Goal: Task Accomplishment & Management: Manage account settings

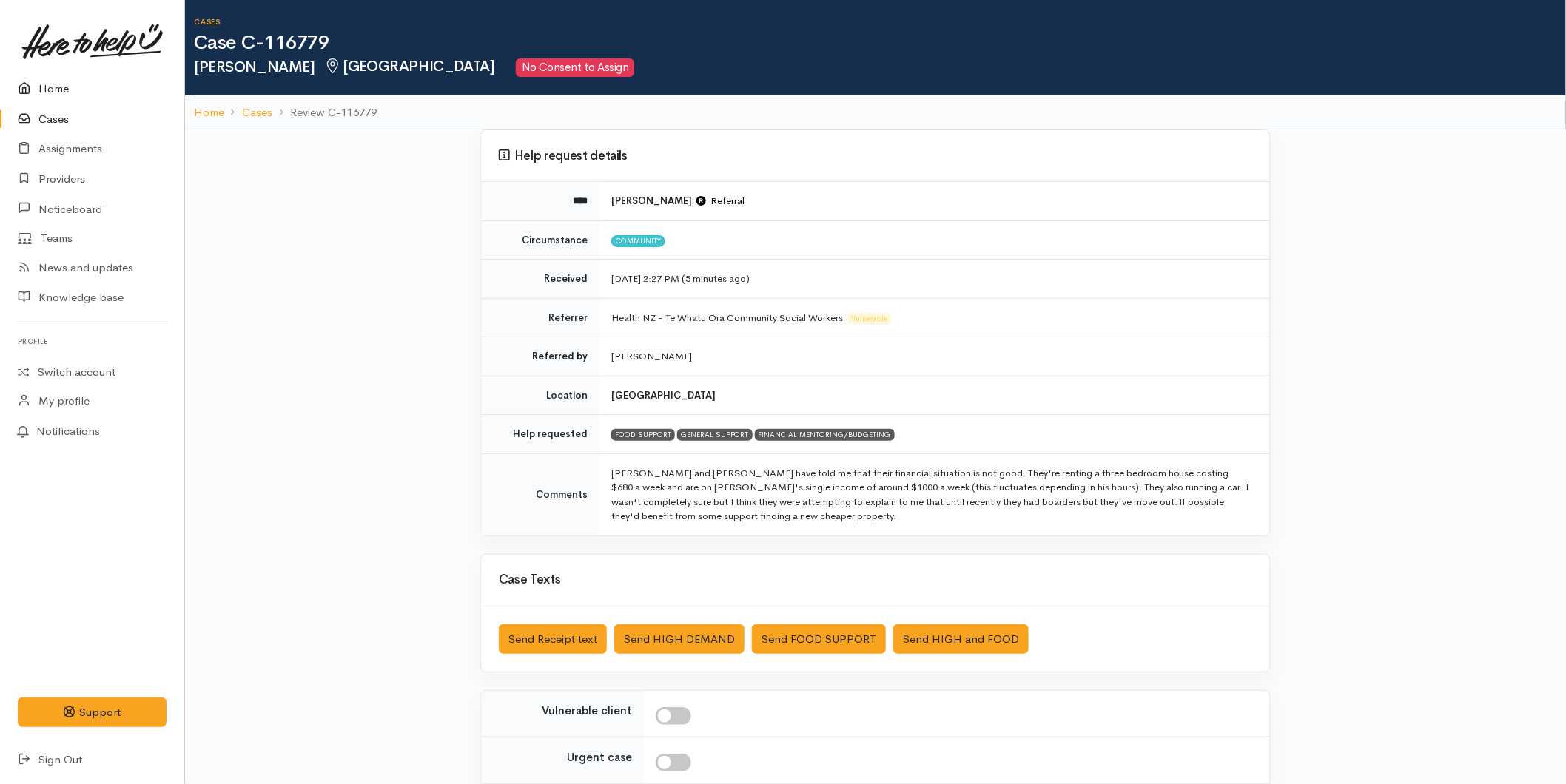
click at [56, 91] on link "Home" at bounding box center [92, 89] width 185 height 30
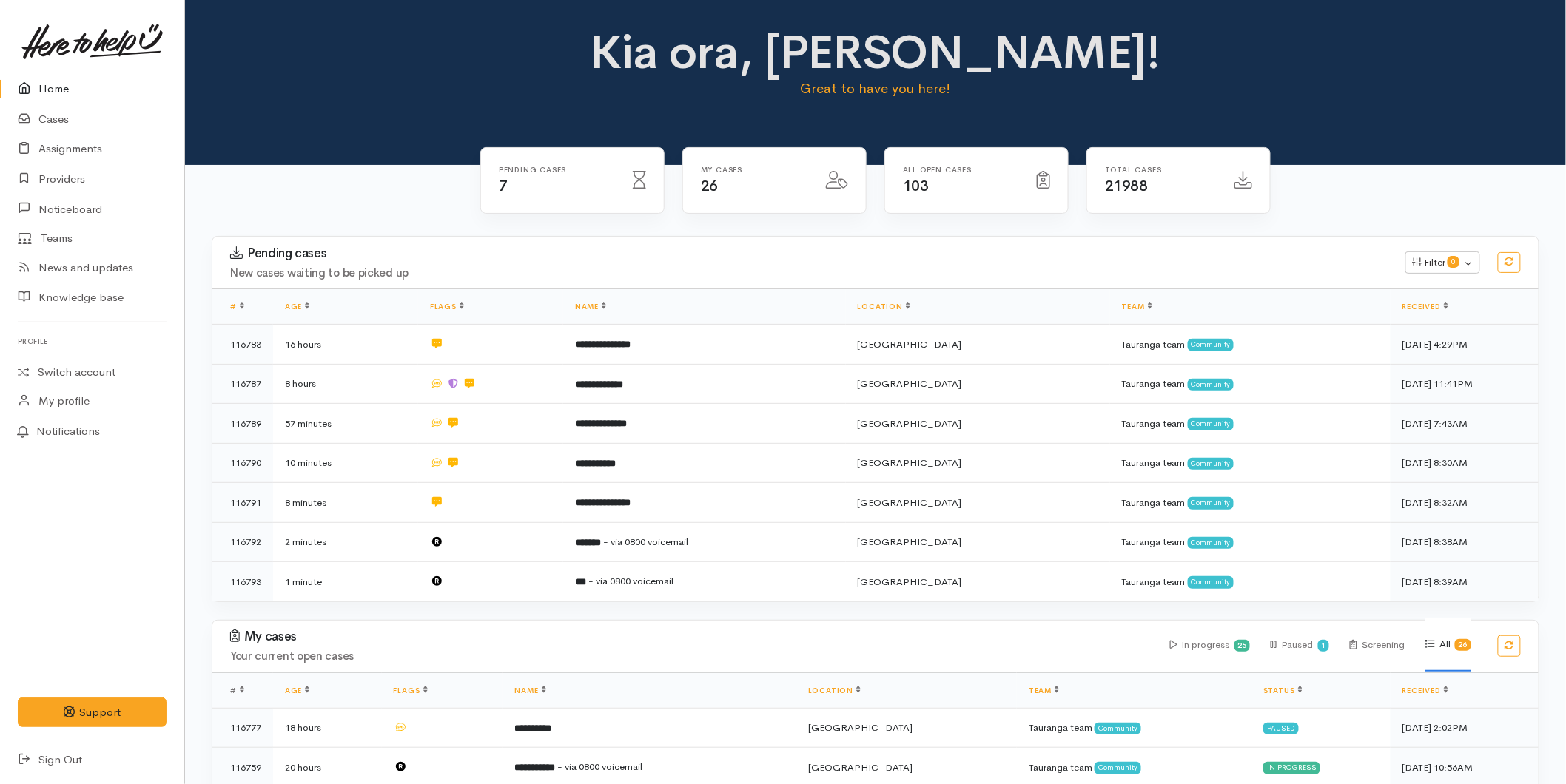
drag, startPoint x: 83, startPoint y: 95, endPoint x: 164, endPoint y: 48, distance: 93.6
click at [83, 95] on link "Home" at bounding box center [92, 89] width 185 height 30
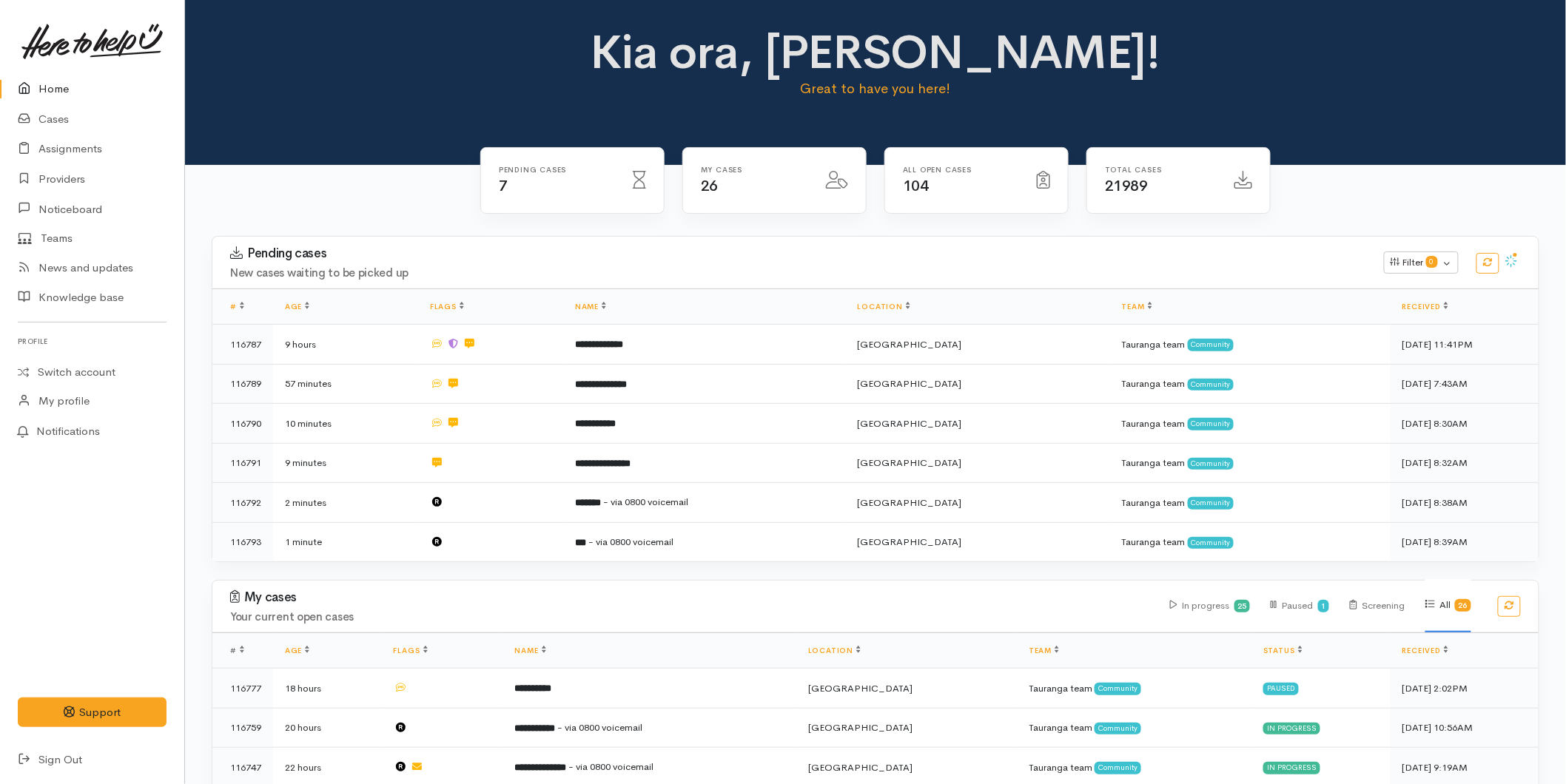
click at [84, 85] on link "Home" at bounding box center [92, 89] width 185 height 30
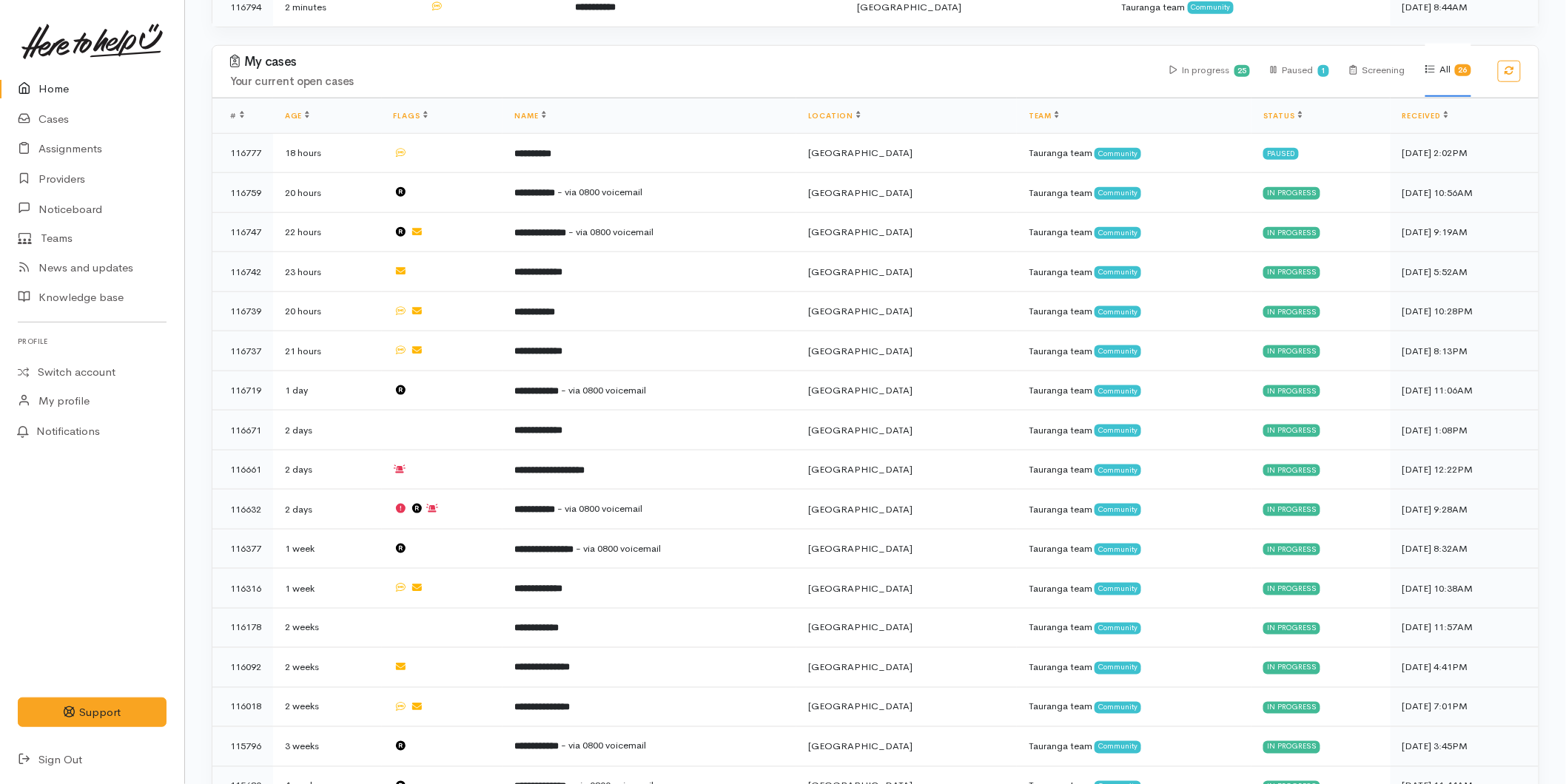
scroll to position [987, 0]
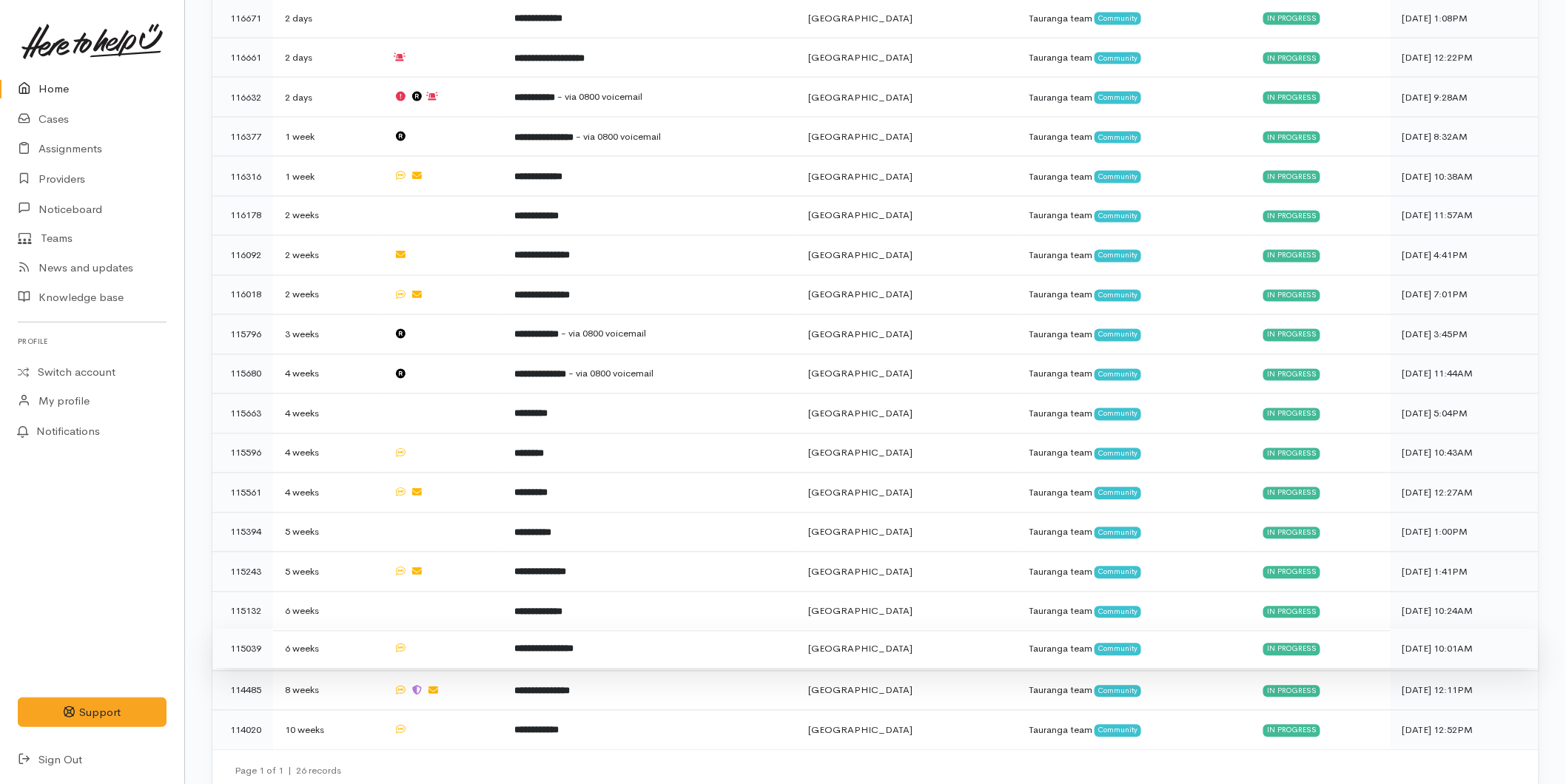
click at [326, 633] on td "6 weeks" at bounding box center [328, 649] width 109 height 40
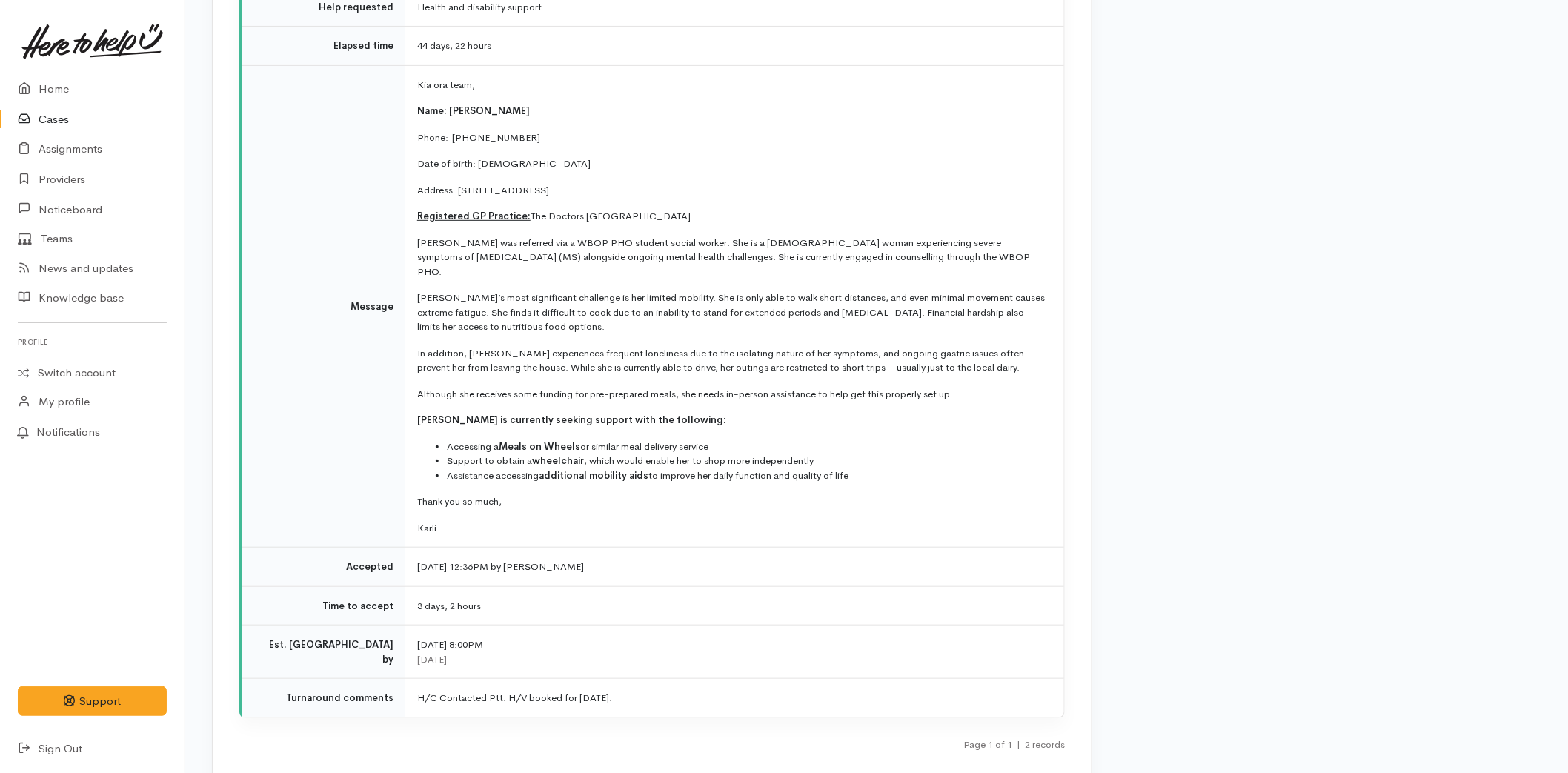
scroll to position [2701, 0]
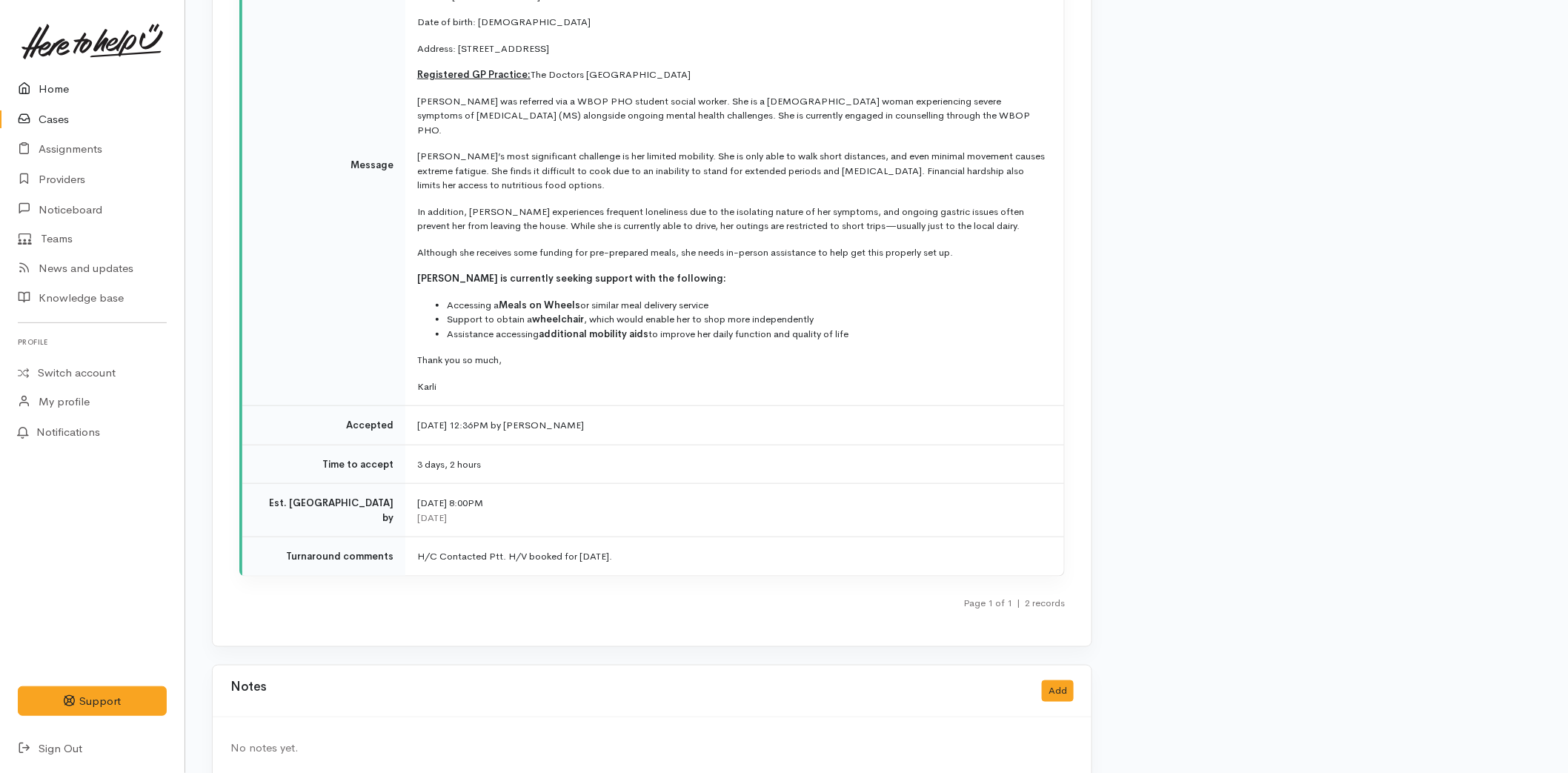
click at [56, 93] on link "Home" at bounding box center [92, 89] width 185 height 30
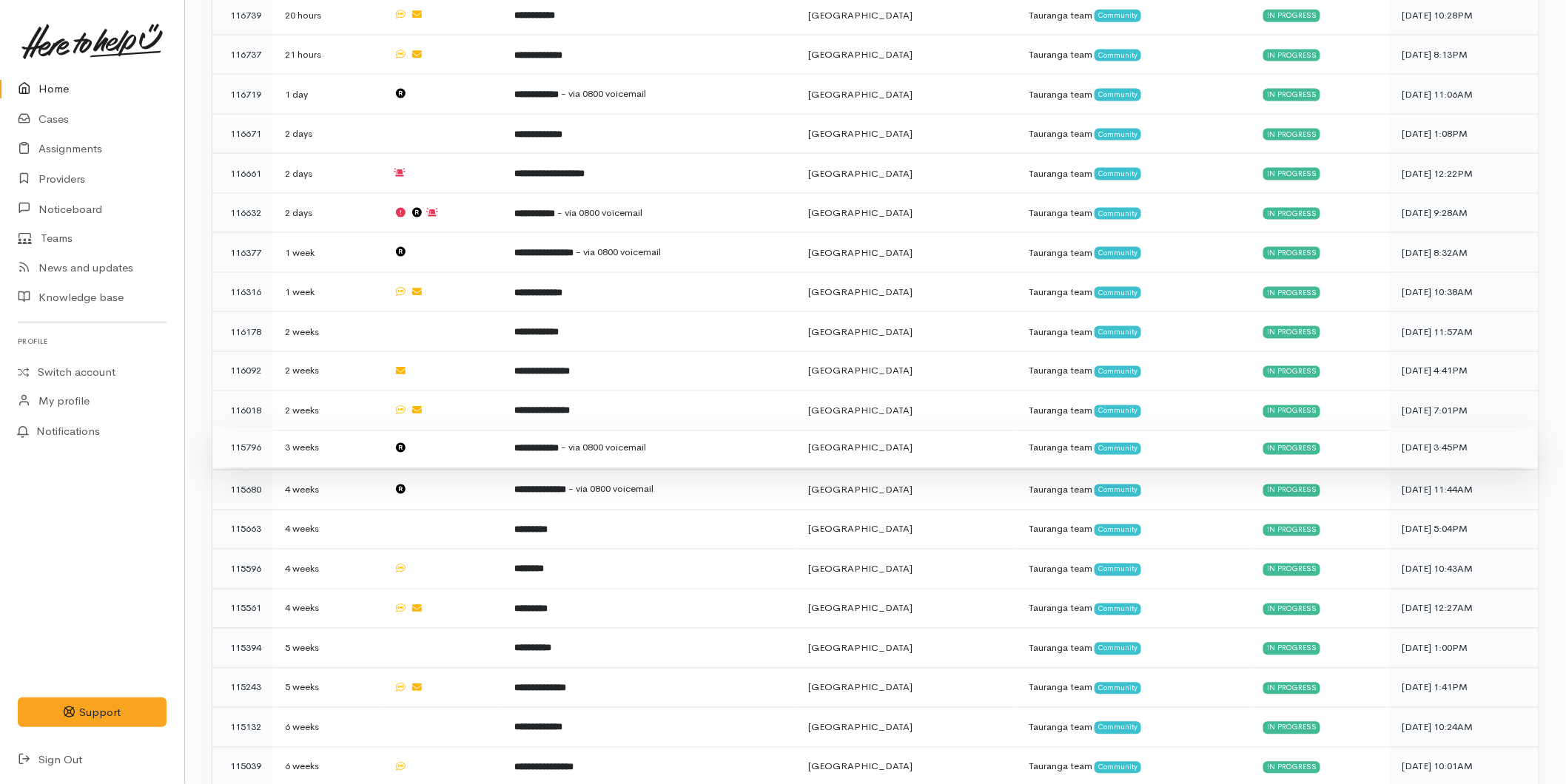
scroll to position [948, 0]
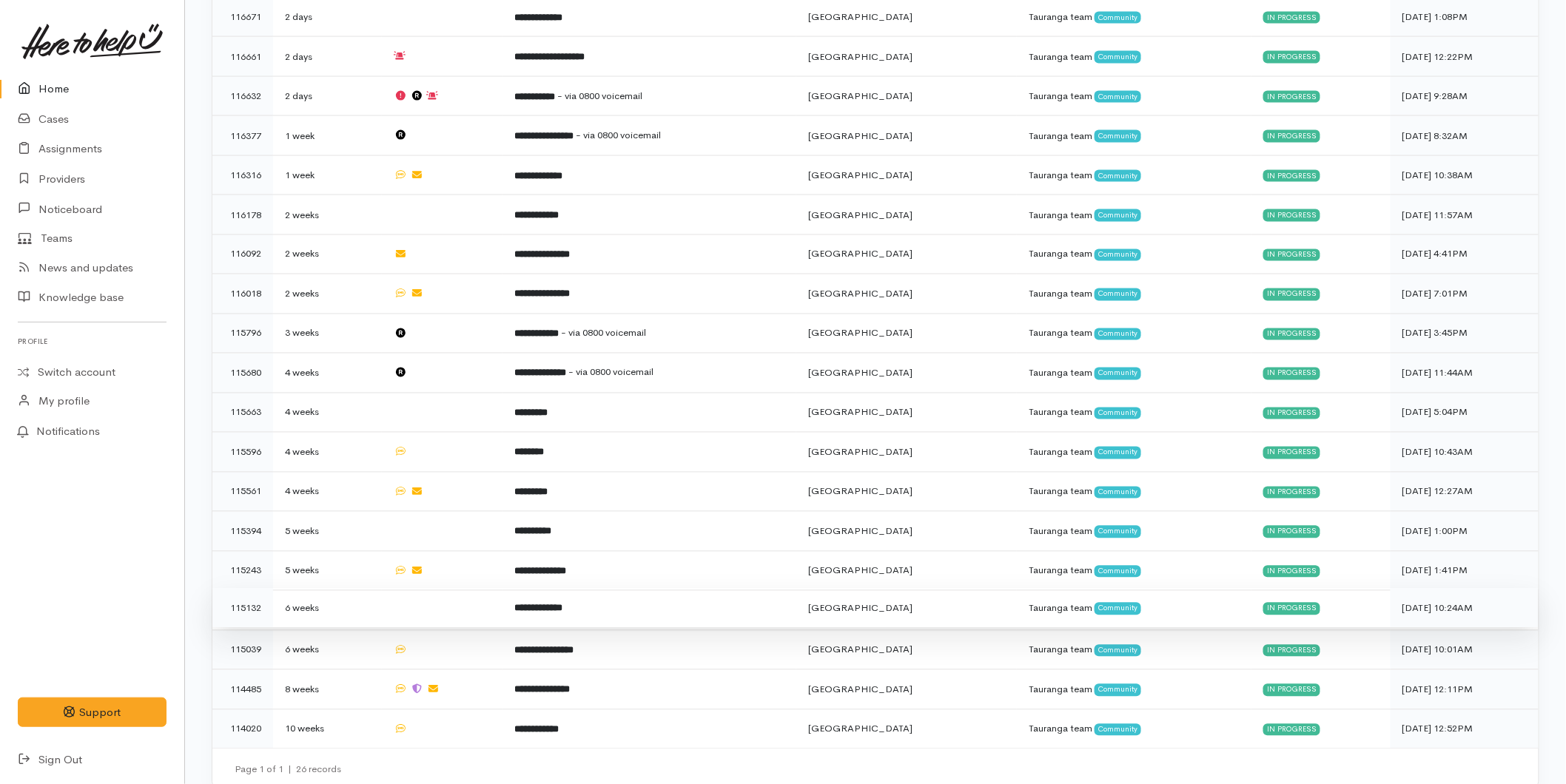
click at [337, 589] on td "6 weeks" at bounding box center [328, 608] width 109 height 40
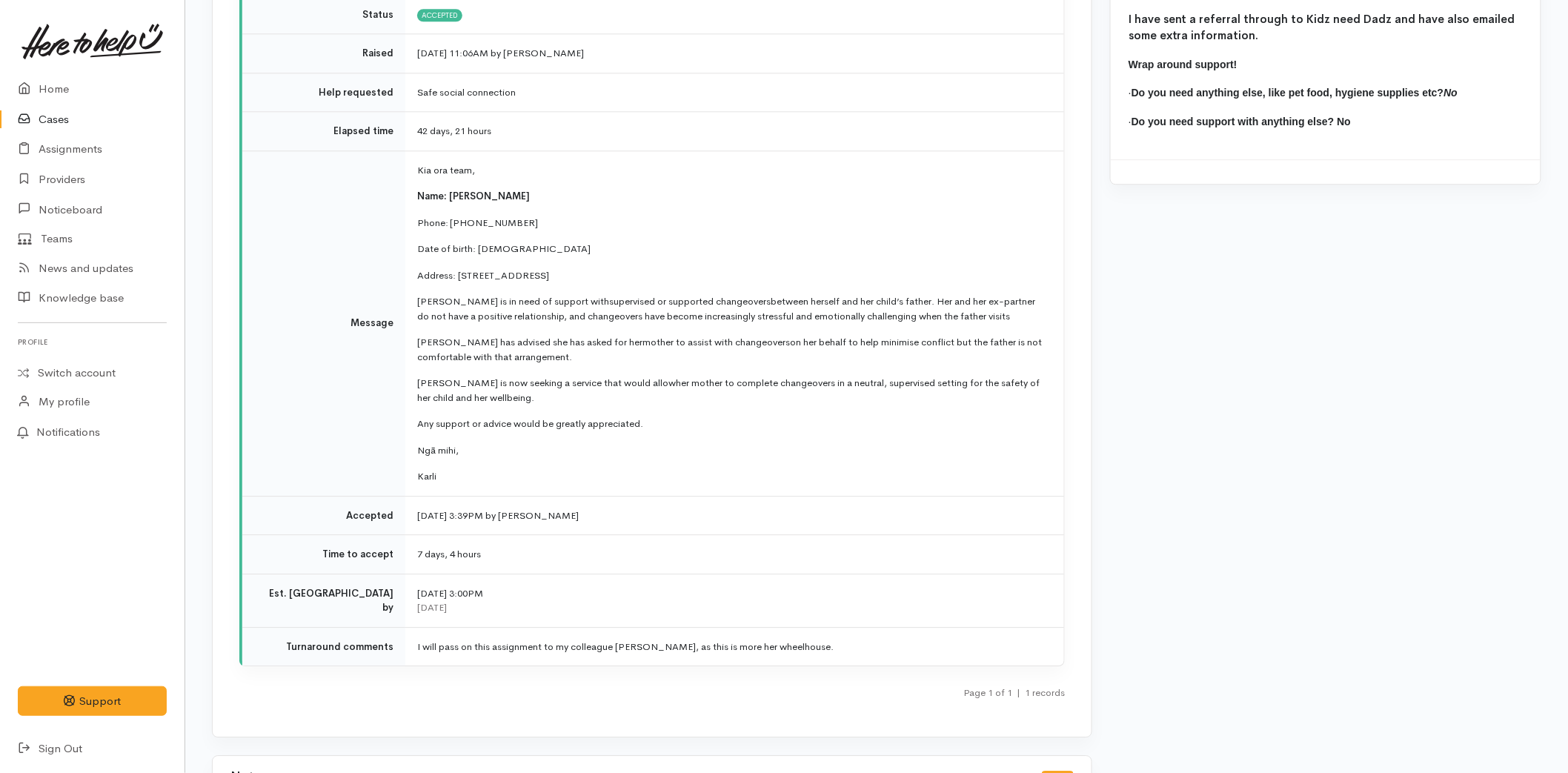
scroll to position [1729, 0]
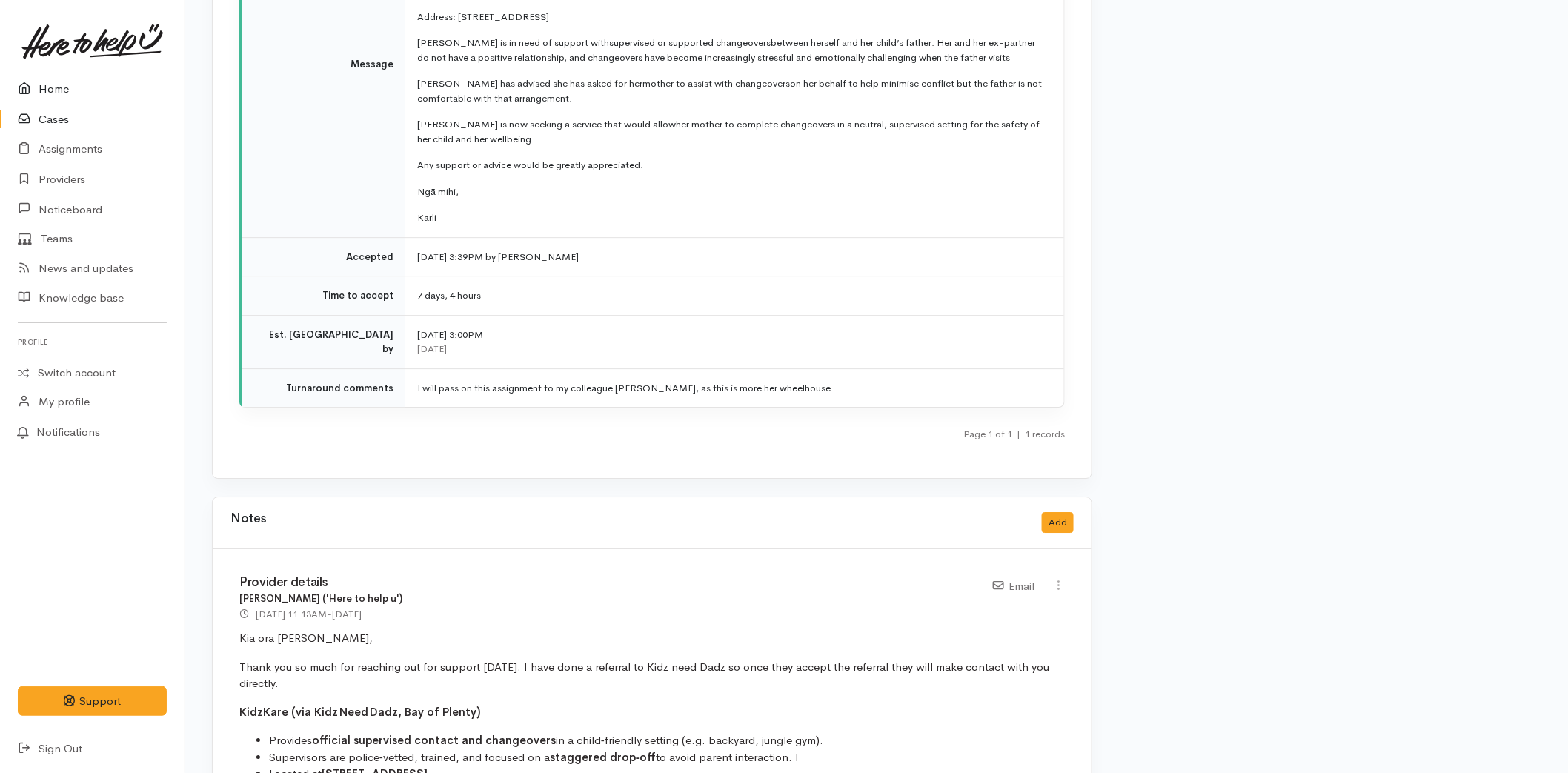
click at [75, 79] on link "Home" at bounding box center [92, 89] width 185 height 30
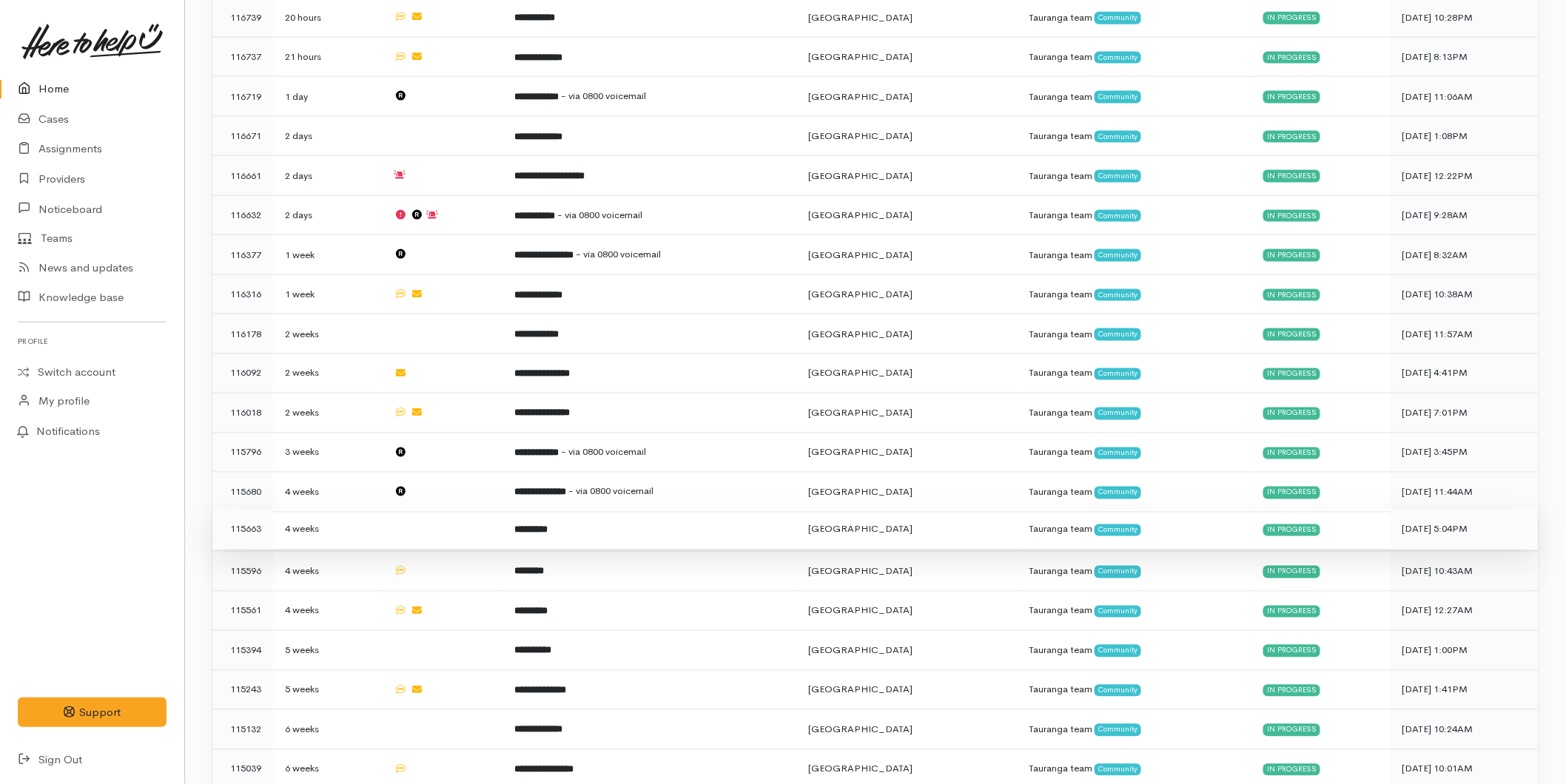
scroll to position [948, 0]
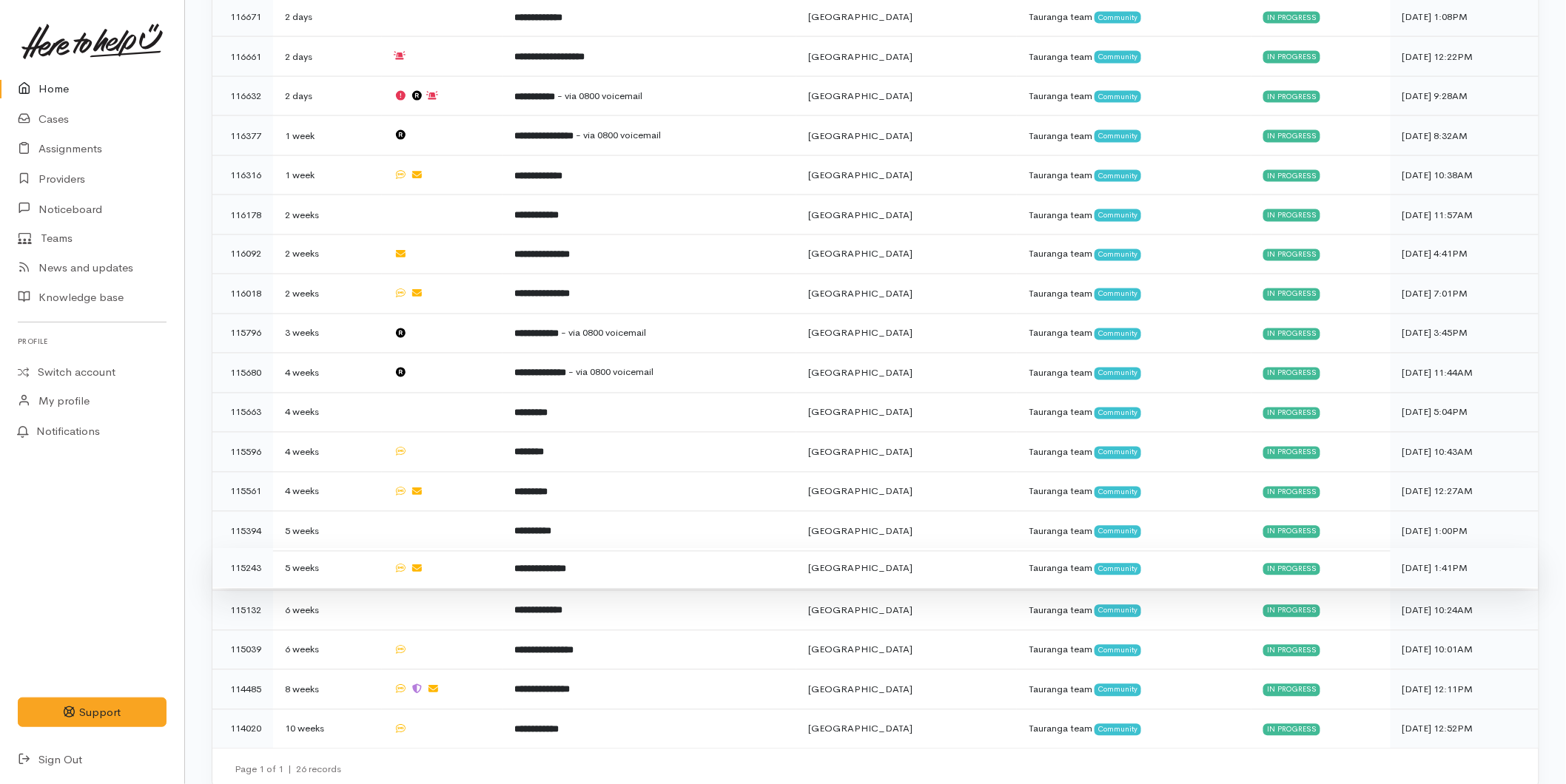
click at [316, 550] on td "5 weeks" at bounding box center [328, 568] width 109 height 40
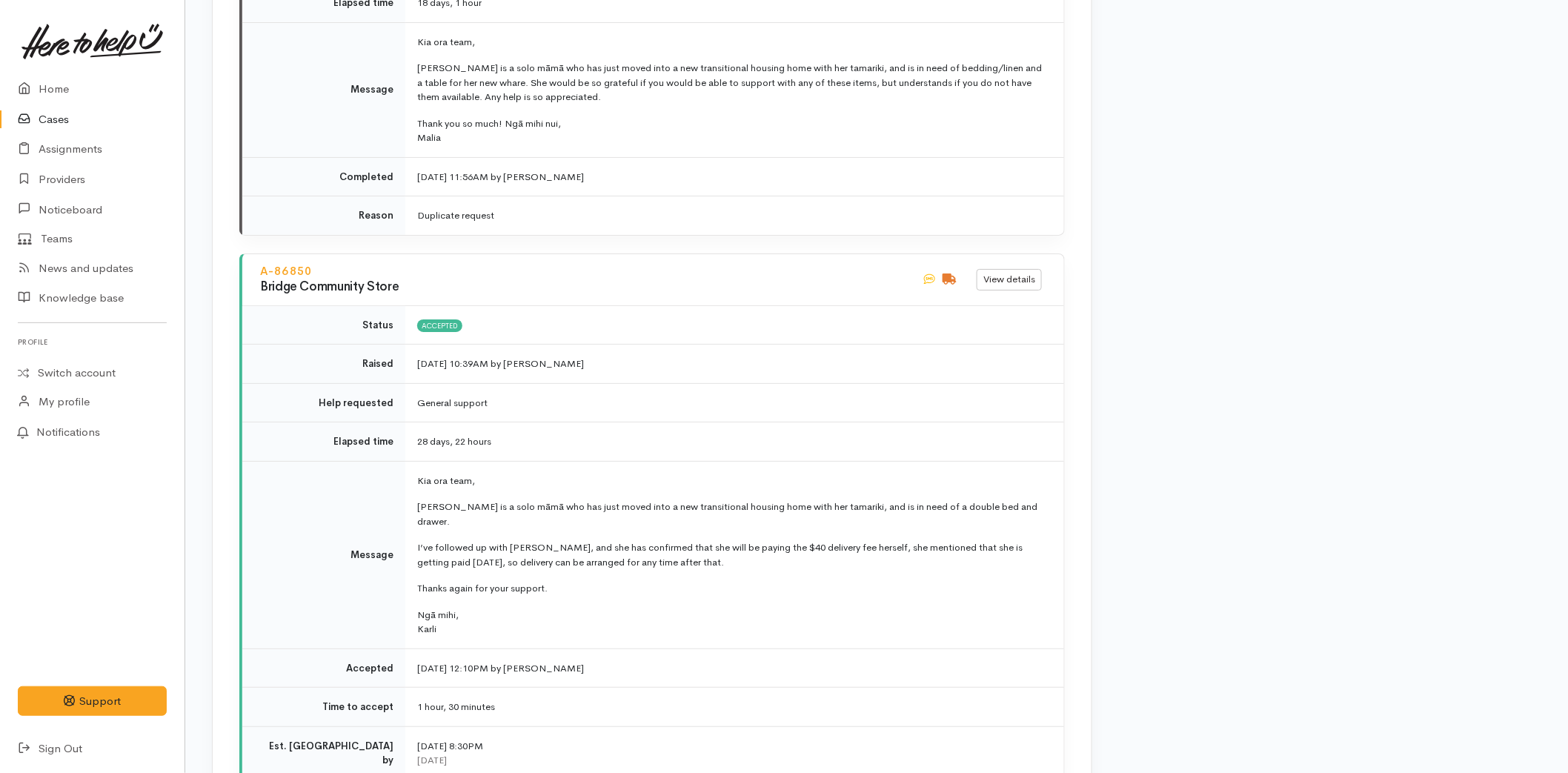
scroll to position [2882, 0]
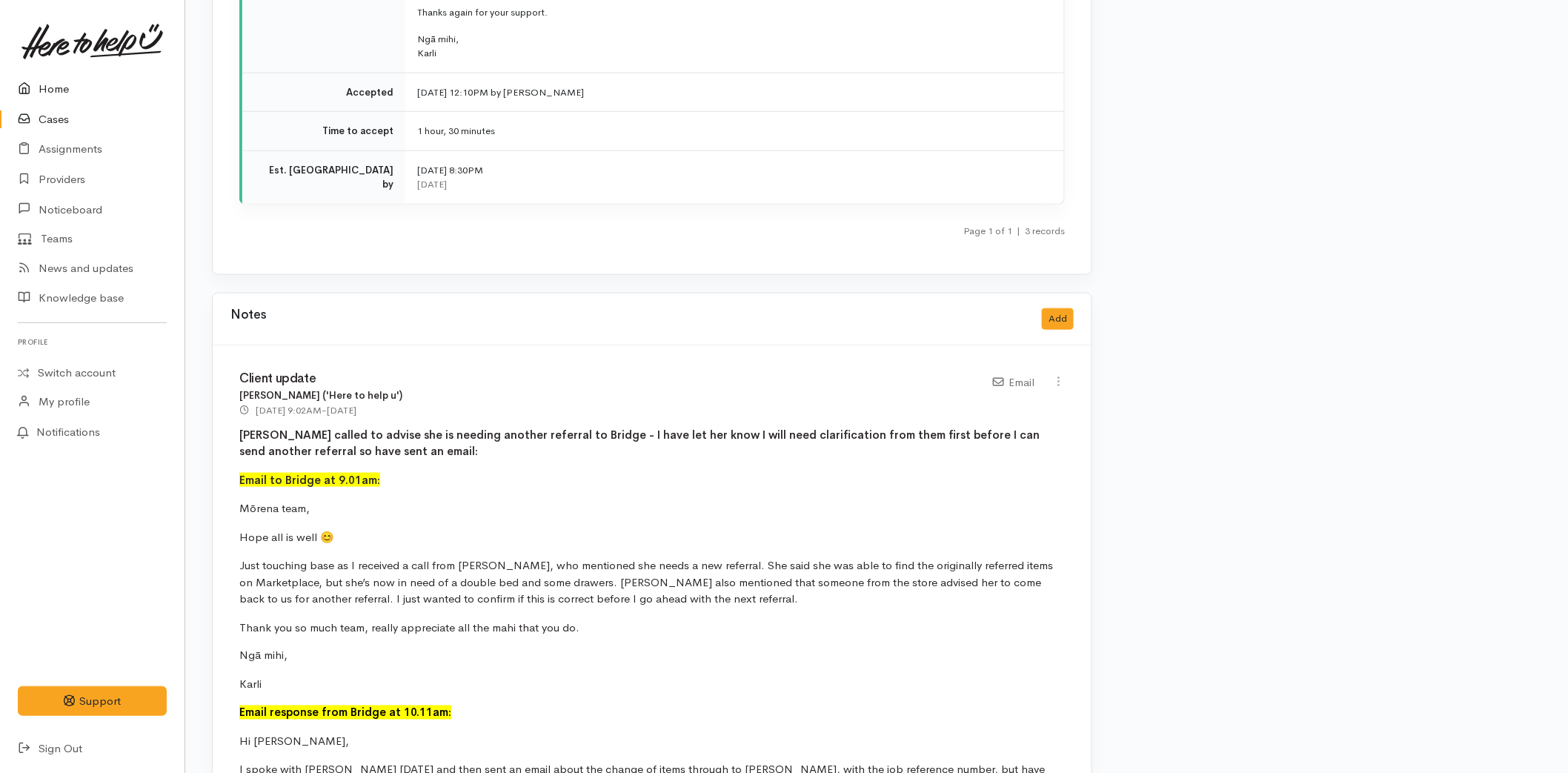
click at [76, 78] on link "Home" at bounding box center [92, 89] width 185 height 30
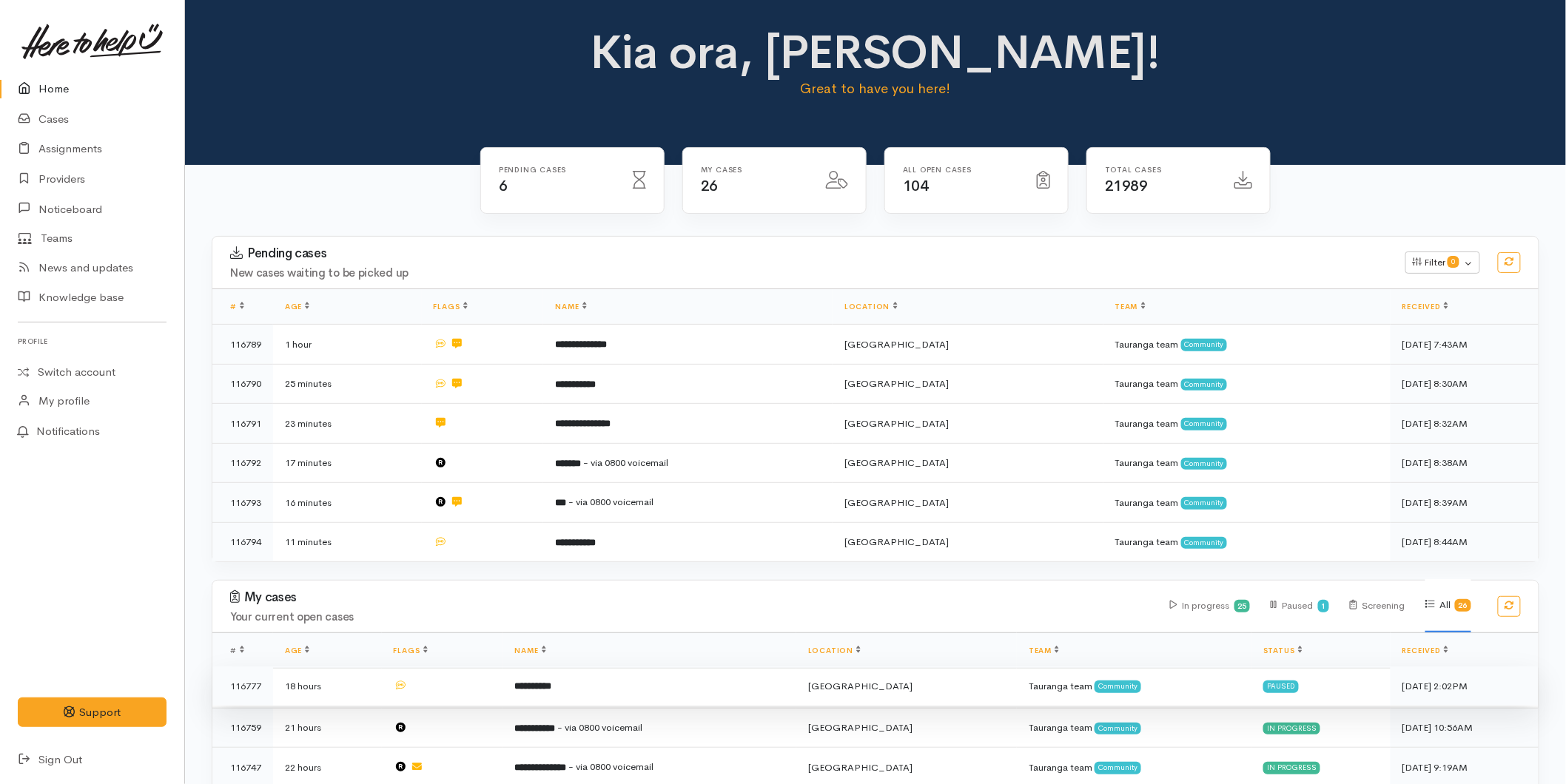
click at [575, 672] on td "**********" at bounding box center [649, 686] width 294 height 40
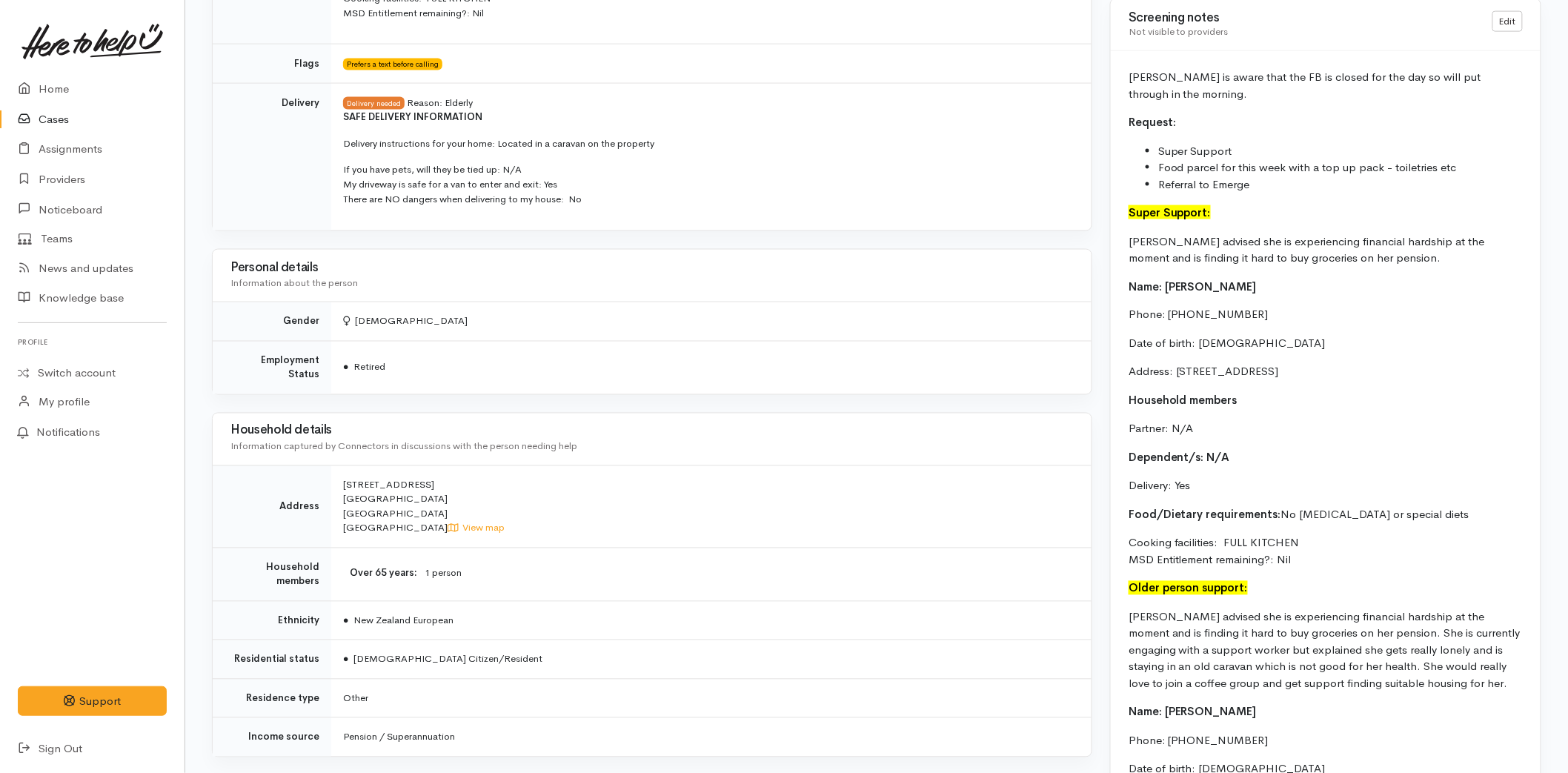
scroll to position [824, 0]
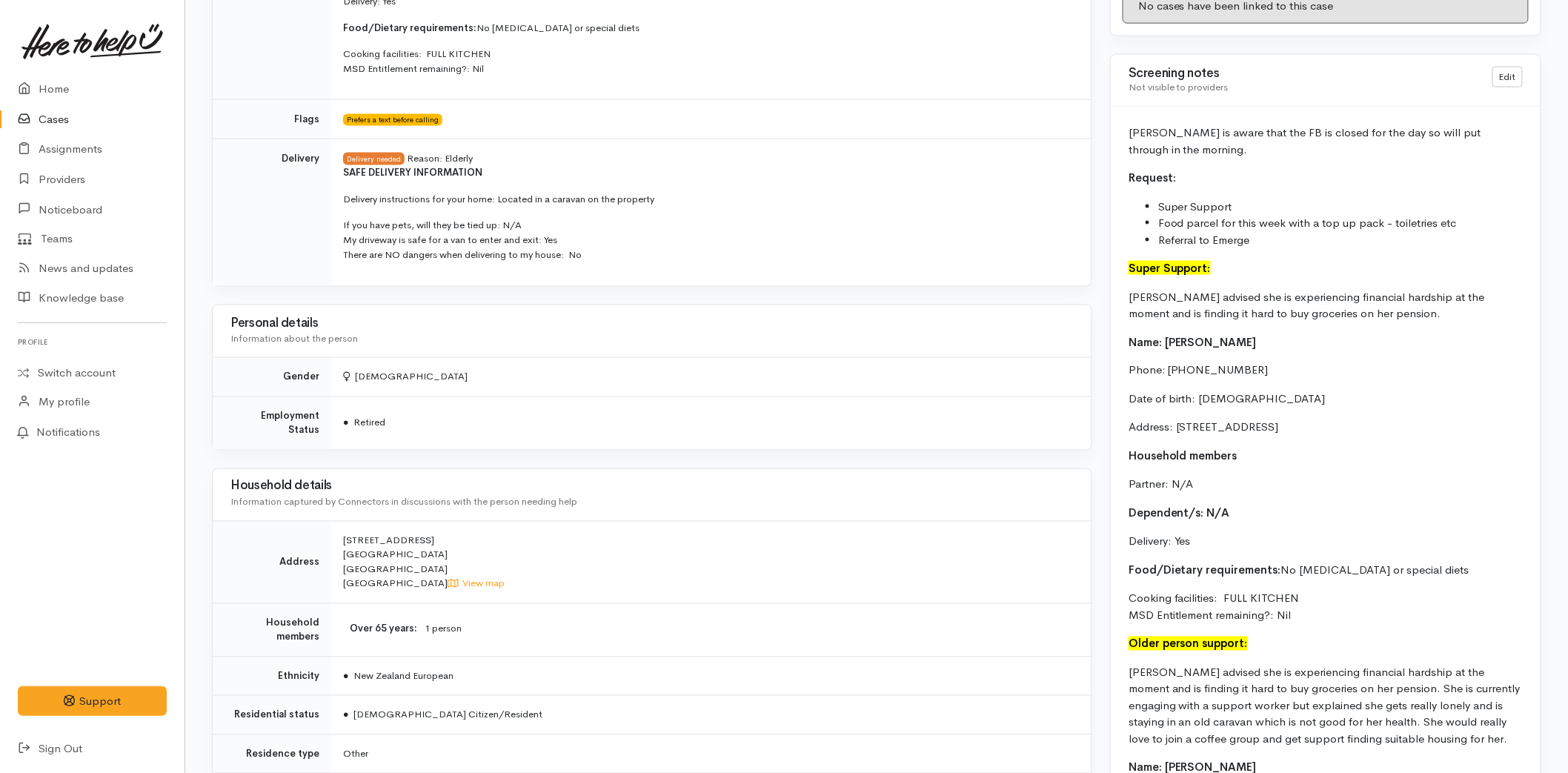
drag, startPoint x: 1122, startPoint y: 265, endPoint x: 1329, endPoint y: 619, distance: 410.1
click at [1329, 619] on div "Karen is aware that the FB is closed for the day so will put through in the mor…" at bounding box center [1326, 565] width 430 height 917
copy div "Super Support: Karen advised she is experiencing financial hardship at the mome…"
click at [61, 91] on link "Home" at bounding box center [92, 89] width 185 height 30
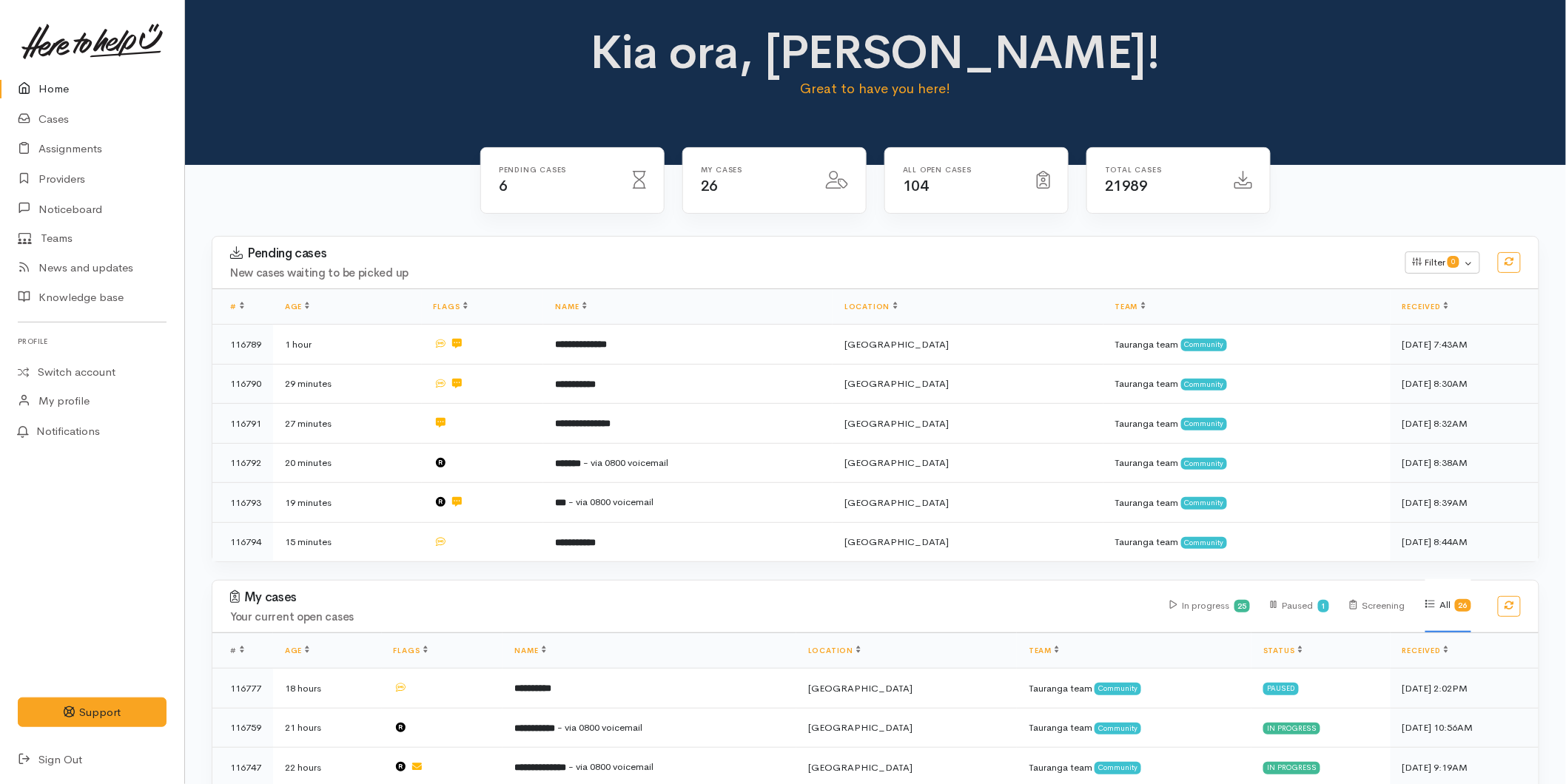
click at [75, 83] on link "Home" at bounding box center [92, 89] width 185 height 30
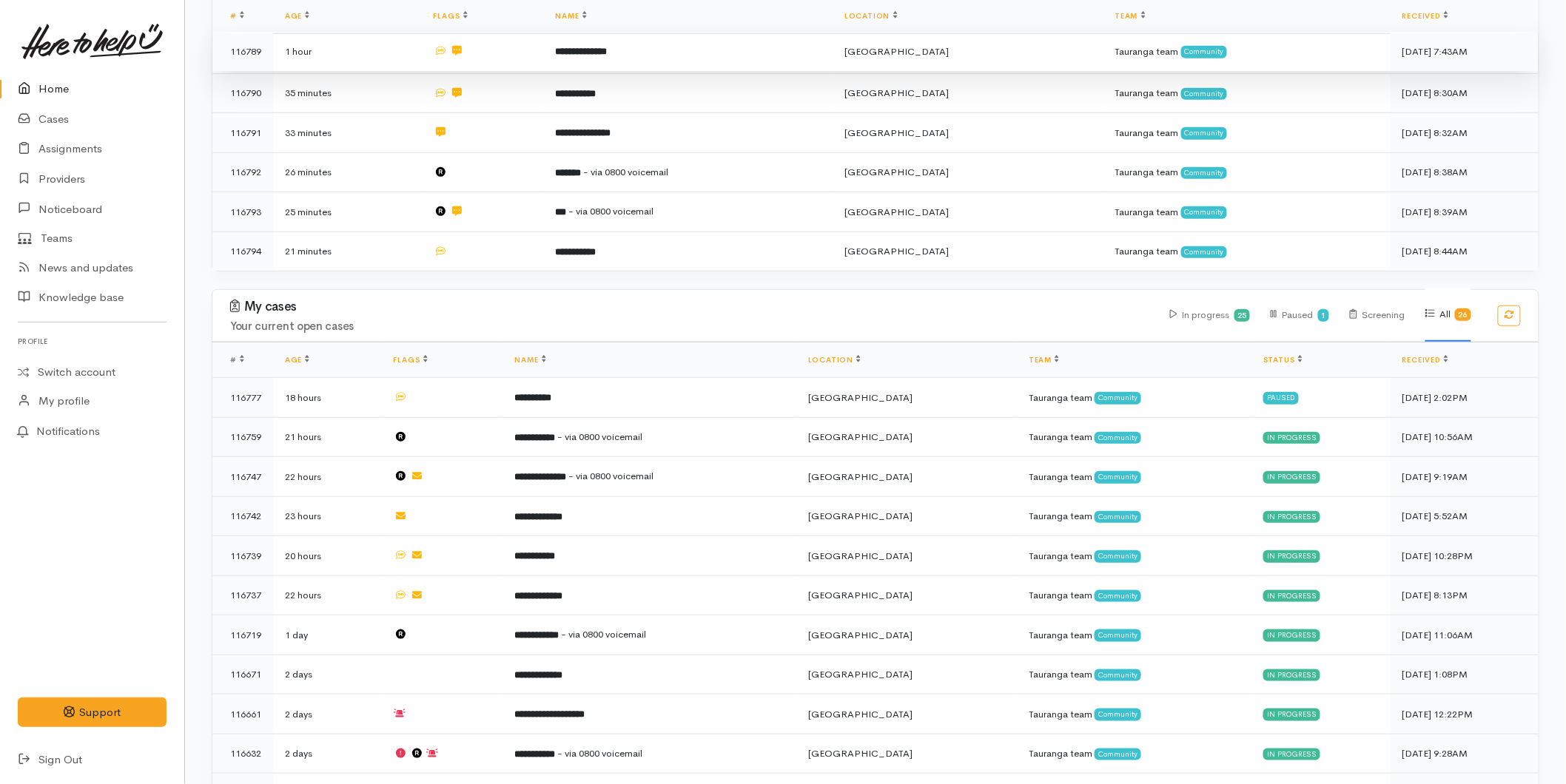
click at [586, 53] on b "**********" at bounding box center [581, 51] width 52 height 9
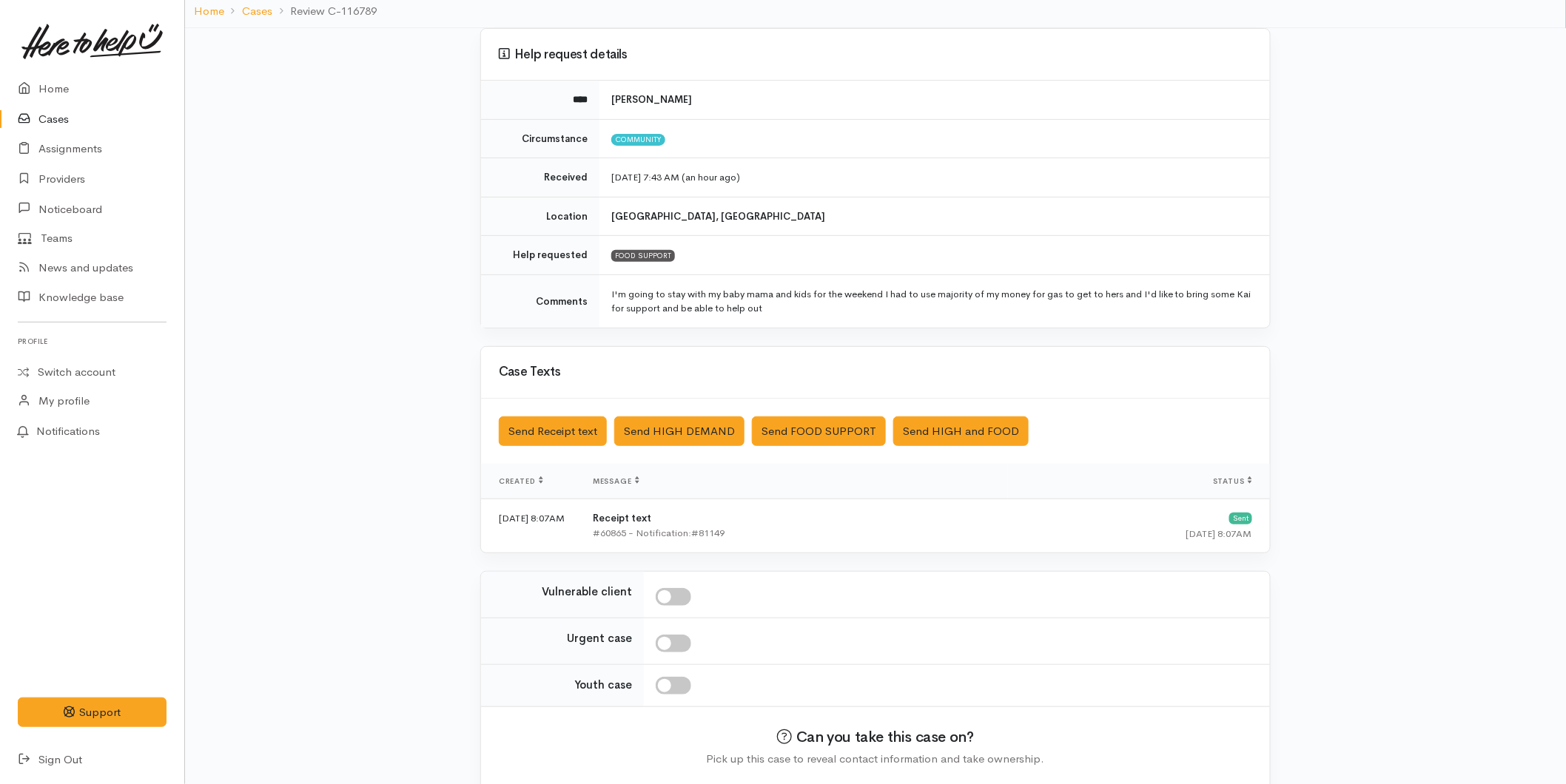
scroll to position [160, 0]
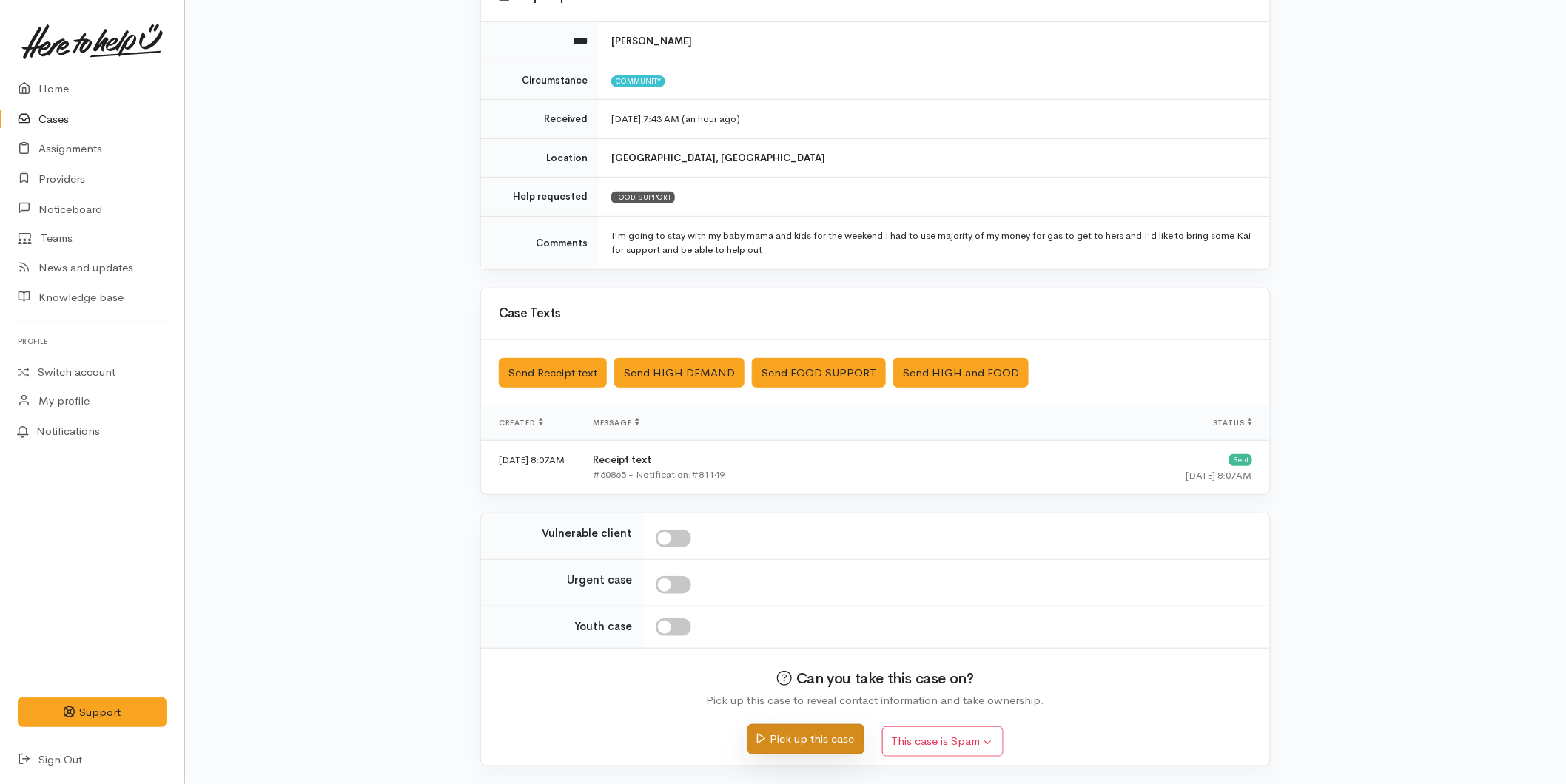
click at [772, 730] on button "Pick up this case" at bounding box center [805, 739] width 116 height 30
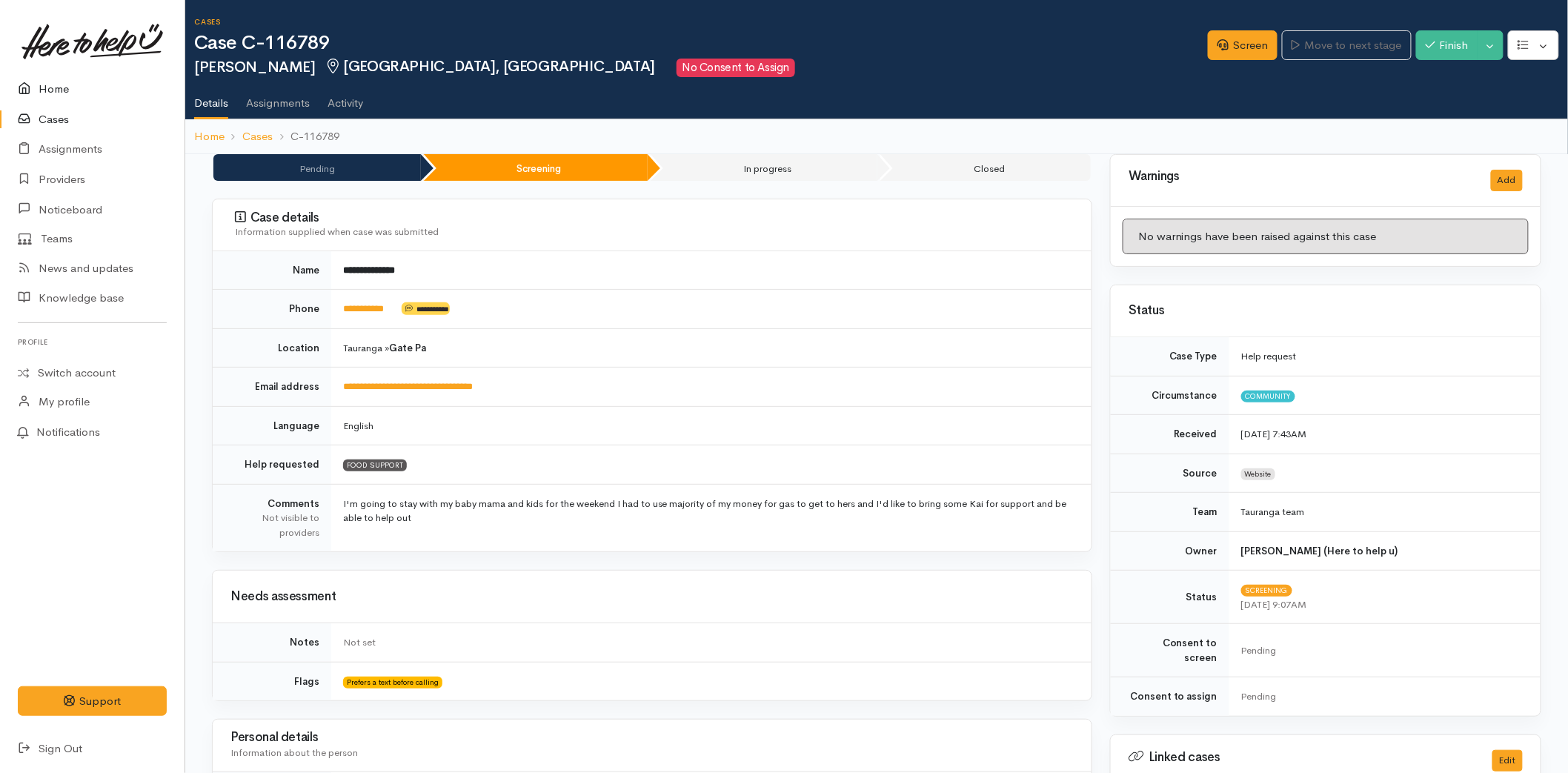
click at [56, 87] on link "Home" at bounding box center [92, 89] width 185 height 30
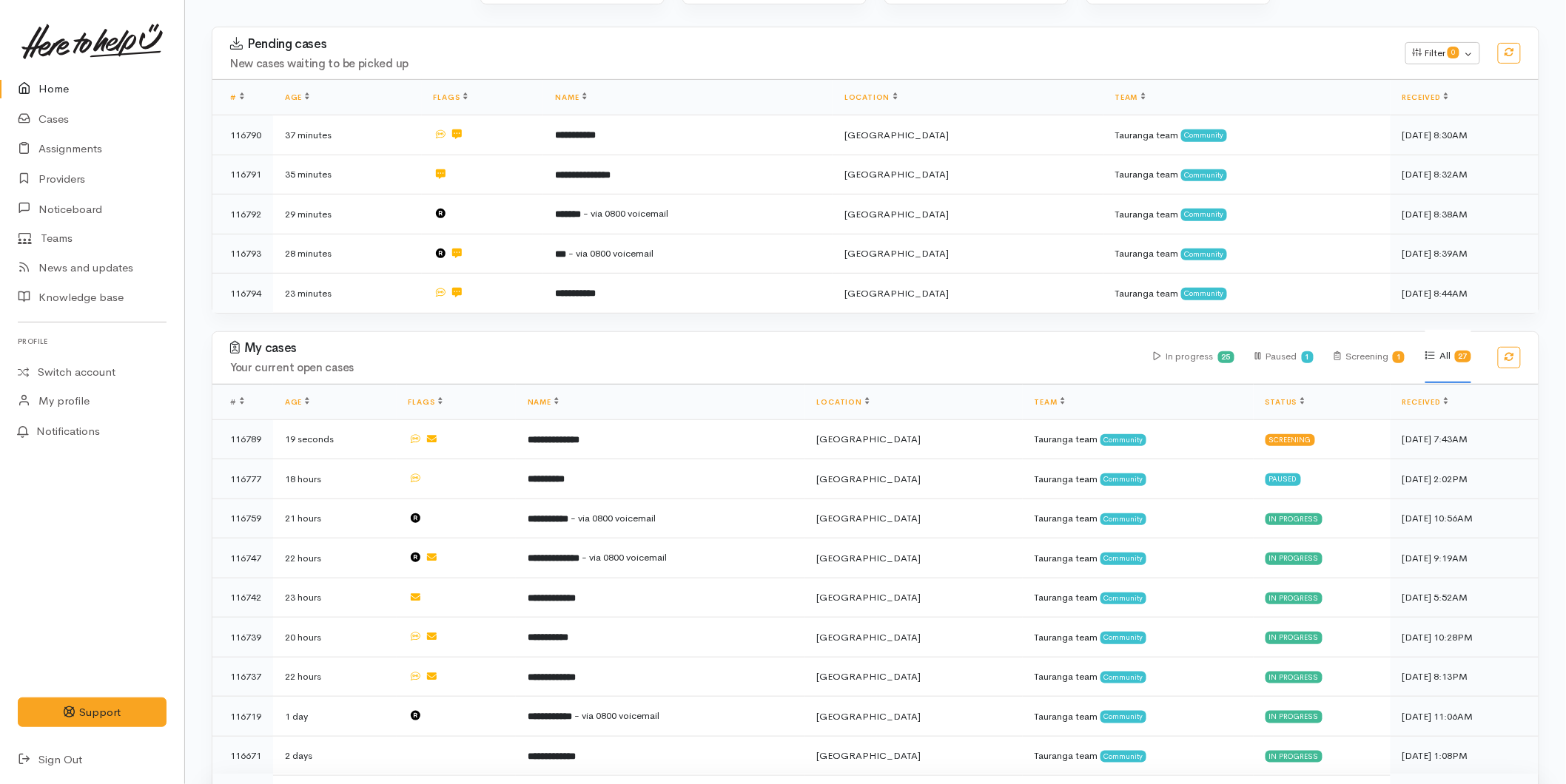
scroll to position [493, 0]
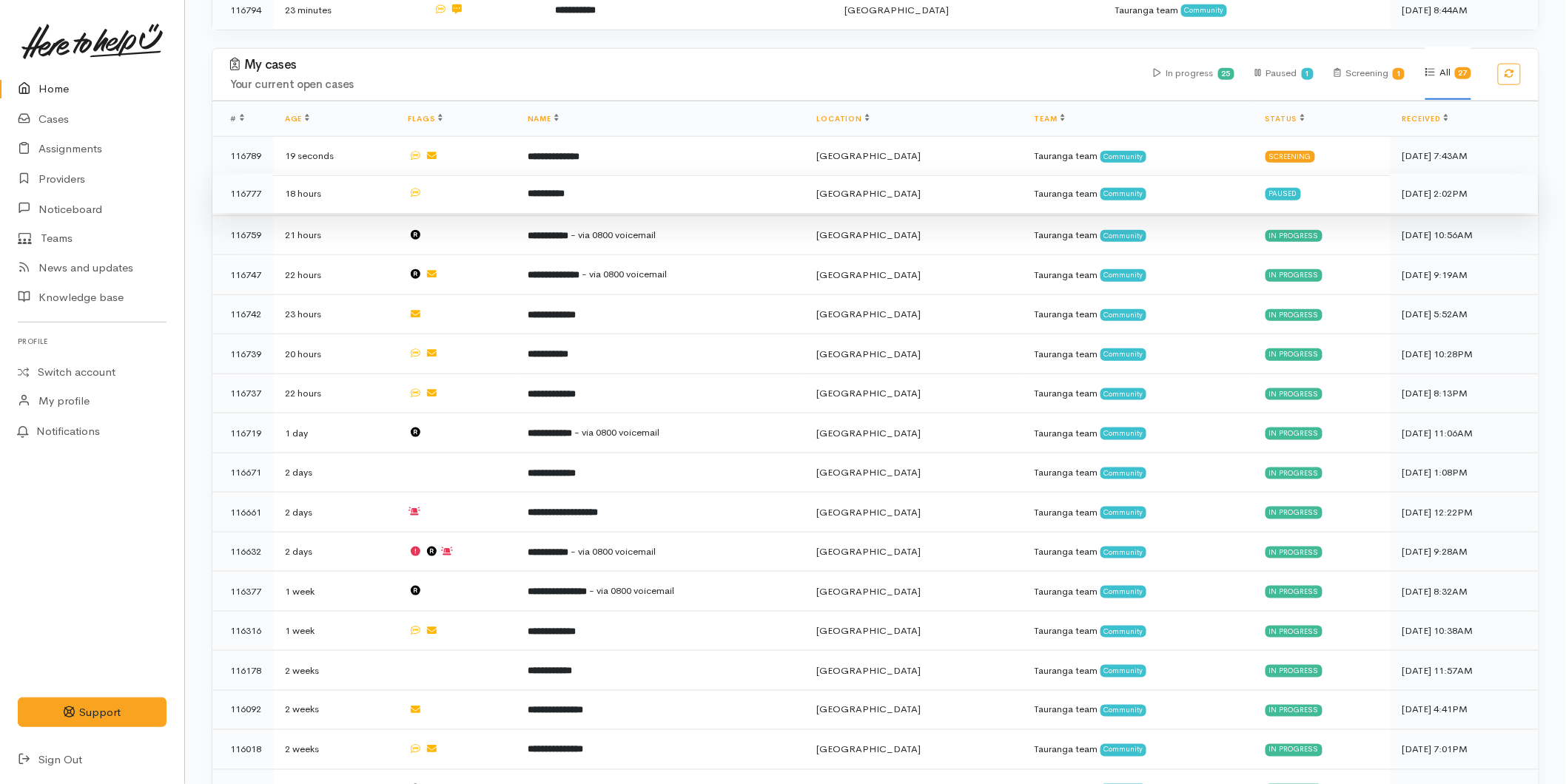
click at [622, 202] on td "**********" at bounding box center [660, 193] width 290 height 40
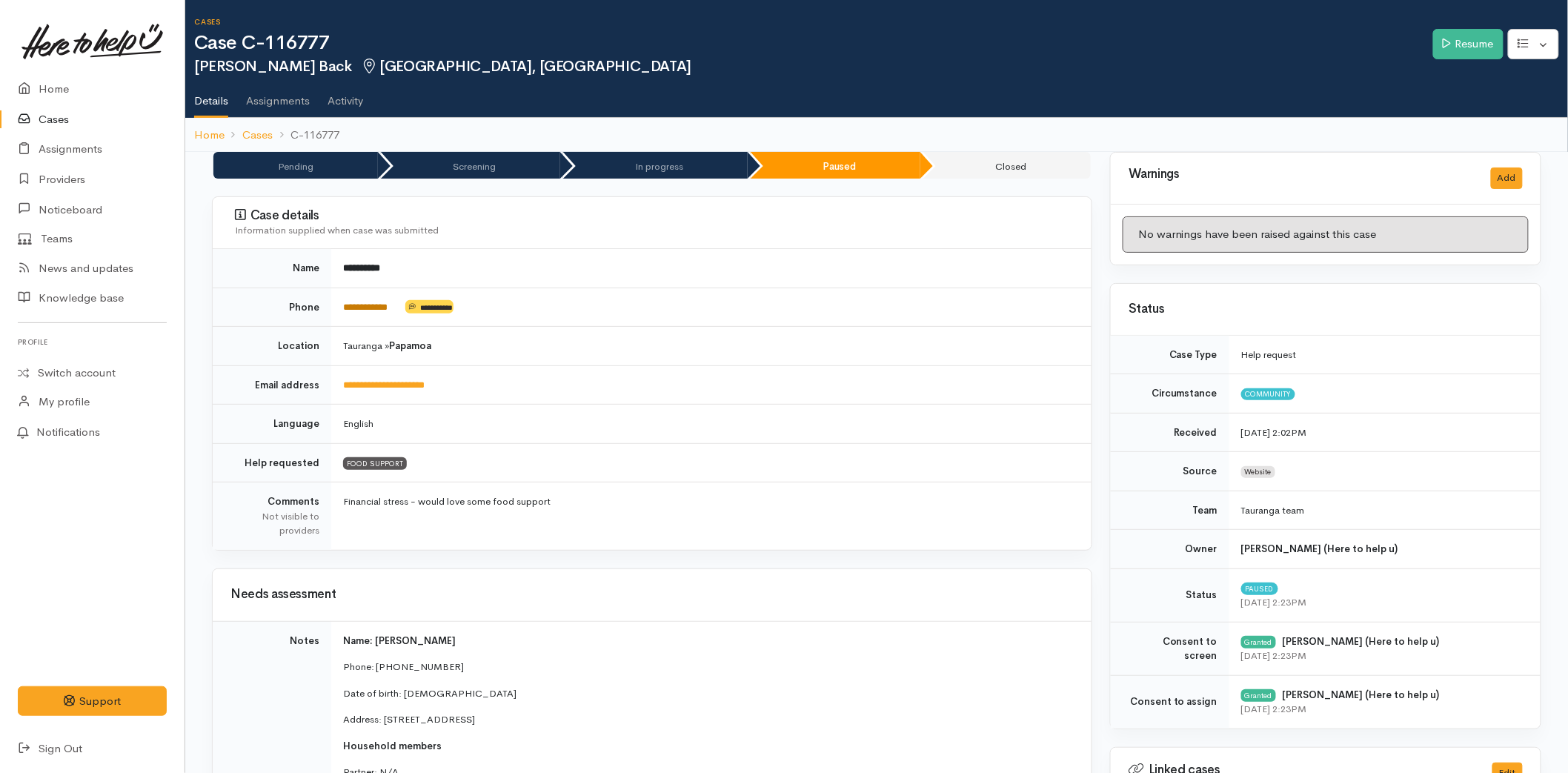
click at [370, 303] on link "**********" at bounding box center [365, 307] width 44 height 9
click at [1435, 40] on link "Resume" at bounding box center [1468, 44] width 70 height 30
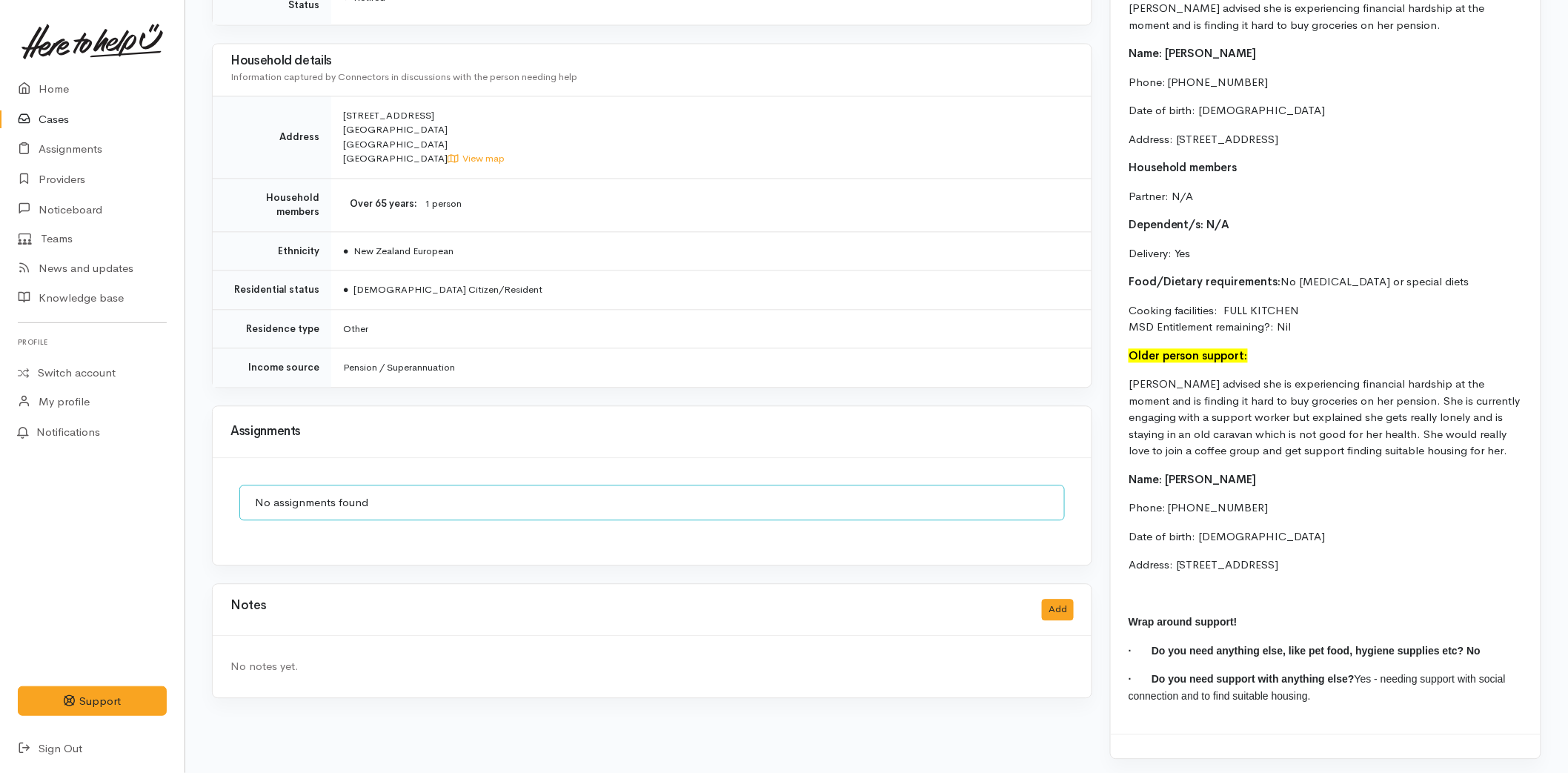
scroll to position [1253, 0]
click at [1172, 580] on div "Karen is aware that the FB is closed for the day so will put through in the mor…" at bounding box center [1326, 272] width 430 height 917
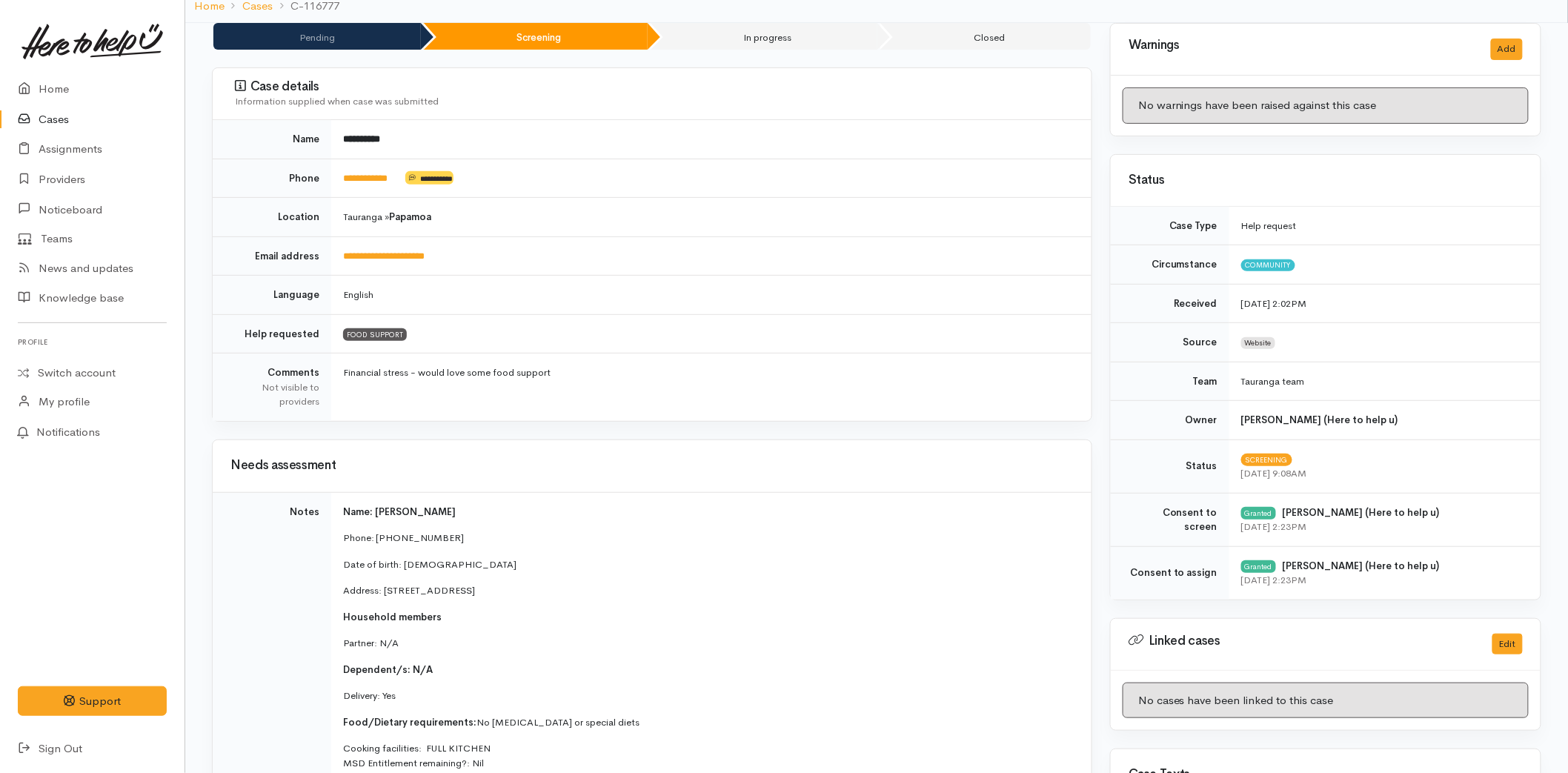
scroll to position [0, 0]
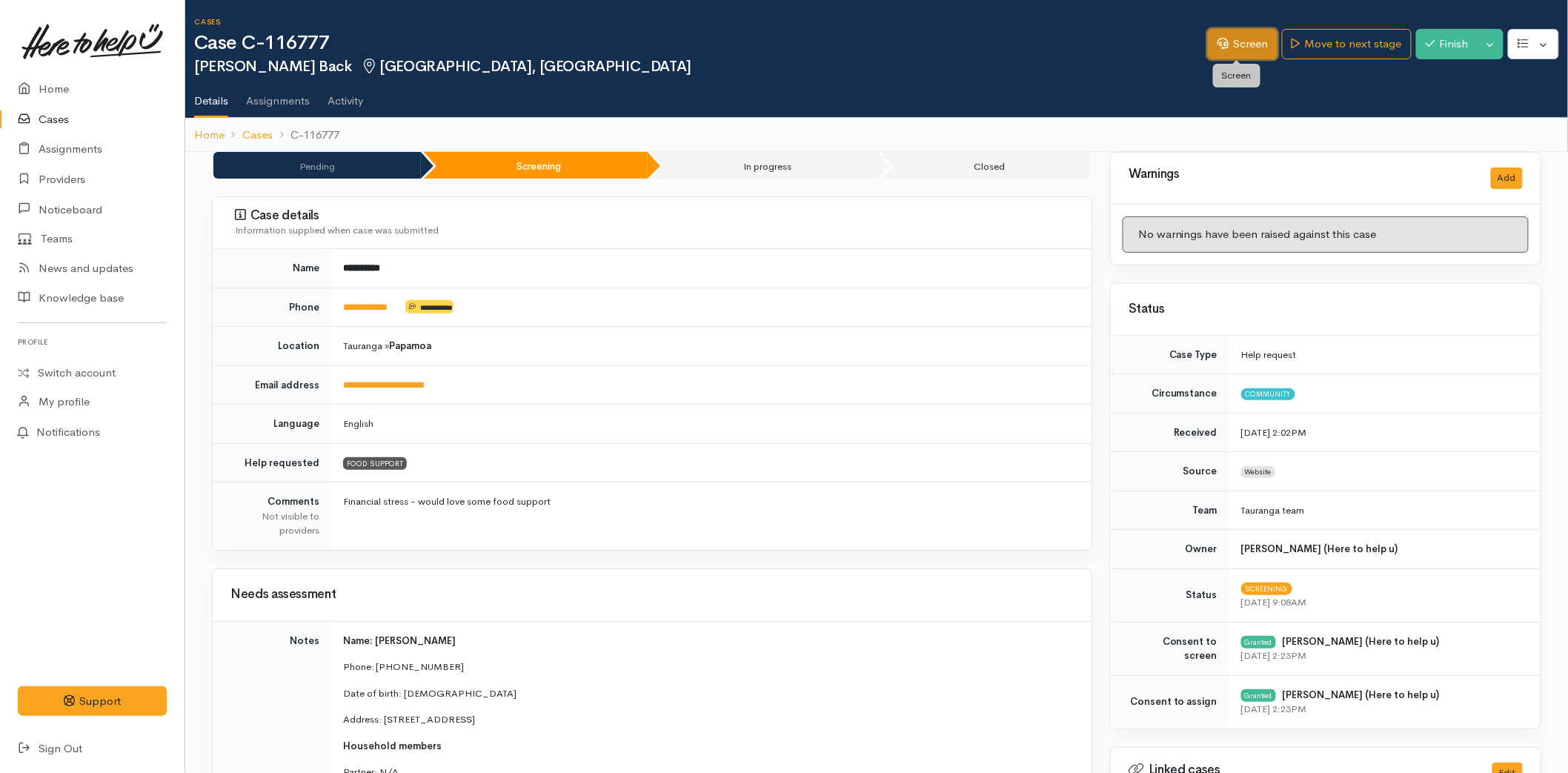
click at [1267, 46] on link "Screen" at bounding box center [1242, 44] width 69 height 30
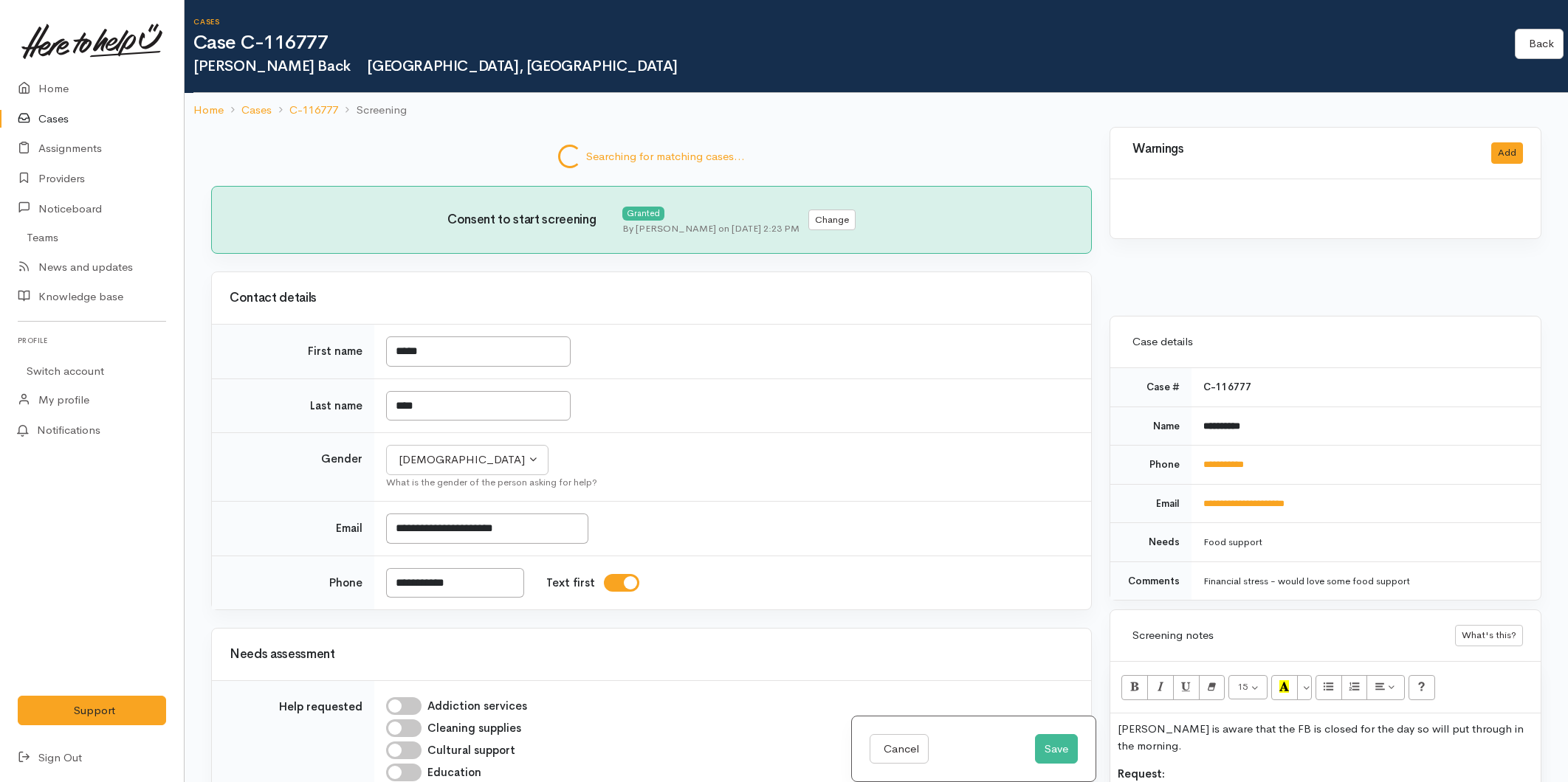
select select "6"
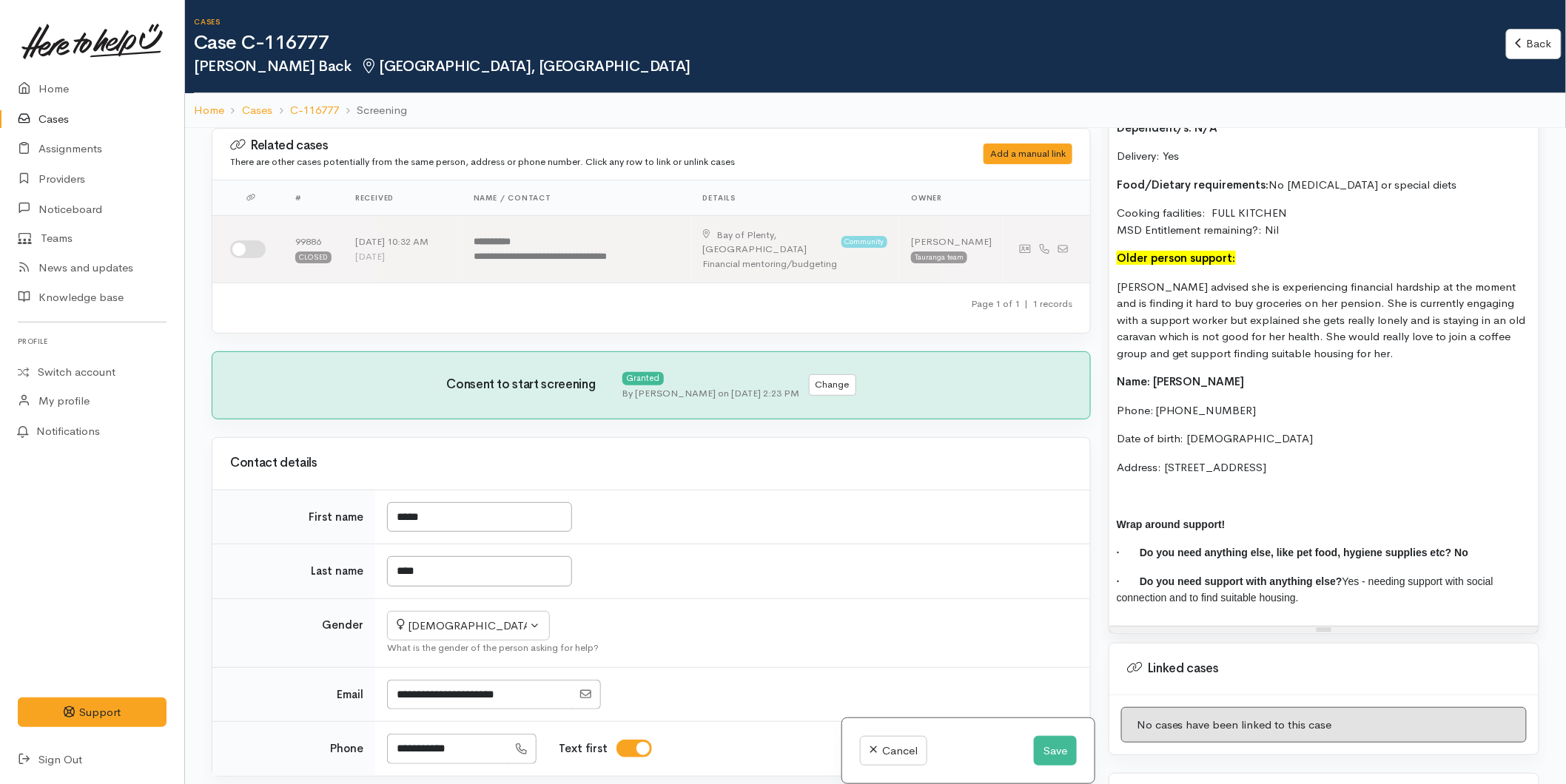
scroll to position [1480, 0]
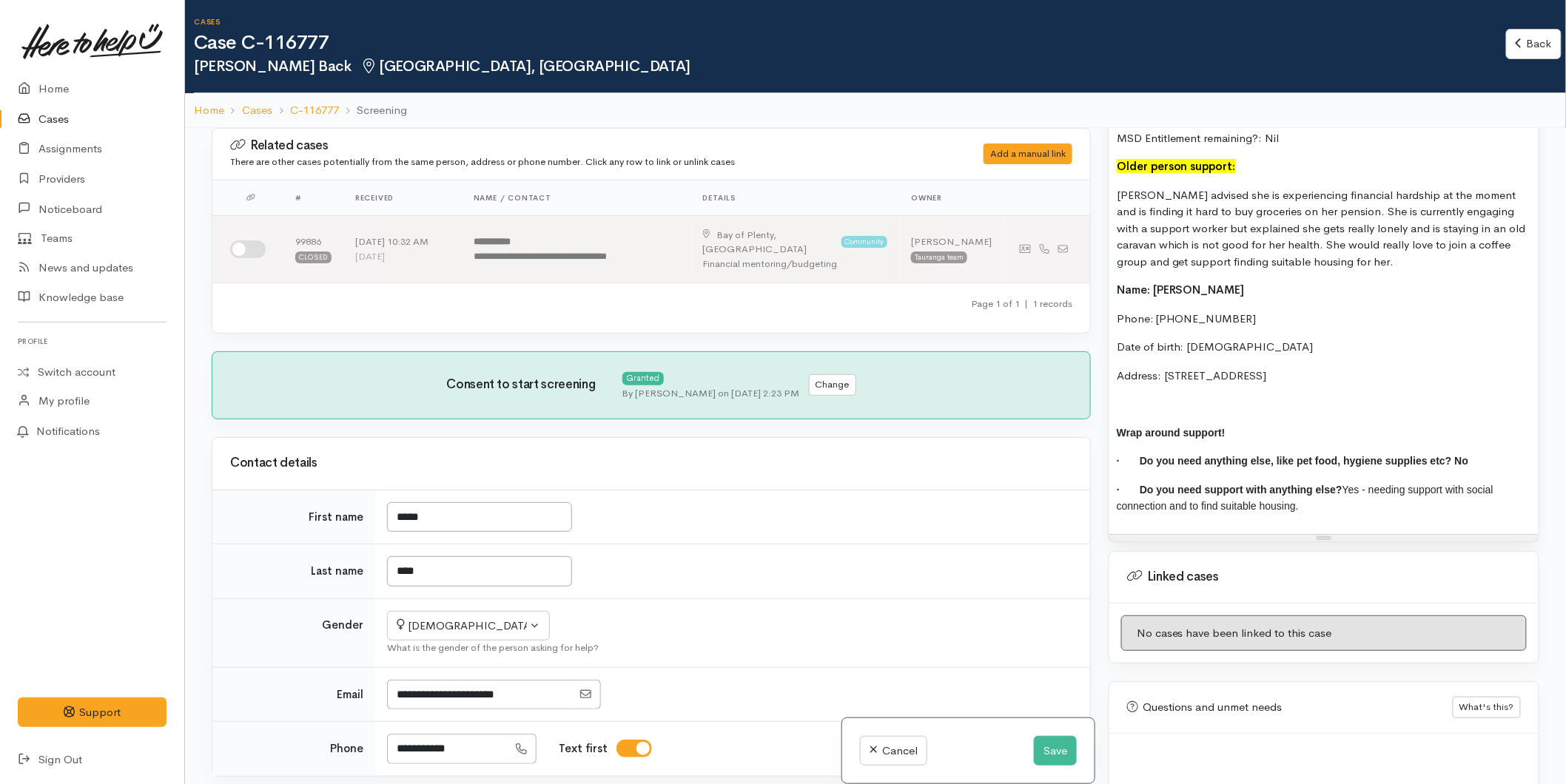
click at [1149, 396] on p at bounding box center [1324, 404] width 414 height 17
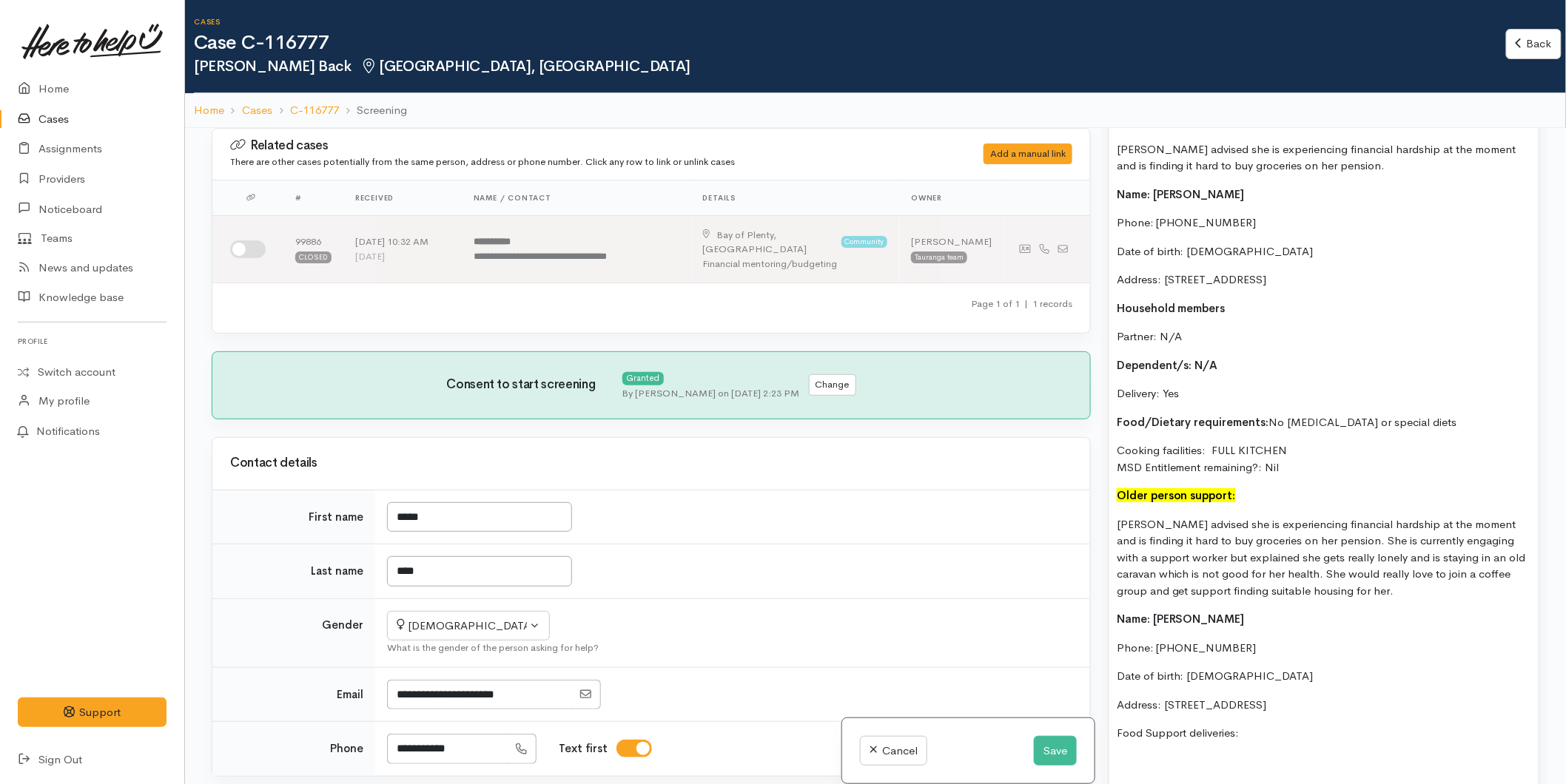
scroll to position [822, 0]
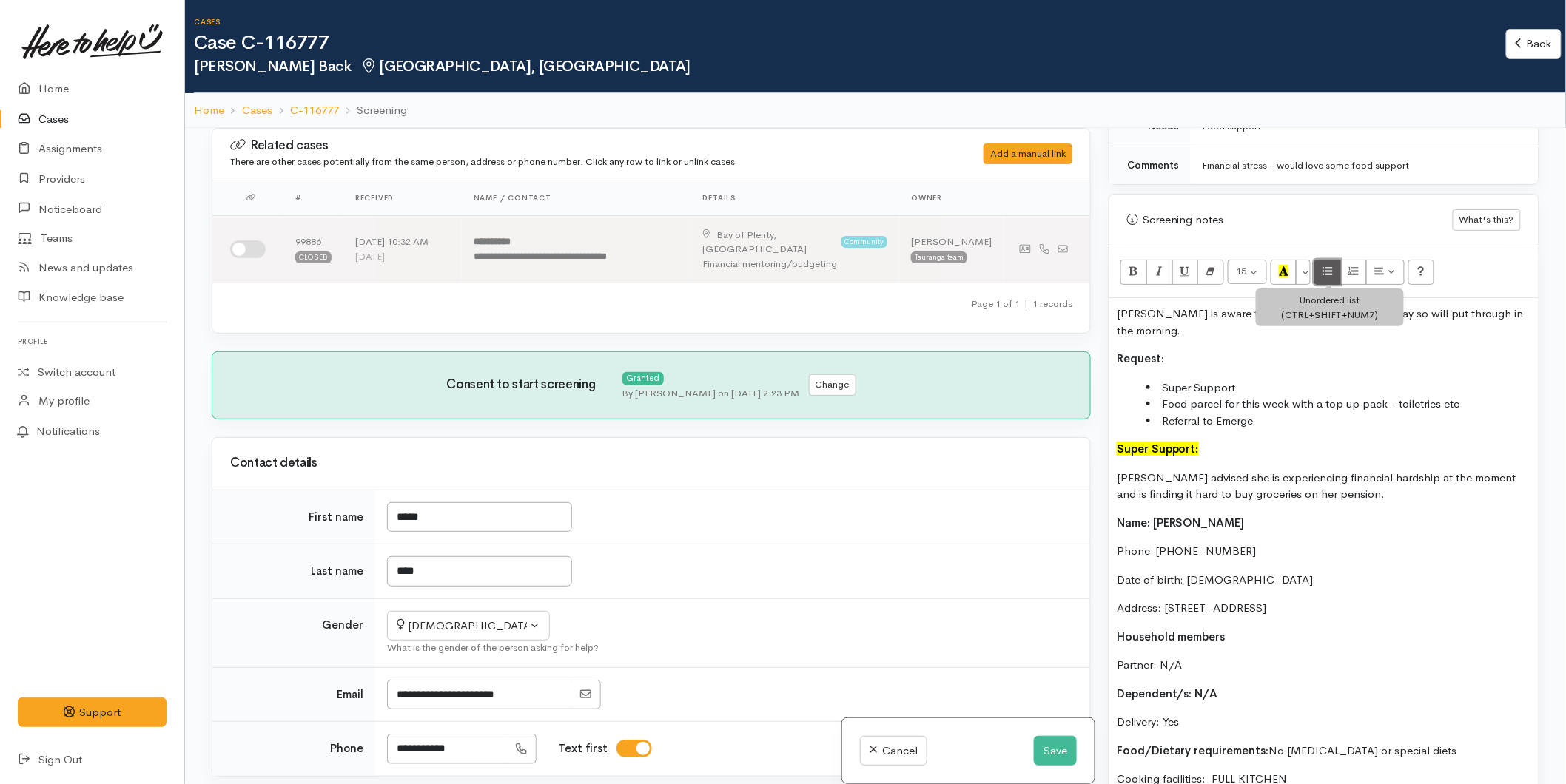
click at [1329, 276] on icon "Unordered list (CTRL+SHIFT+NUM7)" at bounding box center [1328, 271] width 9 height 12
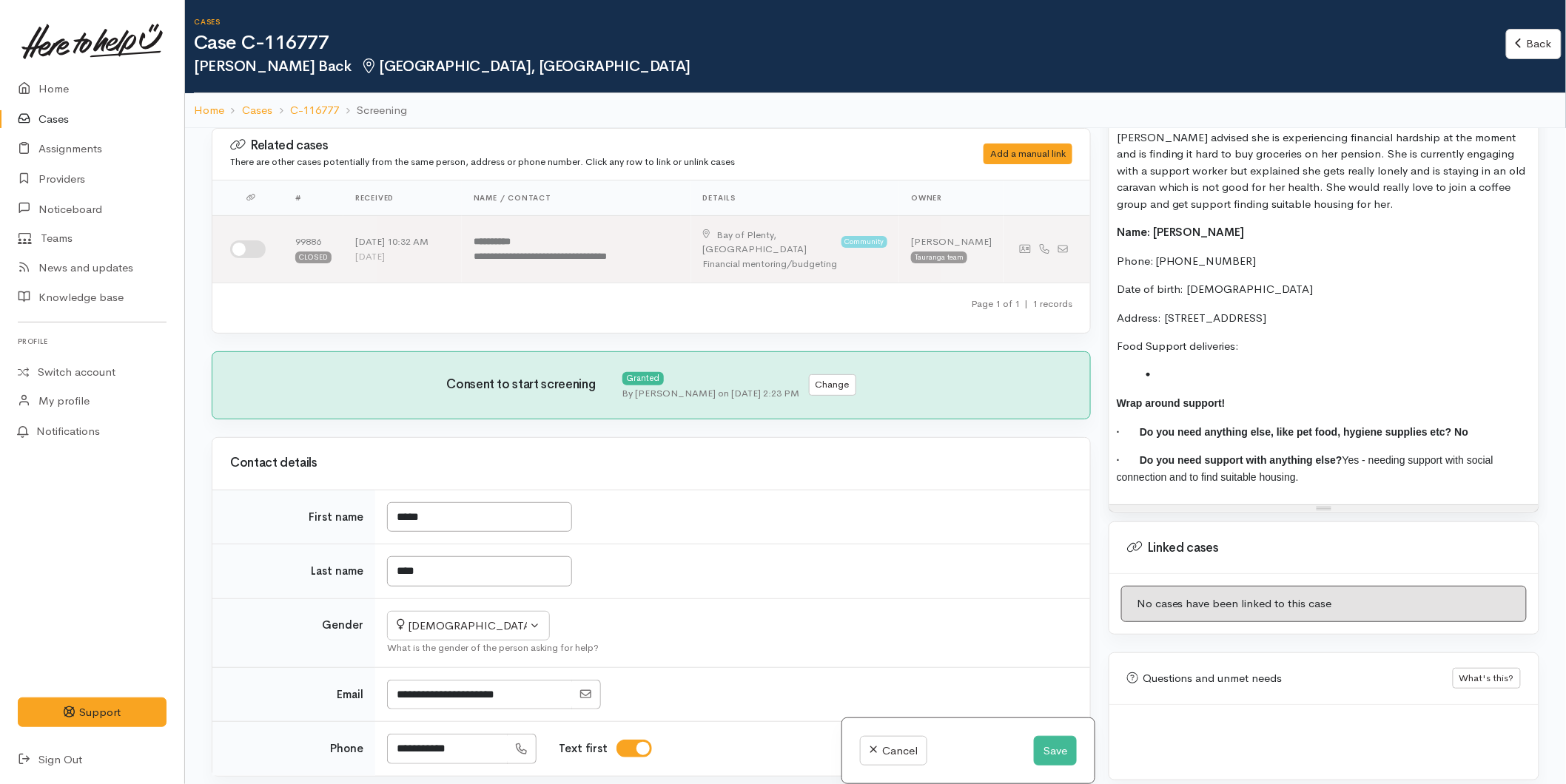
scroll to position [246, 0]
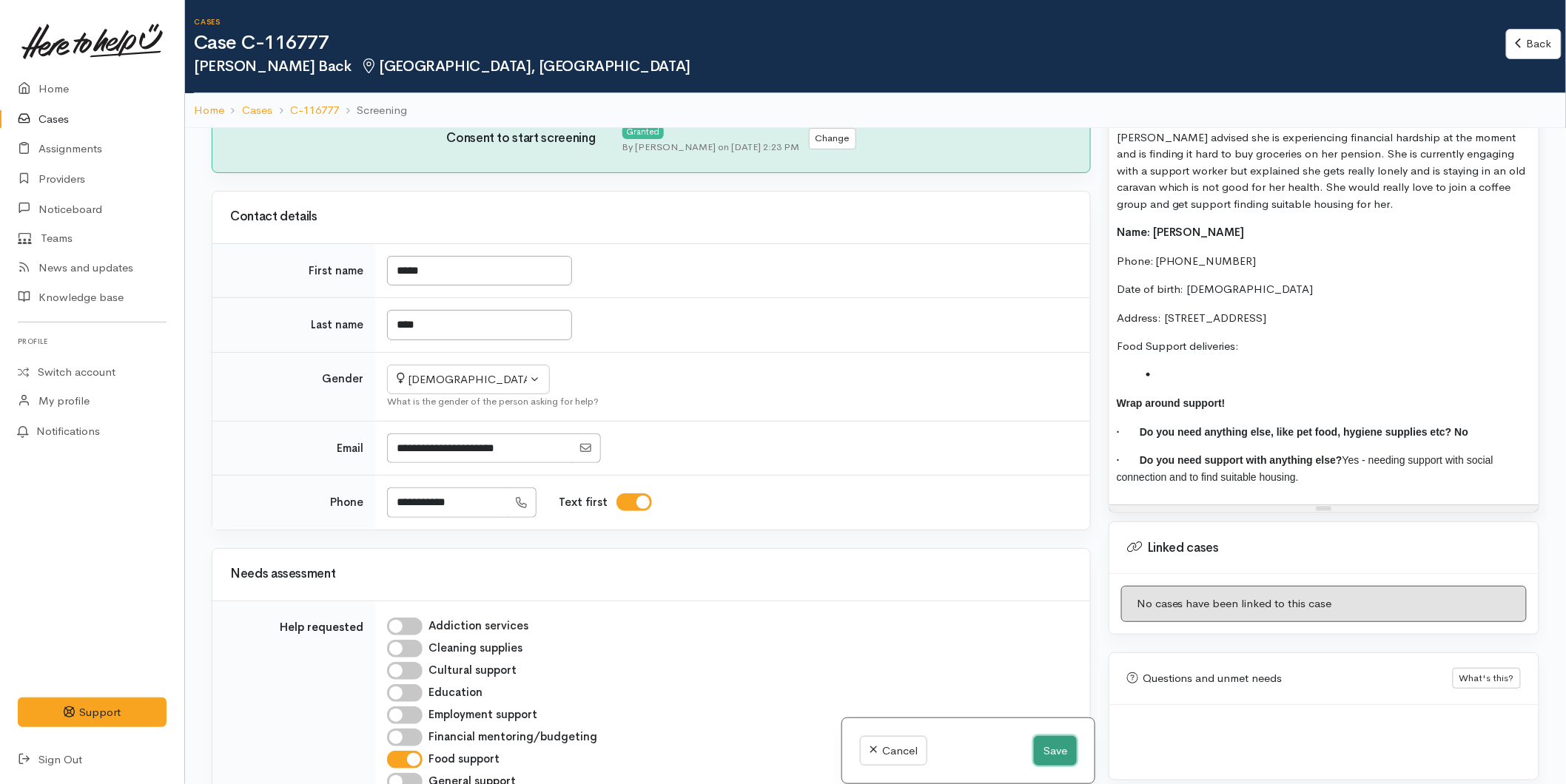
click at [1047, 756] on button "Save" at bounding box center [1055, 751] width 43 height 30
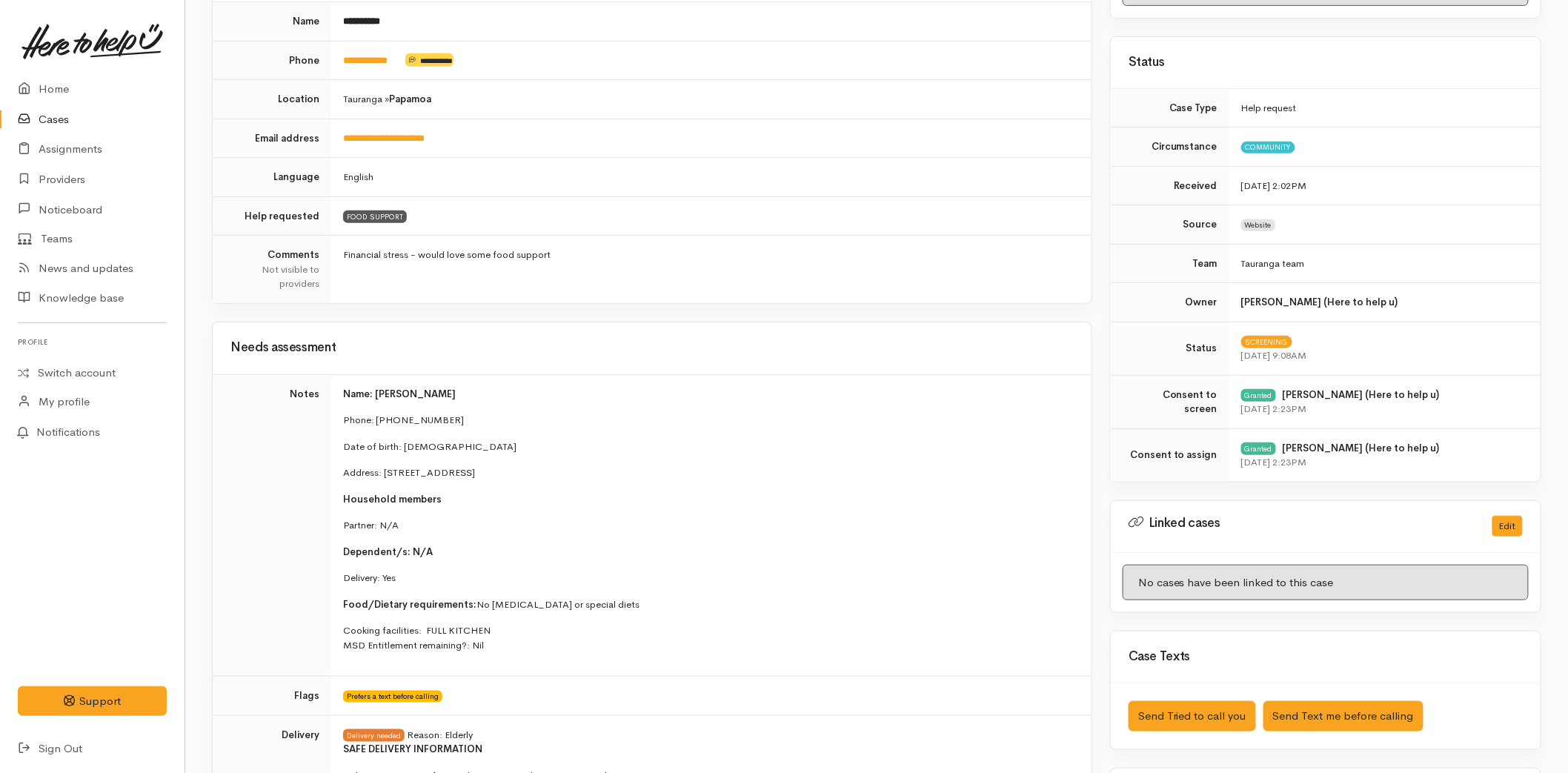
scroll to position [329, 0]
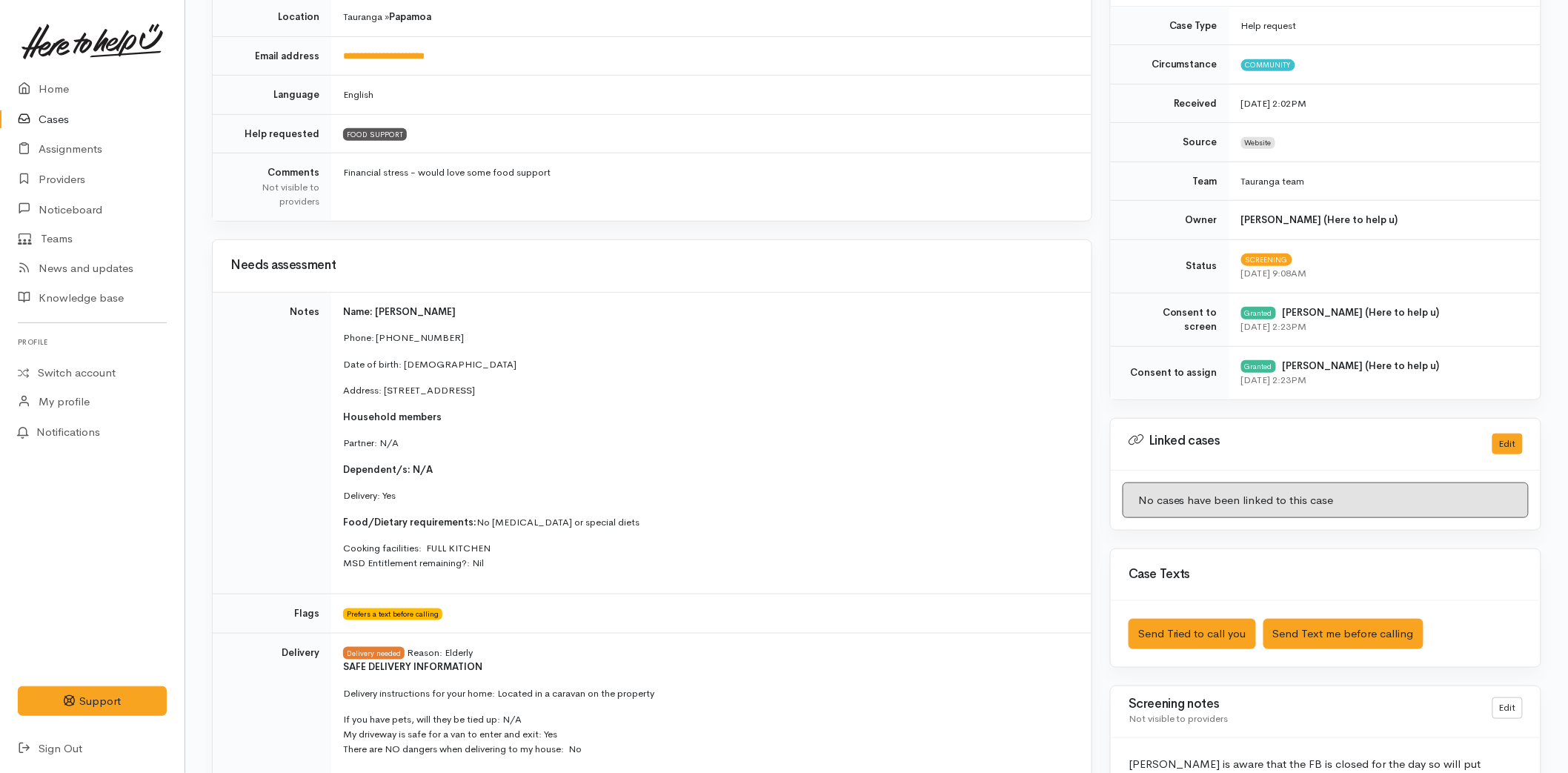
drag, startPoint x: 643, startPoint y: 393, endPoint x: 384, endPoint y: 395, distance: 259.0
click at [384, 395] on p "Address: [STREET_ADDRESS]" at bounding box center [708, 390] width 731 height 15
copy p "[STREET_ADDRESS]"
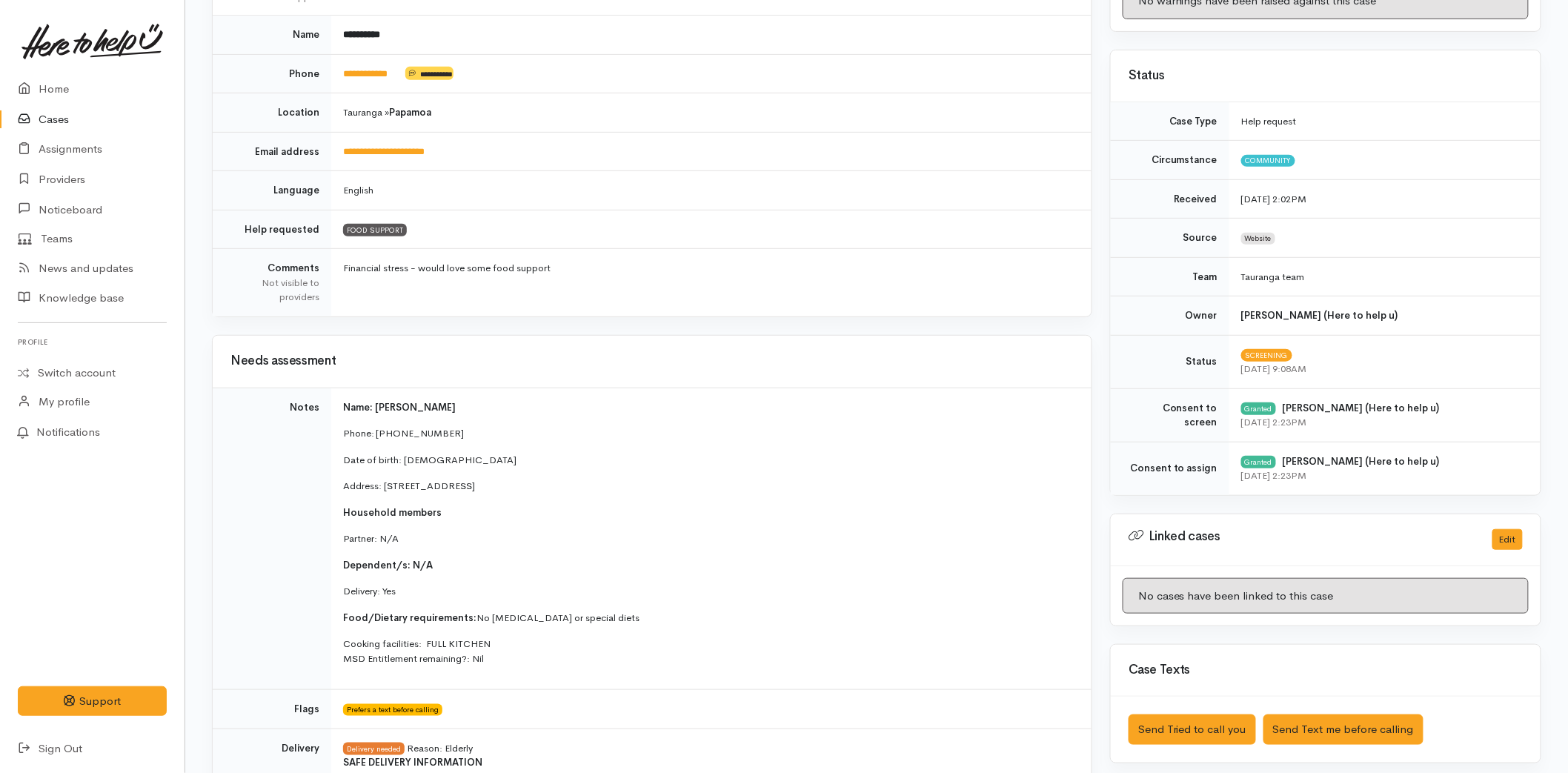
scroll to position [0, 0]
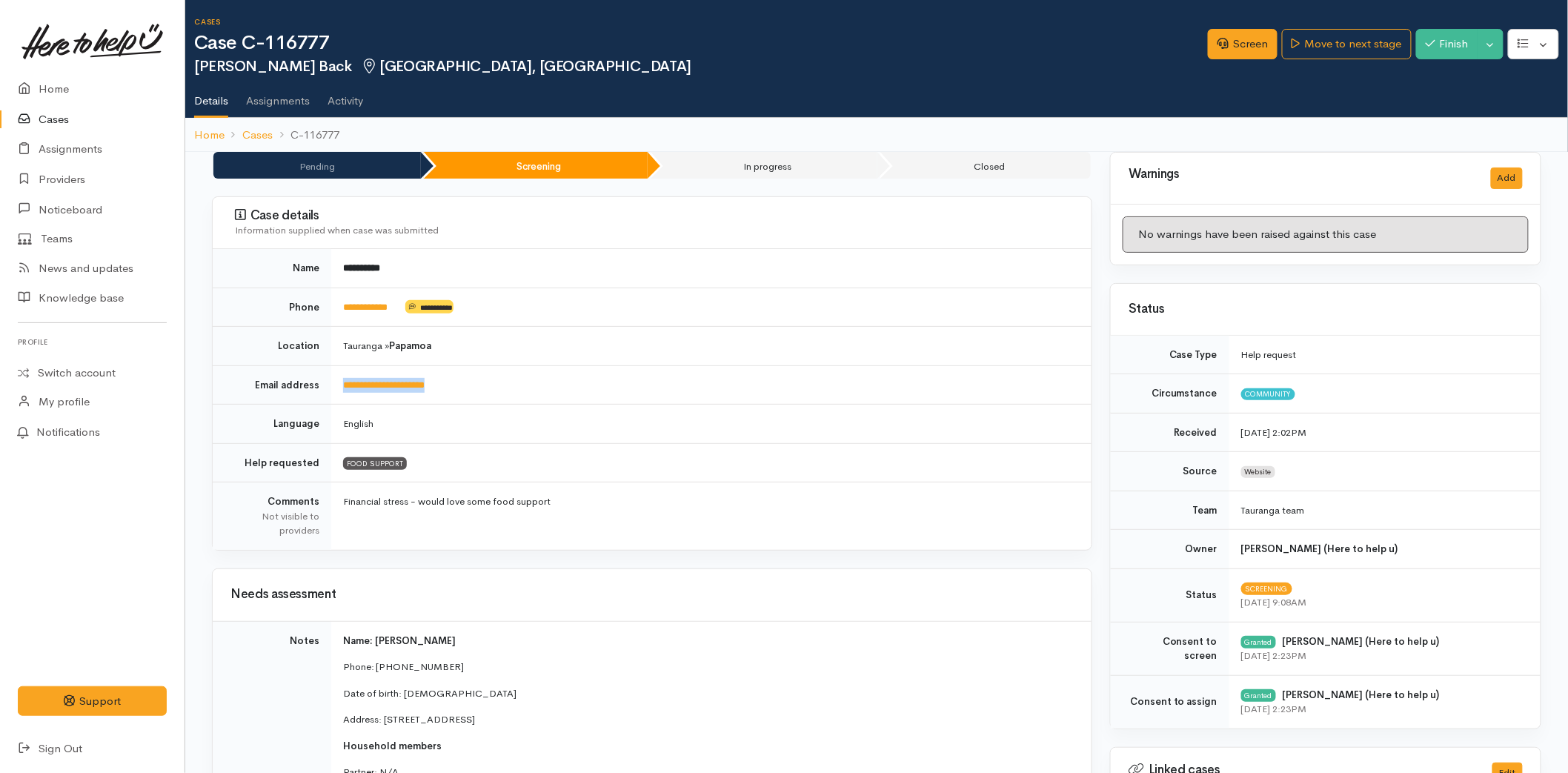
drag, startPoint x: 482, startPoint y: 385, endPoint x: 342, endPoint y: 386, distance: 140.0
click at [342, 386] on td "**********" at bounding box center [711, 385] width 760 height 39
copy link "**********"
click at [1224, 52] on link "Screen" at bounding box center [1242, 44] width 69 height 30
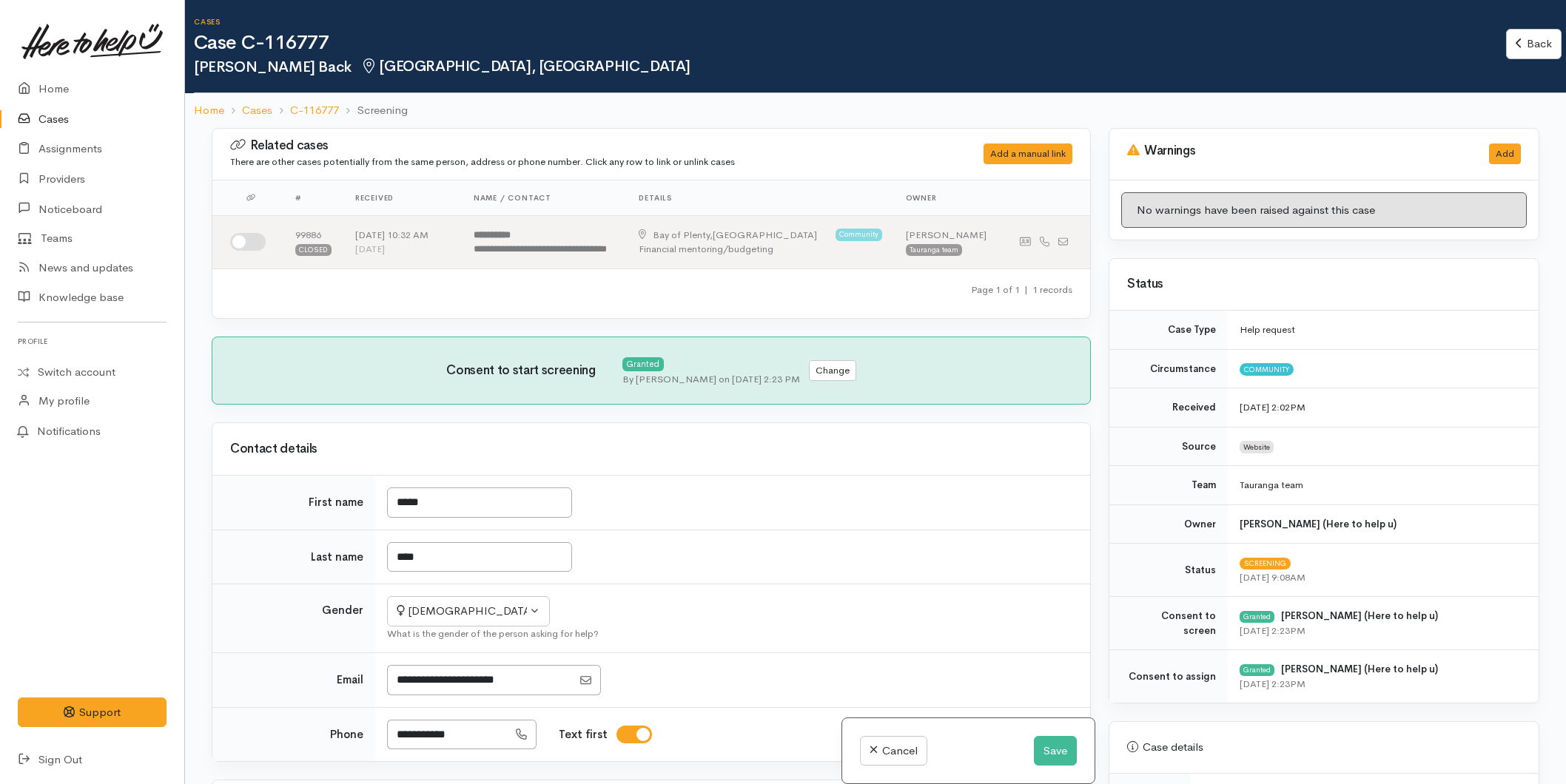
select select "6"
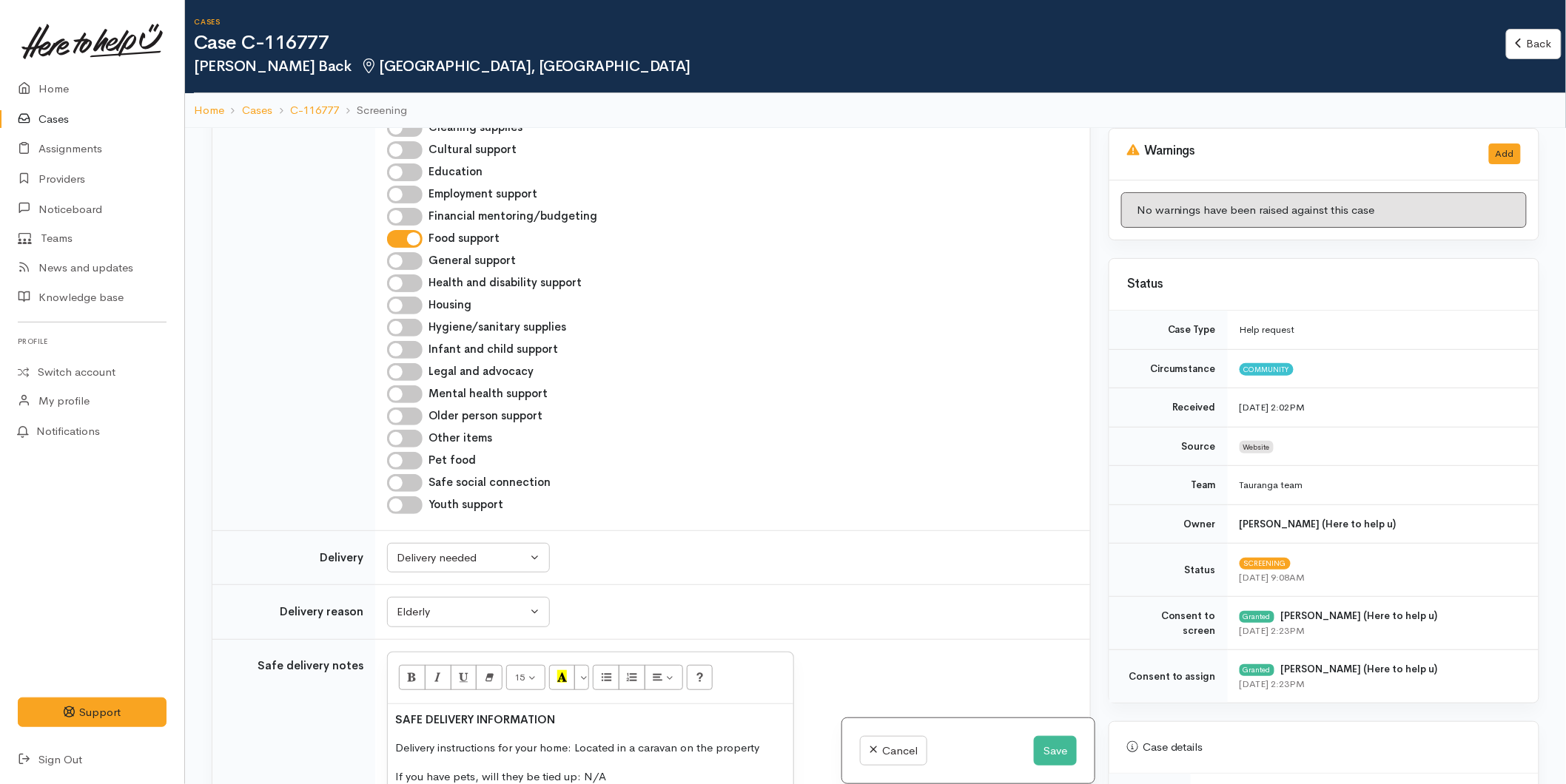
scroll to position [726, 0]
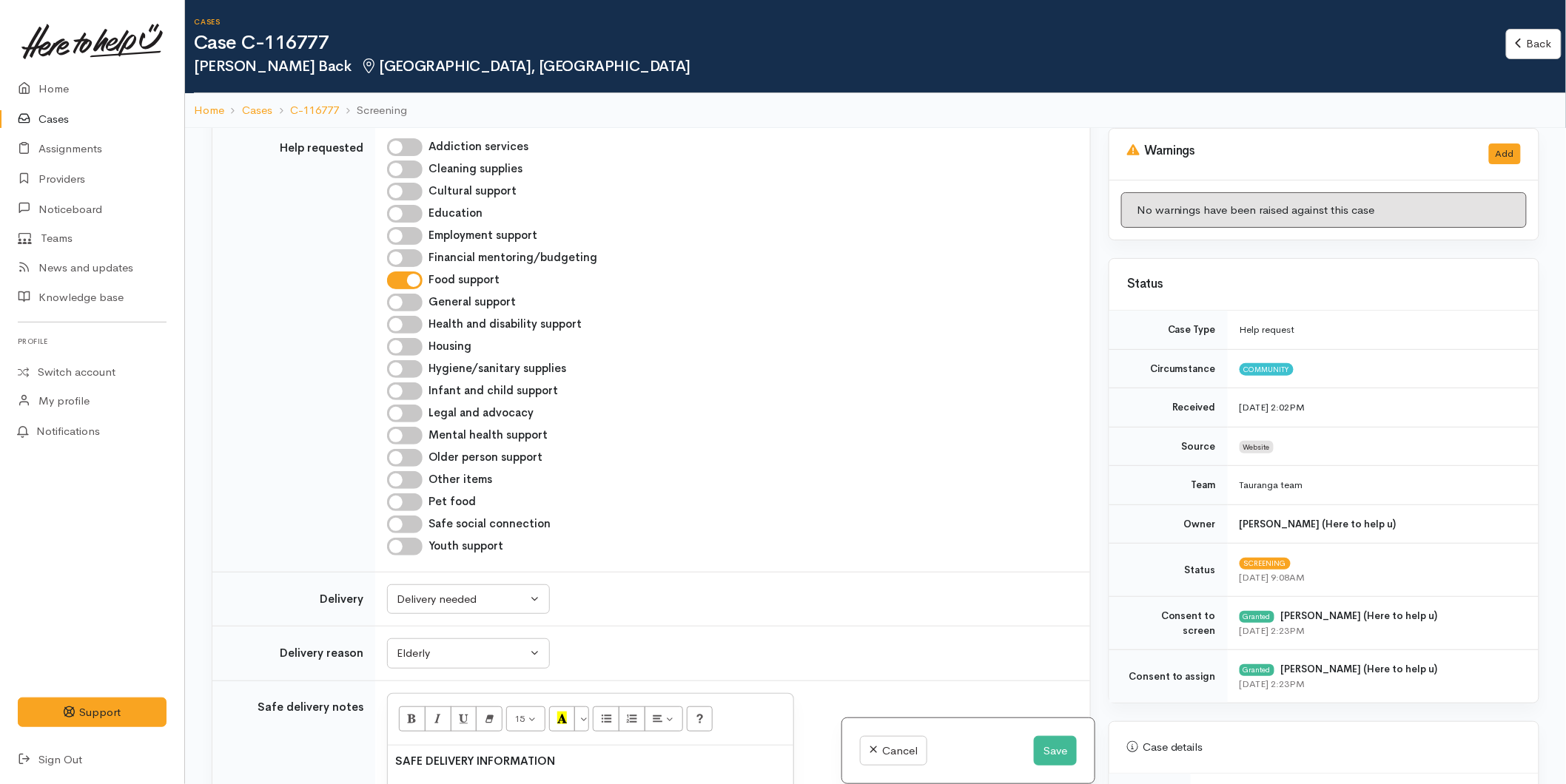
click at [409, 338] on input "Housing" at bounding box center [405, 346] width 36 height 18
checkbox input "true"
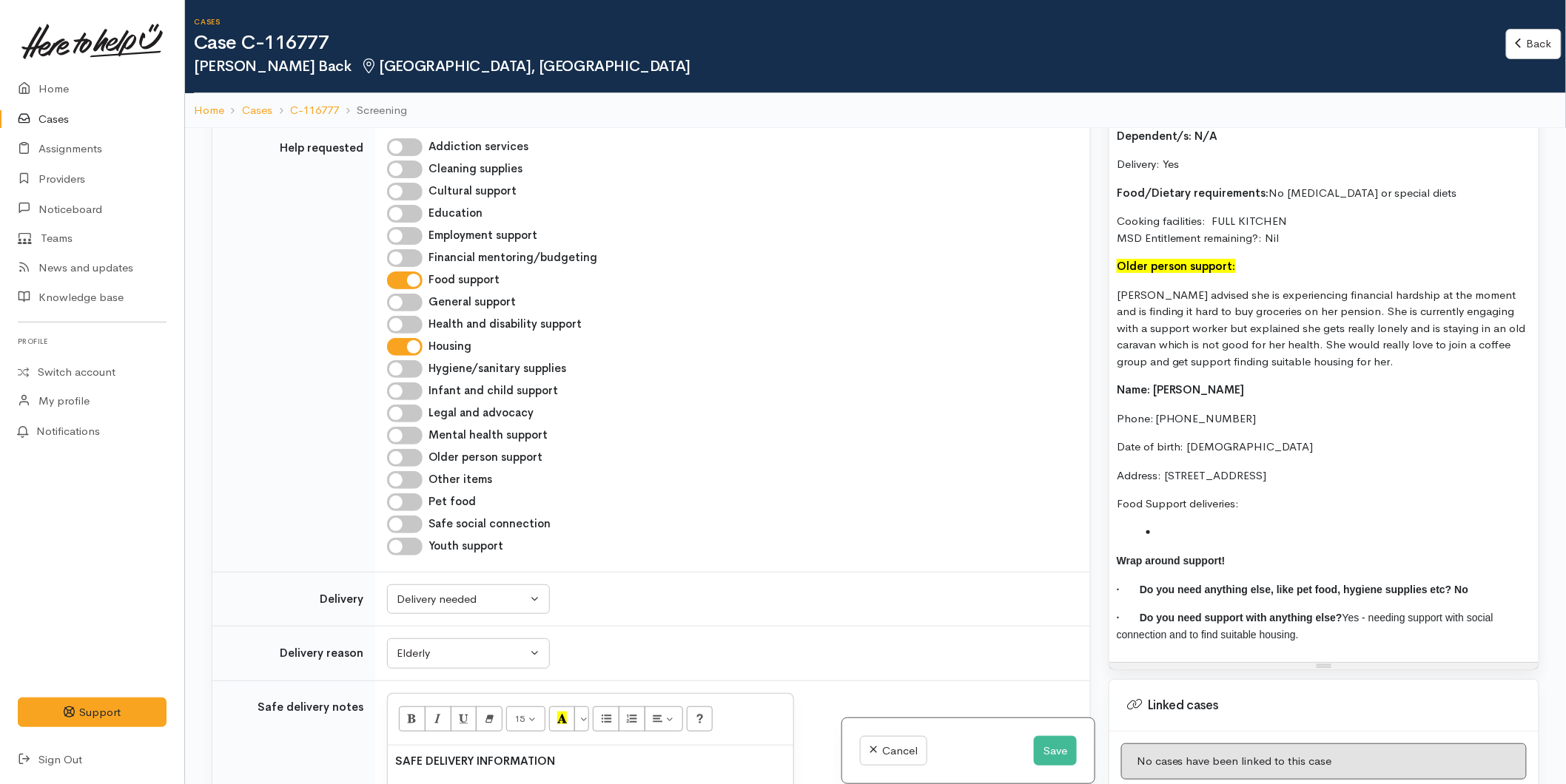
scroll to position [1397, 0]
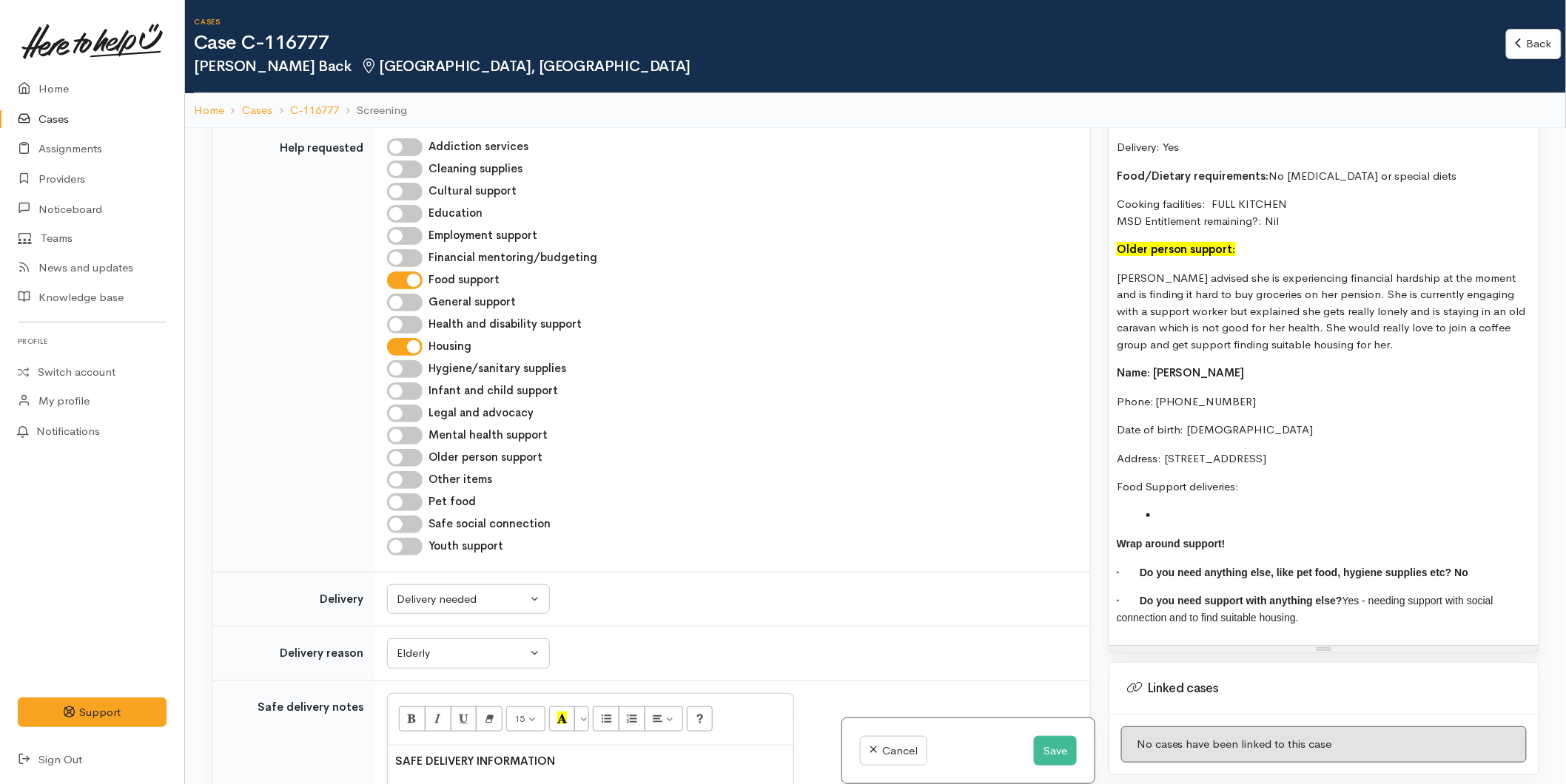
click at [1114, 527] on div "Karen is aware that the FB is closed for the day so will put through in the mor…" at bounding box center [1324, 185] width 429 height 922
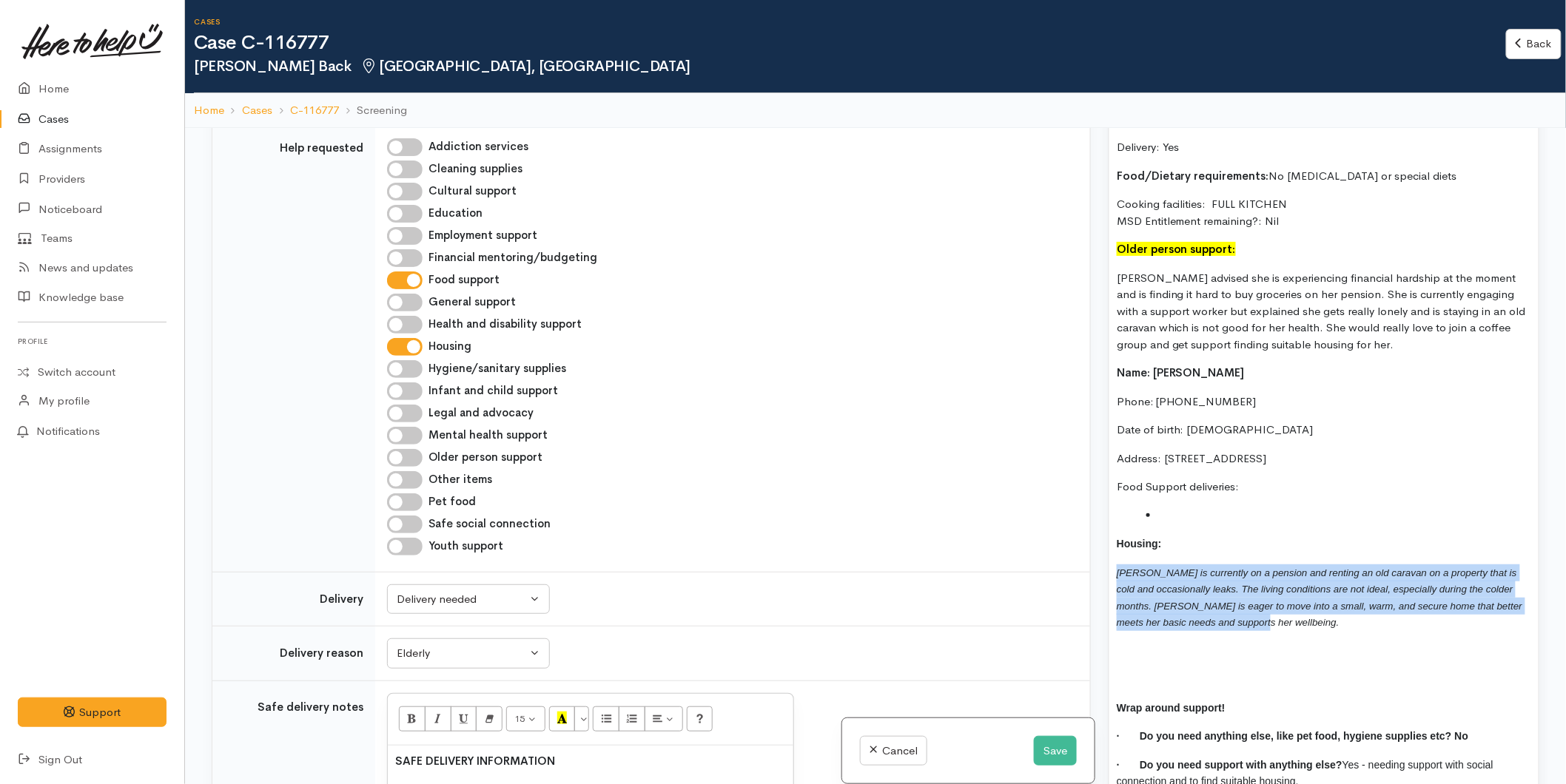
drag, startPoint x: 1303, startPoint y: 604, endPoint x: 1107, endPoint y: 561, distance: 200.7
click at [1107, 561] on div "Warnings Add No warnings have been raised against this case Add Warning Title ●…" at bounding box center [1324, 519] width 449 height 784
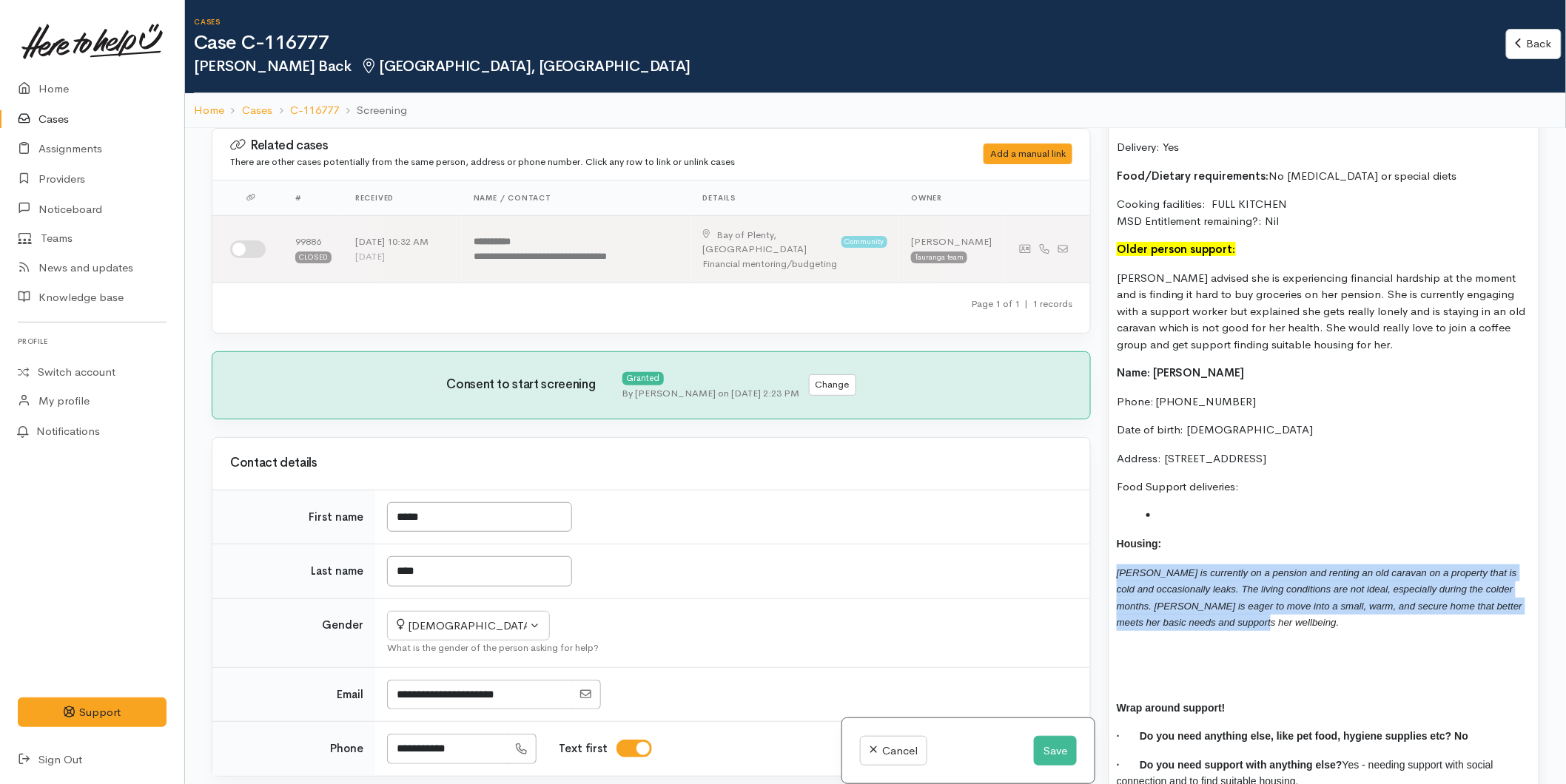
scroll to position [904, 0]
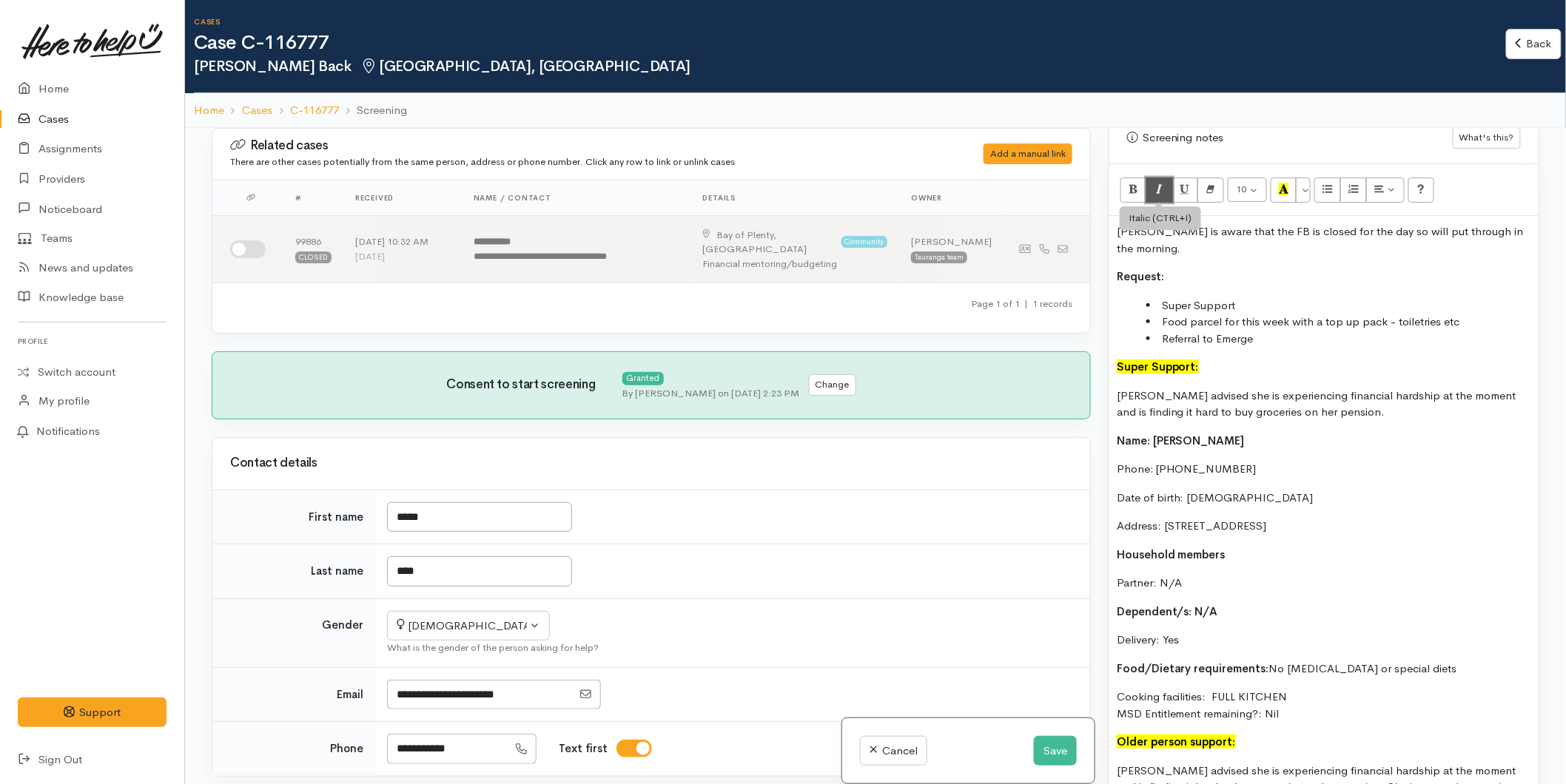
click at [1152, 192] on button "Italic (CTRL+I)" at bounding box center [1160, 190] width 26 height 25
click at [1307, 195] on button "More Color" at bounding box center [1303, 190] width 15 height 25
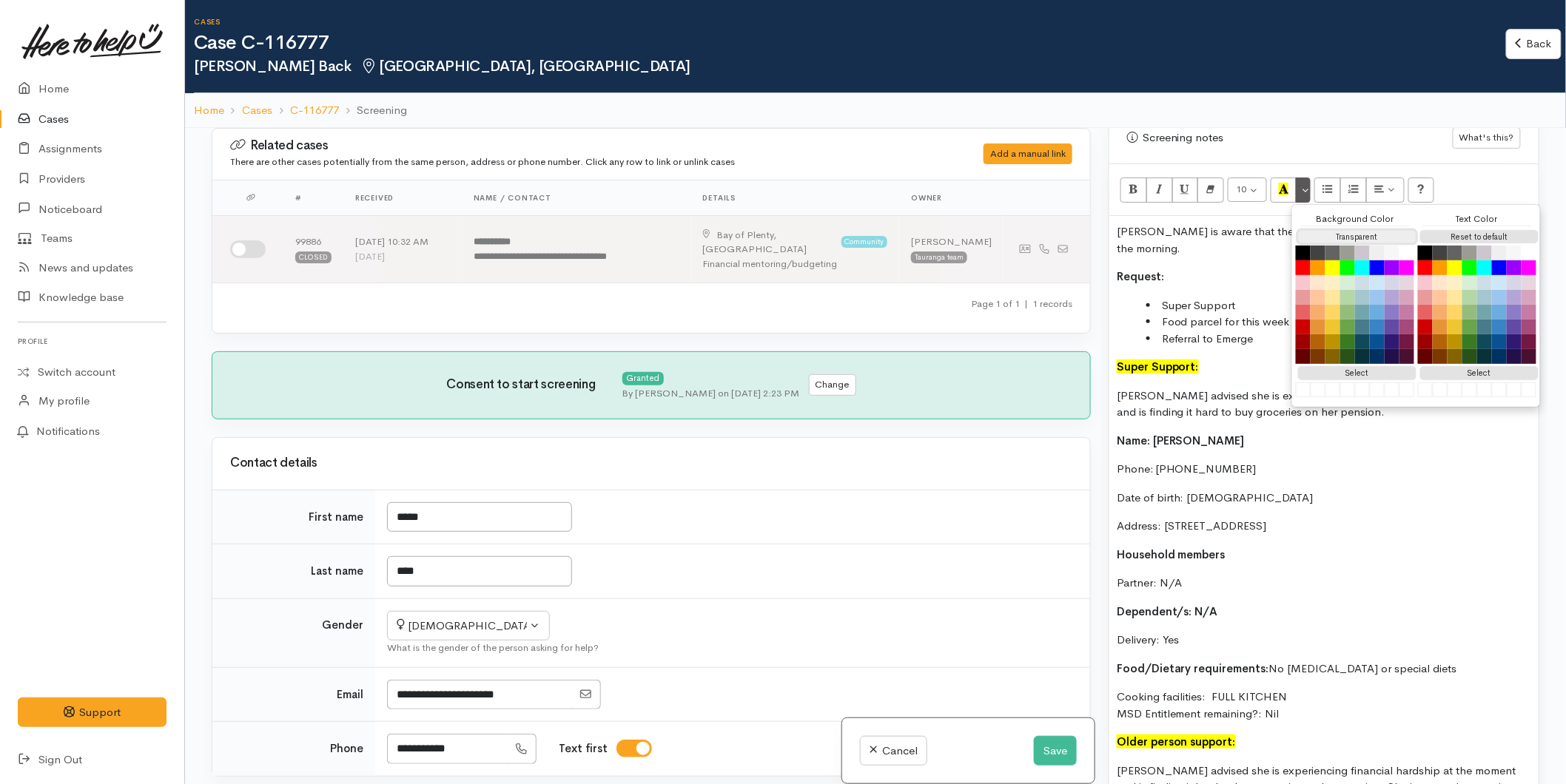
click at [1311, 233] on button "Transparent" at bounding box center [1357, 237] width 118 height 14
click at [1484, 232] on button "Reset to default" at bounding box center [1480, 237] width 118 height 14
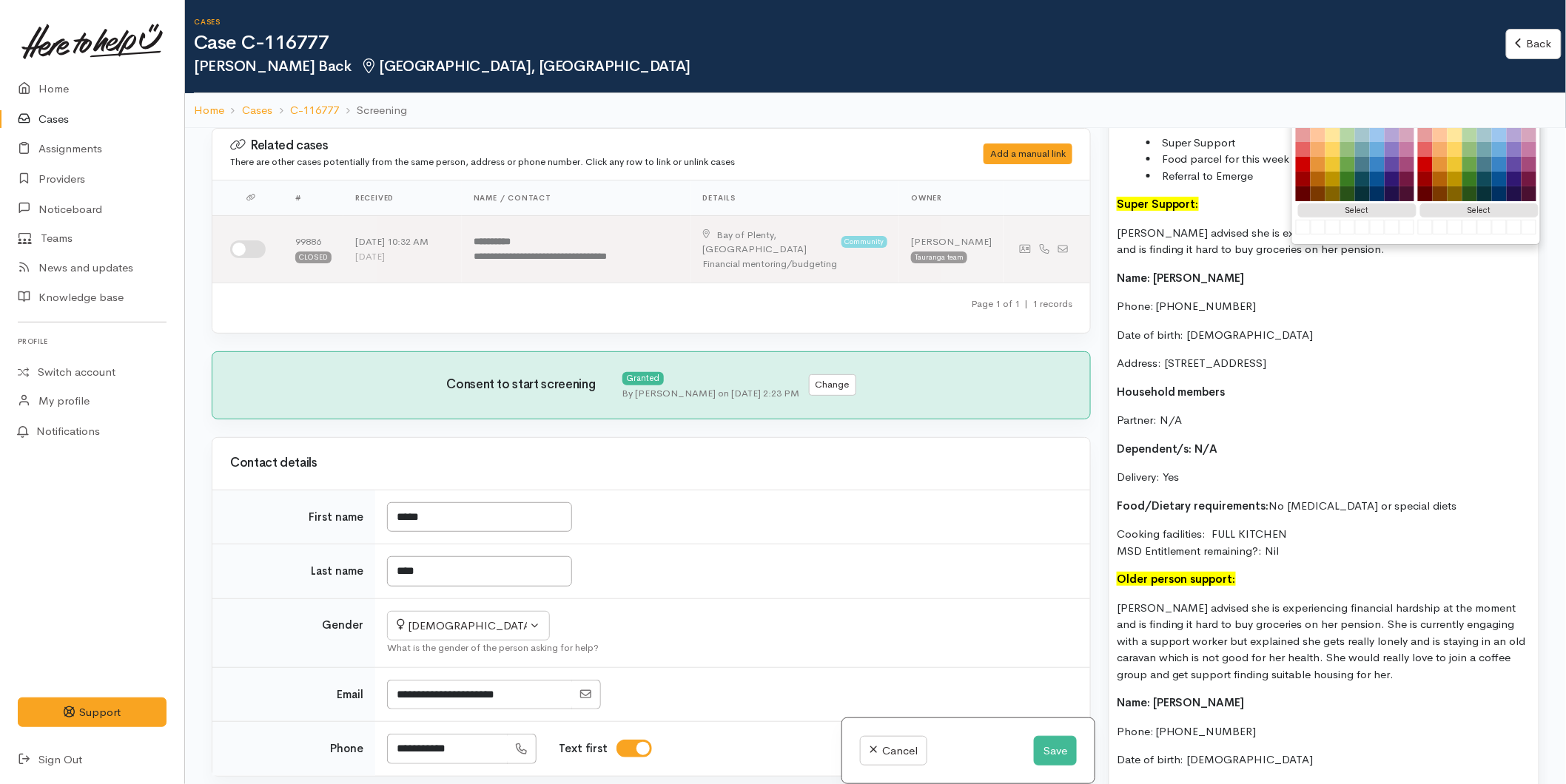
scroll to position [1315, 0]
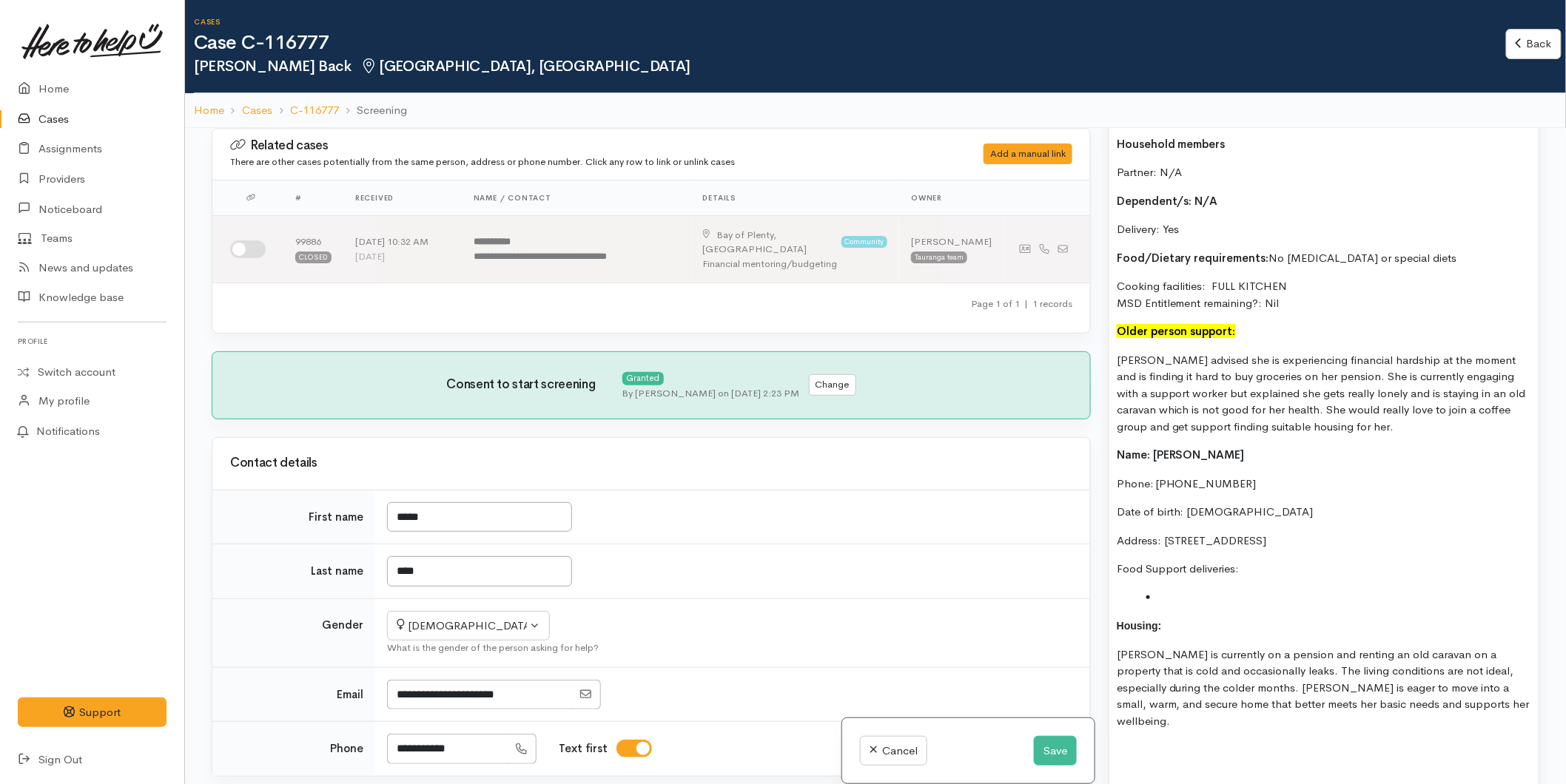
click at [1200, 618] on p "Housing:" at bounding box center [1324, 627] width 414 height 17
drag, startPoint x: 1109, startPoint y: 595, endPoint x: 1084, endPoint y: 593, distance: 25.1
click at [1084, 593] on div "Related cases There are other cases potentially from the same person, address o…" at bounding box center [875, 519] width 1346 height 784
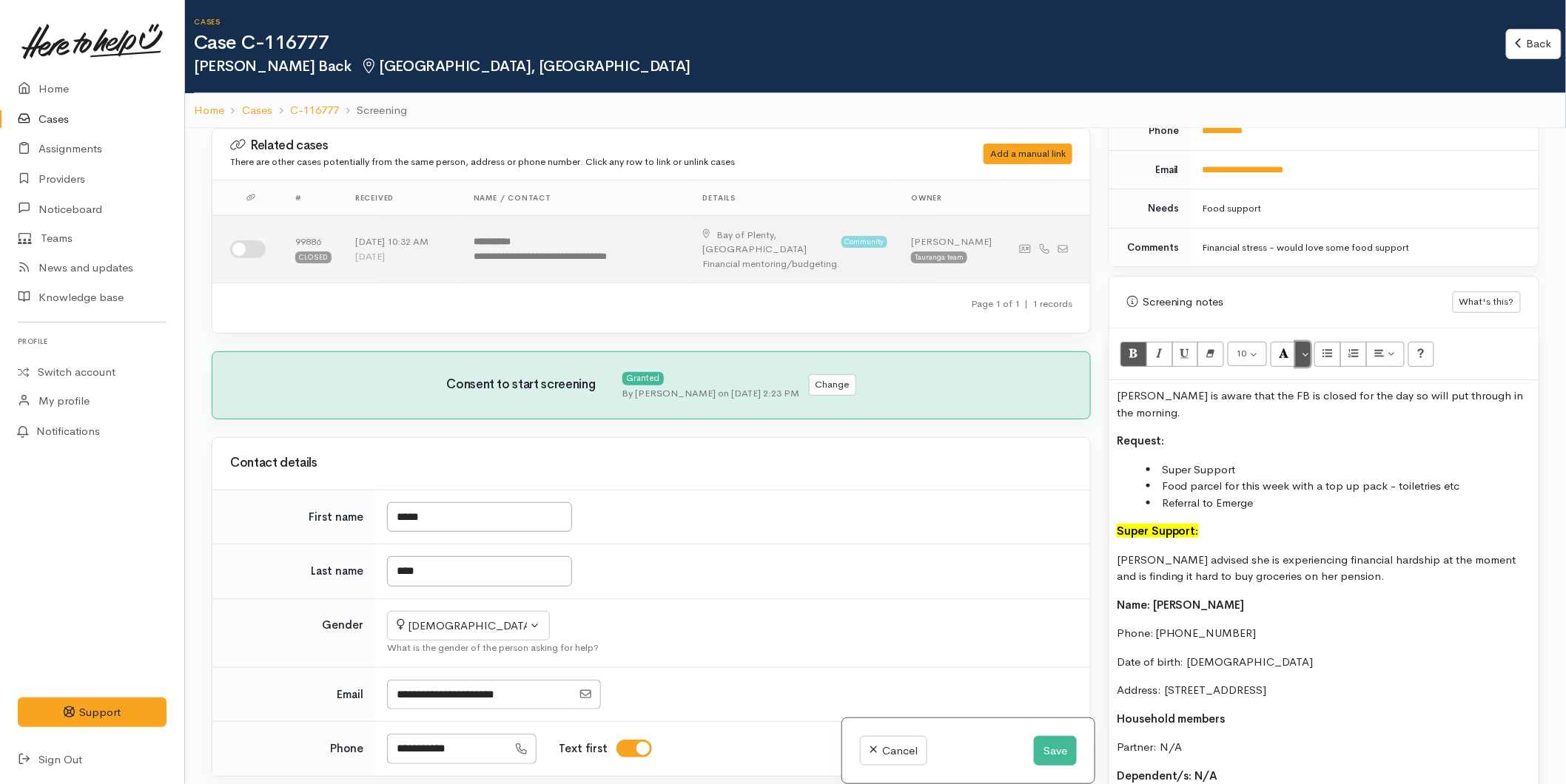
click at [1307, 357] on button "More Color" at bounding box center [1303, 354] width 15 height 25
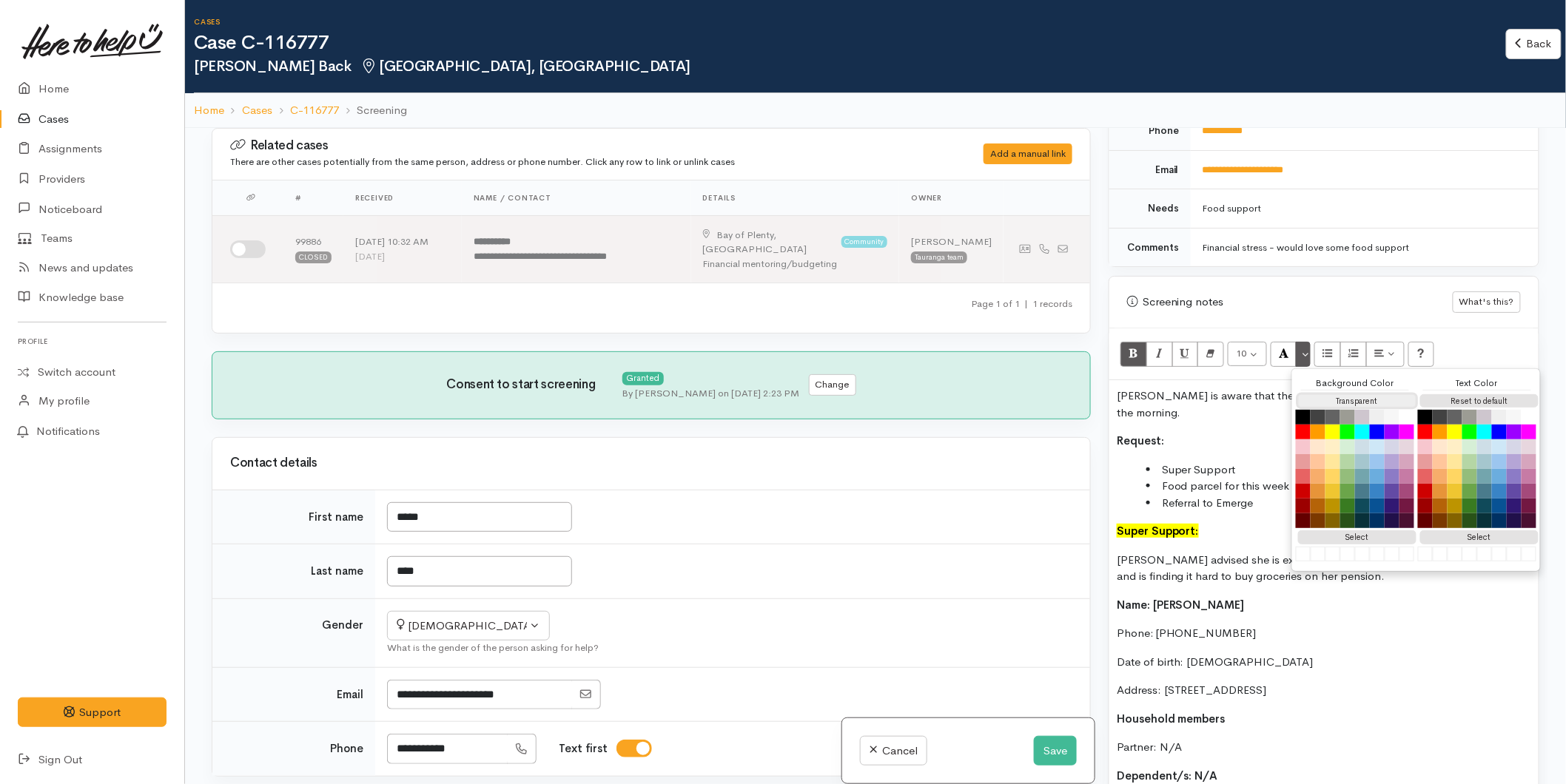
click at [1321, 402] on button "Transparent" at bounding box center [1357, 402] width 118 height 14
click at [1495, 397] on button "Reset to default" at bounding box center [1480, 402] width 118 height 14
click at [1129, 357] on icon "Bold (CTRL+B)" at bounding box center [1133, 353] width 9 height 12
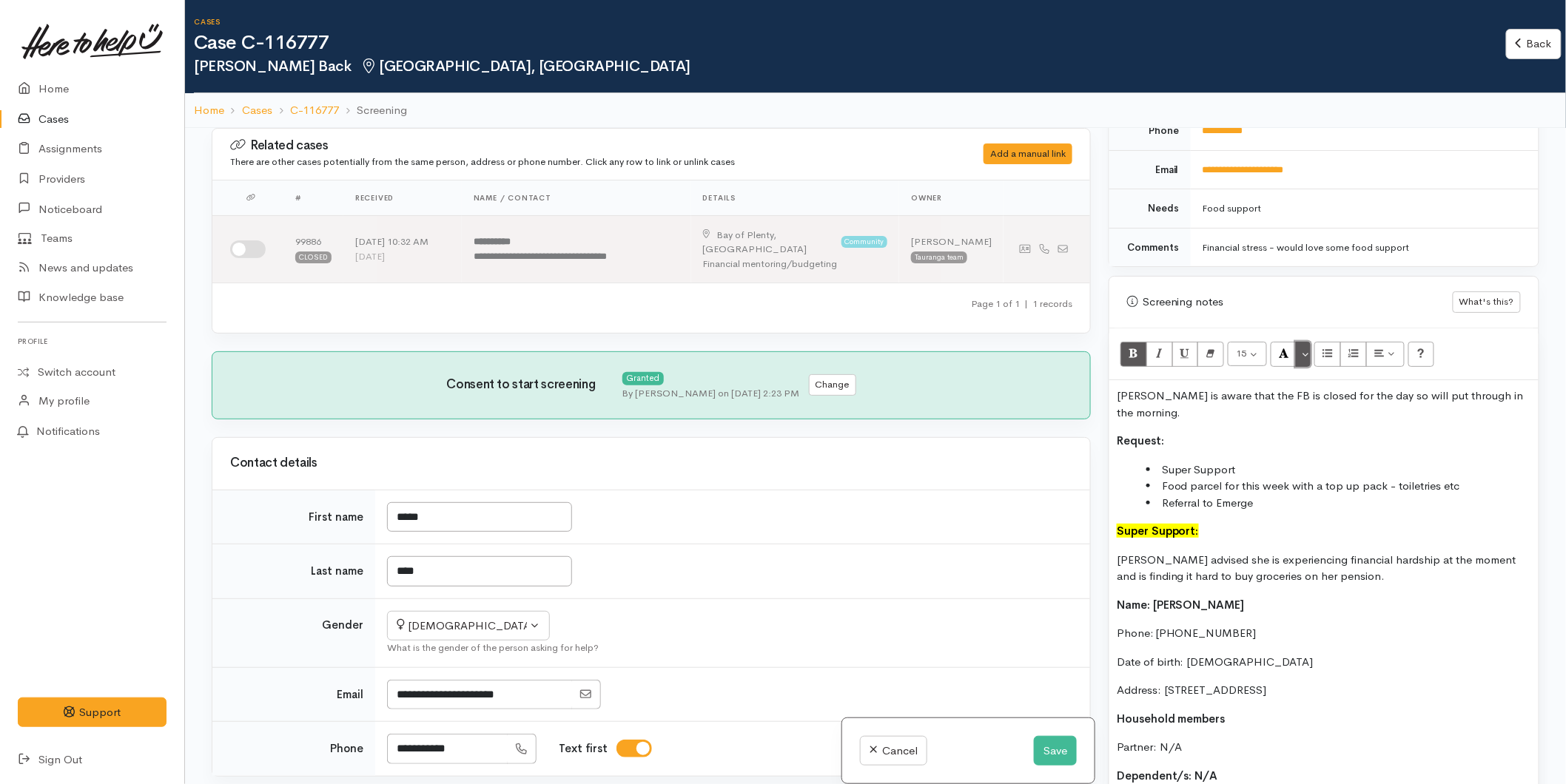
click at [1305, 353] on button "More Color" at bounding box center [1303, 354] width 15 height 25
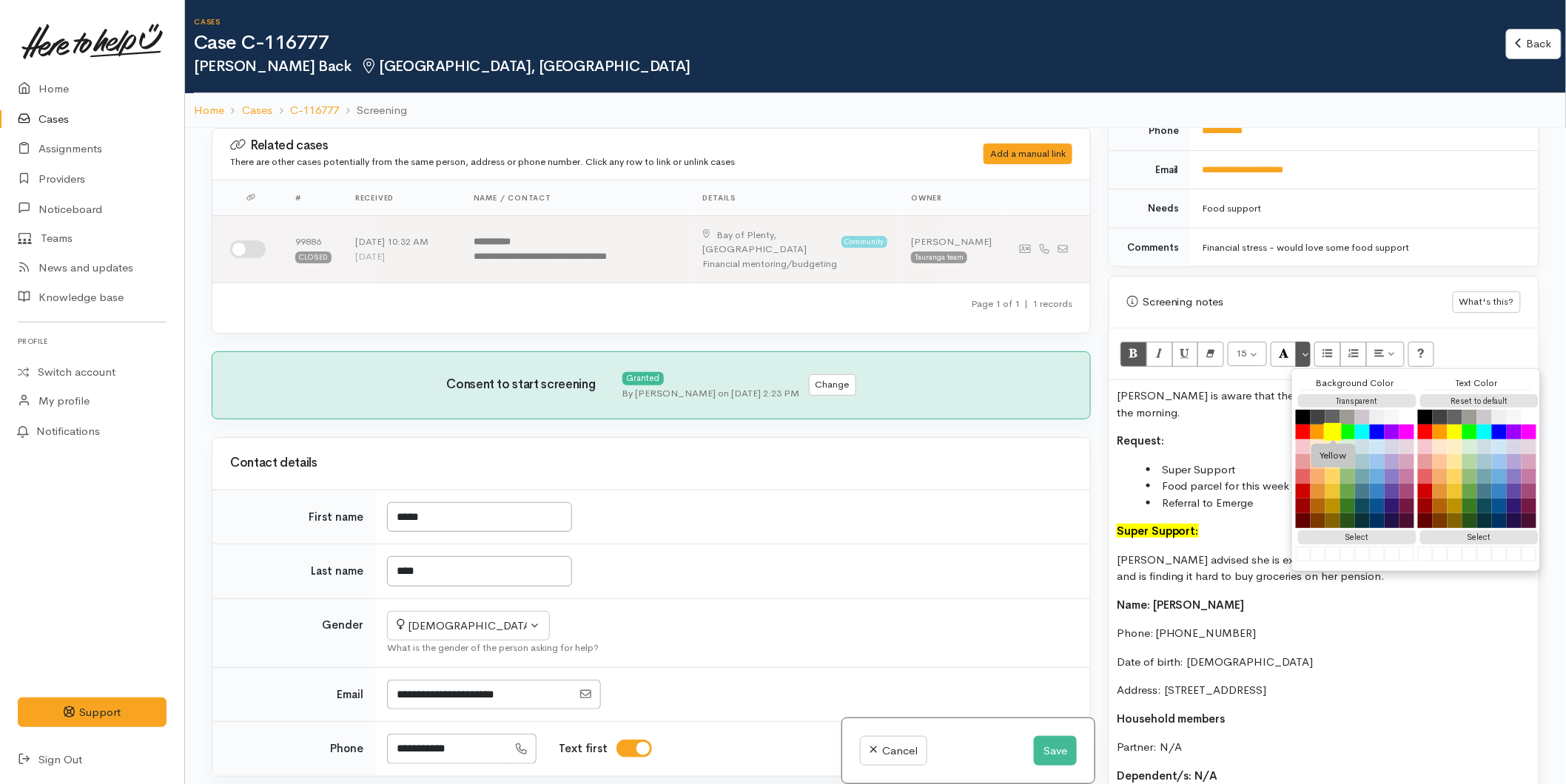
click at [1330, 431] on button "Yellow" at bounding box center [1332, 432] width 18 height 18
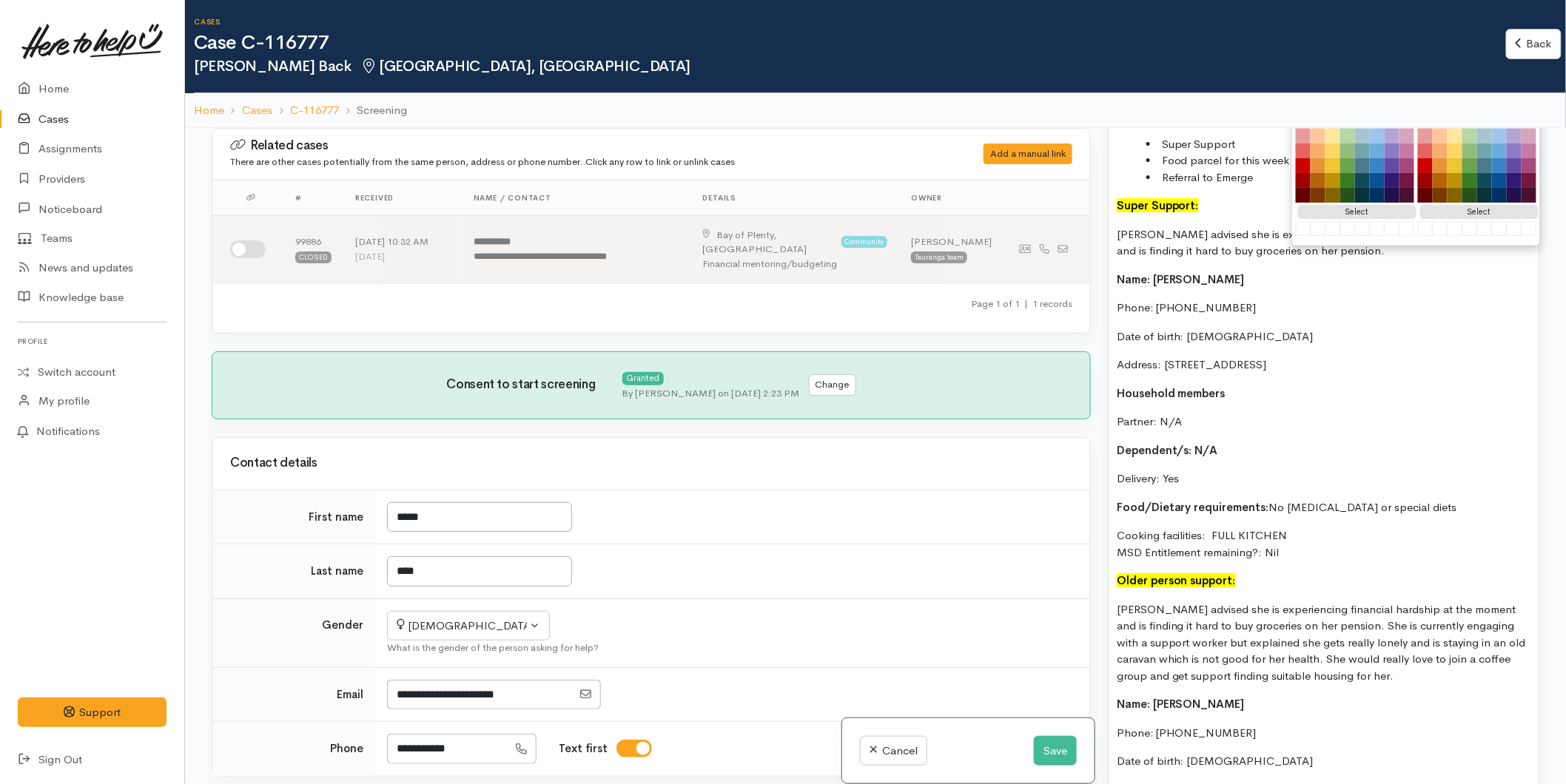
scroll to position [1315, 0]
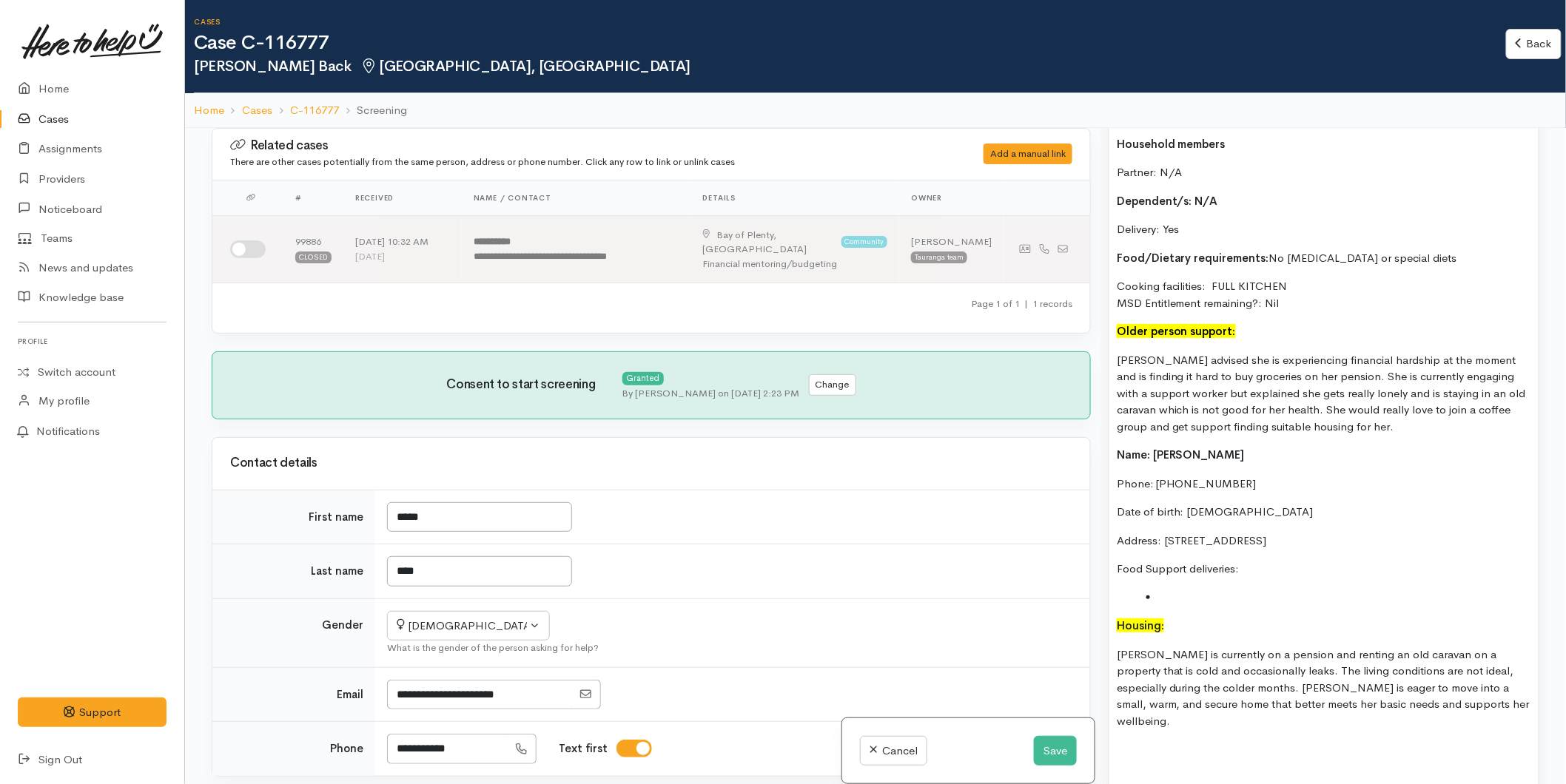
click at [1212, 589] on li at bounding box center [1339, 598] width 385 height 17
click at [1114, 611] on div "Karen is aware that the FB is closed for the day so will put through in the mor…" at bounding box center [1324, 357] width 429 height 1102
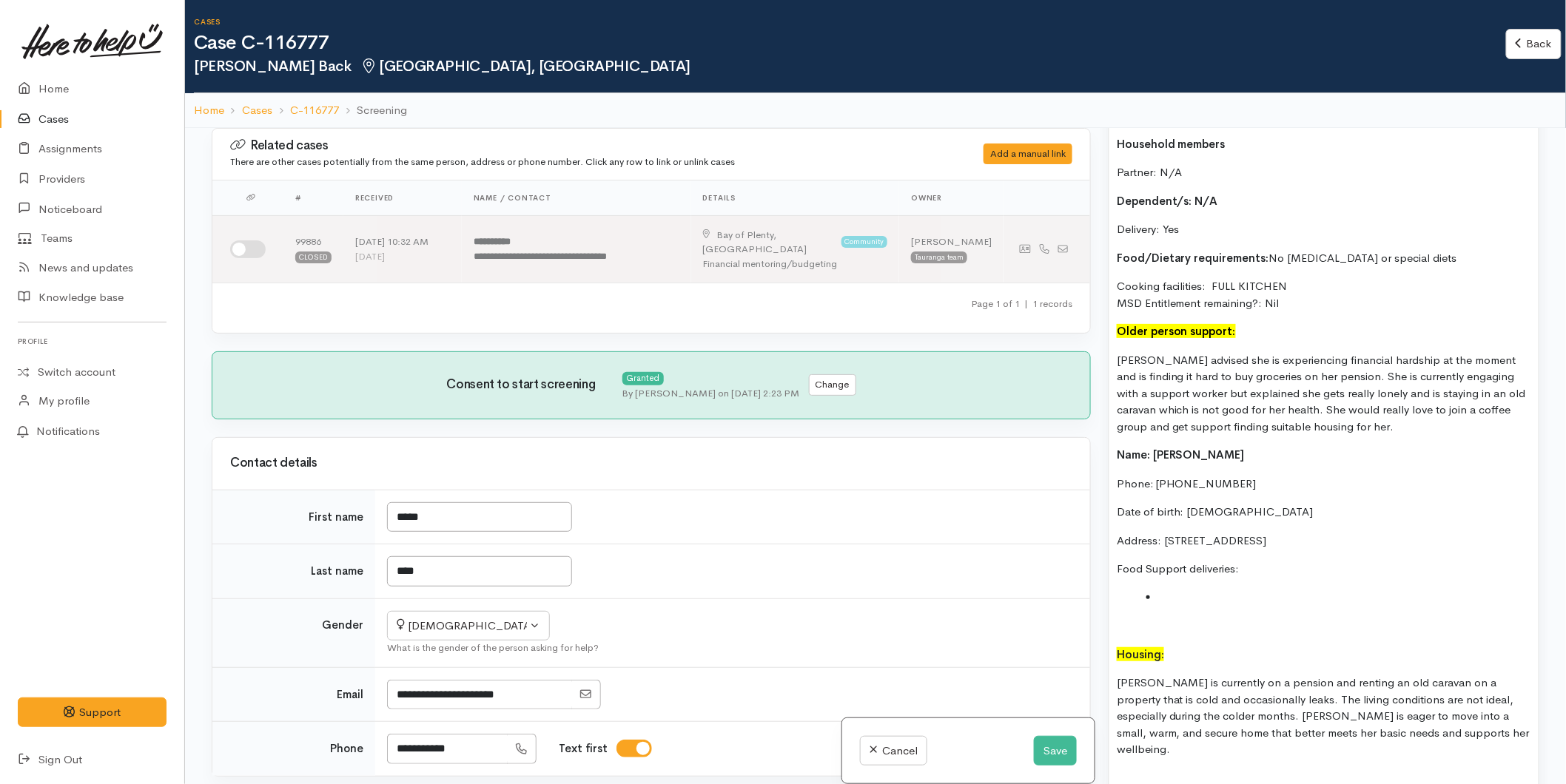
drag, startPoint x: 1449, startPoint y: 522, endPoint x: 1119, endPoint y: 442, distance: 339.6
click at [1119, 442] on div "Karen is aware that the FB is closed for the day so will put through in the mor…" at bounding box center [1324, 371] width 429 height 1131
copy div "Name: Karen Back Phone: 02108419810 Date of birth: 02/02/1960 Address: 17 Crisp…"
click at [1157, 754] on div "Karen is aware that the FB is closed for the day so will put through in the mor…" at bounding box center [1324, 371] width 429 height 1131
click at [1121, 770] on p at bounding box center [1324, 779] width 414 height 17
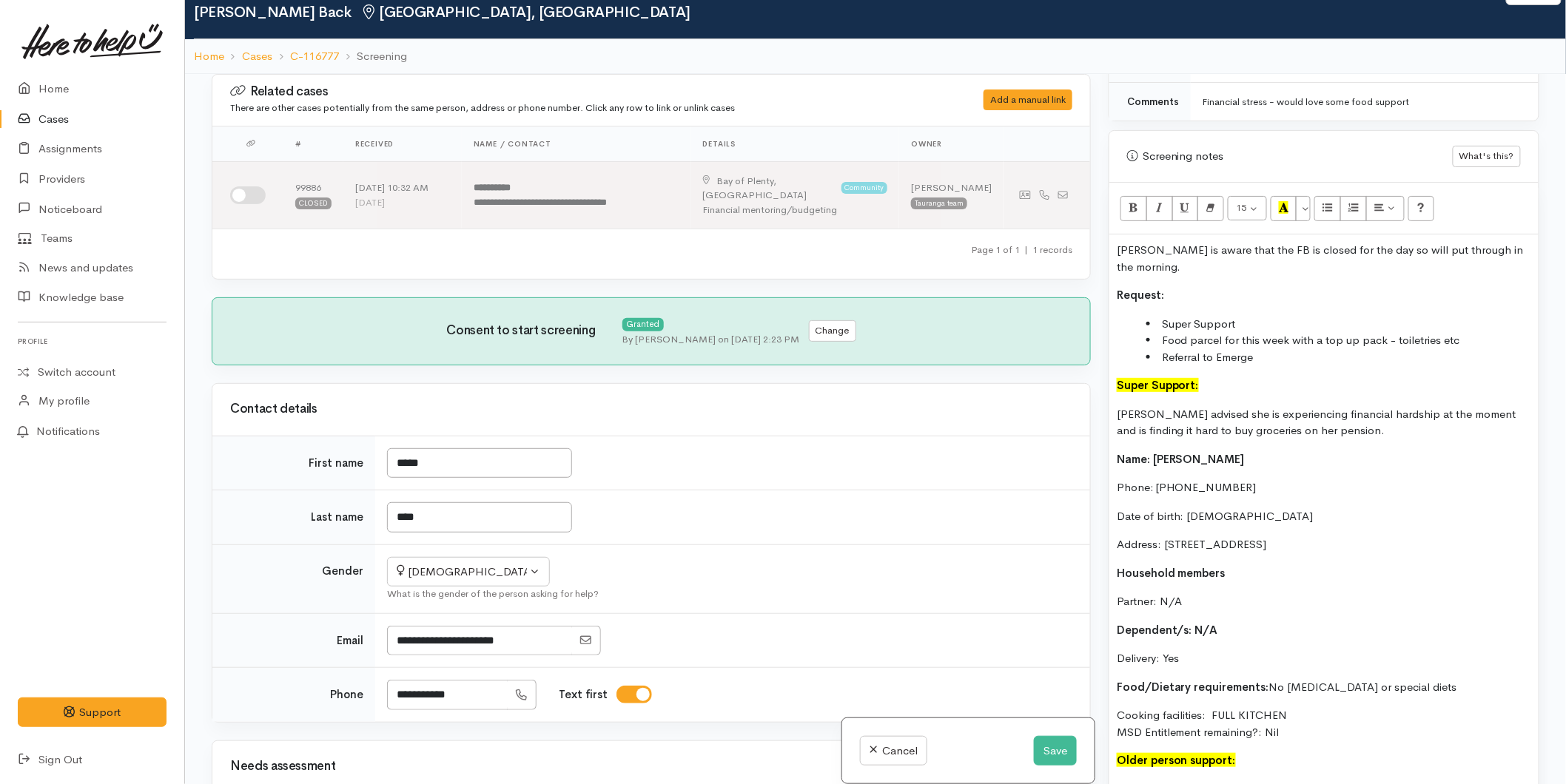
scroll to position [822, 0]
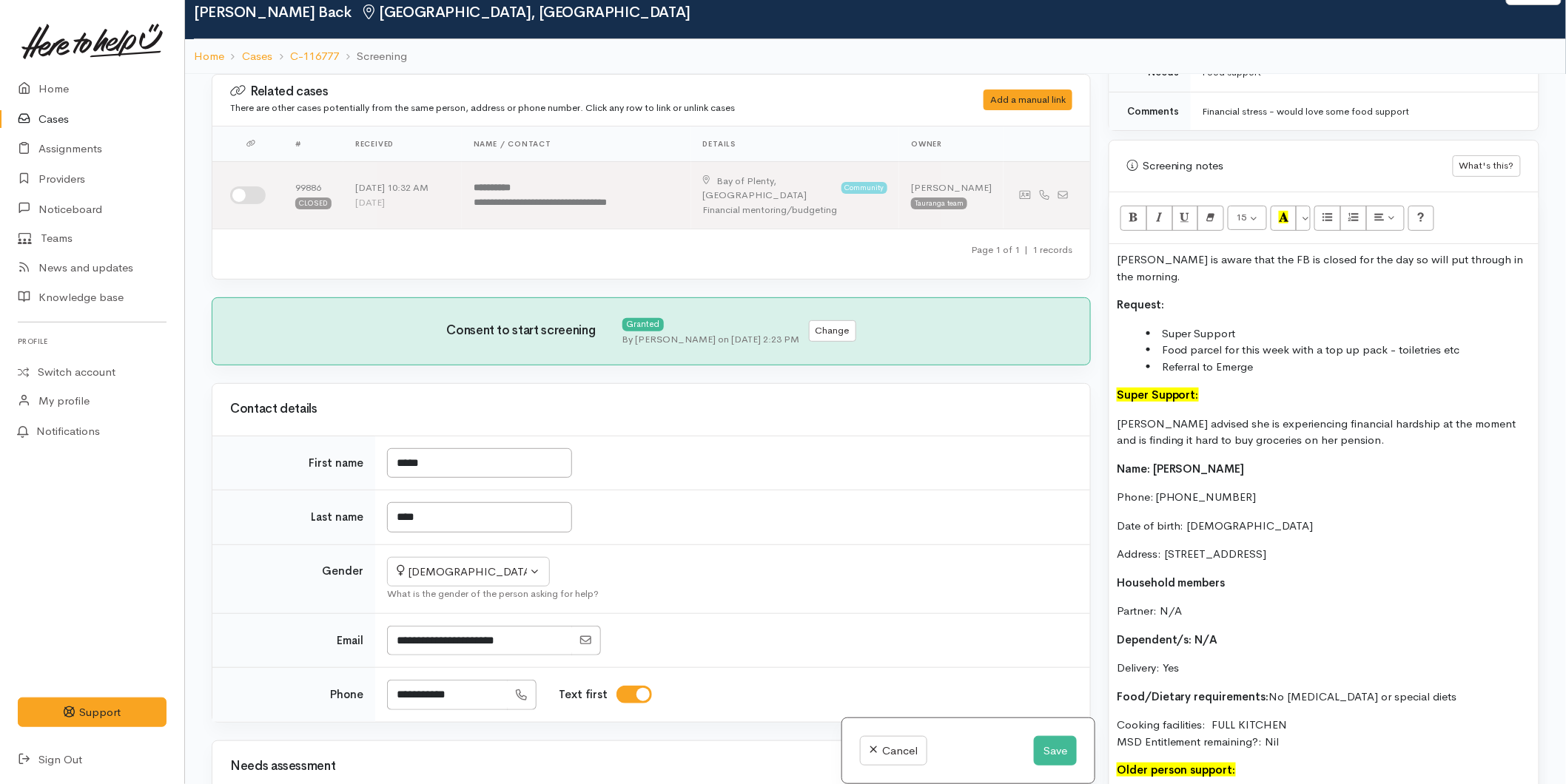
drag, startPoint x: 1218, startPoint y: 343, endPoint x: 1110, endPoint y: 247, distance: 144.5
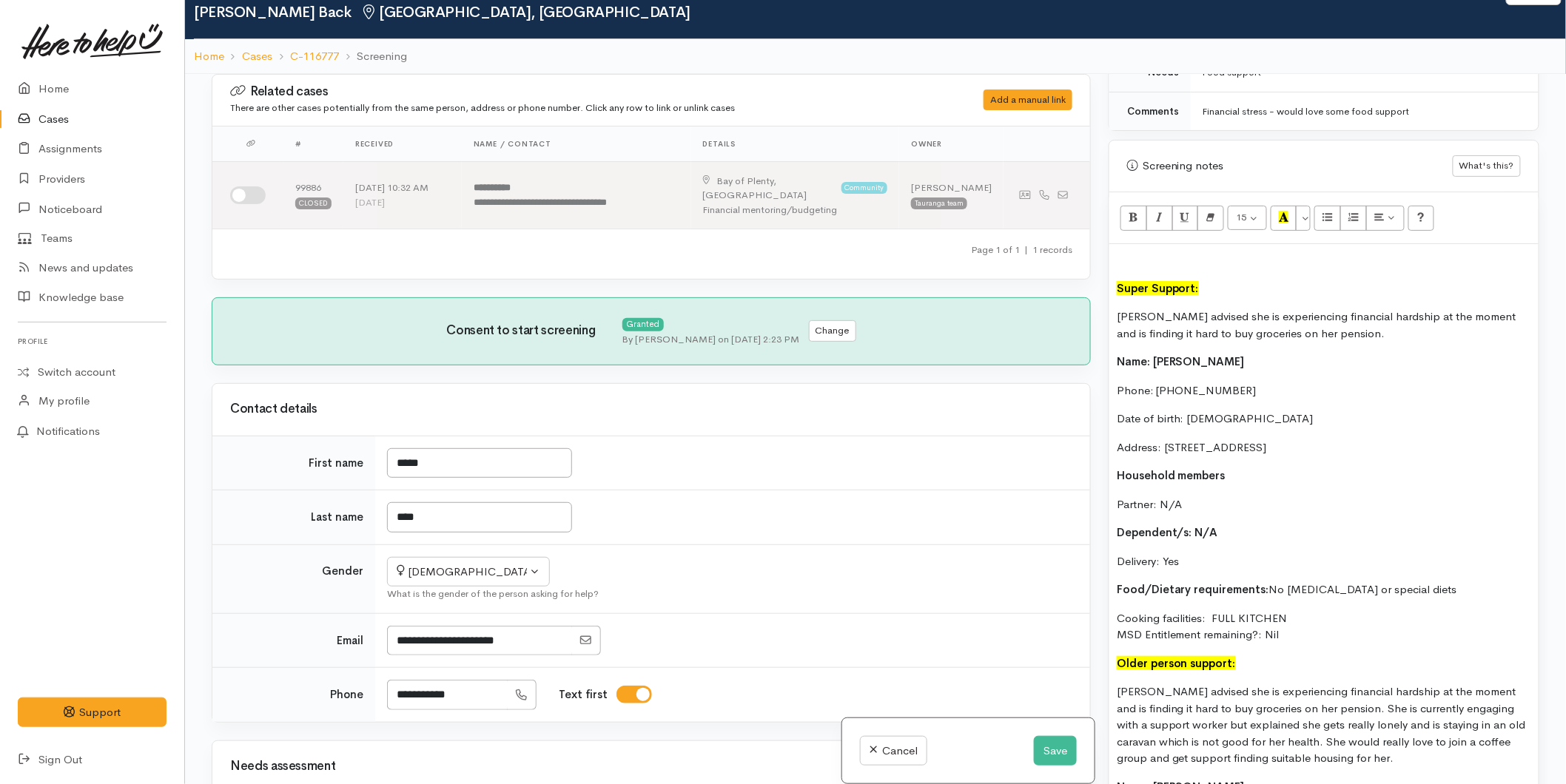
click at [1114, 285] on div "Super Support: Karen advised she is experiencing financial hardship at the mome…" at bounding box center [1324, 799] width 429 height 1109
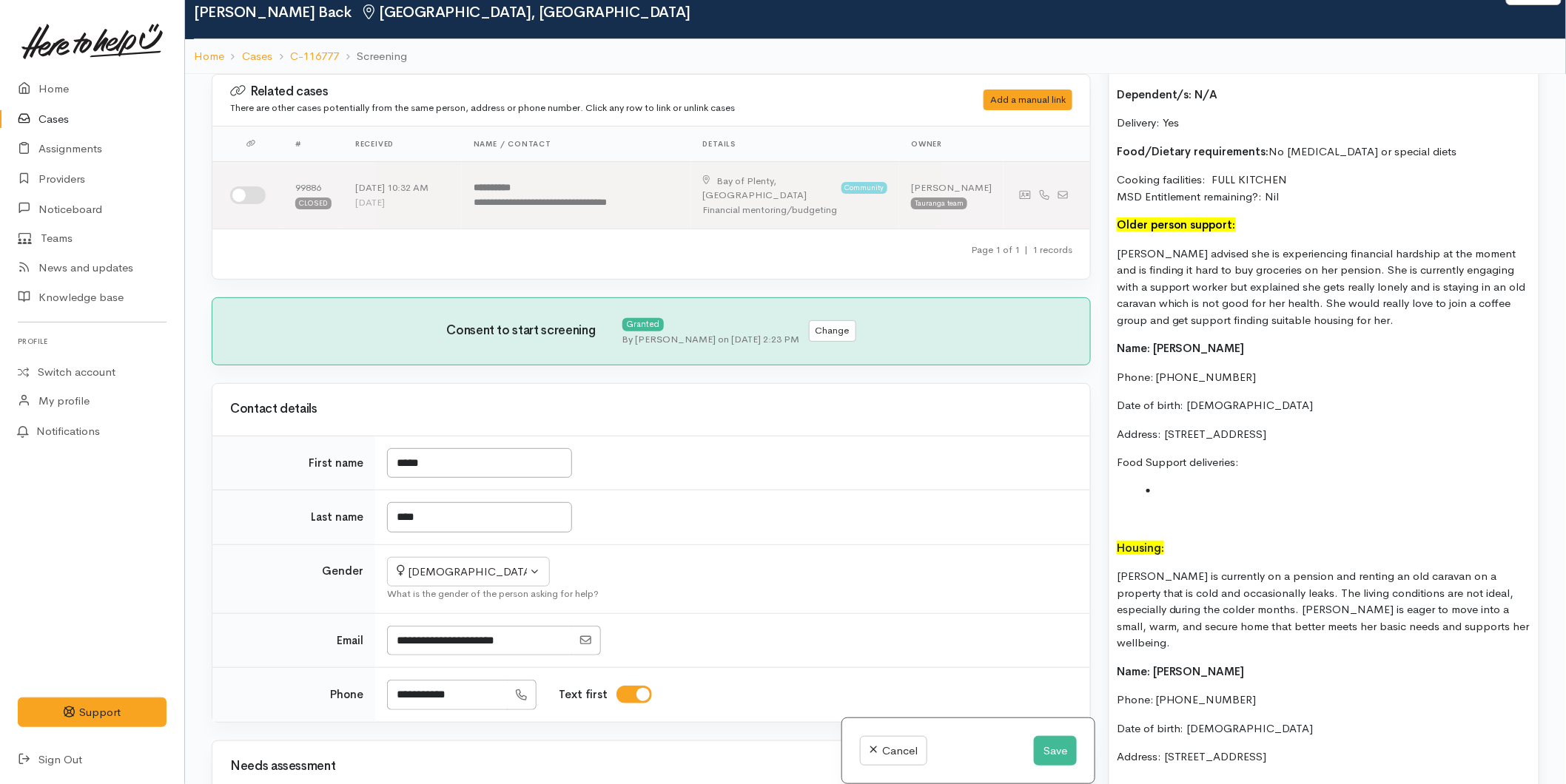
scroll to position [1232, 0]
click at [1340, 321] on p "Karen advised she is experiencing financial hardship at the moment and is findi…" at bounding box center [1324, 287] width 414 height 83
click at [1441, 622] on p "Karen is currently on a pension and renting an old caravan on a property that i…" at bounding box center [1324, 609] width 414 height 83
click at [1364, 328] on p "Karen advised she is experiencing financial hardship at the moment and is findi…" at bounding box center [1324, 287] width 414 height 83
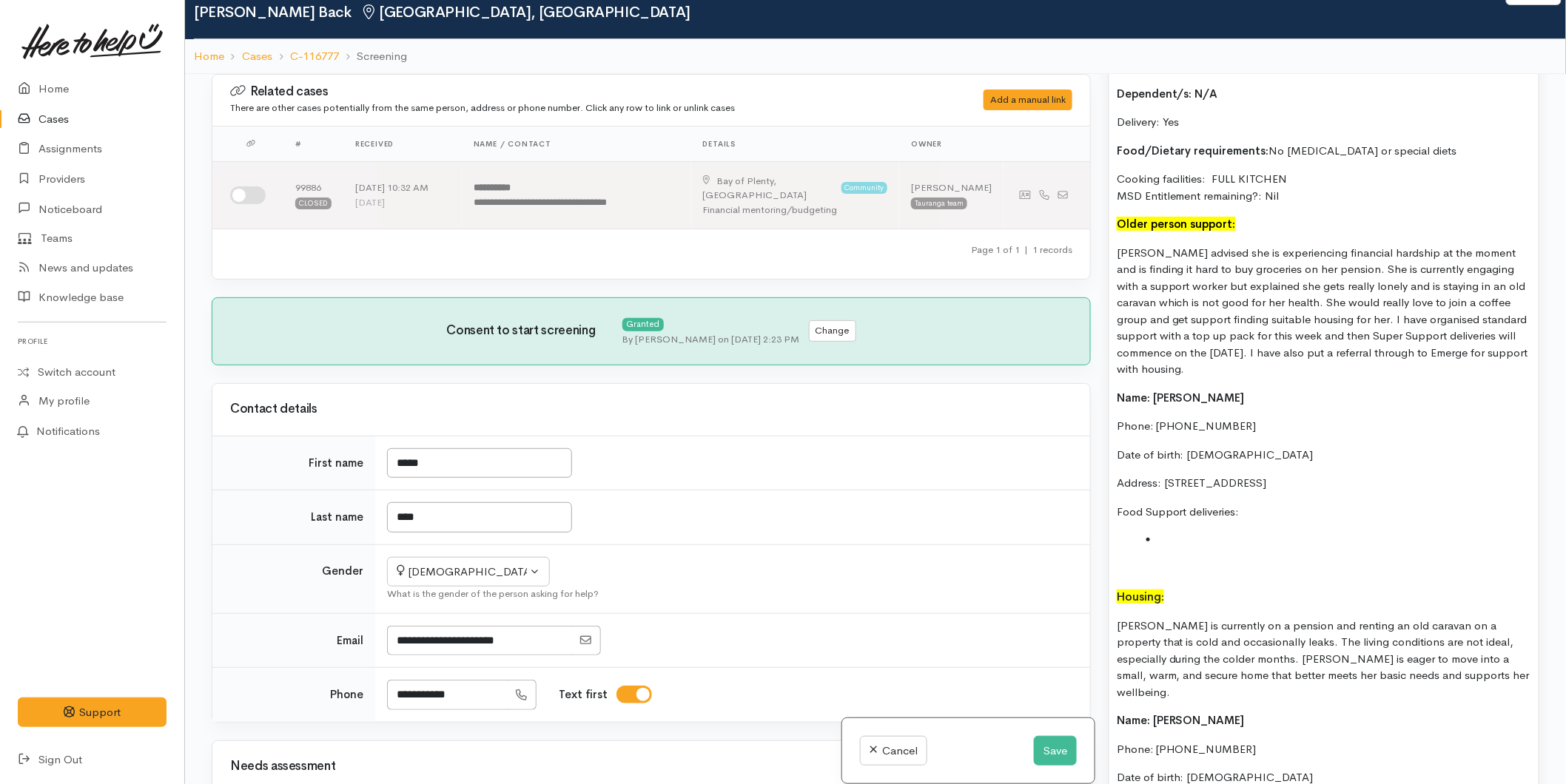
click at [1197, 539] on li at bounding box center [1339, 540] width 385 height 17
drag, startPoint x: 1255, startPoint y: 512, endPoint x: 1065, endPoint y: 500, distance: 190.4
click at [1065, 500] on div "Related cases There are other cases potentially from the same person, address o…" at bounding box center [875, 466] width 1346 height 784
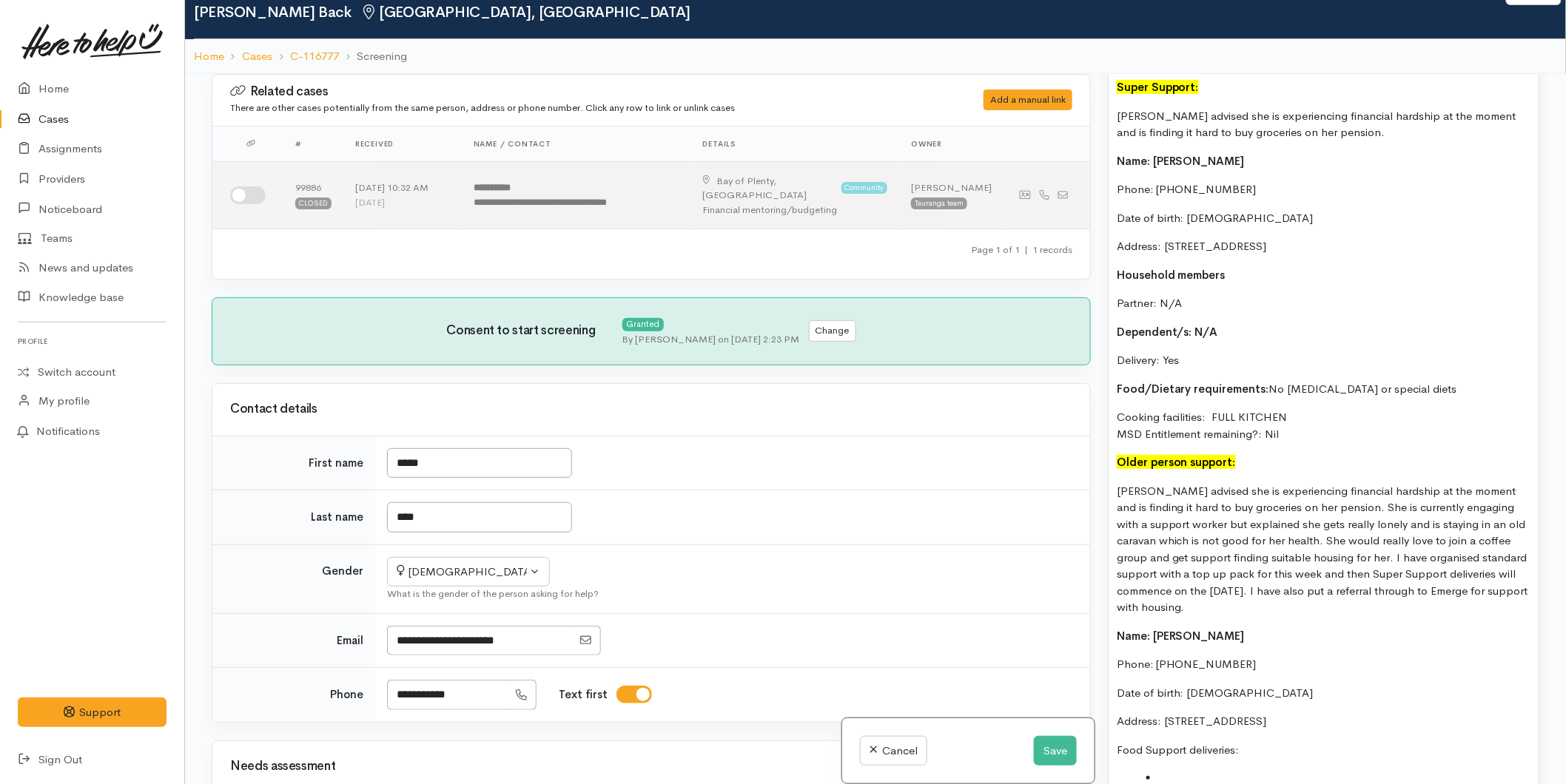
scroll to position [740, 0]
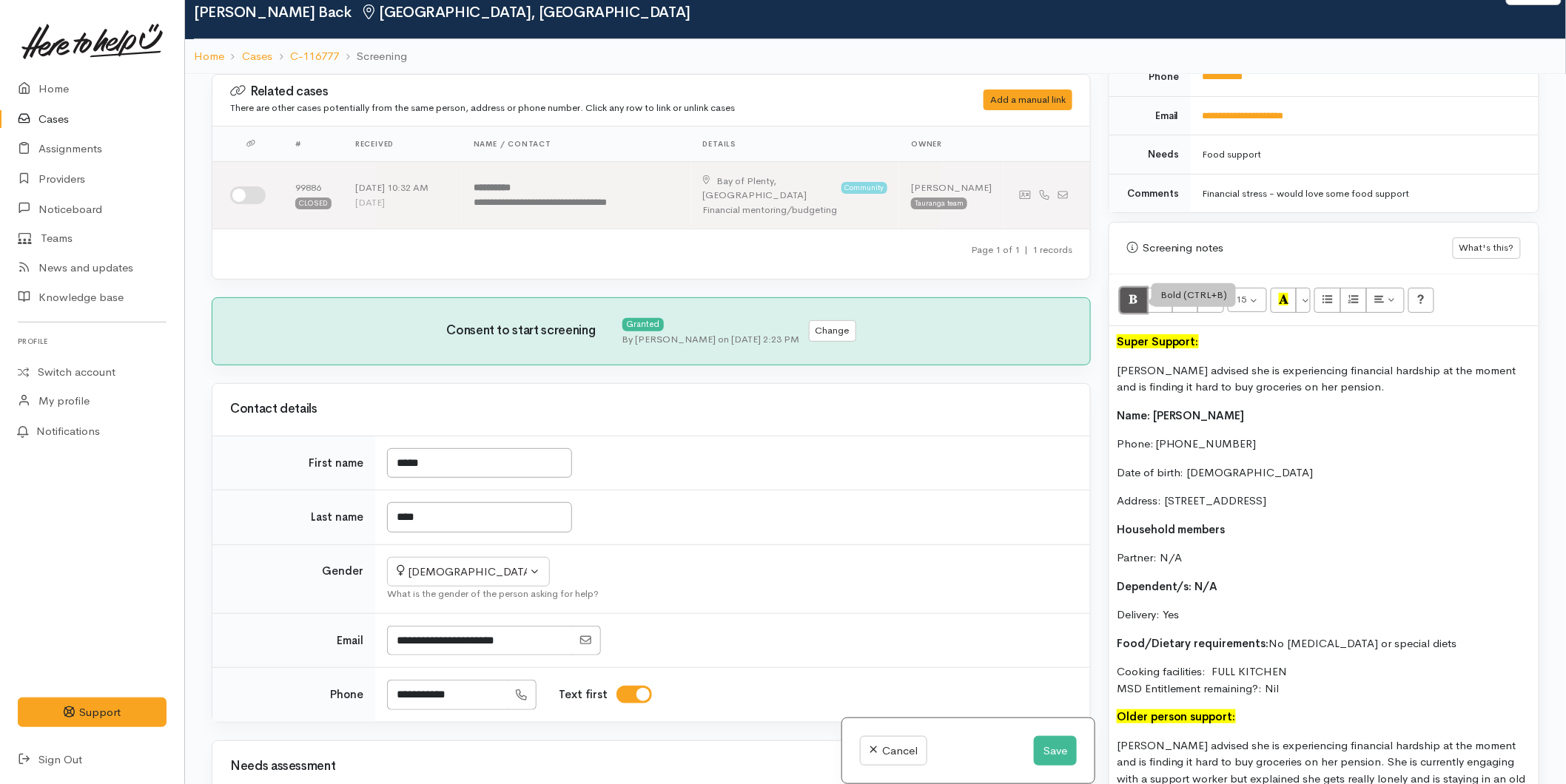
click at [1134, 302] on icon "Bold (CTRL+B)" at bounding box center [1133, 299] width 9 height 12
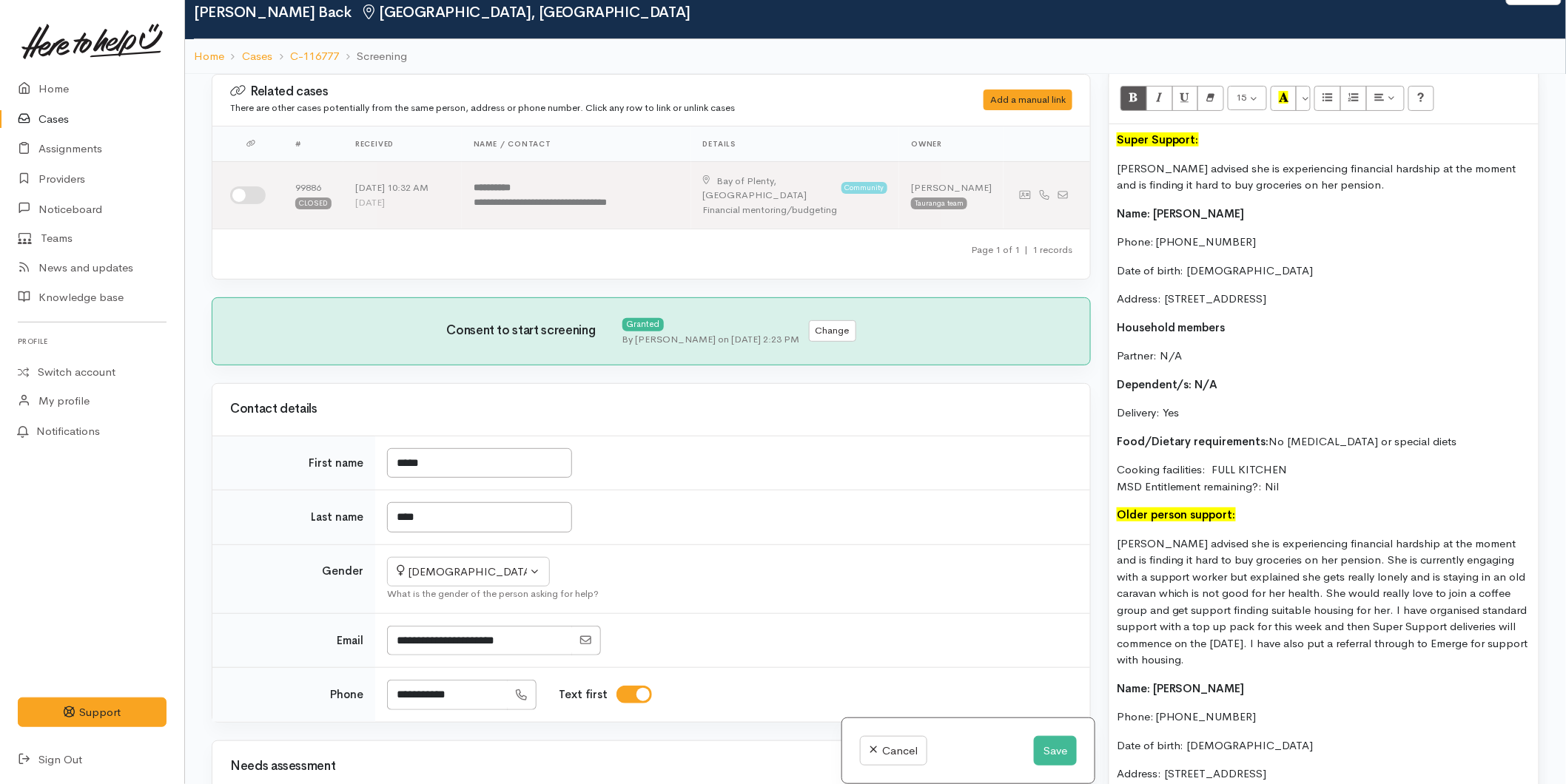
scroll to position [1151, 0]
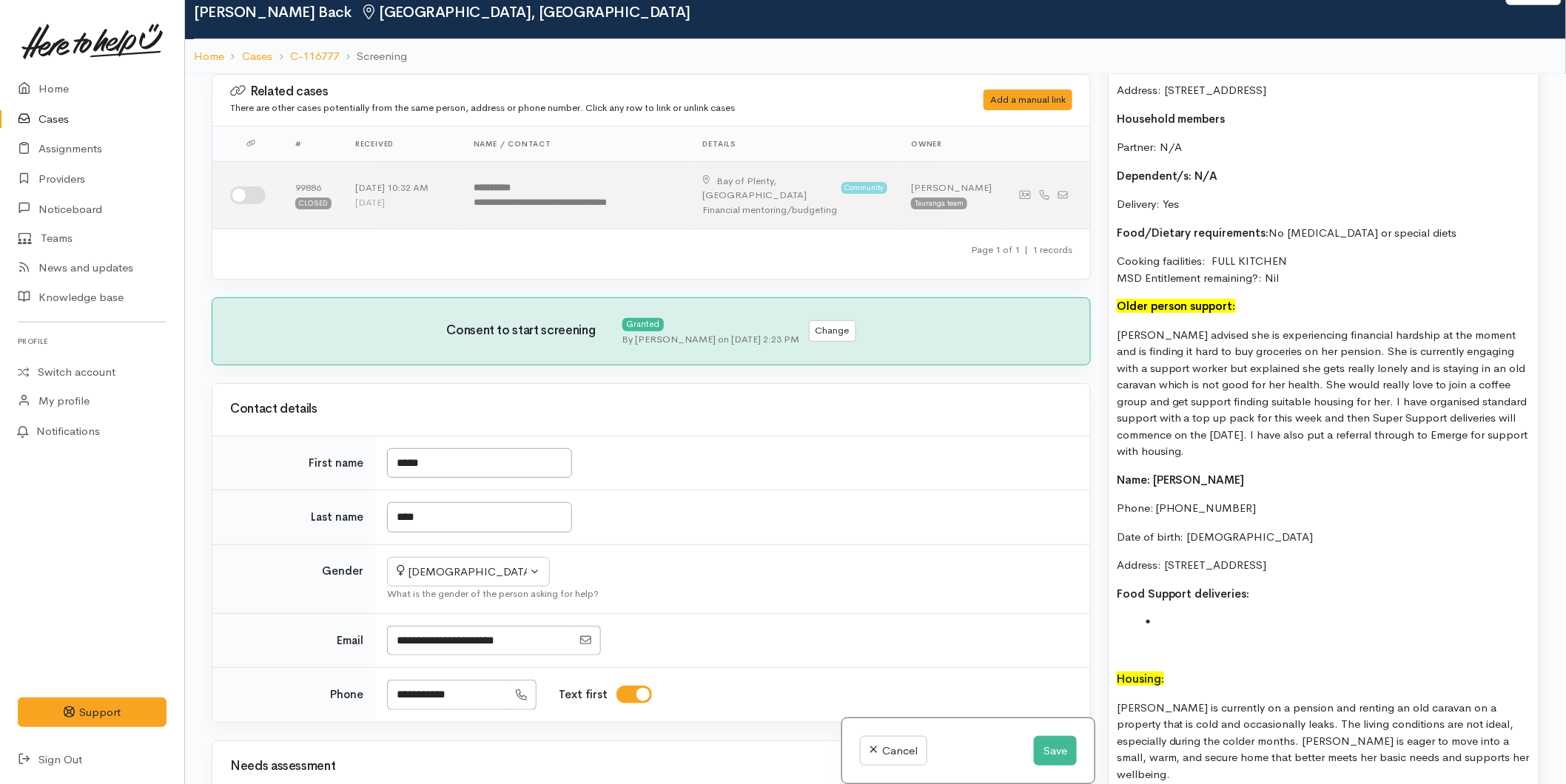
click at [1186, 621] on li at bounding box center [1339, 623] width 385 height 17
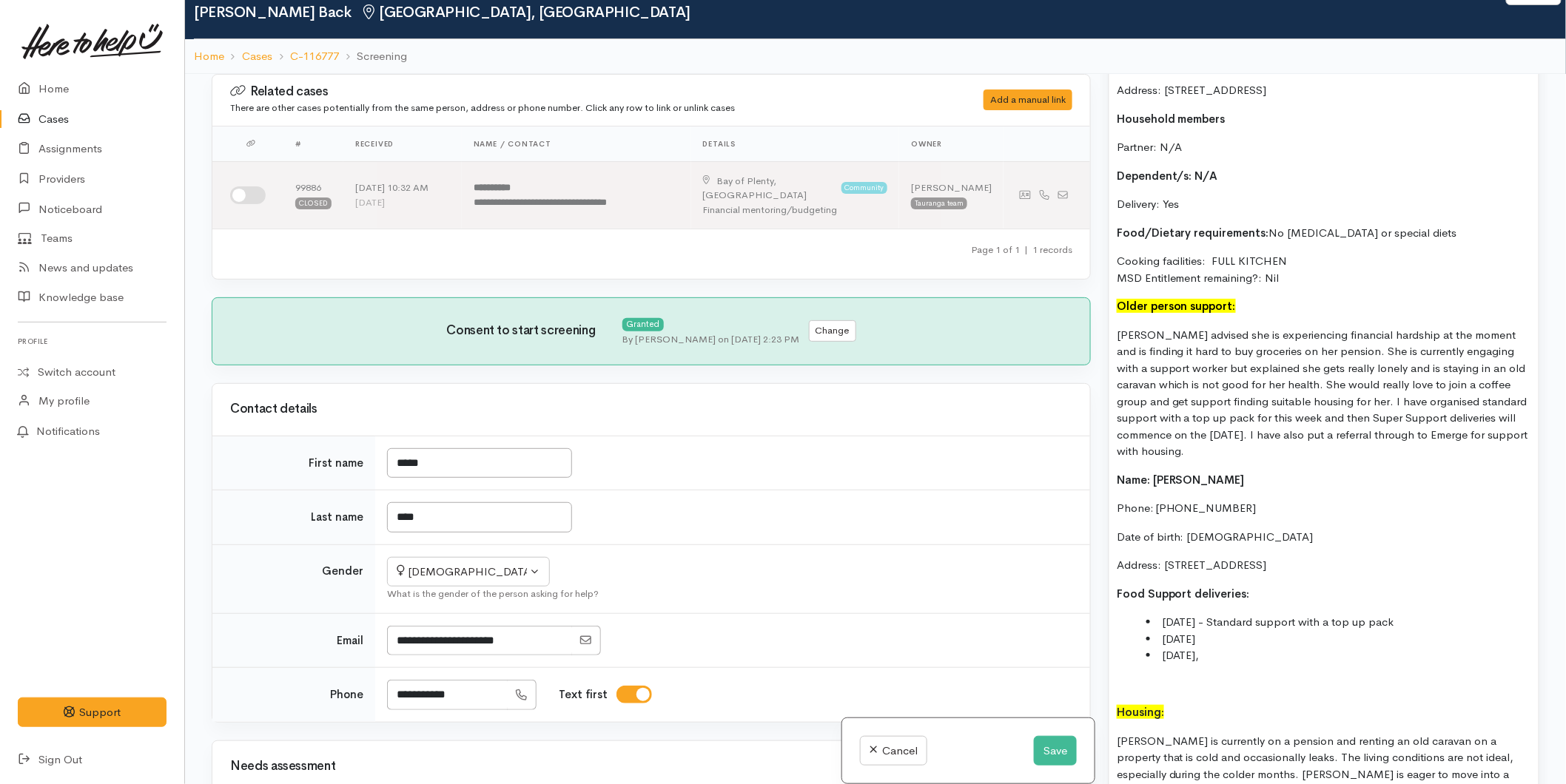
click at [1189, 637] on li "Friday 29th of August" at bounding box center [1339, 640] width 385 height 17
click at [1205, 654] on li "Friday," at bounding box center [1339, 656] width 385 height 17
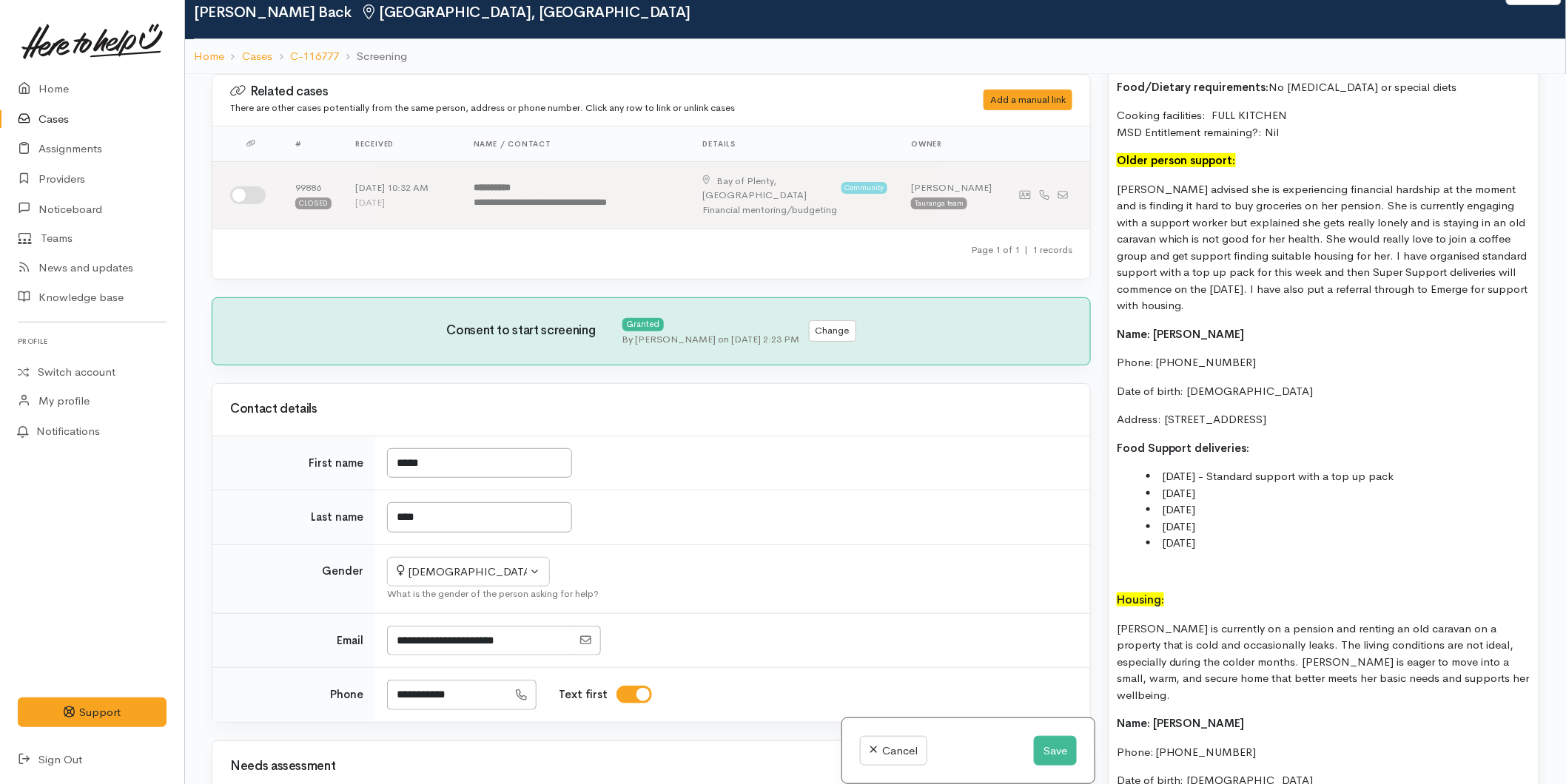
scroll to position [1315, 0]
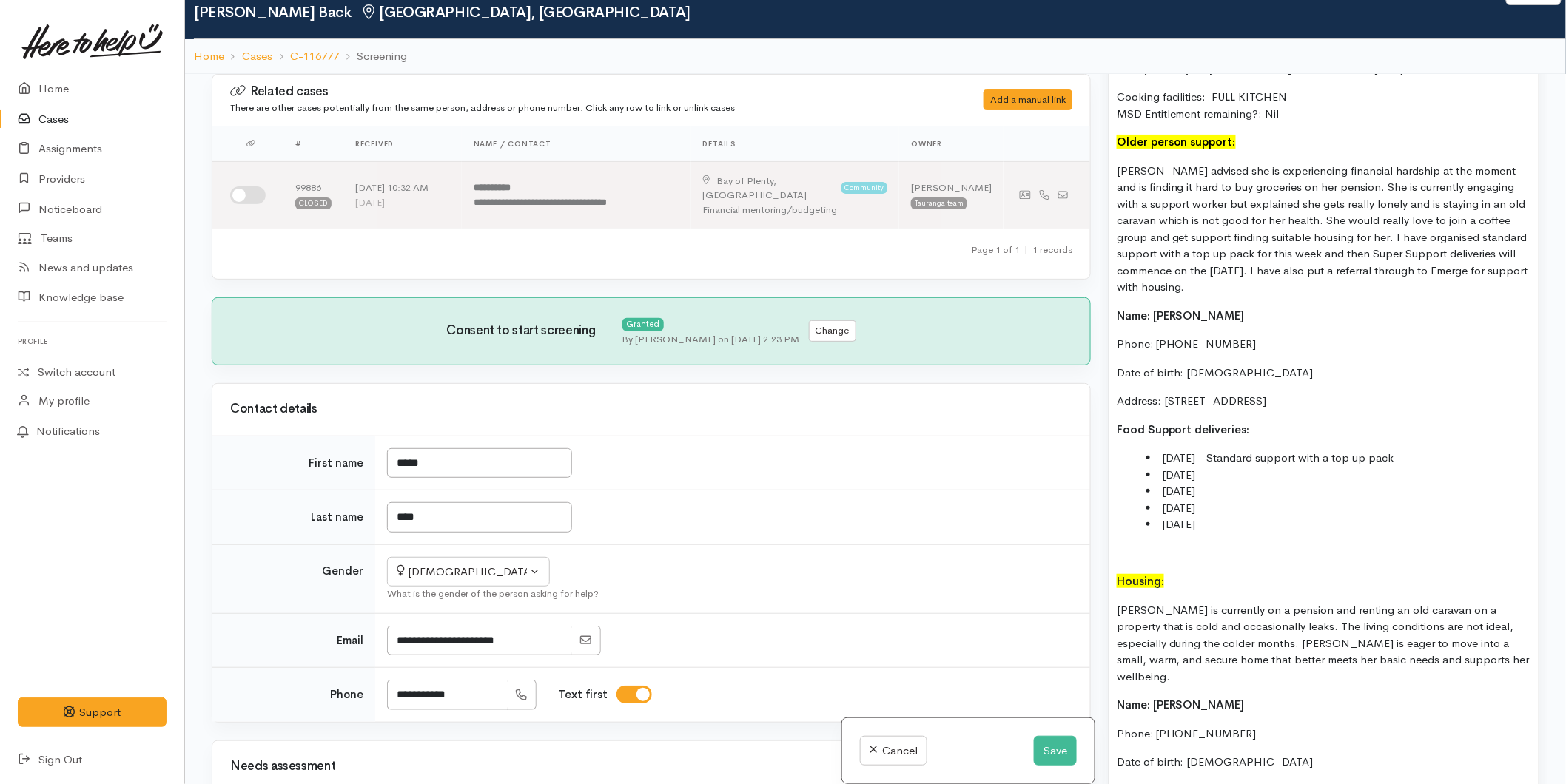
drag, startPoint x: 1304, startPoint y: 529, endPoint x: 1108, endPoint y: 169, distance: 409.9
click at [1109, 169] on div "Screening notes What's this? 15 8 9 10 11 12 14 18 24 36 Background Color Trans…" at bounding box center [1324, 302] width 431 height 1310
copy div "Karen advised she is experiencing financial hardship at the moment and is findi…"
click at [1047, 751] on button "Save" at bounding box center [1055, 751] width 43 height 30
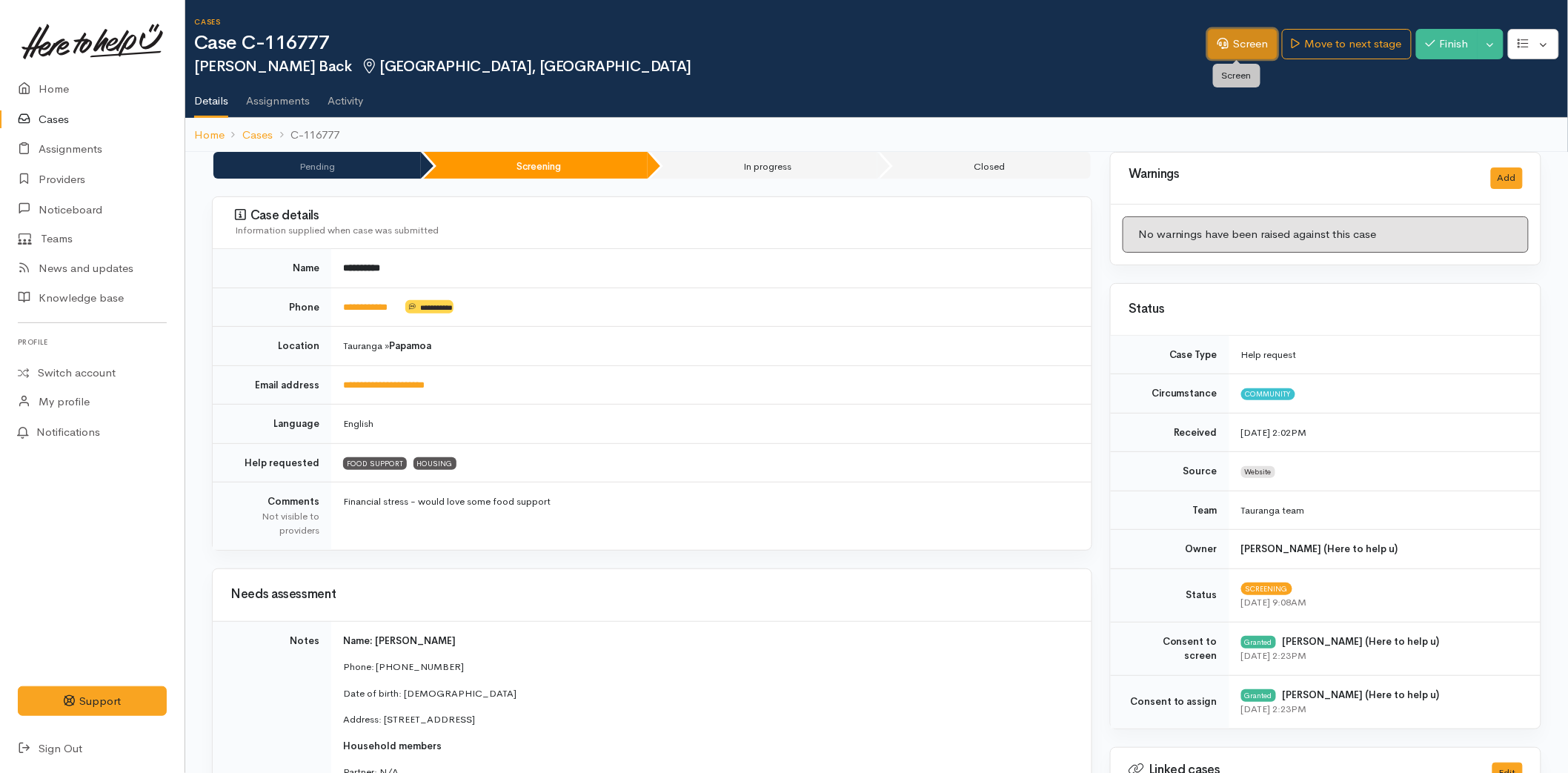
click at [1223, 47] on link "Screen" at bounding box center [1242, 44] width 69 height 30
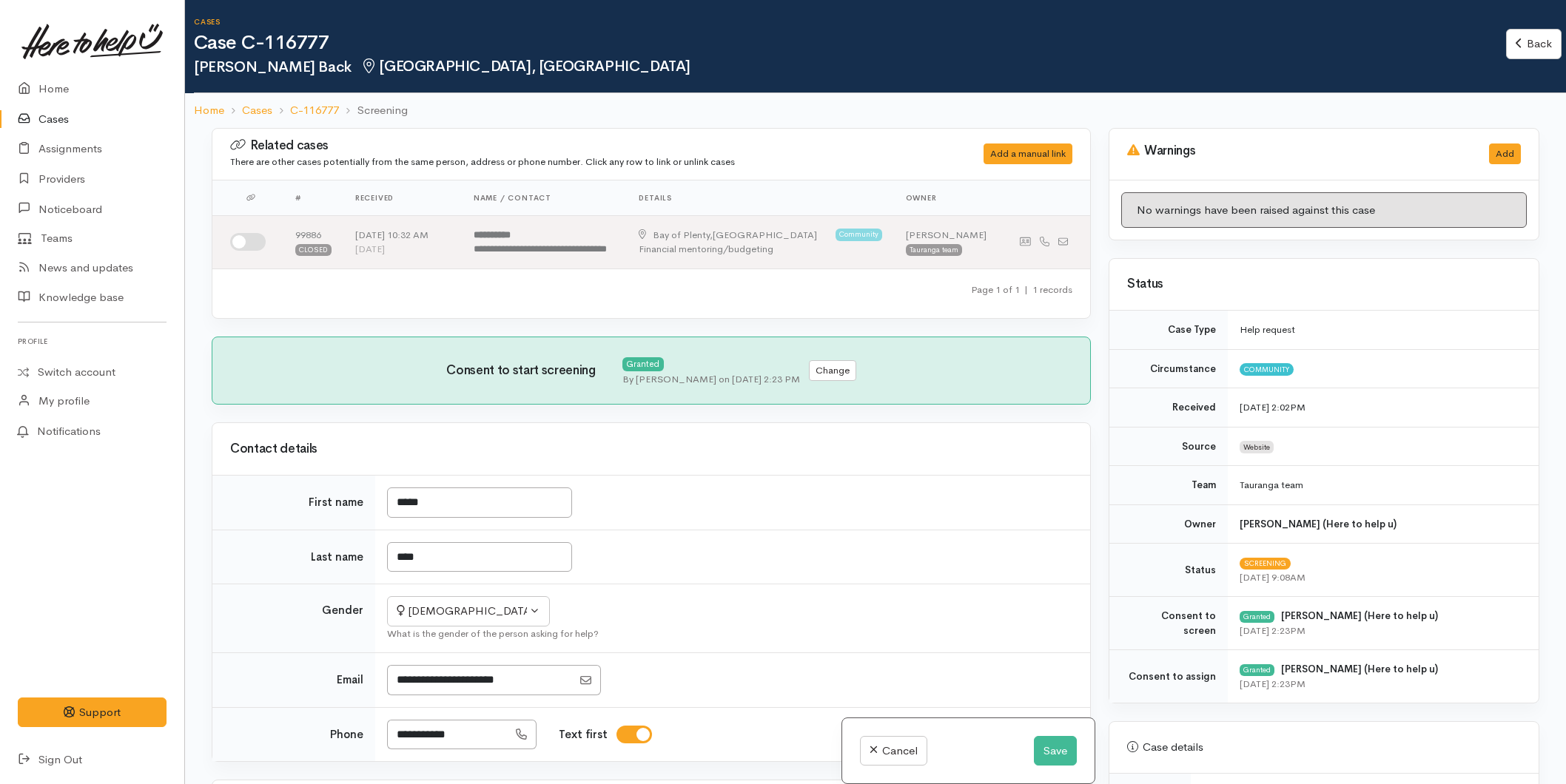
select select "6"
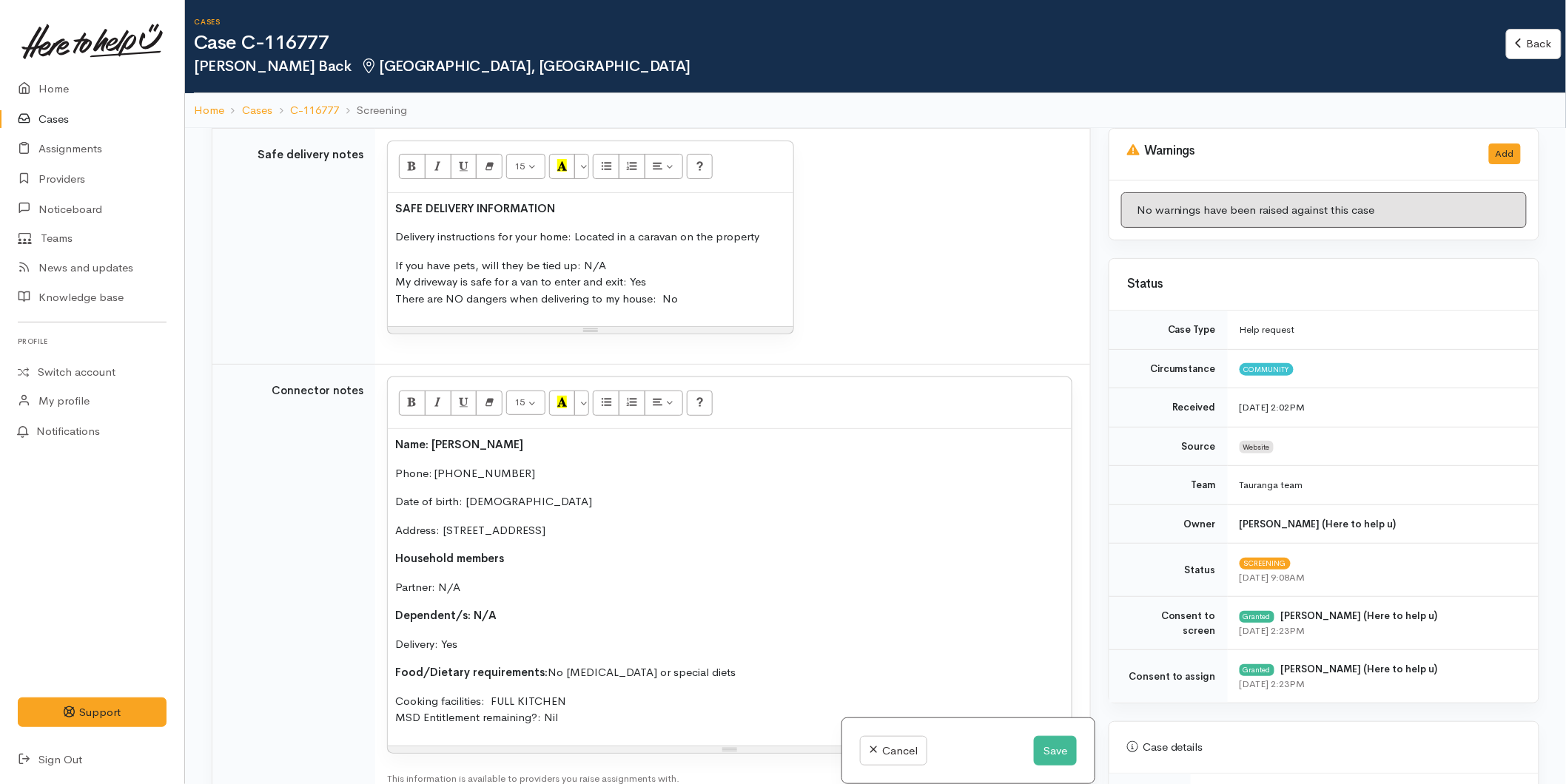
scroll to position [1301, 0]
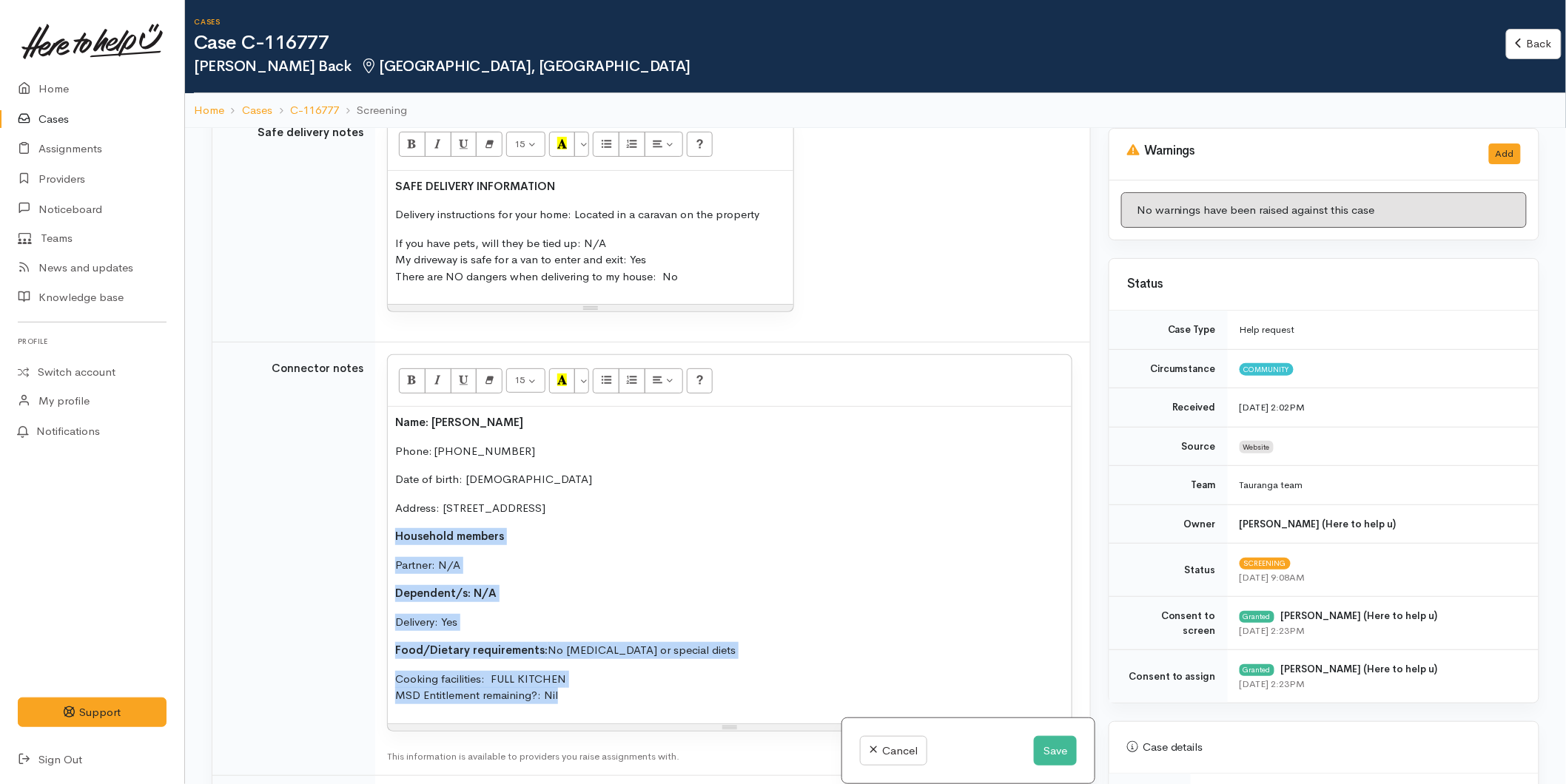
drag, startPoint x: 581, startPoint y: 688, endPoint x: 382, endPoint y: 512, distance: 265.7
click at [382, 512] on td "<p><span style="font-weight: 600">Name: Karen Back</span></p><p>Phone: 02108419…" at bounding box center [733, 559] width 715 height 434
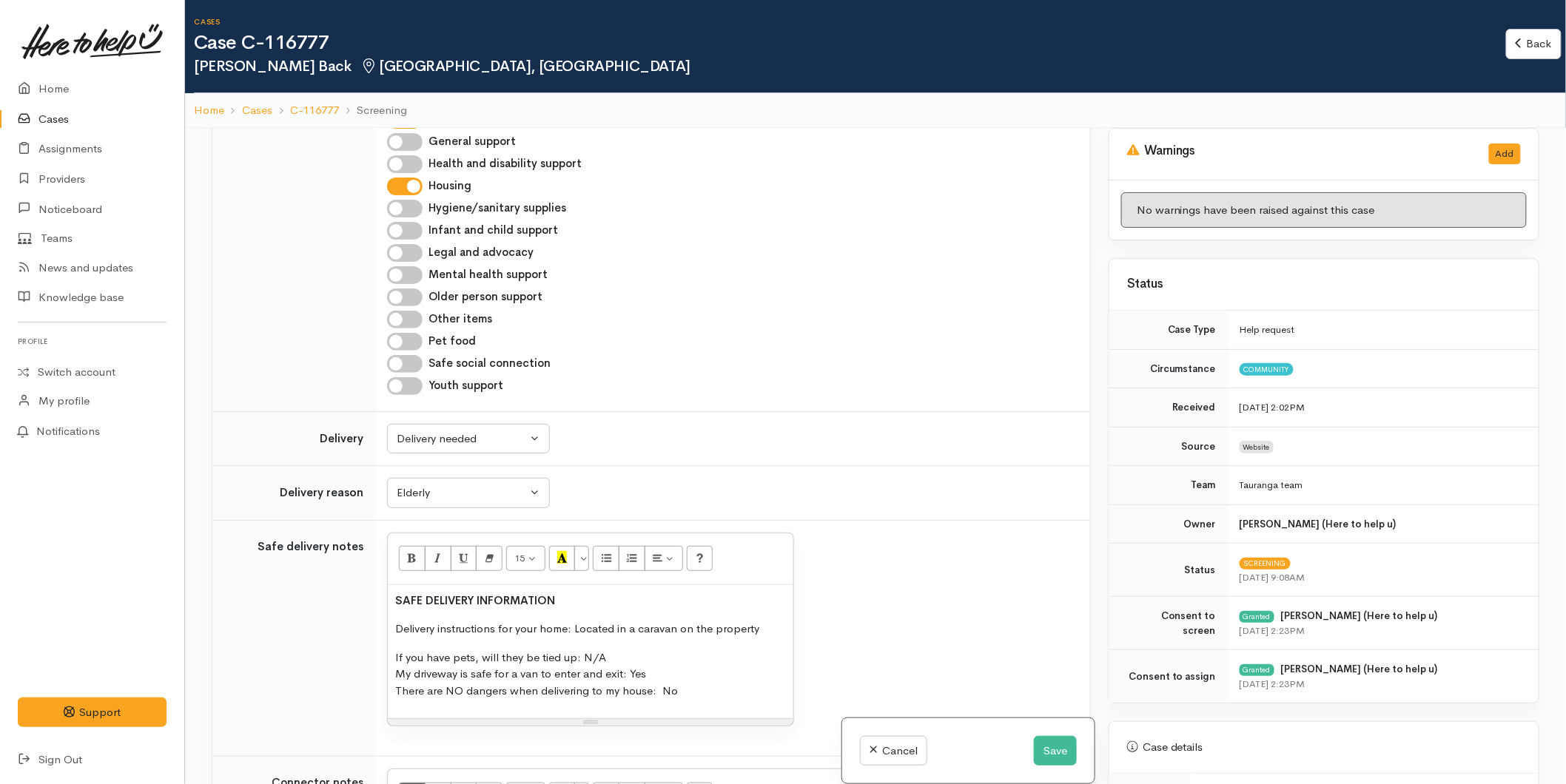
scroll to position [644, 0]
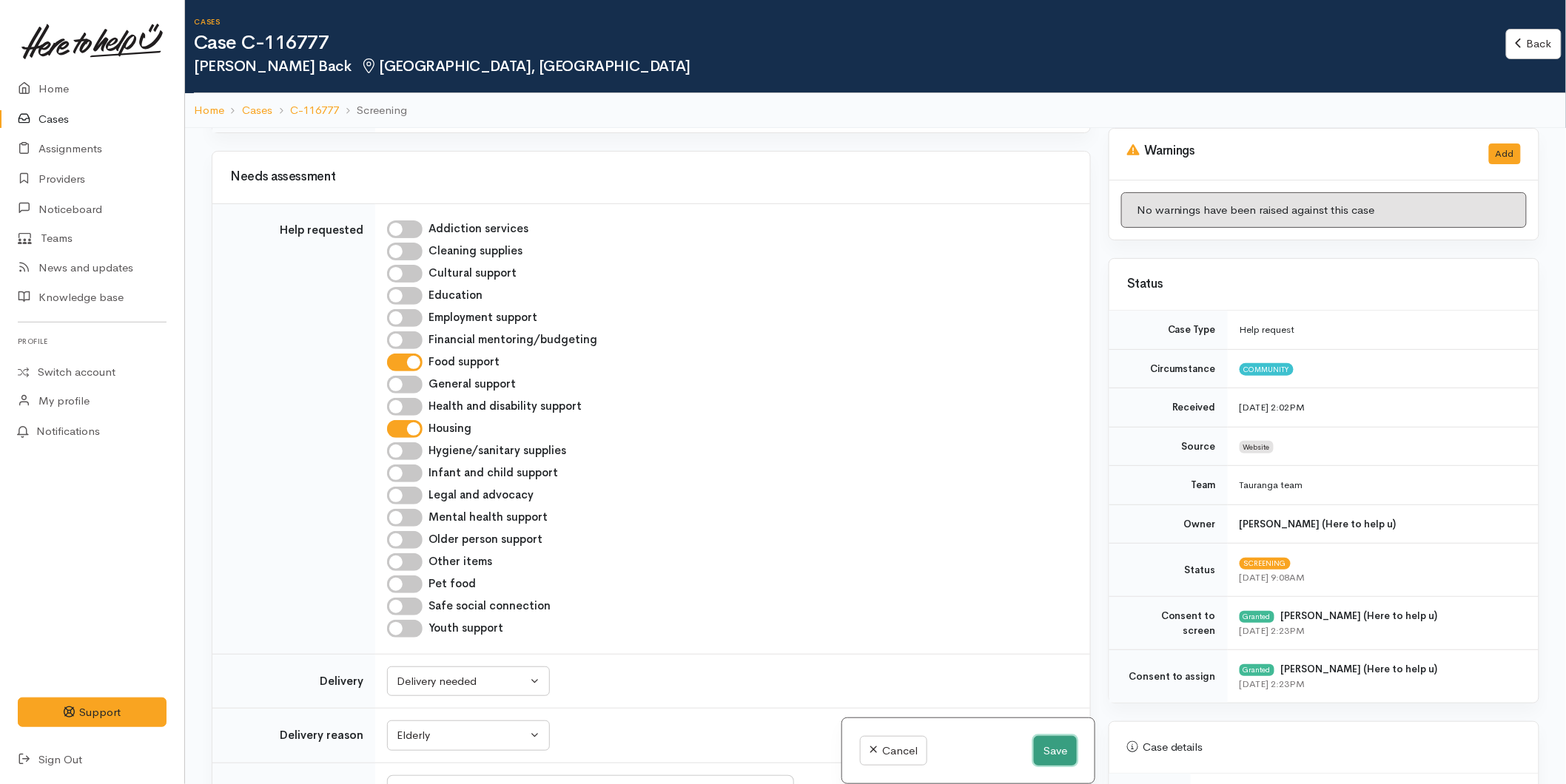
click at [1057, 756] on button "Save" at bounding box center [1055, 751] width 43 height 30
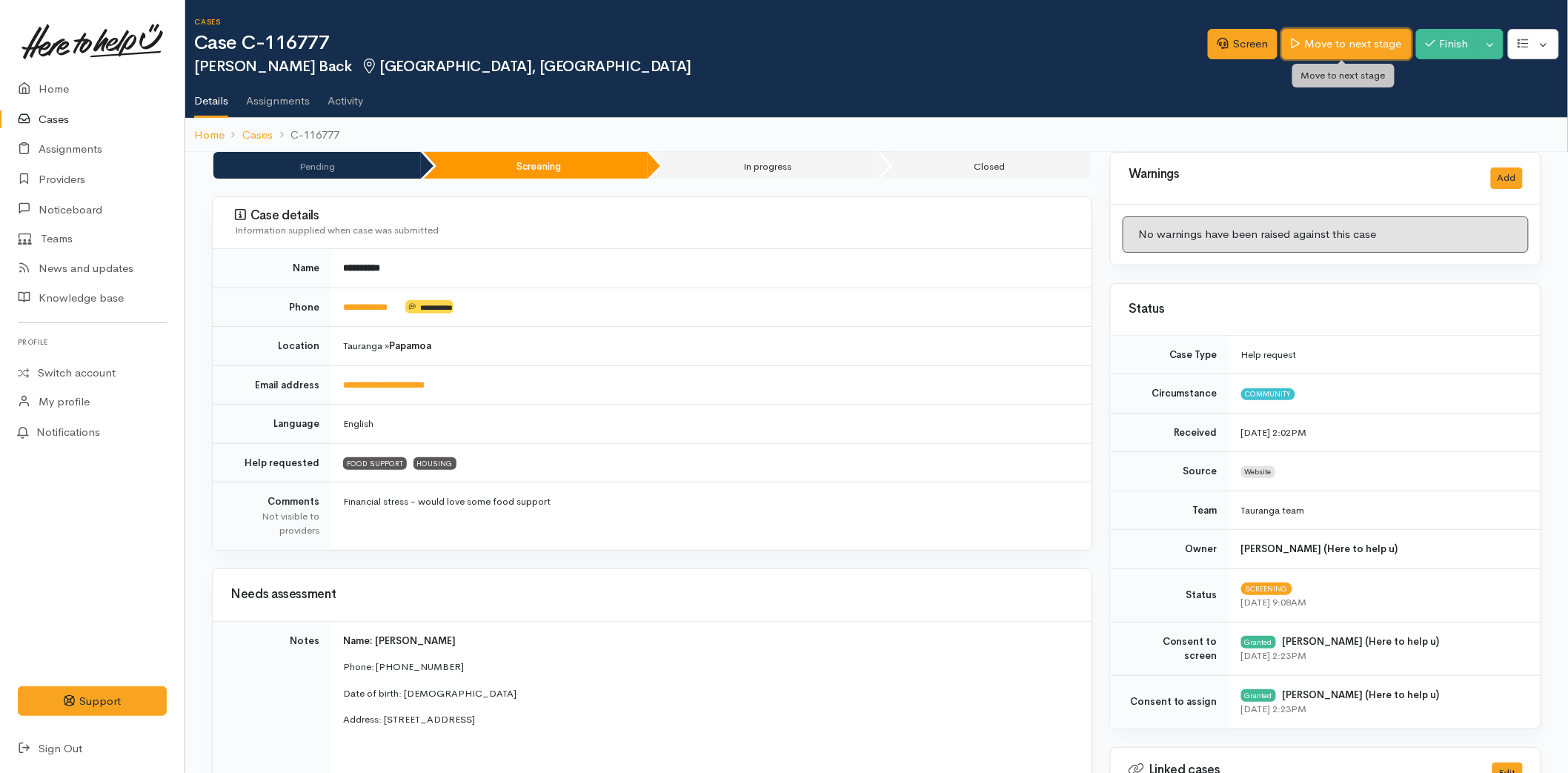
click at [1375, 41] on link "Move to next stage" at bounding box center [1346, 44] width 129 height 30
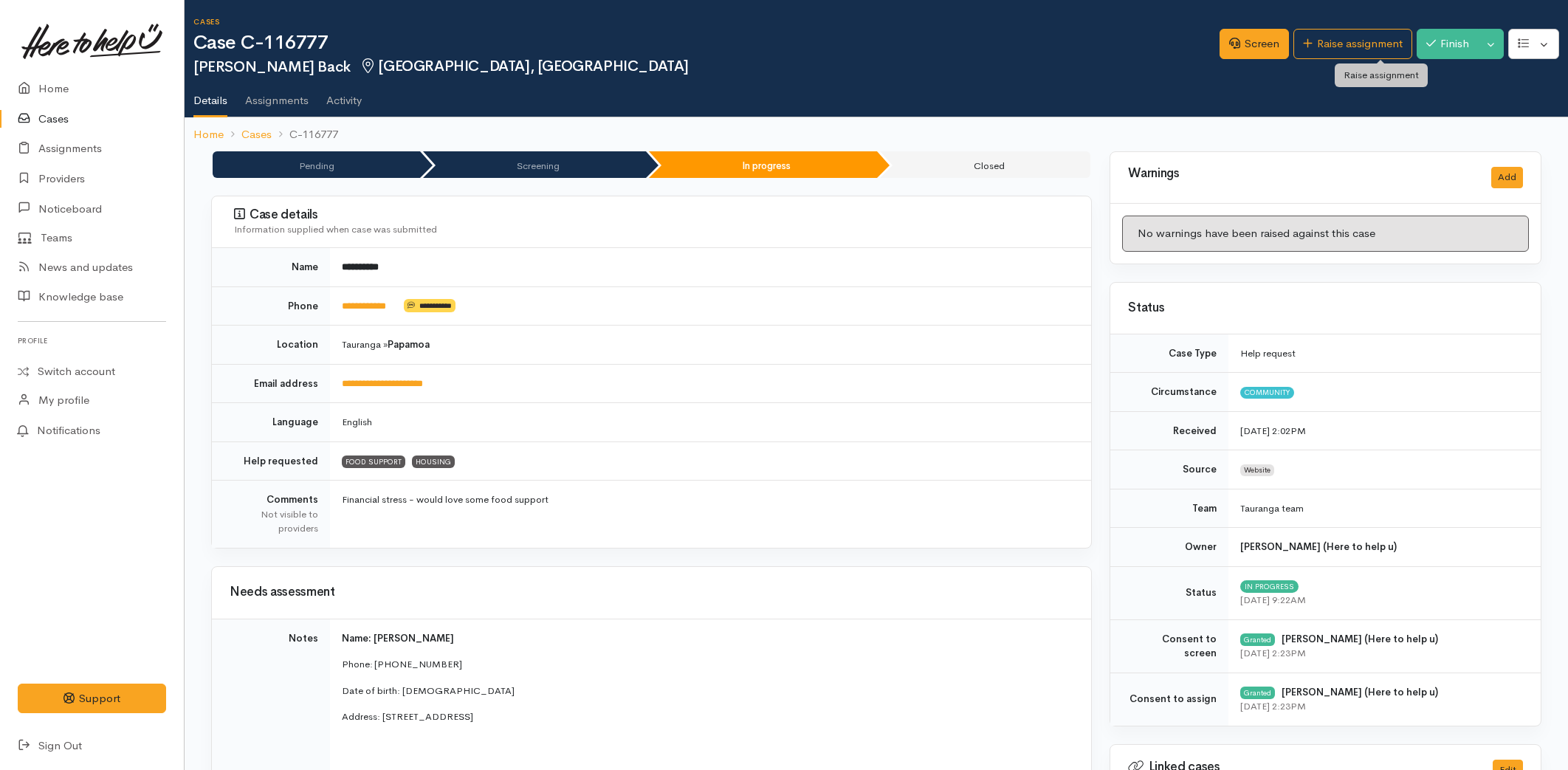
click at [1371, 41] on link "Raise assignment" at bounding box center [1353, 44] width 119 height 30
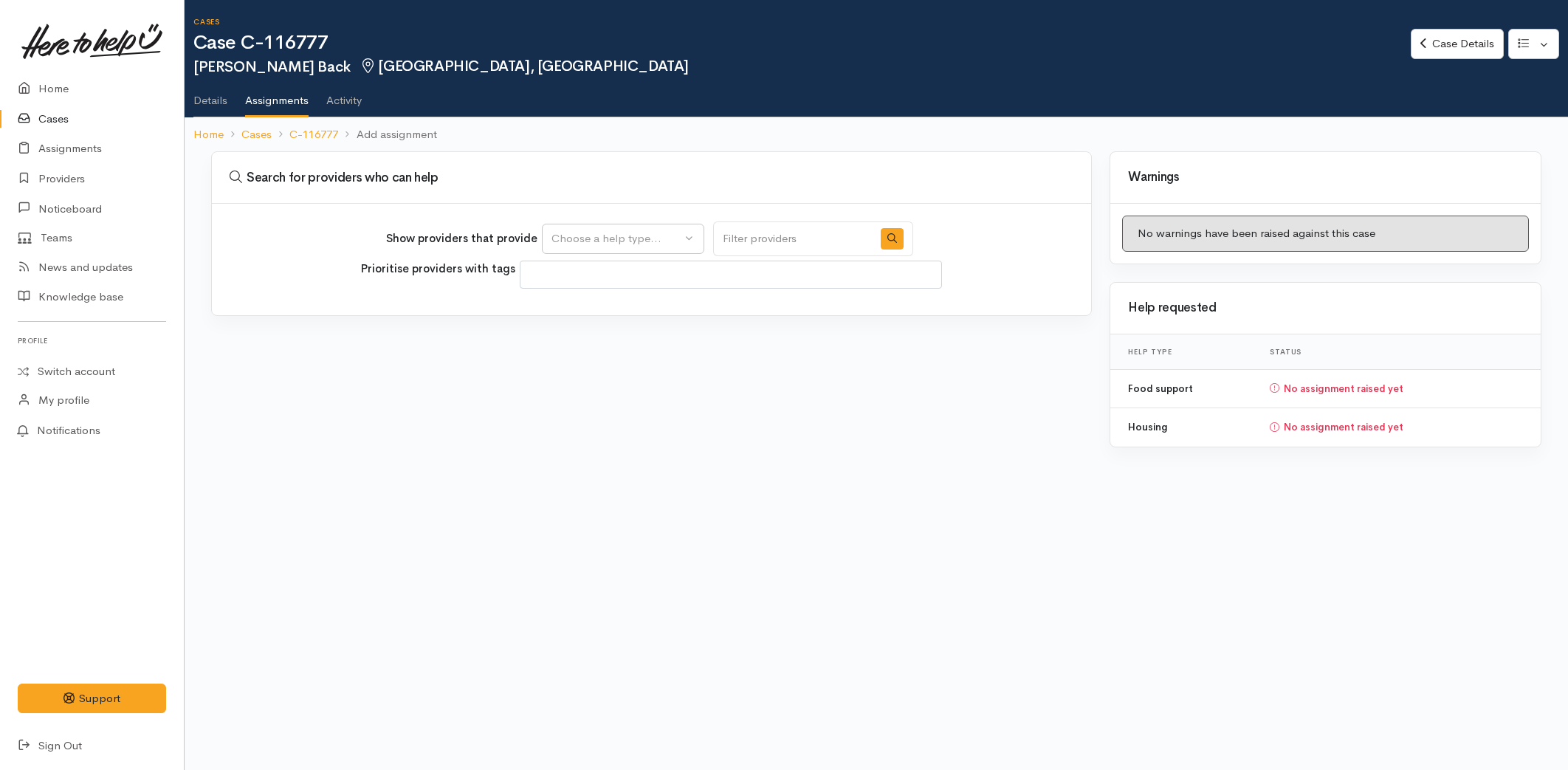
select select
click at [588, 232] on div "Choose a help type..." at bounding box center [616, 239] width 130 height 17
click at [587, 312] on span "Food support" at bounding box center [594, 309] width 68 height 17
select select "3"
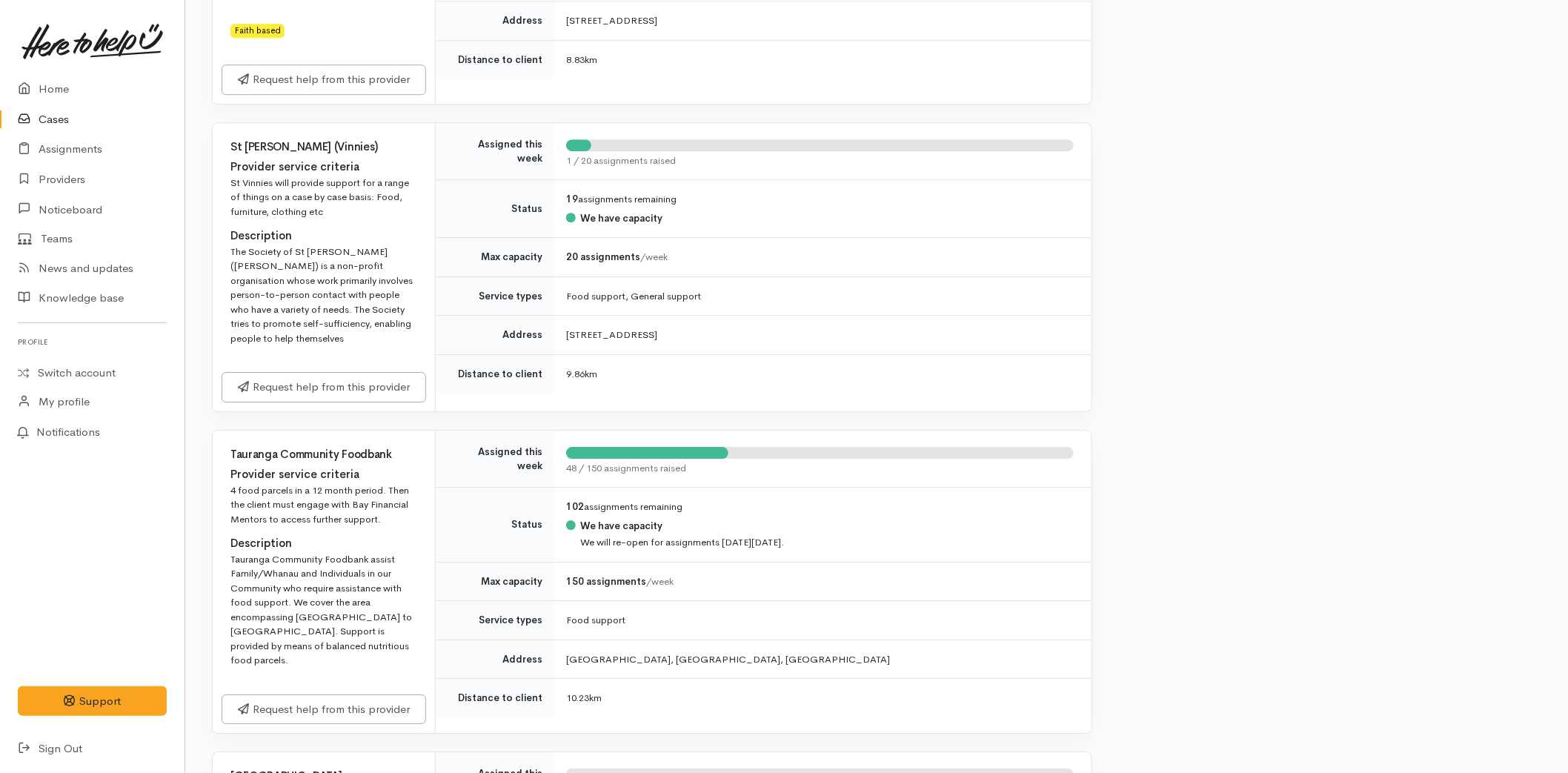
scroll to position [1977, 0]
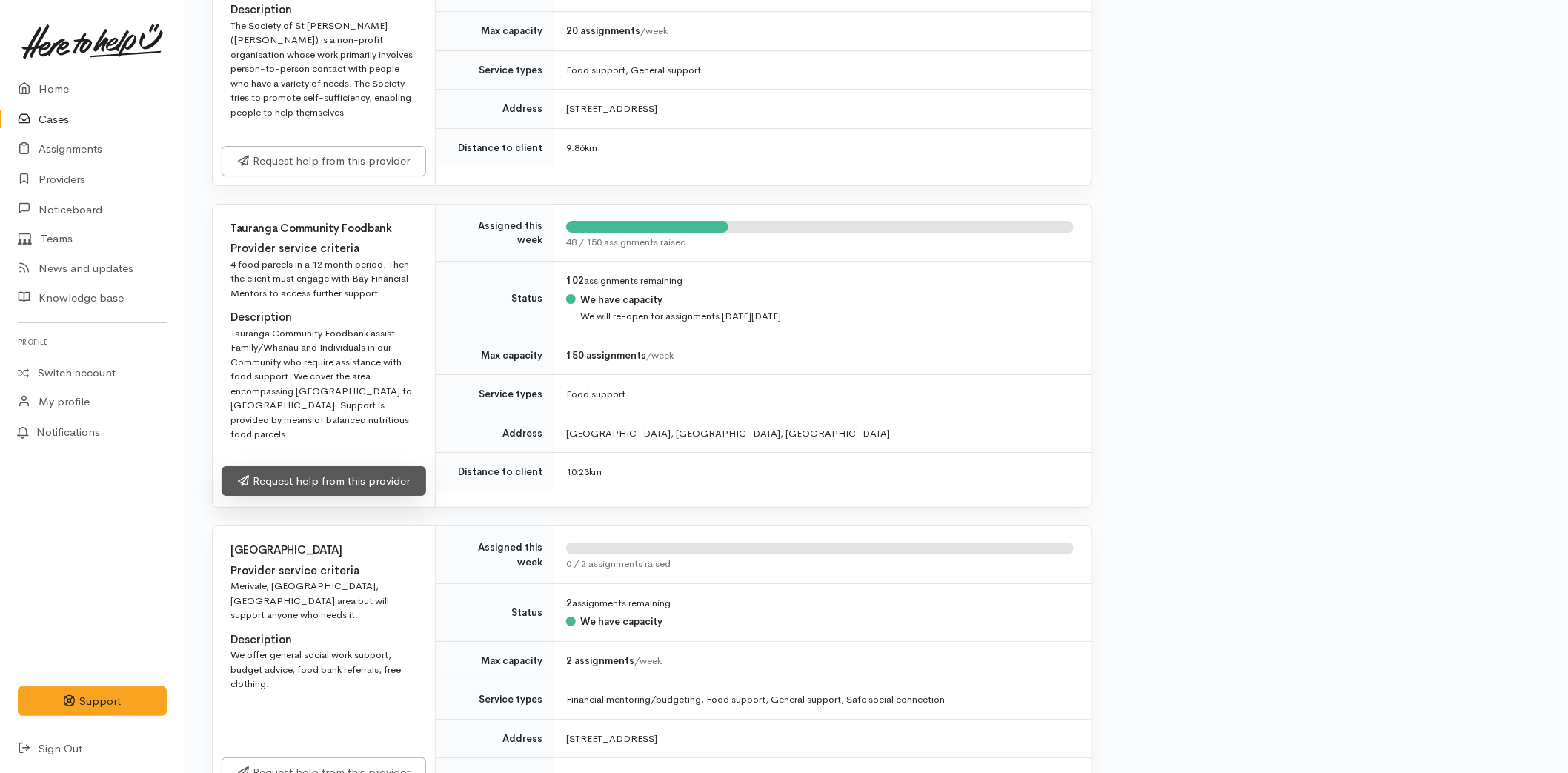
click at [302, 478] on link "Request help from this provider" at bounding box center [324, 481] width 204 height 30
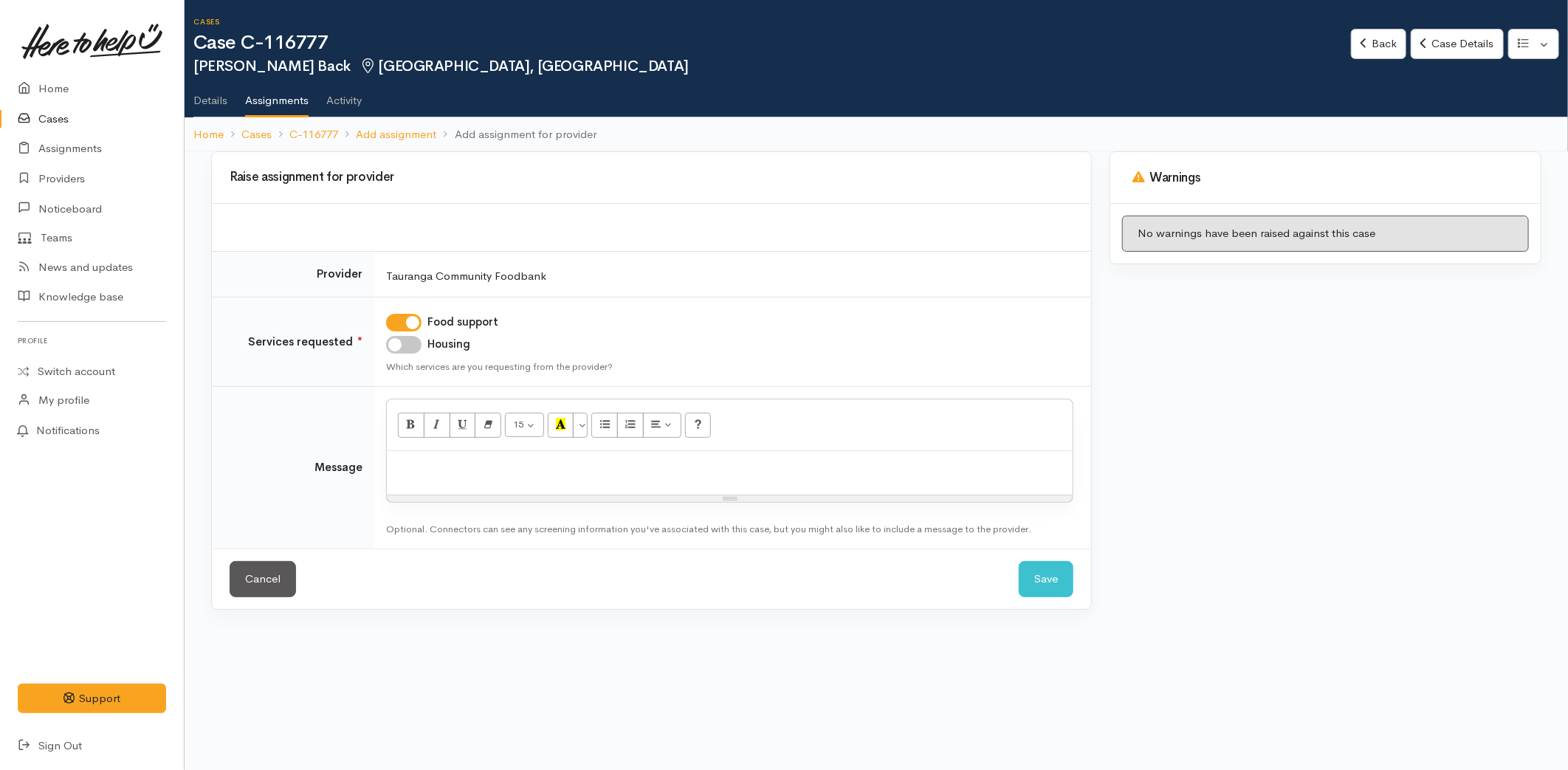
click at [221, 96] on link "Details" at bounding box center [211, 95] width 34 height 41
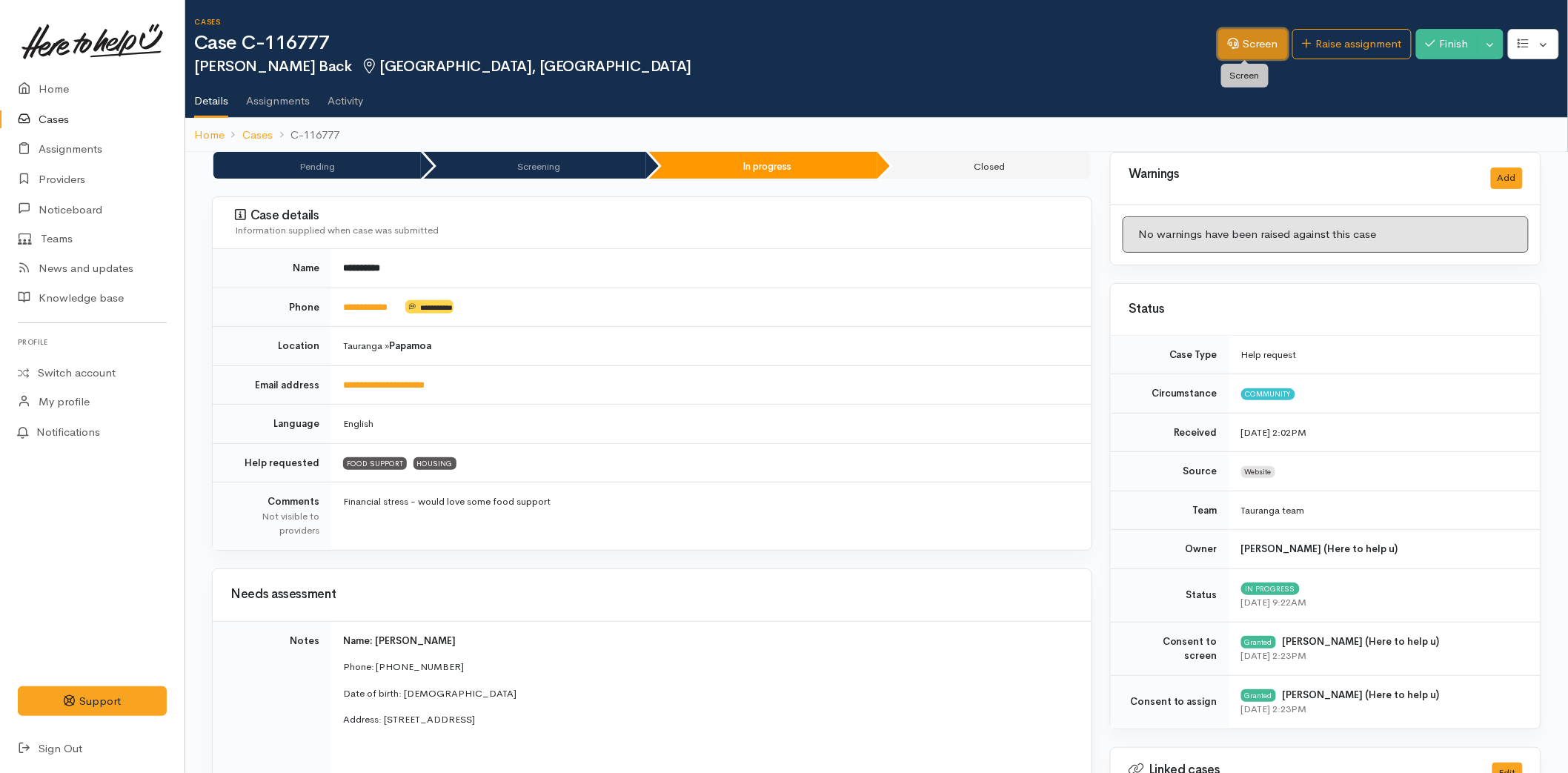
click at [1264, 48] on link "Screen" at bounding box center [1252, 44] width 69 height 30
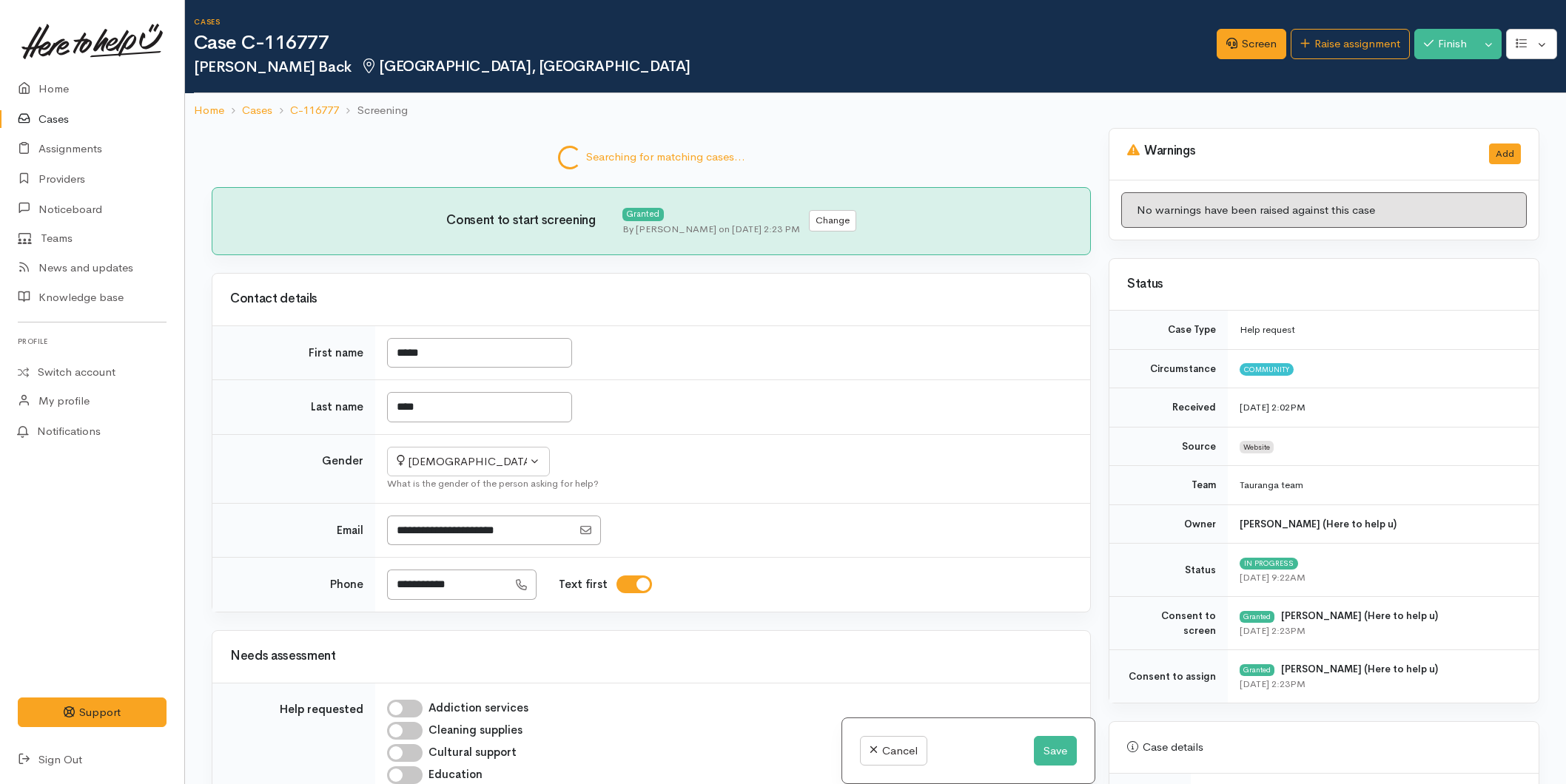
select select "6"
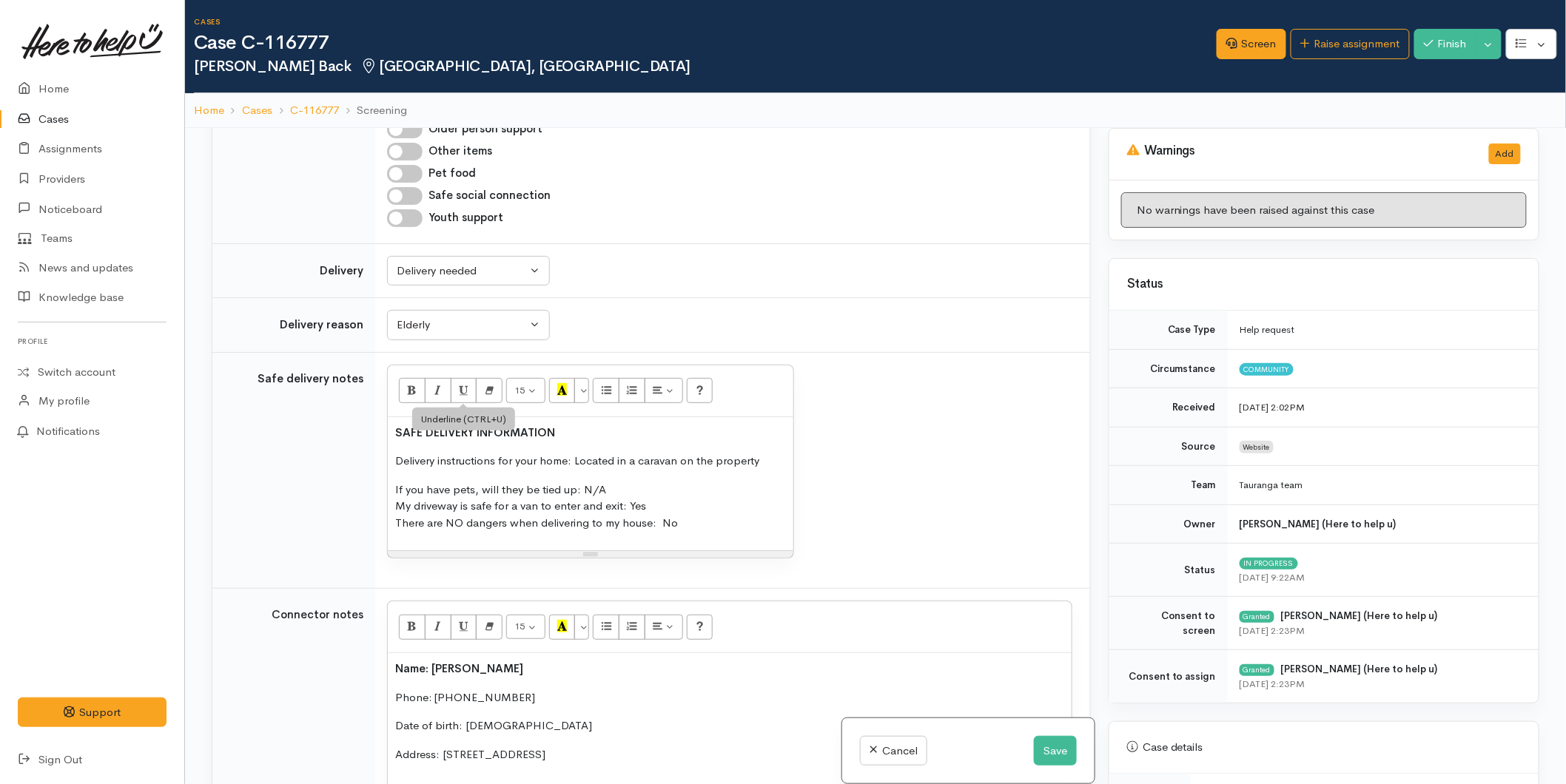
scroll to position [561, 0]
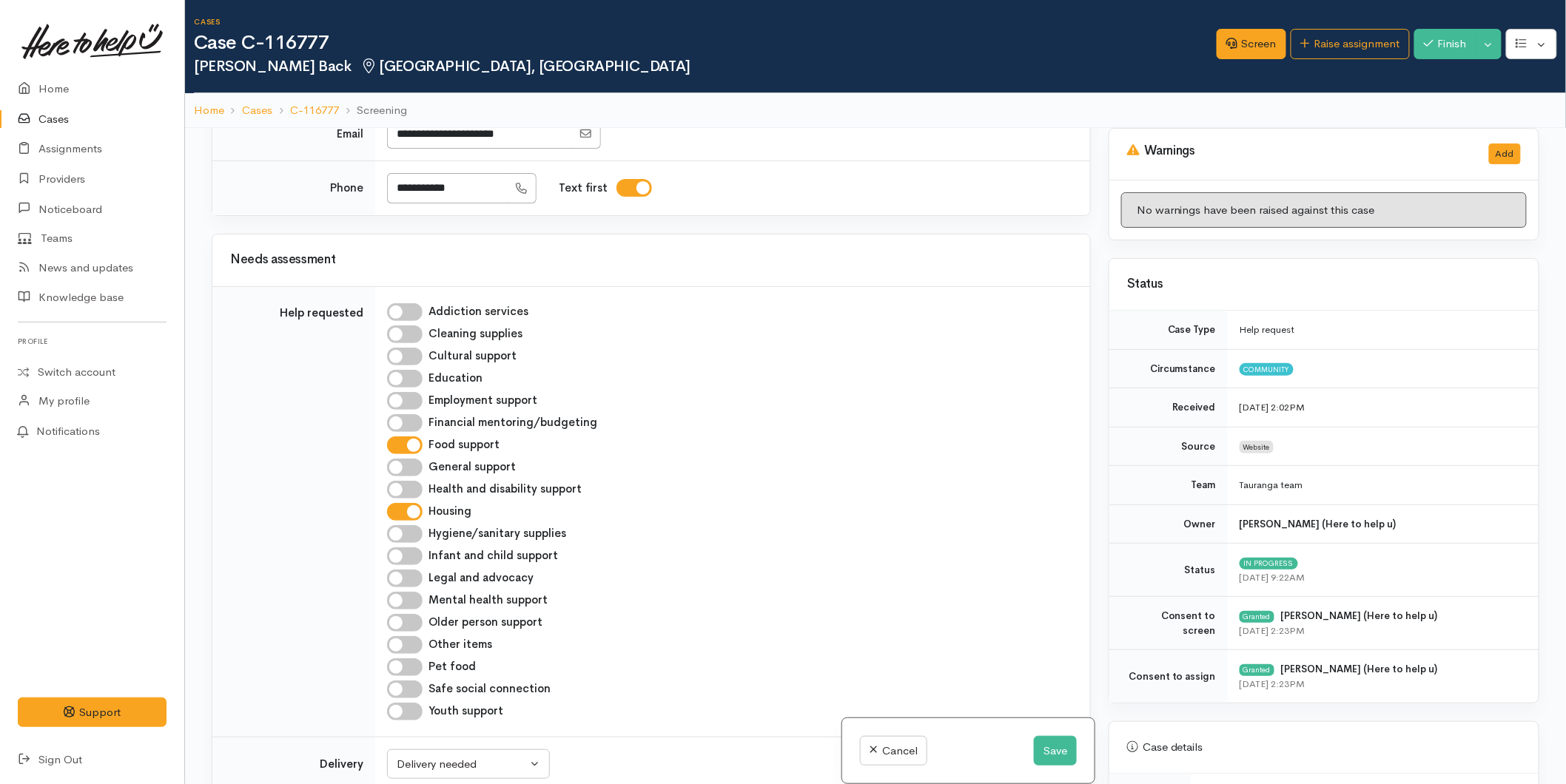
click at [398, 614] on input "Older person support" at bounding box center [405, 623] width 36 height 18
checkbox input "true"
click at [1060, 744] on button "Save" at bounding box center [1055, 751] width 43 height 30
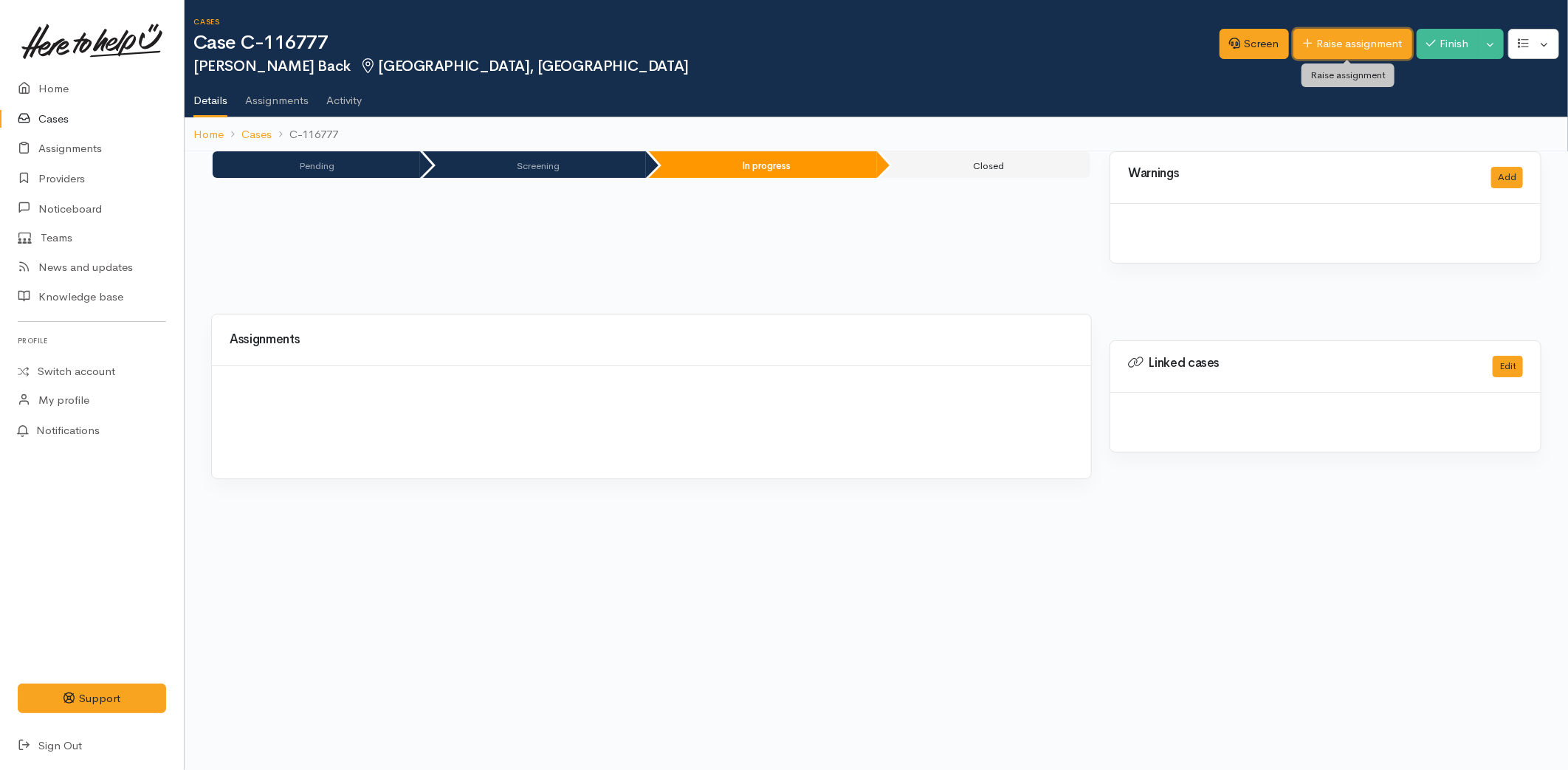
drag, startPoint x: 0, startPoint y: 0, endPoint x: 1303, endPoint y: 48, distance: 1303.9
click at [1320, 45] on link "Raise assignment" at bounding box center [1353, 44] width 119 height 30
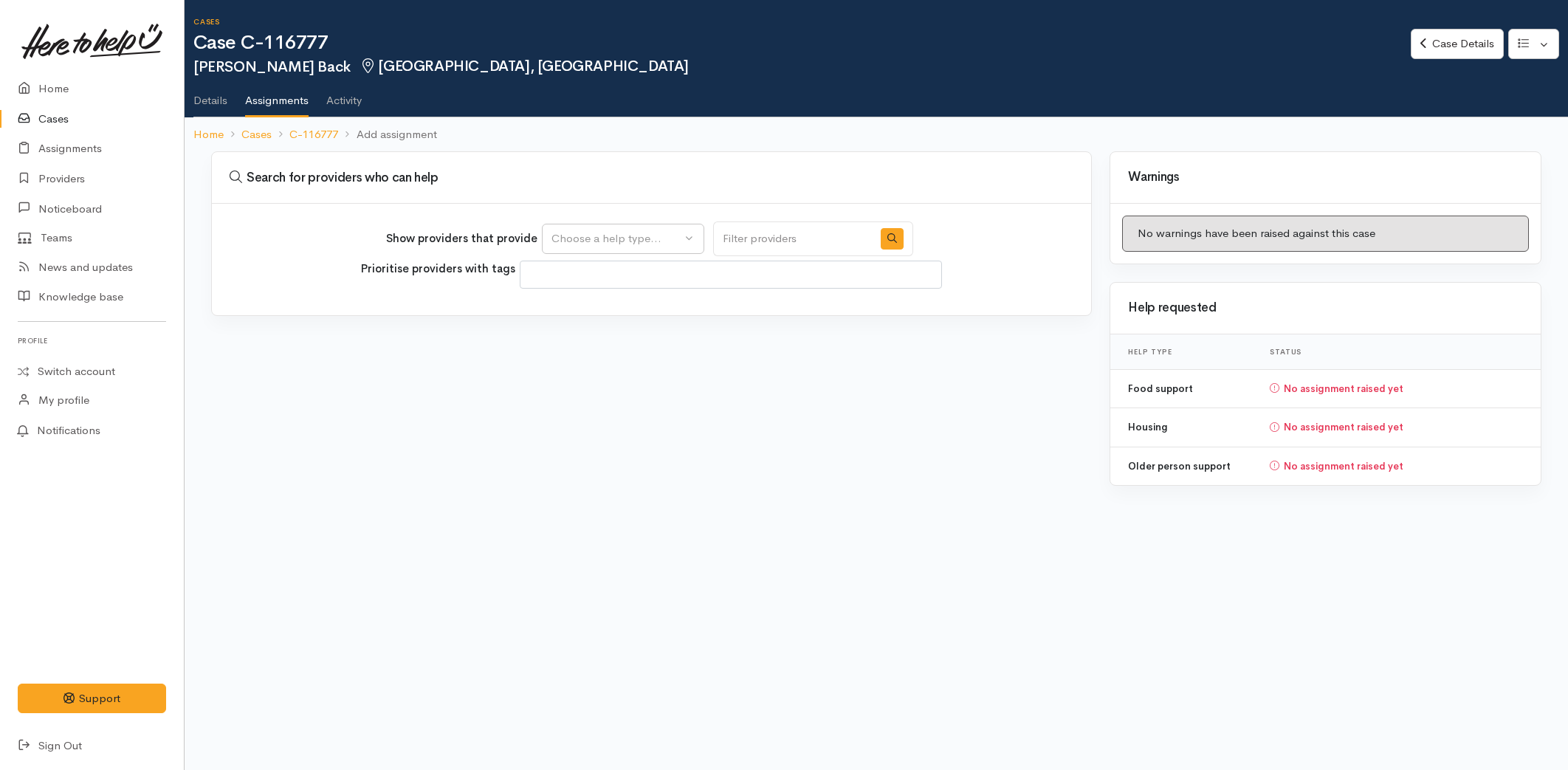
select select
click at [573, 228] on button "Choose a help type..." at bounding box center [623, 239] width 162 height 30
click at [602, 350] on span "Older person support" at bounding box center [615, 354] width 110 height 17
select select "29"
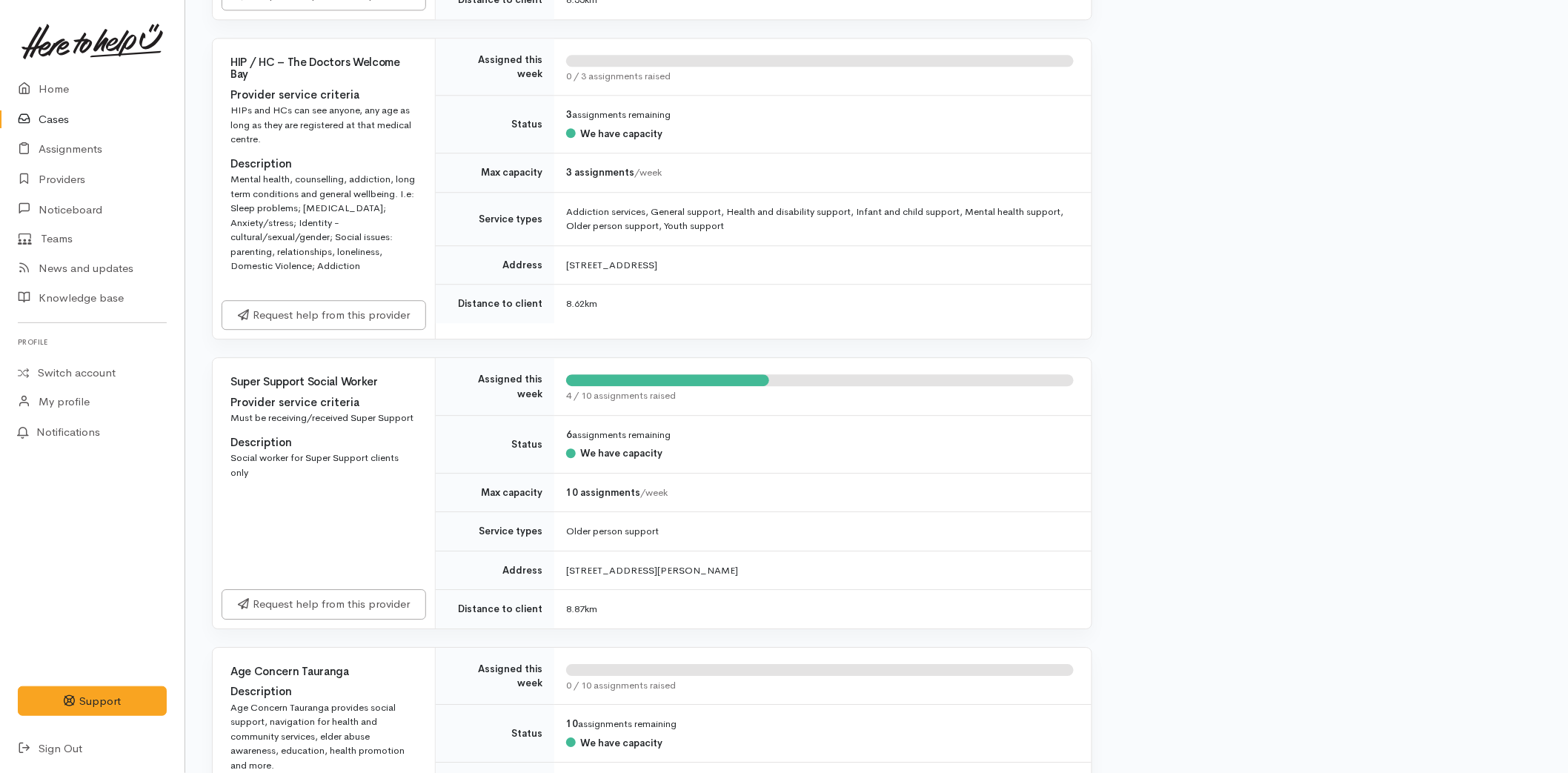
scroll to position [1729, 0]
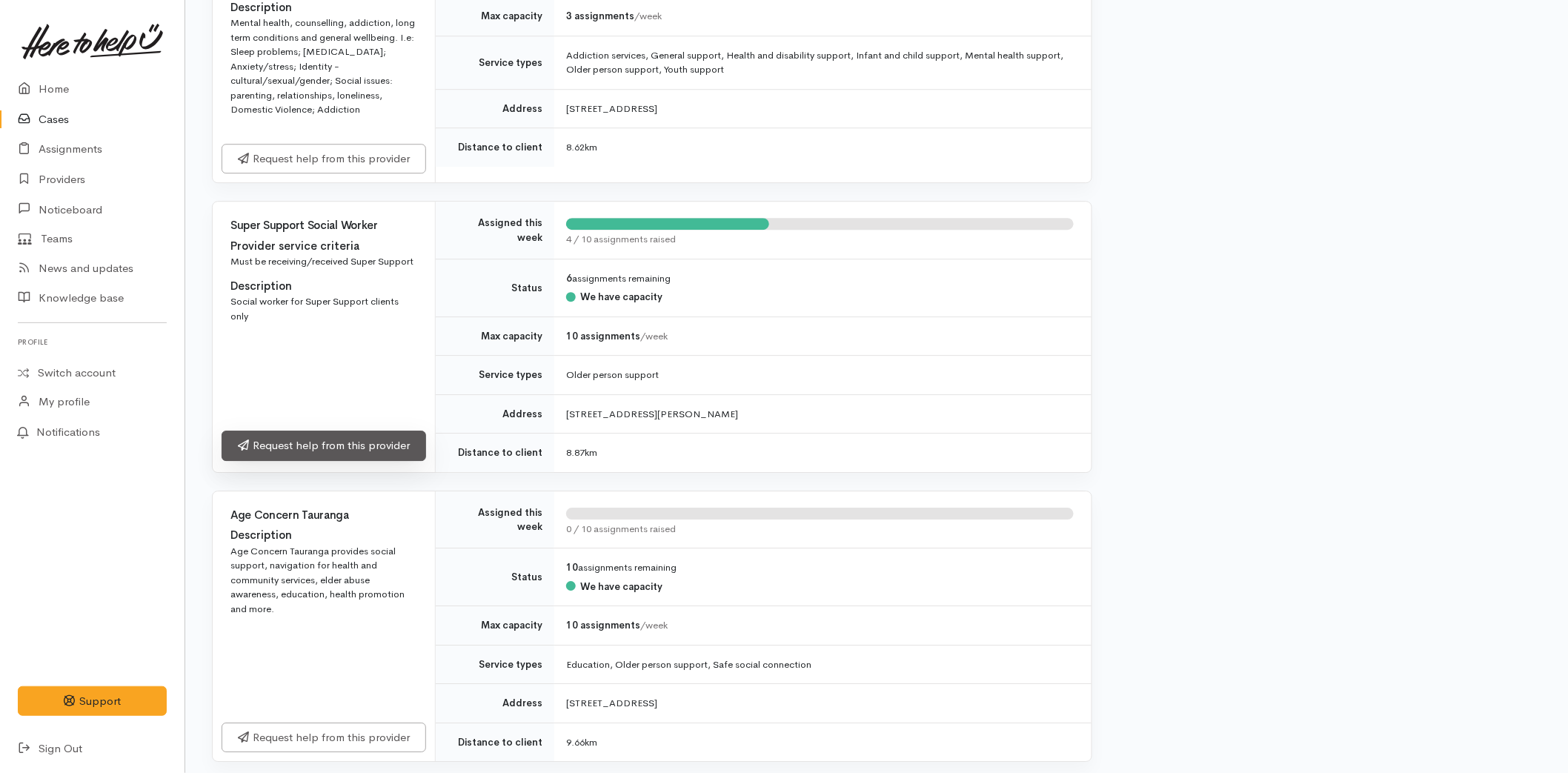
click at [319, 448] on link "Request help from this provider" at bounding box center [324, 445] width 204 height 30
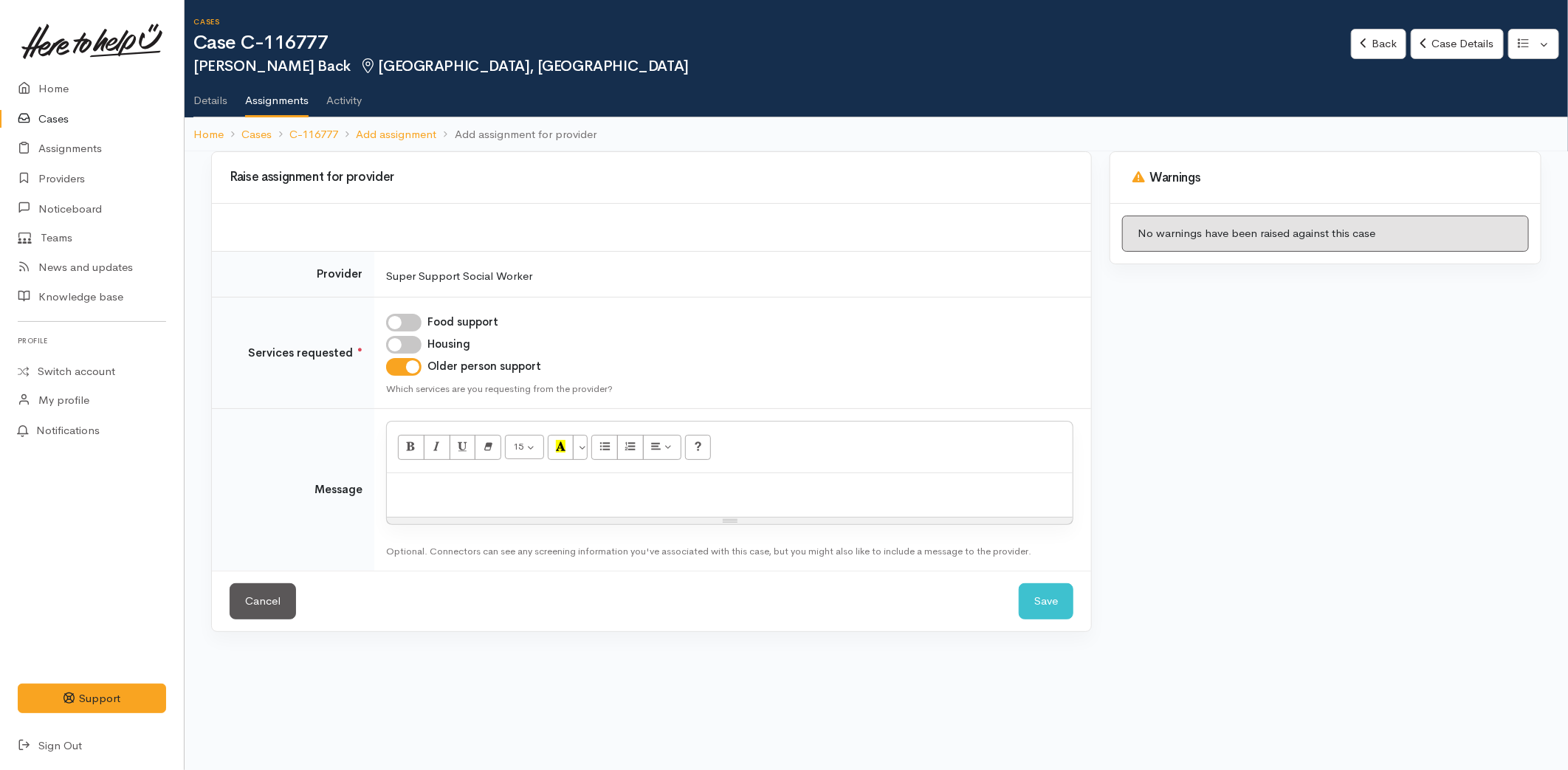
click at [436, 484] on p at bounding box center [730, 490] width 671 height 17
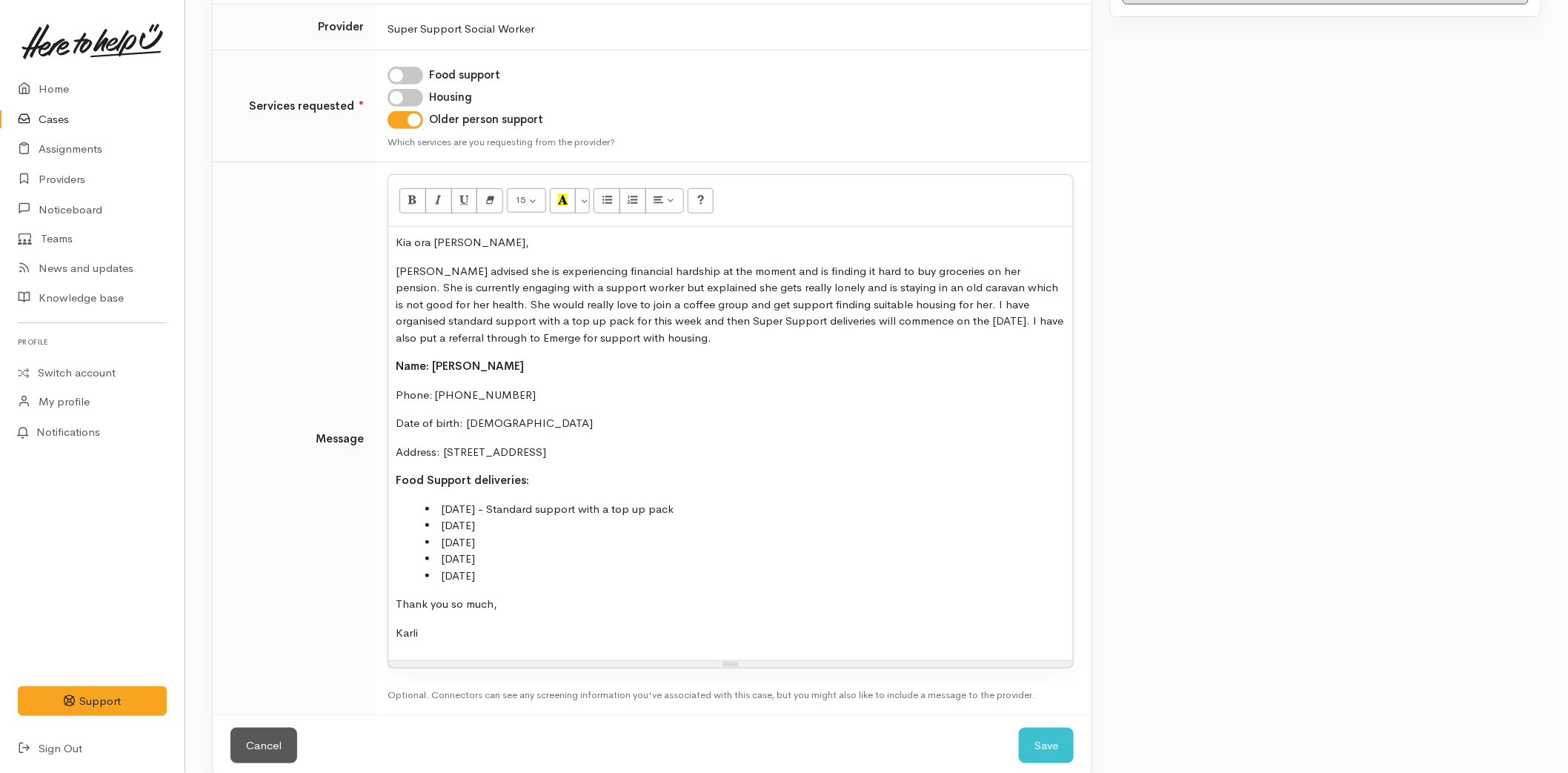
scroll to position [269, 0]
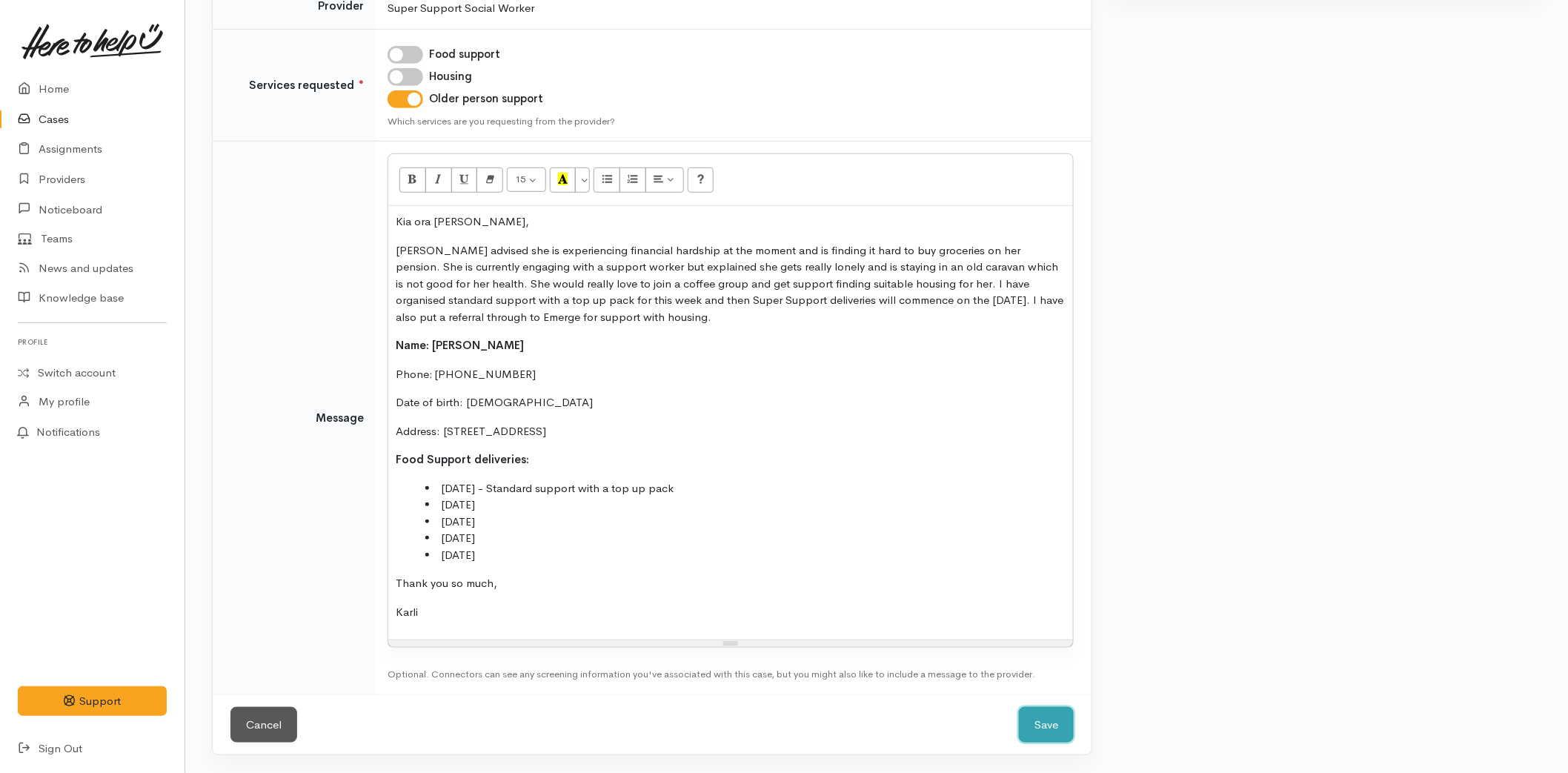
click at [1035, 711] on button "Save" at bounding box center [1046, 725] width 55 height 37
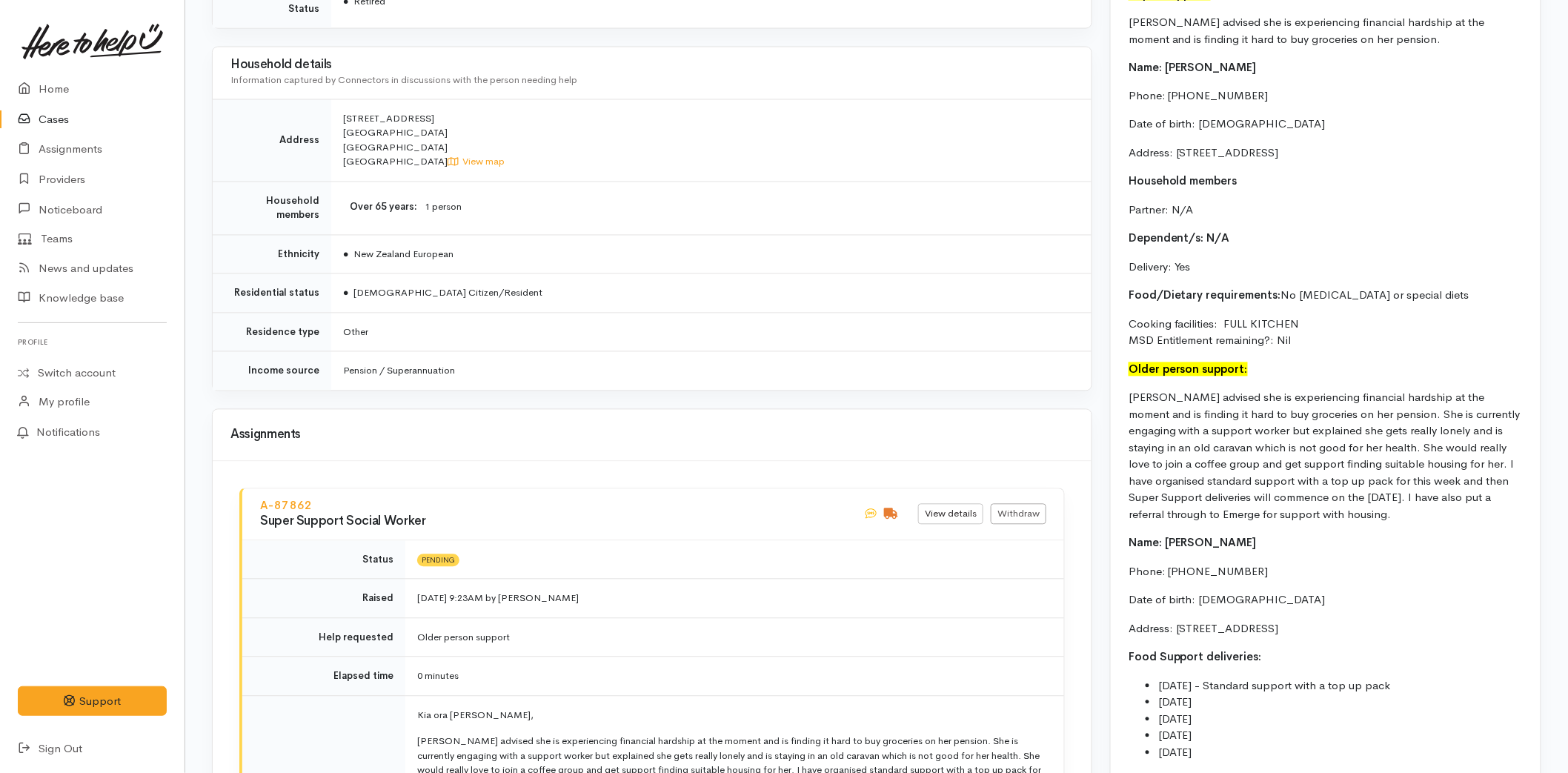
scroll to position [824, 0]
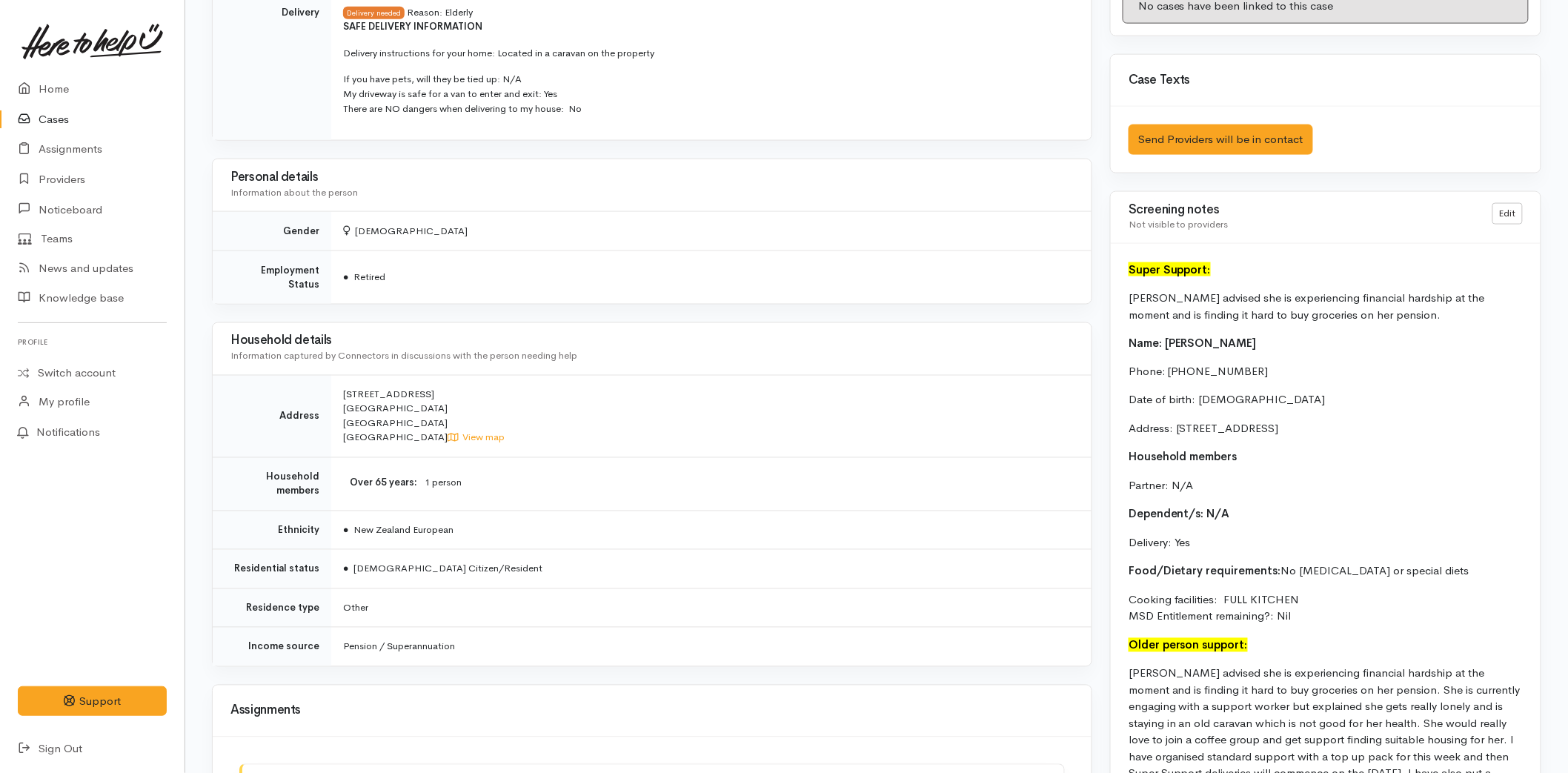
drag, startPoint x: 1252, startPoint y: 610, endPoint x: 1125, endPoint y: 298, distance: 336.9
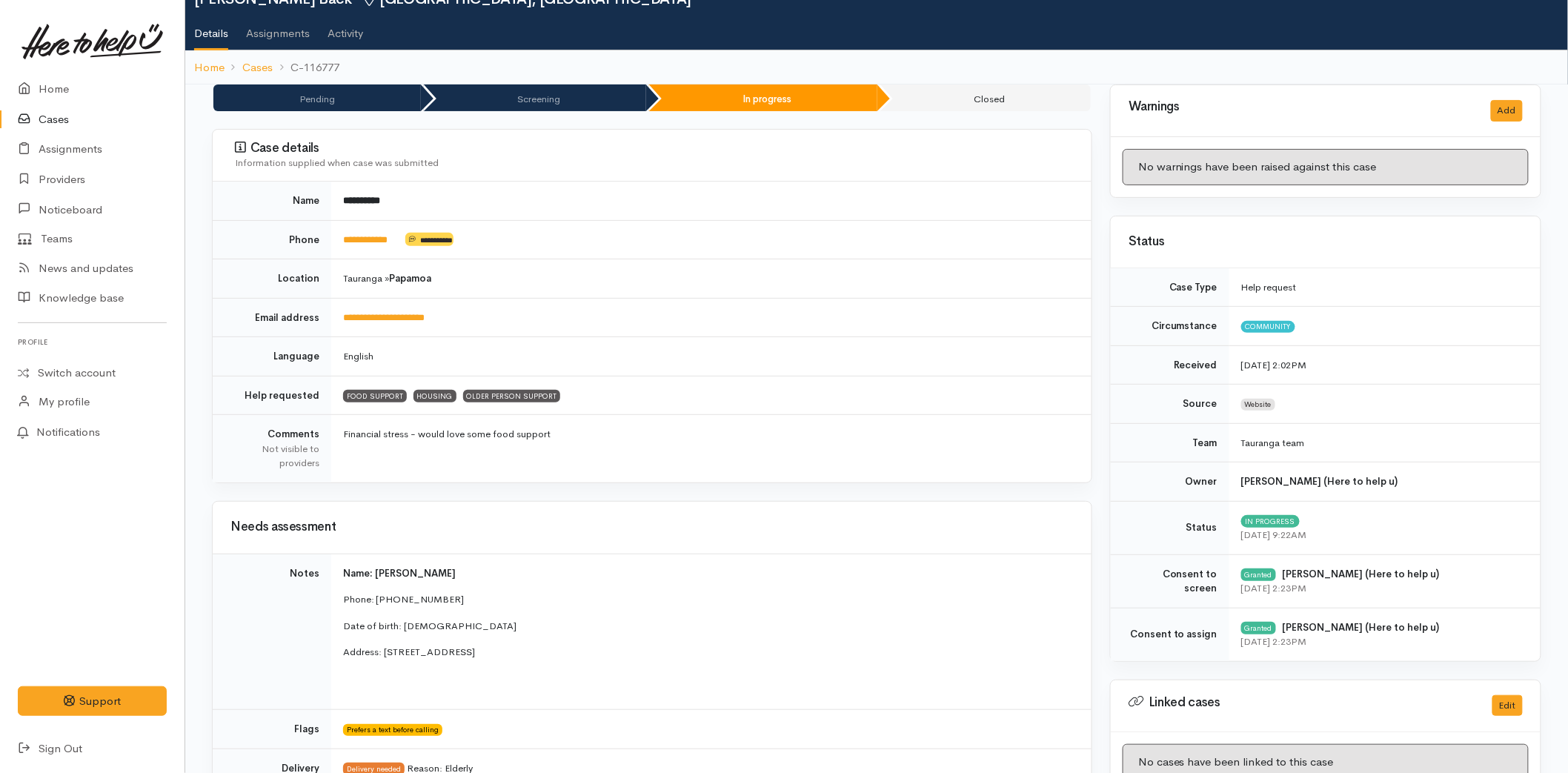
scroll to position [0, 0]
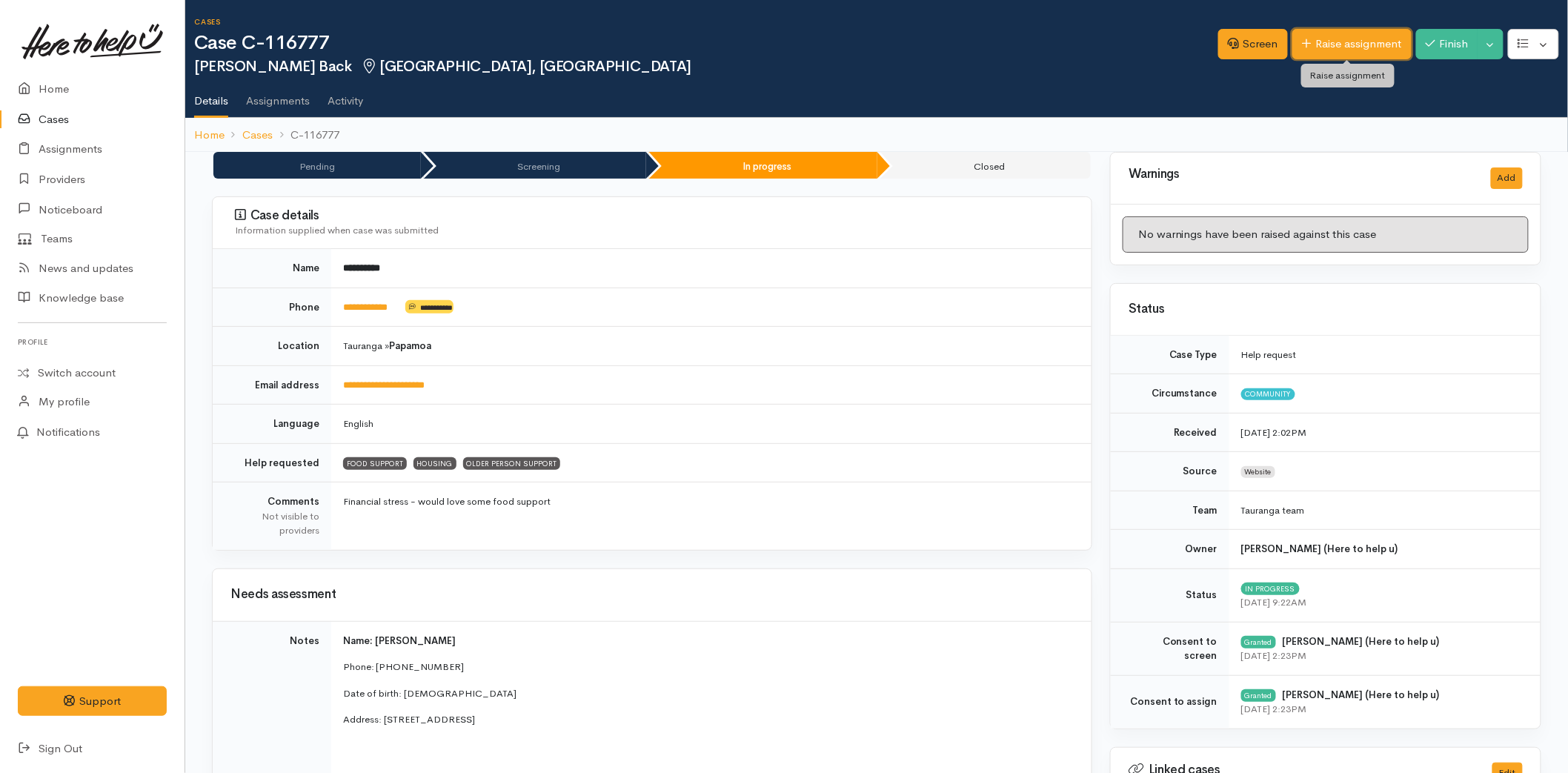
click at [1339, 53] on link "Raise assignment" at bounding box center [1351, 44] width 119 height 30
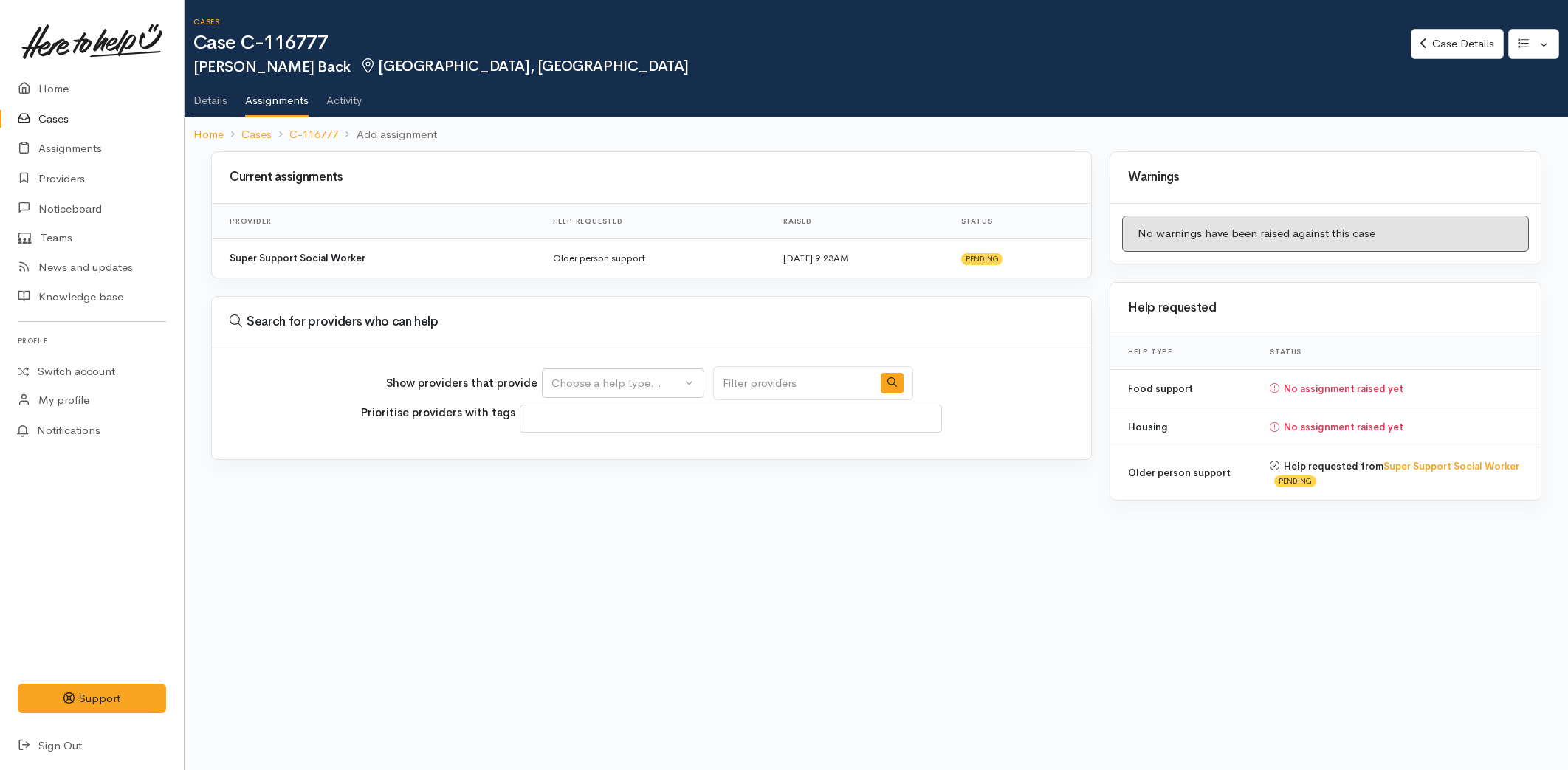
select select
click at [604, 379] on div "Choose a help type..." at bounding box center [616, 384] width 130 height 17
click at [594, 456] on span "Food support" at bounding box center [594, 453] width 68 height 17
select select "3"
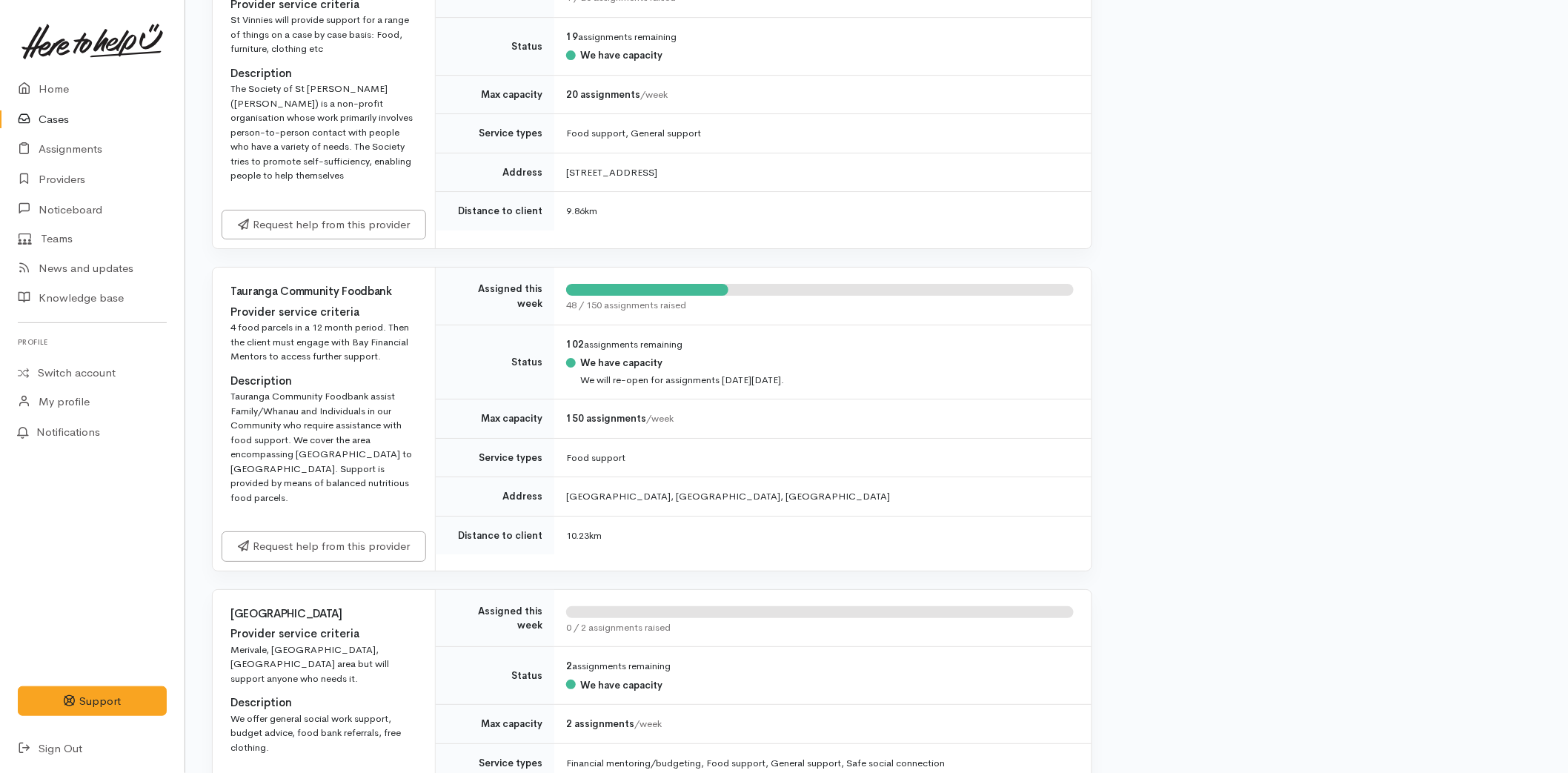
scroll to position [2058, 0]
click at [299, 557] on link "Request help from this provider" at bounding box center [324, 544] width 204 height 30
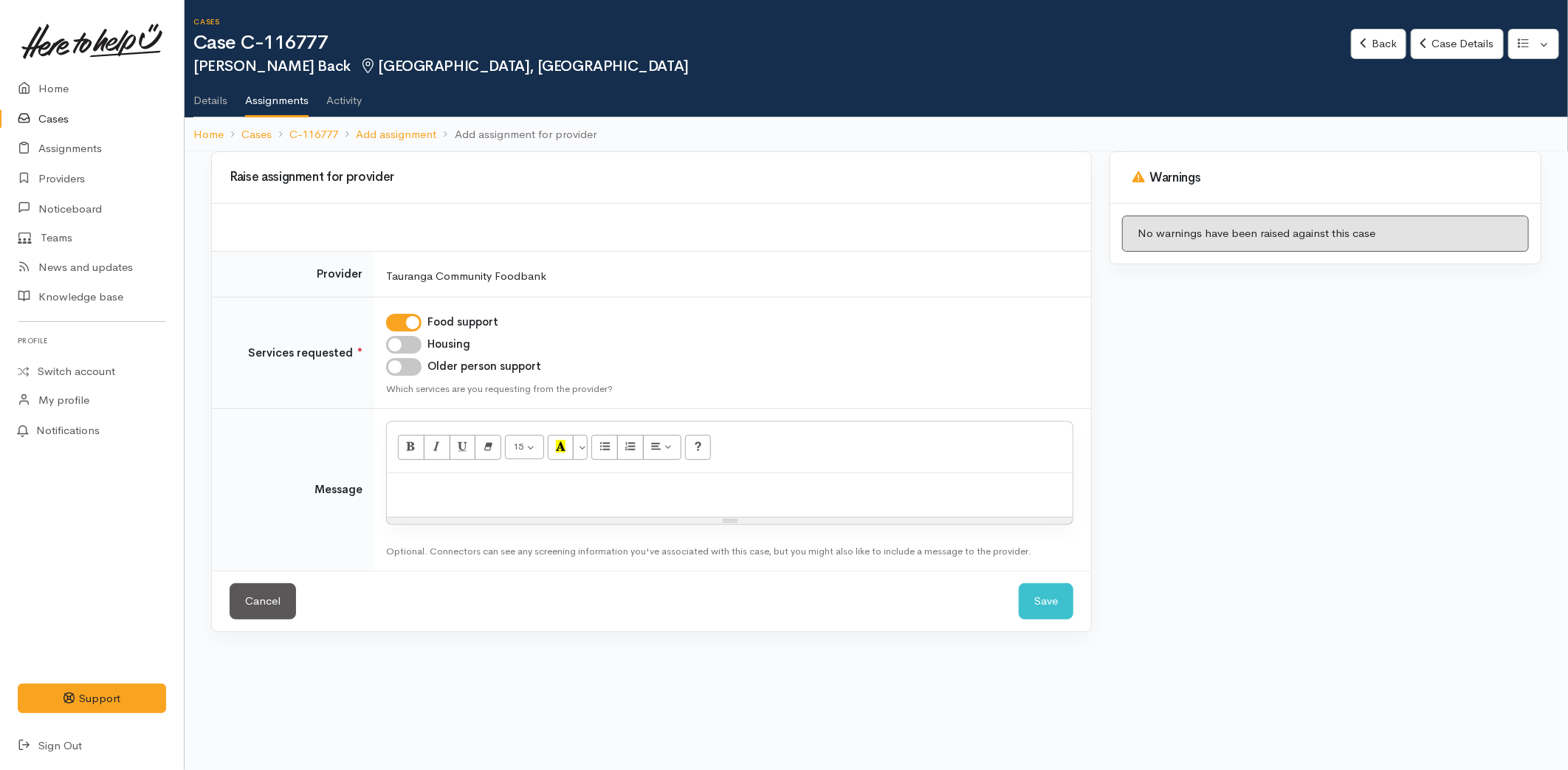
click at [423, 496] on p at bounding box center [730, 490] width 671 height 17
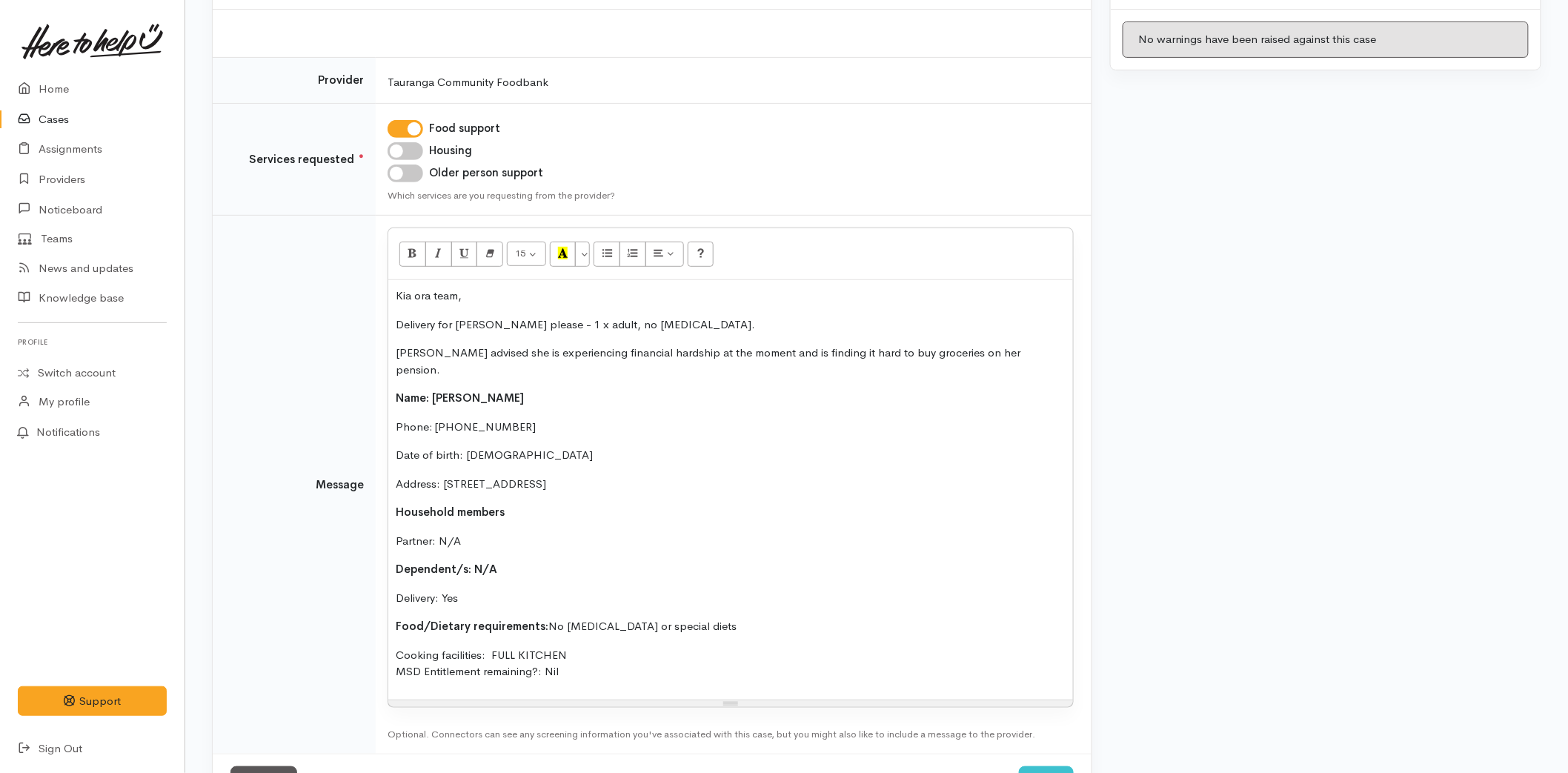
scroll to position [238, 0]
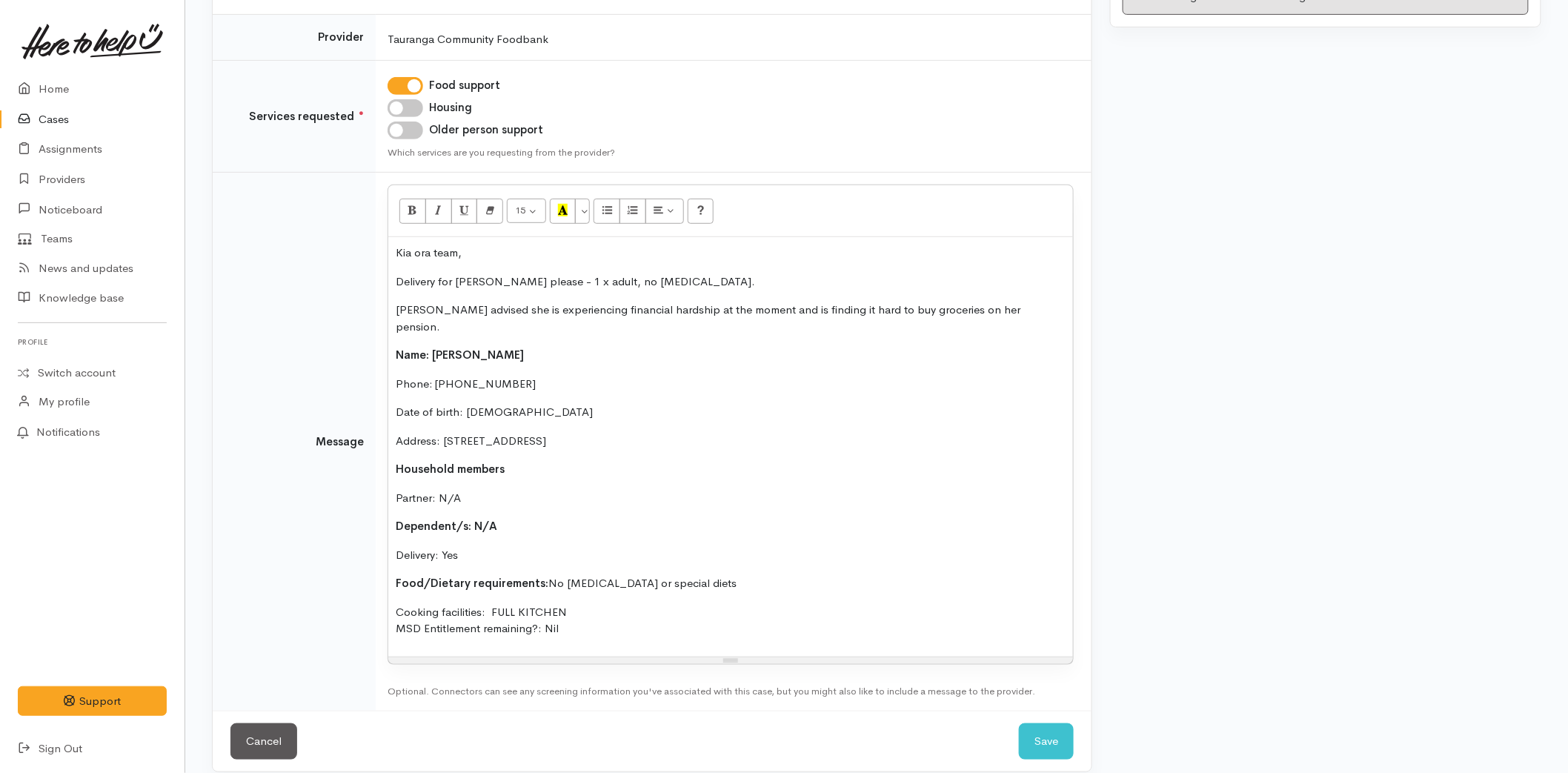
click at [389, 334] on div "Kia ora team, Delivery for [PERSON_NAME] please - 1 x adult, no [MEDICAL_DATA].…" at bounding box center [731, 447] width 685 height 420
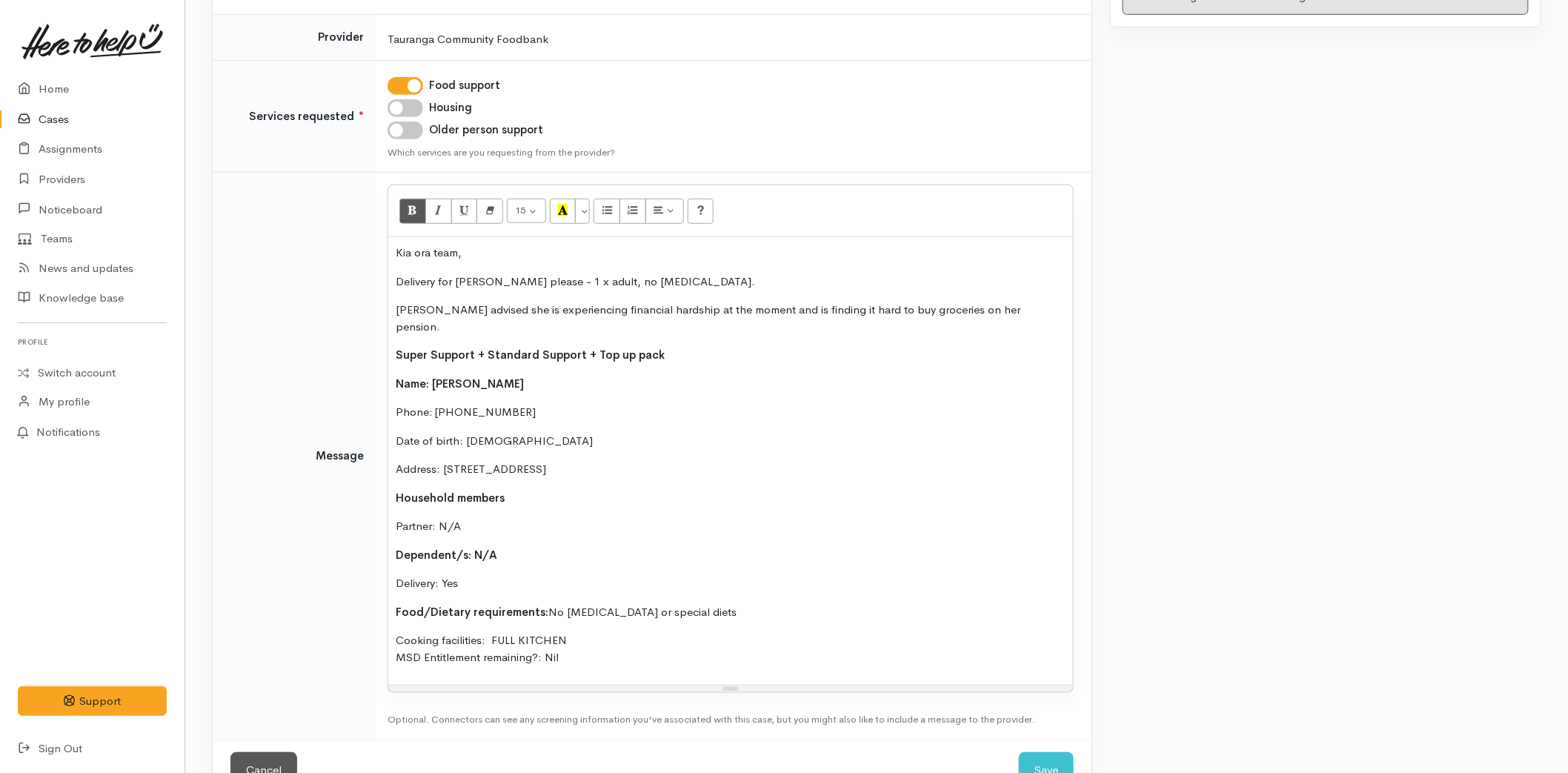
drag, startPoint x: 709, startPoint y: 651, endPoint x: 724, endPoint y: 654, distance: 15.3
click at [709, 649] on div "Kia ora team, Delivery for [PERSON_NAME] please - 1 x adult, no [MEDICAL_DATA].…" at bounding box center [731, 461] width 685 height 448
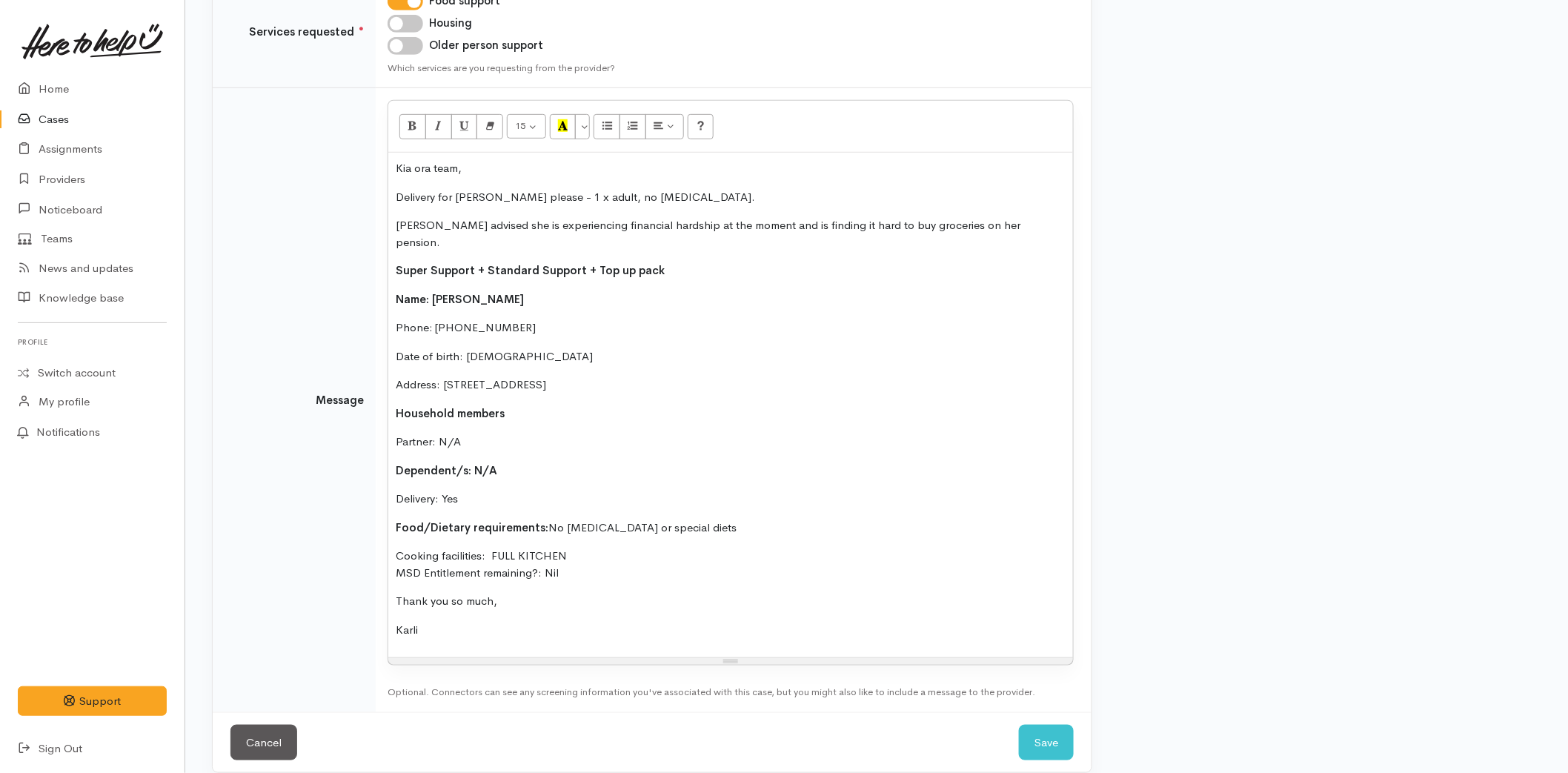
scroll to position [323, 0]
click at [1050, 724] on button "Save" at bounding box center [1046, 742] width 55 height 37
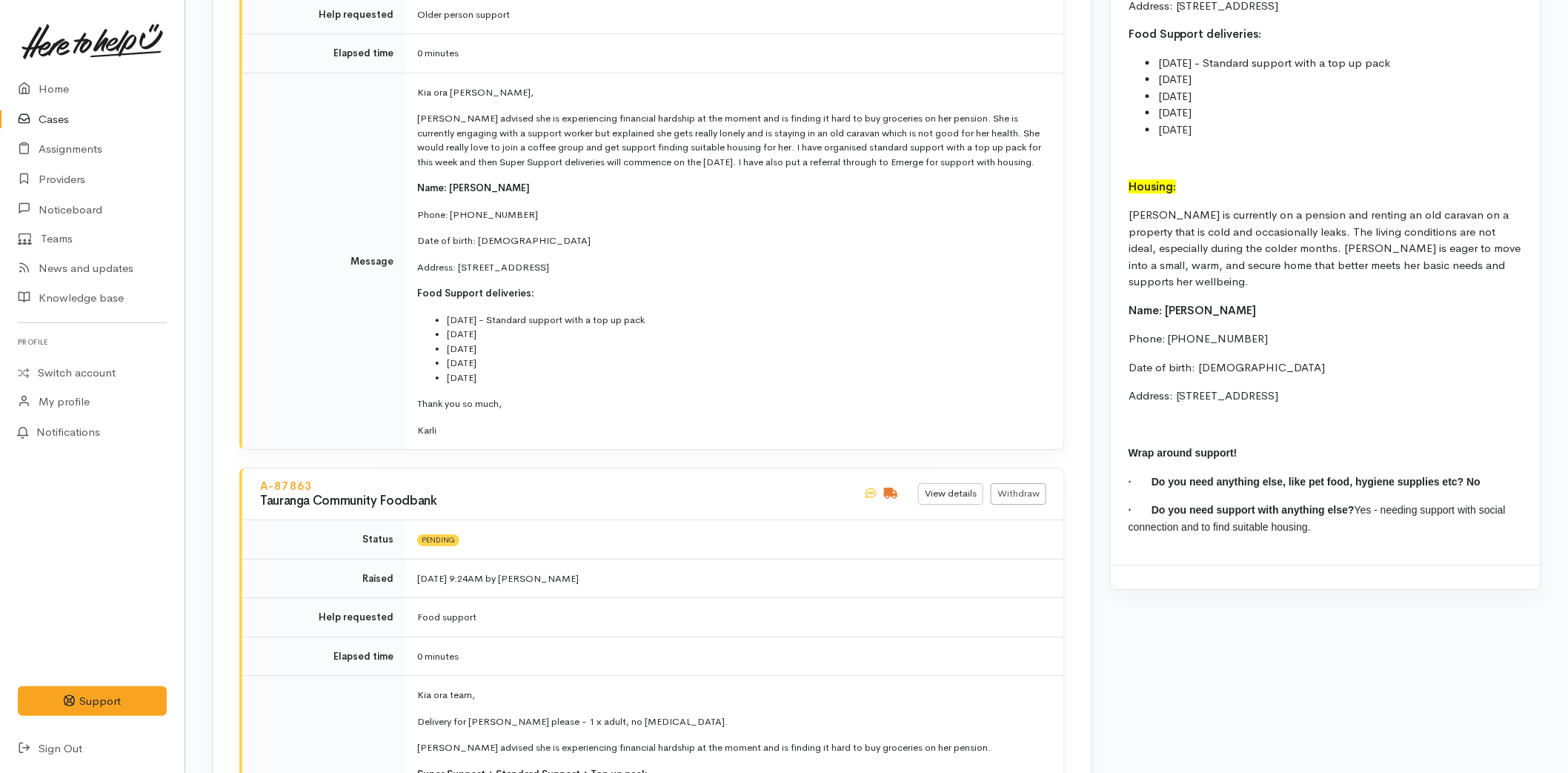
scroll to position [1729, 0]
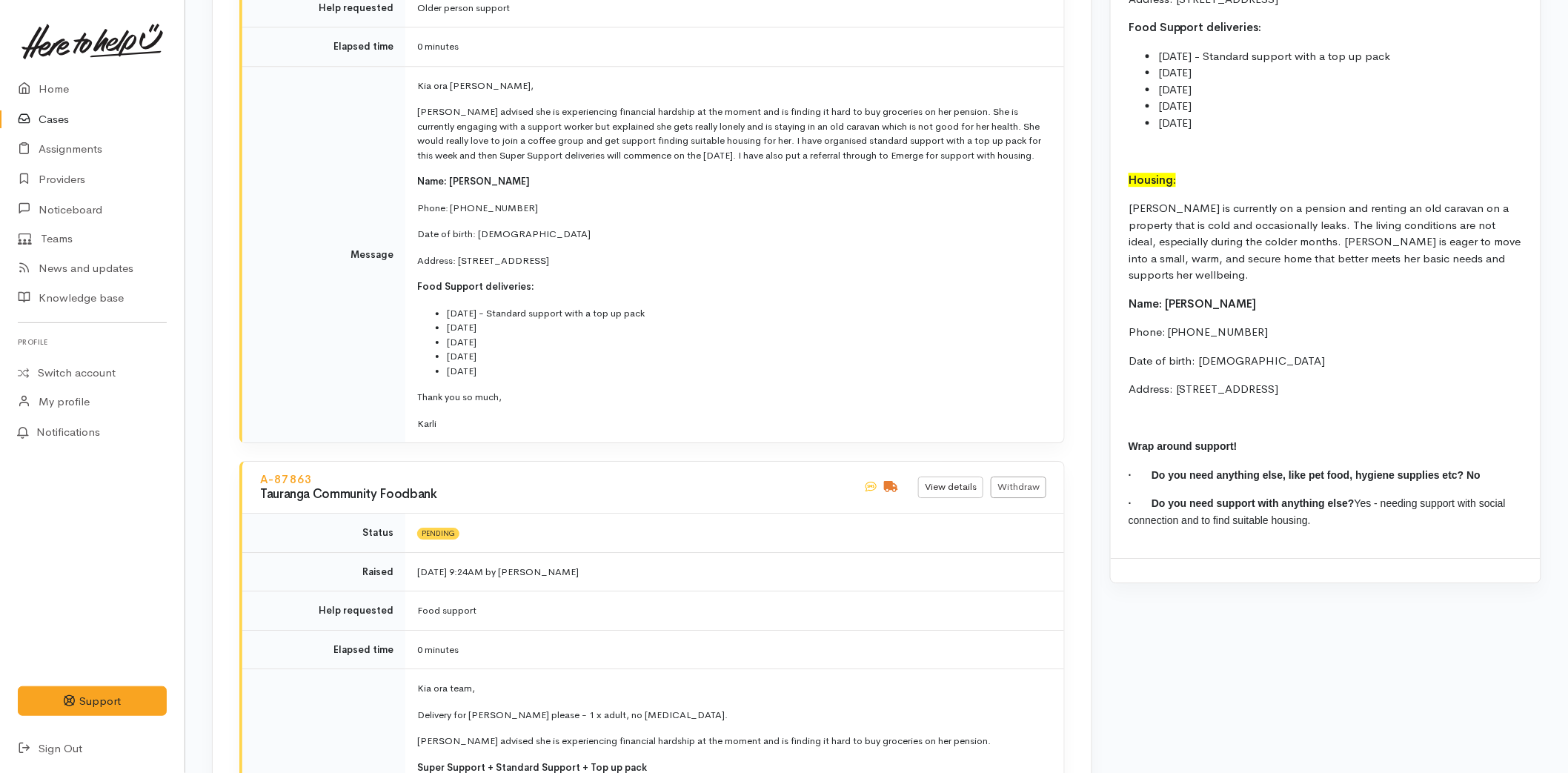
click at [62, 107] on link "Cases" at bounding box center [92, 119] width 185 height 30
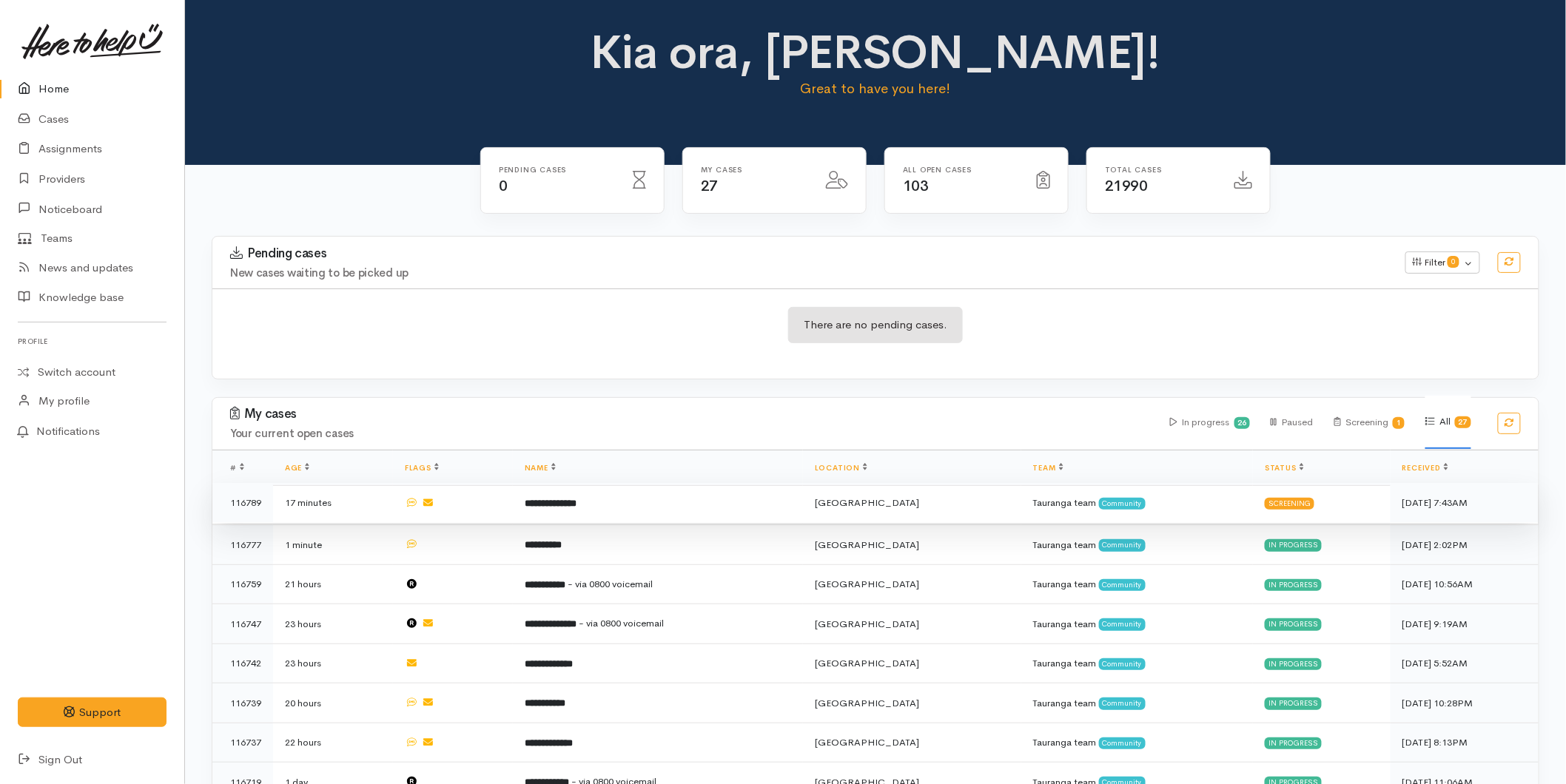
click at [666, 501] on td "**********" at bounding box center [658, 503] width 290 height 40
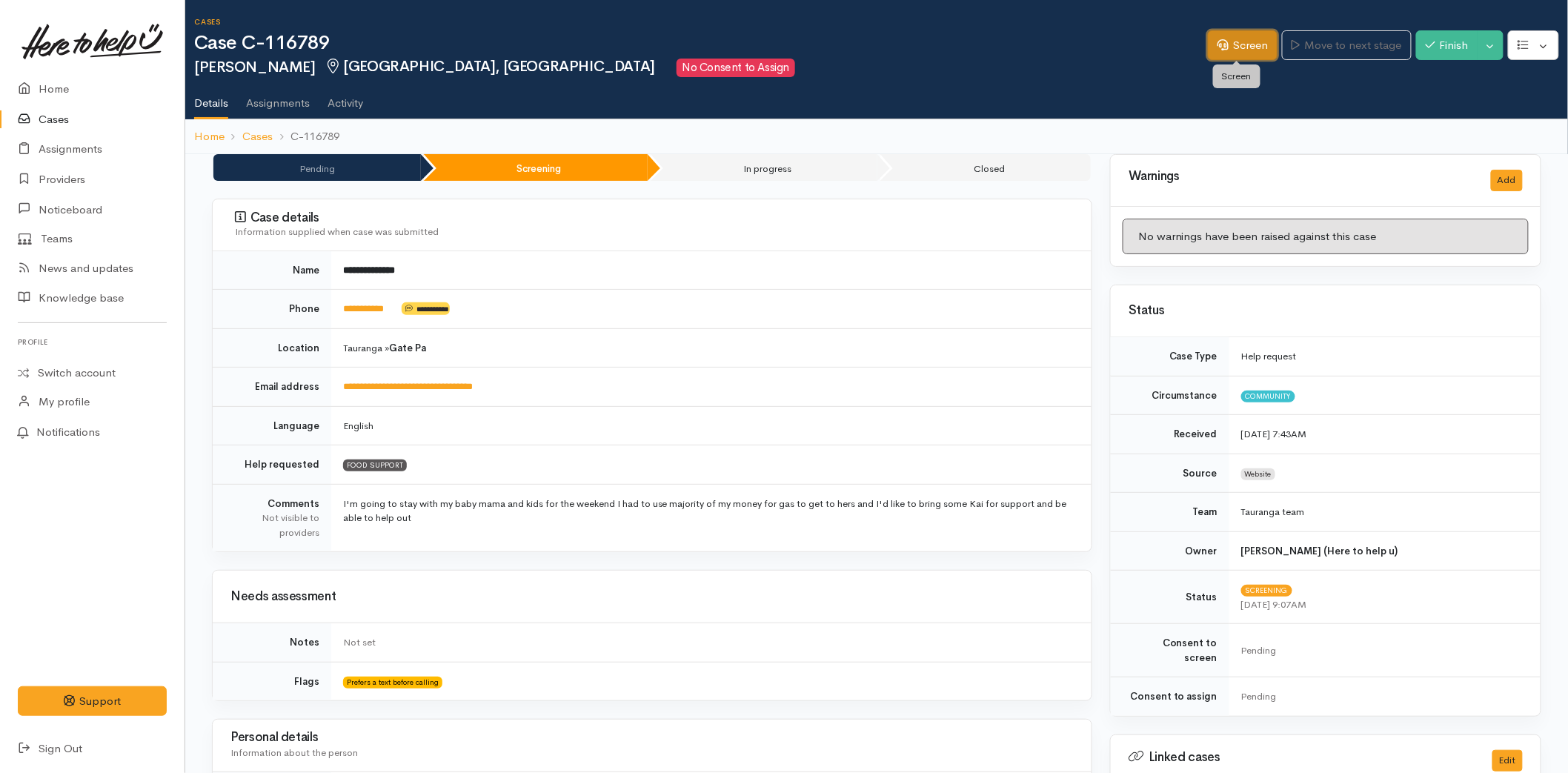
click at [1237, 41] on link "Screen" at bounding box center [1242, 45] width 69 height 30
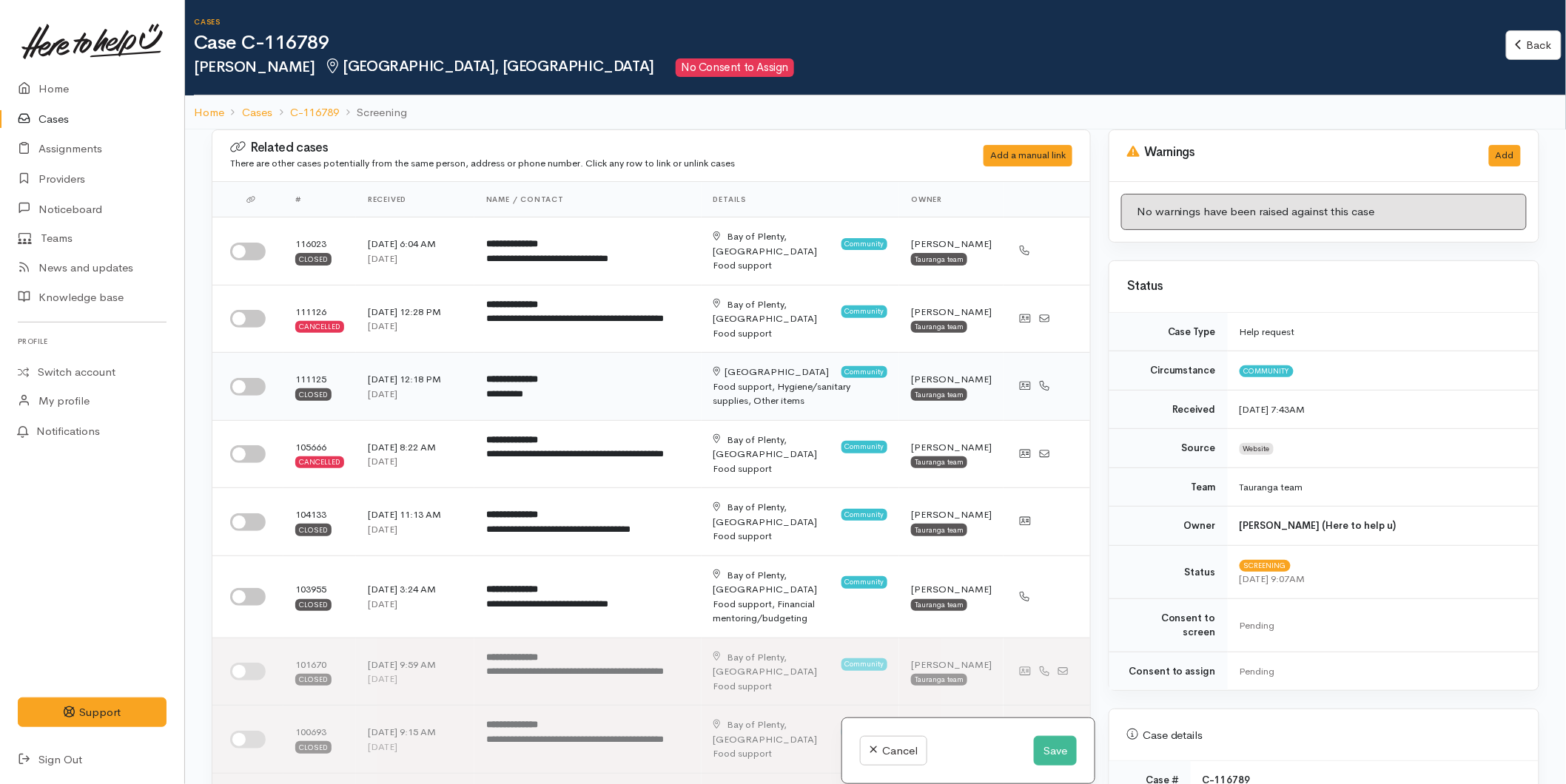
click at [252, 390] on input "checkbox" at bounding box center [248, 387] width 36 height 18
checkbox input "true"
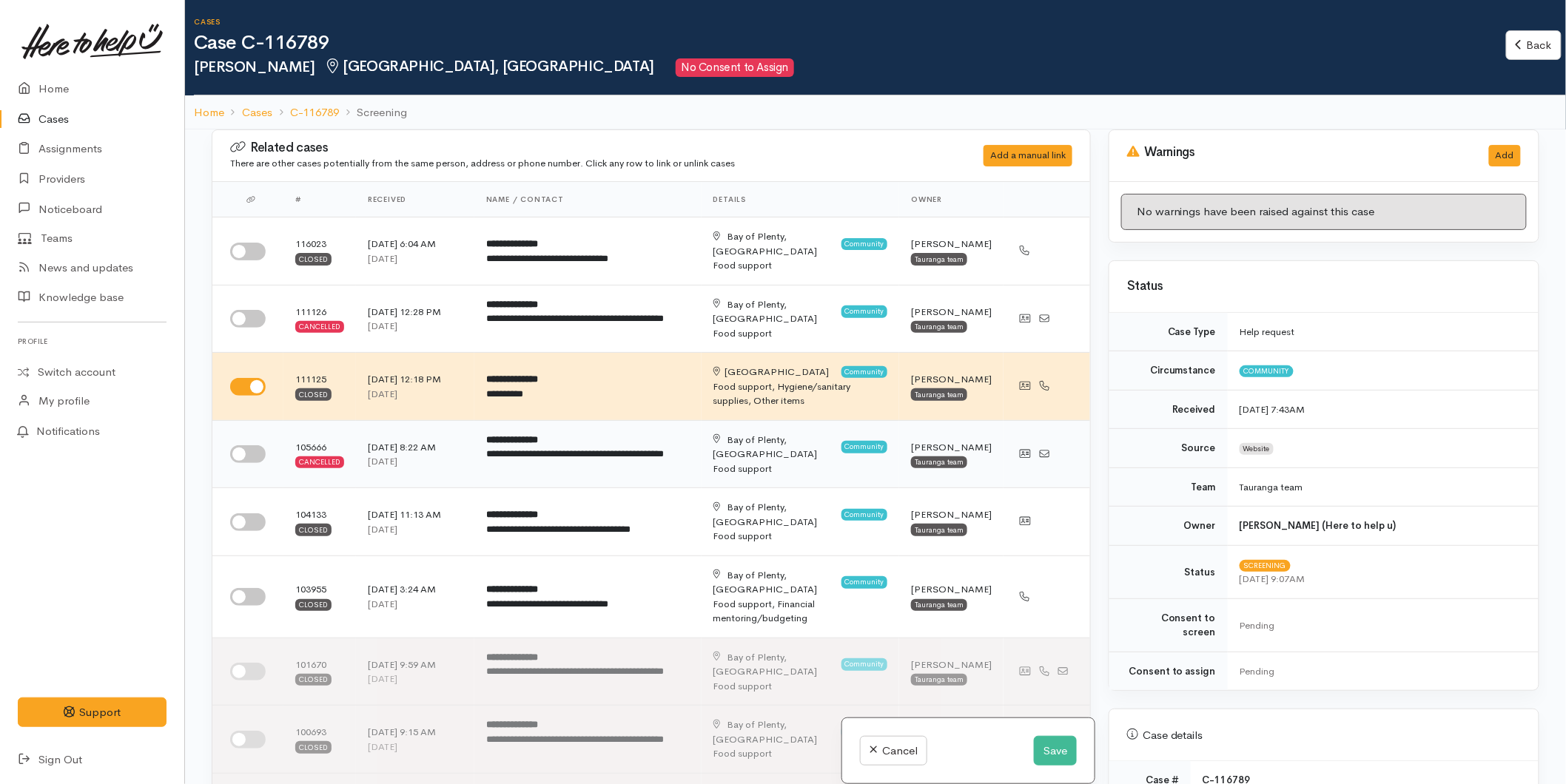
click at [238, 449] on input "checkbox" at bounding box center [248, 454] width 36 height 18
checkbox input "true"
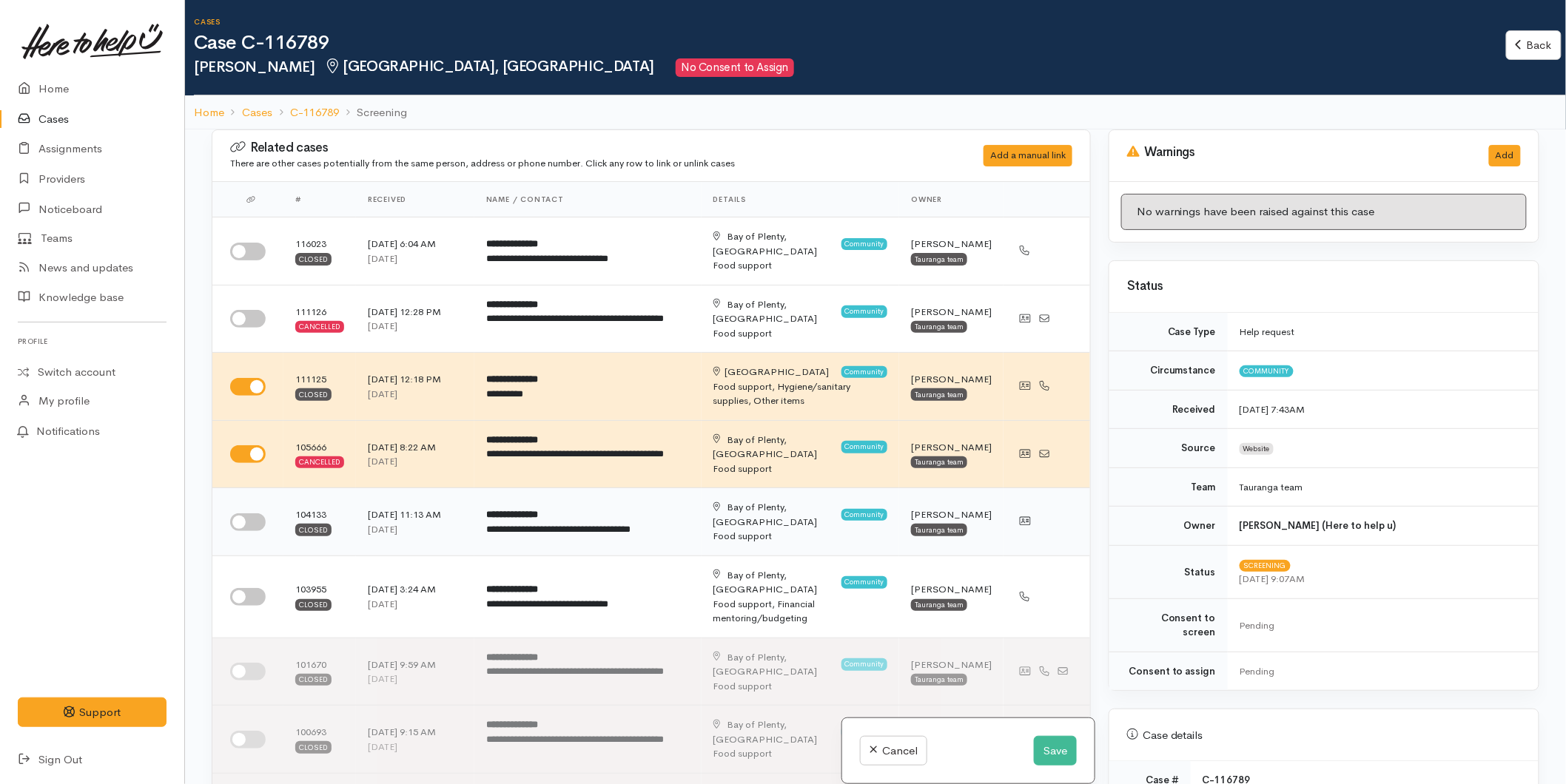
click at [245, 516] on input "checkbox" at bounding box center [248, 522] width 36 height 18
checkbox input "true"
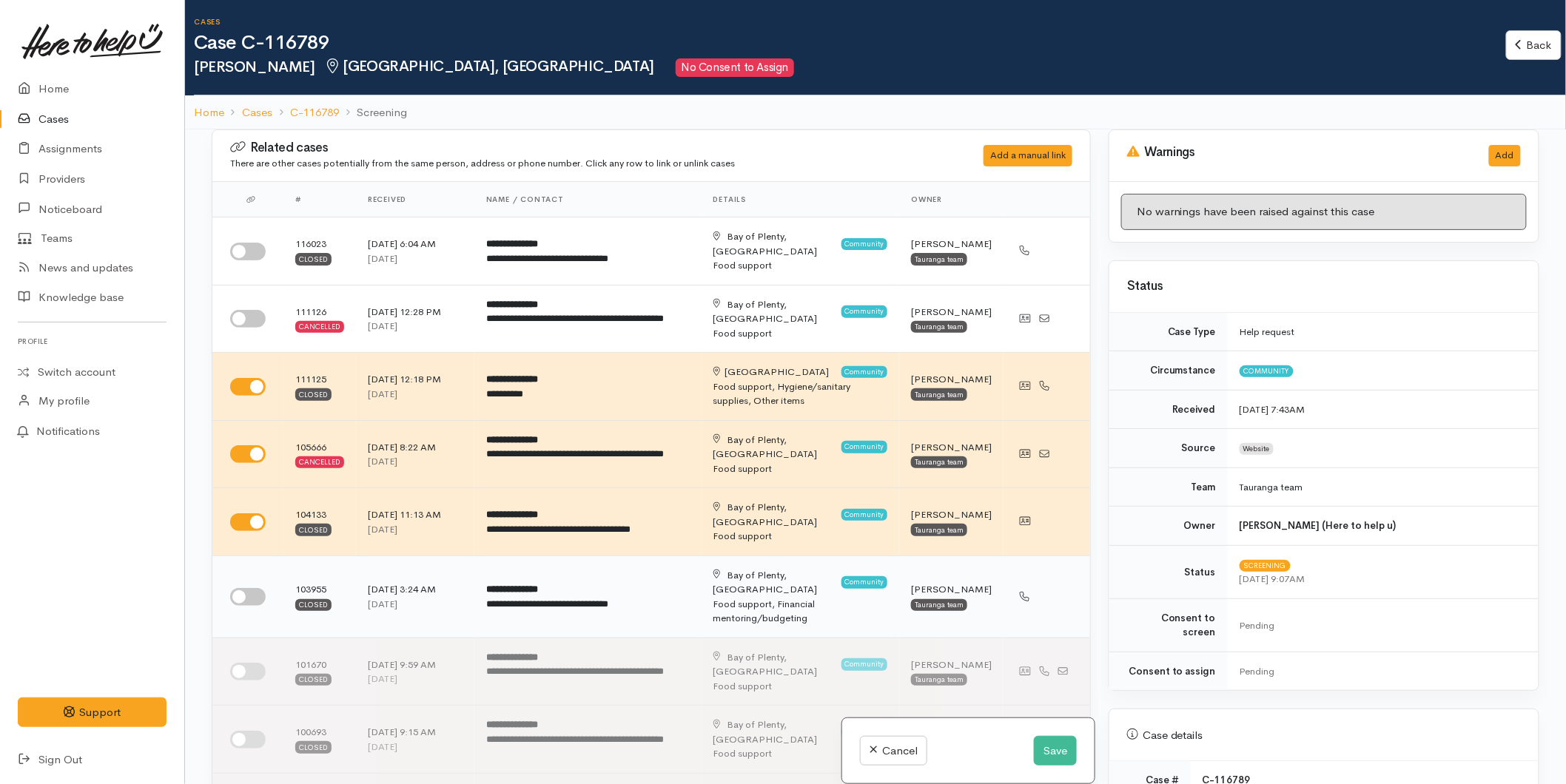
click at [250, 588] on input "checkbox" at bounding box center [248, 596] width 36 height 18
click at [248, 592] on input "checkbox" at bounding box center [248, 596] width 36 height 18
click at [255, 588] on input "checkbox" at bounding box center [248, 596] width 36 height 18
checkbox input "true"
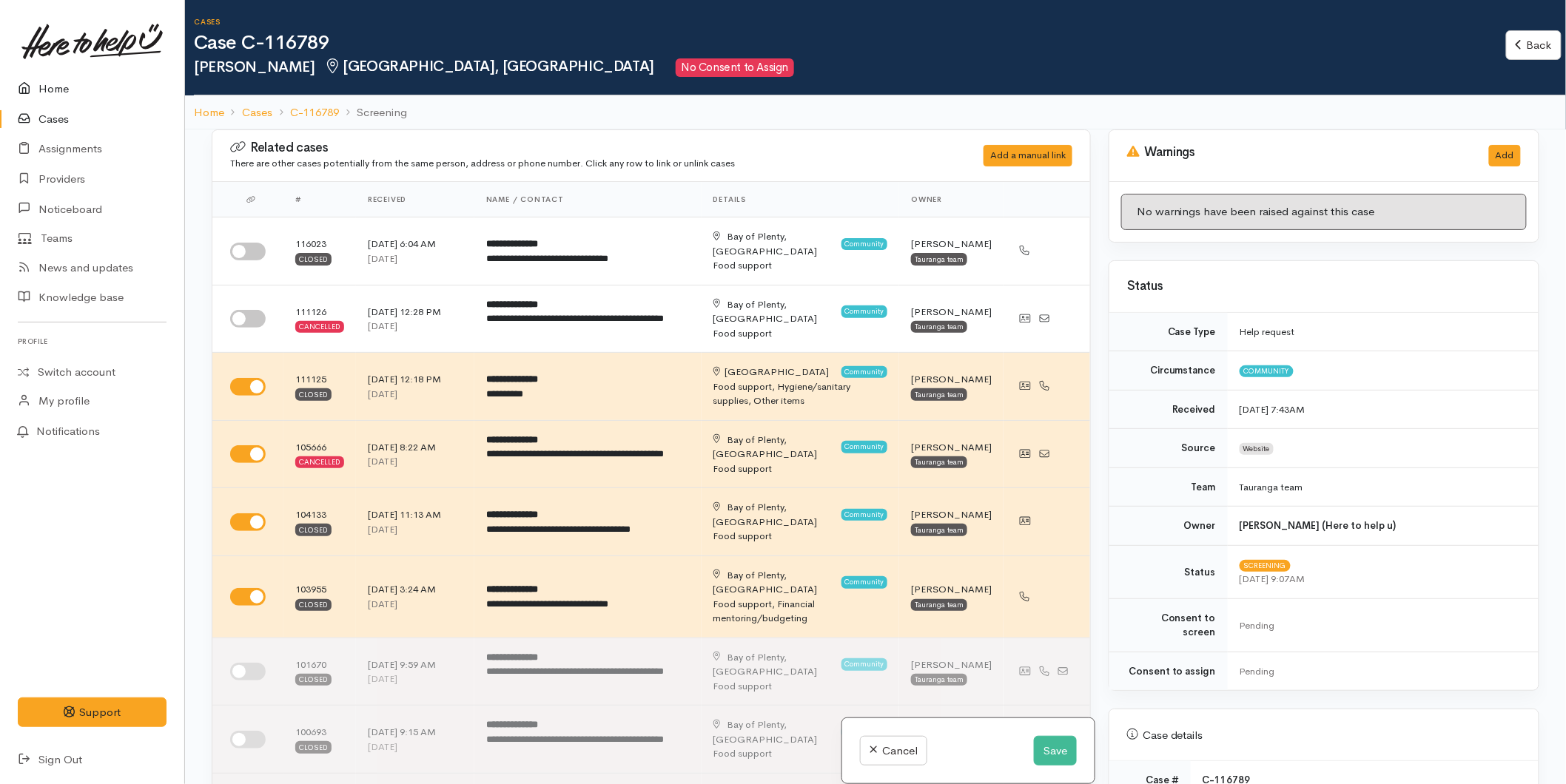
click at [45, 91] on link "Home" at bounding box center [92, 89] width 185 height 30
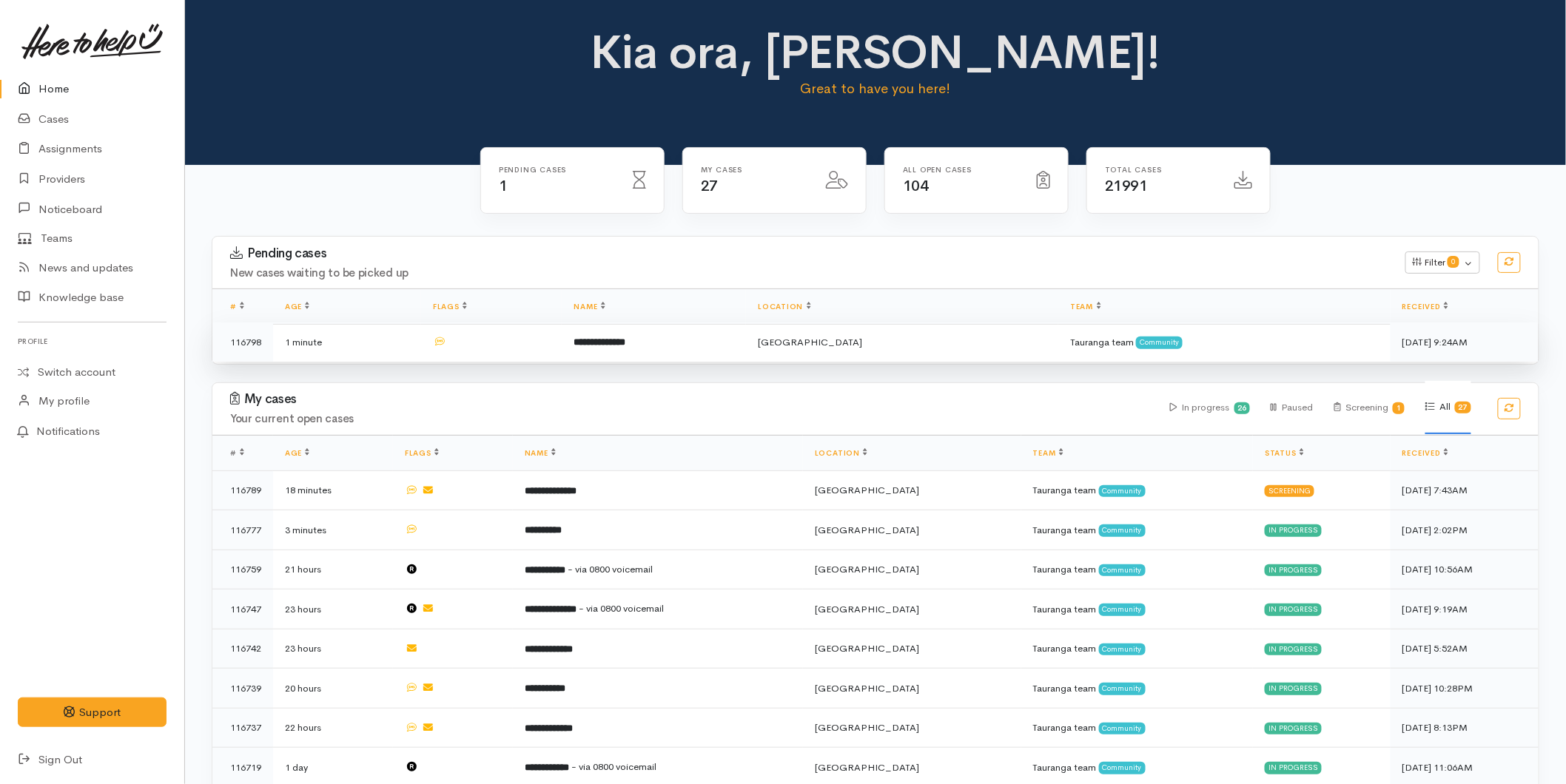
click at [561, 353] on td at bounding box center [491, 342] width 141 height 39
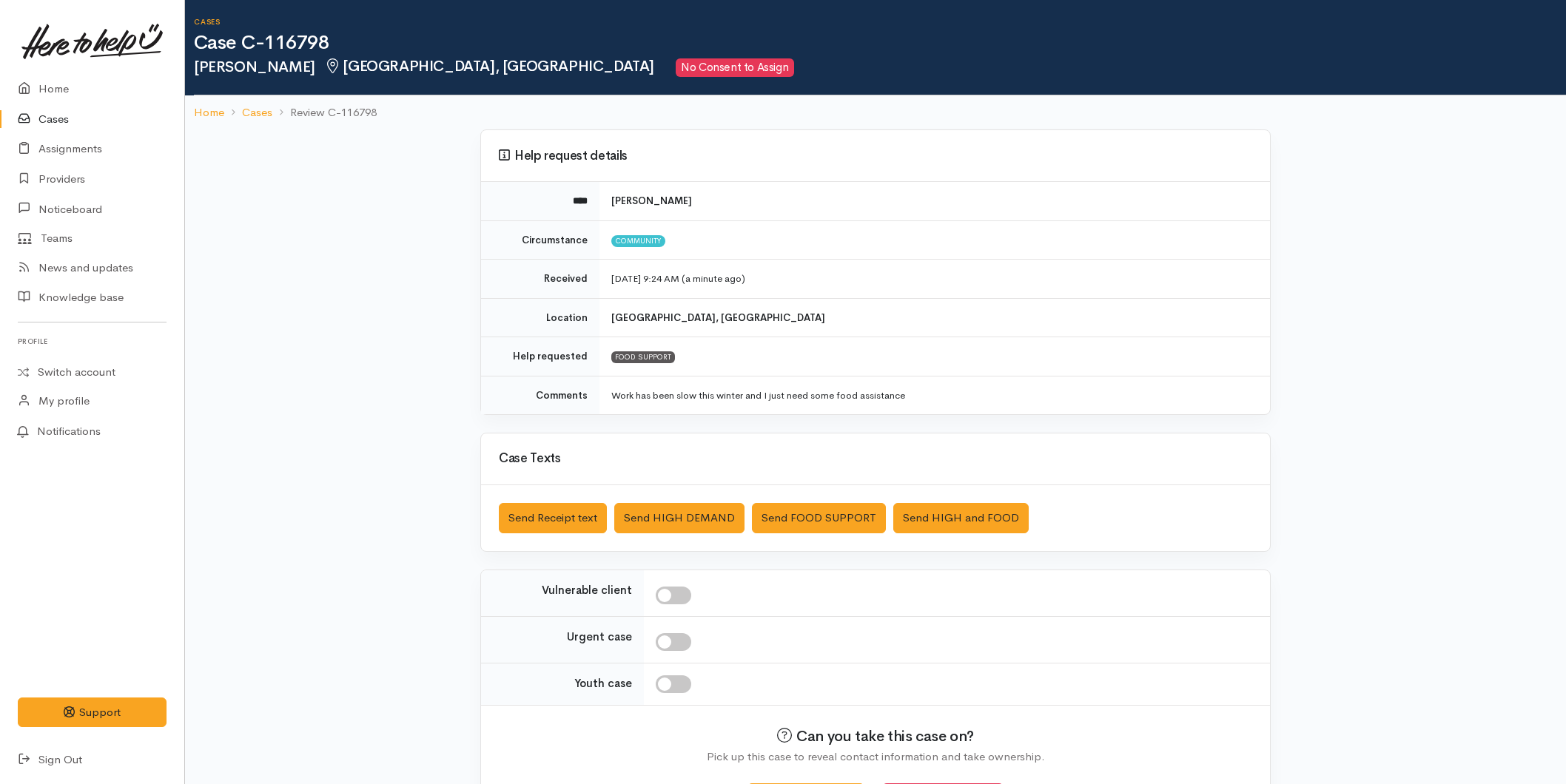
scroll to position [57, 0]
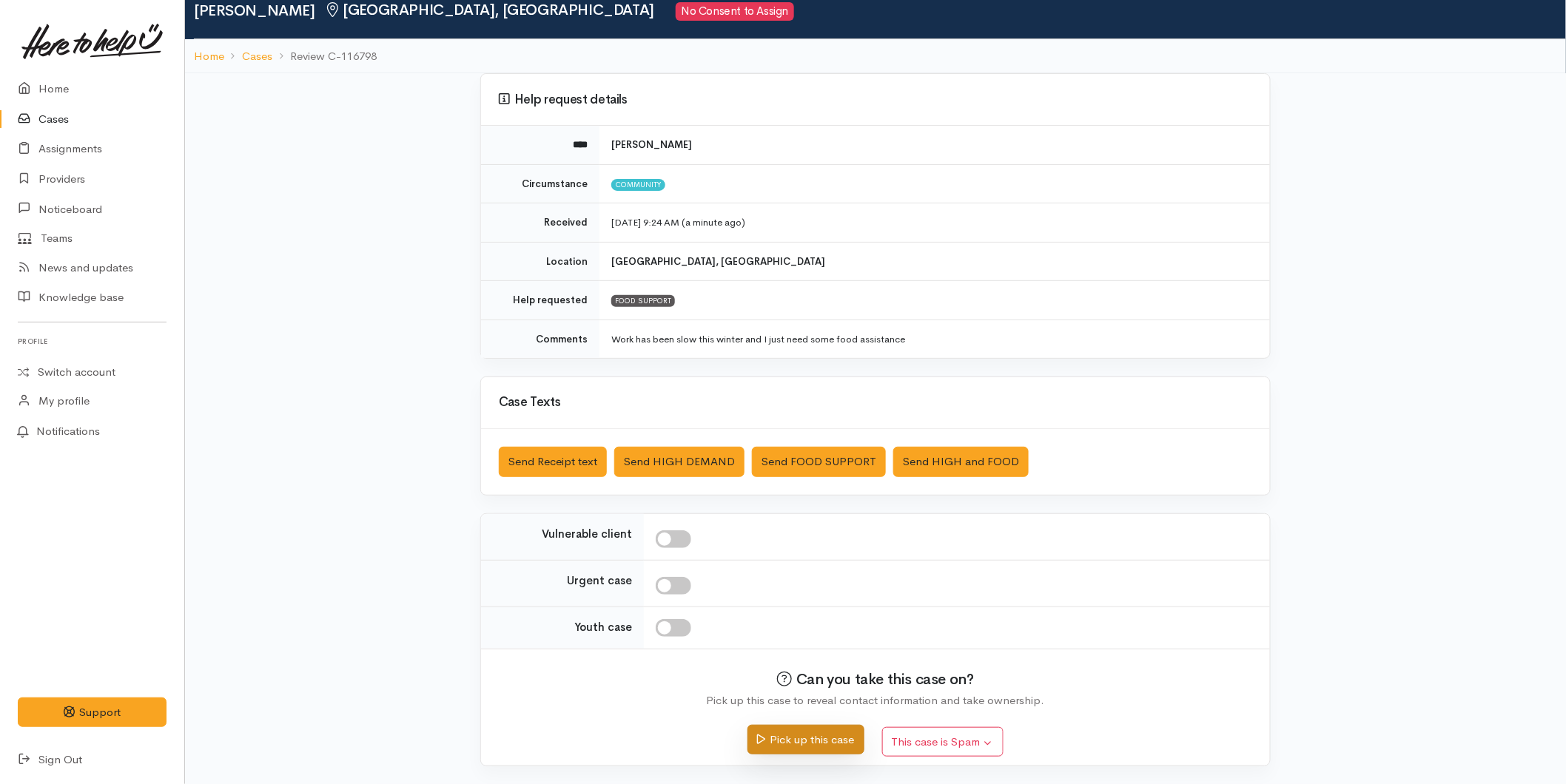
click at [769, 725] on button "Pick up this case" at bounding box center [805, 740] width 116 height 30
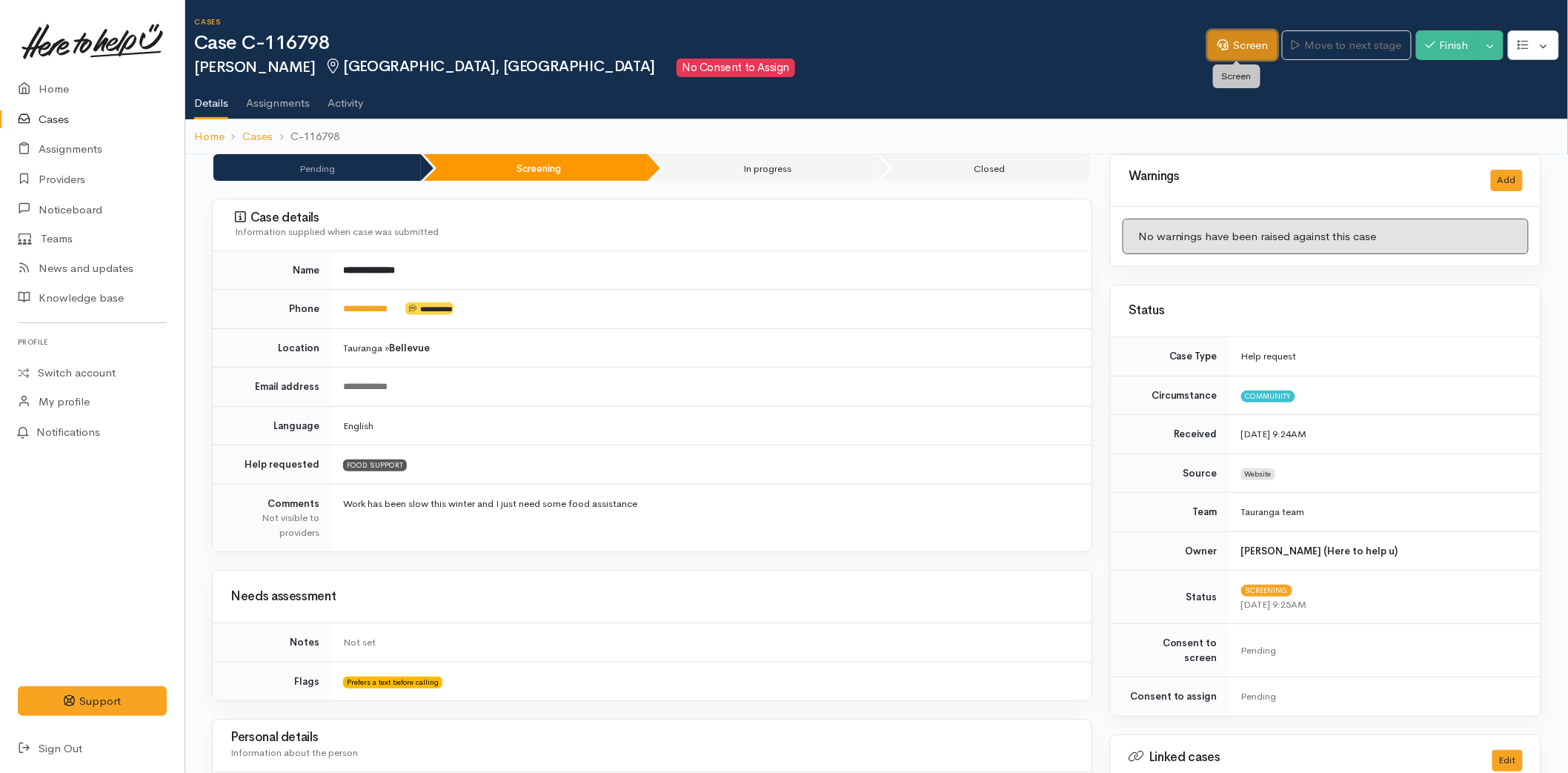
click at [1221, 44] on link "Screen" at bounding box center [1242, 45] width 69 height 30
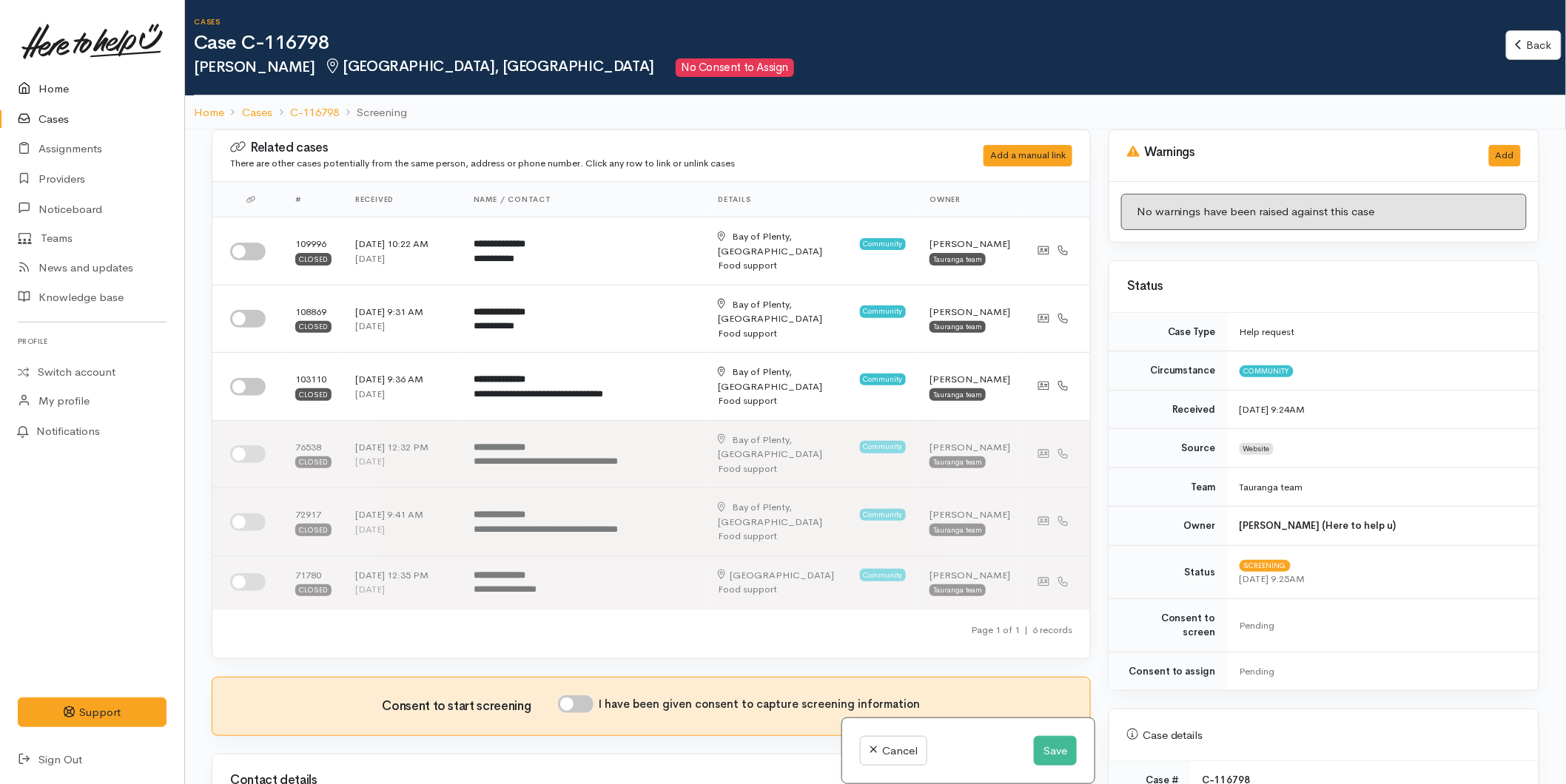
click at [56, 93] on link "Home" at bounding box center [92, 89] width 185 height 30
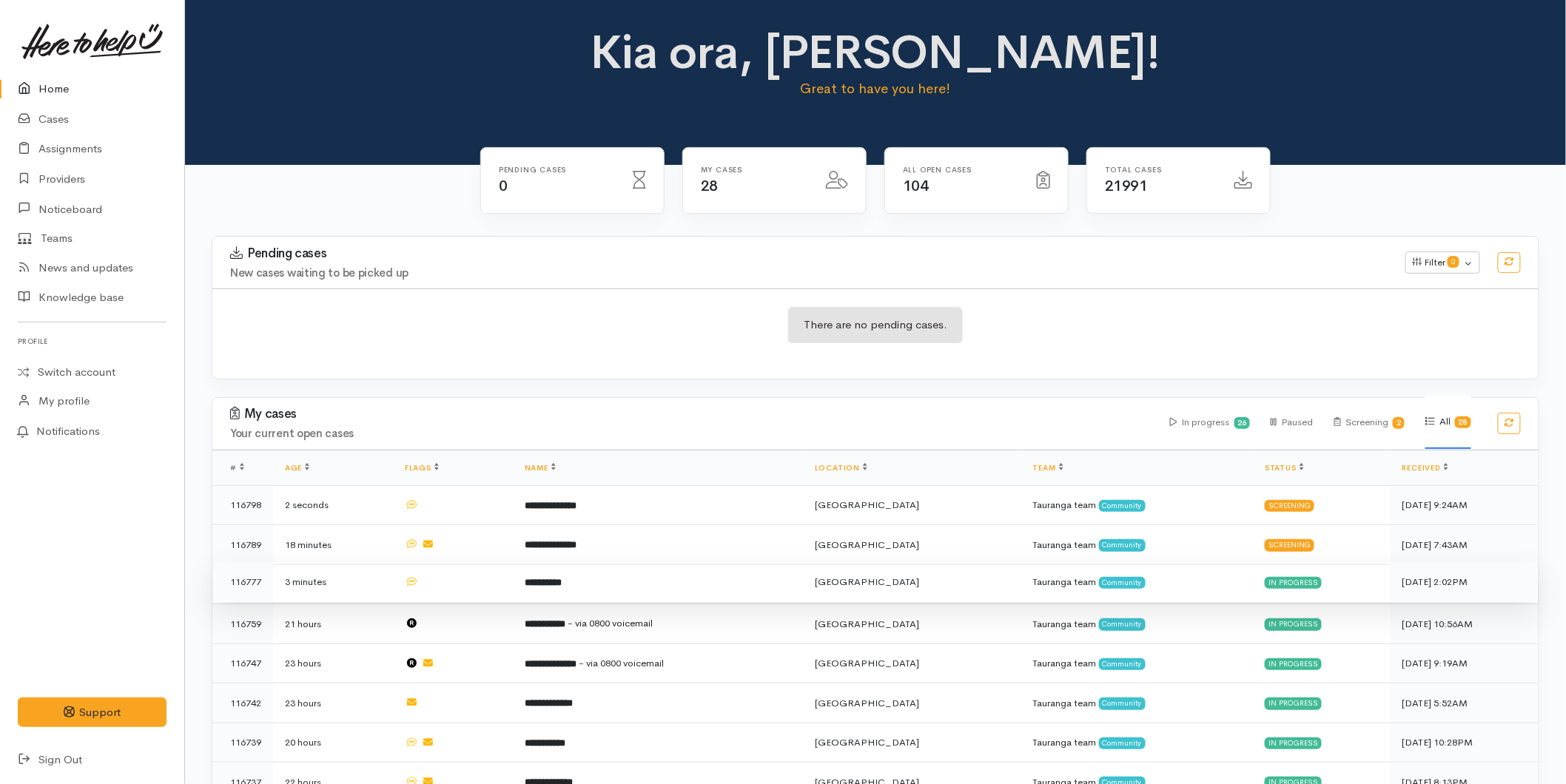
click at [555, 578] on b "**********" at bounding box center [544, 582] width 37 height 9
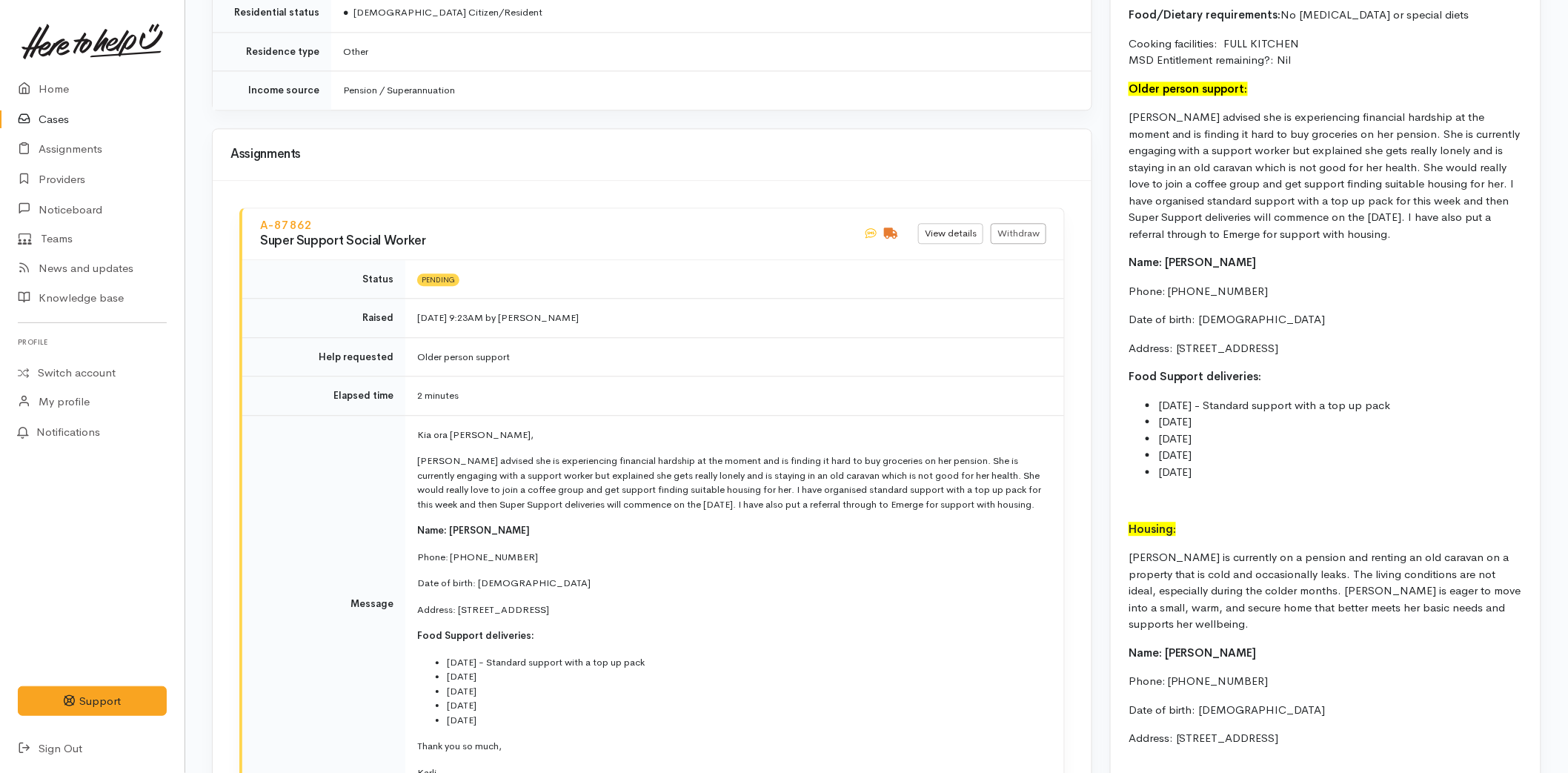
scroll to position [1647, 0]
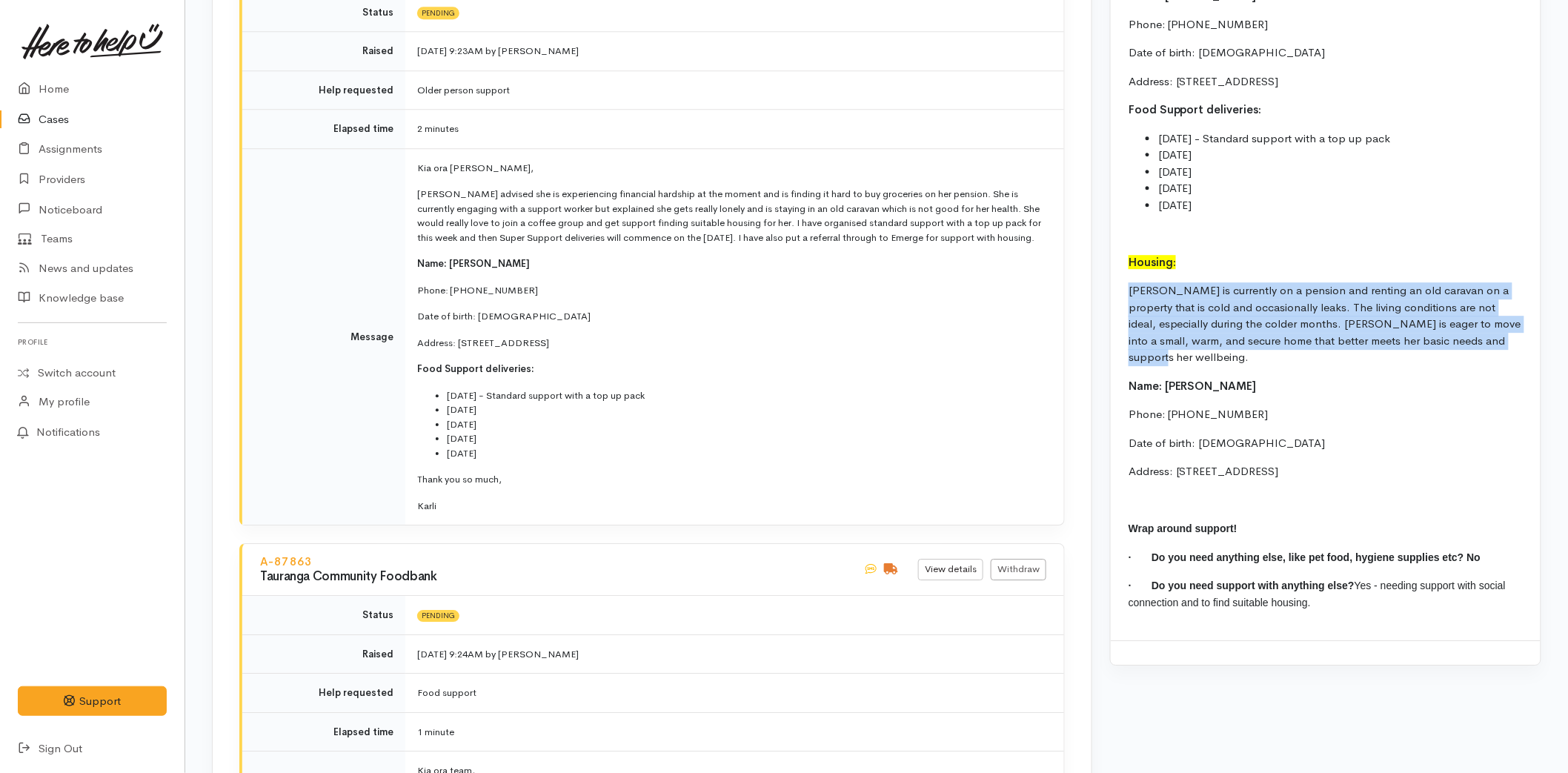
drag, startPoint x: 1506, startPoint y: 339, endPoint x: 1113, endPoint y: 289, distance: 396.2
click at [1113, 289] on div "Super Support: [PERSON_NAME] advised she is experiencing financial hardship at …" at bounding box center [1326, 30] width 430 height 1221
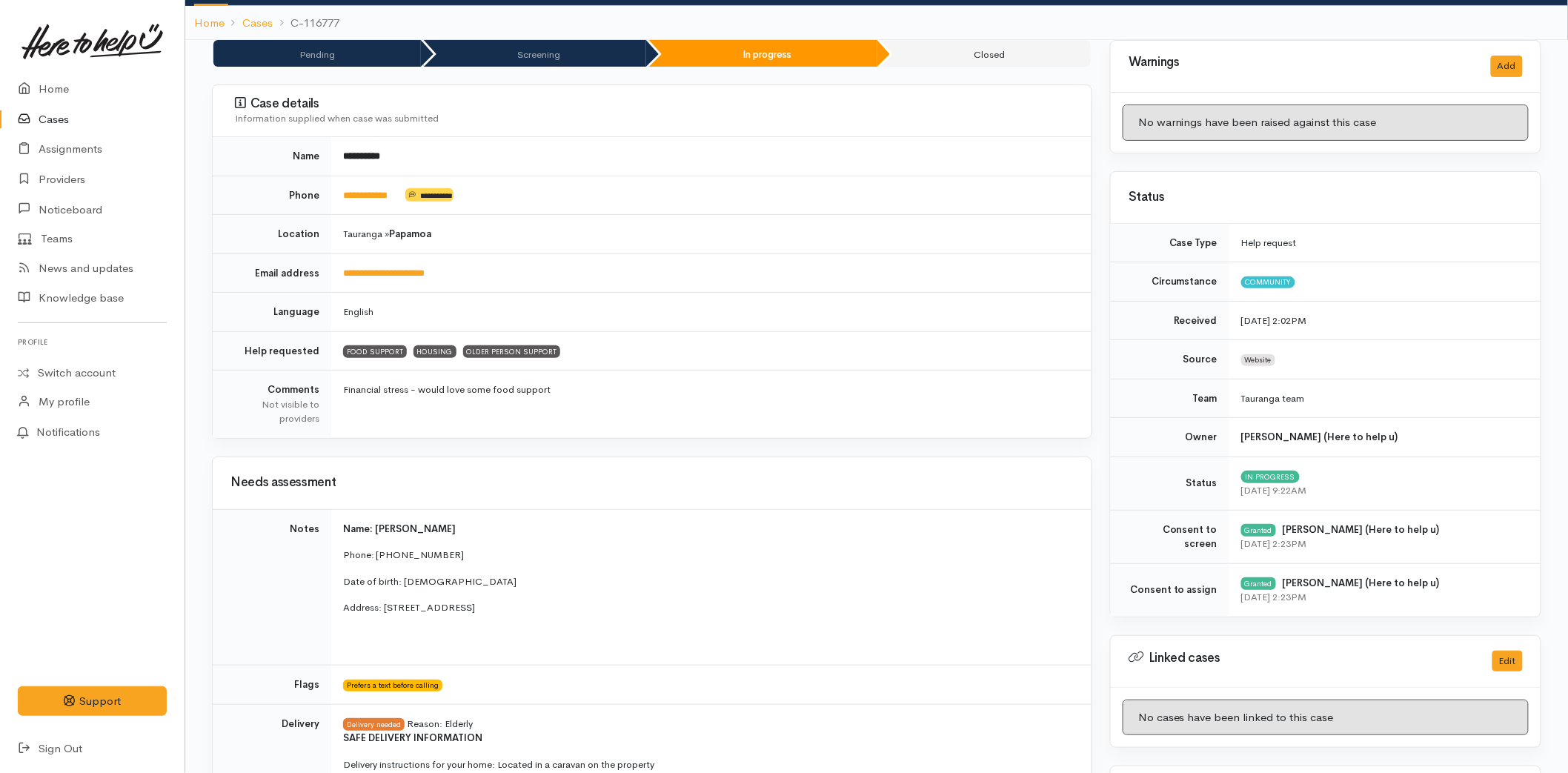
scroll to position [0, 0]
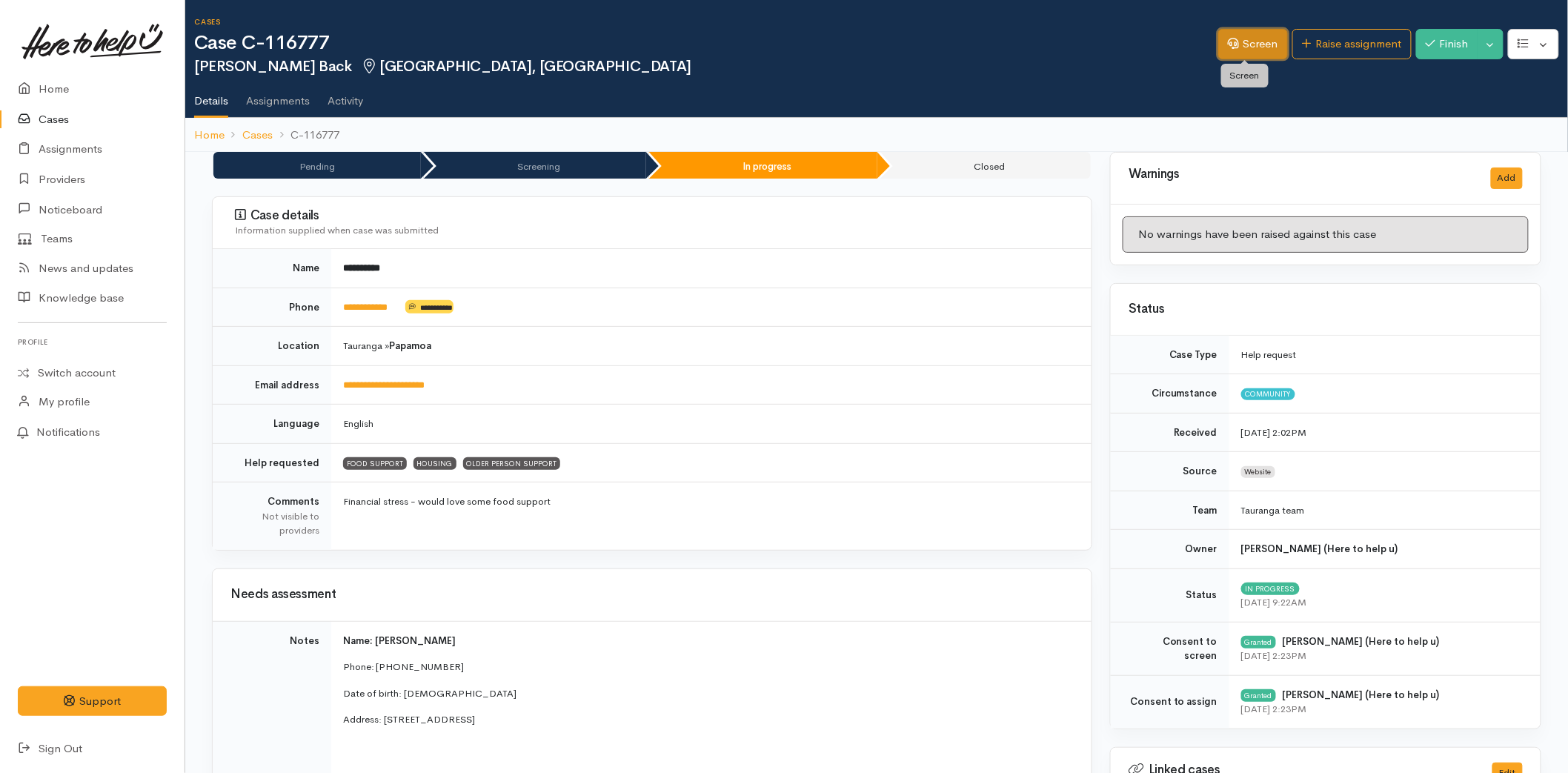
click at [1247, 36] on link "Screen" at bounding box center [1252, 44] width 69 height 30
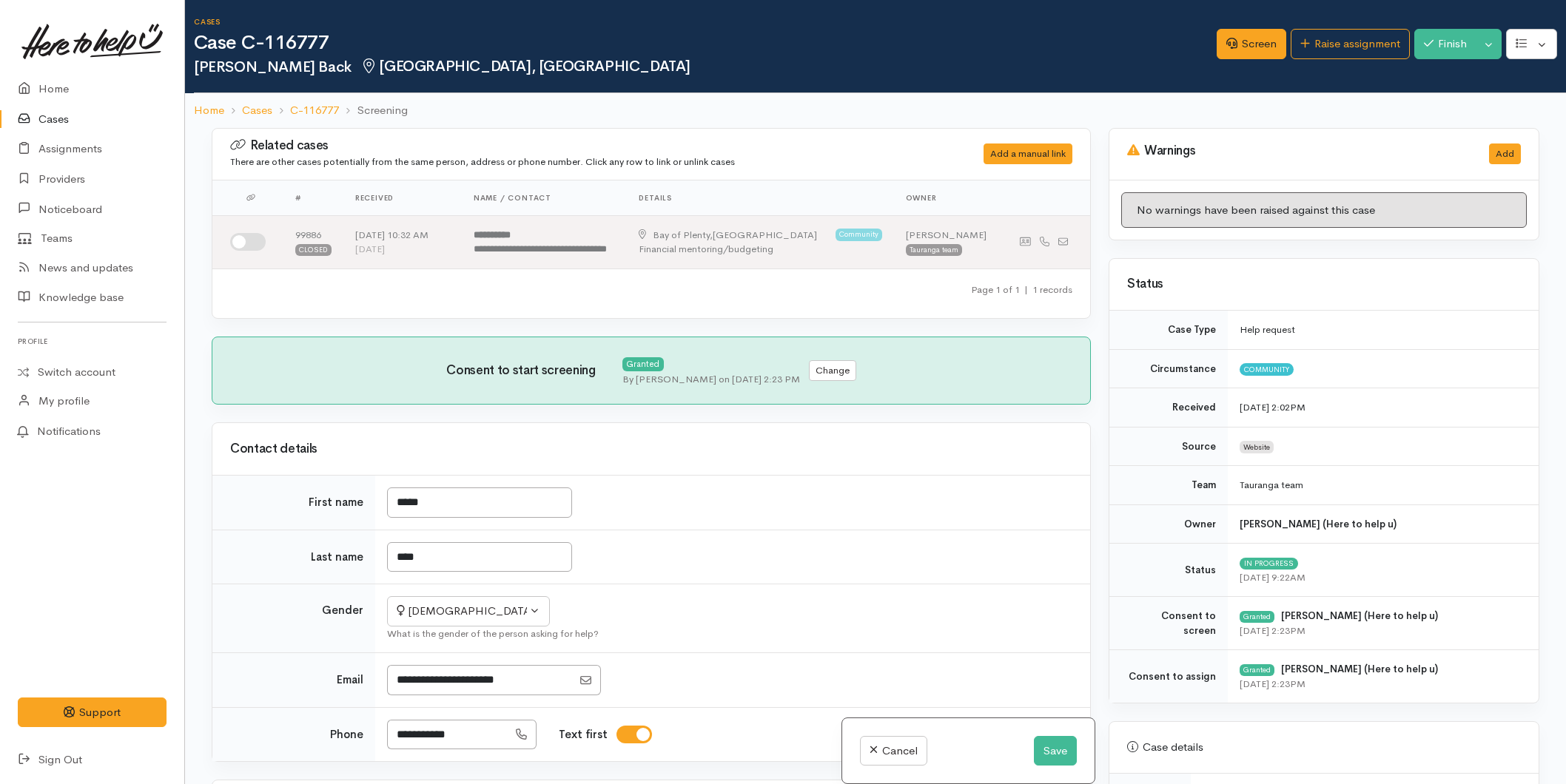
select select "6"
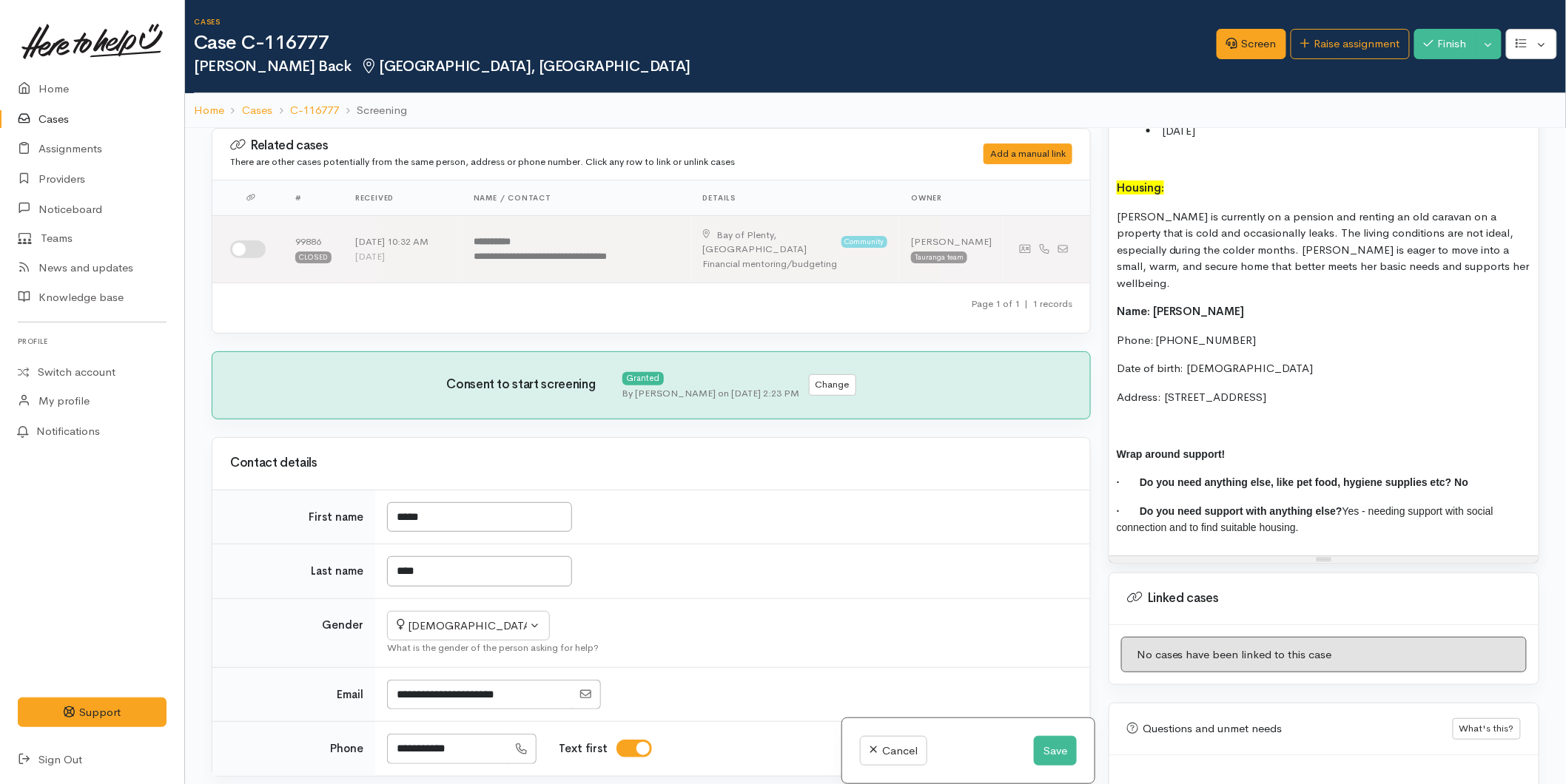
scroll to position [1843, 0]
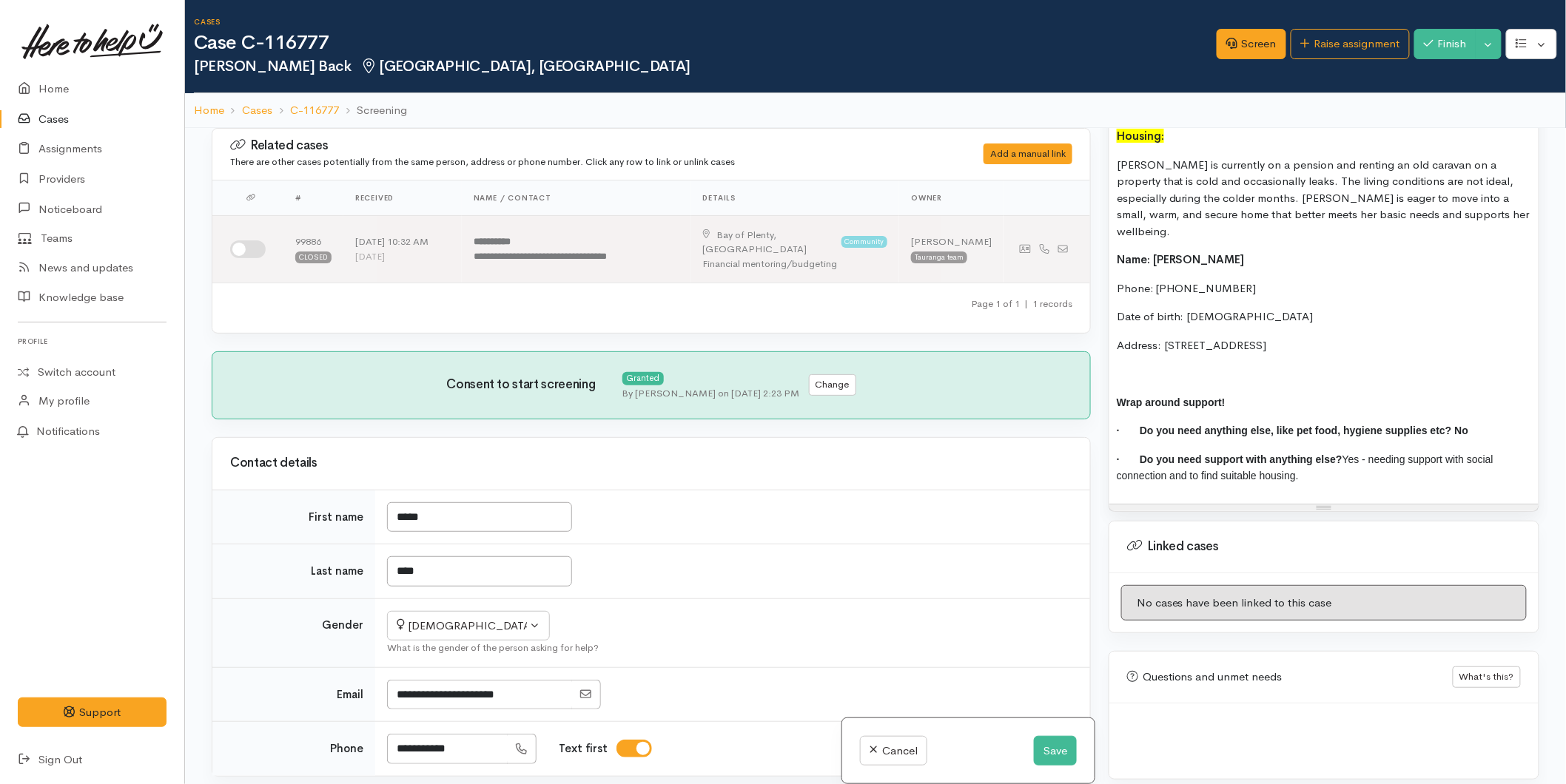
click at [1151, 365] on p at bounding box center [1324, 374] width 414 height 17
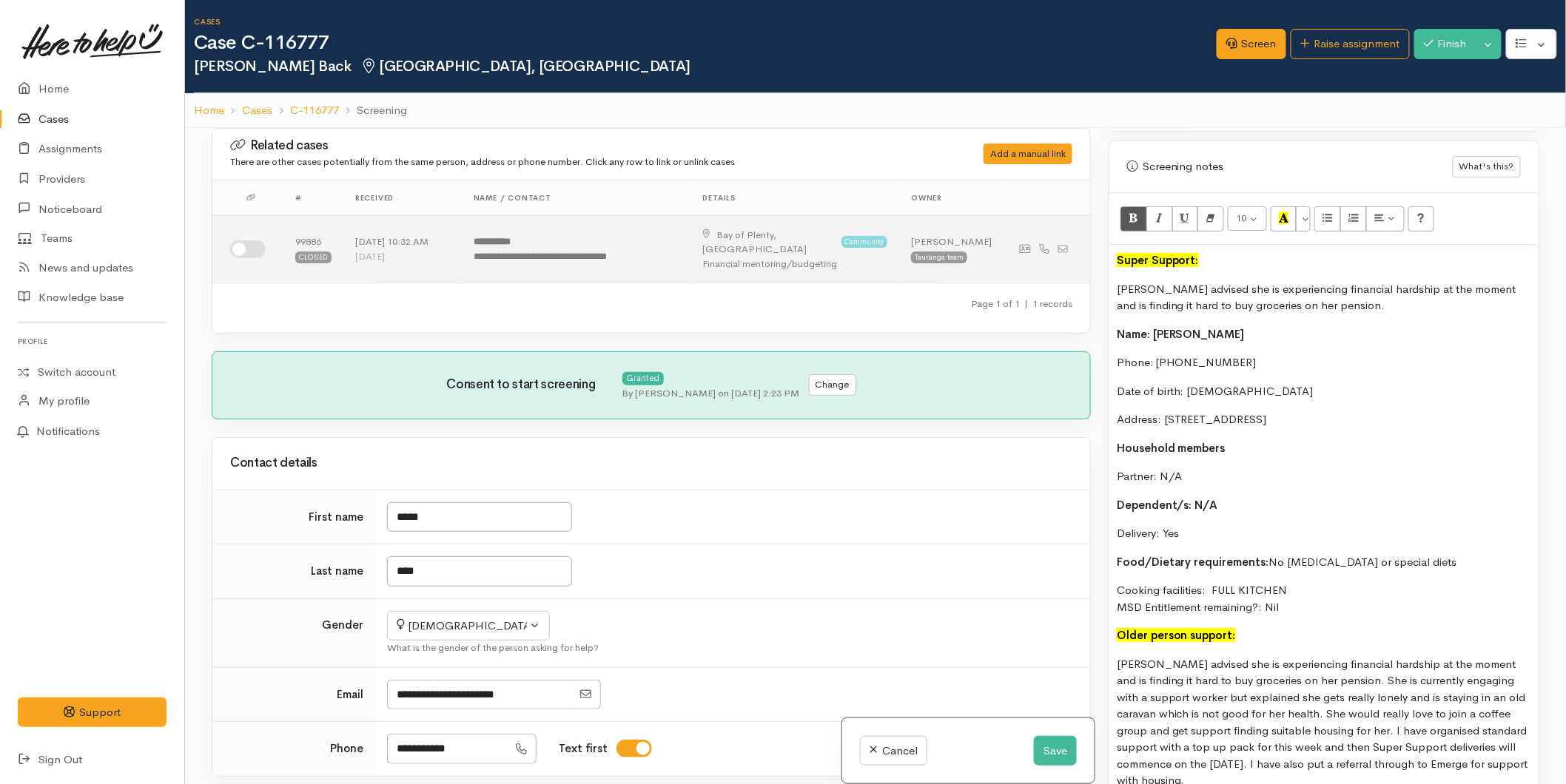
scroll to position [610, 0]
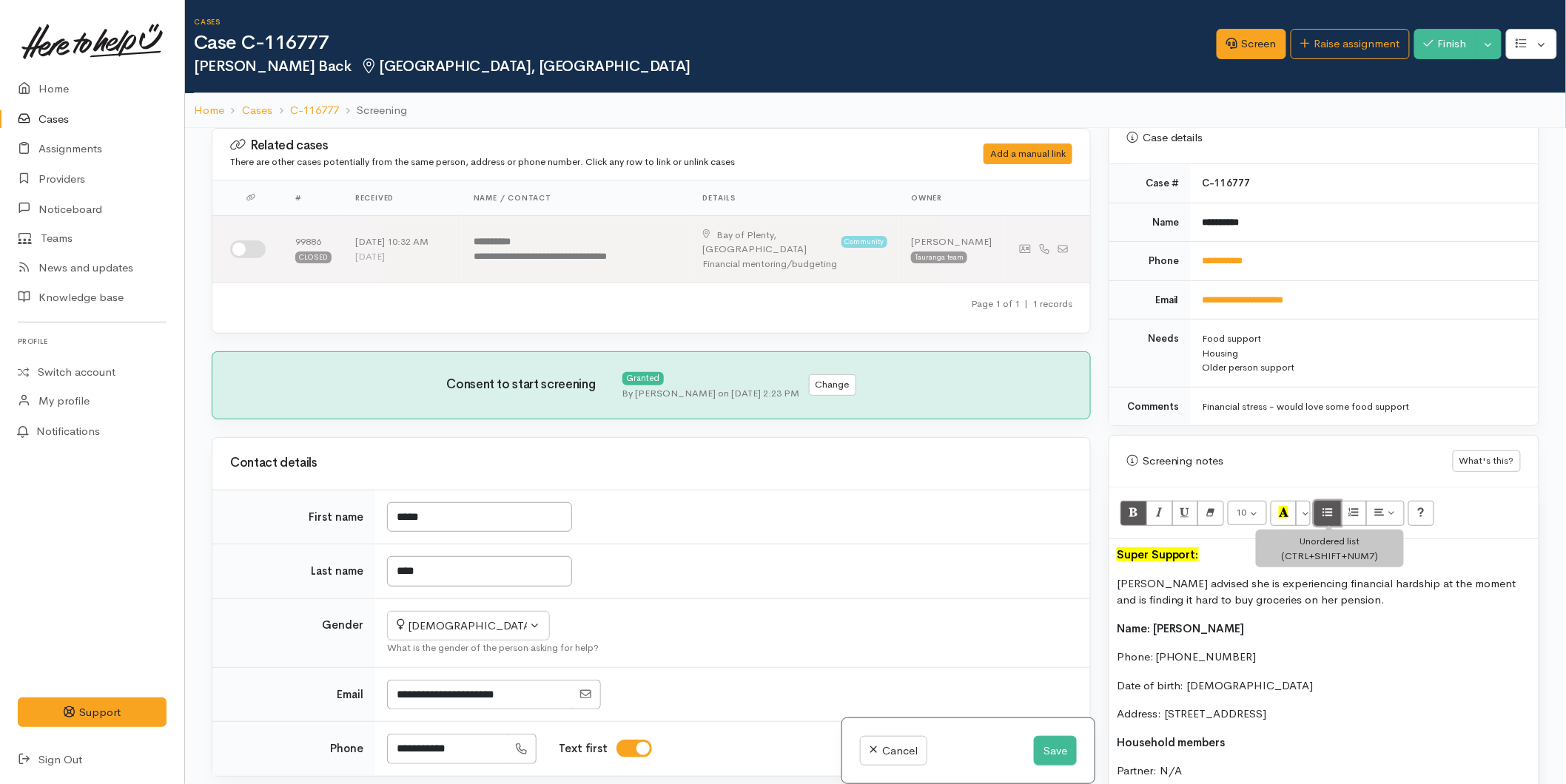
click at [1331, 508] on icon "Unordered list (CTRL+SHIFT+NUM7)" at bounding box center [1328, 512] width 9 height 12
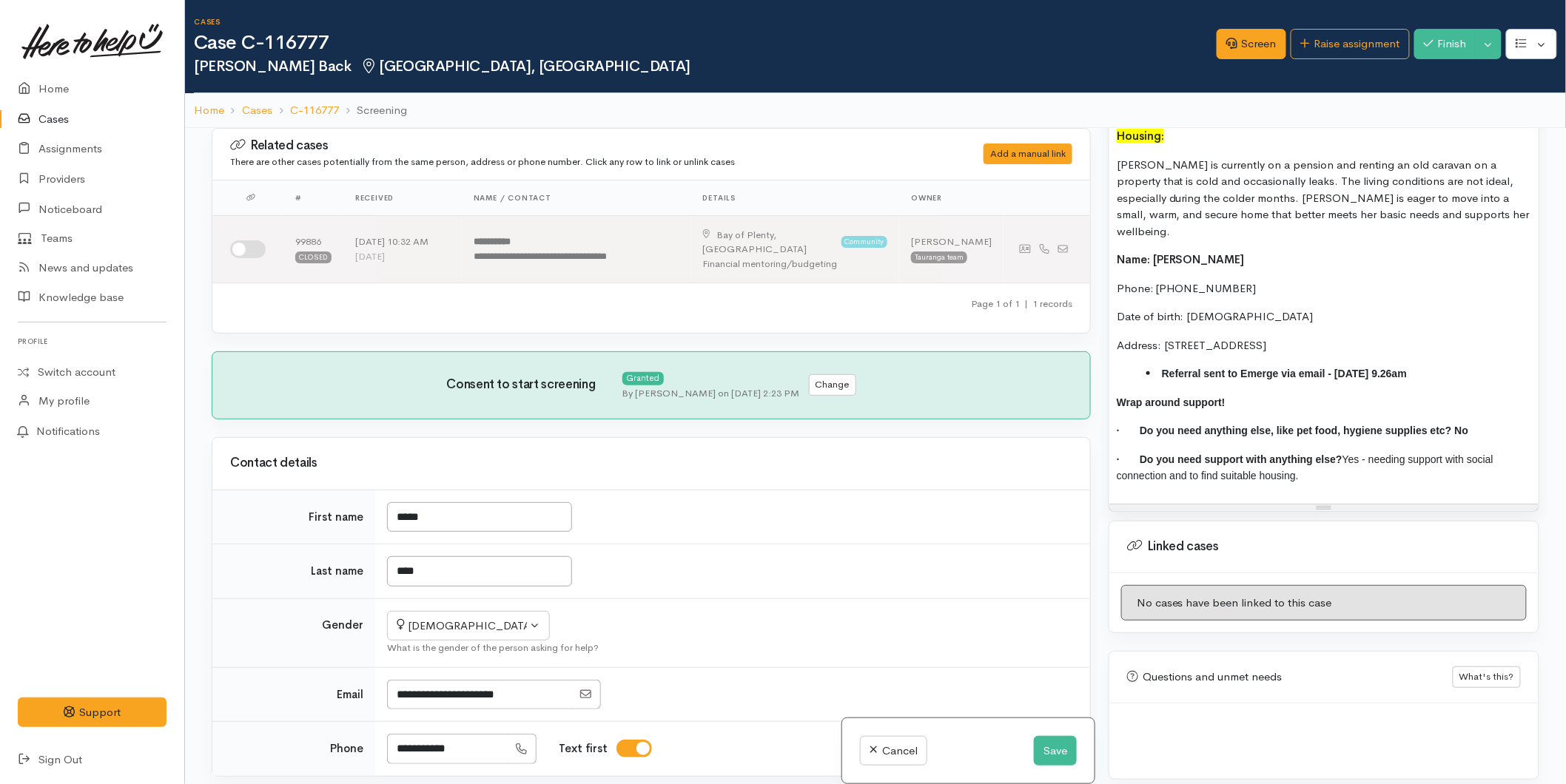
scroll to position [1432, 0]
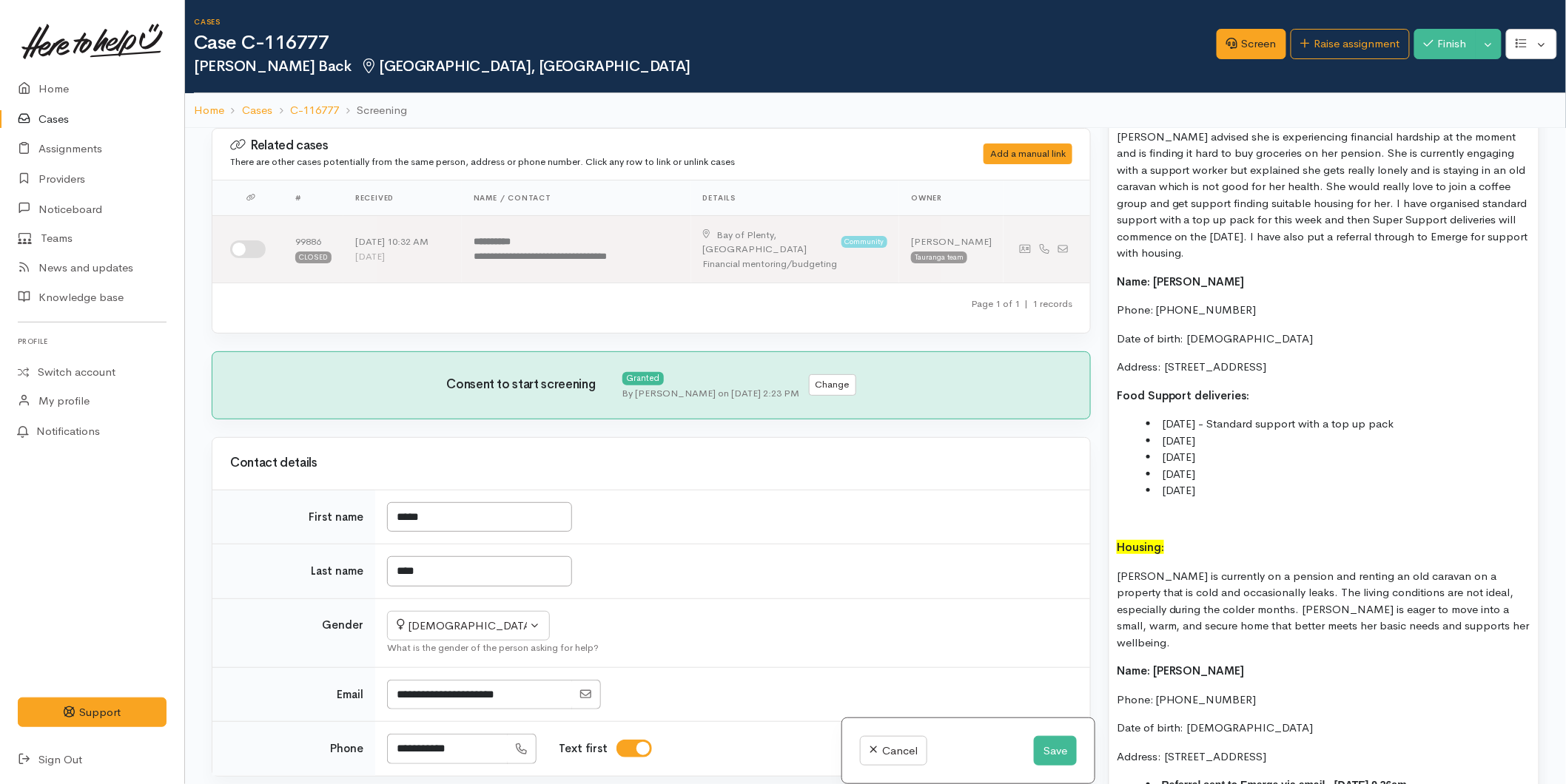
click at [1163, 504] on div "Super Support: Karen advised she is experiencing financial hardship at the mome…" at bounding box center [1324, 316] width 429 height 1198
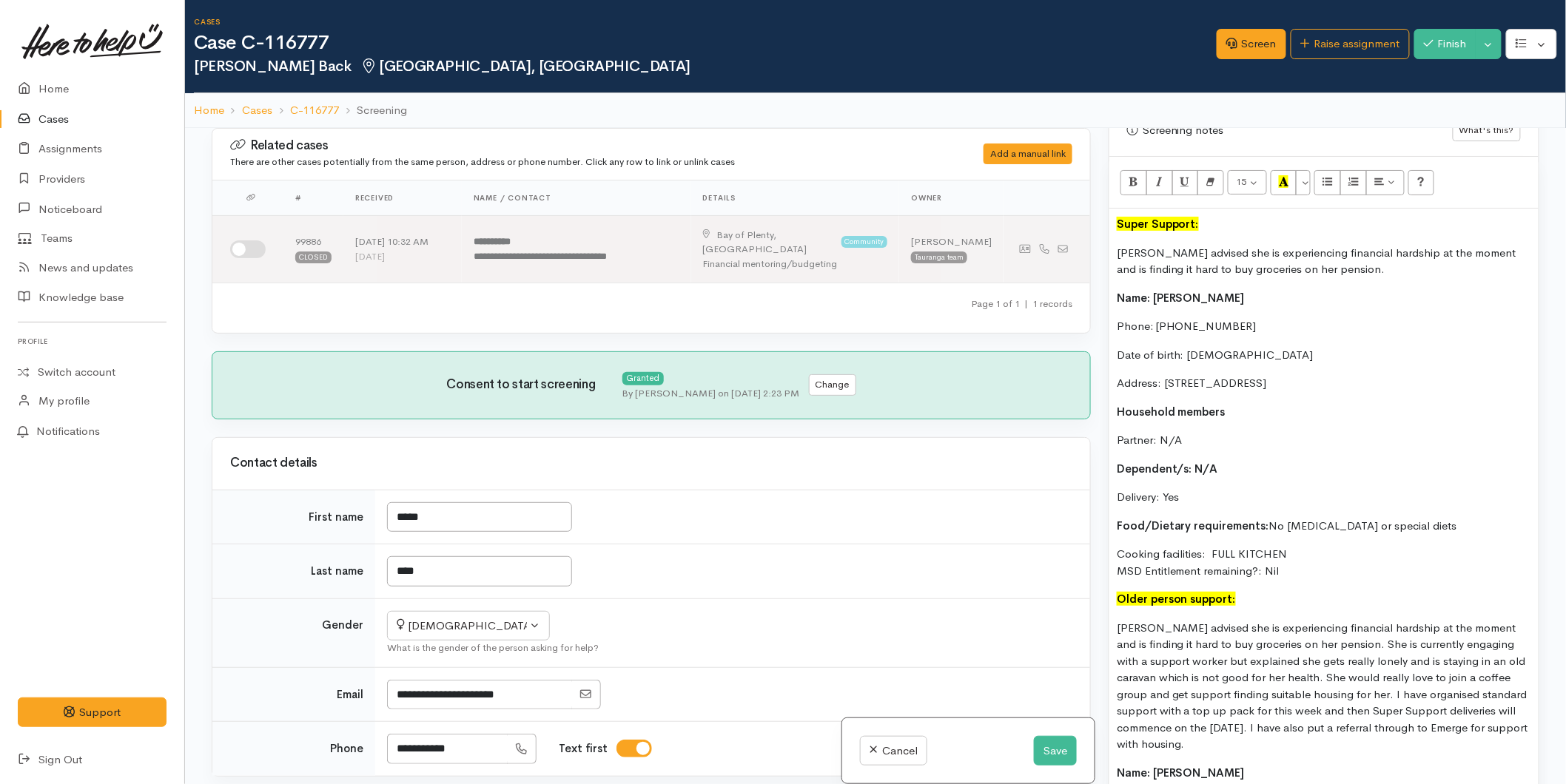
scroll to position [938, 0]
drag, startPoint x: 1300, startPoint y: 572, endPoint x: 1295, endPoint y: 566, distance: 7.8
click at [1299, 573] on p "Cooking facilities: FULL KITCHEN MSD Entitlement remaining?: Nil" at bounding box center [1324, 564] width 414 height 33
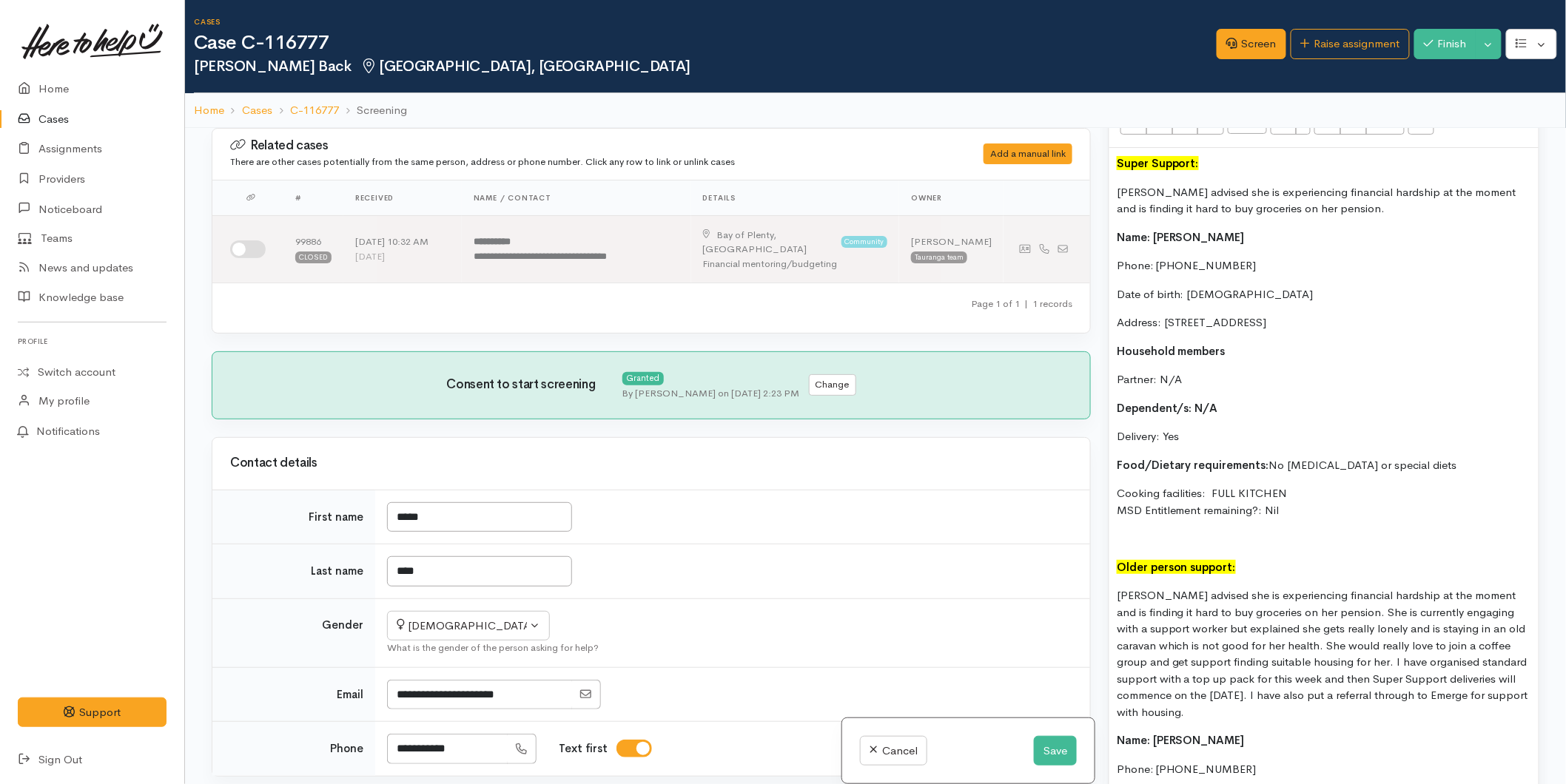
scroll to position [1432, 0]
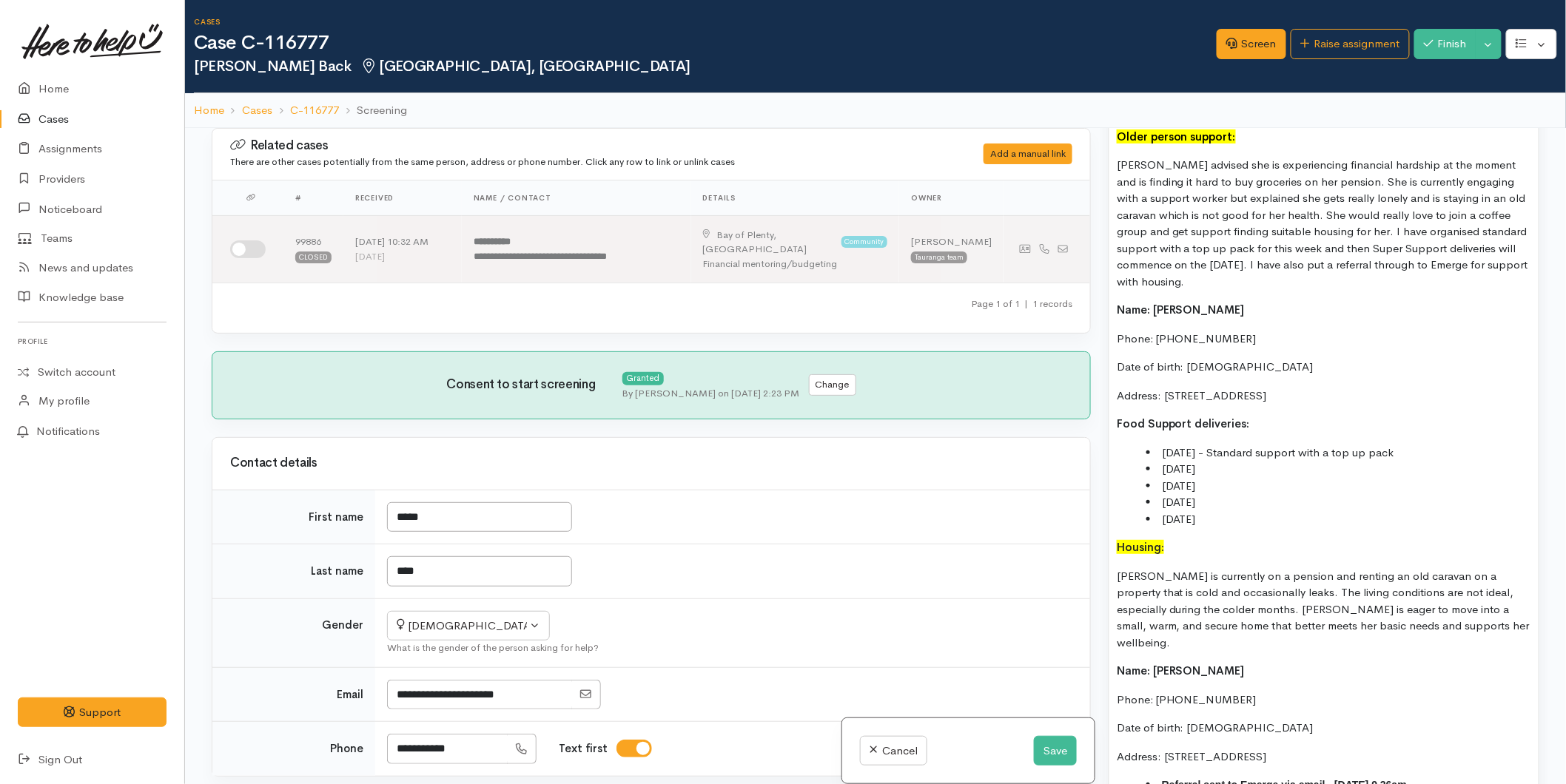
click at [1111, 548] on div "Super Support: Karen advised she is experiencing financial hardship at the mome…" at bounding box center [1324, 316] width 429 height 1198
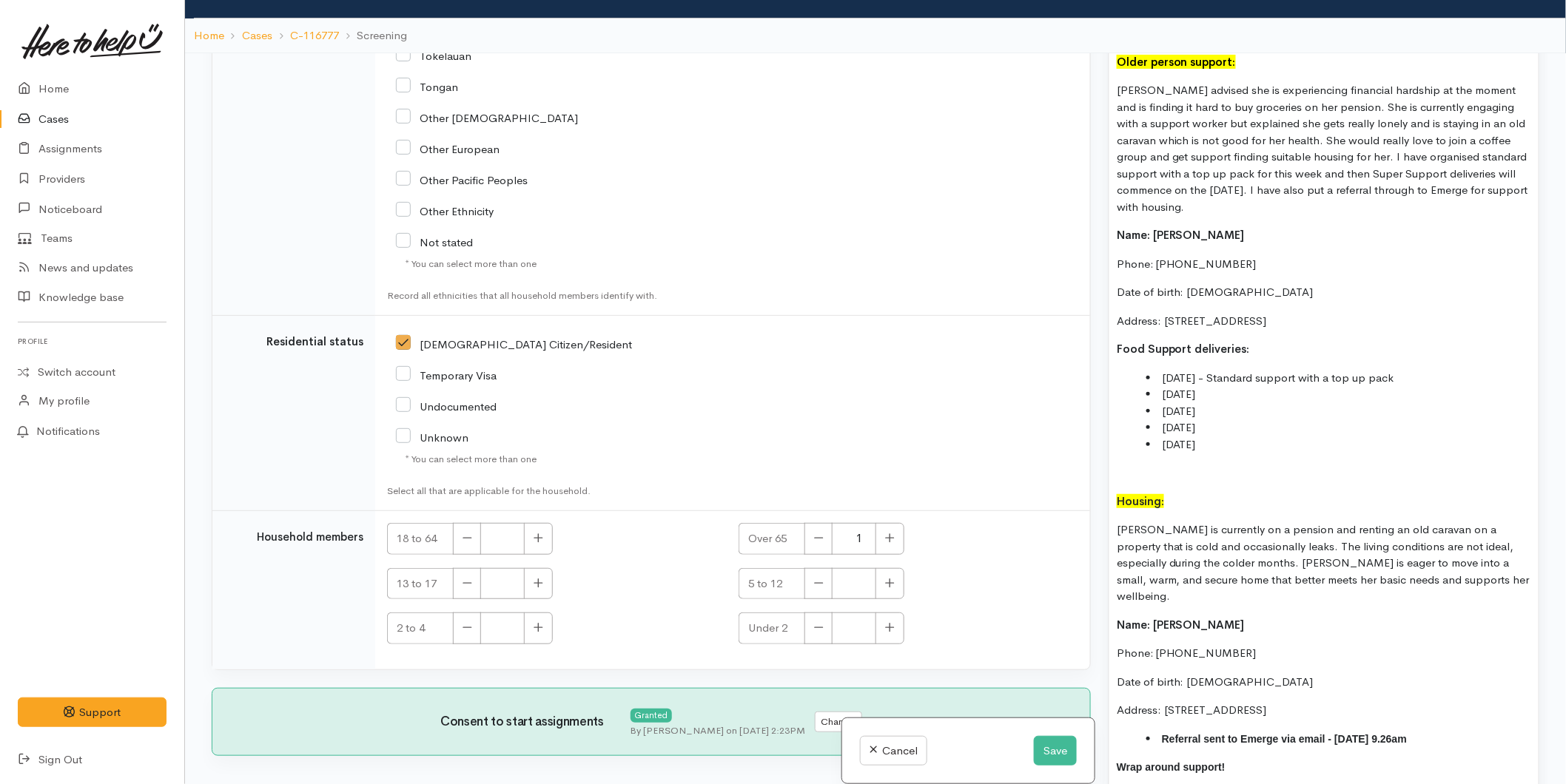
scroll to position [128, 0]
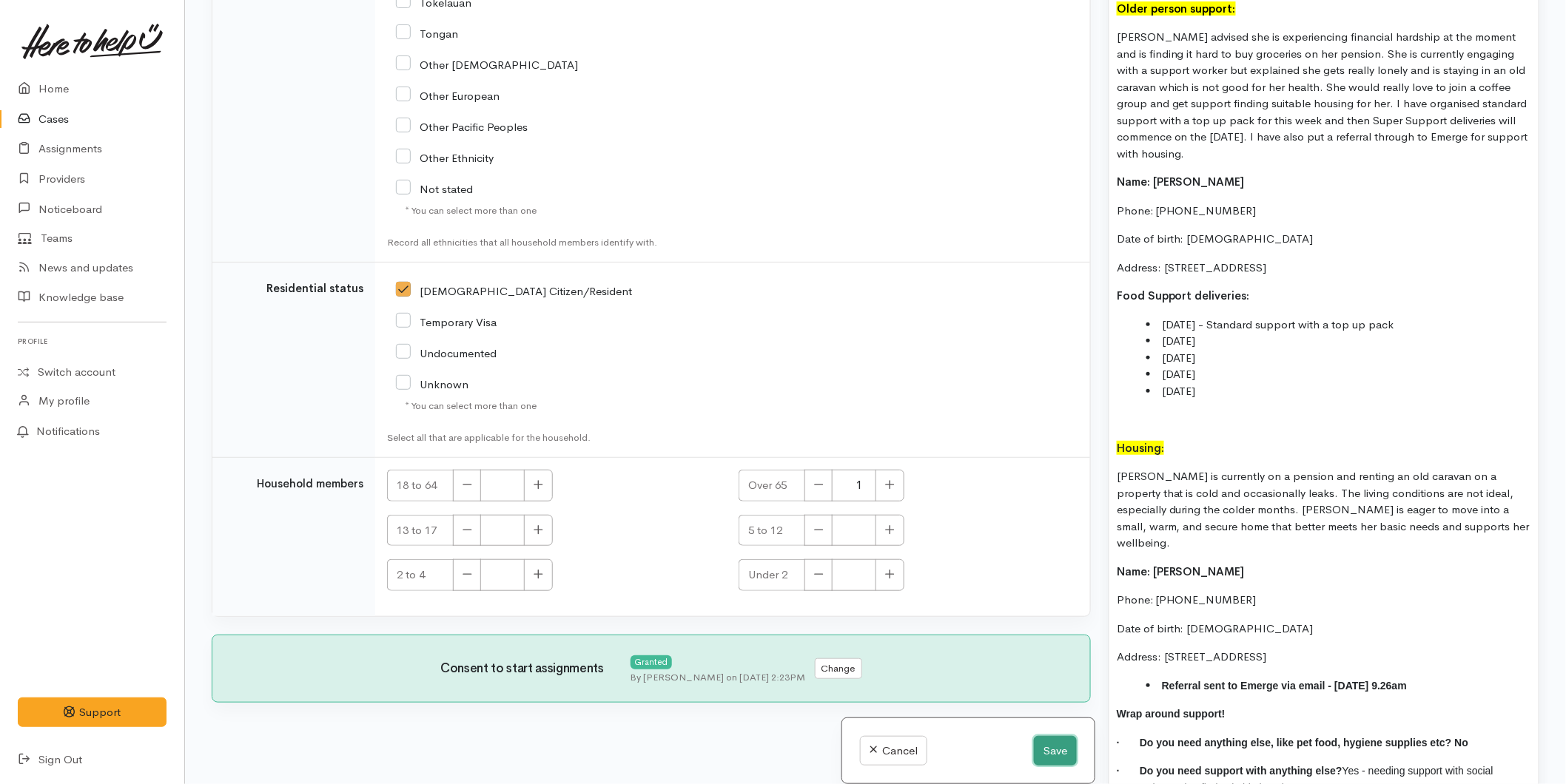
click at [1044, 747] on button "Save" at bounding box center [1055, 751] width 43 height 30
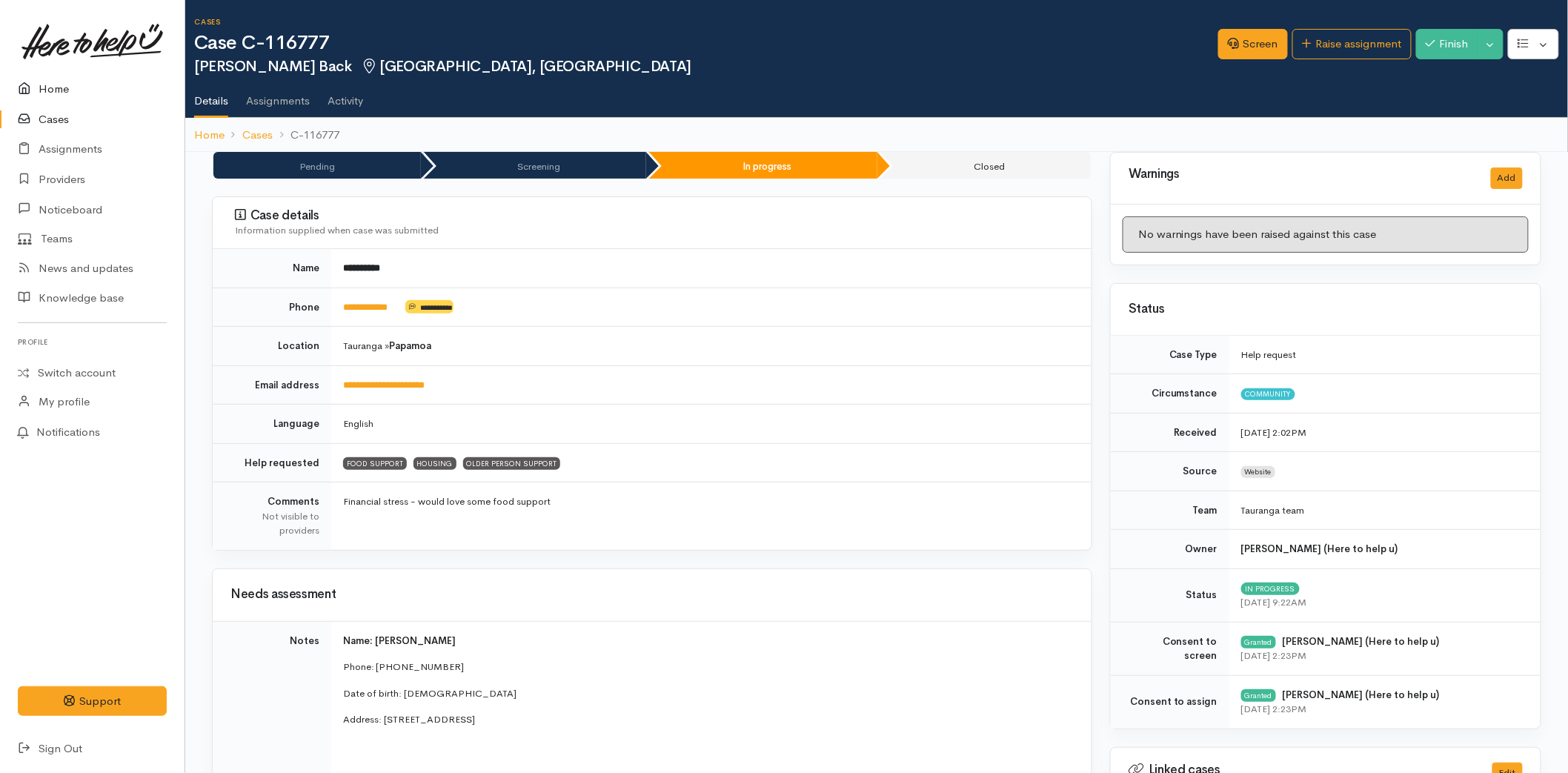
click at [70, 95] on link "Home" at bounding box center [92, 89] width 185 height 30
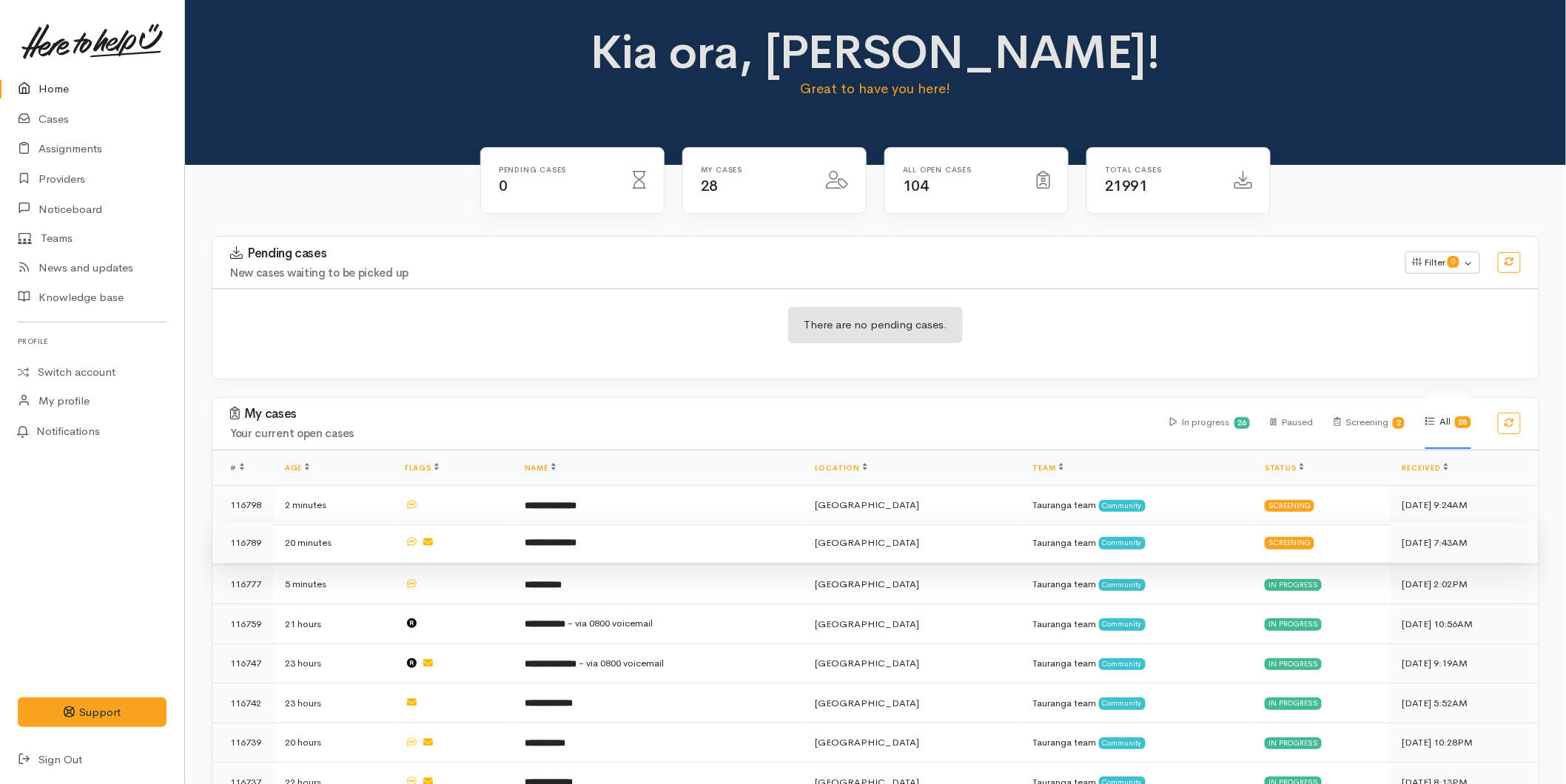
click at [576, 538] on b "**********" at bounding box center [551, 543] width 52 height 9
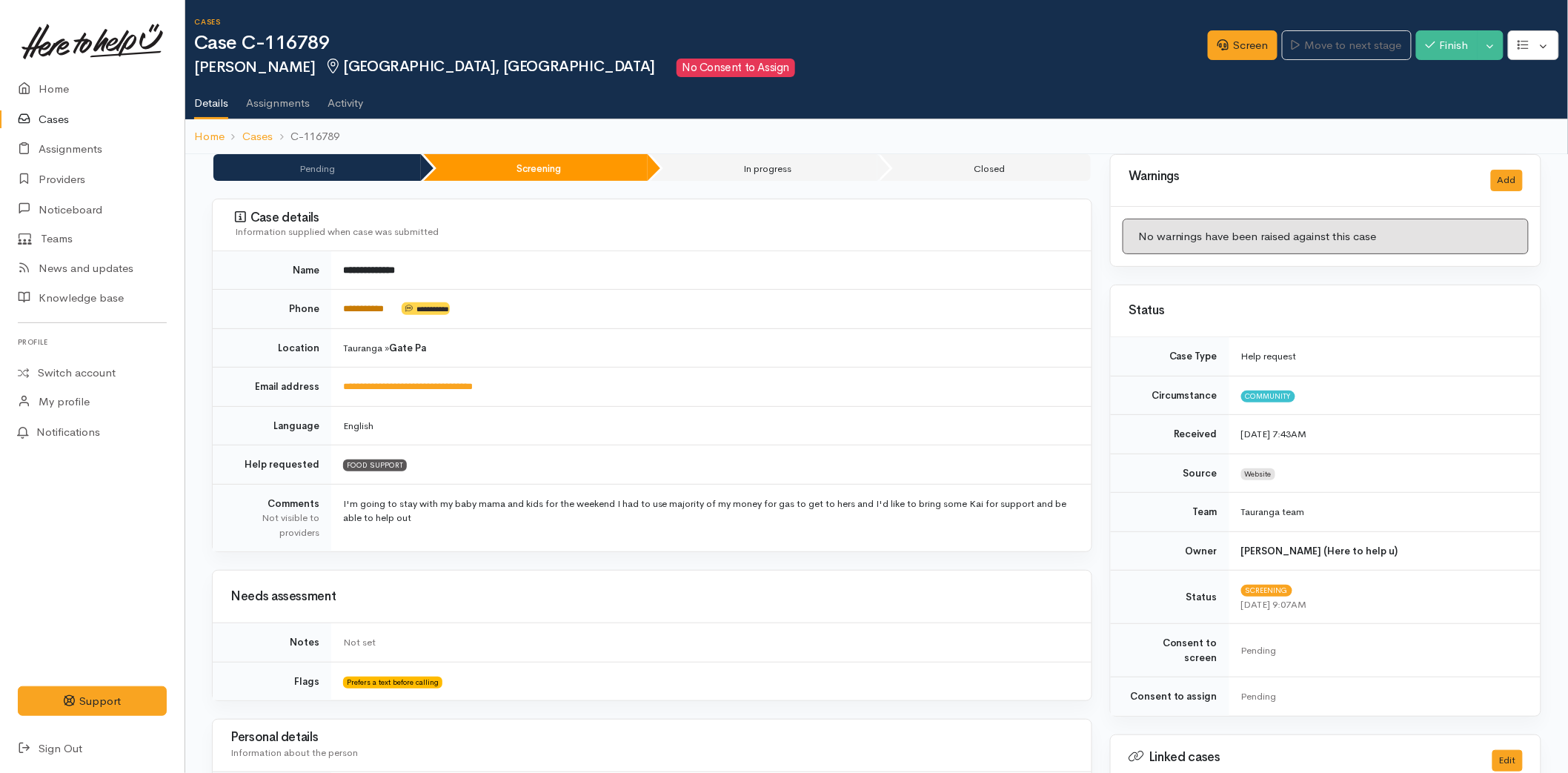
click at [377, 307] on link "**********" at bounding box center [363, 309] width 41 height 9
click at [1234, 37] on link "Screen" at bounding box center [1242, 45] width 69 height 30
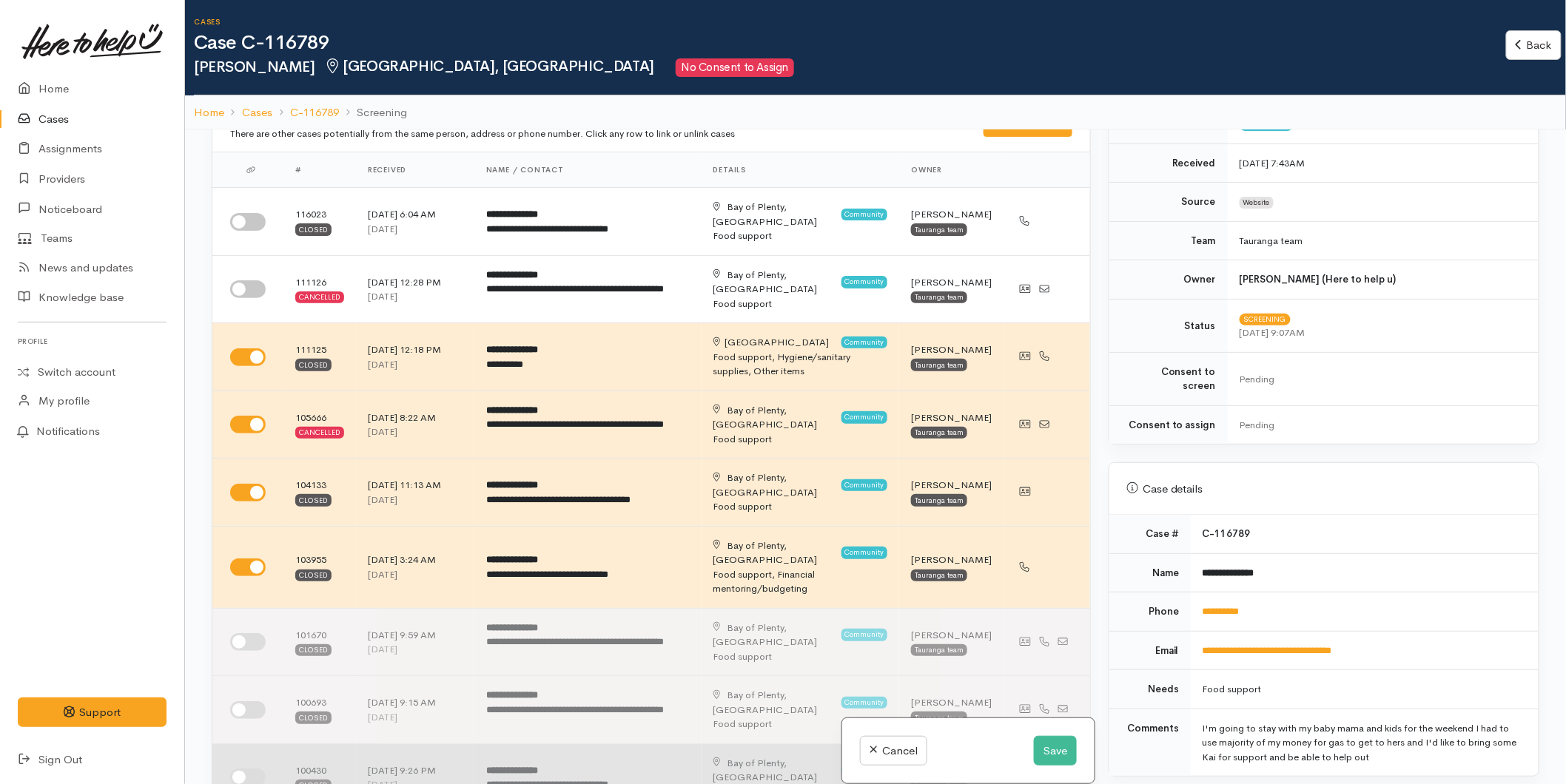
scroll to position [82, 0]
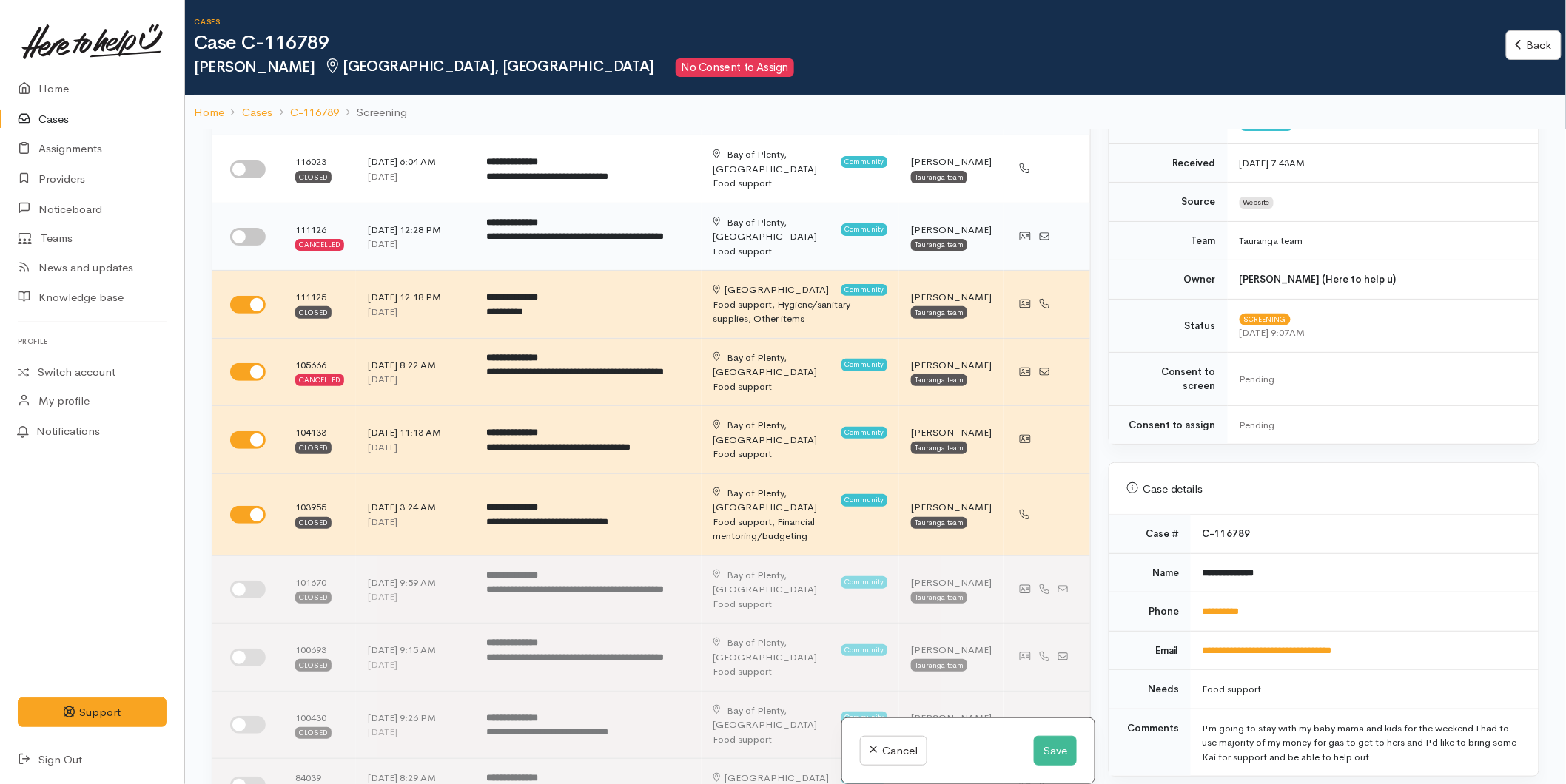
click at [245, 235] on input "checkbox" at bounding box center [248, 237] width 36 height 18
checkbox input "true"
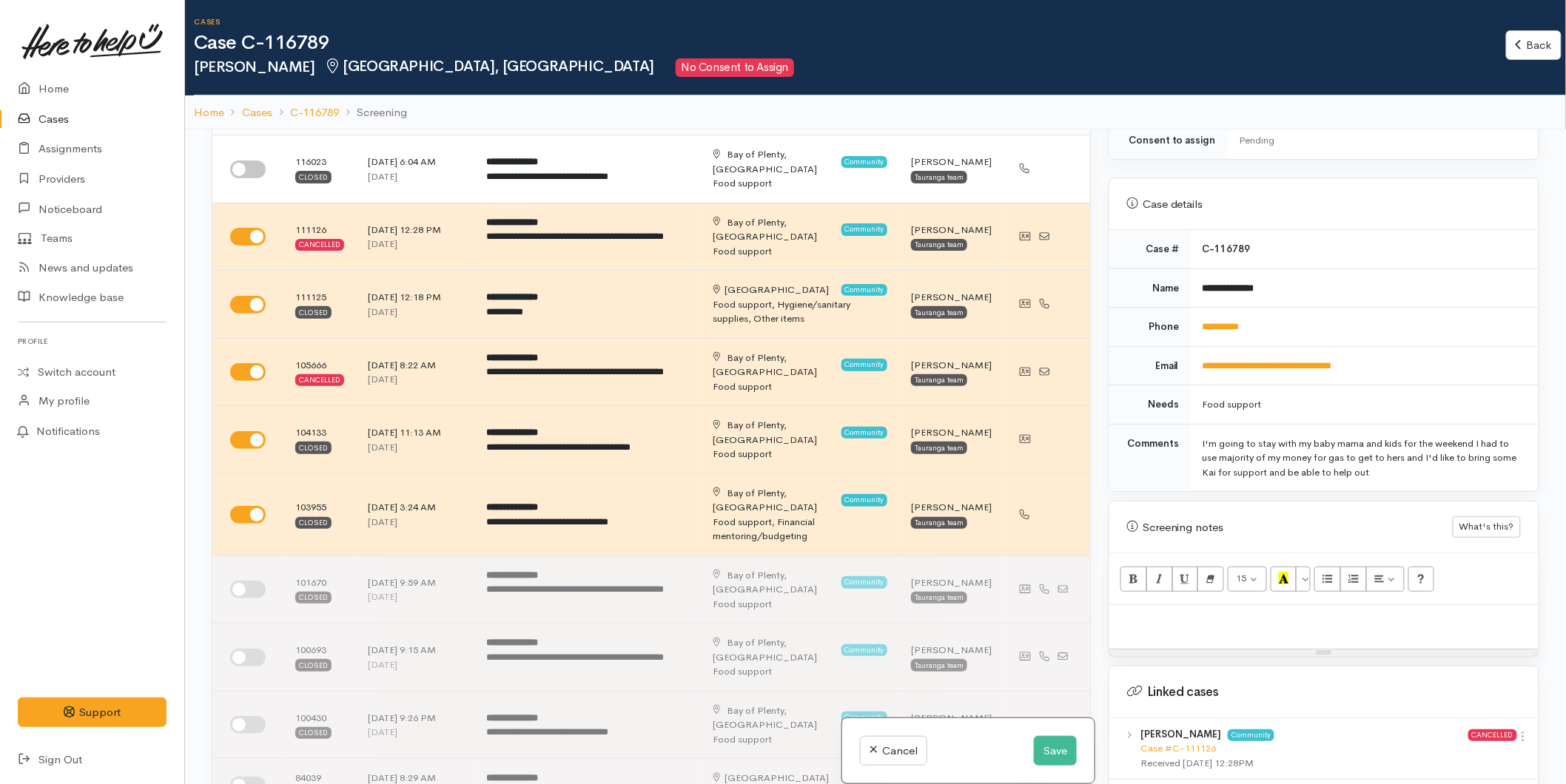
scroll to position [822, 0]
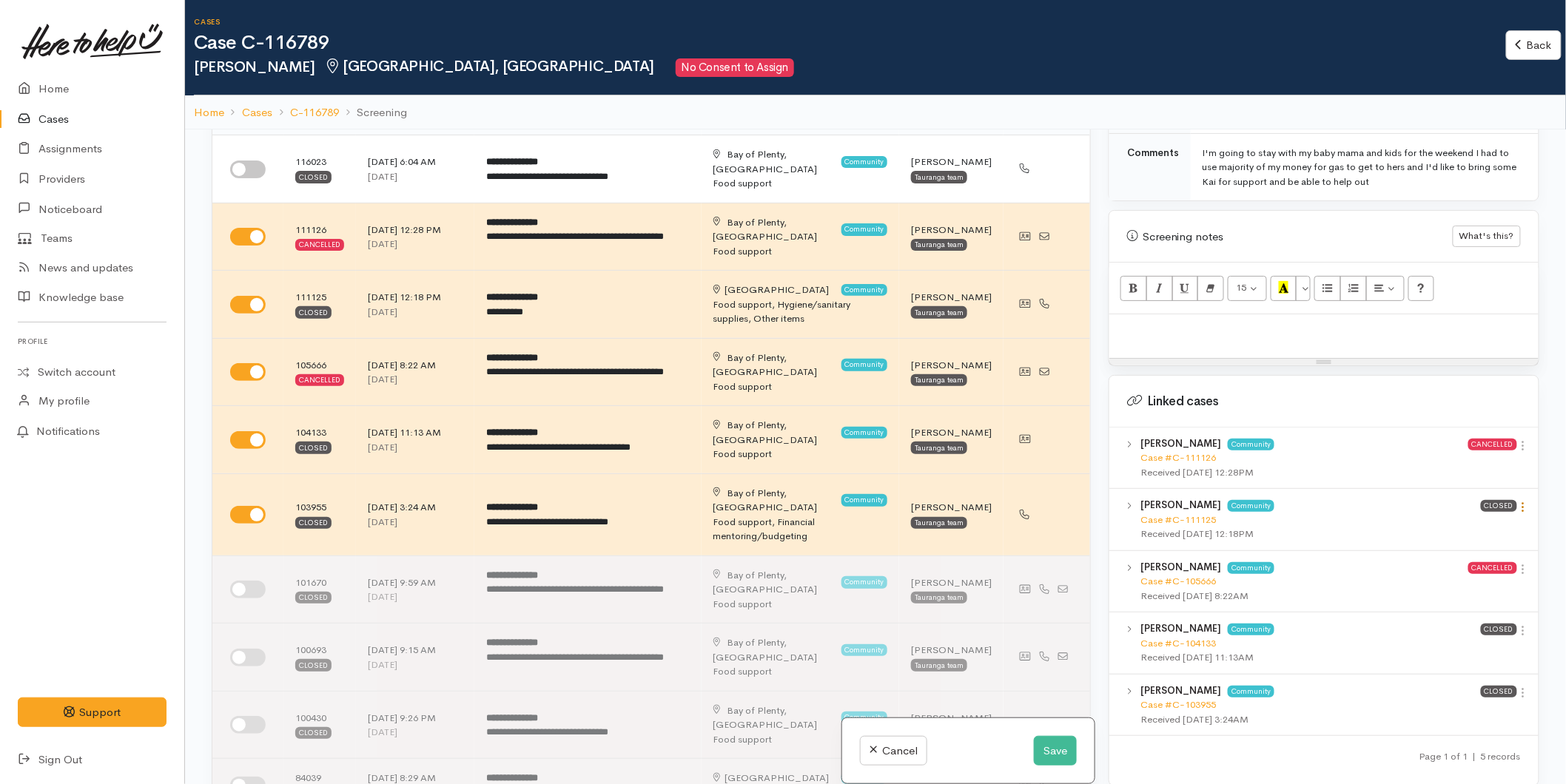
click at [1520, 501] on icon at bounding box center [1523, 507] width 12 height 12
click at [1491, 525] on link "View case" at bounding box center [1470, 536] width 117 height 23
click at [1050, 741] on button "Save" at bounding box center [1055, 751] width 43 height 30
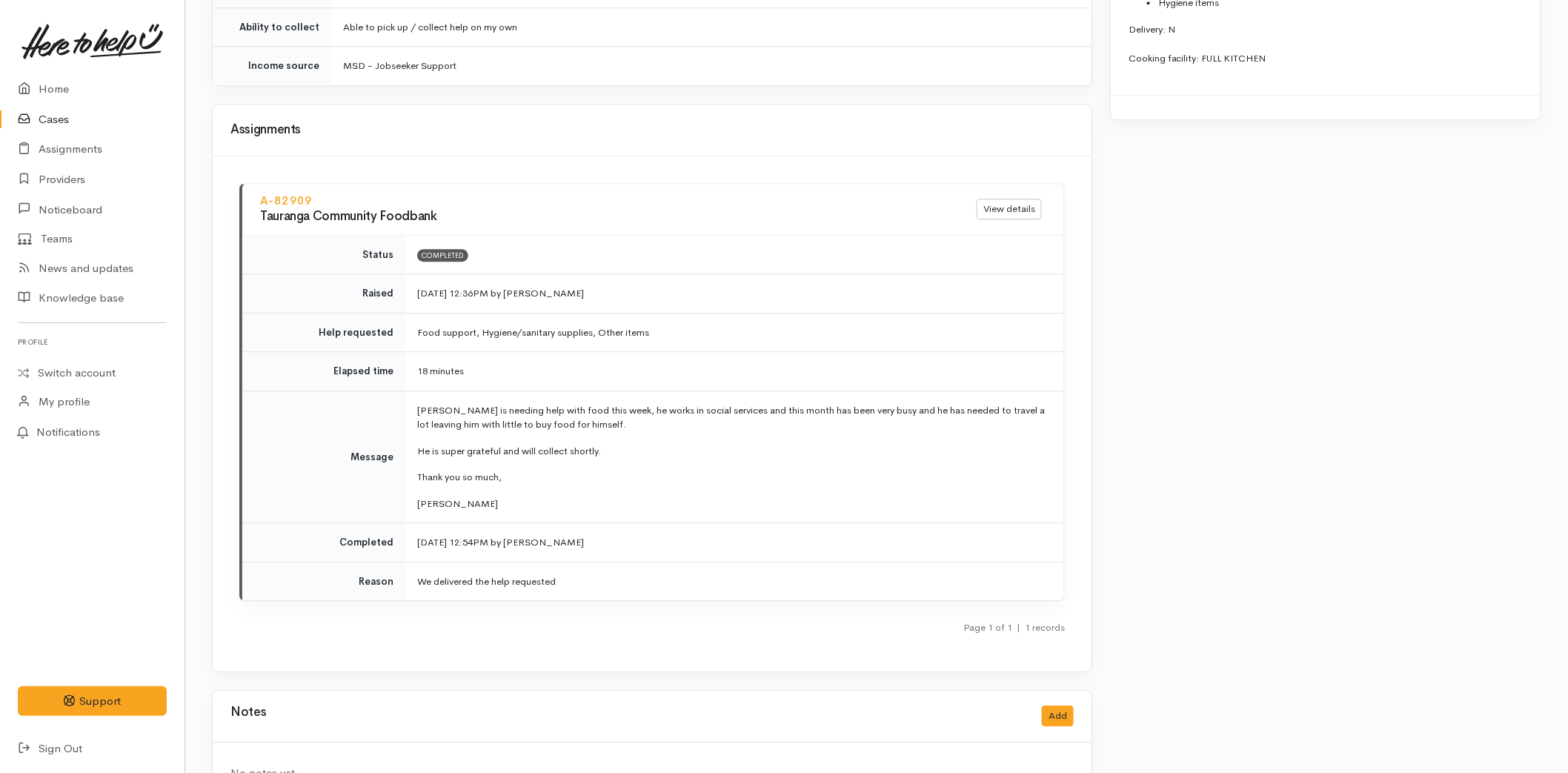
scroll to position [1591, 0]
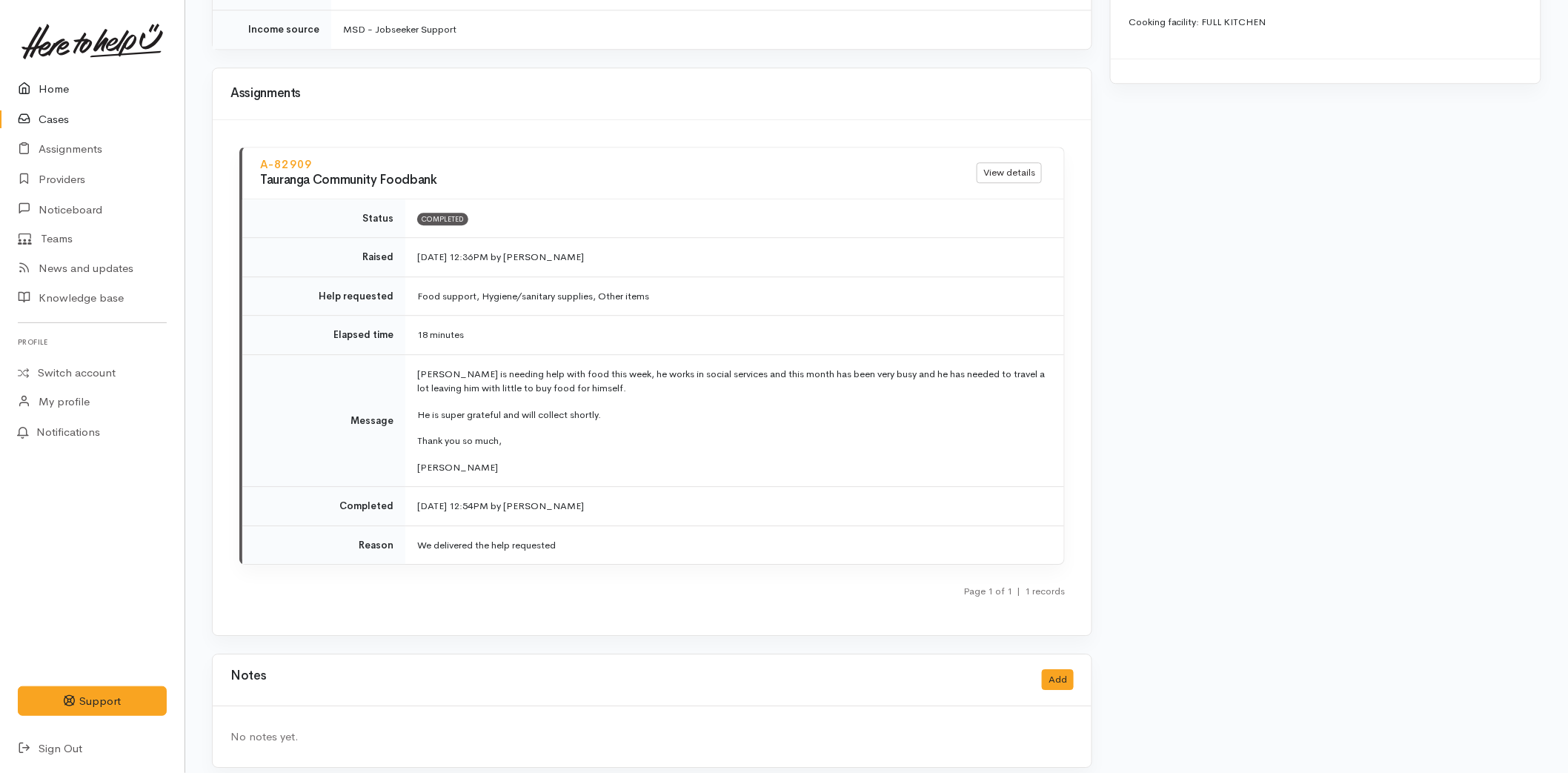
click at [52, 83] on link "Home" at bounding box center [92, 89] width 185 height 30
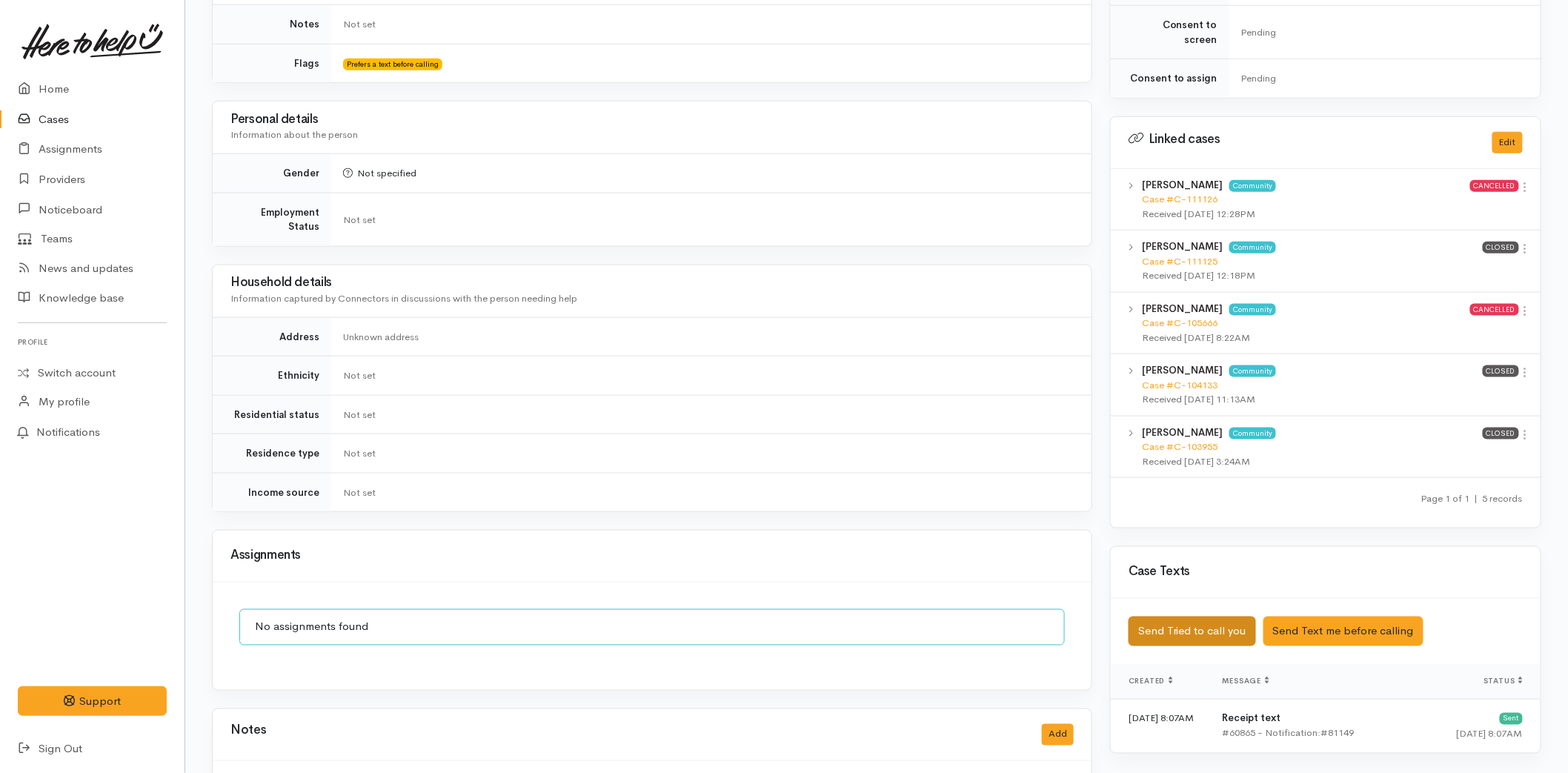
scroll to position [658, 0]
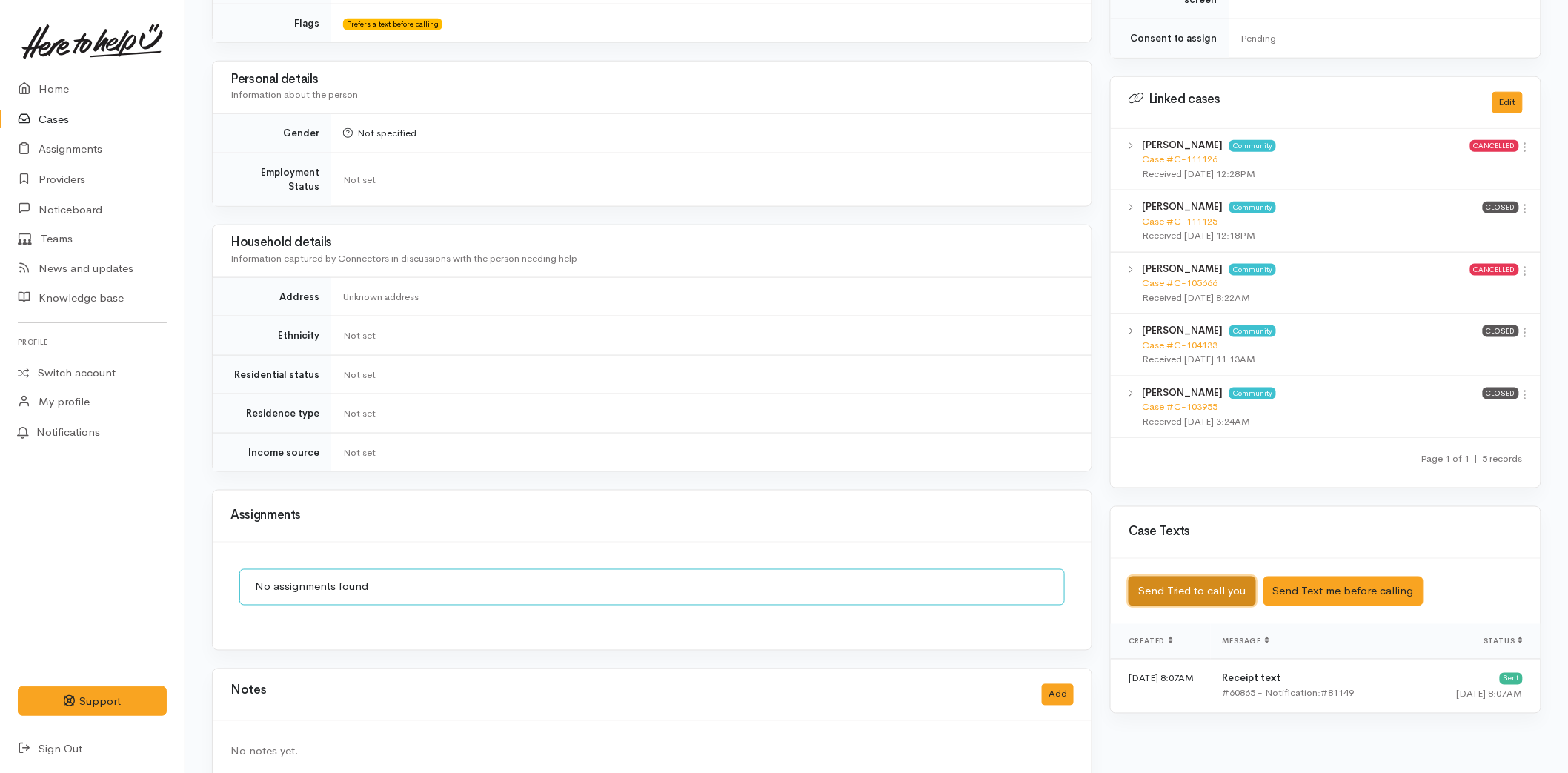
drag, startPoint x: 1184, startPoint y: 587, endPoint x: 1185, endPoint y: 579, distance: 8.1
click at [1185, 579] on button "Send Tried to call you" at bounding box center [1191, 591] width 127 height 30
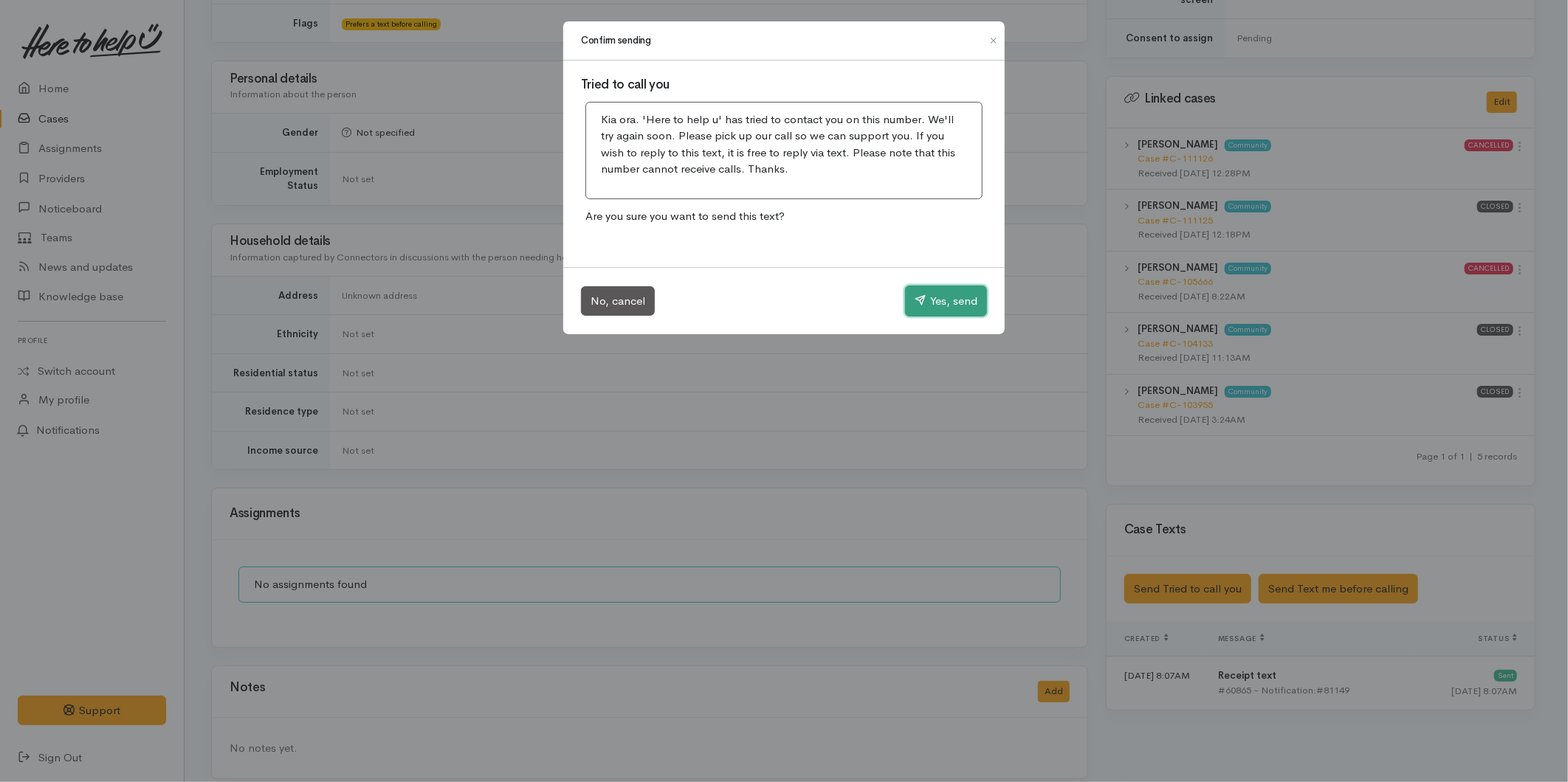
click at [919, 304] on icon "button" at bounding box center [920, 300] width 11 height 11
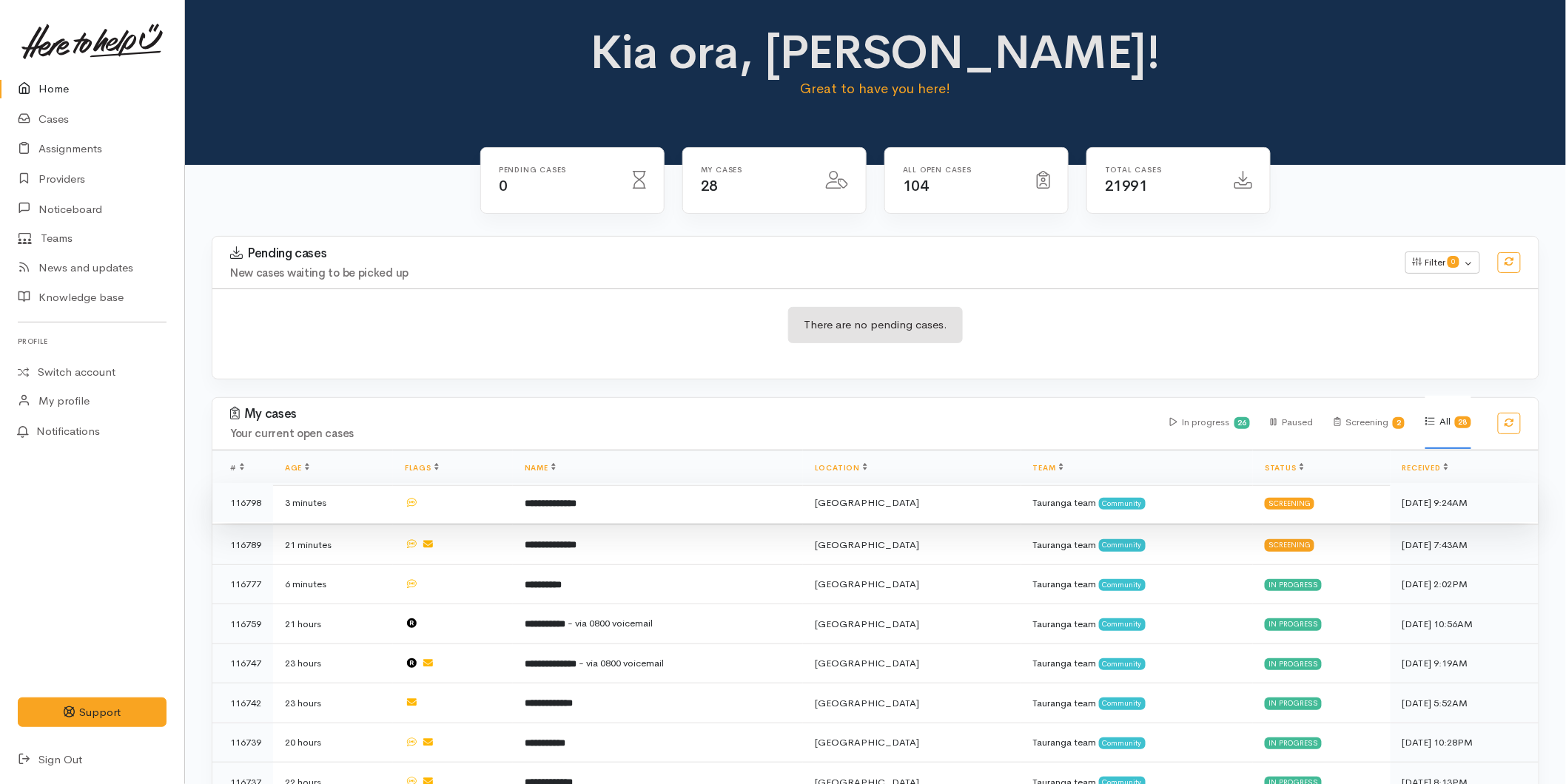
click at [663, 491] on td "**********" at bounding box center [658, 503] width 290 height 40
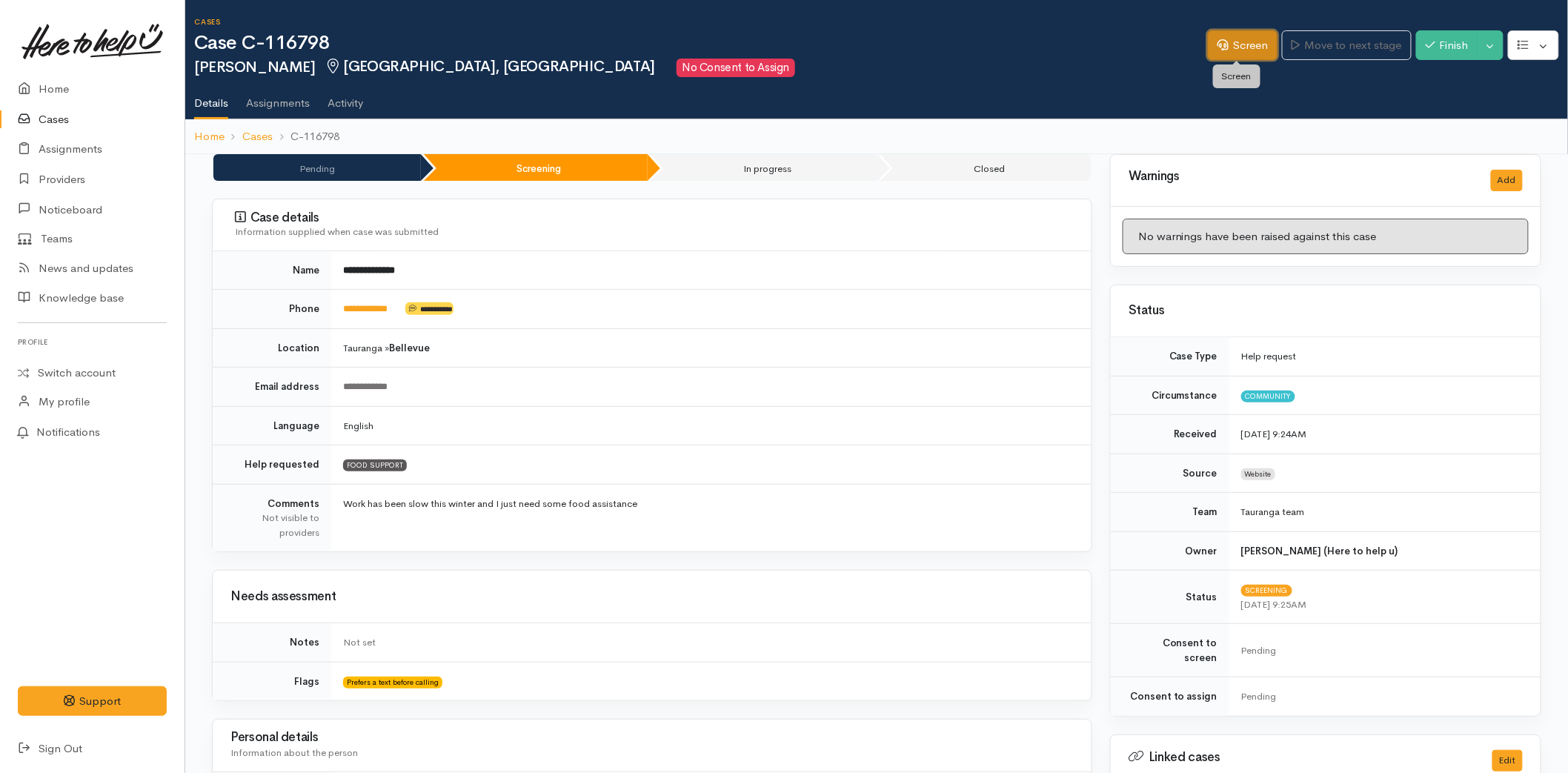
click at [1231, 43] on link "Screen" at bounding box center [1242, 45] width 69 height 30
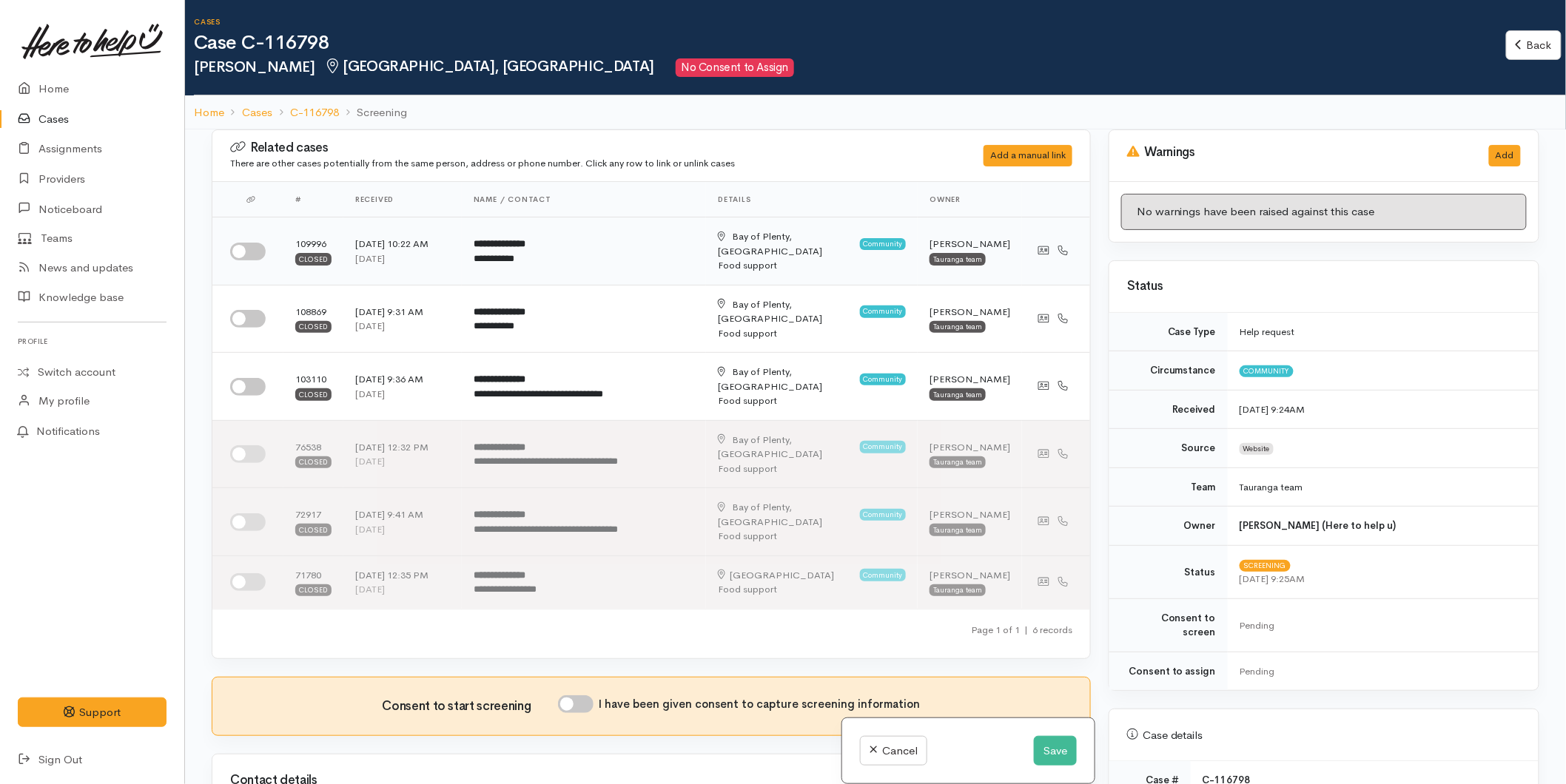
click at [252, 243] on input "checkbox" at bounding box center [248, 251] width 36 height 18
checkbox input "true"
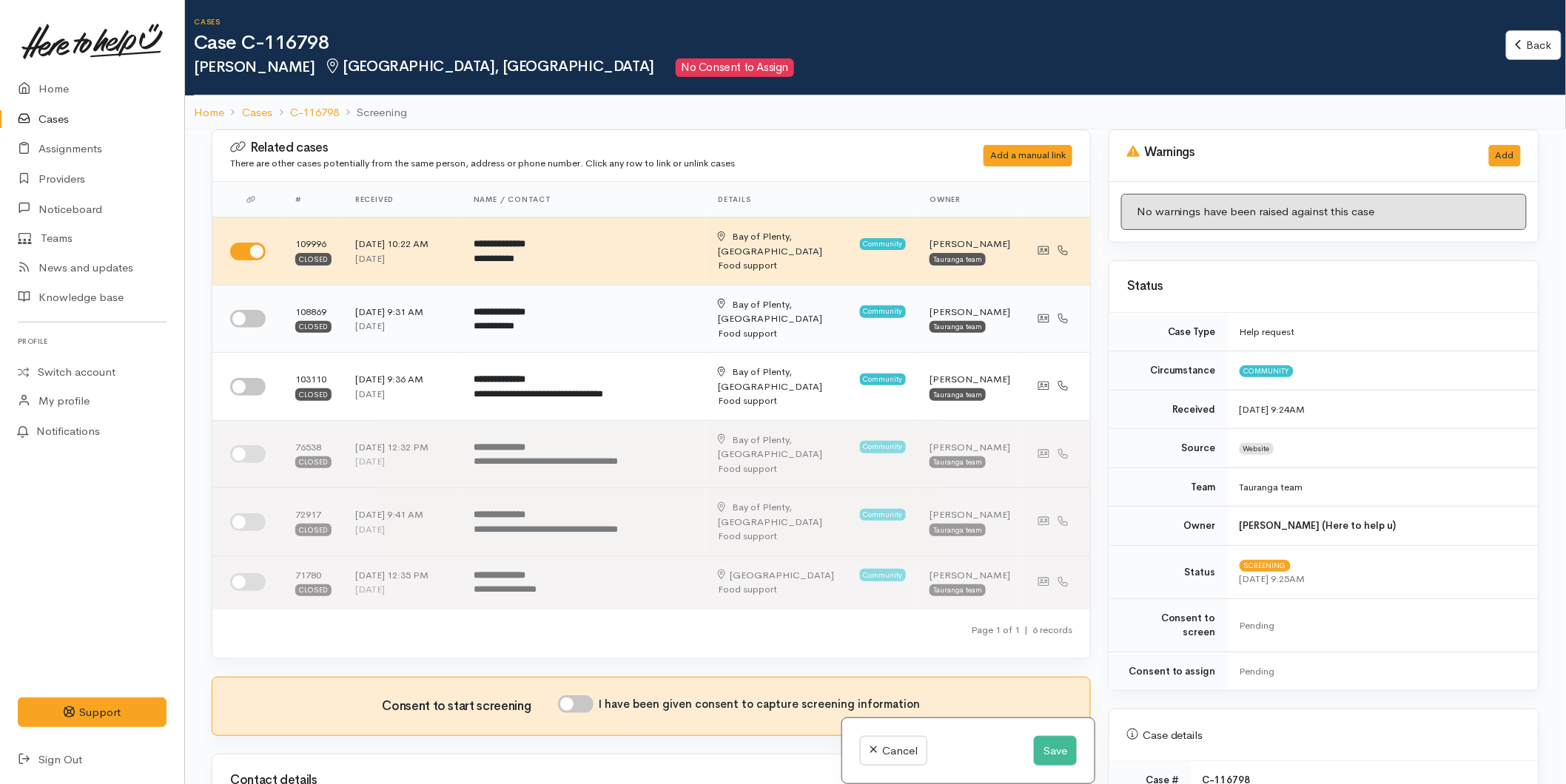
click at [253, 310] on input "checkbox" at bounding box center [248, 318] width 36 height 18
checkbox input "true"
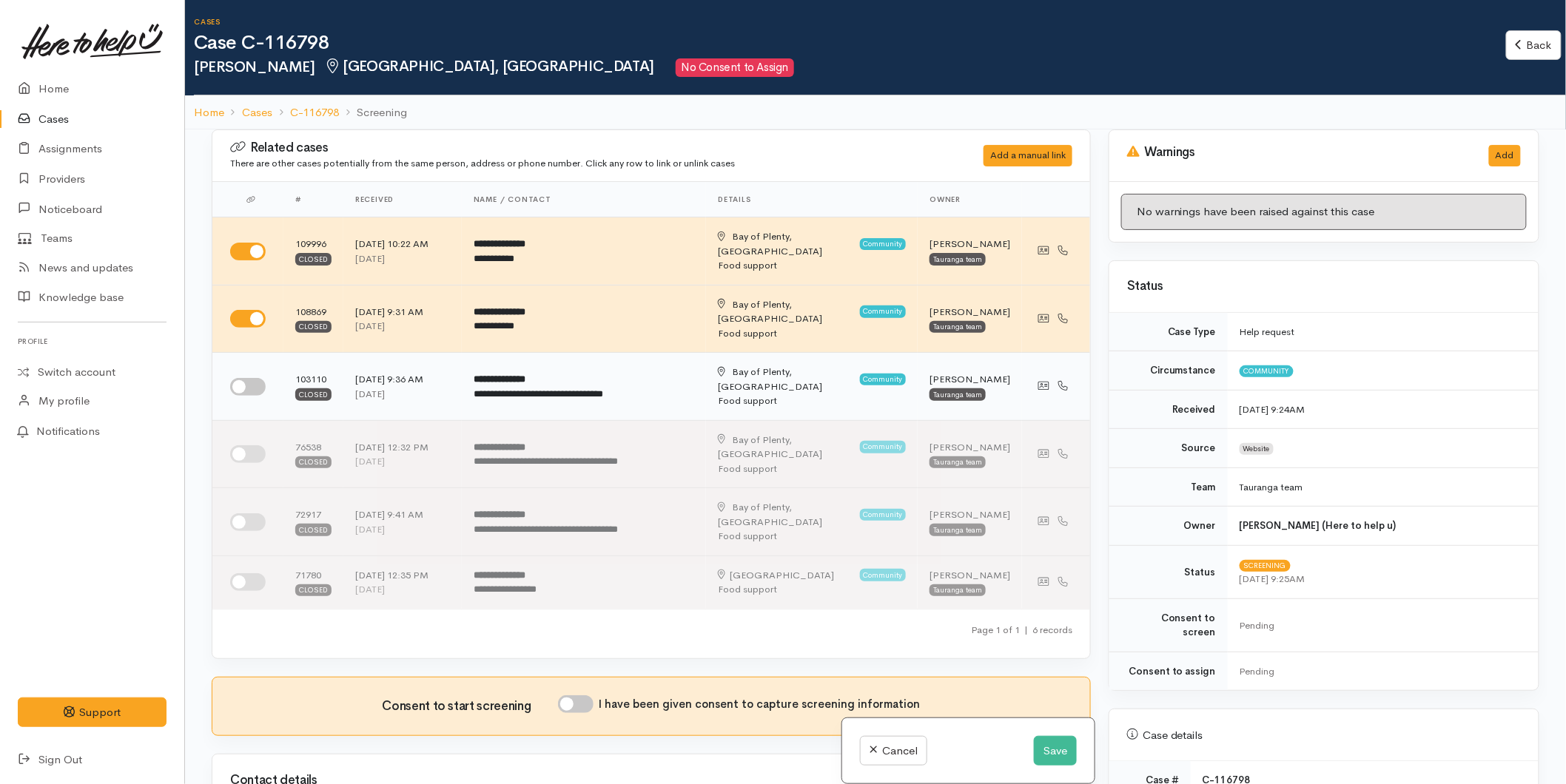
click at [239, 378] on input "checkbox" at bounding box center [248, 387] width 36 height 18
checkbox input "true"
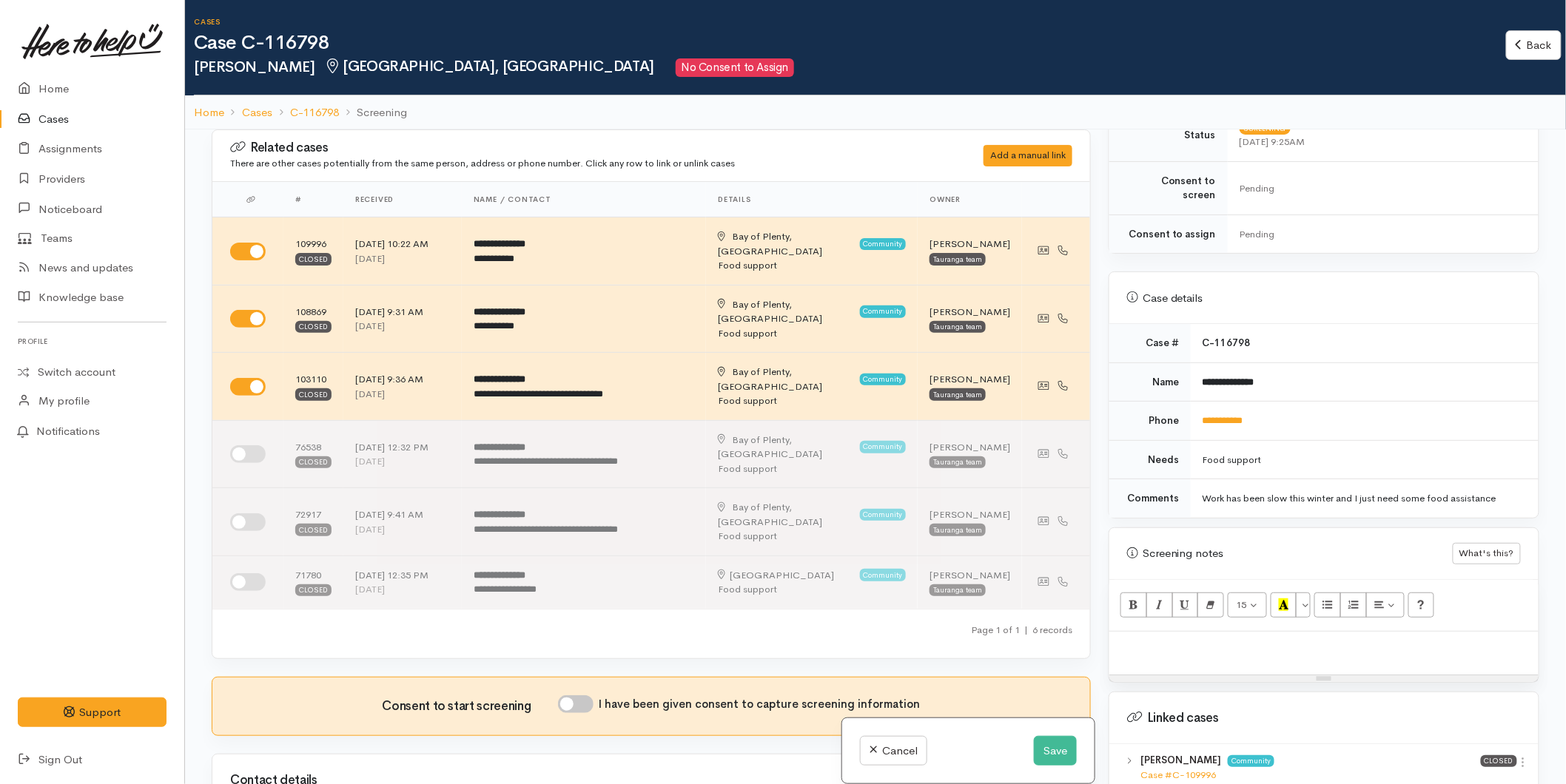
scroll to position [657, 0]
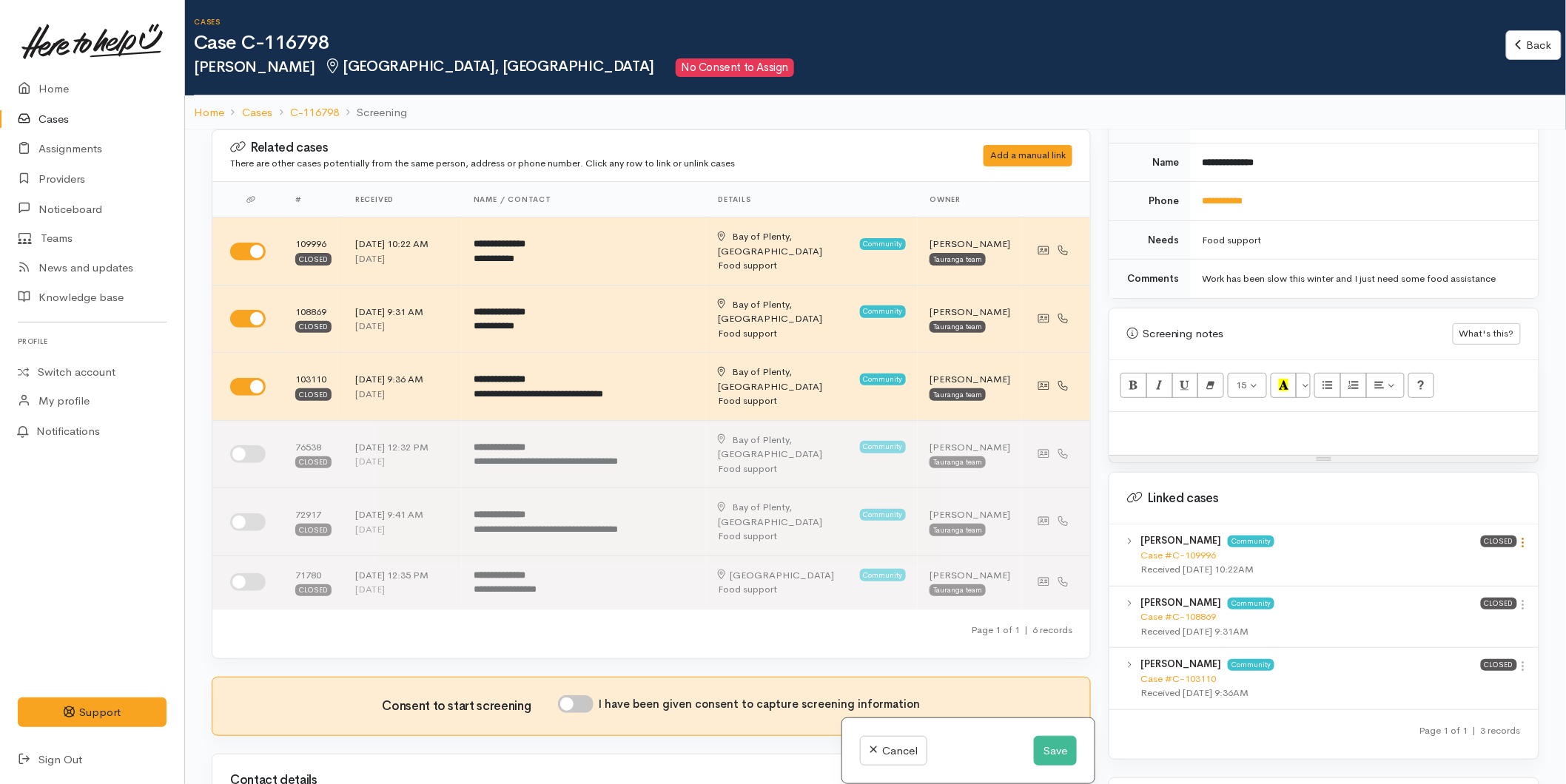
click at [1518, 536] on icon at bounding box center [1523, 543] width 12 height 12
click at [1473, 560] on link "View case" at bounding box center [1470, 571] width 117 height 23
click at [49, 92] on link "Home" at bounding box center [92, 89] width 185 height 30
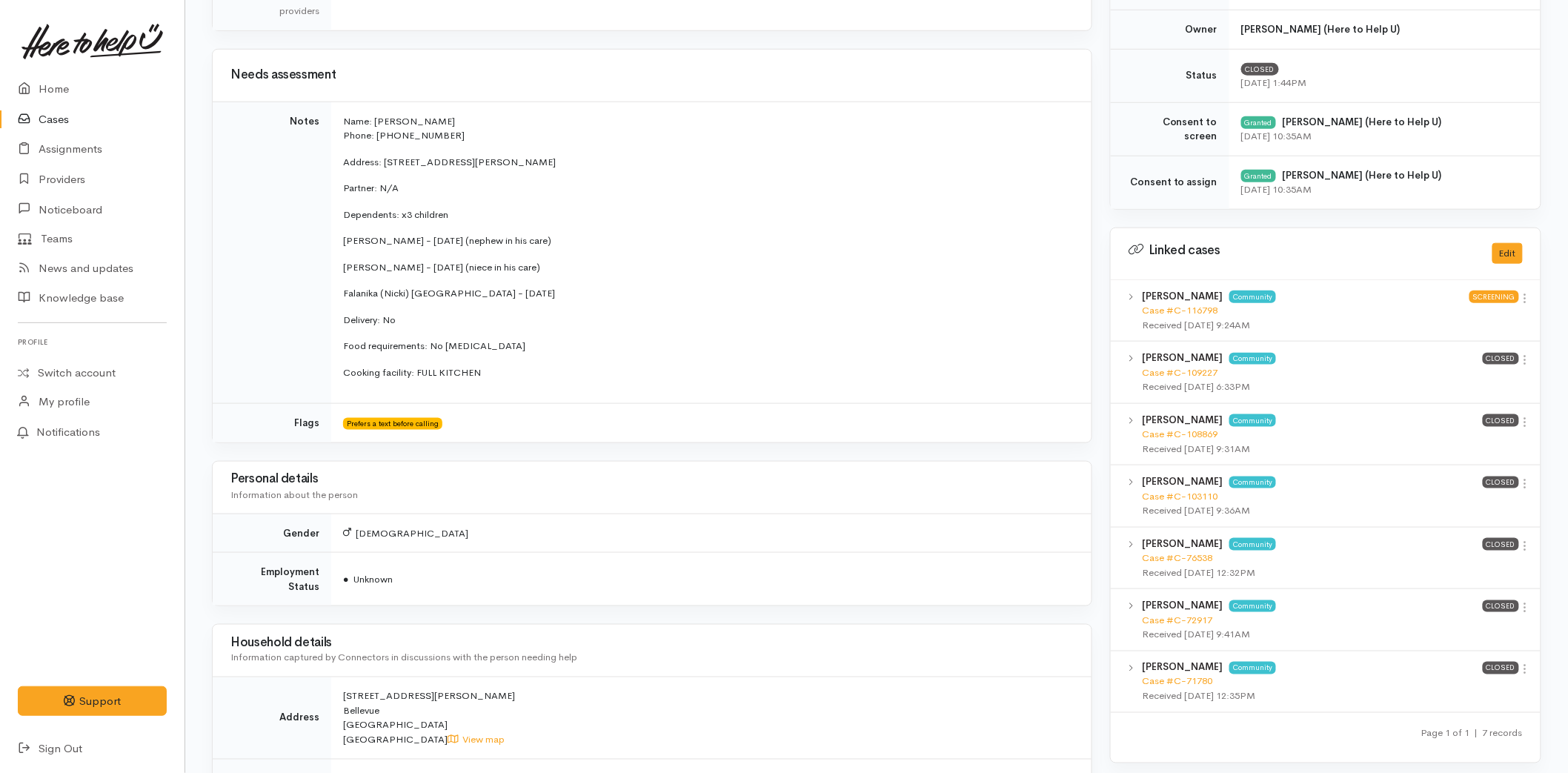
scroll to position [494, 0]
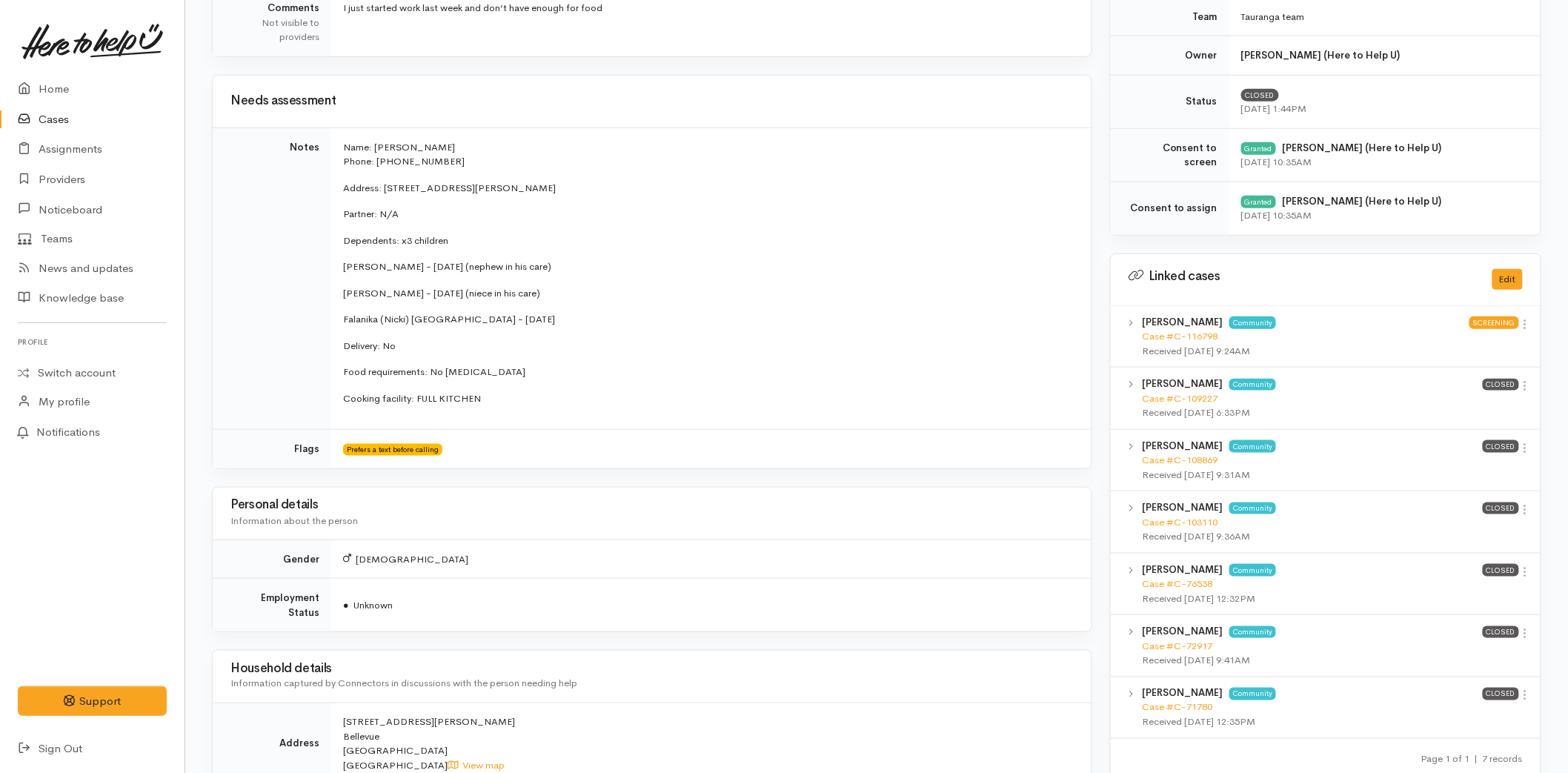
drag, startPoint x: 462, startPoint y: 390, endPoint x: 342, endPoint y: 152, distance: 266.5
click at [342, 152] on td "Name: Jordan Andrews Phone: 02041886160 Address: 28B Margaret Road, Bellevue Pa…" at bounding box center [711, 278] width 760 height 303
copy td "Name: Jordan Andrews Phone: 02041886160 Address: 28B Margaret Road, Bellevue Pa…"
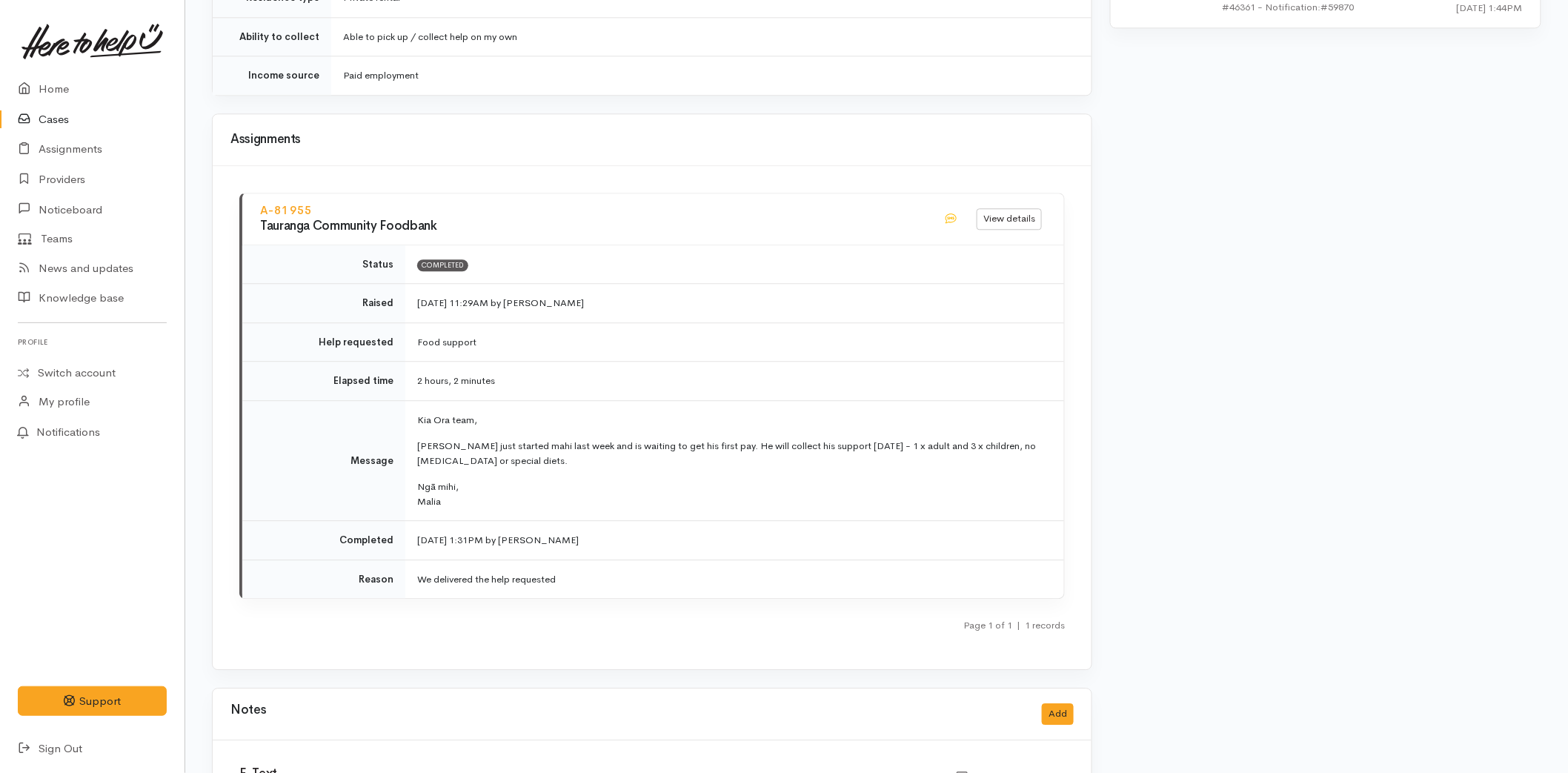
scroll to position [1588, 0]
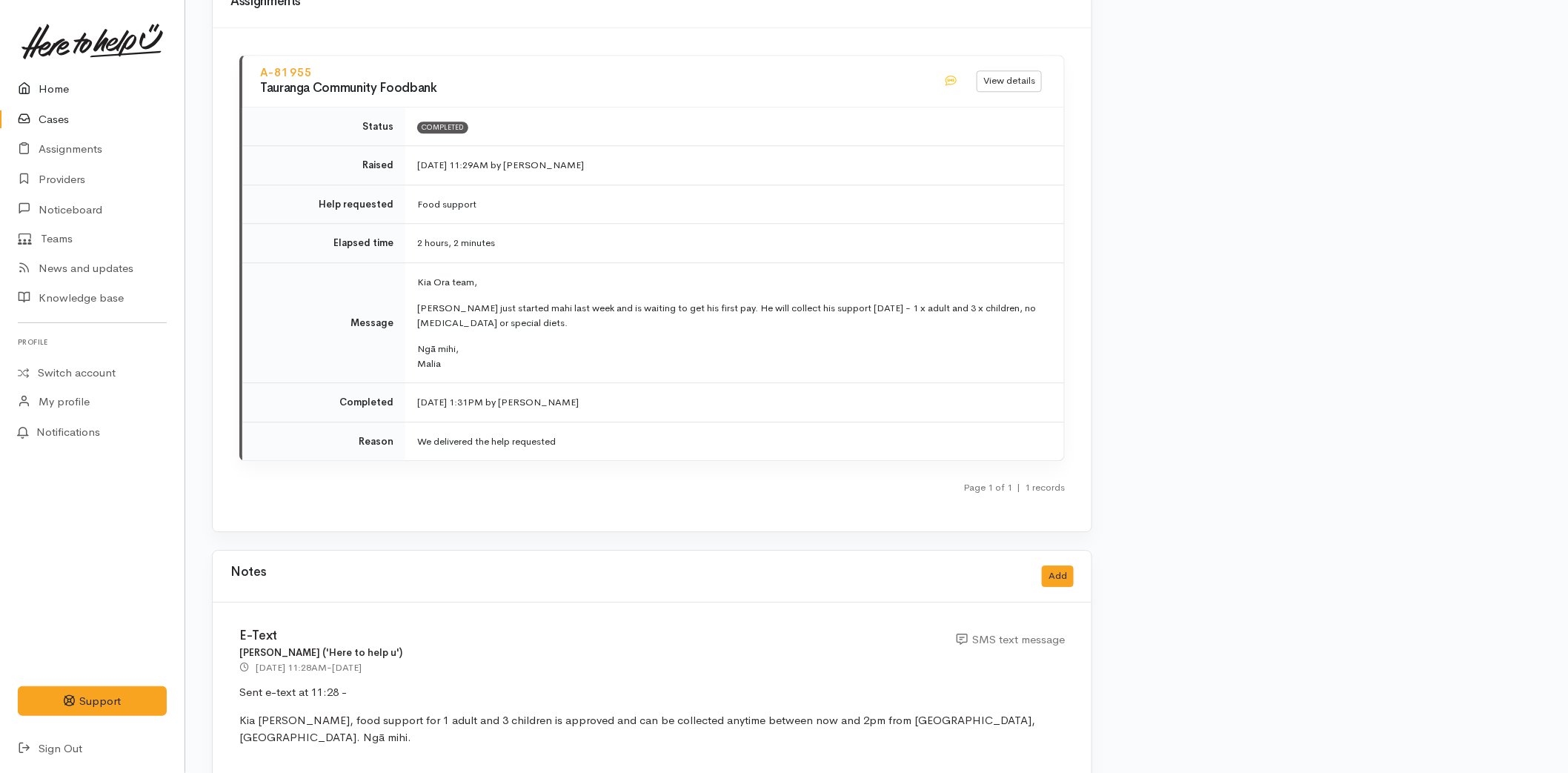
click at [63, 80] on link "Home" at bounding box center [92, 89] width 185 height 30
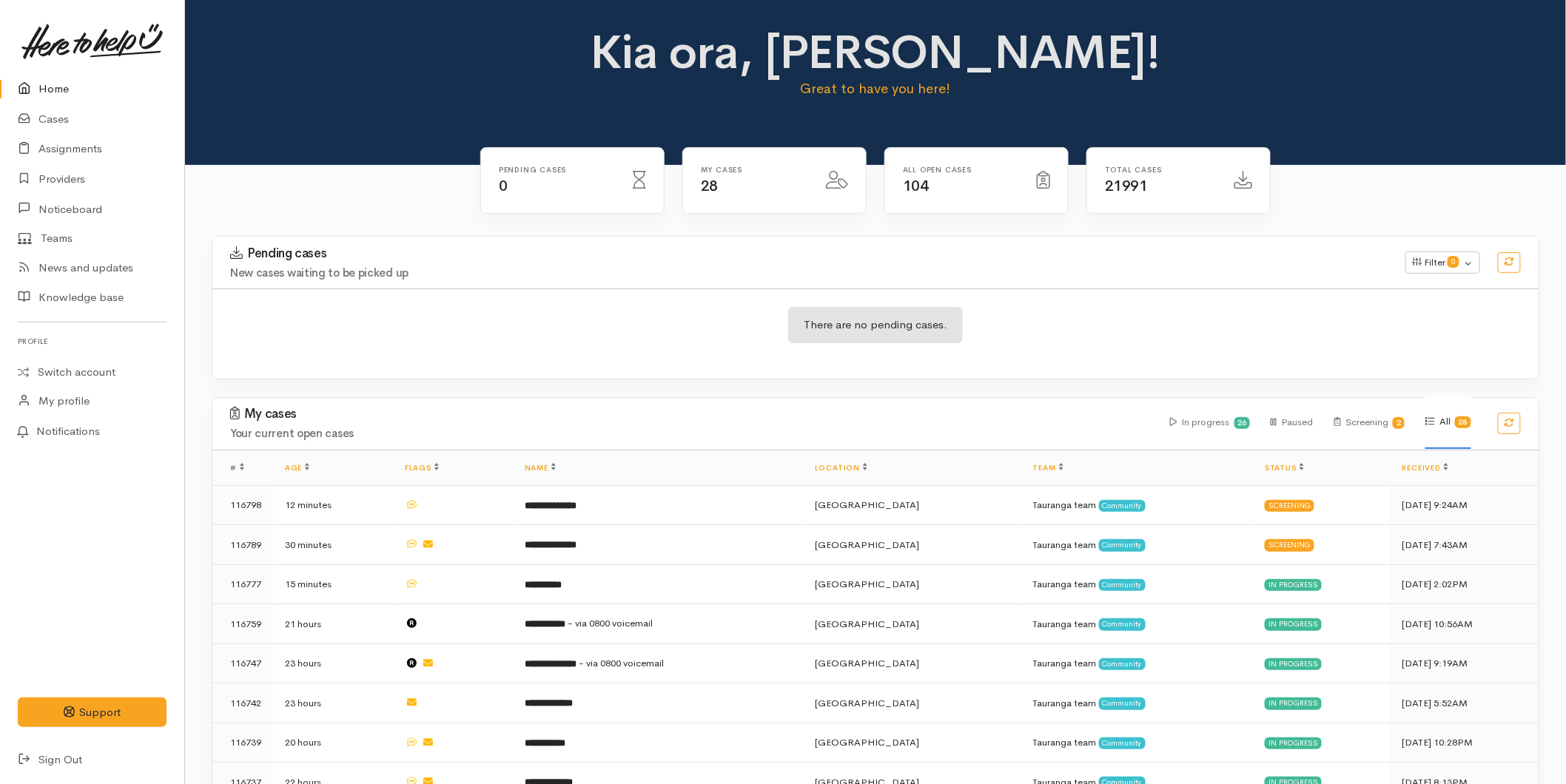
click at [72, 79] on link "Home" at bounding box center [92, 89] width 185 height 30
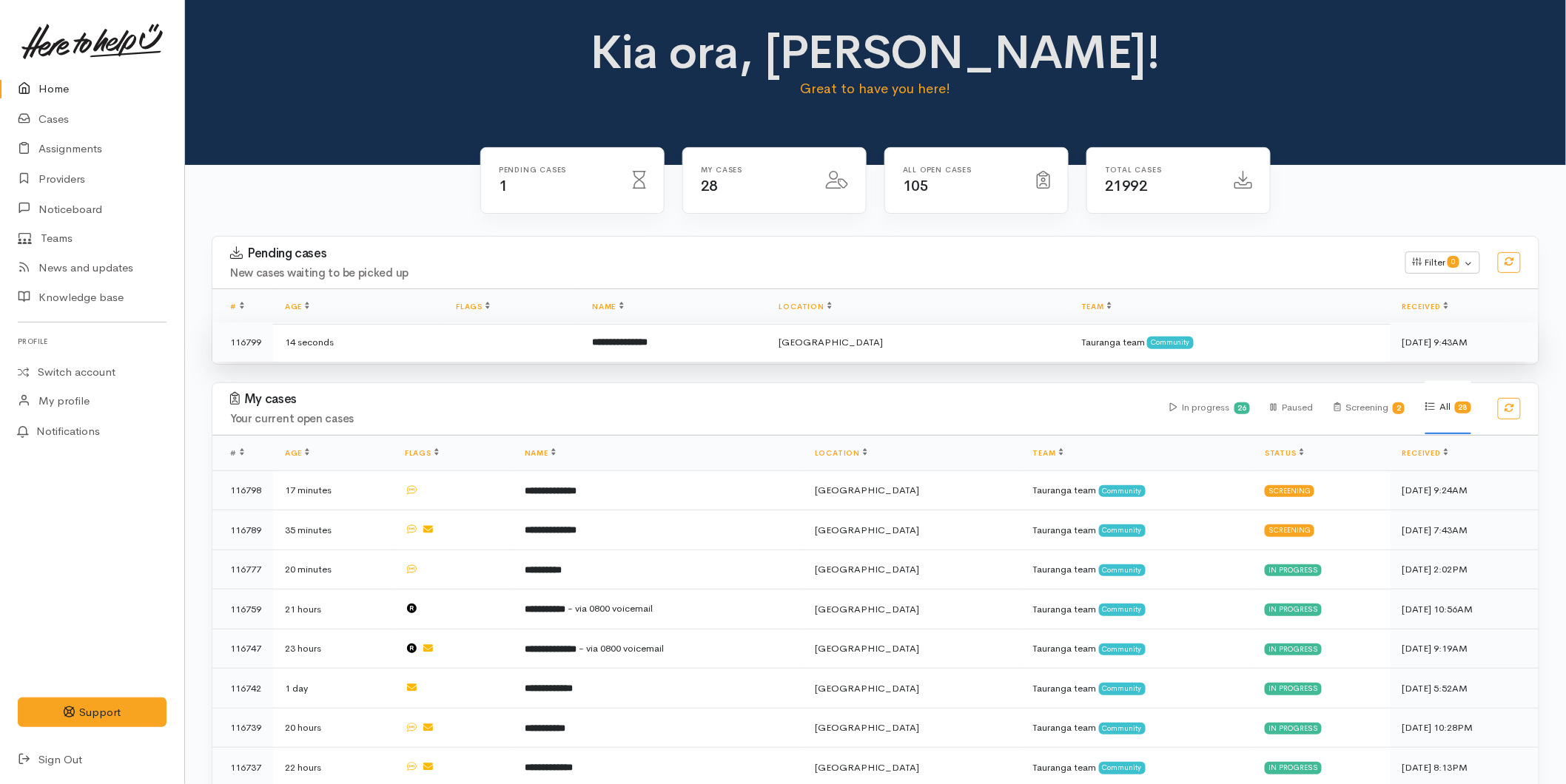
click at [567, 332] on td at bounding box center [512, 342] width 136 height 39
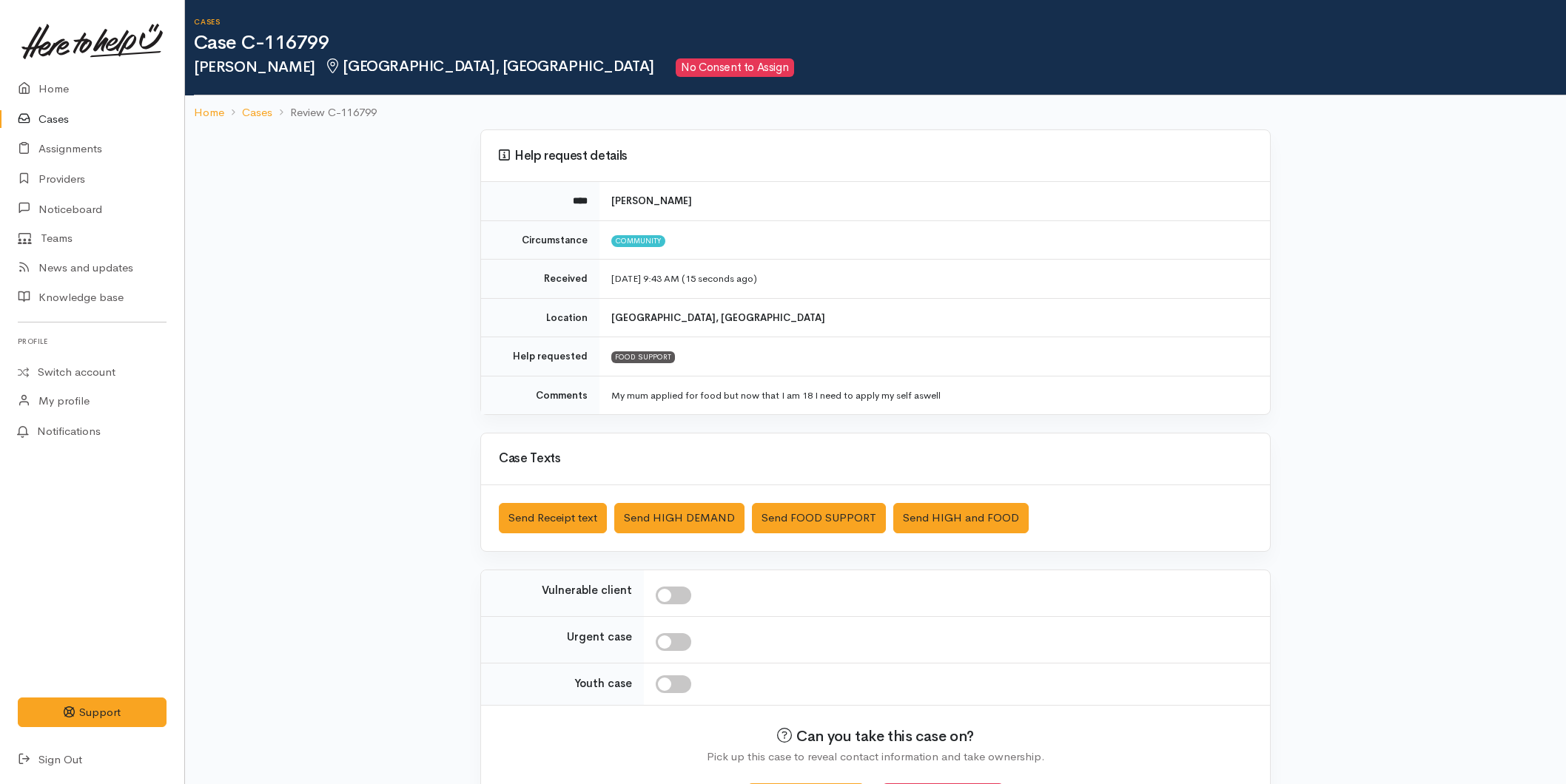
scroll to position [57, 0]
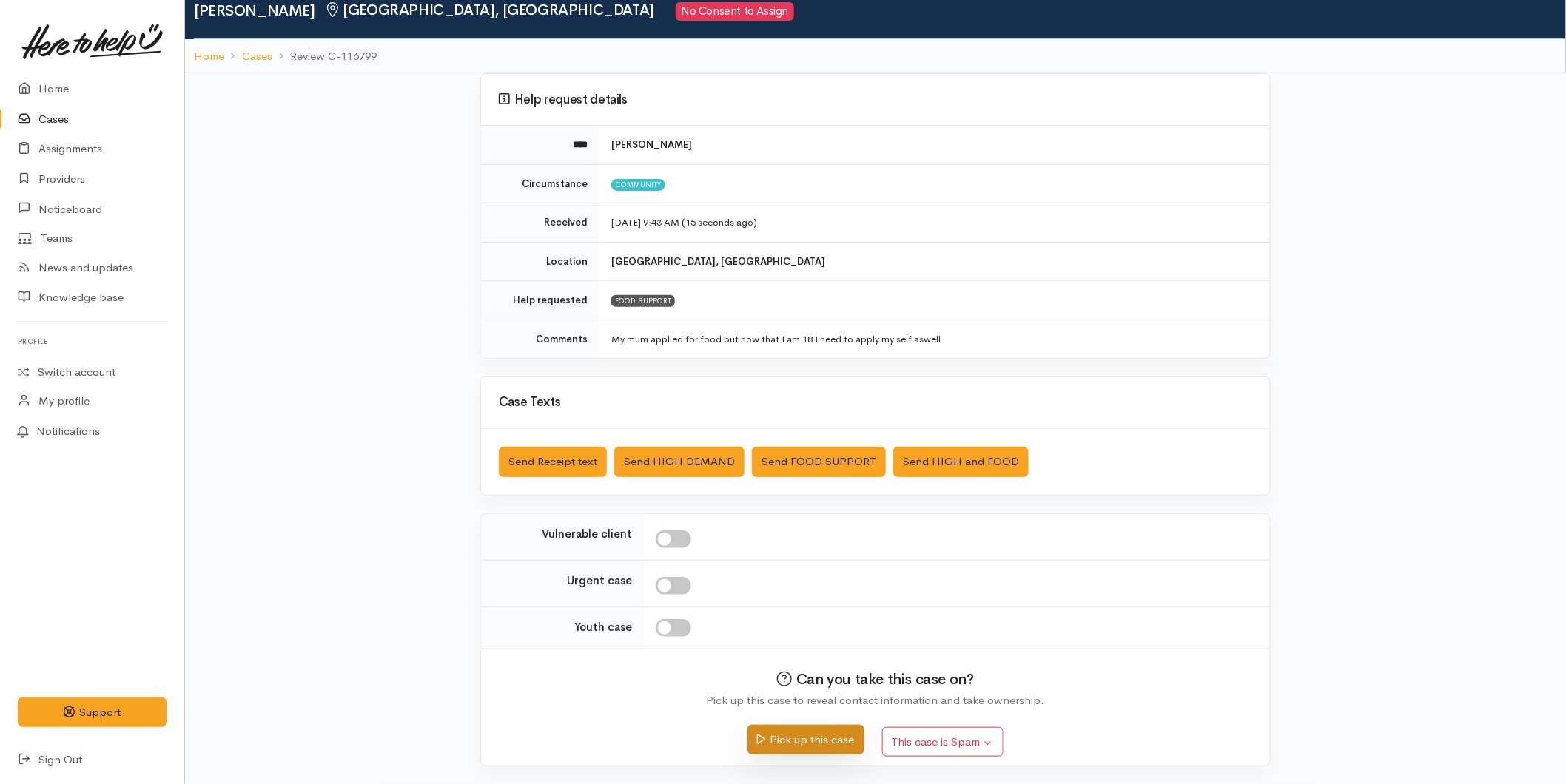
click at [797, 730] on button "Pick up this case" at bounding box center [805, 740] width 116 height 30
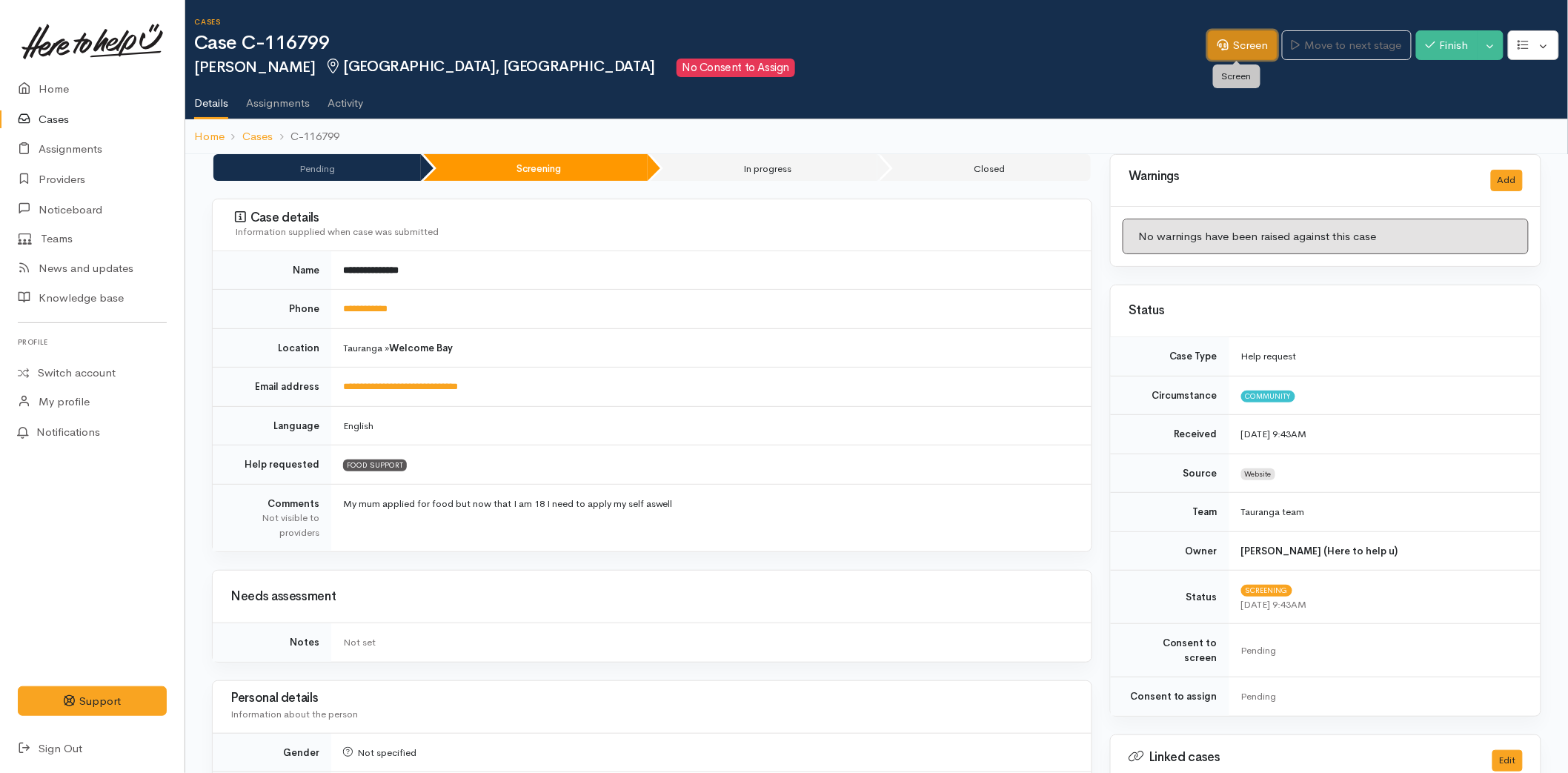
click at [1260, 36] on link "Screen" at bounding box center [1242, 45] width 69 height 30
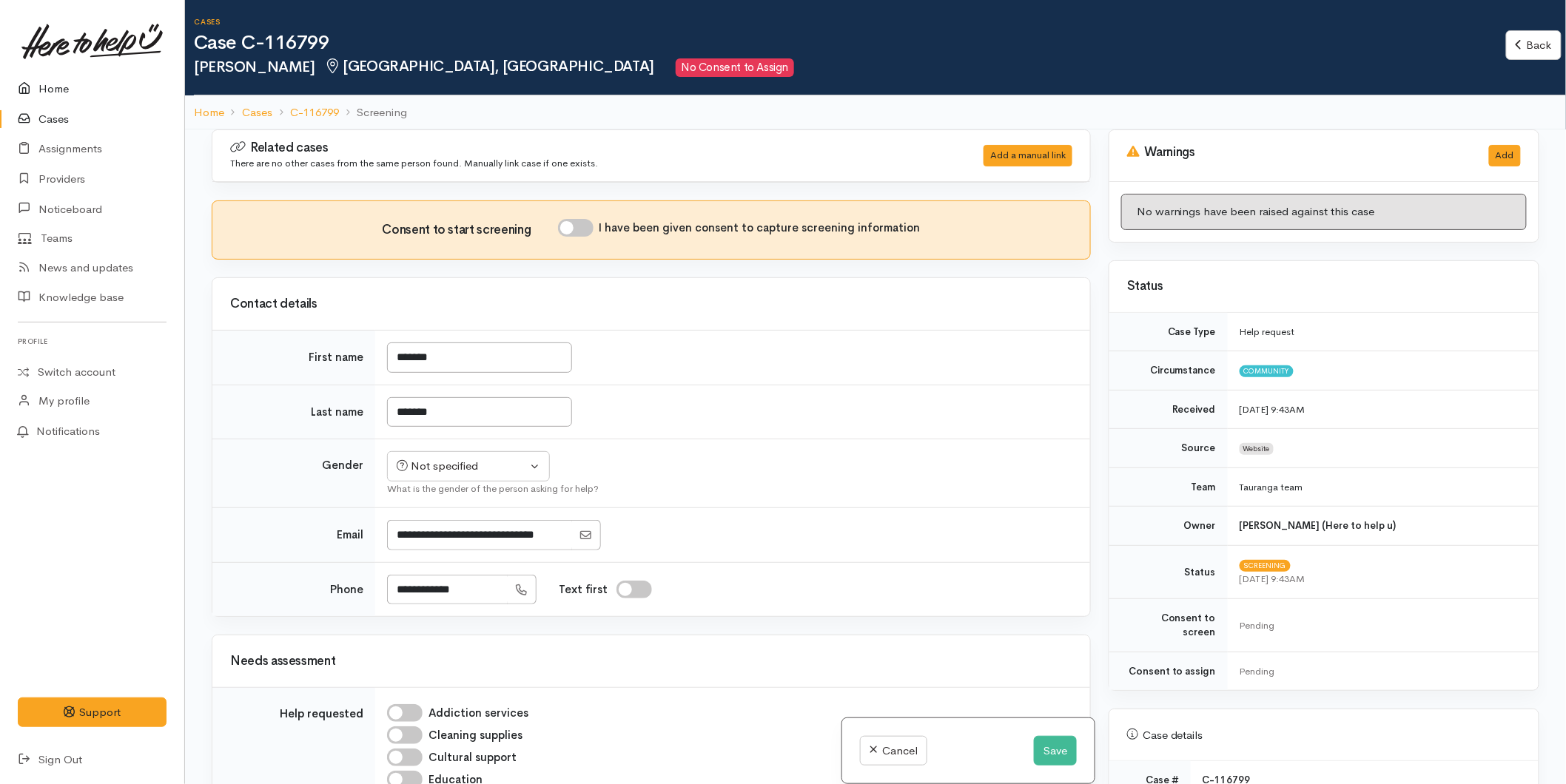
click at [57, 84] on link "Home" at bounding box center [92, 89] width 185 height 30
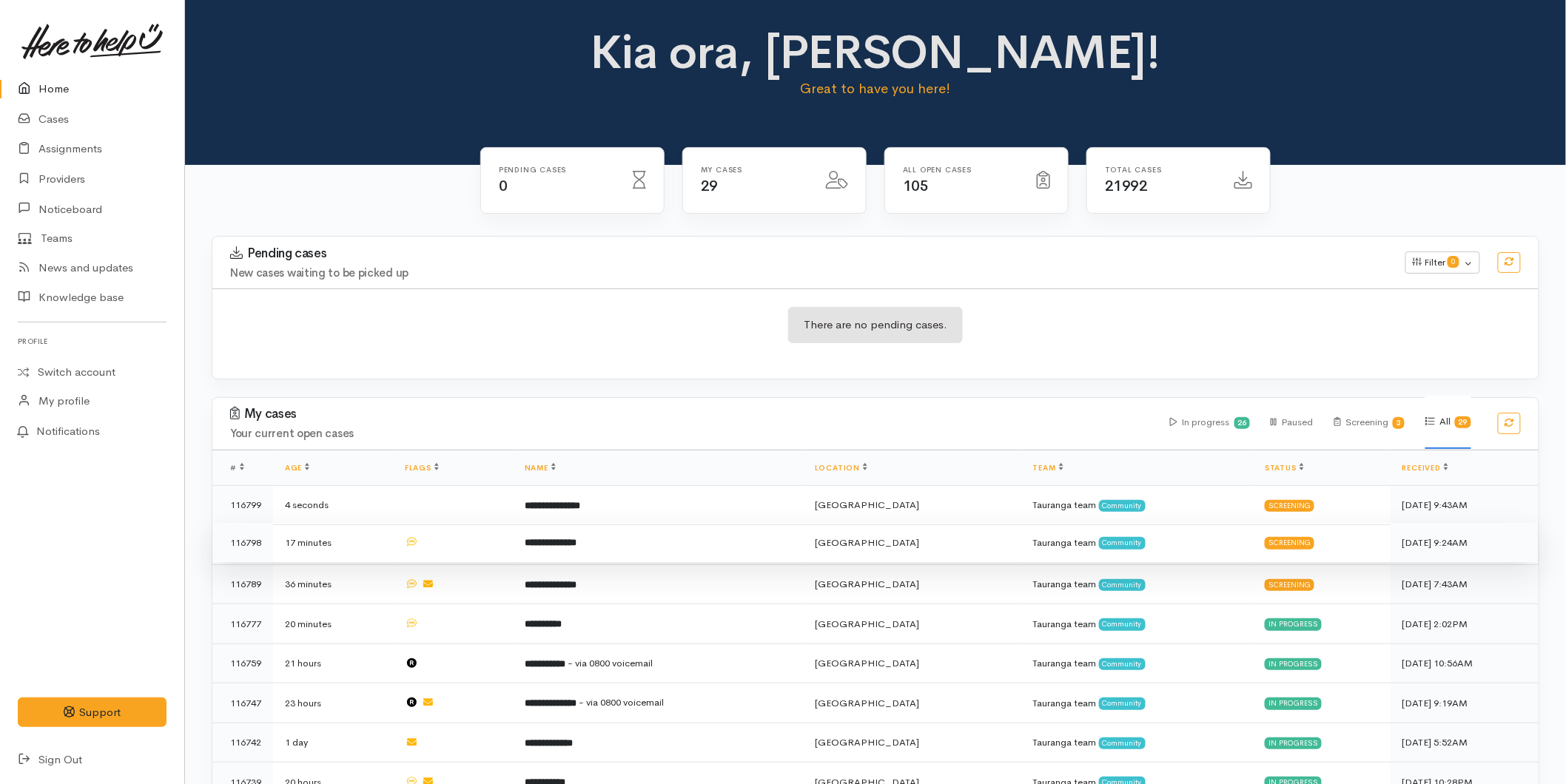
click at [570, 541] on b "**********" at bounding box center [551, 543] width 52 height 9
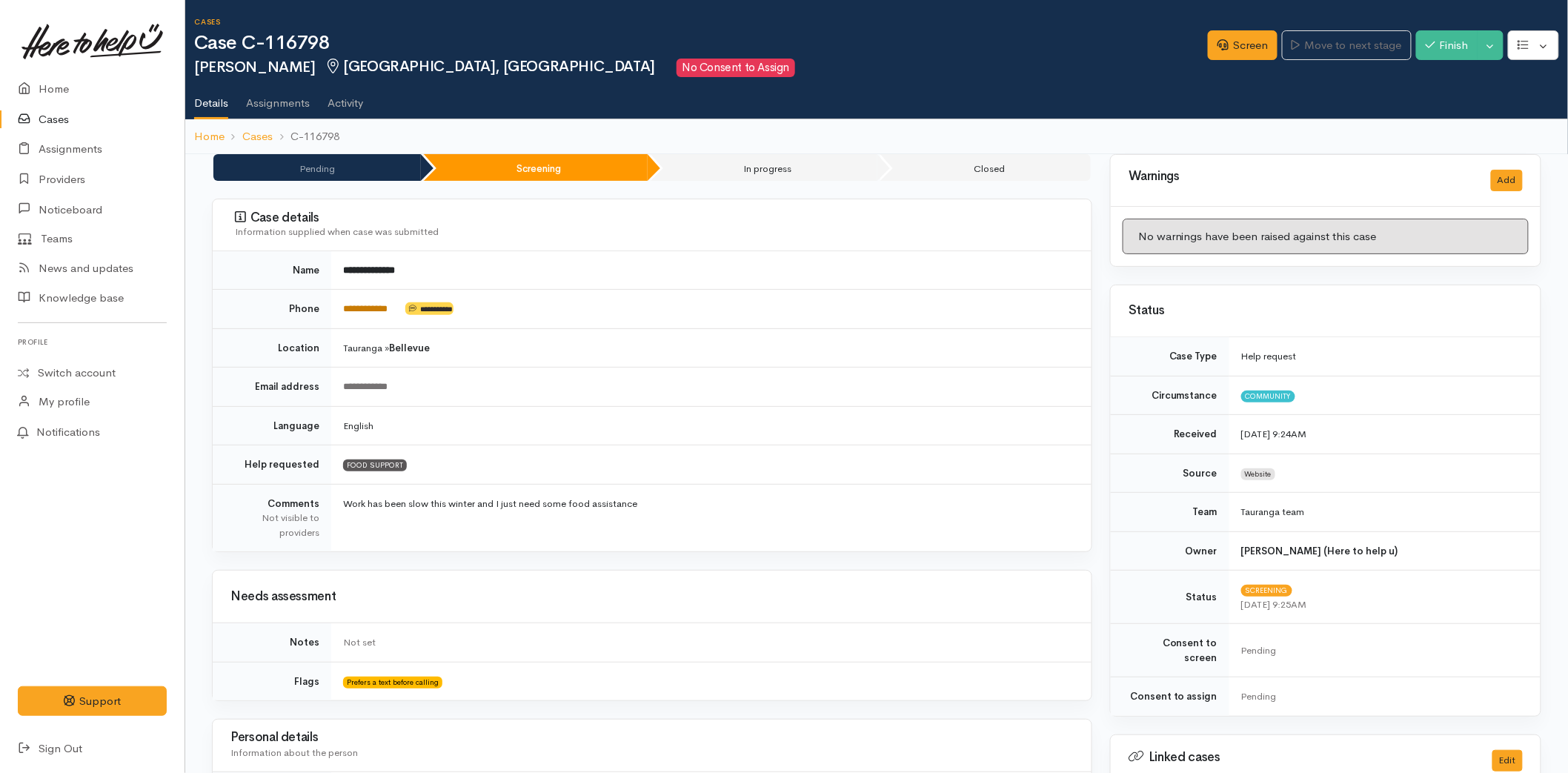
click at [362, 310] on link "**********" at bounding box center [365, 309] width 44 height 9
click at [1238, 50] on link "Screen" at bounding box center [1242, 45] width 69 height 30
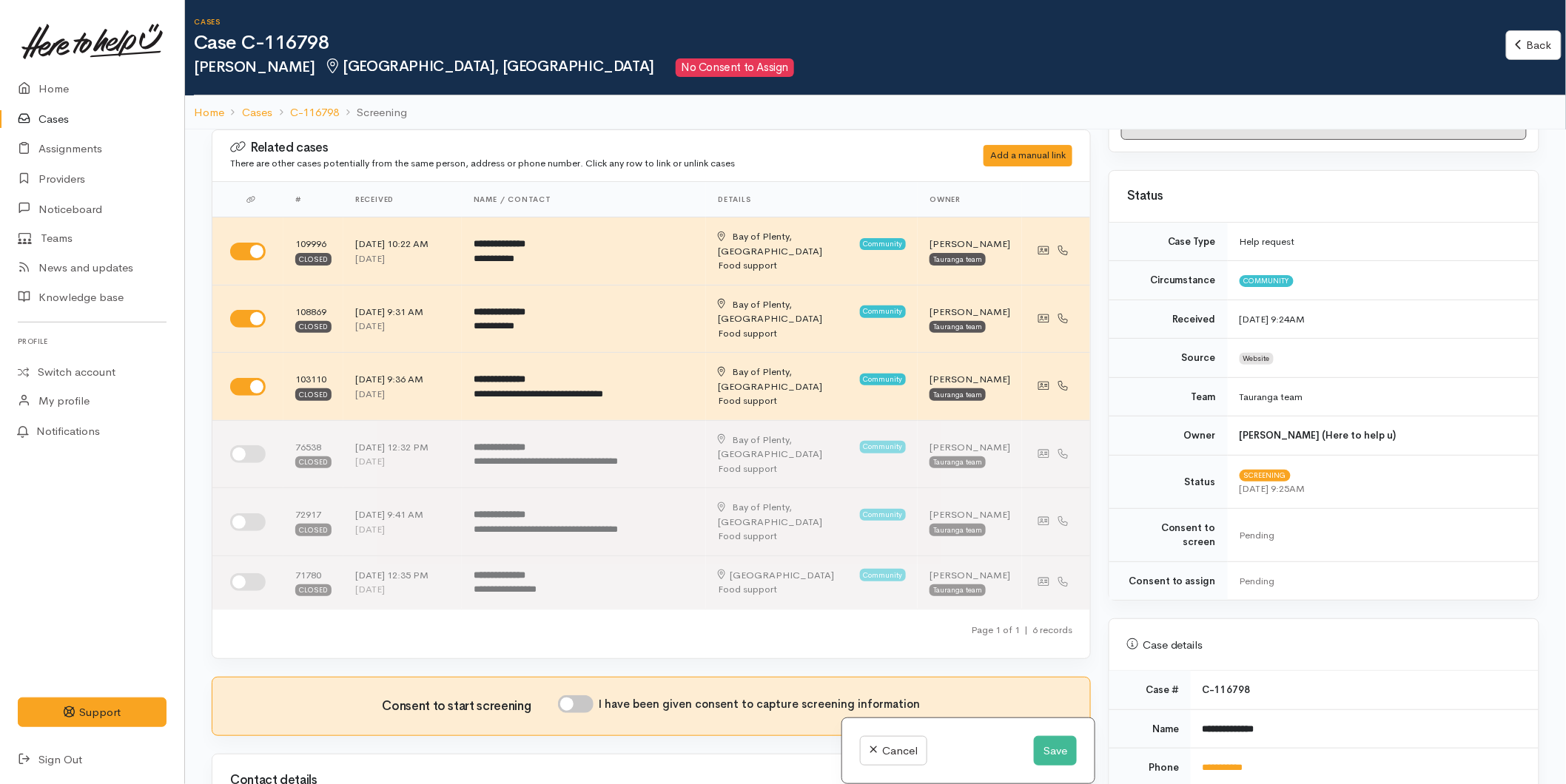
scroll to position [410, 0]
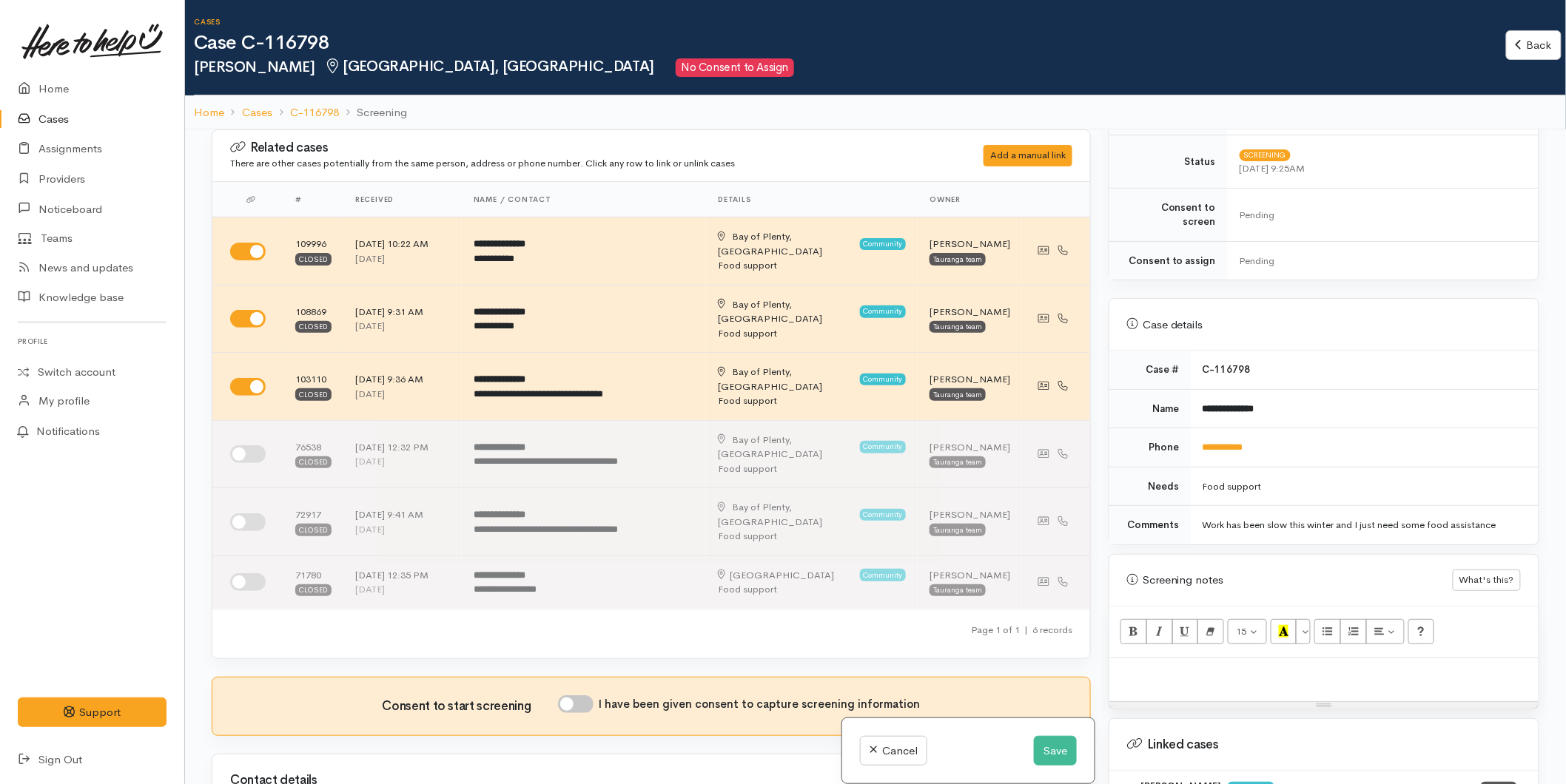
click at [1130, 666] on p at bounding box center [1324, 674] width 414 height 17
paste div
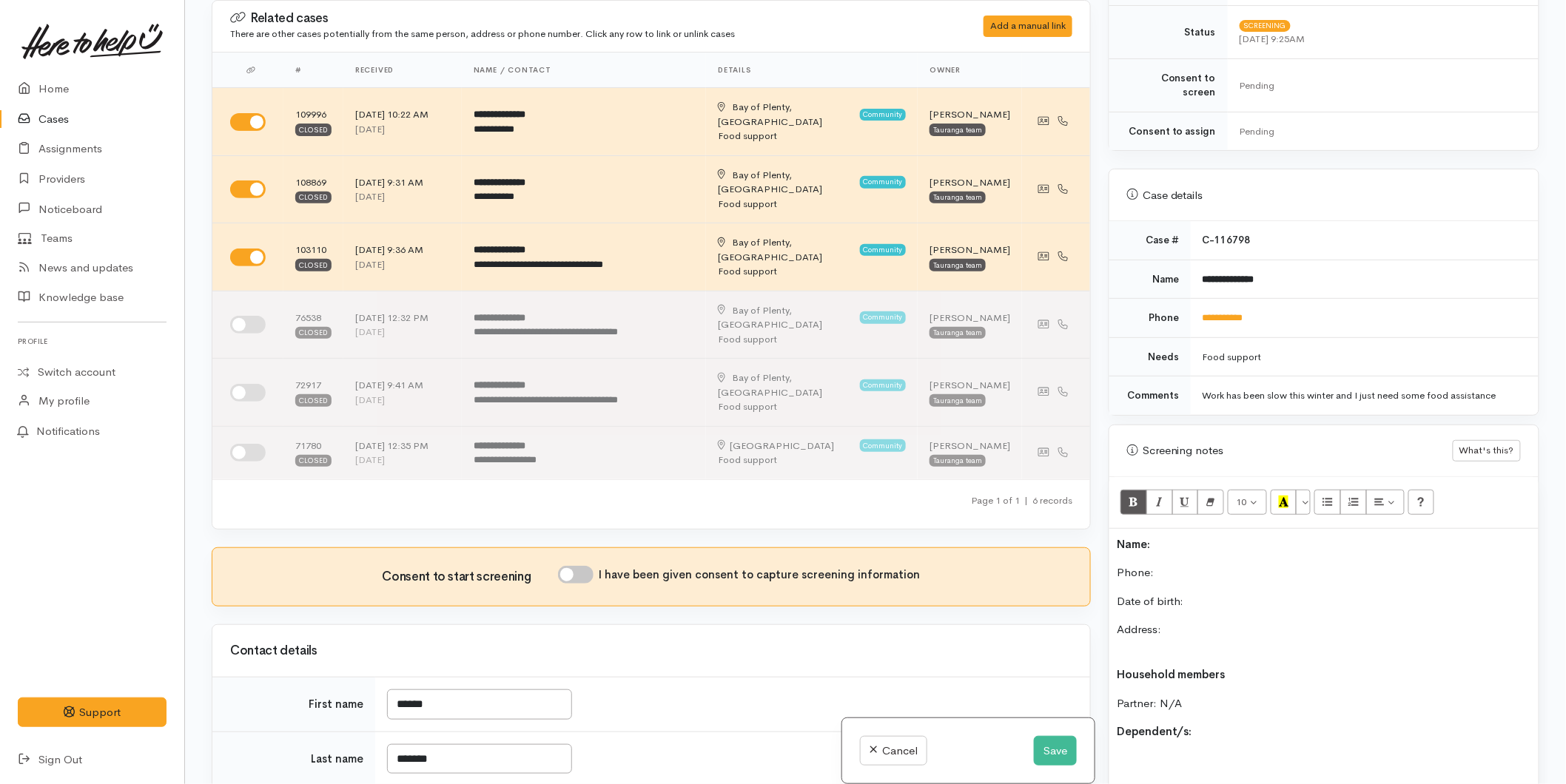
scroll to position [600, 0]
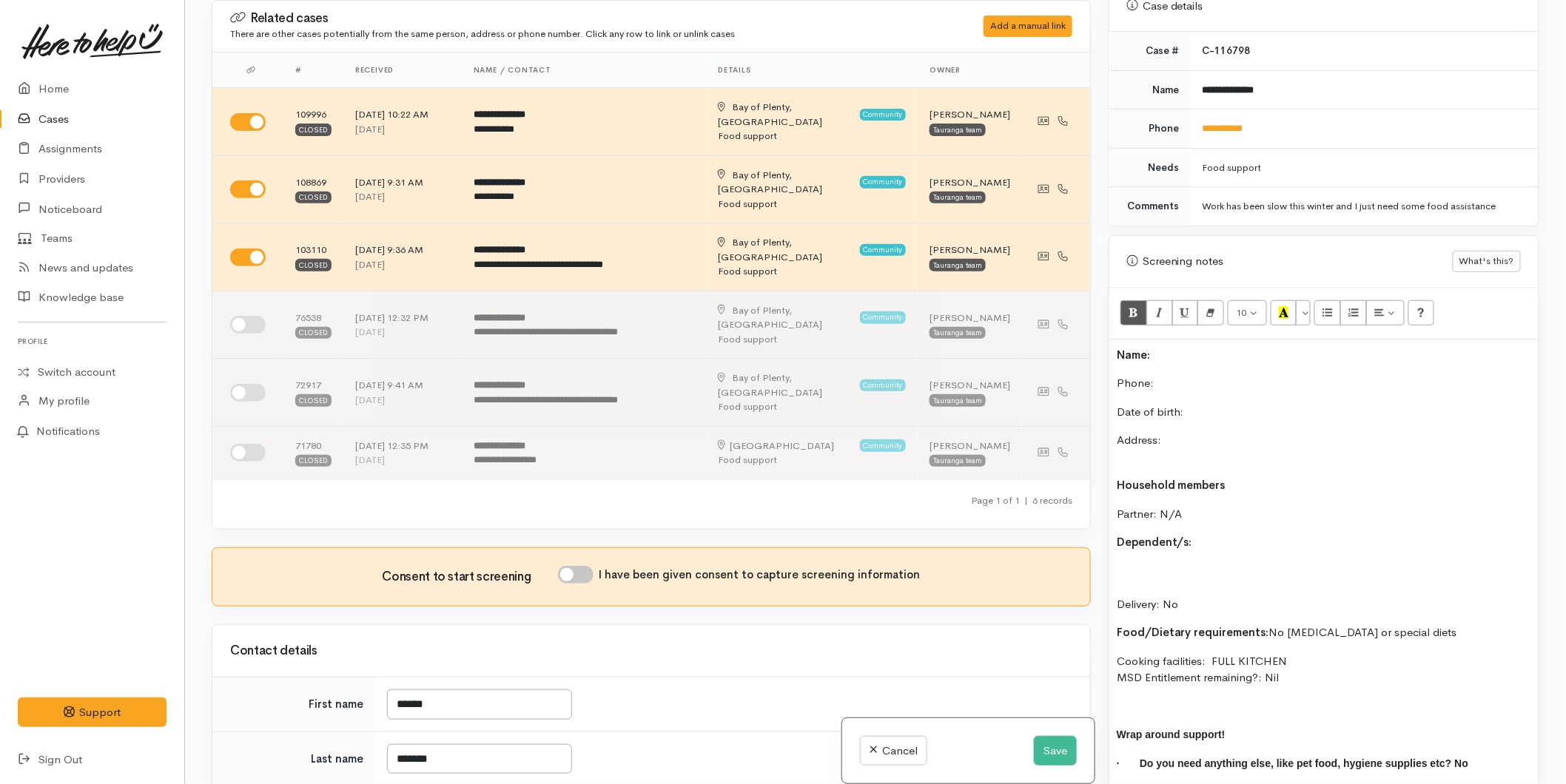
click at [1112, 339] on div "Name: Phone:  Date of birth: Address: Household members Partner: N/A Dependent/…" at bounding box center [1324, 579] width 429 height 480
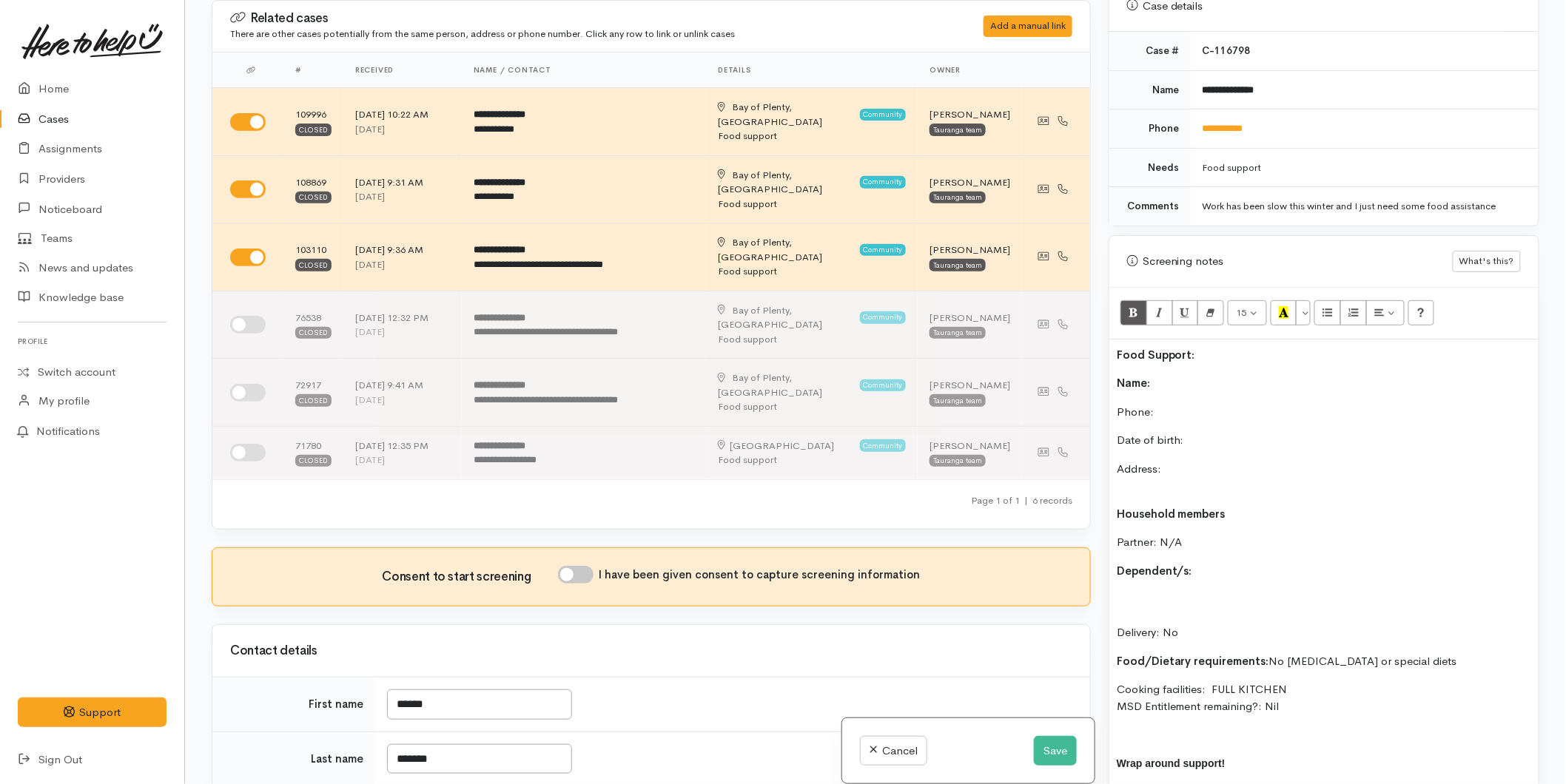
click at [1158, 375] on p "Name:" at bounding box center [1324, 384] width 414 height 17
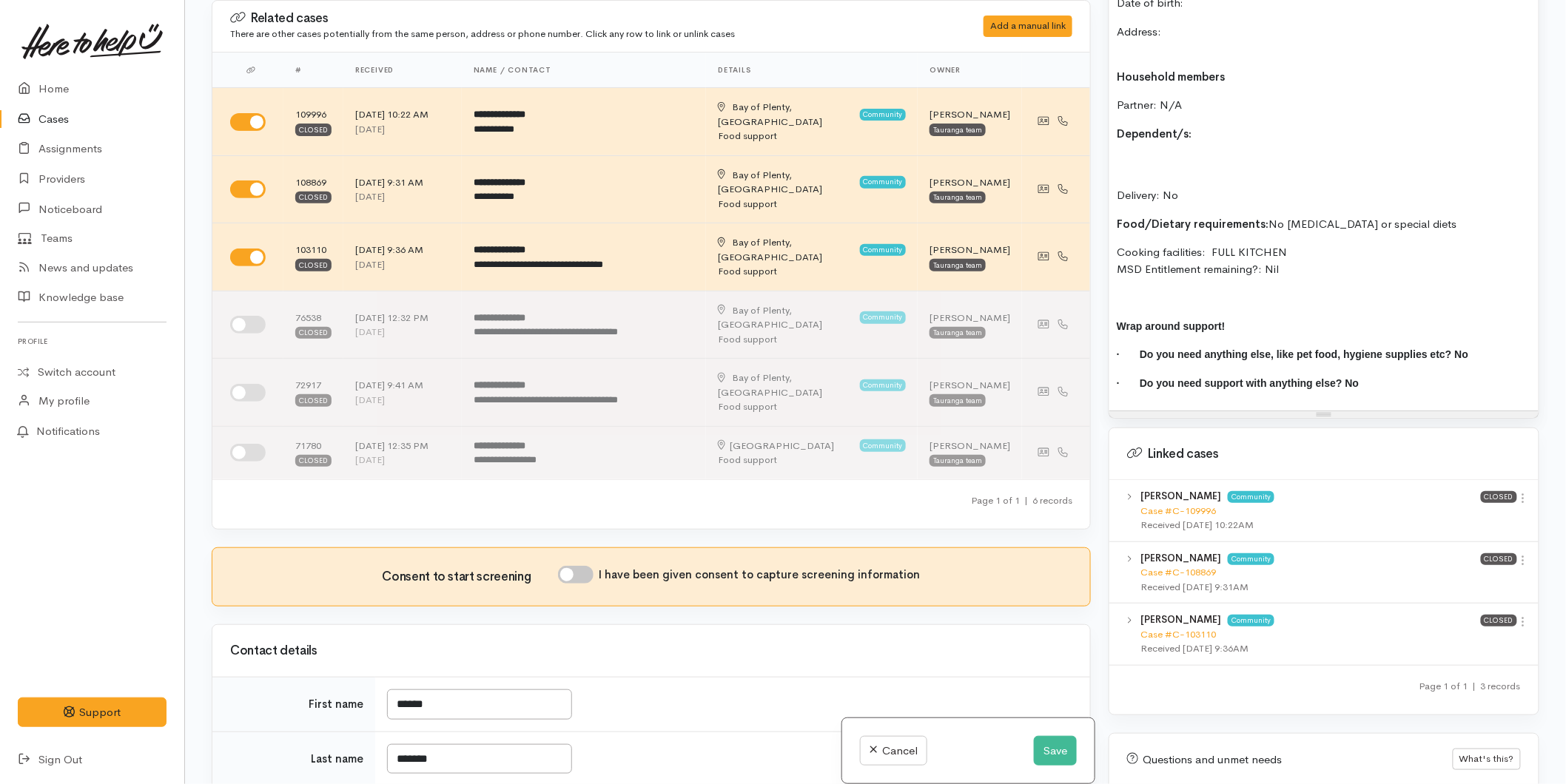
scroll to position [1175, 0]
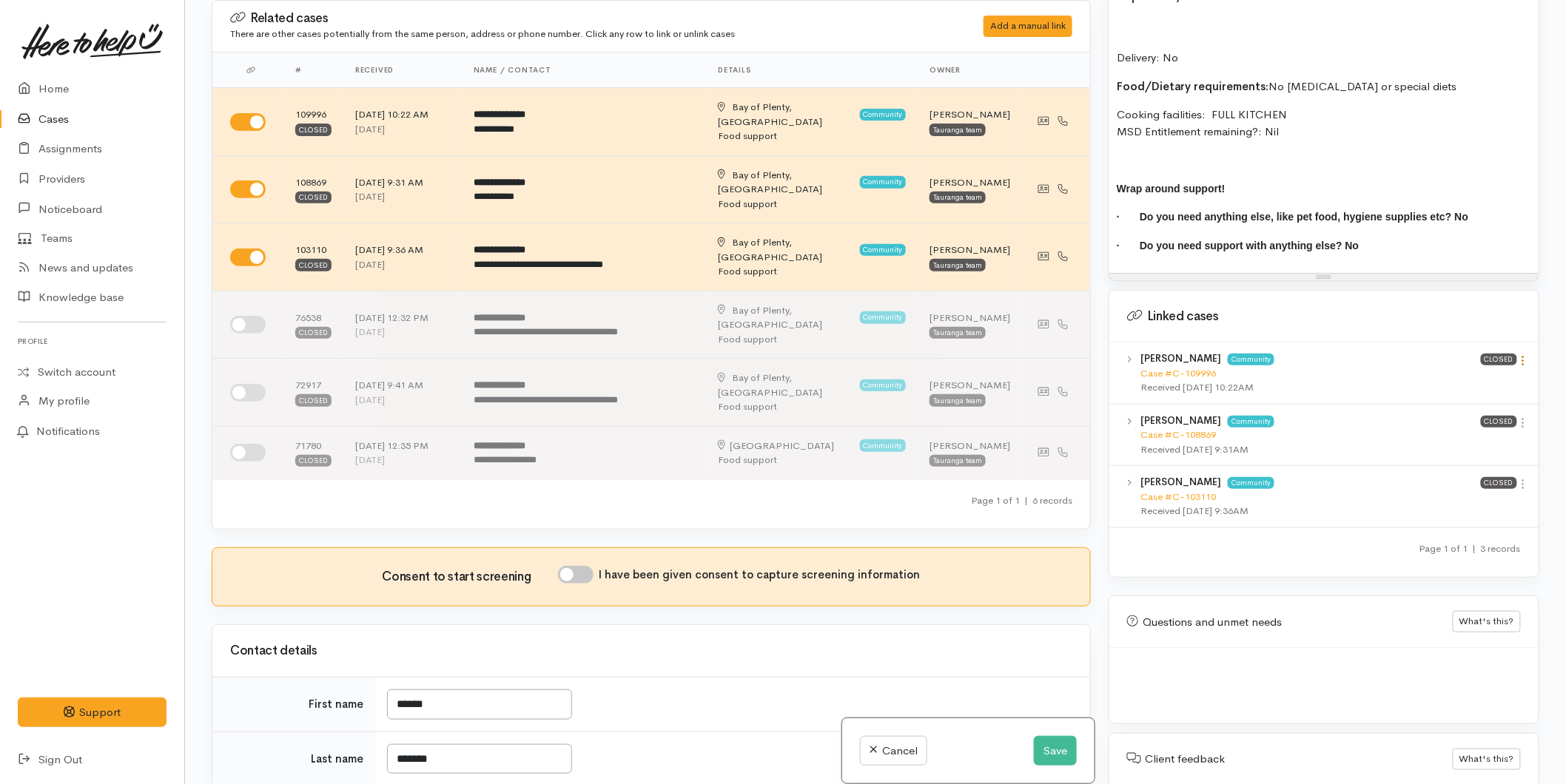
click at [1519, 354] on icon at bounding box center [1523, 360] width 12 height 12
click at [1458, 378] on link "View case" at bounding box center [1470, 389] width 117 height 23
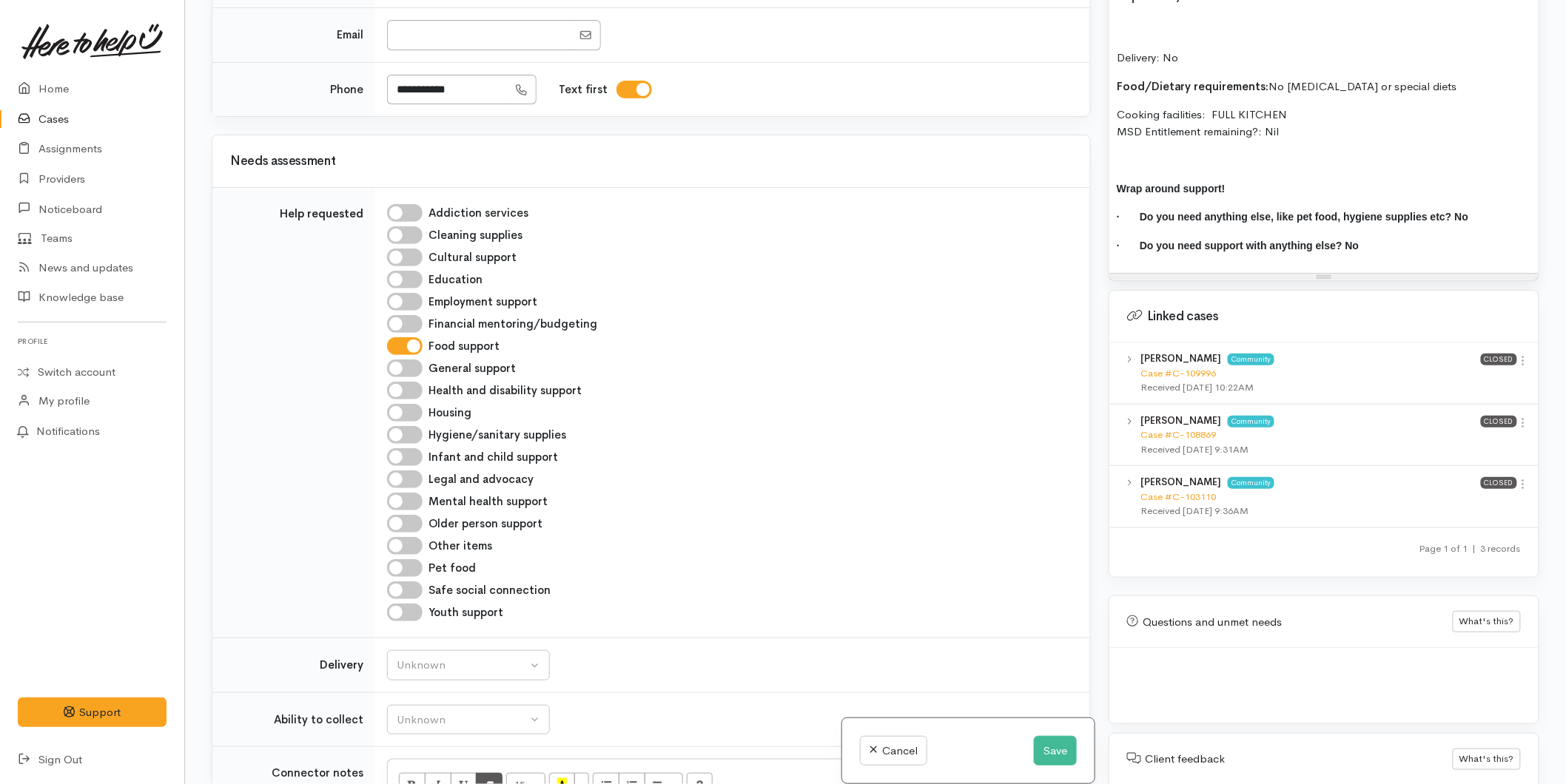
scroll to position [986, 0]
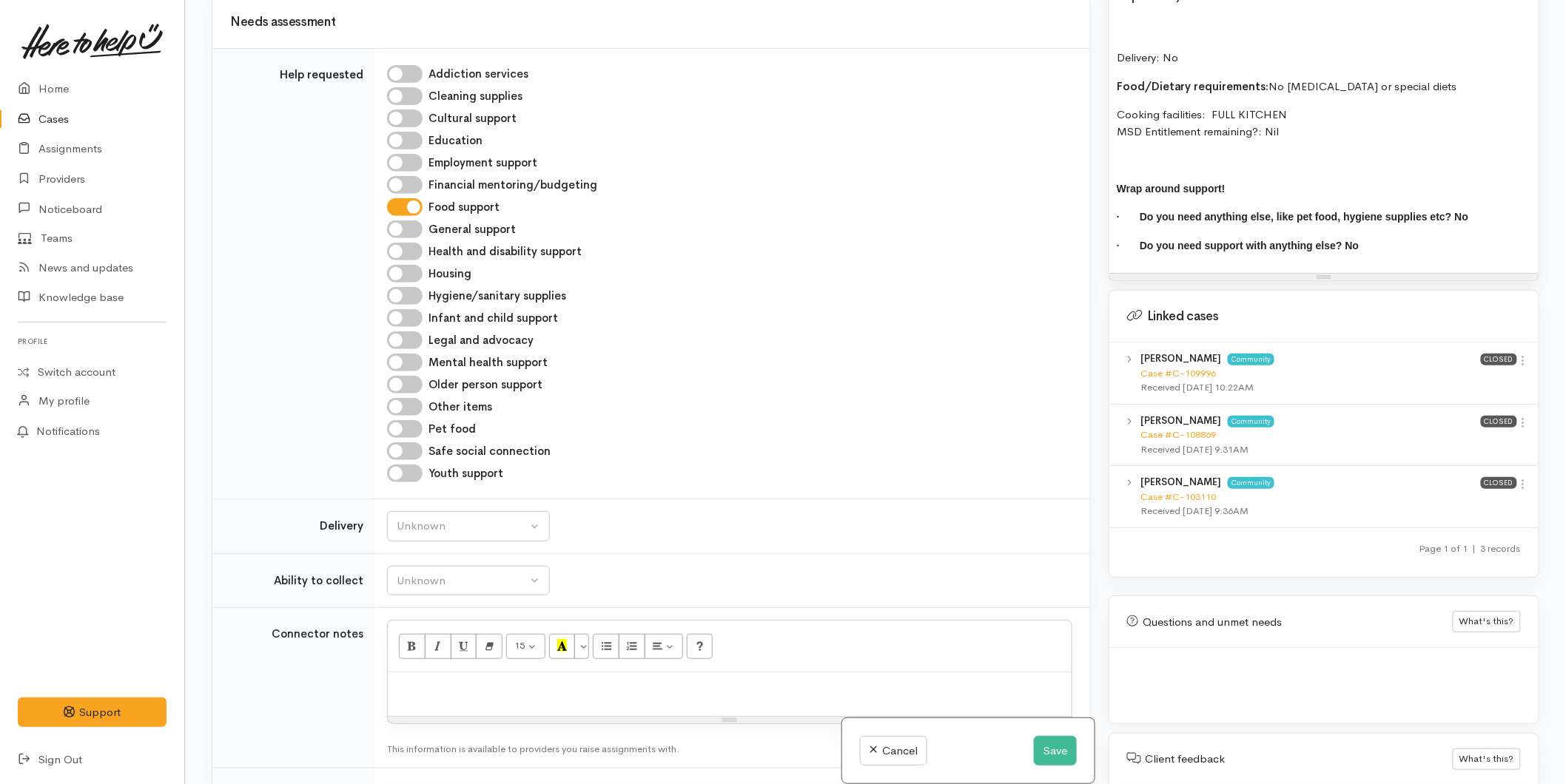
click at [433, 680] on p at bounding box center [729, 688] width 669 height 17
paste div
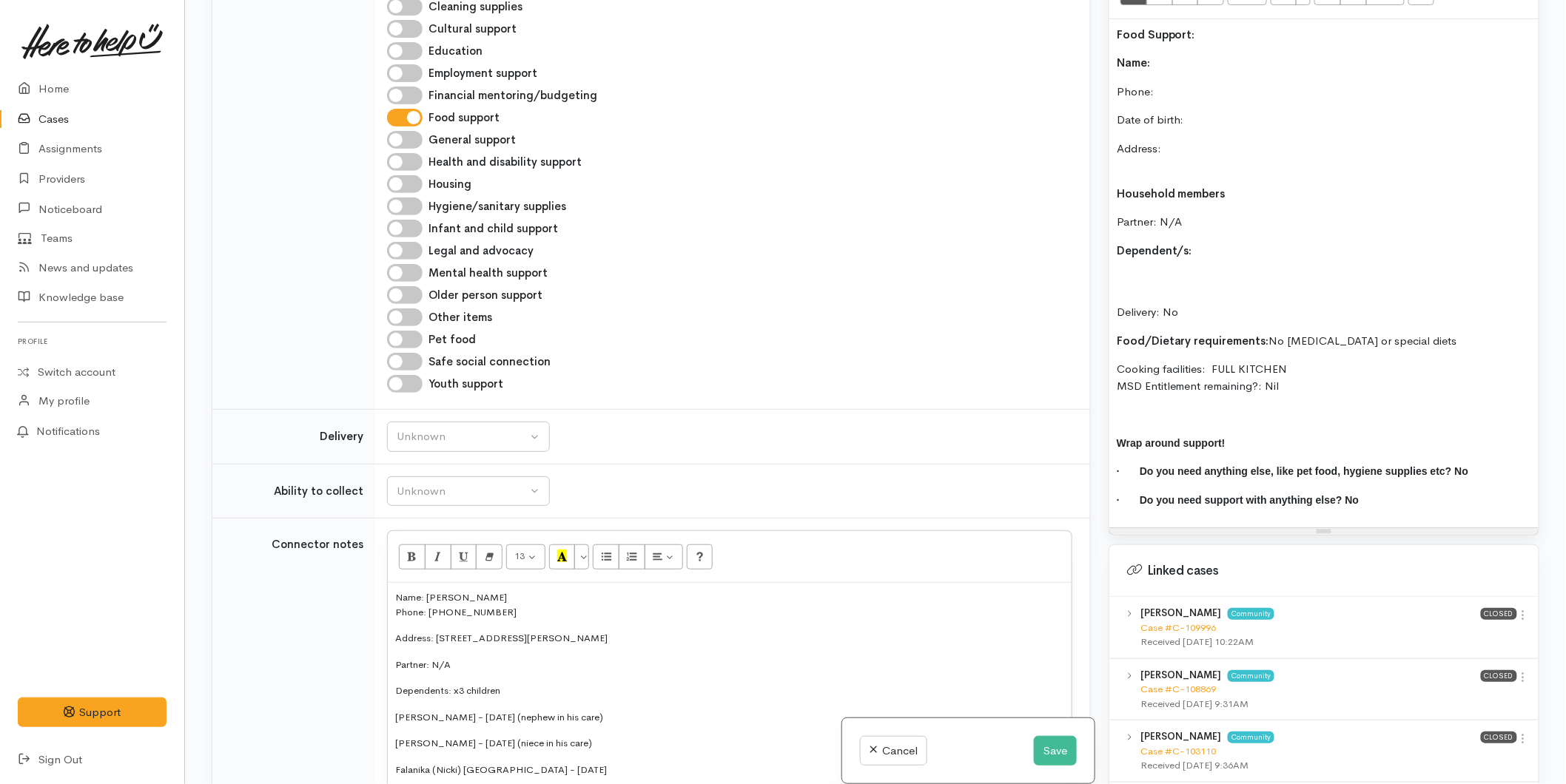
scroll to position [682, 0]
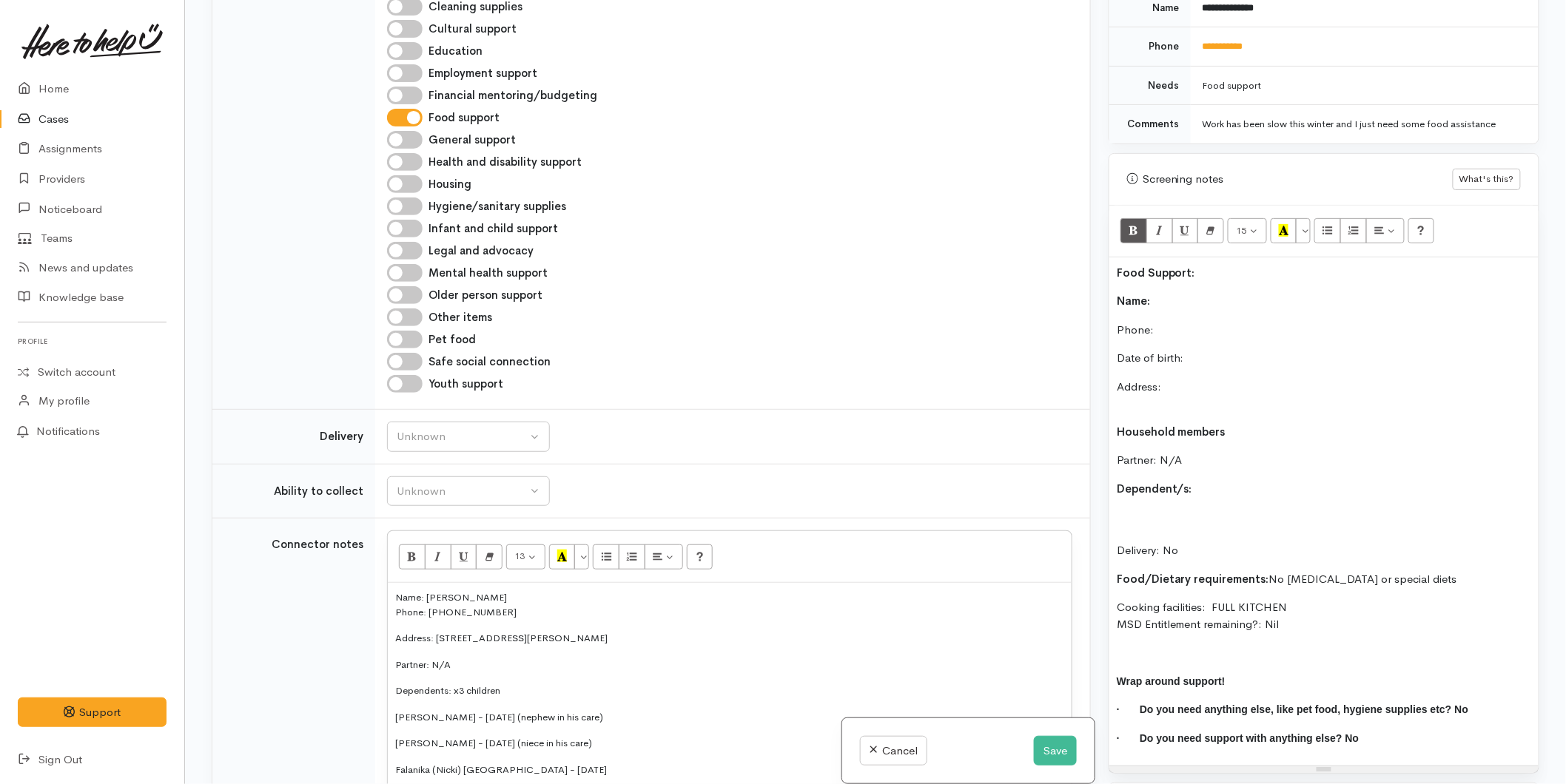
click at [1184, 276] on div "Food Support: Name: Phone:  Date of birth: Address: Household members Partner: …" at bounding box center [1324, 512] width 429 height 509
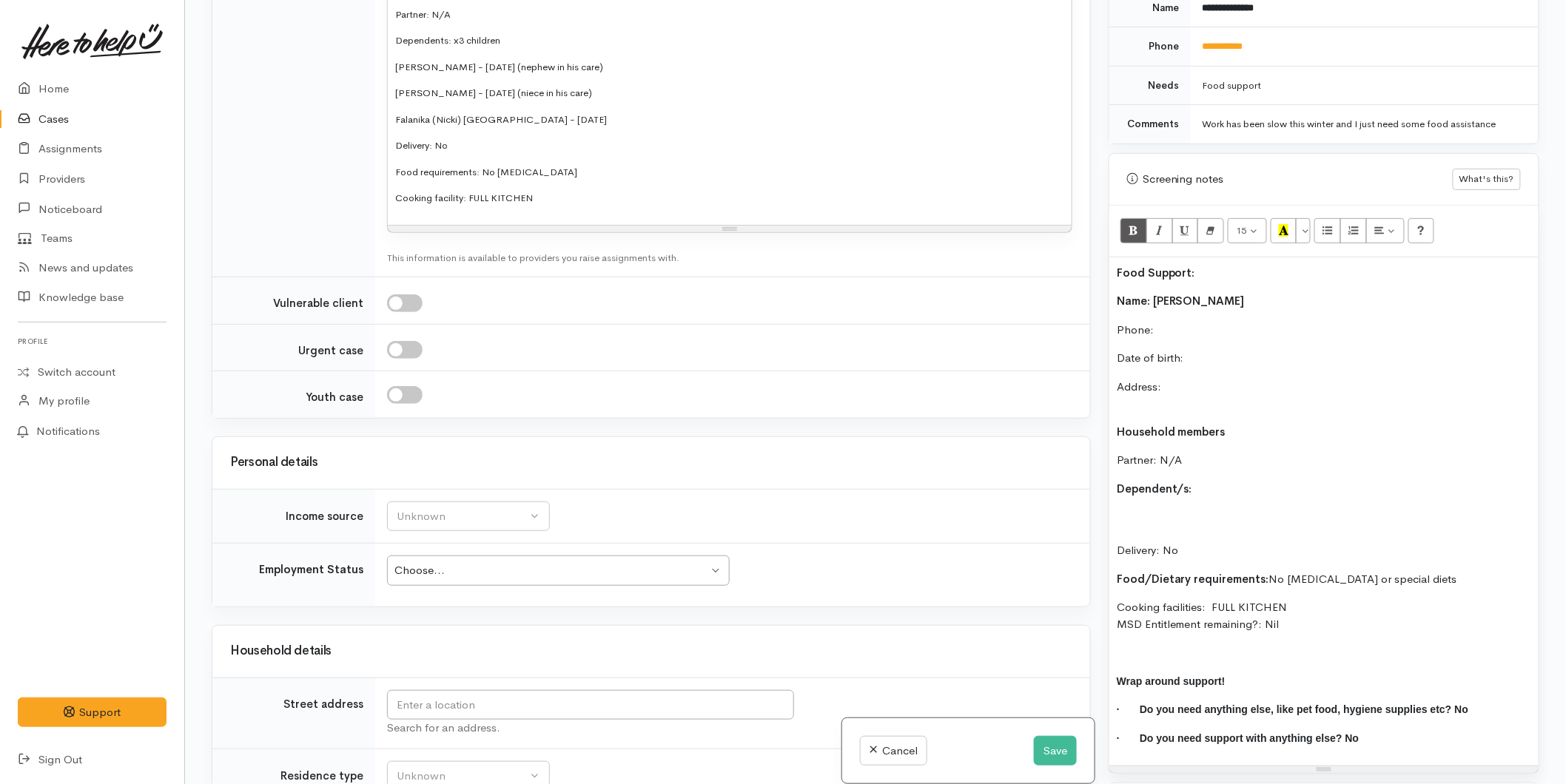
scroll to position [1734, 0]
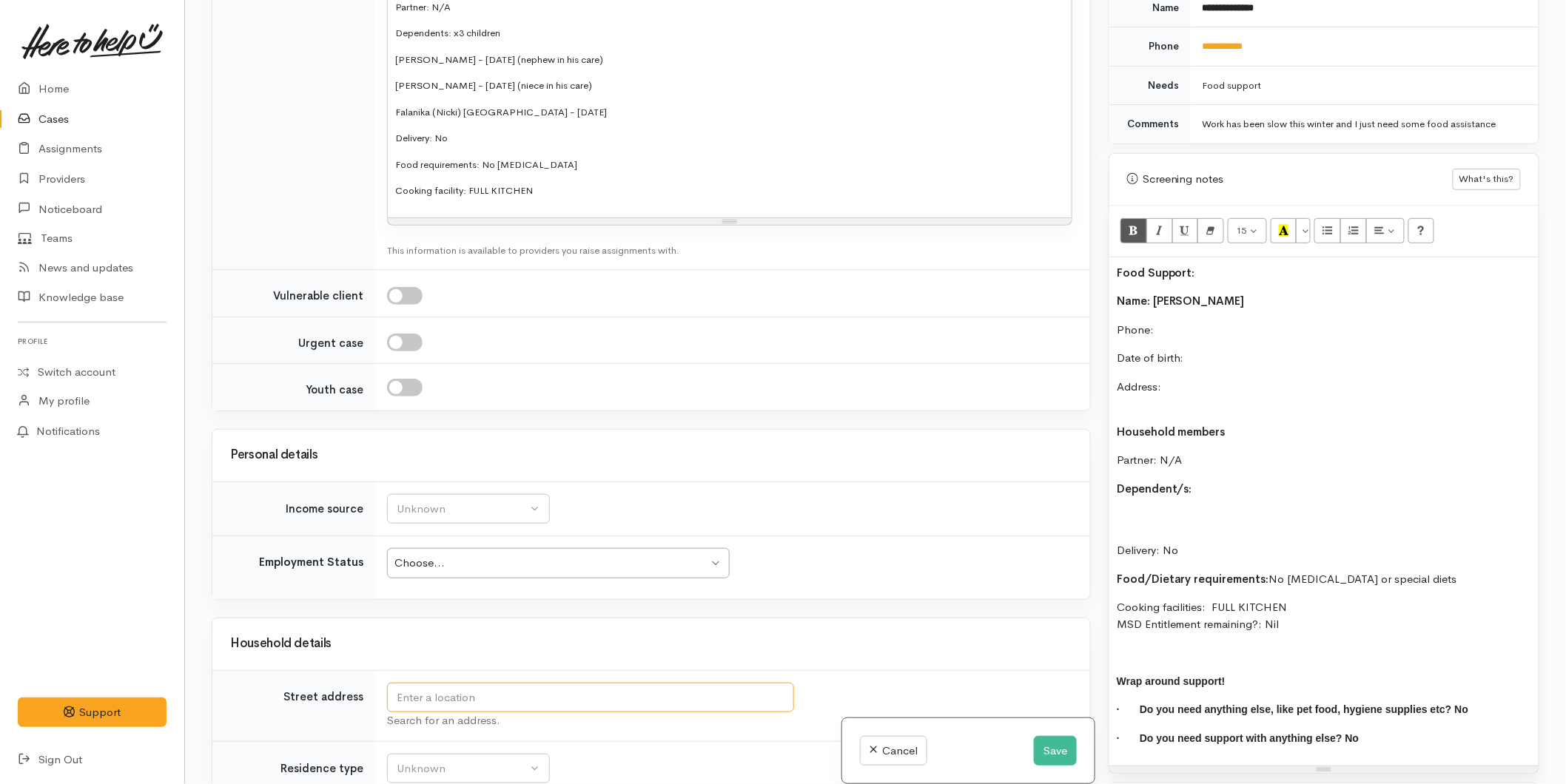
click at [446, 683] on input "text" at bounding box center [590, 698] width 407 height 30
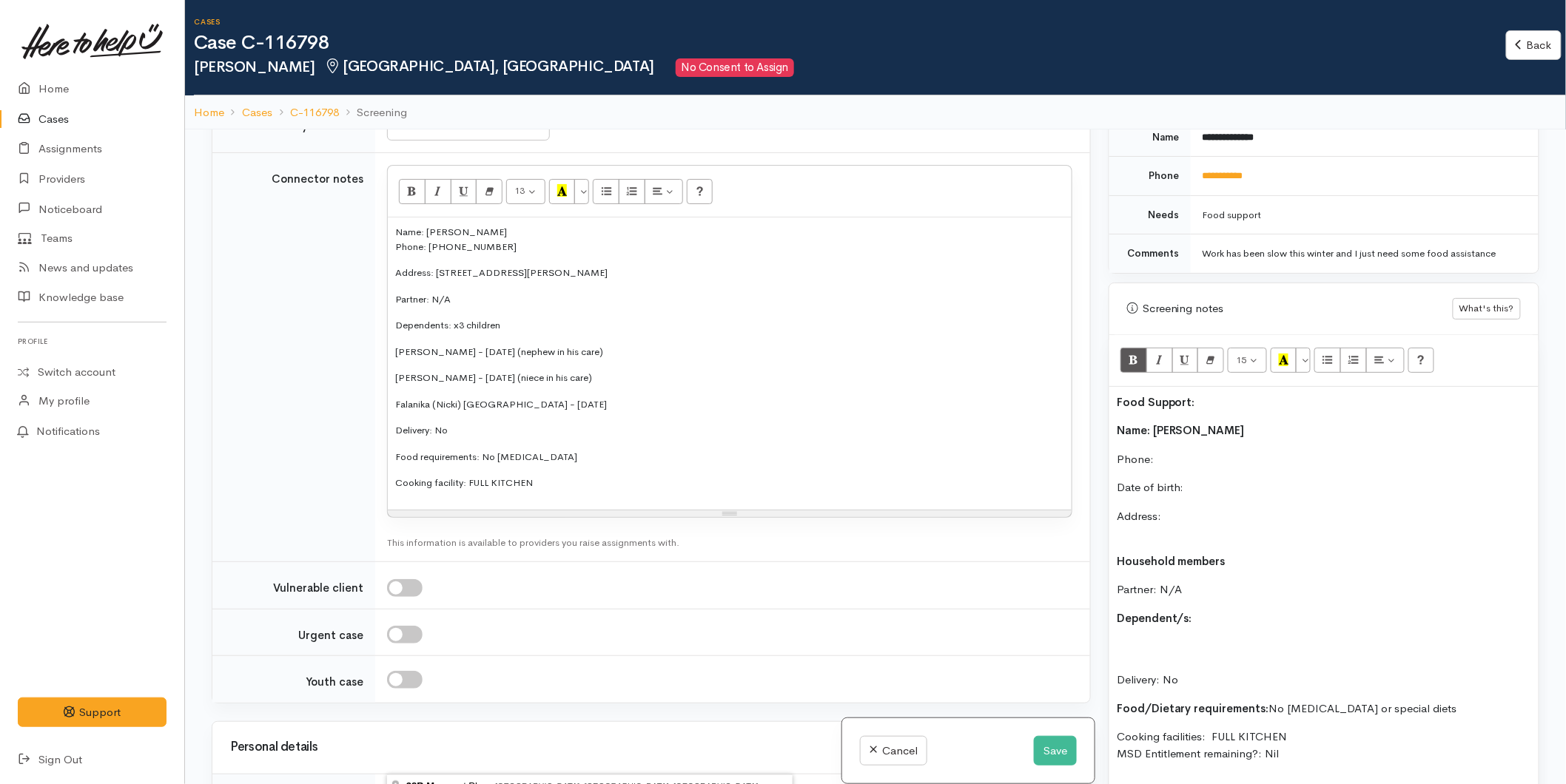
scroll to position [1570, 0]
type input "28b marg"
click at [633, 372] on p "Patricia Andrews - 07/09/2018 (niece in his care)" at bounding box center [729, 379] width 669 height 15
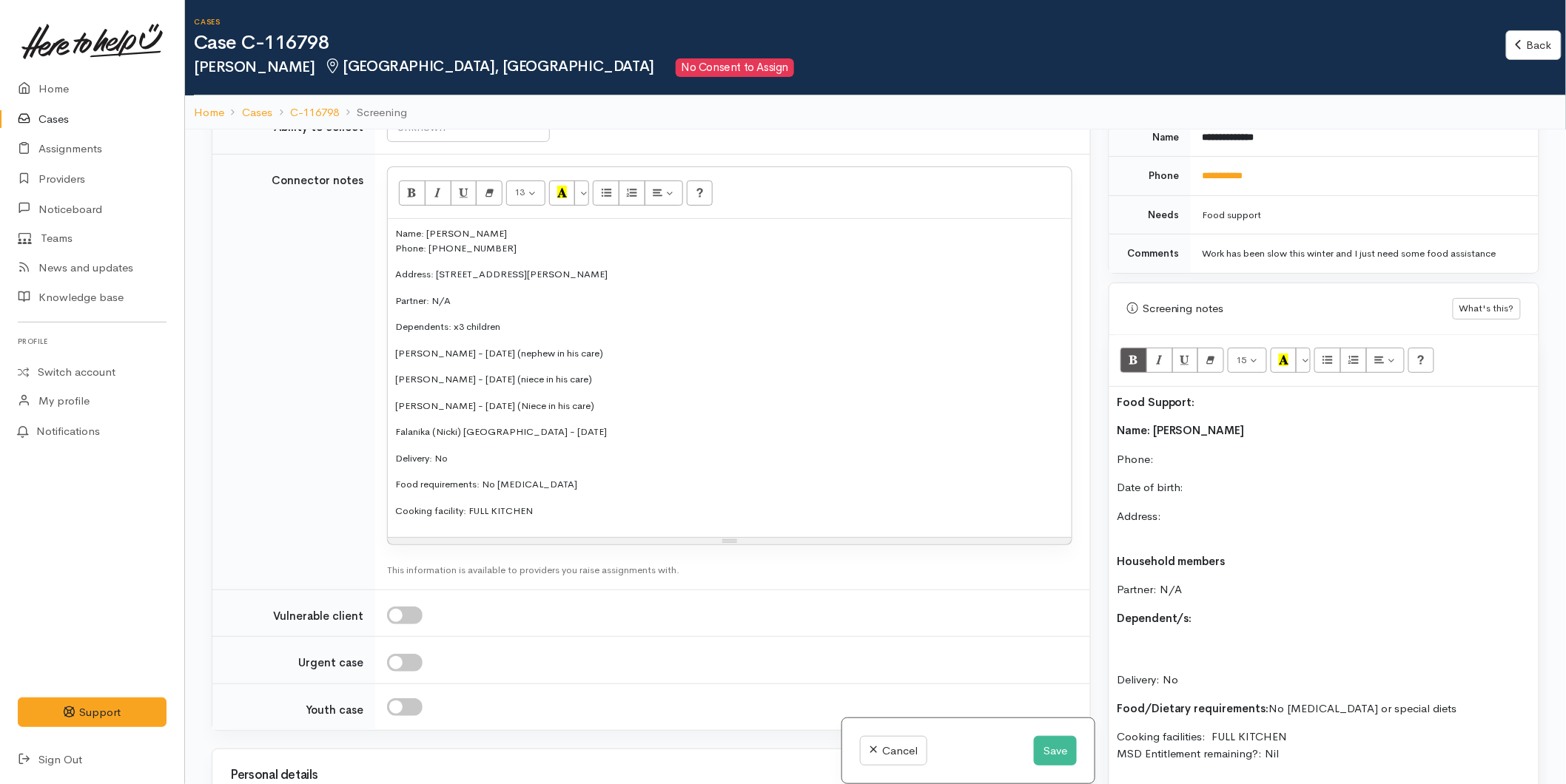
click at [541, 372] on p "Patricia Andrews - 07/09/2018 (niece in his care)" at bounding box center [729, 379] width 669 height 15
click at [529, 346] on p "Jack Andrews - 05/05/2019 (nephew in his care)" at bounding box center [729, 353] width 669 height 15
drag, startPoint x: 557, startPoint y: 449, endPoint x: 389, endPoint y: 165, distance: 330.0
click at [389, 219] on div "Name: Jordan Andrews Phone: 02041886160 Address: 28B Margaret Road, Bellevue Pa…" at bounding box center [730, 378] width 684 height 318
copy div "Name: Jordan Andrews Phone: 02041886160 Address: 28B Margaret Road, Bellevue Pa…"
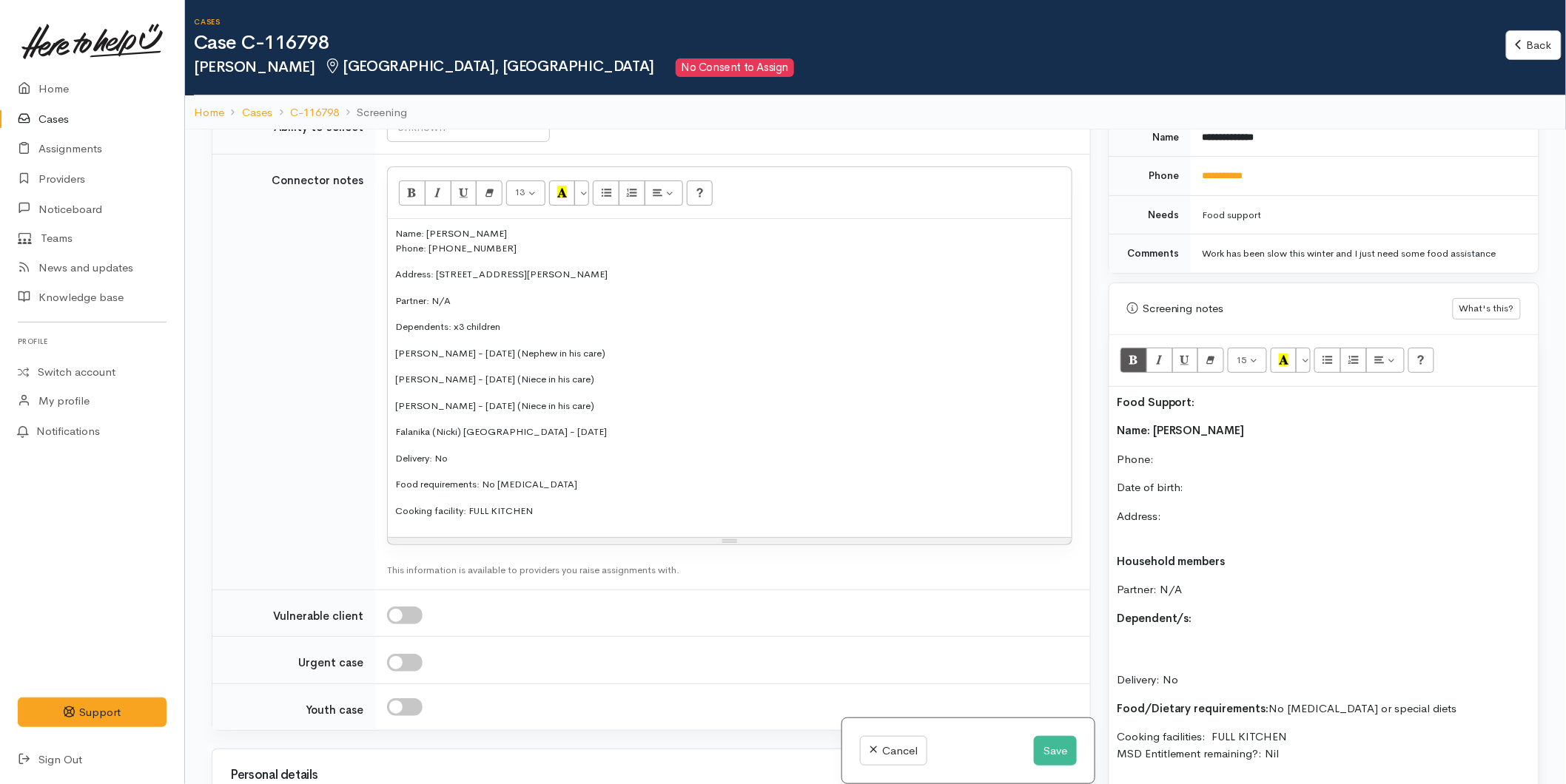
click at [1117, 424] on b "Name: Jordan Andrews" at bounding box center [1181, 431] width 128 height 14
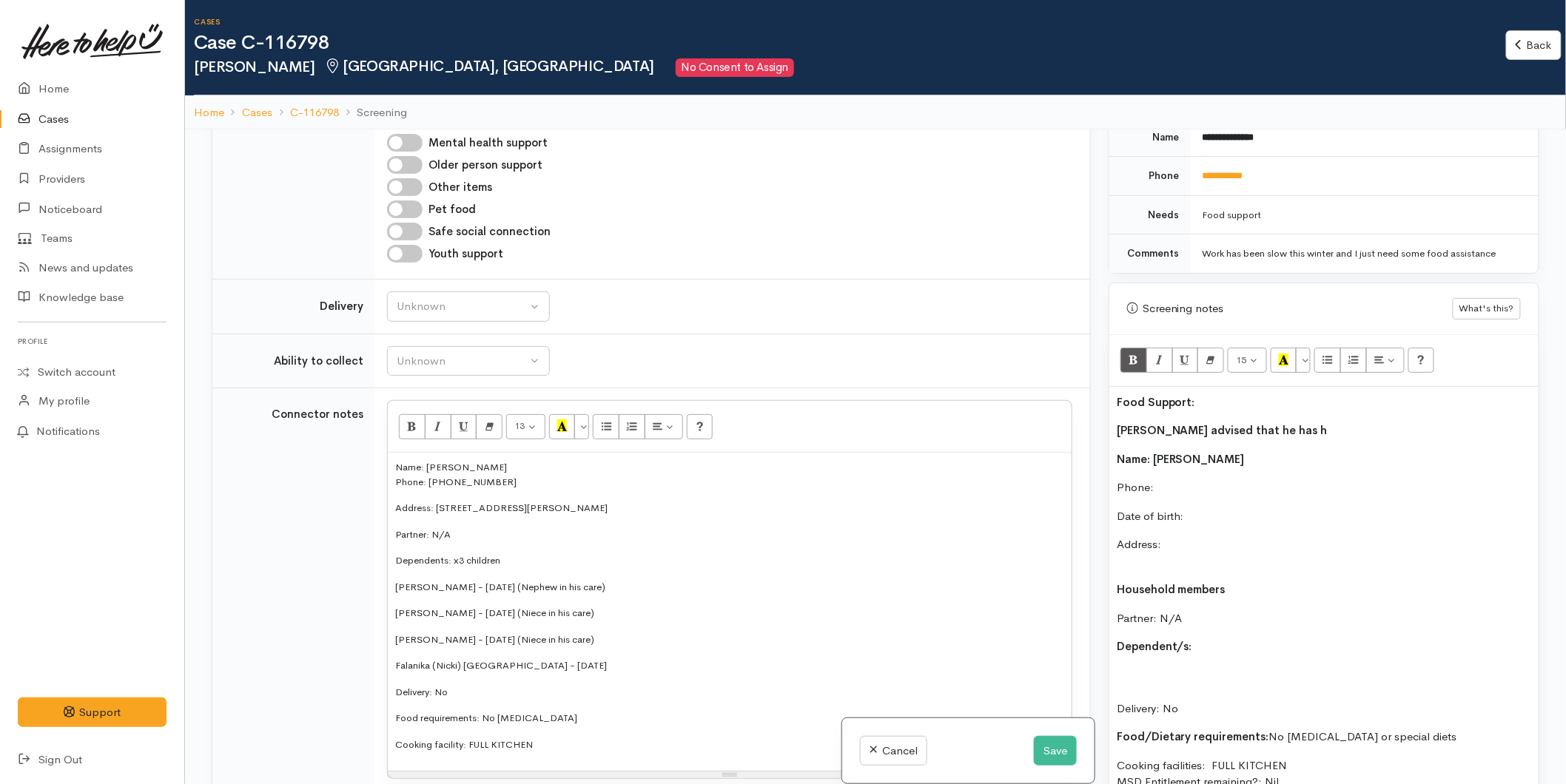
scroll to position [1322, 0]
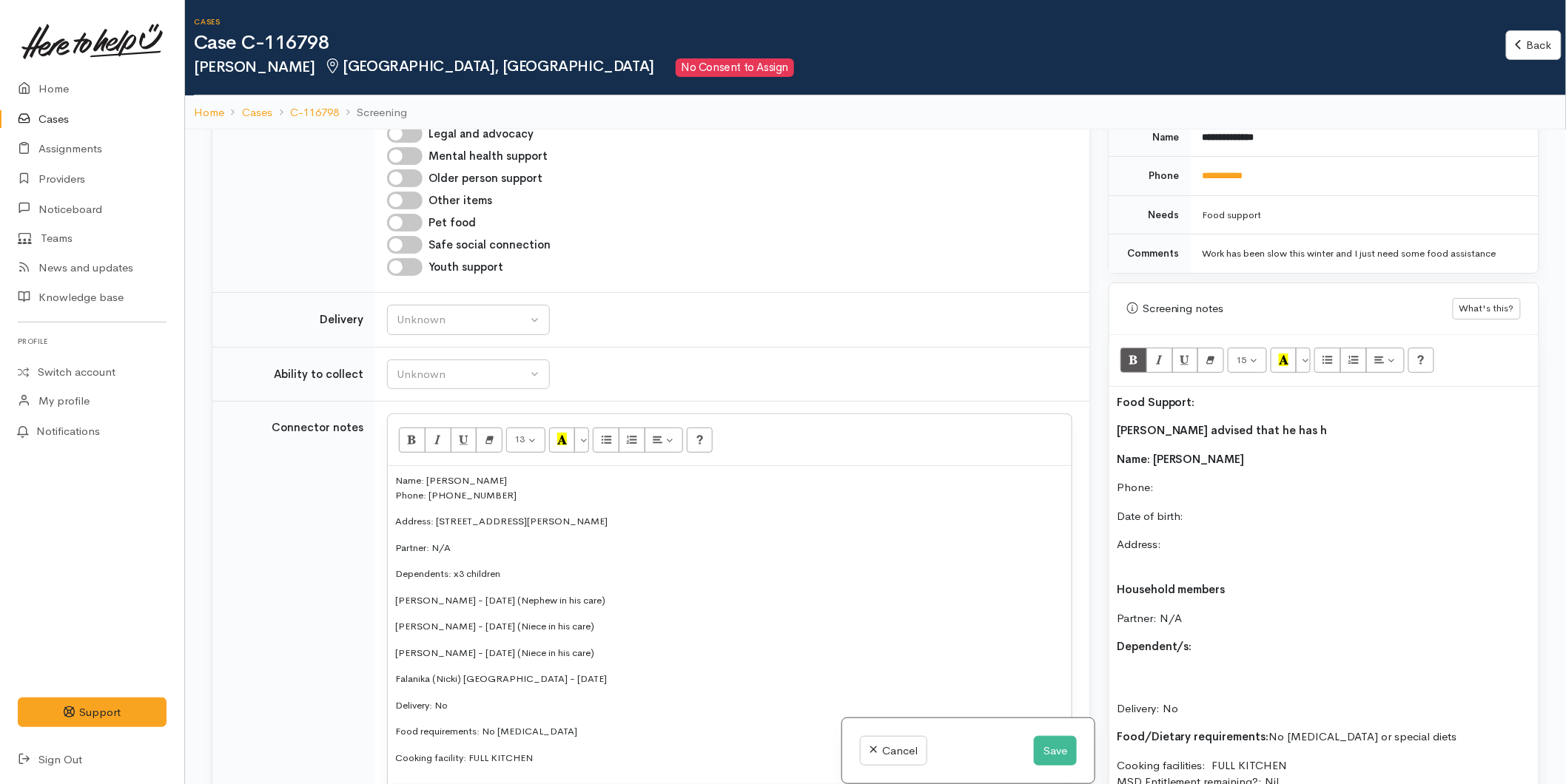
drag, startPoint x: 537, startPoint y: 700, endPoint x: 387, endPoint y: 394, distance: 340.8
click at [392, 466] on div "Name: Jordan Andrews Phone: 02041886160 Address: 28B Margaret Road, Bellevue Pa…" at bounding box center [730, 625] width 684 height 318
click at [403, 311] on div "Unknown" at bounding box center [461, 320] width 130 height 17
click at [424, 446] on link "No" at bounding box center [468, 457] width 161 height 23
select select "1"
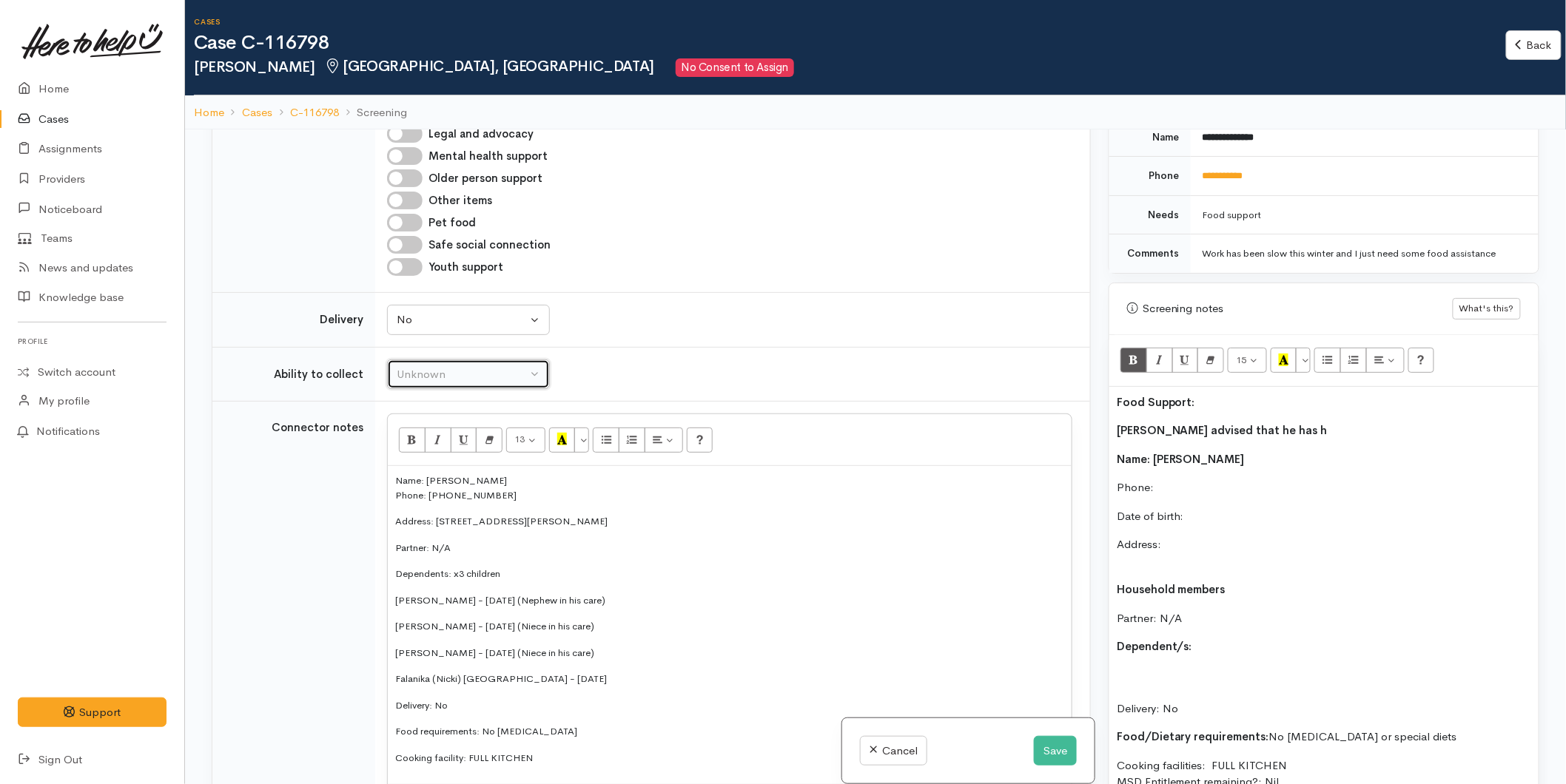
click at [424, 366] on div "Unknown" at bounding box center [461, 374] width 130 height 17
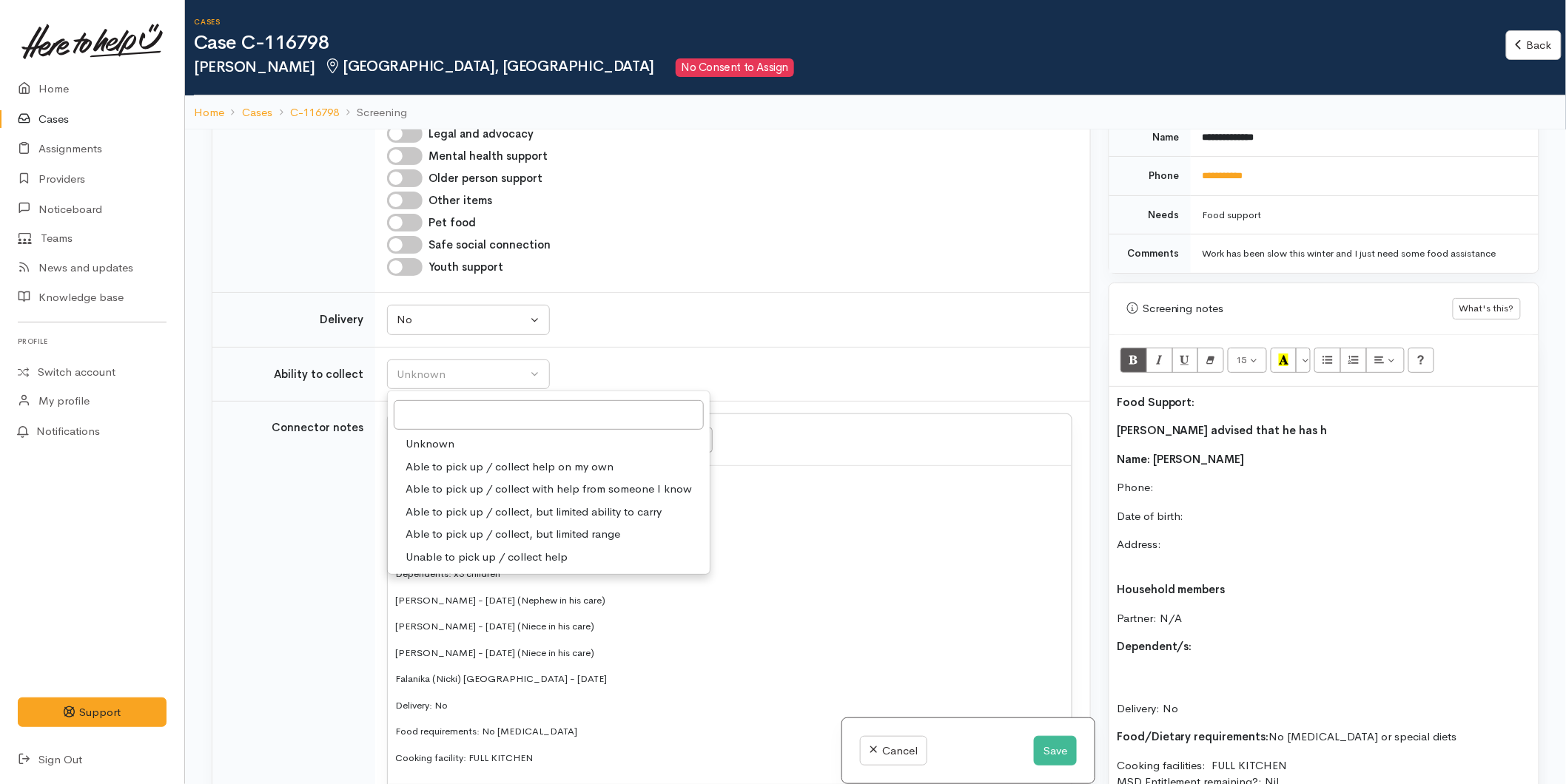
click at [445, 459] on span "Able to pick up / collect help on my own" at bounding box center [509, 467] width 208 height 17
select select "2"
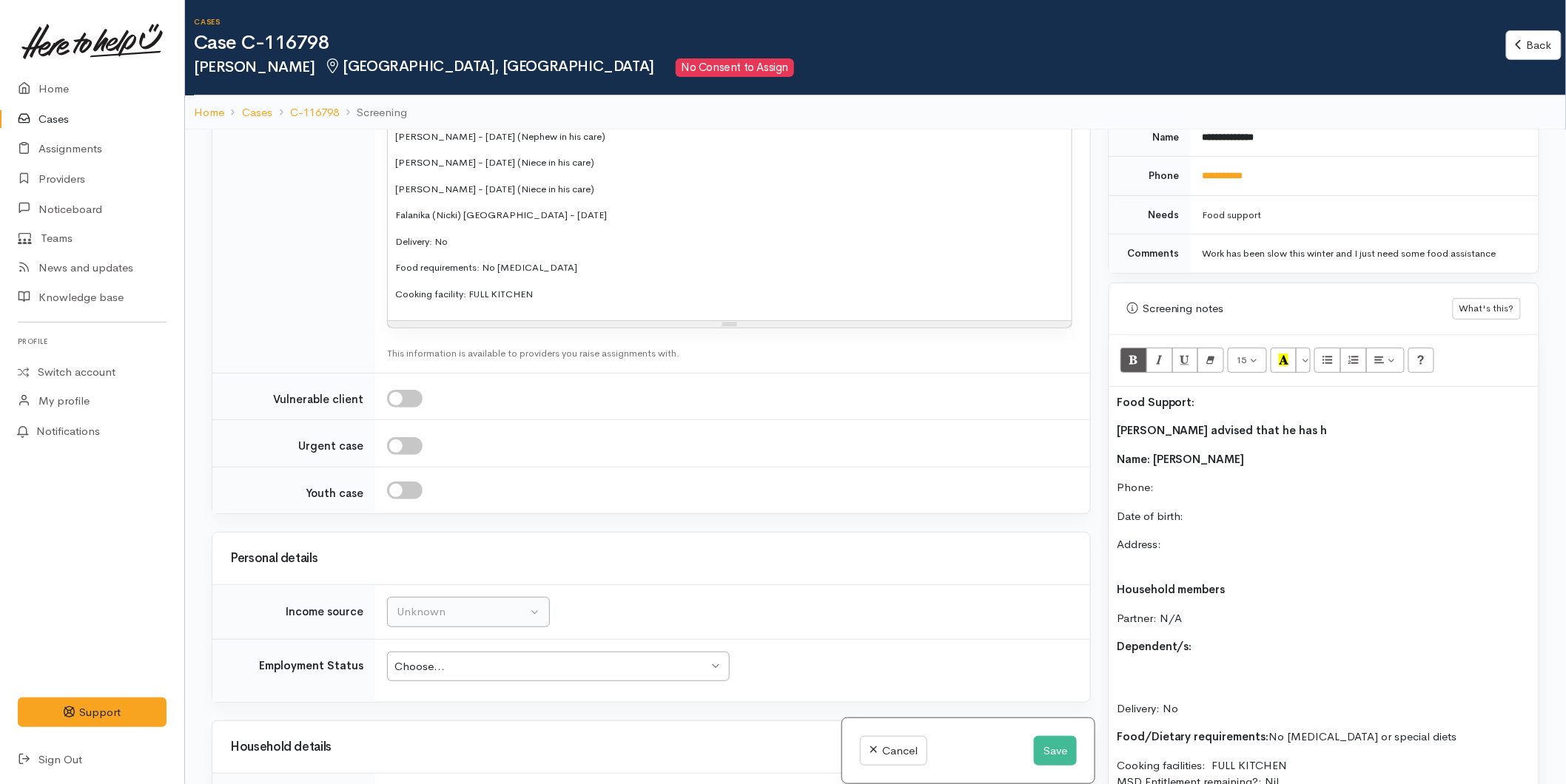
scroll to position [1816, 0]
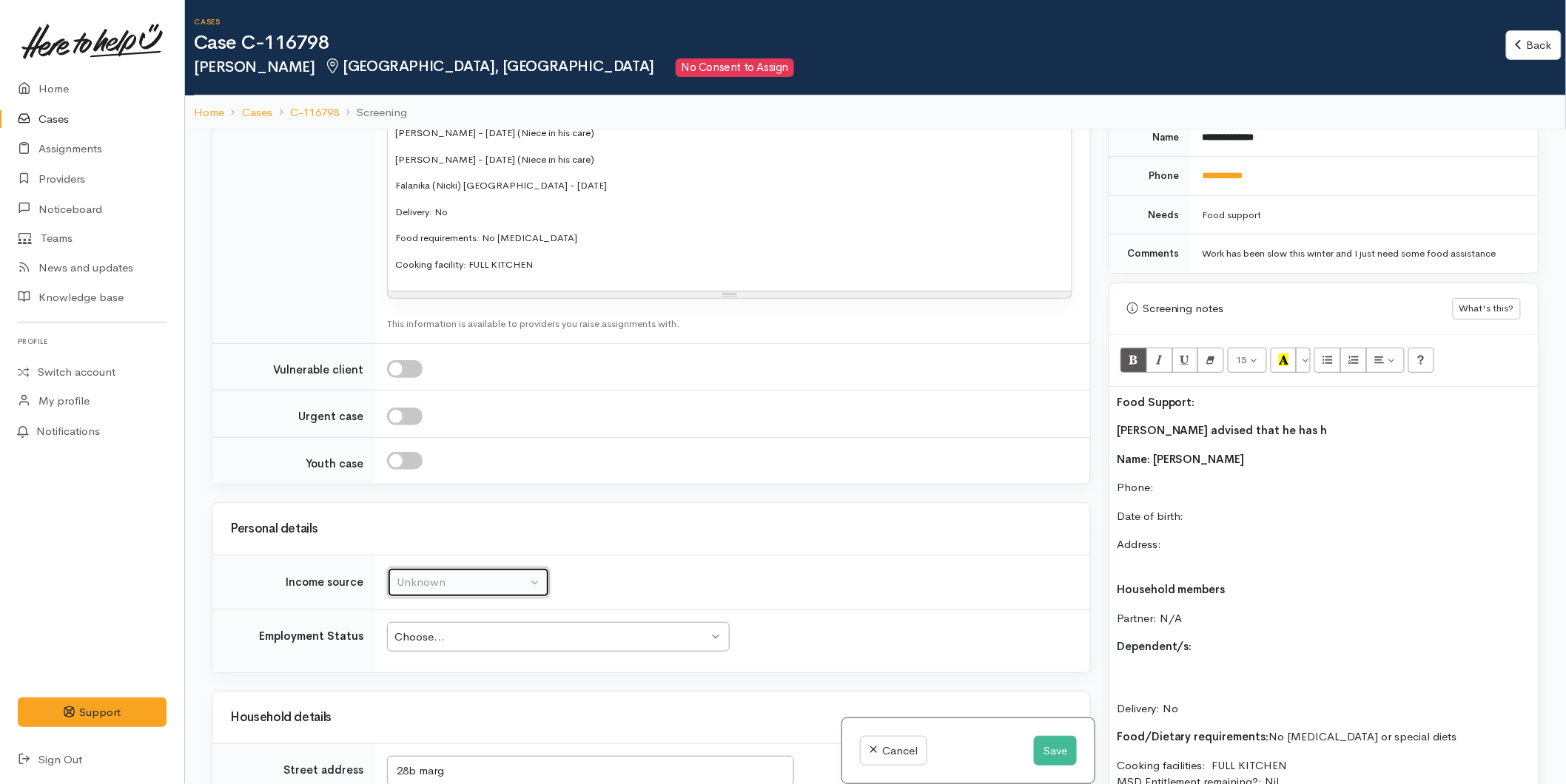
click at [450, 568] on button "Unknown" at bounding box center [468, 582] width 163 height 30
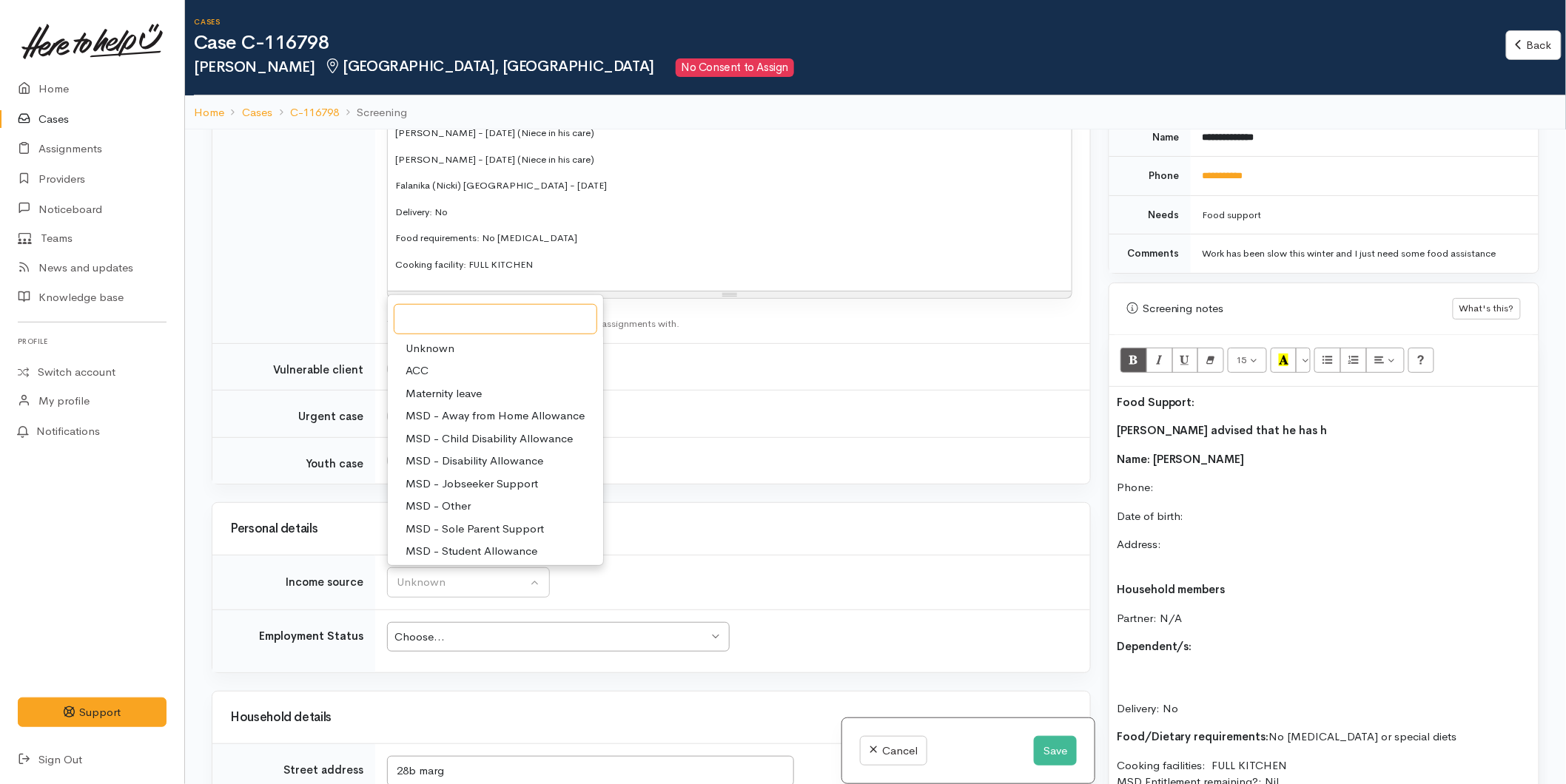
scroll to position [230, 0]
click at [718, 343] on td "Why? Help others understand why you think this is an appropriate assessment for…" at bounding box center [733, 367] width 715 height 47
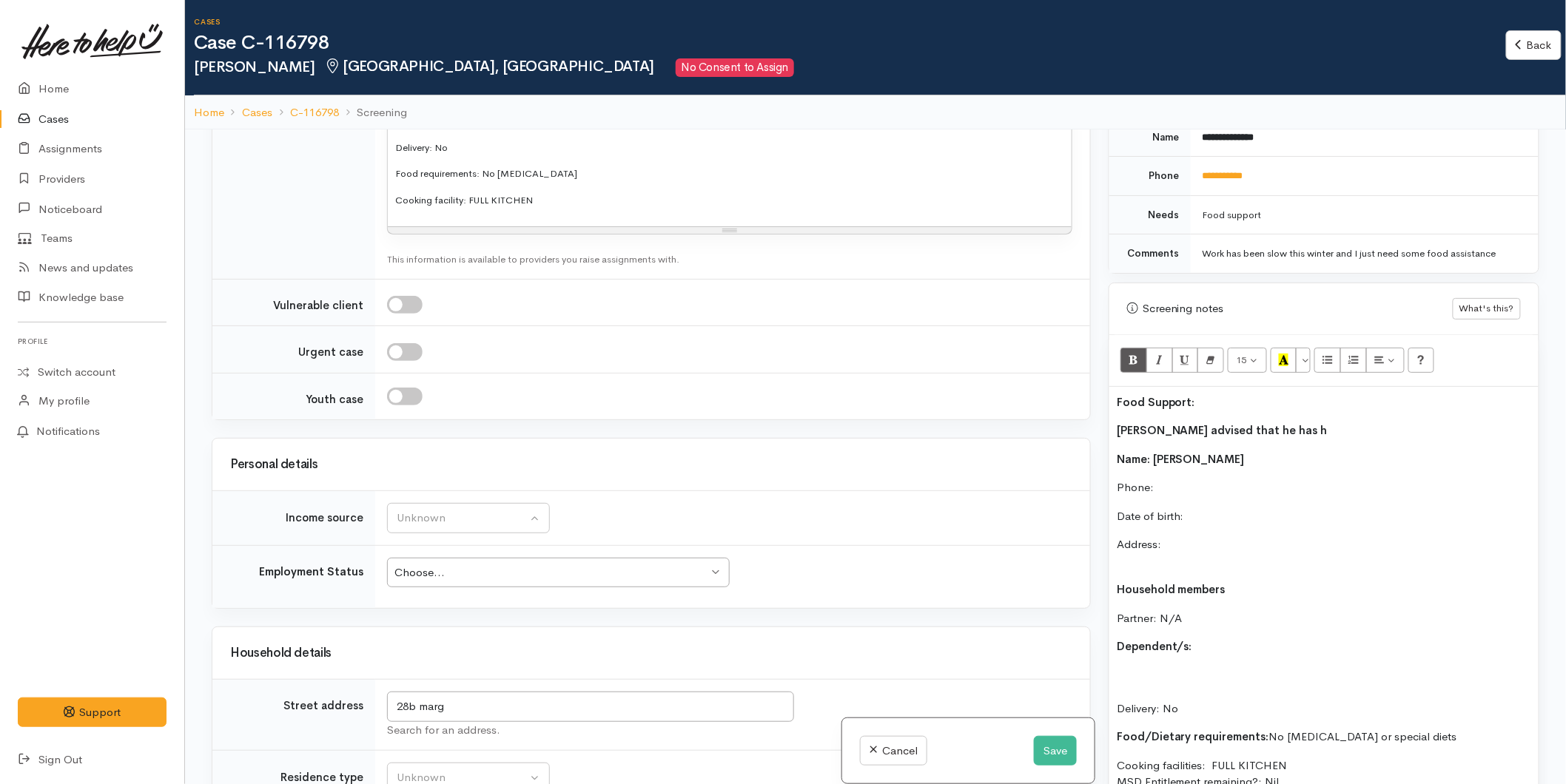
scroll to position [1898, 0]
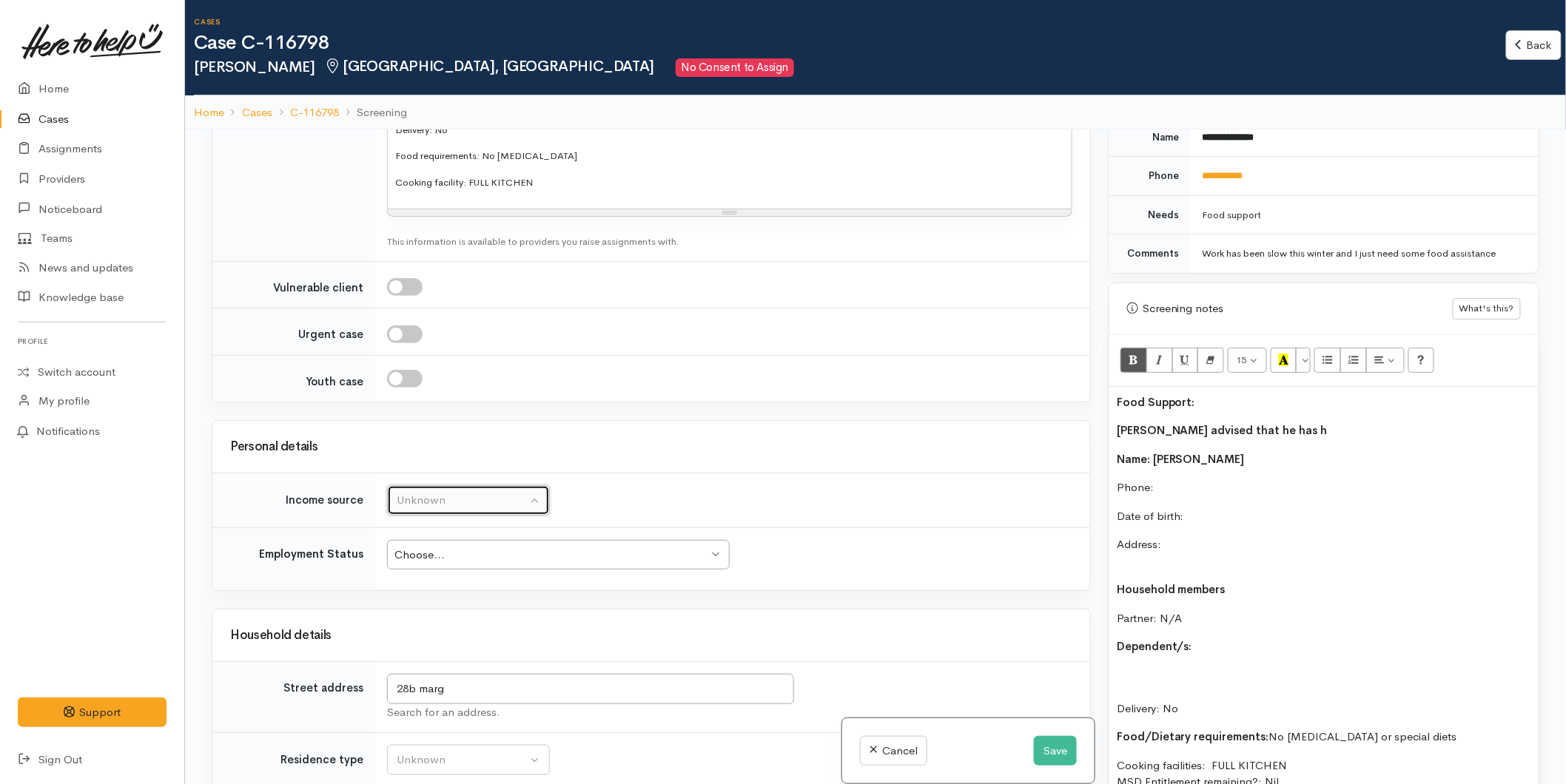
click at [454, 492] on div "Unknown" at bounding box center [461, 501] width 130 height 17
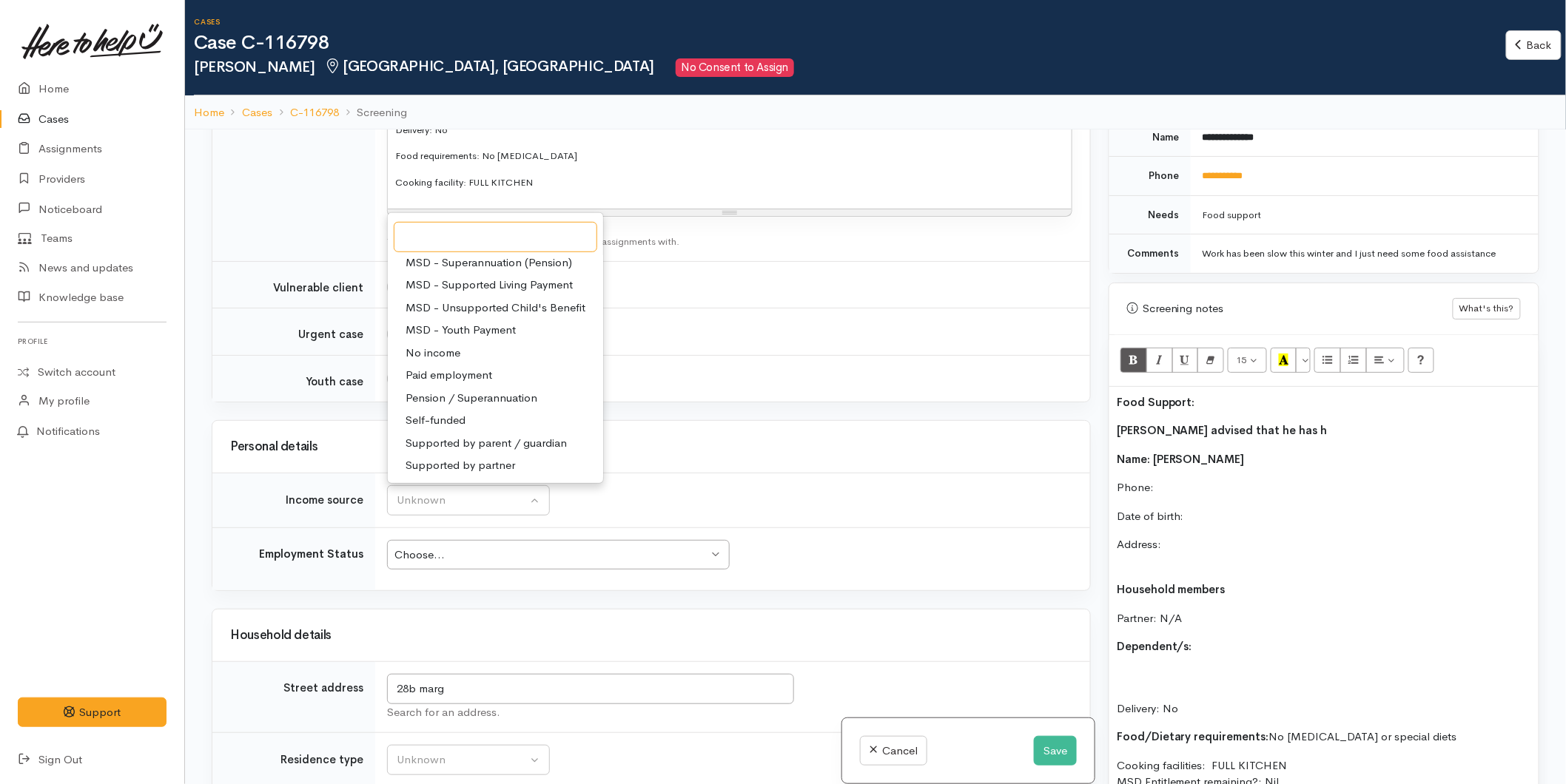
scroll to position [1980, 0]
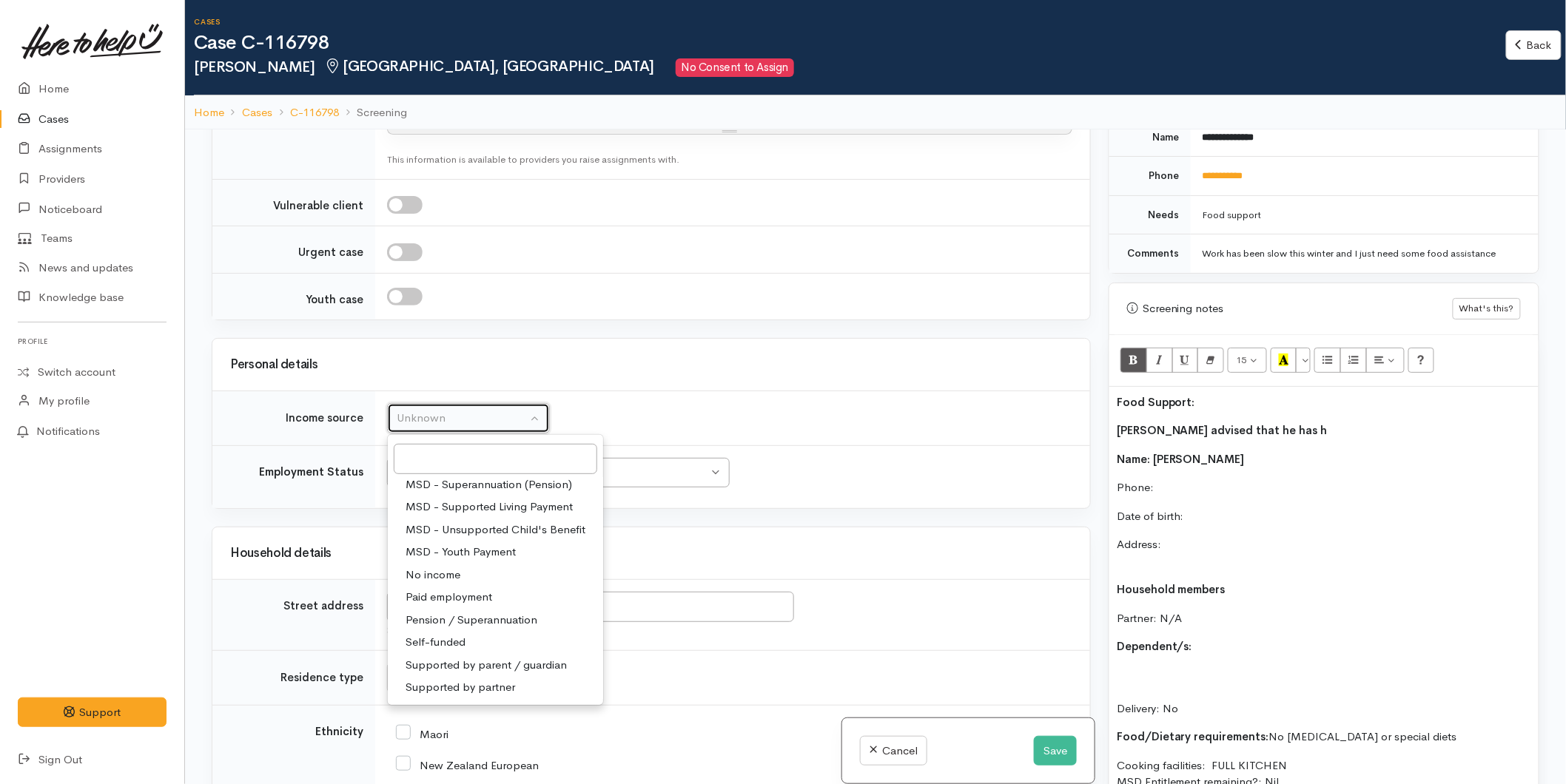
click at [435, 410] on div "Unknown" at bounding box center [461, 418] width 130 height 17
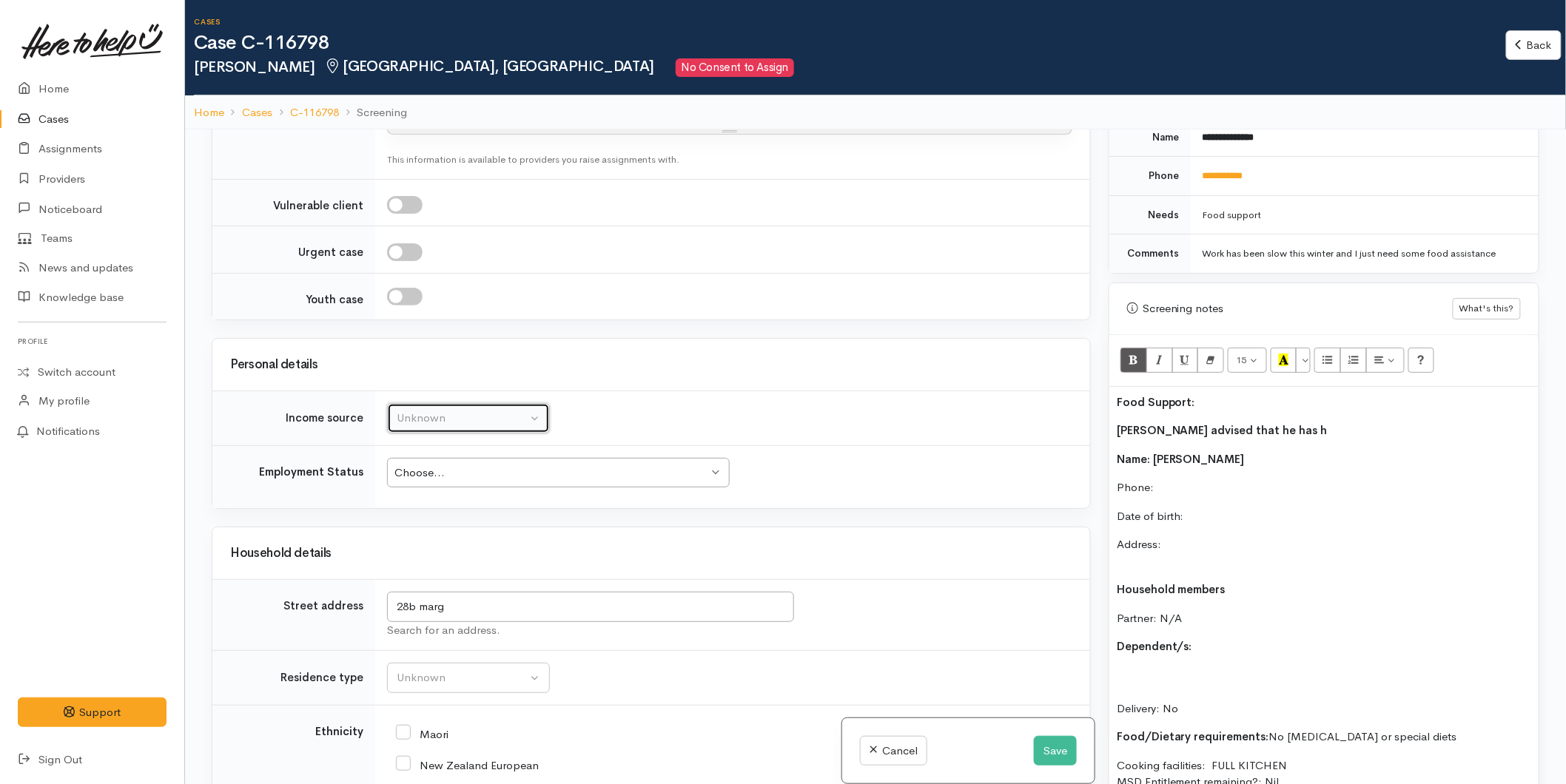
click at [421, 403] on button "Unknown" at bounding box center [468, 418] width 163 height 30
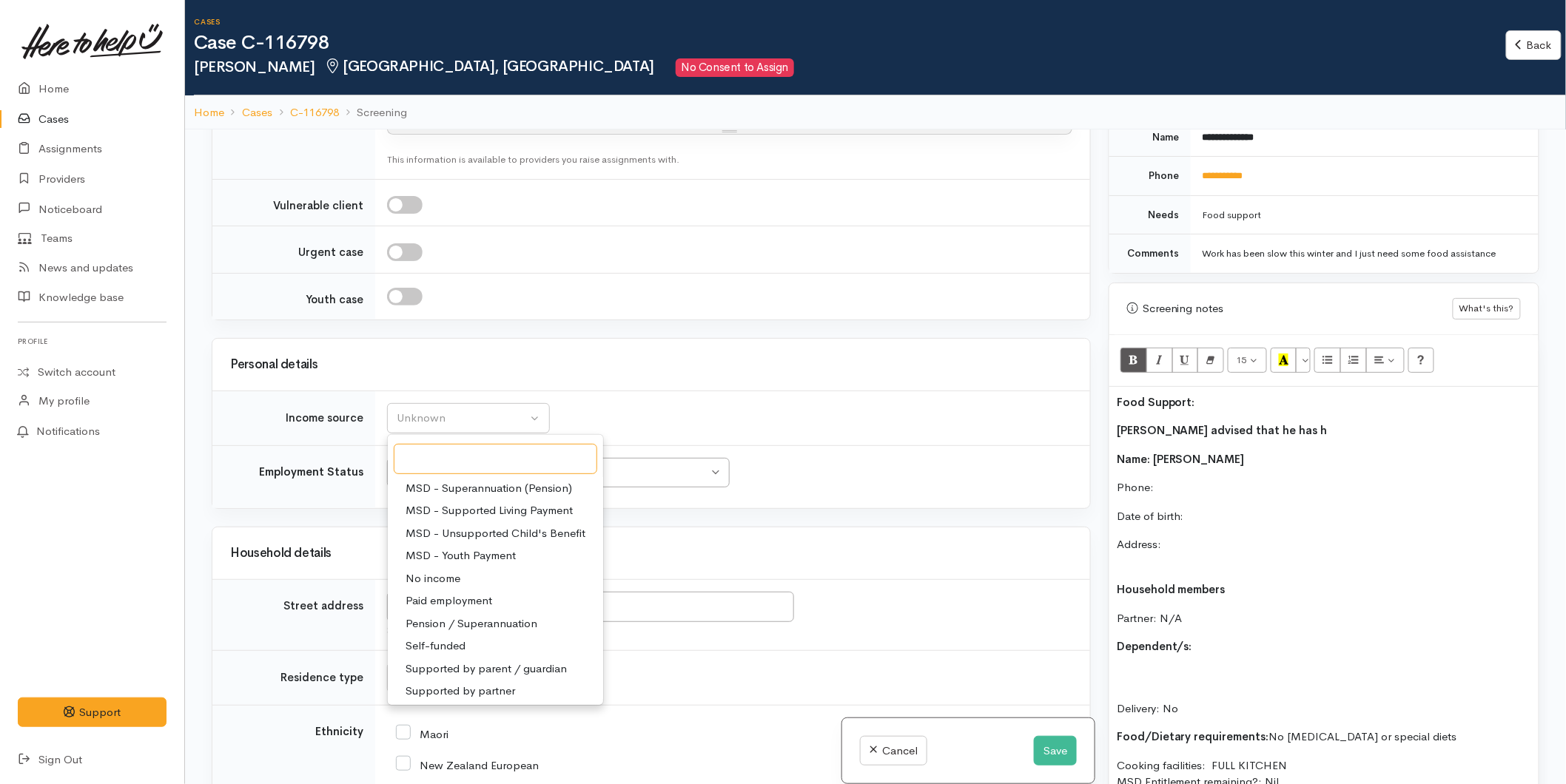
scroll to position [230, 0]
click at [441, 634] on span "Self-funded" at bounding box center [435, 642] width 60 height 17
select select "16"
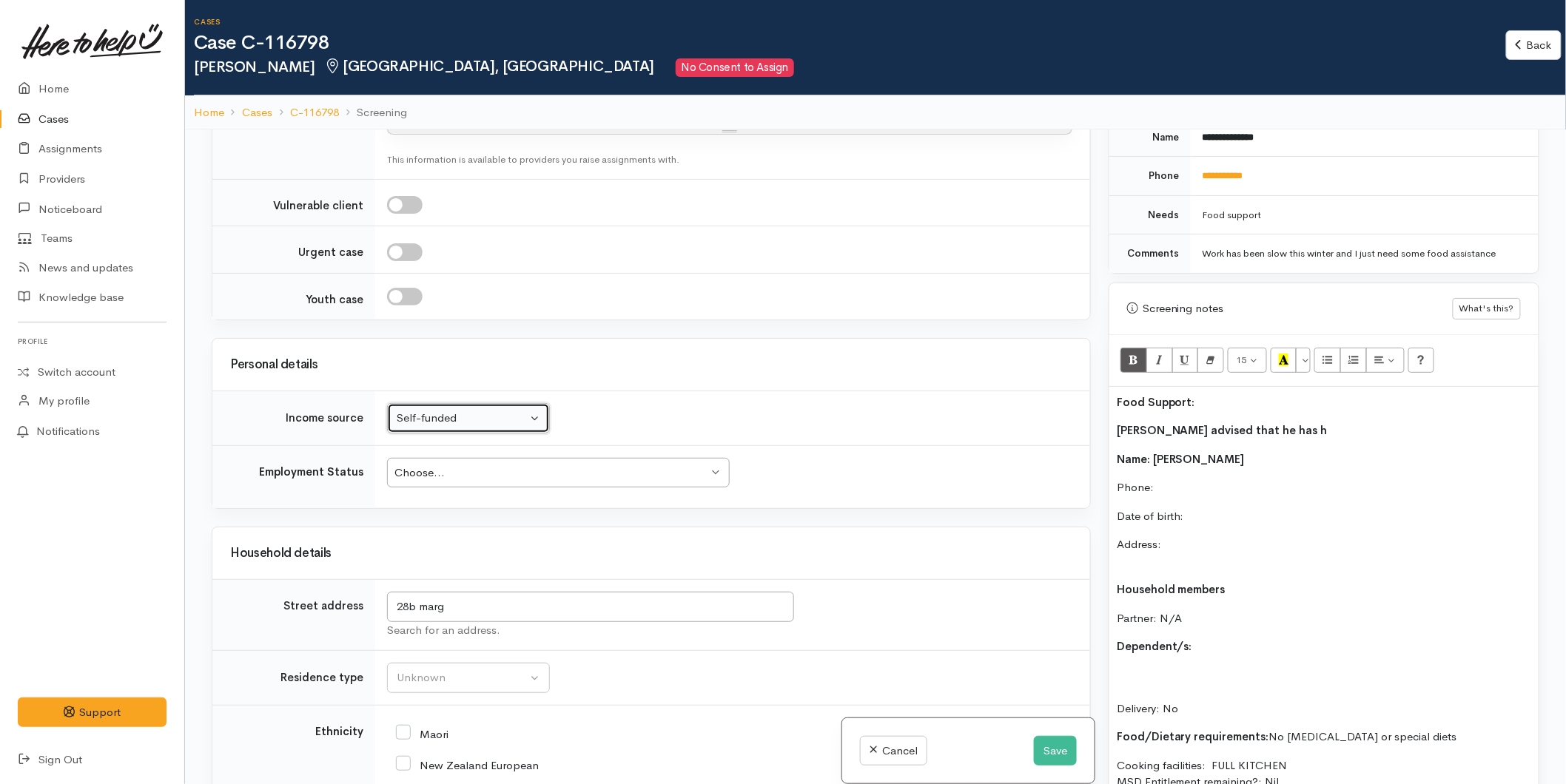
click at [448, 465] on div "Choose..." at bounding box center [551, 473] width 314 height 17
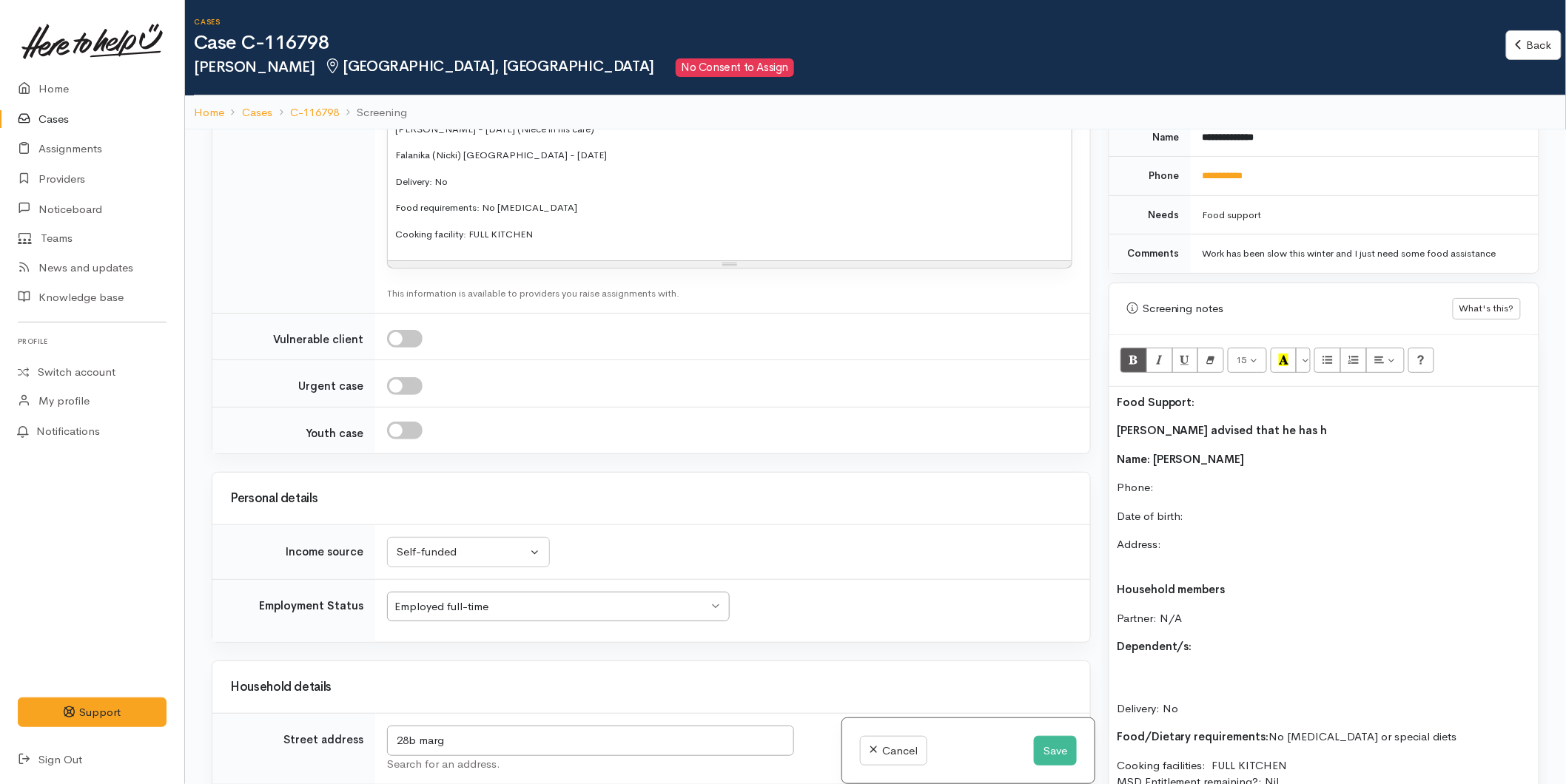
scroll to position [1898, 0]
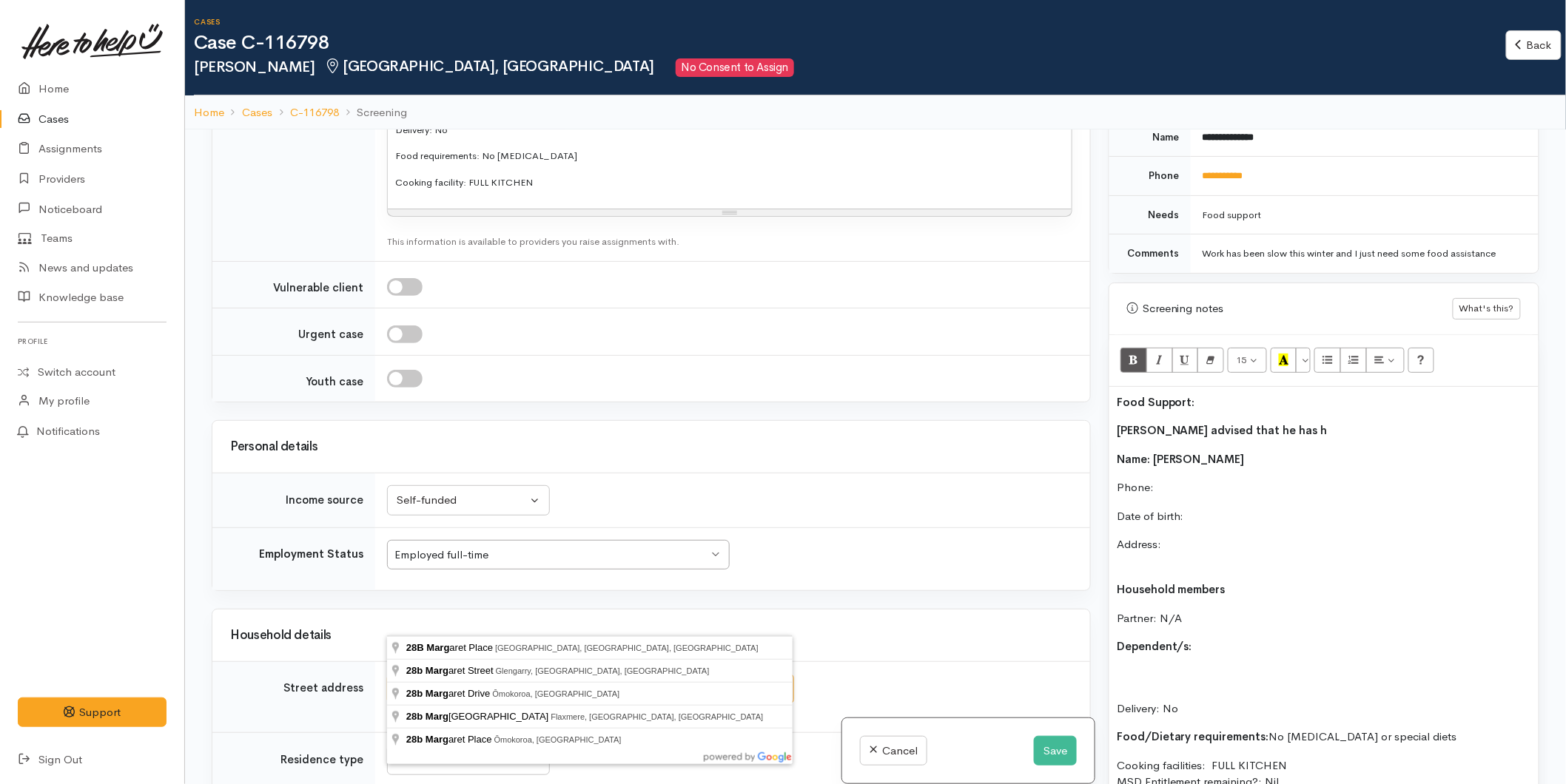
click at [462, 674] on input "28b marg" at bounding box center [590, 689] width 407 height 30
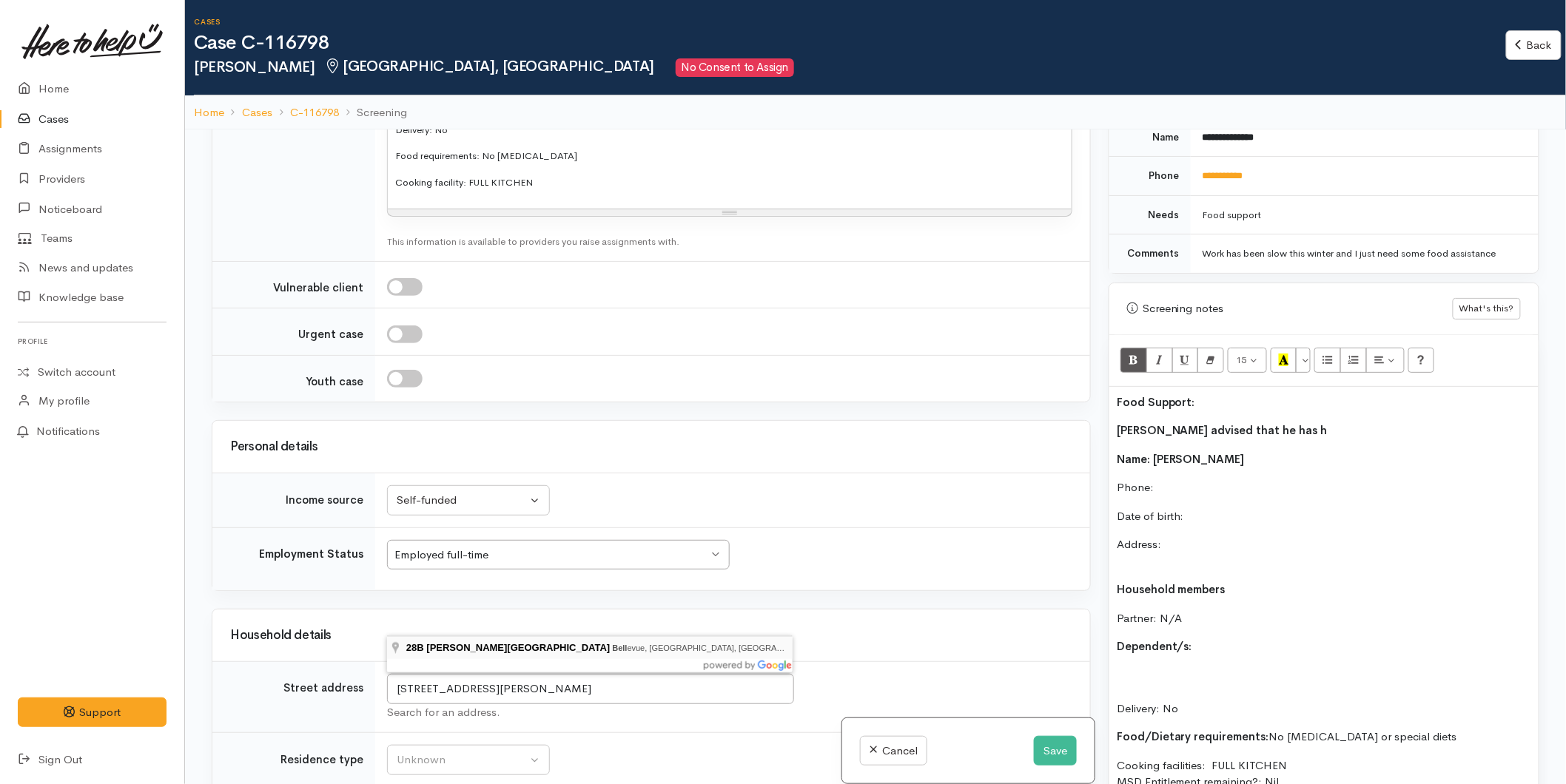
type input "28B Margaret Road, Bellevue, Tauranga, New Zealand"
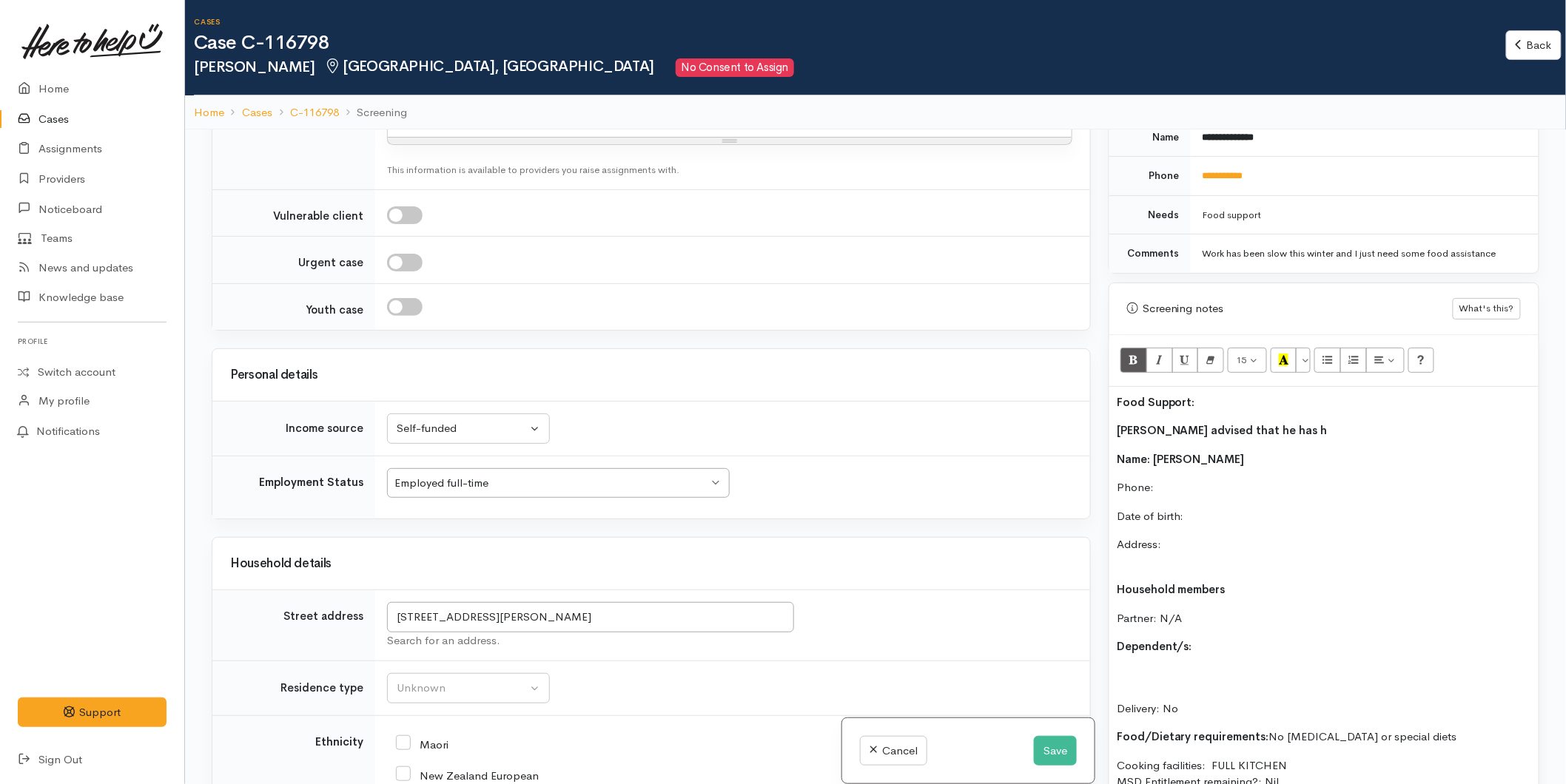
scroll to position [1951, 0]
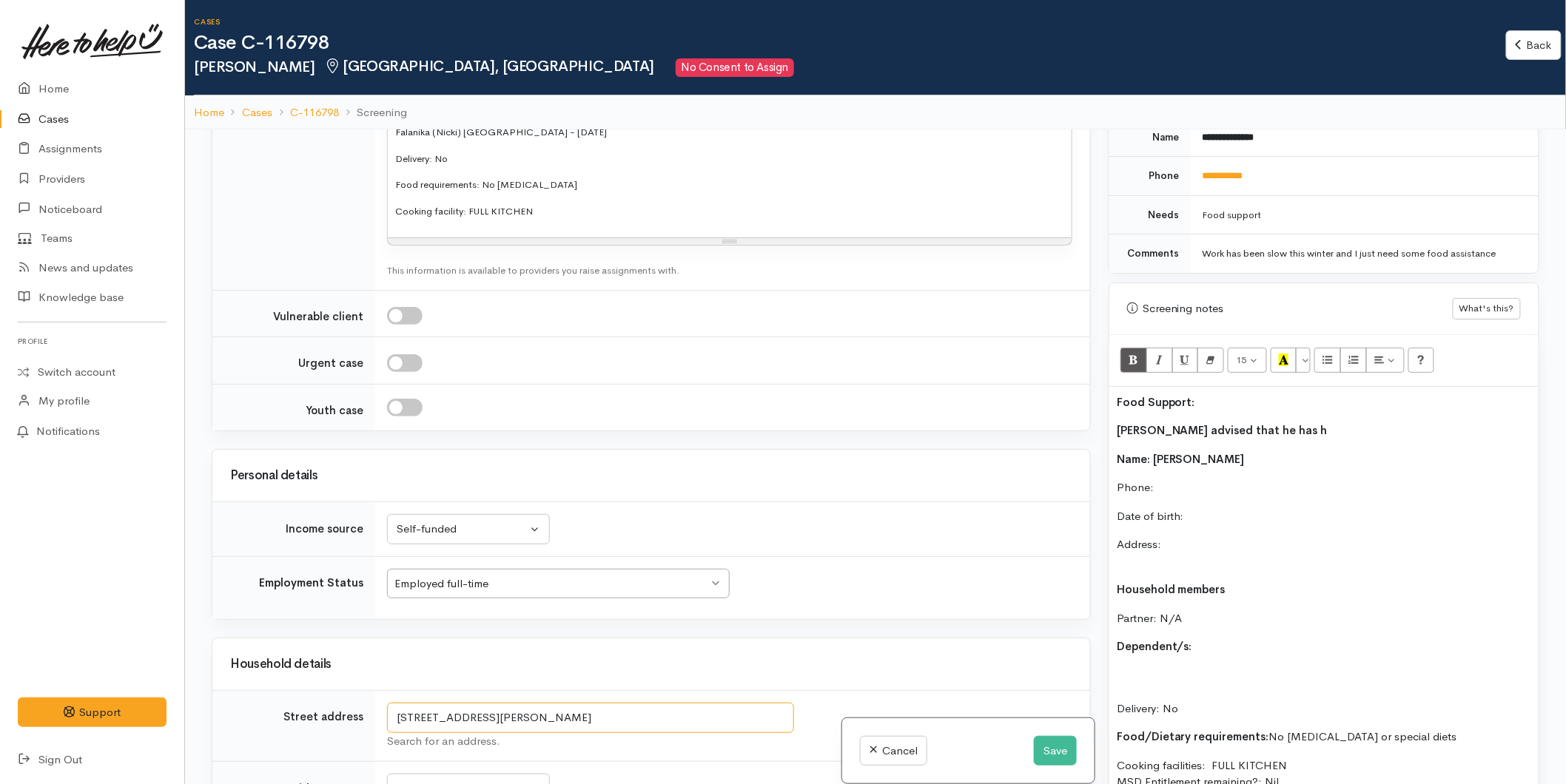
drag, startPoint x: 675, startPoint y: 620, endPoint x: 315, endPoint y: 612, distance: 360.1
click at [315, 691] on tr "Street address 28B Margaret Road, Bellevue, Tauranga, New Zealand Search for an…" at bounding box center [651, 726] width 878 height 71
click at [1206, 508] on p "Date of birth:" at bounding box center [1324, 517] width 414 height 17
click at [1182, 538] on p "Address:" at bounding box center [1324, 553] width 414 height 33
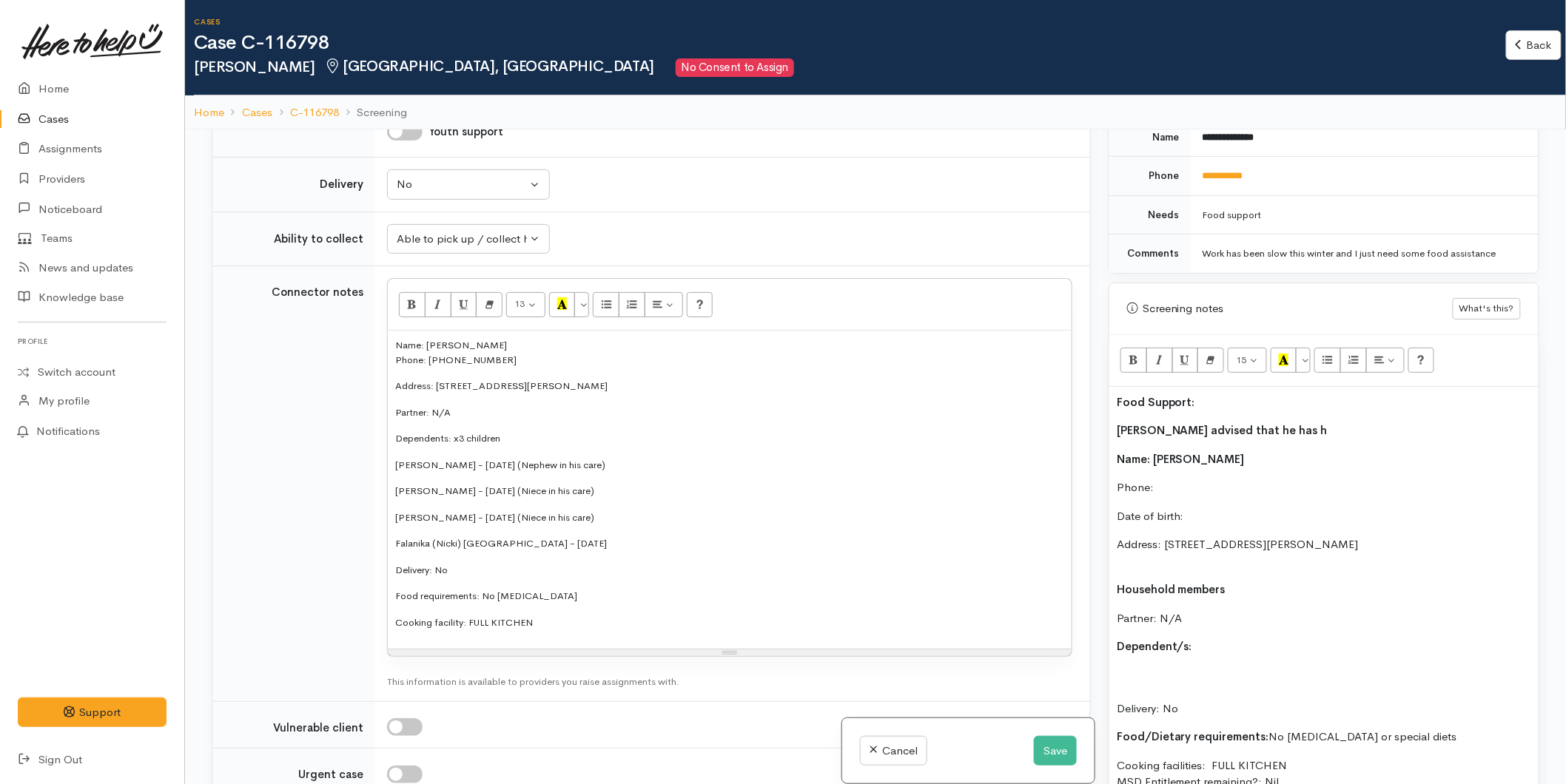
scroll to position [1541, 0]
drag, startPoint x: 1118, startPoint y: 504, endPoint x: 1086, endPoint y: 501, distance: 32.1
click at [1086, 501] on div "Related cases There are other cases potentially from the same person, address o…" at bounding box center [875, 521] width 1346 height 784
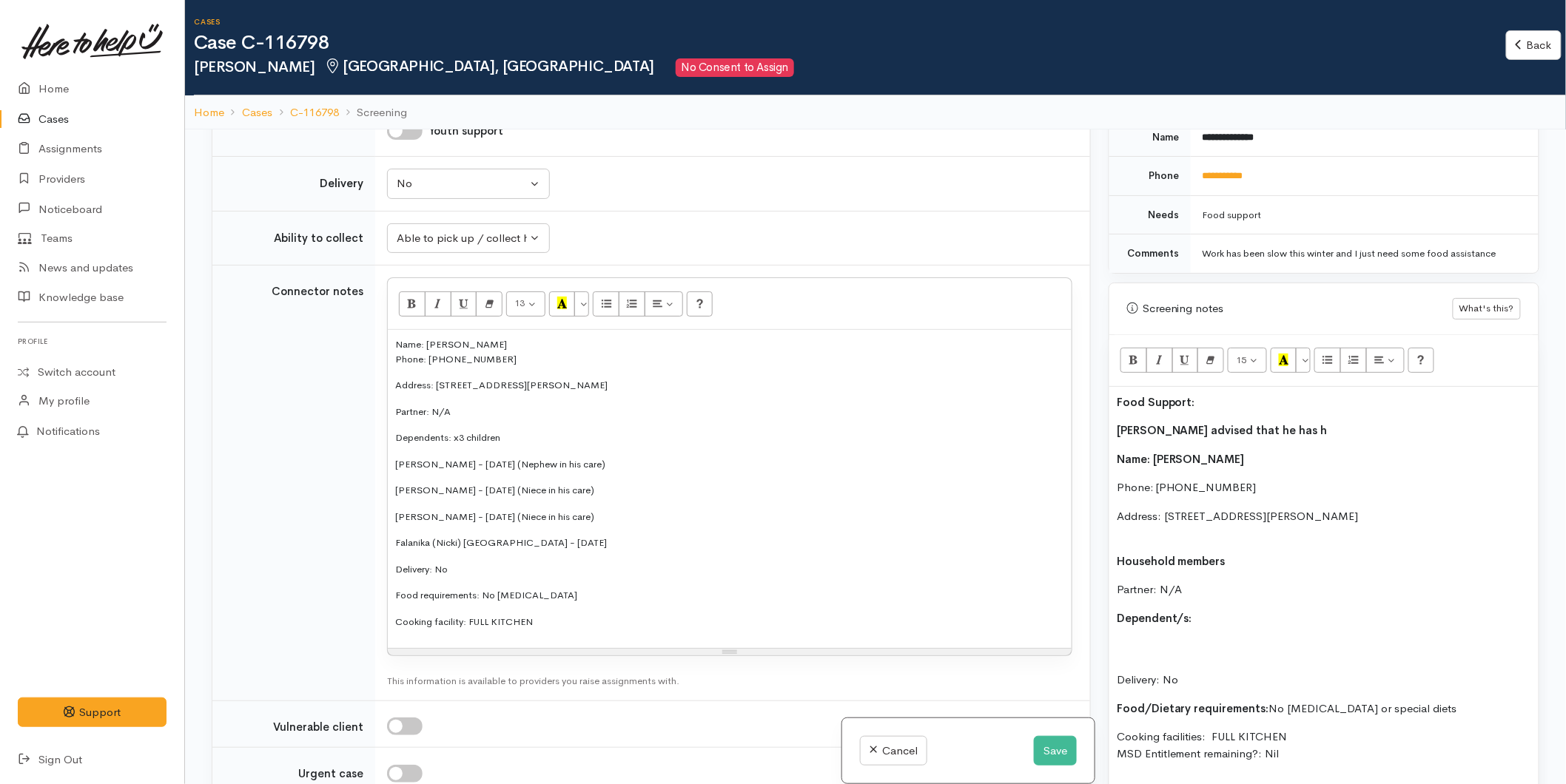
drag, startPoint x: 613, startPoint y: 420, endPoint x: 345, endPoint y: 360, distance: 274.6
click at [345, 360] on tr "Connector notes <p style="font-size: 13px;">Name: Jordan Andrews<br>Phone: 0204…" at bounding box center [651, 483] width 878 height 436
copy div "Jack Andrews - 05/05/2019 (Nephew in his care) Patricia Andrews - 07/09/2018 (N…"
click at [1212, 610] on p "Dependent/s:" at bounding box center [1324, 619] width 414 height 17
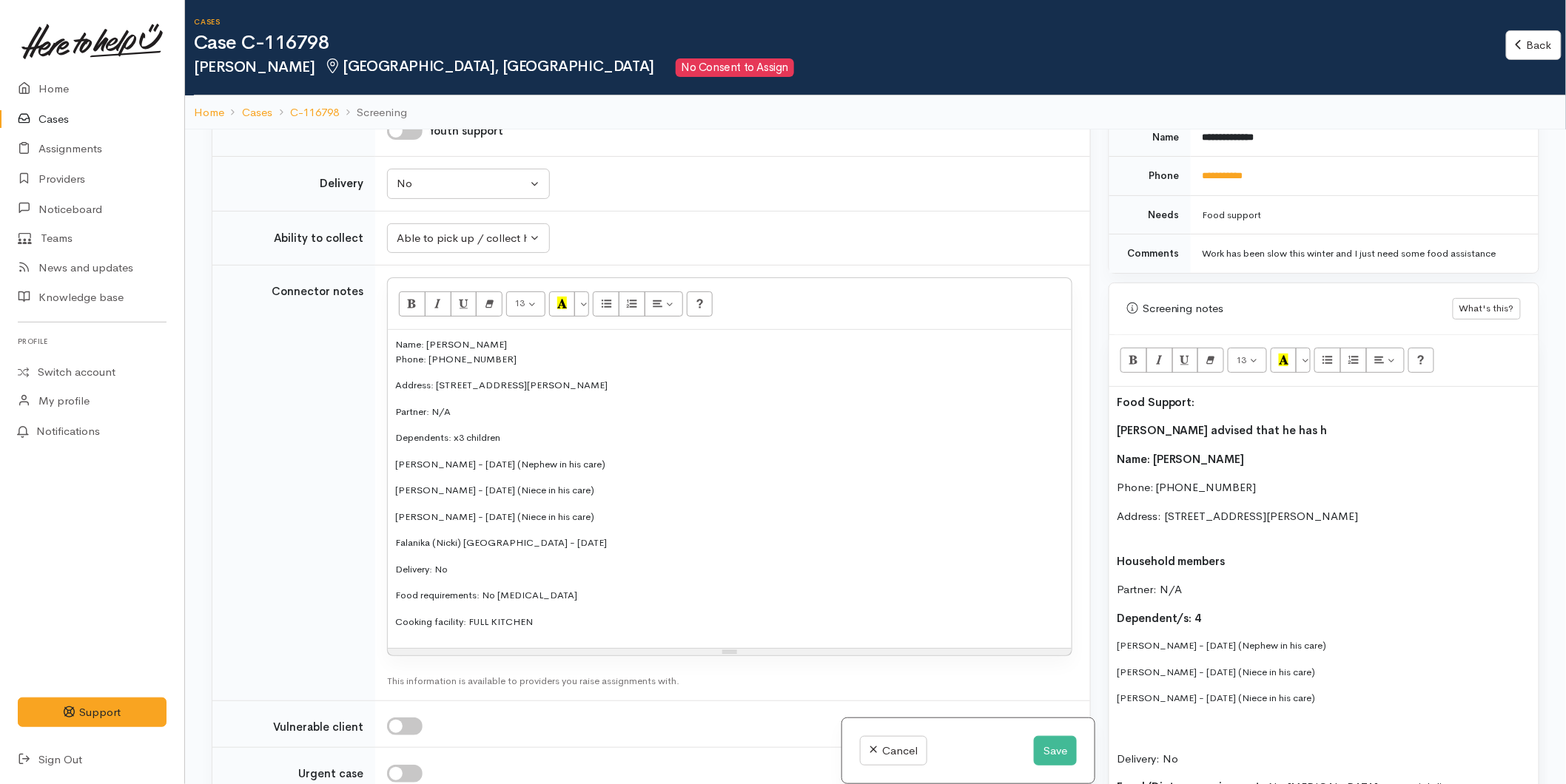
click at [1149, 718] on p "Delivery: No" at bounding box center [1324, 743] width 414 height 51
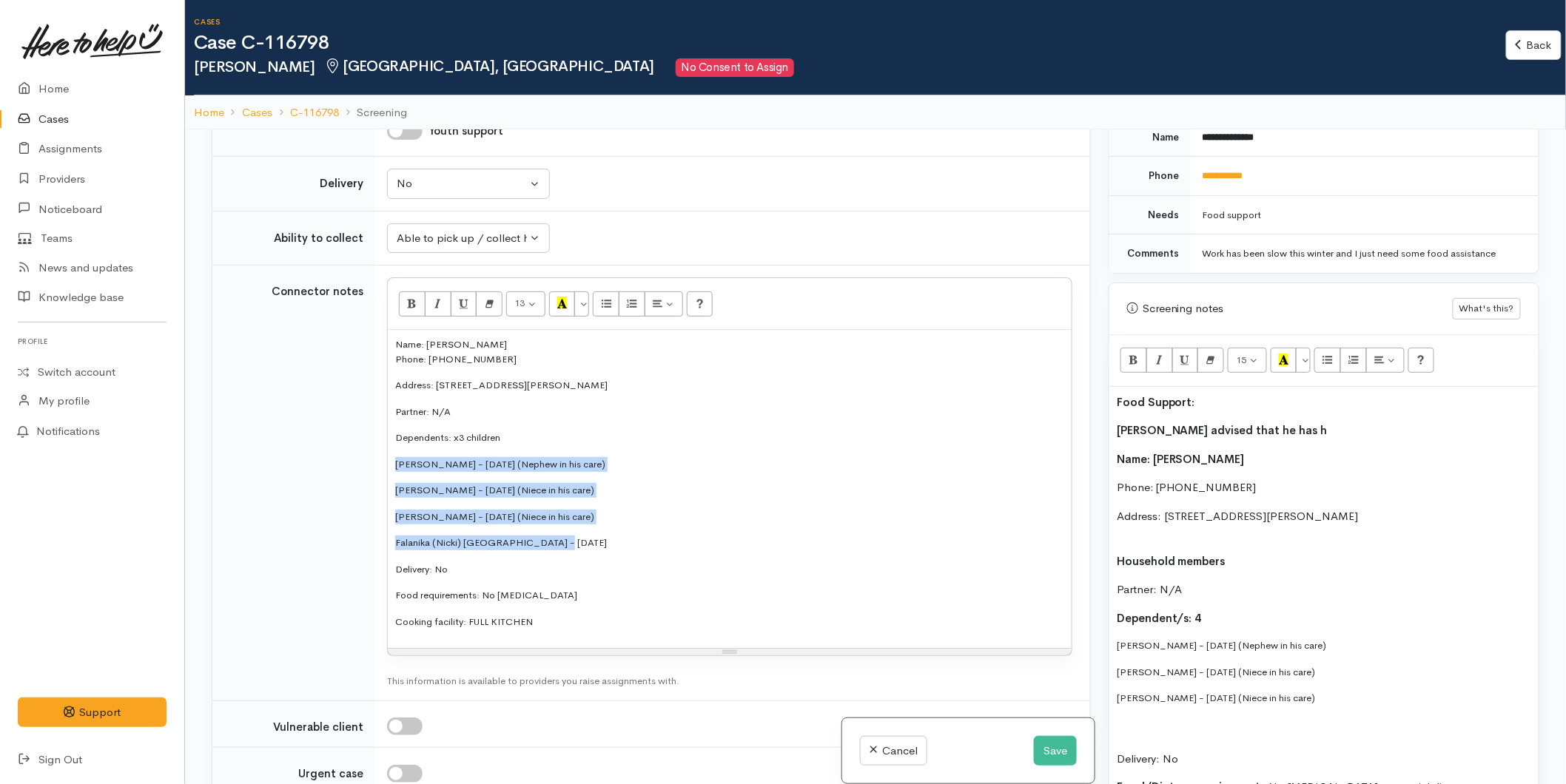
drag, startPoint x: 523, startPoint y: 434, endPoint x: 374, endPoint y: 355, distance: 168.6
click at [374, 355] on tr "Connector notes <p style="font-size: 13px;">Name: Jordan Andrews<br>Phone: 0204…" at bounding box center [651, 483] width 878 height 436
copy div "Jack Andrews - 05/05/2019 (Nephew in his care) Patricia Andrews - 07/09/2018 (N…"
drag, startPoint x: 1339, startPoint y: 691, endPoint x: 1101, endPoint y: 619, distance: 248.7
click at [1101, 619] on div "Warnings Add No warnings have been raised against this case Add Warning Title ●…" at bounding box center [1324, 521] width 449 height 784
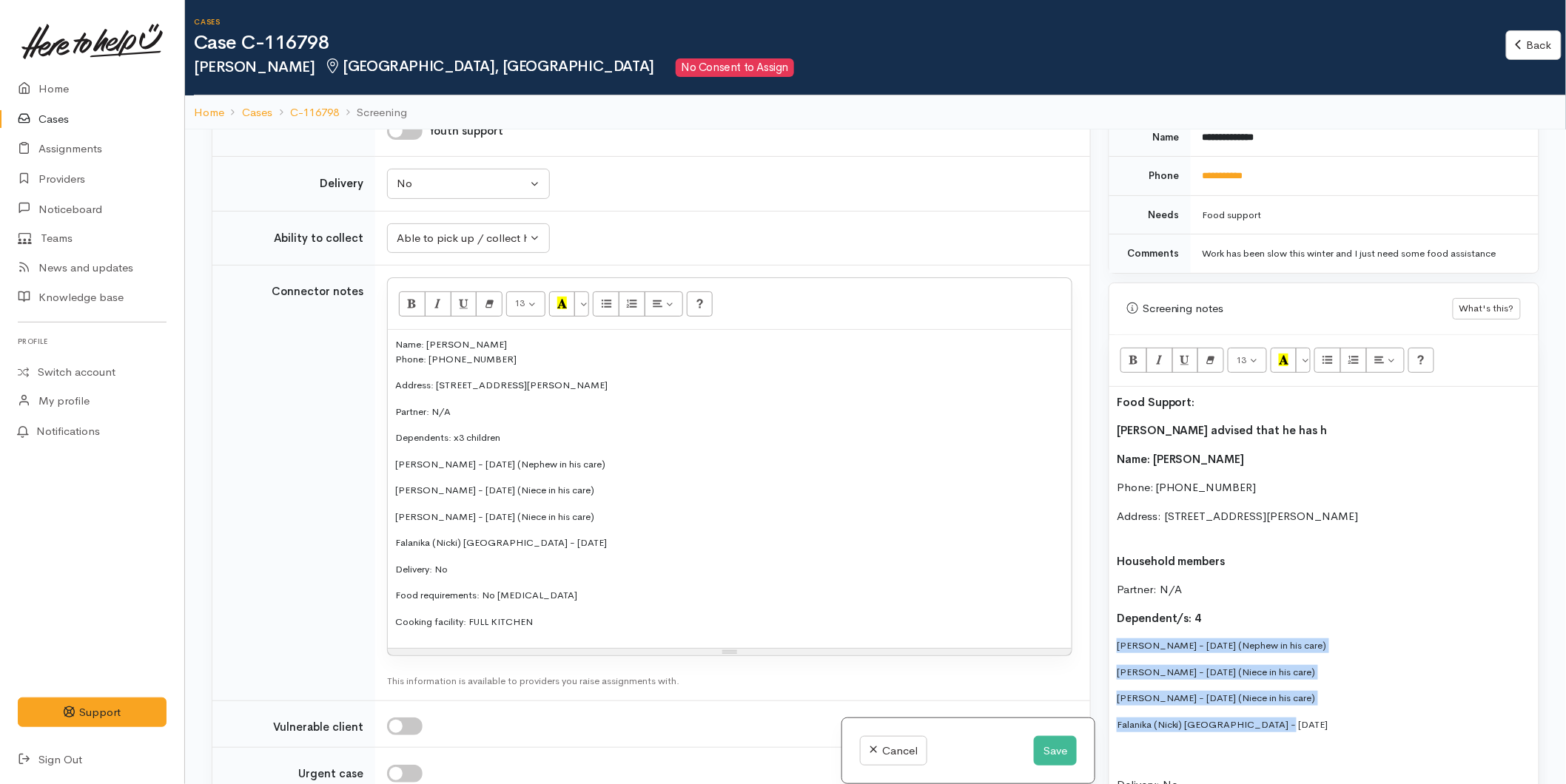
drag, startPoint x: 1275, startPoint y: 712, endPoint x: 1109, endPoint y: 627, distance: 186.5
click at [1110, 627] on div "Food Support: Jordan advised that he has h Name: Jordan Andrews Phone: 02041886…" at bounding box center [1324, 694] width 429 height 614
click at [1307, 351] on button "More Color" at bounding box center [1303, 360] width 15 height 25
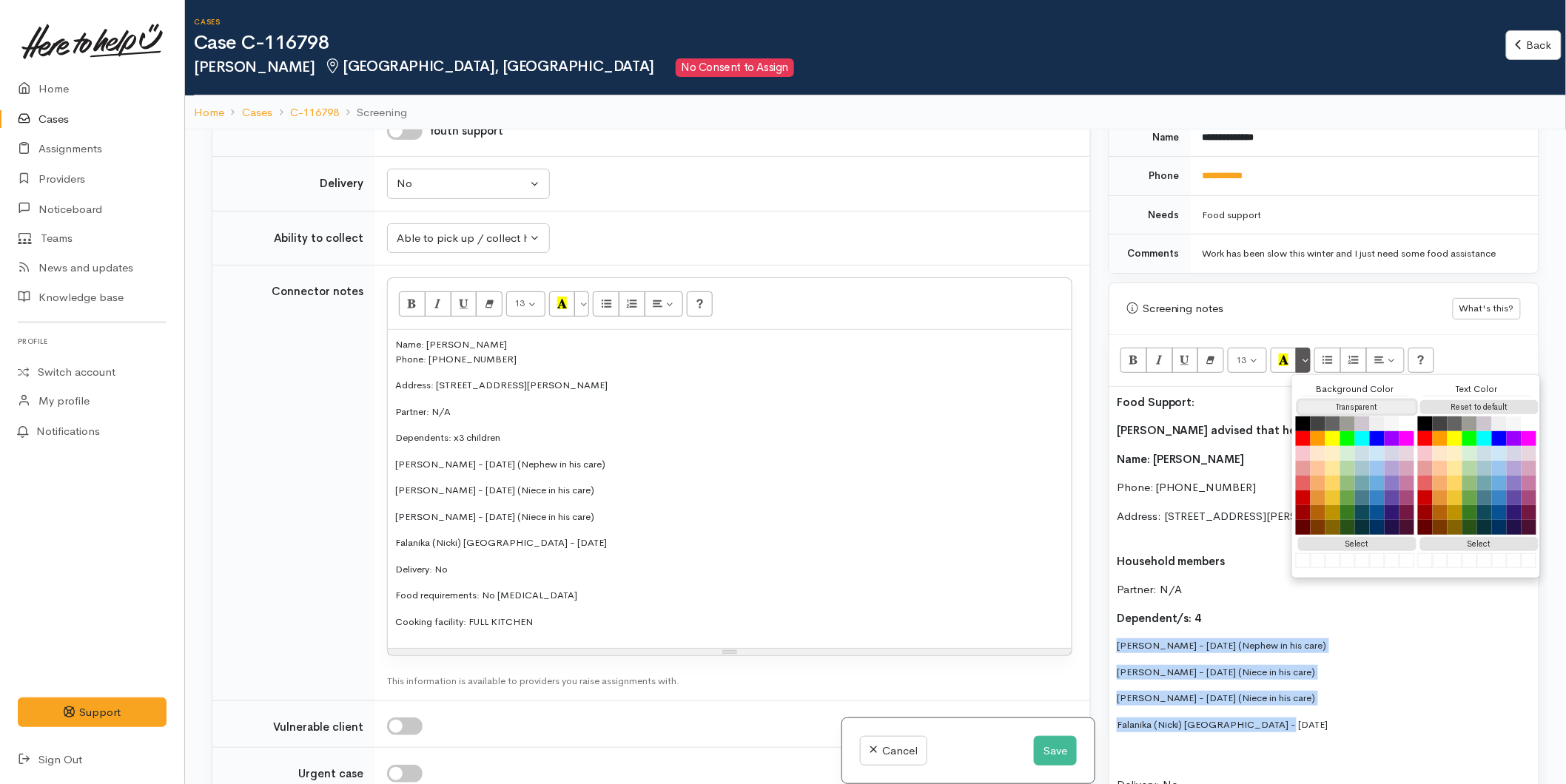
click at [1325, 400] on button "Transparent" at bounding box center [1357, 407] width 118 height 14
click at [1445, 400] on button "Reset to default" at bounding box center [1480, 407] width 118 height 14
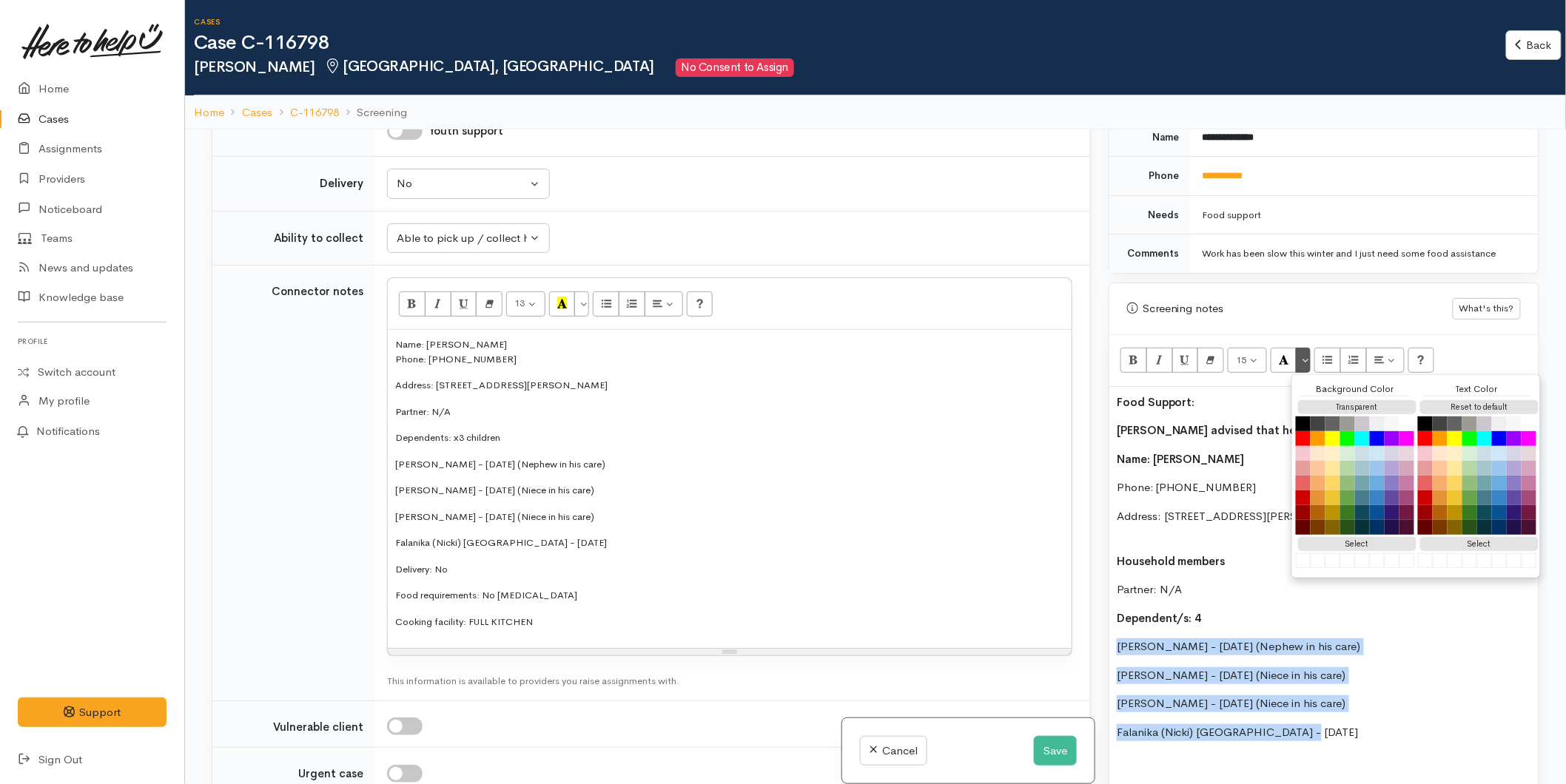
click at [1175, 695] on p "Zaria Andrews - 18/03/2017 (Niece in his care)" at bounding box center [1324, 704] width 414 height 17
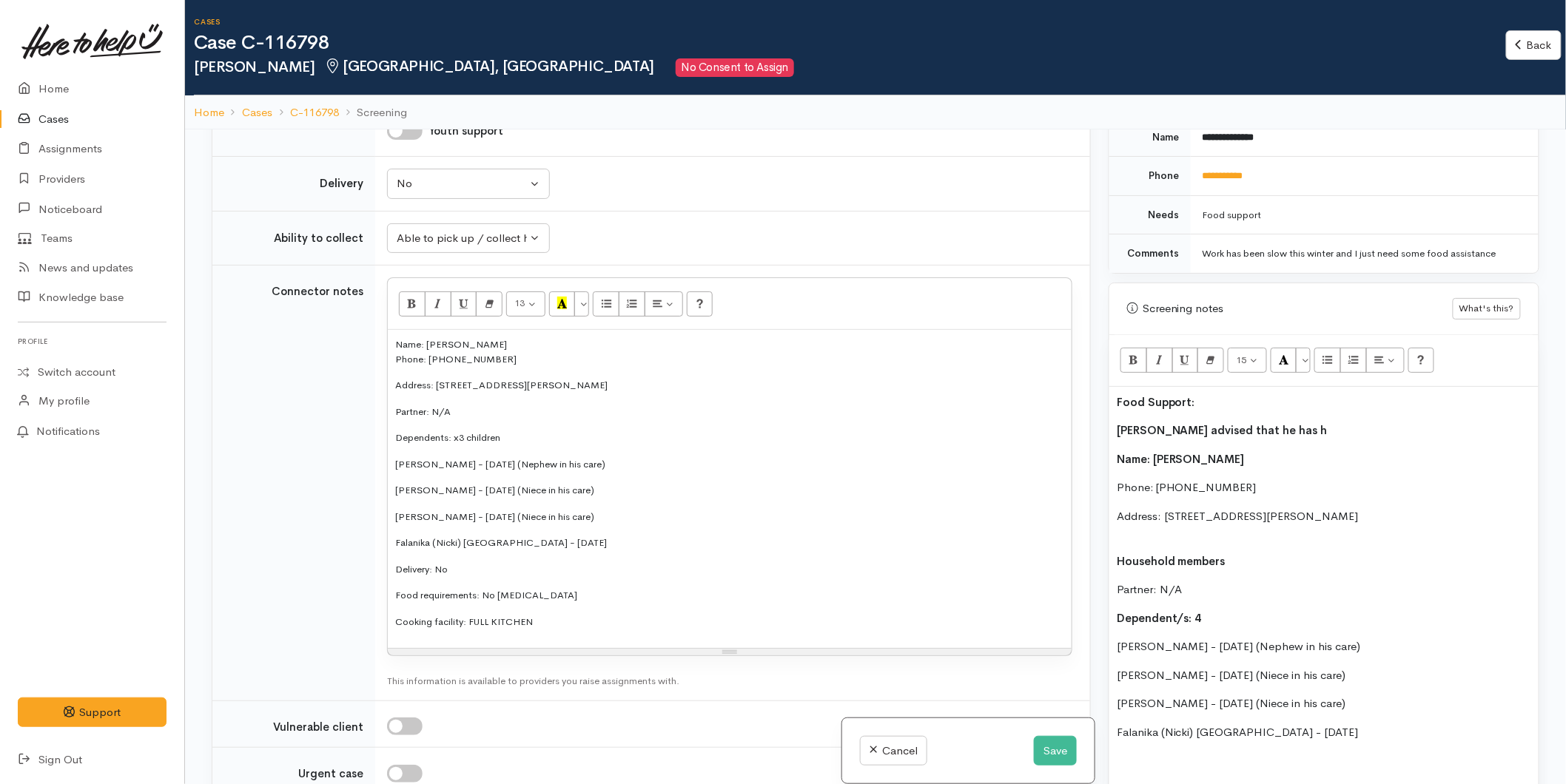
click at [1148, 752] on p "Delivery: No" at bounding box center [1324, 777] width 414 height 51
click at [1141, 735] on div "Food Support: Jordan advised that he has h Name: Jordan Andrews Phone: 02041886…" at bounding box center [1324, 690] width 429 height 606
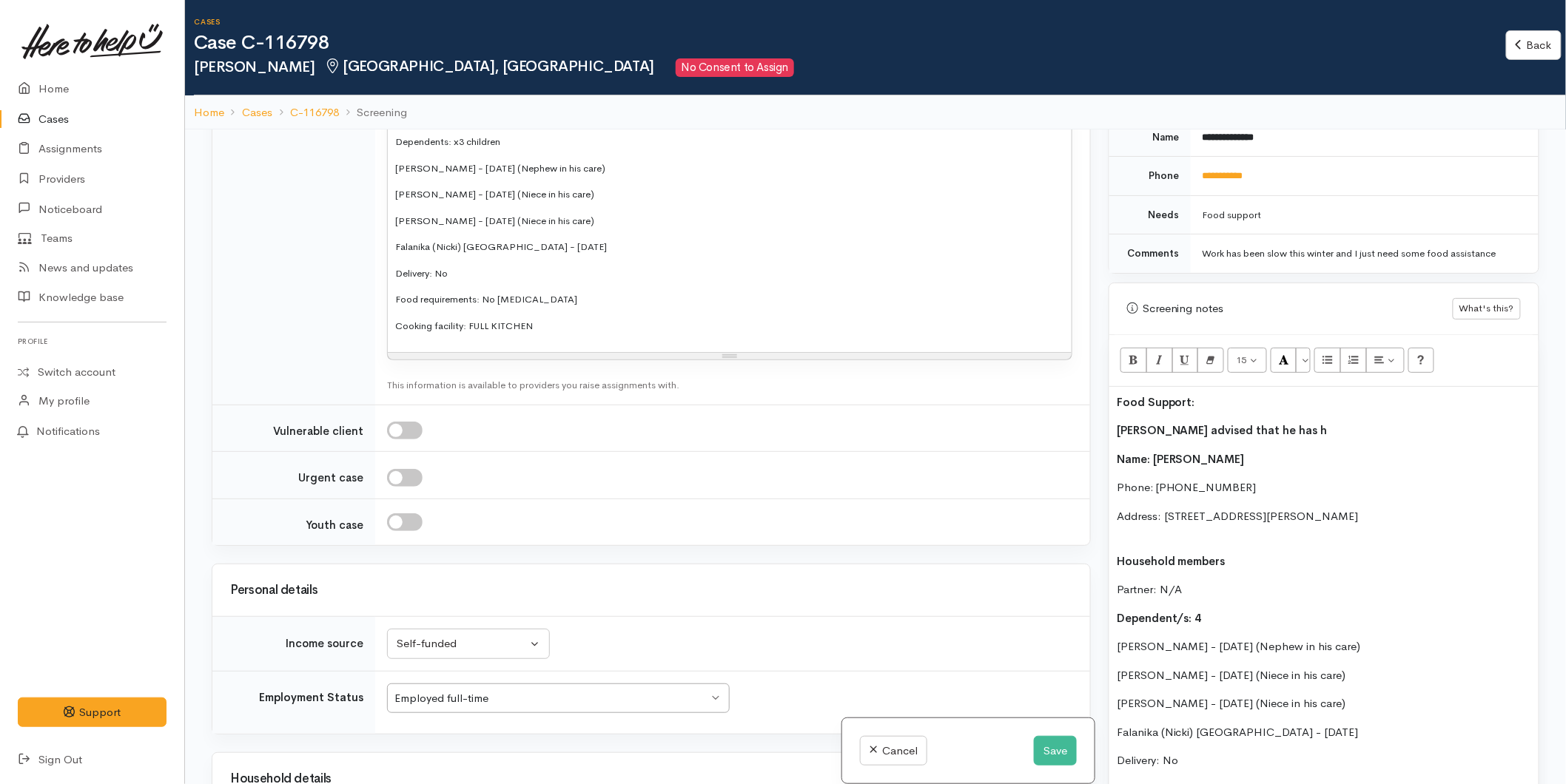
scroll to position [2198, 0]
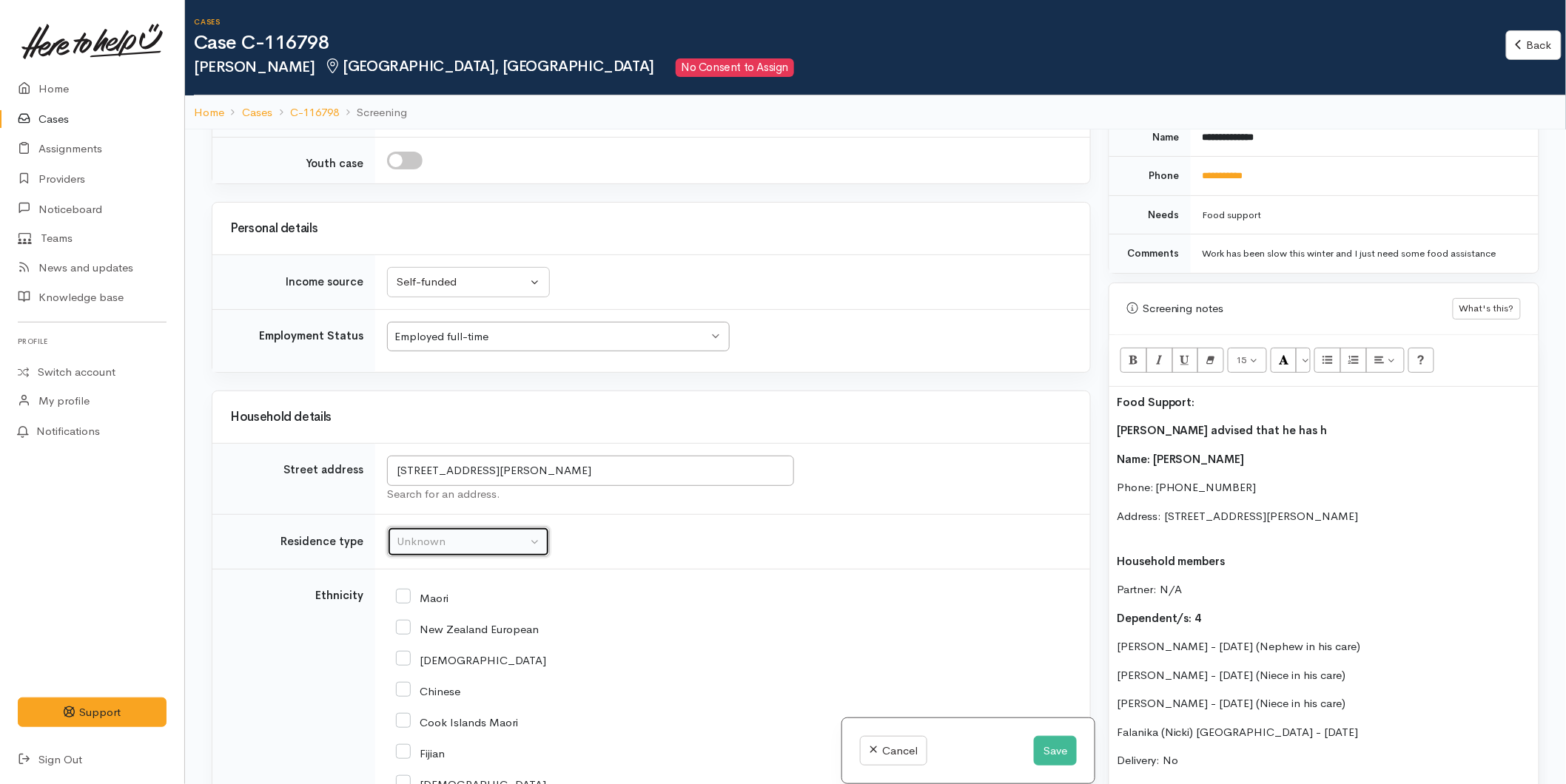
click at [501, 533] on div "Unknown" at bounding box center [461, 542] width 130 height 17
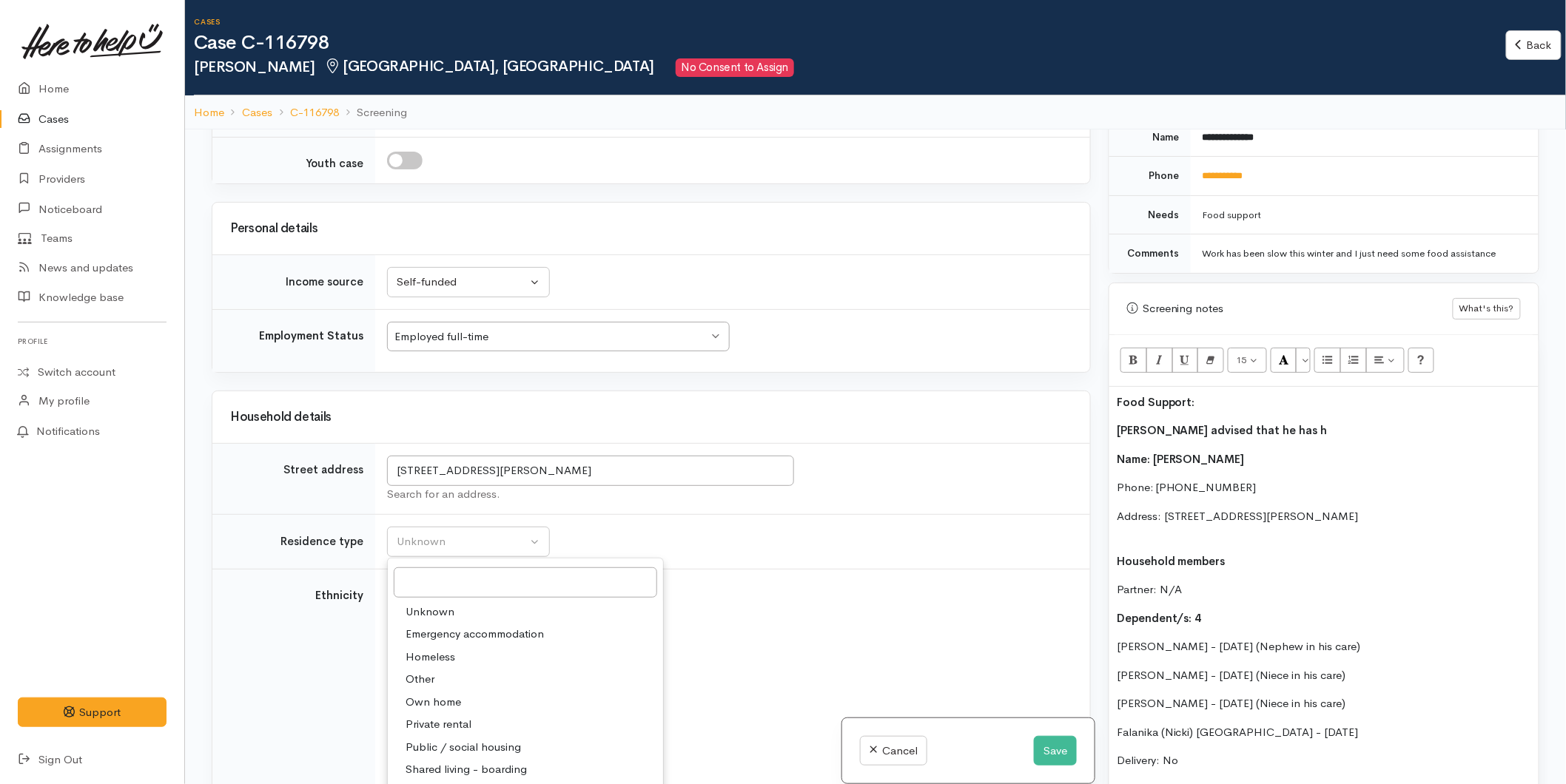
click at [437, 716] on span "Private rental" at bounding box center [438, 725] width 66 height 17
select select "2"
click at [404, 621] on input "New Zealand European" at bounding box center [466, 628] width 143 height 13
checkbox input "true"
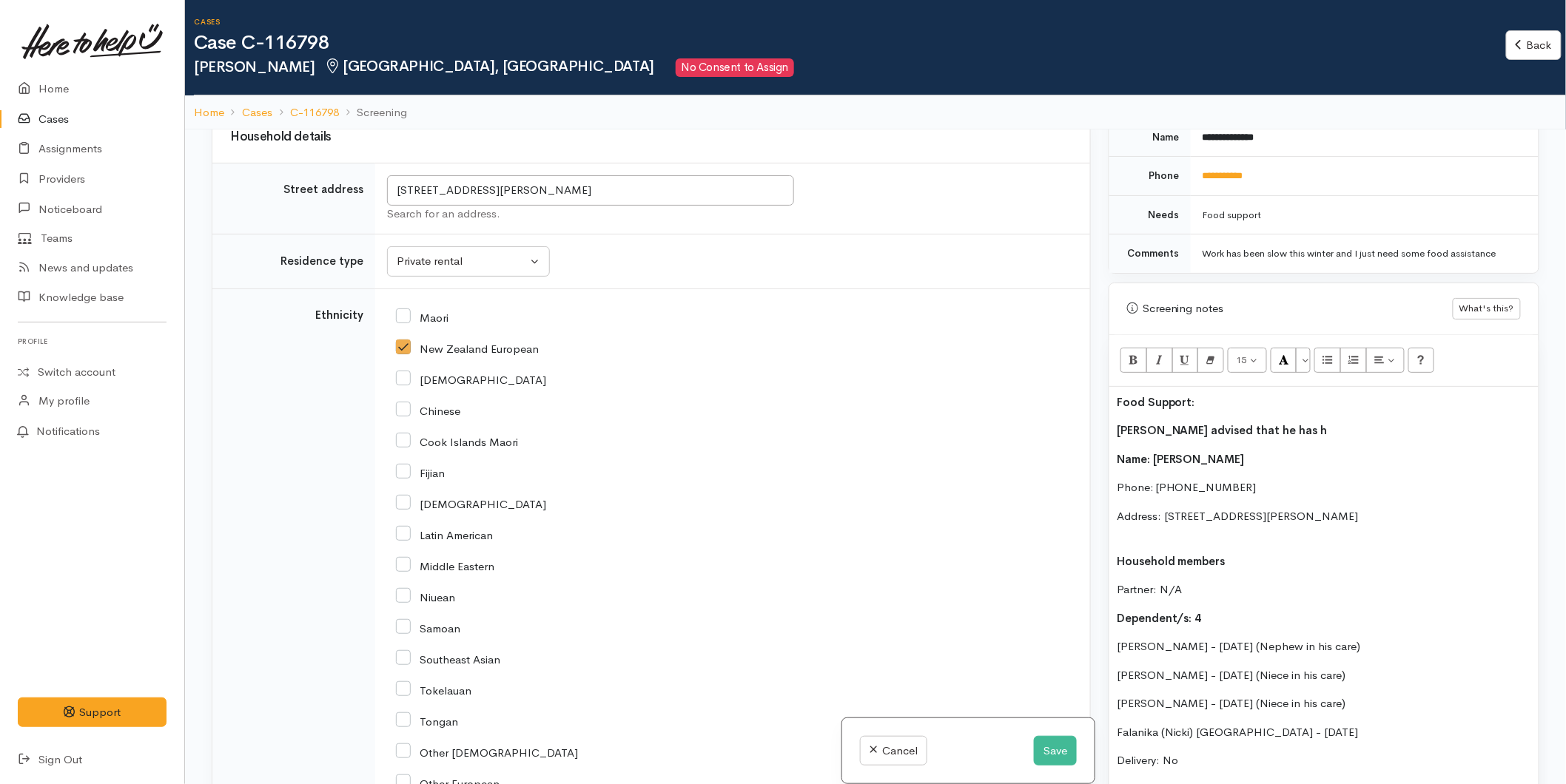
scroll to position [2938, 0]
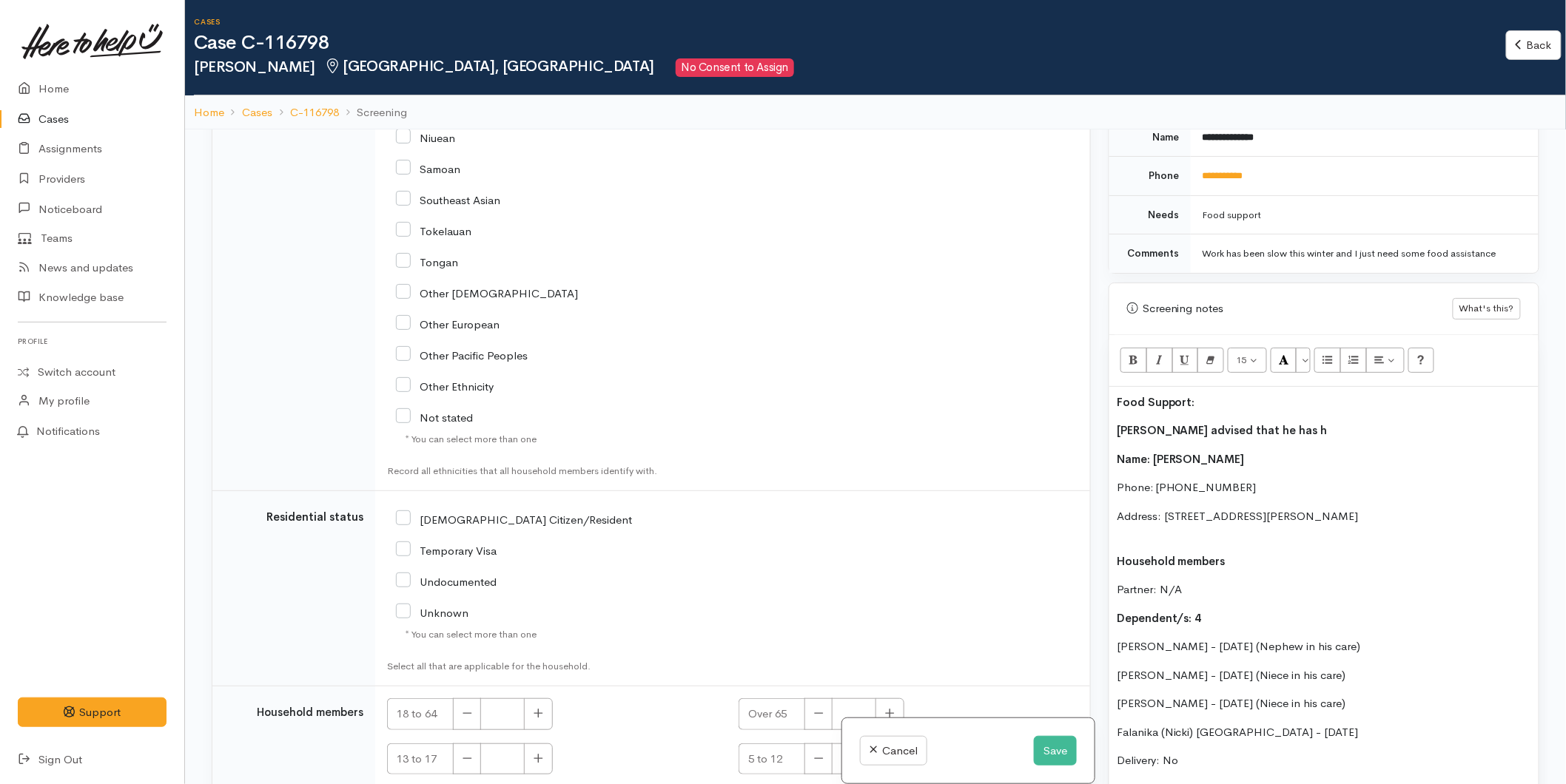
click at [406, 512] on input "NZ Citizen/Resident" at bounding box center [513, 519] width 236 height 13
checkbox input "true"
click at [536, 708] on icon "button" at bounding box center [538, 713] width 9 height 11
type input "1"
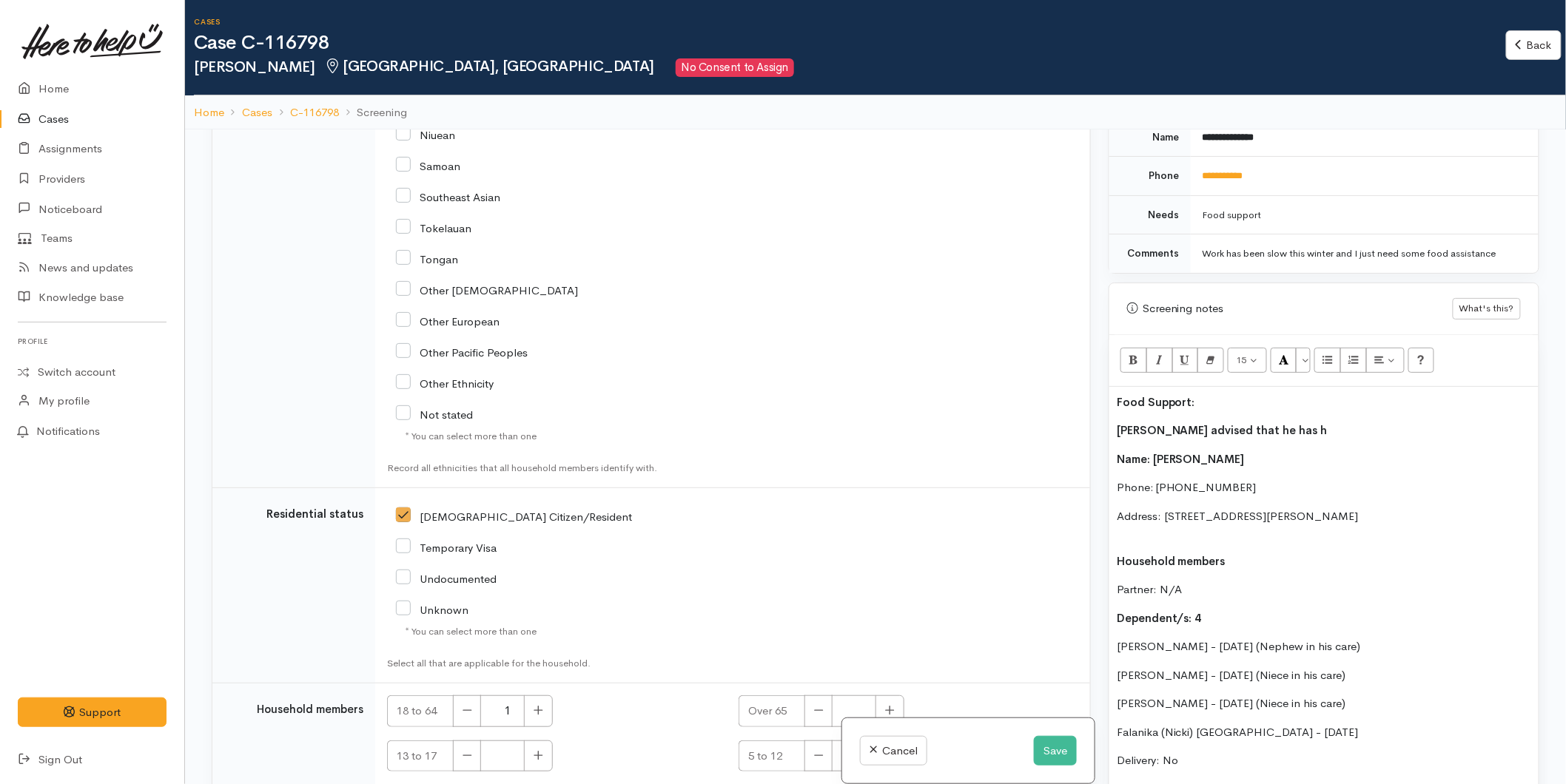
click at [899, 740] on button "button" at bounding box center [889, 756] width 29 height 32
type input "3"
click at [543, 751] on icon "button" at bounding box center [538, 756] width 9 height 11
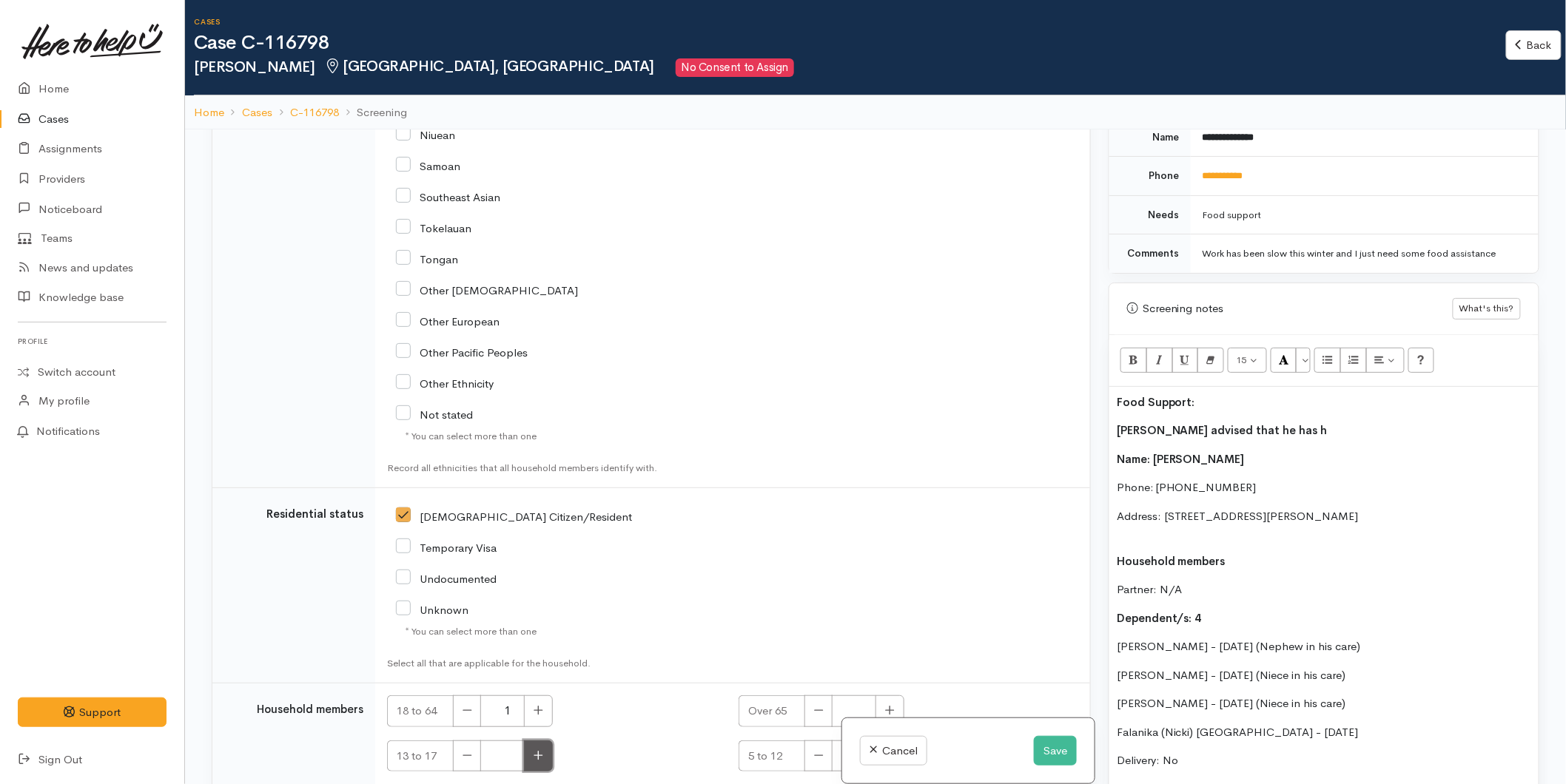
type input "1"
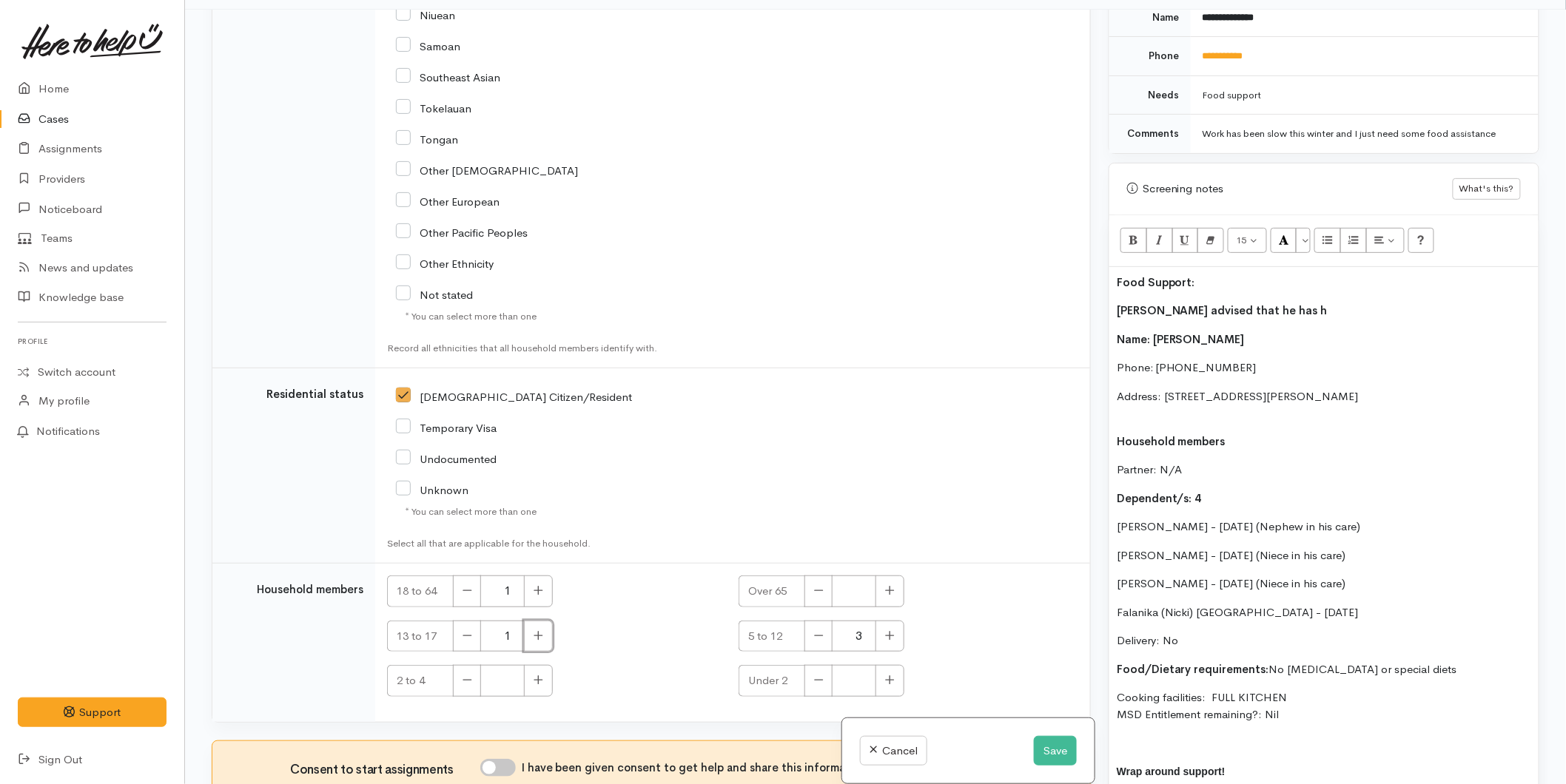
scroll to position [129, 0]
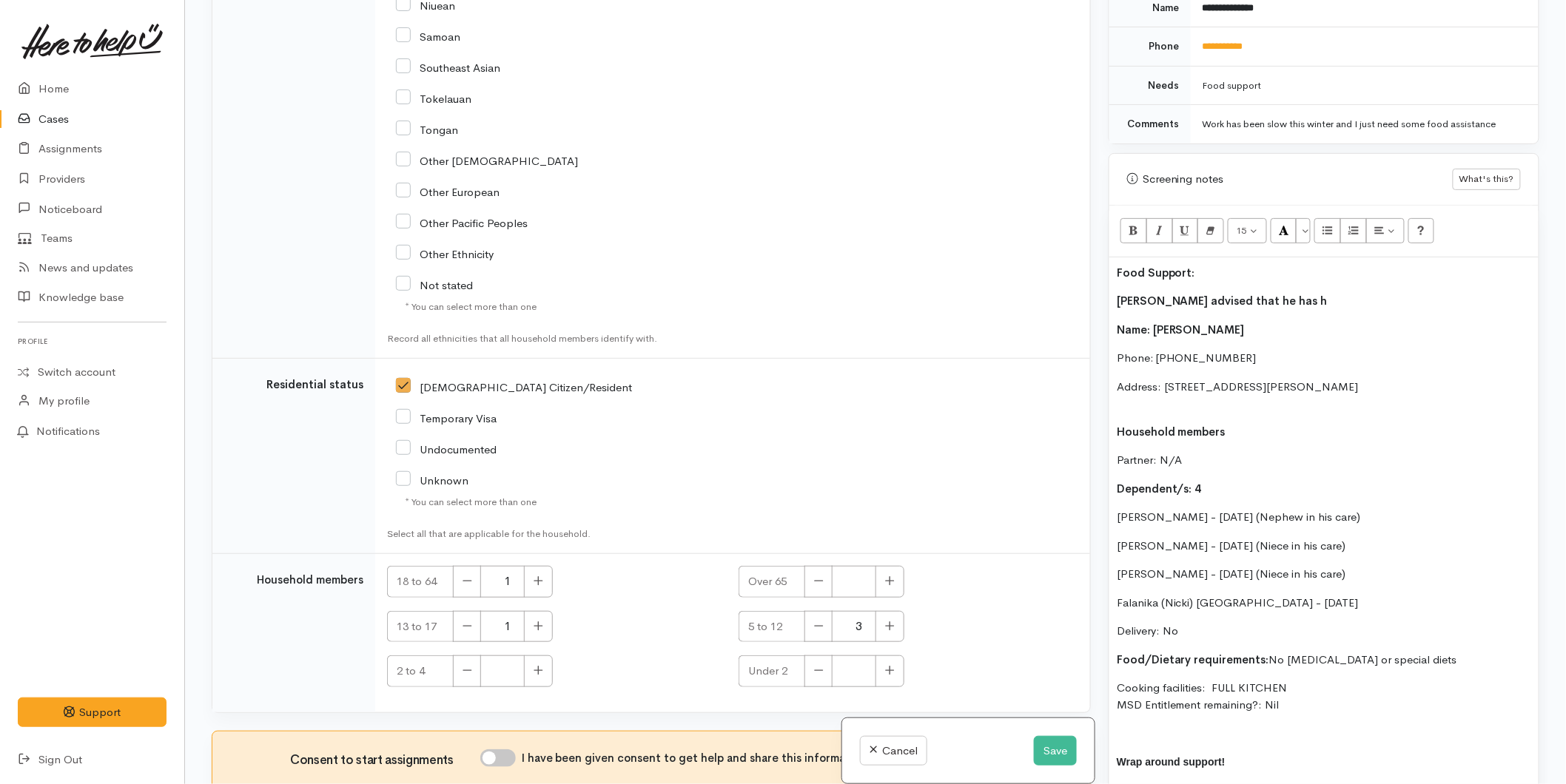
click at [505, 750] on input "I have been given consent to get help and share this information with appropria…" at bounding box center [498, 758] width 36 height 18
checkbox input "true"
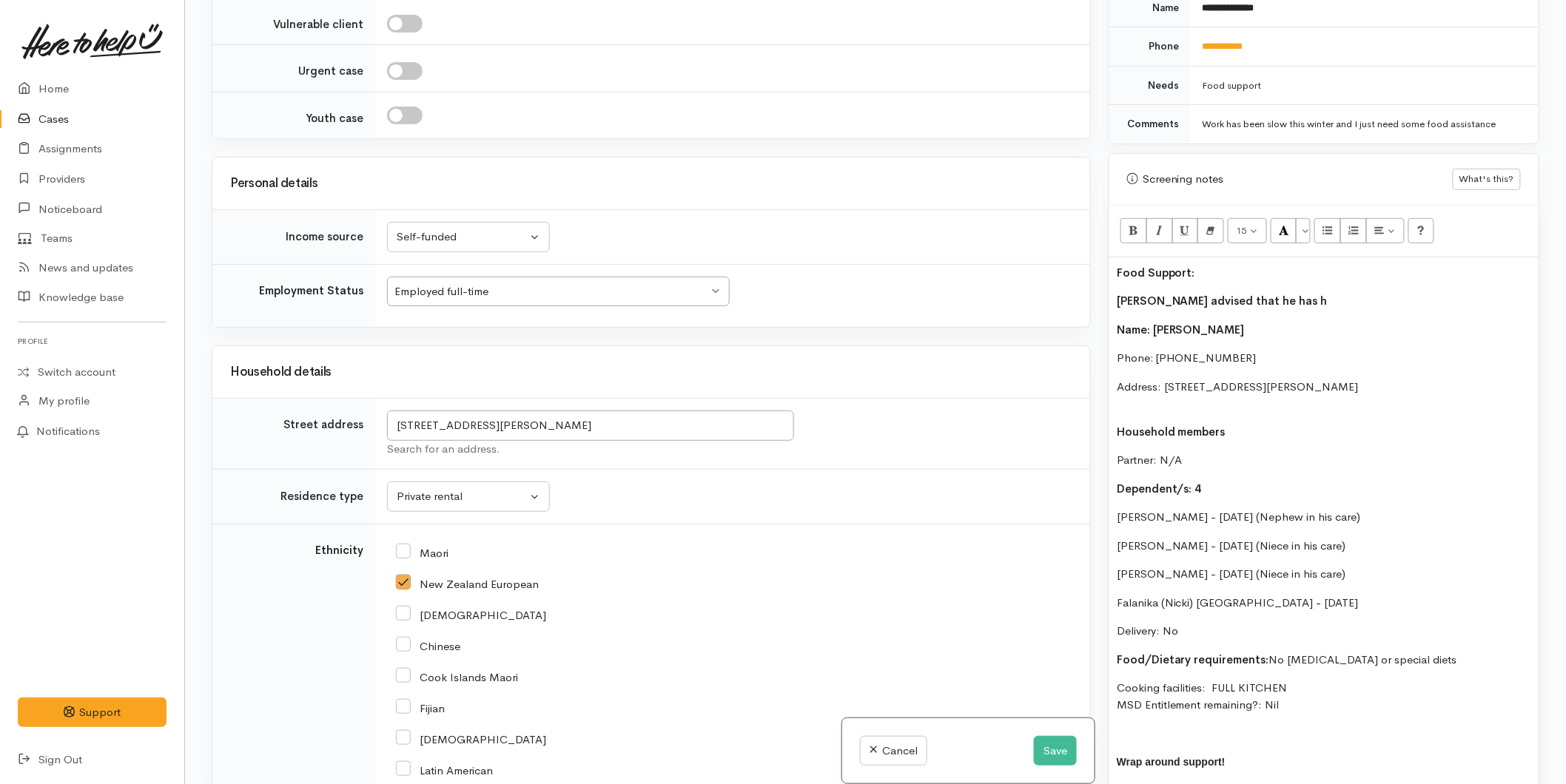
scroll to position [1707, 0]
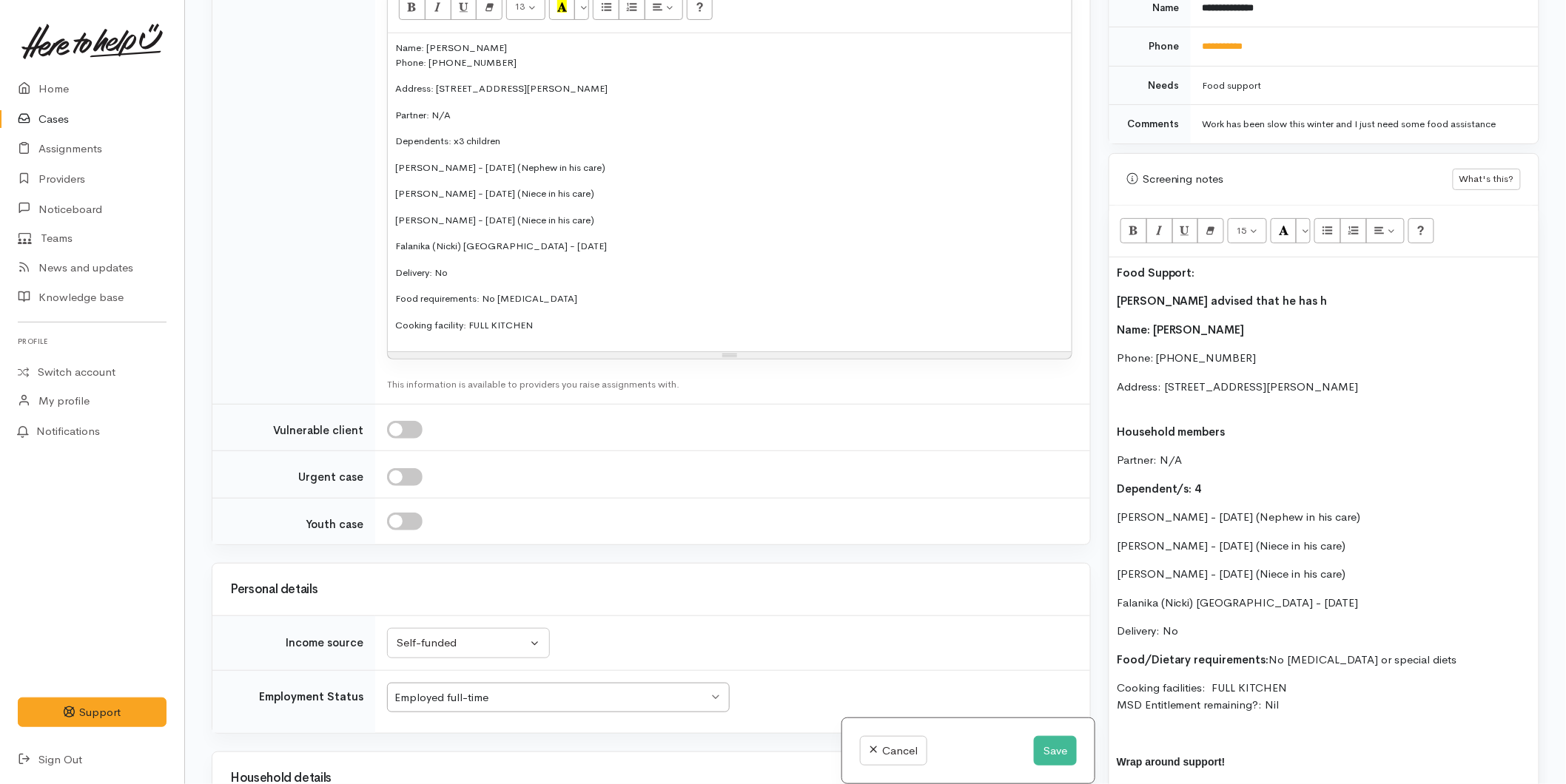
click at [1286, 293] on p "Jordan advised that he has h" at bounding box center [1324, 301] width 414 height 17
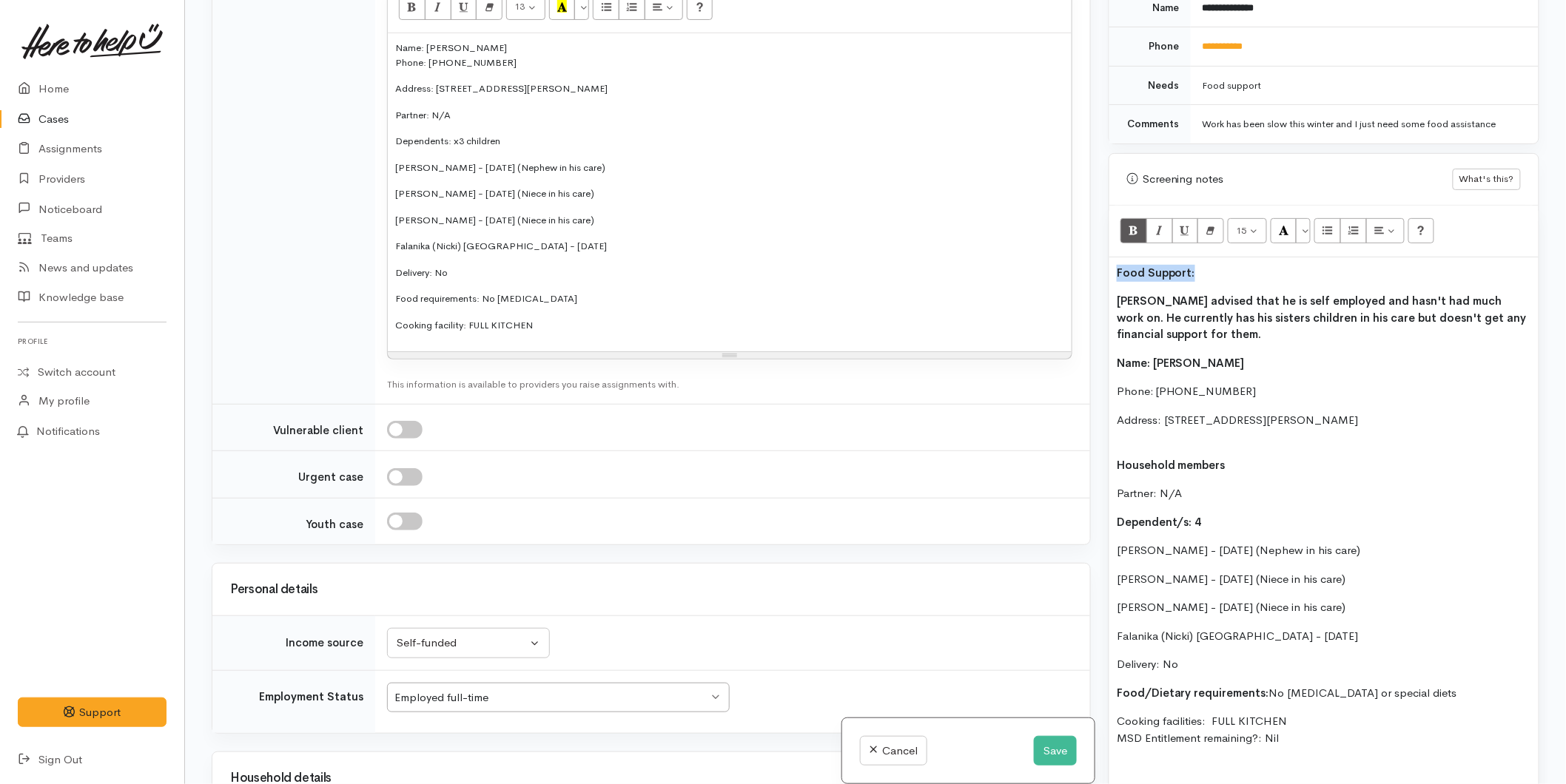
drag, startPoint x: 1211, startPoint y: 258, endPoint x: 1072, endPoint y: 252, distance: 139.1
click at [1071, 252] on div "Related cases There are other cases potentially from the same person, address o…" at bounding box center [875, 392] width 1346 height 784
click at [1306, 218] on button "More Color" at bounding box center [1303, 230] width 15 height 25
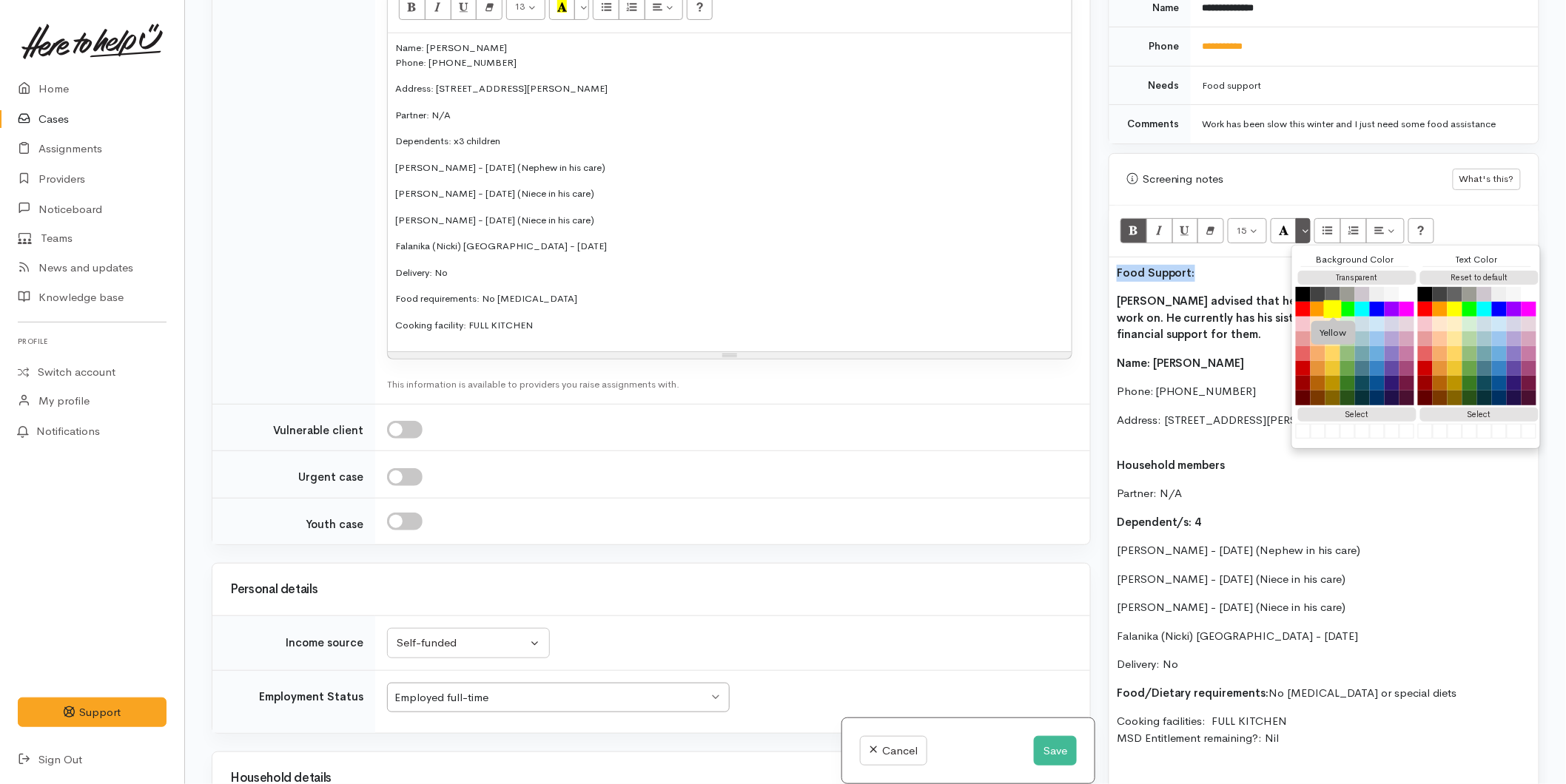
click at [1335, 301] on button "Yellow" at bounding box center [1332, 309] width 18 height 18
click at [1194, 305] on b "Jordan advised that he is self employed and hasn't had much work on. He current…" at bounding box center [1321, 317] width 410 height 47
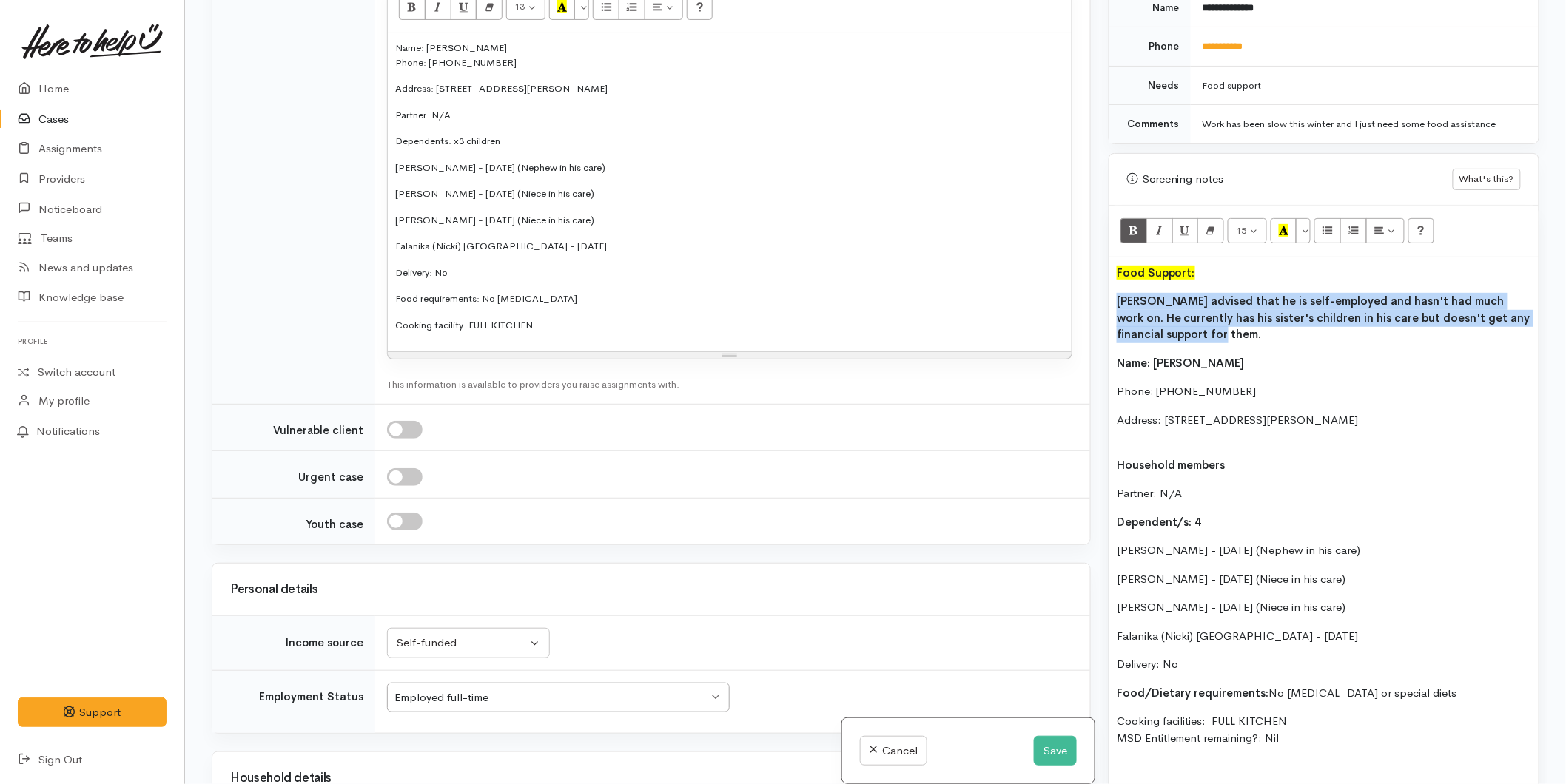
drag, startPoint x: 1219, startPoint y: 323, endPoint x: 1107, endPoint y: 285, distance: 118.3
click at [1107, 285] on div "Warnings Add No warnings have been raised against this case Add Warning Title ●…" at bounding box center [1324, 392] width 449 height 784
click at [1125, 218] on button "Bold (CTRL+B)" at bounding box center [1134, 230] width 26 height 25
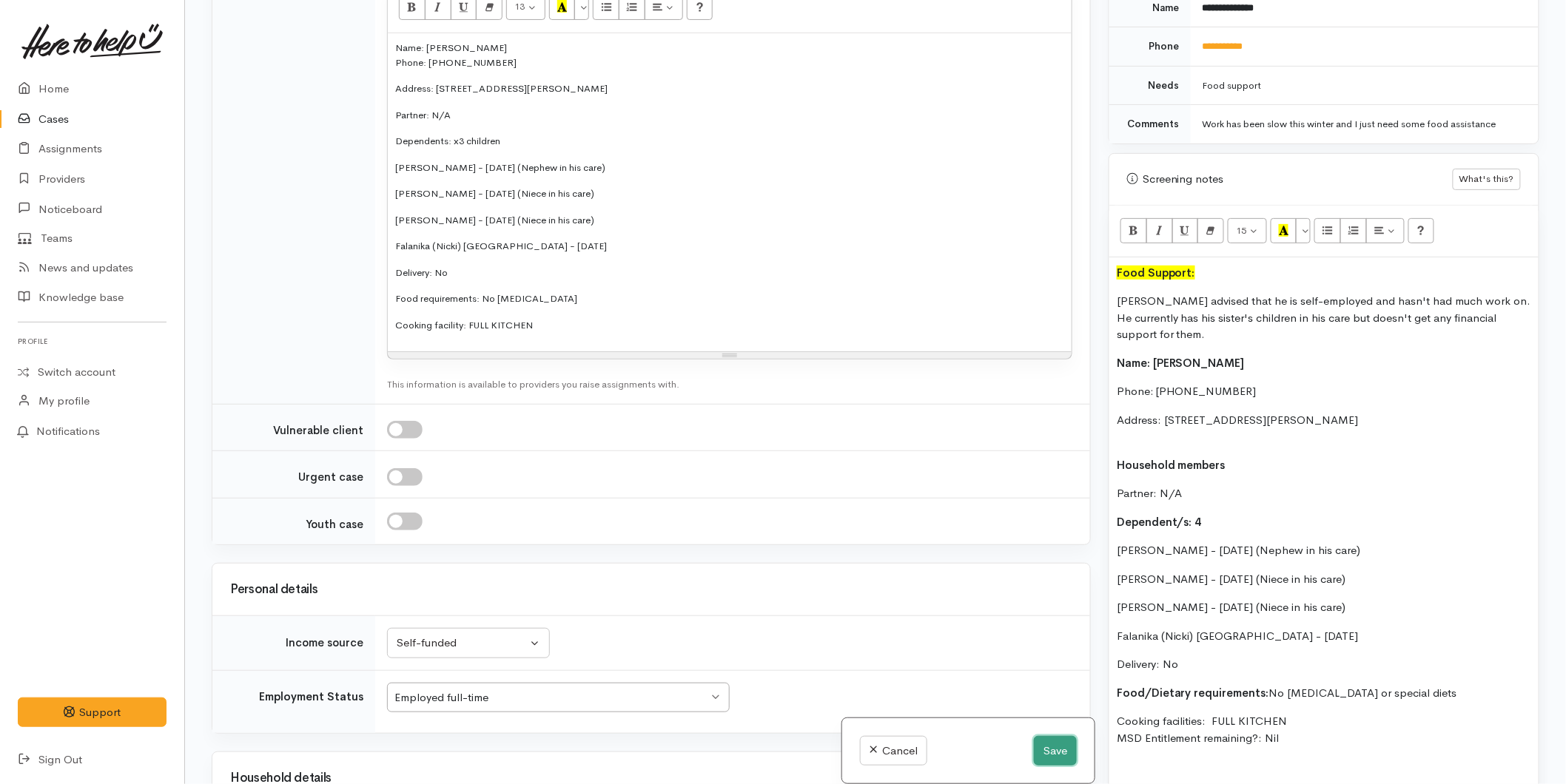
click at [1037, 744] on button "Save" at bounding box center [1055, 751] width 43 height 30
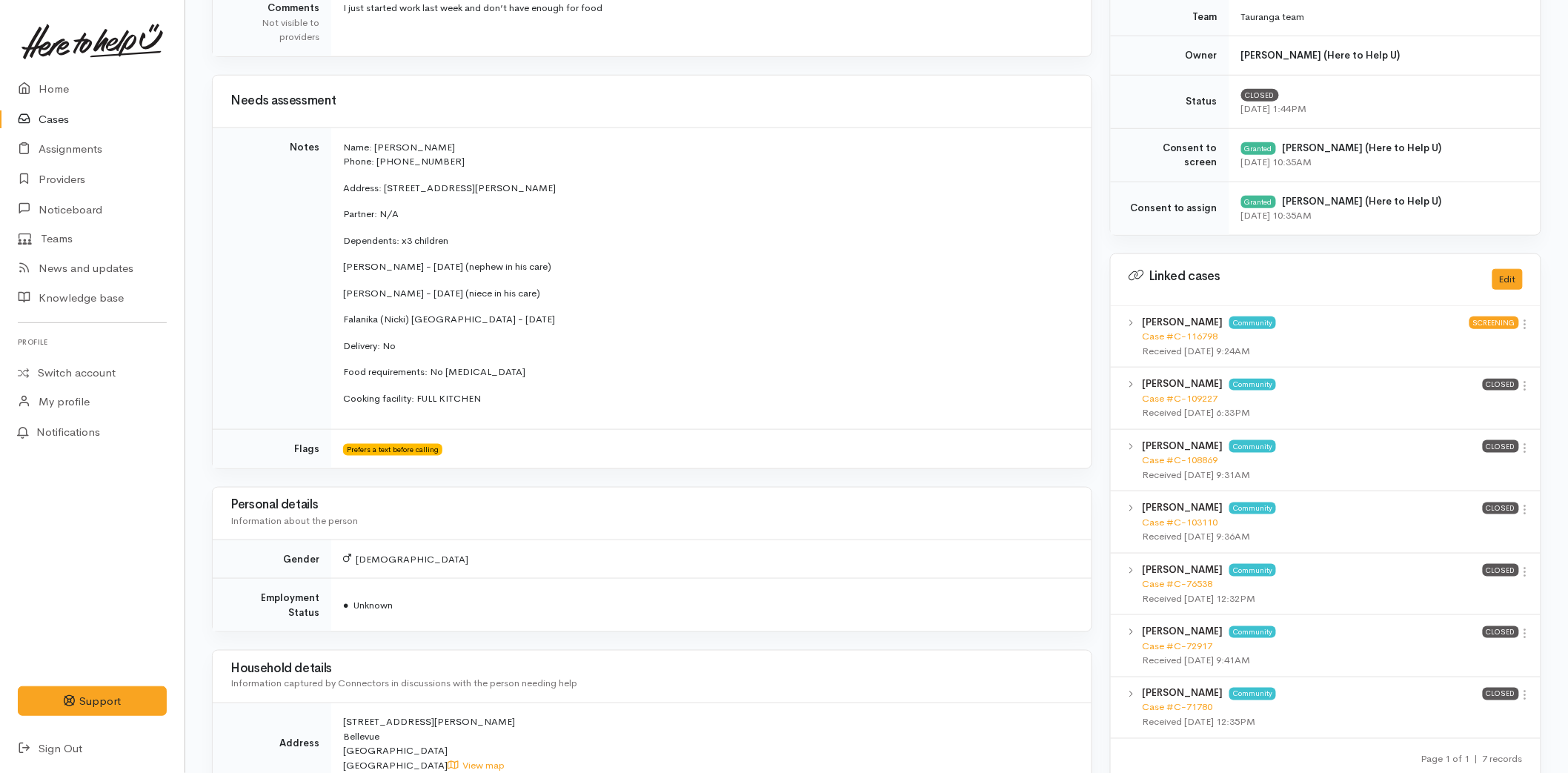
scroll to position [495, 0]
drag, startPoint x: 501, startPoint y: 398, endPoint x: 342, endPoint y: 144, distance: 299.7
click at [342, 144] on td "Name: Jordan Andrews Phone: 02041886160 Address: 28B Margaret Road, Bellevue Pa…" at bounding box center [711, 278] width 760 height 303
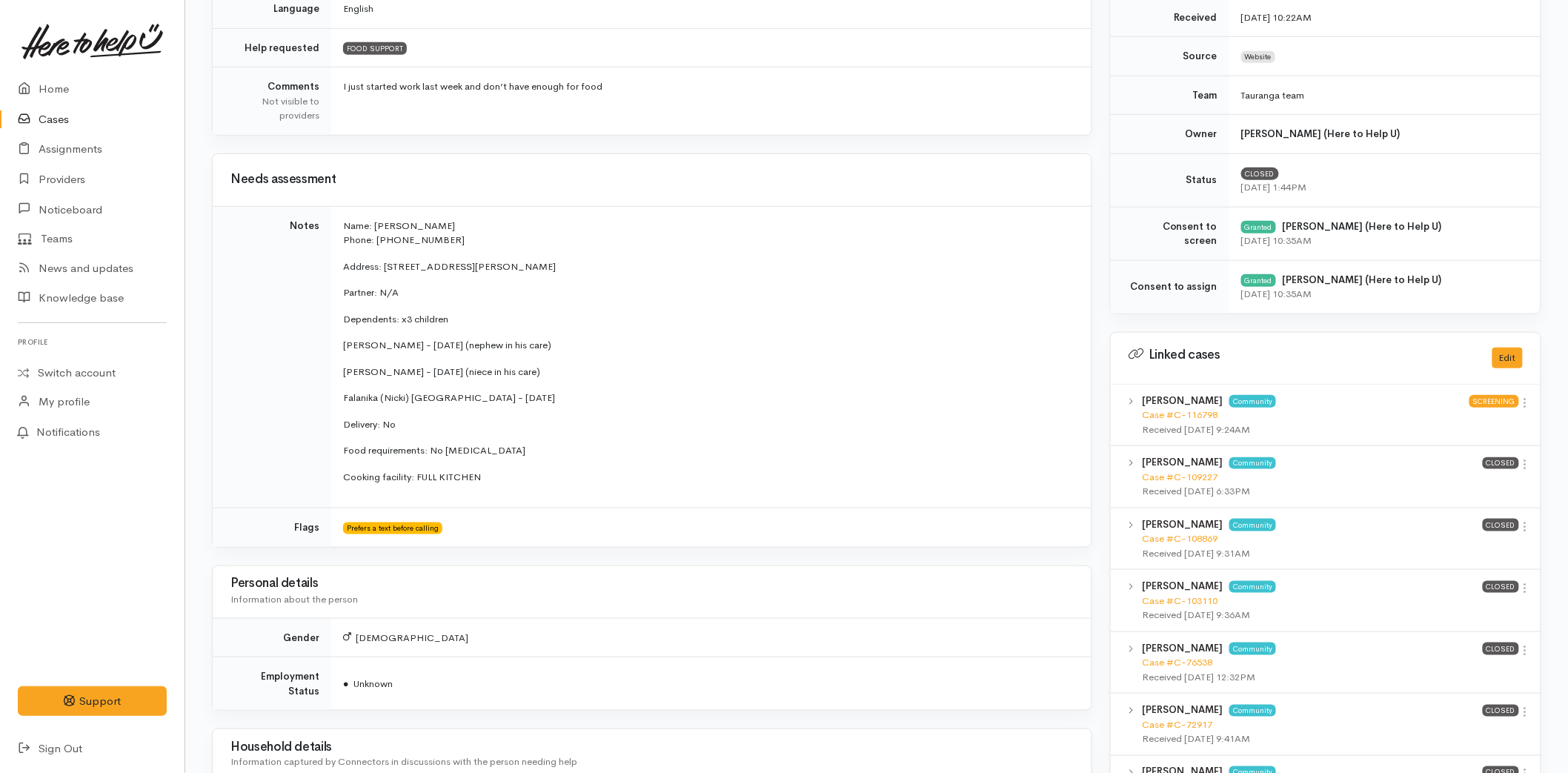
scroll to position [411, 0]
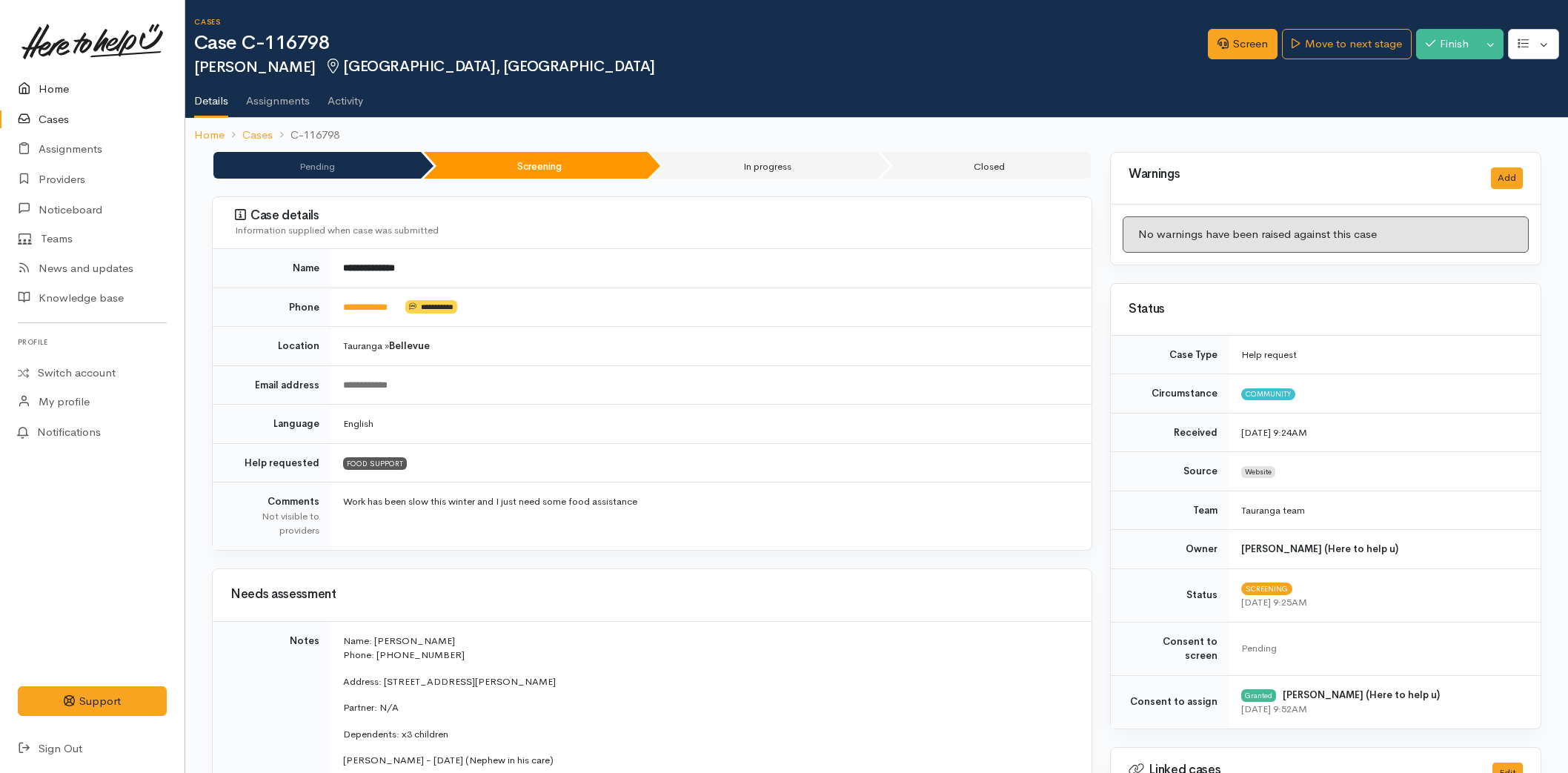
click at [63, 85] on link "Home" at bounding box center [92, 89] width 185 height 30
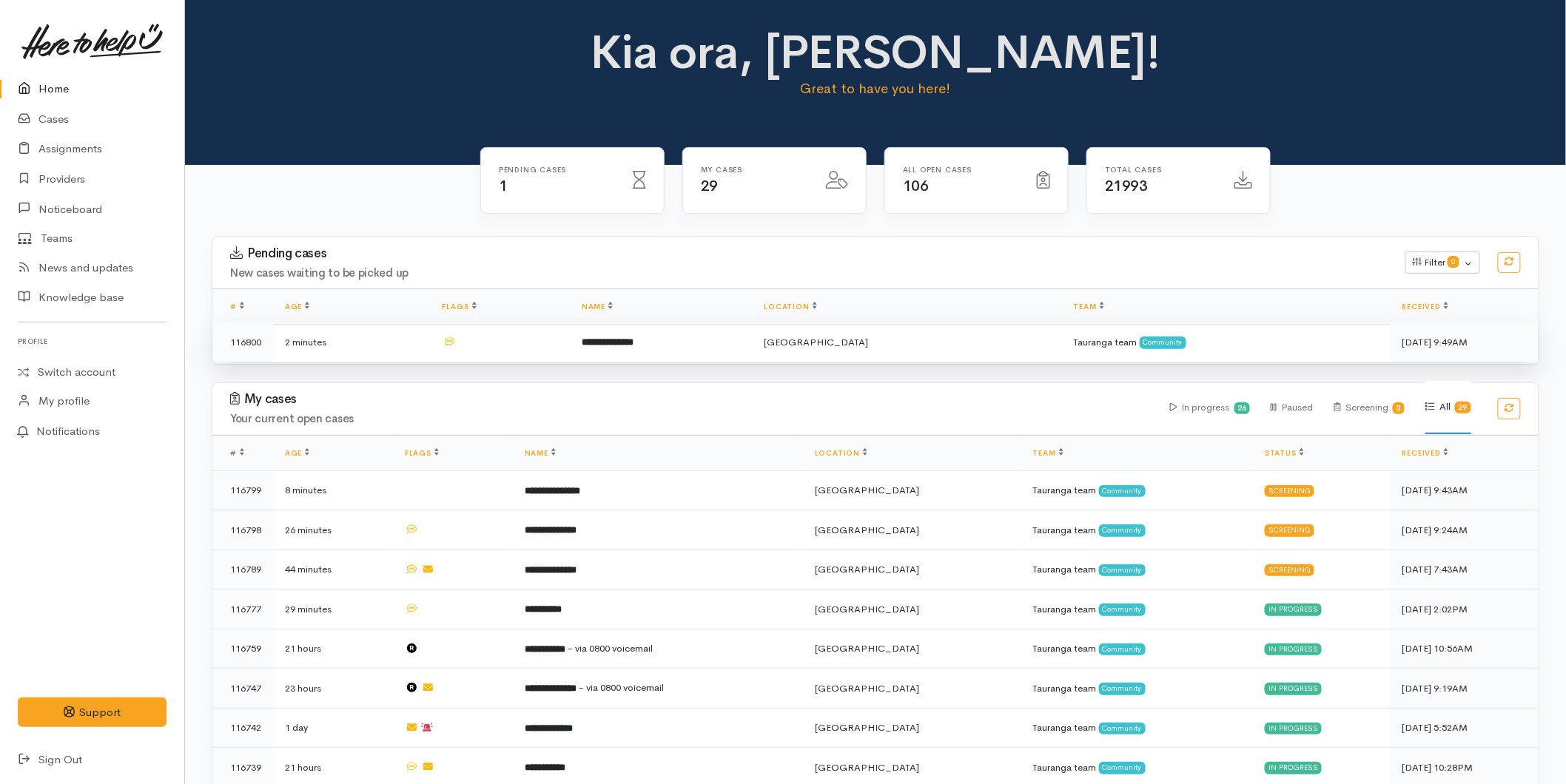
click at [535, 356] on td at bounding box center [500, 342] width 139 height 39
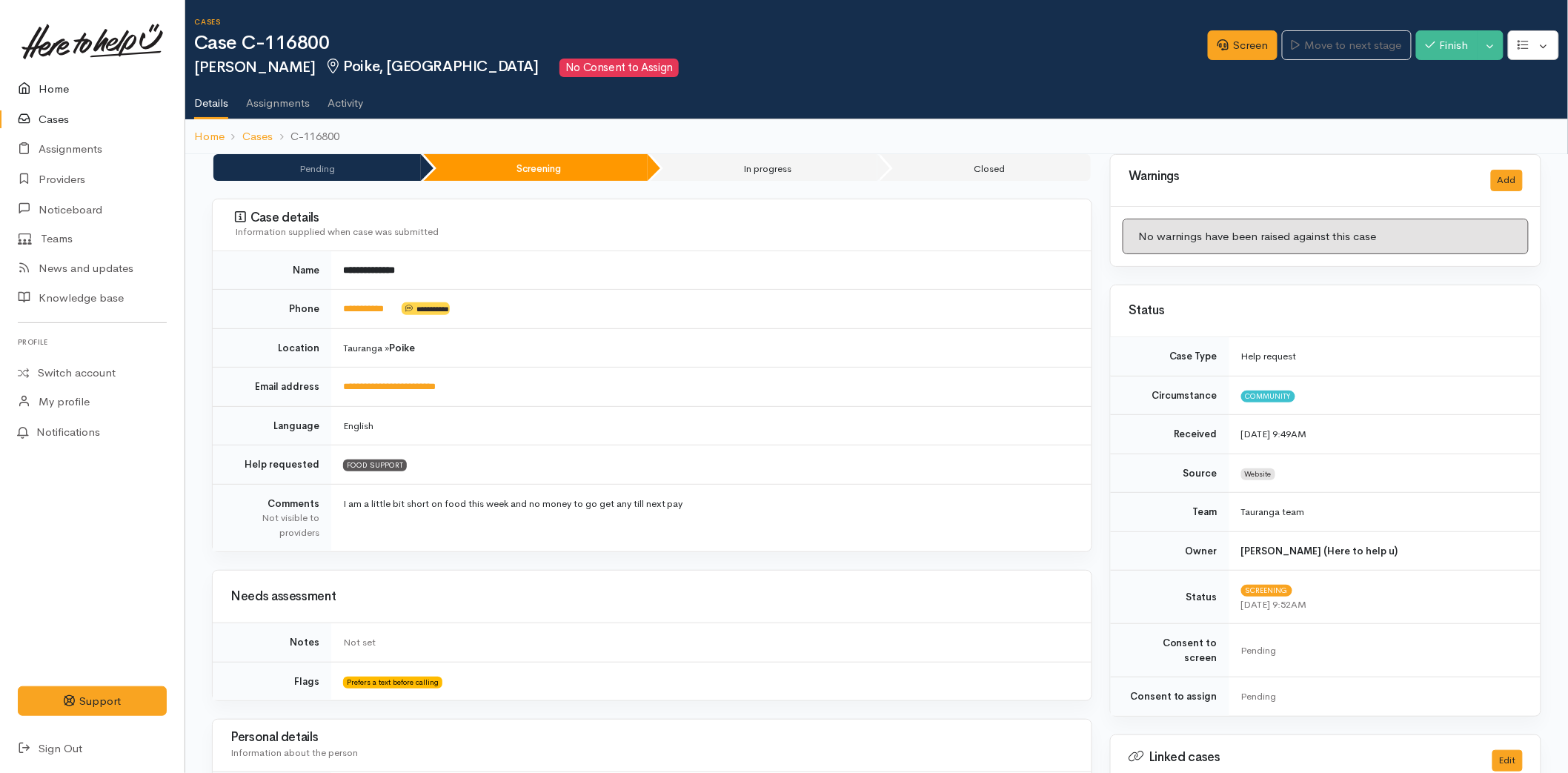
click at [83, 77] on link "Home" at bounding box center [92, 89] width 185 height 30
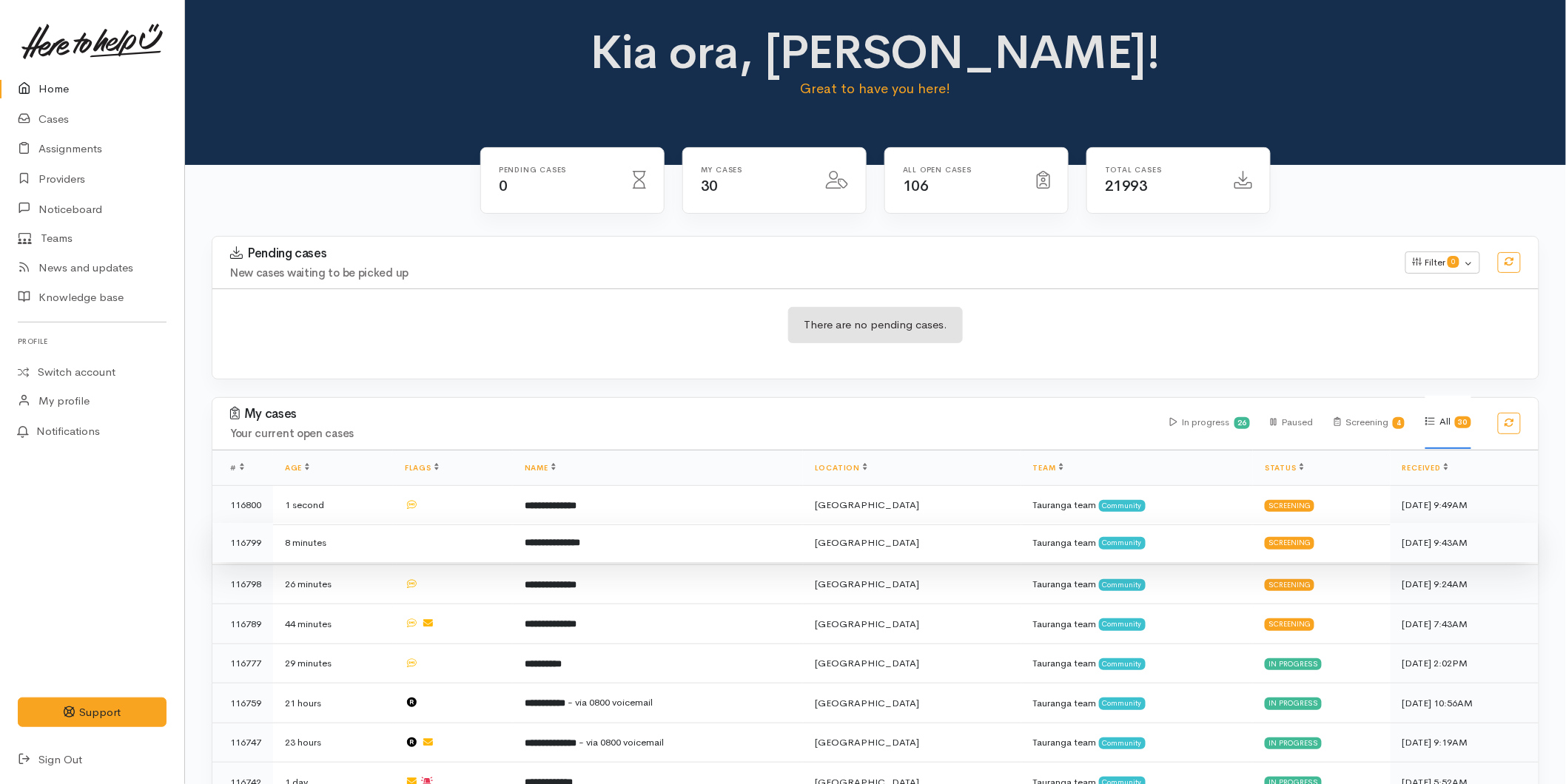
click at [570, 542] on b "**********" at bounding box center [552, 543] width 55 height 9
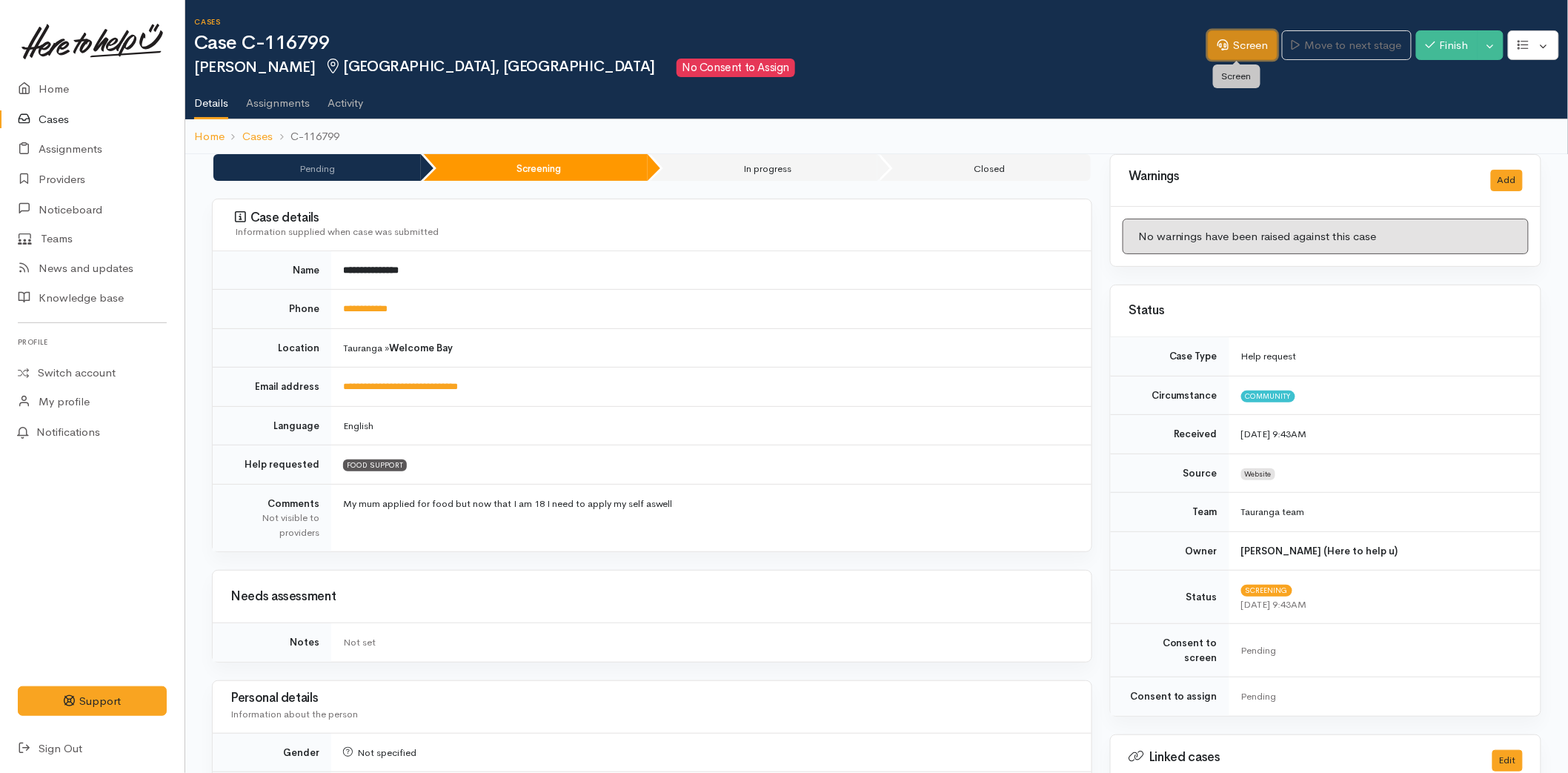
drag, startPoint x: 0, startPoint y: 0, endPoint x: 1214, endPoint y: 50, distance: 1215.0
click at [1214, 50] on link "Screen" at bounding box center [1242, 45] width 69 height 30
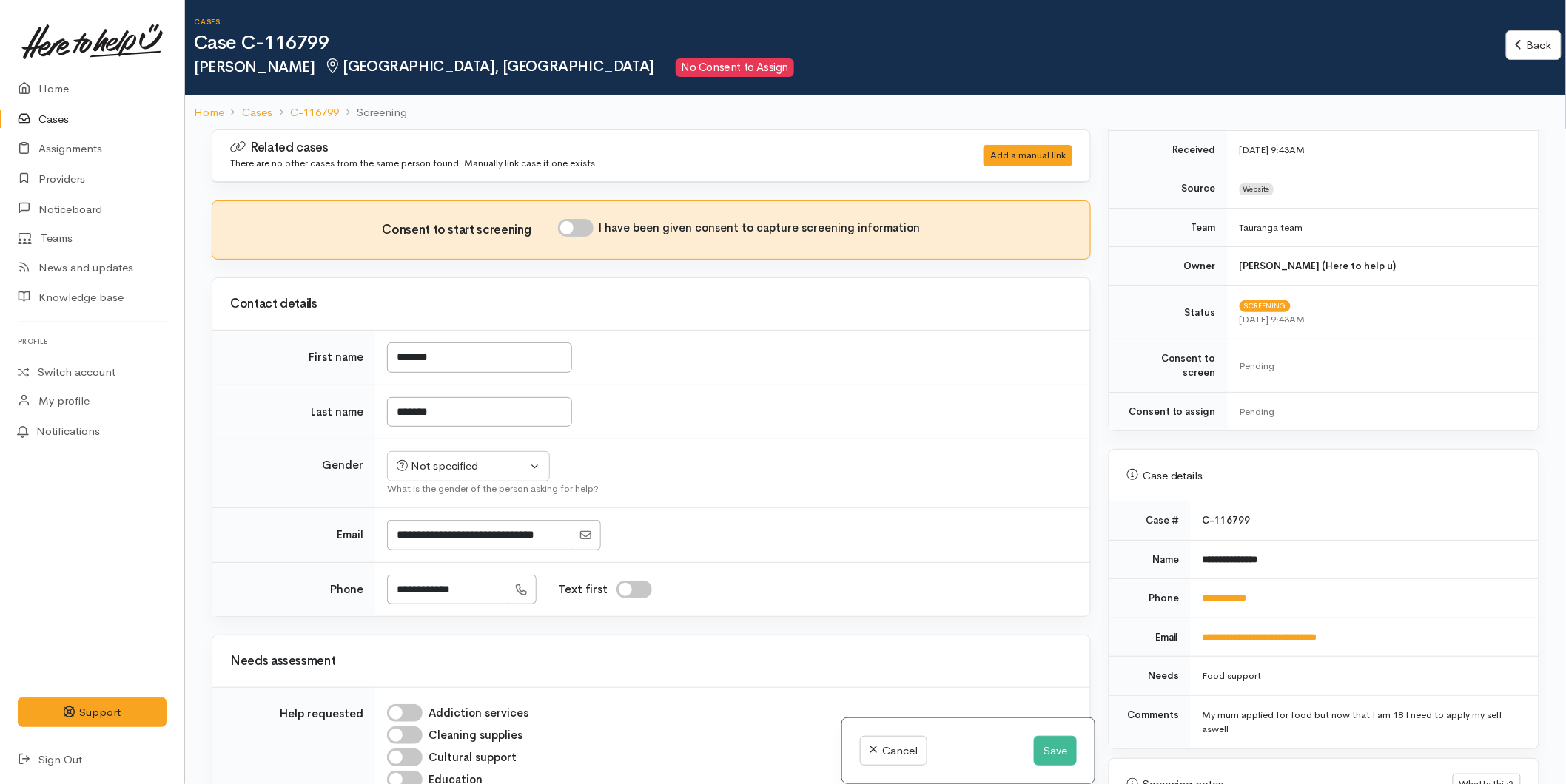
scroll to position [575, 0]
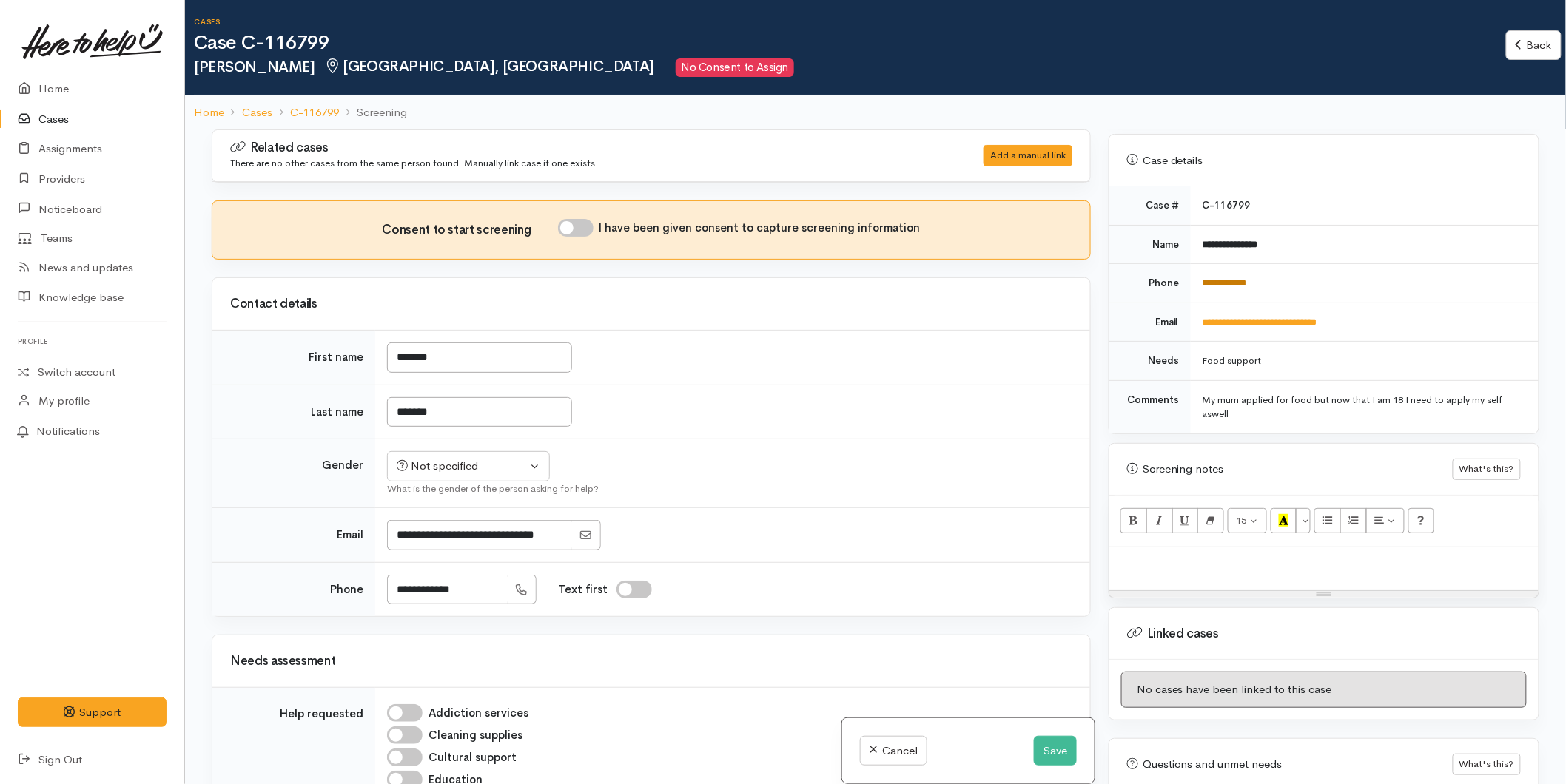
click at [1219, 278] on link "**********" at bounding box center [1224, 283] width 44 height 9
click at [1204, 555] on p at bounding box center [1324, 564] width 414 height 17
paste div
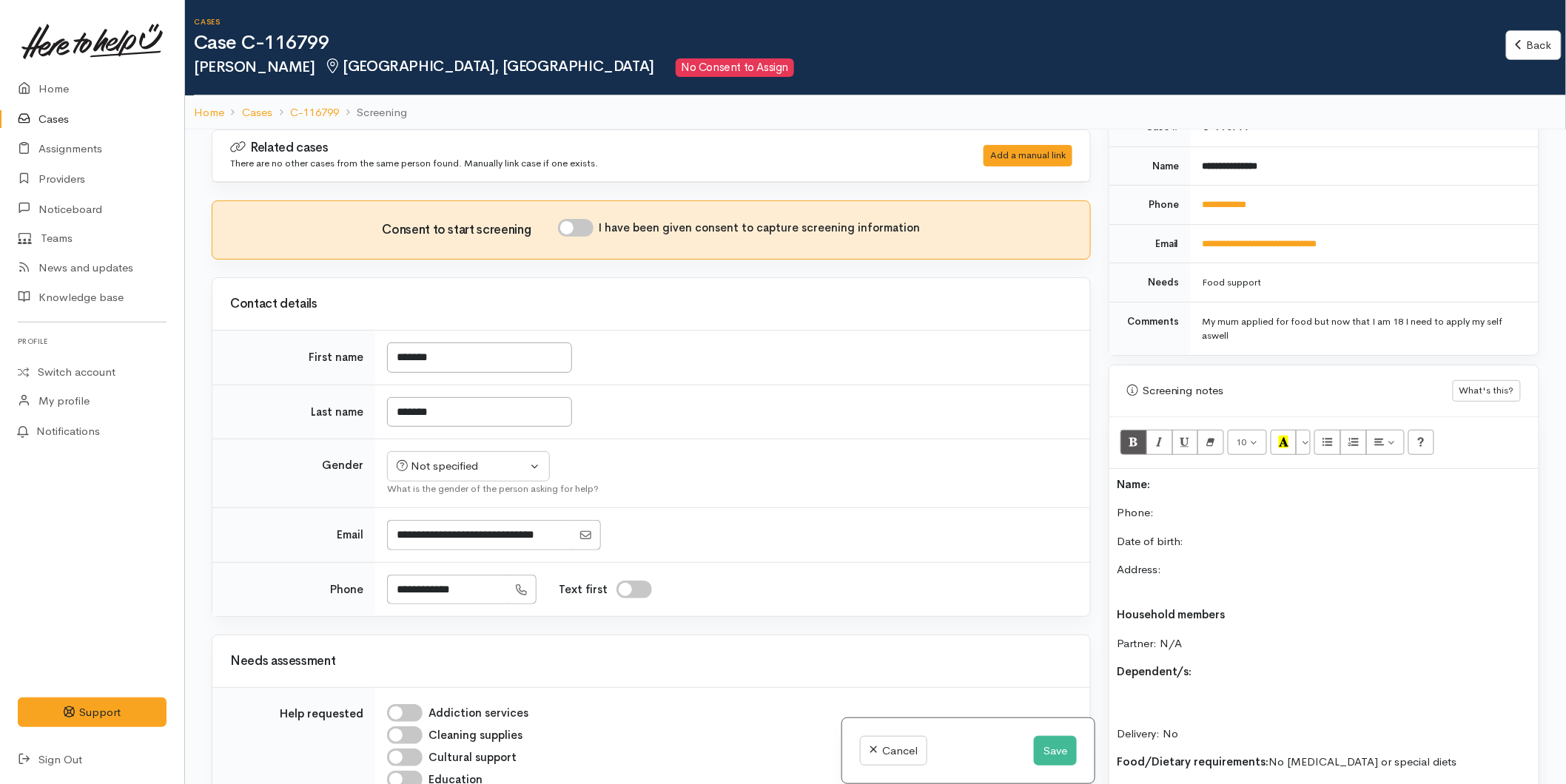
scroll to position [129, 0]
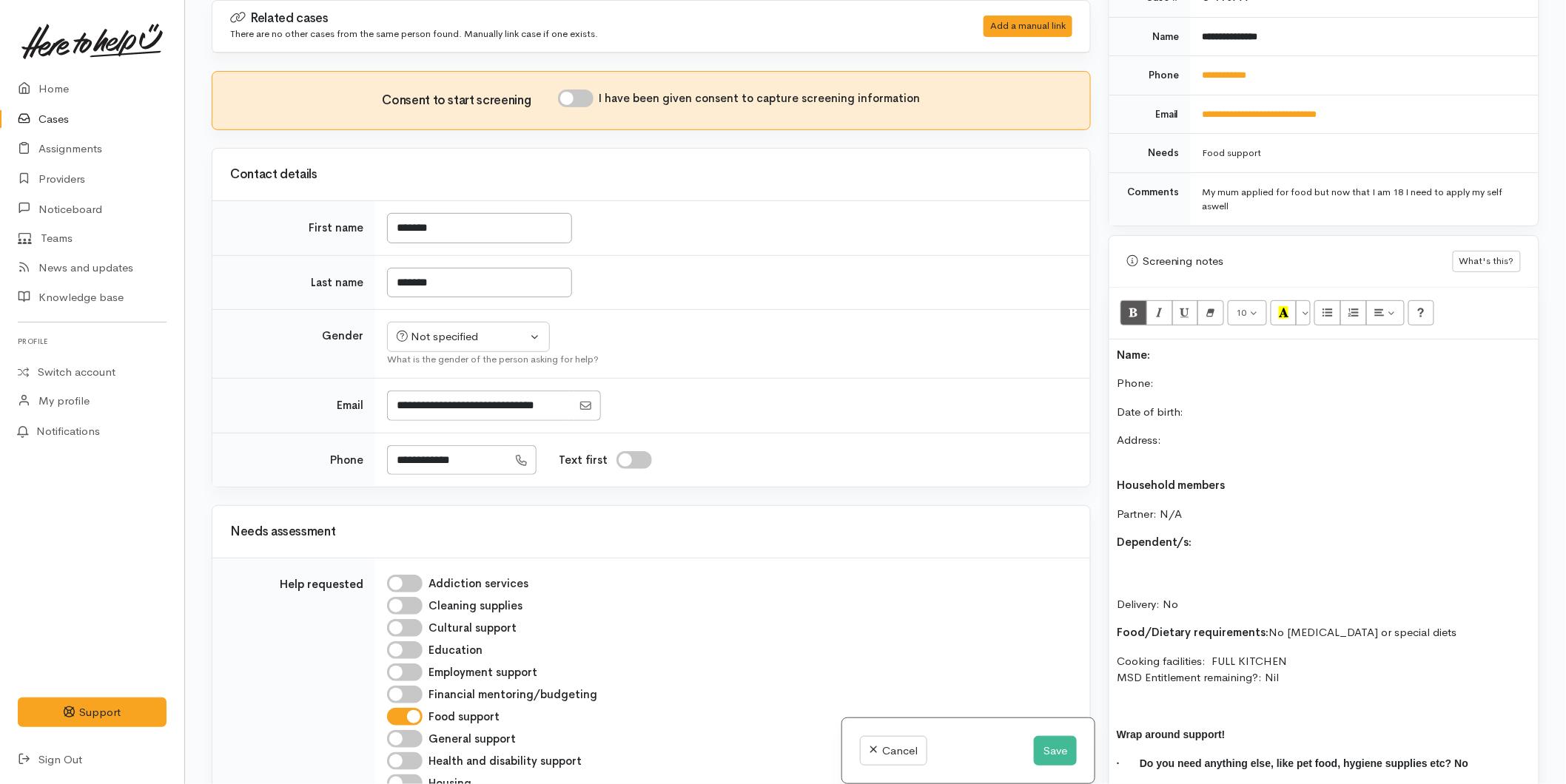
click at [1121, 348] on b "Name:" at bounding box center [1133, 355] width 33 height 14
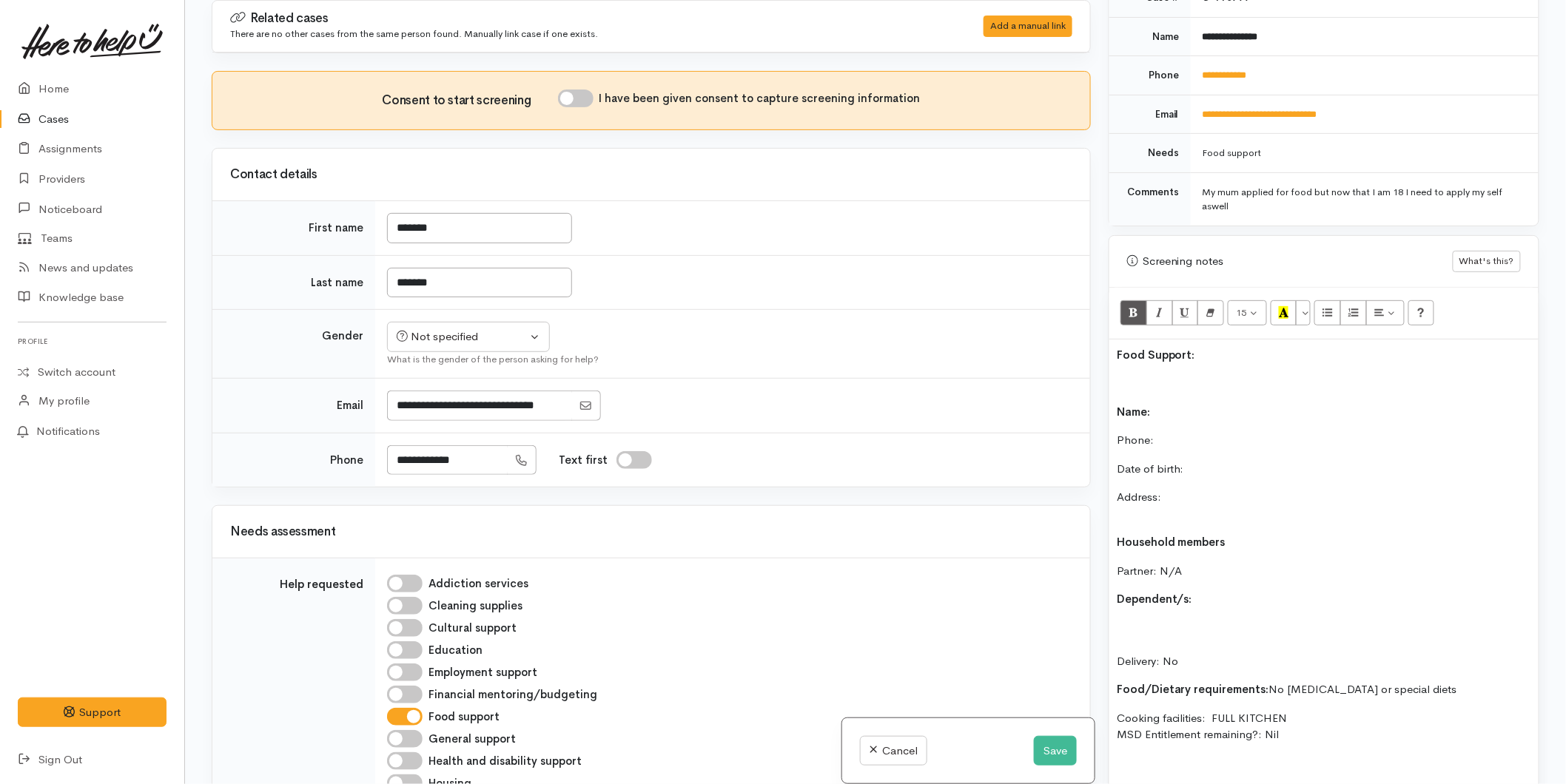
click at [1197, 404] on p "Name:" at bounding box center [1324, 413] width 414 height 17
click at [1181, 432] on p "Phone:" at bounding box center [1324, 441] width 414 height 17
click at [1061, 761] on button "Save" at bounding box center [1055, 751] width 43 height 30
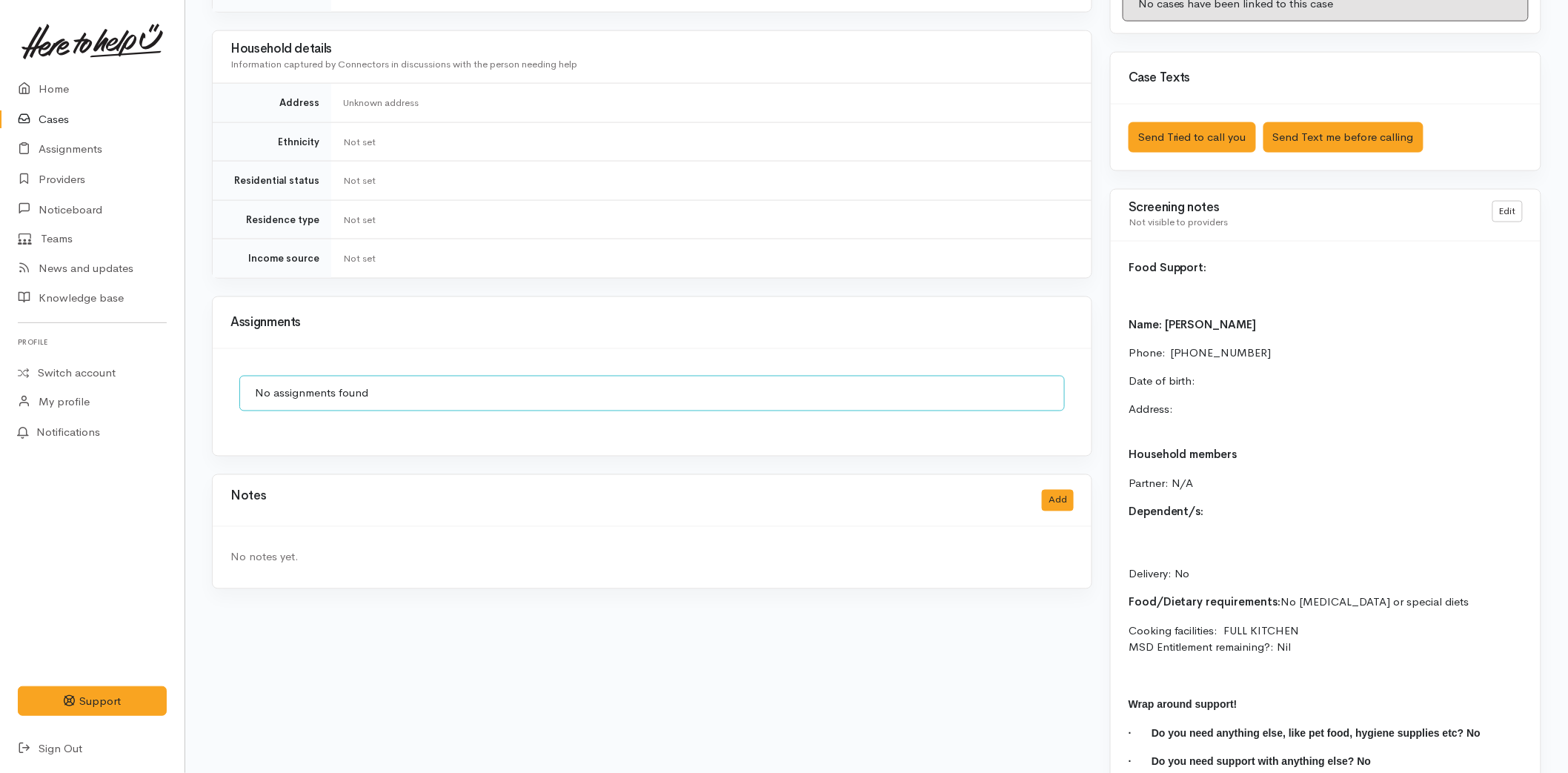
scroll to position [870, 0]
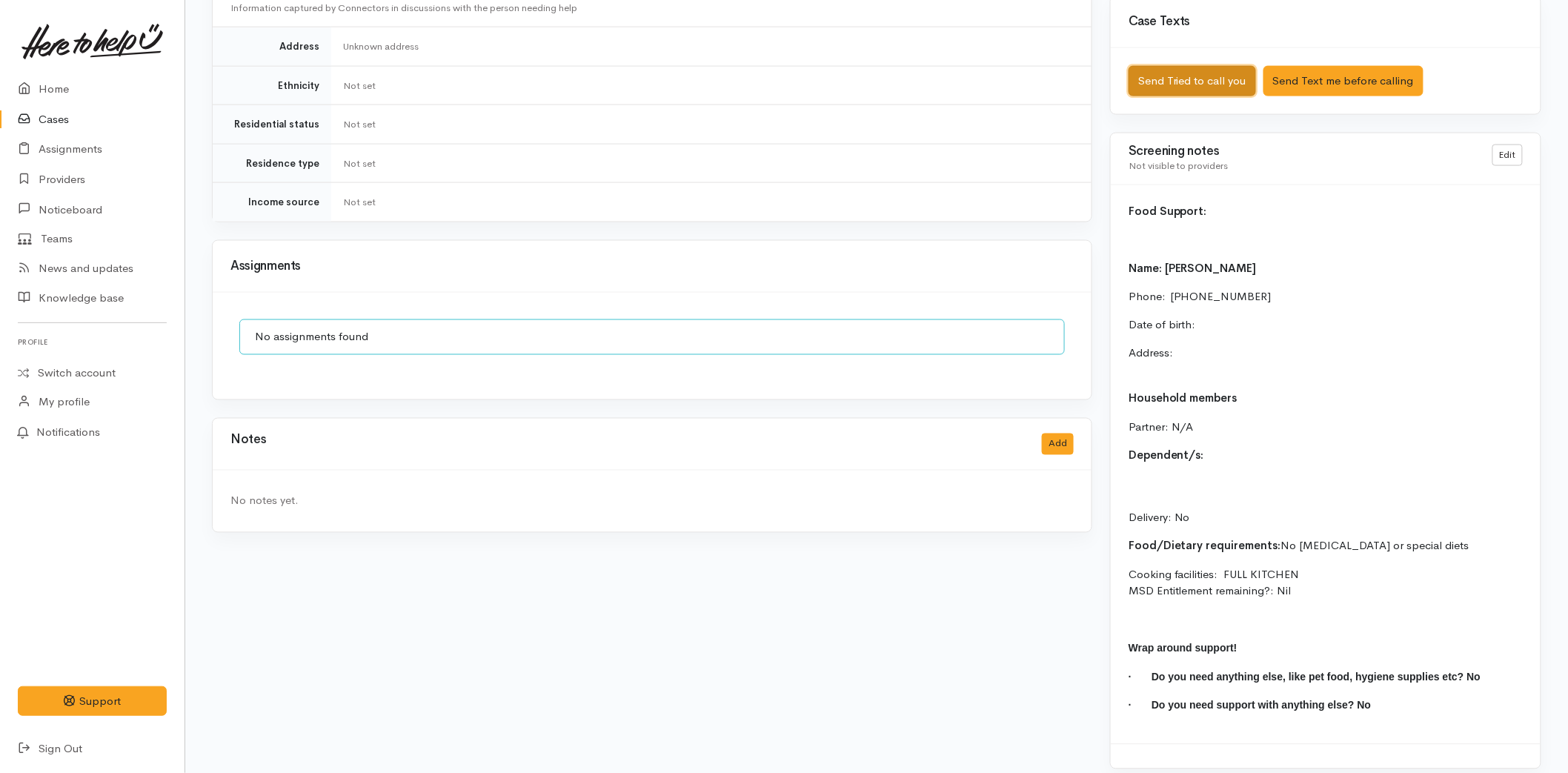
click at [1191, 66] on button "Send Tried to call you" at bounding box center [1191, 81] width 127 height 30
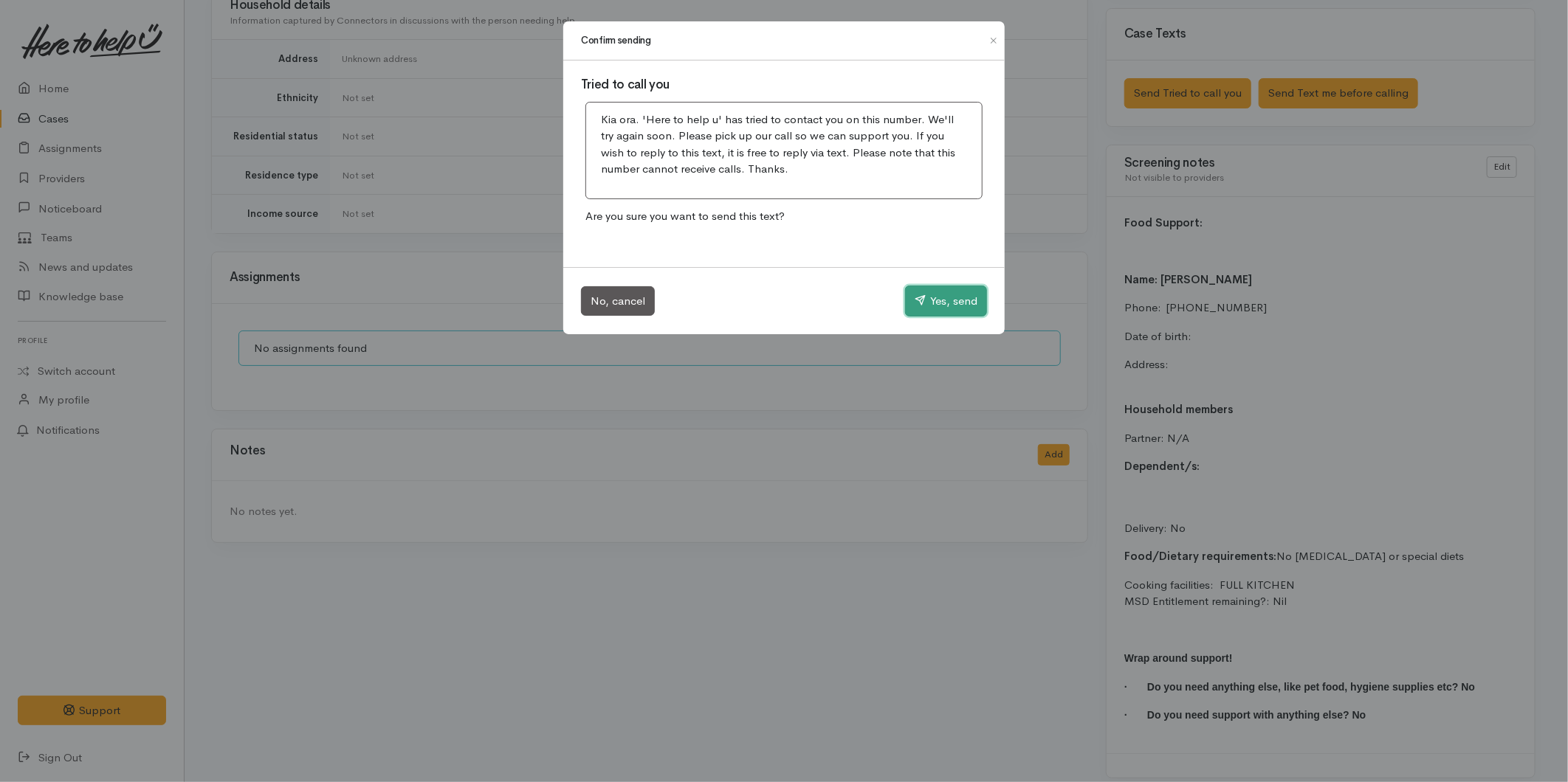
click at [940, 315] on button "Yes, send" at bounding box center [946, 301] width 82 height 31
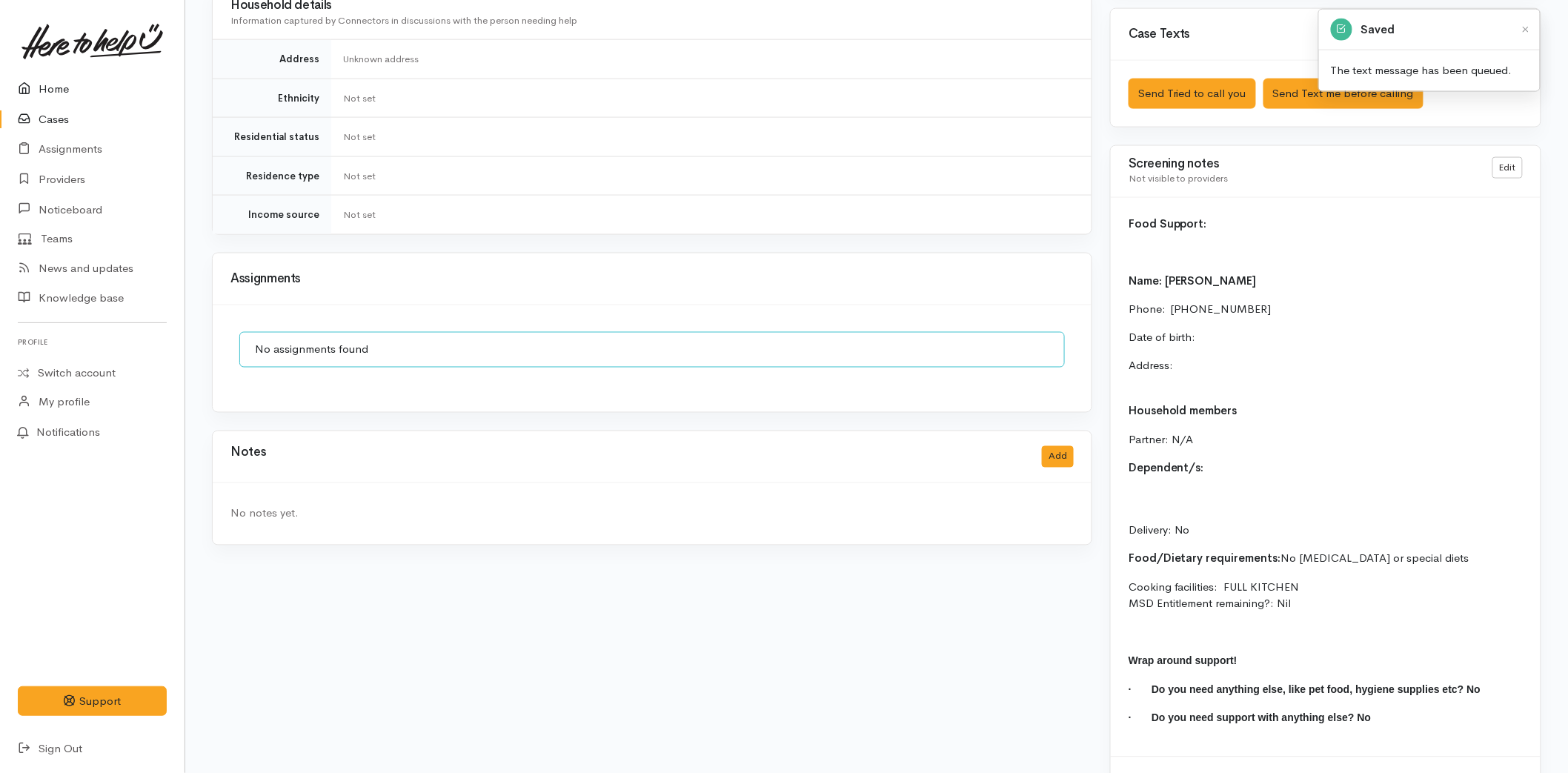
click at [76, 87] on link "Home" at bounding box center [92, 89] width 185 height 30
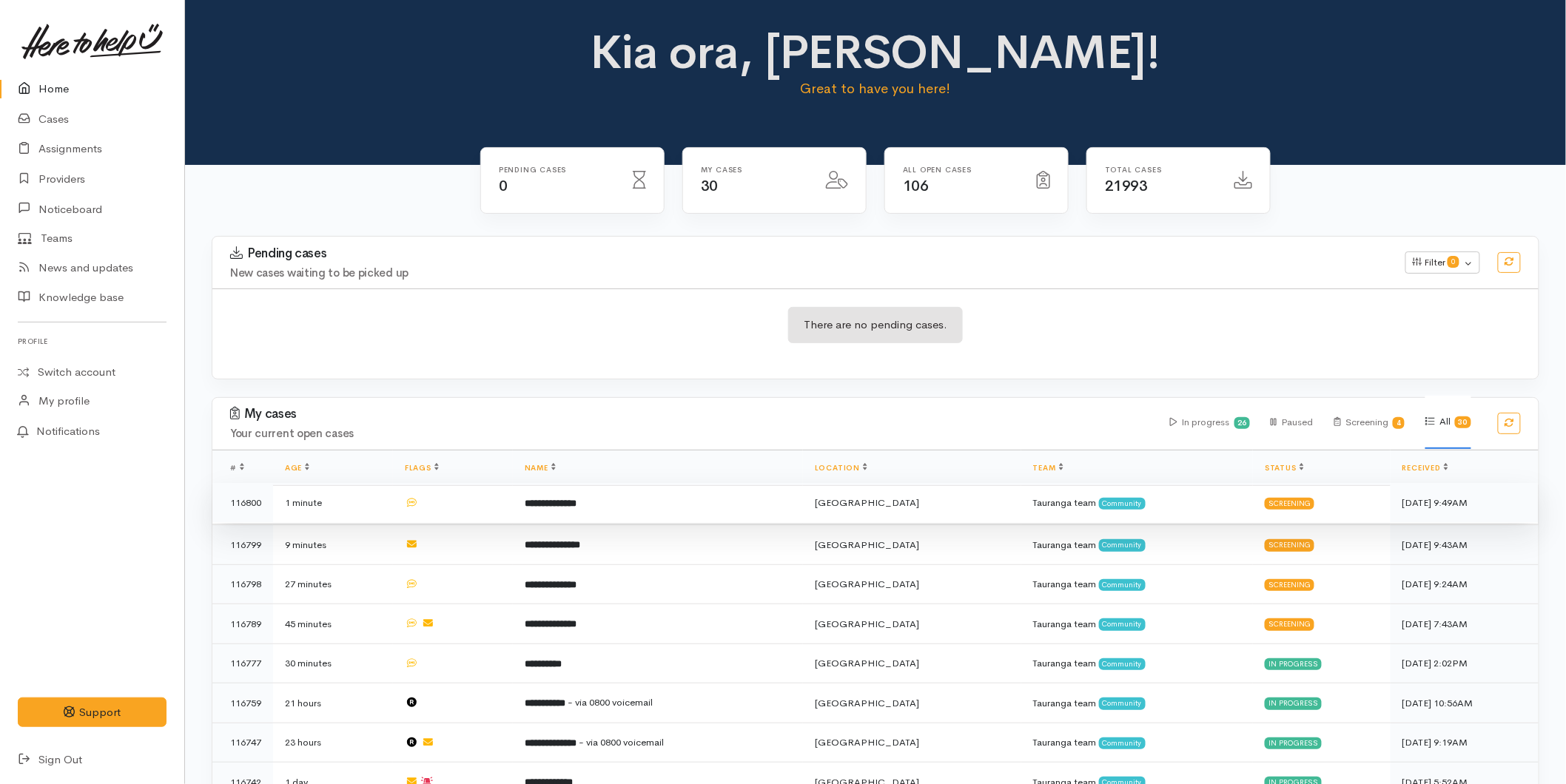
click at [513, 508] on td at bounding box center [453, 503] width 120 height 40
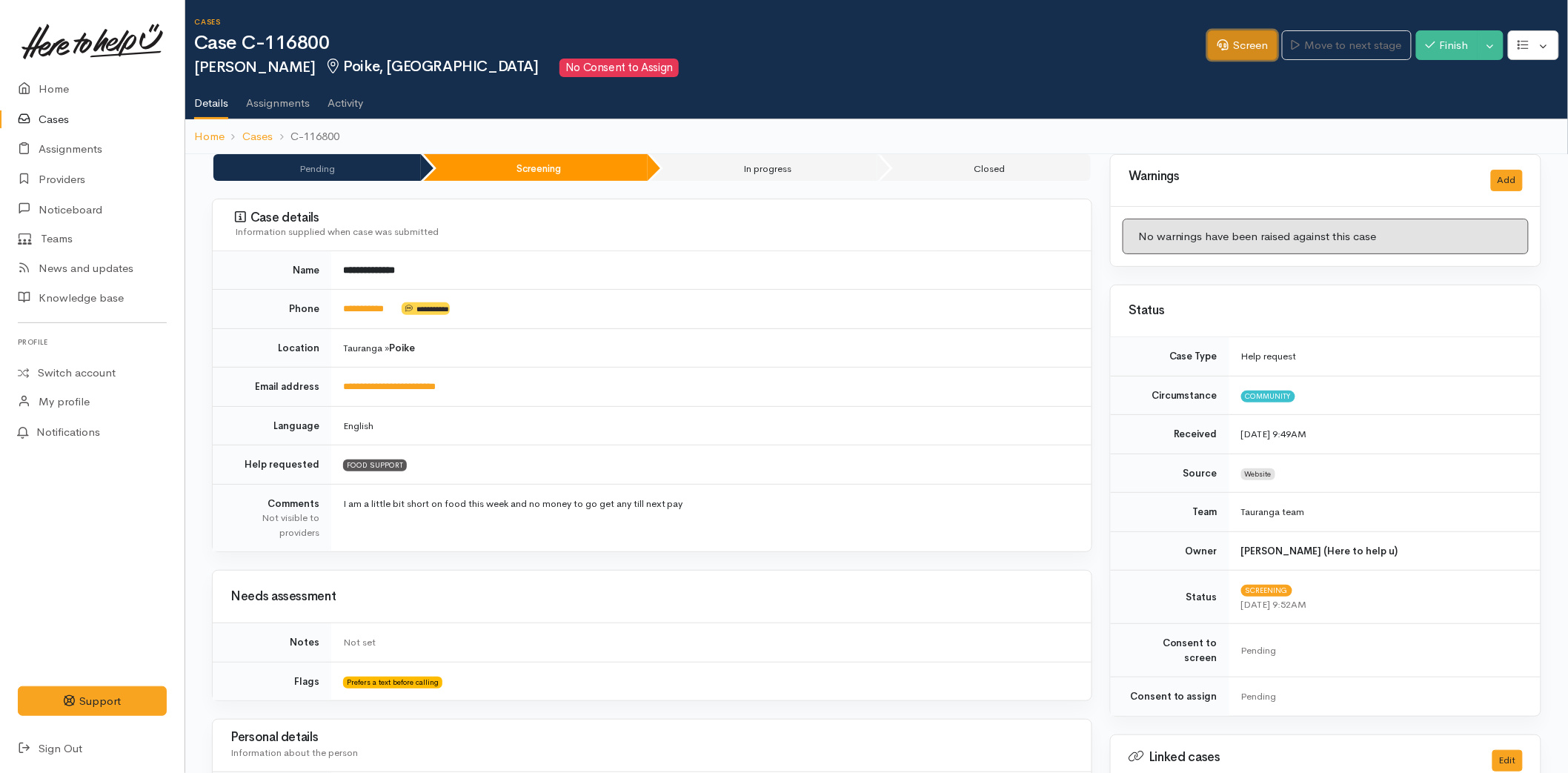
click at [1239, 31] on link "Screen" at bounding box center [1242, 45] width 69 height 30
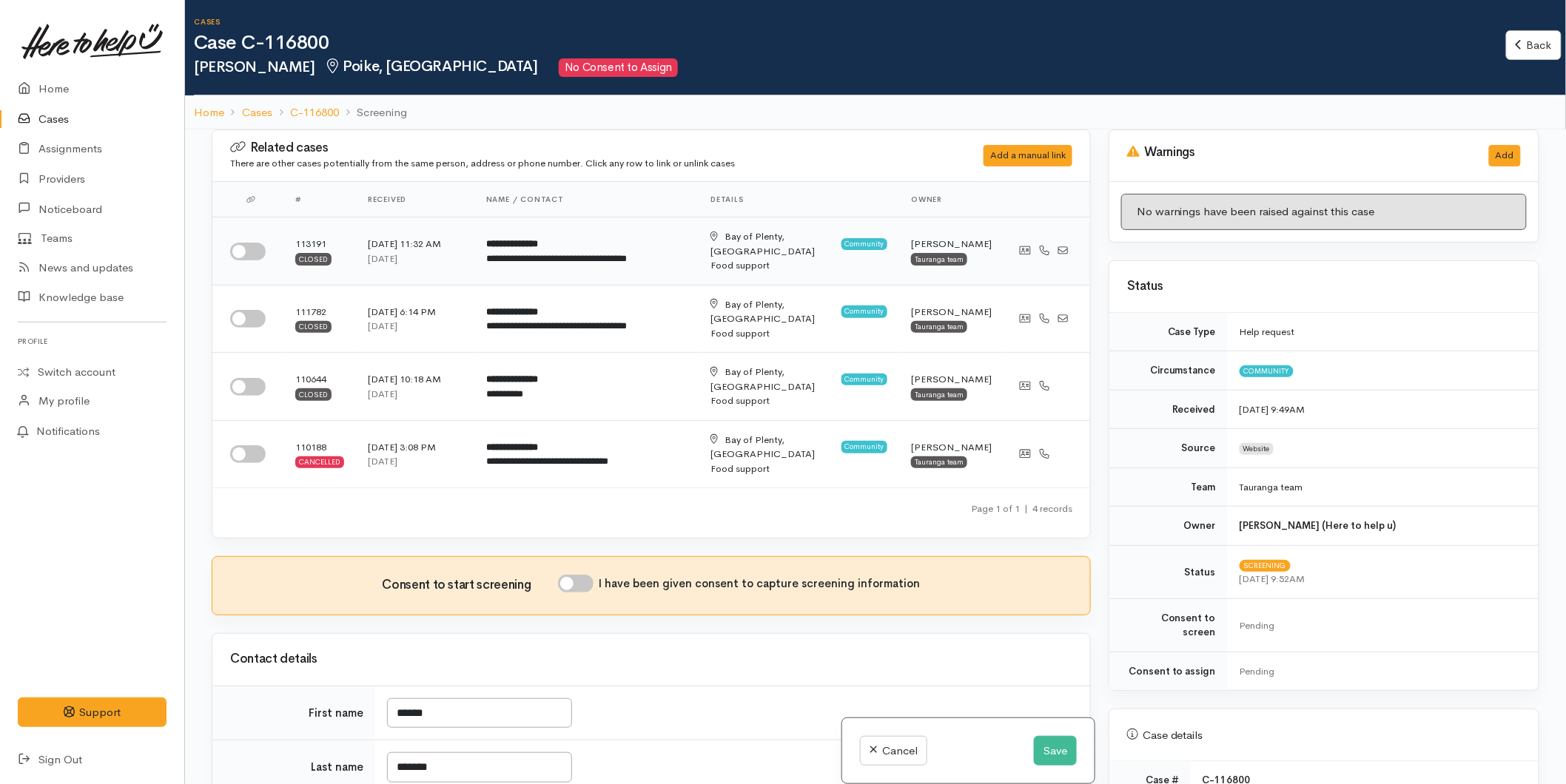
click at [245, 243] on input "checkbox" at bounding box center [248, 251] width 36 height 18
checkbox input "true"
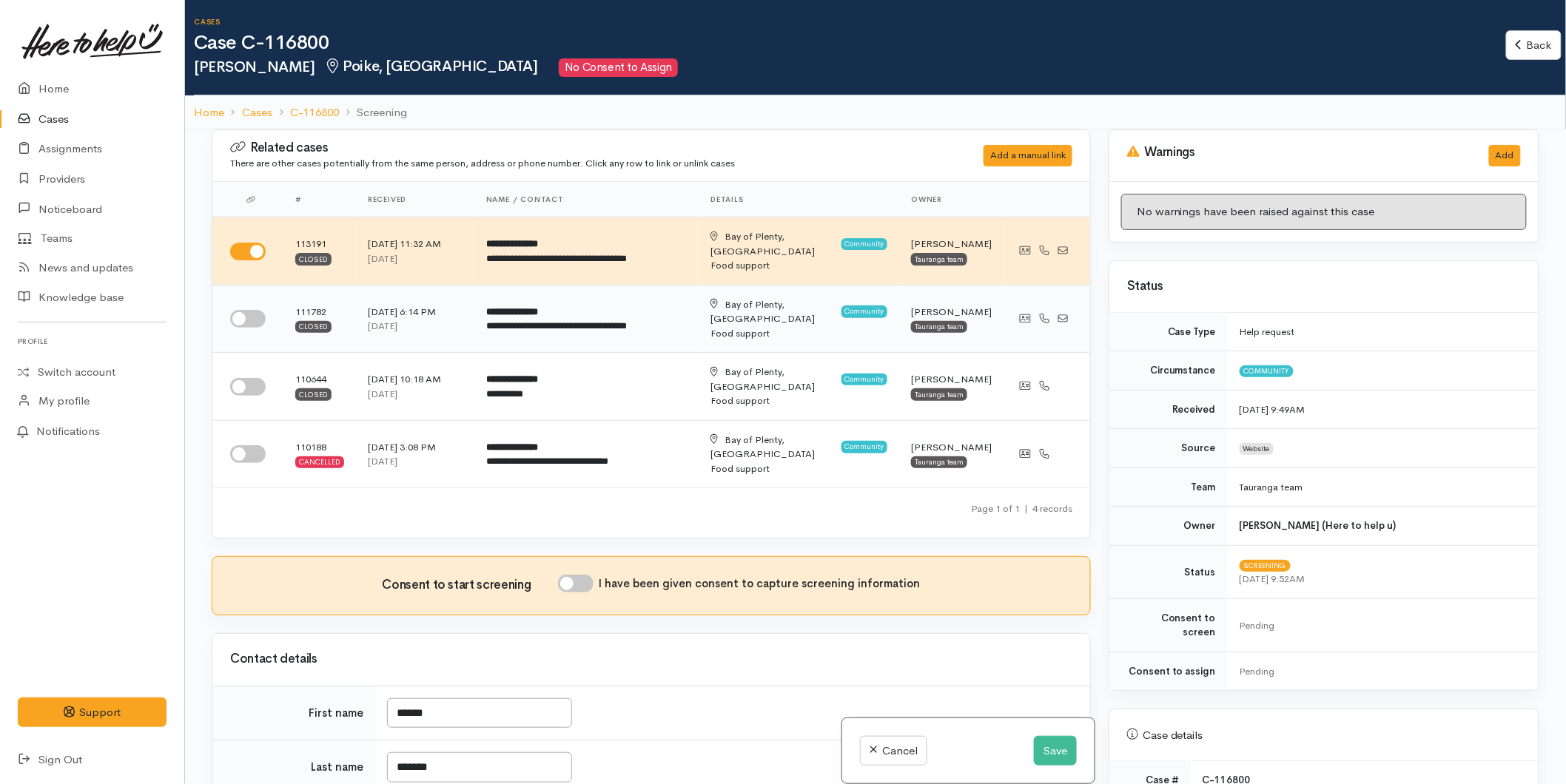
click at [255, 310] on input "checkbox" at bounding box center [248, 318] width 36 height 18
checkbox input "true"
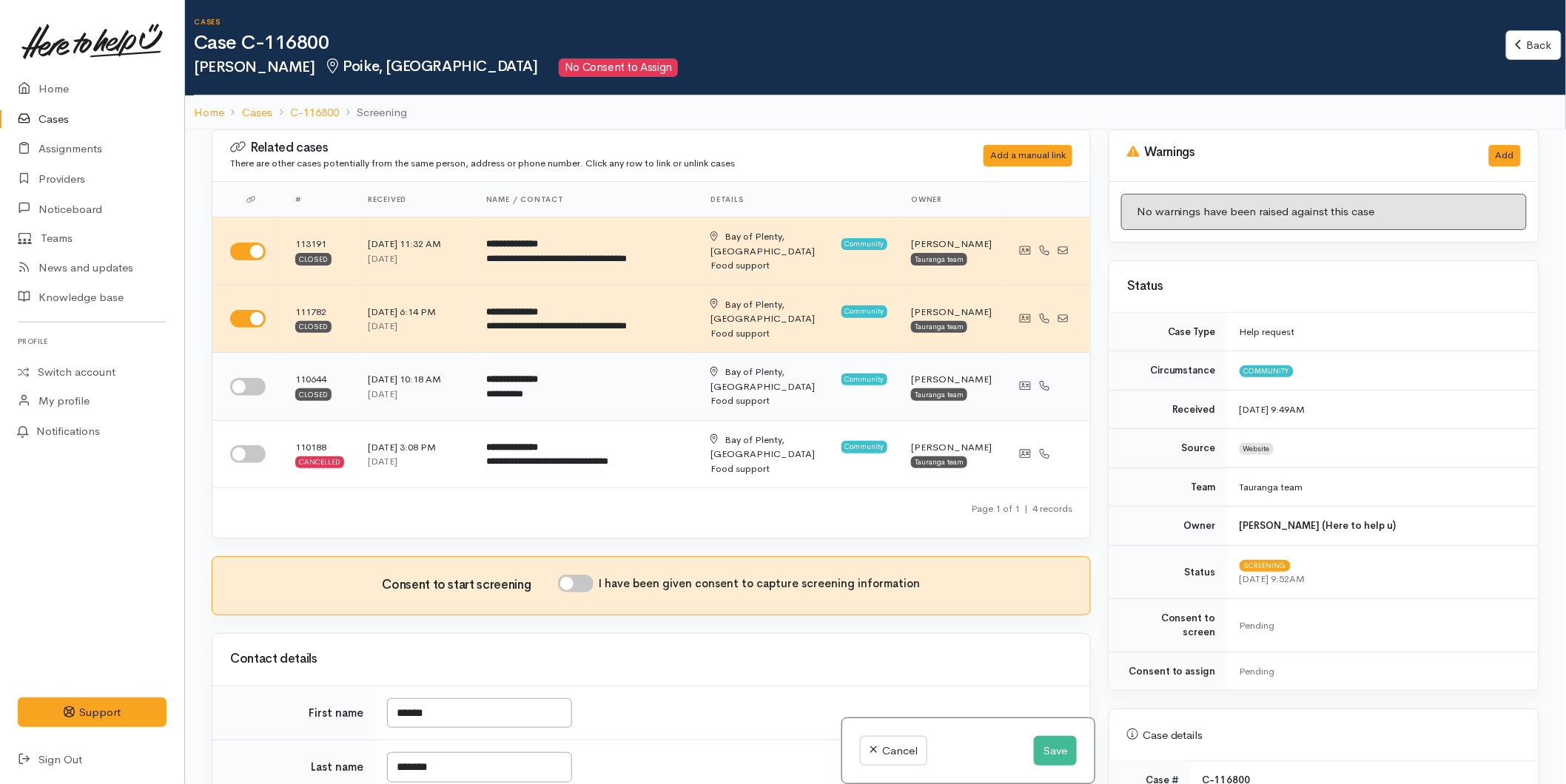
click at [246, 378] on input "checkbox" at bounding box center [248, 387] width 36 height 18
checkbox input "true"
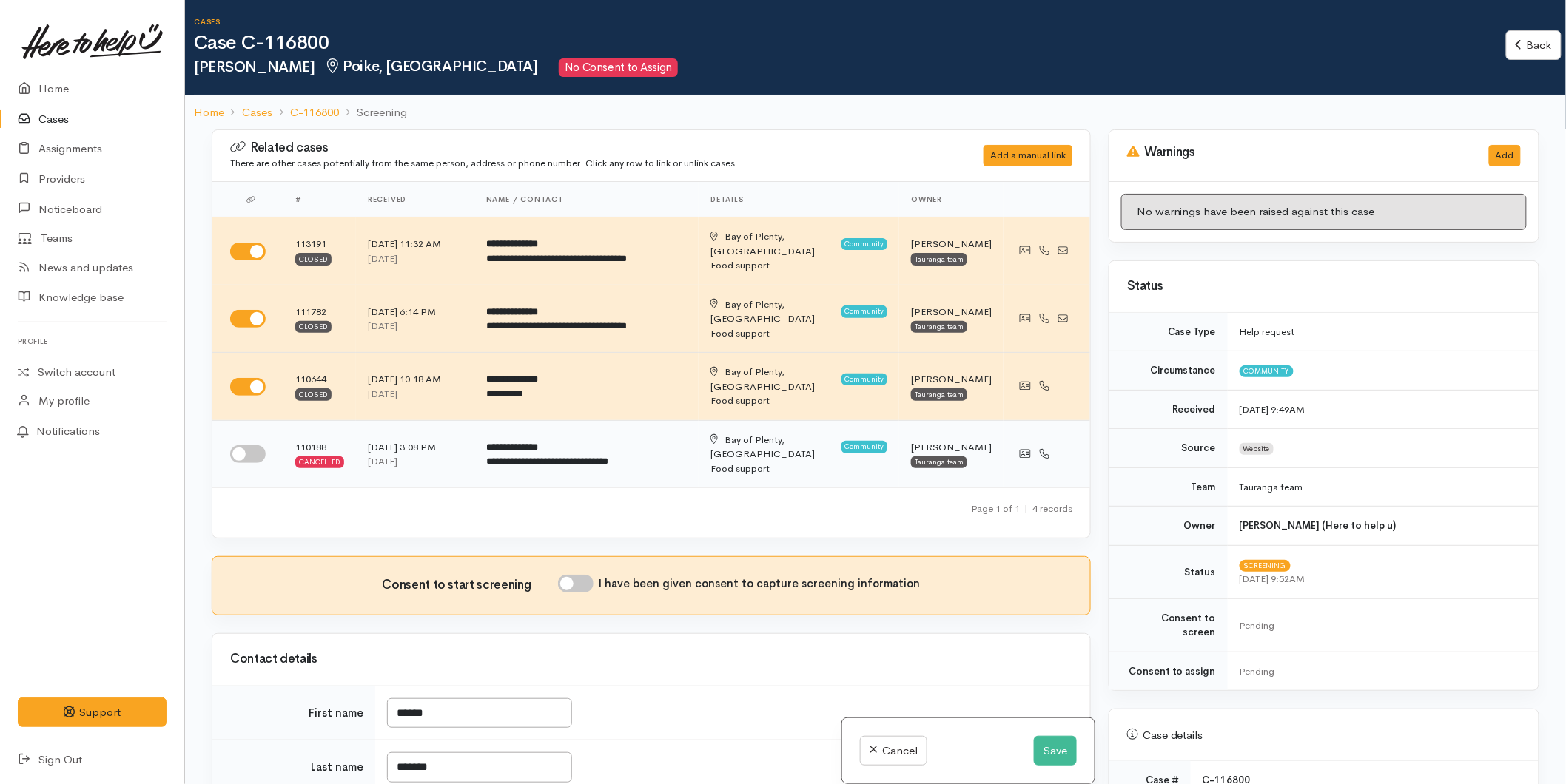
click at [246, 445] on input "checkbox" at bounding box center [248, 454] width 36 height 18
checkbox input "true"
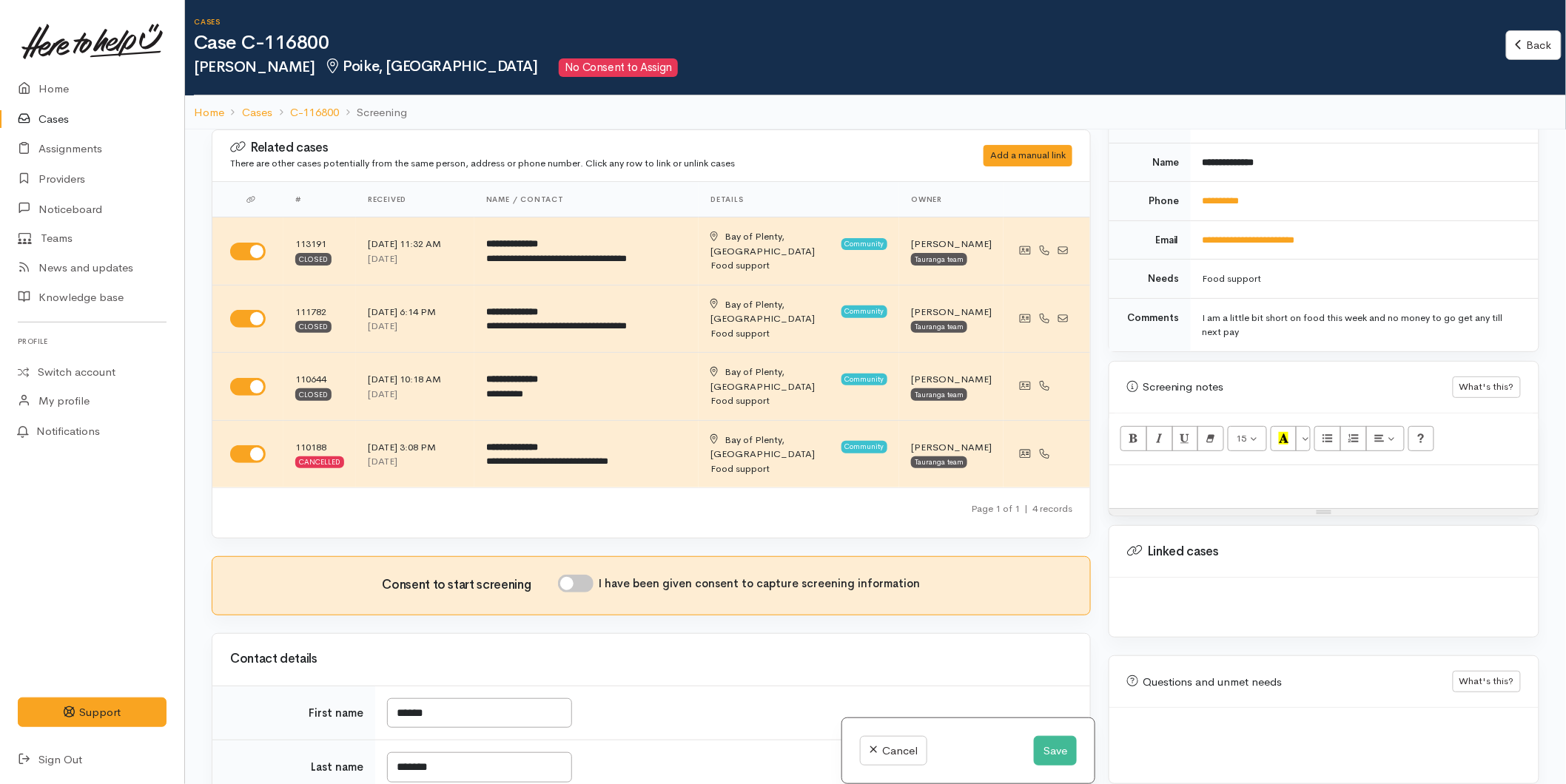
scroll to position [662, 0]
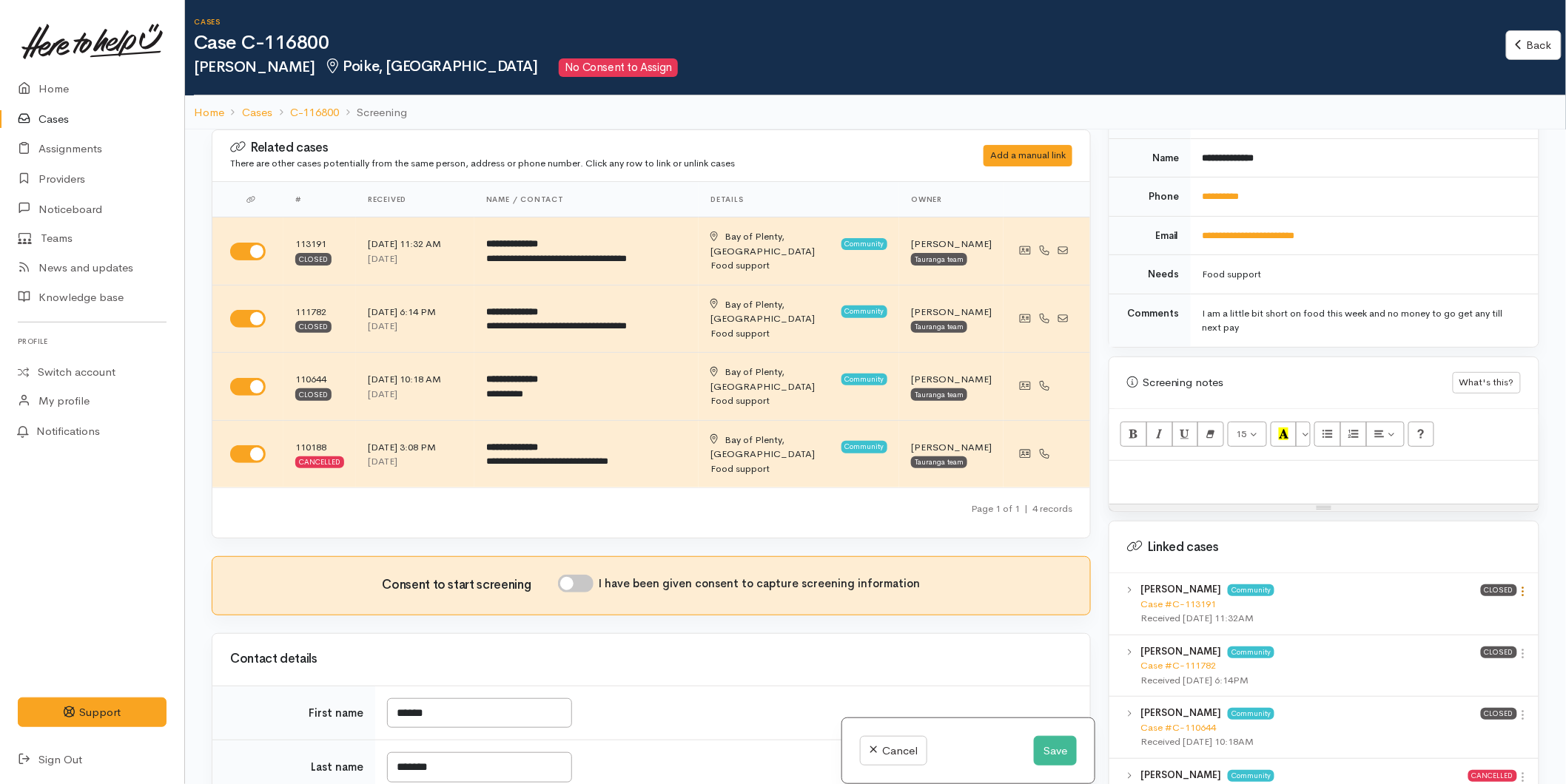
click at [1519, 585] on icon at bounding box center [1523, 592] width 12 height 12
click at [1466, 609] on link "View case" at bounding box center [1470, 620] width 117 height 23
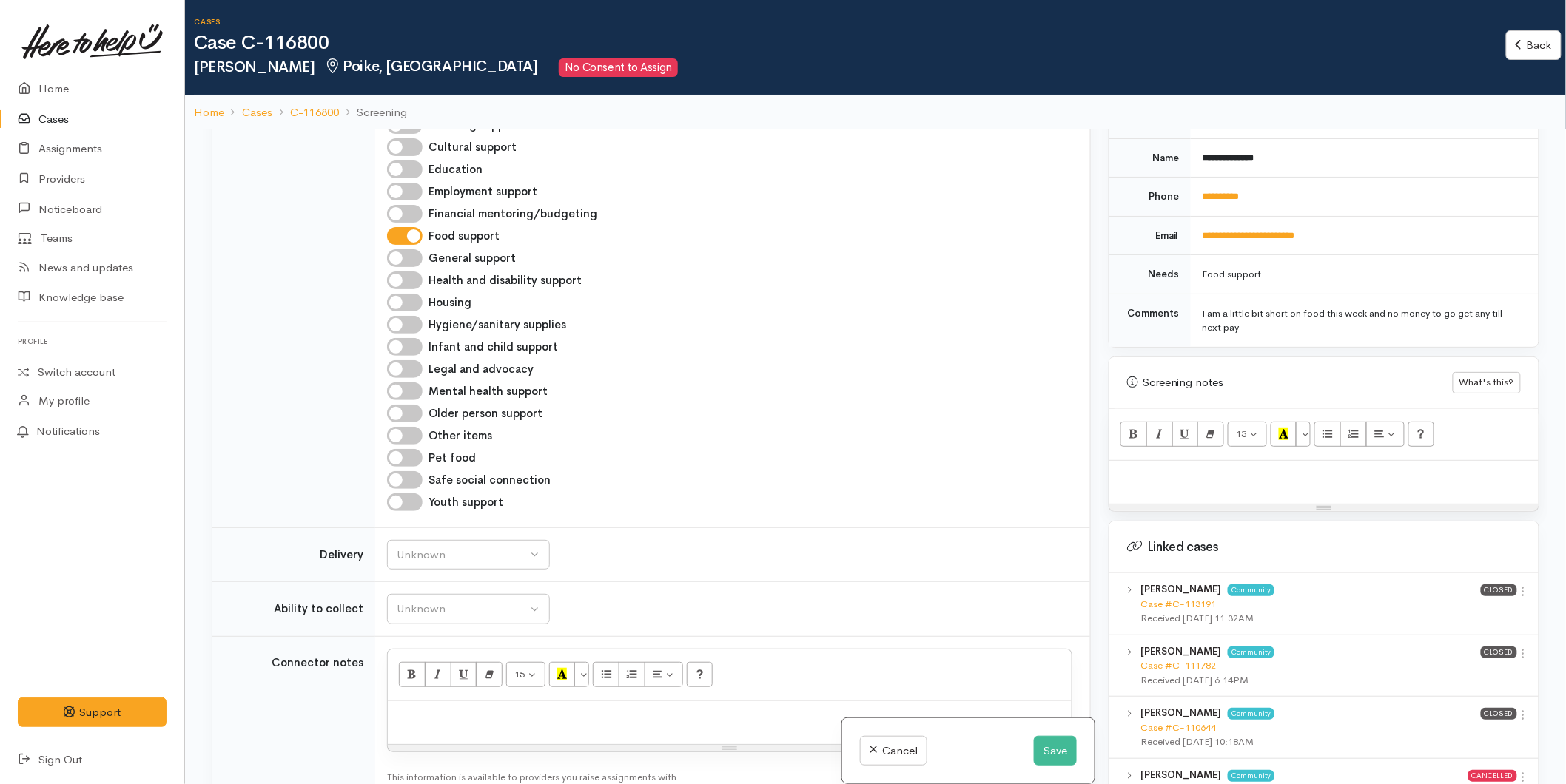
scroll to position [1151, 0]
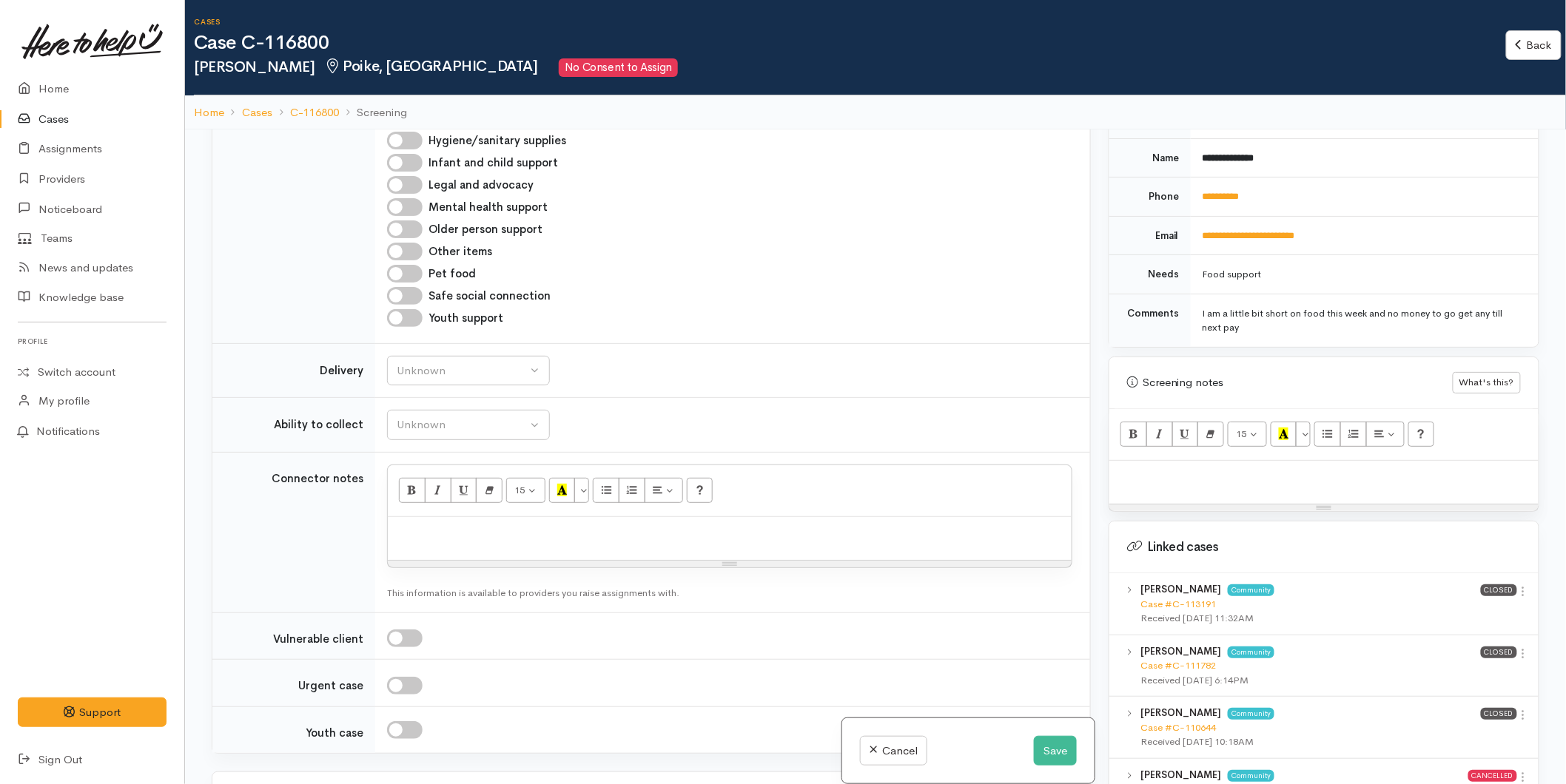
click at [470, 525] on p at bounding box center [729, 533] width 669 height 17
paste div
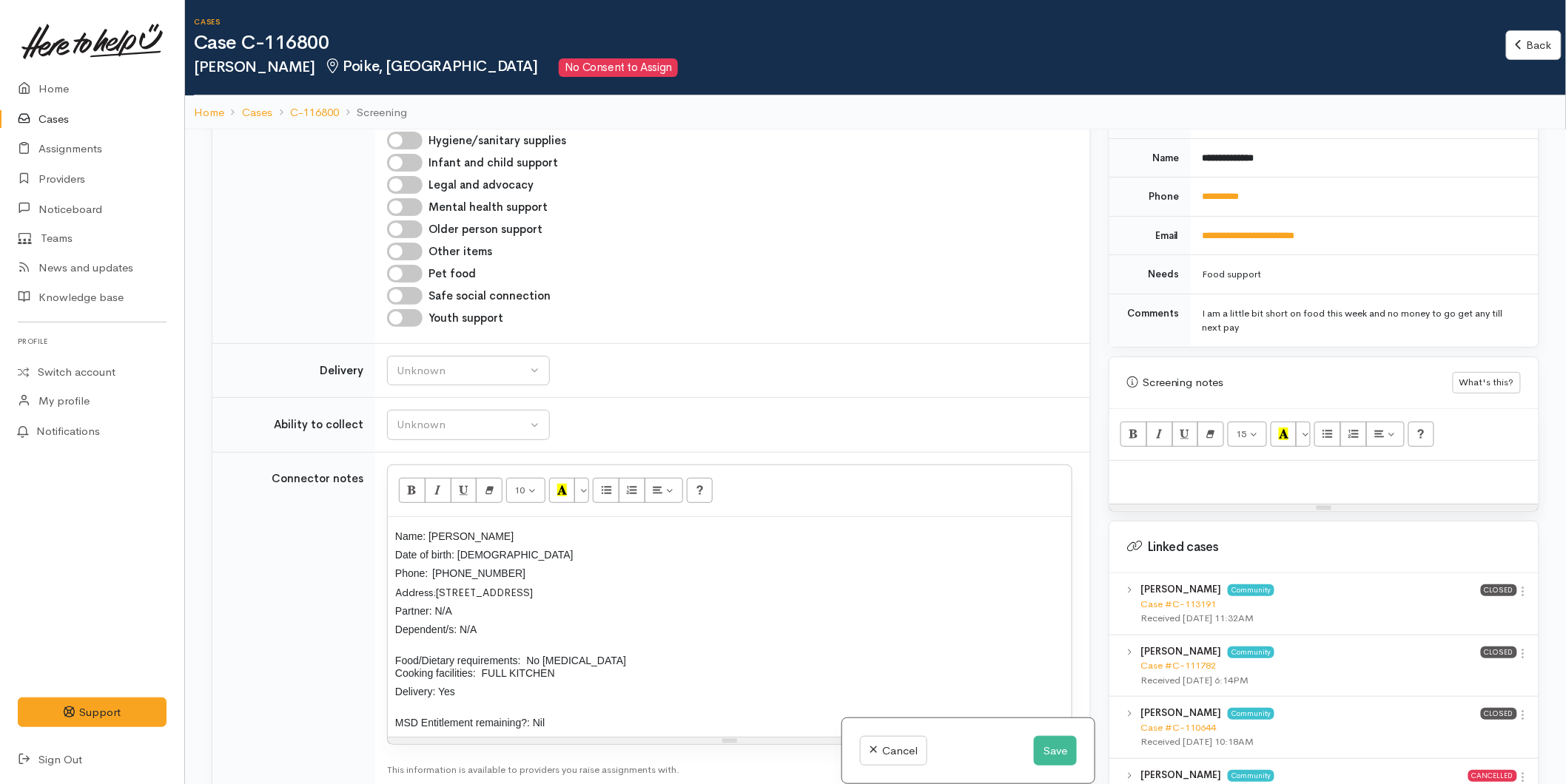
click at [1184, 469] on p at bounding box center [1324, 477] width 414 height 17
paste div
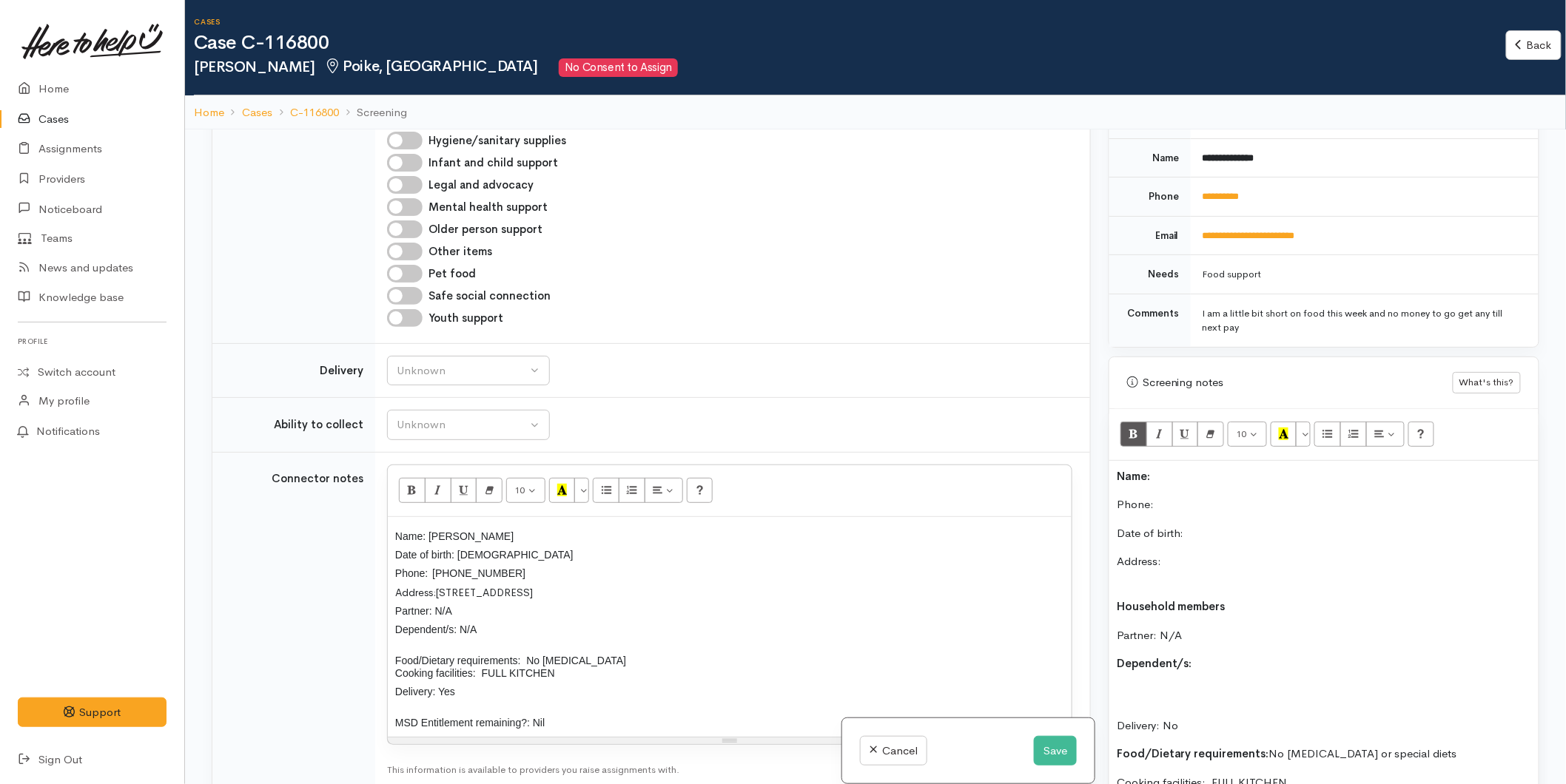
scroll to position [121, 0]
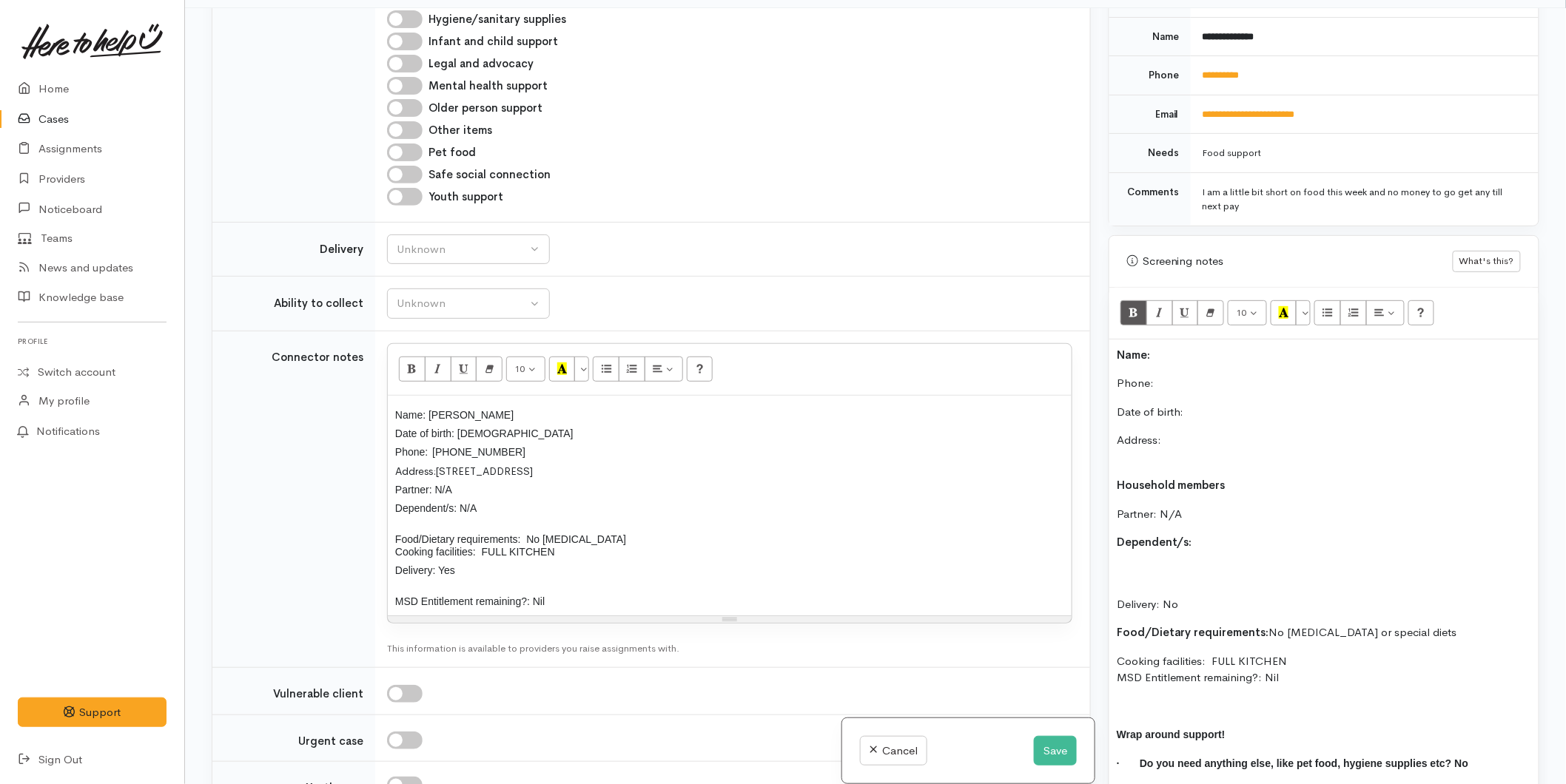
click at [1114, 339] on div "Name: Phone:  Date of birth: Address: Household members Partner: N/A Dependent/…" at bounding box center [1324, 579] width 429 height 480
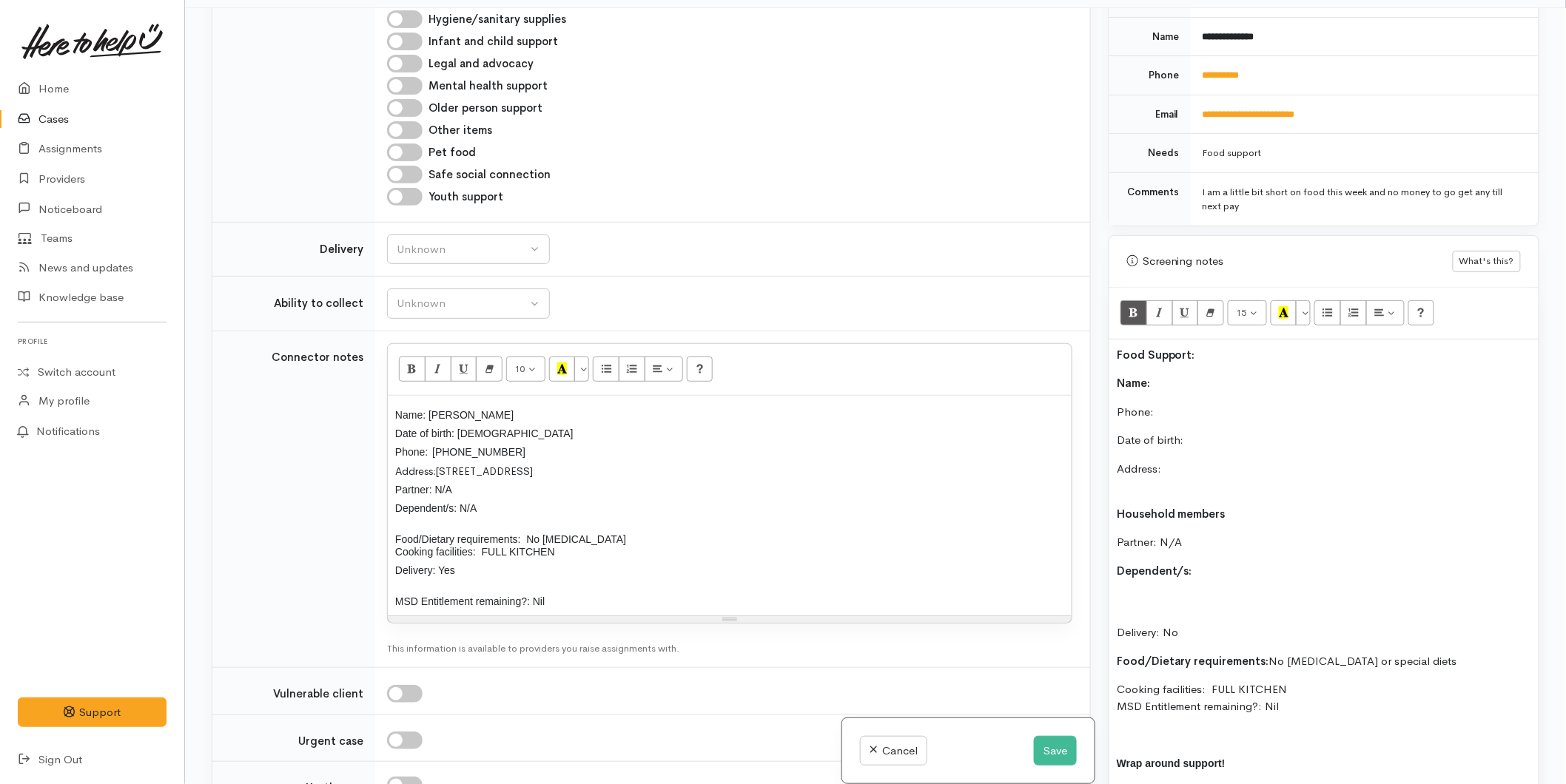
click at [1171, 375] on p "Name:" at bounding box center [1324, 384] width 414 height 17
click at [1197, 404] on p "Phone:" at bounding box center [1324, 413] width 414 height 17
click at [1202, 432] on p "Date of birth:" at bounding box center [1324, 441] width 414 height 17
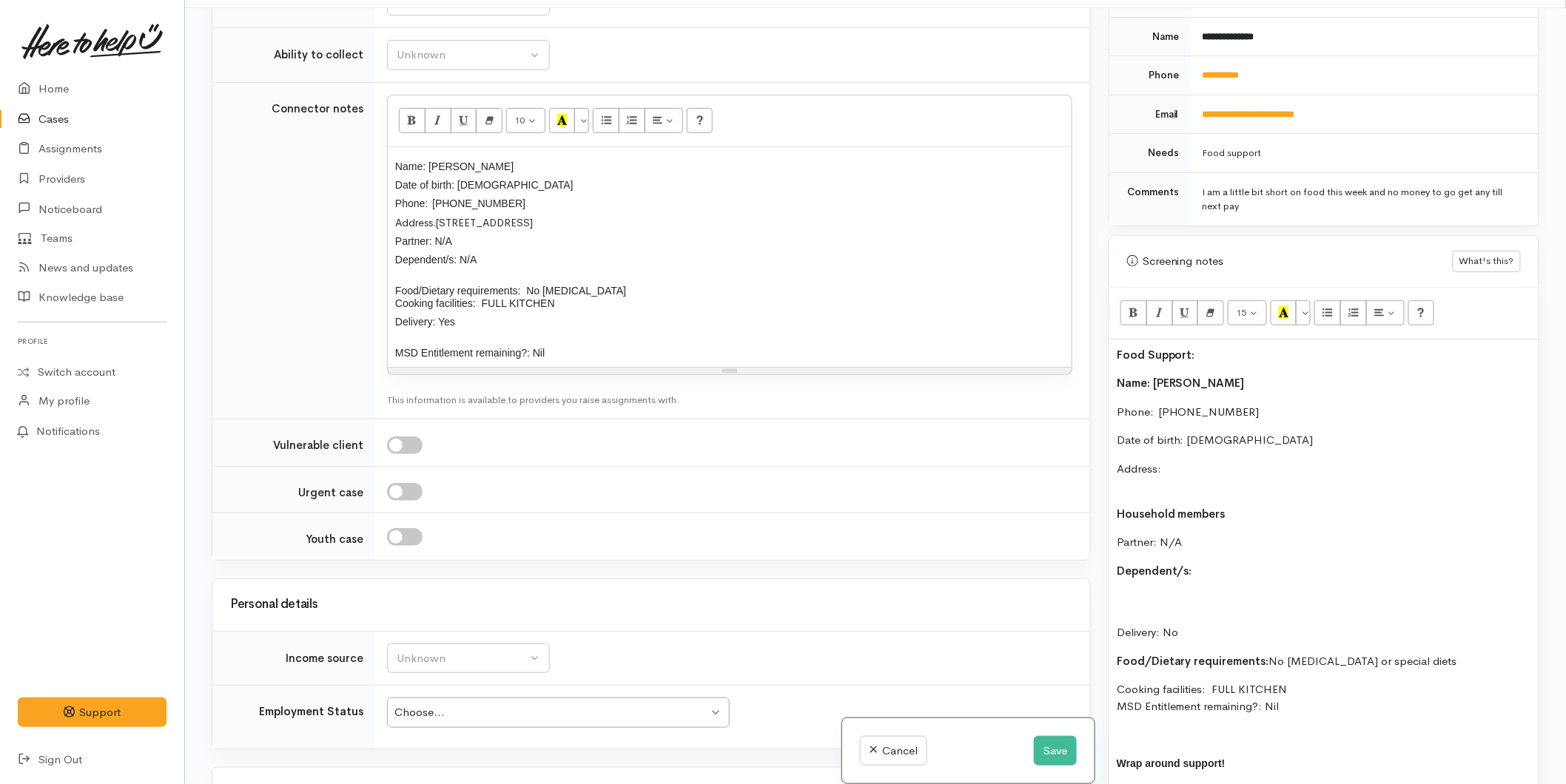
scroll to position [1480, 0]
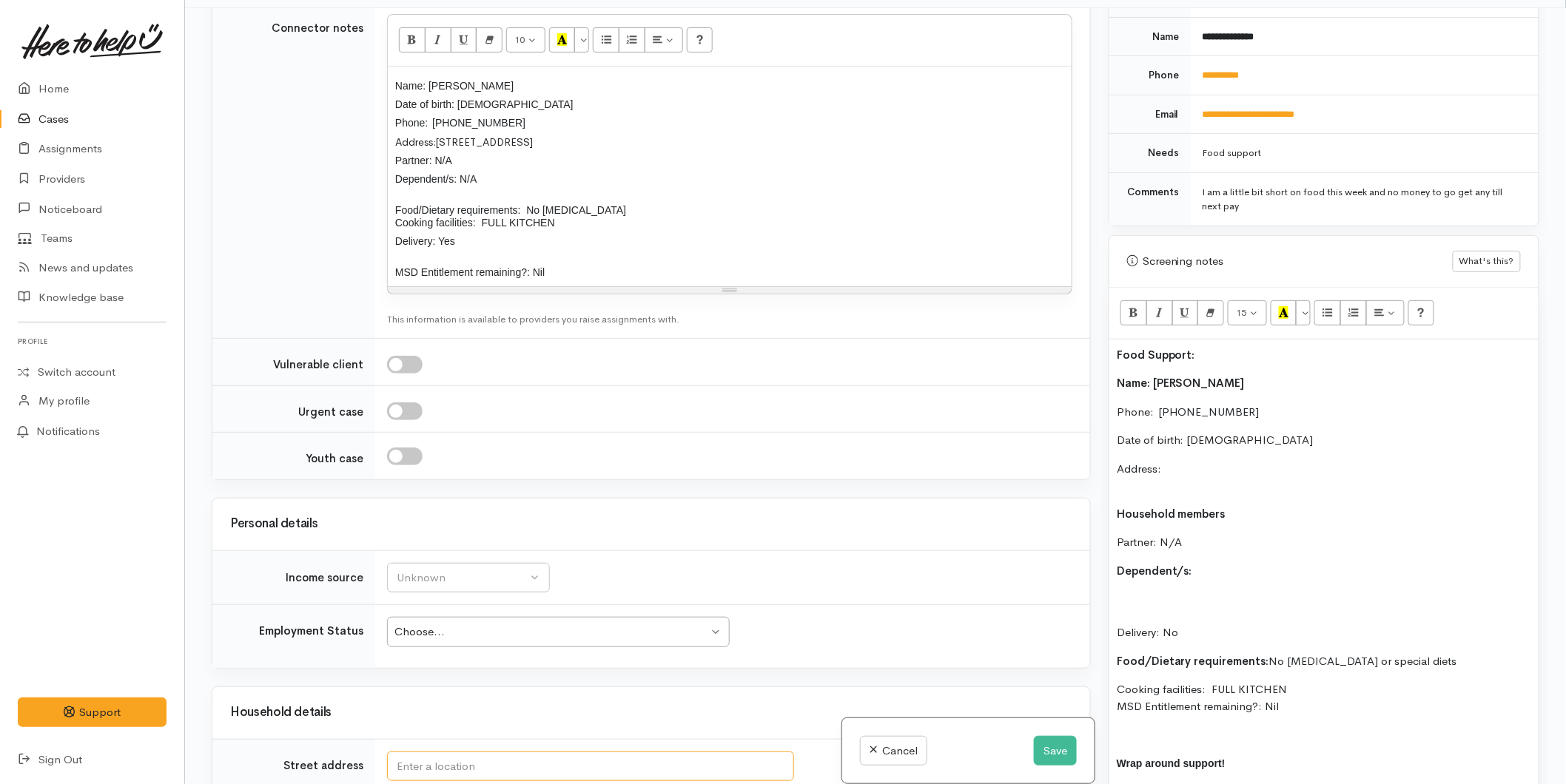
click at [429, 752] on input "text" at bounding box center [590, 767] width 407 height 30
type input "121A Windermere Drive, Poike, Tauranga, New Zealand"
drag, startPoint x: 575, startPoint y: 730, endPoint x: 320, endPoint y: 719, distance: 255.2
click at [320, 739] on tr "Street address 121A Windermere Drive, Poike, Tauranga, New Zealand Search for a…" at bounding box center [651, 774] width 878 height 71
click at [1228, 461] on p "Address:" at bounding box center [1324, 477] width 414 height 33
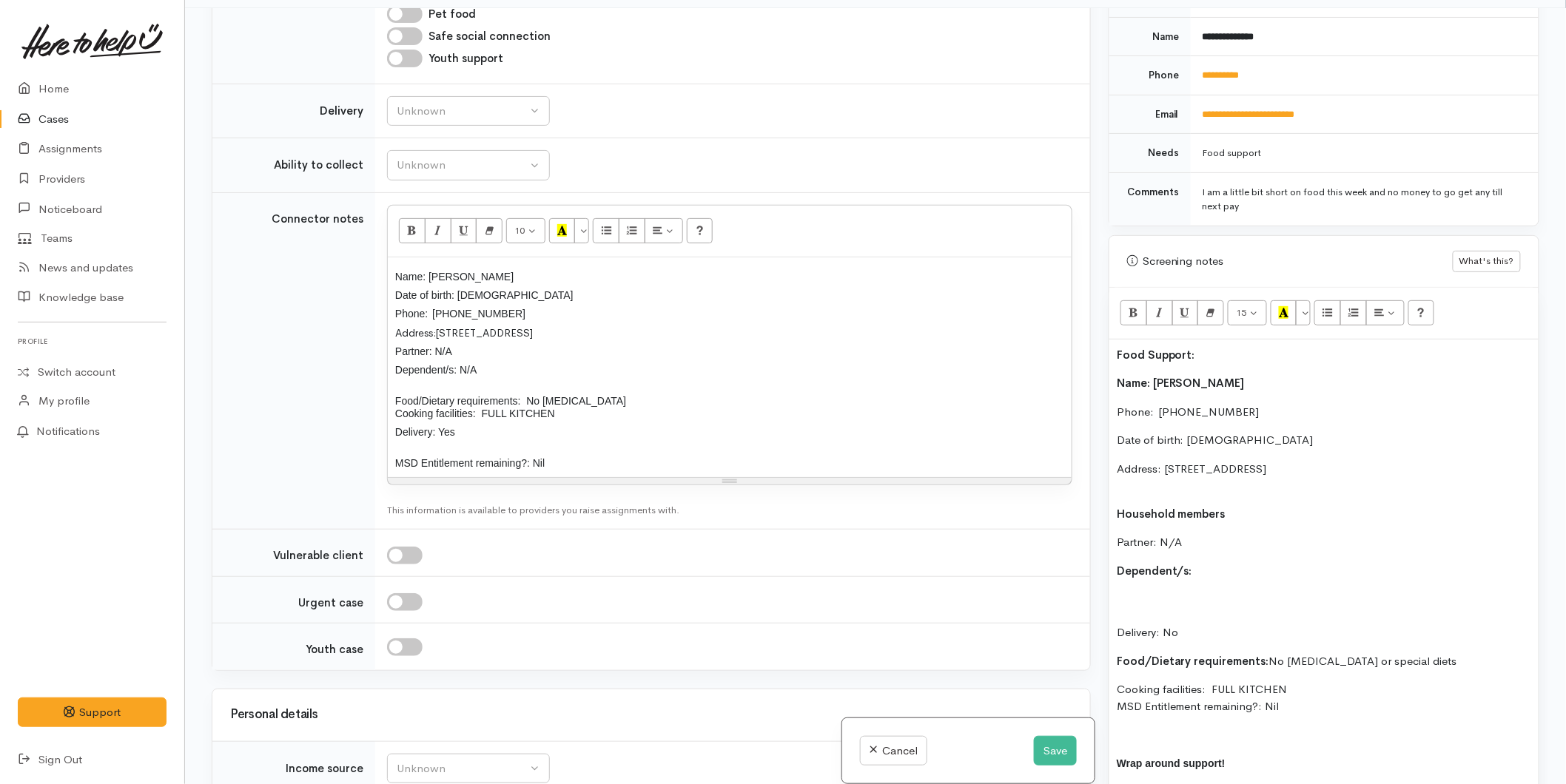
scroll to position [1068, 0]
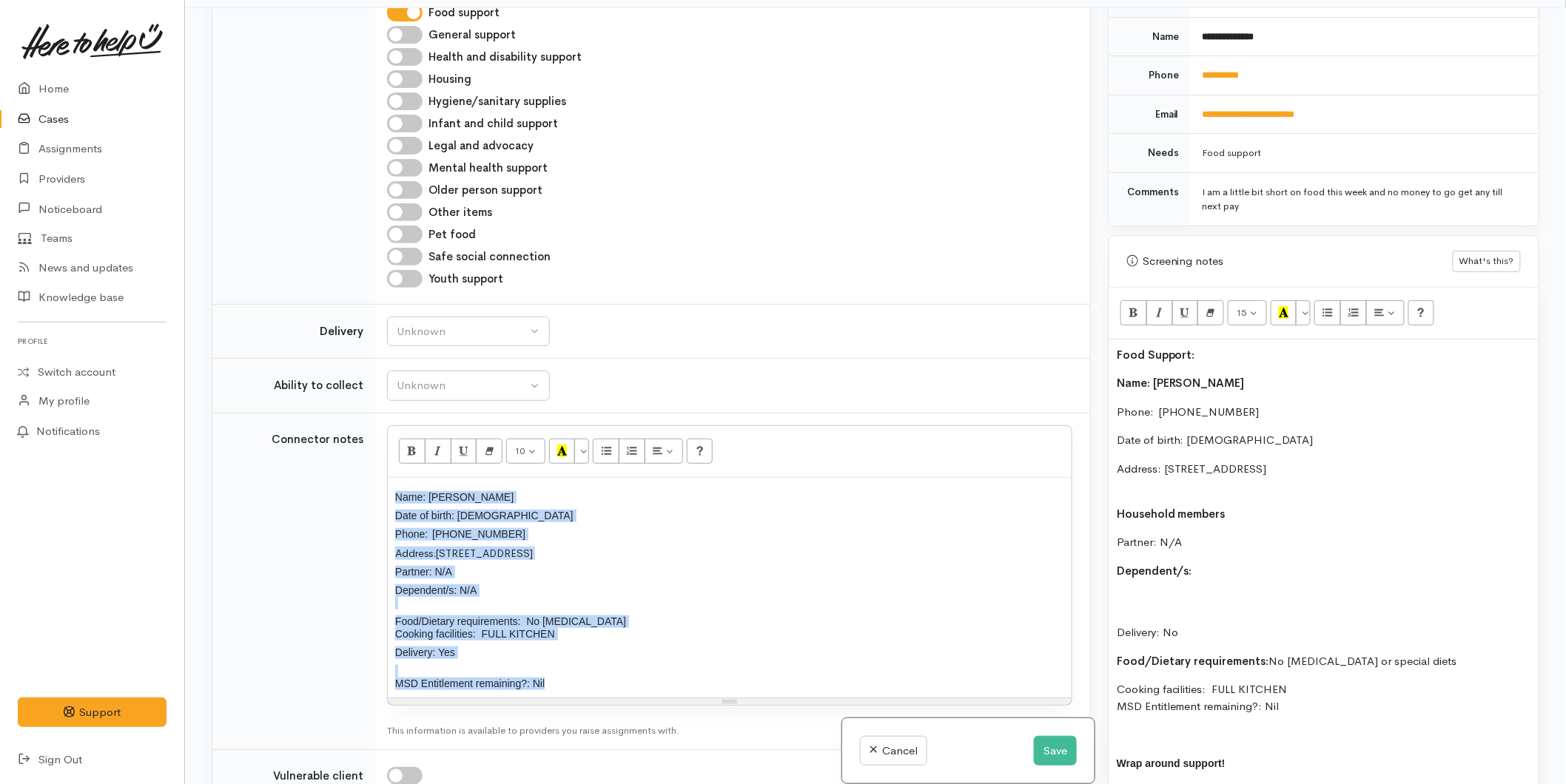
drag, startPoint x: 568, startPoint y: 654, endPoint x: 375, endPoint y: 424, distance: 300.2
click at [375, 424] on td "10 8 9 10 11 12 14 18 24 36 Background Color Transparent Select #ffff00 Text Co…" at bounding box center [733, 581] width 715 height 337
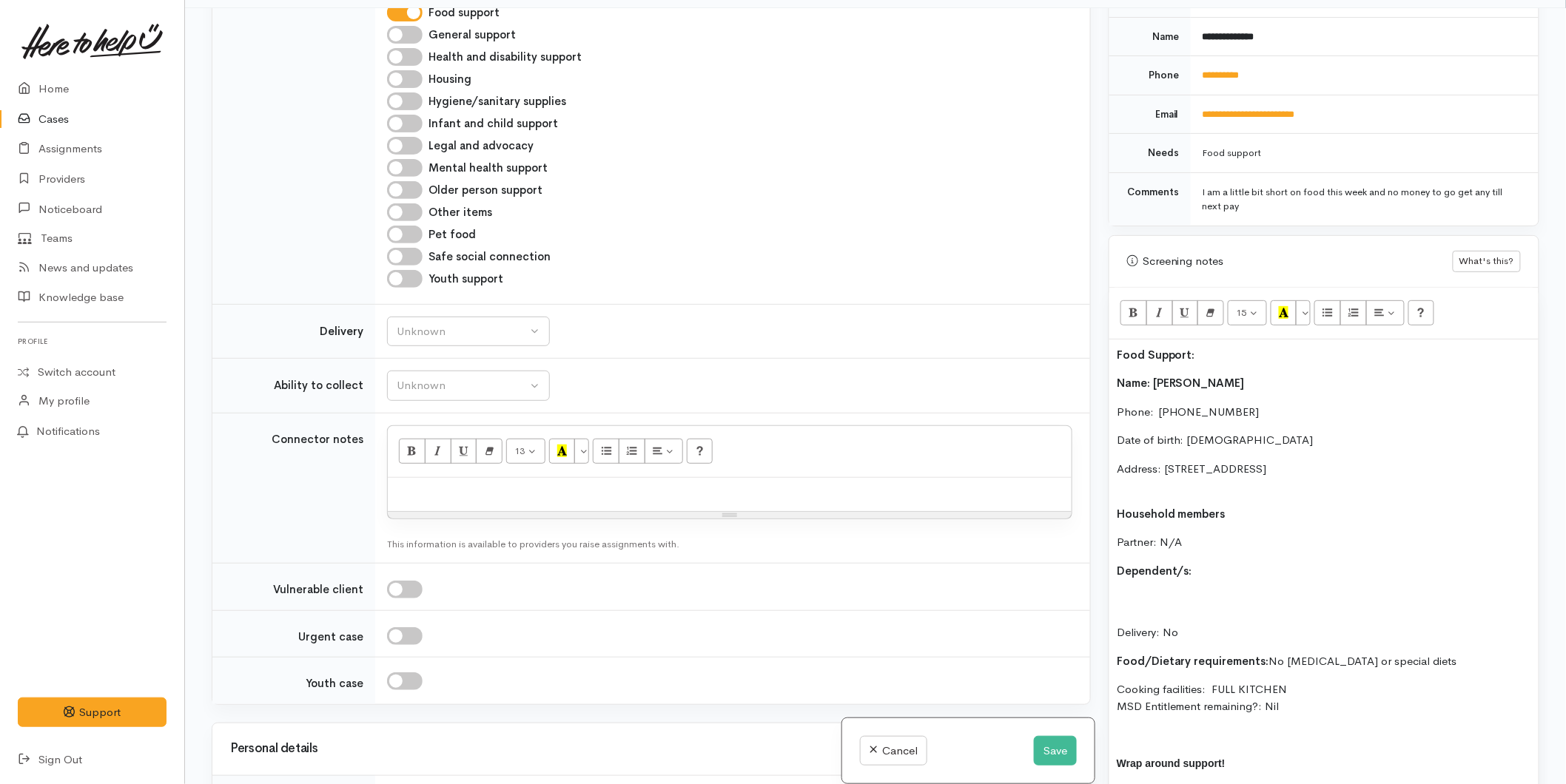
click at [1147, 476] on p "Address: 121A Windermere Drive, Poike, Tauranga, New Zealand" at bounding box center [1324, 477] width 414 height 33
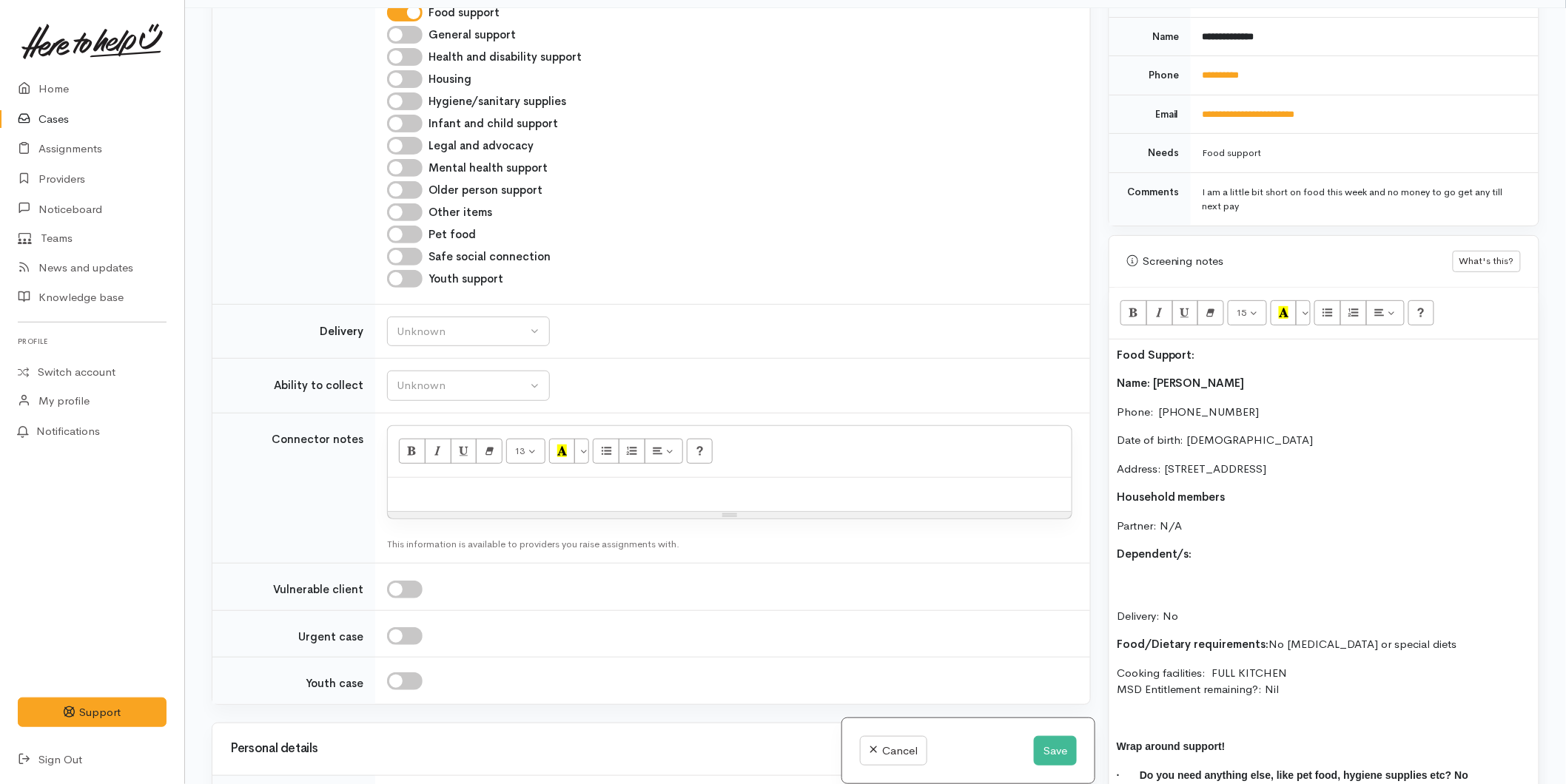
click at [1217, 546] on p "Dependent/s:" at bounding box center [1324, 554] width 414 height 17
drag, startPoint x: 1129, startPoint y: 581, endPoint x: 1110, endPoint y: 559, distance: 29.1
click at [1110, 559] on div "Food Support: Name: Danika Andrews Phone:  0223800658 Date of birth: 20/06/2004…" at bounding box center [1324, 585] width 429 height 492
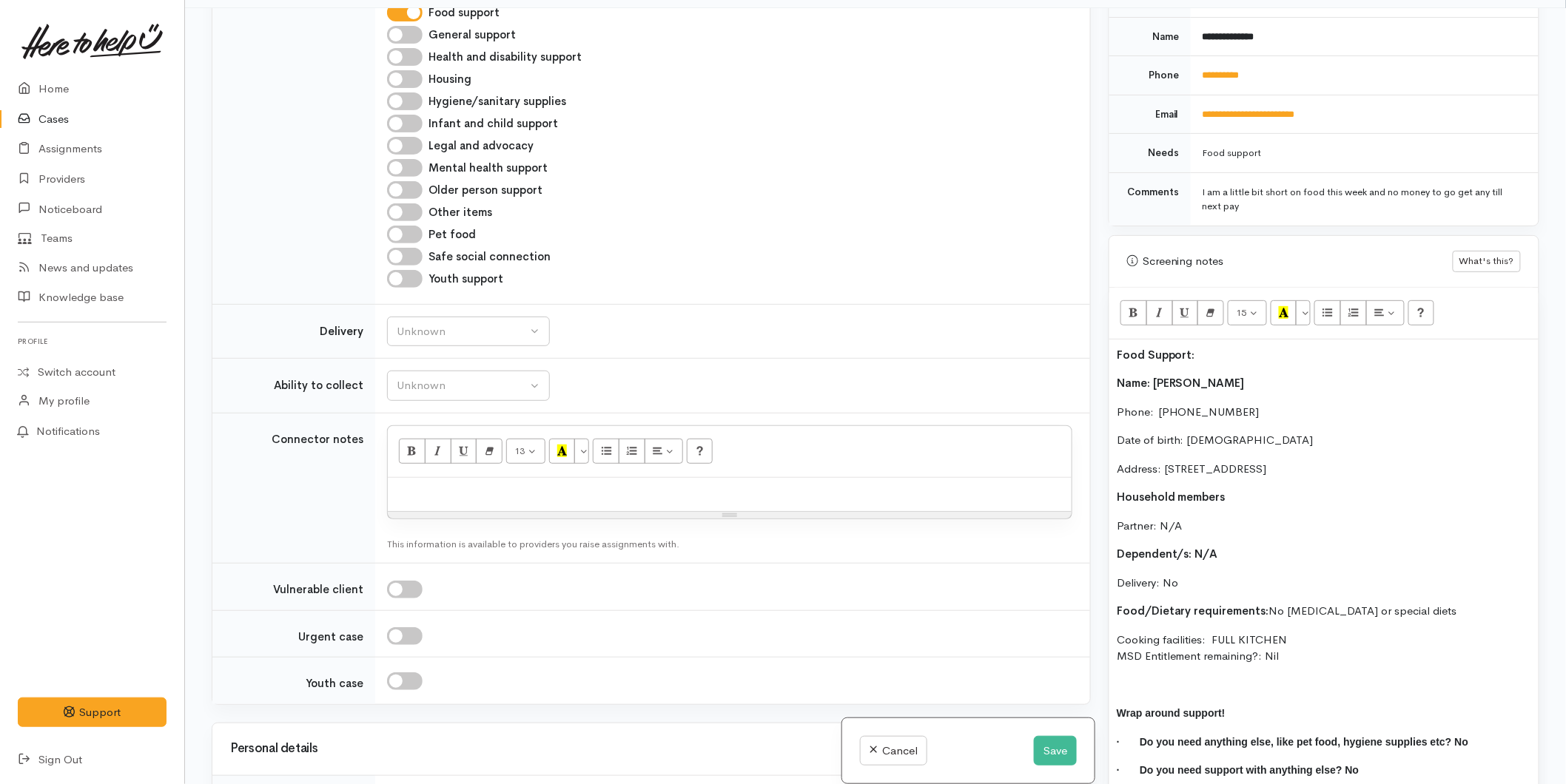
click at [1216, 575] on p "Delivery: No" at bounding box center [1324, 583] width 414 height 17
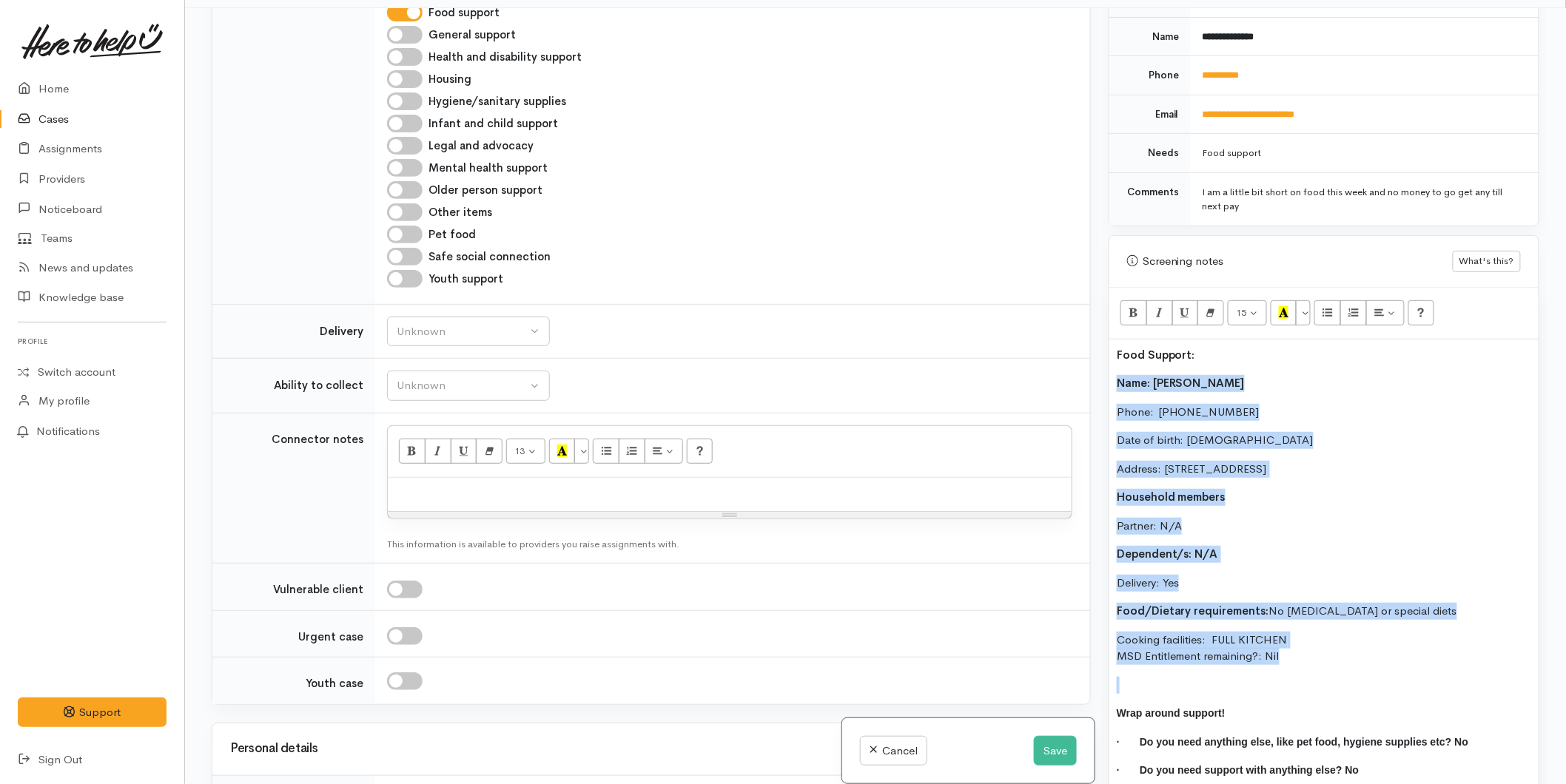
drag, startPoint x: 1311, startPoint y: 648, endPoint x: 1047, endPoint y: 360, distance: 390.7
click at [1047, 360] on div "Related cases There are other cases potentially from the same person, address o…" at bounding box center [875, 399] width 1346 height 784
copy div "Name: Danika Andrews Phone:  0223800658 Date of birth: 20/06/2004 Address: 121A…"
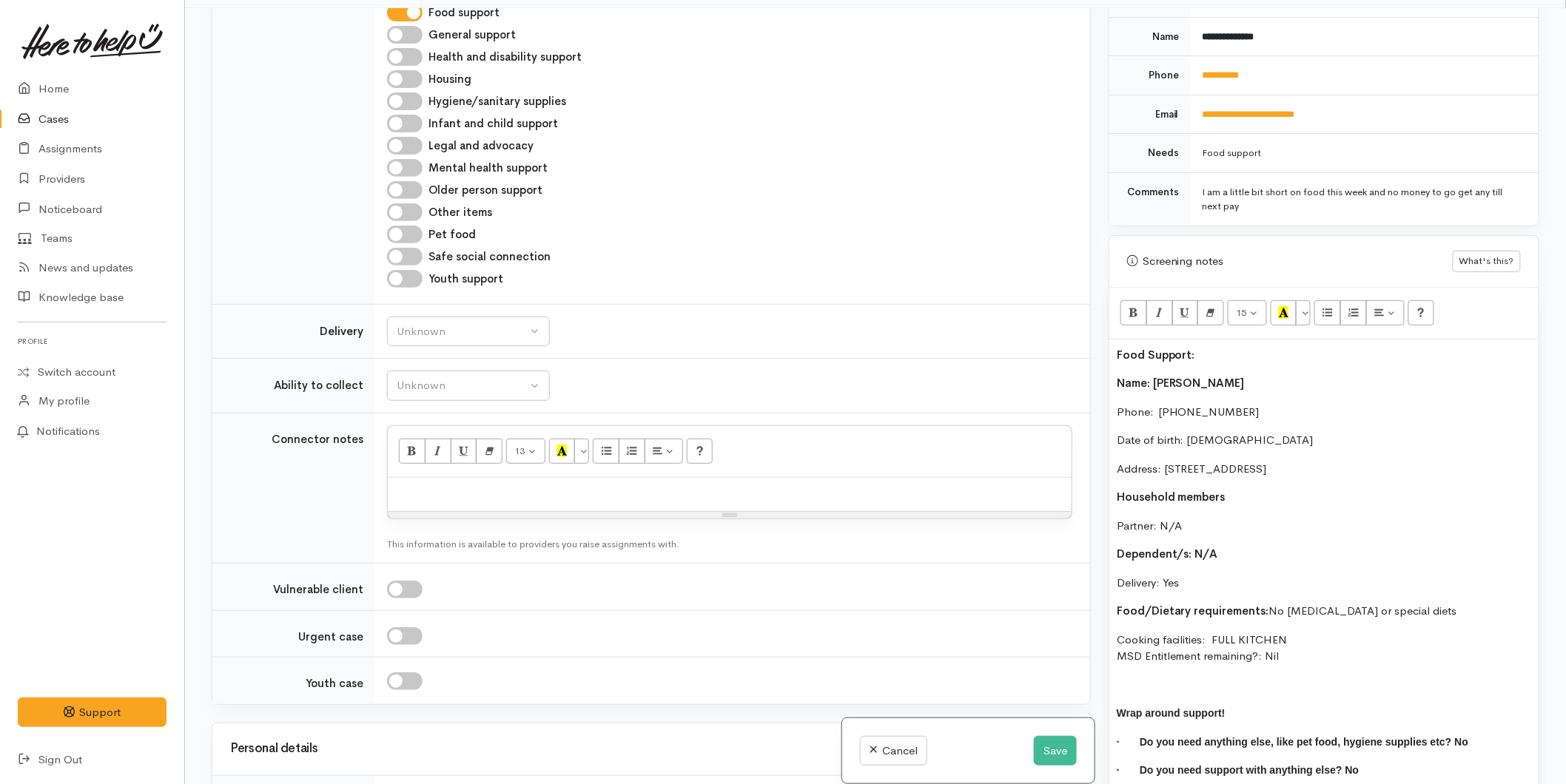
click at [503, 478] on div at bounding box center [730, 494] width 684 height 33
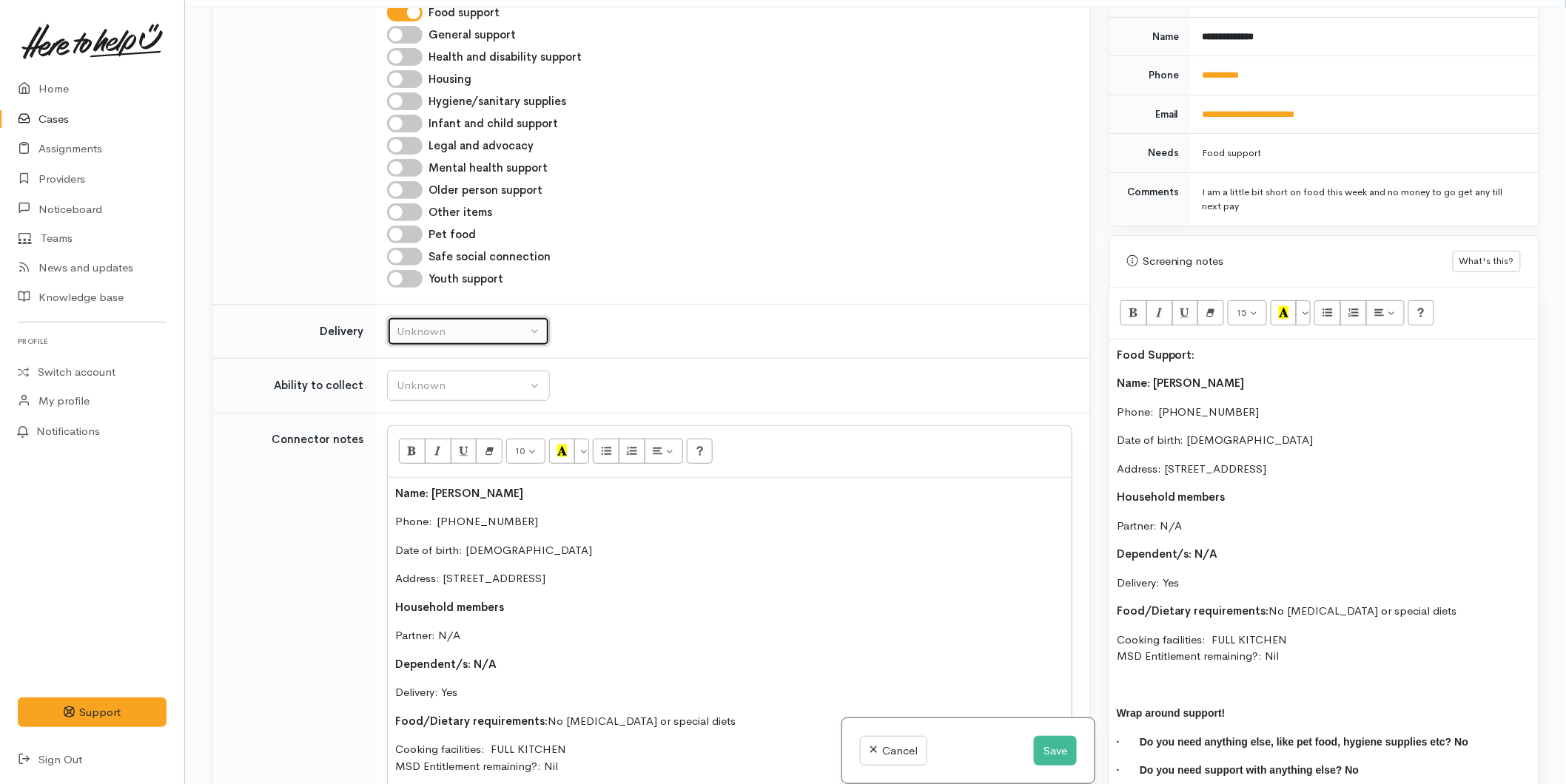
click at [467, 323] on div "Unknown" at bounding box center [461, 332] width 130 height 17
click at [450, 416] on span "Delivery needed" at bounding box center [445, 424] width 80 height 17
select select "3"
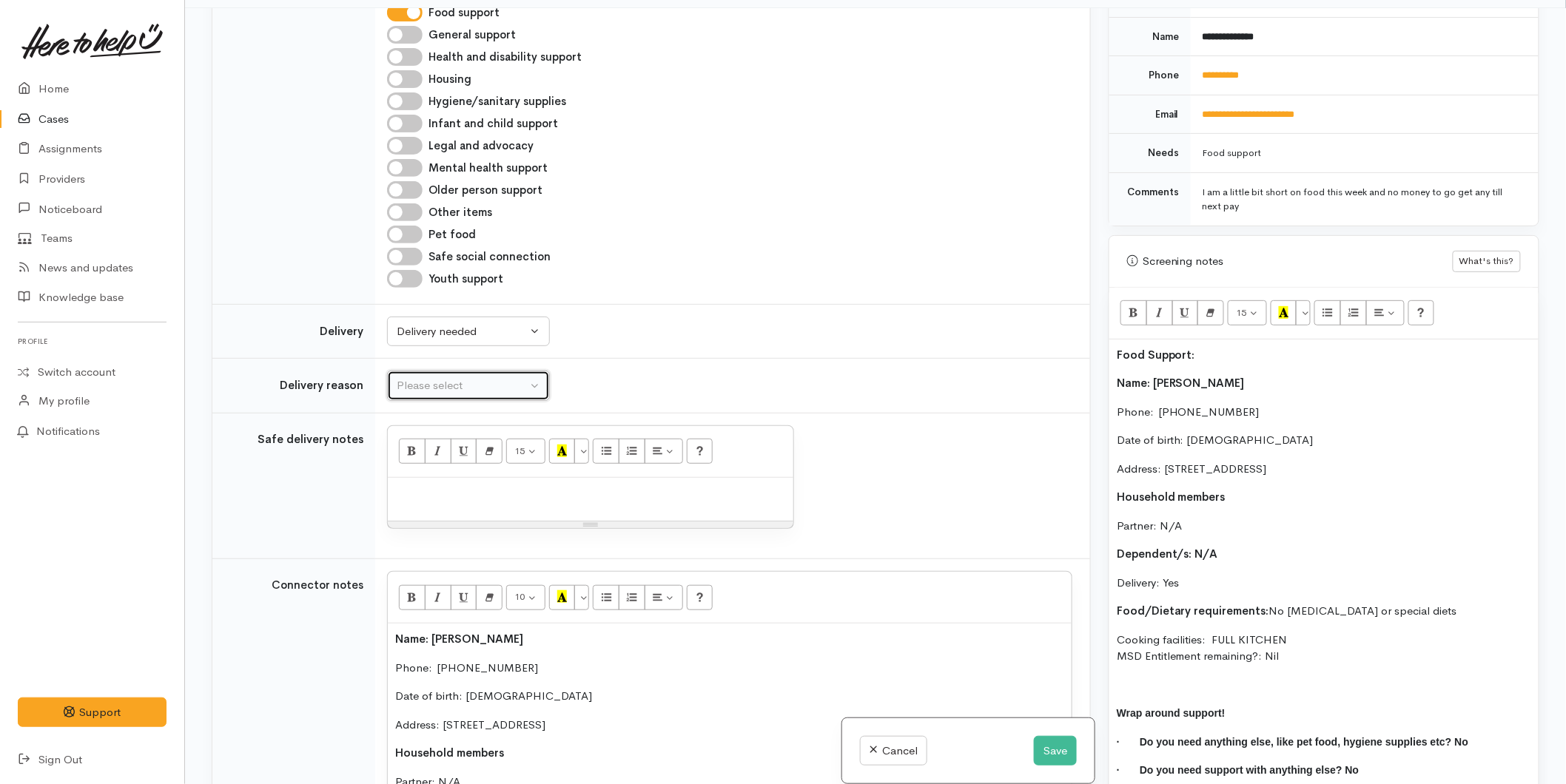
click at [448, 378] on div "Please select" at bounding box center [461, 386] width 130 height 17
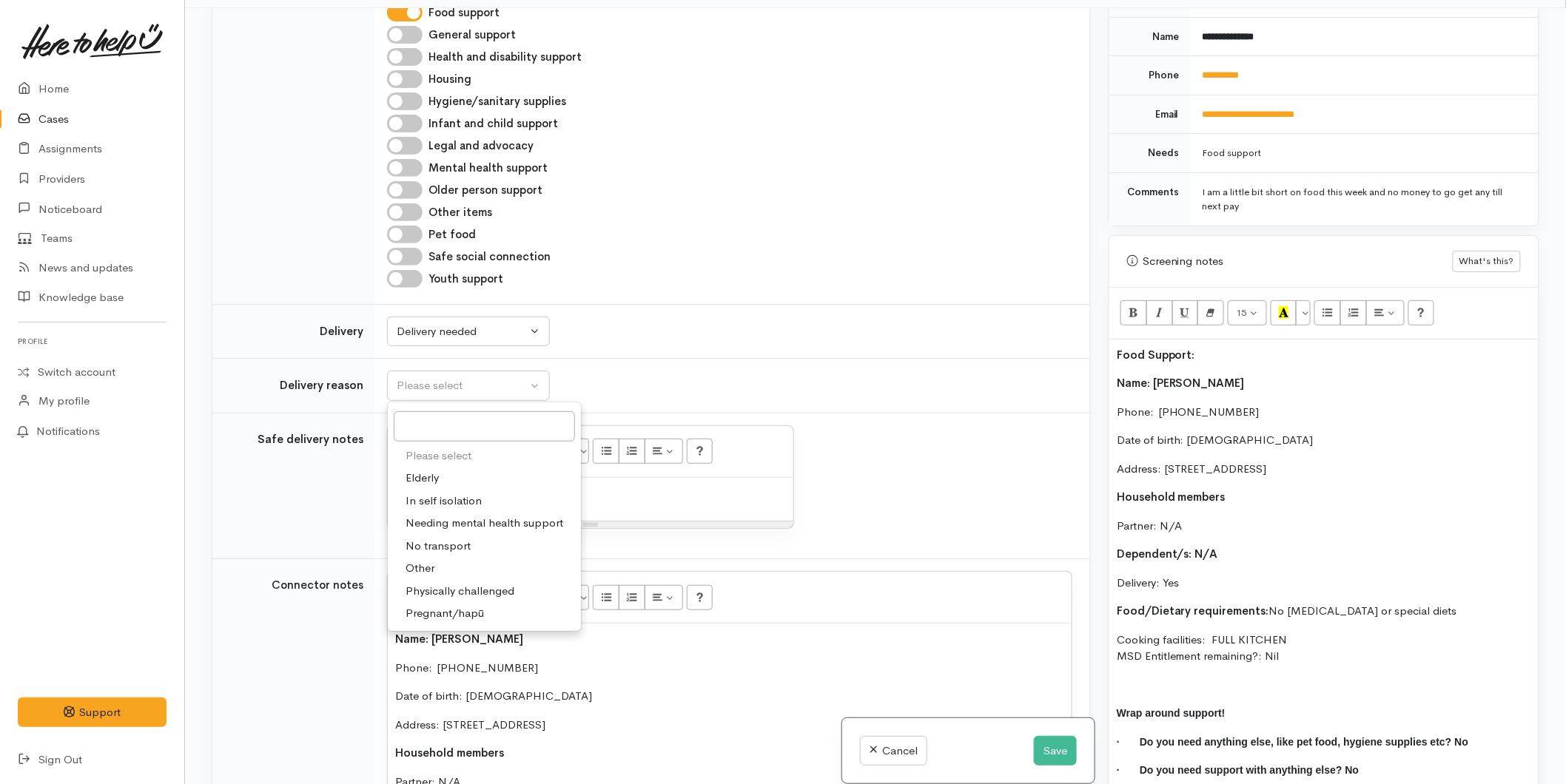
click at [444, 538] on span "No transport" at bounding box center [438, 547] width 65 height 17
select select "2"
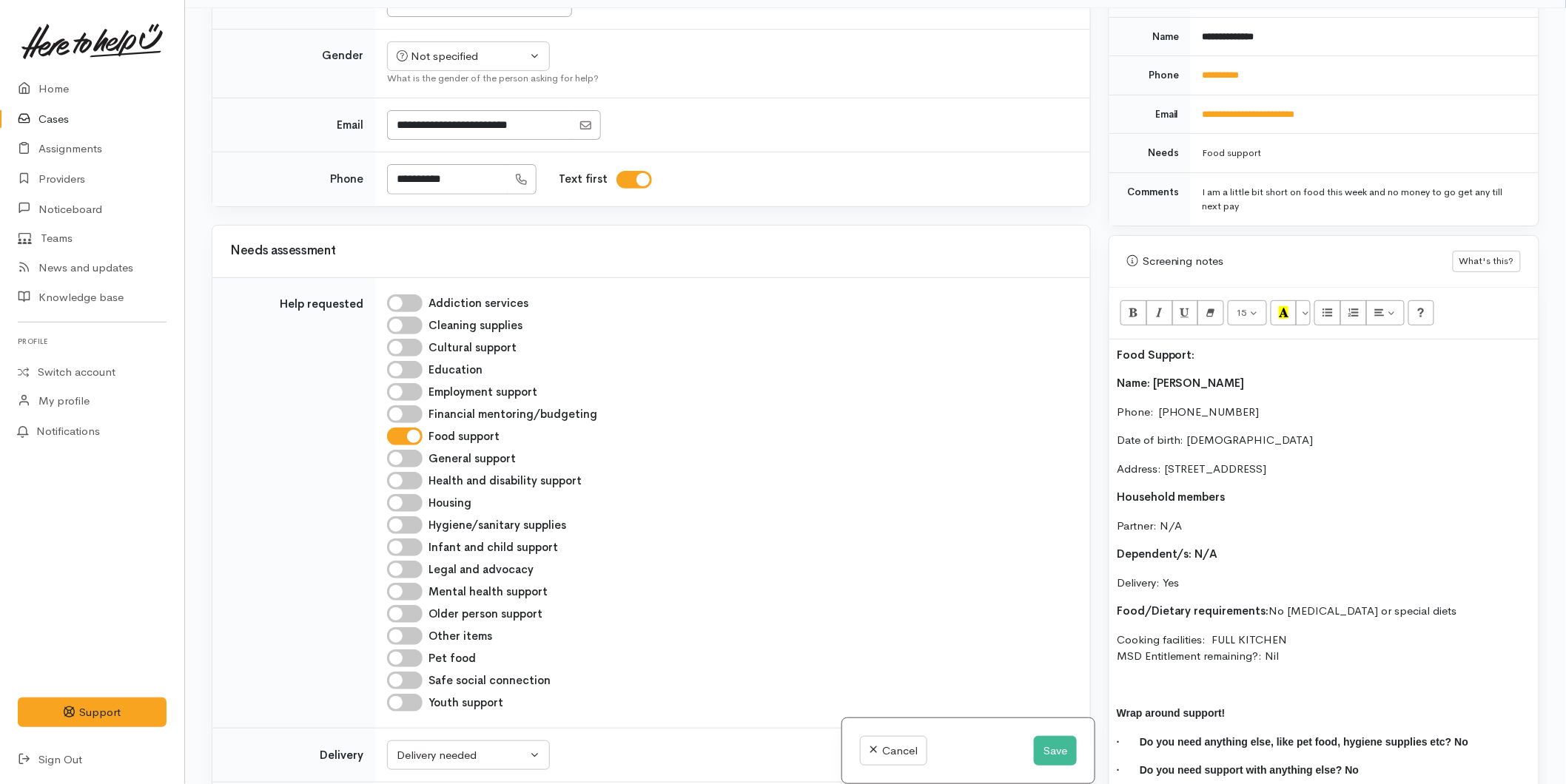
scroll to position [329, 0]
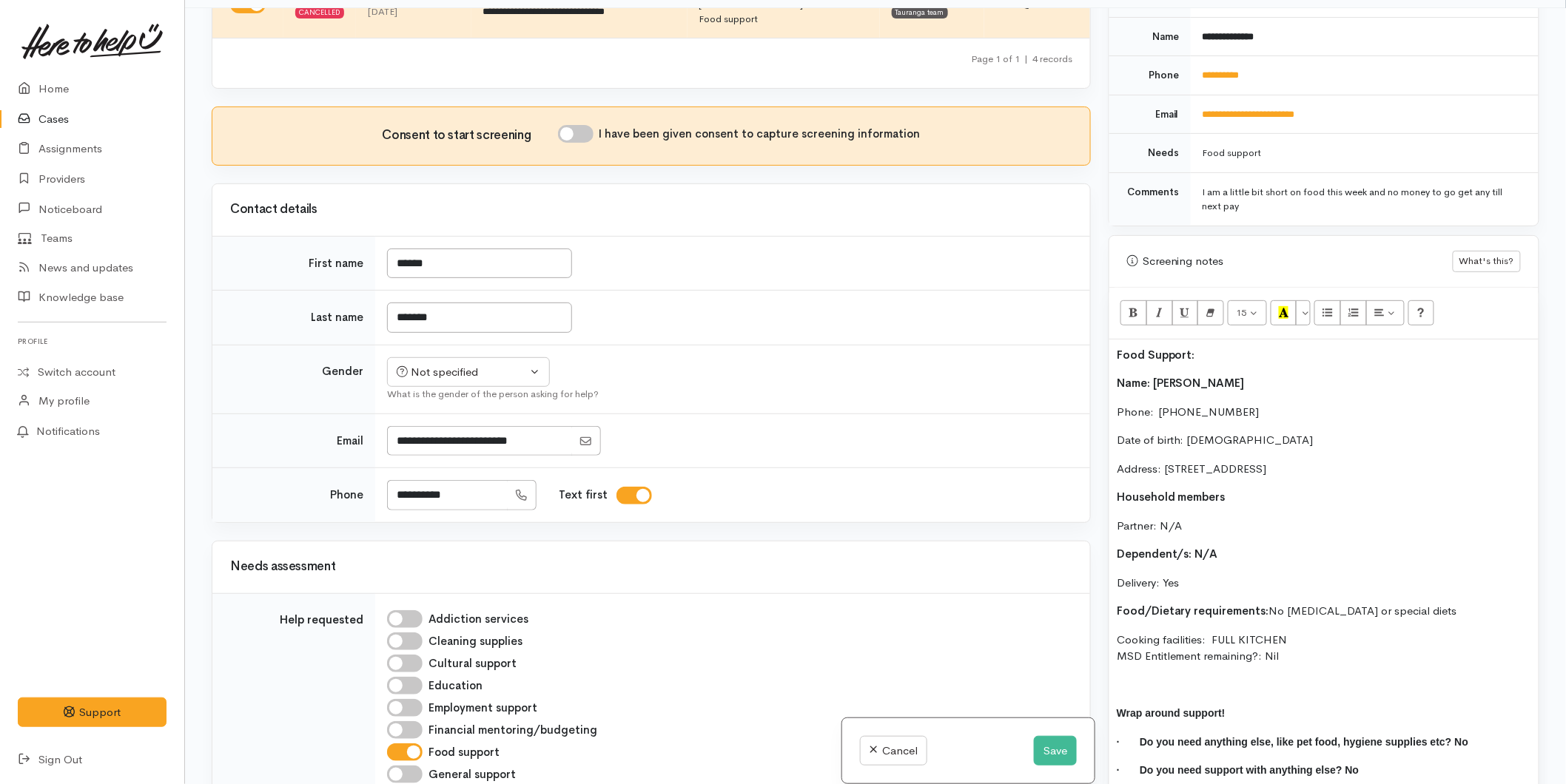
click at [472, 387] on div "What is the gender of the person asking for help?" at bounding box center [730, 394] width 685 height 15
click at [468, 357] on button "Not specified" at bounding box center [468, 372] width 163 height 30
click at [437, 443] on span "[DEMOGRAPHIC_DATA]" at bounding box center [480, 452] width 127 height 17
select select "[DEMOGRAPHIC_DATA]"
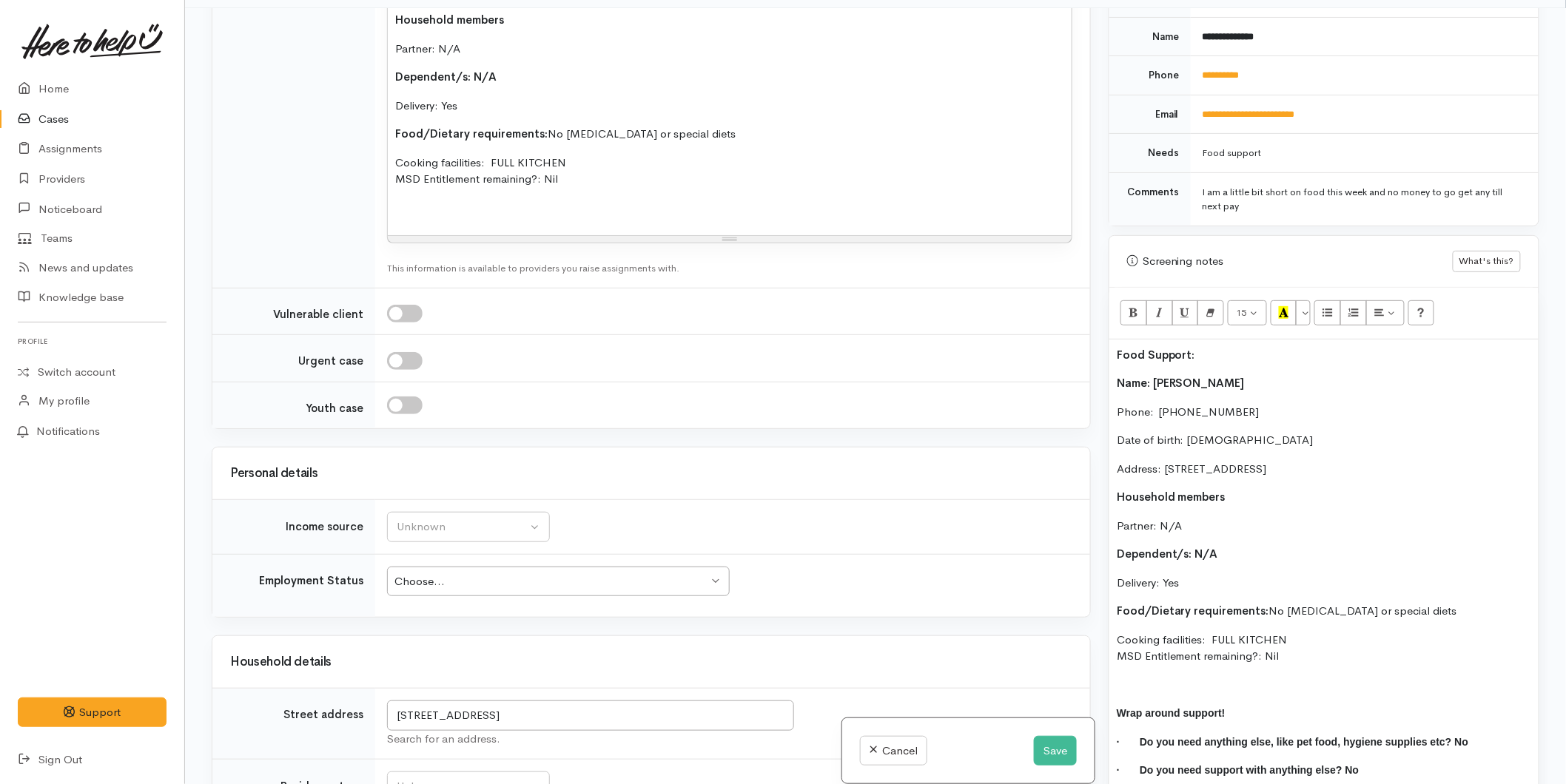
scroll to position [2055, 0]
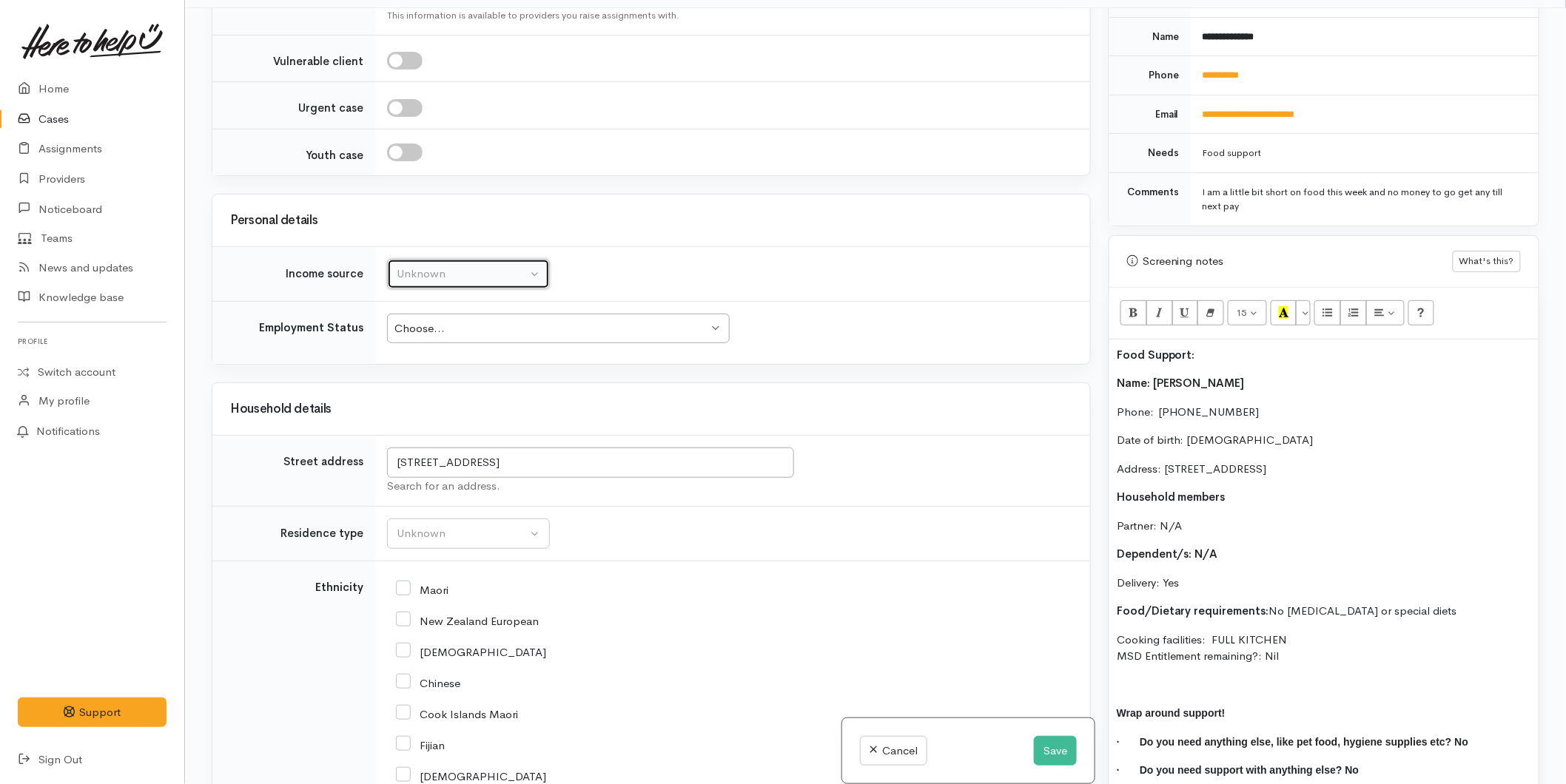
click at [442, 265] on div "Unknown" at bounding box center [461, 274] width 130 height 17
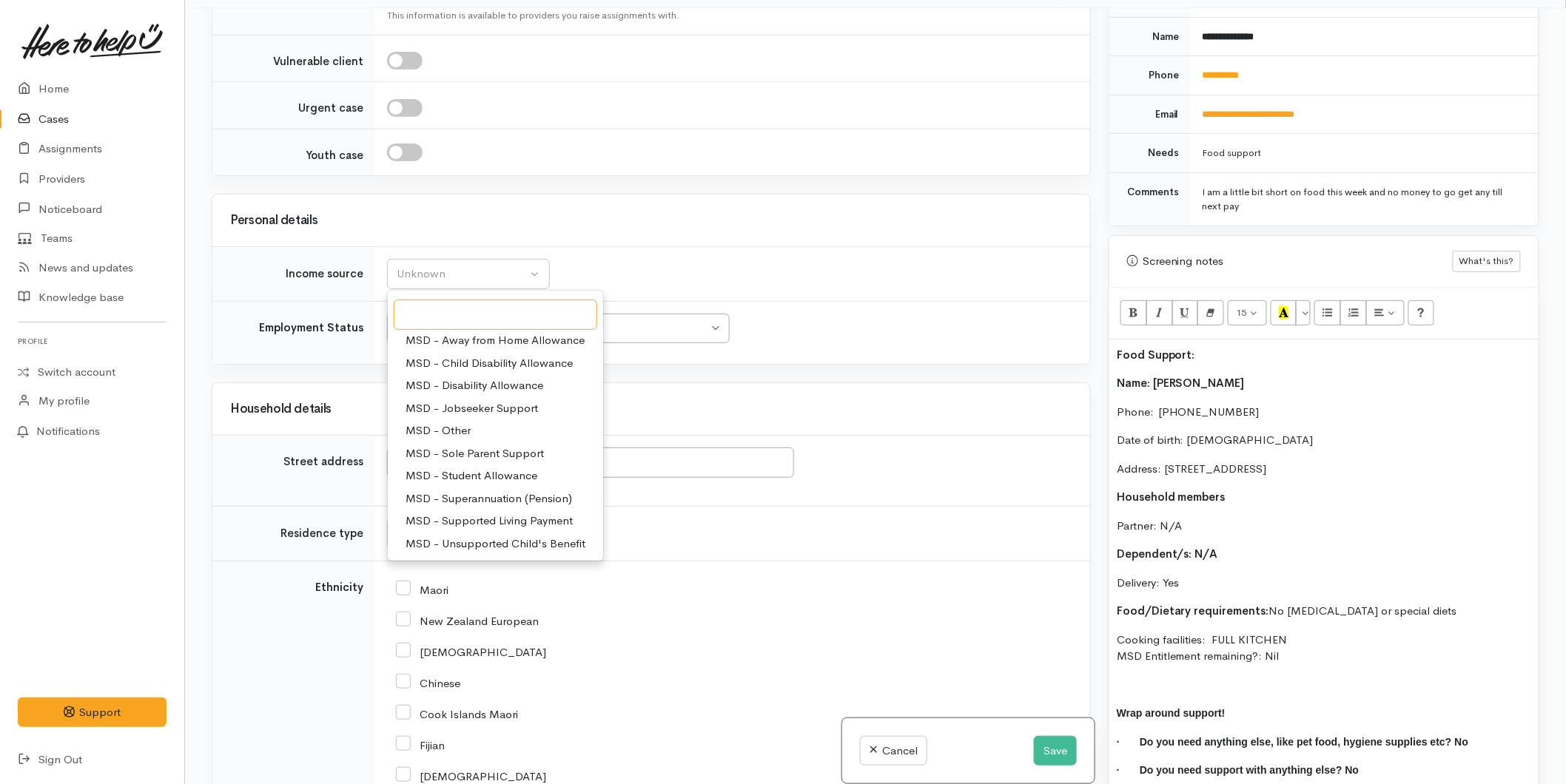
scroll to position [164, 0]
drag, startPoint x: 468, startPoint y: 328, endPoint x: 471, endPoint y: 357, distance: 29.2
click at [468, 374] on span "MSD - Student Allowance" at bounding box center [471, 383] width 132 height 17
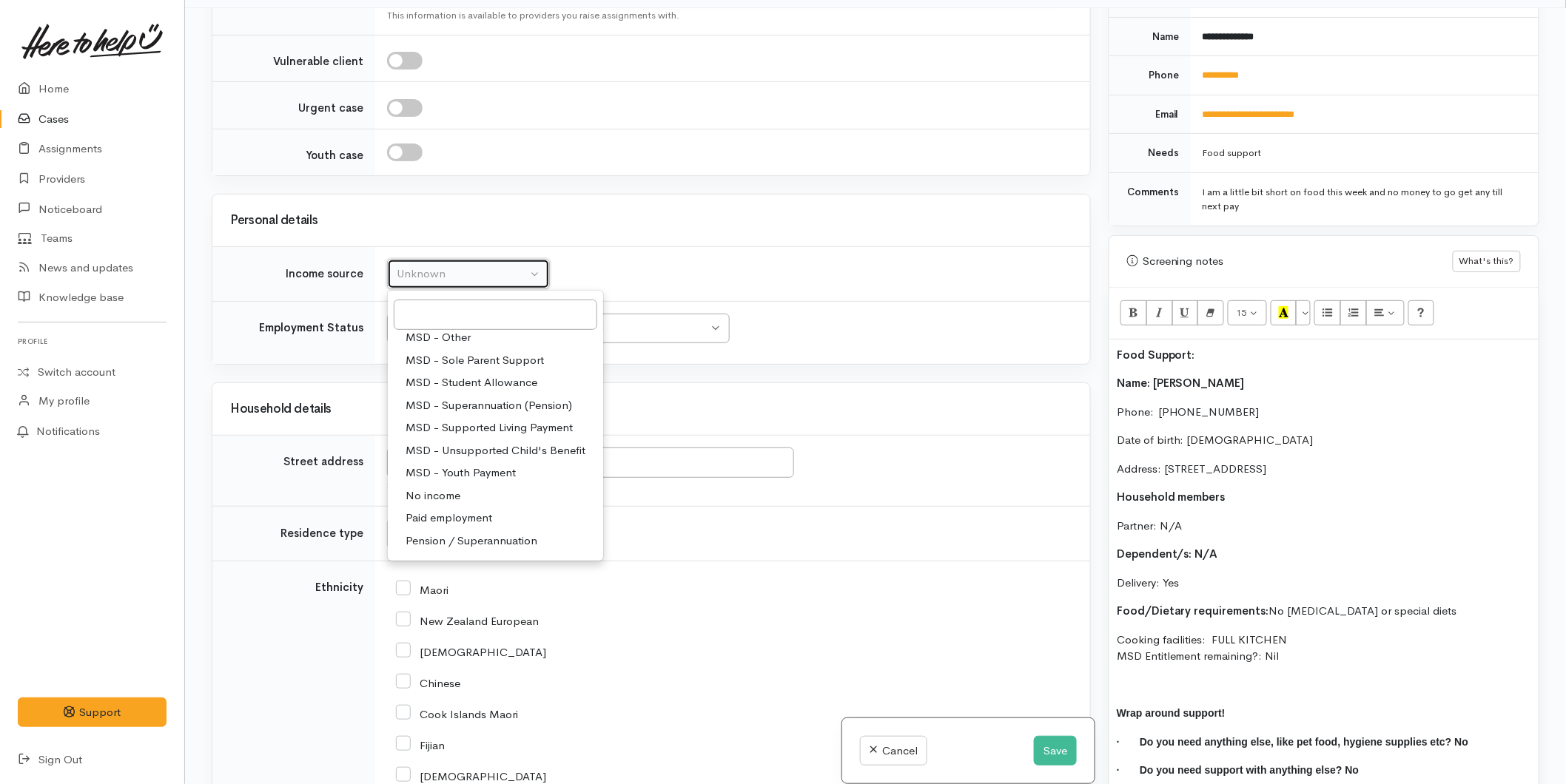
select select "9"
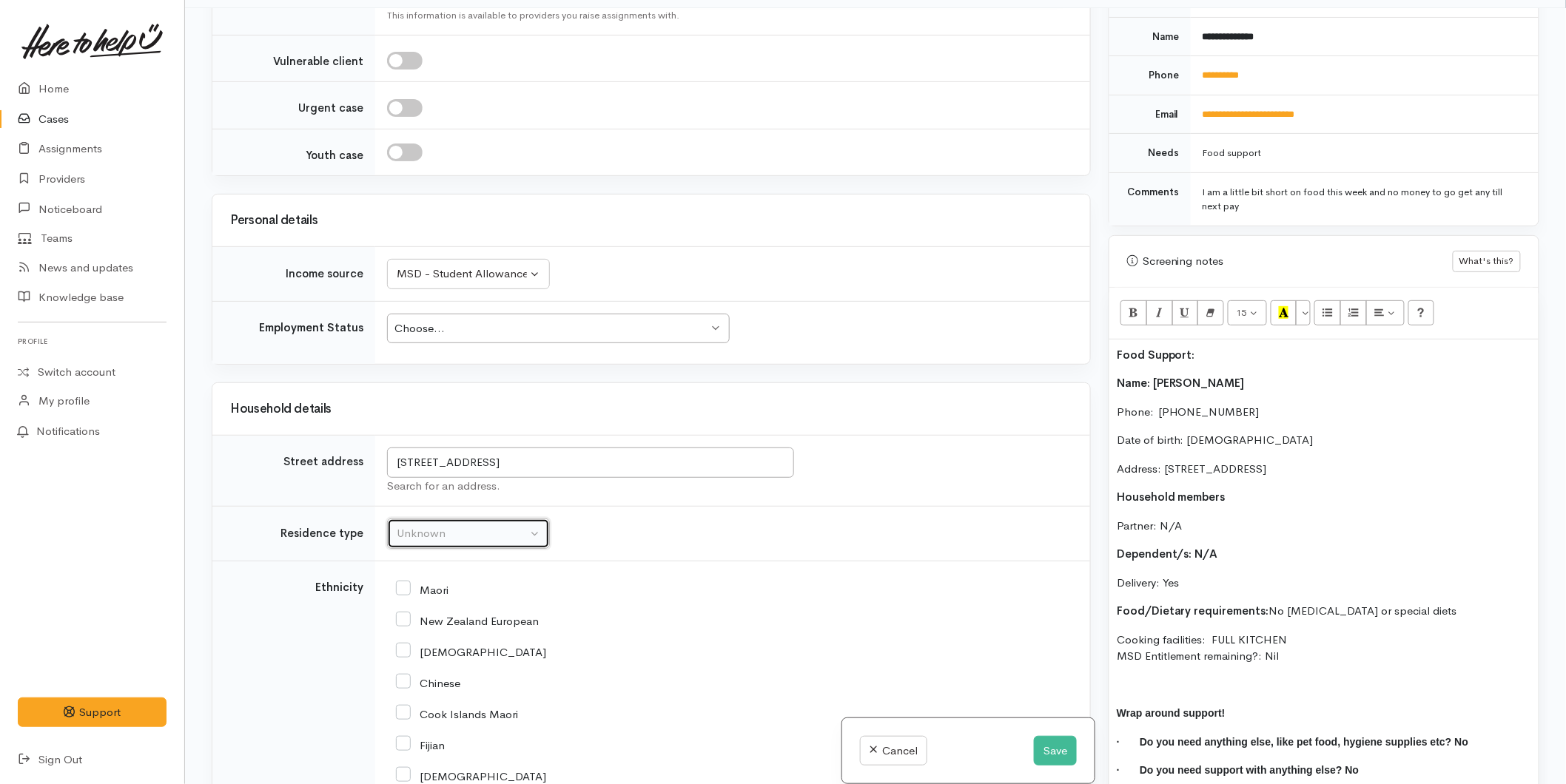
click at [452, 526] on div "Unknown" at bounding box center [461, 534] width 130 height 17
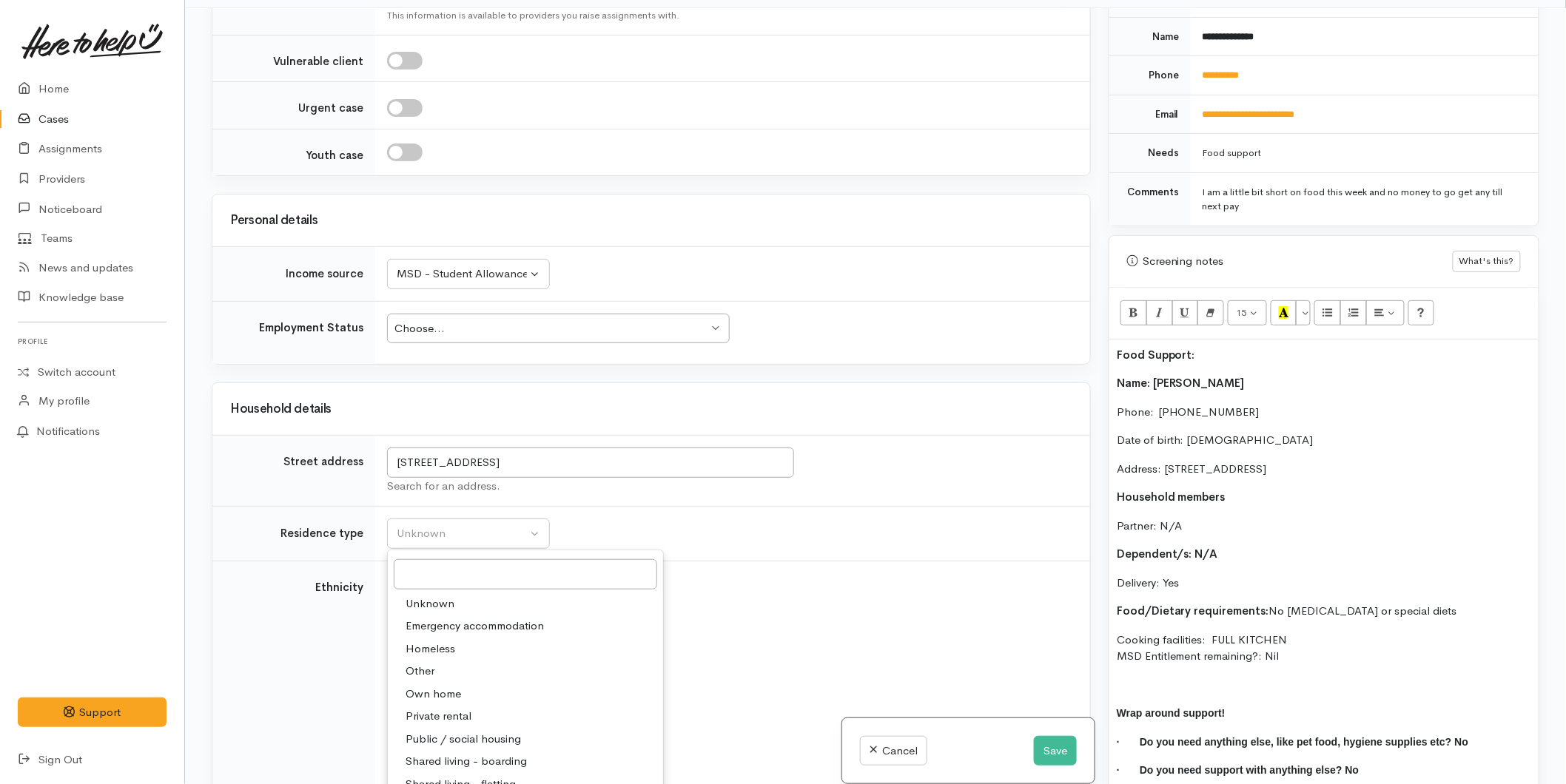
click at [440, 708] on span "Private rental" at bounding box center [438, 716] width 66 height 17
select select "2"
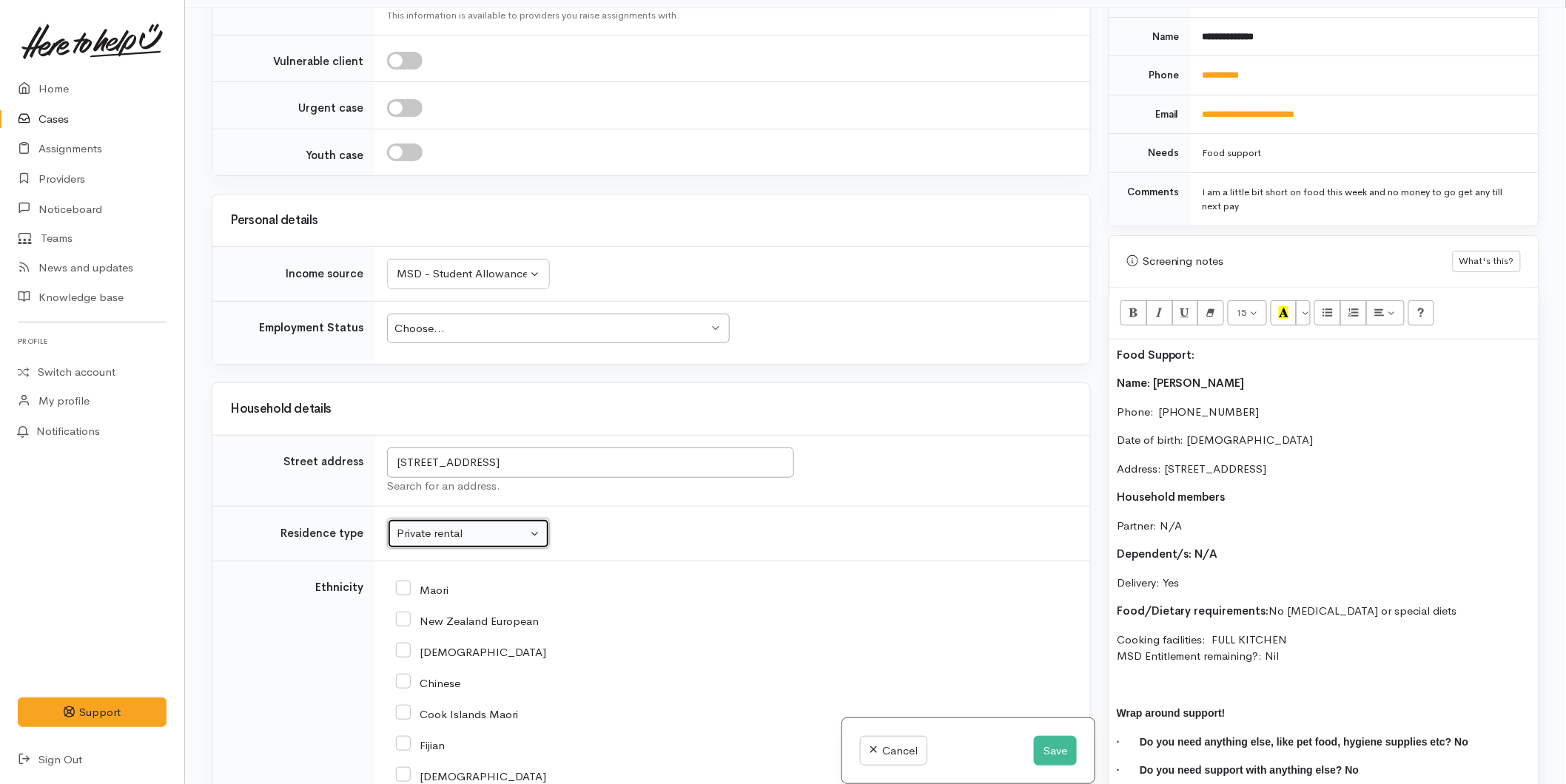
click at [484, 314] on div "Choose... Choose..." at bounding box center [558, 329] width 343 height 30
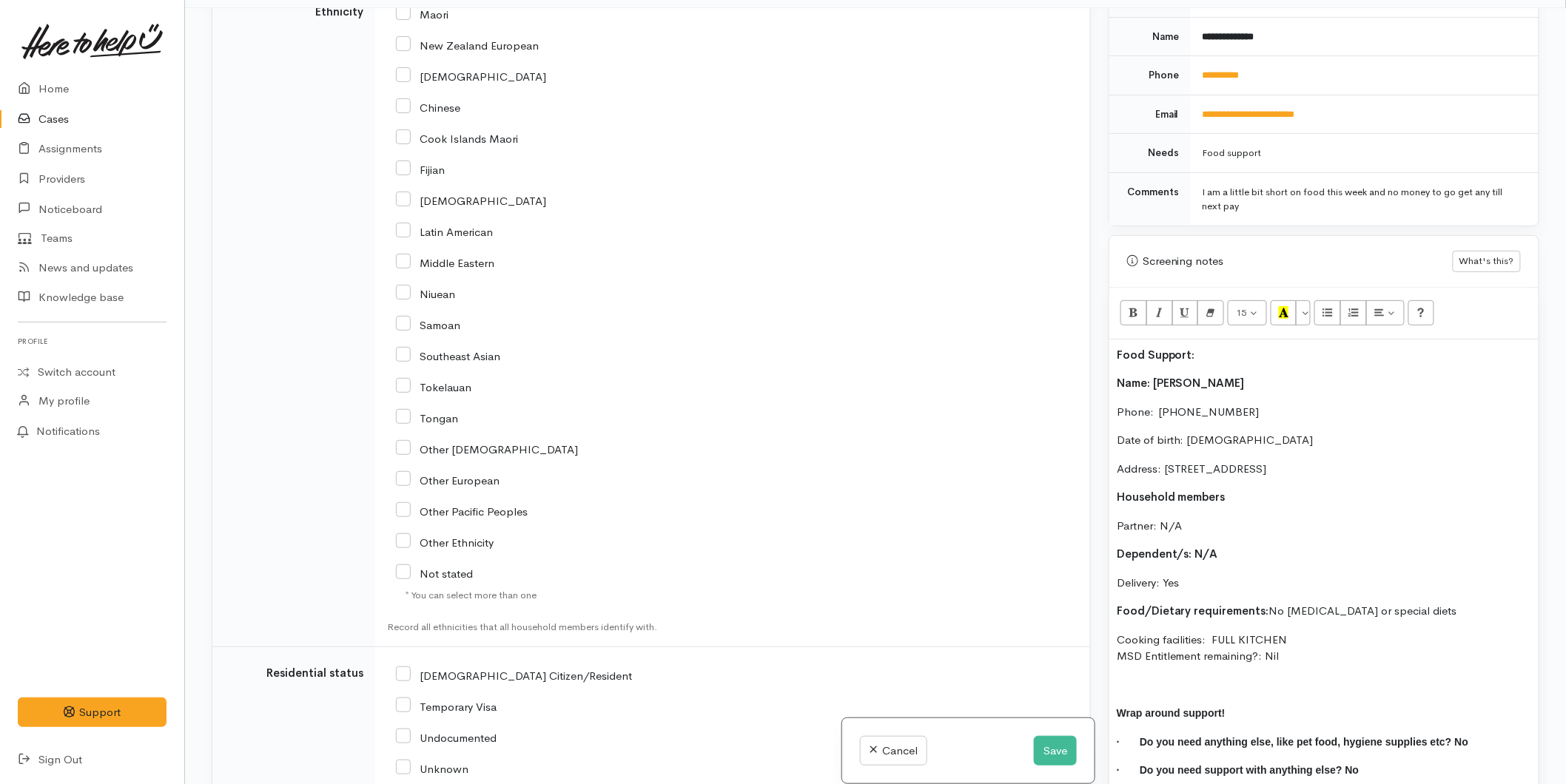
scroll to position [2466, 0]
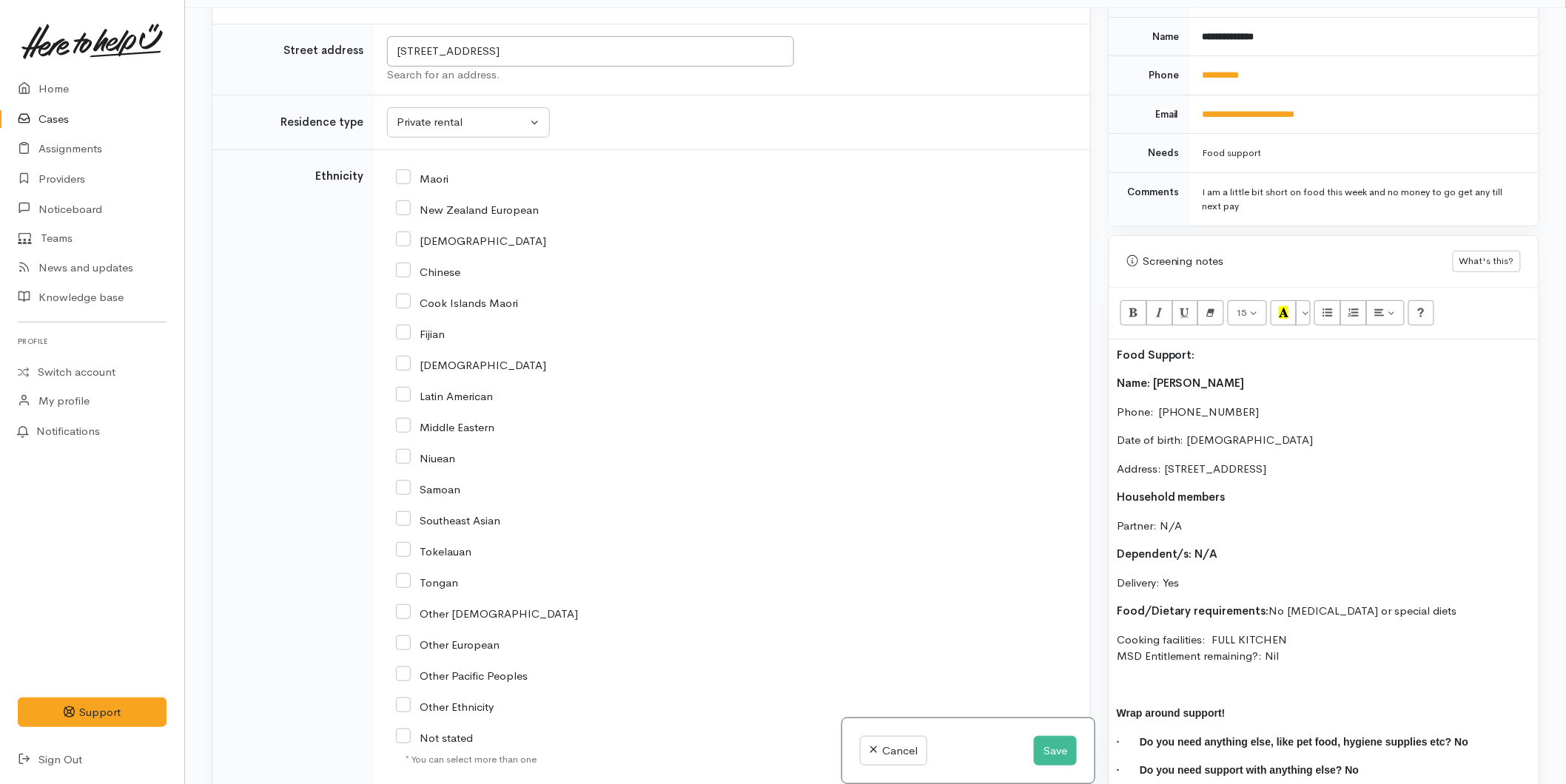
click at [405, 202] on input "New Zealand European" at bounding box center [466, 208] width 143 height 13
checkbox input "true"
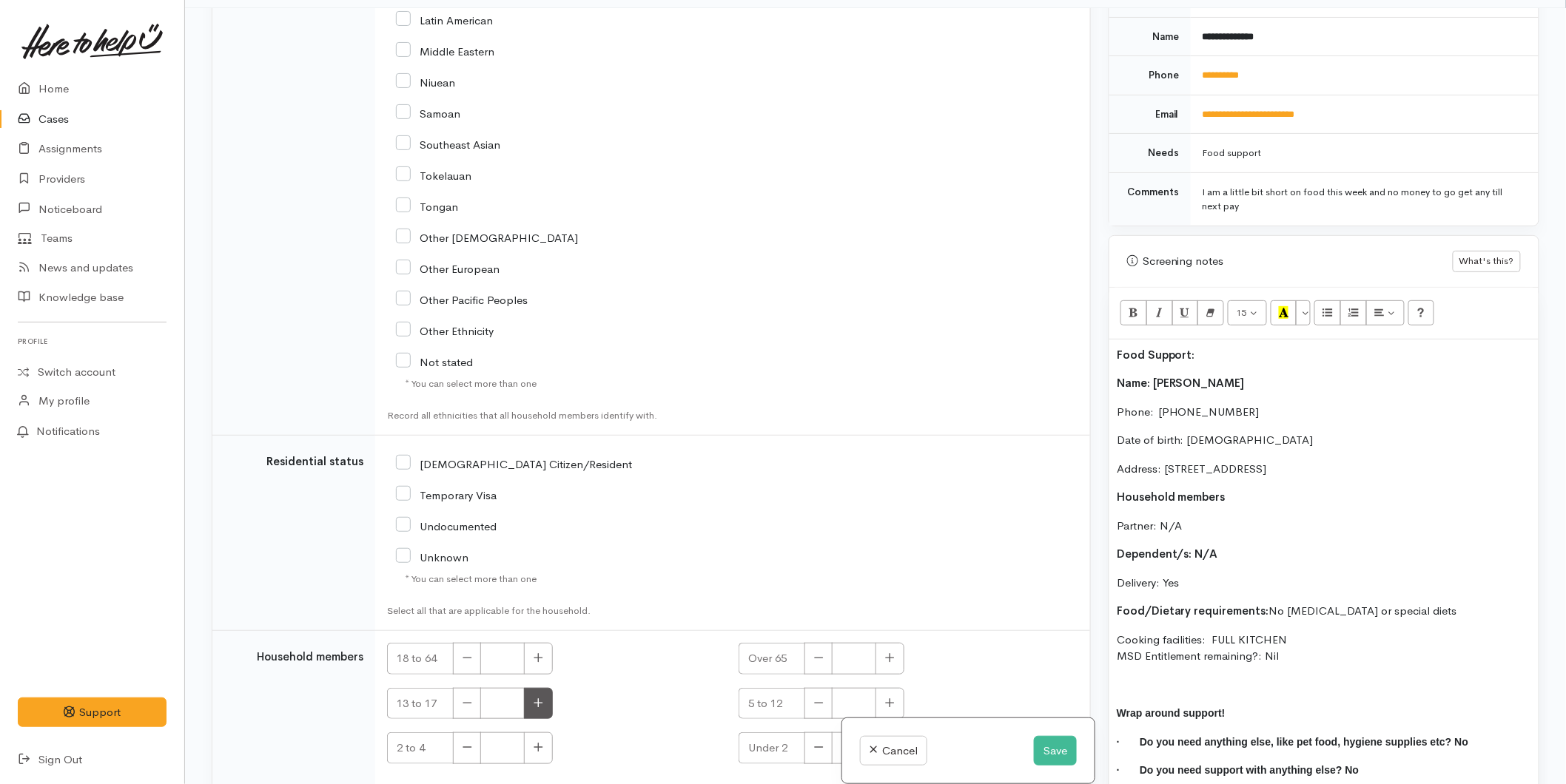
scroll to position [2955, 0]
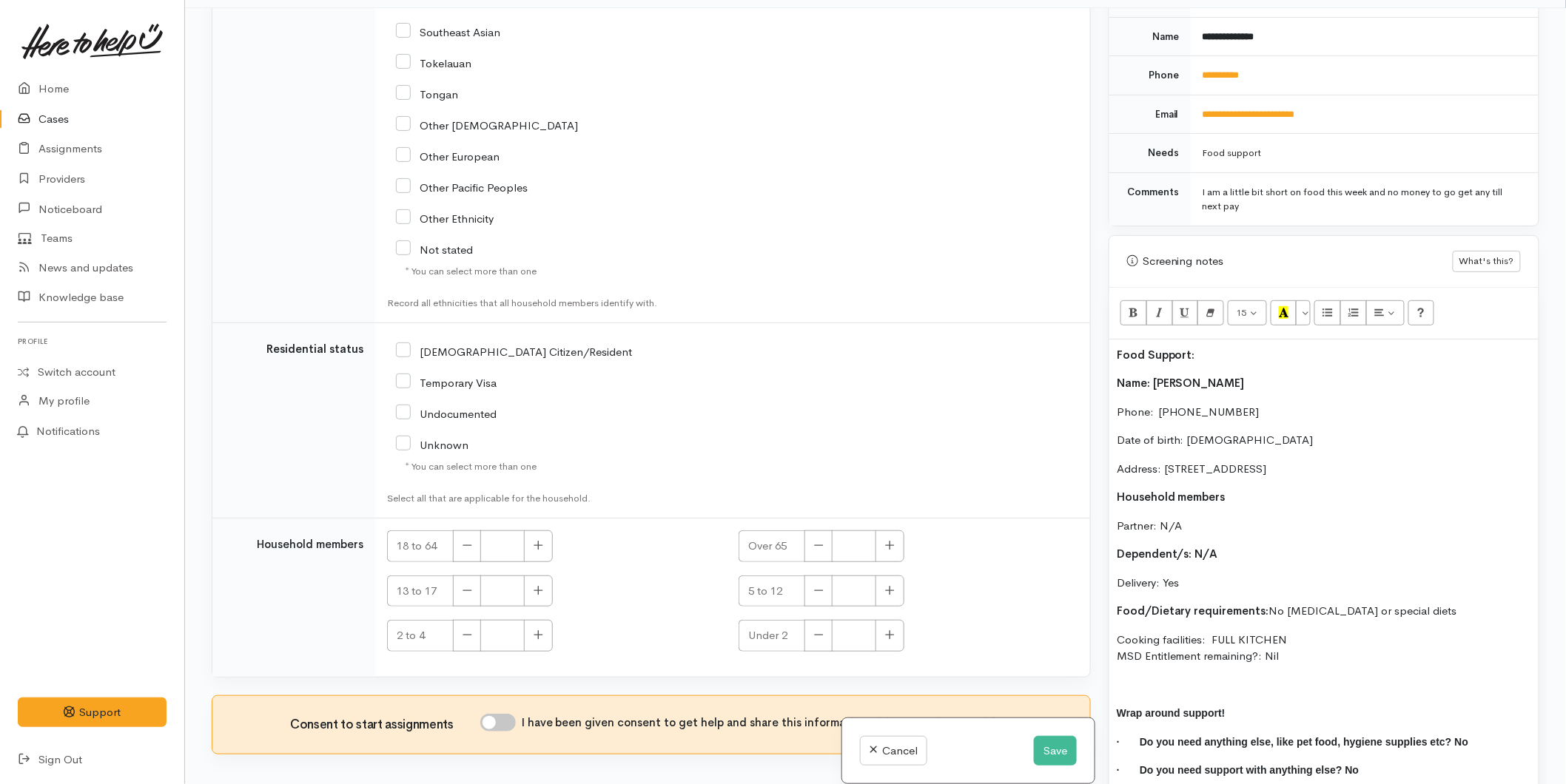
click at [408, 344] on input "[DEMOGRAPHIC_DATA] Citizen/Resident" at bounding box center [513, 350] width 236 height 13
checkbox input "true"
click at [541, 540] on icon "button" at bounding box center [538, 546] width 9 height 11
type input "1"
click at [1049, 745] on button "Save" at bounding box center [1055, 751] width 43 height 30
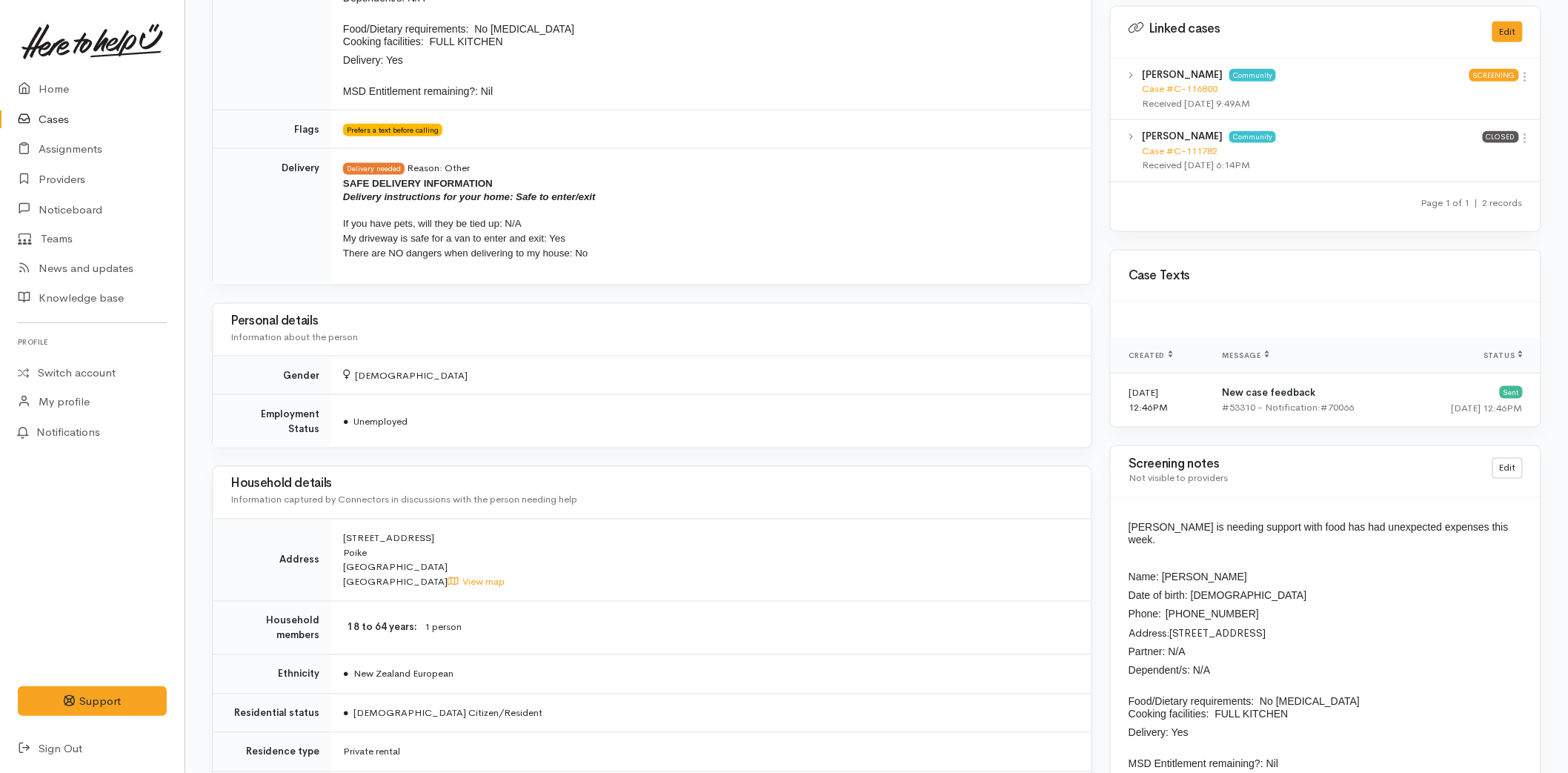
scroll to position [411, 0]
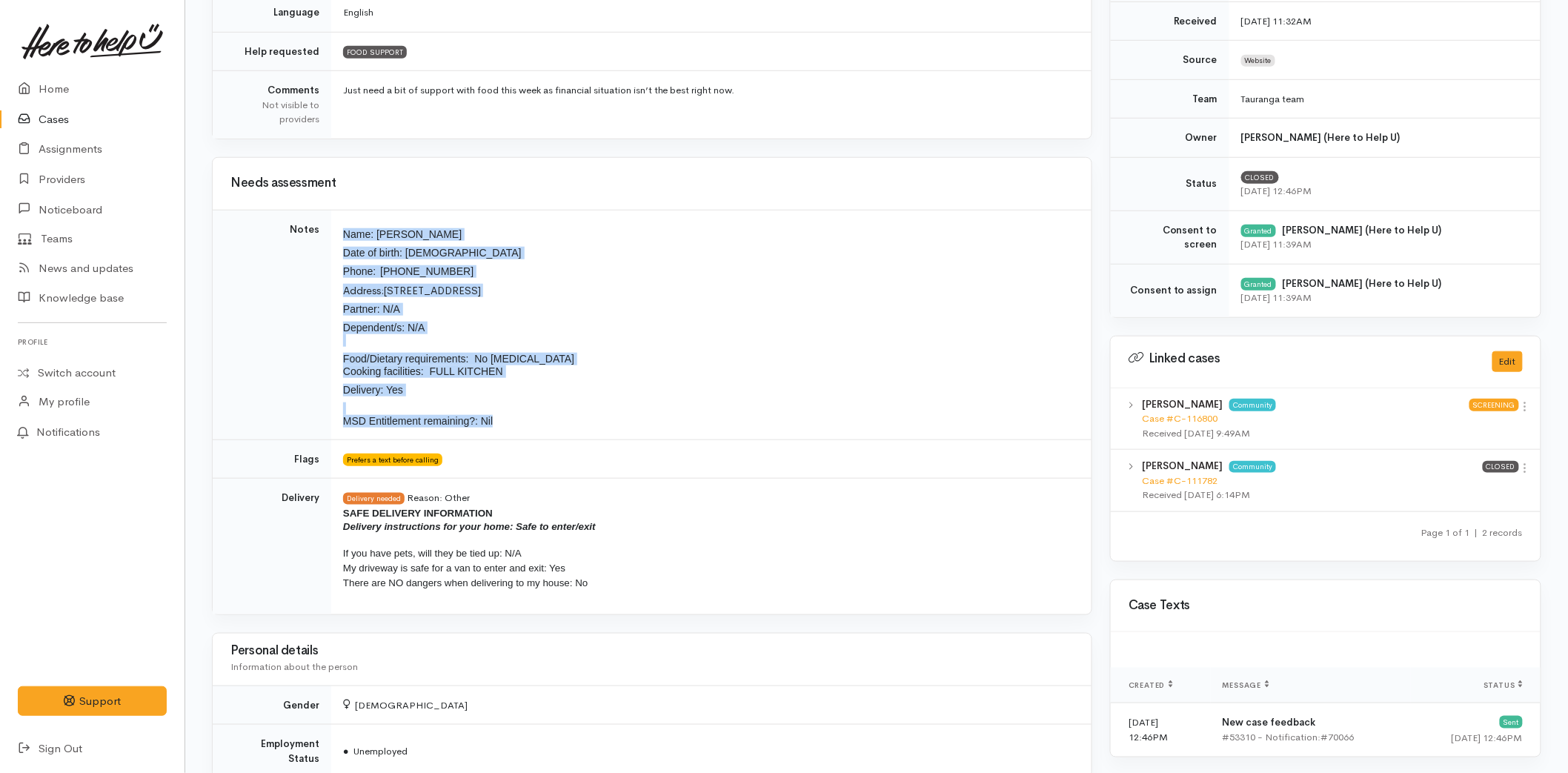
drag, startPoint x: 497, startPoint y: 438, endPoint x: 337, endPoint y: 224, distance: 267.2
click at [337, 224] on td "Name: [PERSON_NAME] Date of birth: [DEMOGRAPHIC_DATA] Phone:  0223800658 Addres…" at bounding box center [711, 324] width 760 height 230
copy td "Name: [PERSON_NAME] Date of birth: [DEMOGRAPHIC_DATA] Phone:  0223800658 Addres…"
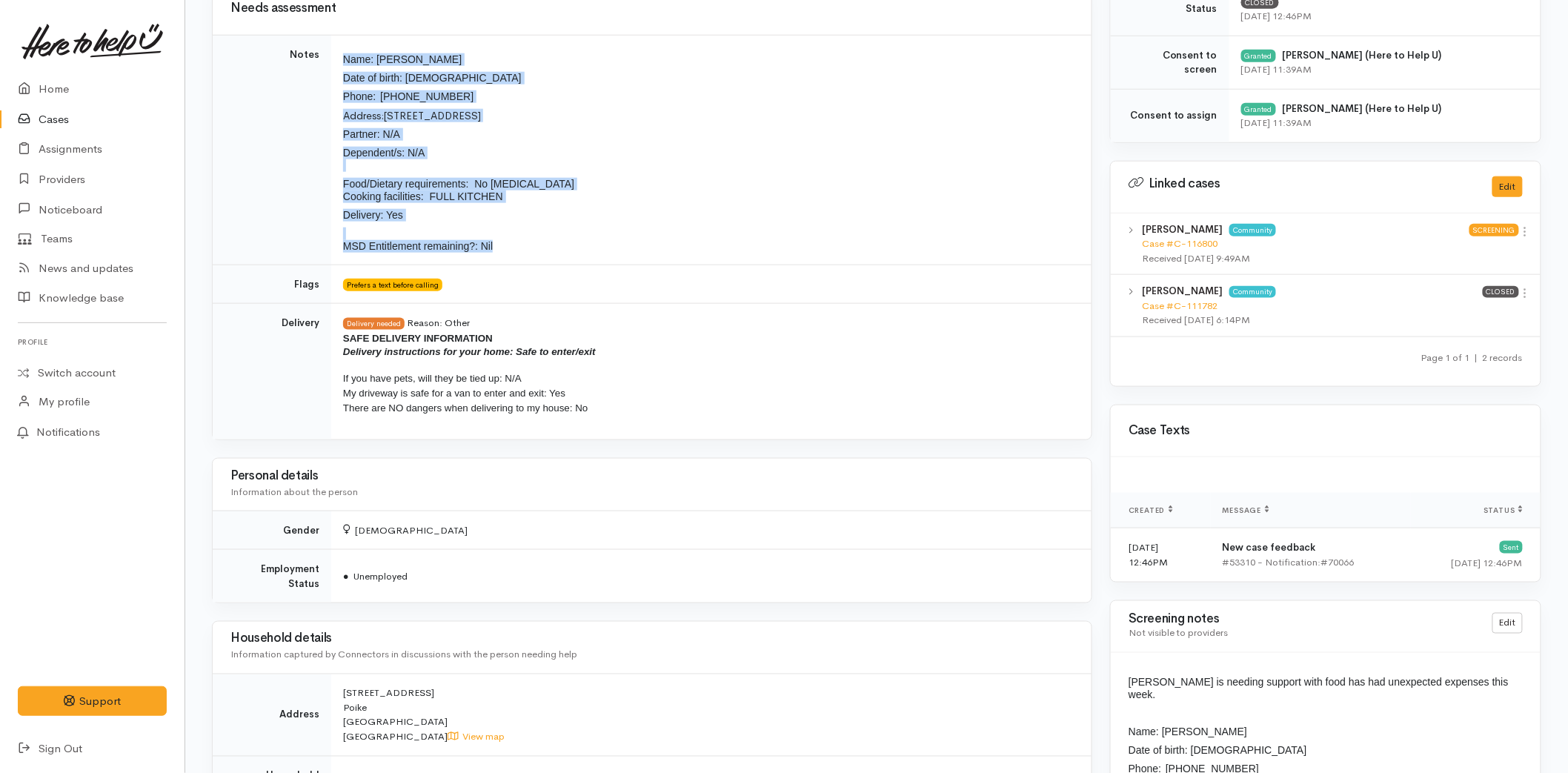
scroll to position [494, 0]
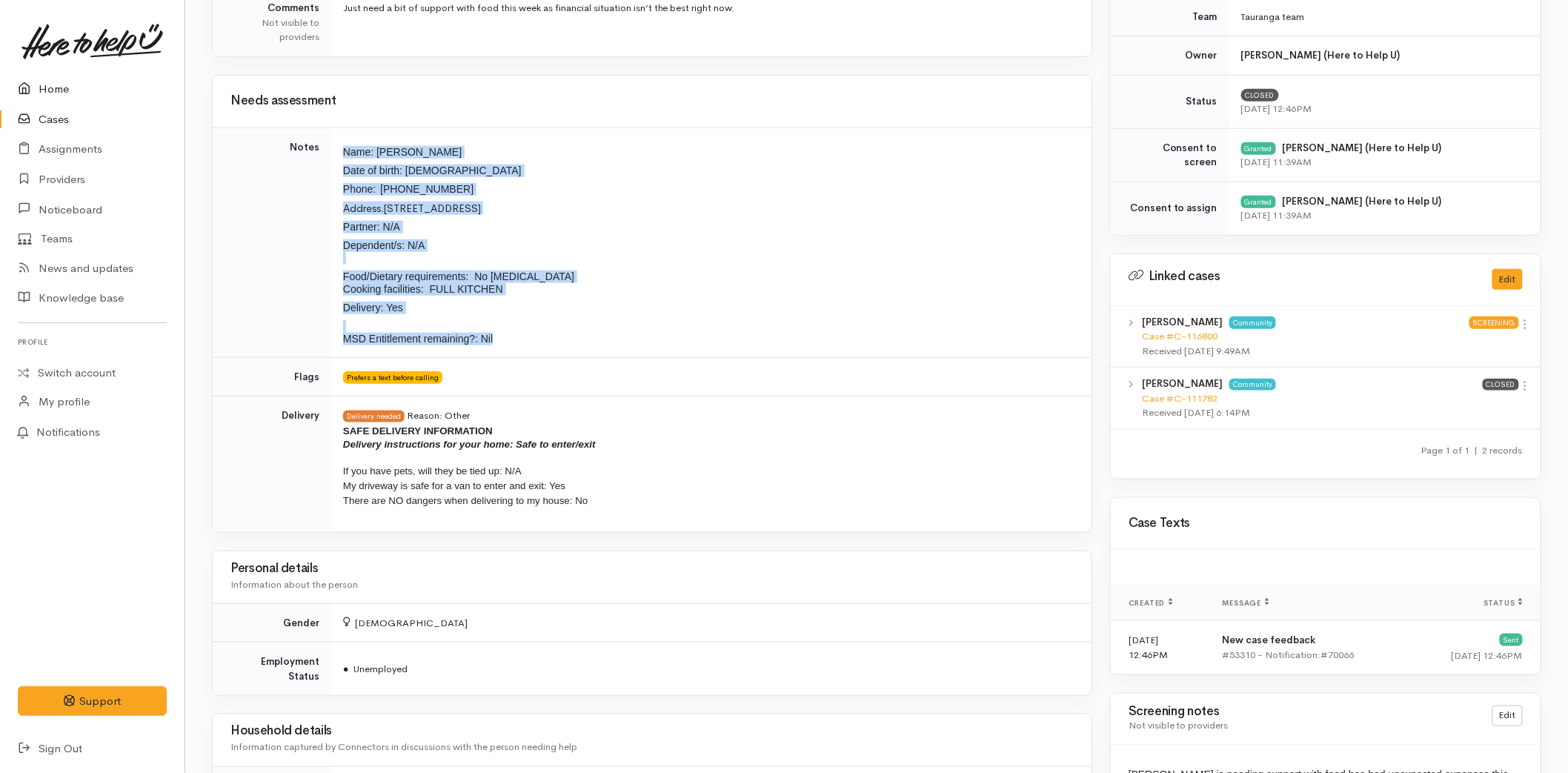
click at [59, 79] on link "Home" at bounding box center [92, 89] width 185 height 30
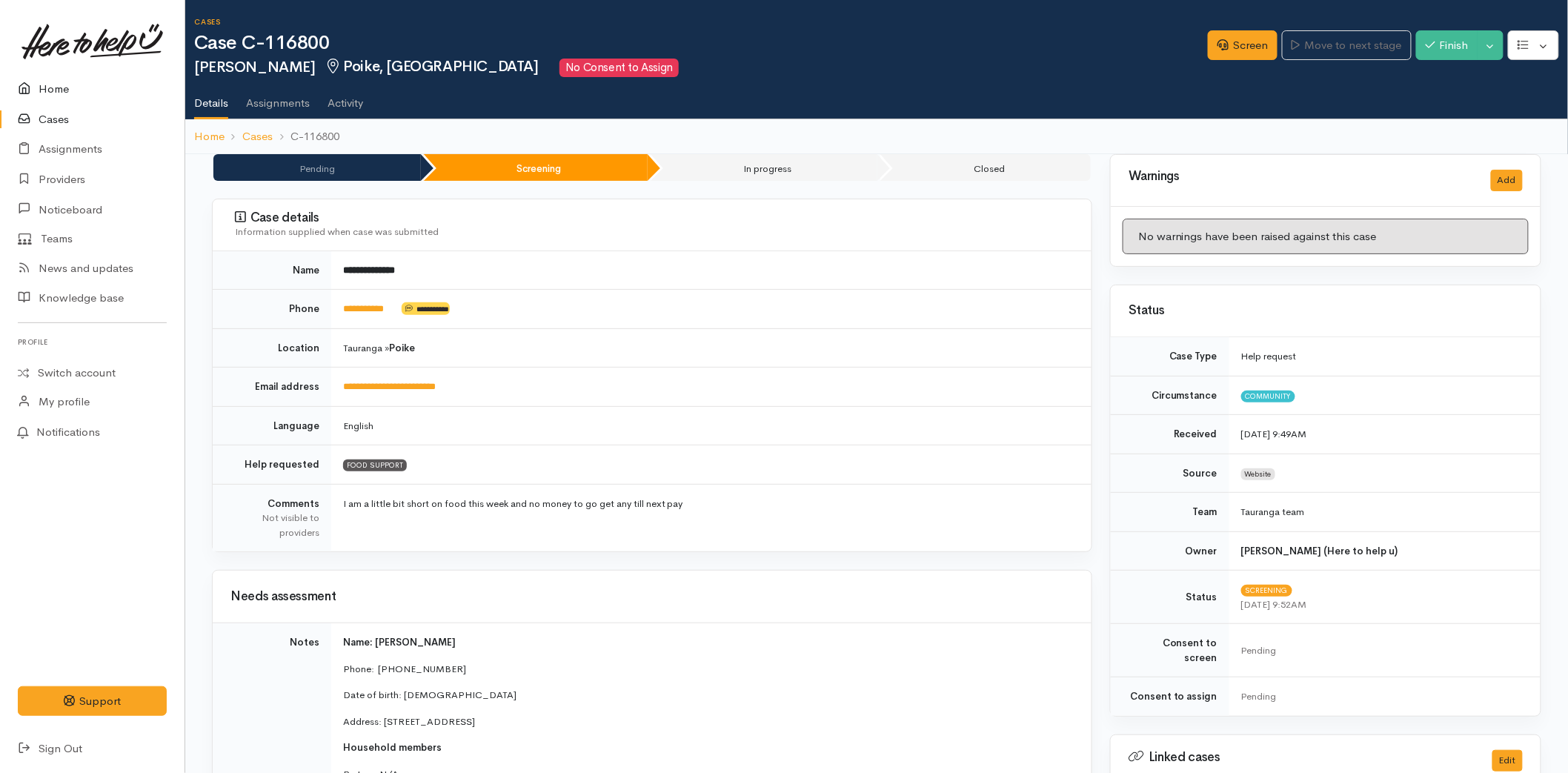
click at [56, 76] on link "Home" at bounding box center [92, 89] width 185 height 30
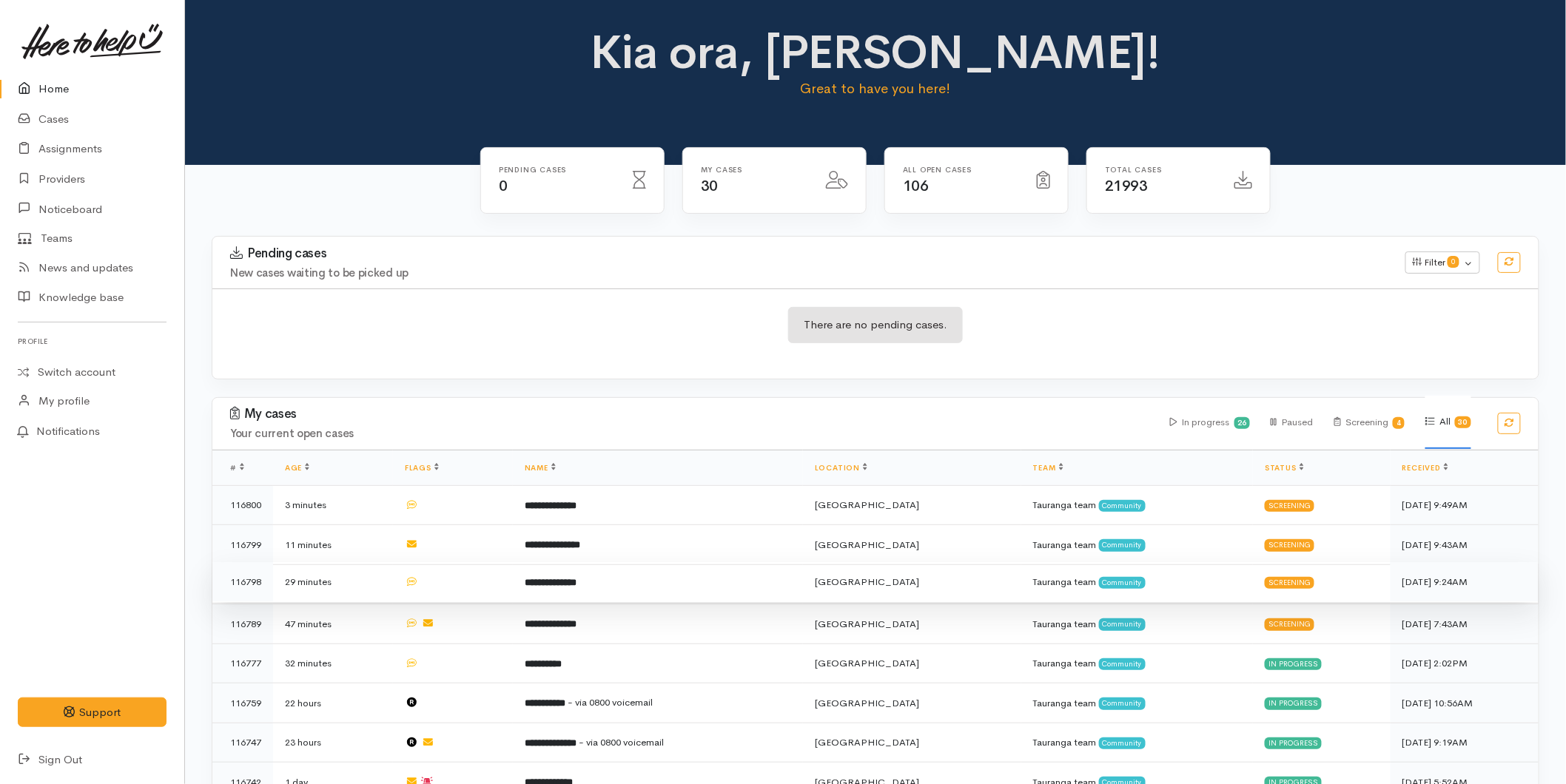
click at [623, 582] on td "**********" at bounding box center [658, 582] width 290 height 40
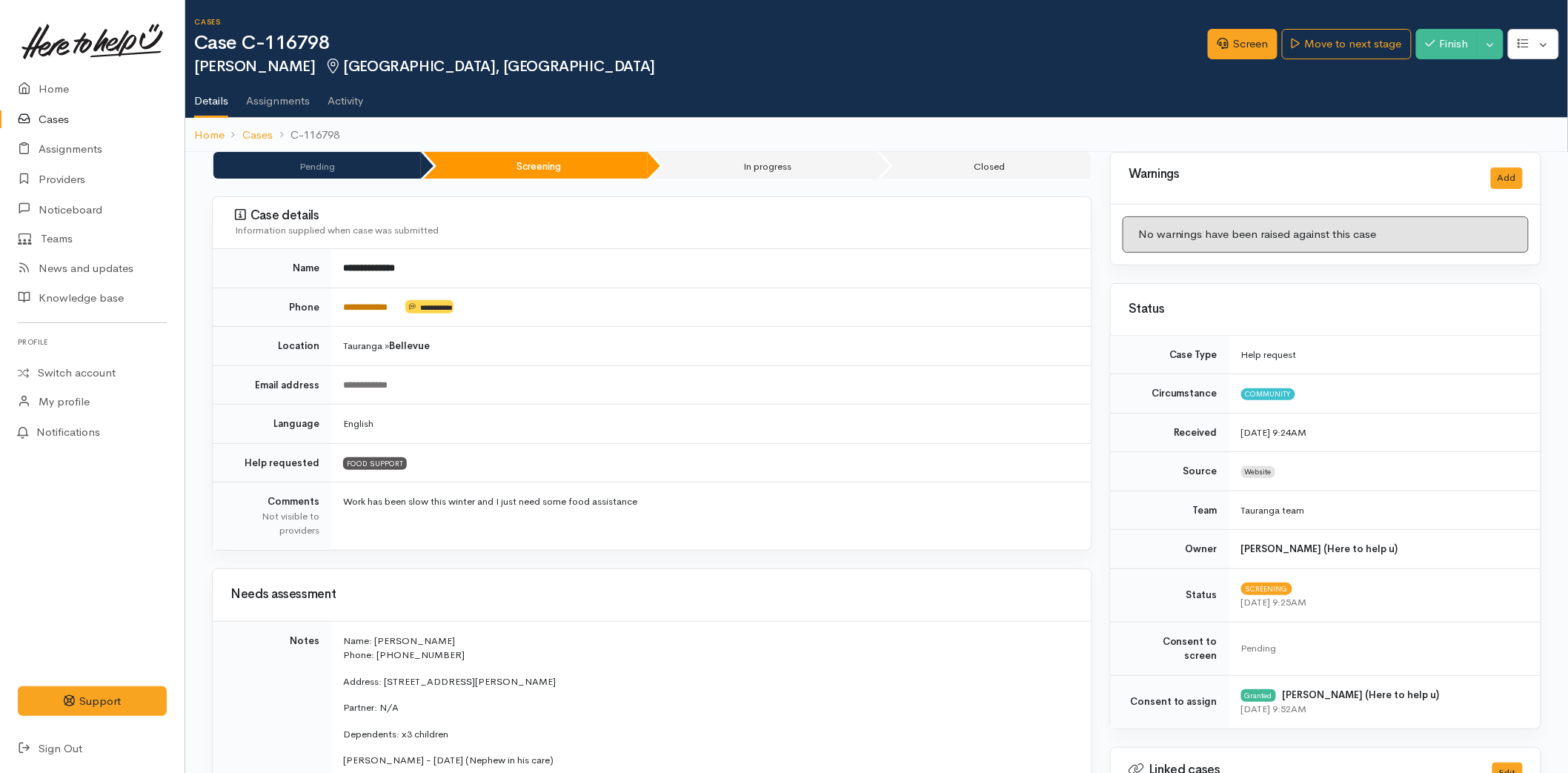
click at [357, 306] on link "**********" at bounding box center [365, 307] width 44 height 9
click at [1236, 48] on link "Screen" at bounding box center [1242, 44] width 69 height 30
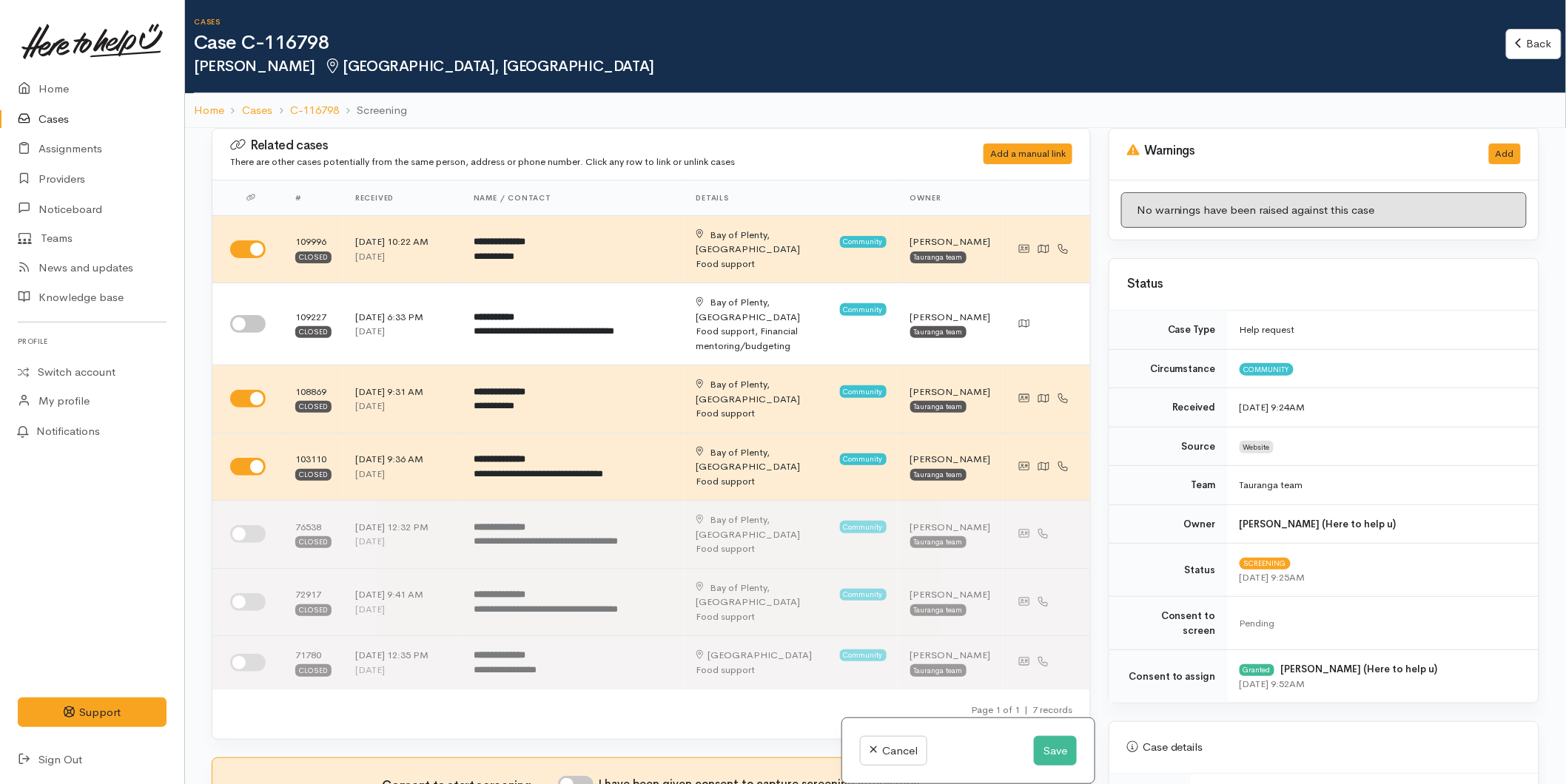
scroll to position [575, 0]
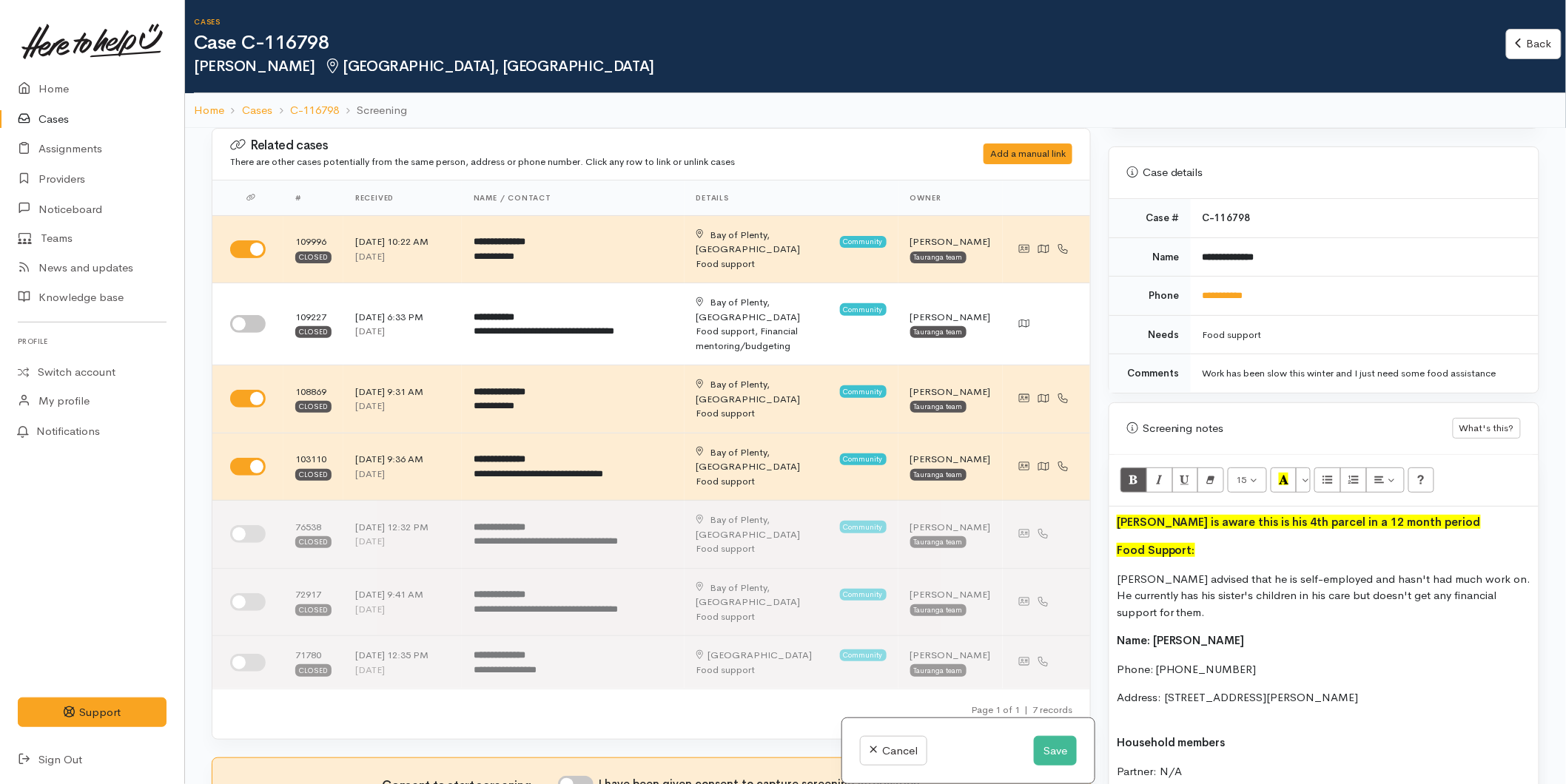
click at [1471, 514] on p "Jordan is aware this is his 4th parcel in a 12 month period" at bounding box center [1324, 522] width 414 height 17
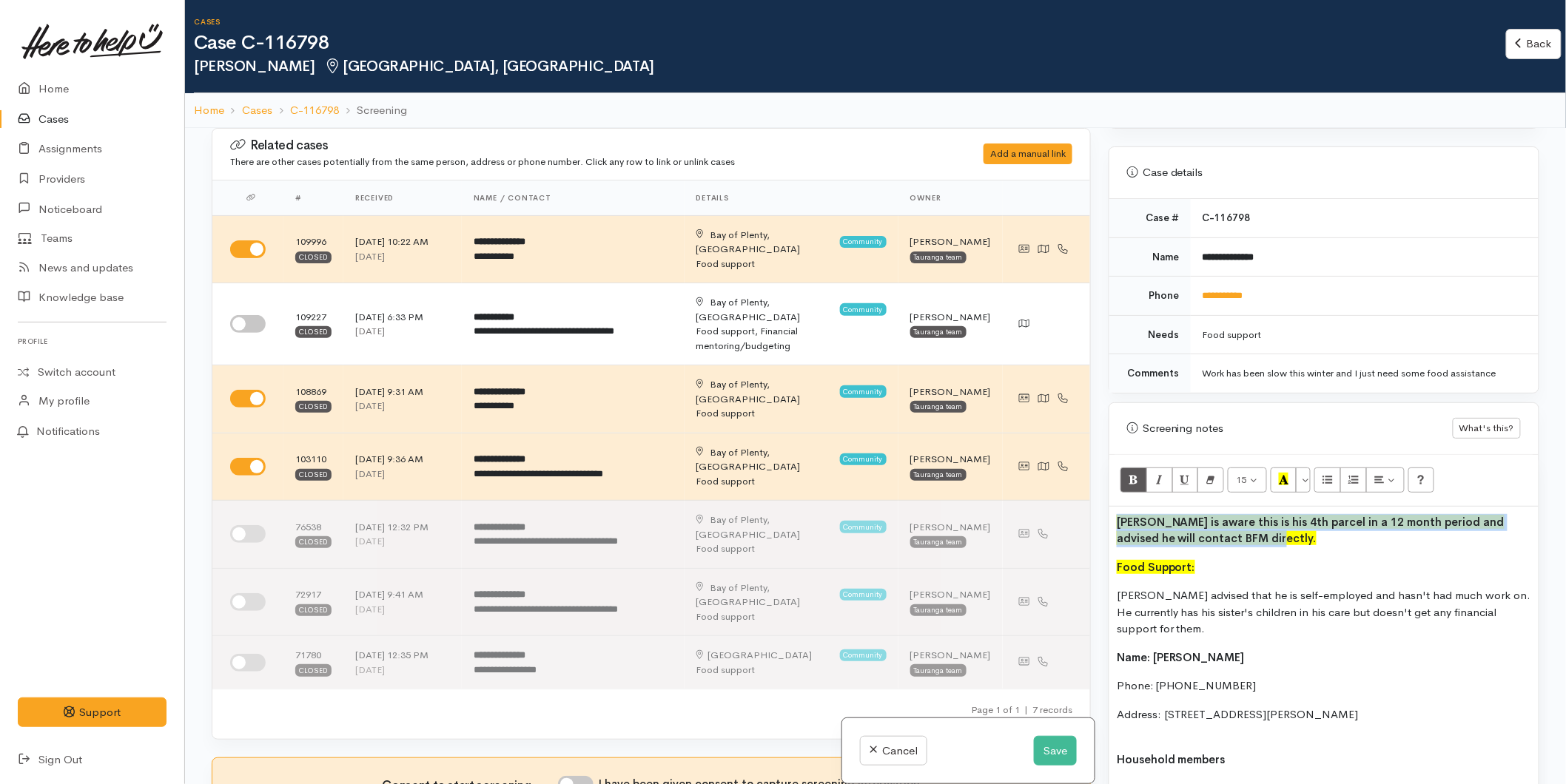
drag, startPoint x: 1222, startPoint y: 535, endPoint x: 1100, endPoint y: 501, distance: 126.6
click at [1100, 501] on div "Warnings Add No warnings have been raised against this case Add Warning Title ●…" at bounding box center [1324, 519] width 449 height 784
click at [1126, 469] on button "Bold (CTRL+B)" at bounding box center [1134, 480] width 26 height 25
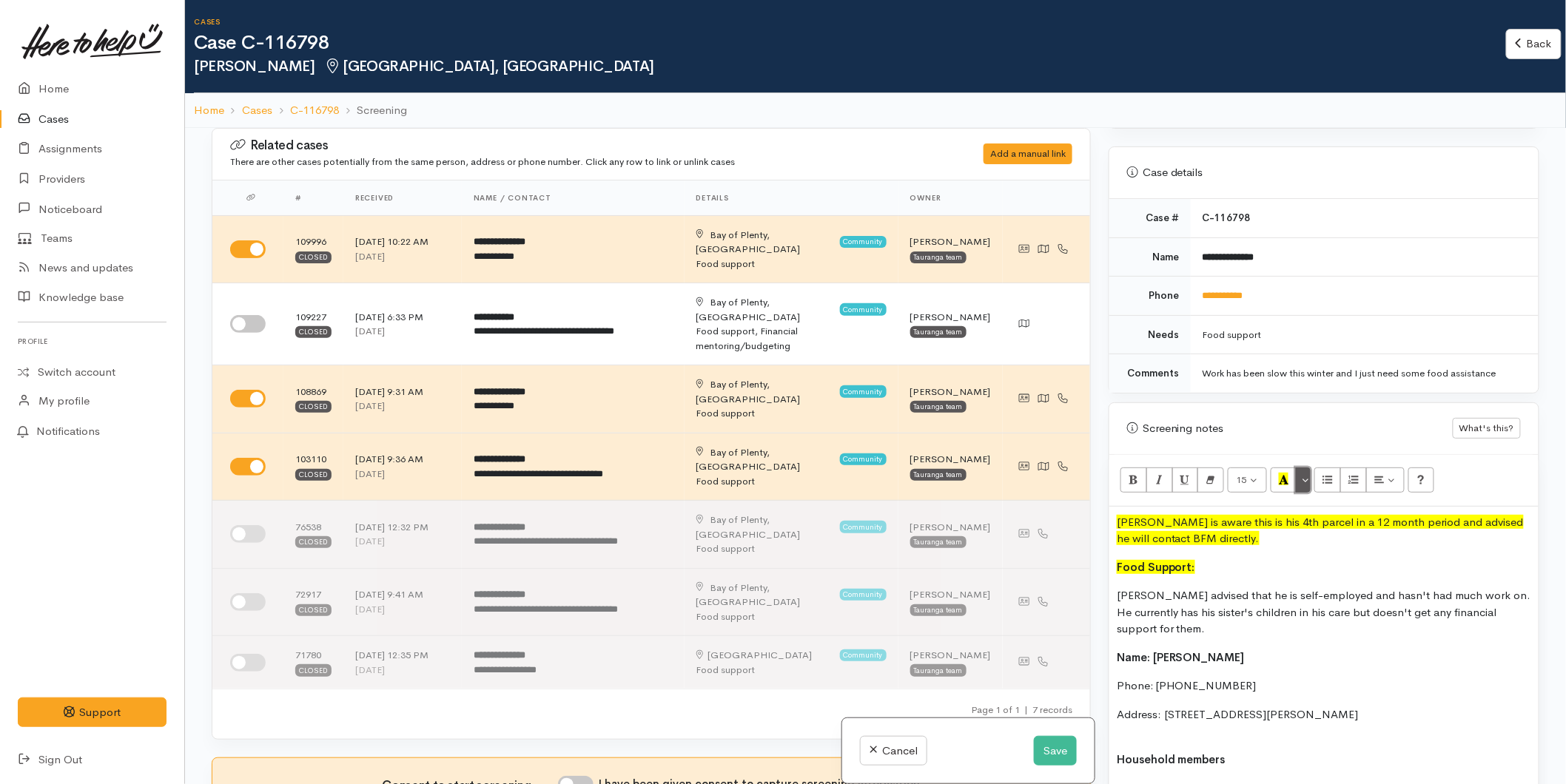
click at [1303, 468] on button "More Color" at bounding box center [1303, 480] width 15 height 25
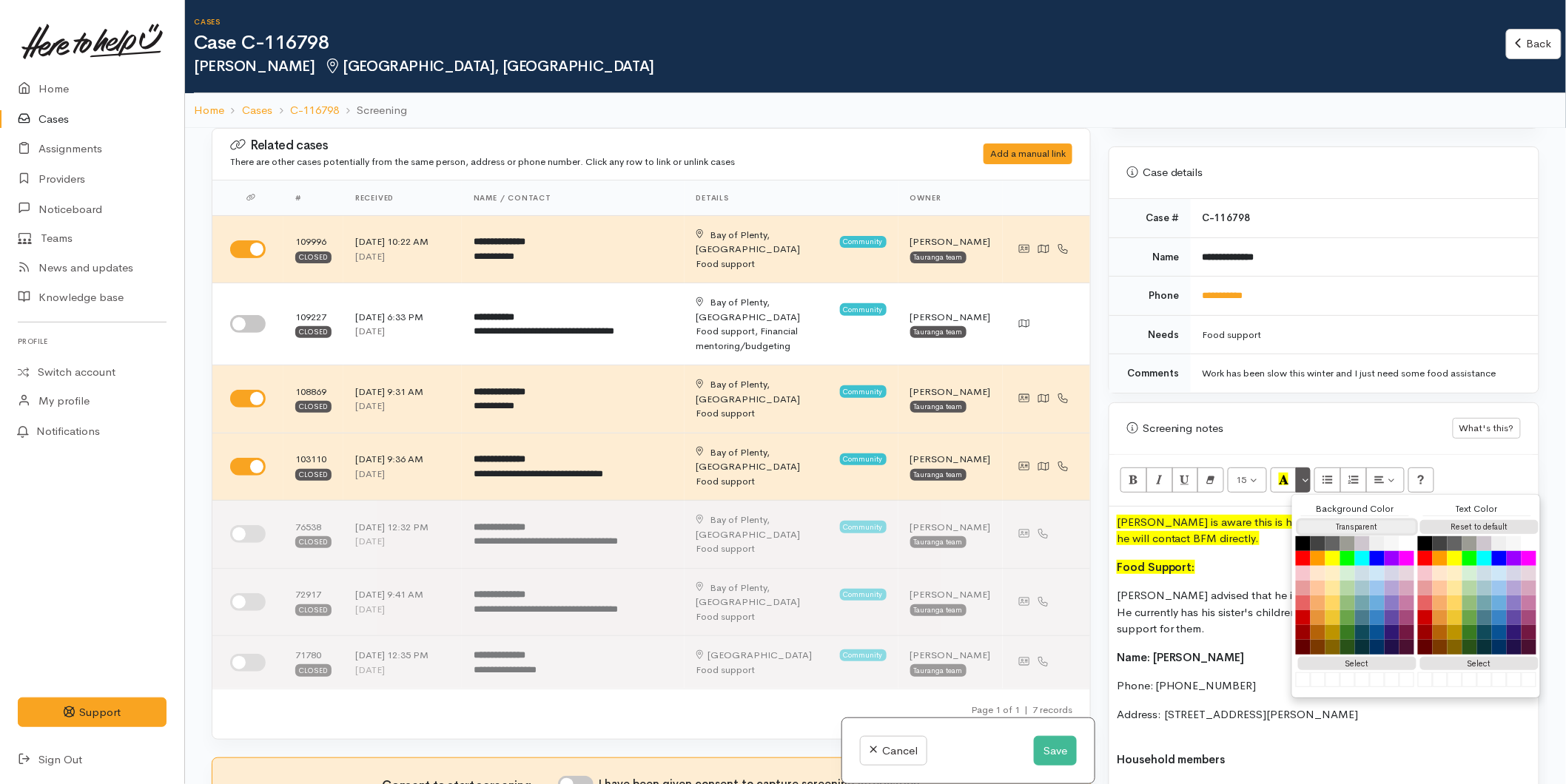
click at [1390, 520] on button "Transparent" at bounding box center [1357, 527] width 118 height 14
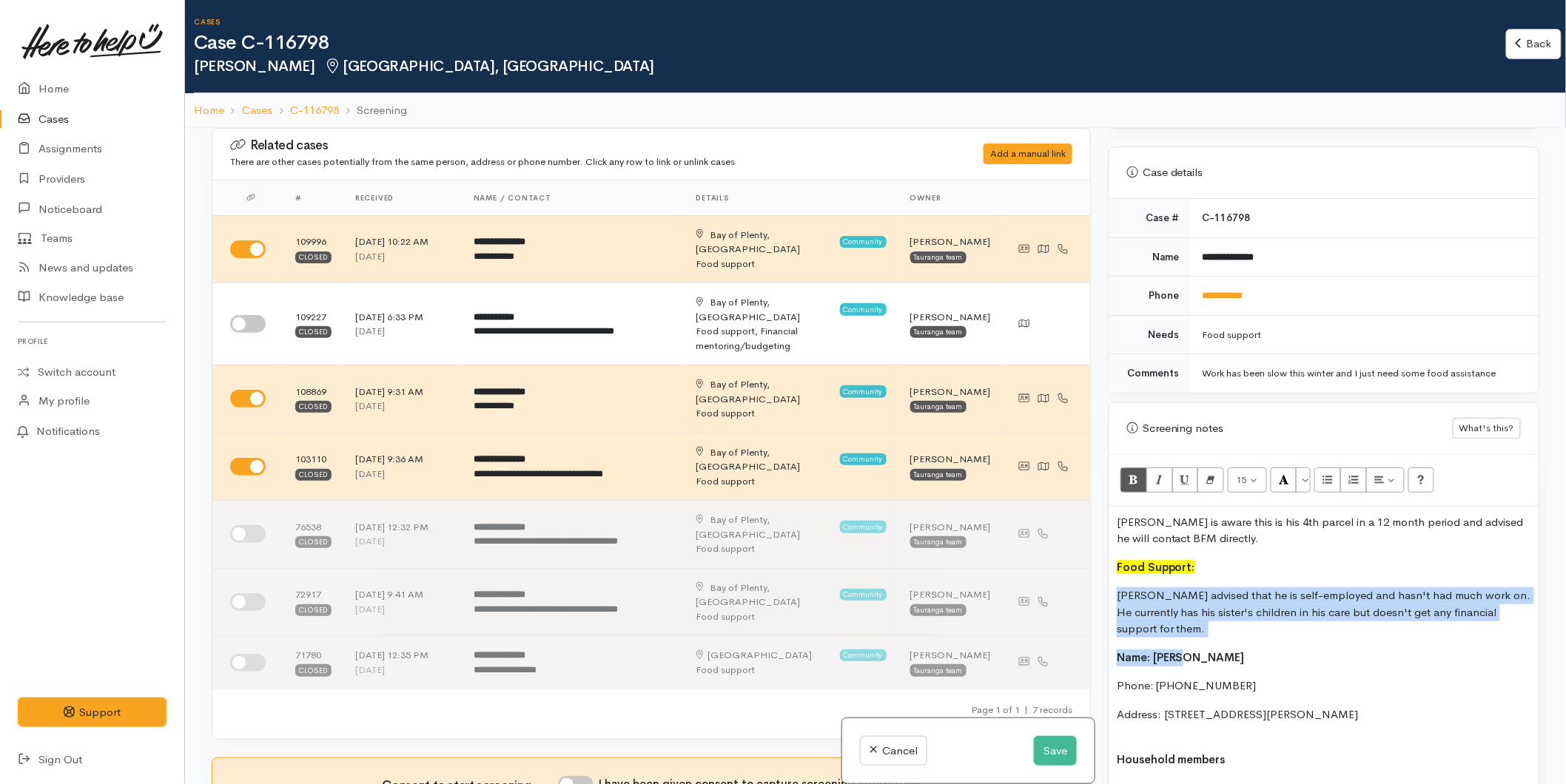
drag, startPoint x: 1184, startPoint y: 627, endPoint x: 1096, endPoint y: 580, distance: 99.8
click at [1096, 580] on div "Related cases There are other cases potentially from the same person, address o…" at bounding box center [875, 519] width 1346 height 784
click at [1160, 610] on p "Jordan advised that he is self-employed and hasn't had much work on. He current…" at bounding box center [1324, 613] width 414 height 51
drag, startPoint x: 1120, startPoint y: 601, endPoint x: 1117, endPoint y: 585, distance: 16.3
click at [1117, 588] on p "Jordan advised that he is self-employed and hasn't had much work on. He current…" at bounding box center [1324, 613] width 414 height 51
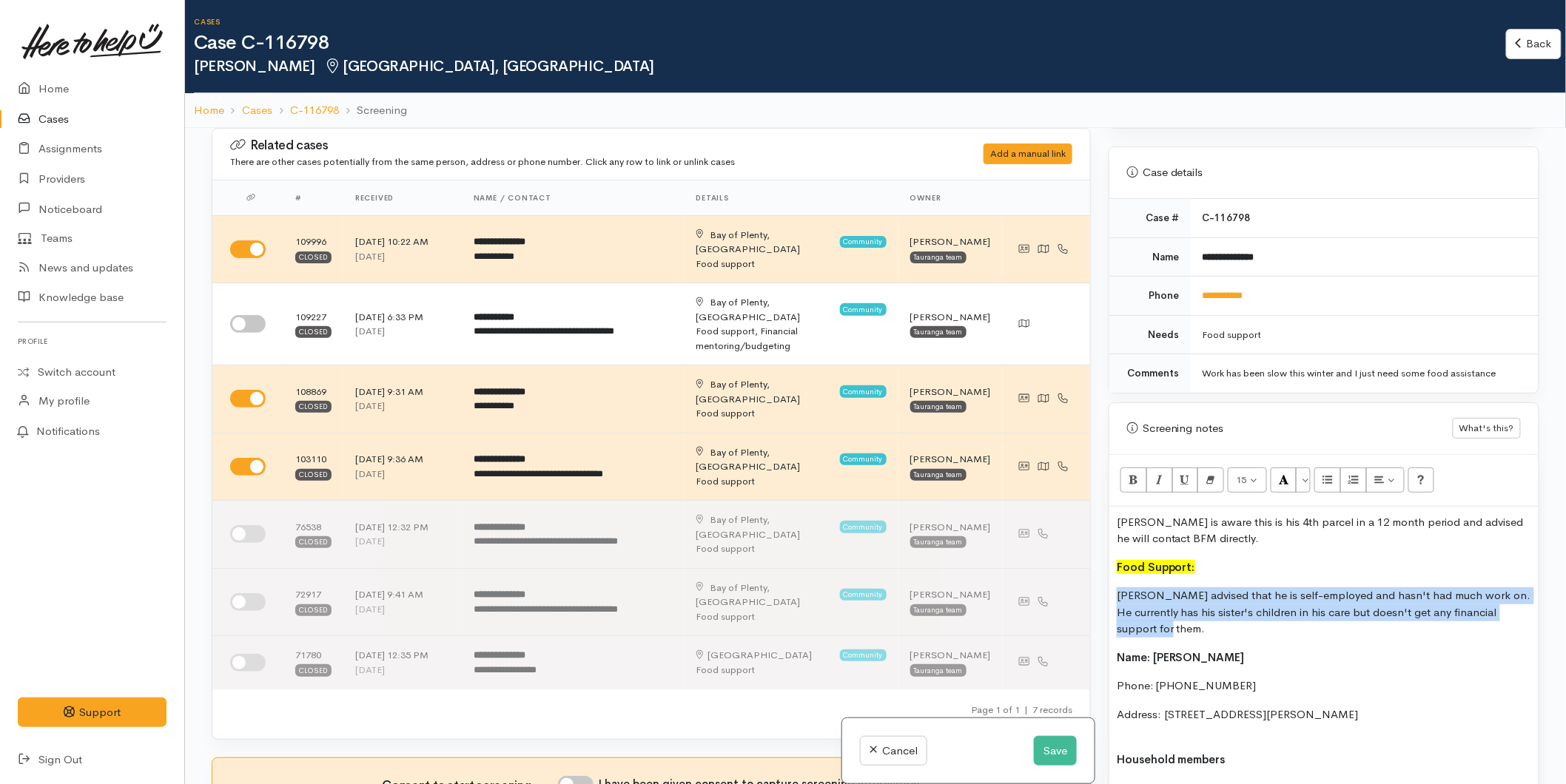
copy p "Jordan advised that he is self-employed and hasn't had much work on. He current…"
click at [579, 776] on input "I have been given consent to capture screening information" at bounding box center [576, 785] width 36 height 18
checkbox input "true"
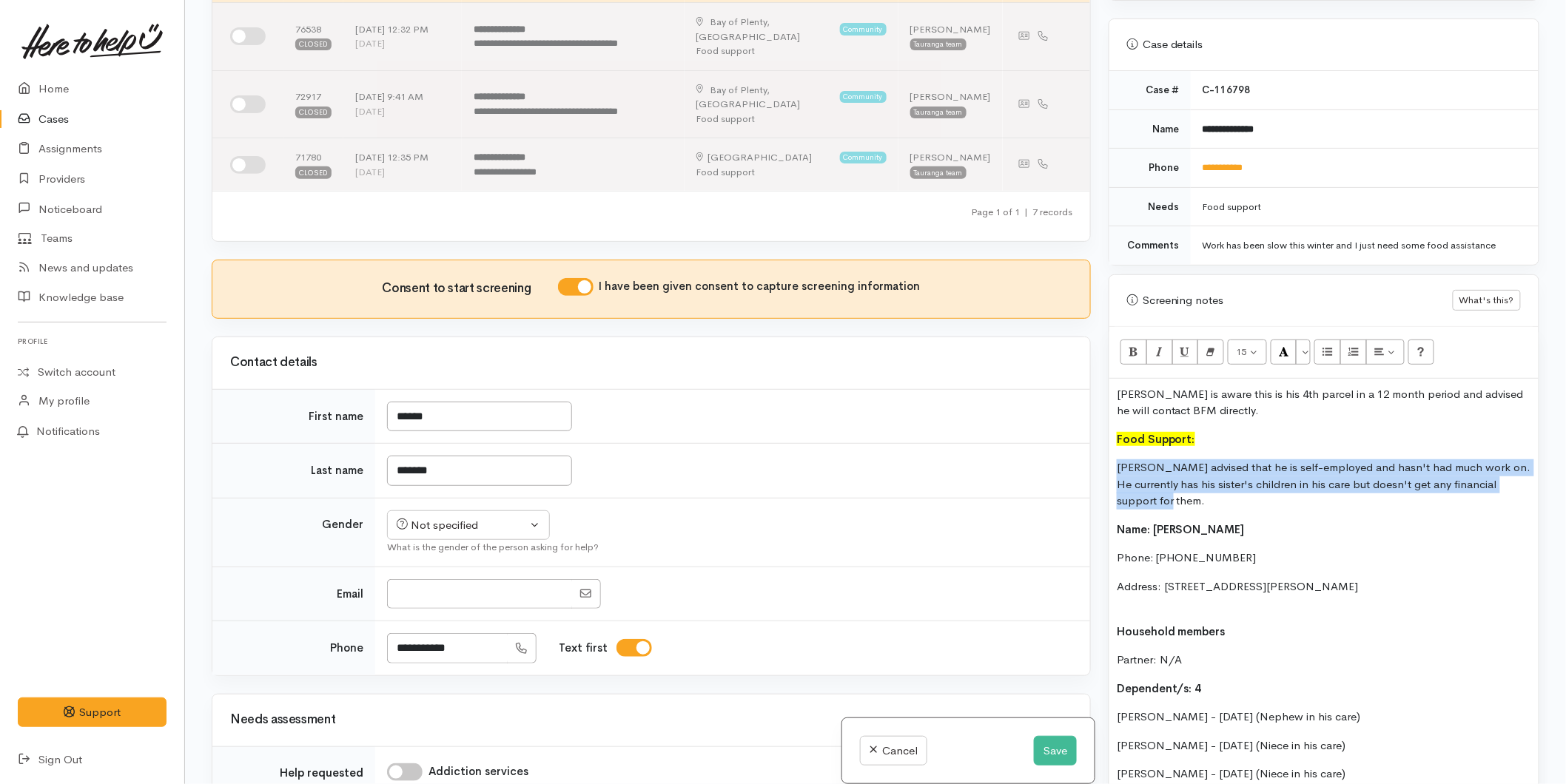
scroll to position [0, 0]
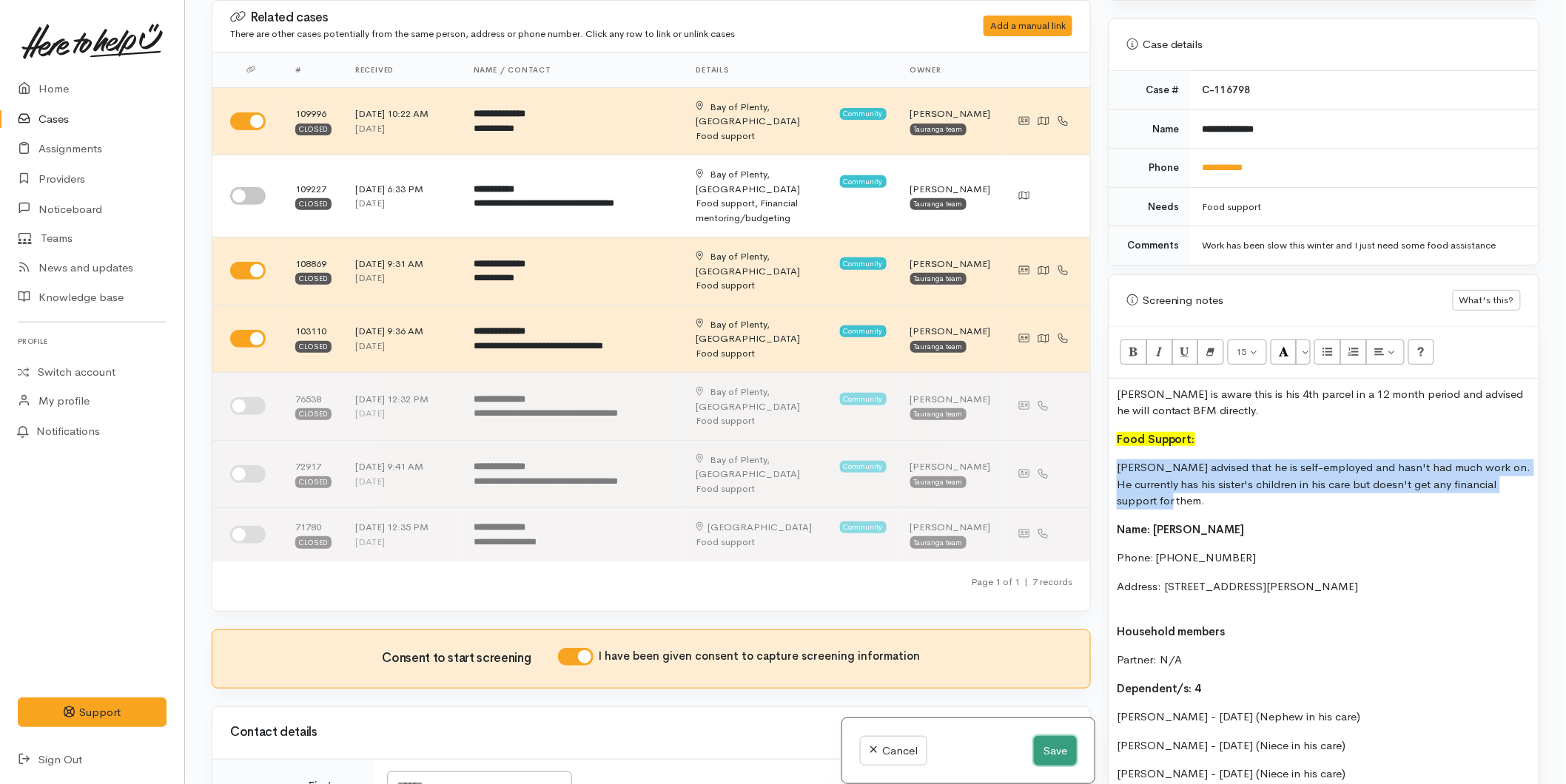
click at [1041, 746] on button "Save" at bounding box center [1055, 751] width 43 height 30
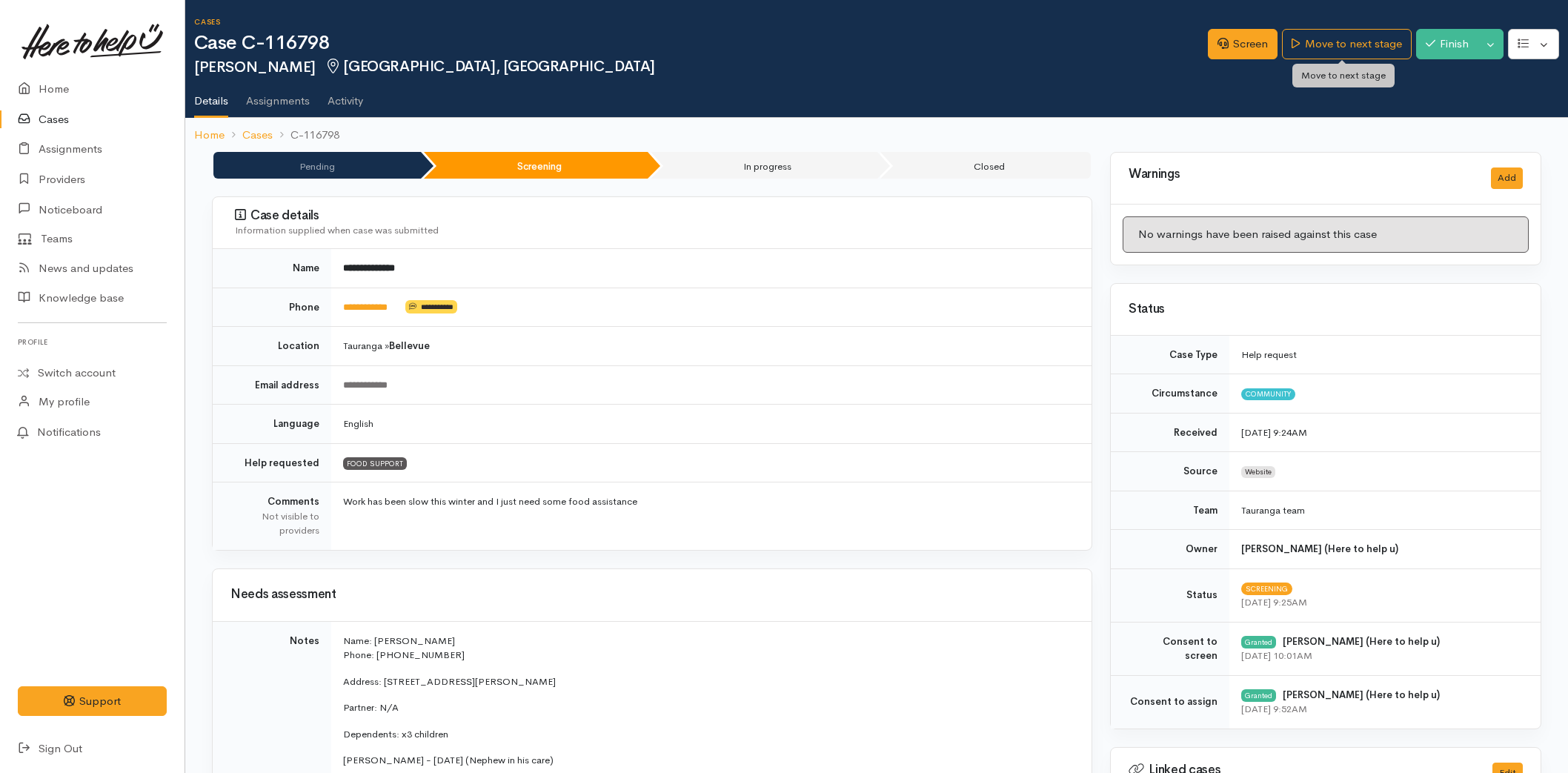
click at [1336, 50] on link "Move to next stage" at bounding box center [1346, 44] width 129 height 30
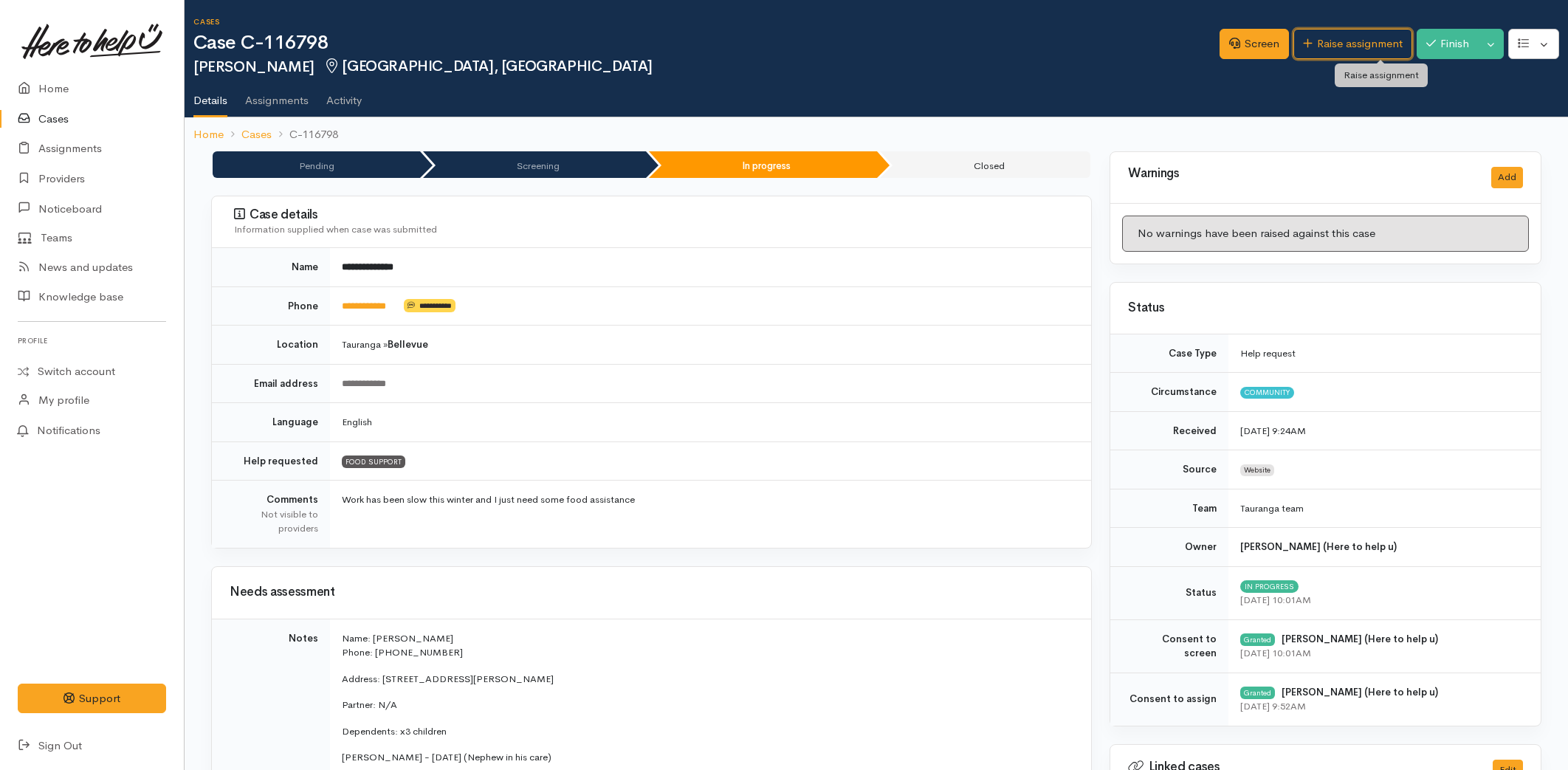
click at [1331, 50] on link "Raise assignment" at bounding box center [1353, 44] width 119 height 30
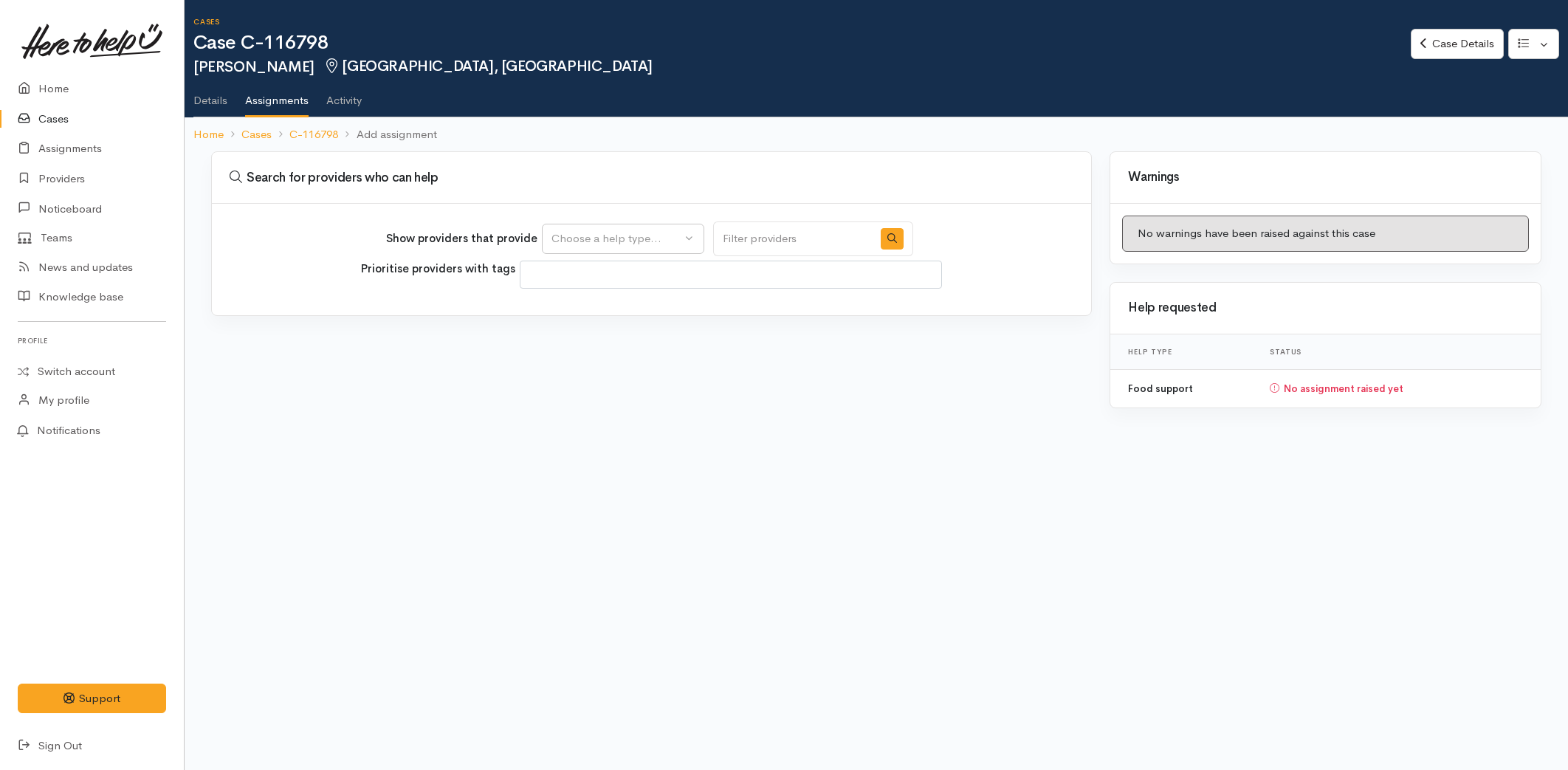
select select
click at [581, 242] on div "Choose a help type..." at bounding box center [616, 239] width 130 height 17
click at [597, 307] on span "Food support" at bounding box center [594, 309] width 68 height 17
select select "3"
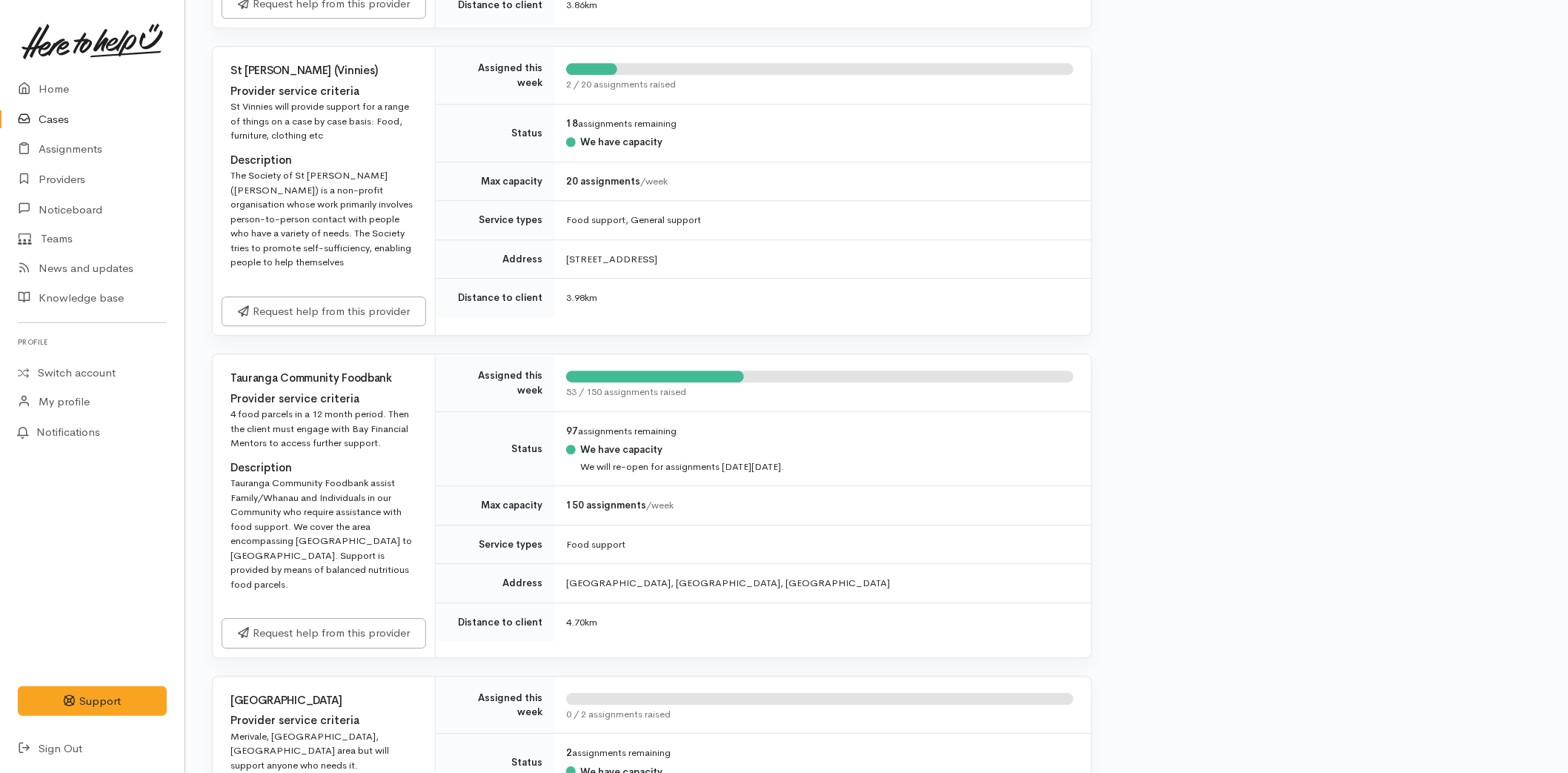
scroll to position [1647, 0]
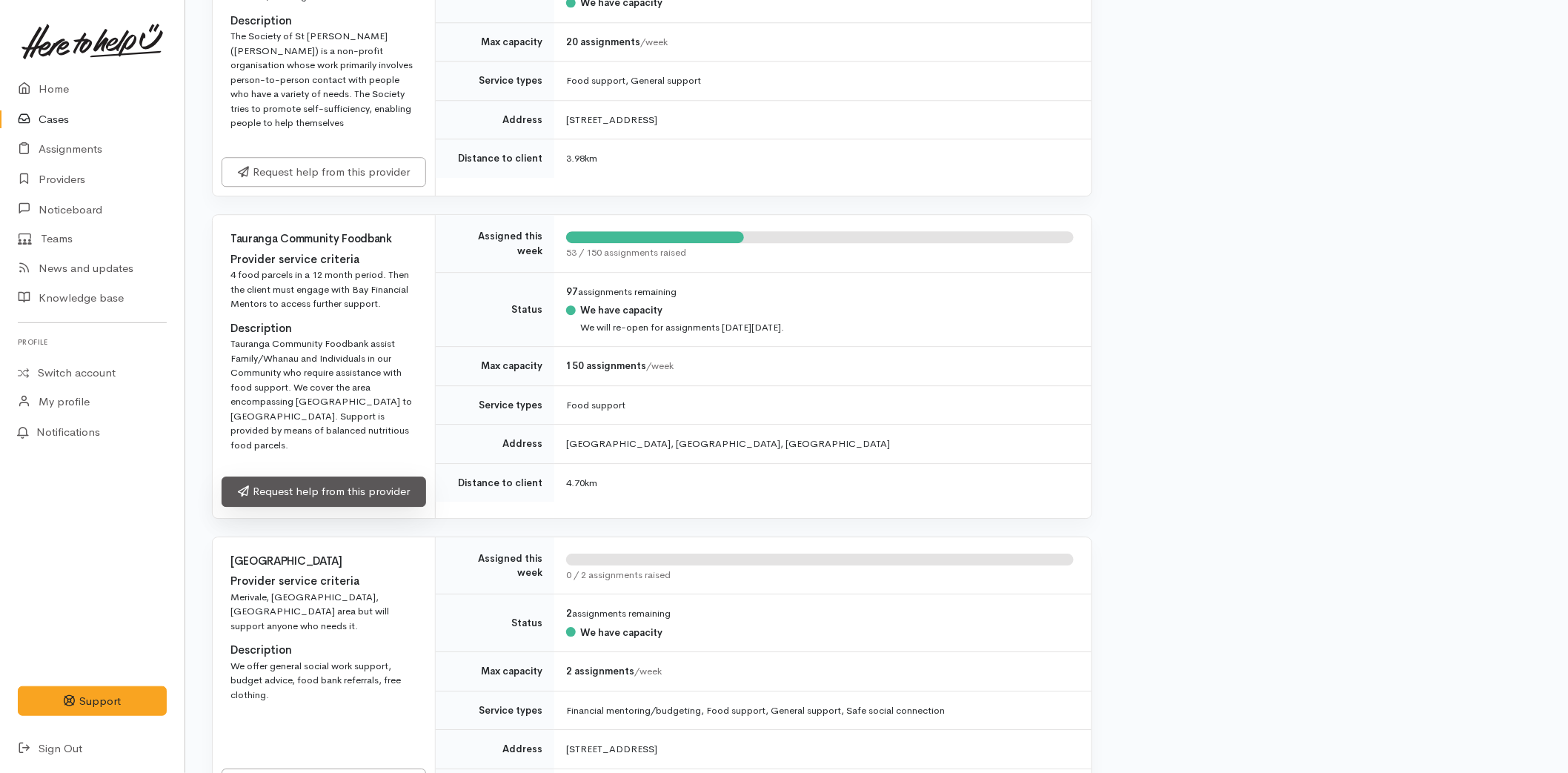
click at [308, 477] on link "Request help from this provider" at bounding box center [324, 491] width 204 height 30
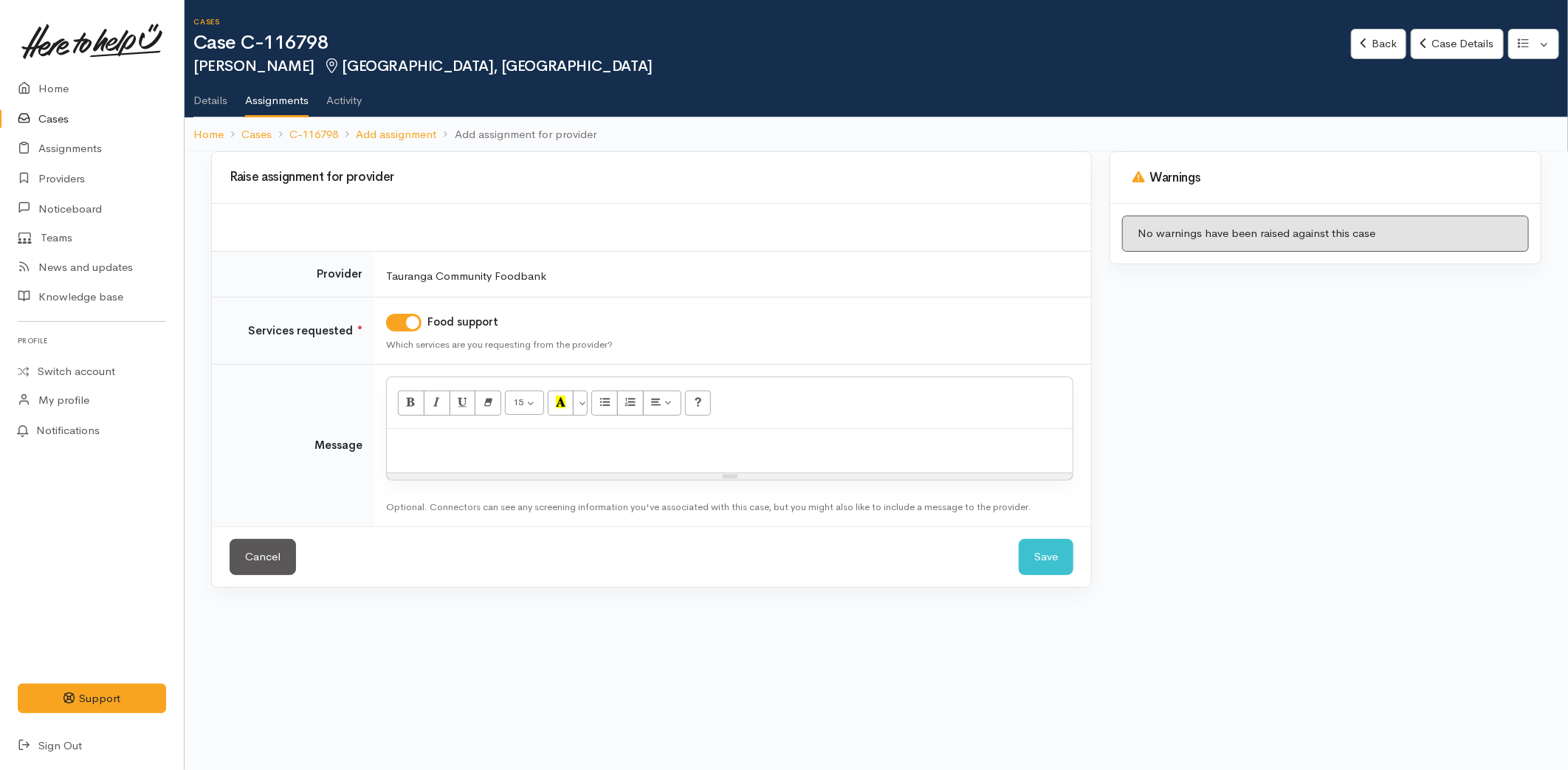
click at [469, 453] on p at bounding box center [730, 445] width 671 height 17
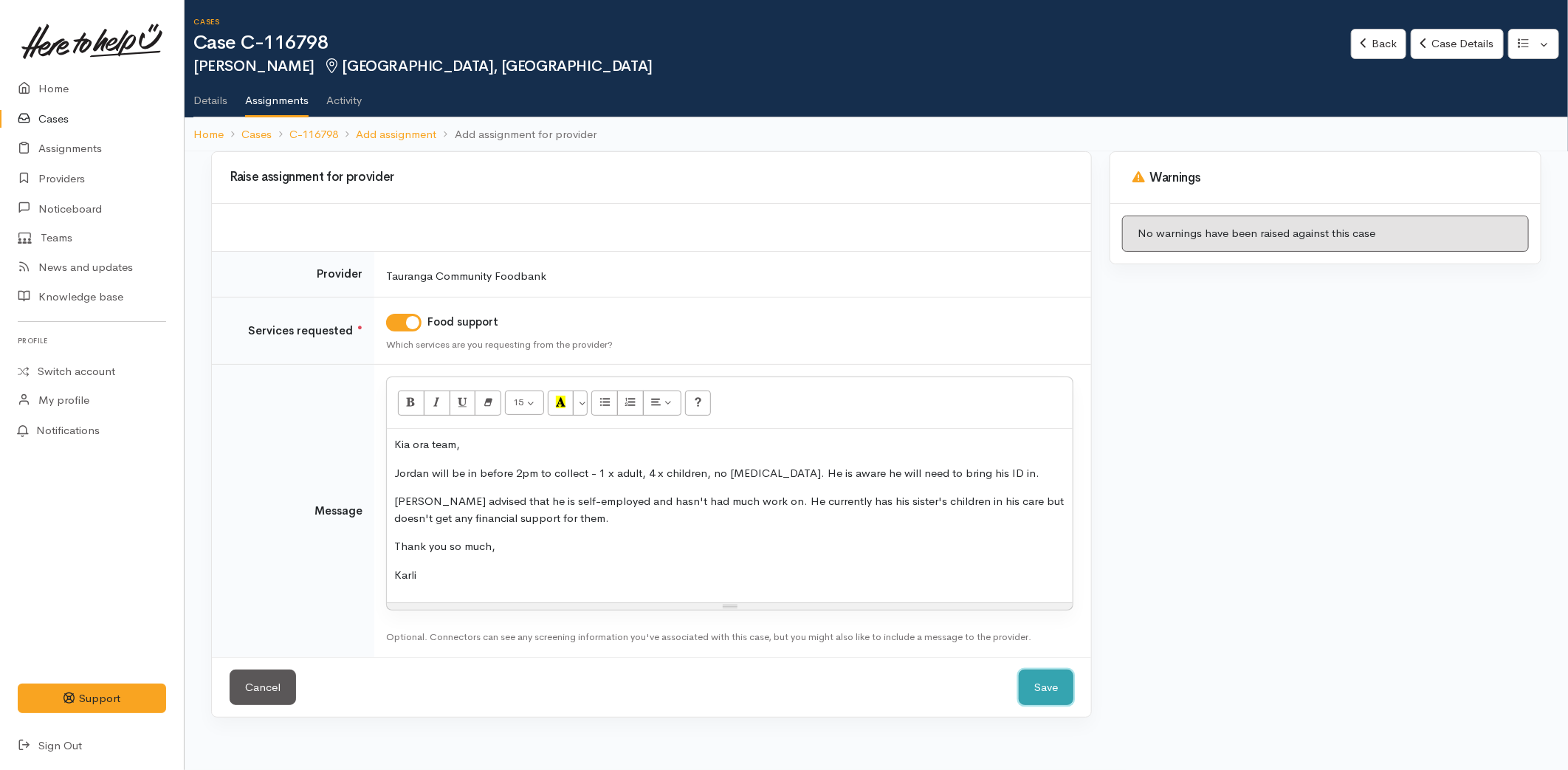
click at [1037, 691] on button "Save" at bounding box center [1046, 688] width 54 height 37
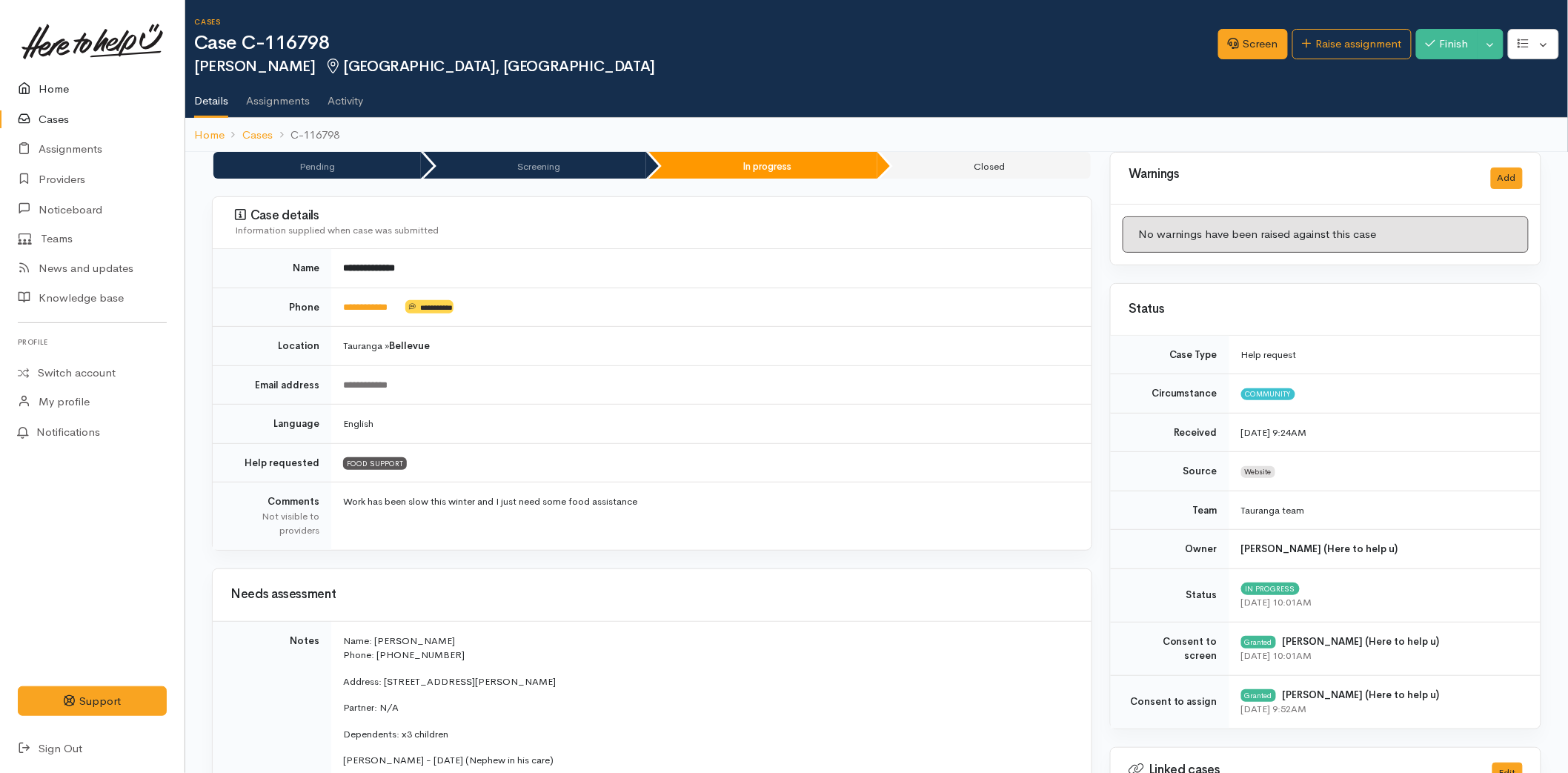
click at [48, 79] on link "Home" at bounding box center [92, 89] width 185 height 30
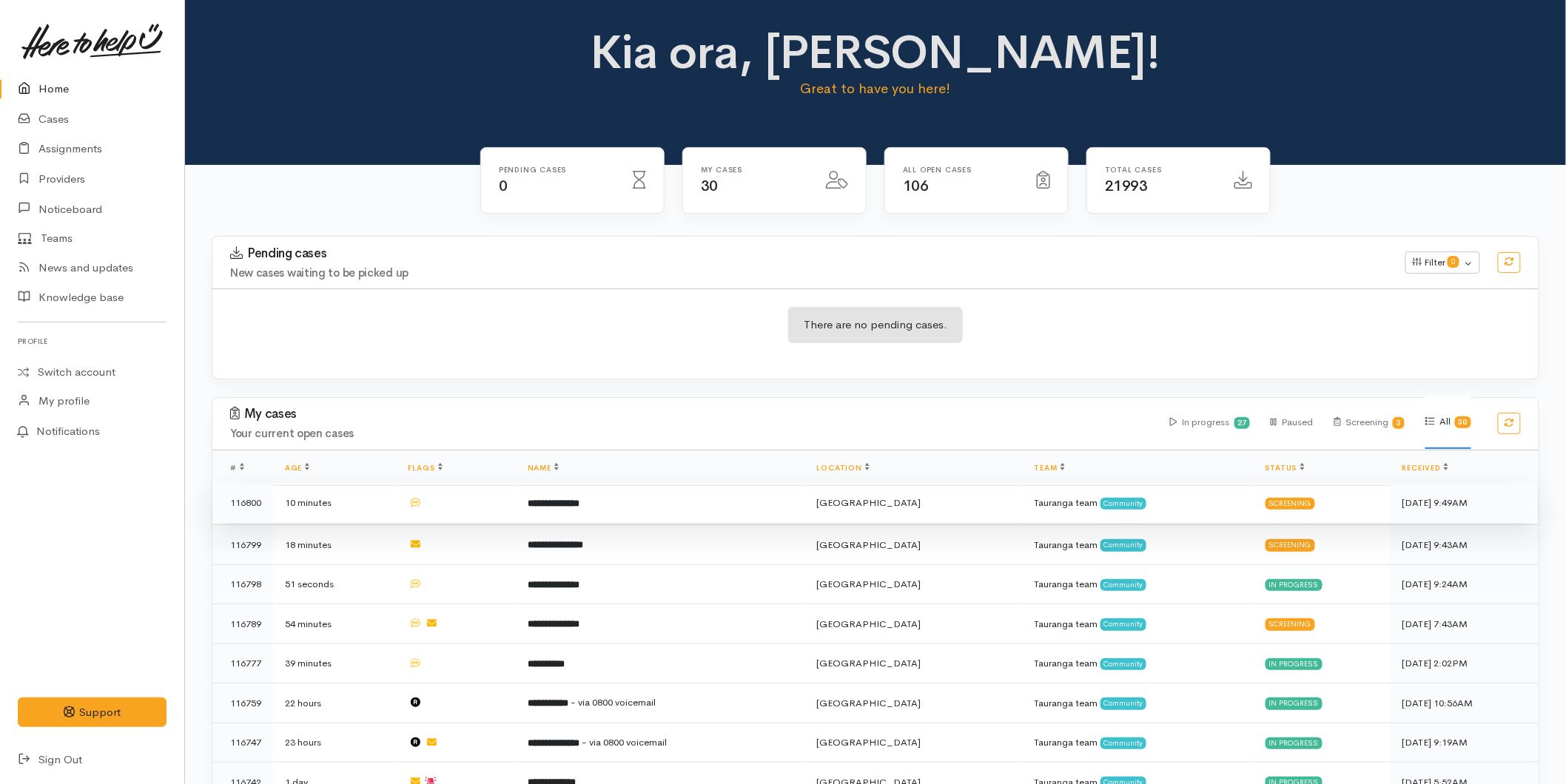
click at [598, 514] on td "**********" at bounding box center [660, 503] width 290 height 40
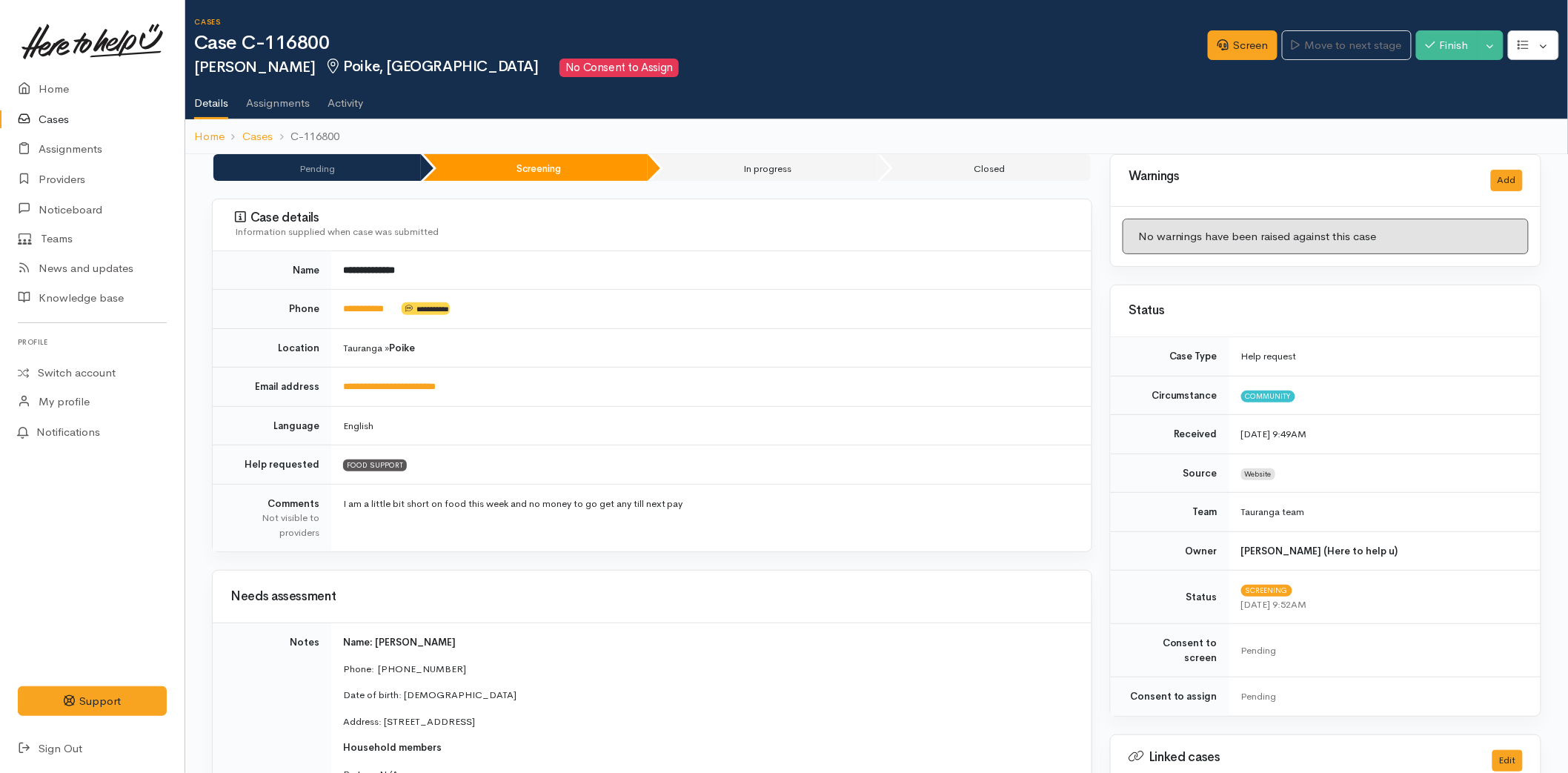
drag, startPoint x: 360, startPoint y: 306, endPoint x: 367, endPoint y: 299, distance: 9.9
click at [361, 305] on link "**********" at bounding box center [363, 309] width 41 height 9
click at [1220, 55] on link "Screen" at bounding box center [1242, 45] width 69 height 30
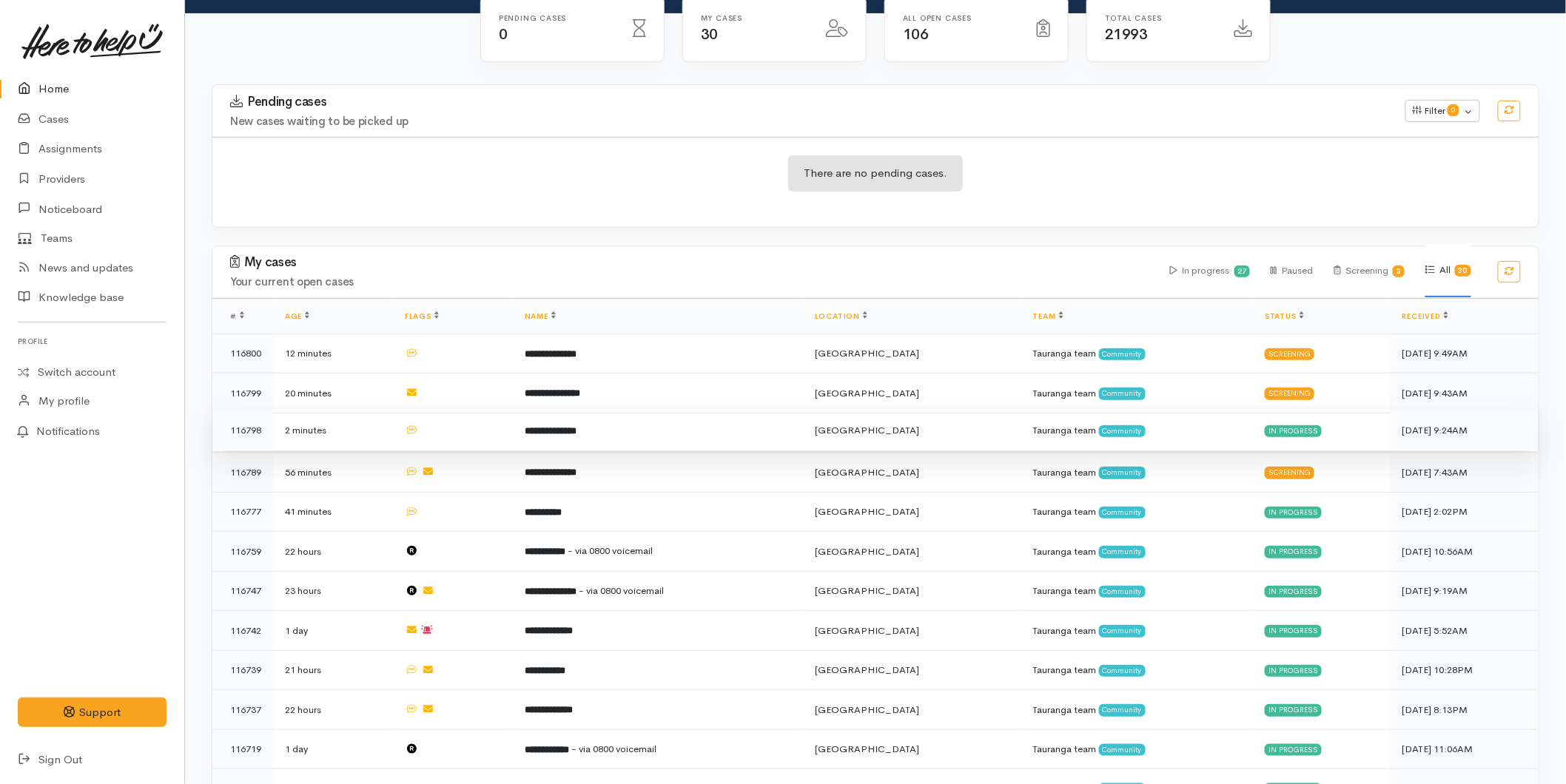
scroll to position [164, 0]
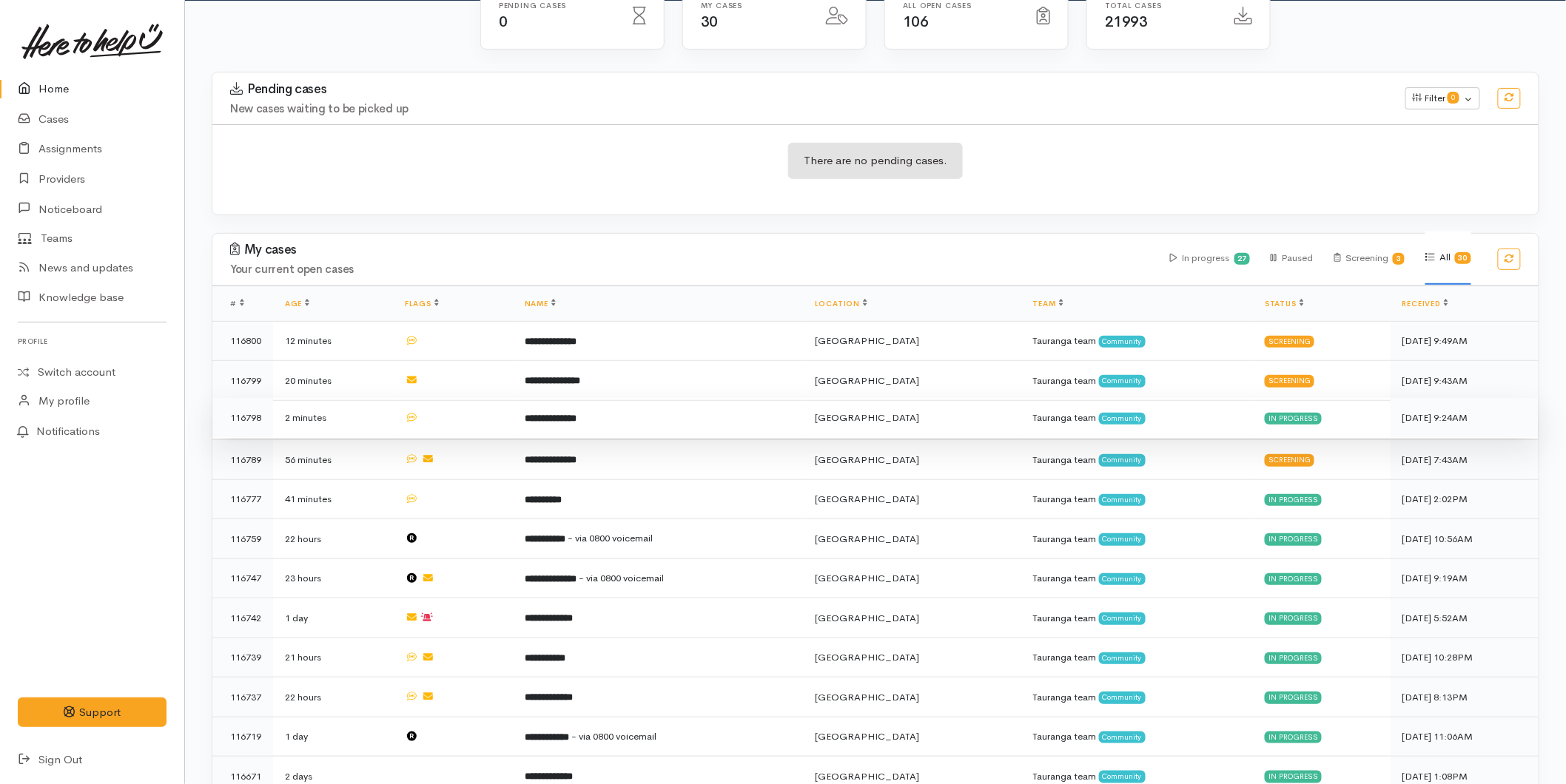
click at [560, 422] on b "**********" at bounding box center [551, 418] width 52 height 9
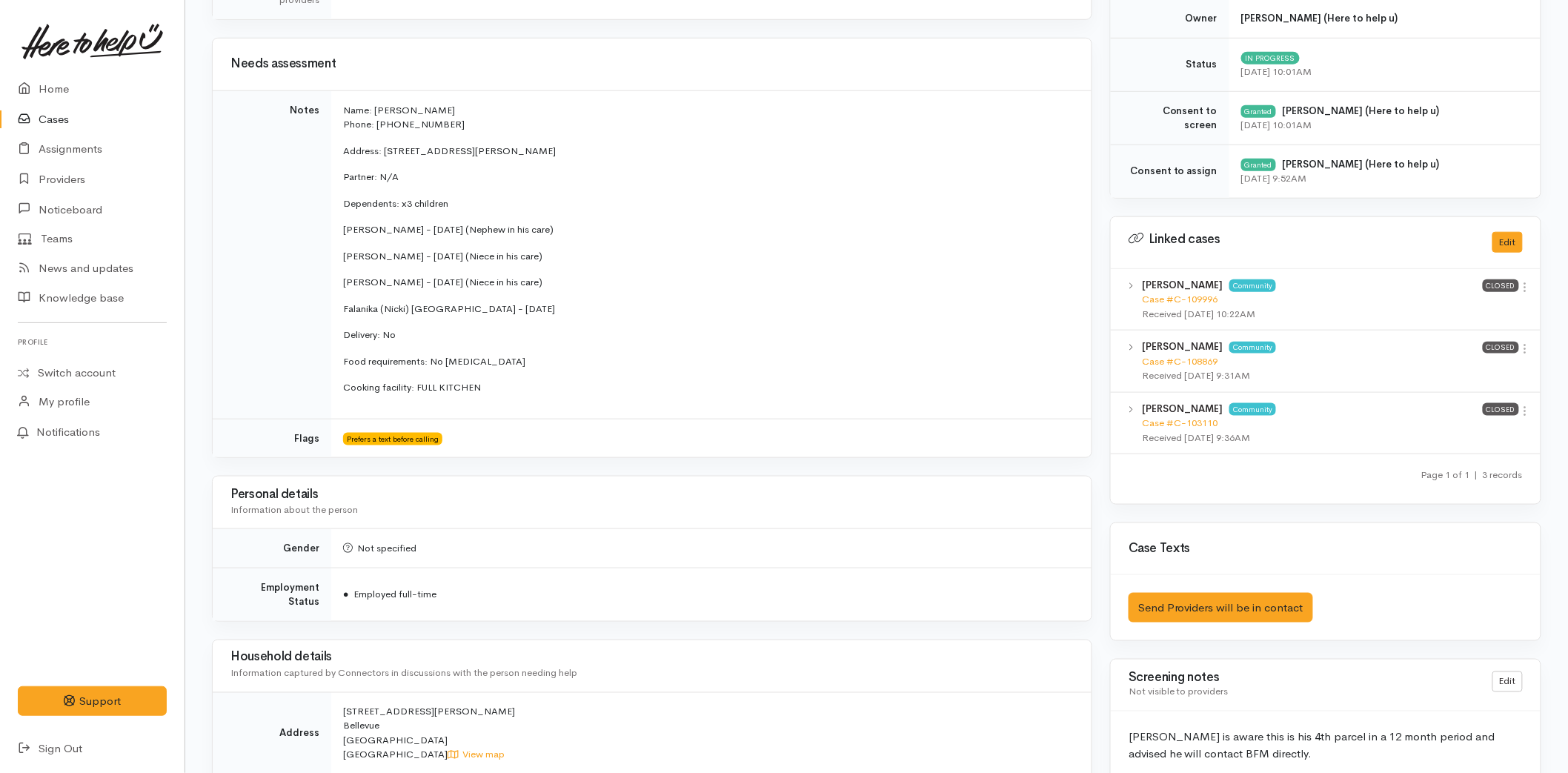
scroll to position [658, 0]
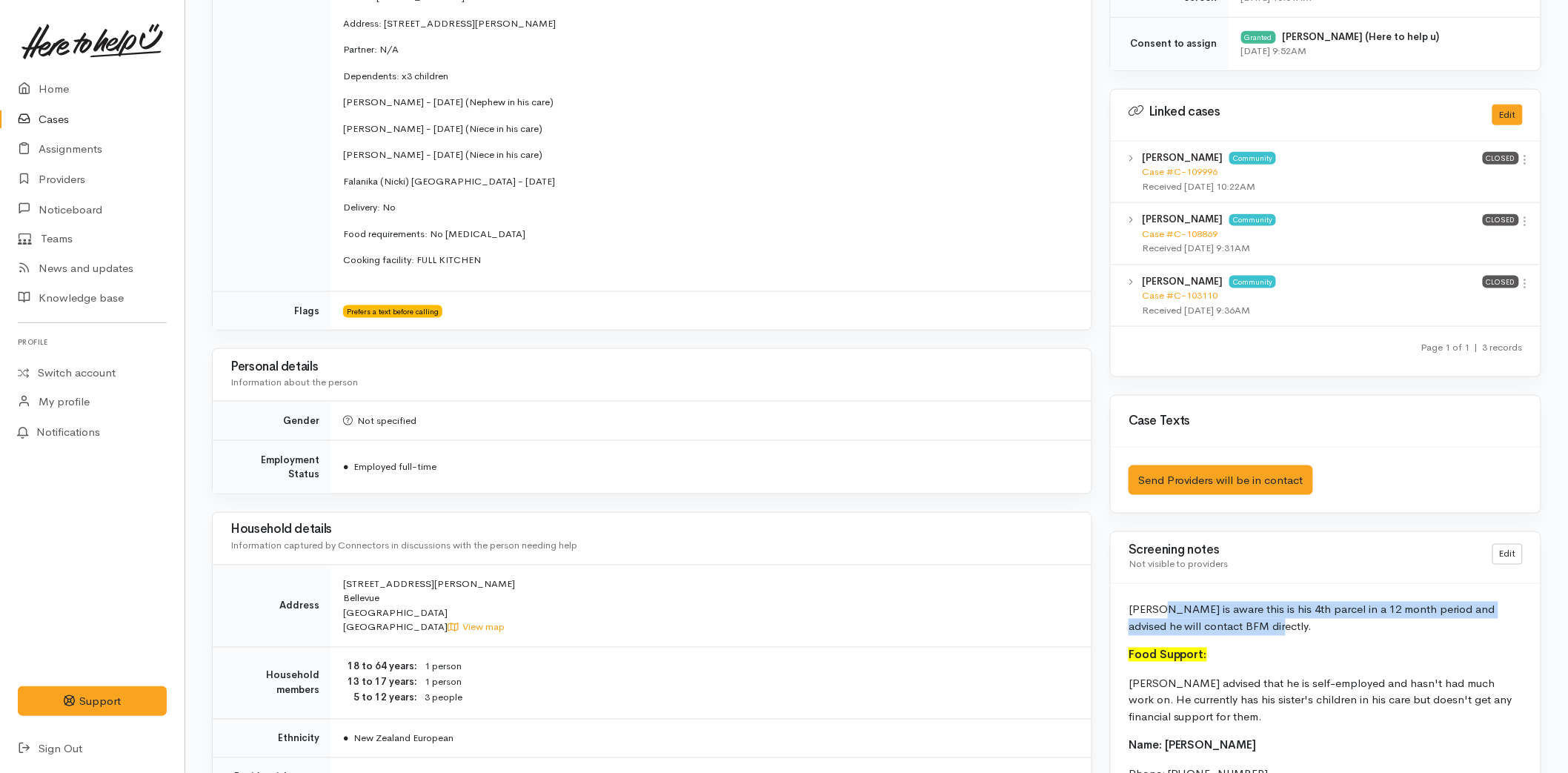
drag, startPoint x: 1245, startPoint y: 631, endPoint x: 1164, endPoint y: 602, distance: 86.0
click at [1164, 602] on p "[PERSON_NAME] is aware this is his 4th parcel in a 12 month period and advised …" at bounding box center [1326, 619] width 395 height 34
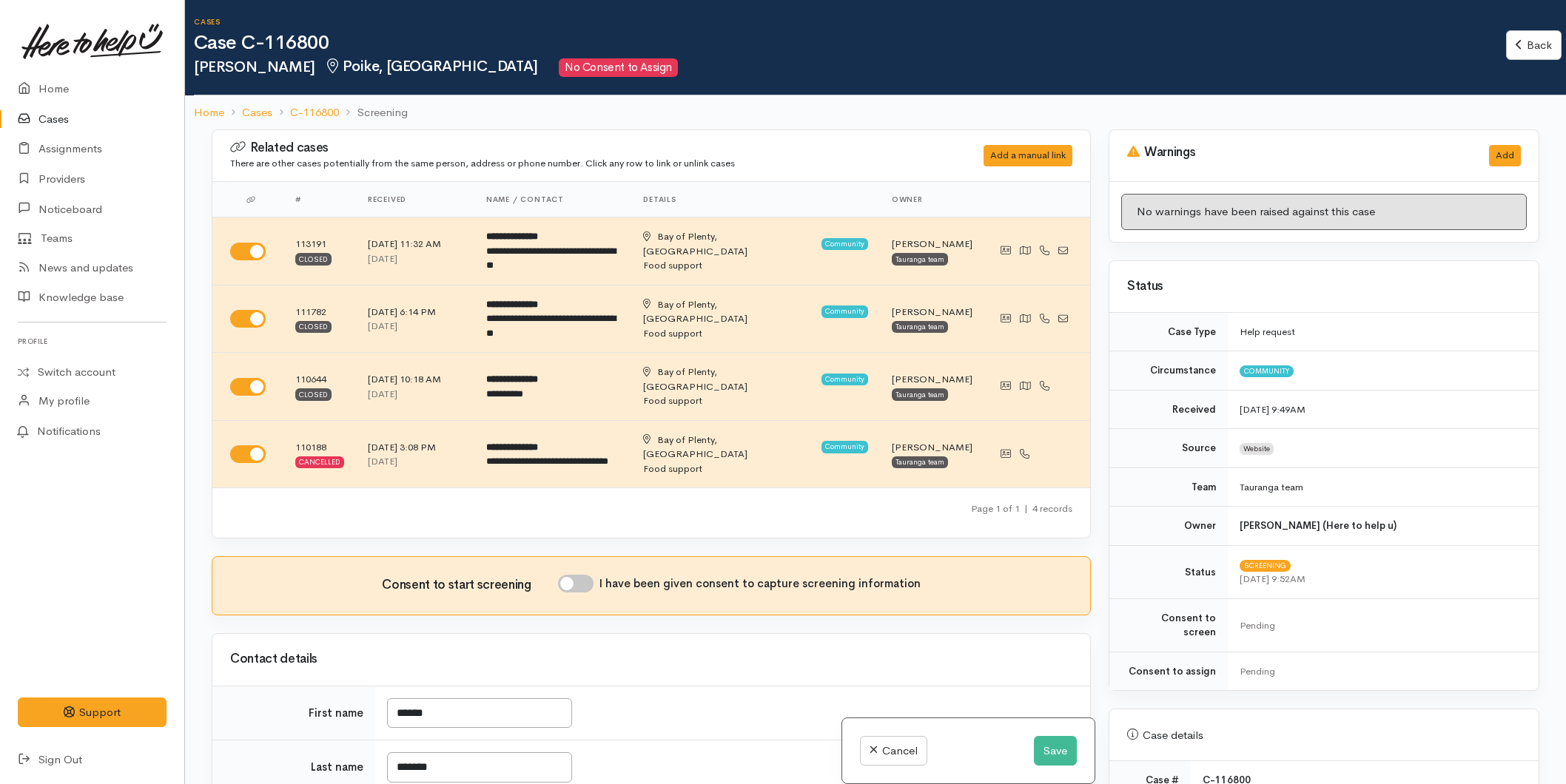
select select "2"
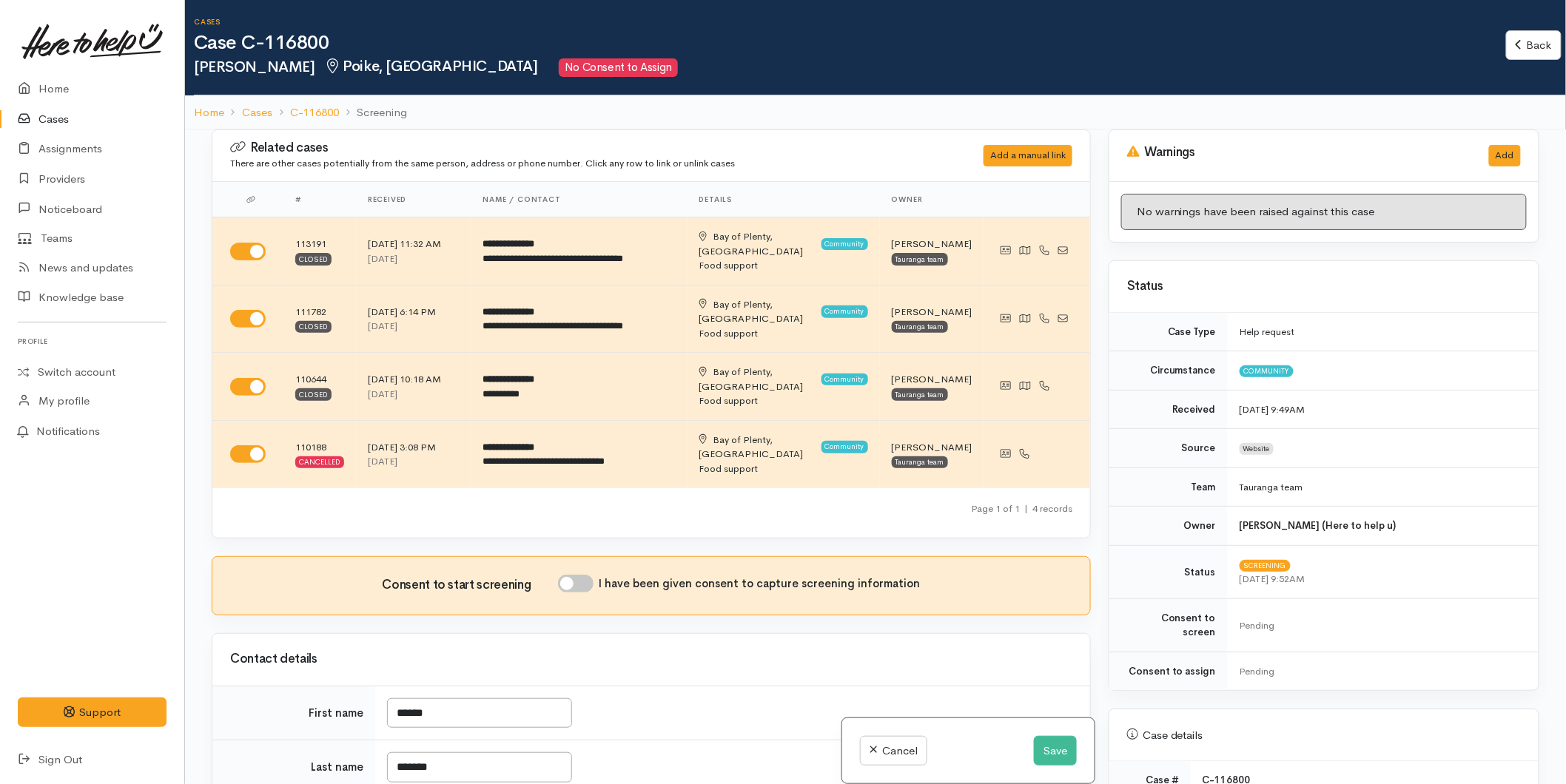
scroll to position [657, 0]
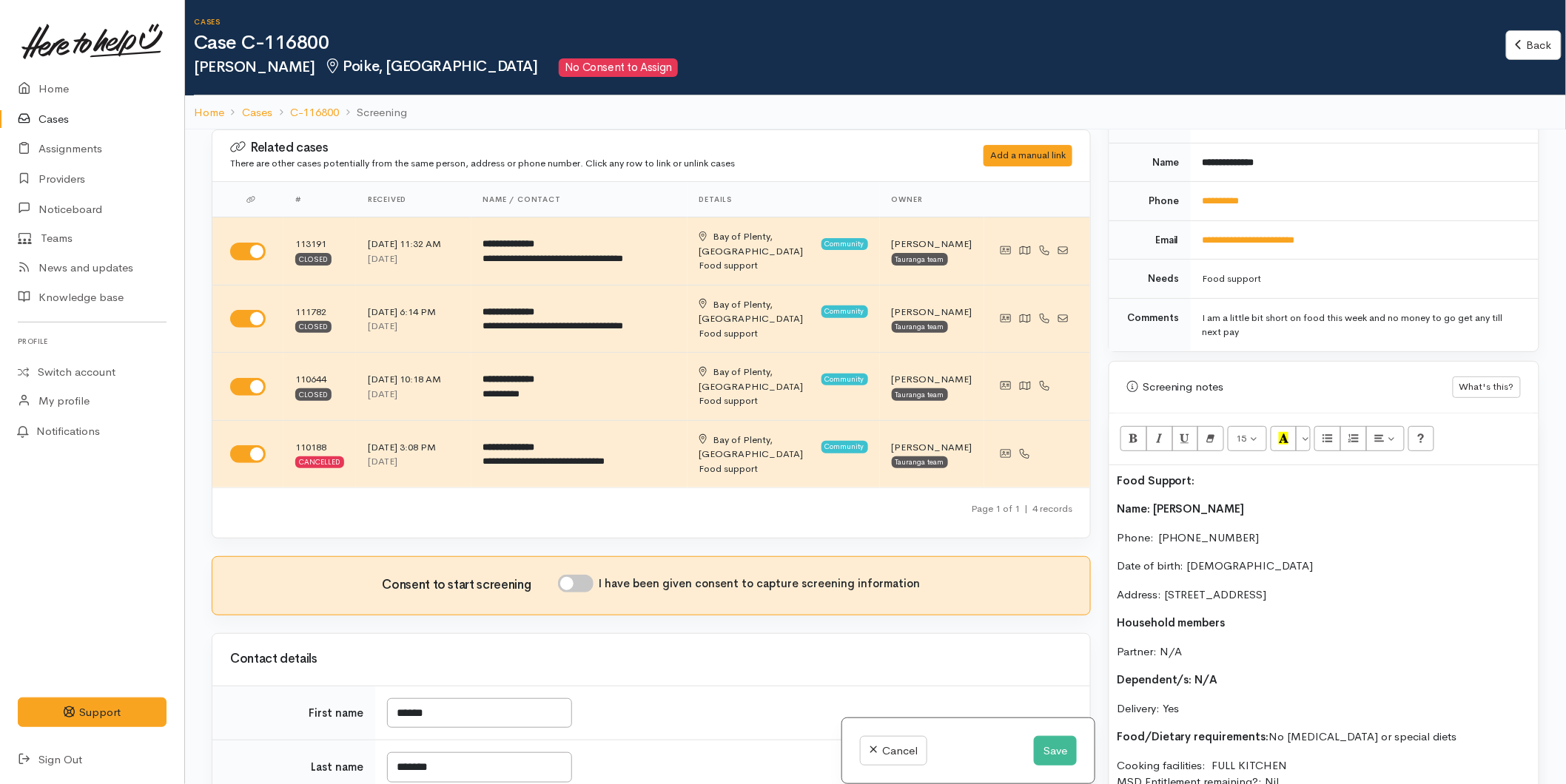
click at [1114, 466] on div "Food Support: Name: Danika Andrews Phone:  0223800658 Date of birth: 20/06/2004…" at bounding box center [1324, 694] width 429 height 459
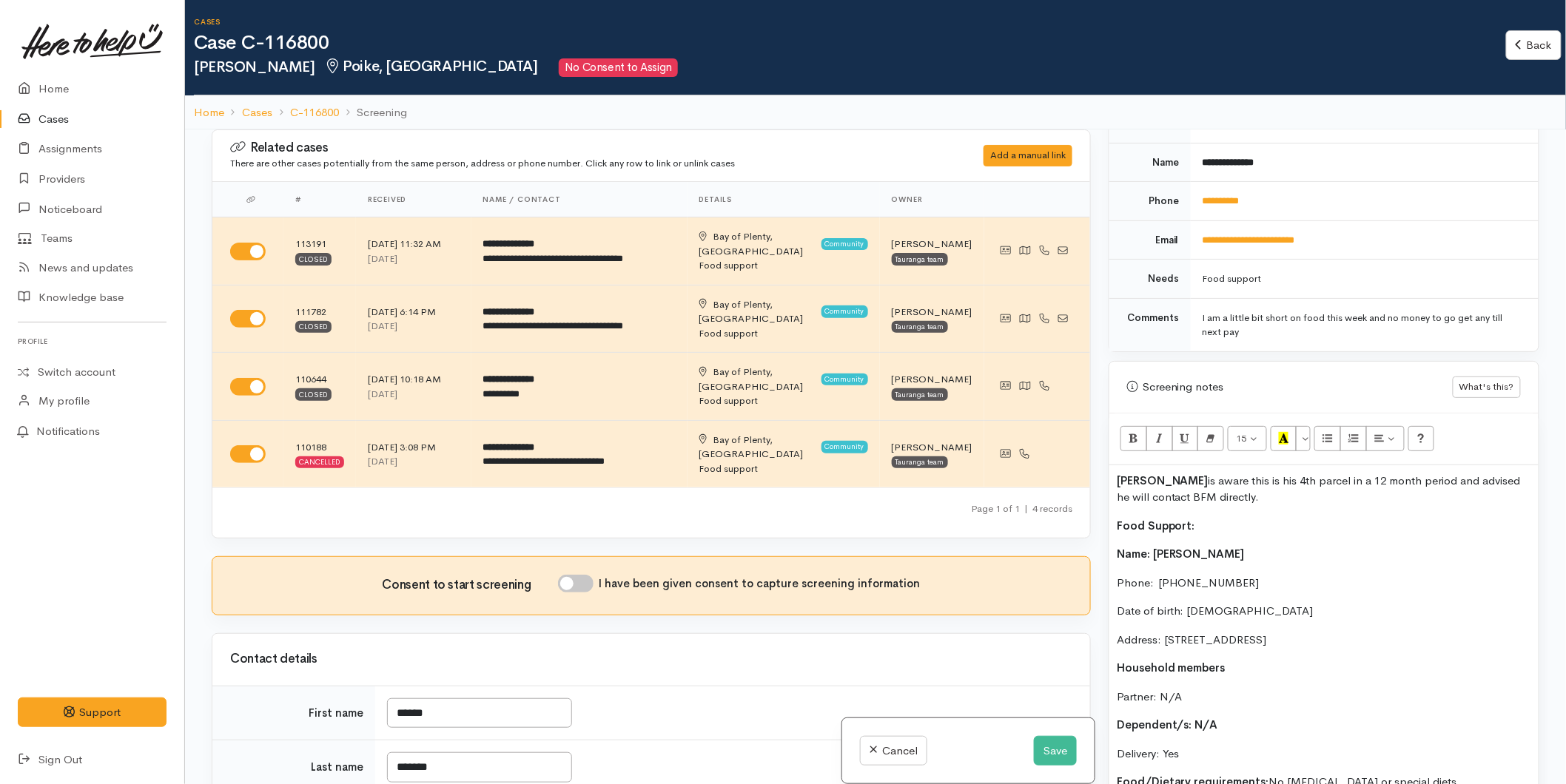
drag, startPoint x: 1149, startPoint y: 486, endPoint x: 1096, endPoint y: 459, distance: 59.5
click at [1096, 459] on div "Related cases There are other cases potentially from the same person, address o…" at bounding box center [875, 521] width 1346 height 784
click at [1130, 432] on icon "Bold (CTRL+B)" at bounding box center [1133, 438] width 9 height 12
click at [585, 575] on input "I have been given consent to capture screening information" at bounding box center [576, 583] width 36 height 18
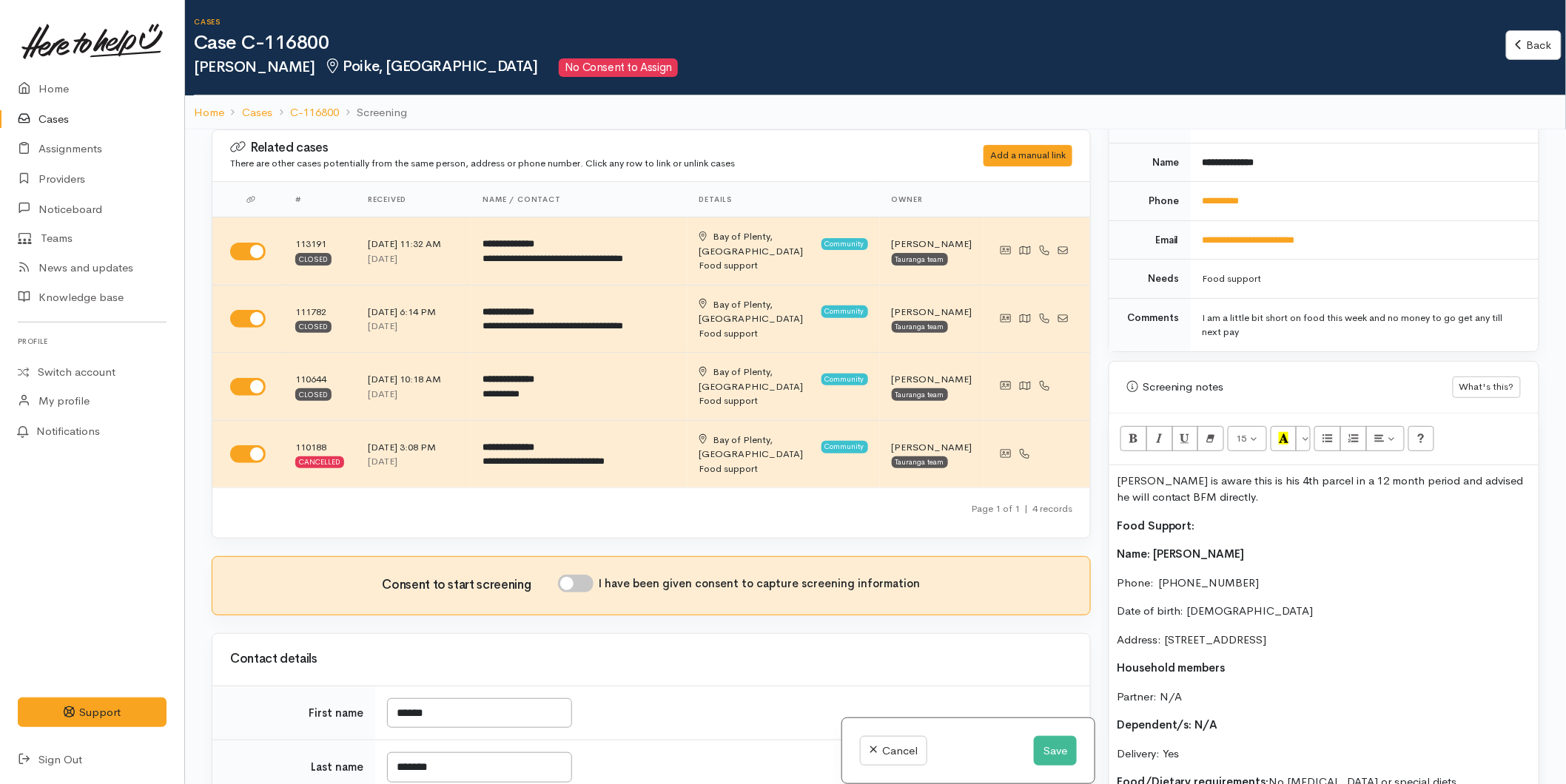
checkbox input "true"
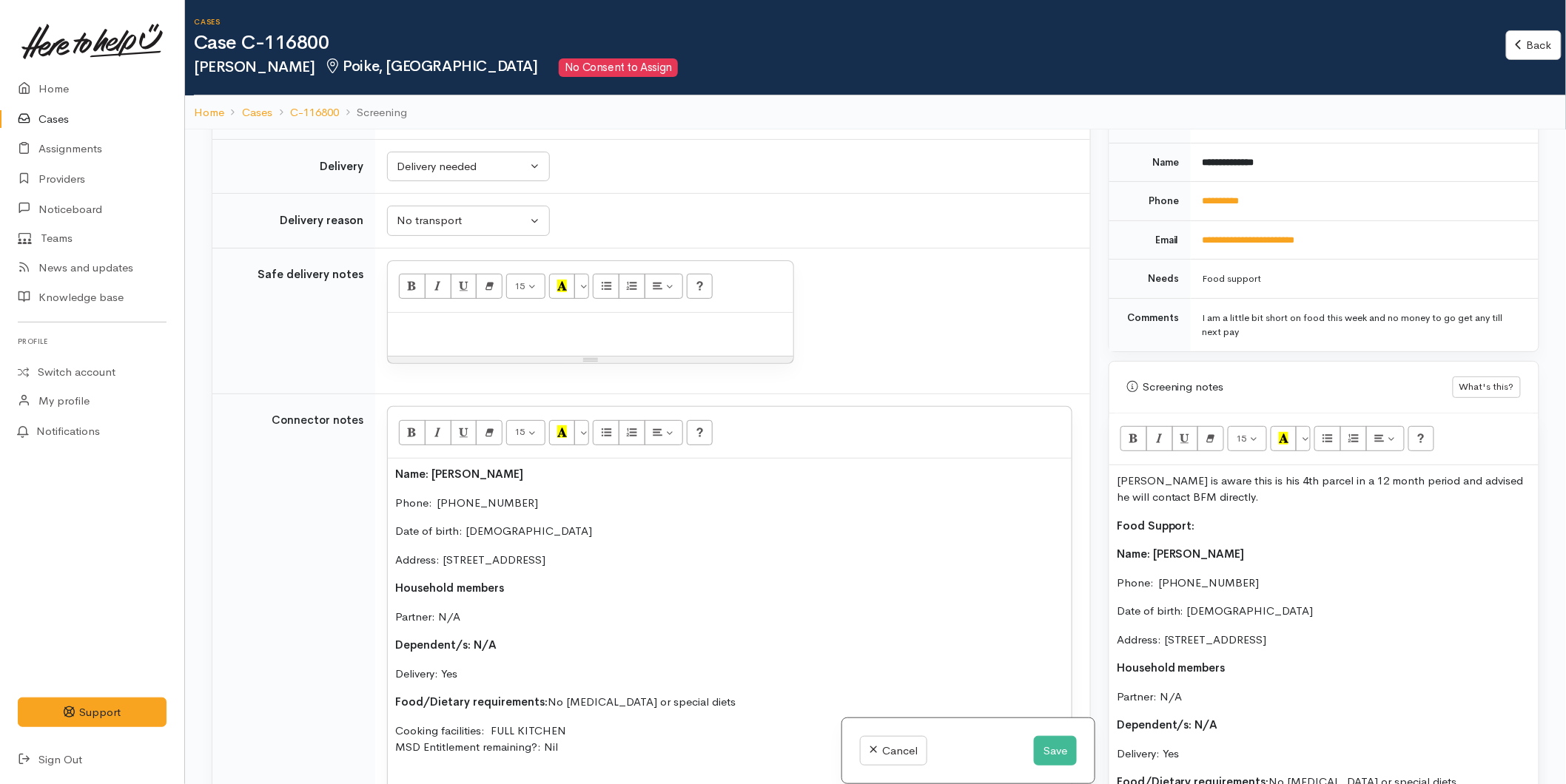
scroll to position [1151, 0]
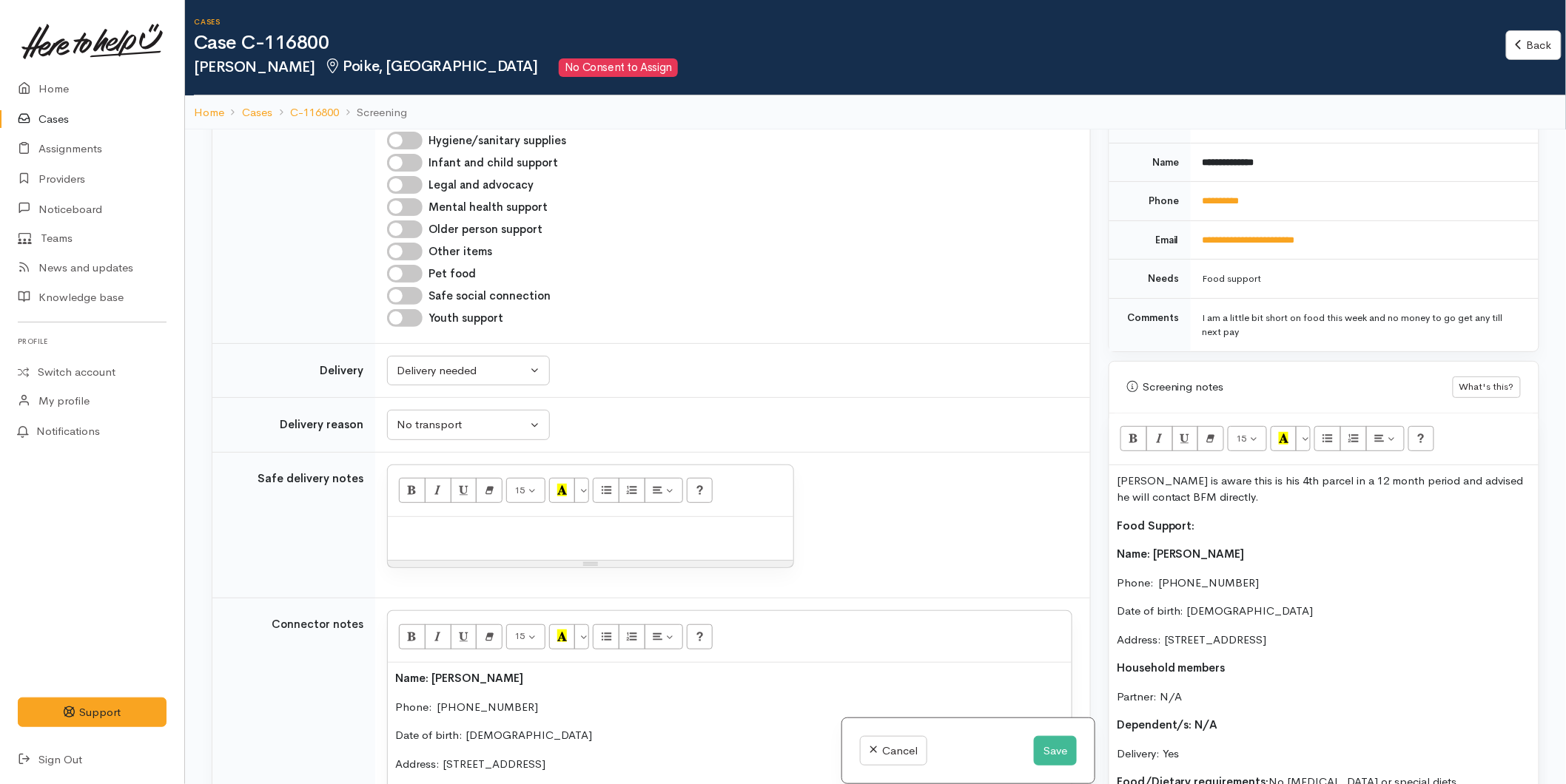
click at [435, 525] on p at bounding box center [590, 533] width 391 height 17
paste div
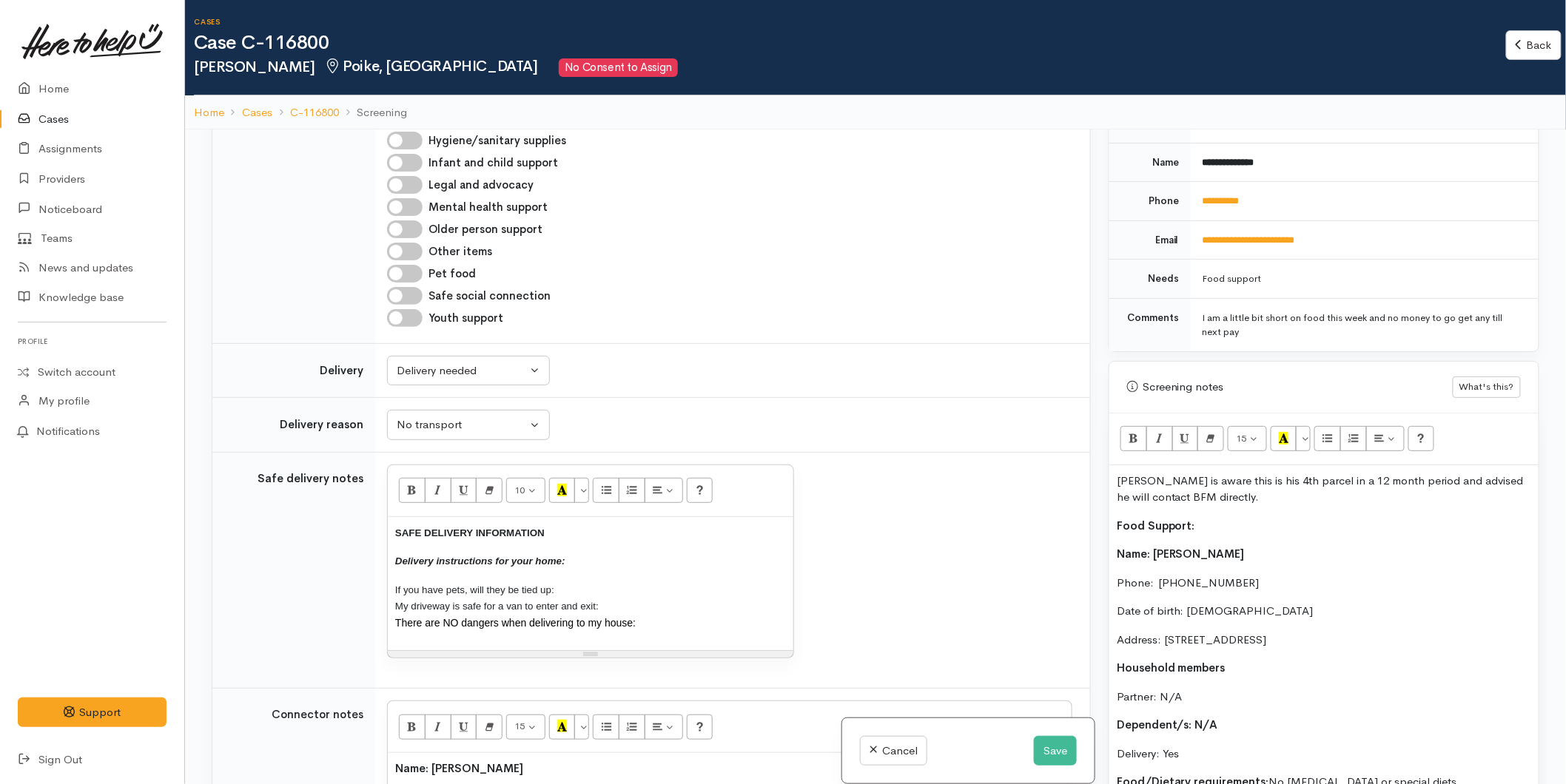
drag, startPoint x: 663, startPoint y: 573, endPoint x: 206, endPoint y: 427, distance: 479.8
click at [206, 427] on div "Related cases There are other cases potentially from the same person, address o…" at bounding box center [651, 521] width 897 height 784
click at [580, 478] on button "More Color" at bounding box center [581, 490] width 15 height 25
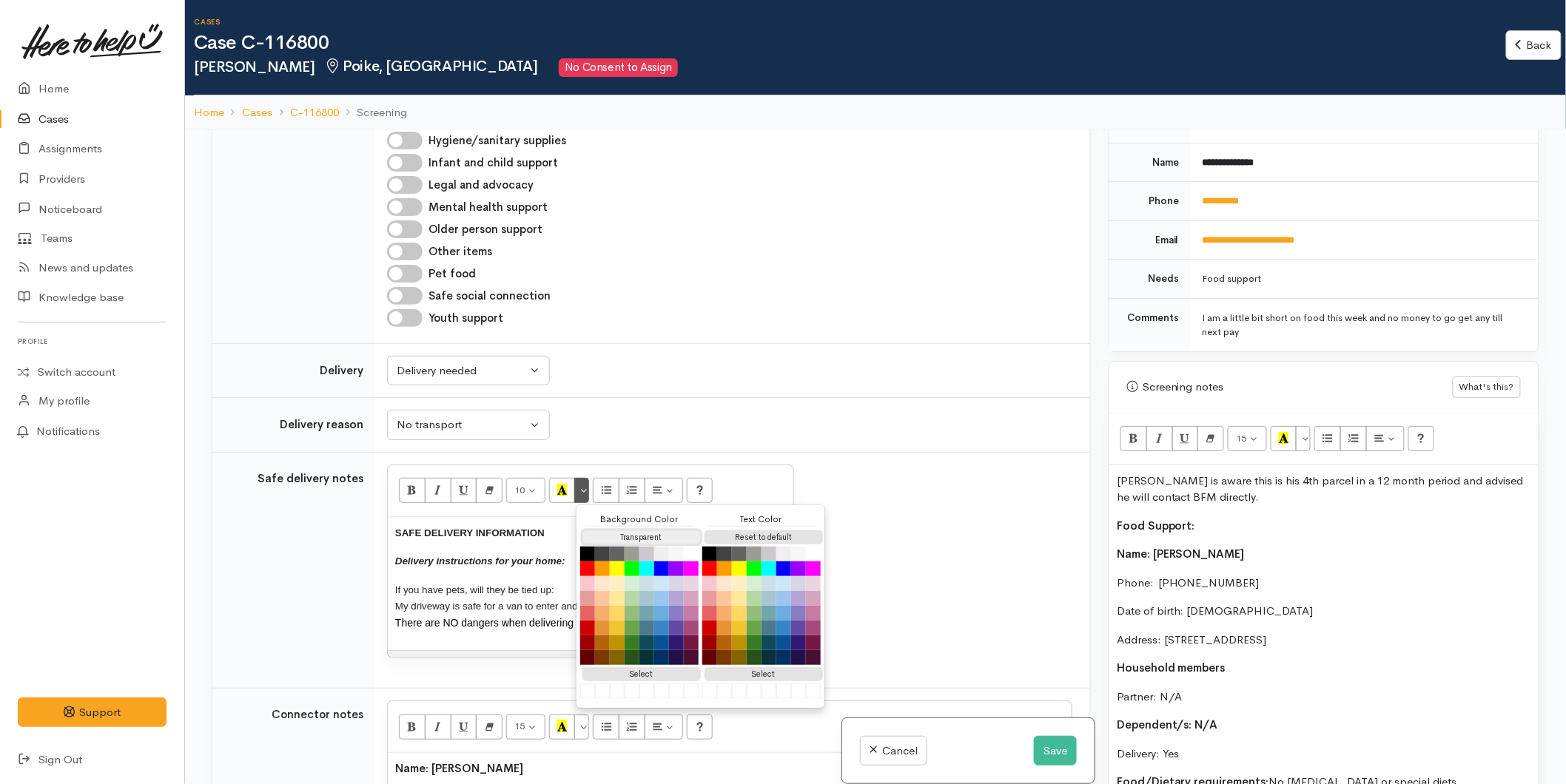
drag, startPoint x: 611, startPoint y: 483, endPoint x: 639, endPoint y: 486, distance: 28.2
click at [608, 530] on button "Transparent" at bounding box center [642, 537] width 118 height 14
click at [750, 530] on button "Reset to default" at bounding box center [764, 537] width 118 height 14
click at [523, 517] on div "SAFE DELIVERY INFORMATION Delivery instructions for your home: If you have pets…" at bounding box center [590, 584] width 406 height 134
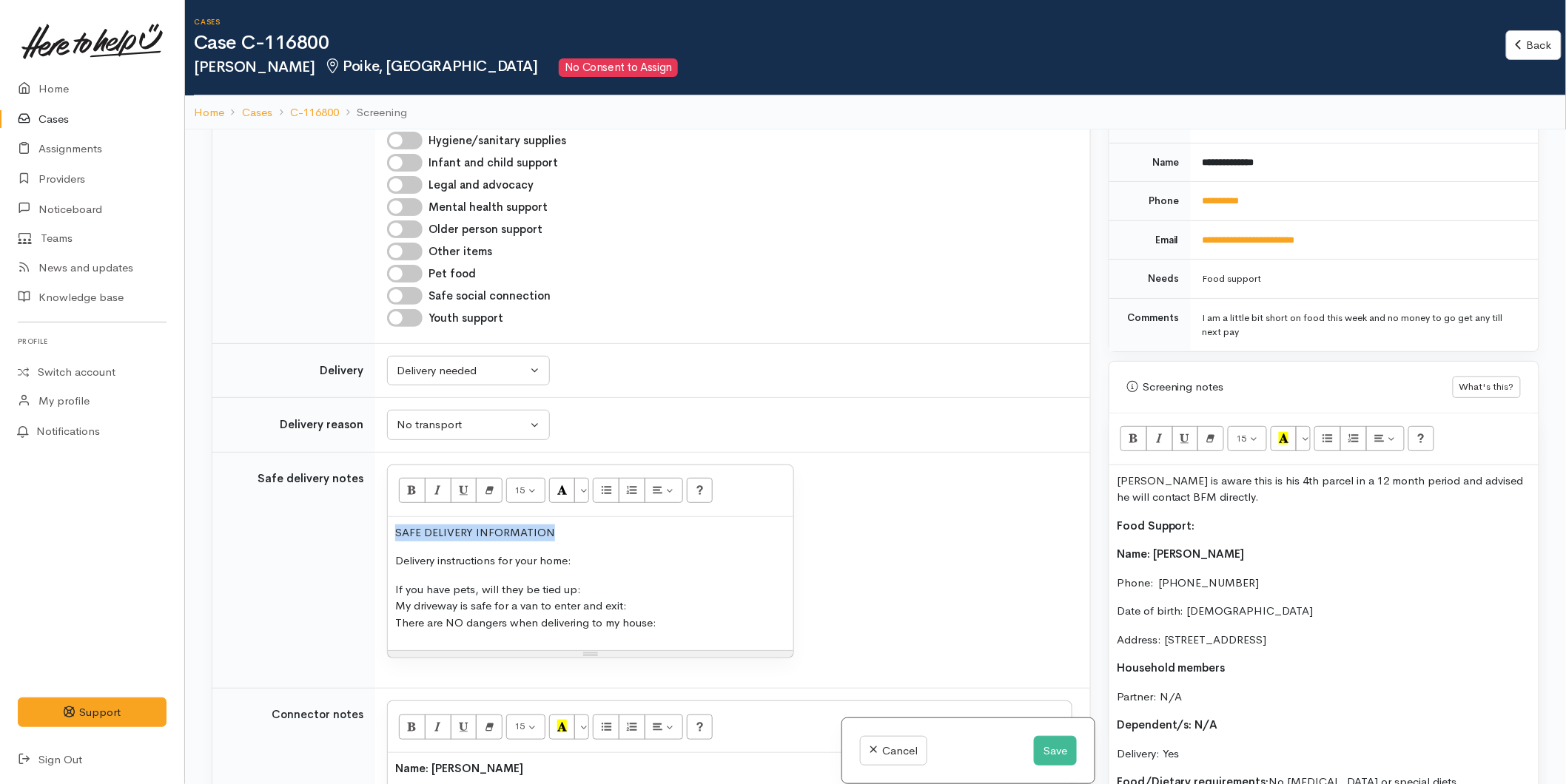
drag, startPoint x: 424, startPoint y: 476, endPoint x: 341, endPoint y: 465, distance: 83.7
click at [335, 469] on tr "Safe delivery notes 15 8 9 10 11 12 14 18 24 36 Background Color Transparent Se…" at bounding box center [651, 571] width 878 height 237
click at [411, 483] on icon "Bold (CTRL+B)" at bounding box center [412, 490] width 9 height 12
click at [623, 553] on p "Delivery instructions for your home:" at bounding box center [590, 561] width 391 height 17
click at [603, 582] on p "If you have pets, will they be tied up: My driveway is safe for a van to enter …" at bounding box center [590, 606] width 391 height 51
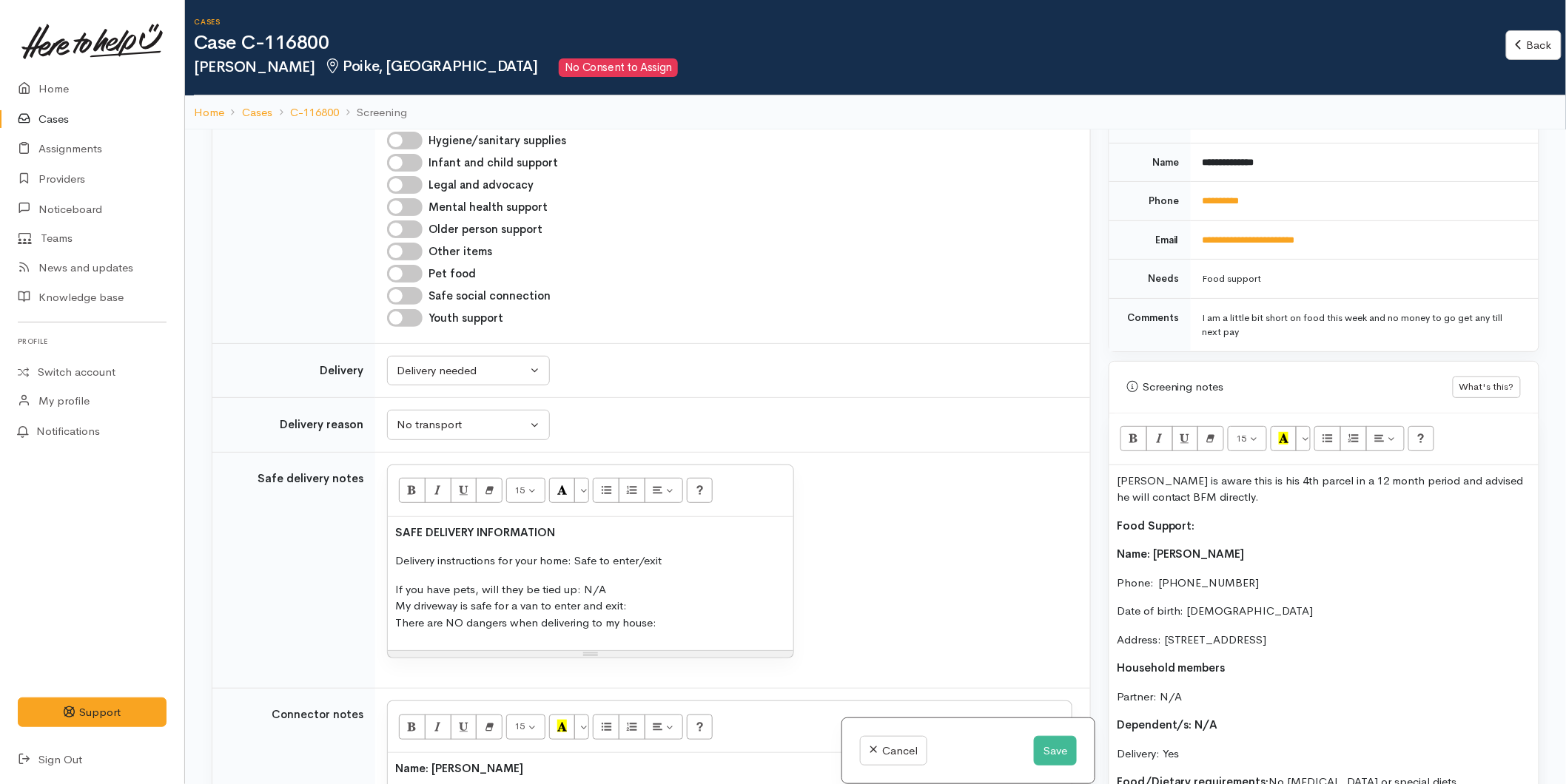
click at [676, 582] on p "If you have pets, will they be tied up: N/A My driveway is safe for a van to en…" at bounding box center [590, 606] width 391 height 51
click at [671, 582] on p "If you have pets, will they be tied up: N/A My driveway is safe for a van to en…" at bounding box center [590, 606] width 391 height 51
click at [664, 582] on p "If you have pets, will they be tied up: N/A My driveway is safe for a van to en…" at bounding box center [590, 606] width 391 height 51
click at [661, 582] on p "If you have pets, will they be tied up: N/A My driveway is safe for a van to en…" at bounding box center [590, 606] width 391 height 51
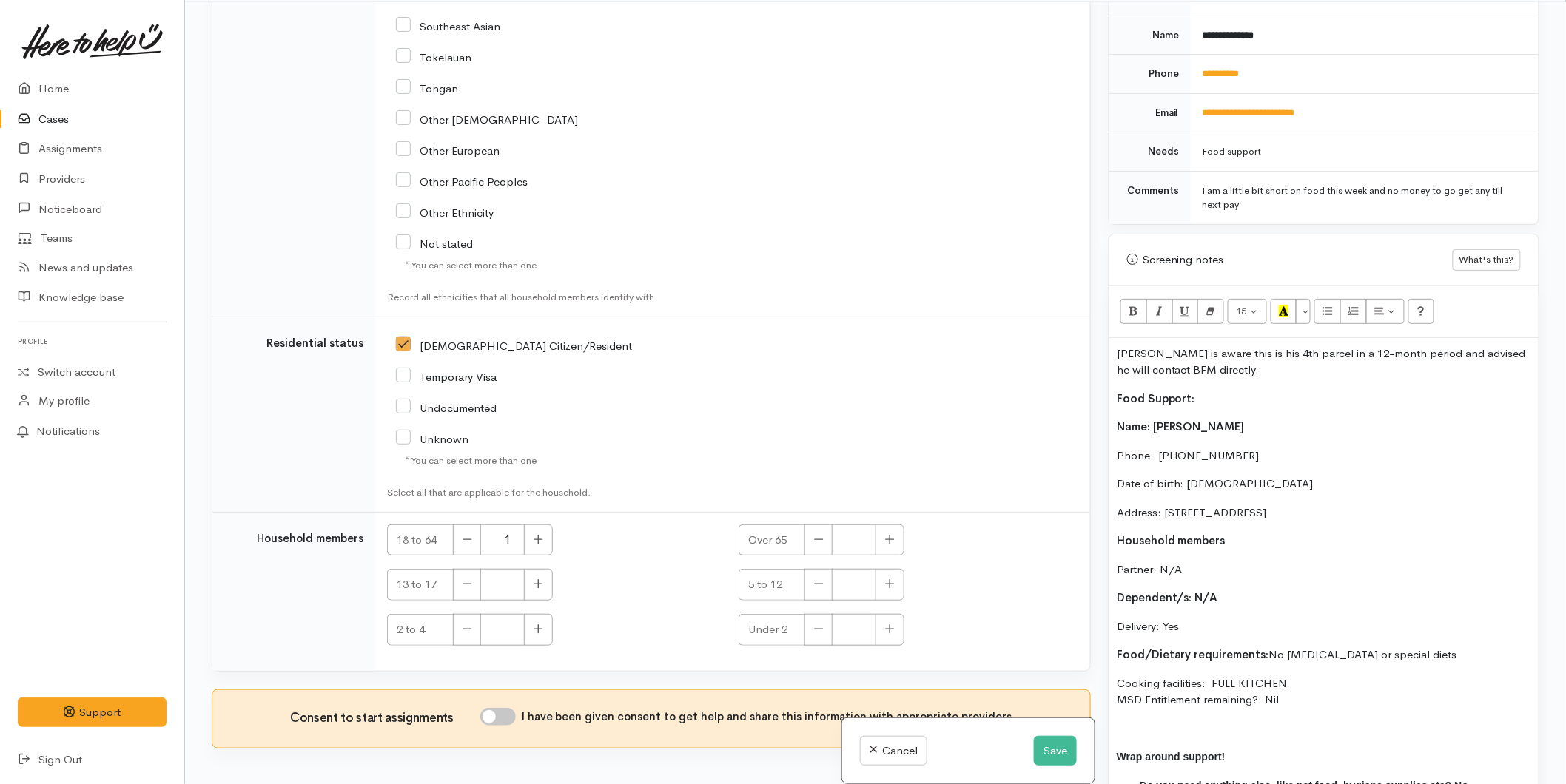
scroll to position [129, 0]
click at [505, 706] on input "I have been given consent to get help and share this information with appropria…" at bounding box center [498, 715] width 36 height 18
checkbox input "true"
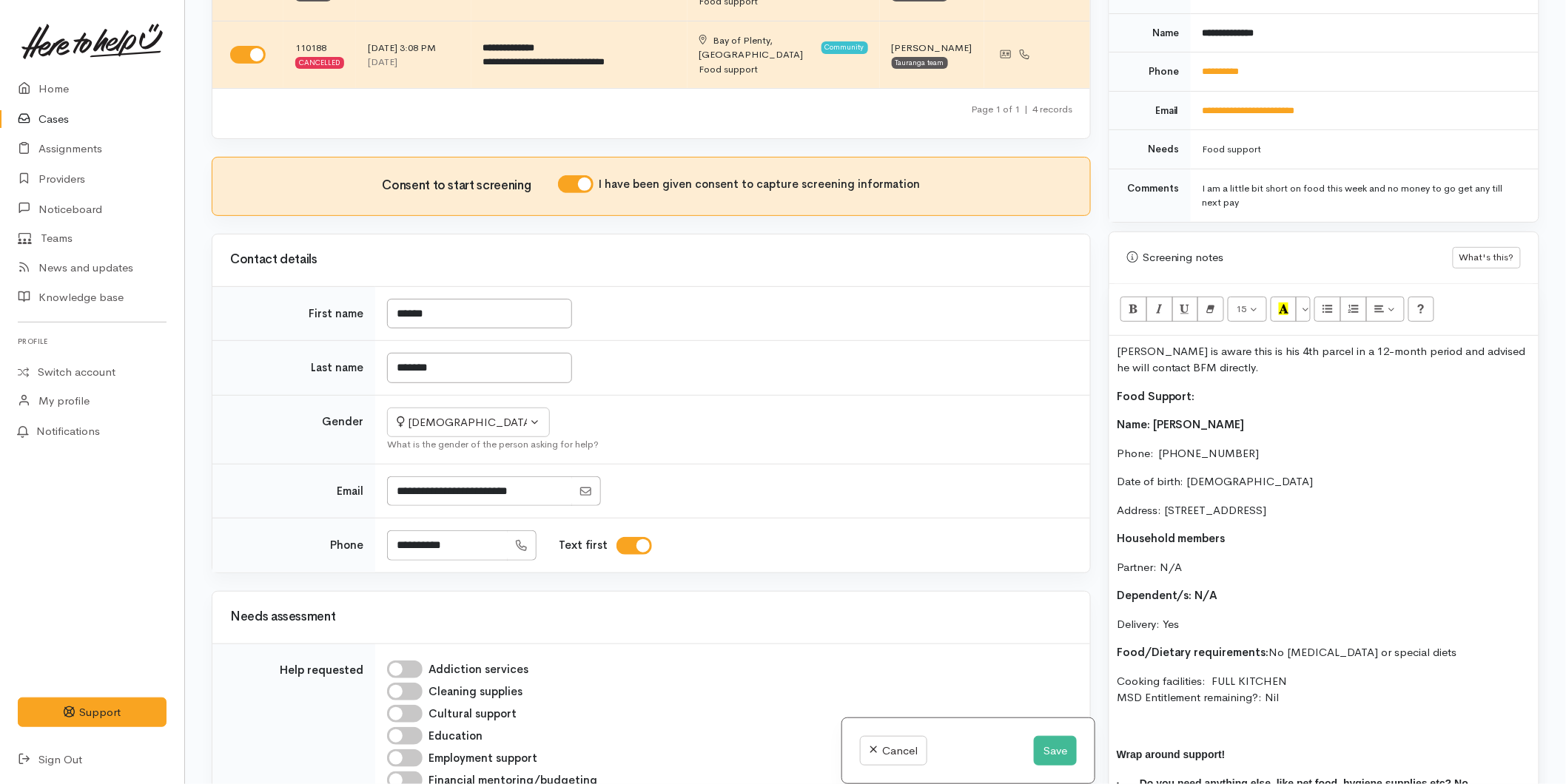
scroll to position [135, 0]
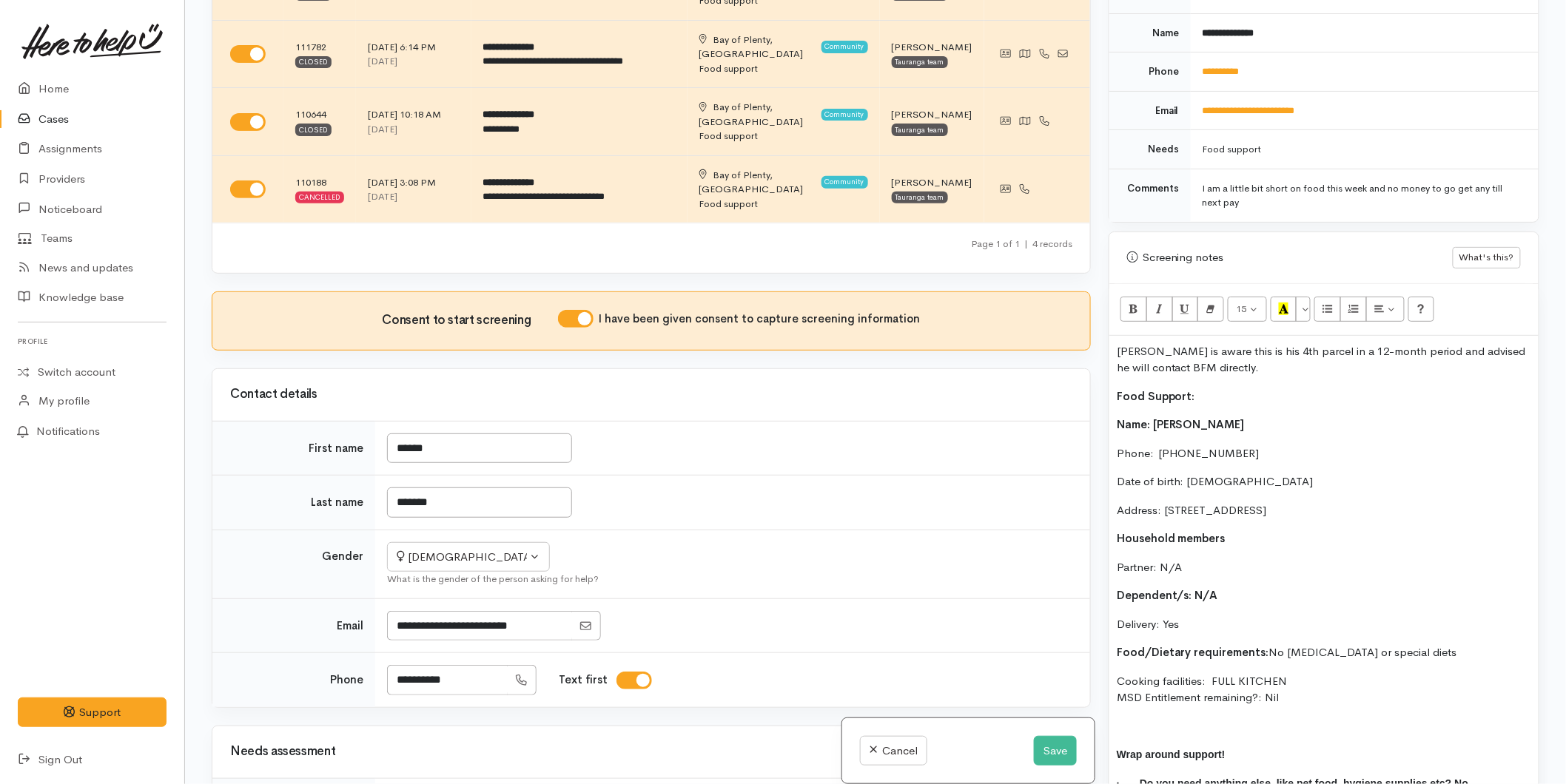
click at [1112, 395] on div "Danika is aware this is his 4th parcel in a 12-month period and advised he will…" at bounding box center [1324, 587] width 429 height 504
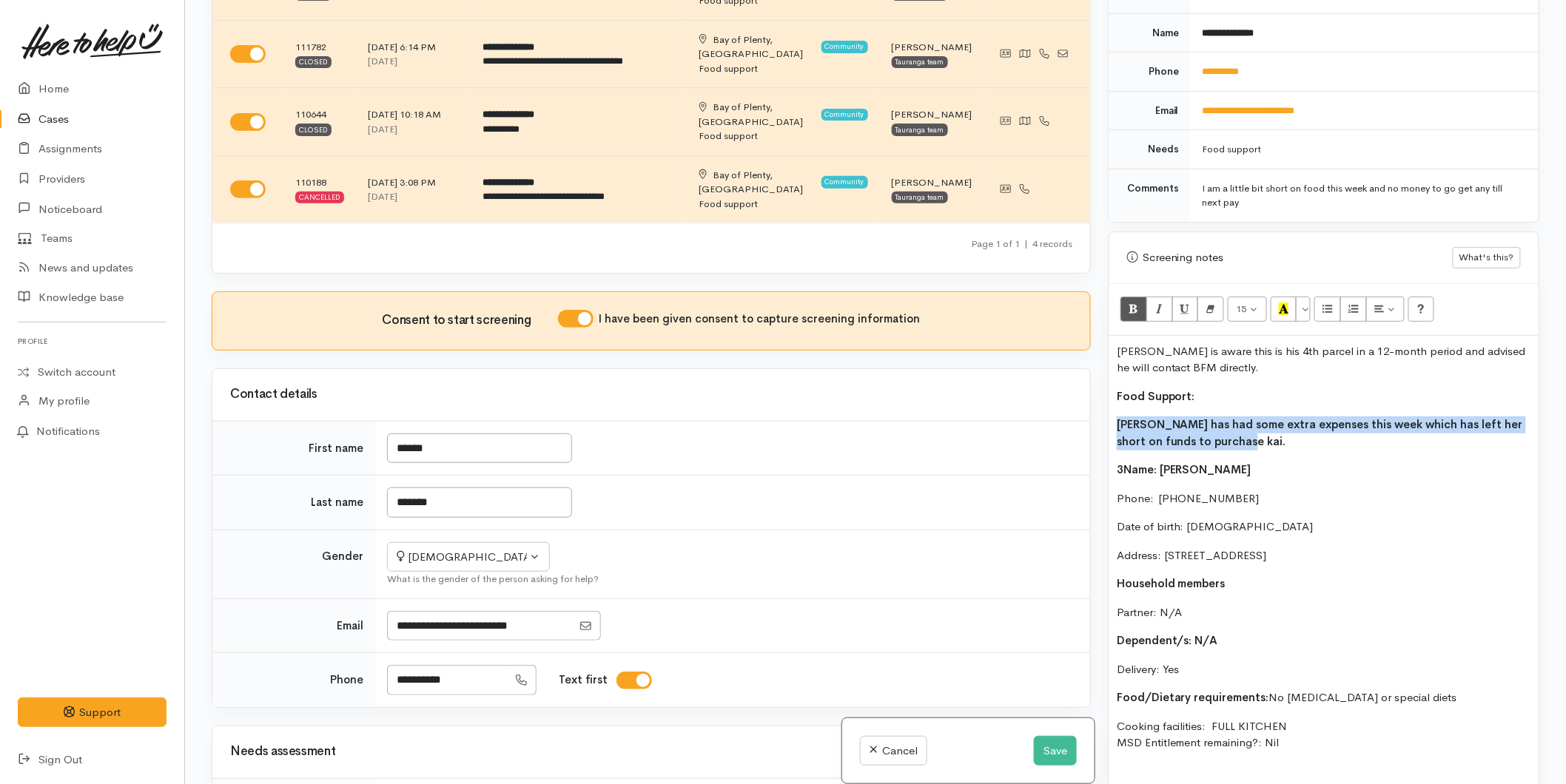
drag, startPoint x: 1244, startPoint y: 424, endPoint x: 1105, endPoint y: 400, distance: 141.1
click at [1105, 400] on div "Warnings Add No warnings have been raised against this case Add Warning Title ●…" at bounding box center [1324, 392] width 449 height 784
click at [1131, 303] on icon "Bold (CTRL+B)" at bounding box center [1133, 309] width 9 height 12
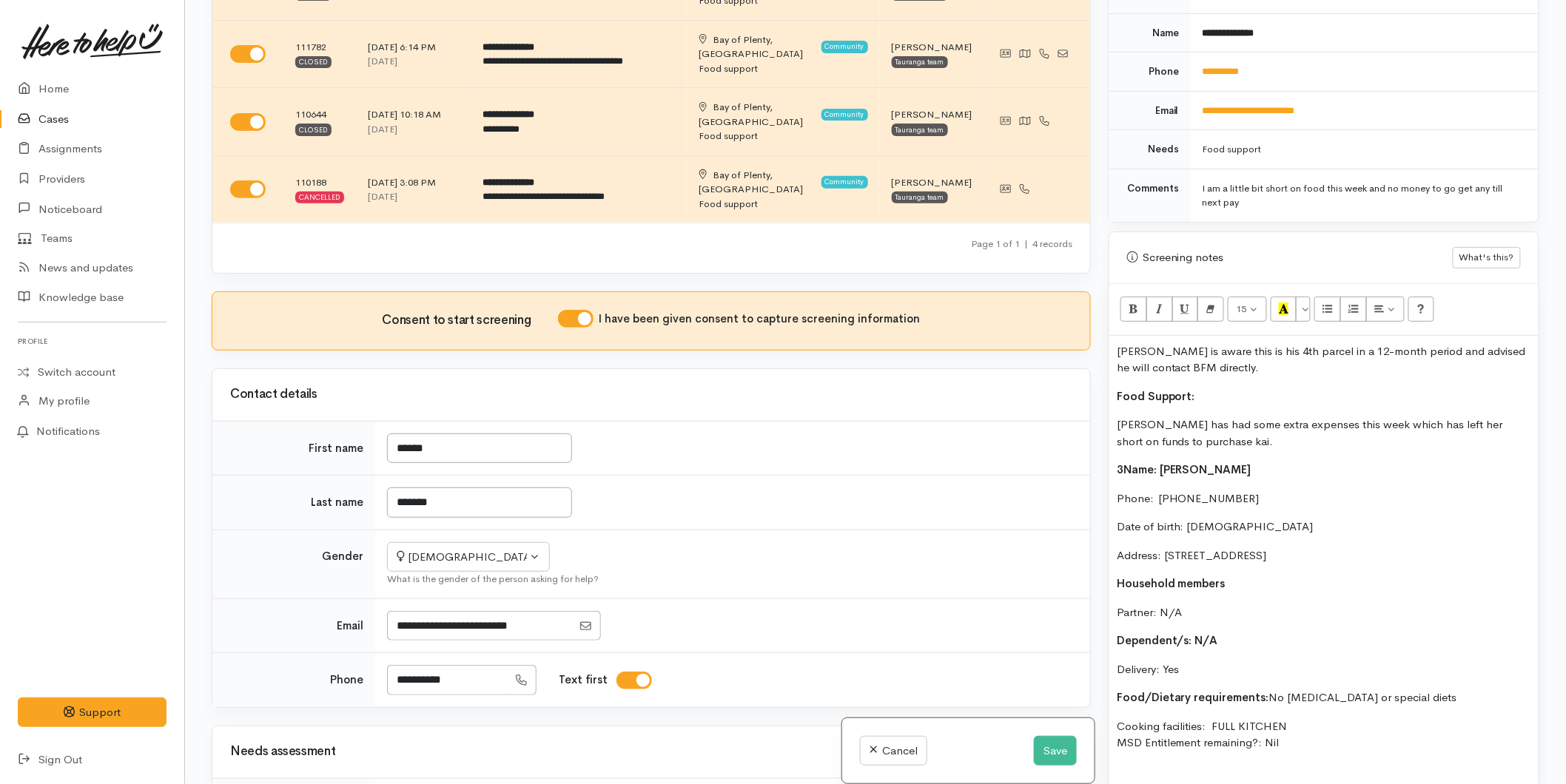
click at [1157, 389] on b "Food Support:" at bounding box center [1156, 396] width 79 height 14
drag, startPoint x: 1121, startPoint y: 380, endPoint x: 1230, endPoint y: 322, distance: 123.5
click at [1103, 375] on div "Warnings Add No warnings have been raised against this case Add Warning Title ●…" at bounding box center [1324, 392] width 449 height 784
click at [1280, 303] on icon "Recent Color" at bounding box center [1283, 309] width 9 height 12
click at [1228, 388] on p "Food Support:" at bounding box center [1324, 397] width 414 height 17
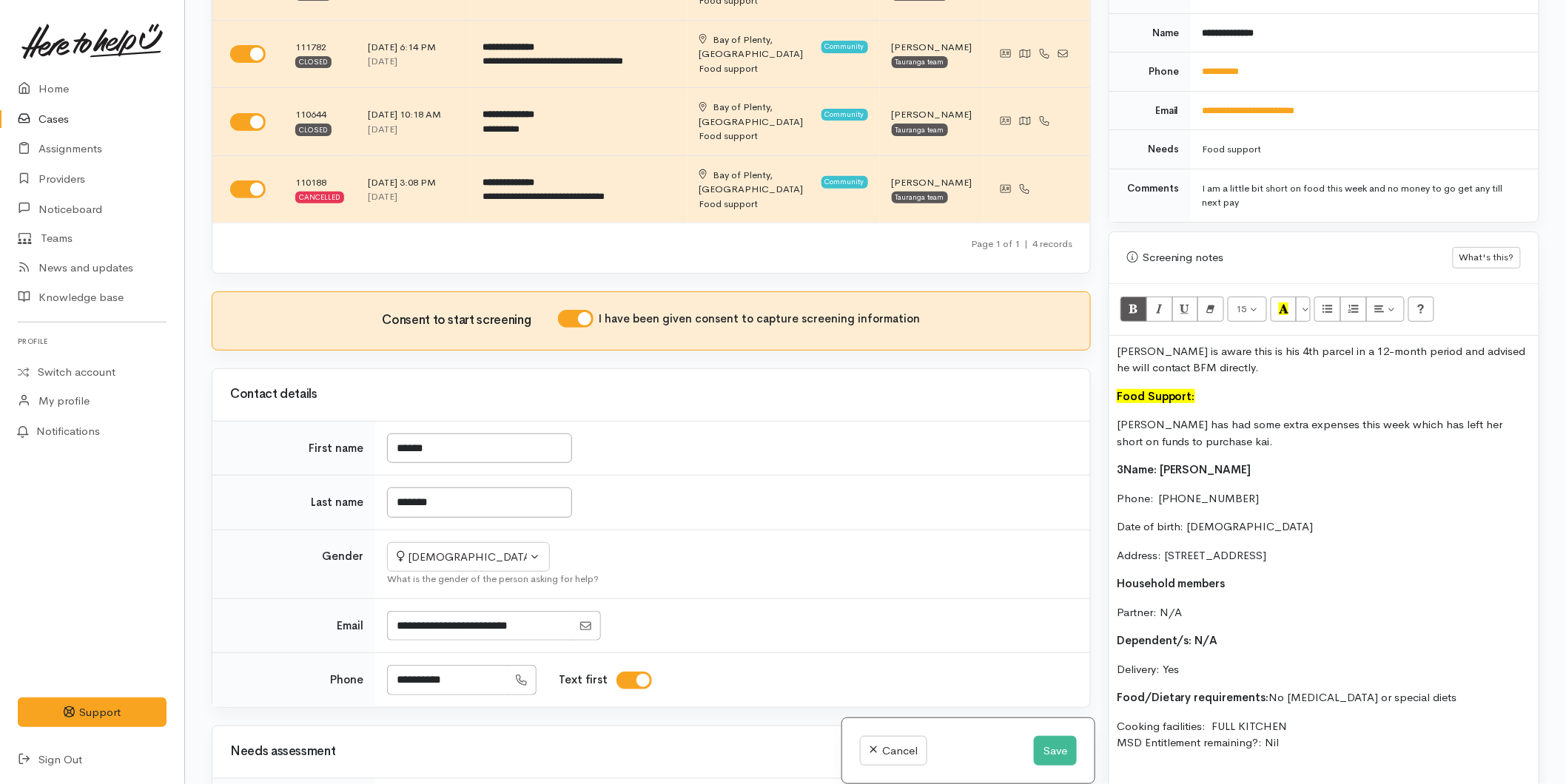
click at [1110, 522] on div "Danika is aware this is his 4th parcel in a 12-month period and advised he will…" at bounding box center [1324, 610] width 429 height 549
click at [1126, 462] on p "3Name: Danika Andrews" at bounding box center [1324, 470] width 414 height 17
click at [1051, 737] on button "Save" at bounding box center [1055, 751] width 43 height 30
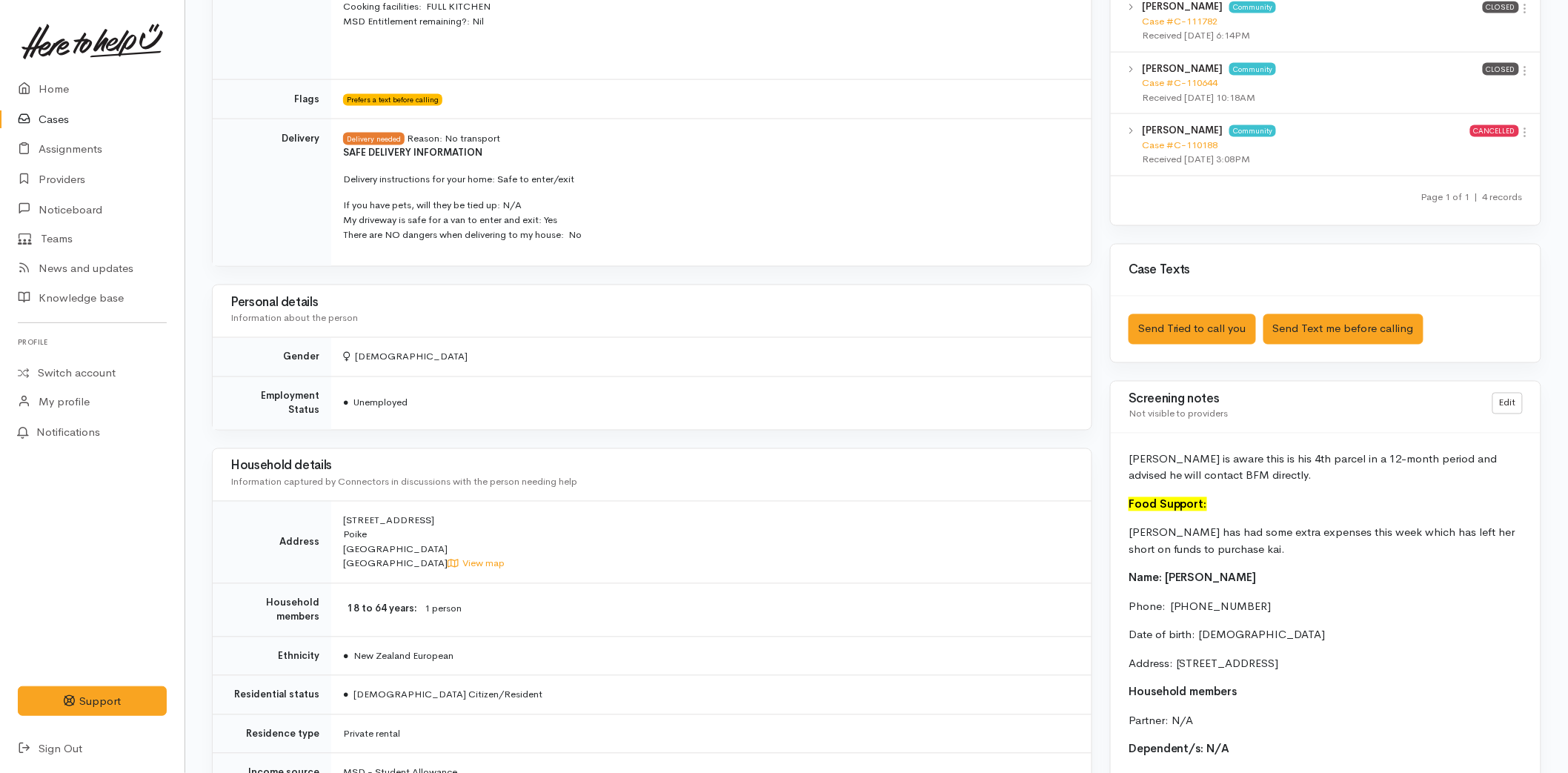
scroll to position [960, 0]
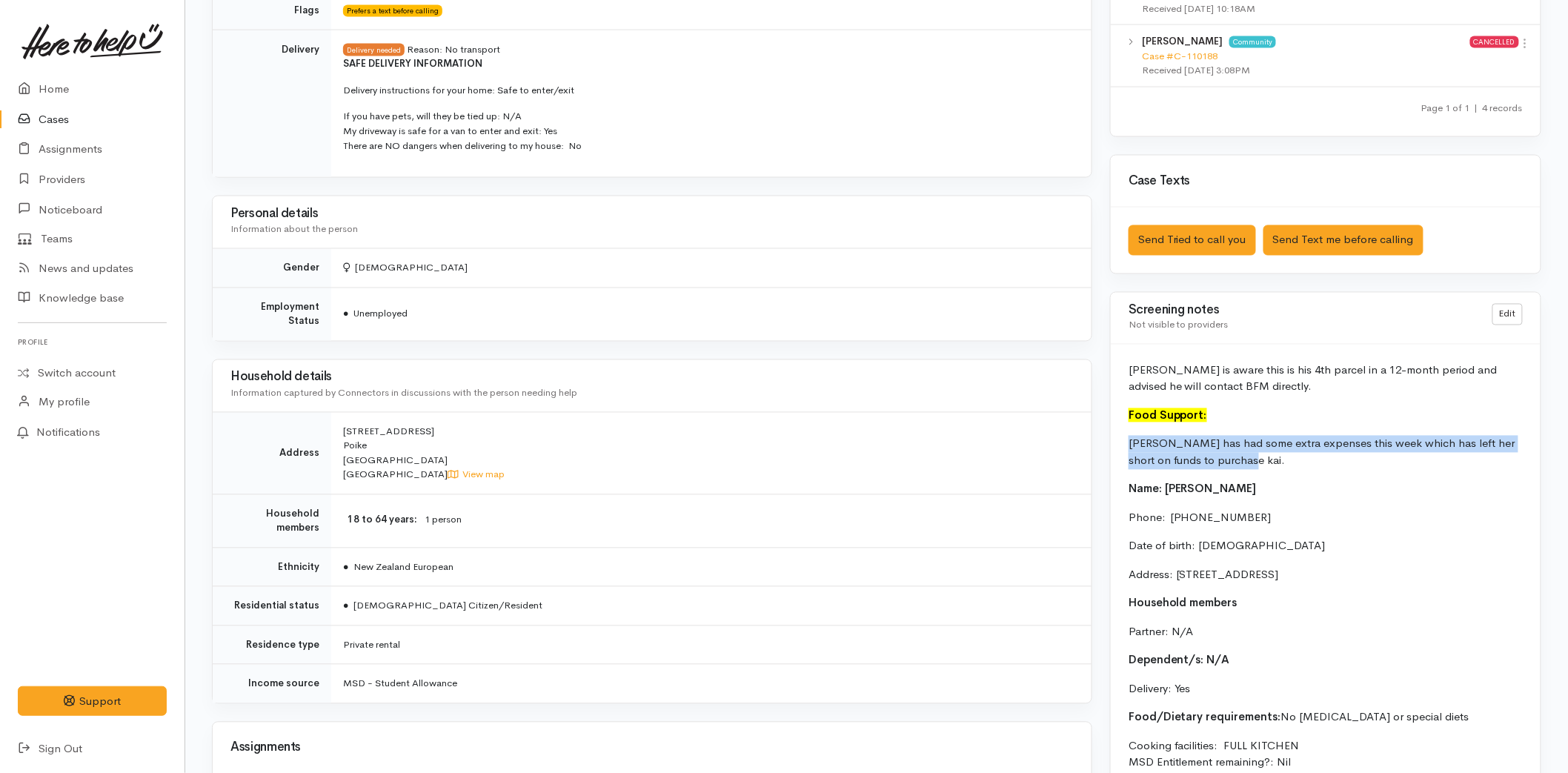
drag, startPoint x: 1169, startPoint y: 453, endPoint x: 1127, endPoint y: 447, distance: 42.4
click at [1127, 447] on div "[PERSON_NAME] is aware this is his 4th parcel in a 12-month period and advised …" at bounding box center [1326, 630] width 430 height 571
copy p "[PERSON_NAME] has had some extra expenses this week which has left her short on…"
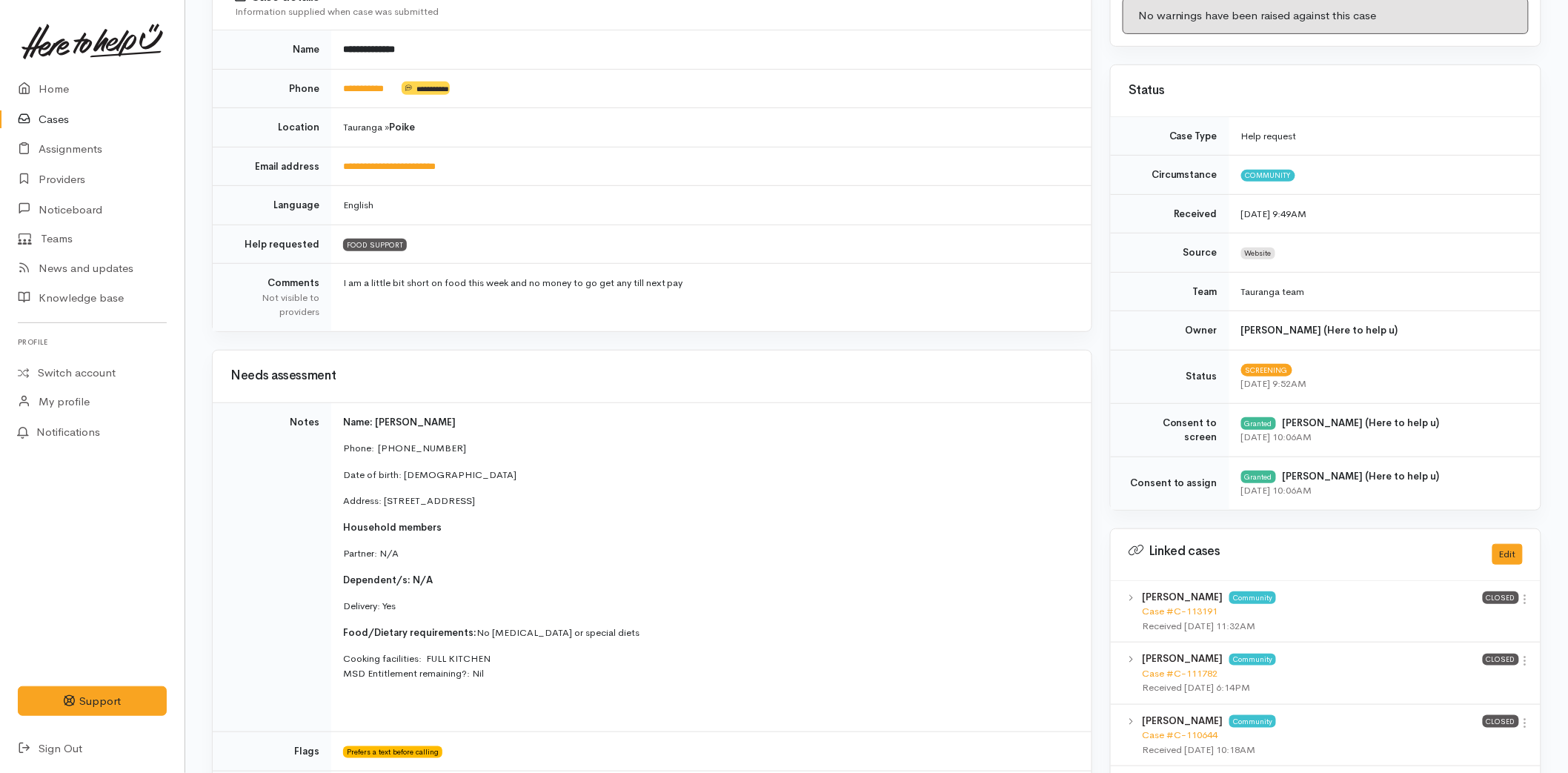
scroll to position [0, 0]
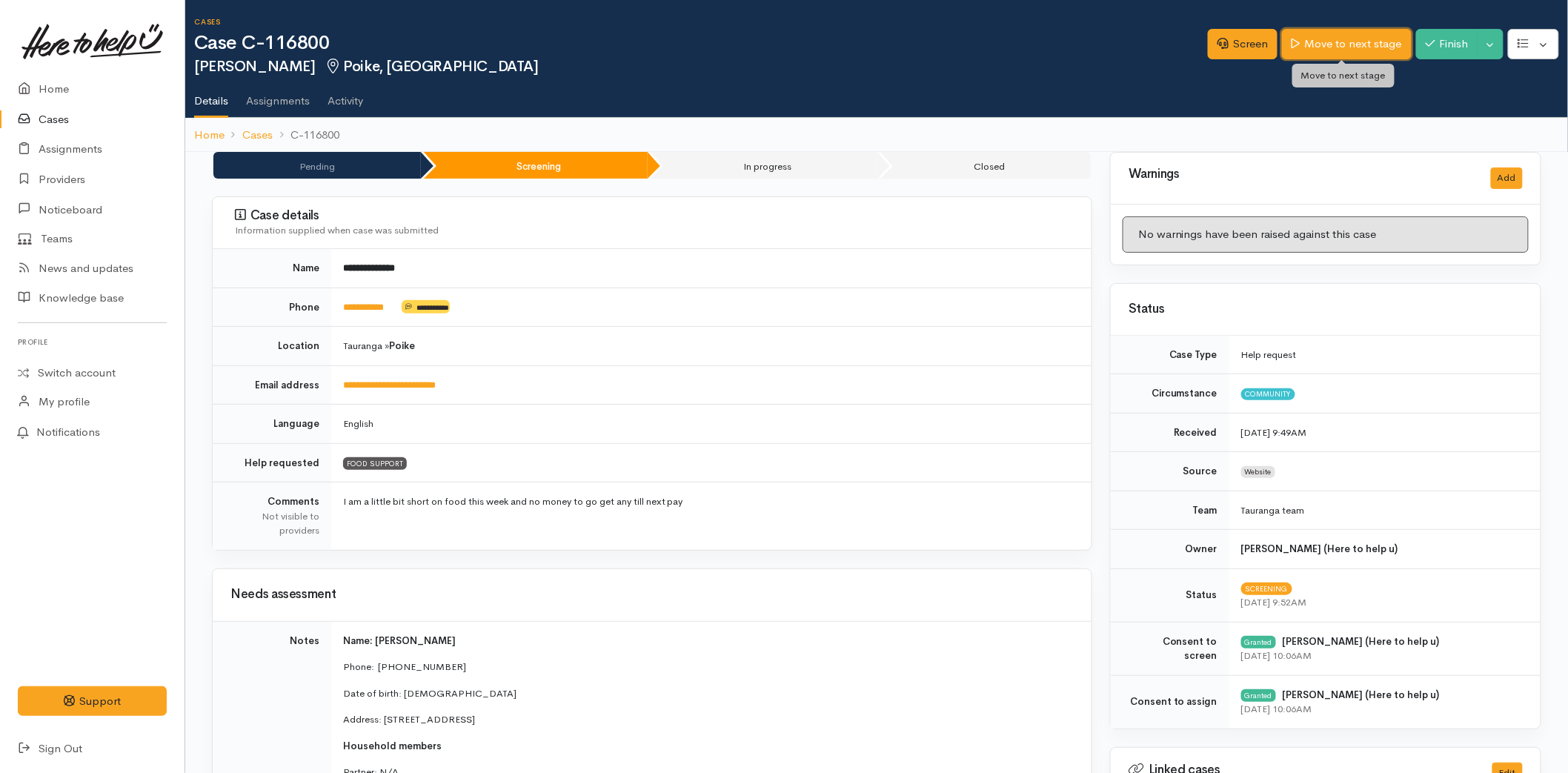
click at [1303, 52] on link "Move to next stage" at bounding box center [1346, 44] width 129 height 30
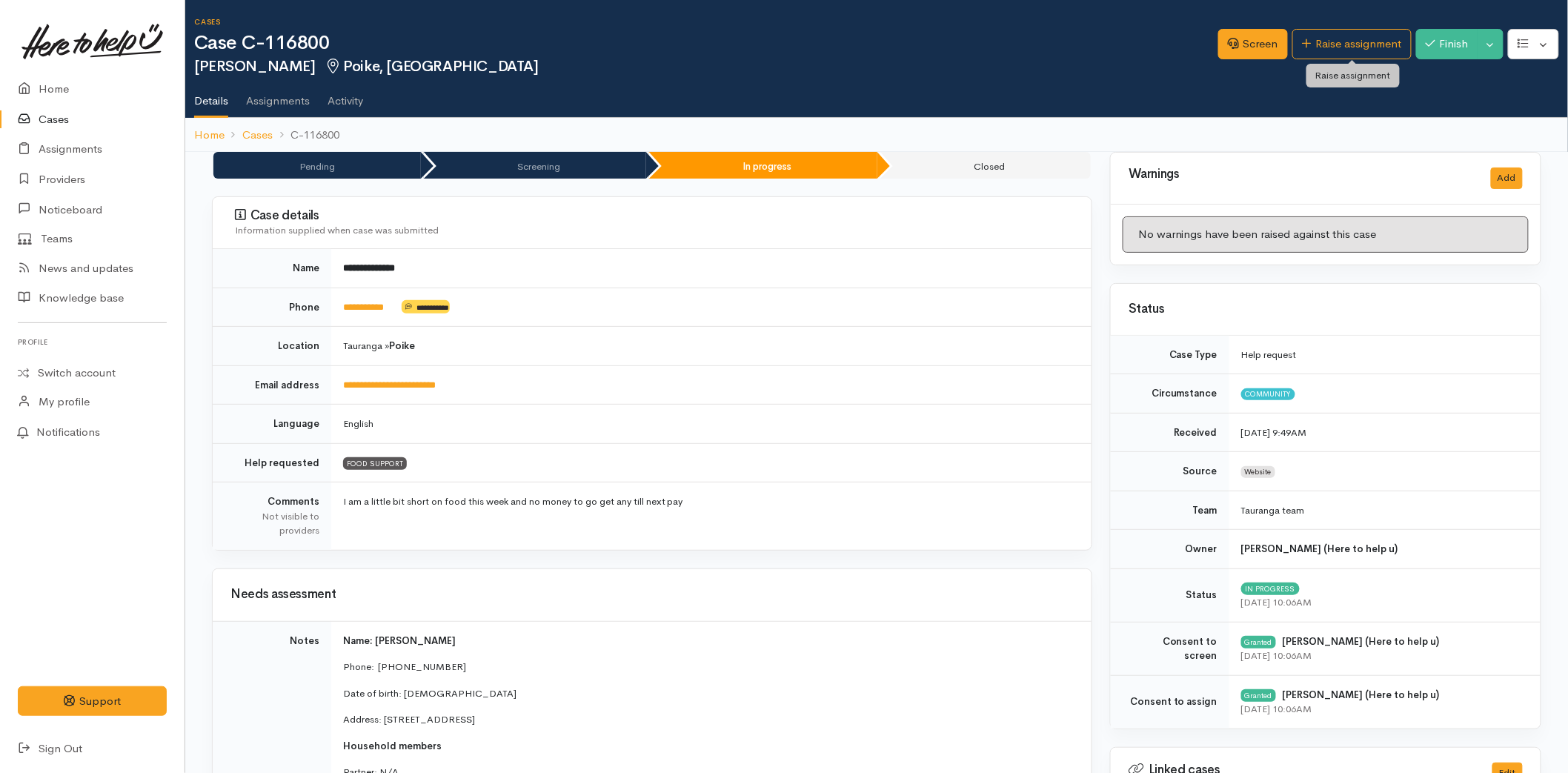
click at [1306, 49] on link "Raise assignment" at bounding box center [1351, 44] width 119 height 30
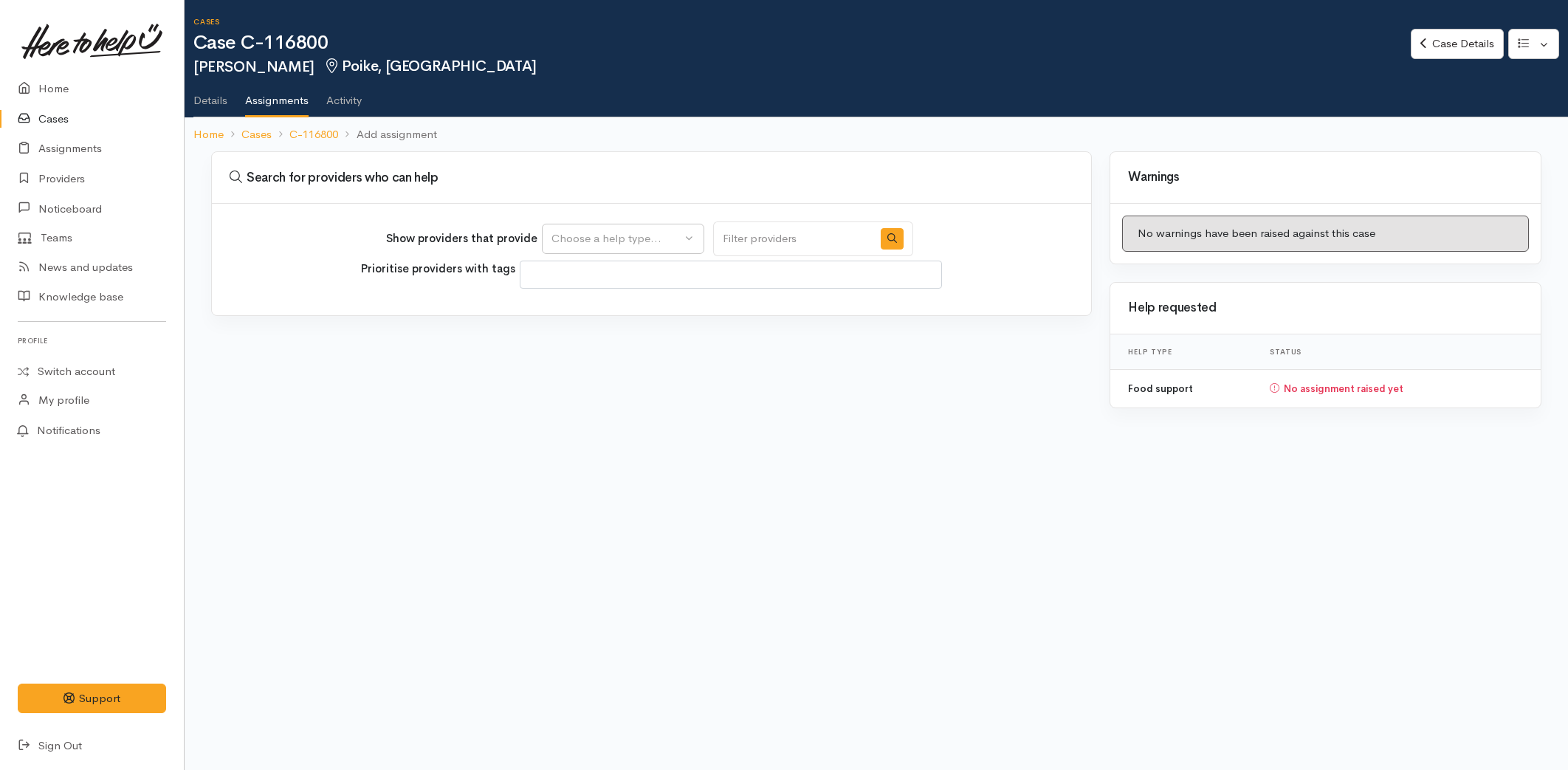
select select
drag, startPoint x: 608, startPoint y: 237, endPoint x: 605, endPoint y: 264, distance: 27.2
click at [608, 236] on div "Choose a help type..." at bounding box center [616, 239] width 130 height 17
click at [580, 301] on span "Food support" at bounding box center [594, 309] width 68 height 17
select select "3"
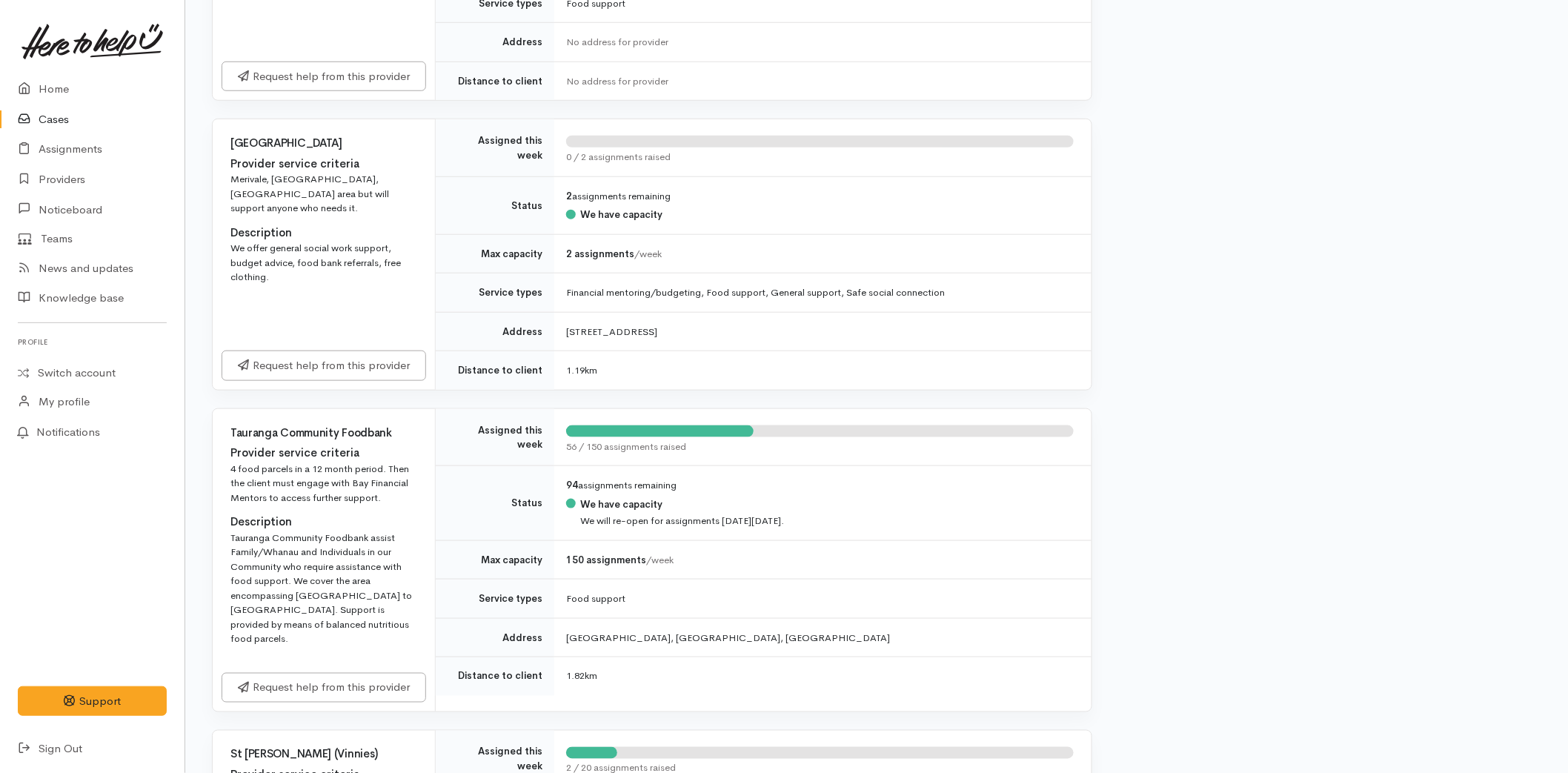
scroll to position [741, 0]
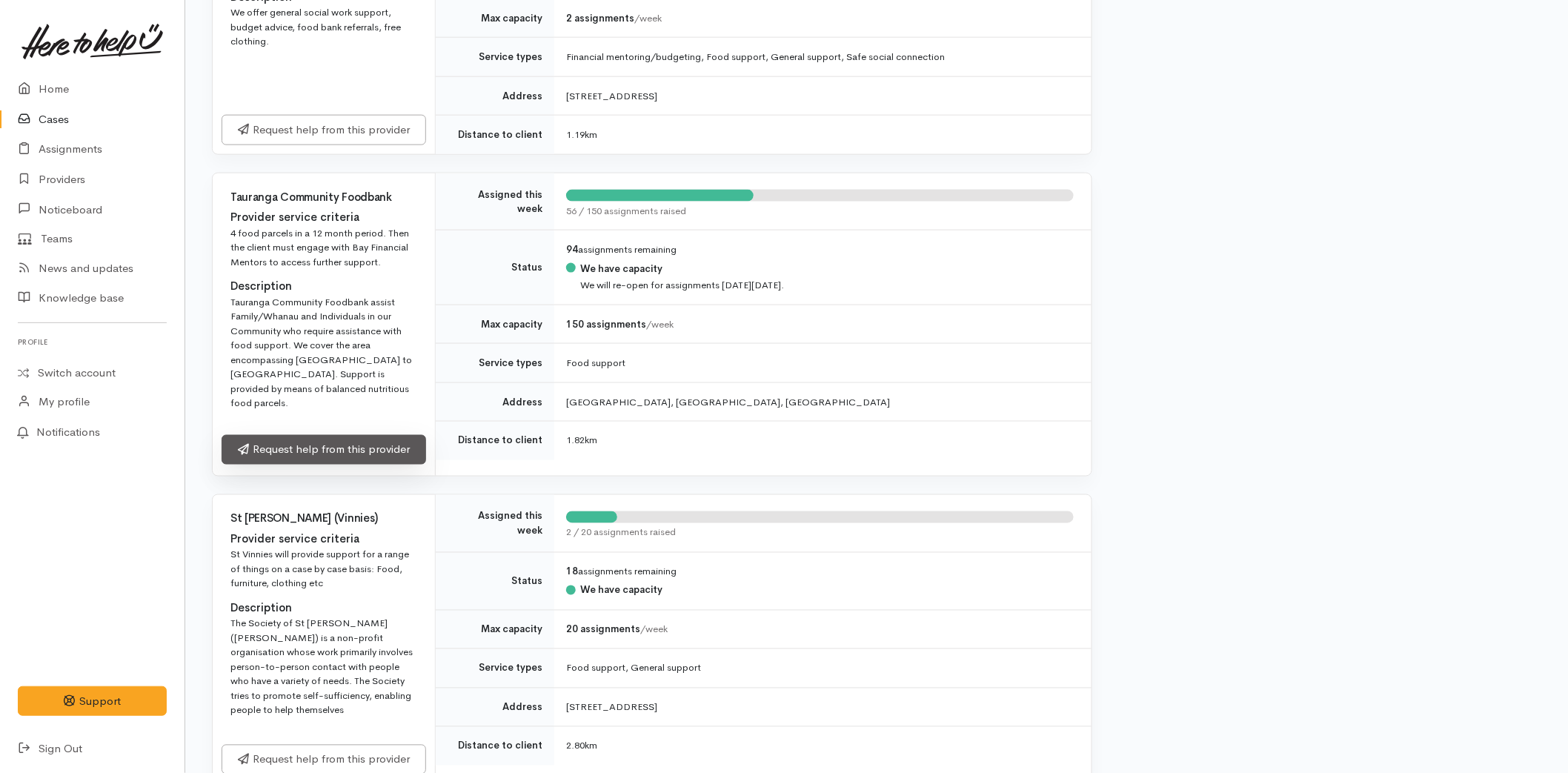
click at [313, 443] on link "Request help from this provider" at bounding box center [324, 450] width 204 height 30
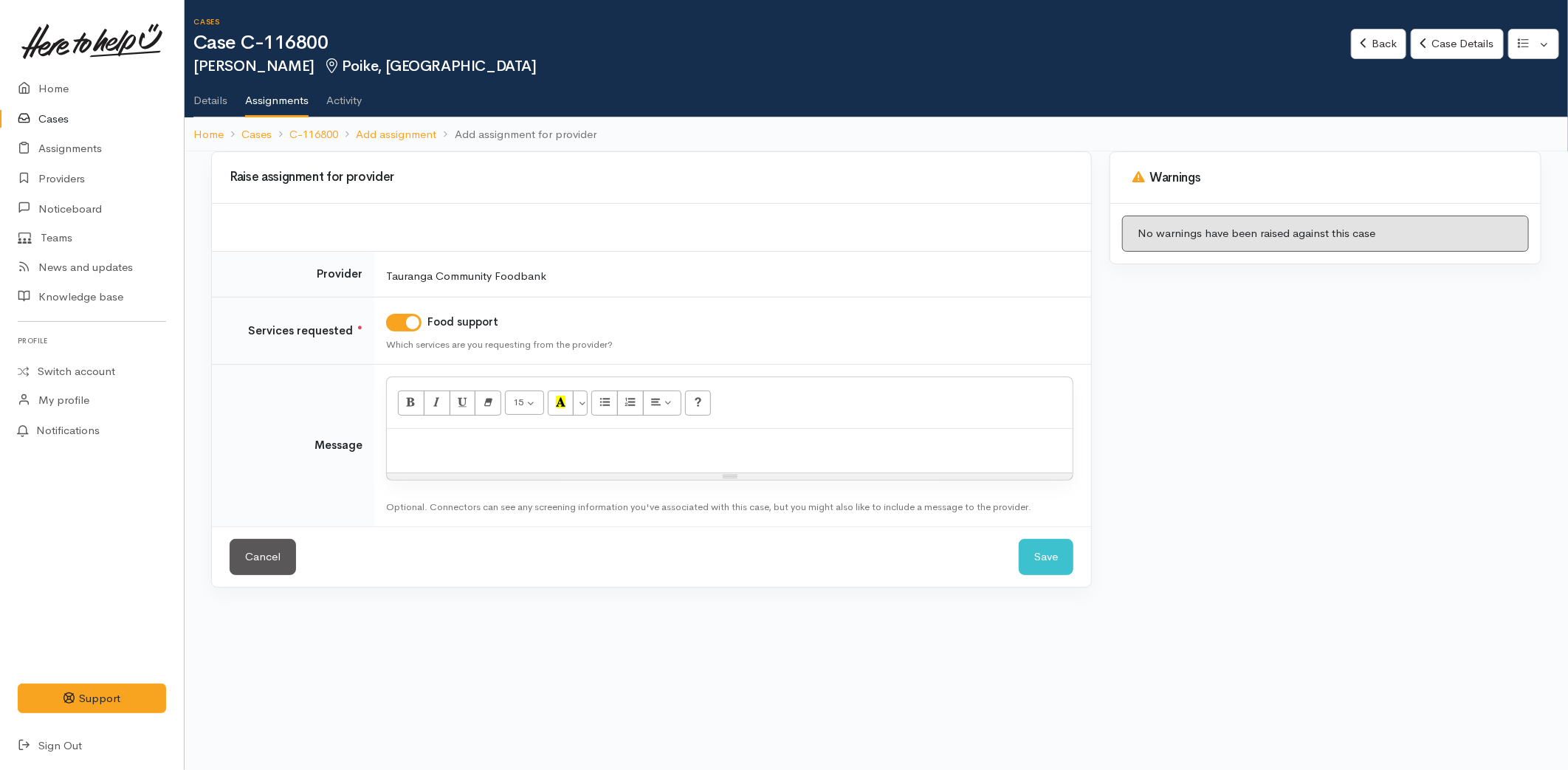
drag, startPoint x: 458, startPoint y: 467, endPoint x: 468, endPoint y: 454, distance: 16.4
click at [458, 463] on div at bounding box center [730, 451] width 686 height 44
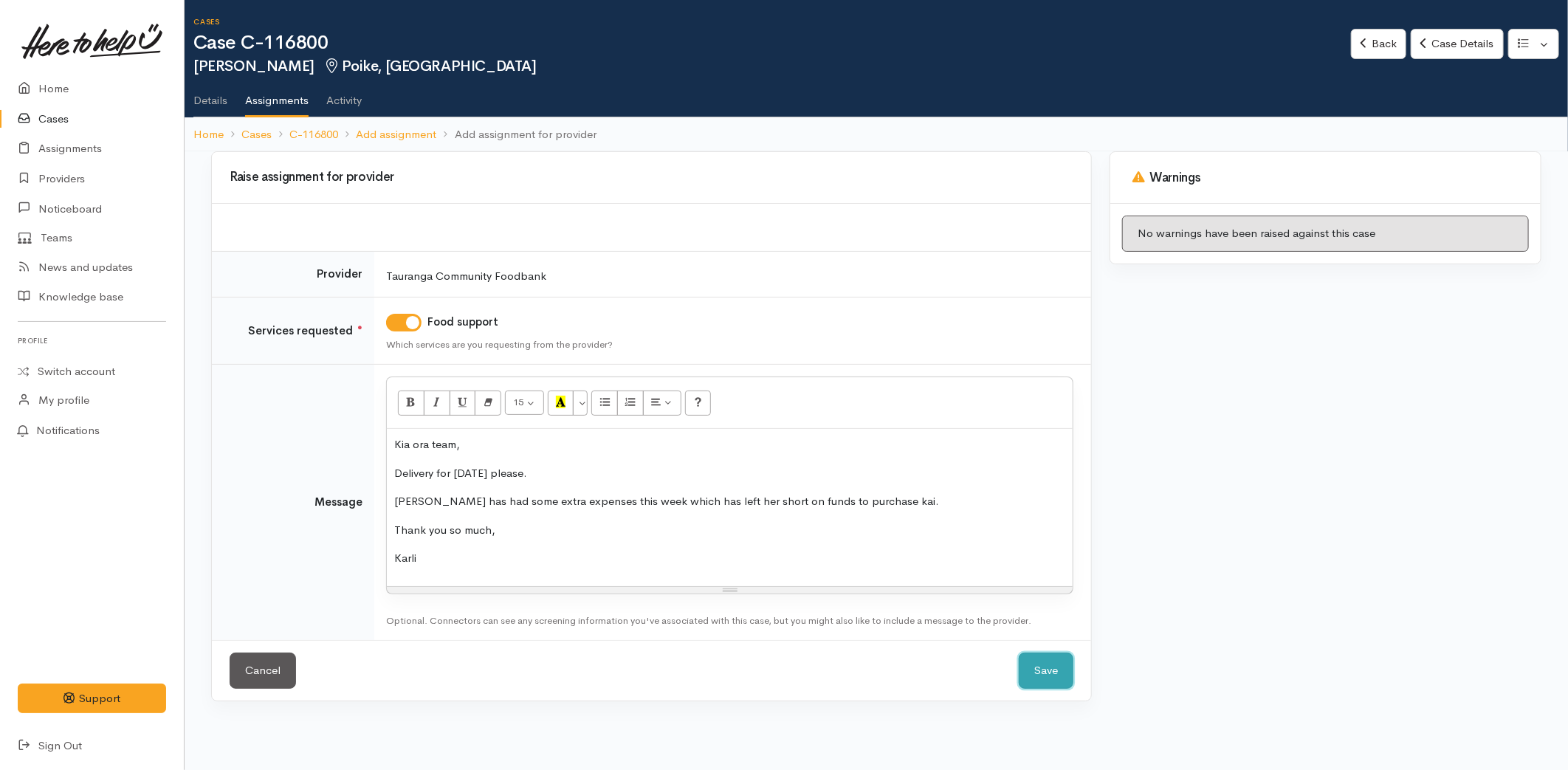
click at [1044, 681] on button "Save" at bounding box center [1046, 671] width 54 height 37
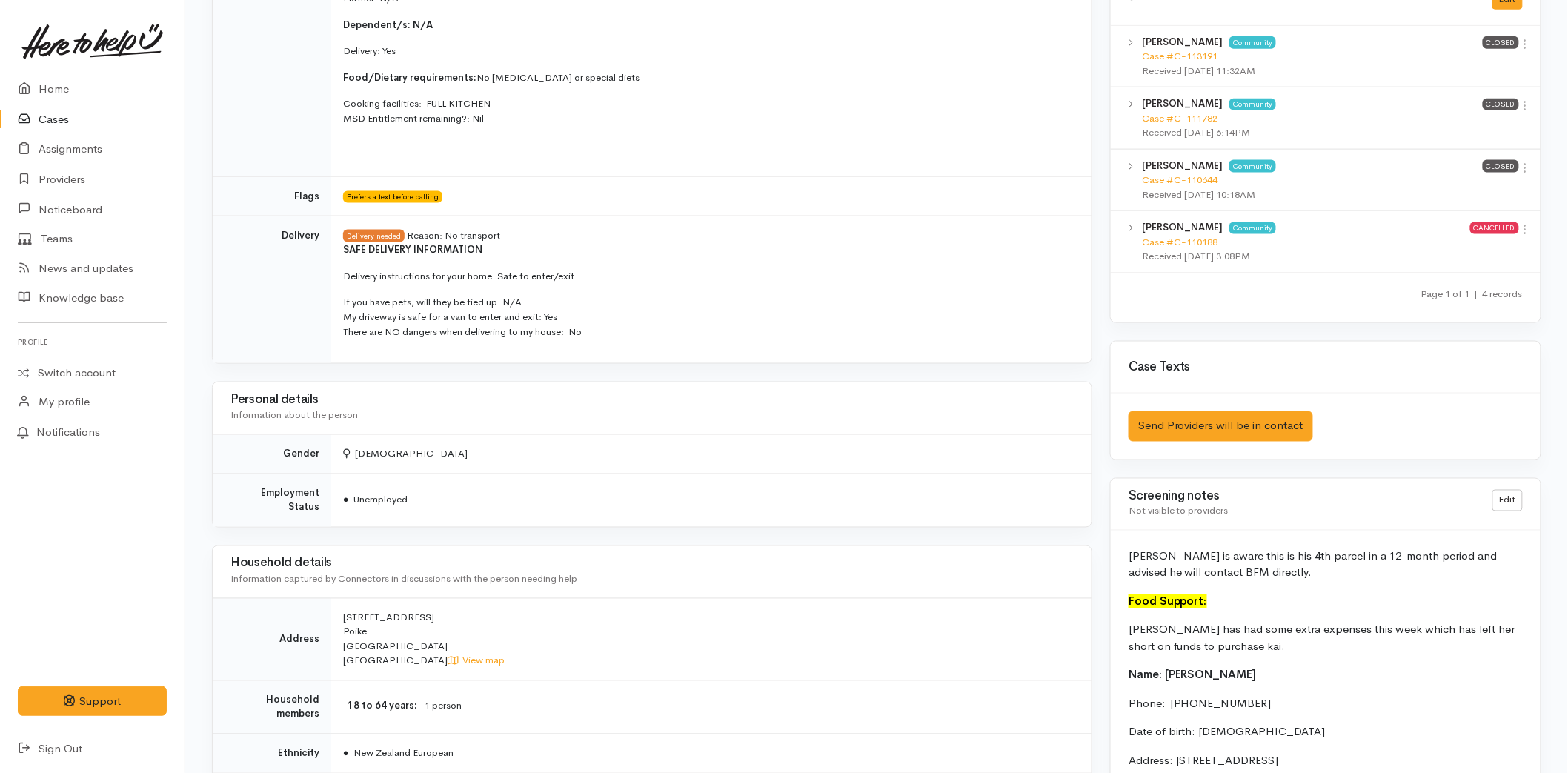
scroll to position [576, 0]
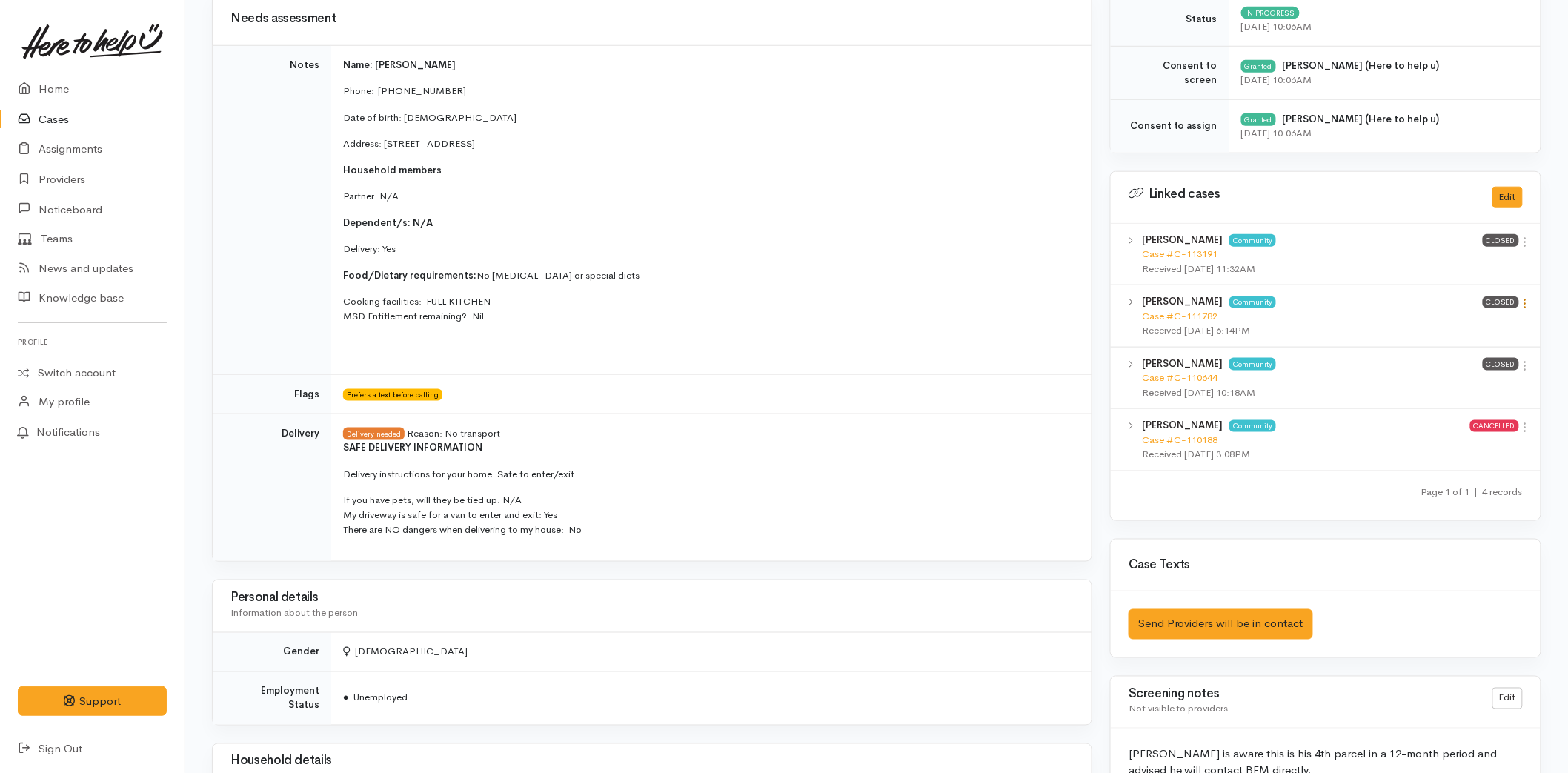
click at [1521, 299] on icon at bounding box center [1525, 303] width 12 height 12
click at [1470, 336] on link "View case" at bounding box center [1472, 332] width 117 height 23
click at [56, 98] on link "Home" at bounding box center [92, 89] width 185 height 30
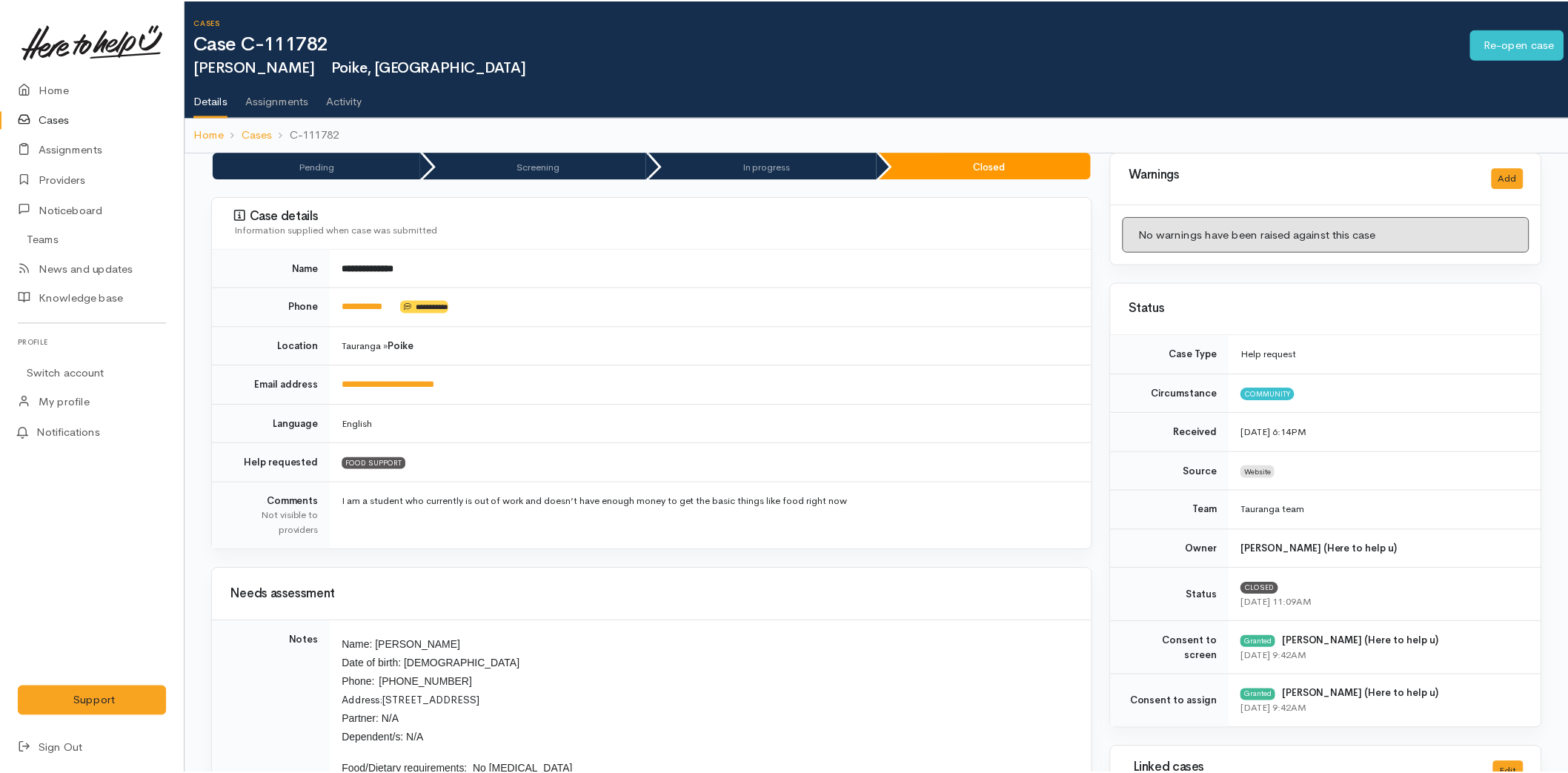
scroll to position [576, 0]
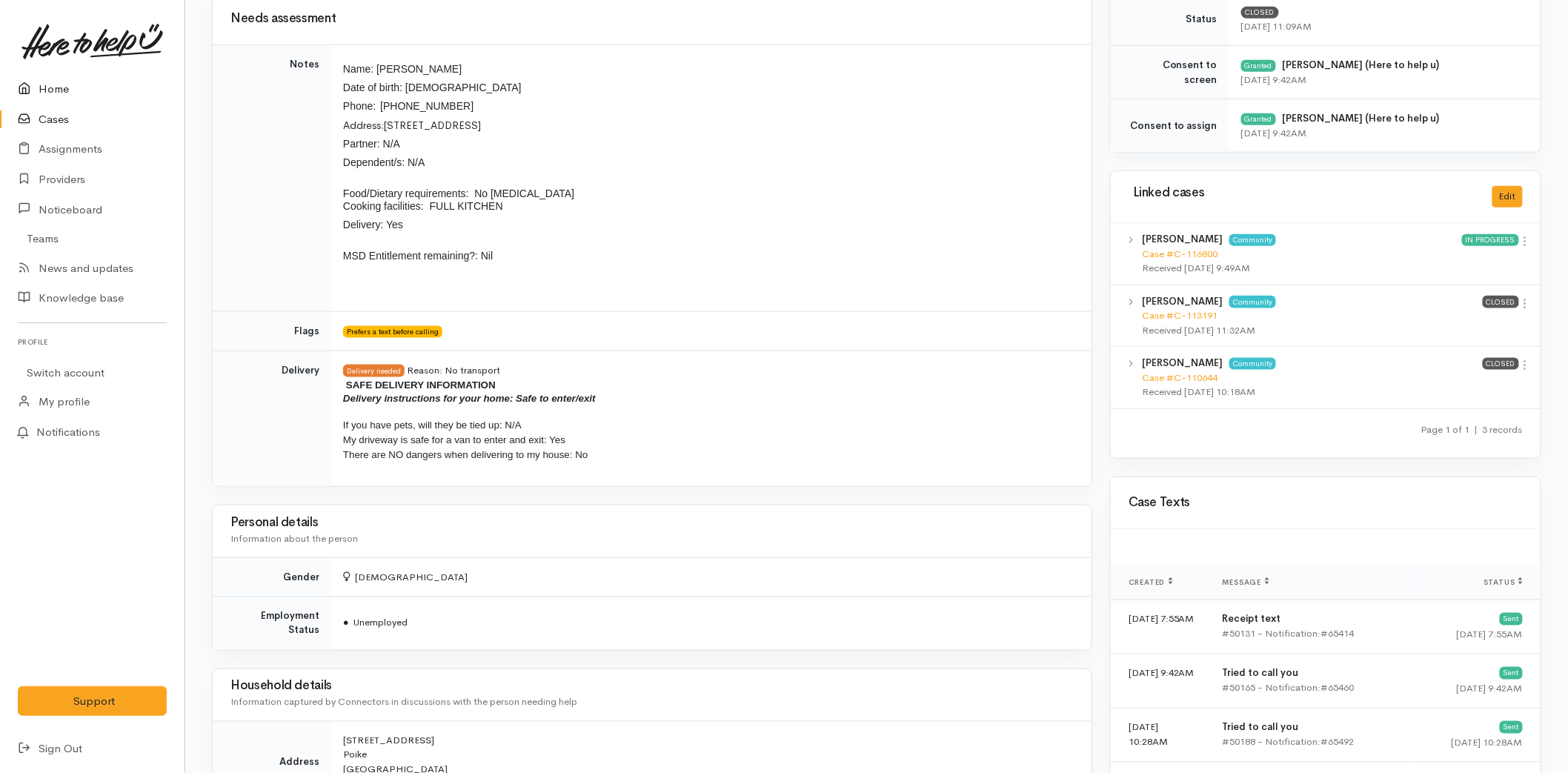
click at [69, 82] on link "Home" at bounding box center [92, 89] width 185 height 30
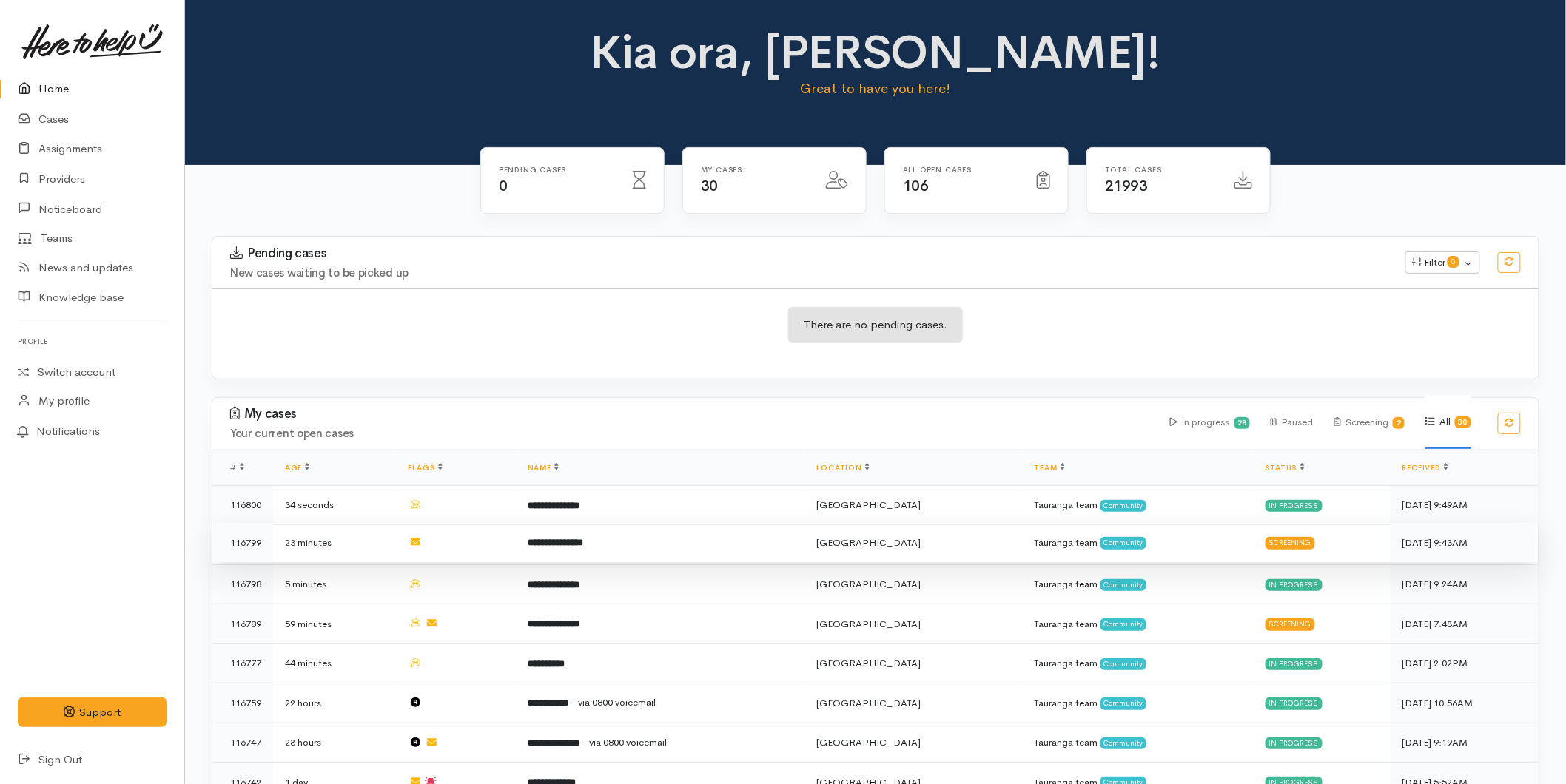
click at [691, 550] on td "**********" at bounding box center [660, 543] width 290 height 40
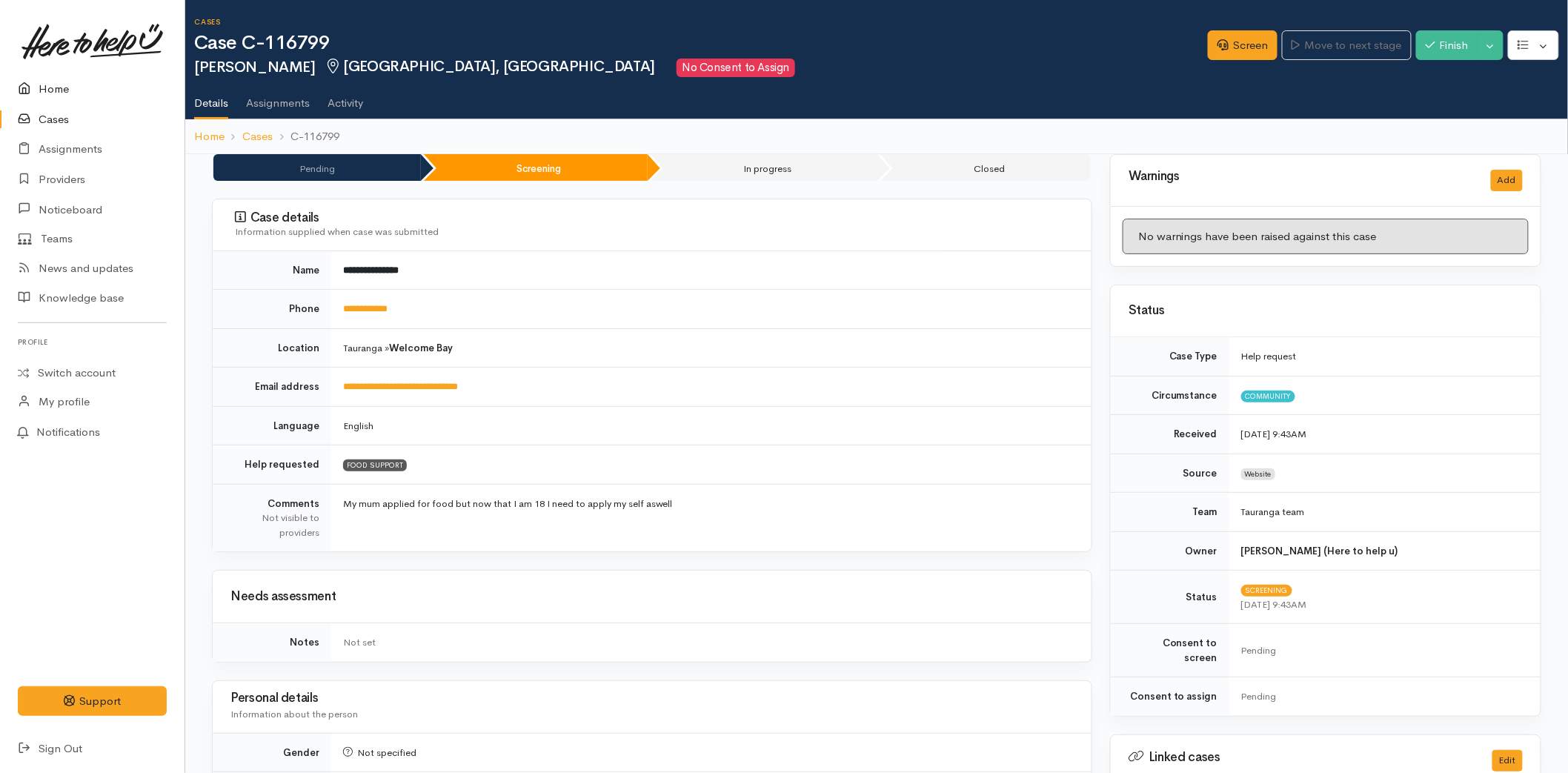
click at [55, 87] on link "Home" at bounding box center [92, 89] width 185 height 30
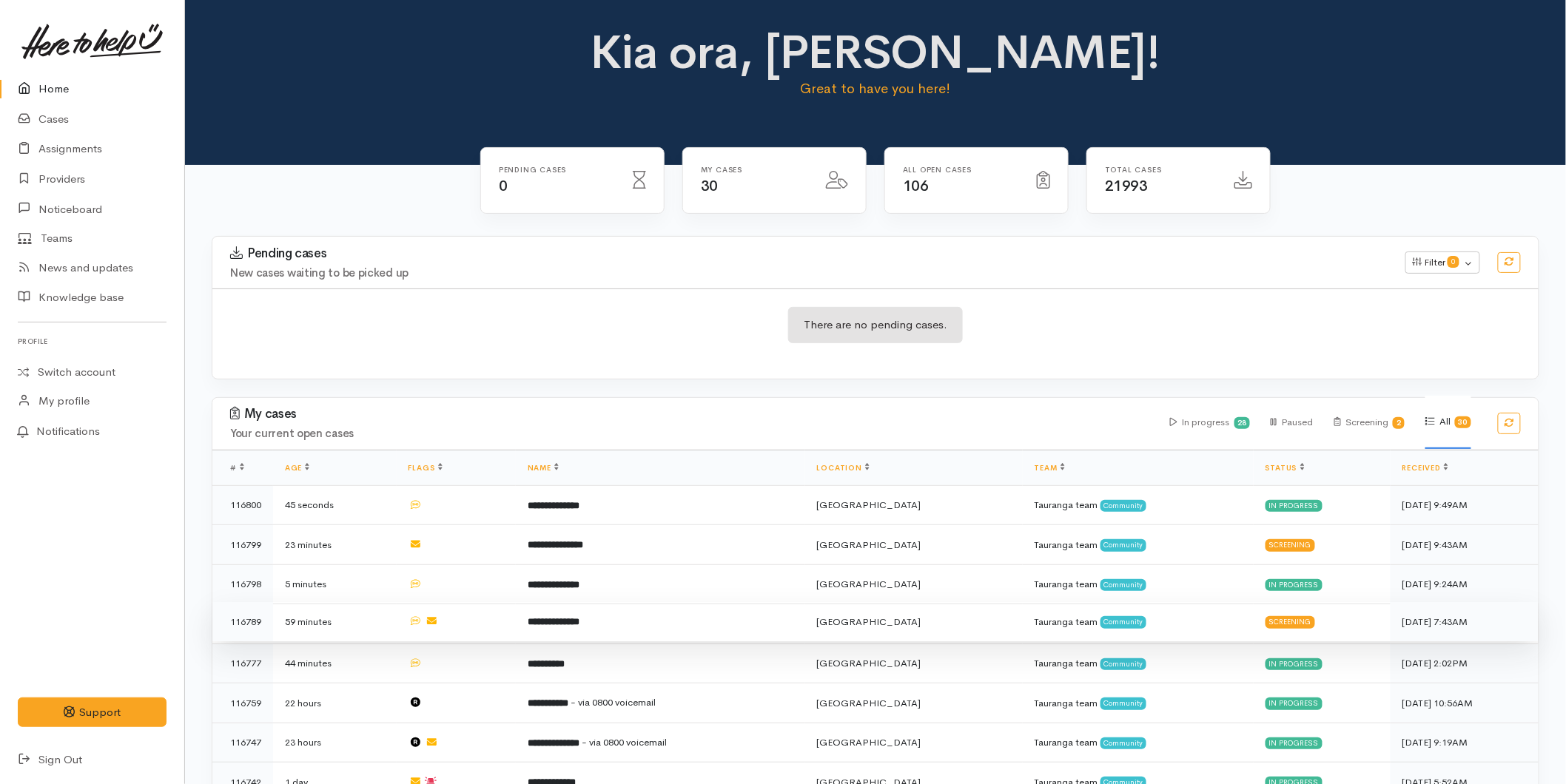
click at [602, 628] on td "**********" at bounding box center [660, 622] width 290 height 40
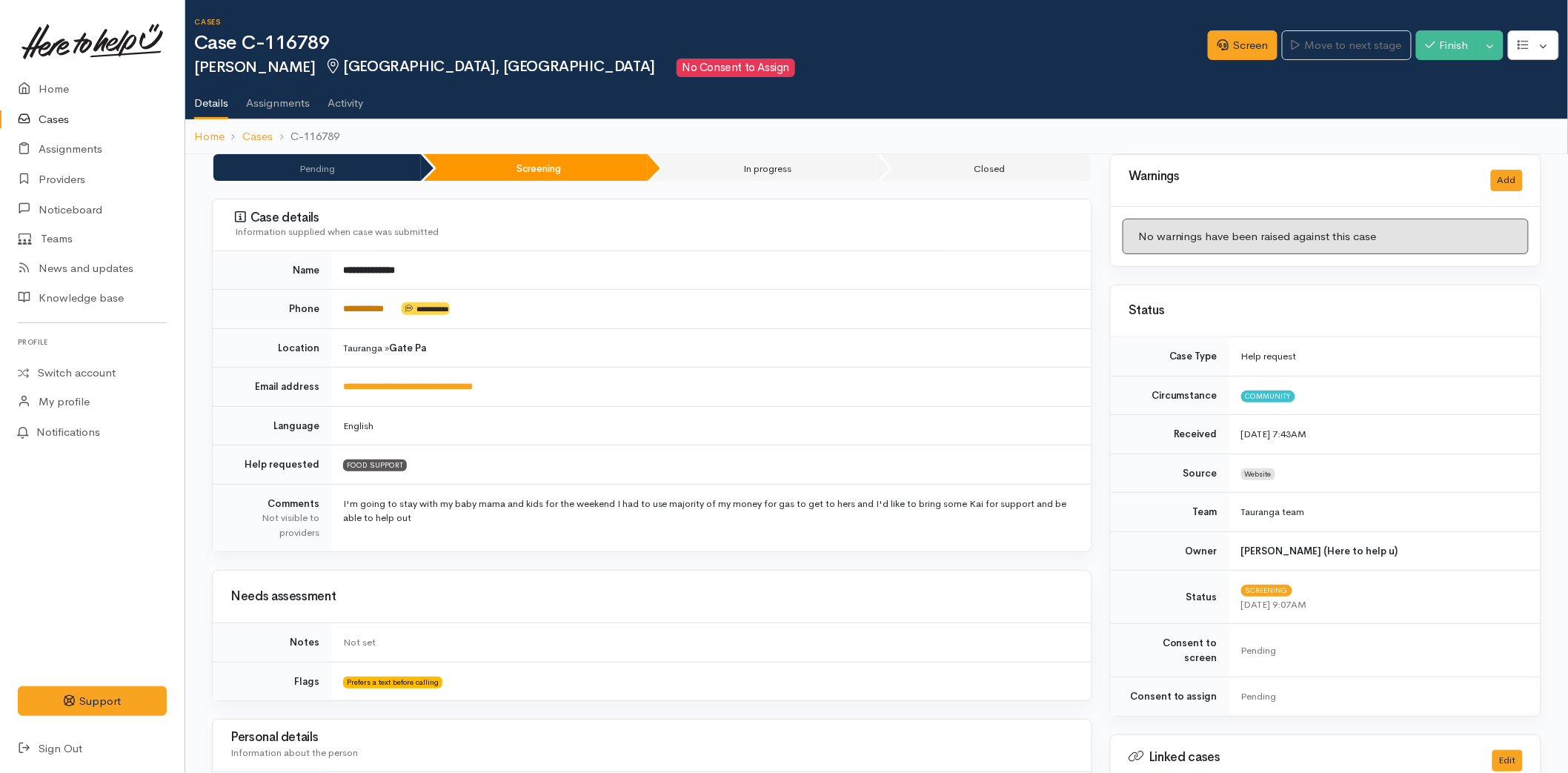
click at [354, 308] on link "**********" at bounding box center [363, 309] width 41 height 9
click at [62, 87] on link "Home" at bounding box center [92, 89] width 185 height 30
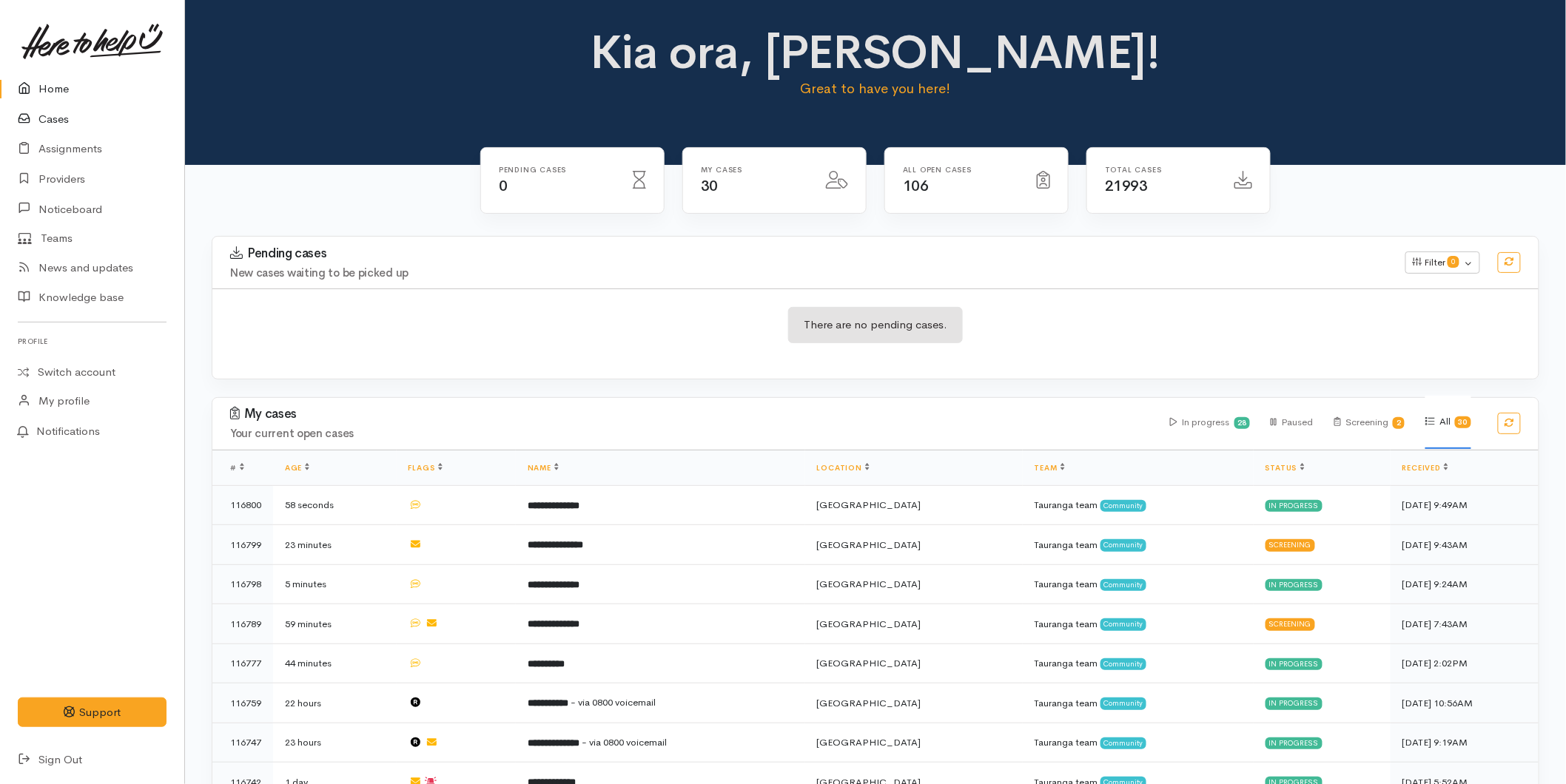
click at [56, 119] on link "Cases" at bounding box center [92, 119] width 185 height 30
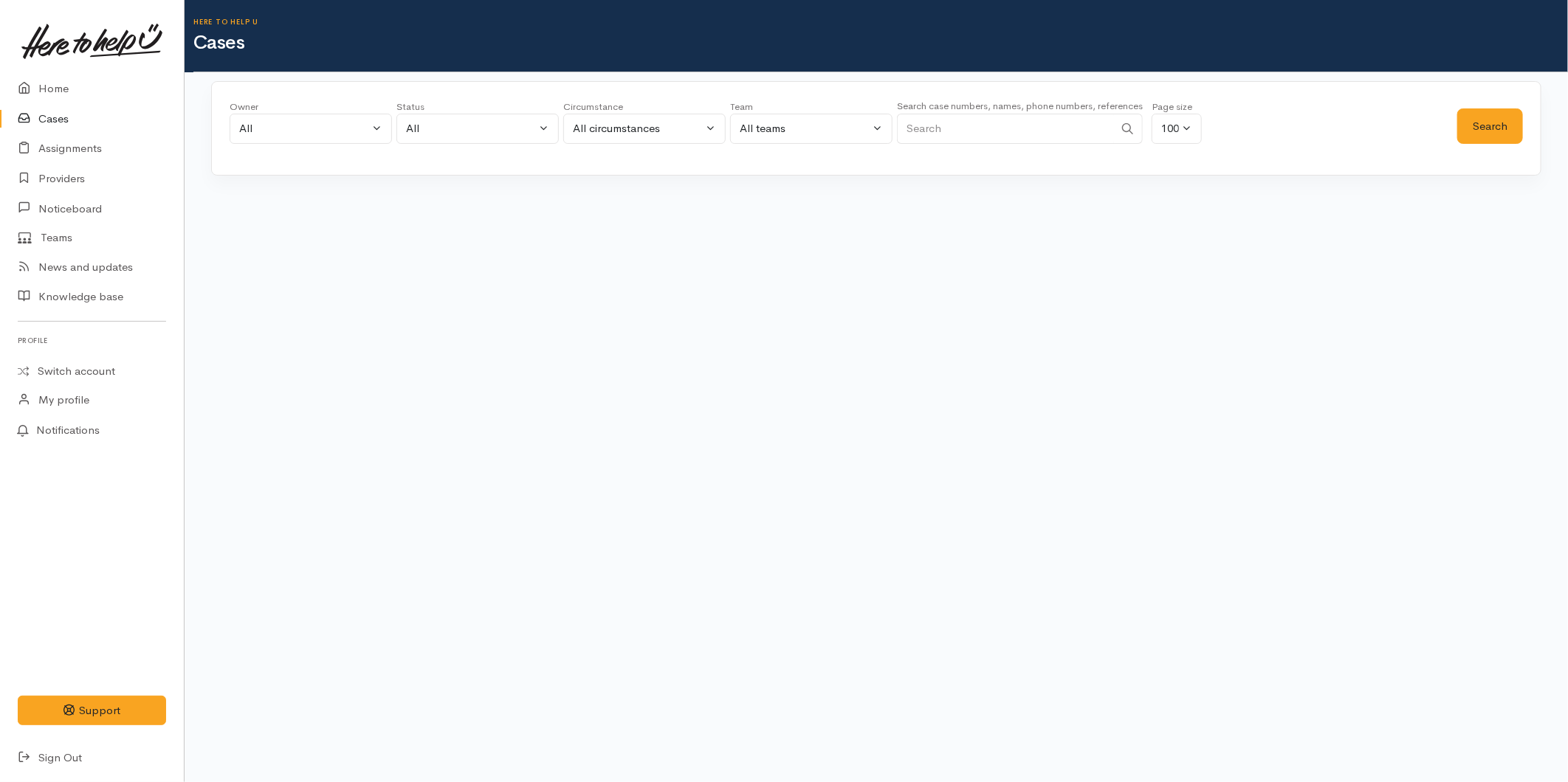
click at [1027, 128] on input "Search" at bounding box center [1005, 128] width 217 height 30
type input "02108419810"
click at [1510, 123] on button "Search" at bounding box center [1490, 127] width 66 height 36
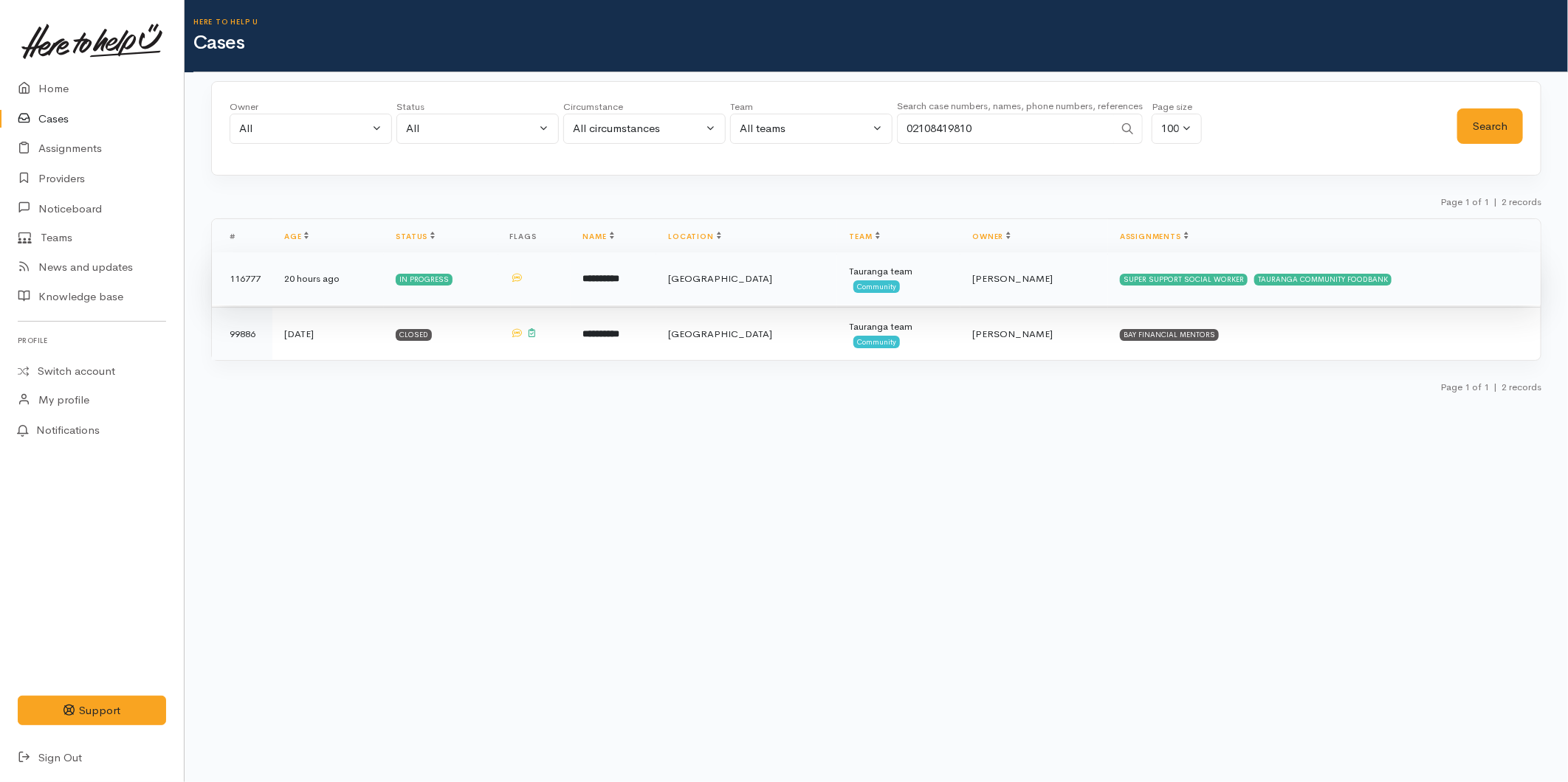
click at [787, 283] on td "[GEOGRAPHIC_DATA]" at bounding box center [747, 279] width 181 height 53
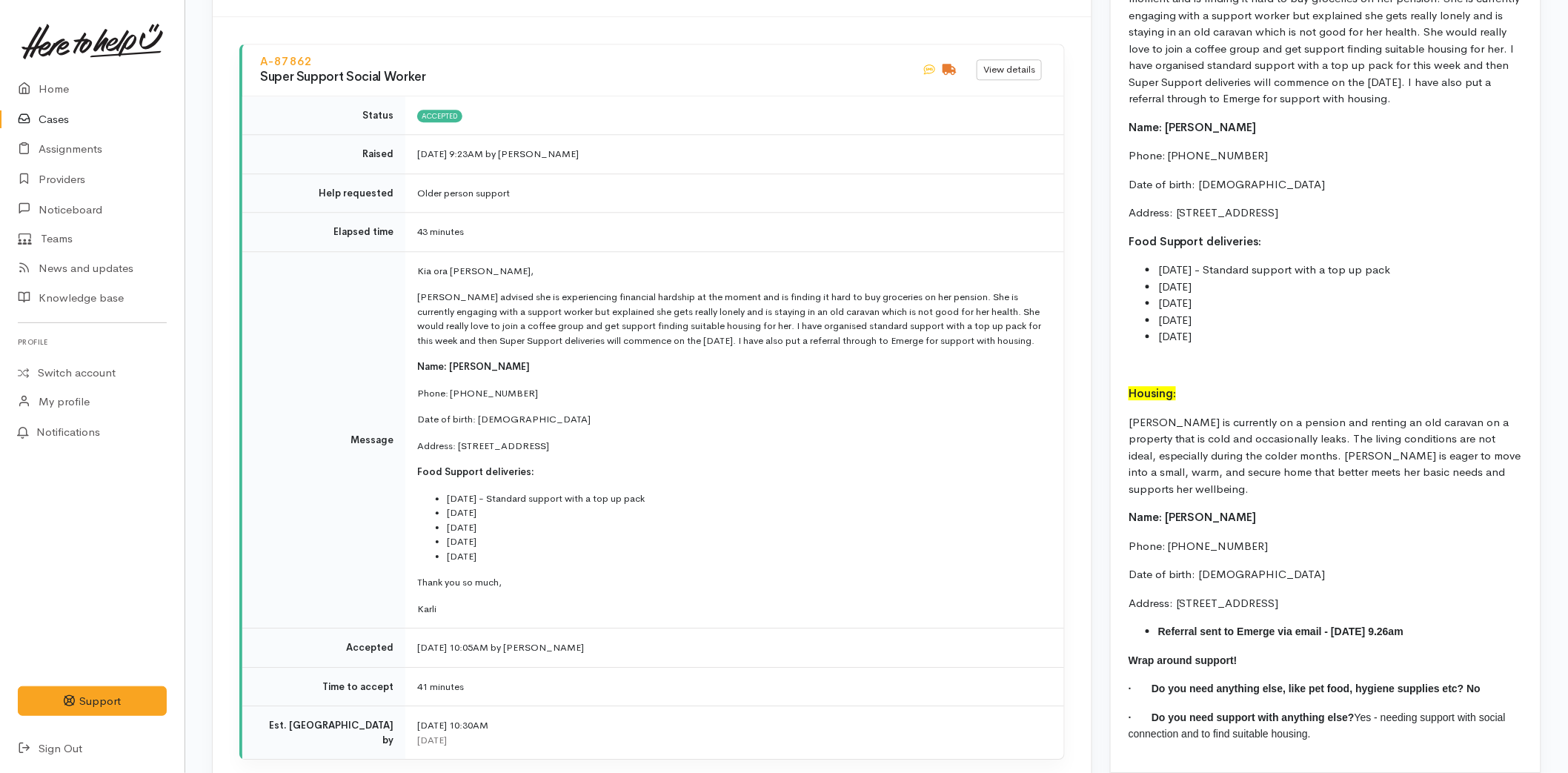
scroll to position [1647, 0]
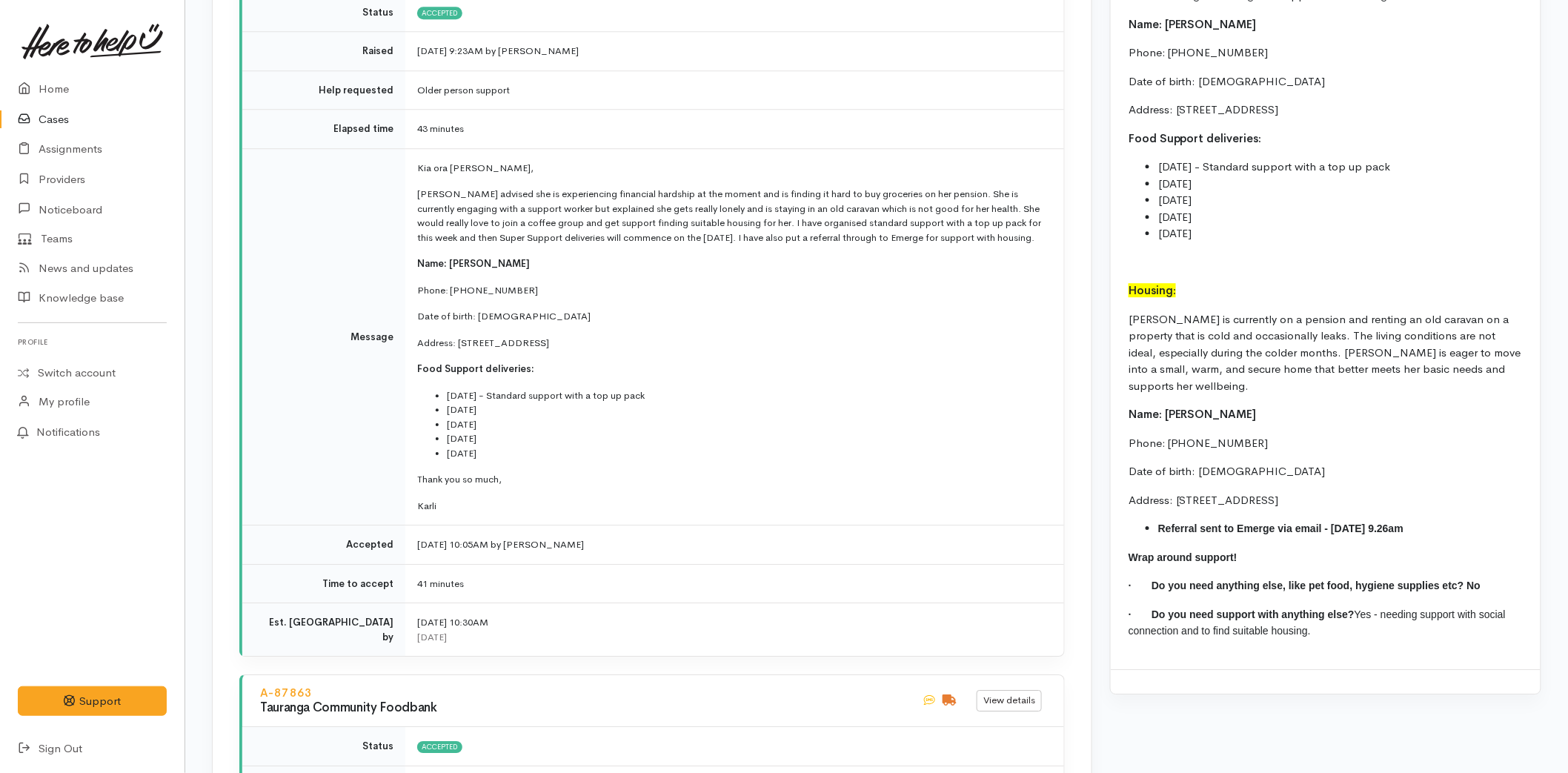
drag, startPoint x: 1316, startPoint y: 622, endPoint x: 1287, endPoint y: 617, distance: 29.4
click at [1287, 617] on p "· Do you need support with anything else? Yes - needing support with social con…" at bounding box center [1326, 622] width 395 height 34
drag, startPoint x: 1287, startPoint y: 617, endPoint x: 1316, endPoint y: 489, distance: 131.2
click at [1254, 492] on p "Address: [STREET_ADDRESS]" at bounding box center [1326, 501] width 395 height 17
drag, startPoint x: 1357, startPoint y: 497, endPoint x: 1126, endPoint y: 309, distance: 297.8
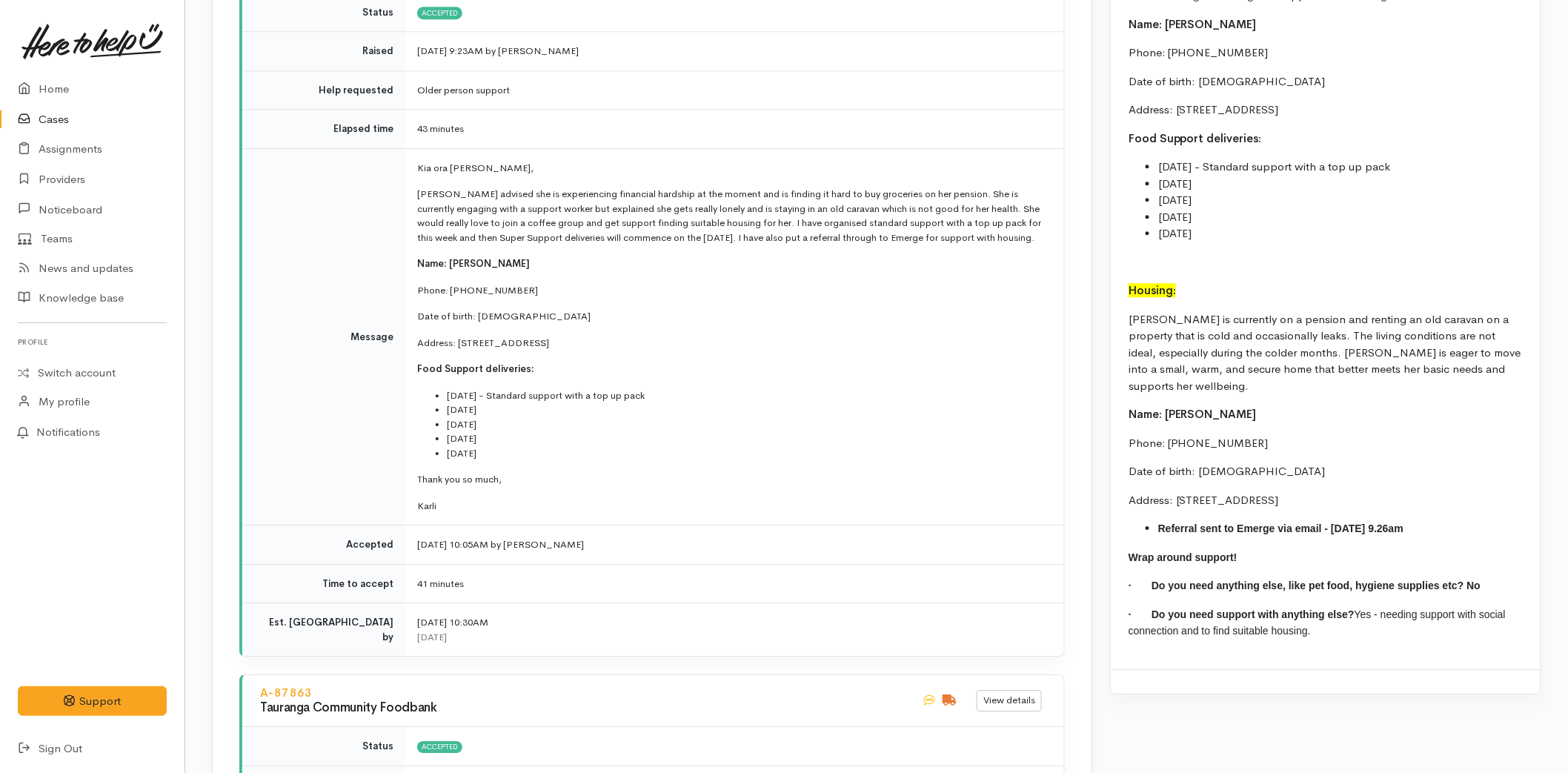
click at [1126, 309] on div "Super Support: [PERSON_NAME] advised she is experiencing financial hardship at …" at bounding box center [1326, 44] width 430 height 1249
copy div "[PERSON_NAME] is currently on a pension and renting an old caravan on a propert…"
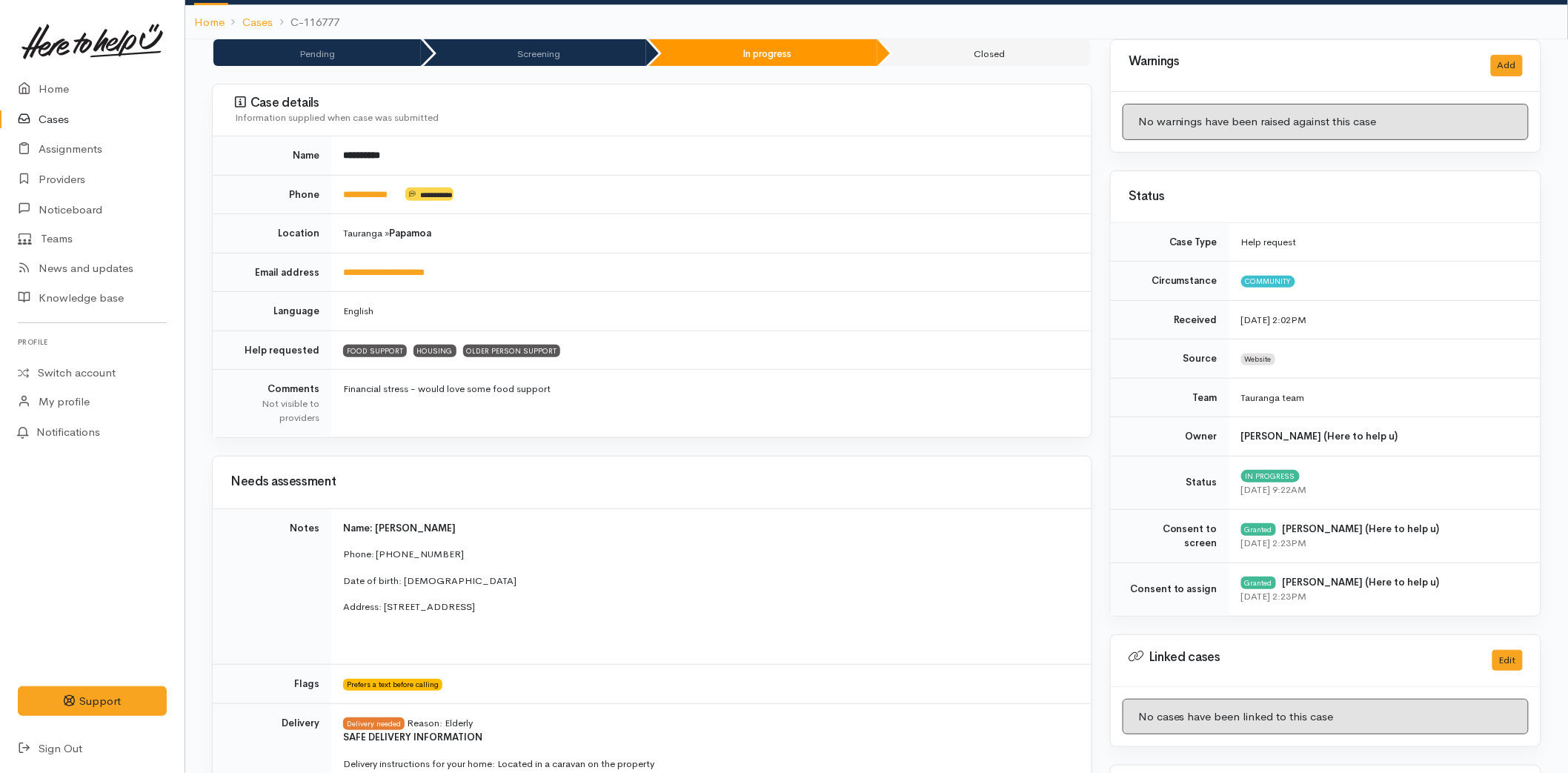
scroll to position [0, 0]
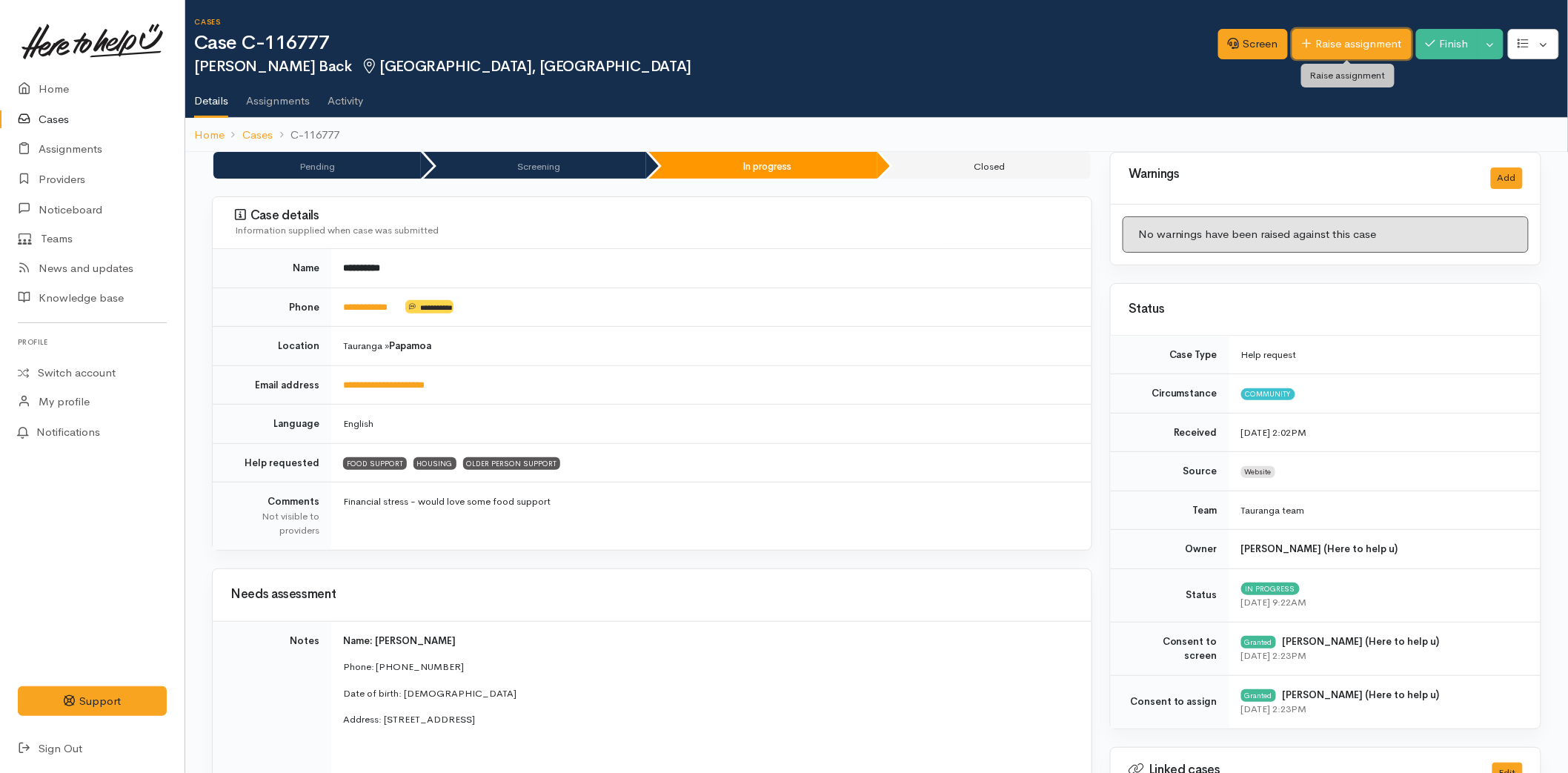
click at [1343, 36] on link "Raise assignment" at bounding box center [1351, 44] width 119 height 30
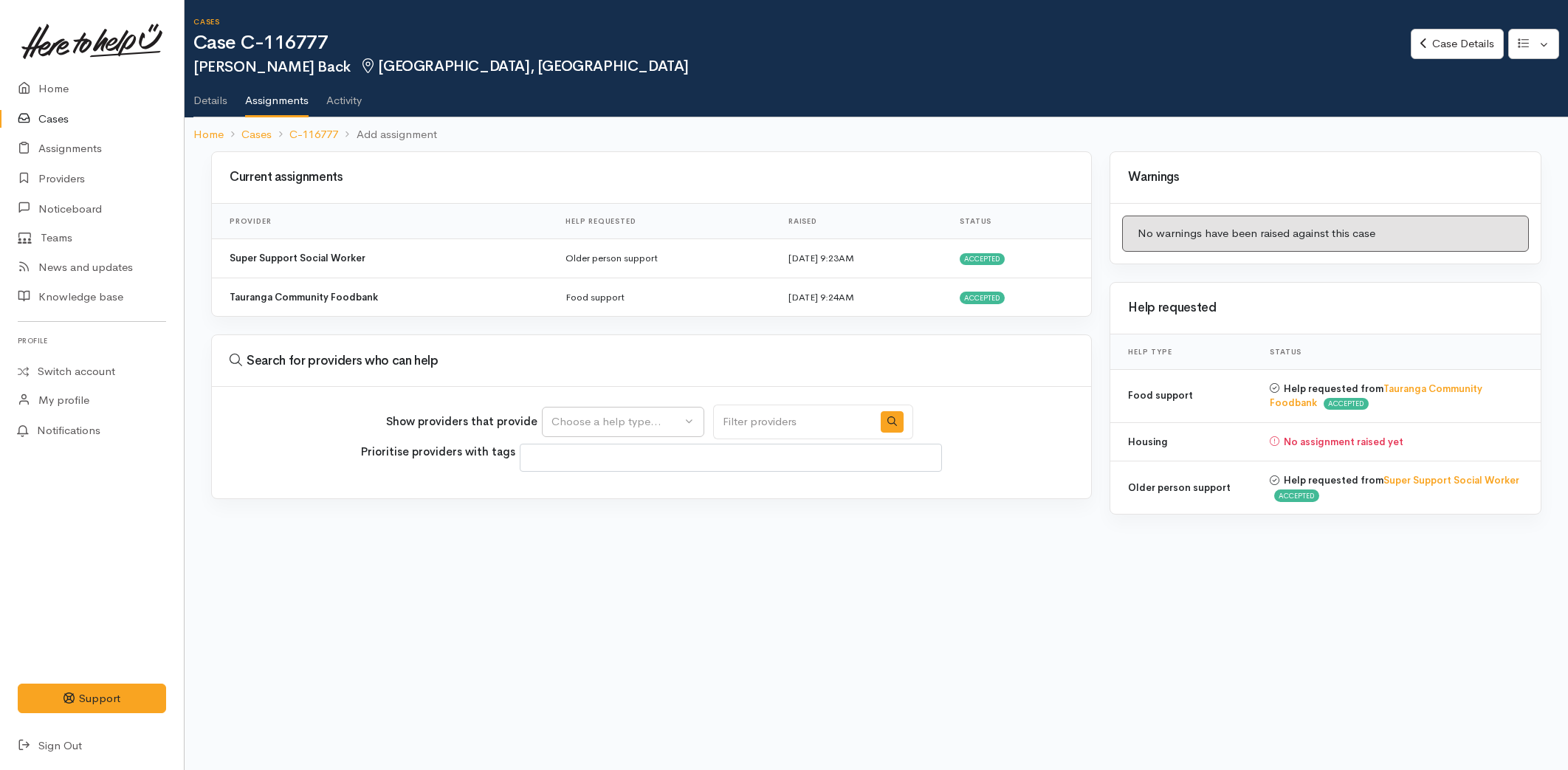
select select
click at [611, 409] on button "Choose a help type..." at bounding box center [623, 422] width 162 height 30
click at [579, 511] on span "Housing" at bounding box center [581, 514] width 42 height 17
select select "11"
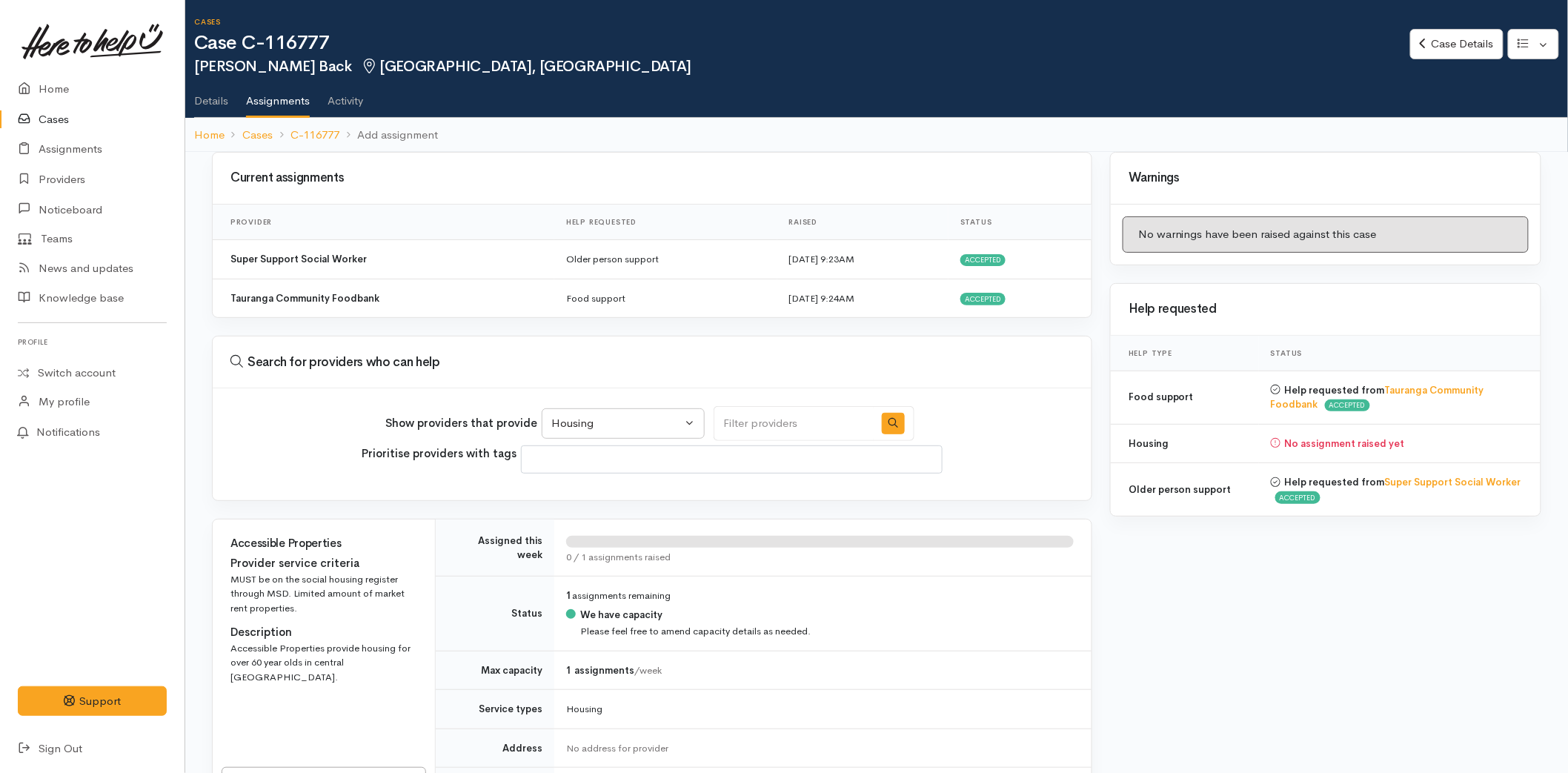
click at [761, 423] on input "Search" at bounding box center [793, 424] width 160 height 35
type input "emerge"
click at [888, 425] on icon "button" at bounding box center [893, 423] width 9 height 9
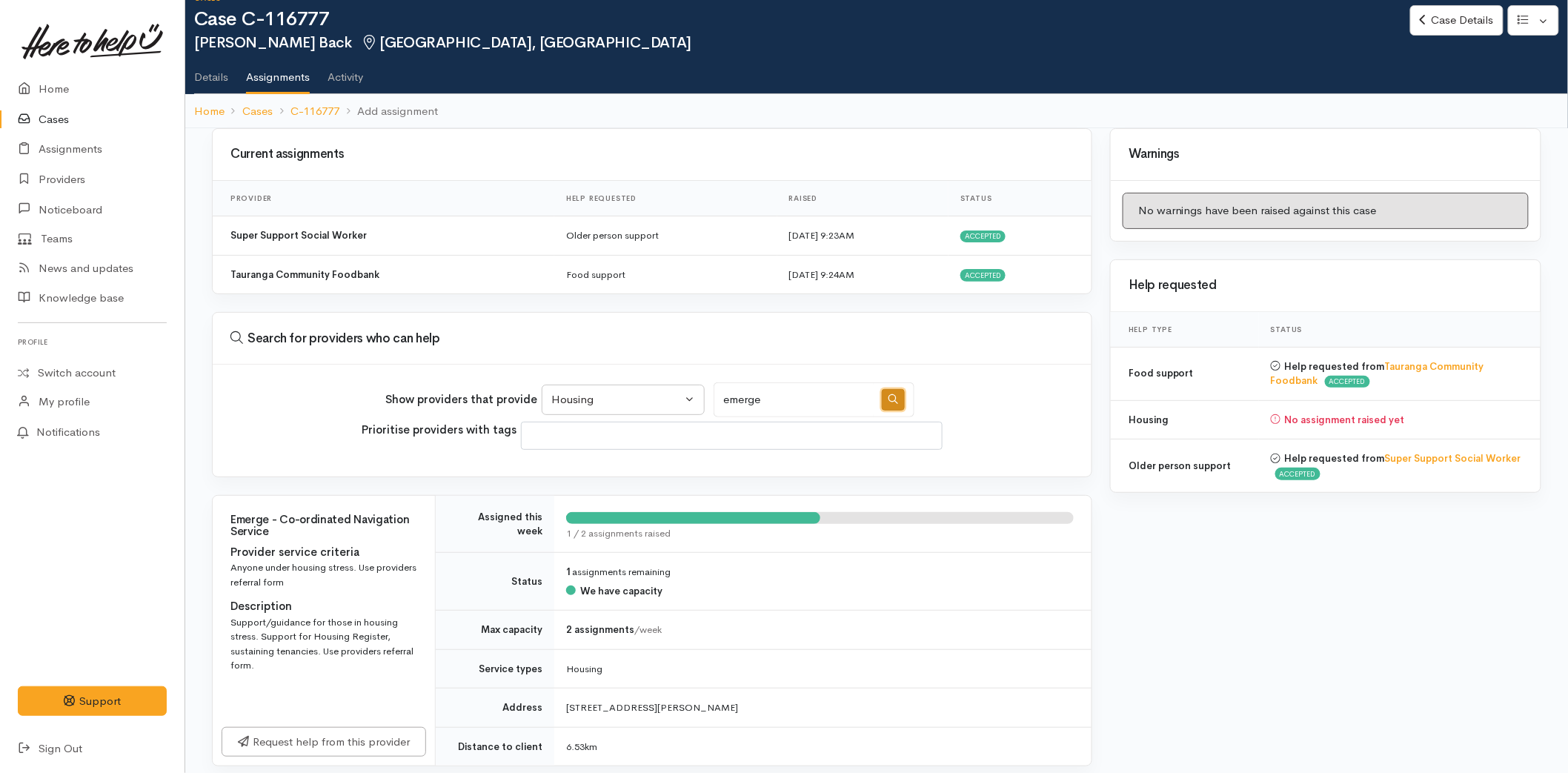
scroll to position [62, 0]
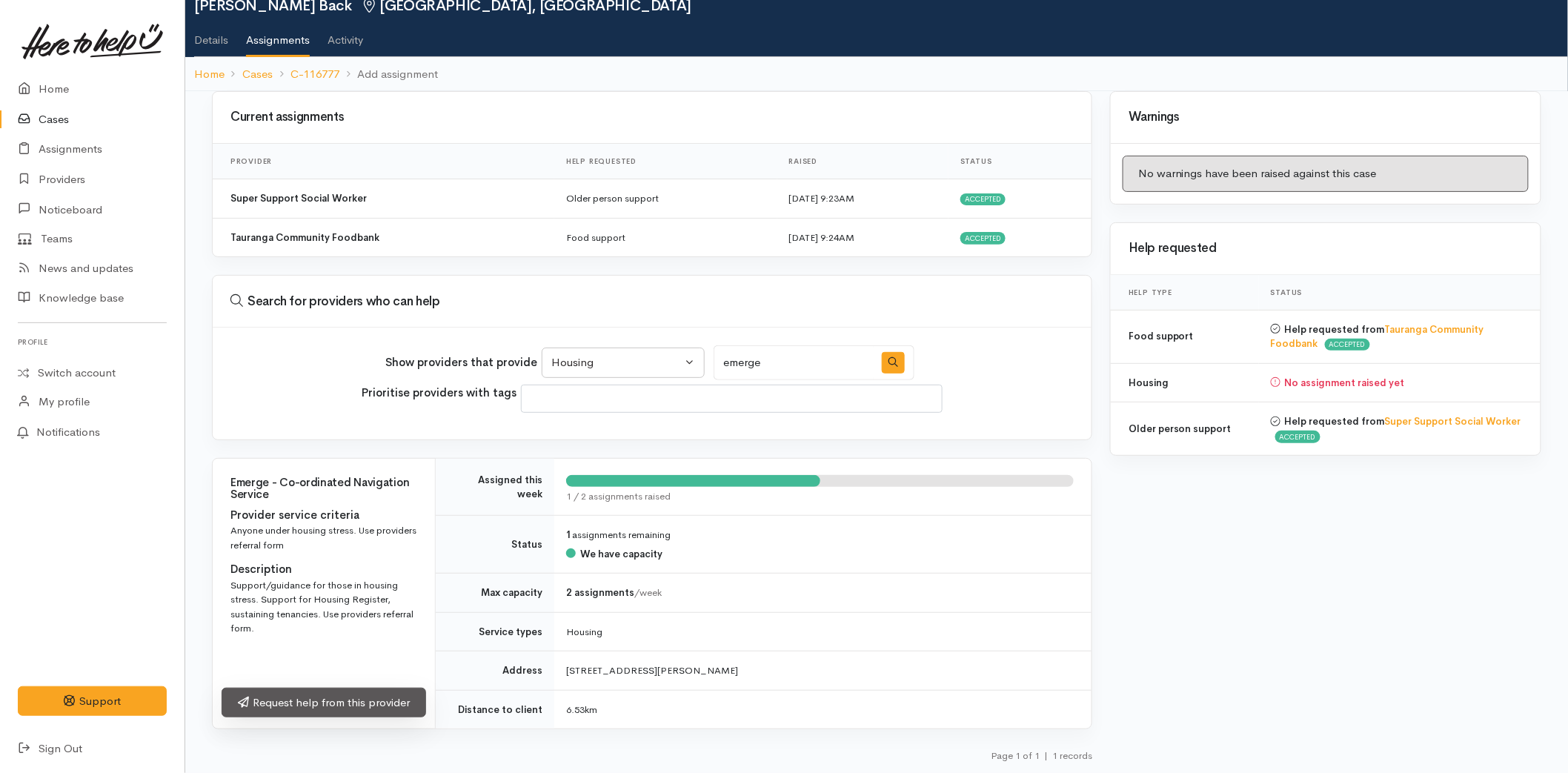
click at [330, 693] on link "Request help from this provider" at bounding box center [324, 703] width 204 height 30
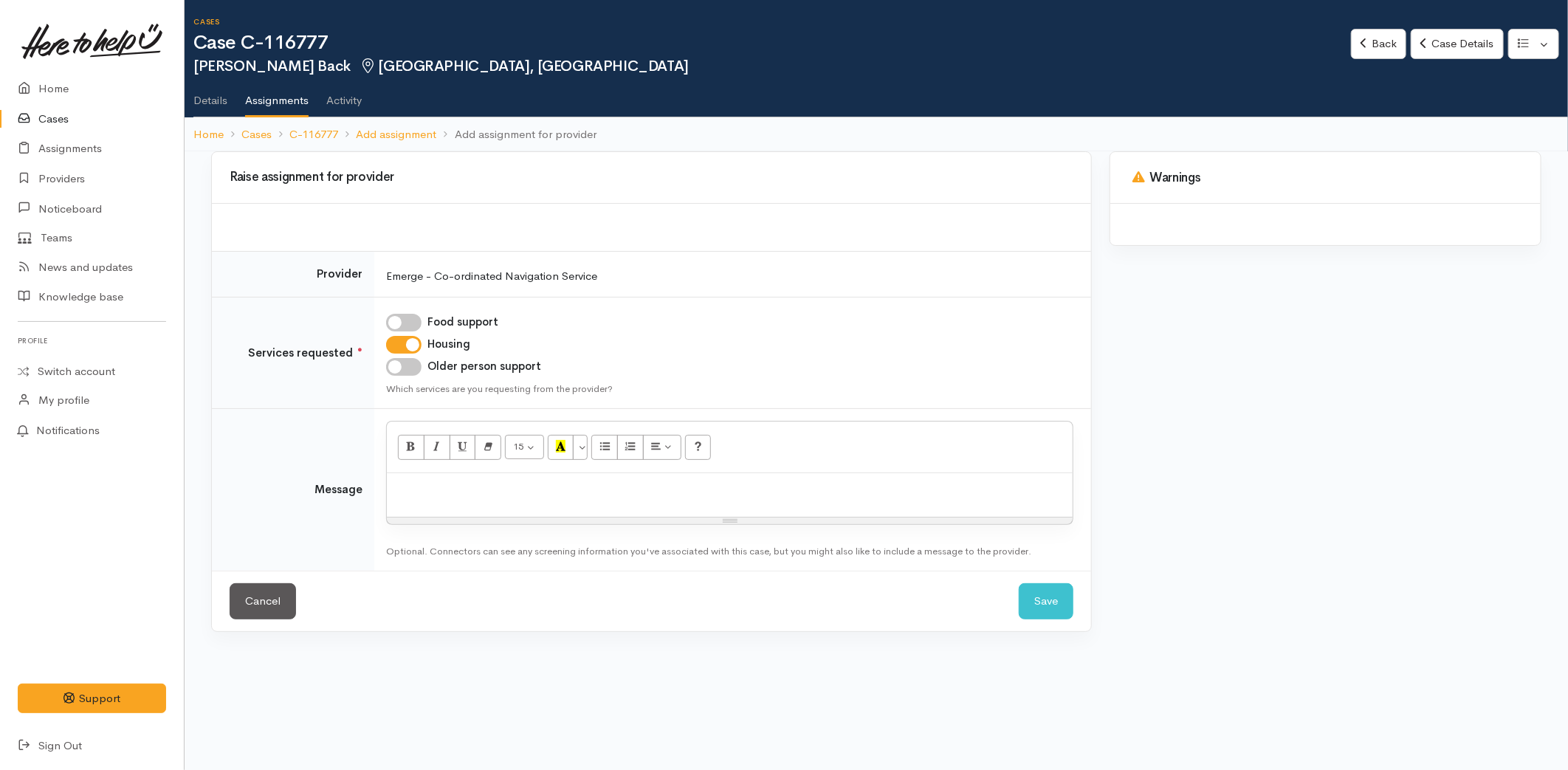
click at [481, 500] on div at bounding box center [730, 495] width 686 height 44
paste div
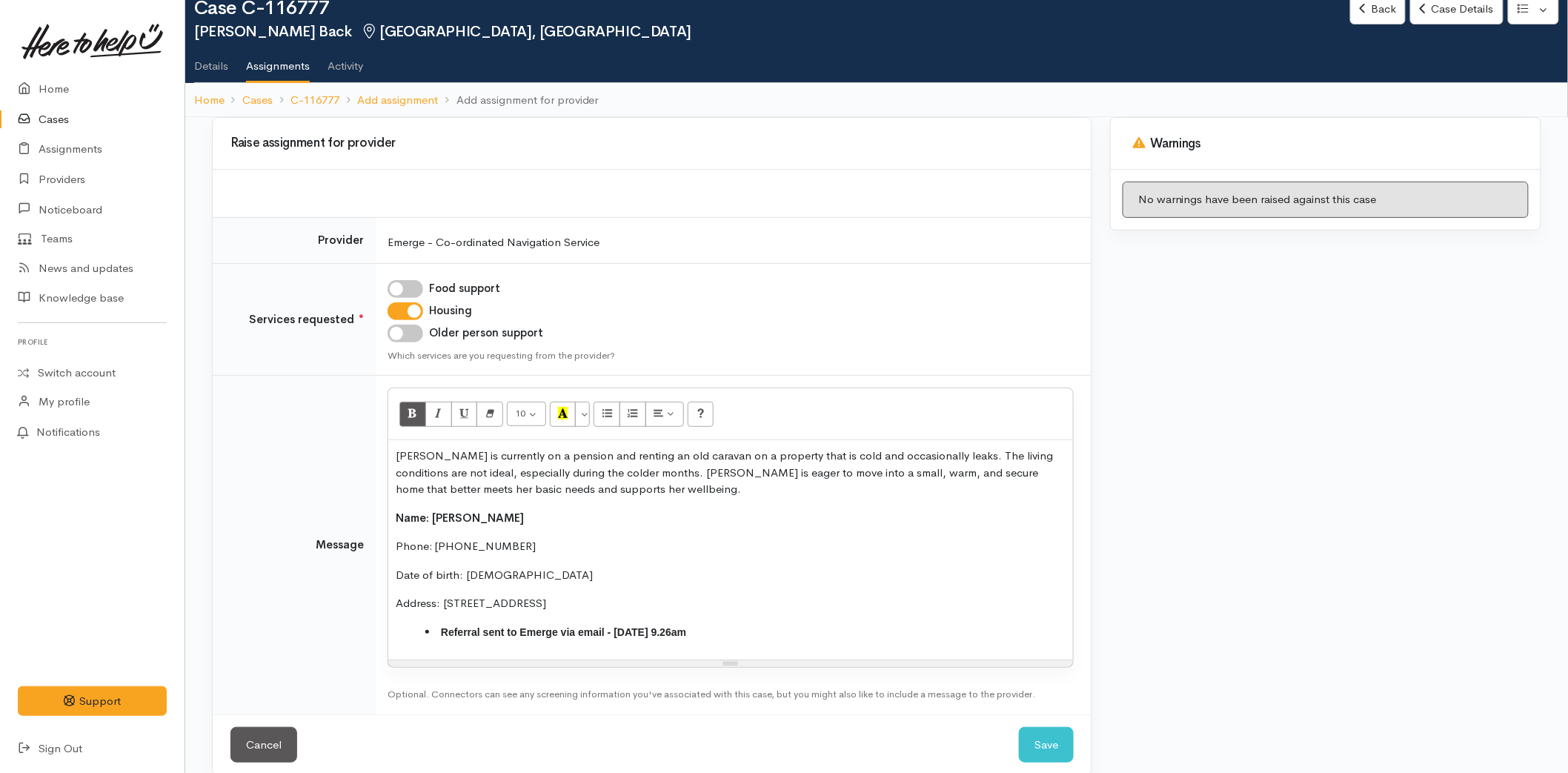
scroll to position [55, 0]
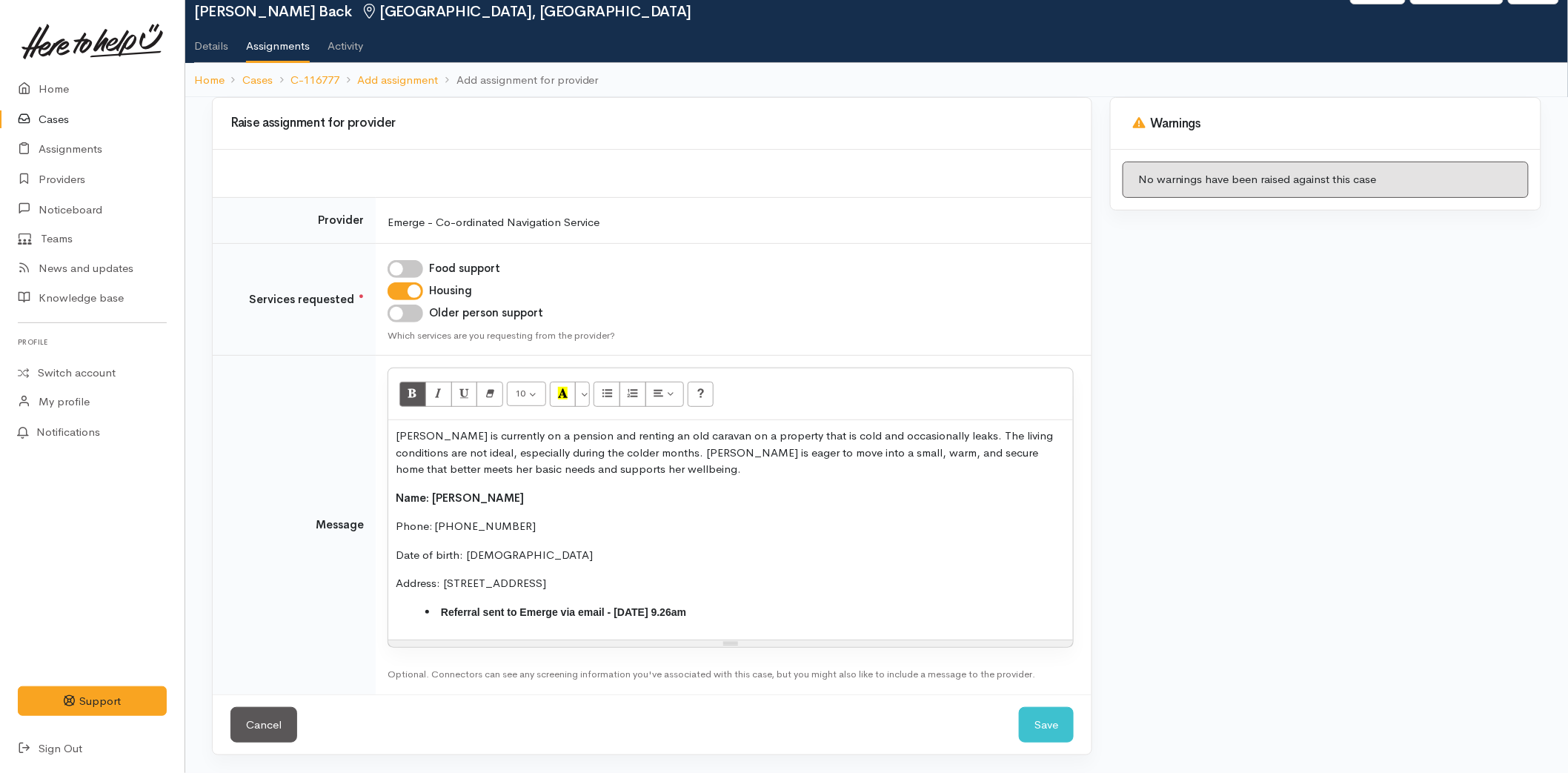
click at [395, 434] on div "[PERSON_NAME] is currently on a pension and renting an old caravan on a propert…" at bounding box center [731, 530] width 685 height 219
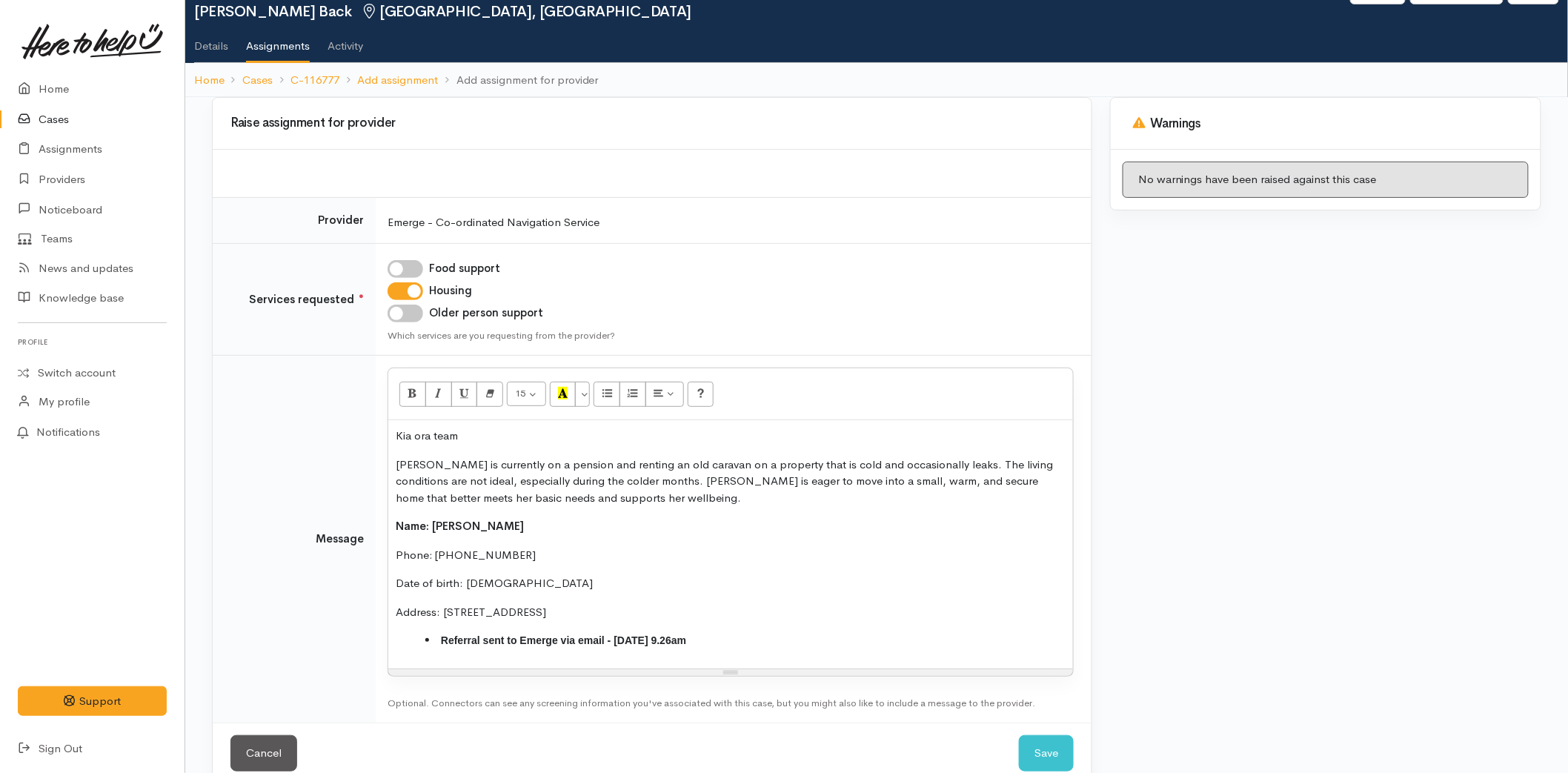
click at [405, 660] on div "Kia ora team [PERSON_NAME] is currently on a pension and renting an old caravan…" at bounding box center [731, 544] width 685 height 248
click at [736, 647] on li "Referral sent to Emerge via email - [DATE] 9.26am" at bounding box center [745, 641] width 640 height 17
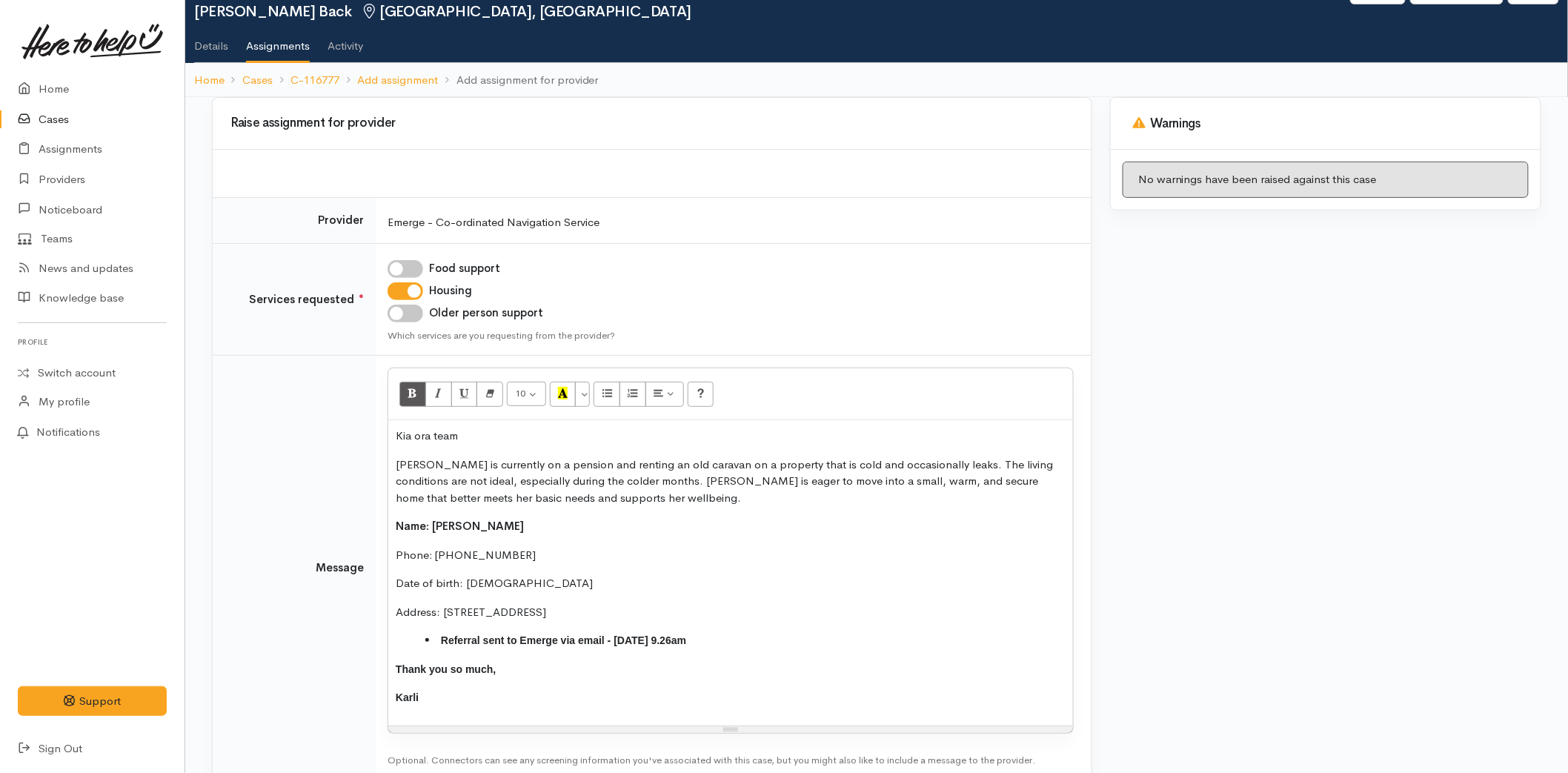
drag, startPoint x: 471, startPoint y: 700, endPoint x: 384, endPoint y: 664, distance: 94.2
click at [384, 664] on td "10 8 9 10 11 12 14 18 24 36 Background Color Transparent Select #ffff00 Text Co…" at bounding box center [734, 568] width 716 height 425
click at [413, 395] on icon "Bold (CTRL+B)" at bounding box center [412, 393] width 9 height 12
click at [586, 395] on button "More Color" at bounding box center [582, 394] width 15 height 25
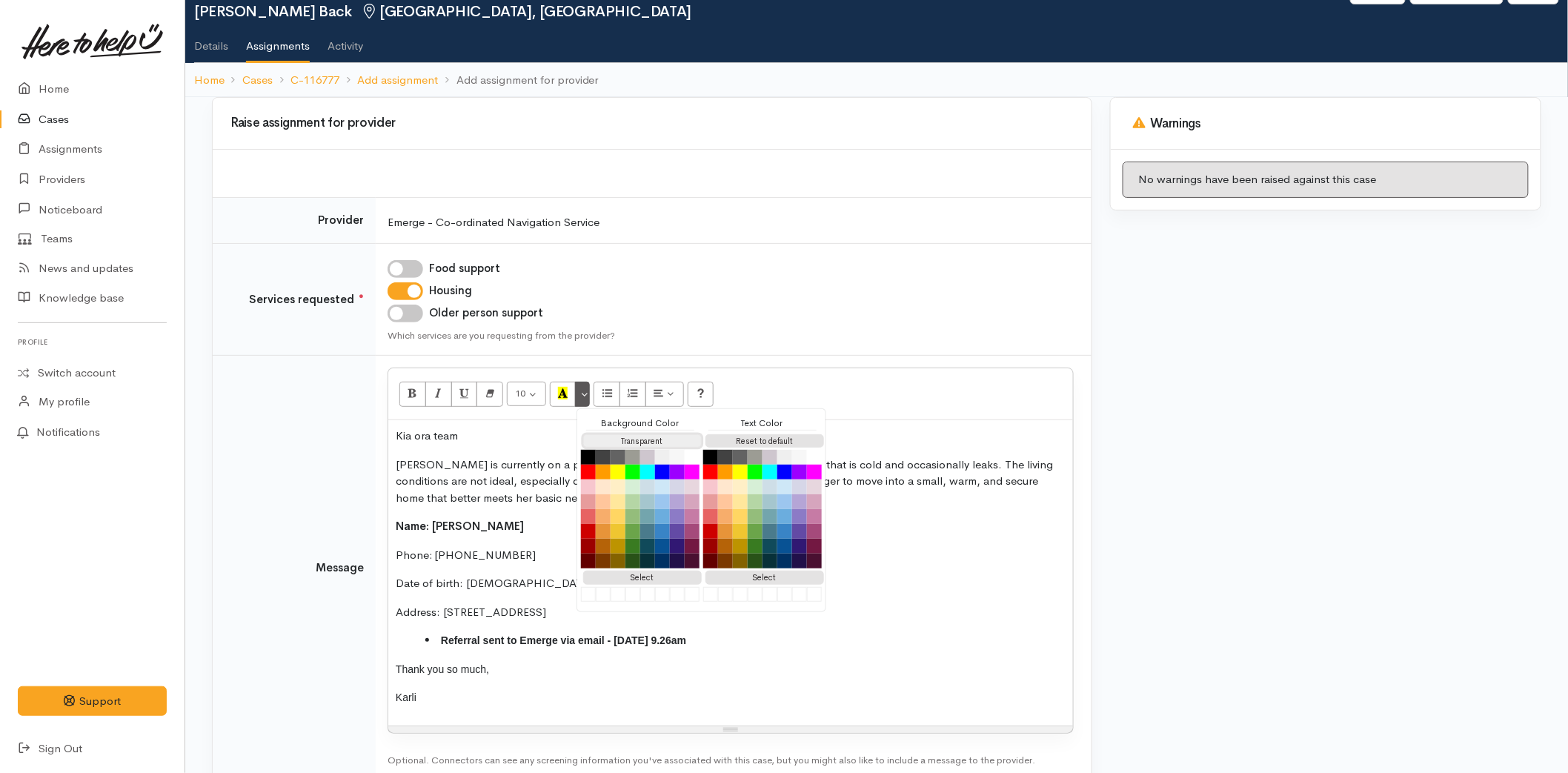
click at [626, 440] on button "Transparent" at bounding box center [642, 441] width 119 height 14
click at [777, 440] on button "Reset to default" at bounding box center [765, 441] width 119 height 14
drag, startPoint x: 430, startPoint y: 661, endPoint x: 483, endPoint y: 683, distance: 57.4
click at [430, 661] on p "Thank you so much," at bounding box center [730, 670] width 670 height 17
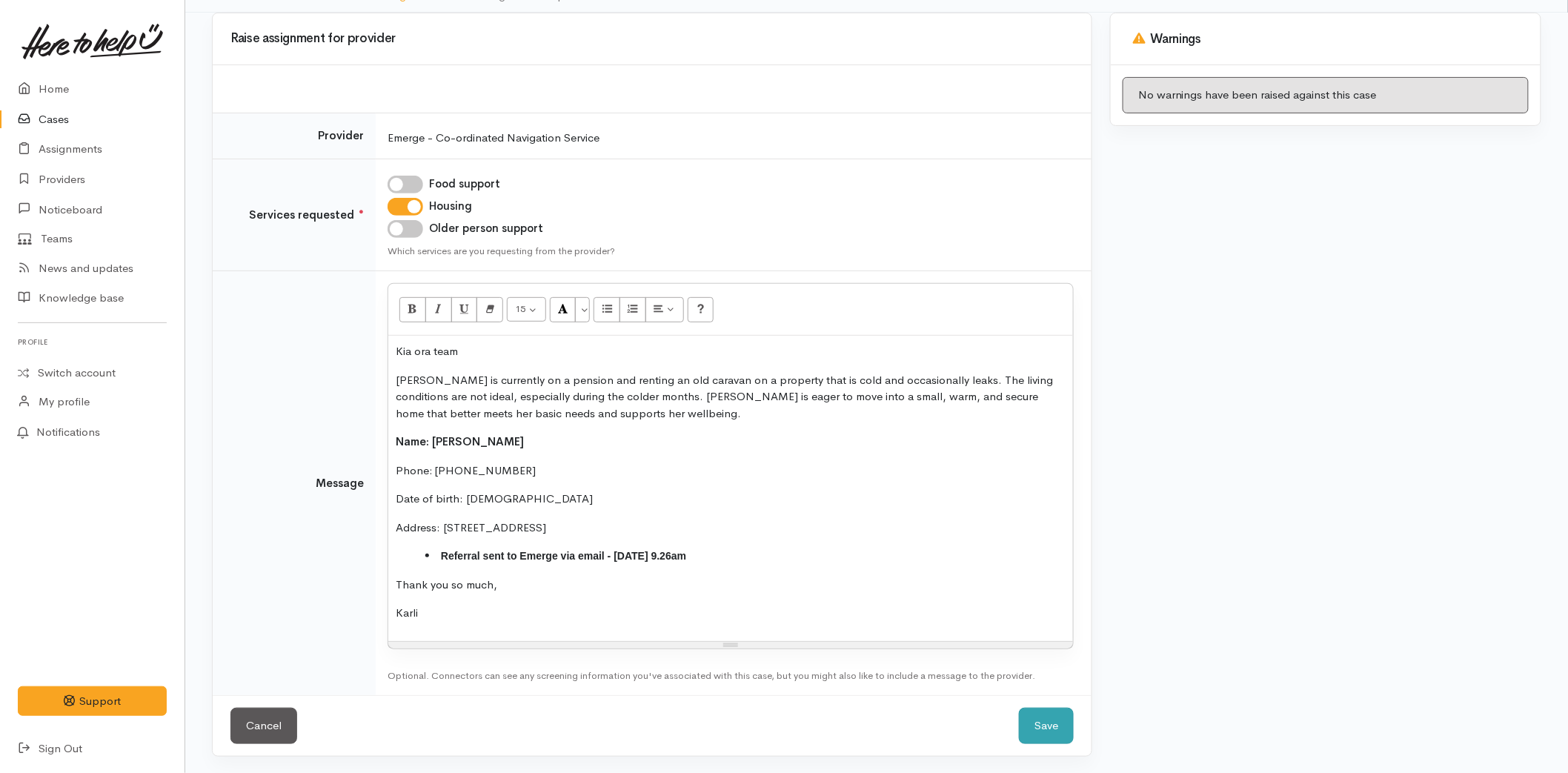
scroll to position [141, 0]
click at [1038, 732] on button "Save" at bounding box center [1046, 725] width 55 height 37
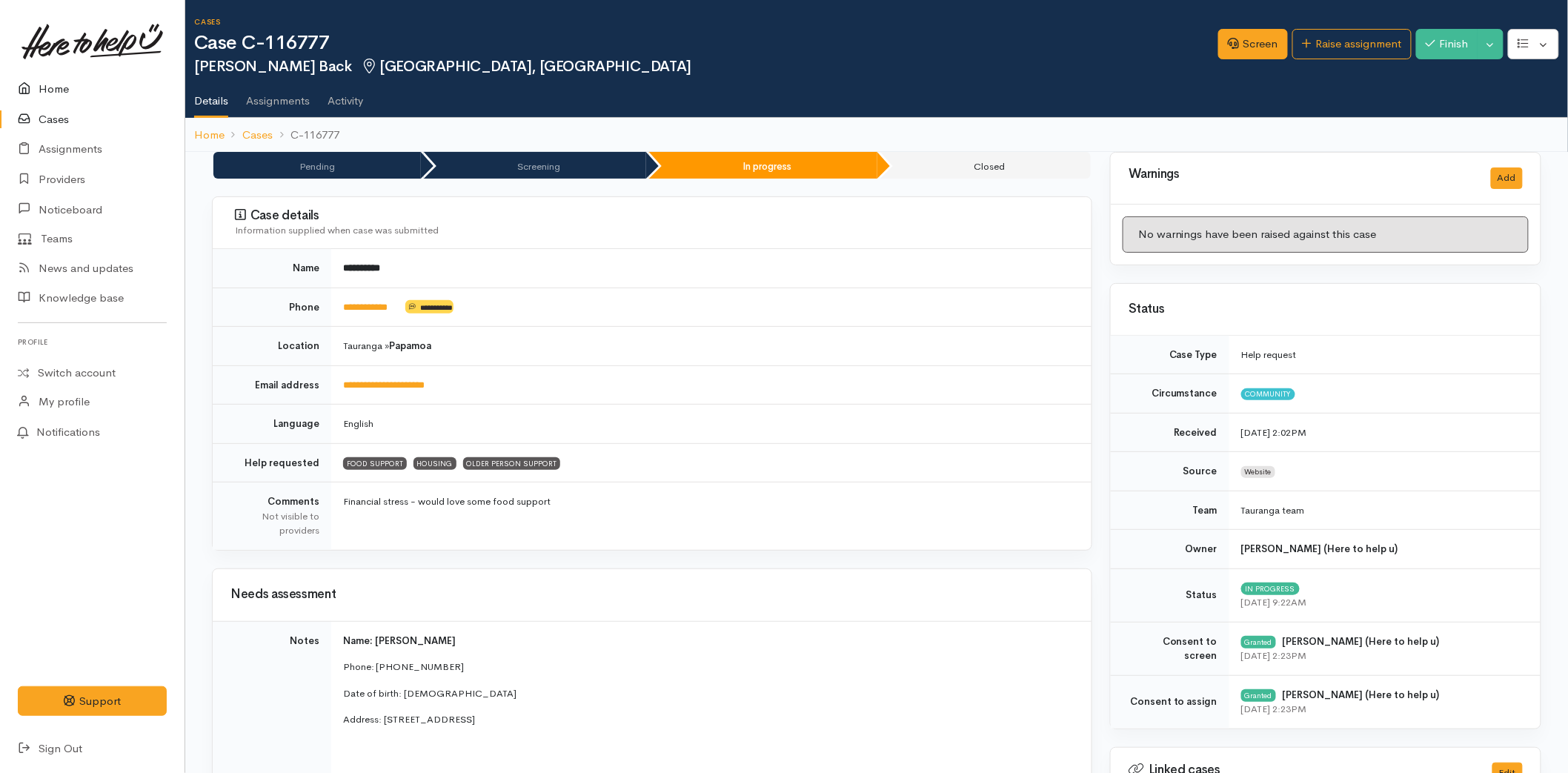
click at [72, 79] on link "Home" at bounding box center [92, 89] width 185 height 30
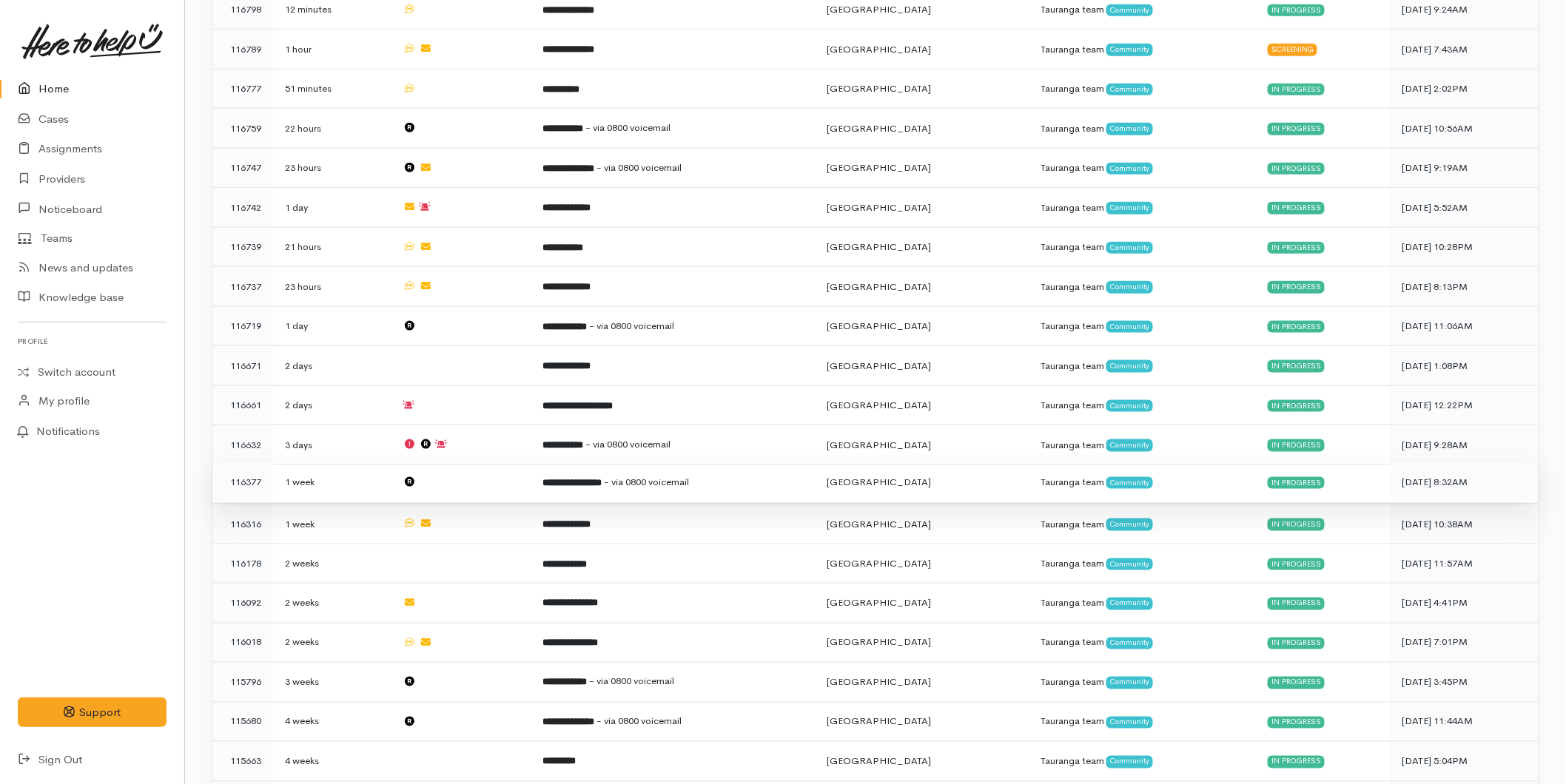
scroll to position [926, 0]
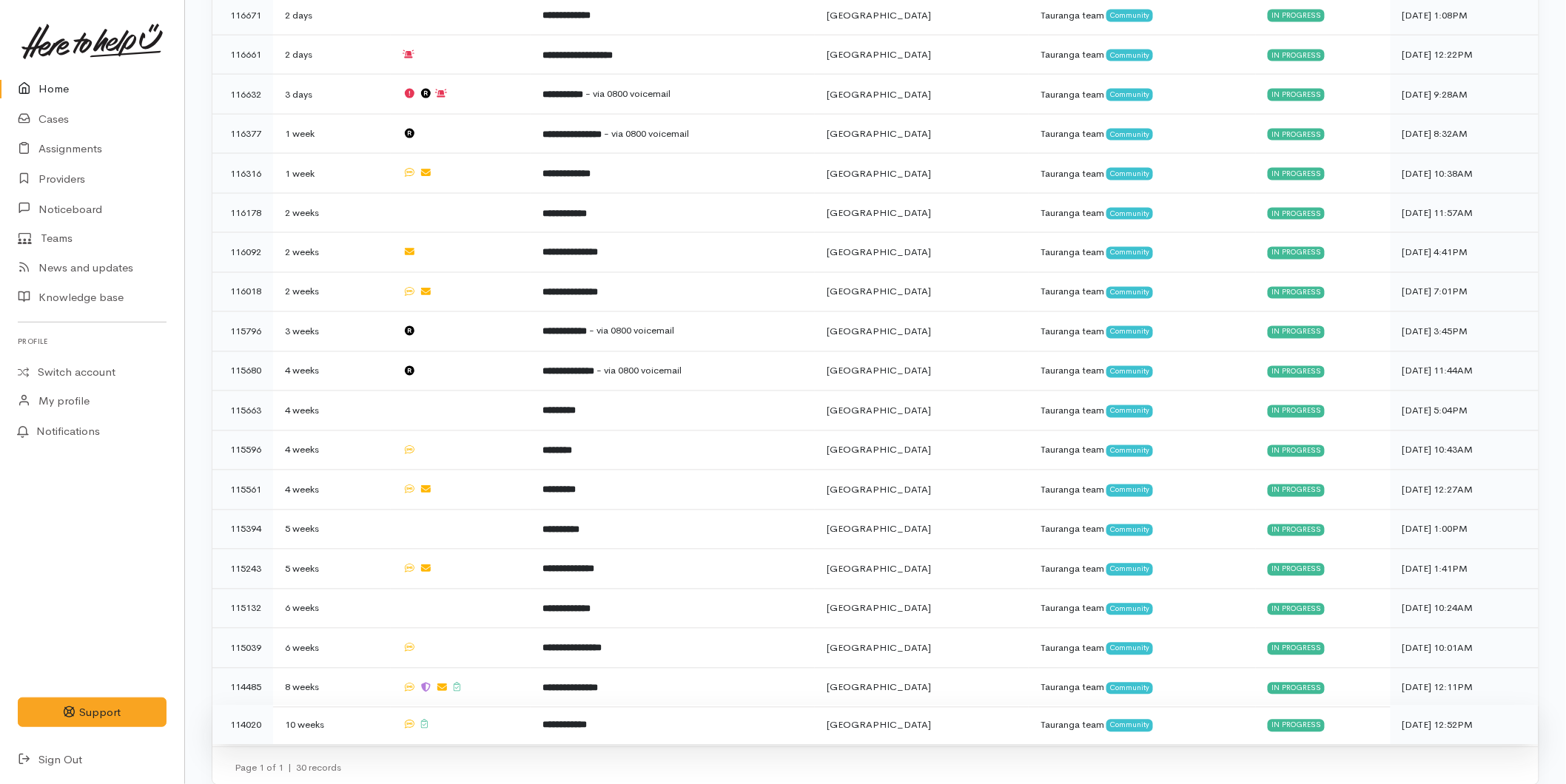
click at [577, 719] on td "**********" at bounding box center [672, 726] width 284 height 39
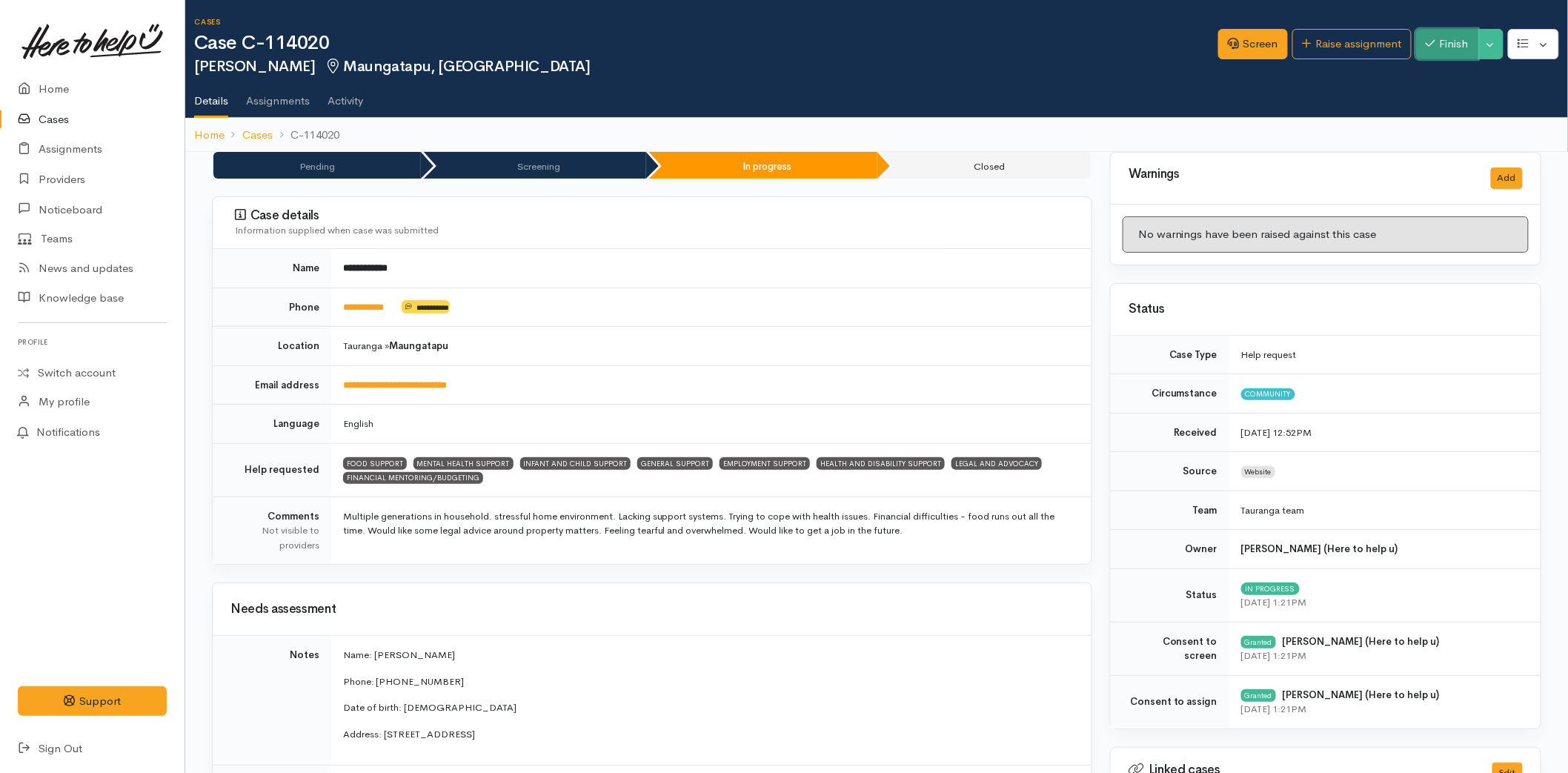
click at [1445, 41] on button "Finish" at bounding box center [1447, 44] width 62 height 30
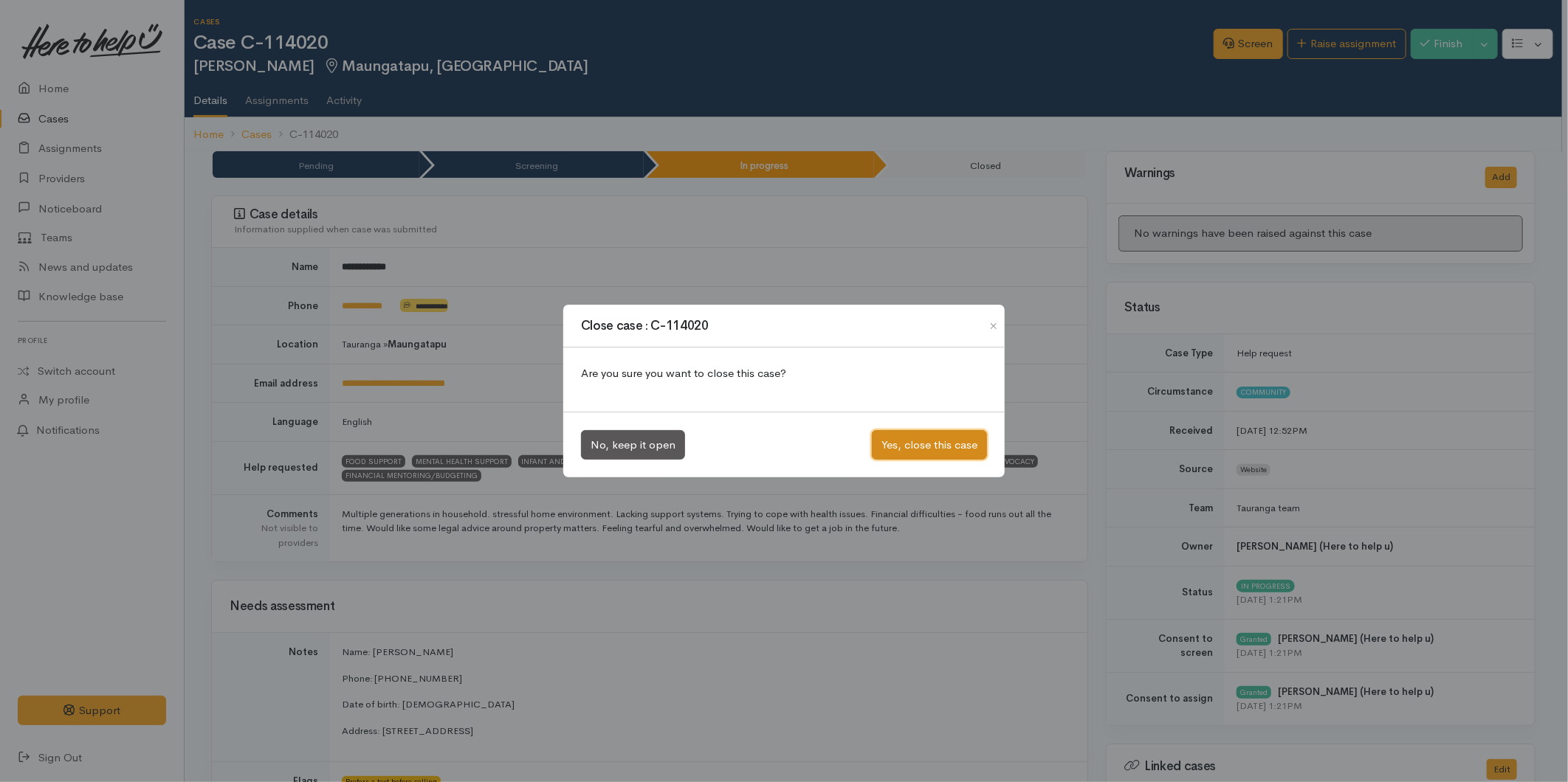
click at [953, 440] on button "Yes, close this case" at bounding box center [929, 445] width 115 height 30
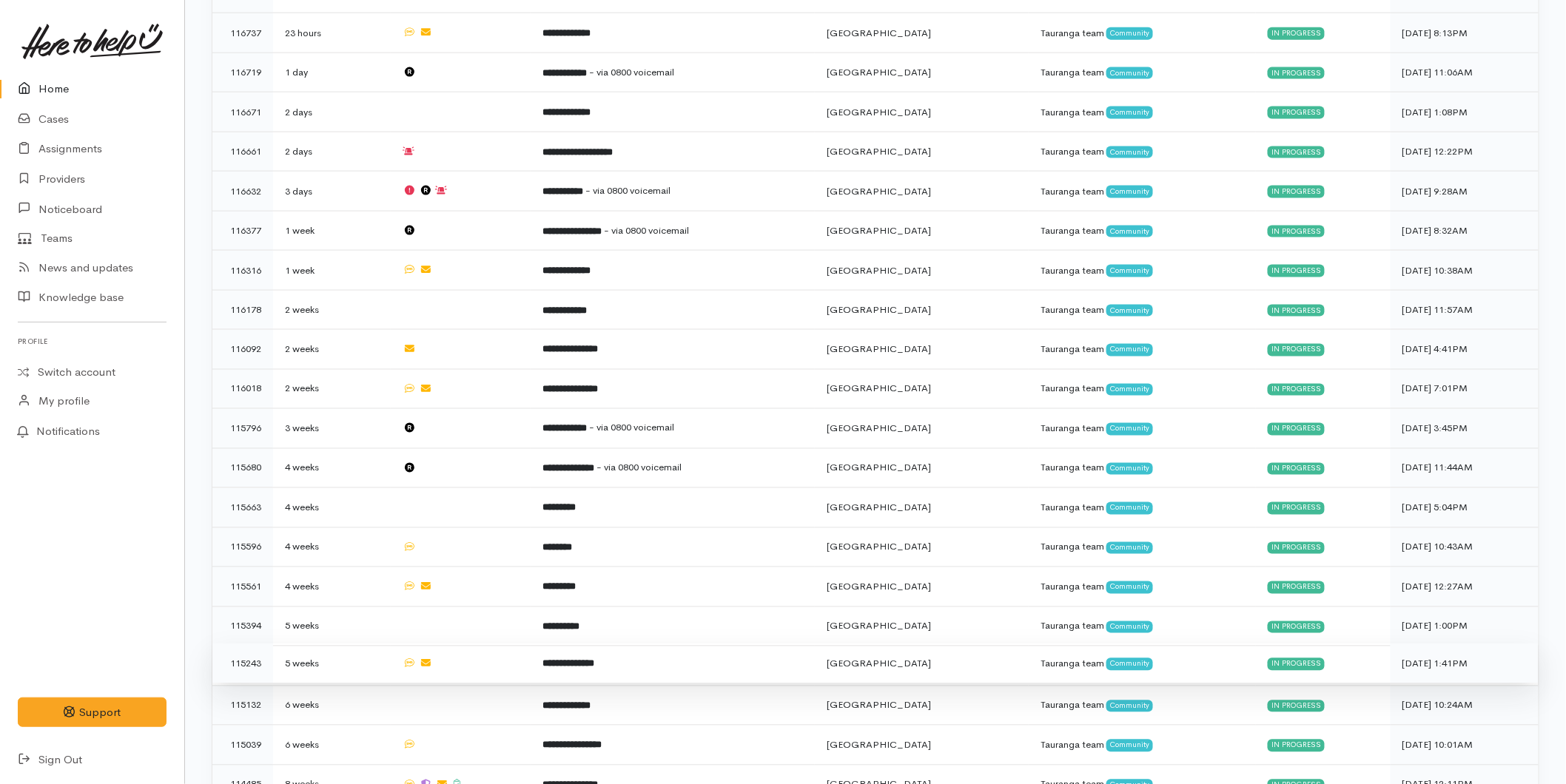
scroll to position [886, 0]
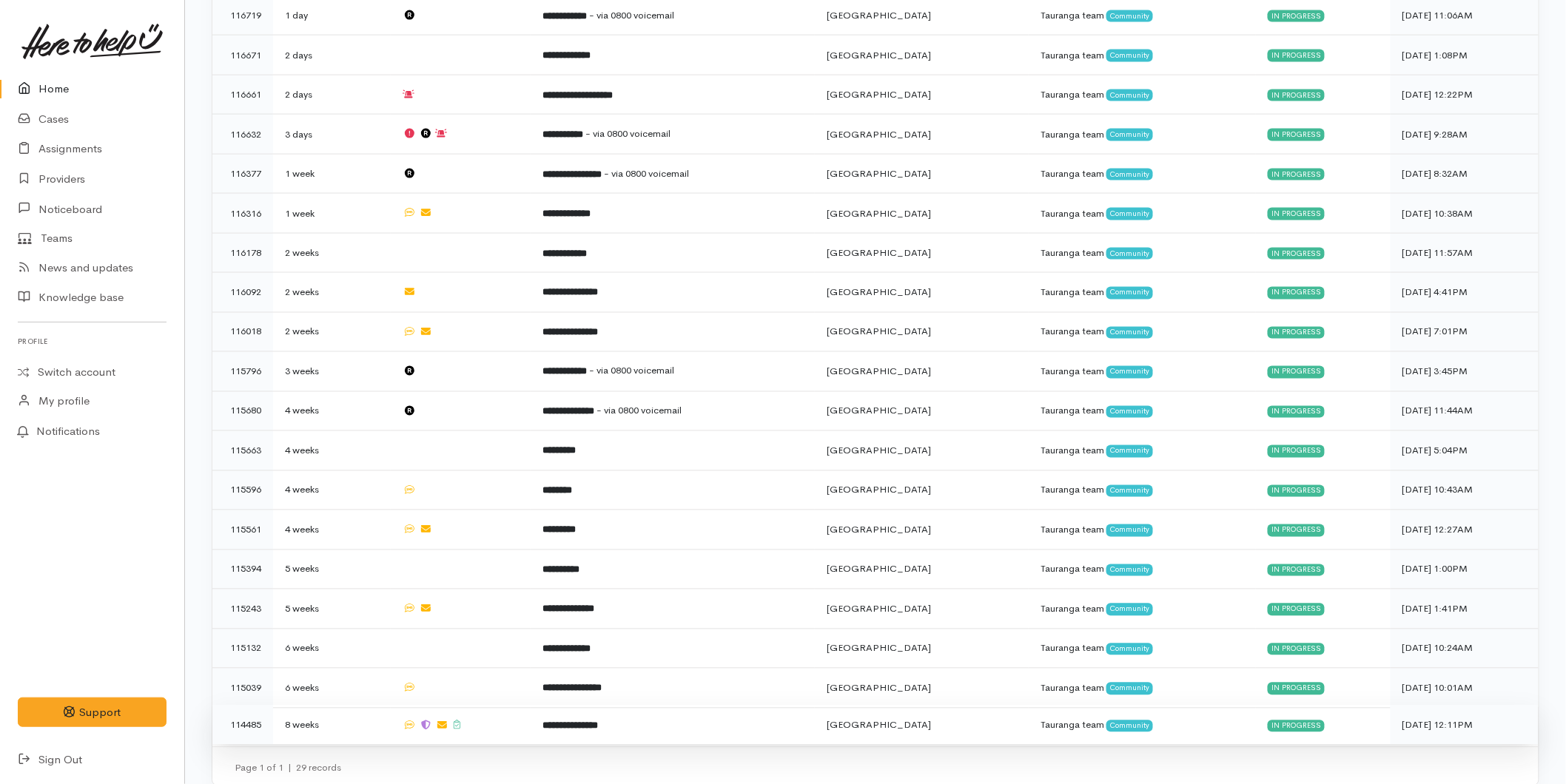
click at [497, 706] on td at bounding box center [461, 726] width 141 height 39
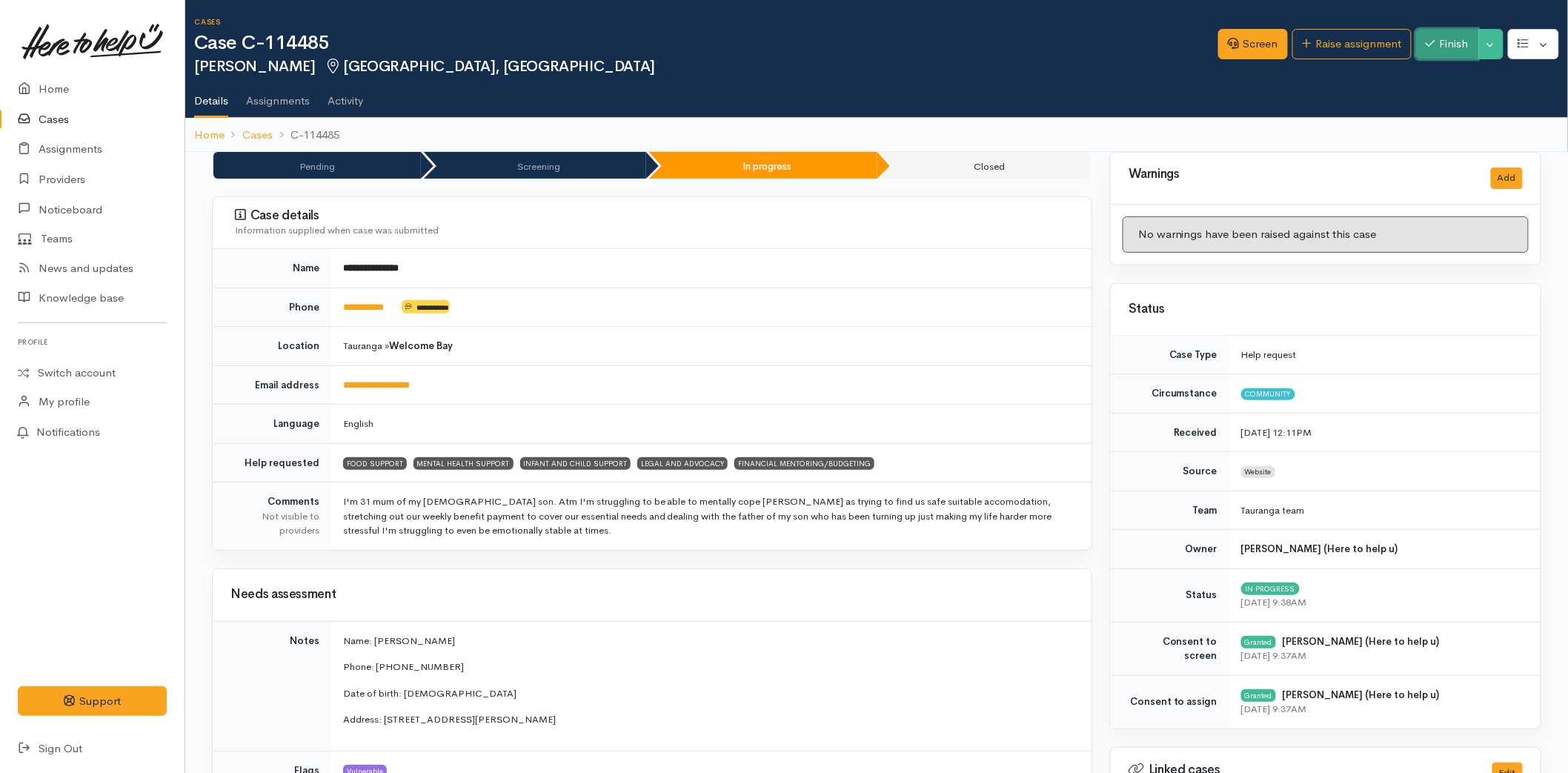
click at [1442, 38] on button "Finish" at bounding box center [1447, 44] width 62 height 30
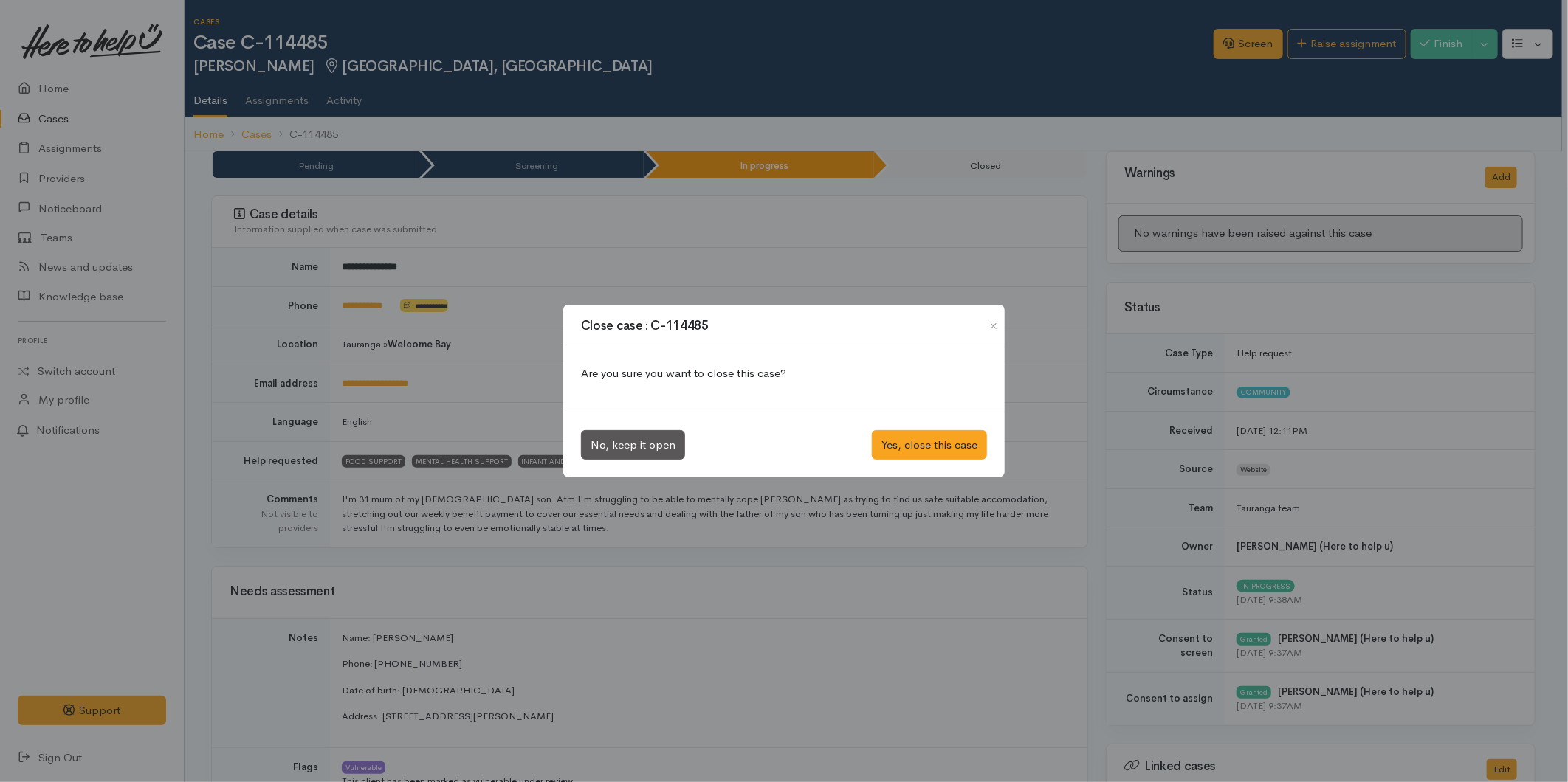
click at [947, 426] on div "No, keep it open Yes, close this case" at bounding box center [784, 445] width 441 height 67
click at [949, 447] on button "Yes, close this case" at bounding box center [929, 445] width 115 height 30
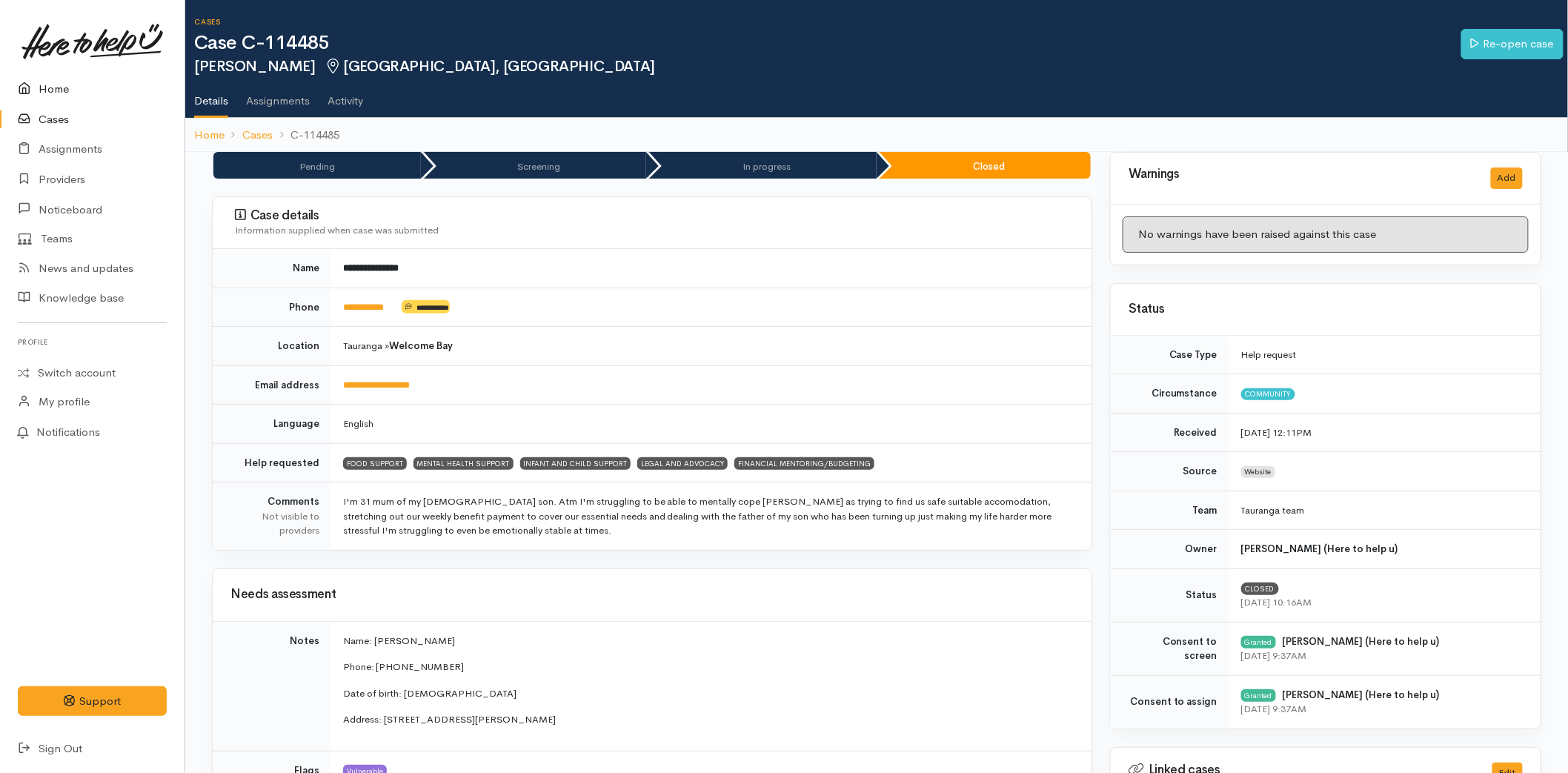
click at [60, 80] on link "Home" at bounding box center [92, 89] width 185 height 30
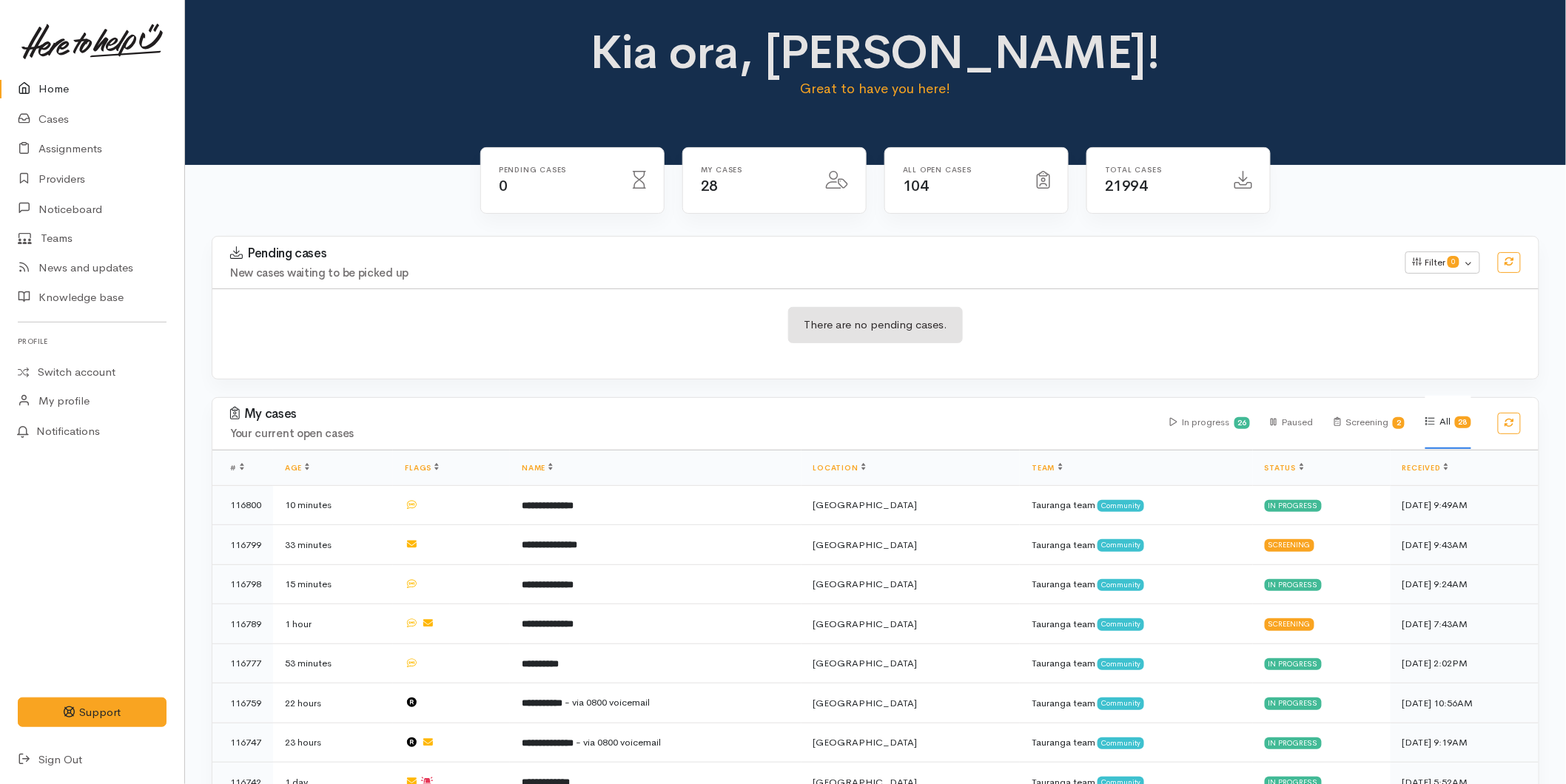
click at [33, 83] on icon at bounding box center [28, 90] width 21 height 19
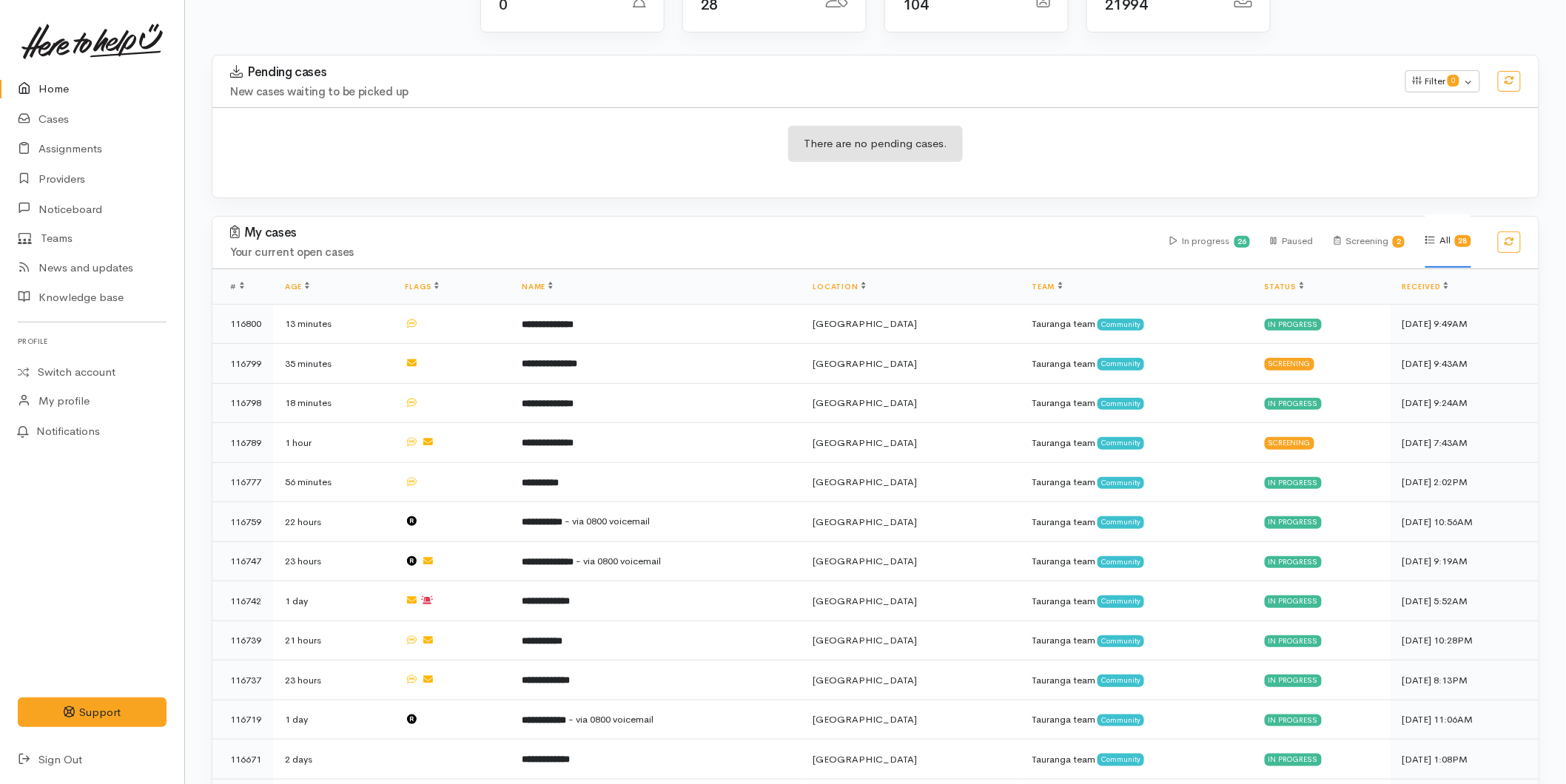
scroll to position [410, 0]
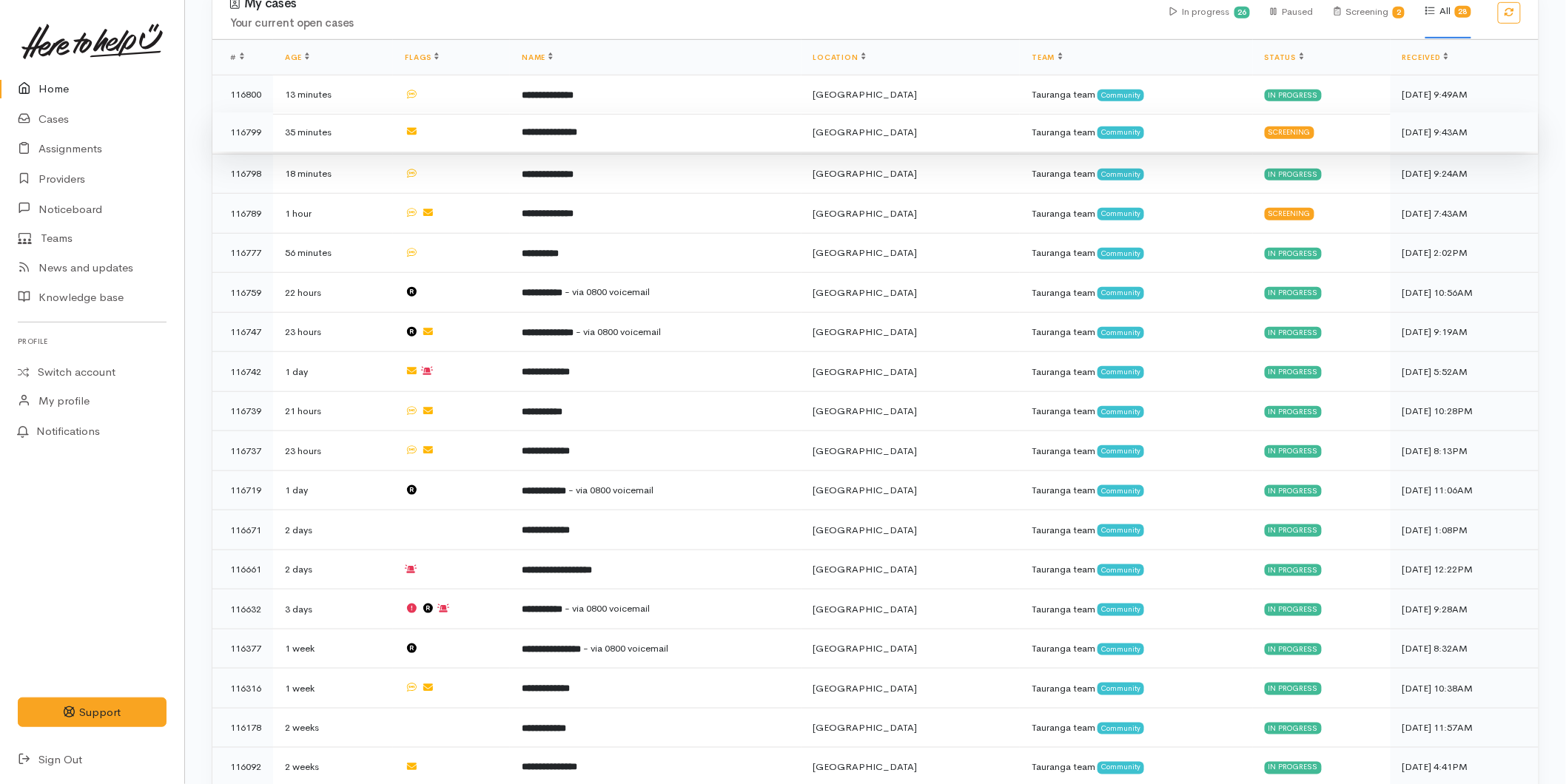
click at [494, 142] on td at bounding box center [452, 132] width 117 height 40
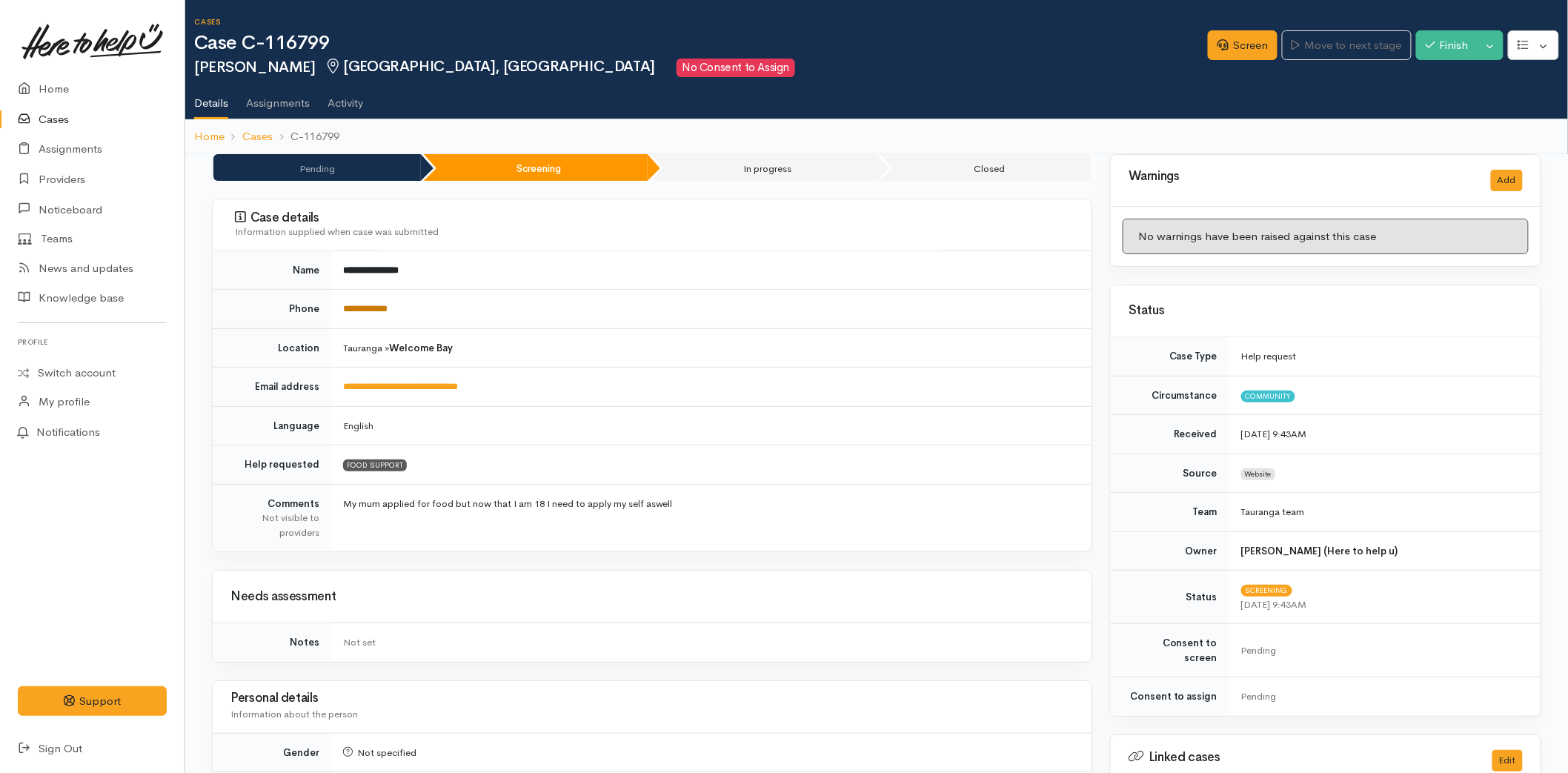
click at [388, 307] on link "**********" at bounding box center [365, 309] width 44 height 9
click at [1234, 34] on link "Screen" at bounding box center [1242, 45] width 69 height 30
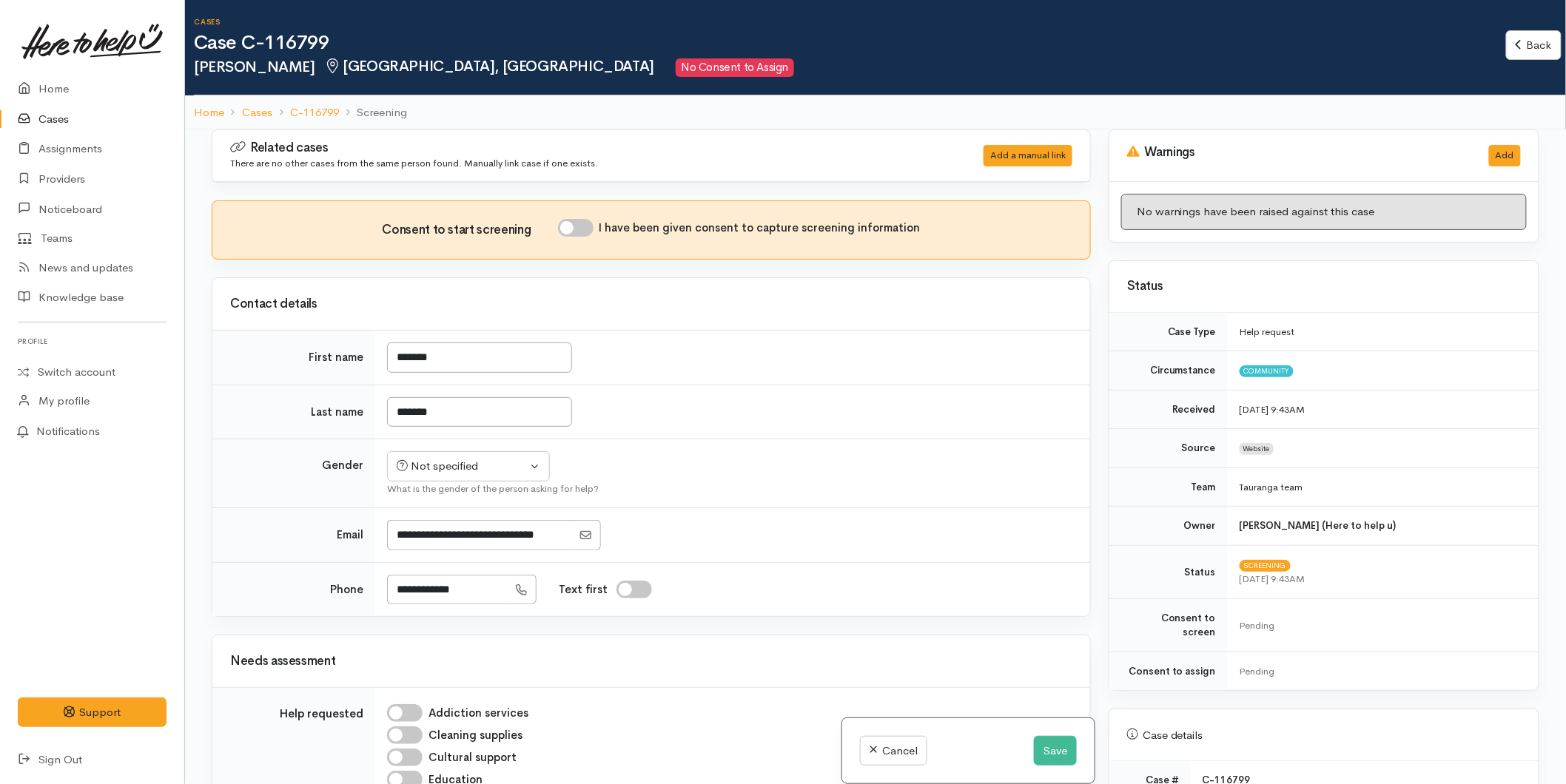
click at [583, 228] on input "I have been given consent to capture screening information" at bounding box center [576, 227] width 36 height 18
checkbox input "true"
click at [395, 473] on button "Not specified" at bounding box center [468, 466] width 163 height 30
click at [438, 548] on span "[DEMOGRAPHIC_DATA]" at bounding box center [480, 546] width 127 height 17
select select "[DEMOGRAPHIC_DATA]"
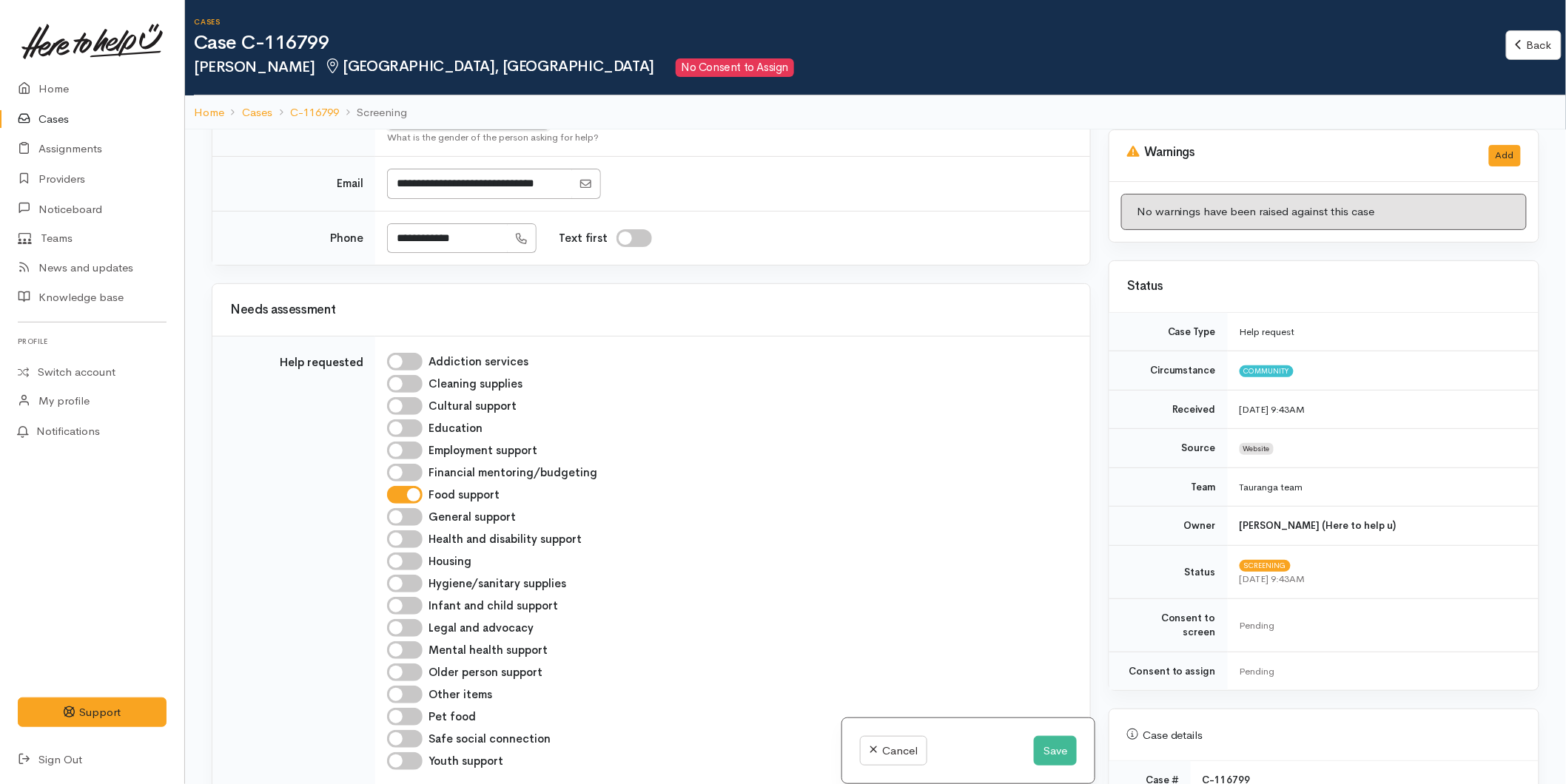
scroll to position [575, 0]
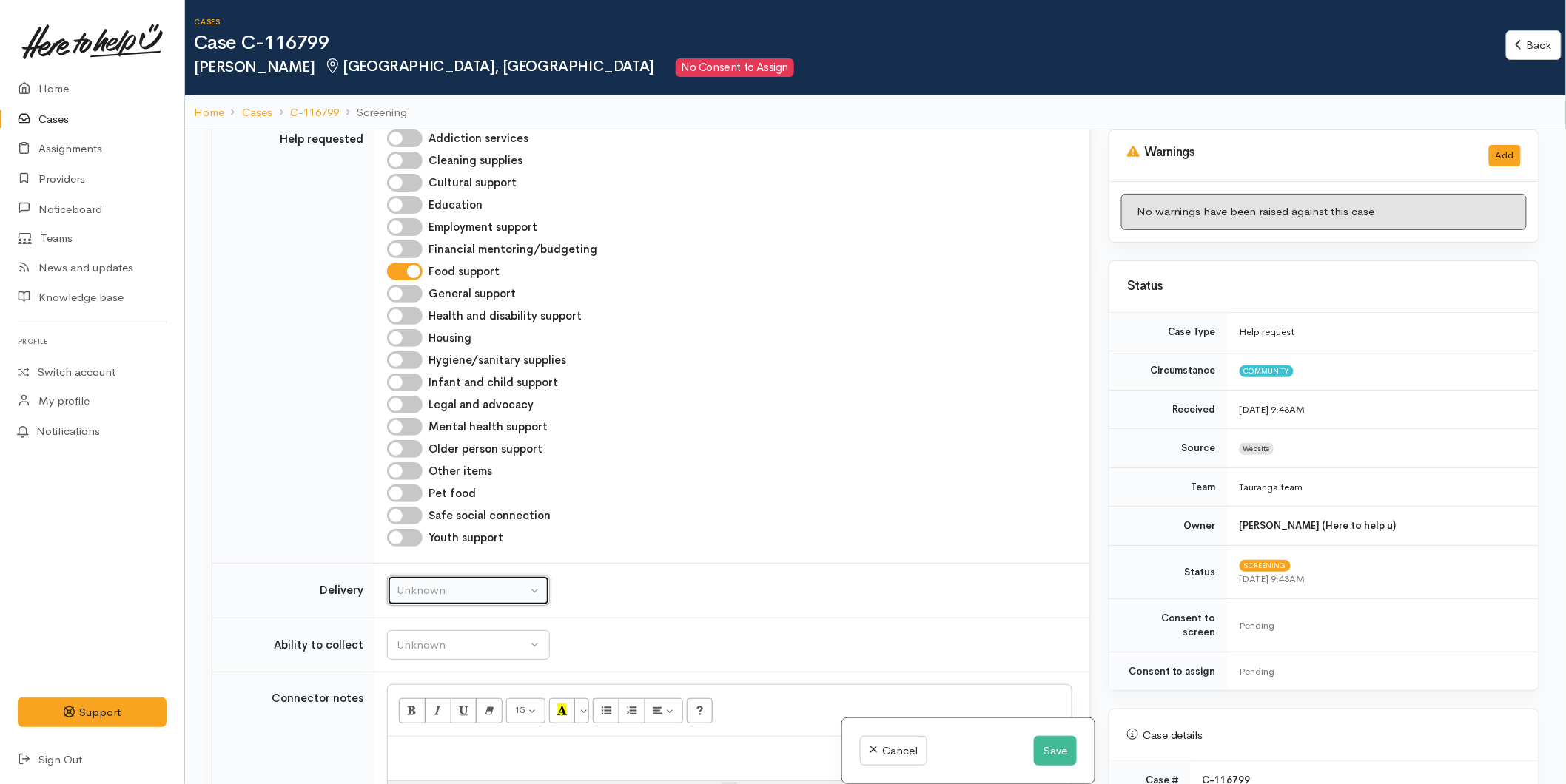
click at [452, 588] on div "Unknown" at bounding box center [461, 591] width 130 height 17
click at [427, 725] on link "No" at bounding box center [468, 728] width 161 height 23
select select "1"
click at [437, 630] on td "Unknown Able to pick up / collect help on my own Able to pick up / collect with…" at bounding box center [733, 645] width 715 height 54
click at [440, 644] on div "Unknown" at bounding box center [461, 645] width 130 height 17
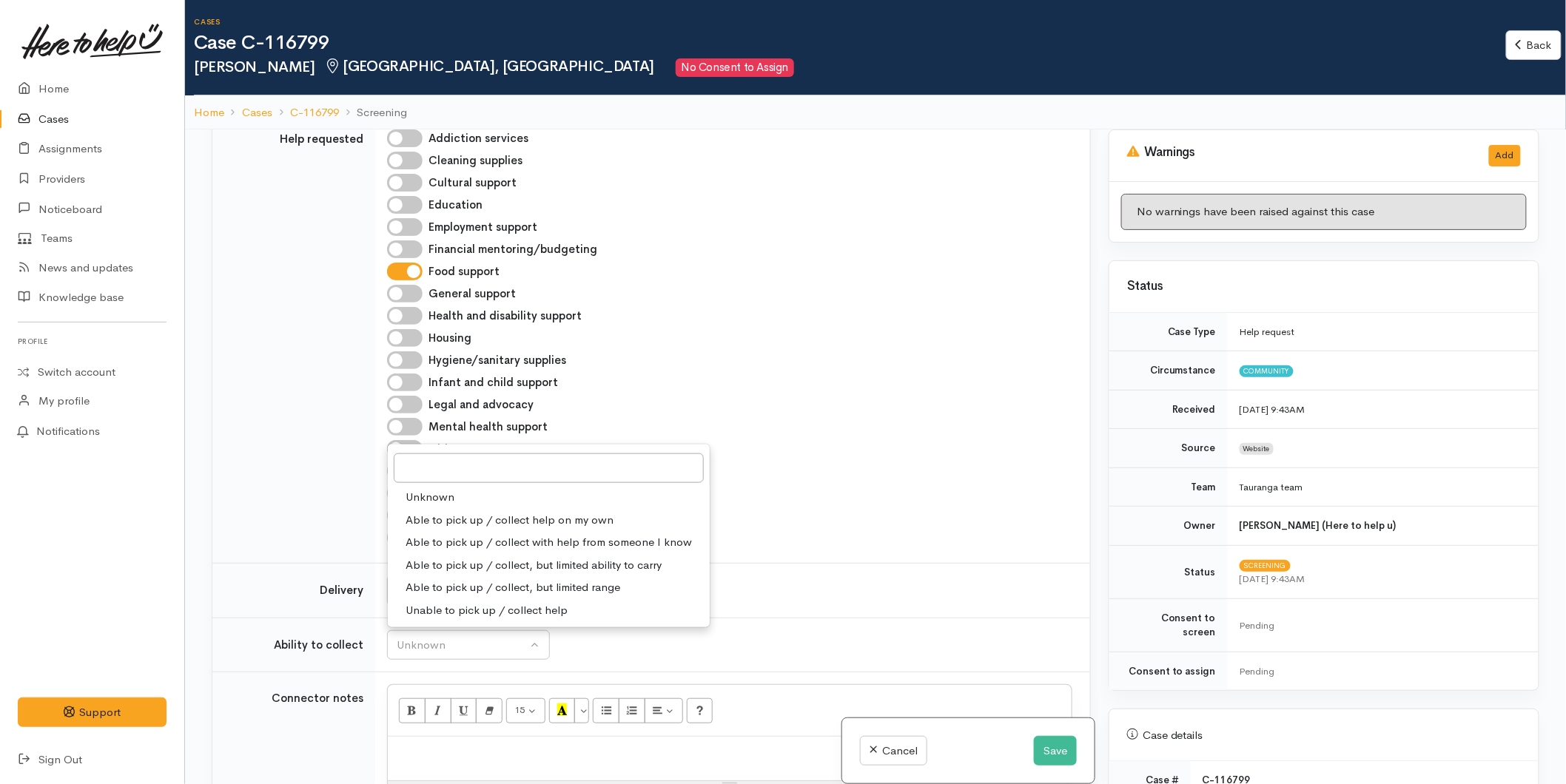
click at [468, 519] on span "Able to pick up / collect help on my own" at bounding box center [509, 521] width 208 height 17
select select "2"
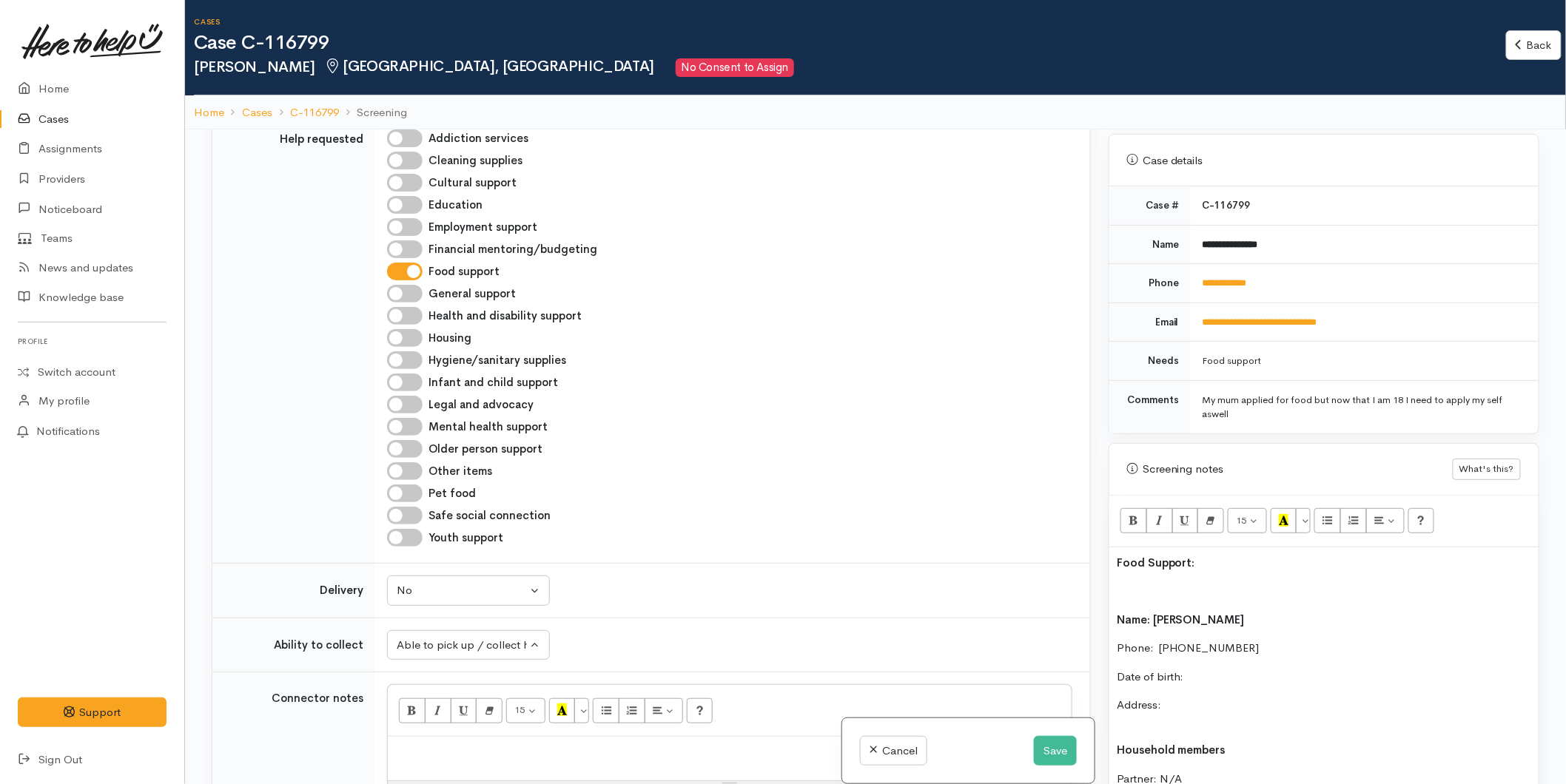
click at [1212, 669] on p "Date of birth:" at bounding box center [1324, 677] width 414 height 17
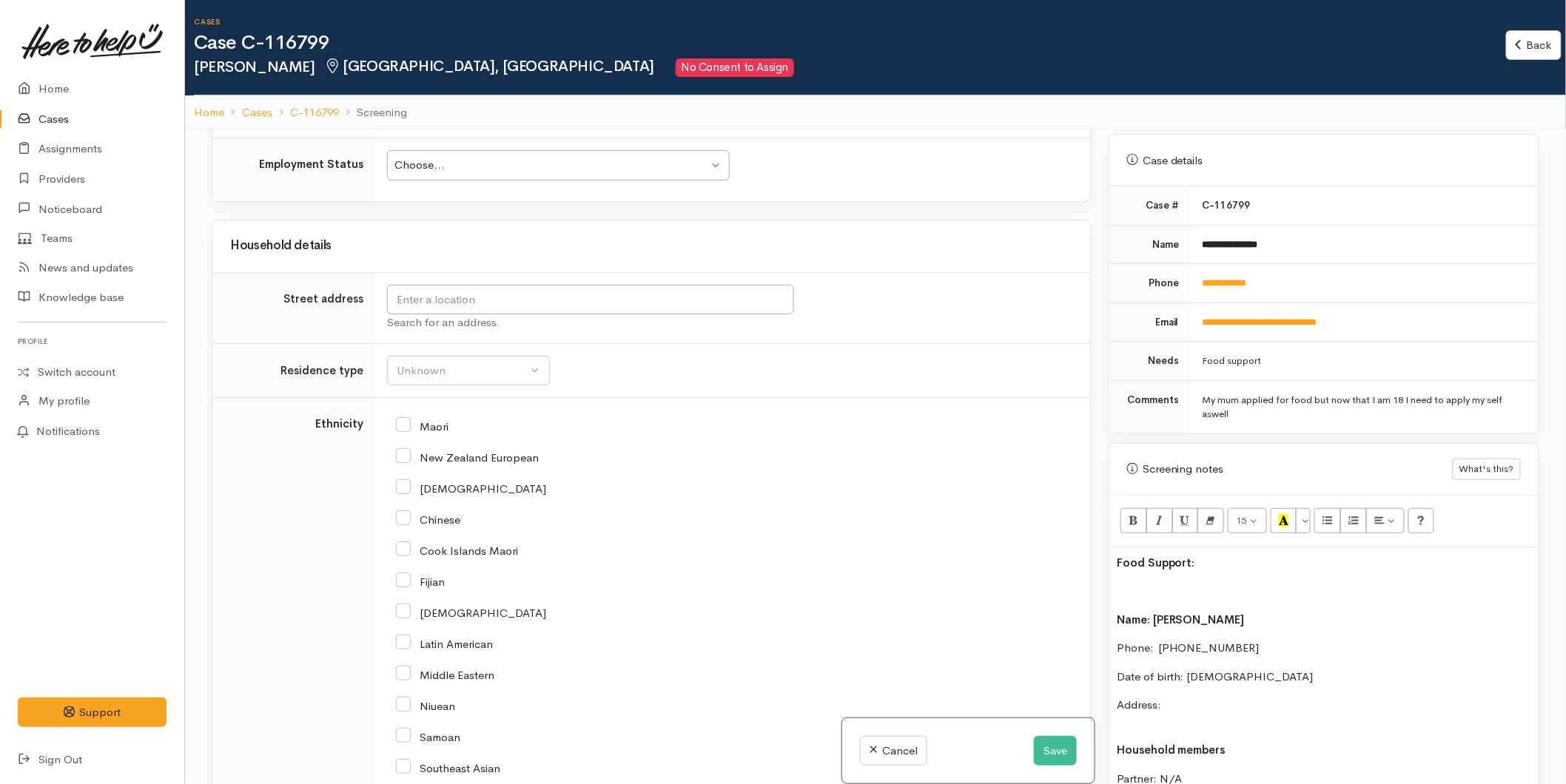
scroll to position [1232, 0]
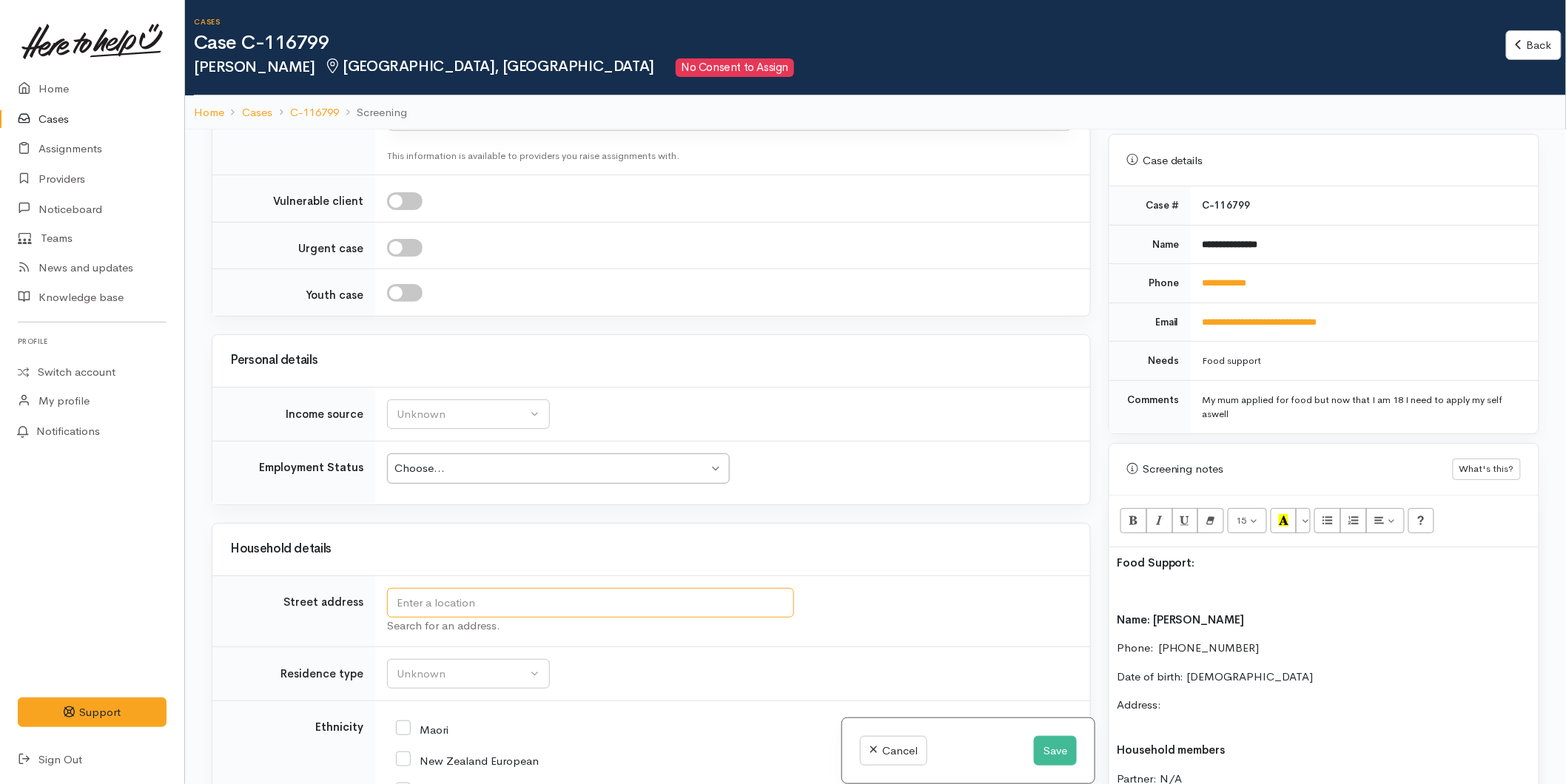
drag, startPoint x: 442, startPoint y: 596, endPoint x: 513, endPoint y: 627, distance: 77.5
click at [442, 596] on input "text" at bounding box center [590, 603] width 407 height 30
type input "18 Dingadee Street, Welcome Bay, Tauranga, New Zealand"
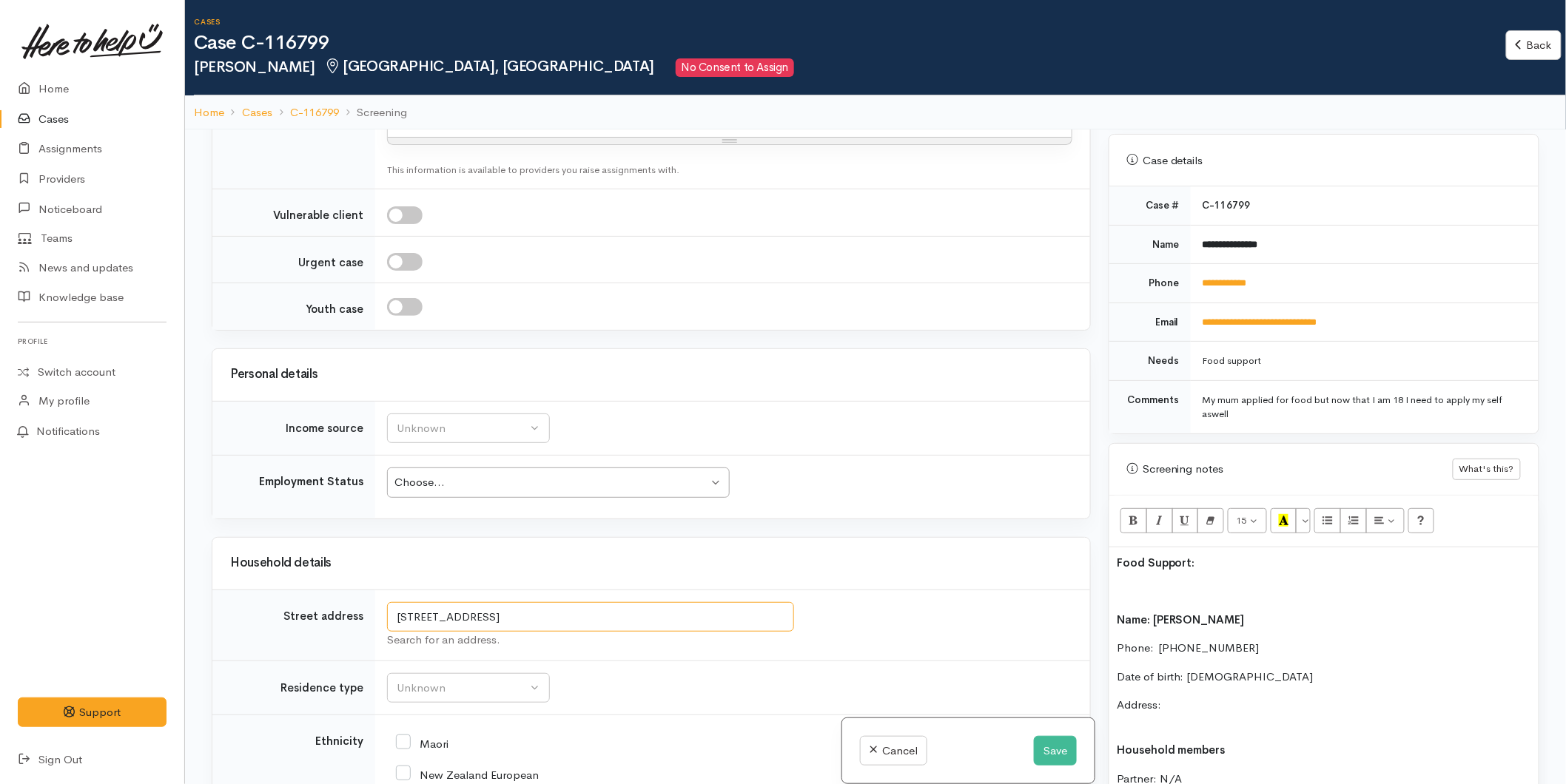
drag, startPoint x: 736, startPoint y: 595, endPoint x: 372, endPoint y: 603, distance: 364.1
click at [372, 603] on tr "Street address 18 Dingadee Street, Welcome Bay, Tauranga, New Zealand Search fo…" at bounding box center [651, 624] width 878 height 71
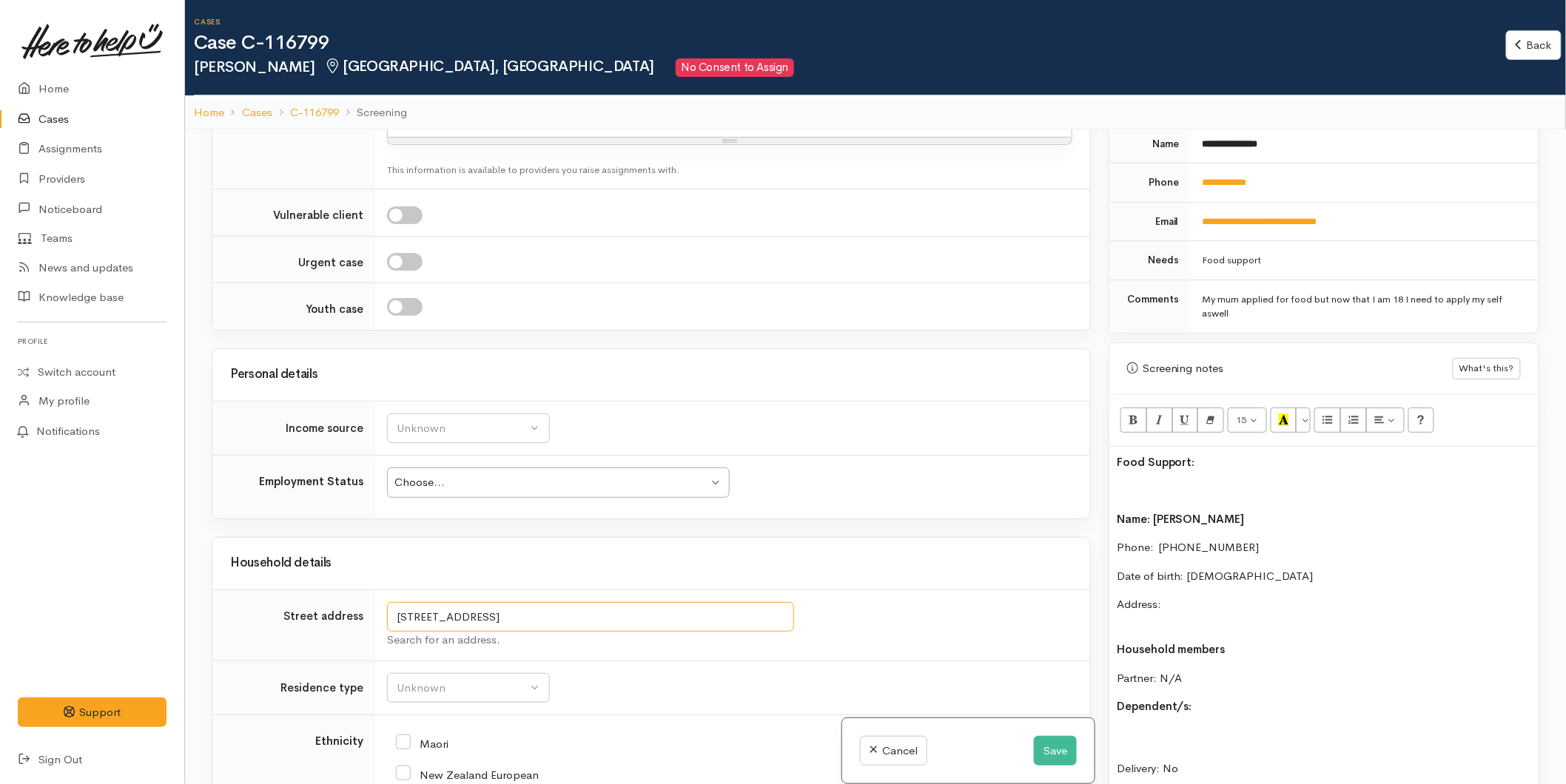
scroll to position [822, 0]
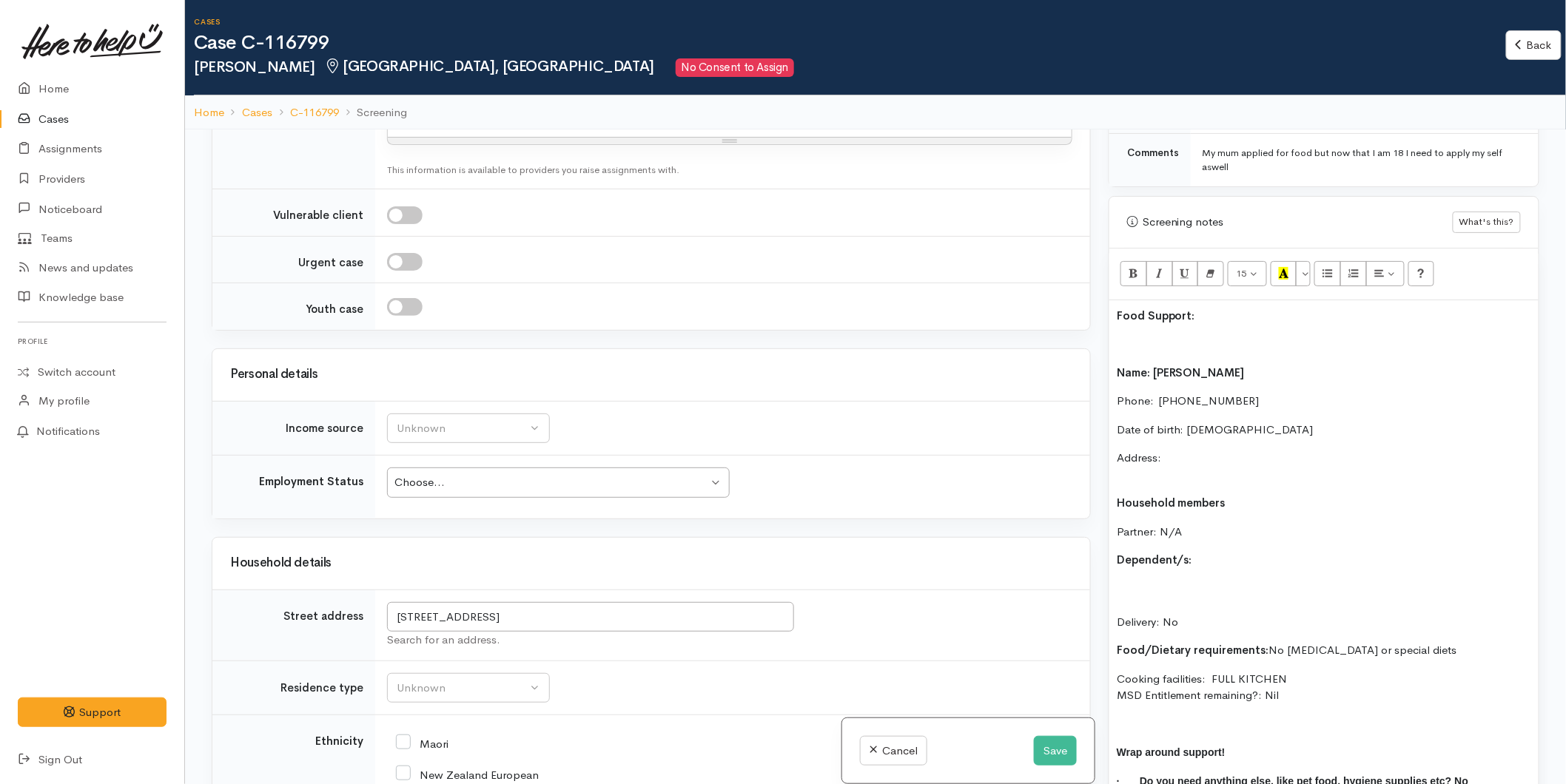
click at [1185, 450] on p "Address:" at bounding box center [1324, 466] width 414 height 33
click at [1216, 552] on p "Dependent/s:" at bounding box center [1324, 561] width 414 height 17
click at [1110, 464] on div "Food Support: Name: Jessica Stewart Phone:  0225860498 Date of birth: 07/02/200…" at bounding box center [1324, 569] width 429 height 537
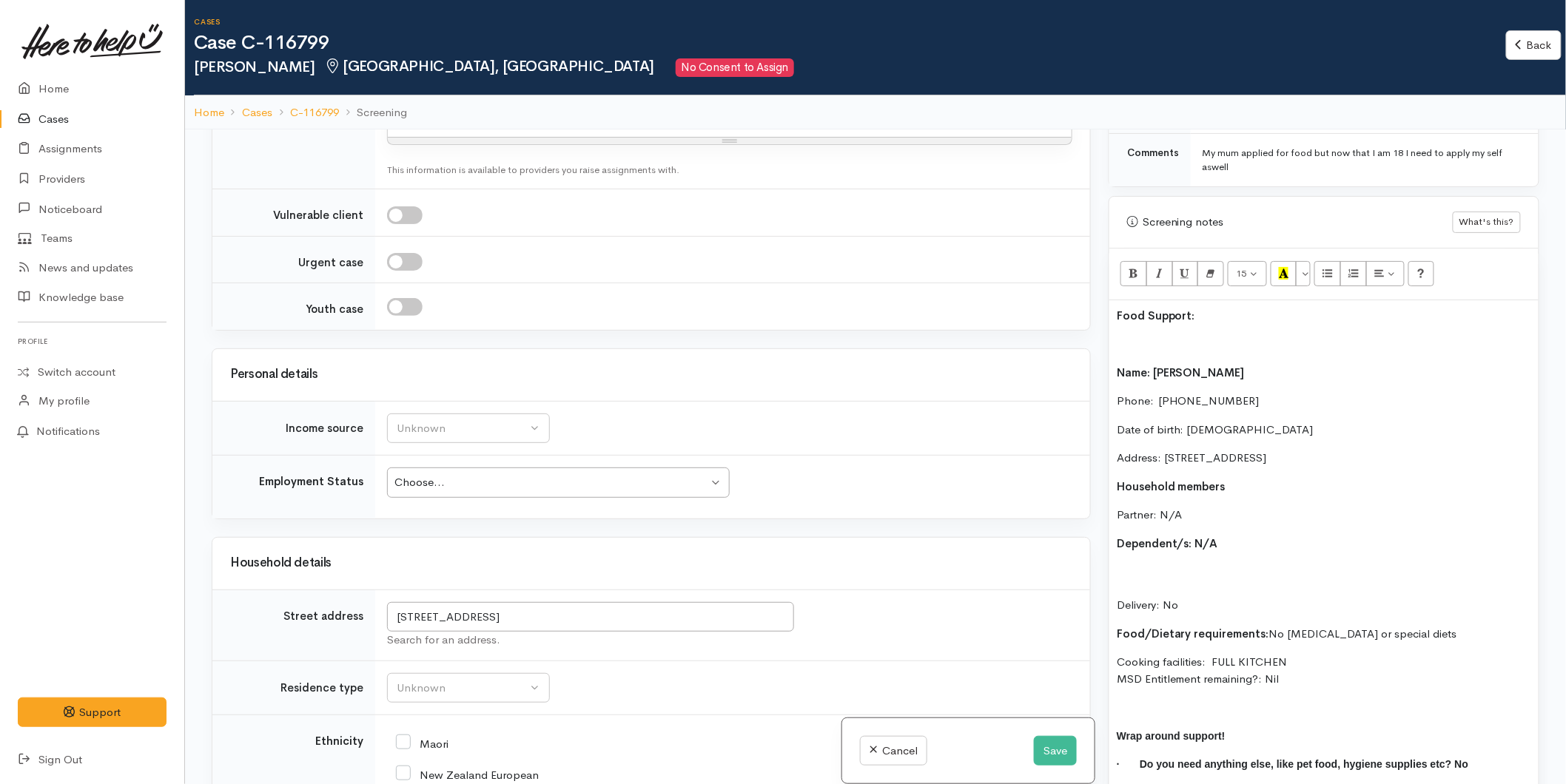
click at [1130, 567] on p "Delivery: No" at bounding box center [1324, 589] width 414 height 51
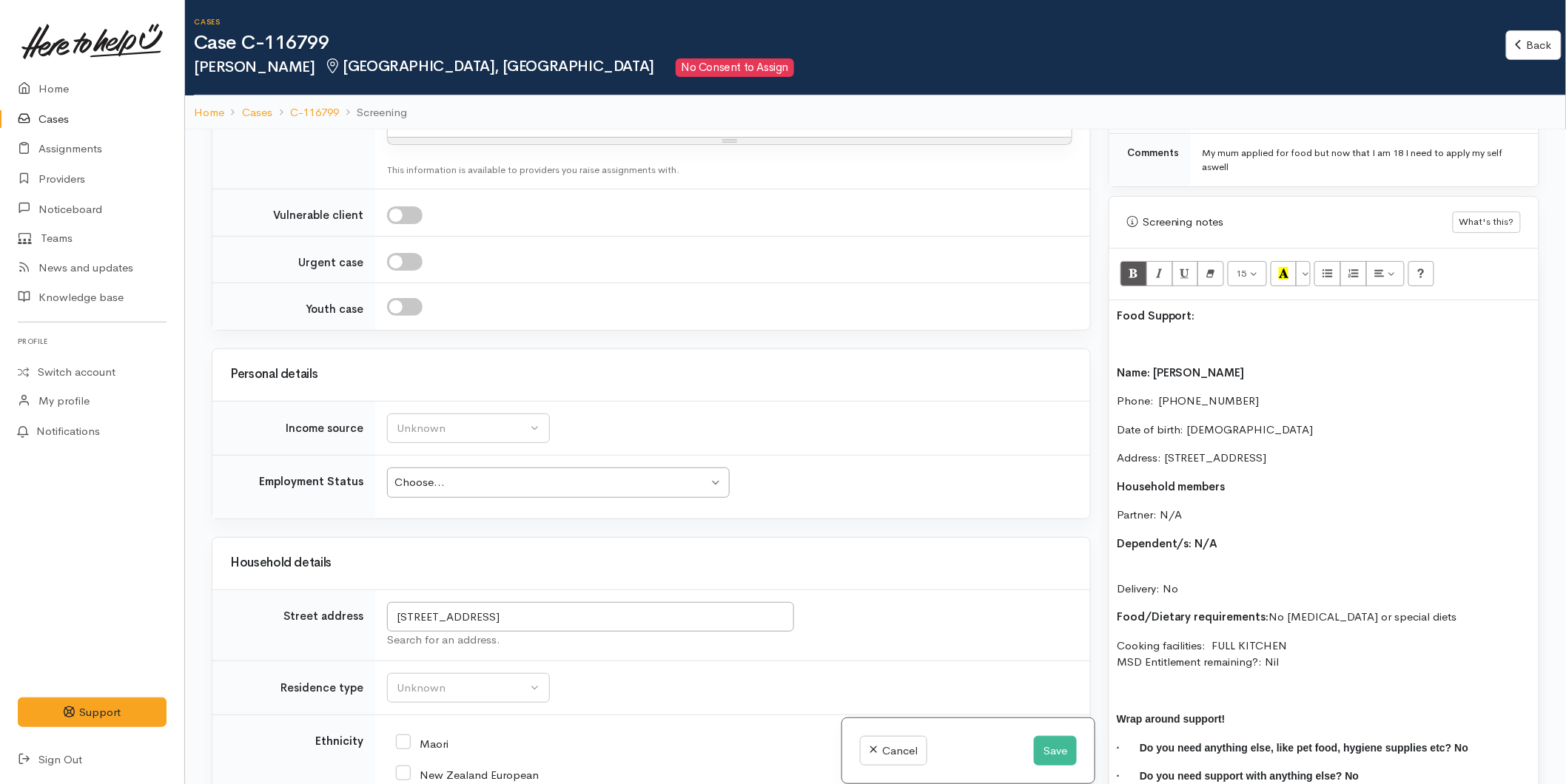
click at [1131, 544] on div "Food Support: Name: Jessica Stewart Phone:  0225860498 Date of birth: 07/02/200…" at bounding box center [1324, 552] width 429 height 504
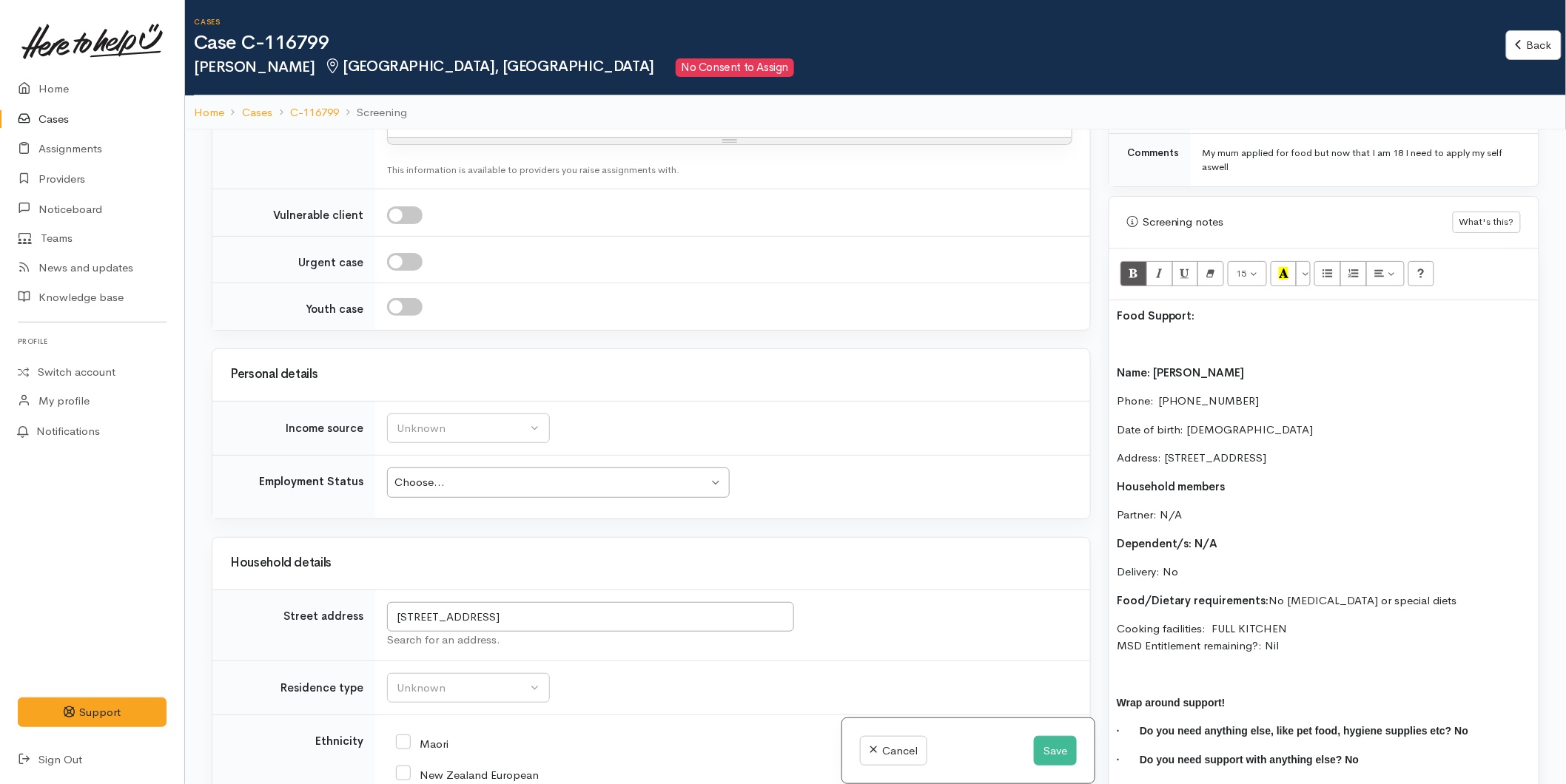
drag, startPoint x: 1304, startPoint y: 640, endPoint x: 1103, endPoint y: 342, distance: 359.5
click at [1103, 342] on div "Warnings Add No warnings have been raised against this case Add Warning Title ●…" at bounding box center [1324, 521] width 449 height 784
copy div "Name: Jessica Stewart Phone:  0225860498 Date of birth: 07/02/2006 Address: 18 …"
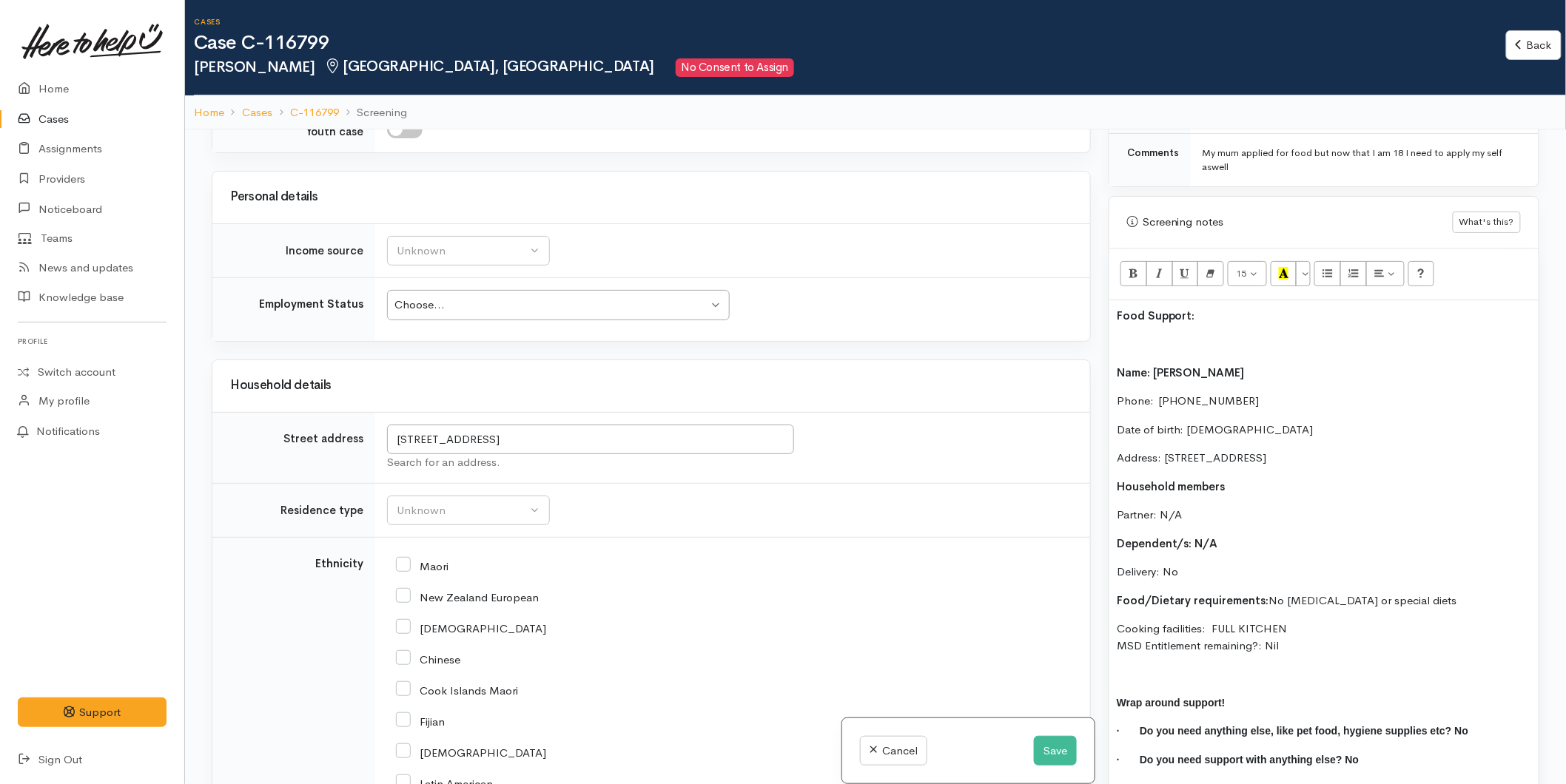
scroll to position [1588, 0]
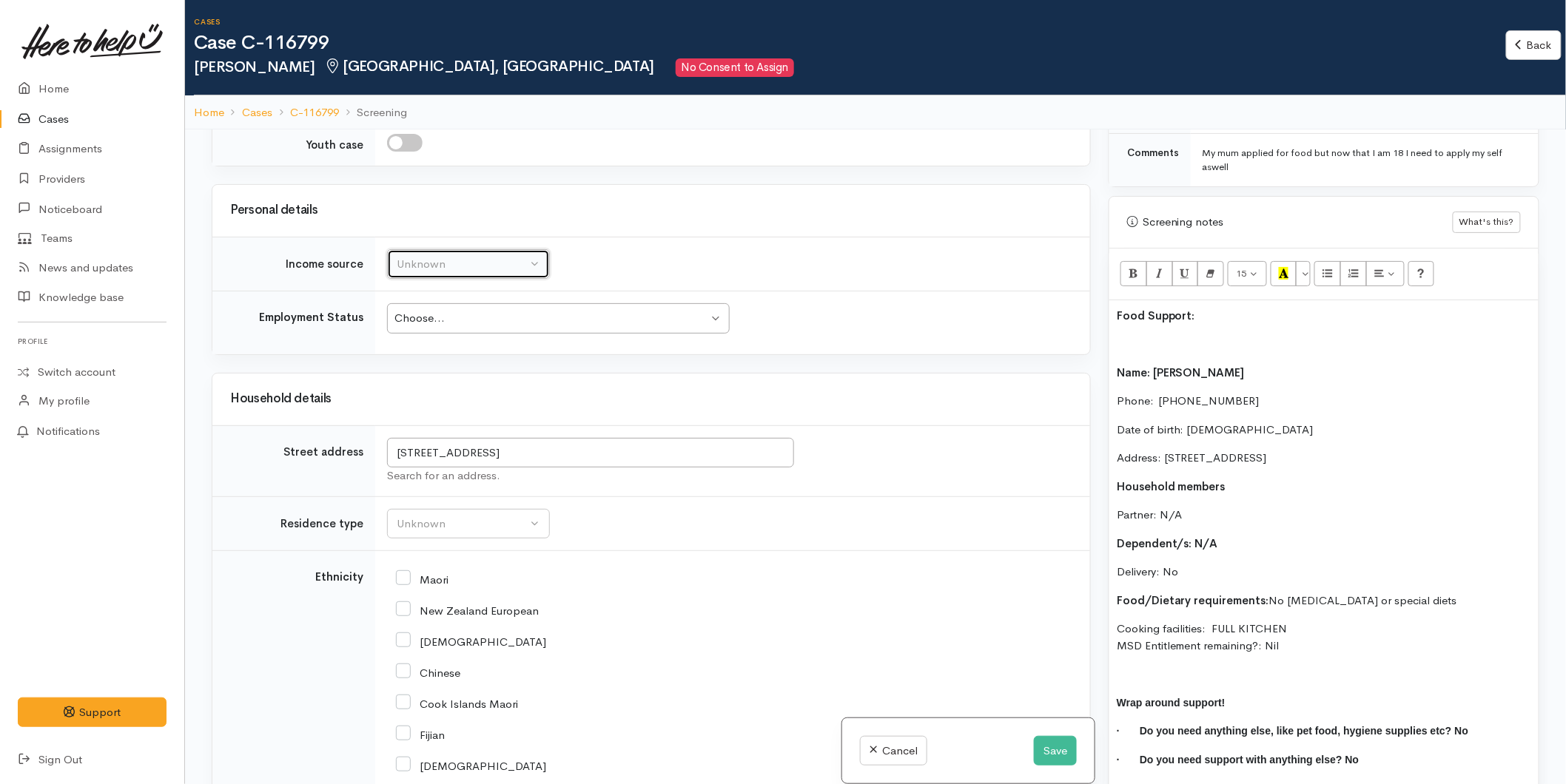
click at [422, 256] on div "Unknown" at bounding box center [461, 265] width 130 height 17
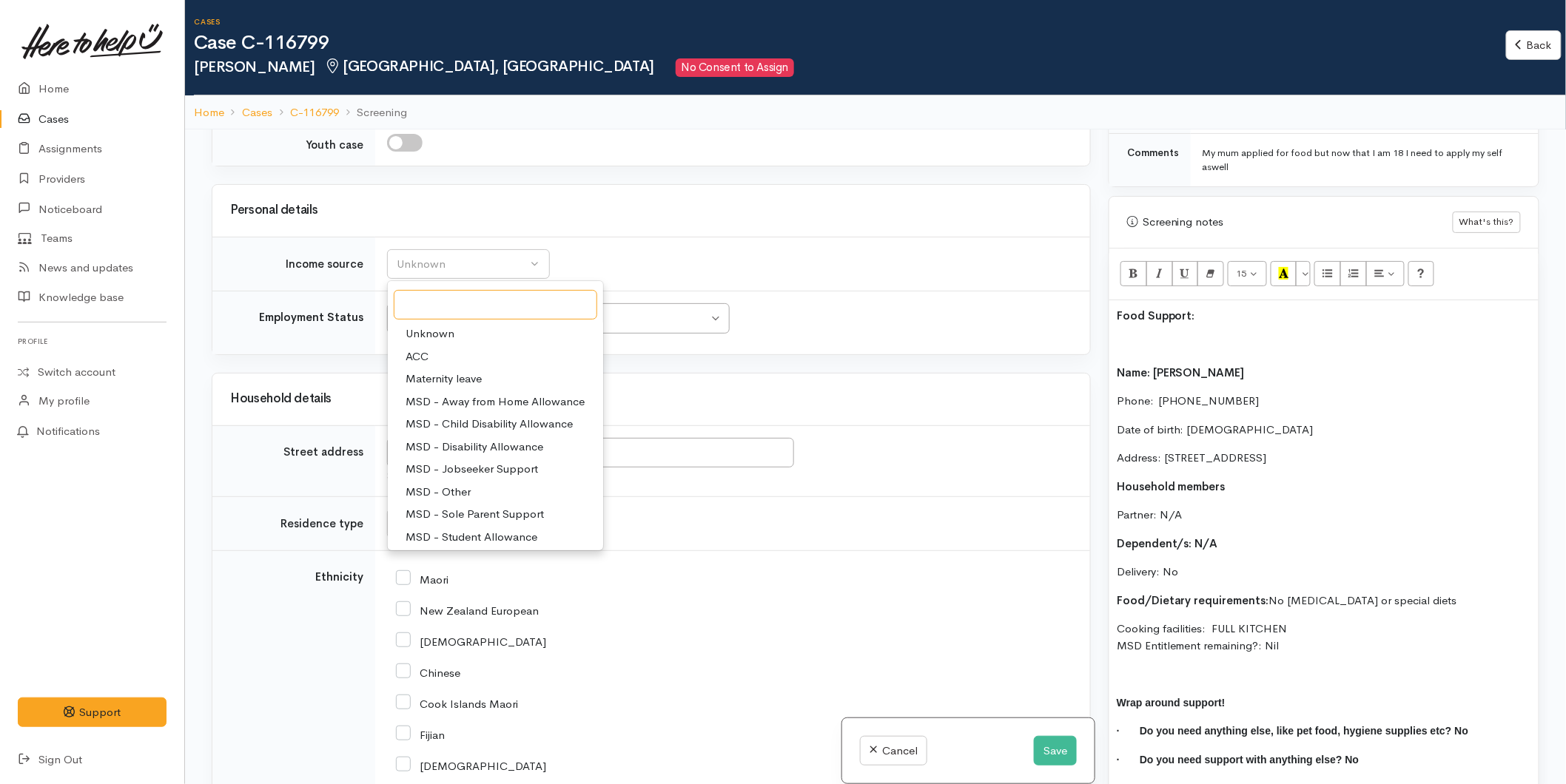
scroll to position [82, 0]
drag, startPoint x: 484, startPoint y: 440, endPoint x: 463, endPoint y: 371, distance: 72.1
click at [484, 447] on span "MSD - Student Allowance" at bounding box center [471, 455] width 132 height 17
select select "9"
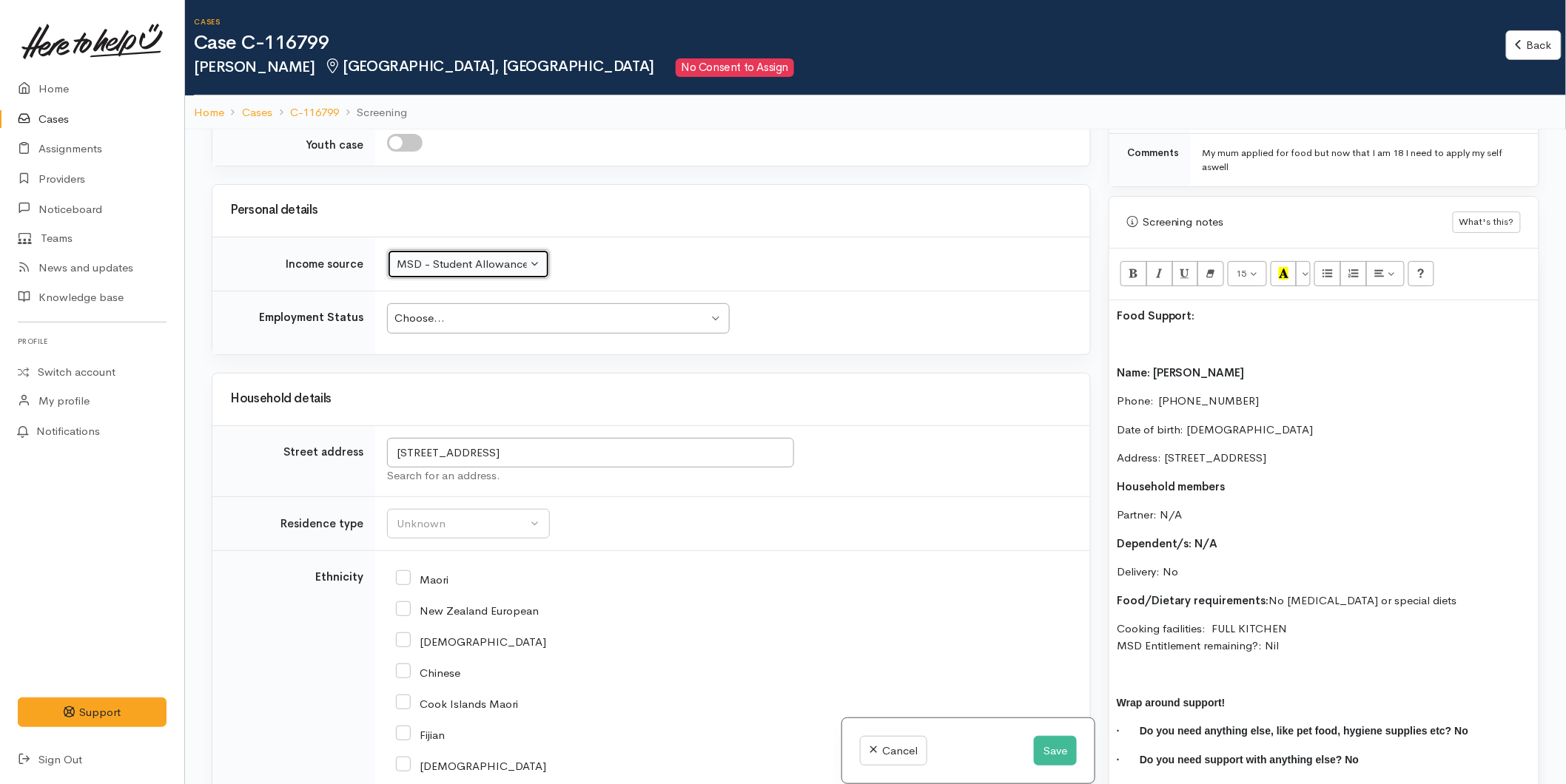
click at [447, 310] on div "Choose..." at bounding box center [551, 318] width 314 height 17
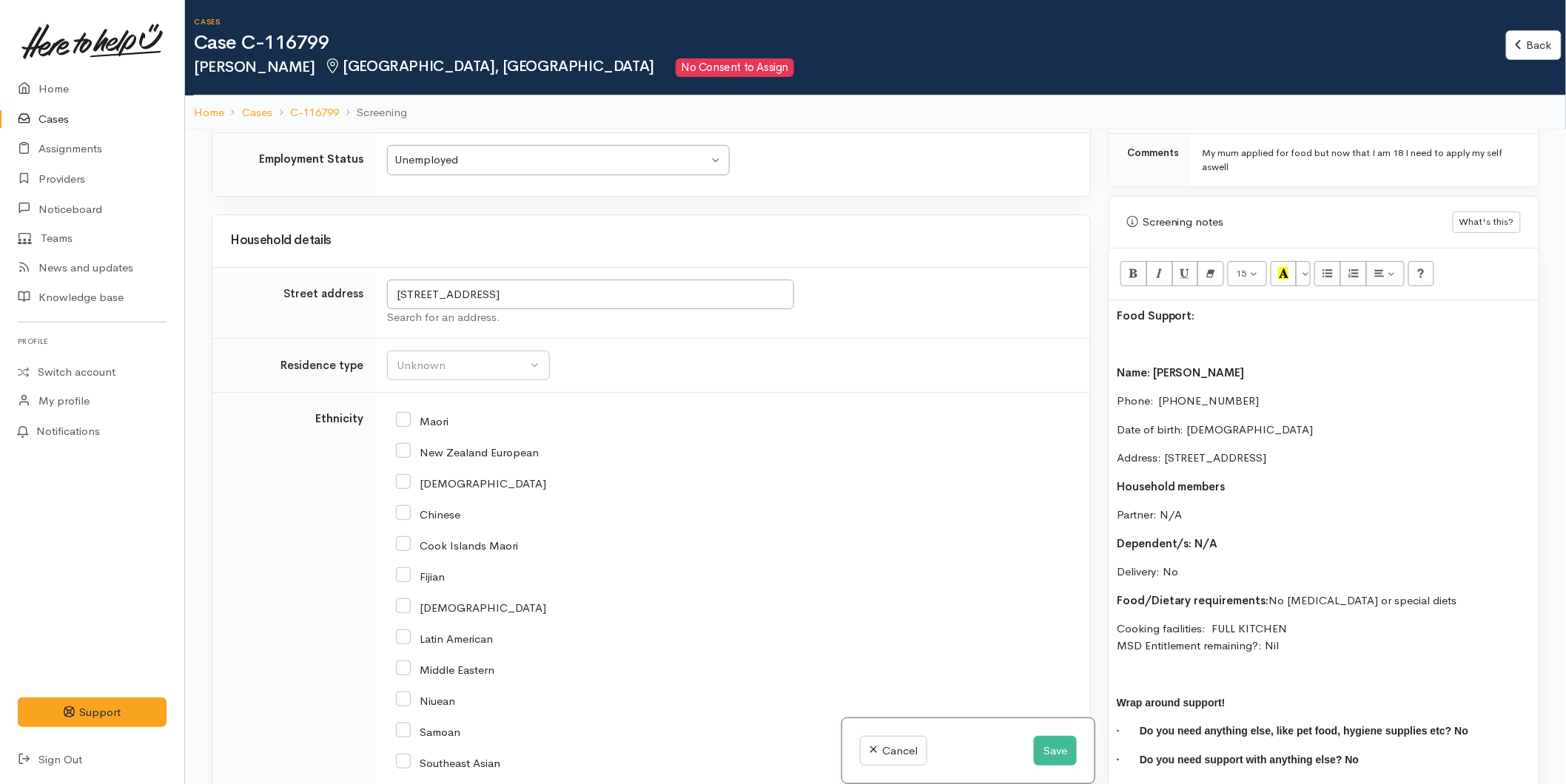
scroll to position [1753, 0]
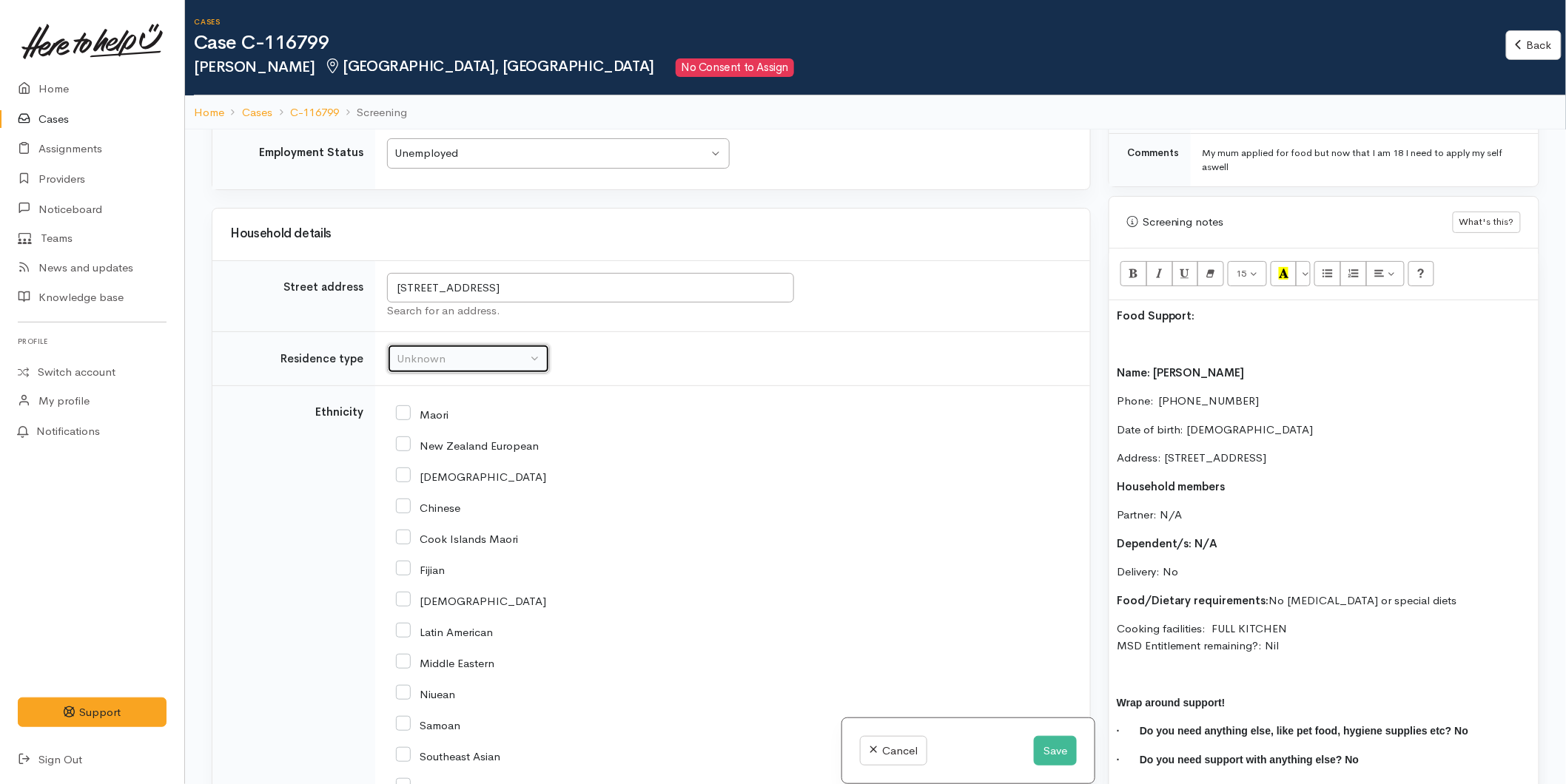
click at [437, 350] on div "Unknown" at bounding box center [461, 359] width 130 height 17
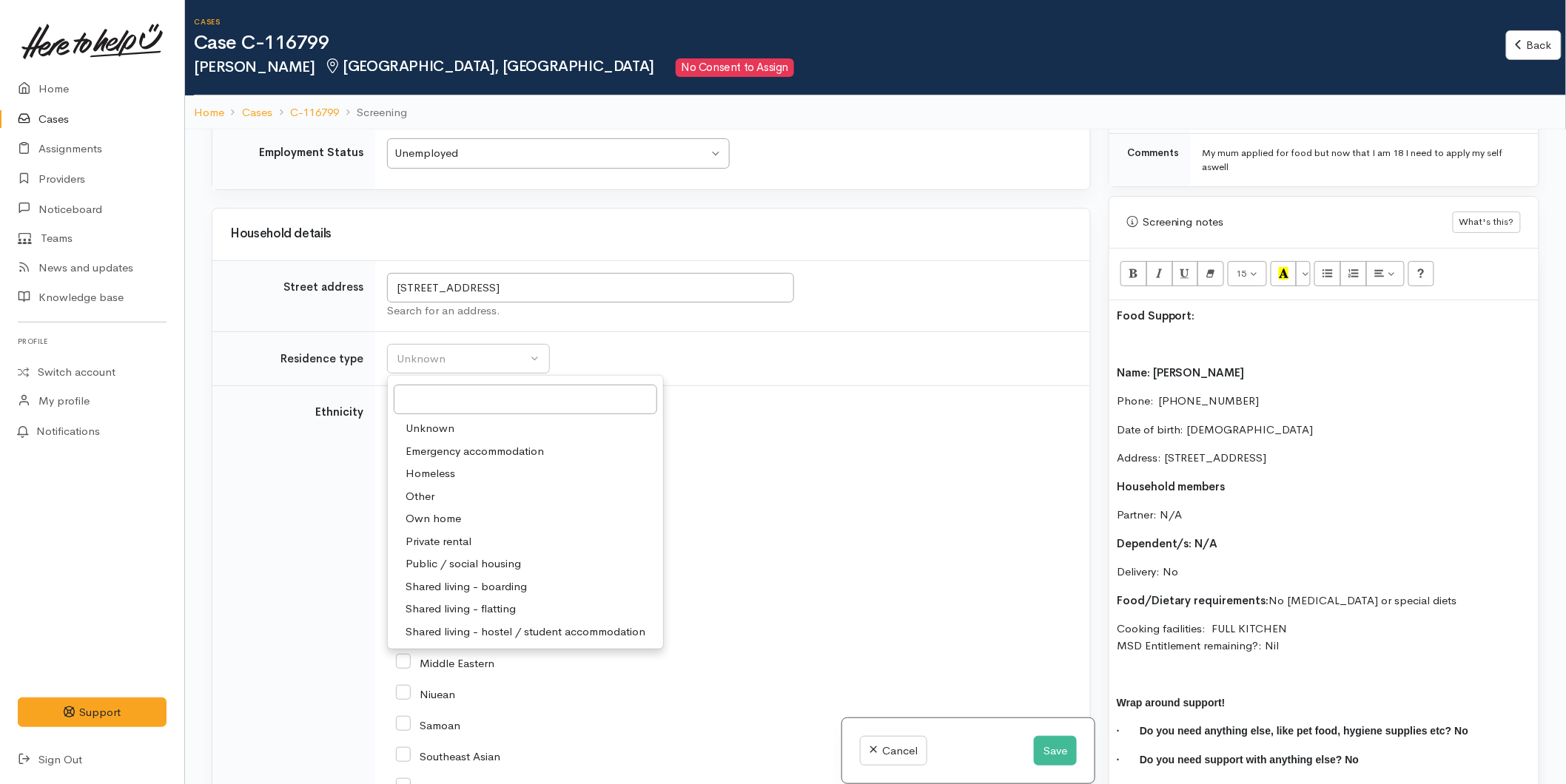
click at [453, 578] on span "Shared living - boarding" at bounding box center [466, 587] width 121 height 17
select select "4"
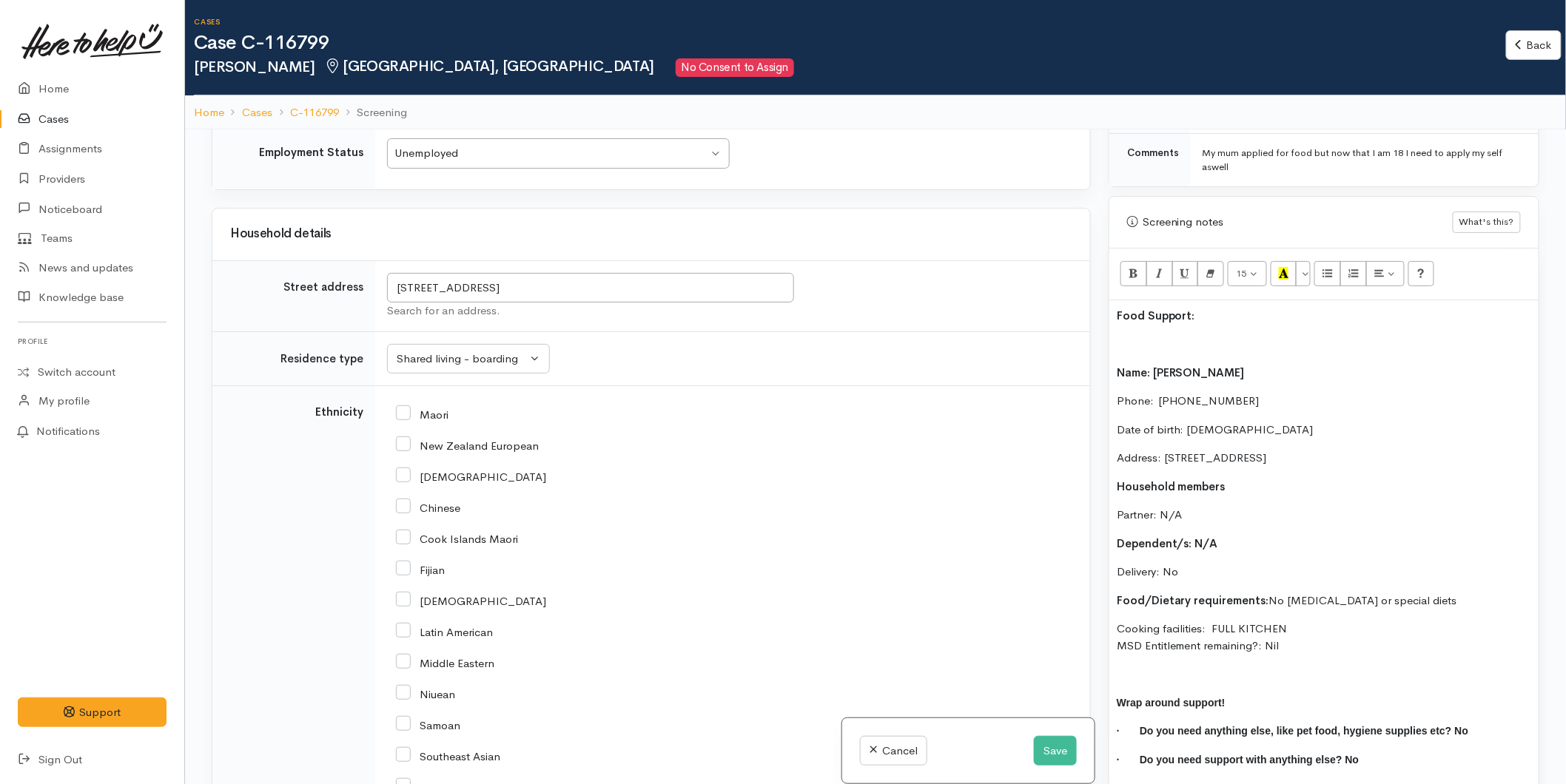
drag, startPoint x: 409, startPoint y: 438, endPoint x: 430, endPoint y: 450, distance: 24.2
click at [409, 438] on input "New Zealand European" at bounding box center [466, 445] width 143 height 13
checkbox input "true"
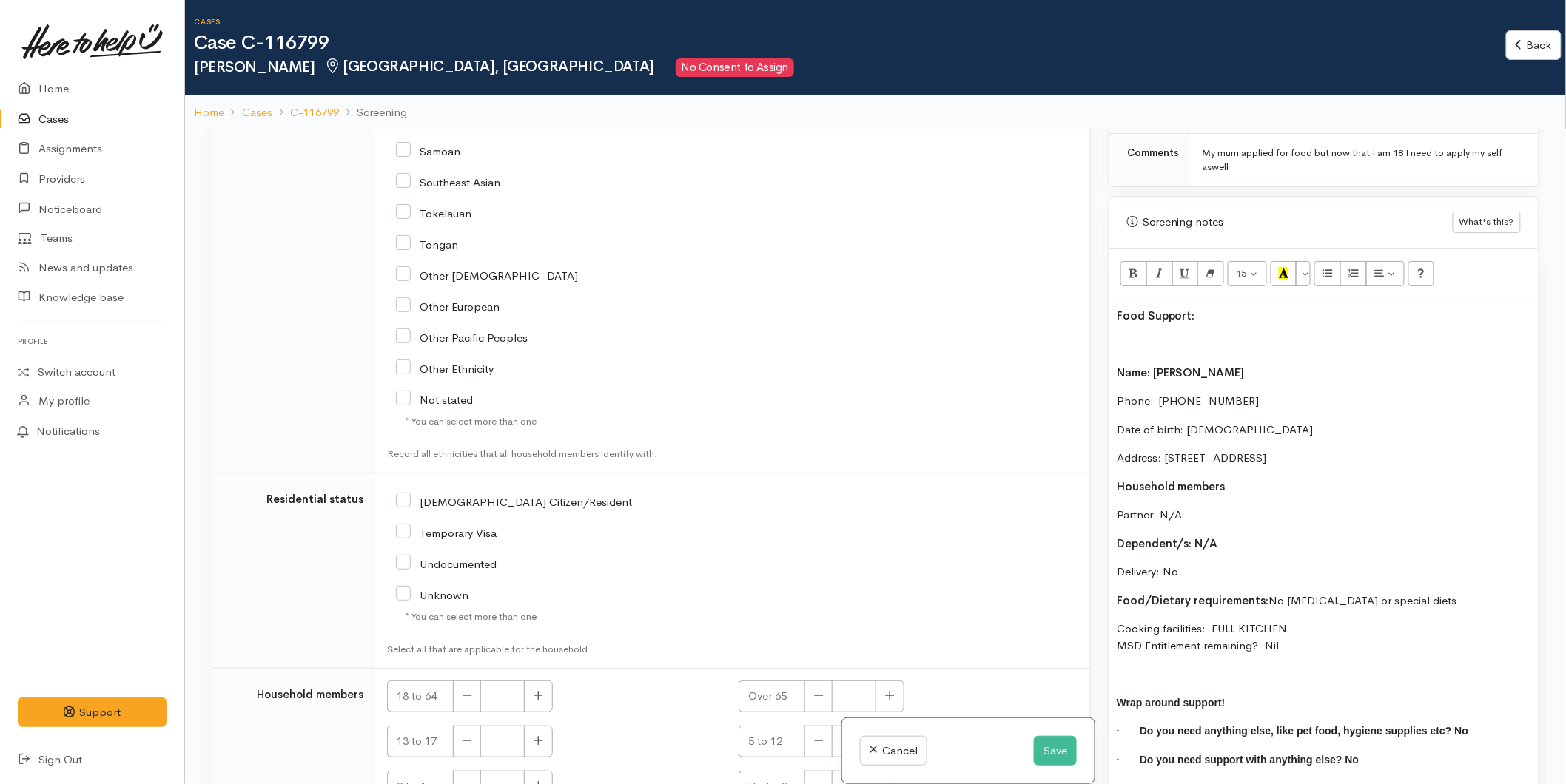
scroll to position [2400, 0]
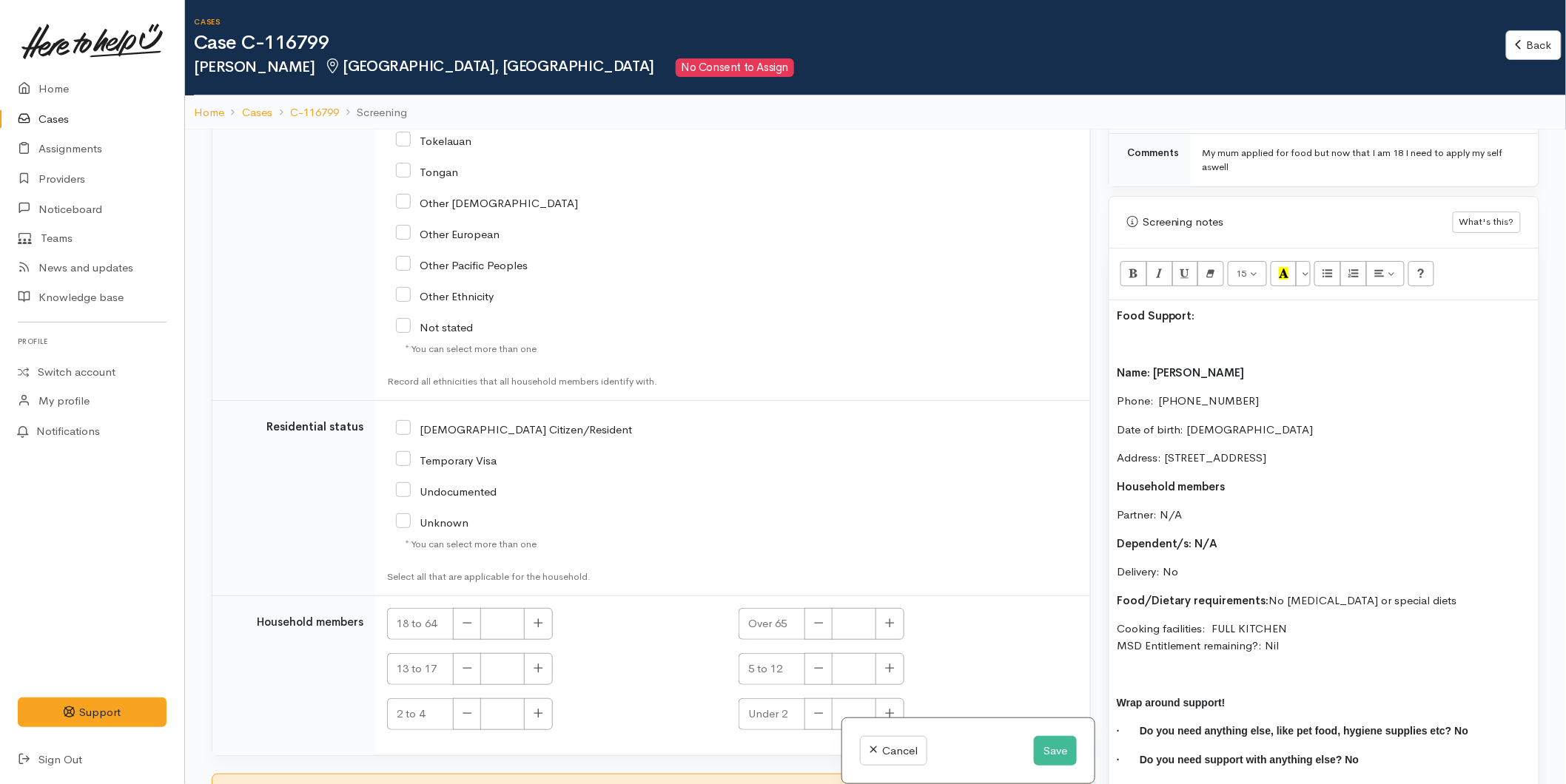
drag, startPoint x: 405, startPoint y: 420, endPoint x: 419, endPoint y: 434, distance: 19.8
click at [405, 422] on input "[DEMOGRAPHIC_DATA] Citizen/Resident" at bounding box center [513, 428] width 236 height 13
checkbox input "true"
click at [551, 608] on button "button" at bounding box center [538, 624] width 29 height 32
type input "1"
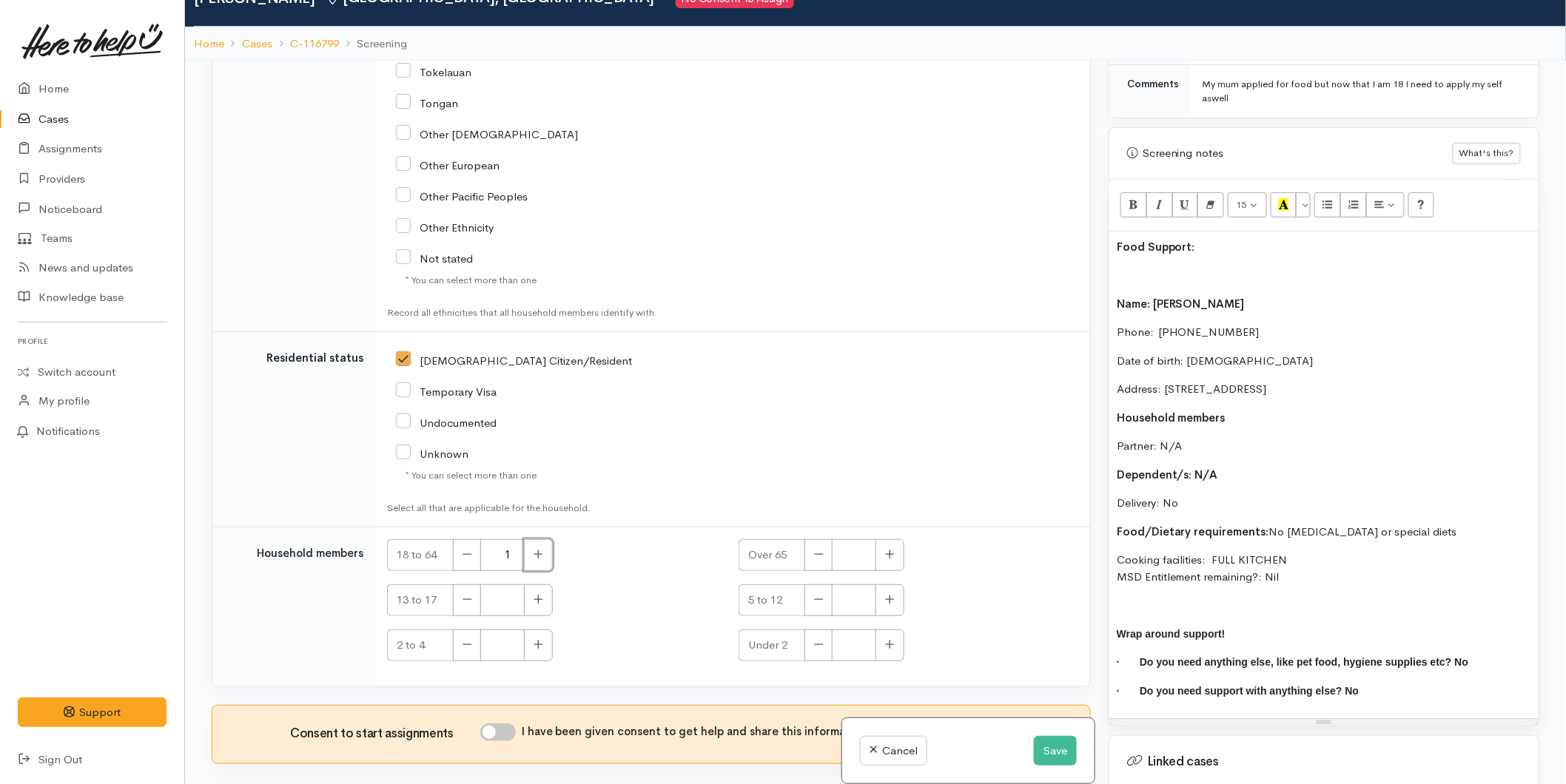
scroll to position [129, 0]
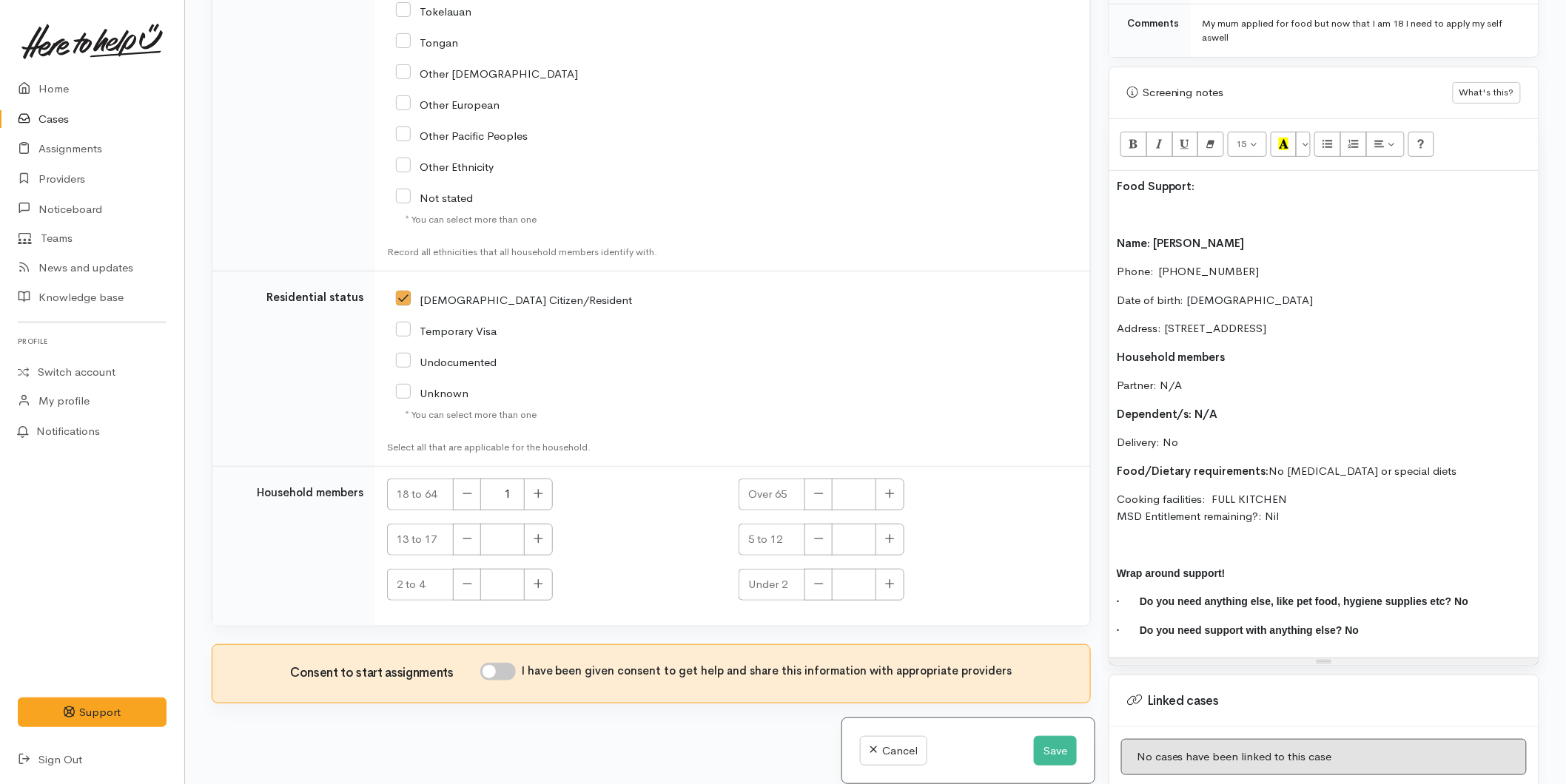
click at [509, 663] on input "I have been given consent to get help and share this information with appropria…" at bounding box center [498, 671] width 36 height 18
checkbox input "true"
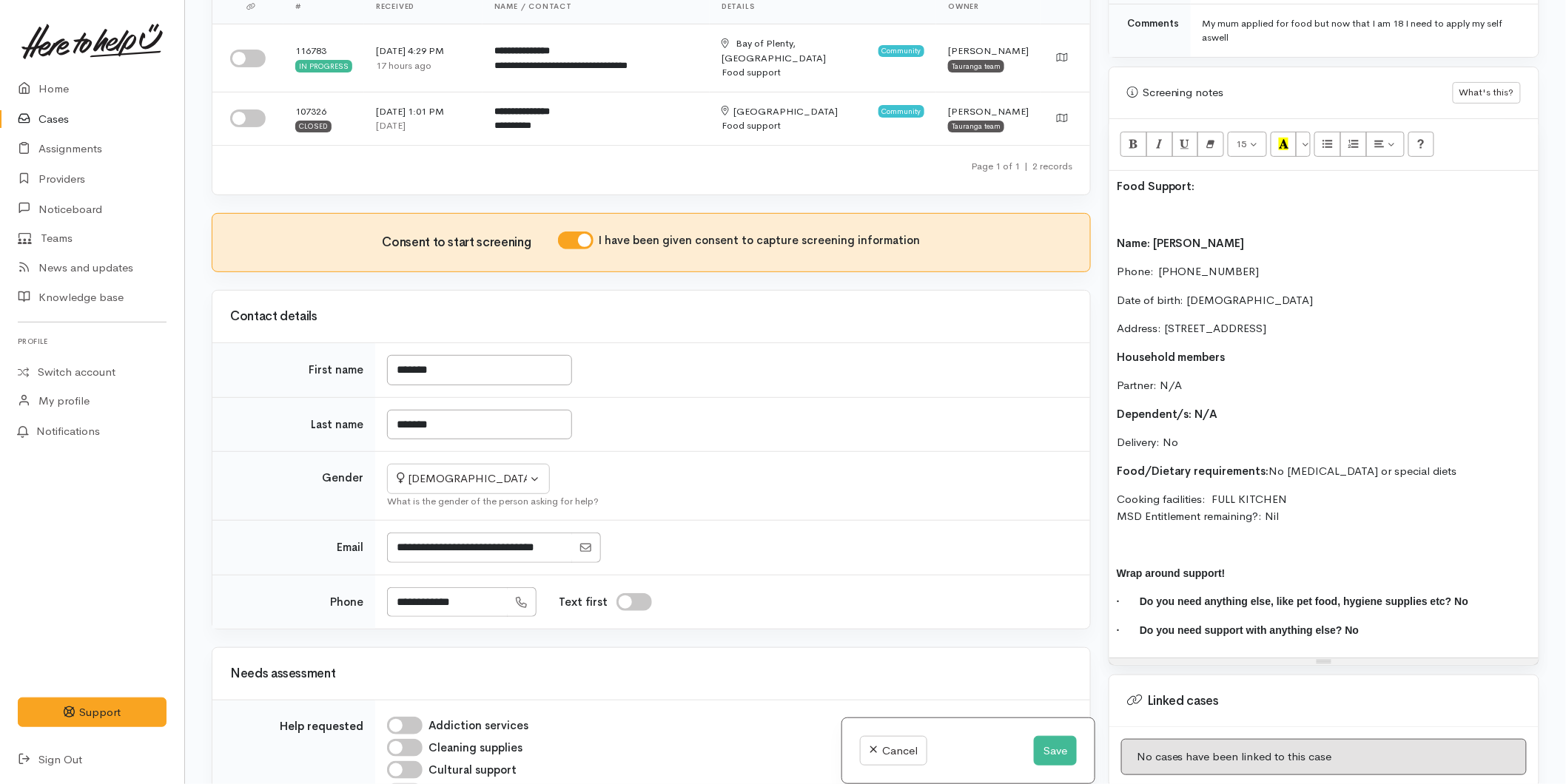
scroll to position [0, 0]
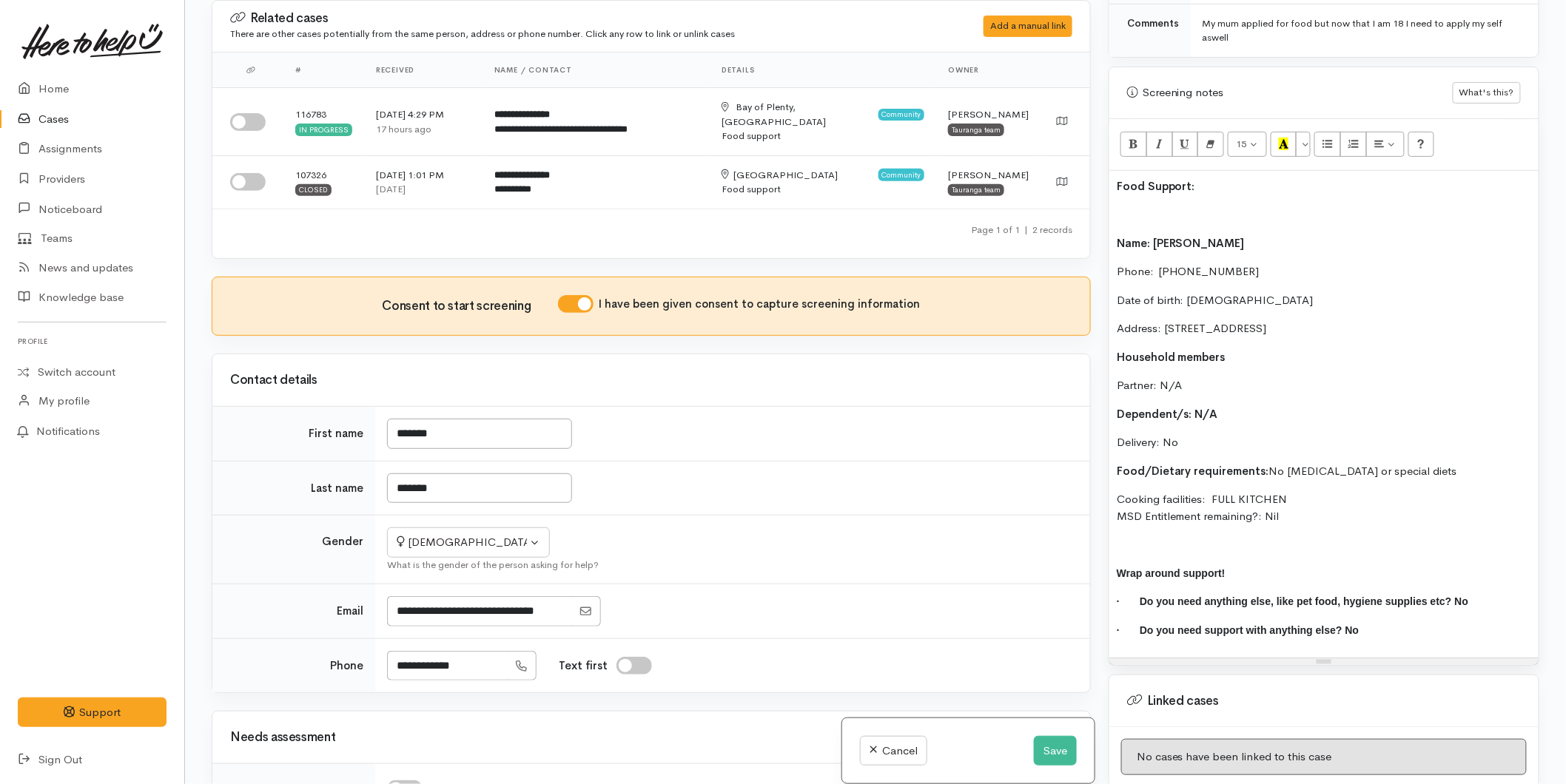
drag, startPoint x: 1300, startPoint y: 508, endPoint x: 1088, endPoint y: 215, distance: 361.7
click at [1088, 215] on div "Related cases There are other cases potentially from the same person, address o…" at bounding box center [875, 392] width 1346 height 784
copy div "Name: Jessica Stewart Phone:  0225860498 Date of birth: 07/02/2006 Address: 18 …"
drag, startPoint x: 1038, startPoint y: 742, endPoint x: 1027, endPoint y: 730, distance: 16.3
click at [1035, 737] on button "Save" at bounding box center [1055, 751] width 43 height 30
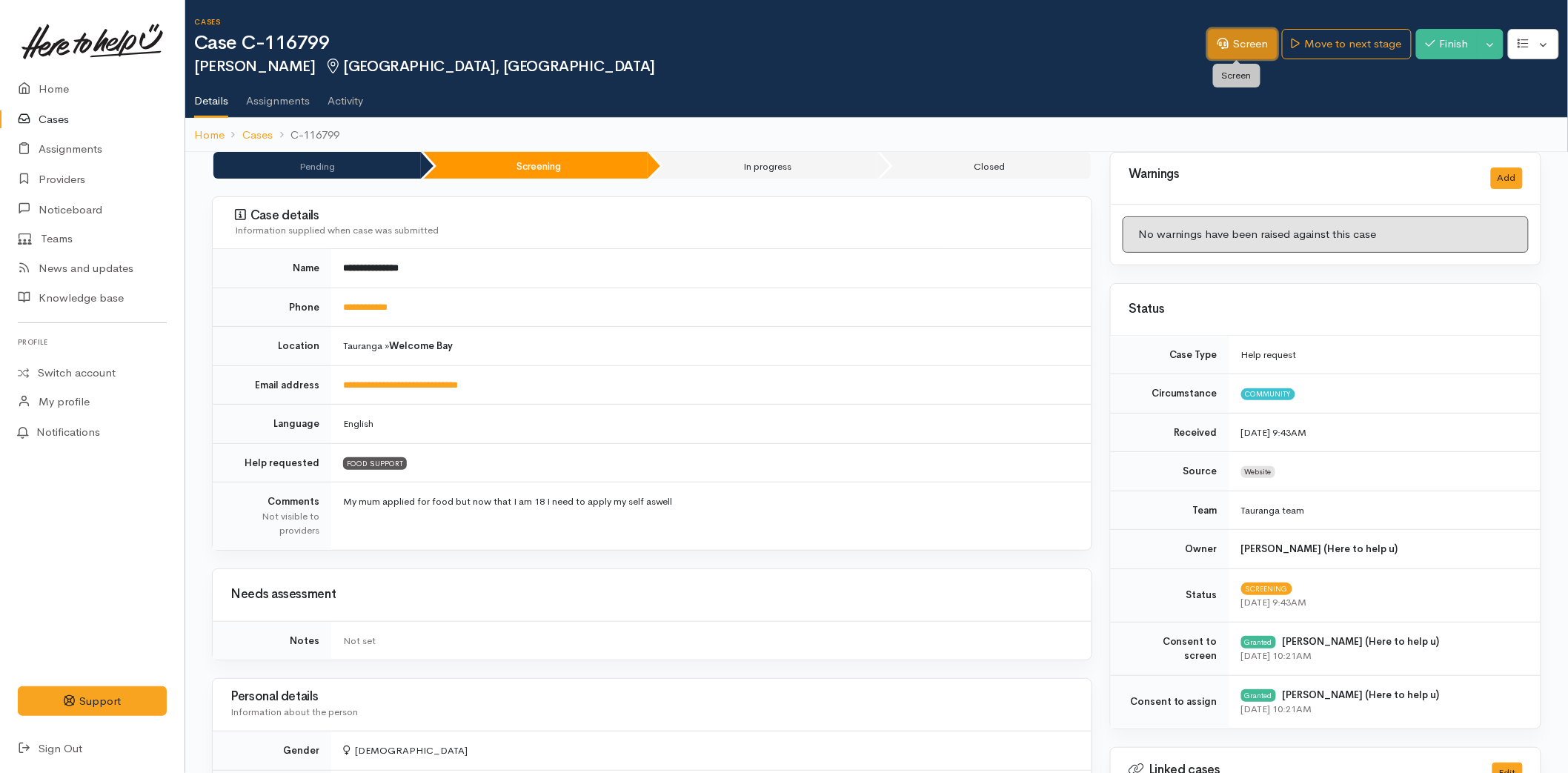
click at [1208, 44] on link "Screen" at bounding box center [1242, 44] width 69 height 30
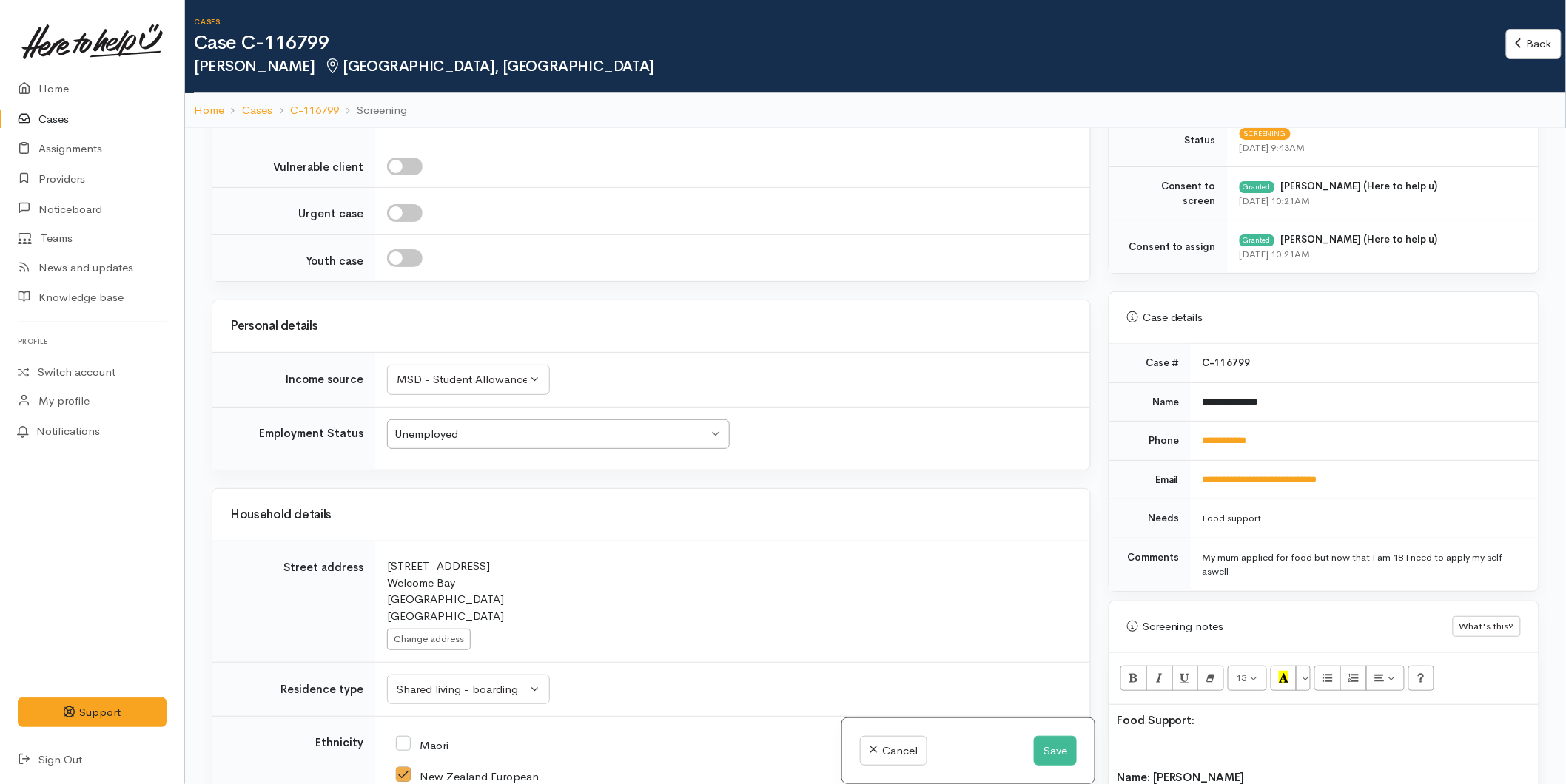
scroll to position [657, 0]
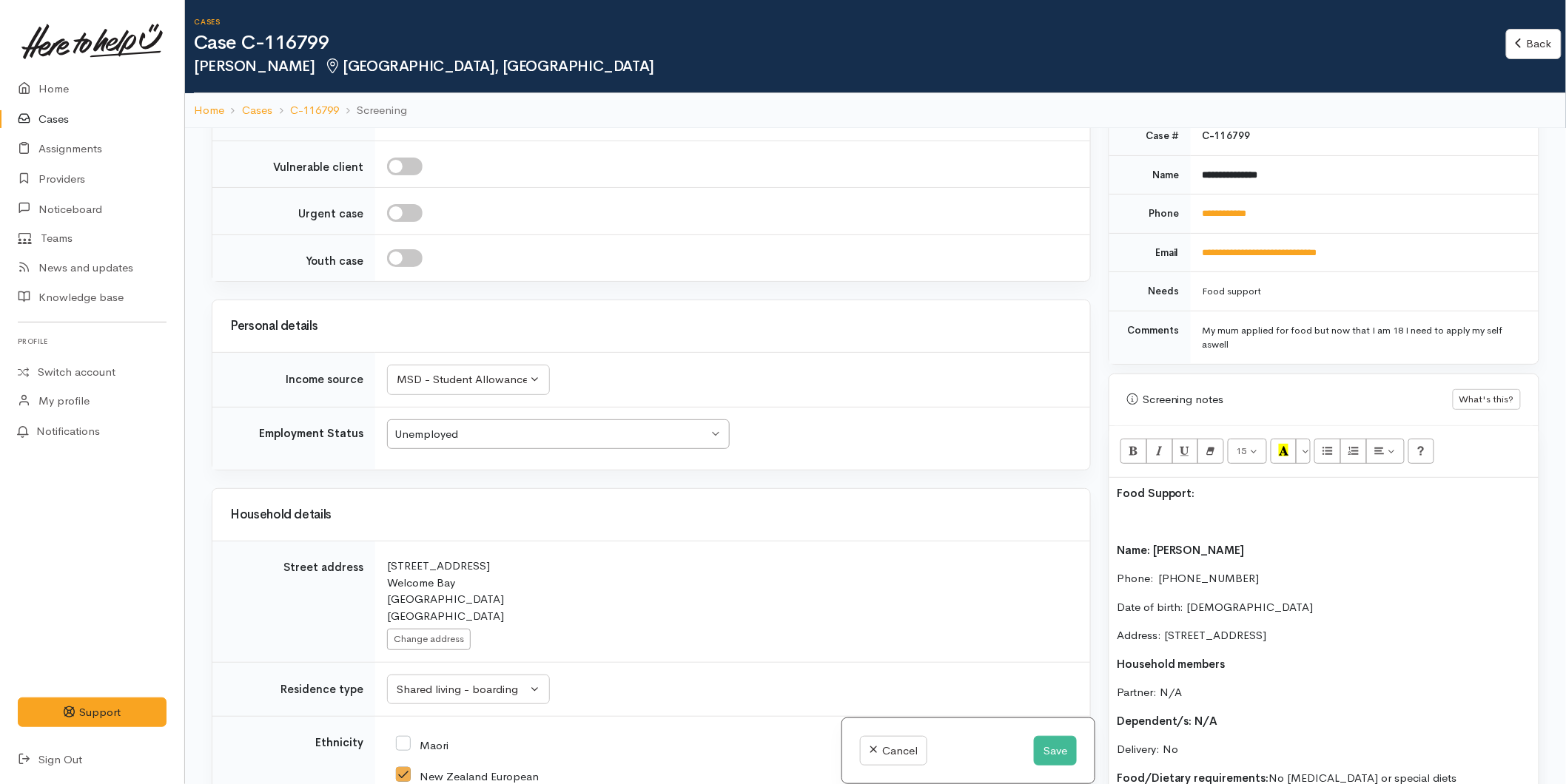
click at [1137, 524] on p at bounding box center [1324, 522] width 414 height 17
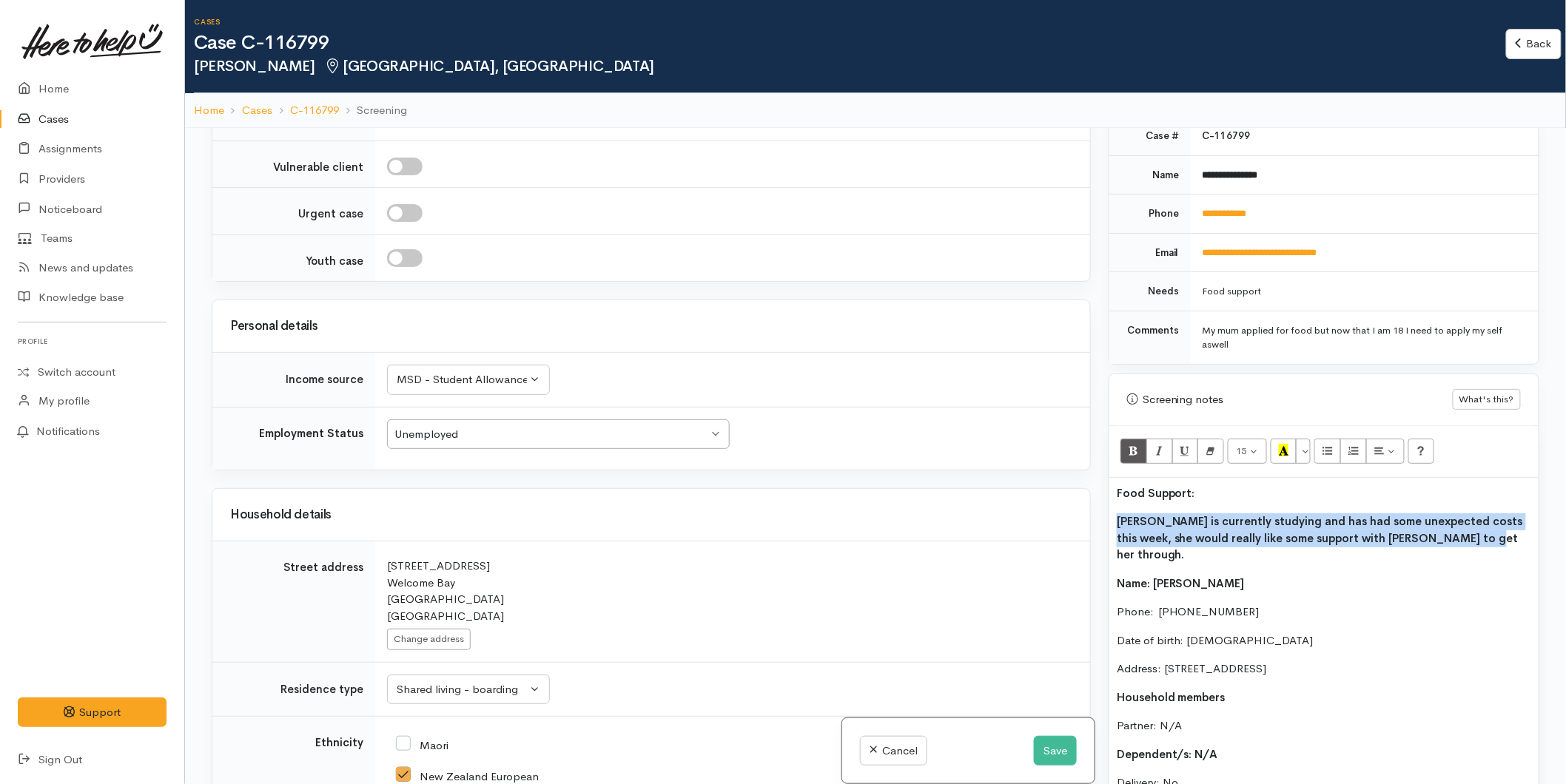
drag, startPoint x: 1381, startPoint y: 533, endPoint x: 1096, endPoint y: 520, distance: 285.3
click at [1096, 520] on div "Related cases There are other cases potentially from the same person, address o…" at bounding box center [875, 519] width 1346 height 784
drag, startPoint x: 1127, startPoint y: 452, endPoint x: 1148, endPoint y: 464, distance: 24.2
click at [1128, 452] on button "Bold (CTRL+B)" at bounding box center [1134, 452] width 26 height 25
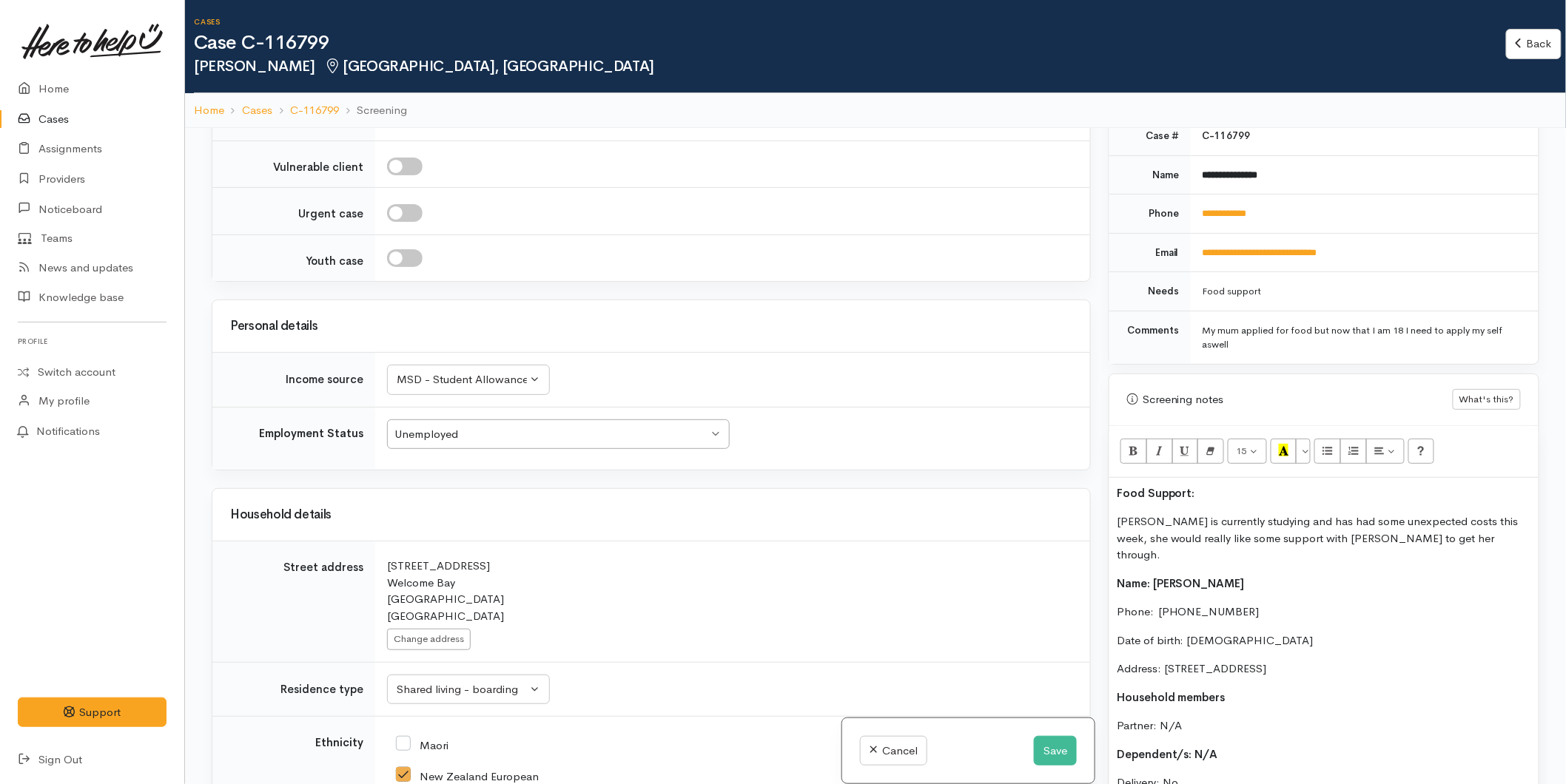
drag, startPoint x: 1198, startPoint y: 486, endPoint x: 1105, endPoint y: 490, distance: 93.1
click at [1105, 490] on div "Warnings Add No warnings have been raised against this case Add Warning Title ●…" at bounding box center [1324, 519] width 449 height 784
click at [1283, 449] on icon "Recent Color" at bounding box center [1283, 450] width 9 height 12
click at [1018, 518] on div "Household details" at bounding box center [651, 515] width 878 height 52
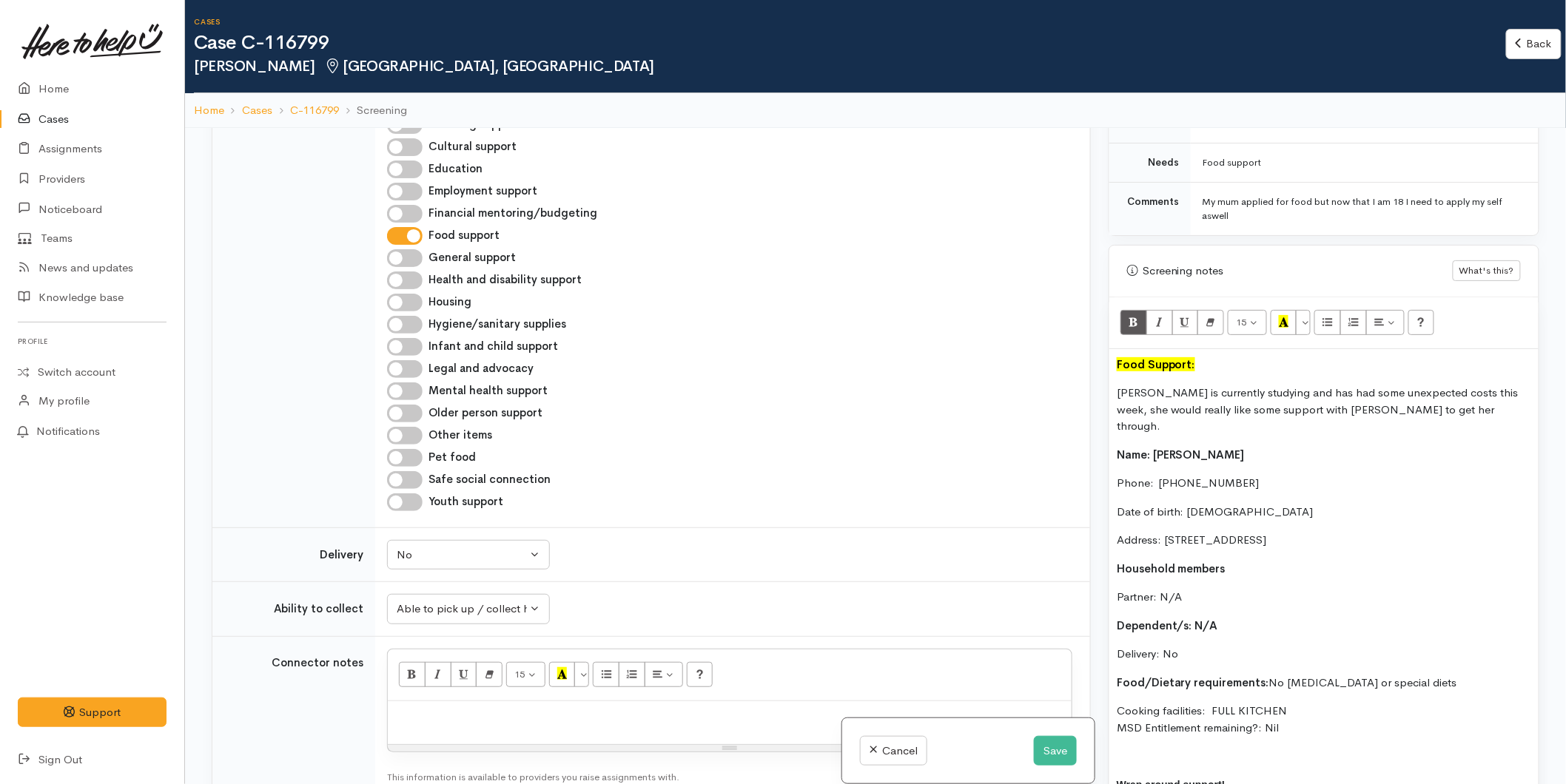
scroll to position [986, 0]
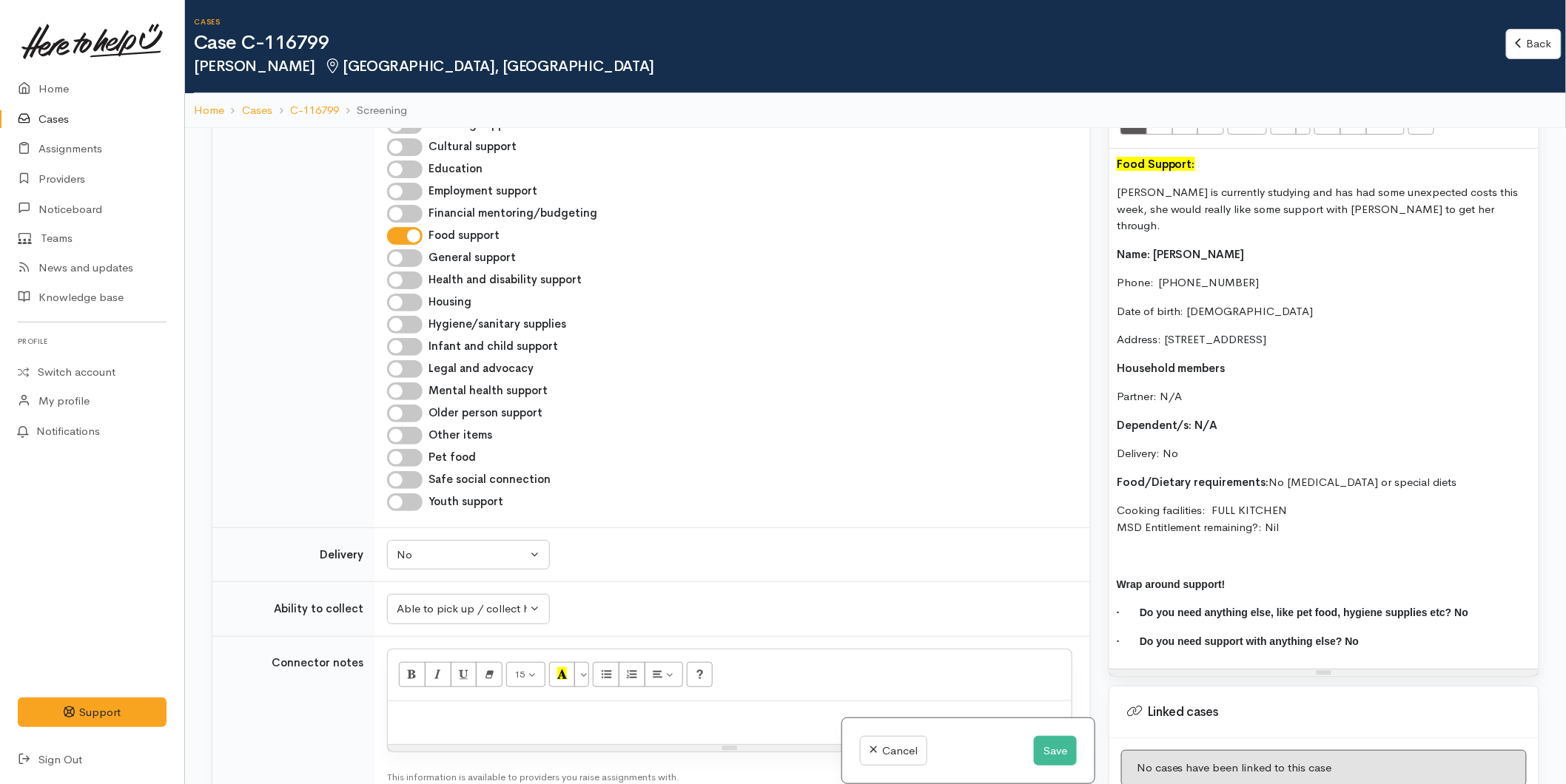
drag, startPoint x: 1314, startPoint y: 513, endPoint x: 1103, endPoint y: 226, distance: 356.2
click at [1103, 226] on div "Warnings Add No warnings have been raised against this case Add Warning Title ●…" at bounding box center [1324, 519] width 449 height 784
copy div "Name: [PERSON_NAME] Phone:  [PHONE_NUMBER] Date of birth: [DEMOGRAPHIC_DATA] Ad…"
click at [435, 708] on p at bounding box center [729, 717] width 669 height 17
paste div
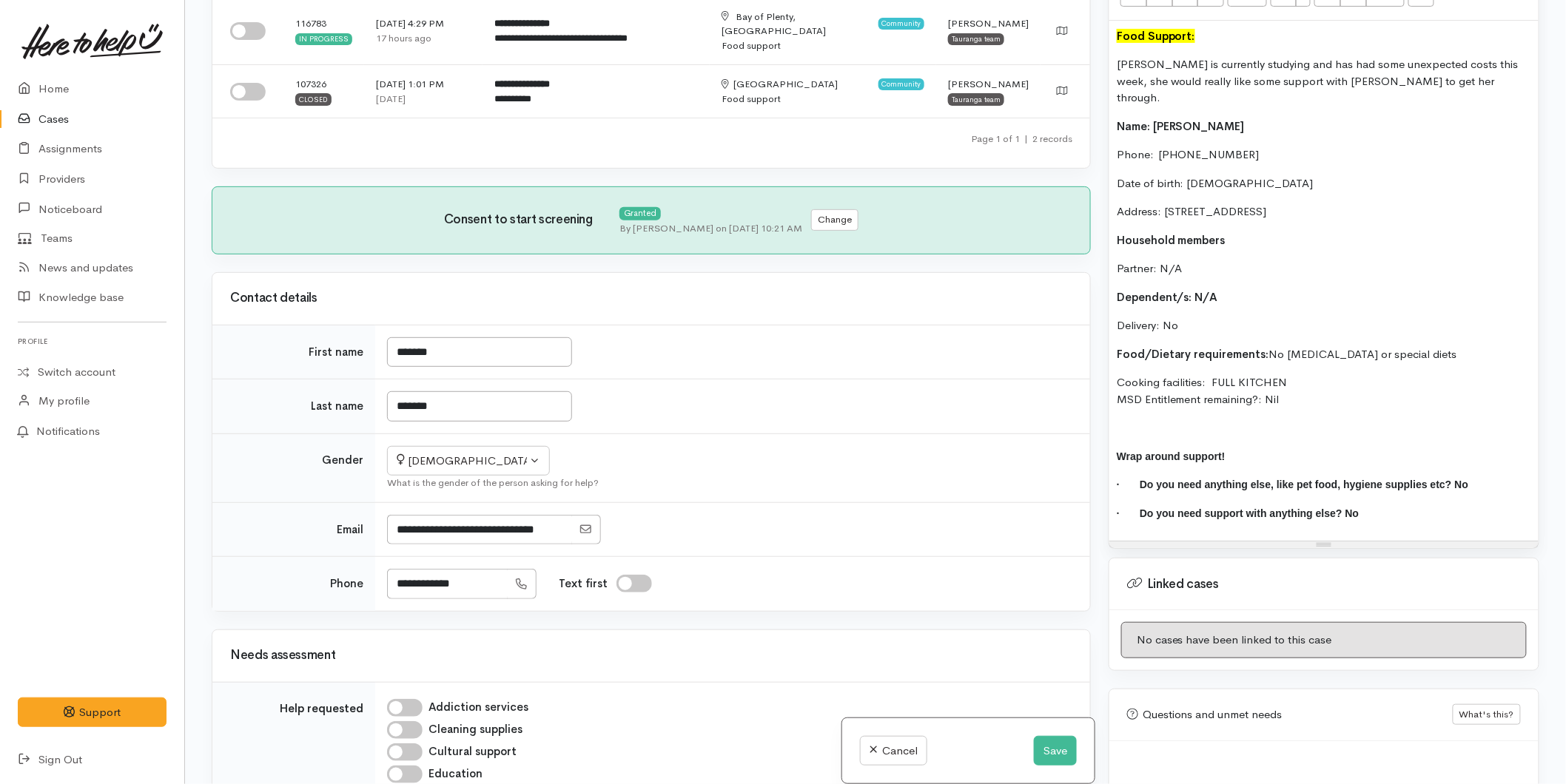
scroll to position [0, 0]
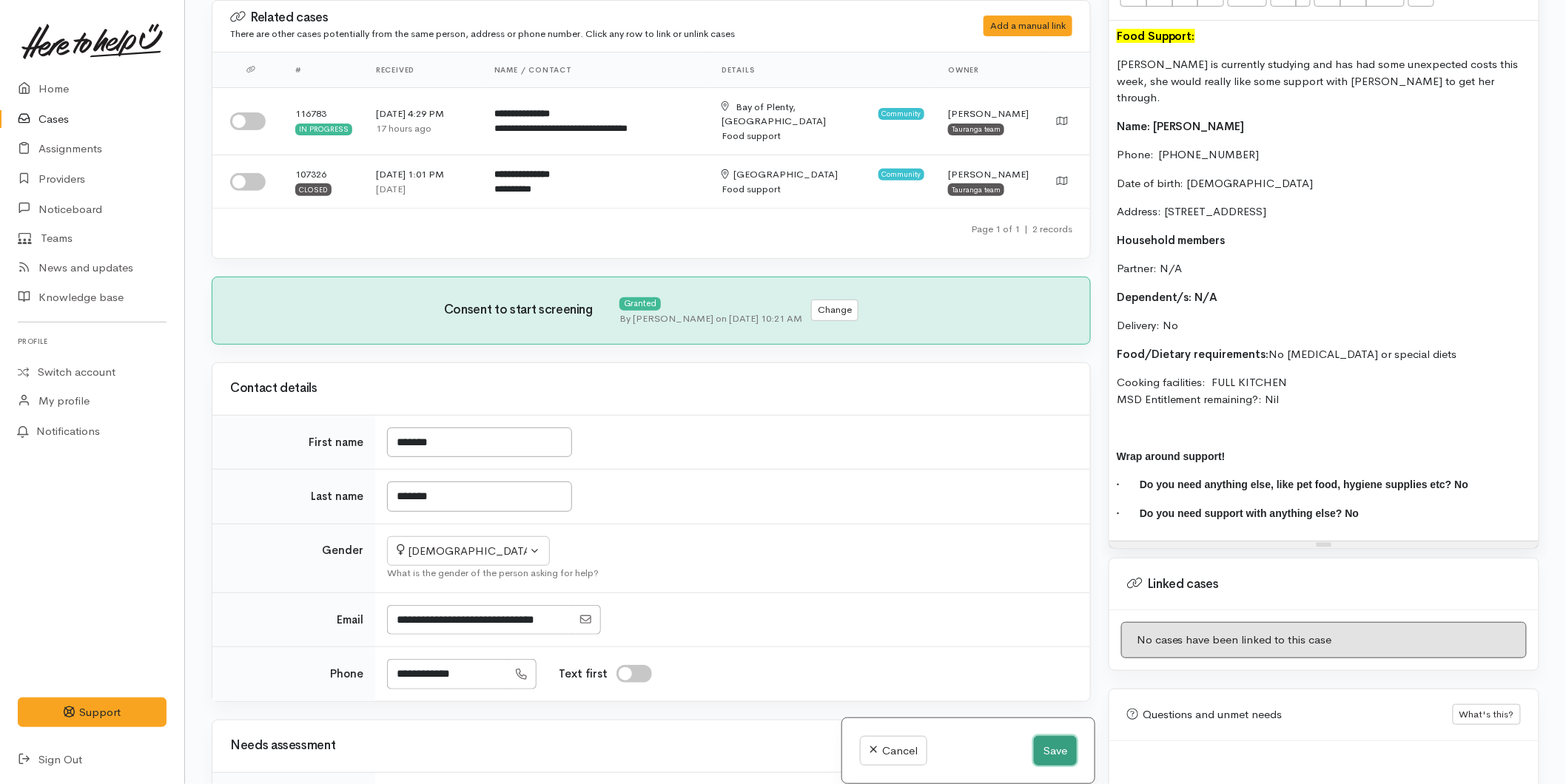
click at [1064, 745] on button "Save" at bounding box center [1055, 751] width 43 height 30
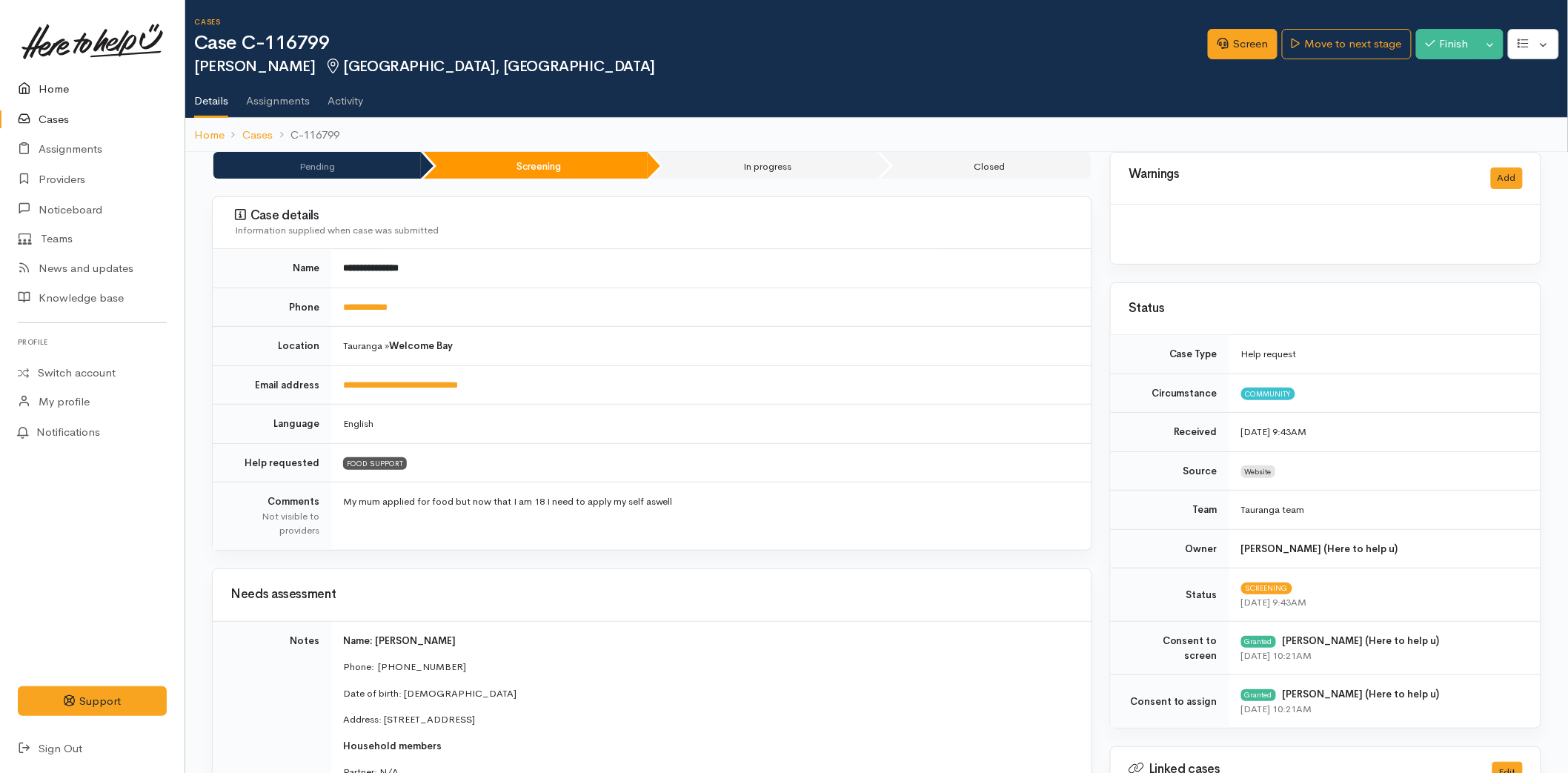
click at [47, 86] on link "Home" at bounding box center [92, 89] width 185 height 30
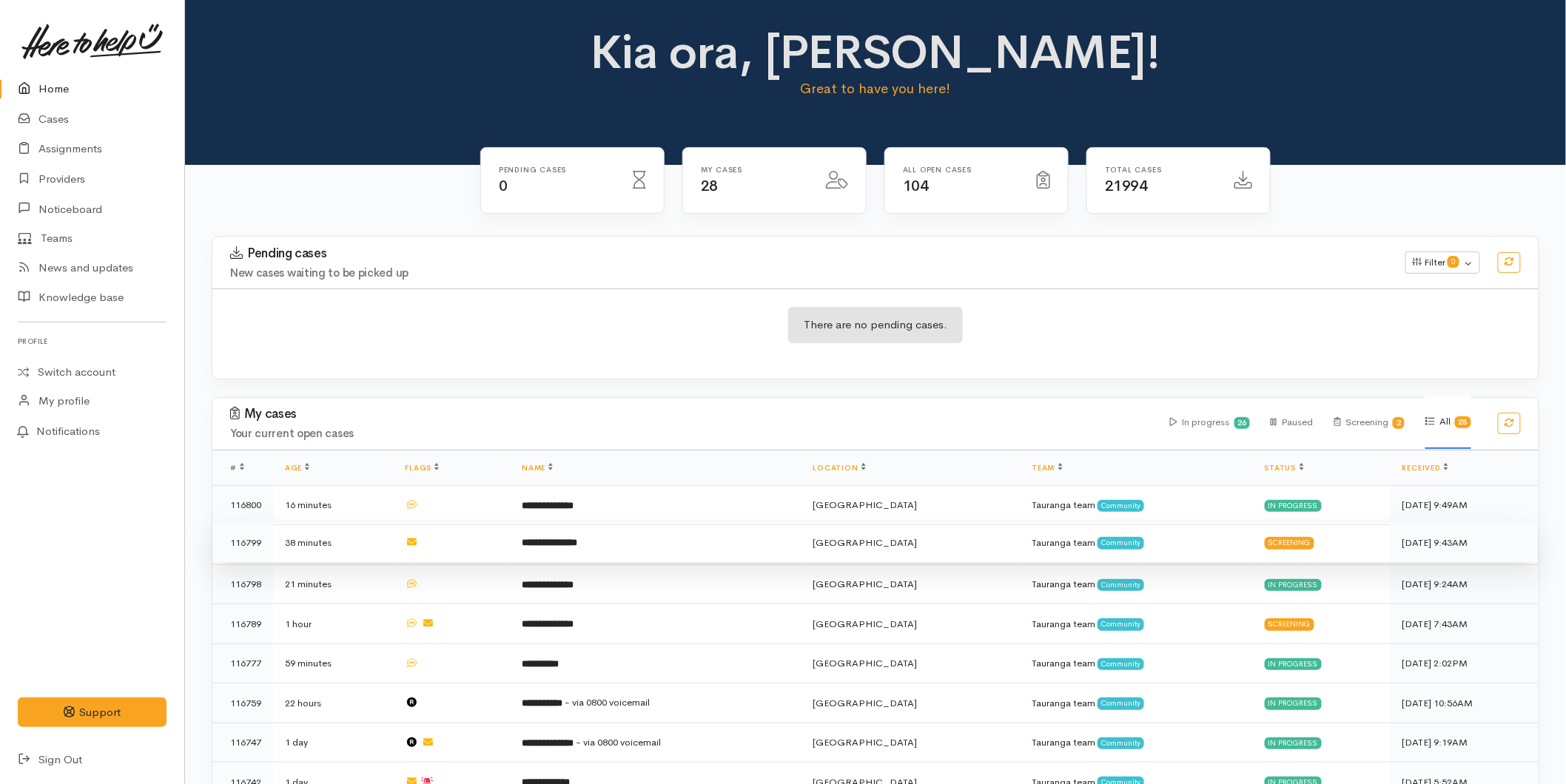
click at [568, 539] on b "**********" at bounding box center [549, 543] width 55 height 9
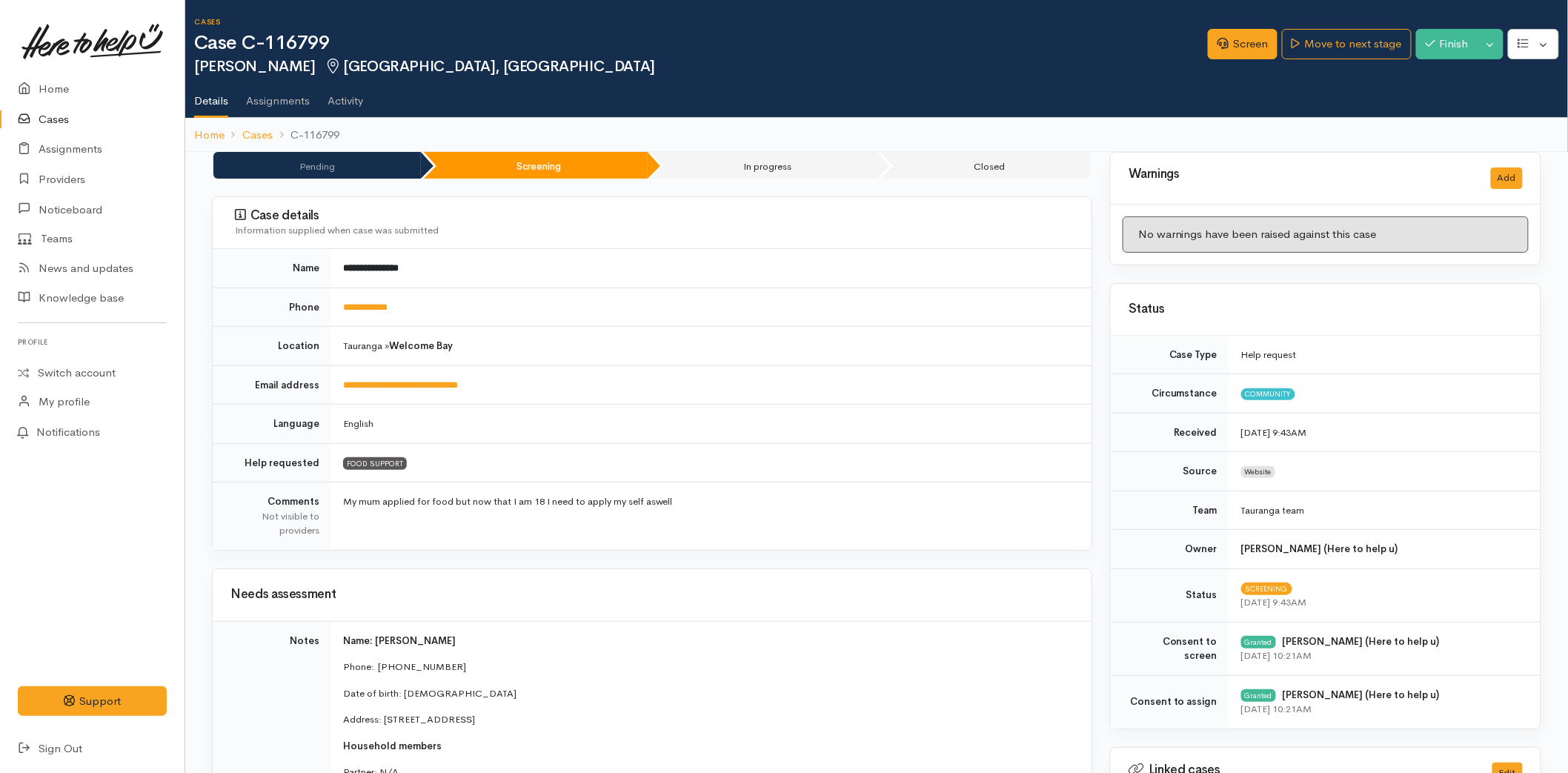
drag, startPoint x: 366, startPoint y: 310, endPoint x: 536, endPoint y: 294, distance: 170.8
click at [366, 310] on link "**********" at bounding box center [365, 307] width 44 height 9
drag, startPoint x: 473, startPoint y: 303, endPoint x: 350, endPoint y: 307, distance: 123.1
click at [350, 307] on td "**********" at bounding box center [711, 307] width 760 height 39
copy link "**********"
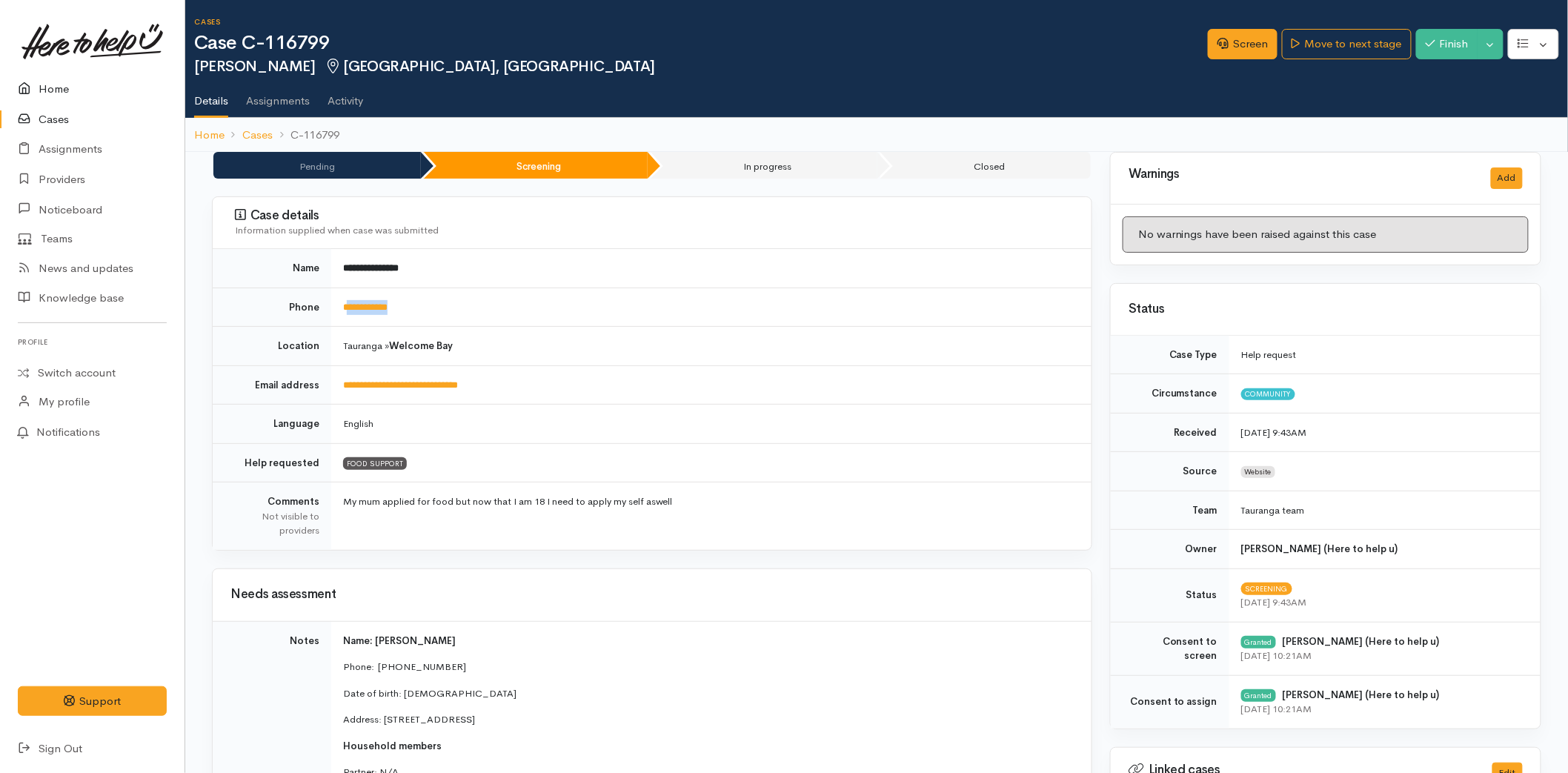
click at [50, 80] on link "Home" at bounding box center [92, 89] width 185 height 30
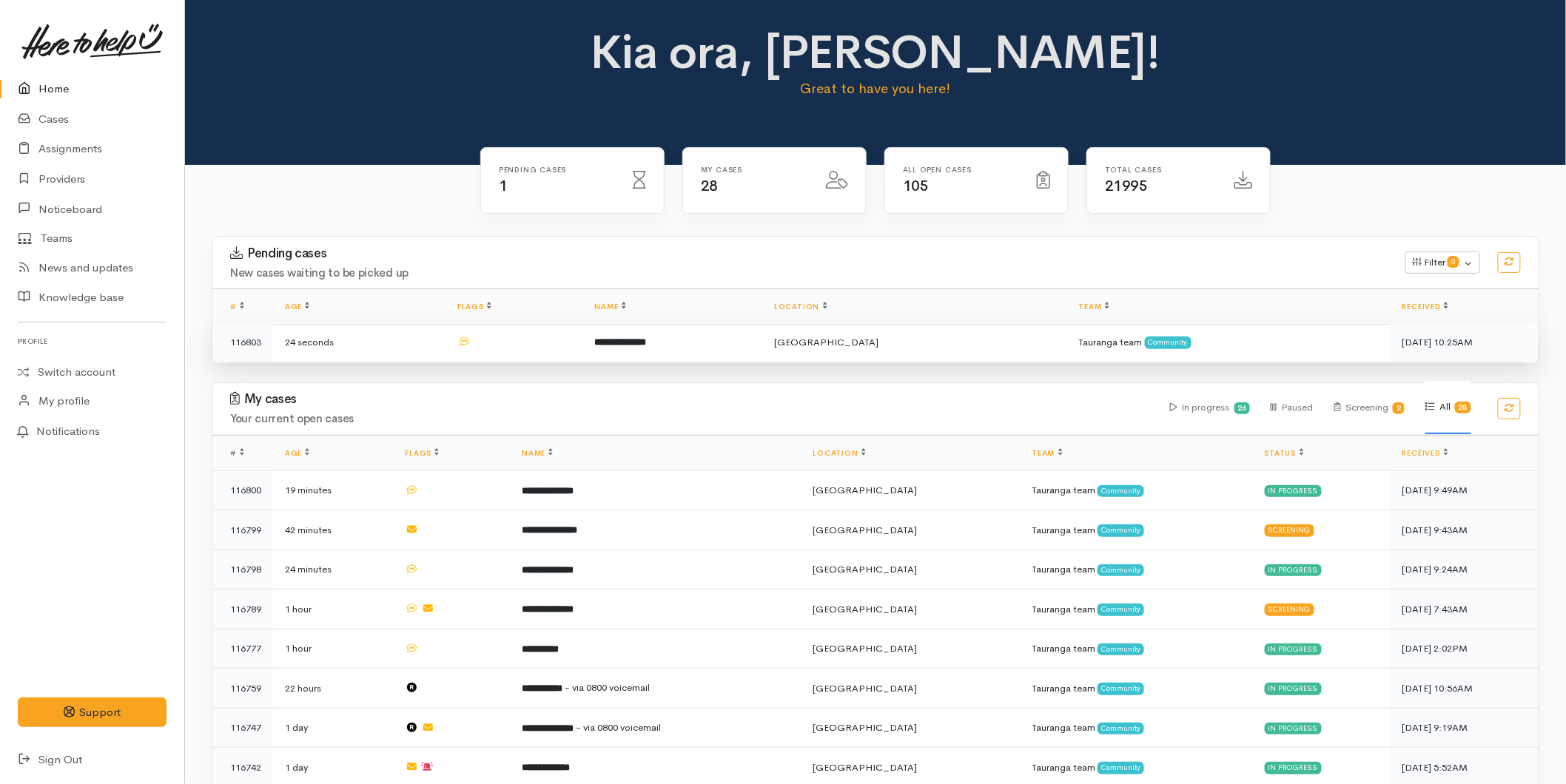
click at [607, 337] on td "**********" at bounding box center [673, 342] width 180 height 39
click at [708, 344] on td "**********" at bounding box center [673, 342] width 180 height 39
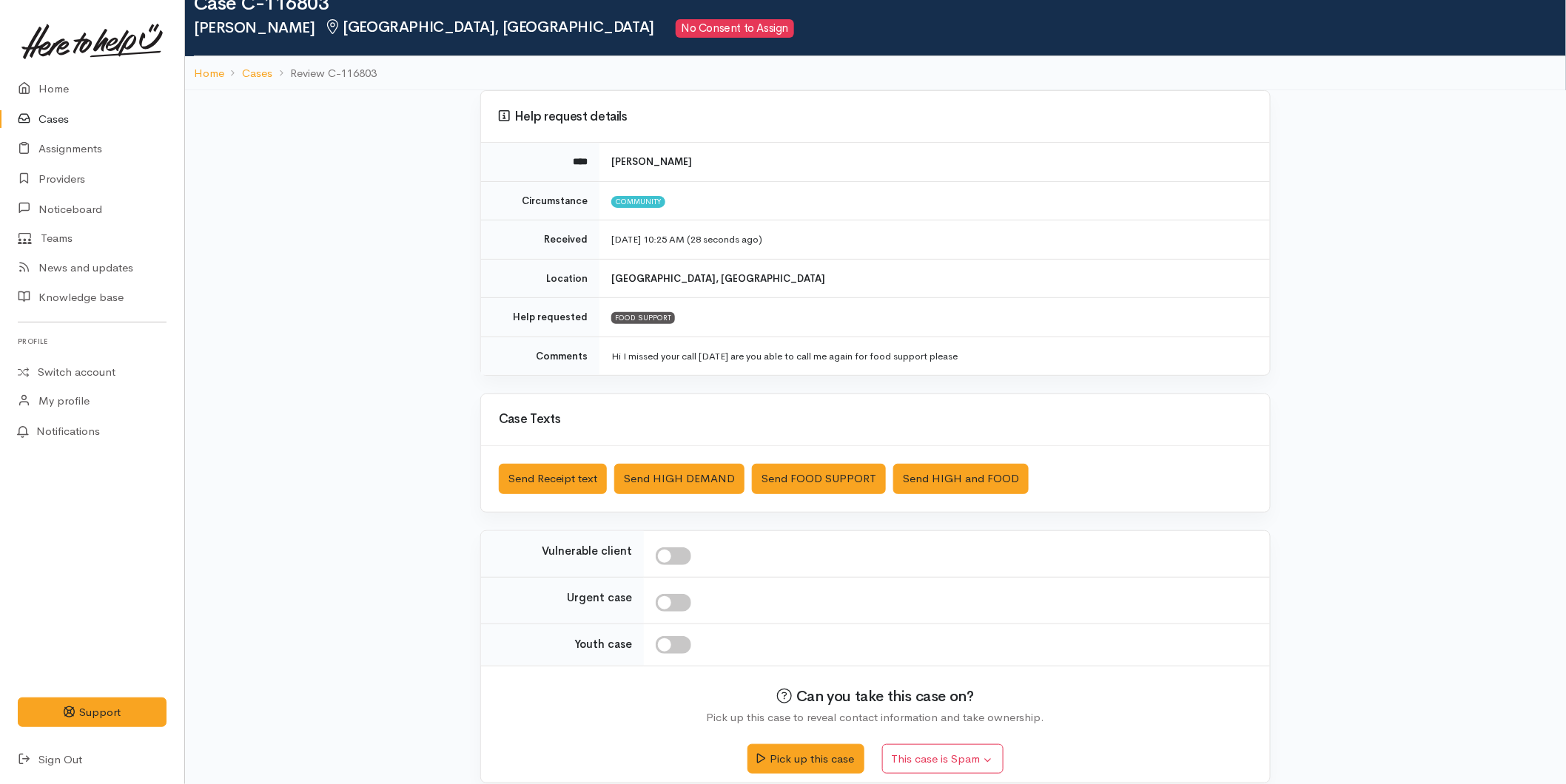
scroll to position [57, 0]
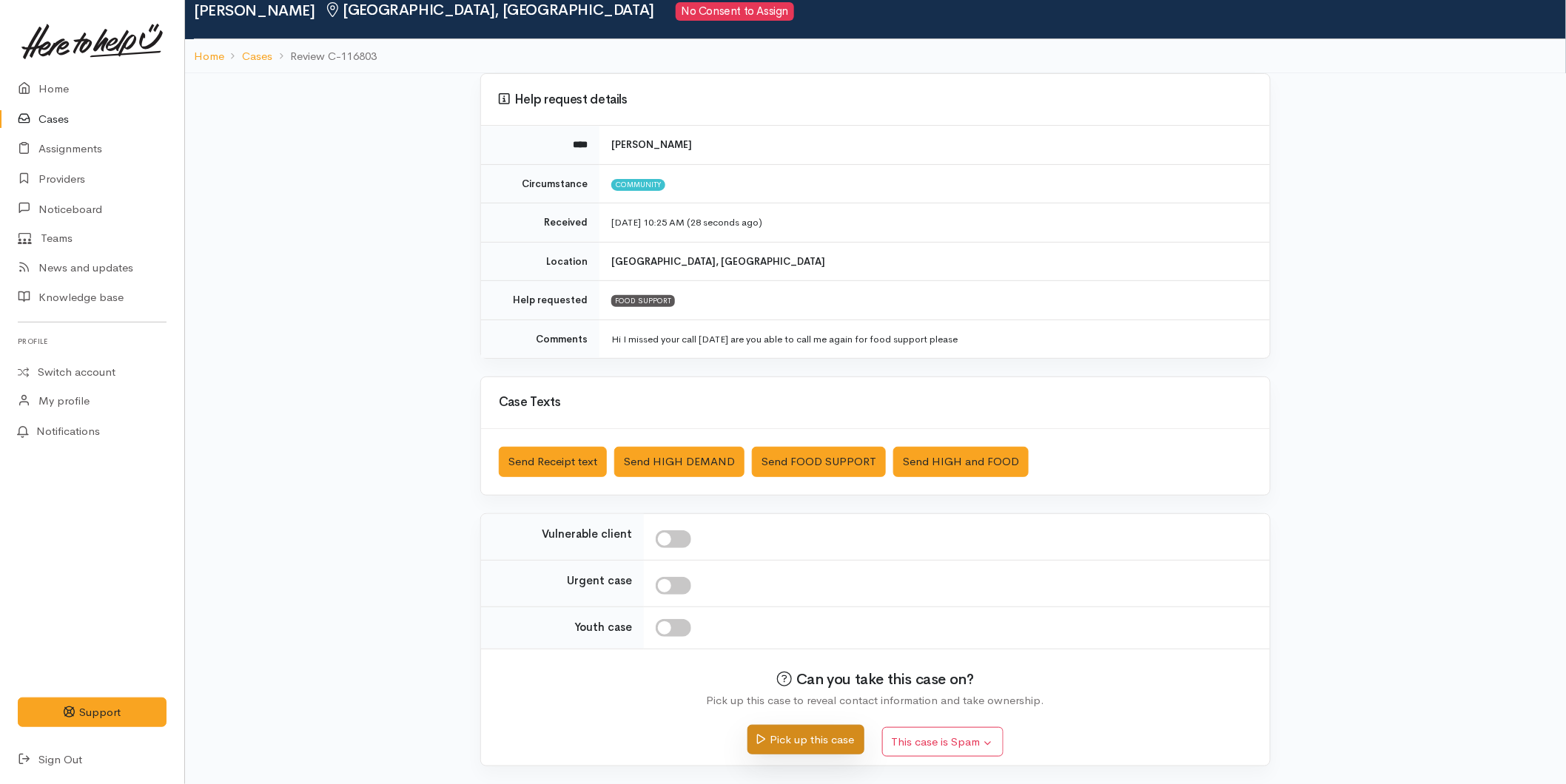
click at [792, 734] on button "Pick up this case" at bounding box center [805, 740] width 116 height 30
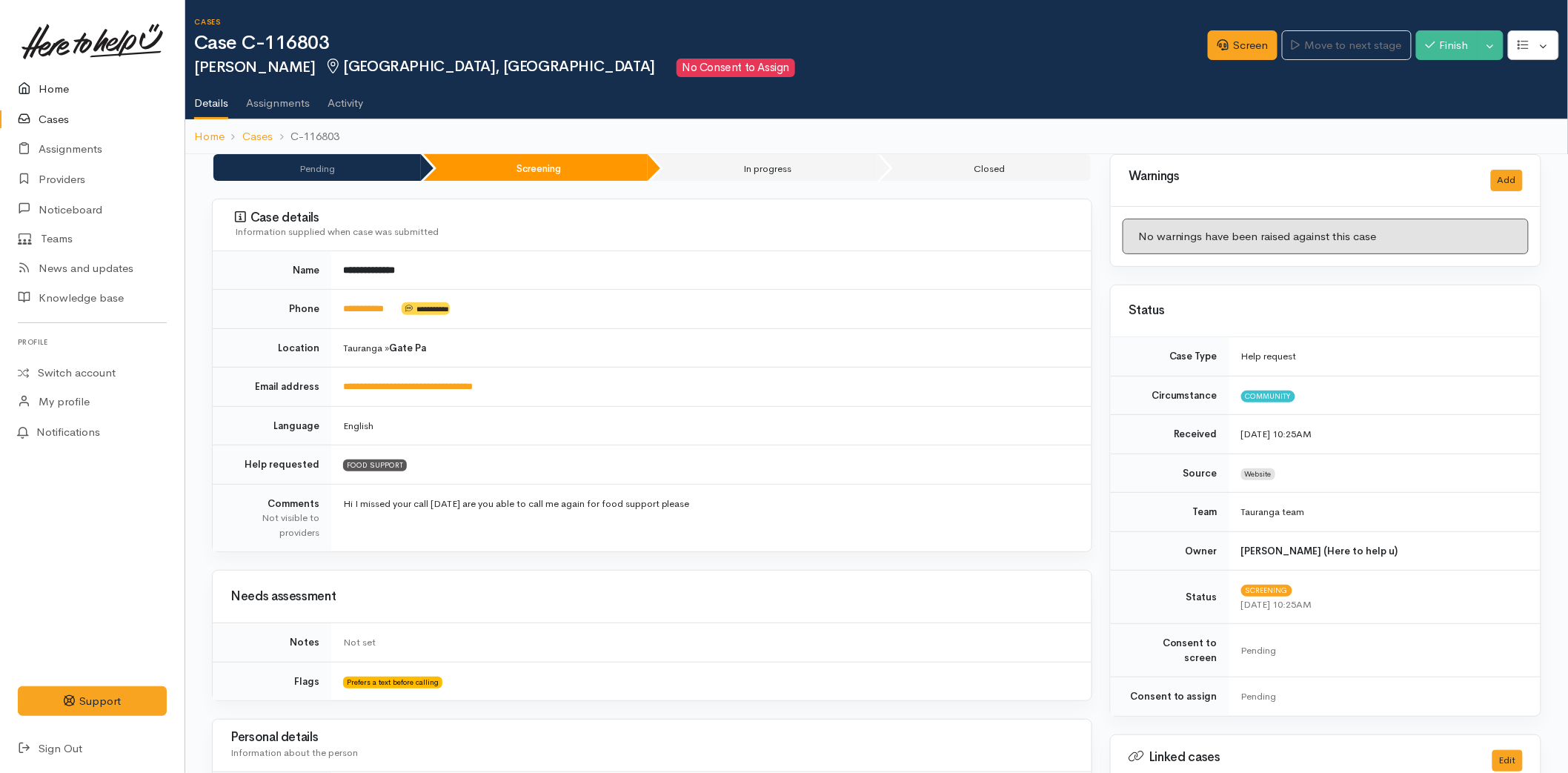
click at [47, 80] on link "Home" at bounding box center [92, 89] width 185 height 30
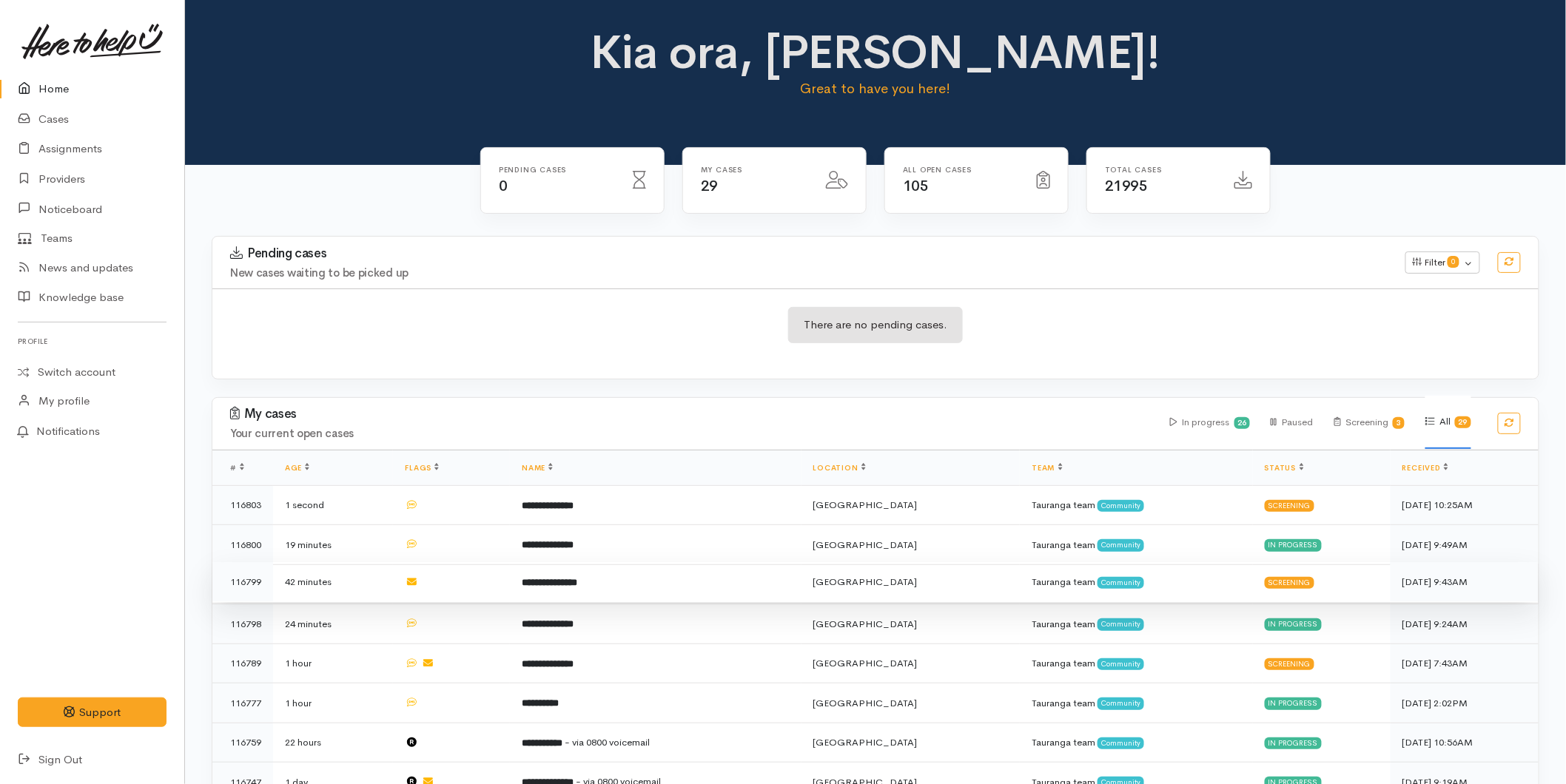
click at [625, 585] on td "**********" at bounding box center [655, 582] width 290 height 40
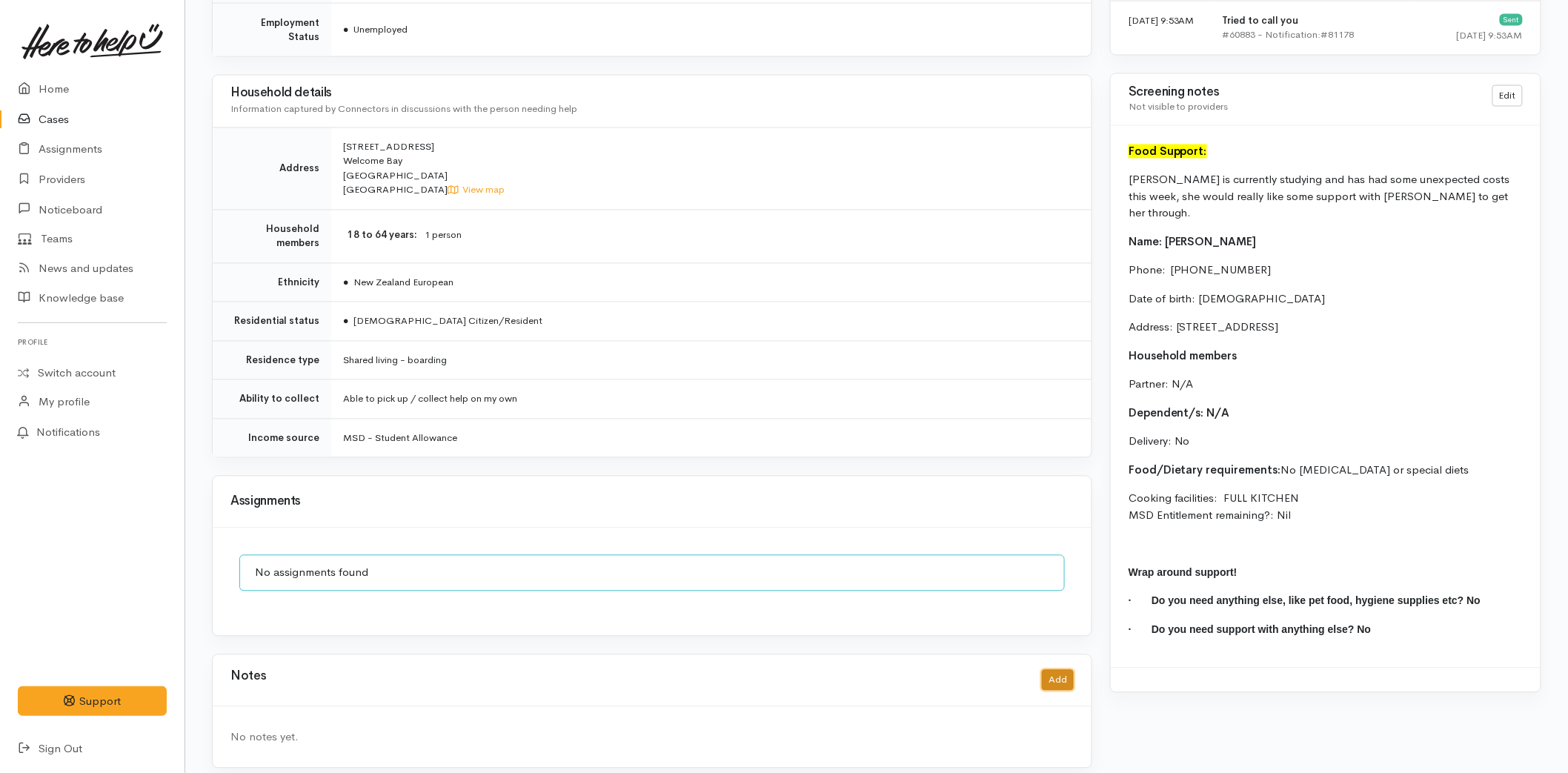
click at [1053, 670] on button "Add" at bounding box center [1057, 681] width 32 height 22
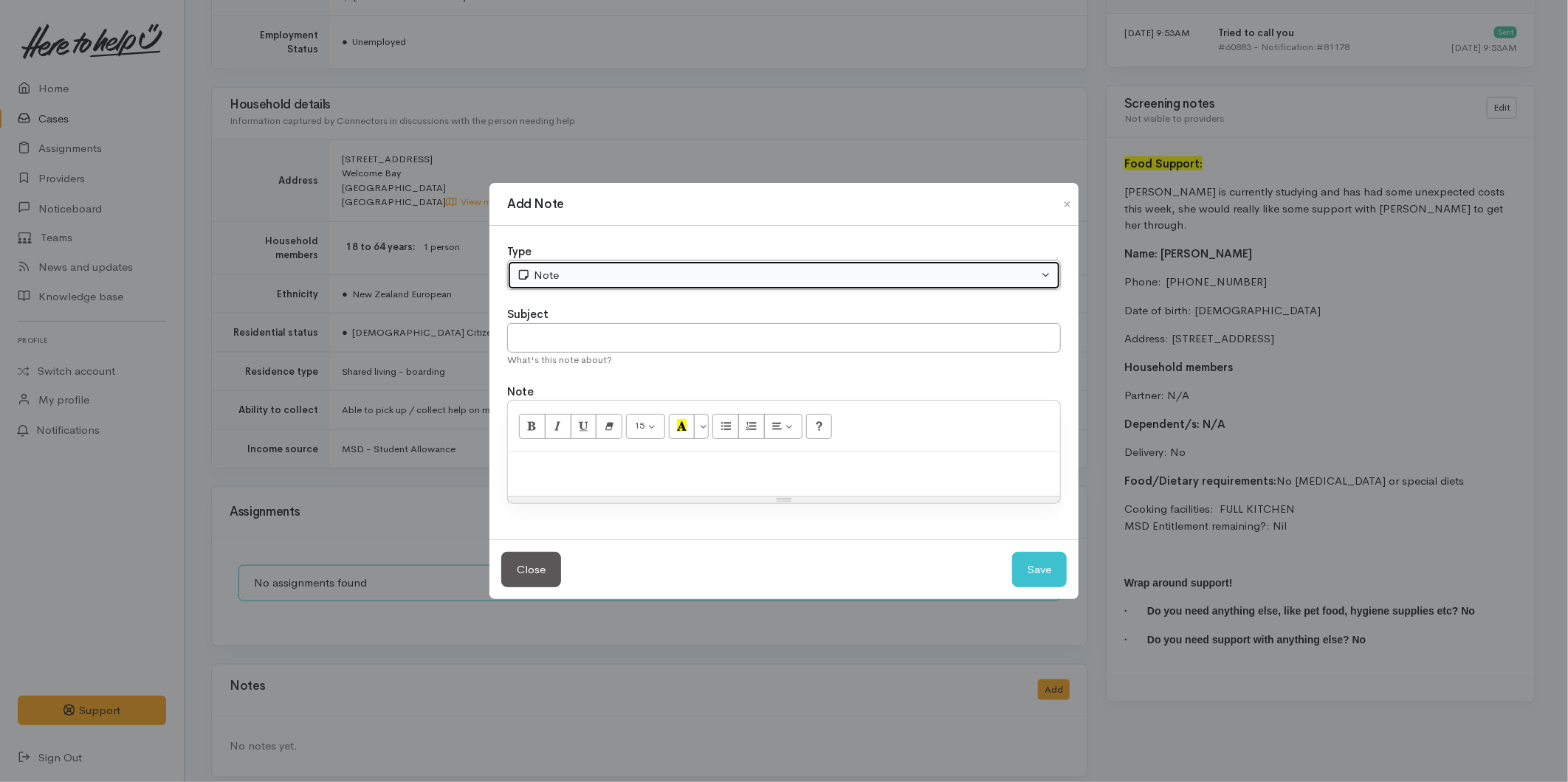
click at [557, 280] on div "Note" at bounding box center [777, 276] width 521 height 17
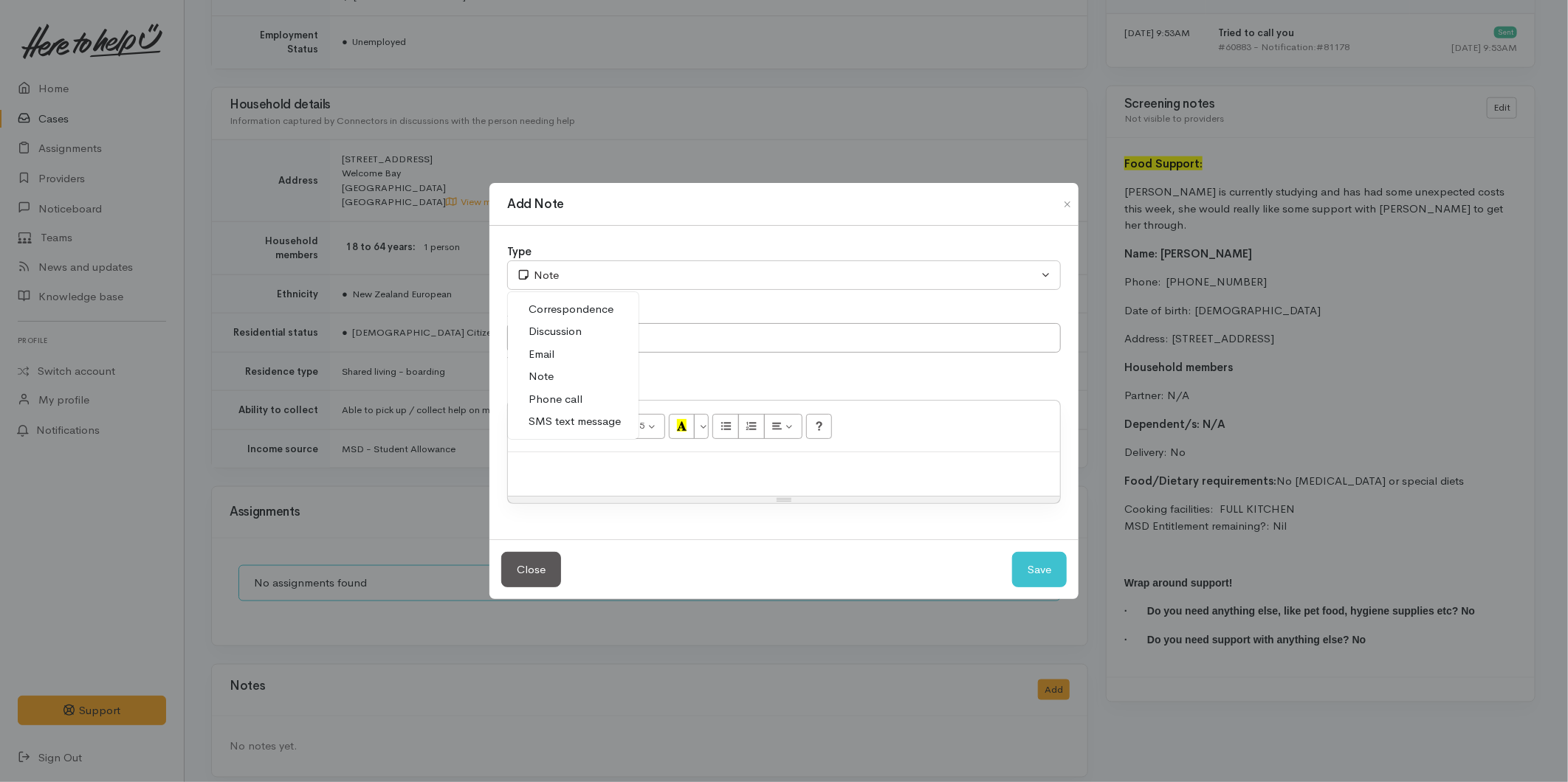
click at [587, 422] on span "SMS text message" at bounding box center [574, 422] width 92 height 17
select select "5"
drag, startPoint x: 563, startPoint y: 345, endPoint x: 528, endPoint y: 295, distance: 61.0
click at [563, 344] on input "text" at bounding box center [784, 338] width 554 height 30
type input "Provider details"
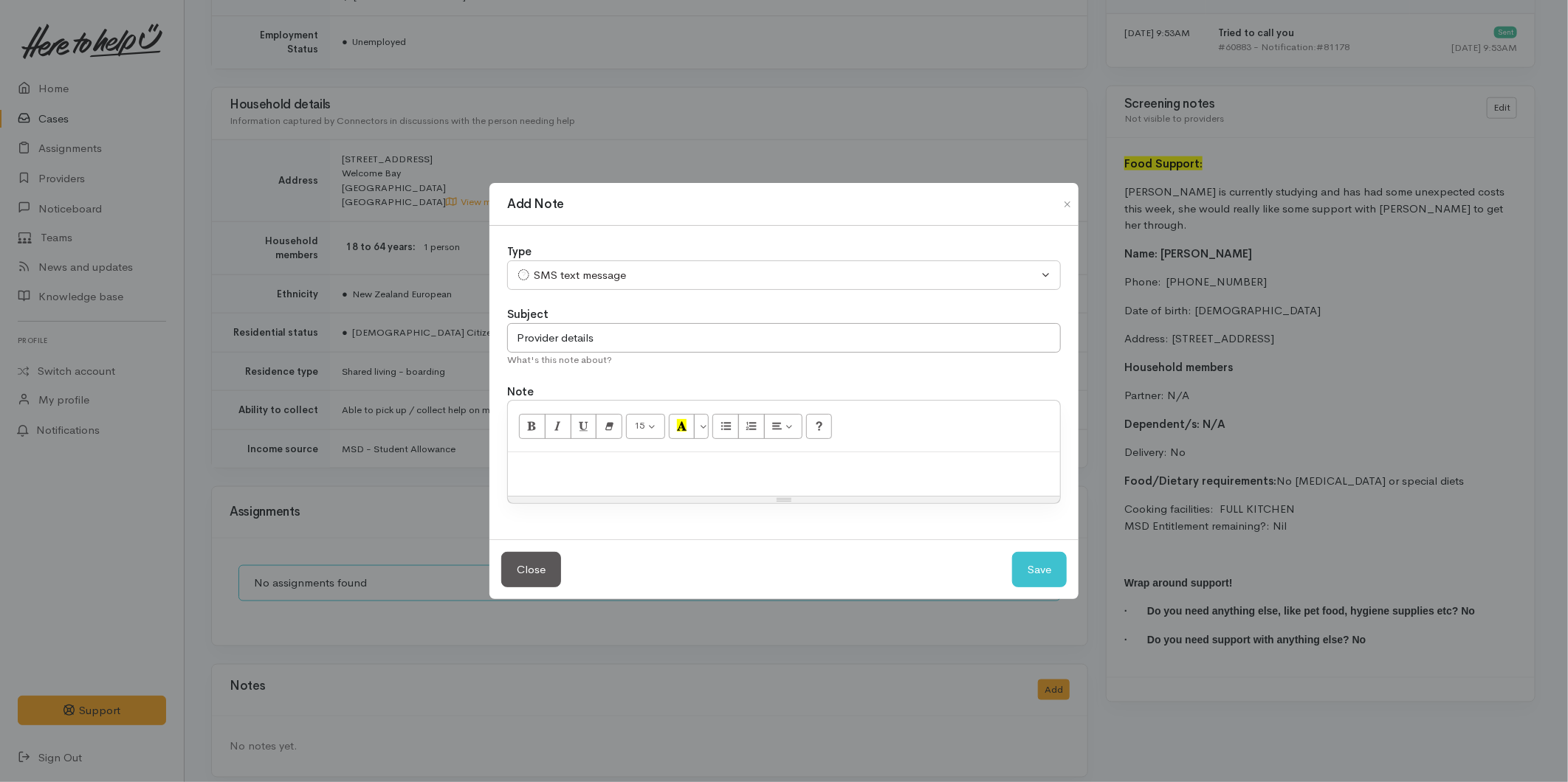
paste div
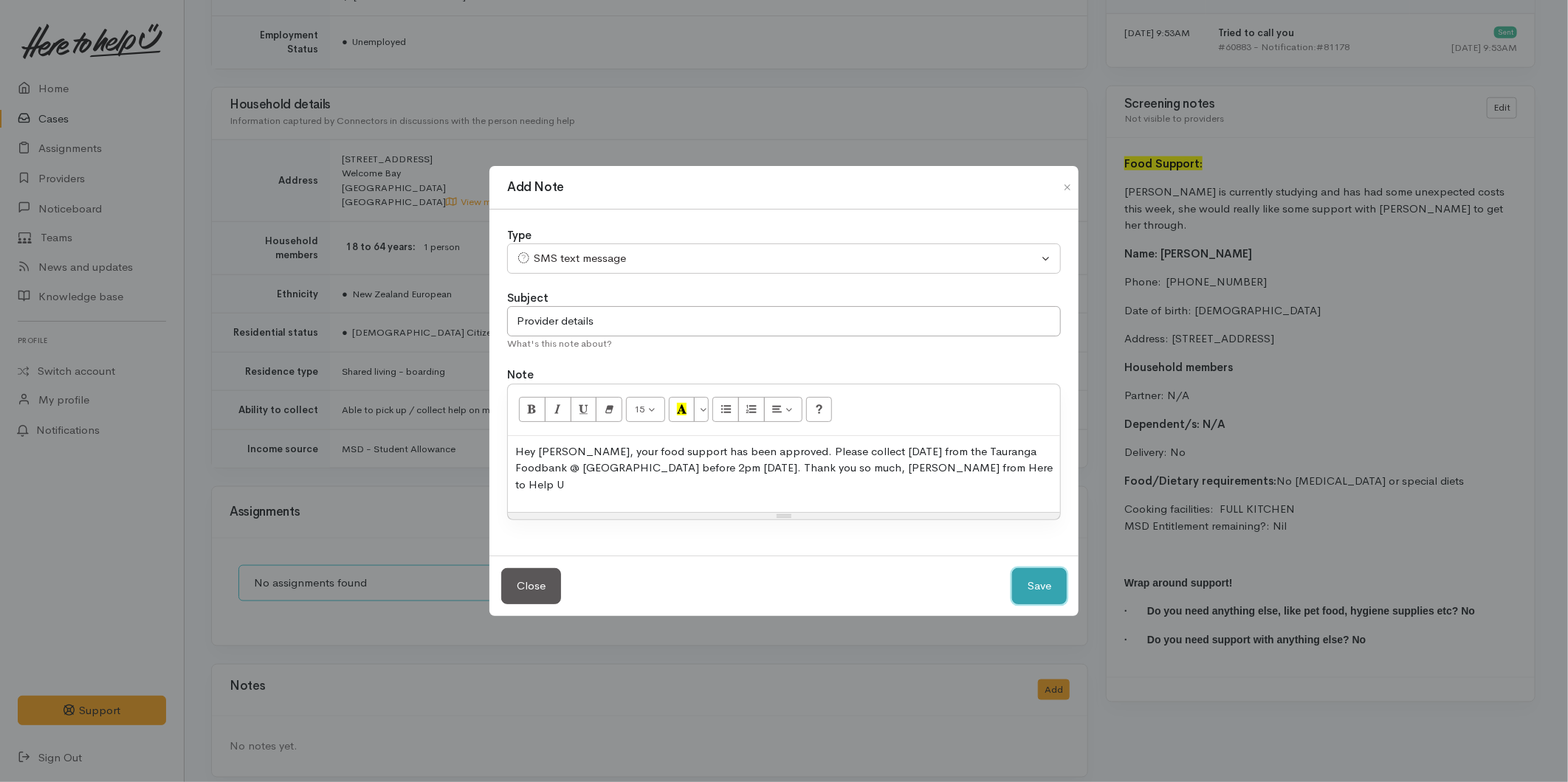
click at [1021, 575] on button "Save" at bounding box center [1040, 586] width 54 height 36
select select "1"
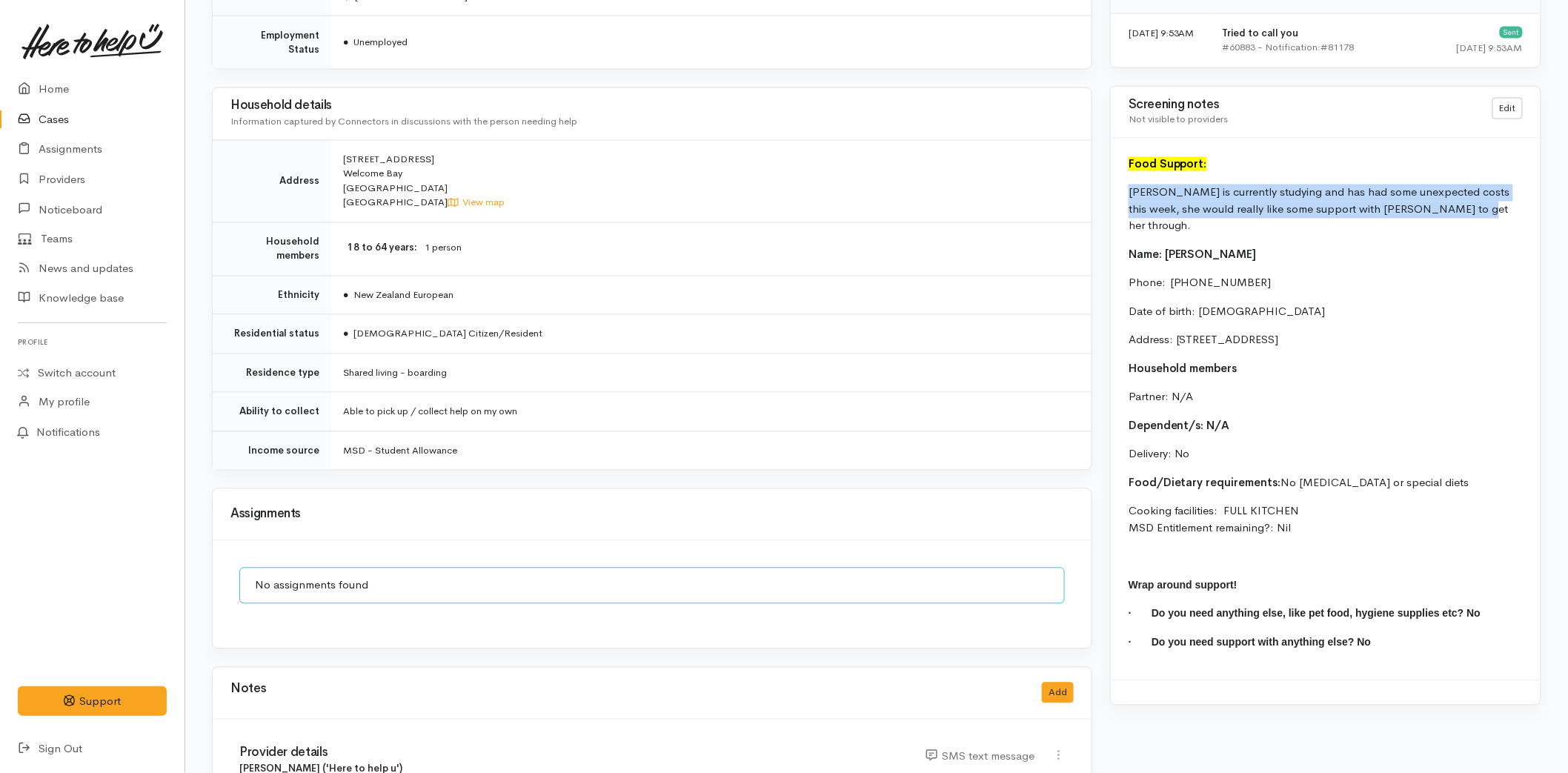
drag, startPoint x: 1397, startPoint y: 208, endPoint x: 1121, endPoint y: 201, distance: 276.1
click at [1121, 201] on div "Food Support: [PERSON_NAME] is currently studying and has had some unexpected c…" at bounding box center [1326, 410] width 430 height 543
copy p "[PERSON_NAME] is currently studying and has had some unexpected costs this week…"
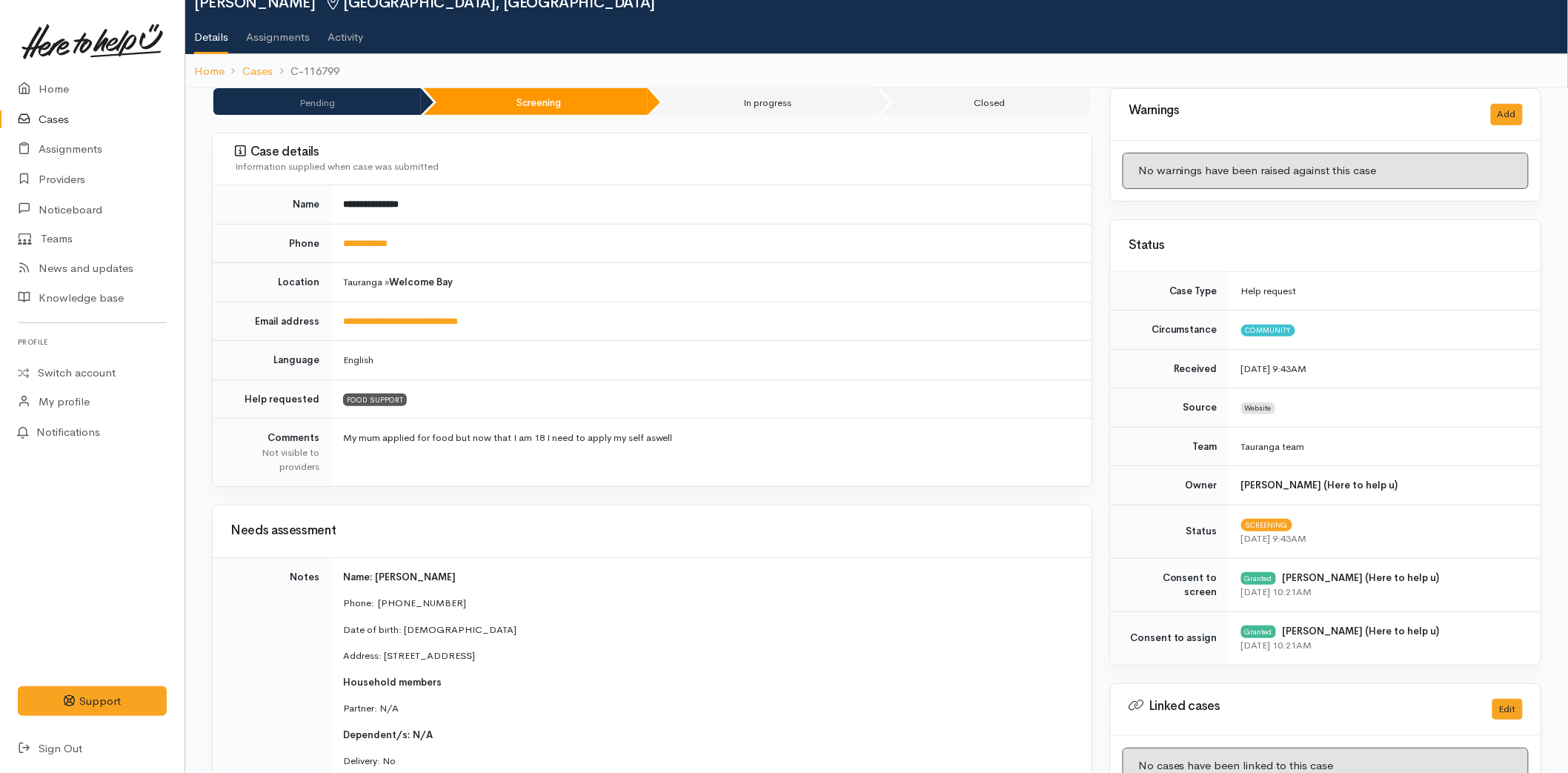
scroll to position [0, 0]
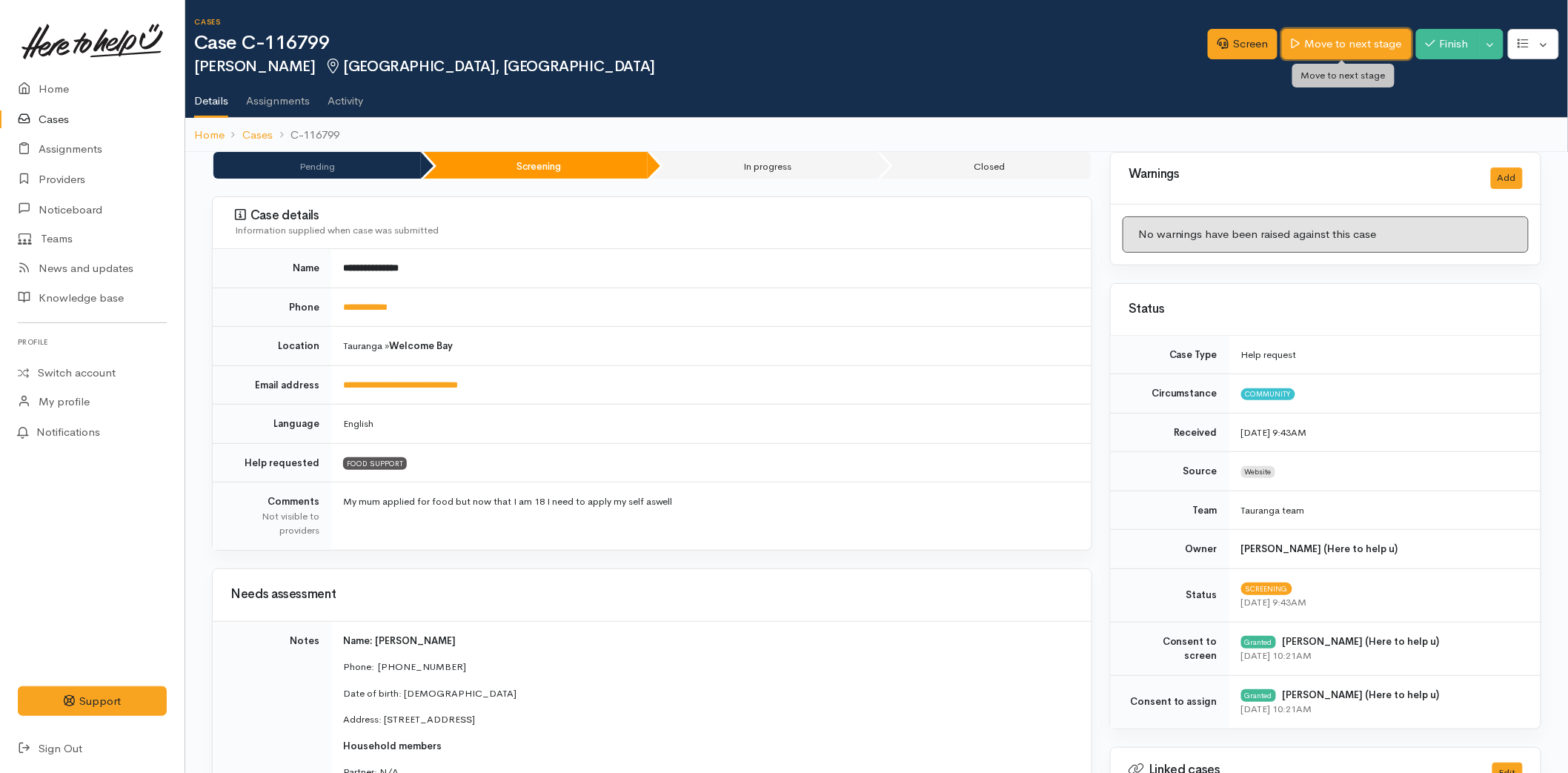
click at [1312, 52] on link "Move to next stage" at bounding box center [1346, 44] width 129 height 30
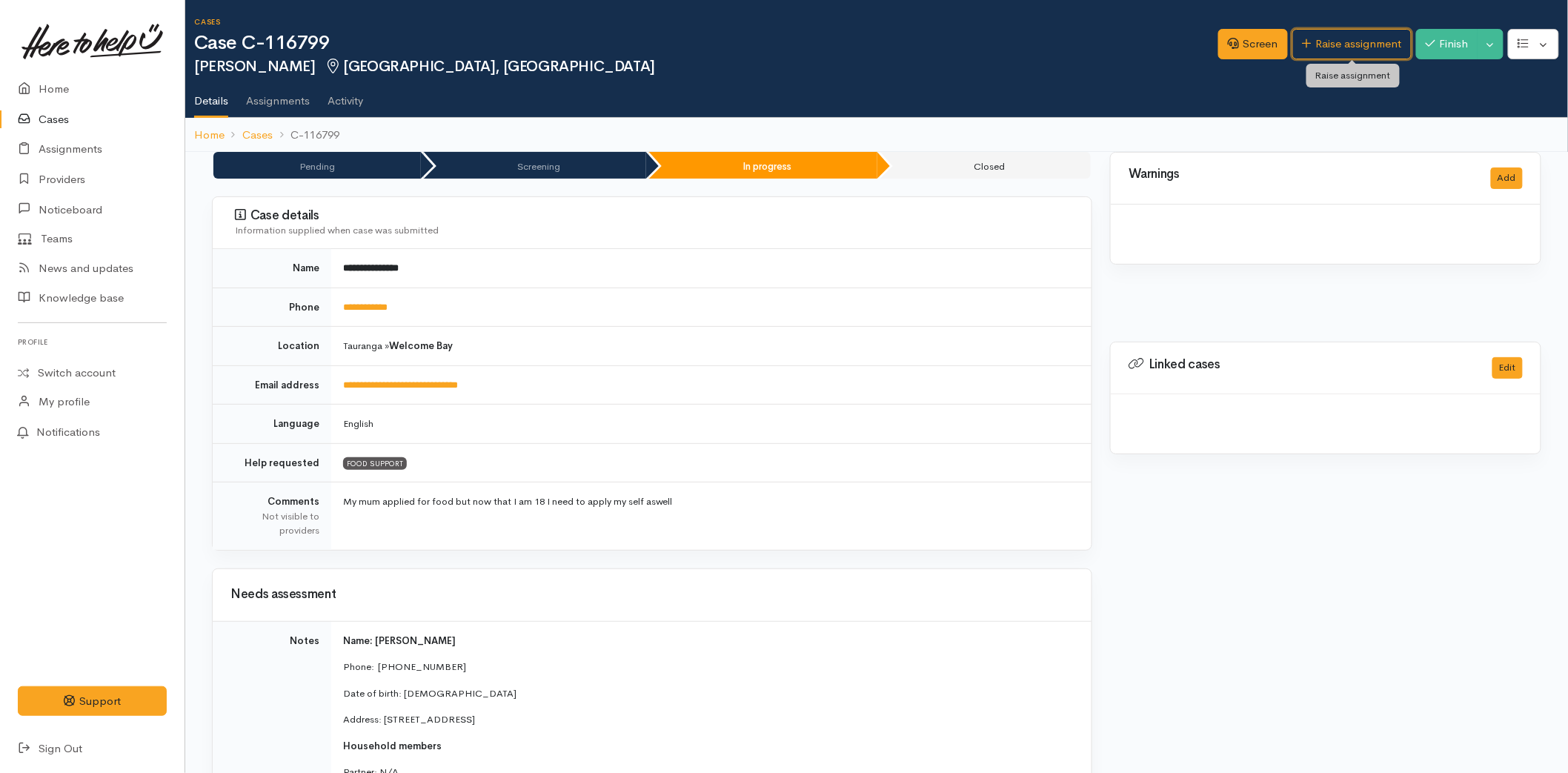
drag, startPoint x: 0, startPoint y: 0, endPoint x: 1301, endPoint y: 67, distance: 1302.7
click at [1313, 55] on link "Raise assignment" at bounding box center [1351, 44] width 119 height 30
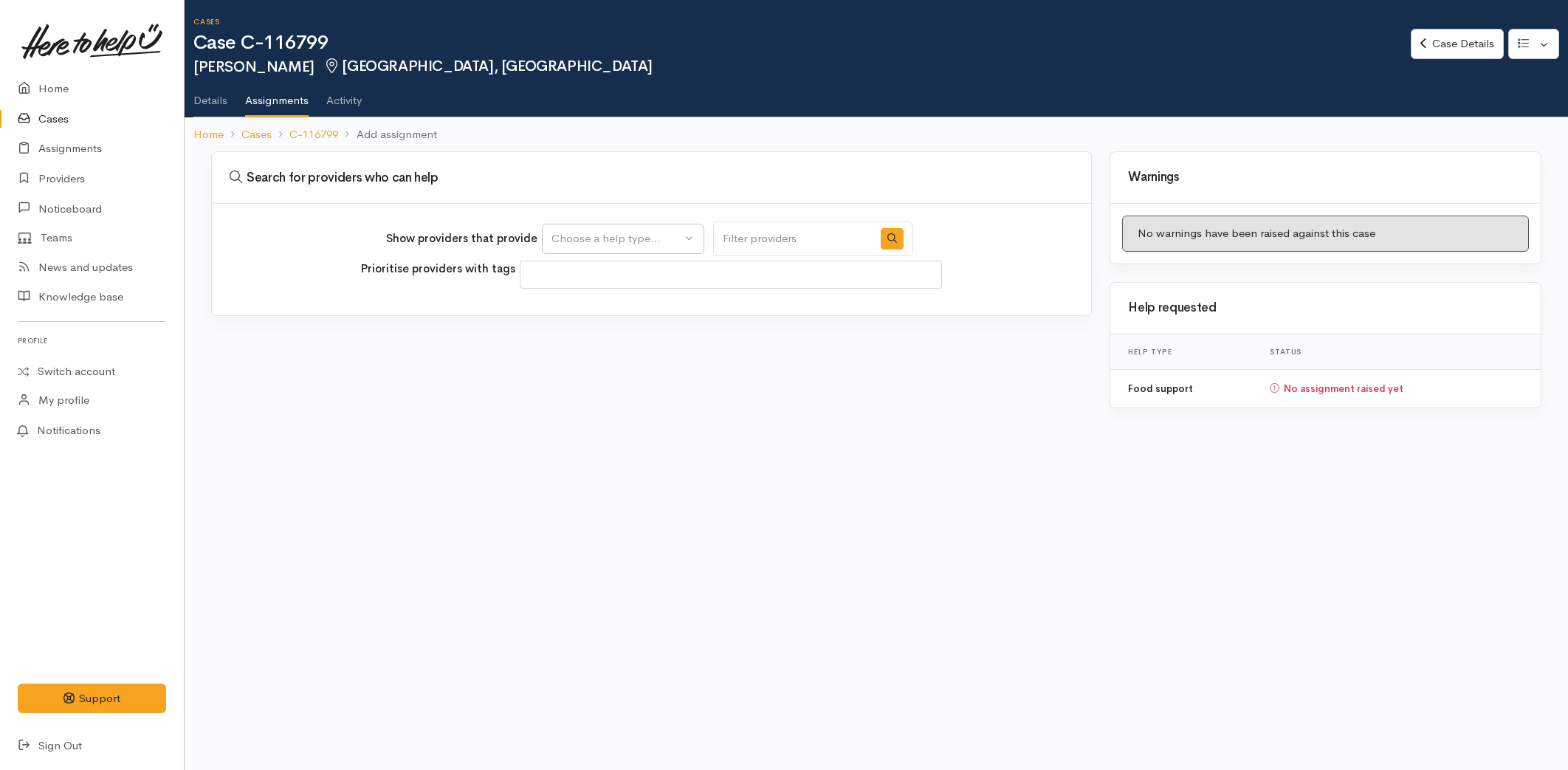
select select
click at [573, 228] on button "Choose a help type..." at bounding box center [623, 239] width 162 height 30
click at [593, 304] on span "Food support" at bounding box center [594, 309] width 68 height 17
select select "3"
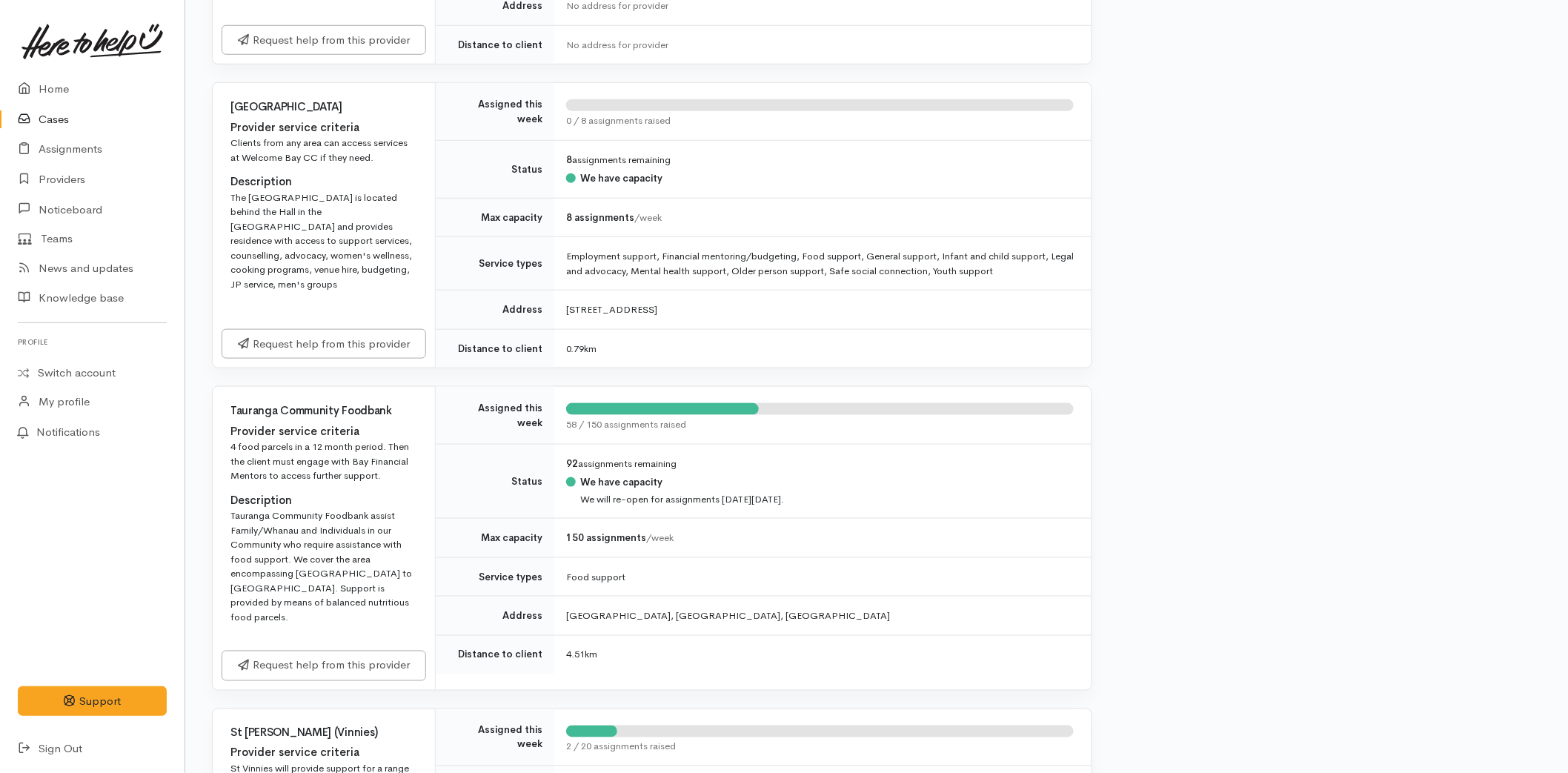
scroll to position [741, 0]
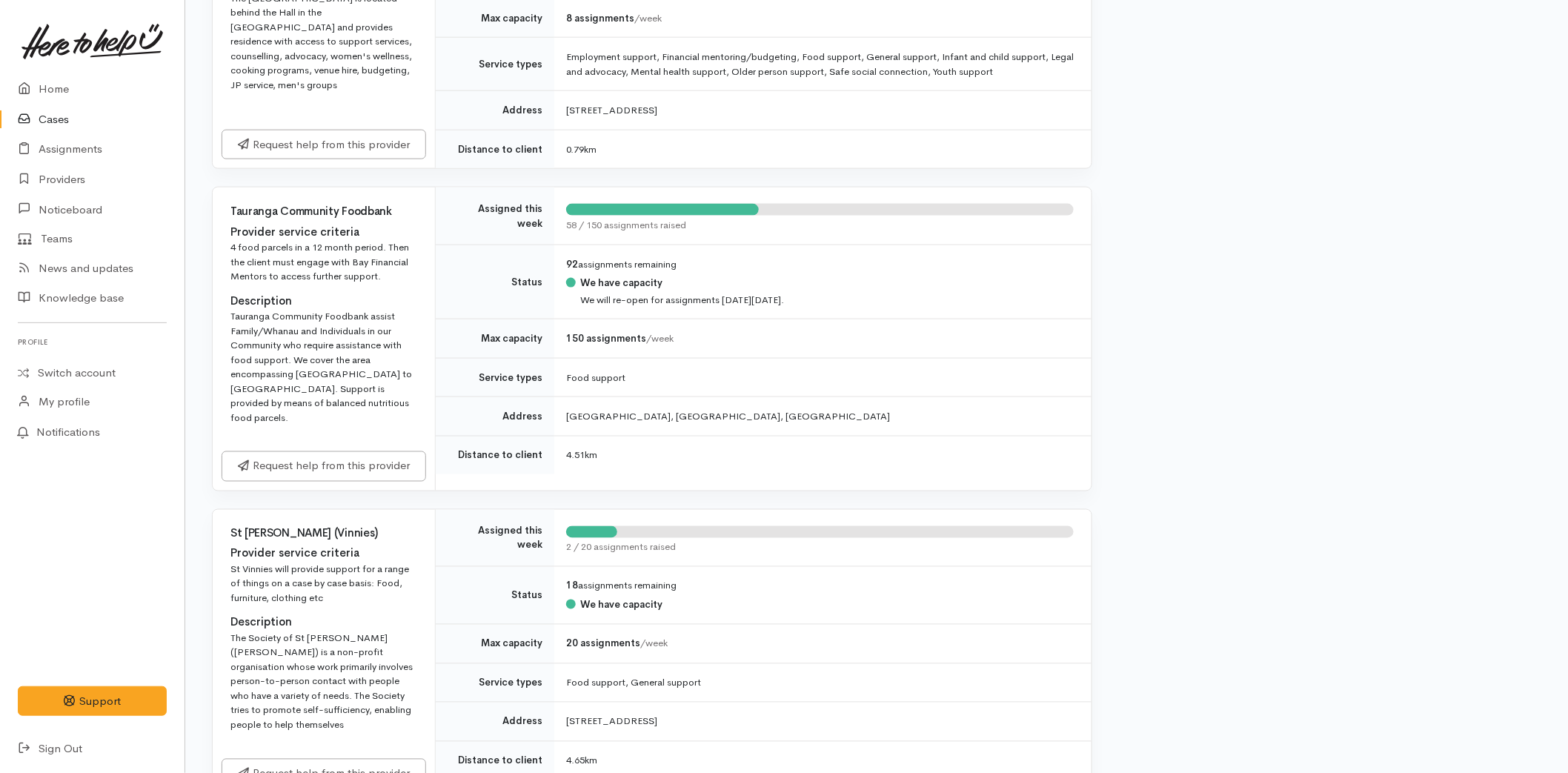
click at [311, 427] on div "Tauranga Community Foodbank Provider service criteria 4 food parcels in a 12 mo…" at bounding box center [324, 314] width 222 height 255
click at [306, 449] on link "Request help from this provider" at bounding box center [324, 464] width 204 height 30
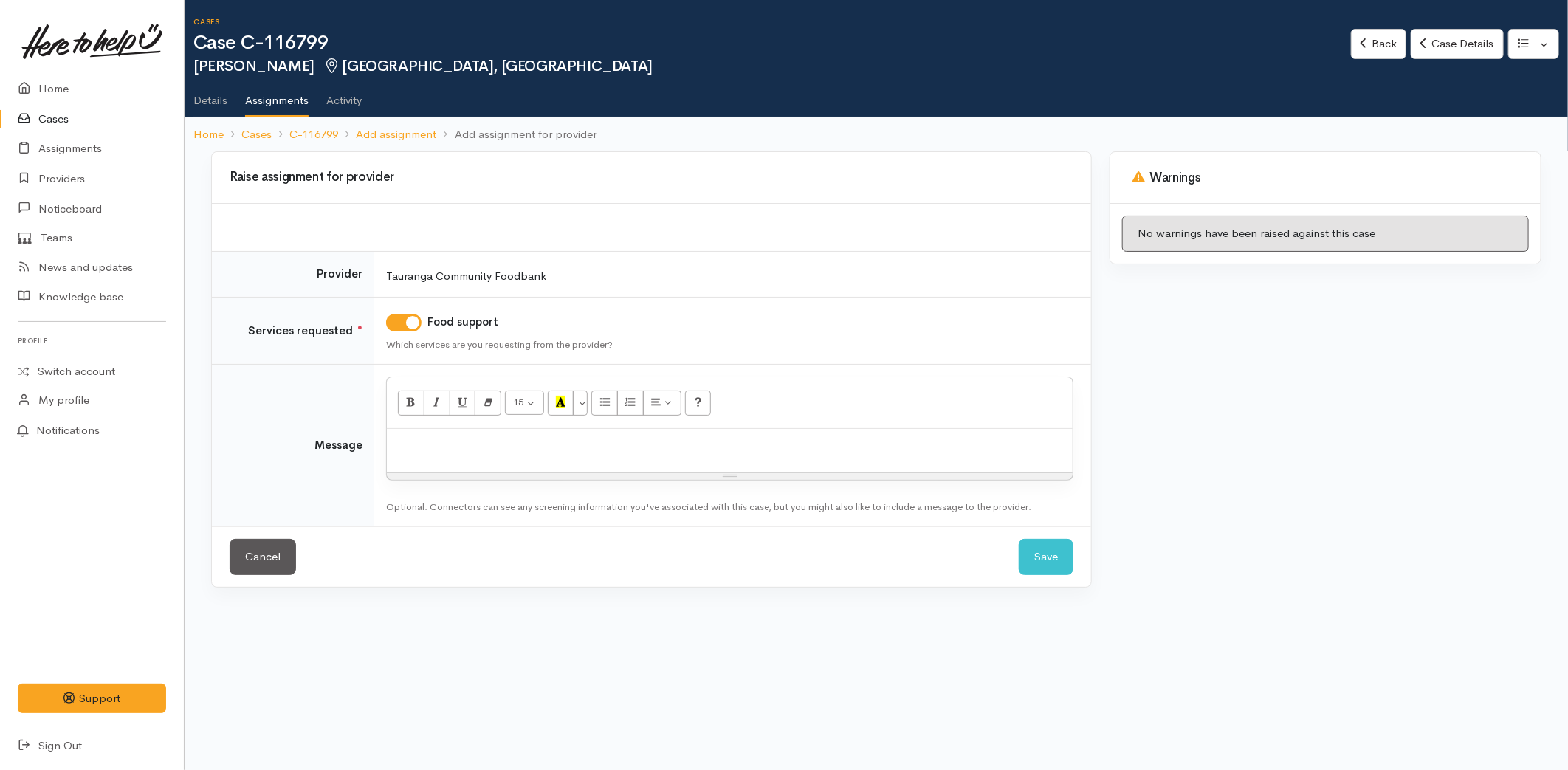
click at [433, 436] on div at bounding box center [730, 451] width 686 height 44
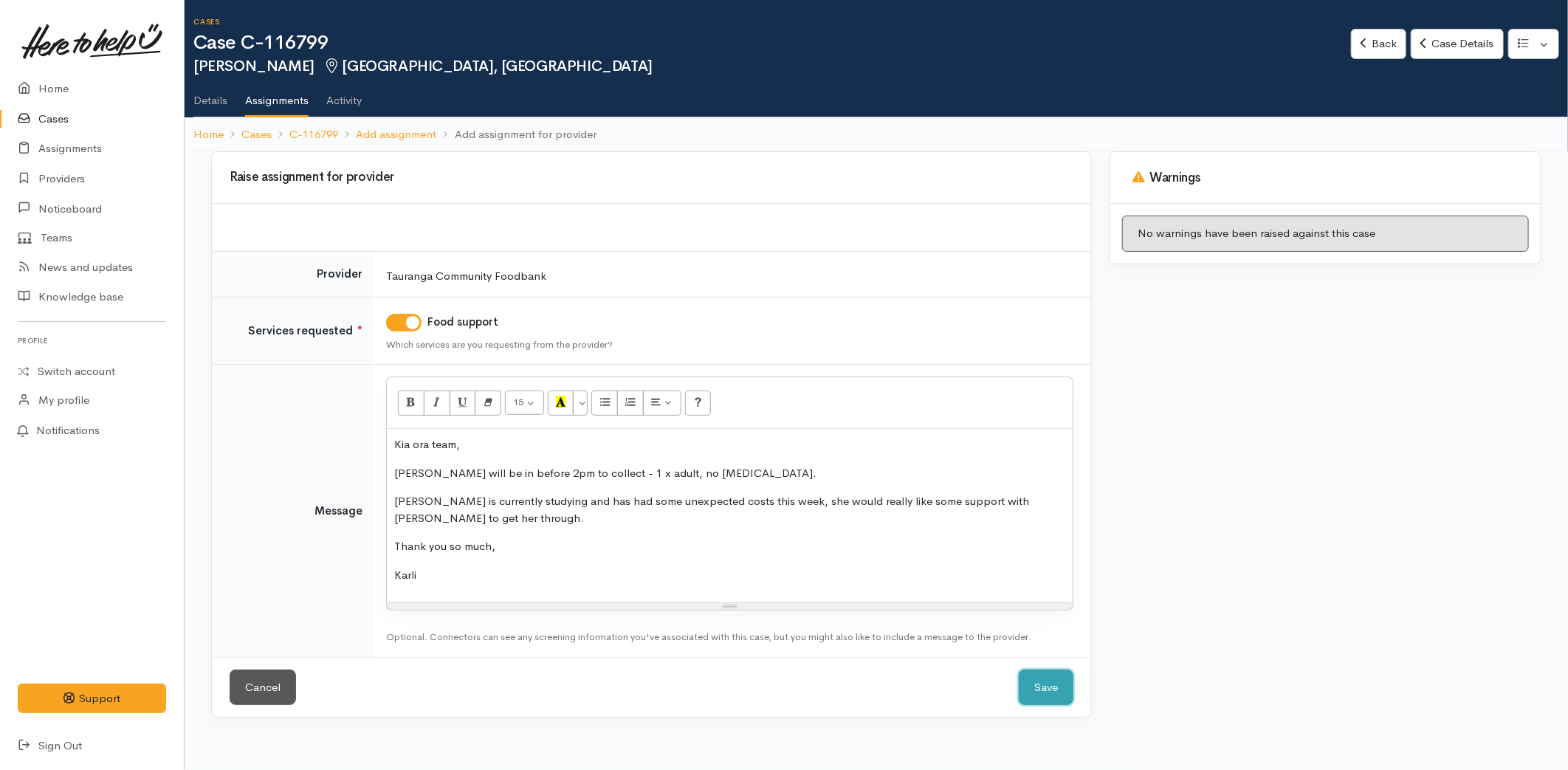
drag, startPoint x: 1037, startPoint y: 680, endPoint x: 984, endPoint y: 643, distance: 64.6
click at [1036, 678] on button "Save" at bounding box center [1046, 688] width 54 height 37
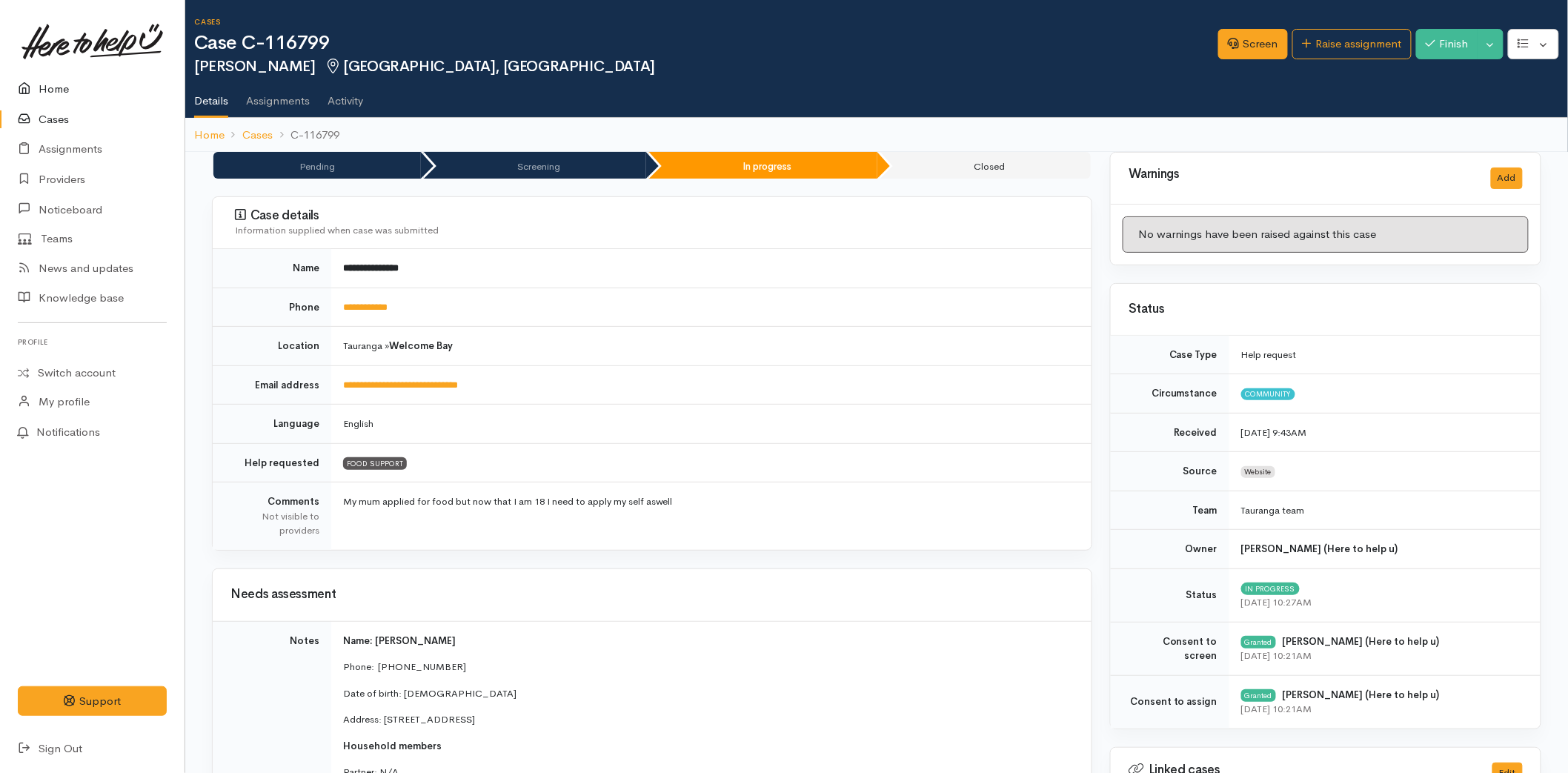
click at [67, 89] on link "Home" at bounding box center [92, 89] width 185 height 30
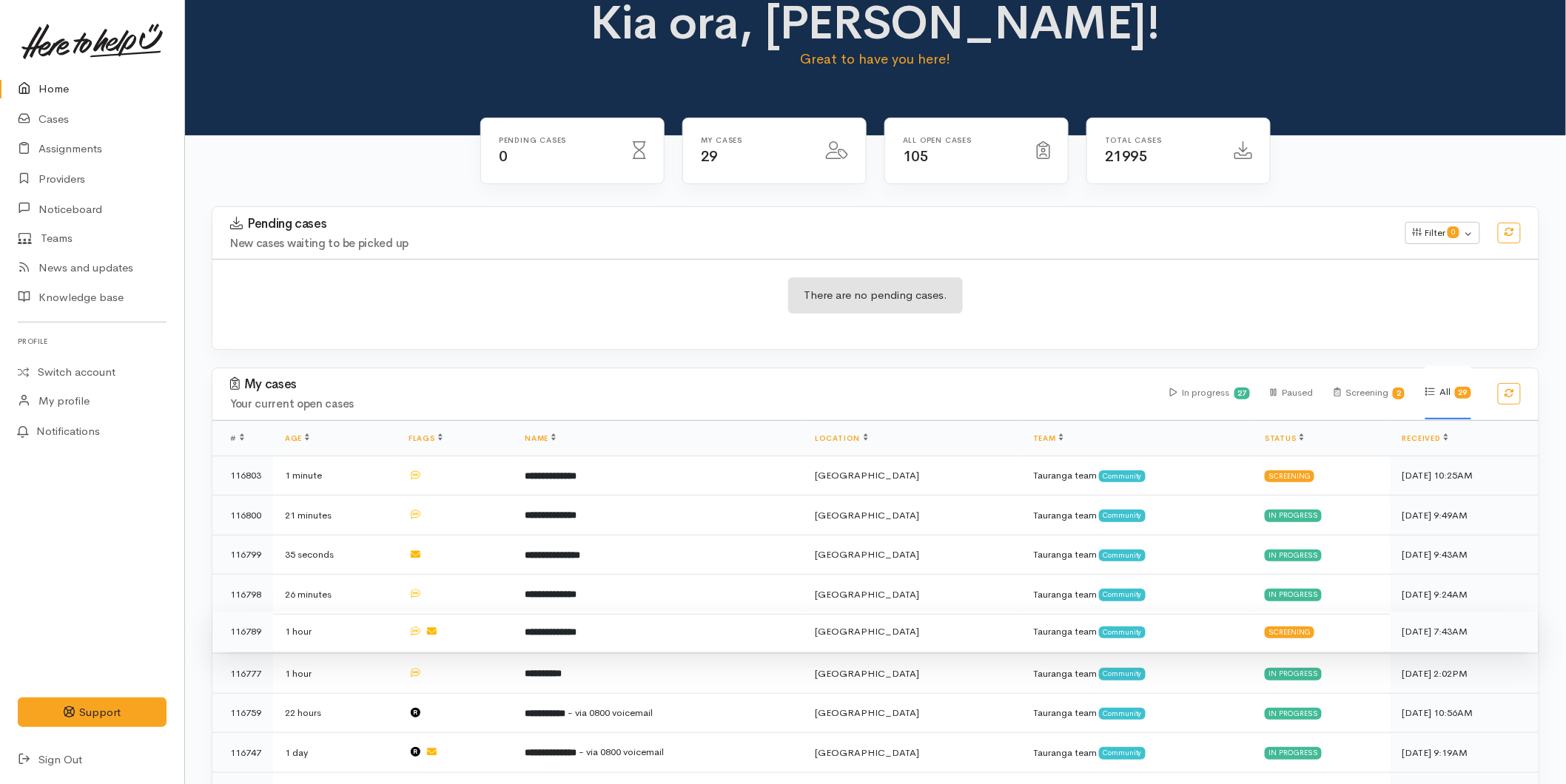
scroll to position [82, 0]
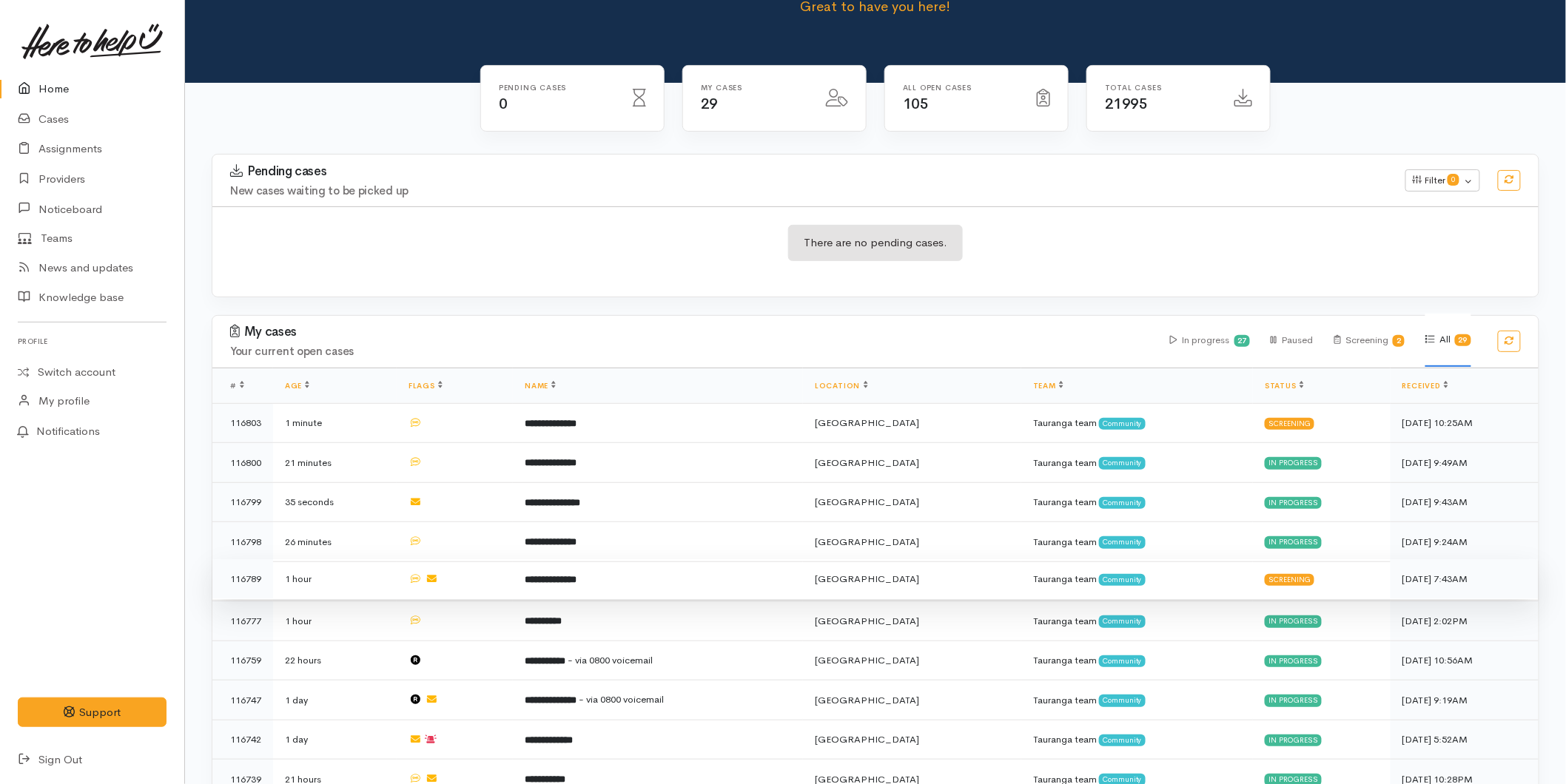
click at [607, 588] on td "**********" at bounding box center [658, 578] width 290 height 40
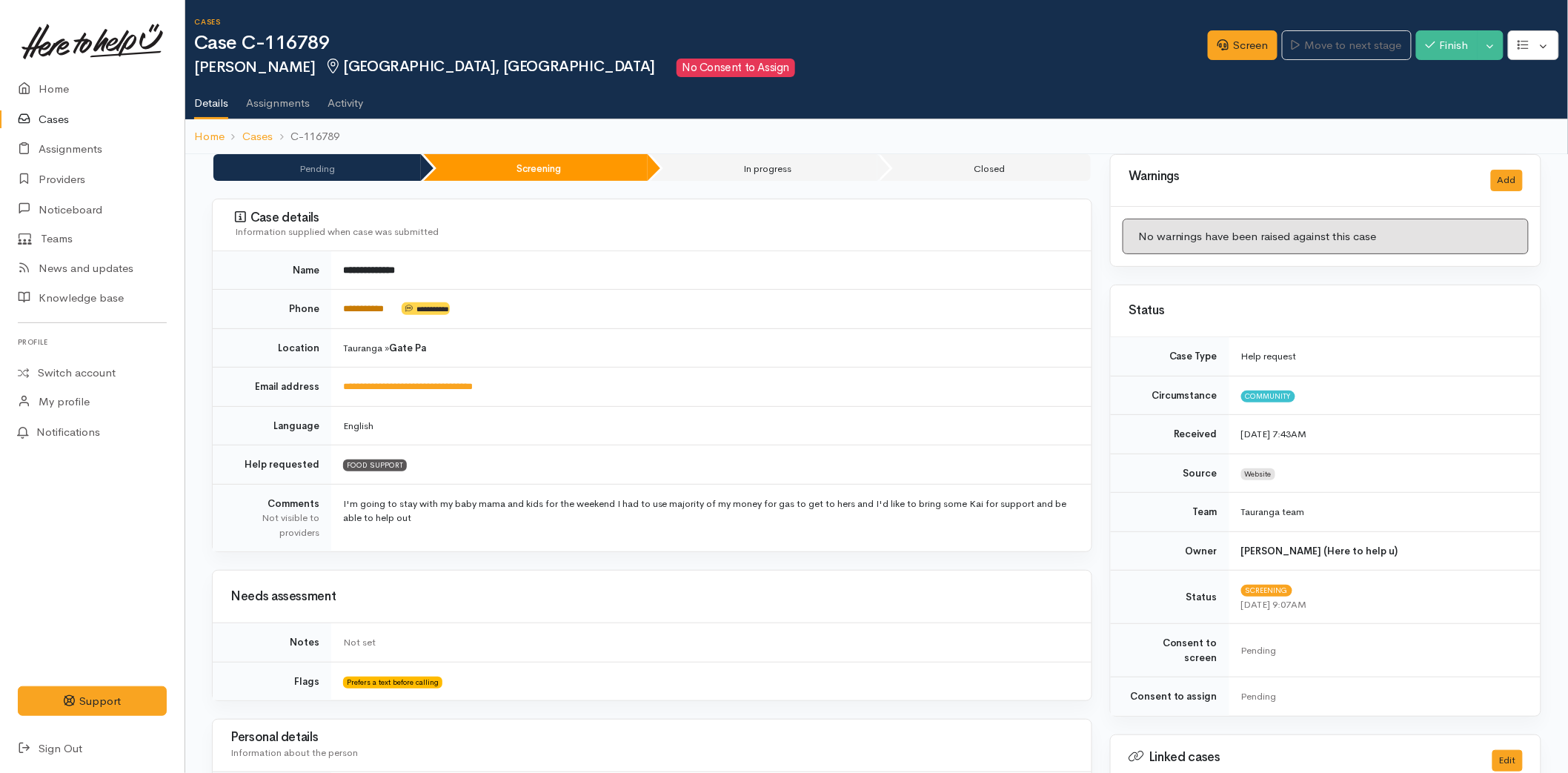
click at [384, 310] on link "**********" at bounding box center [363, 309] width 41 height 9
click at [1208, 42] on link "Screen" at bounding box center [1242, 45] width 69 height 30
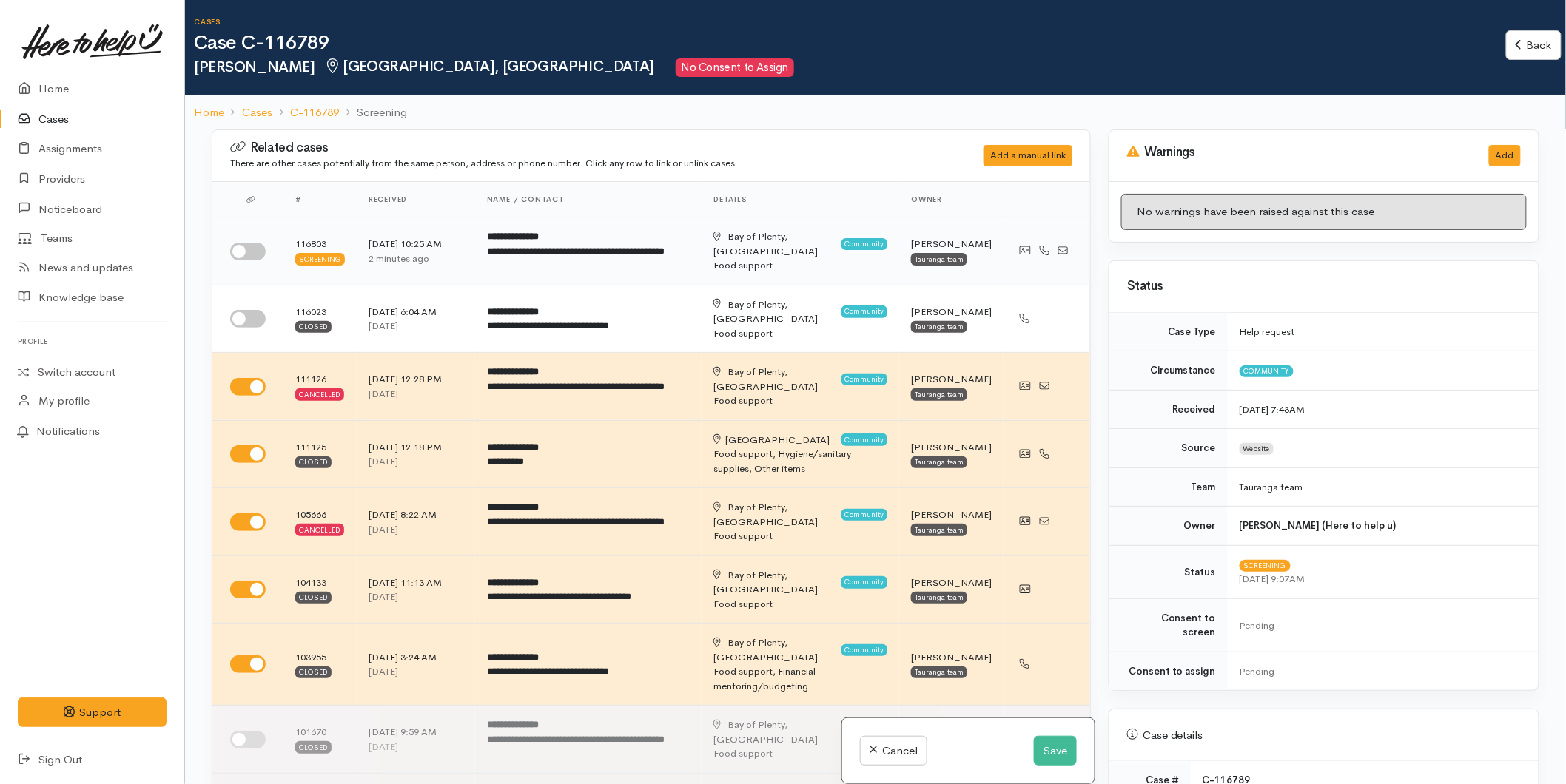
click at [238, 254] on input "checkbox" at bounding box center [248, 251] width 36 height 18
checkbox input "true"
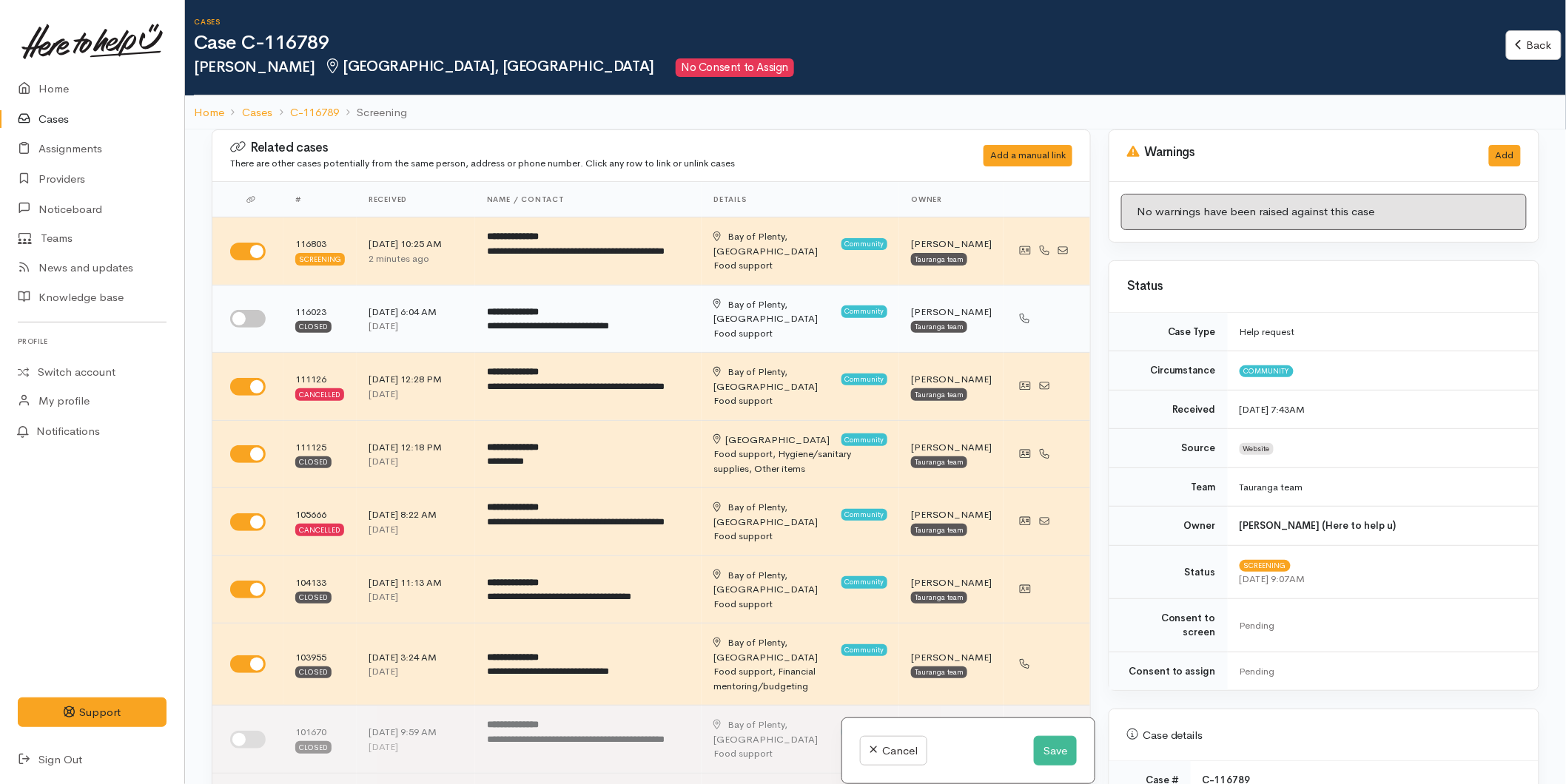
click at [241, 315] on input "checkbox" at bounding box center [248, 318] width 36 height 18
checkbox input "true"
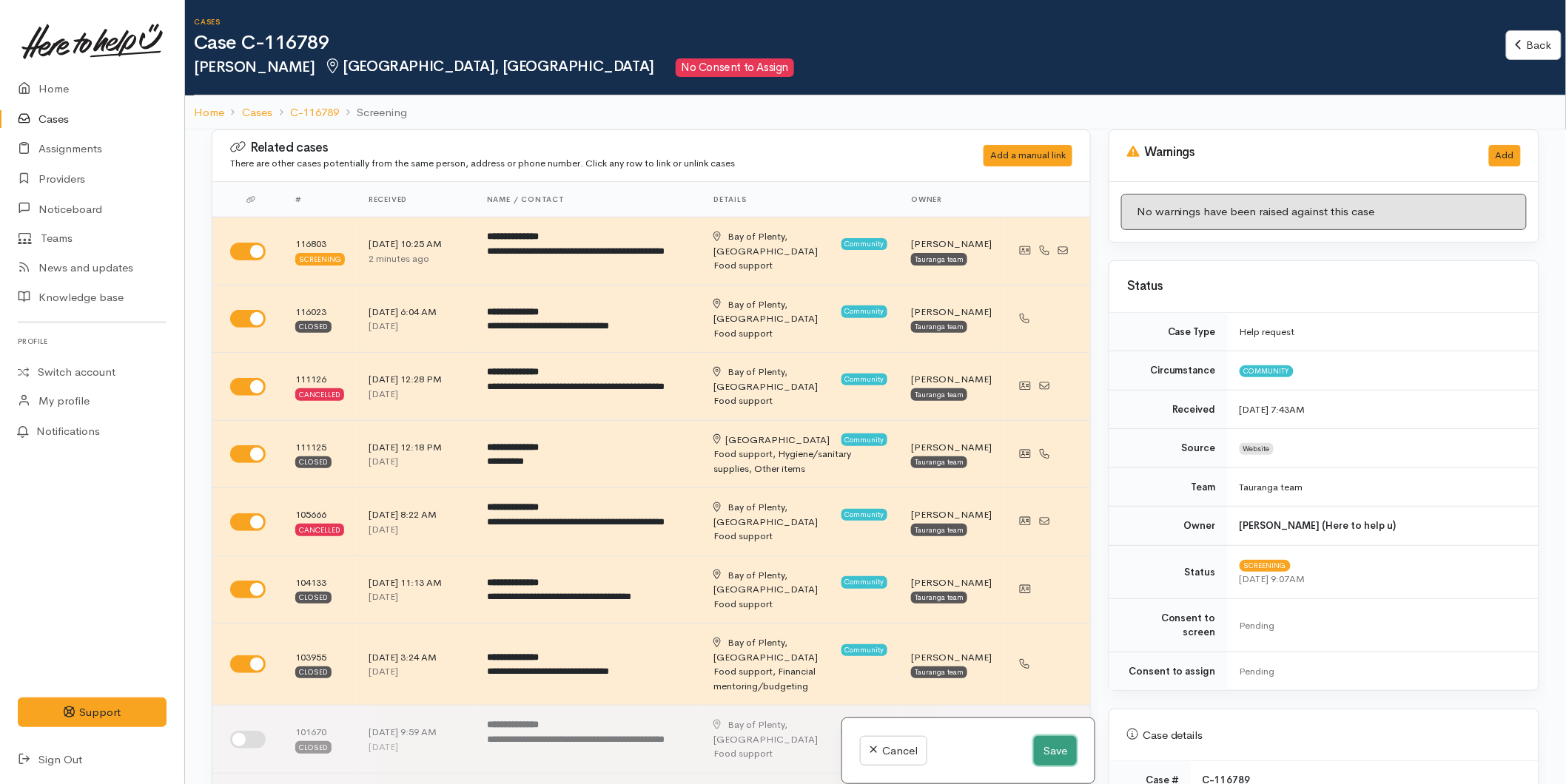
click at [1068, 749] on button "Save" at bounding box center [1055, 751] width 43 height 30
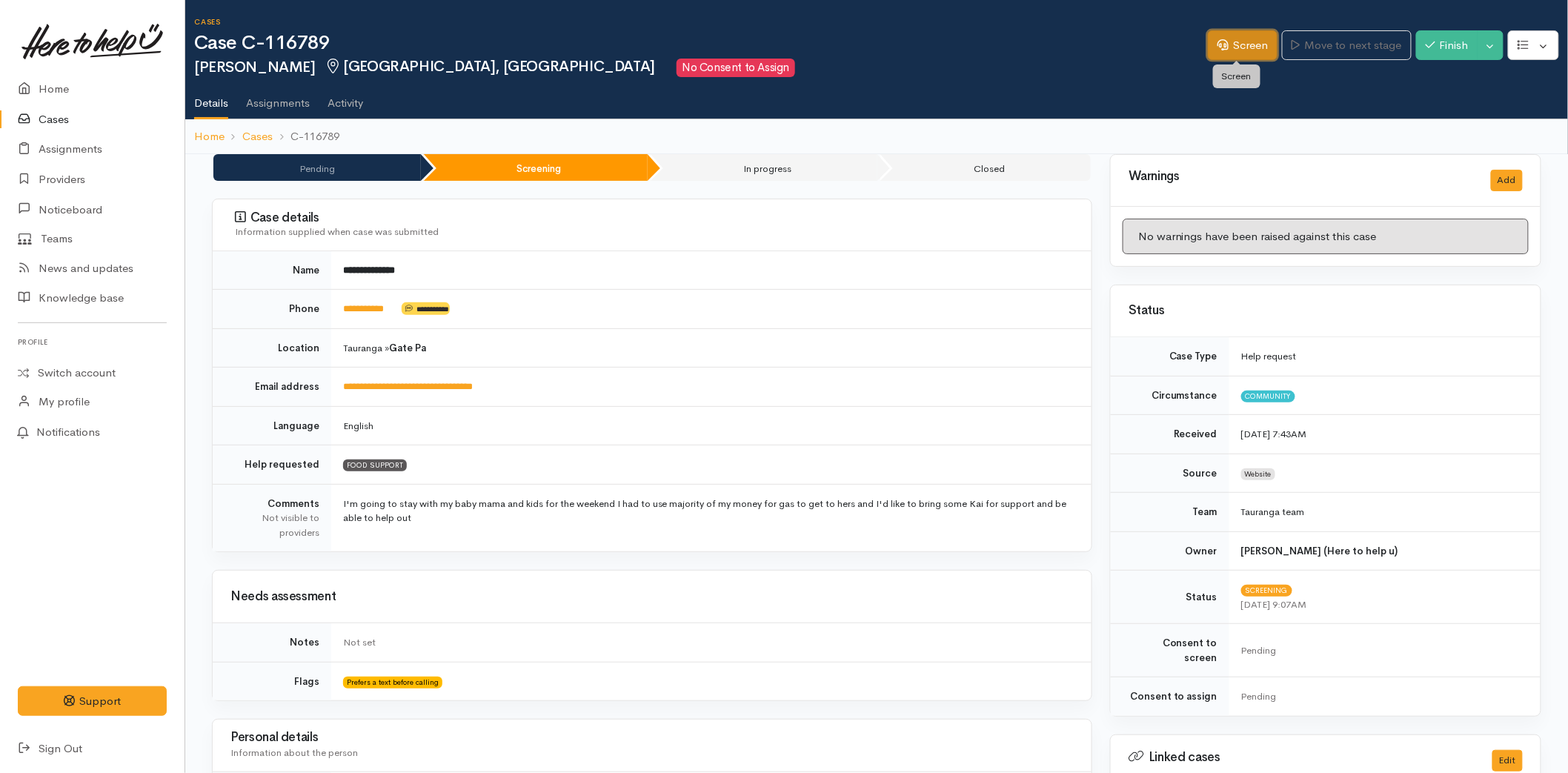
click at [1240, 45] on link "Screen" at bounding box center [1242, 45] width 69 height 30
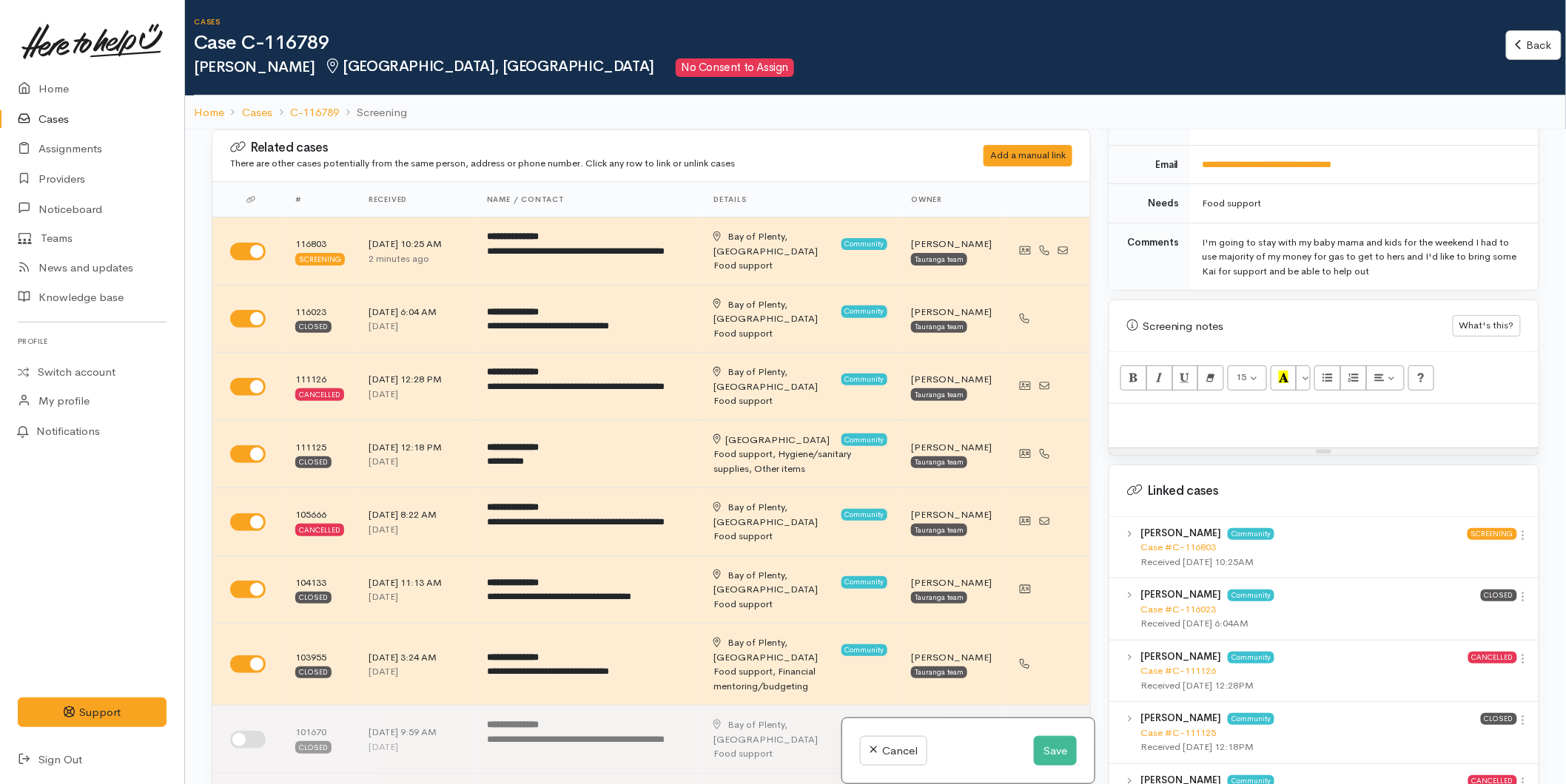
scroll to position [740, 0]
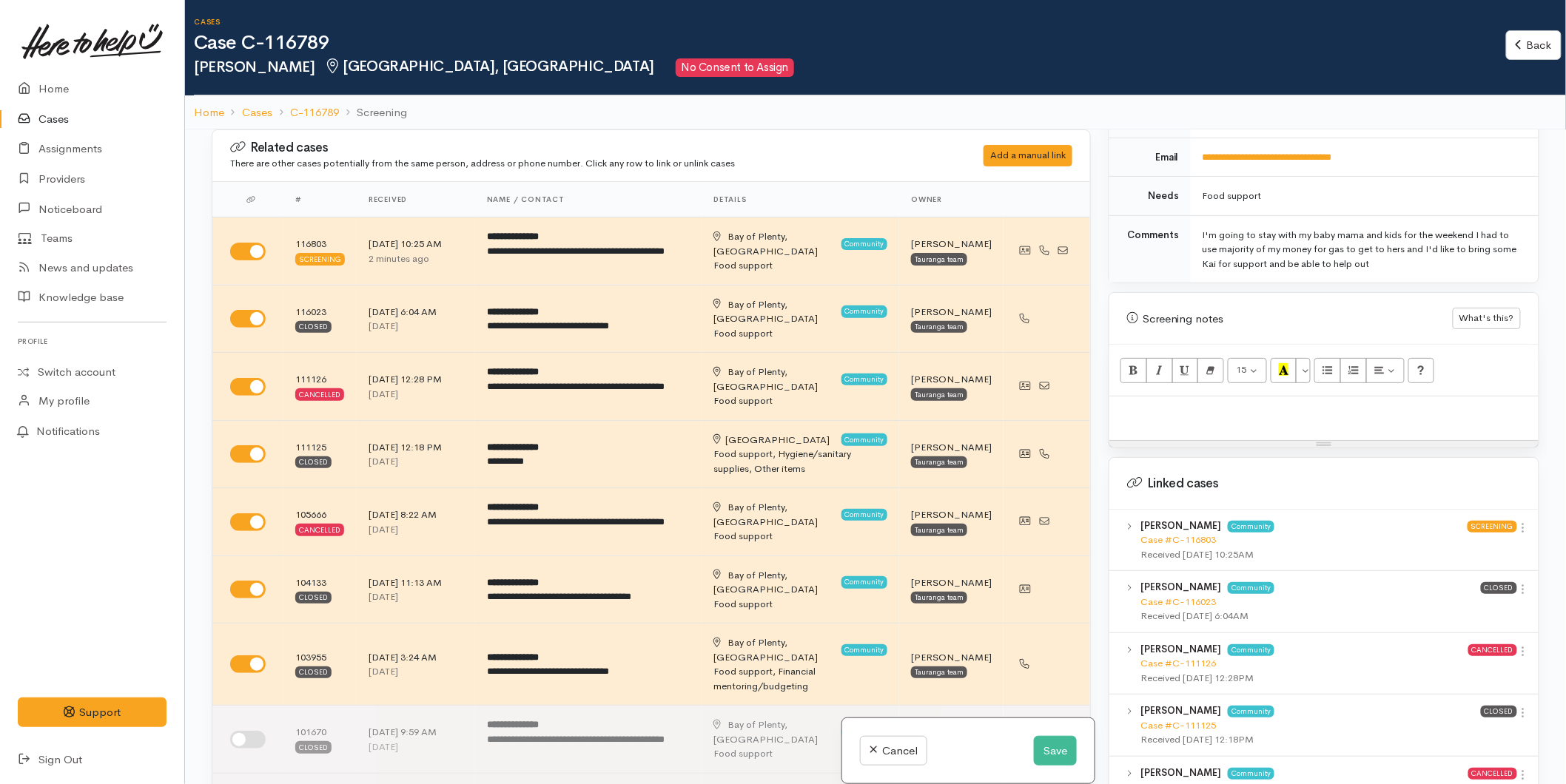
click at [1110, 381] on div "15 8 9 10 11 12 14 18 24 36 Background Color Transparent Select #ffff00 Text Co…" at bounding box center [1324, 371] width 429 height 52
click at [1119, 404] on p at bounding box center [1324, 413] width 414 height 17
paste div
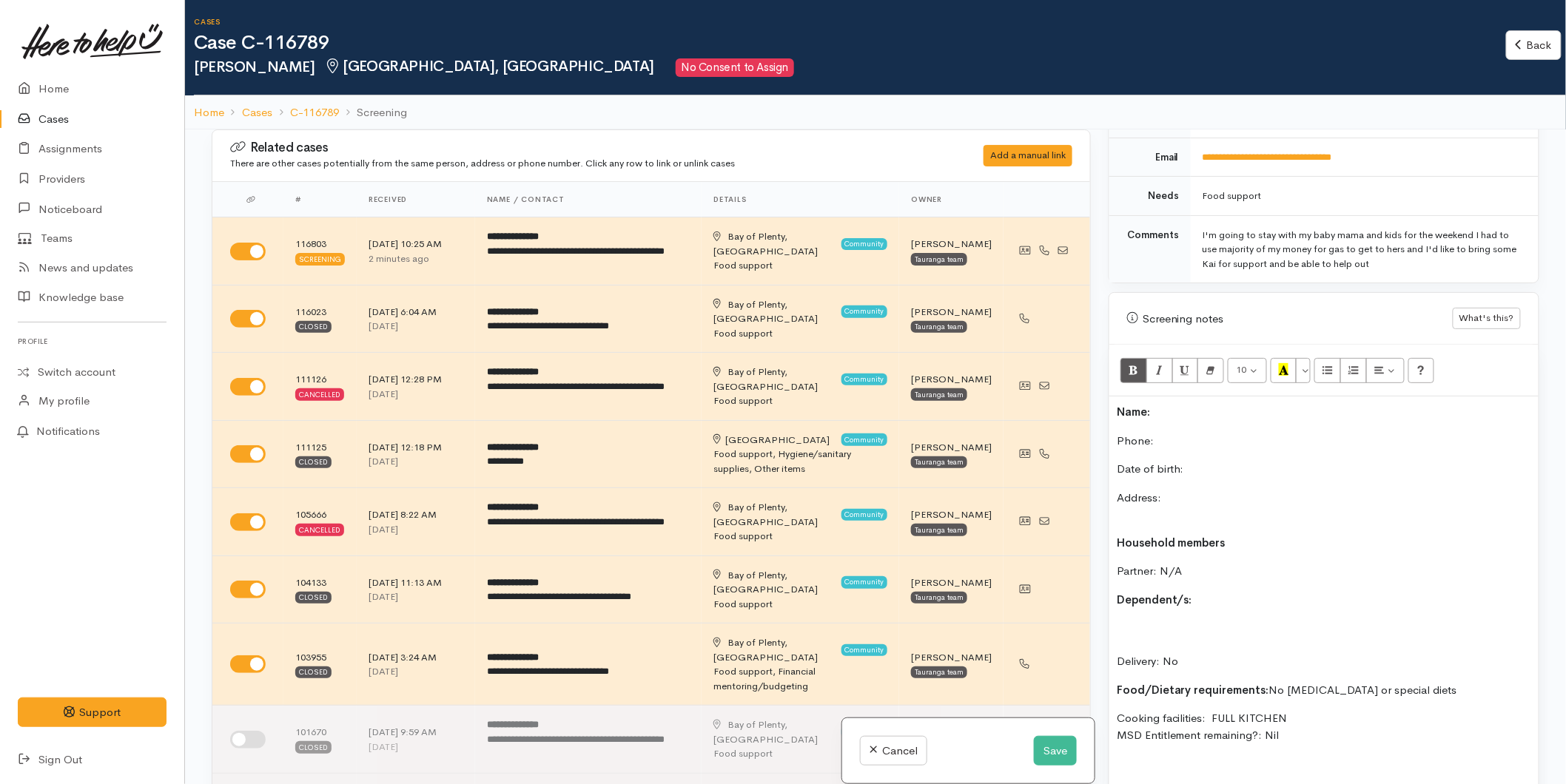
scroll to position [58, 0]
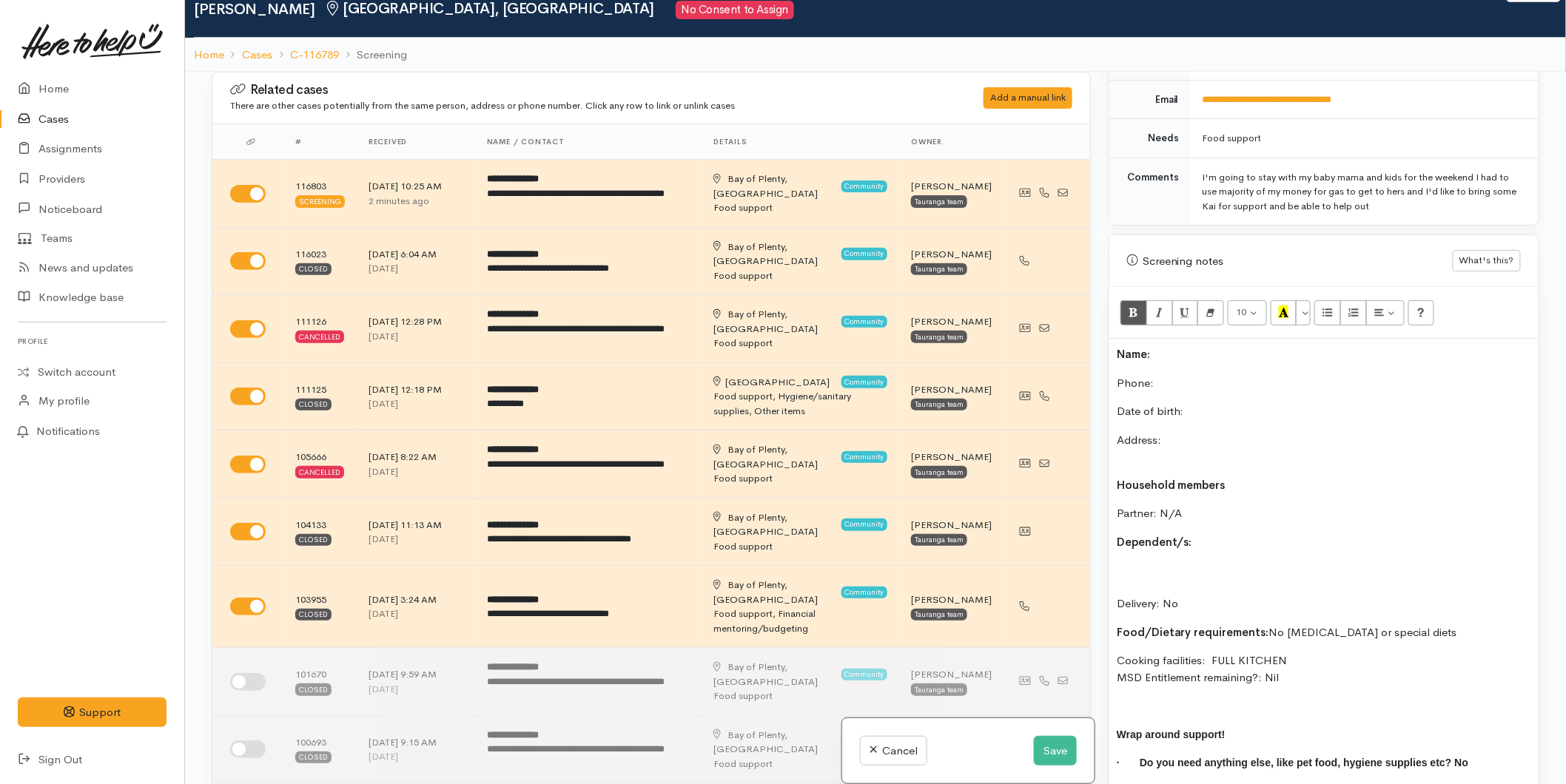
click at [1178, 346] on p "Name:" at bounding box center [1324, 355] width 414 height 17
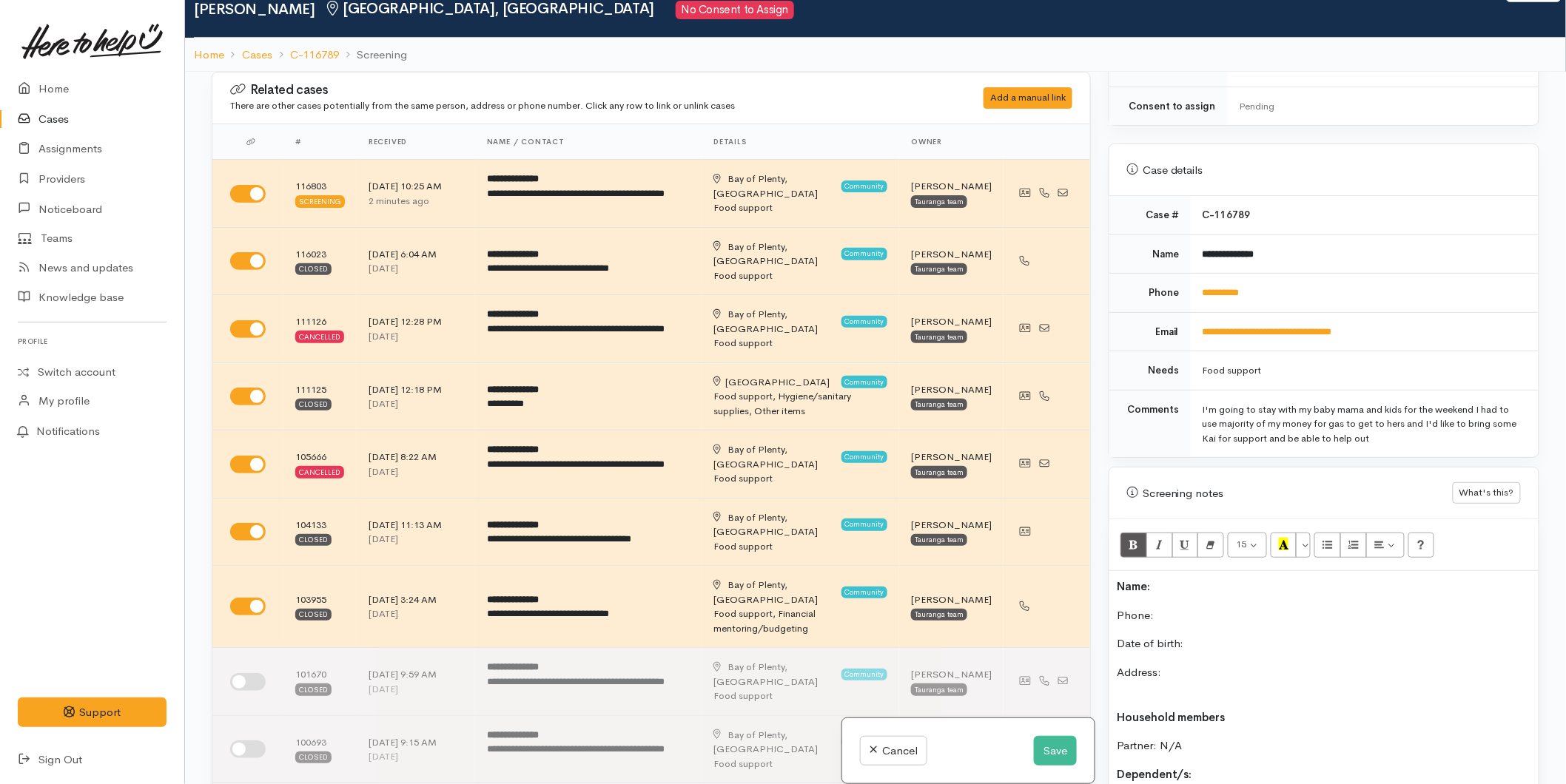
scroll to position [410, 0]
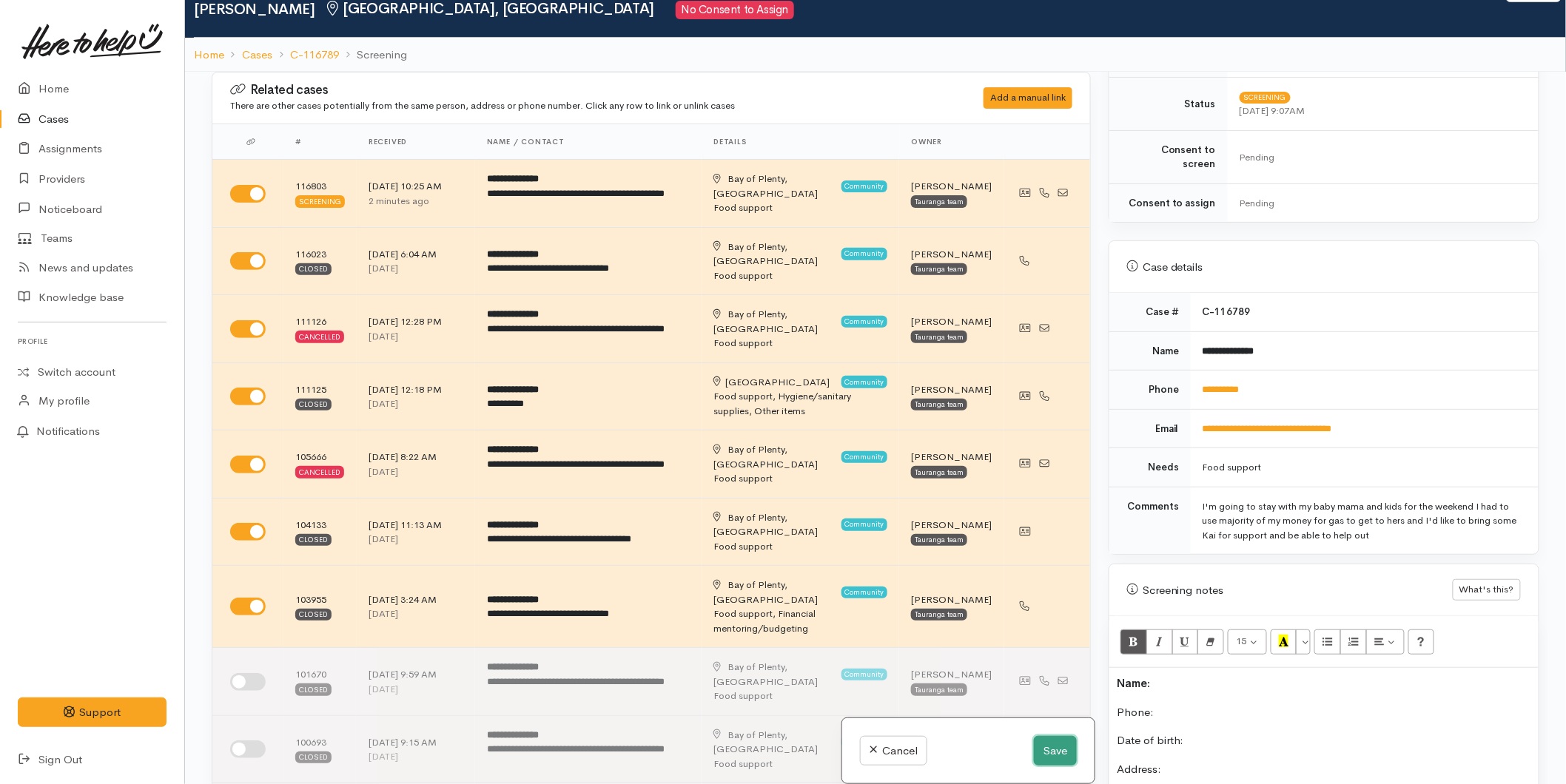
click at [1048, 738] on button "Save" at bounding box center [1055, 751] width 43 height 30
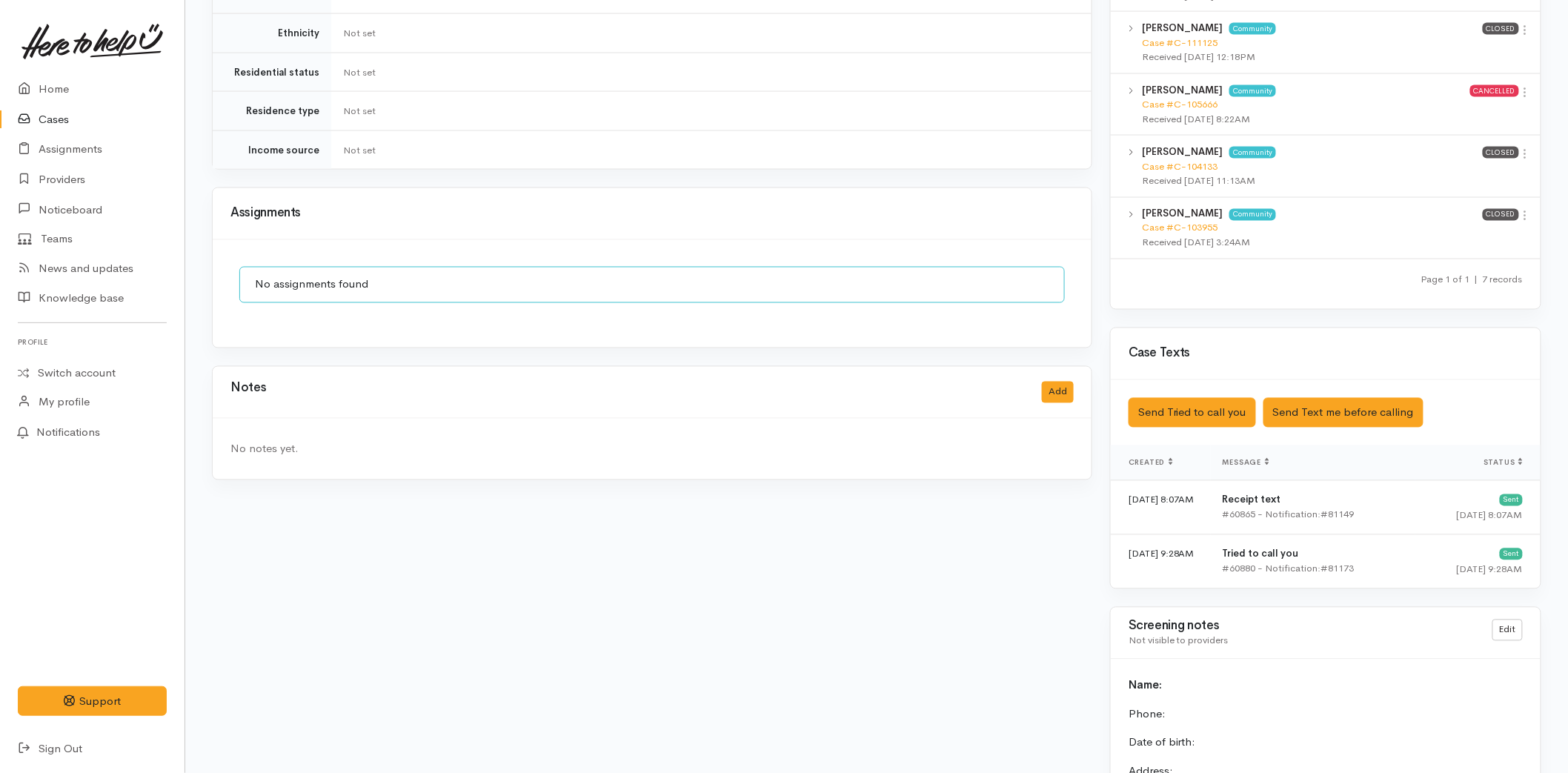
scroll to position [658, 0]
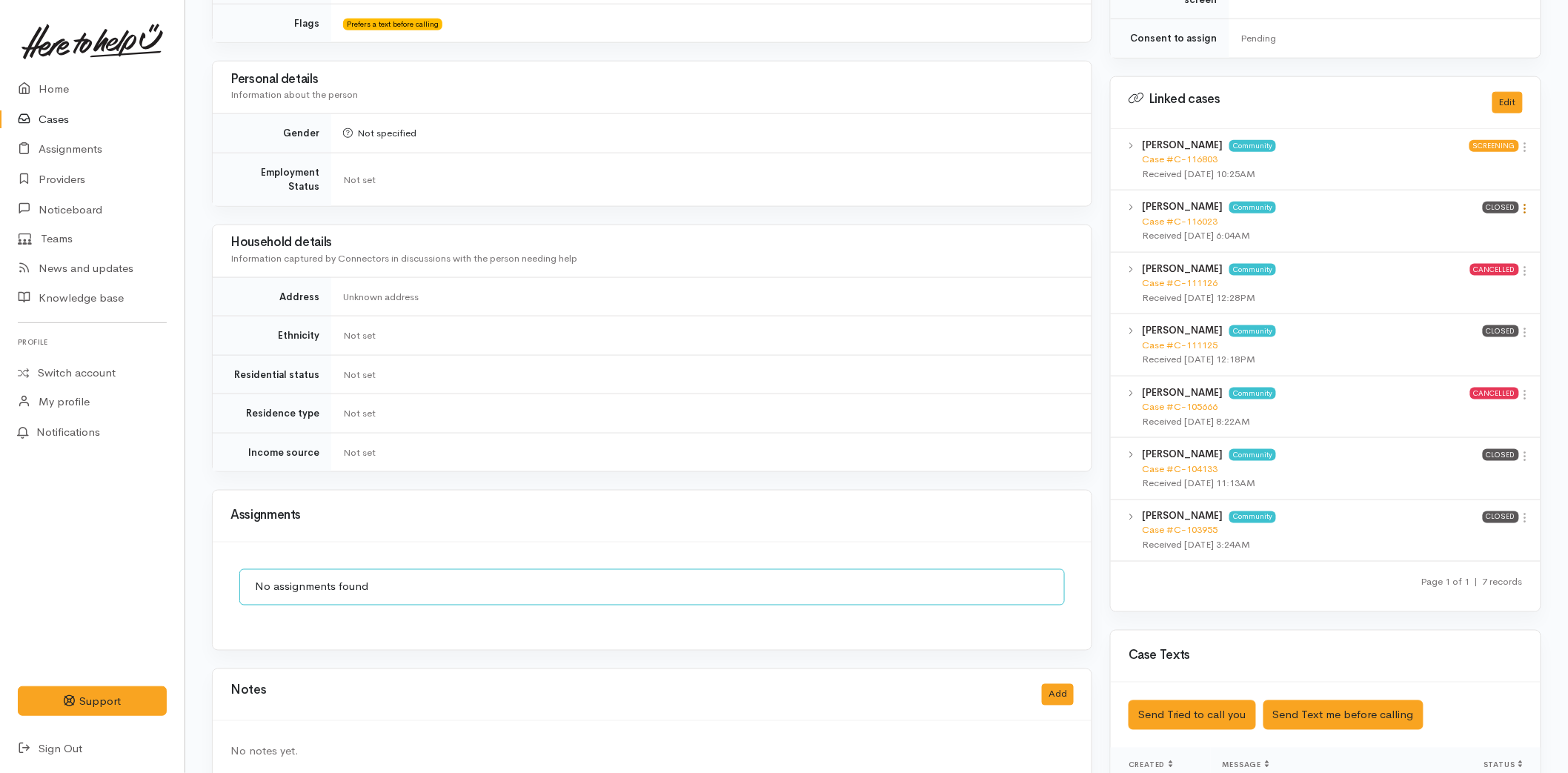
click at [1524, 202] on icon at bounding box center [1525, 208] width 12 height 12
click at [1478, 226] on link "View case" at bounding box center [1472, 237] width 117 height 23
click at [1524, 326] on icon at bounding box center [1525, 332] width 12 height 12
click at [1505, 438] on div "[PERSON_NAME] Community Case #C-104133 Received [DATE] 11:13AM Closed View case…" at bounding box center [1326, 470] width 430 height 62
click at [1528, 450] on icon at bounding box center [1525, 456] width 12 height 12
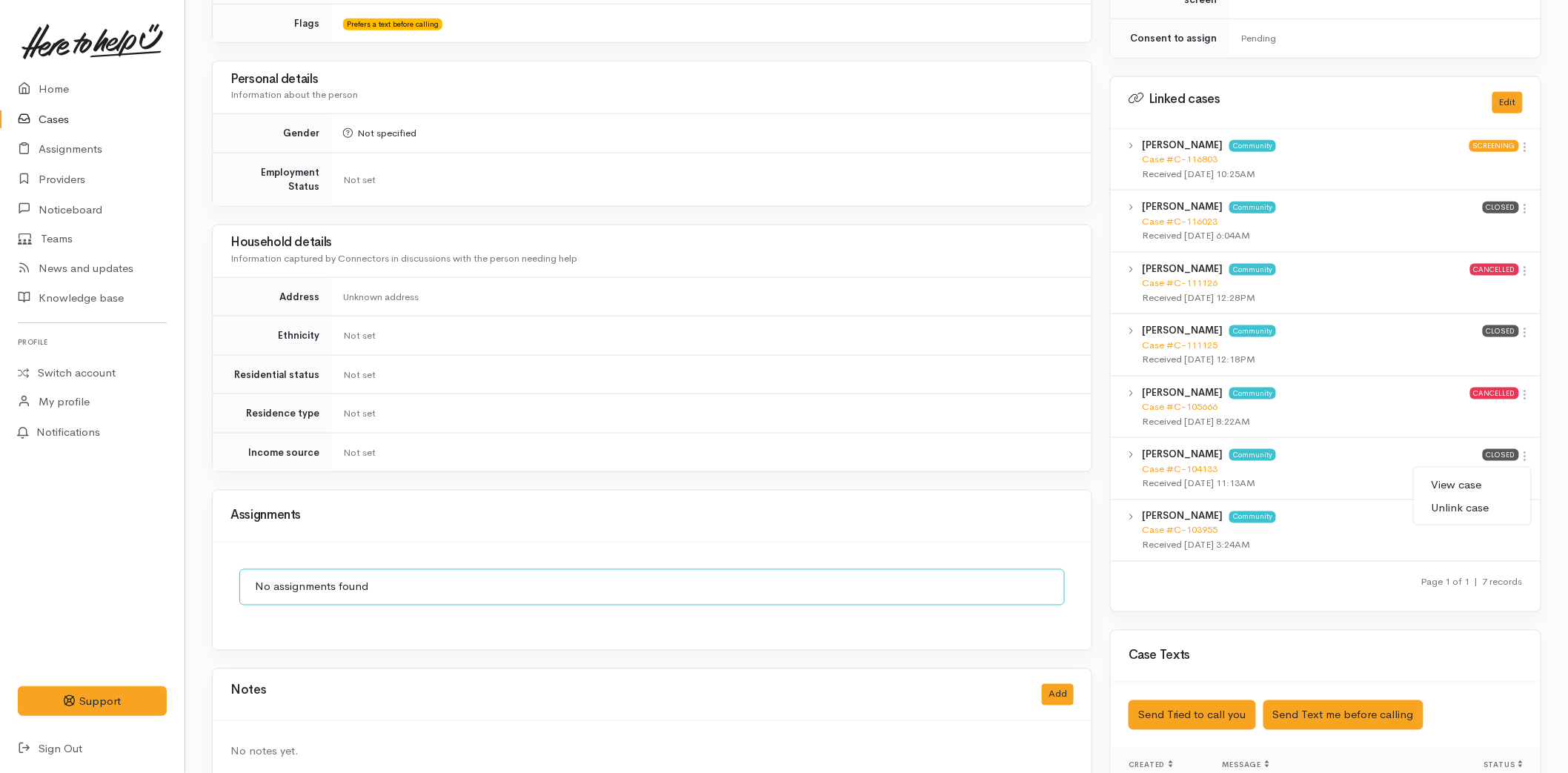
click at [1489, 473] on link "View case" at bounding box center [1472, 484] width 117 height 23
click at [1525, 512] on icon at bounding box center [1525, 519] width 12 height 12
click at [1484, 536] on link "View case" at bounding box center [1472, 547] width 117 height 23
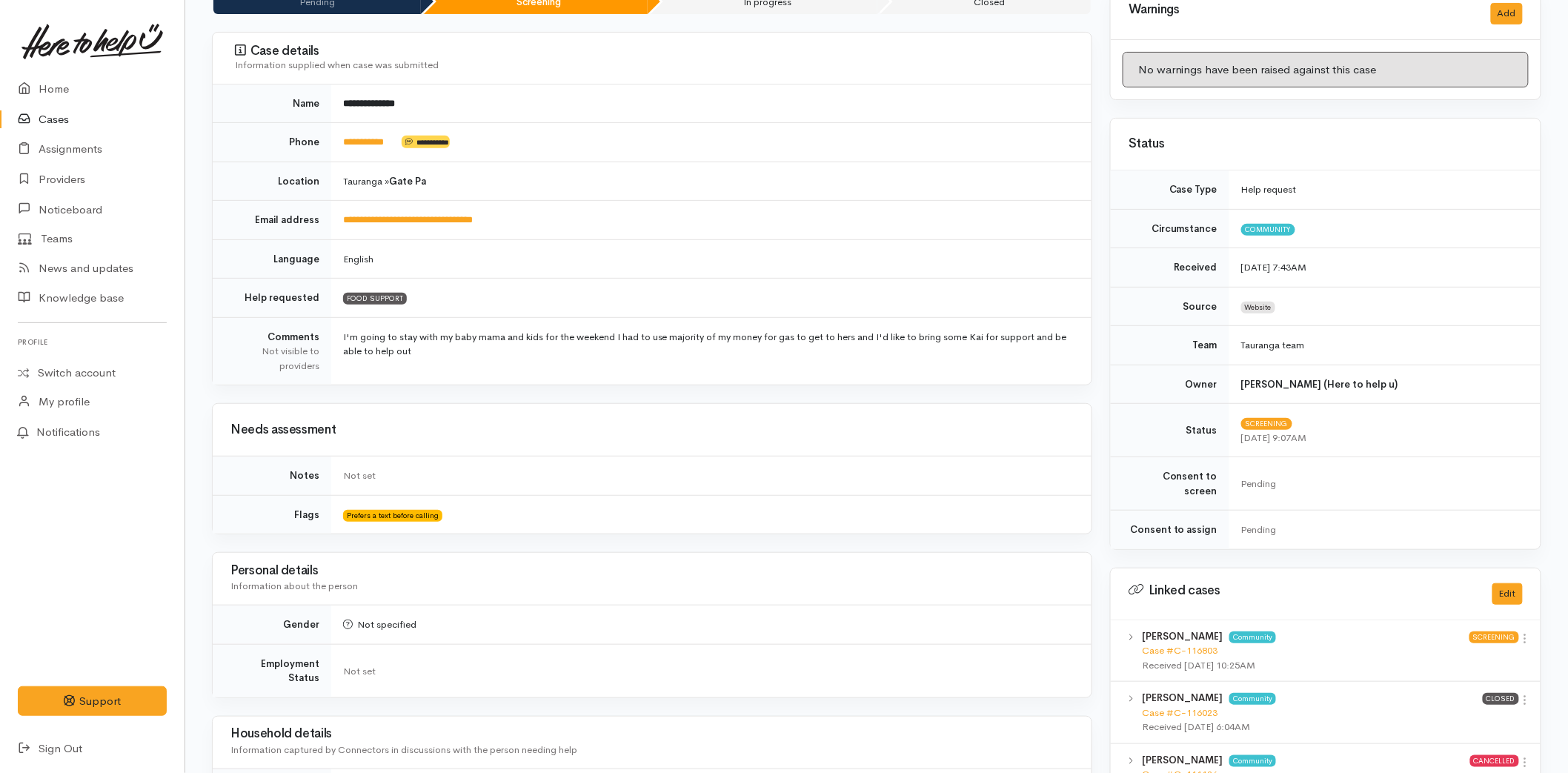
scroll to position [165, 0]
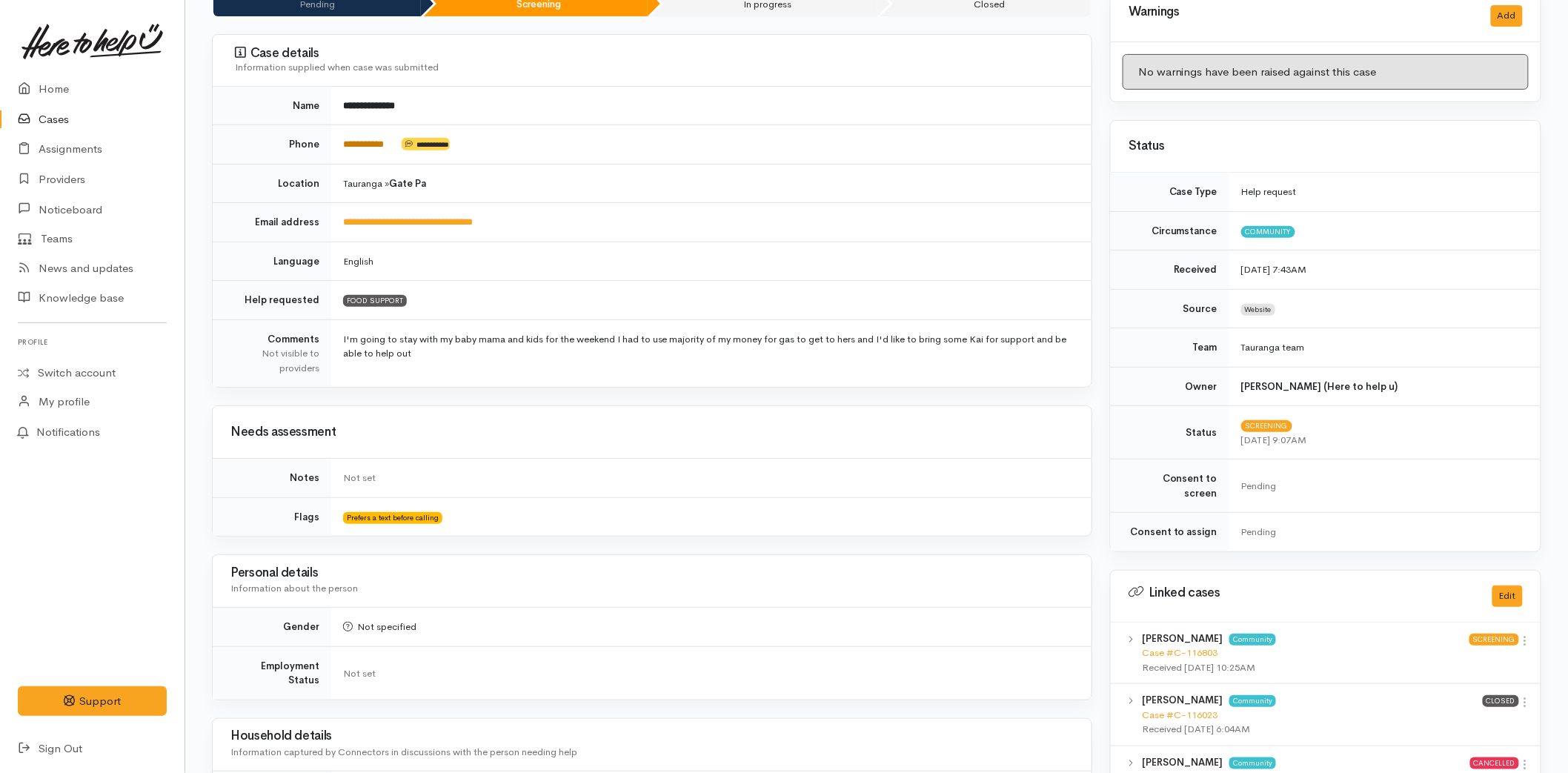
click at [362, 142] on link "**********" at bounding box center [363, 144] width 41 height 9
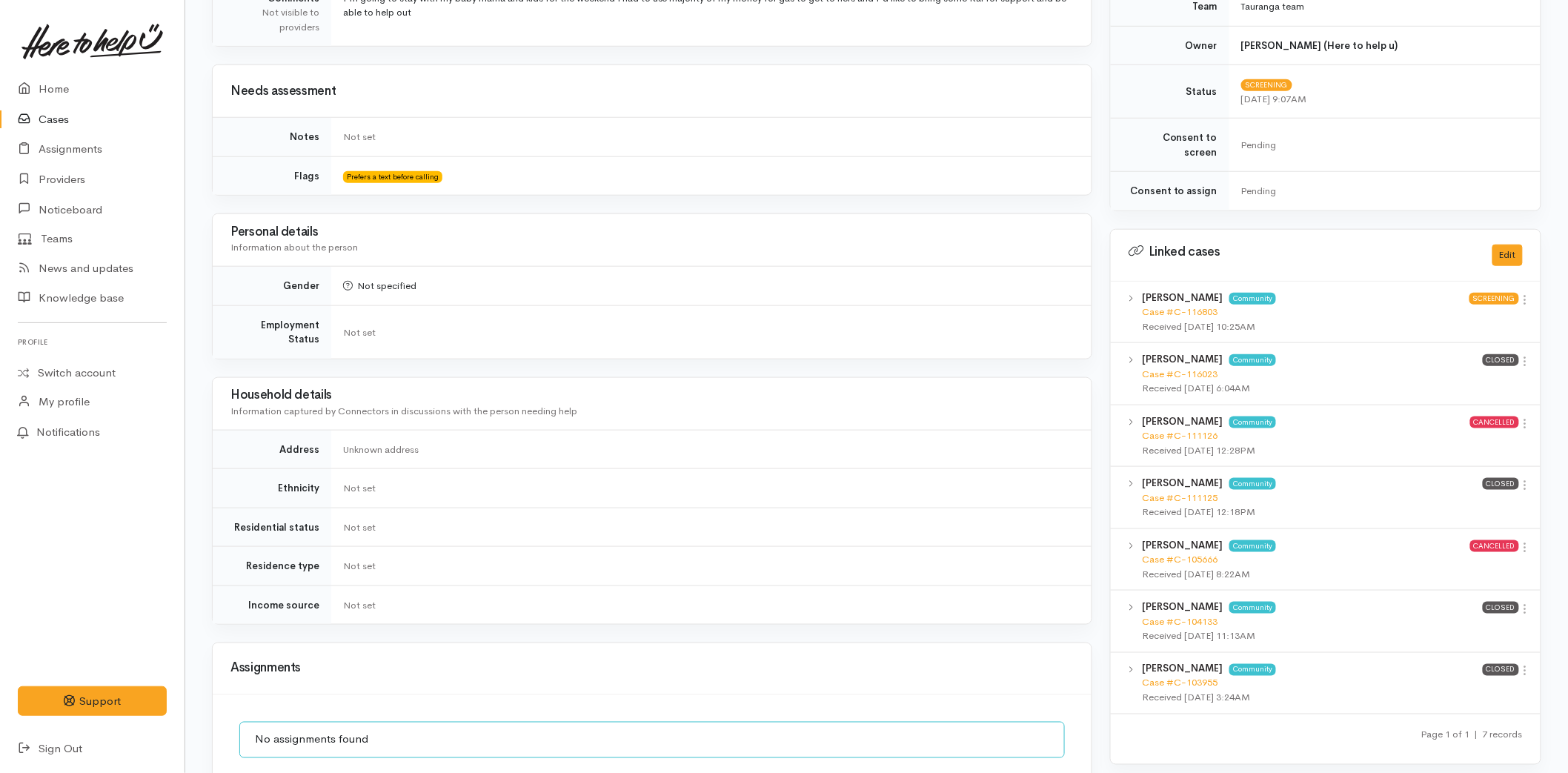
scroll to position [658, 0]
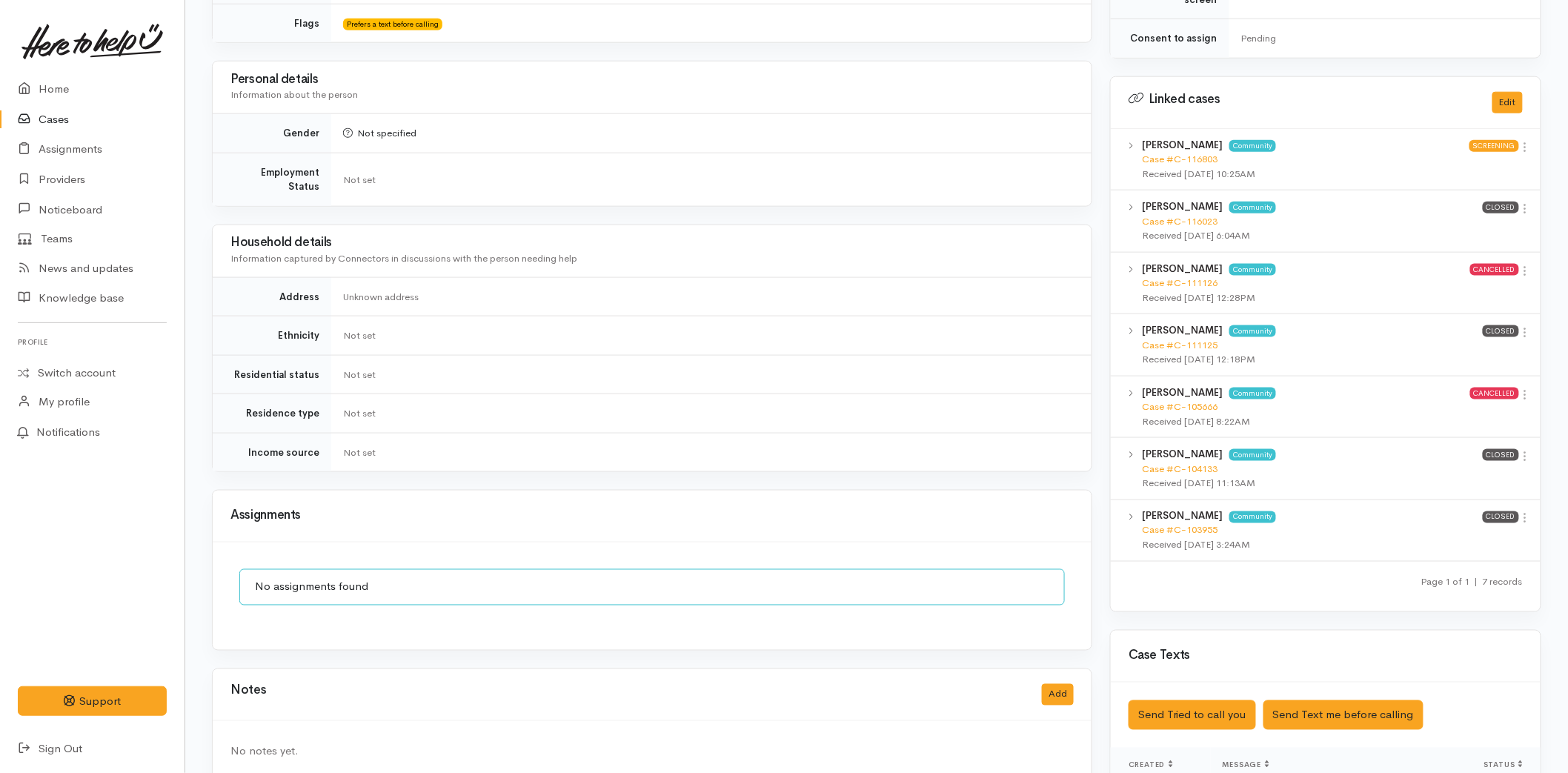
drag, startPoint x: 1524, startPoint y: 197, endPoint x: 1513, endPoint y: 201, distance: 11.7
click at [1524, 202] on icon at bounding box center [1525, 208] width 12 height 12
click at [1461, 226] on link "View case" at bounding box center [1472, 237] width 117 height 23
click at [1527, 326] on icon at bounding box center [1525, 332] width 12 height 12
click at [1466, 350] on link "View case" at bounding box center [1472, 361] width 117 height 23
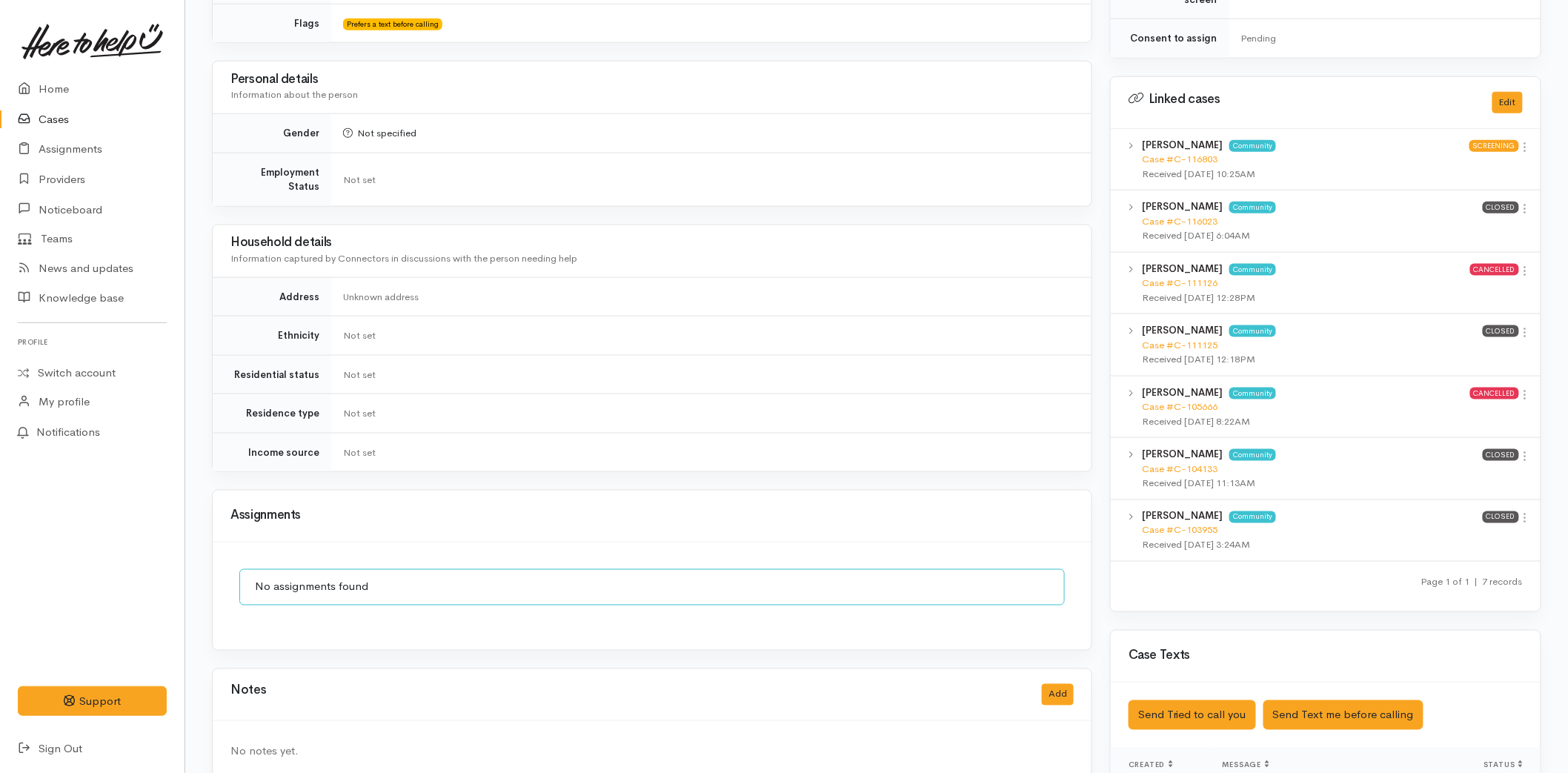
drag, startPoint x: 1527, startPoint y: 190, endPoint x: 1513, endPoint y: 204, distance: 19.8
click at [1527, 202] on icon at bounding box center [1525, 208] width 12 height 12
click at [1491, 226] on link "View case" at bounding box center [1472, 237] width 117 height 23
click at [73, 90] on link "Home" at bounding box center [92, 89] width 185 height 30
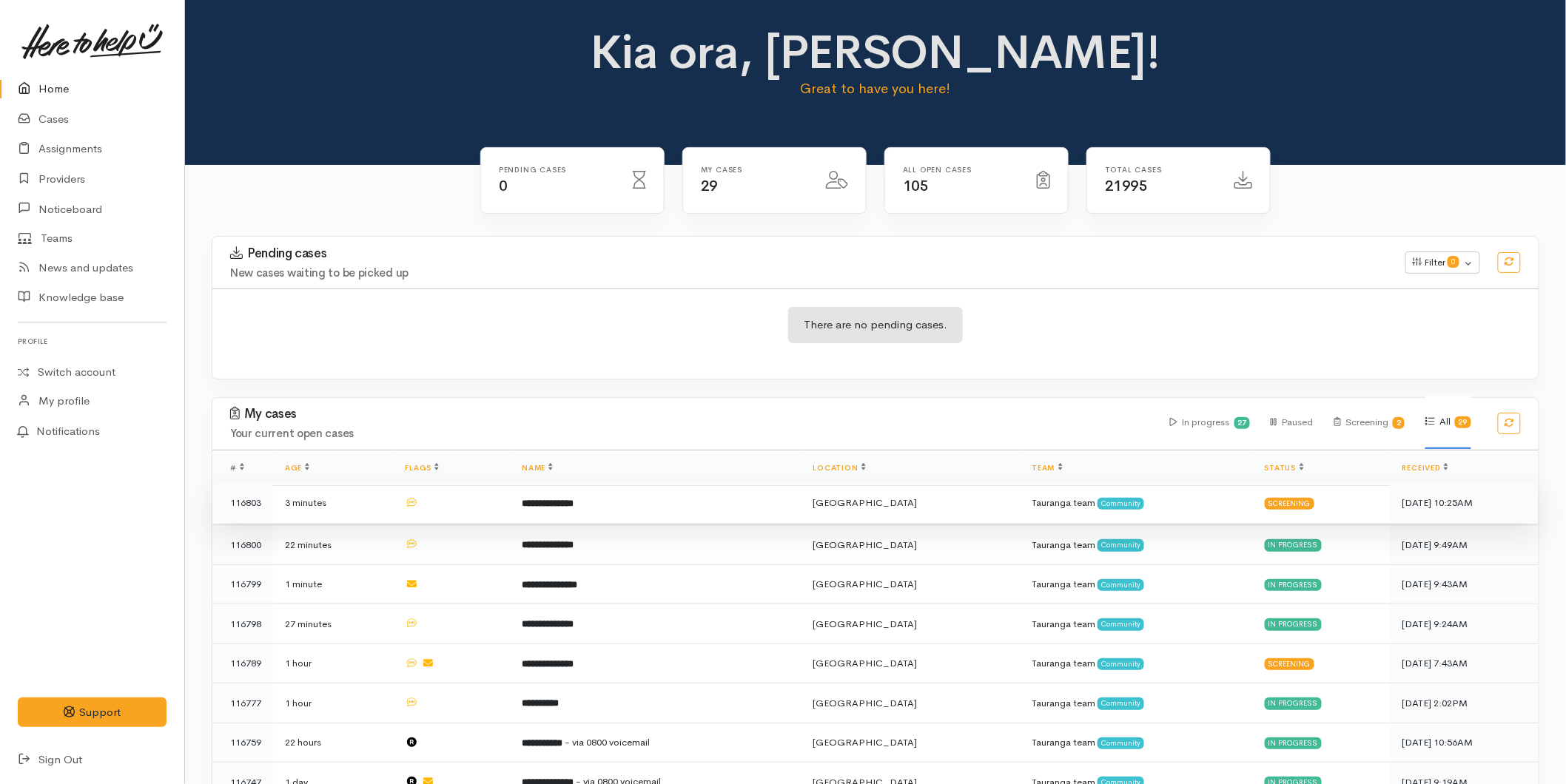
click at [560, 506] on b "**********" at bounding box center [547, 504] width 52 height 9
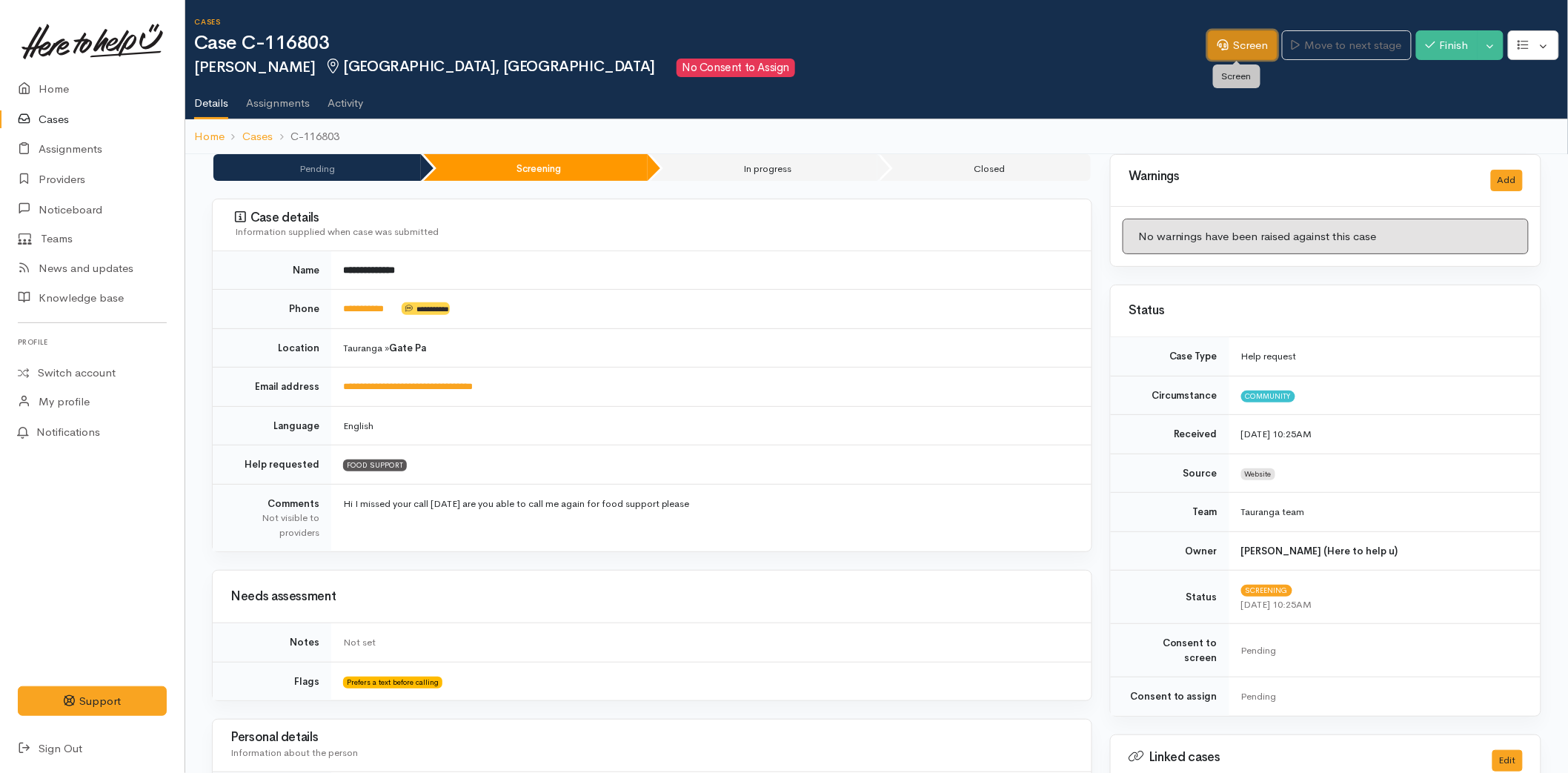
click at [1256, 39] on link "Screen" at bounding box center [1242, 45] width 69 height 30
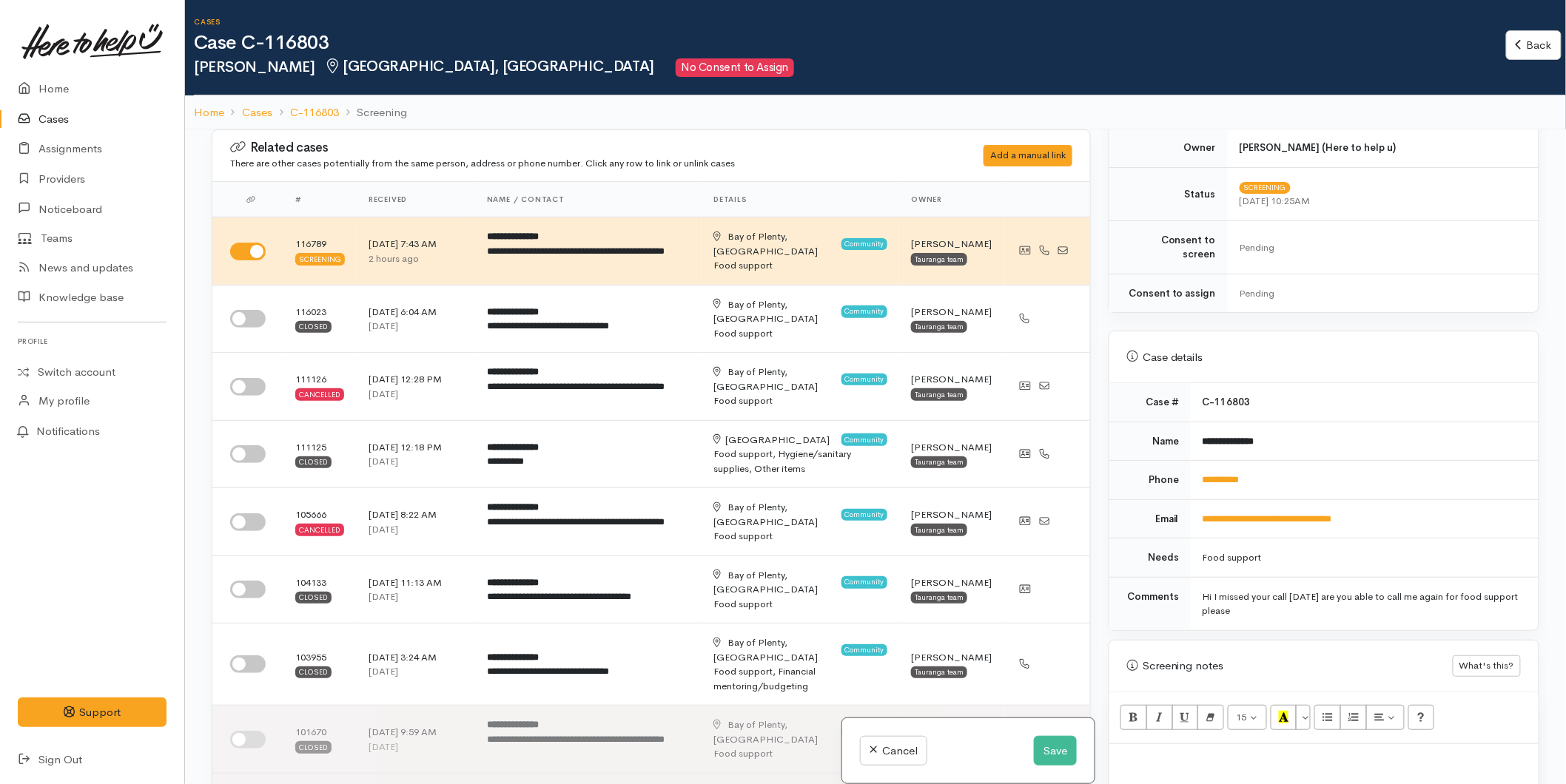
scroll to position [575, 0]
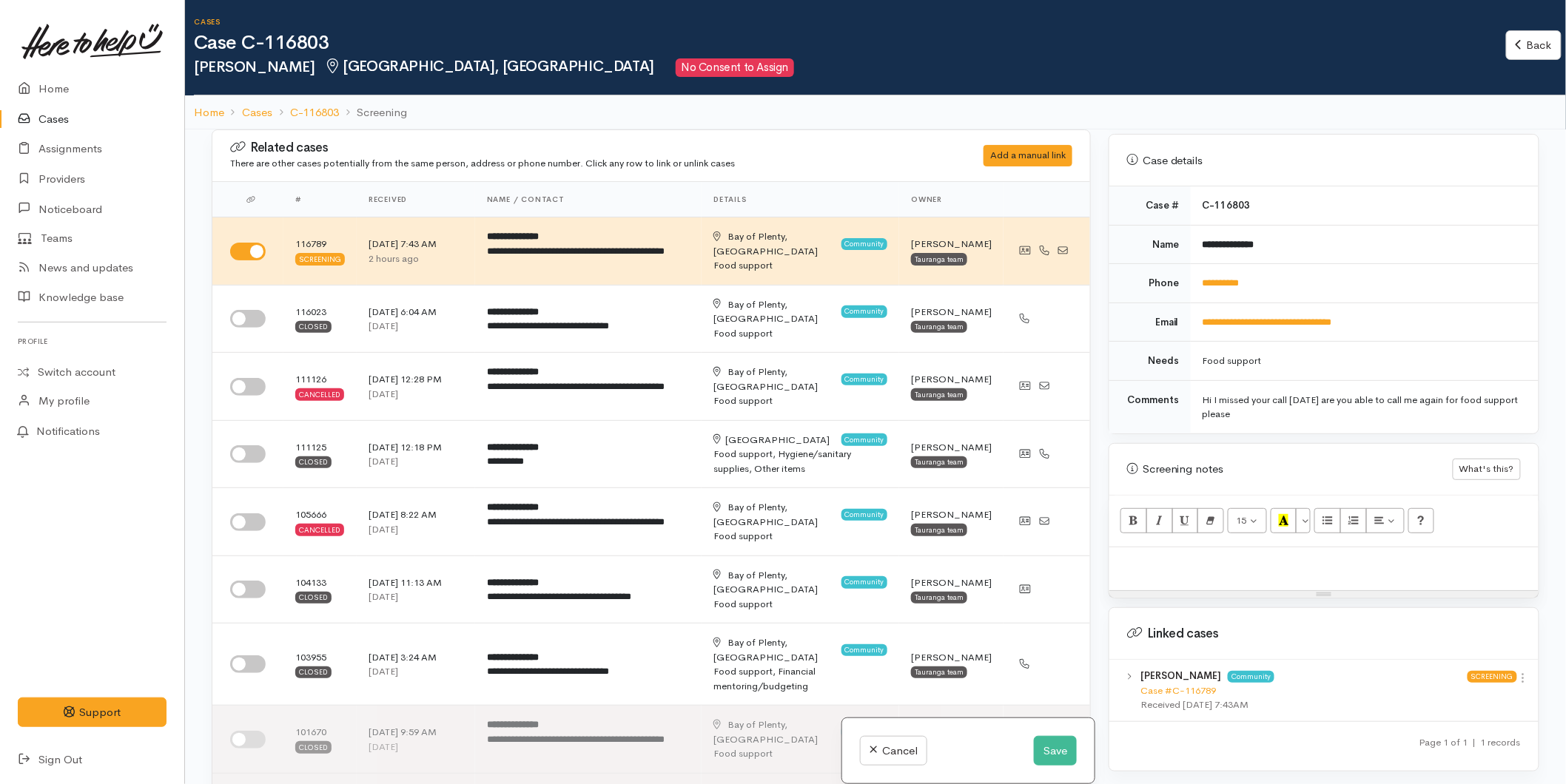
click at [1149, 547] on div at bounding box center [1324, 569] width 429 height 44
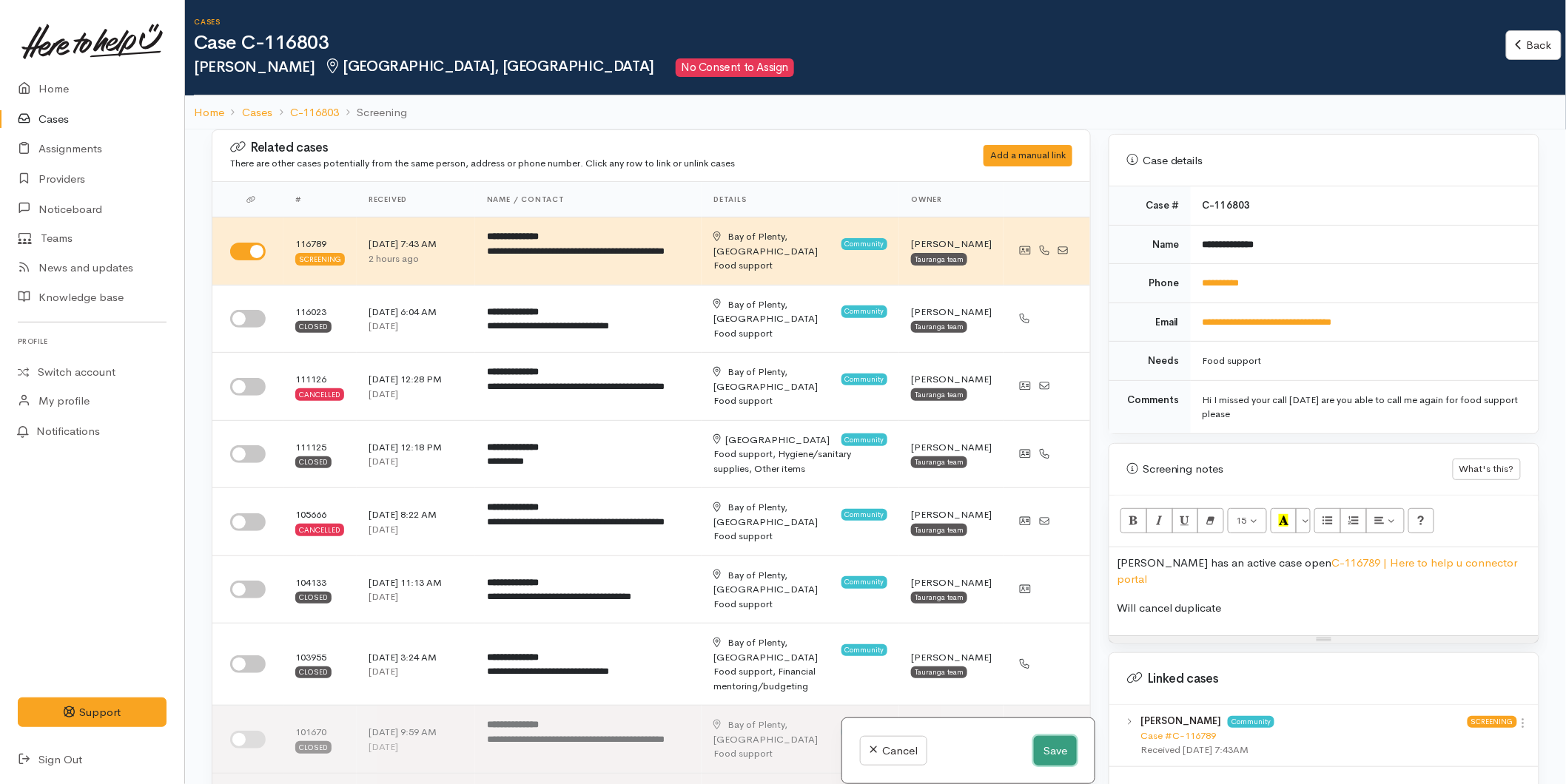
click at [1063, 758] on button "Save" at bounding box center [1055, 751] width 43 height 30
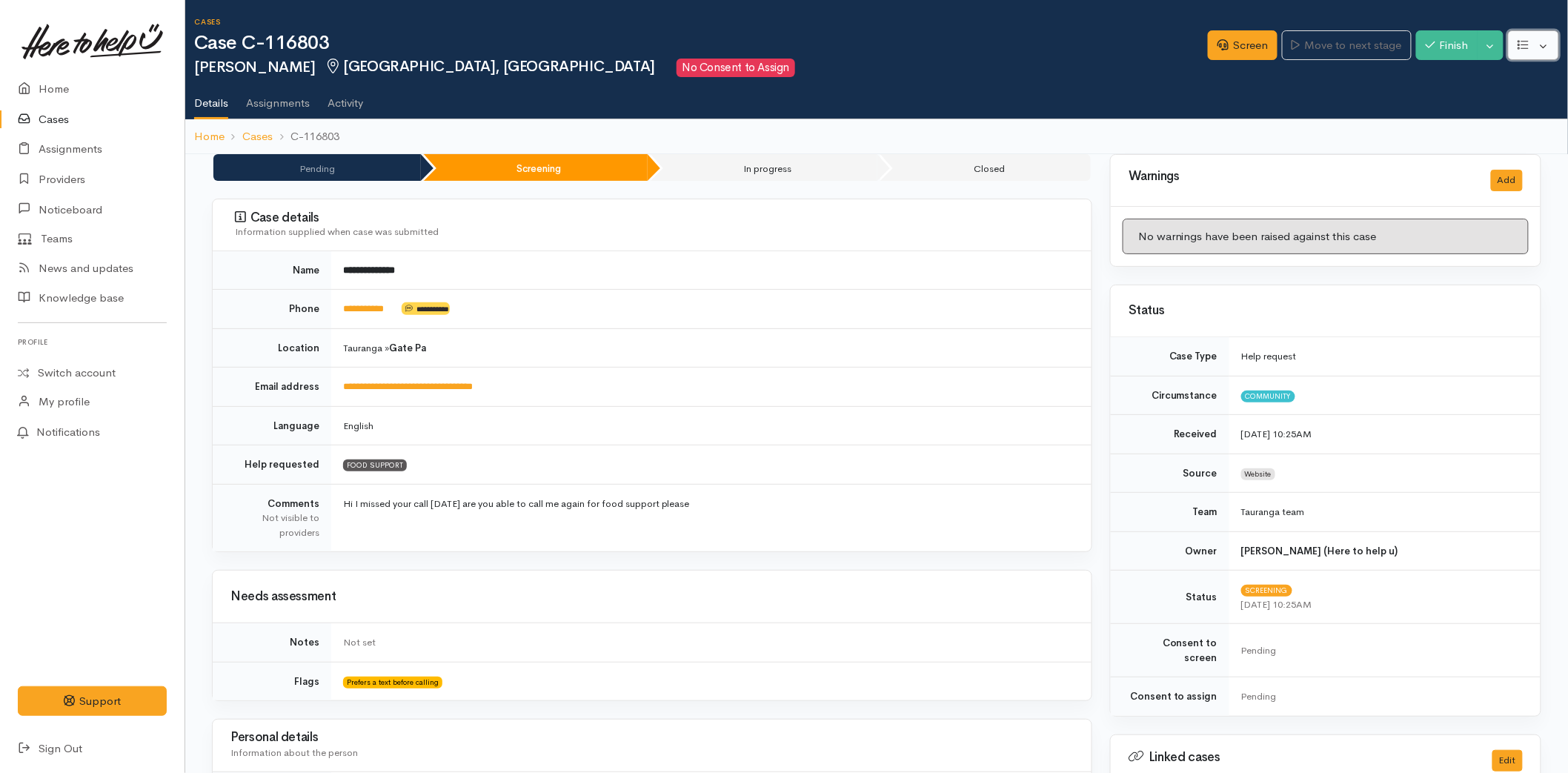
click at [1546, 42] on button "button" at bounding box center [1534, 45] width 51 height 30
click at [1488, 46] on button "Toggle Dropdown" at bounding box center [1490, 45] width 26 height 30
click at [1426, 102] on link "Cancel" at bounding box center [1443, 101] width 117 height 23
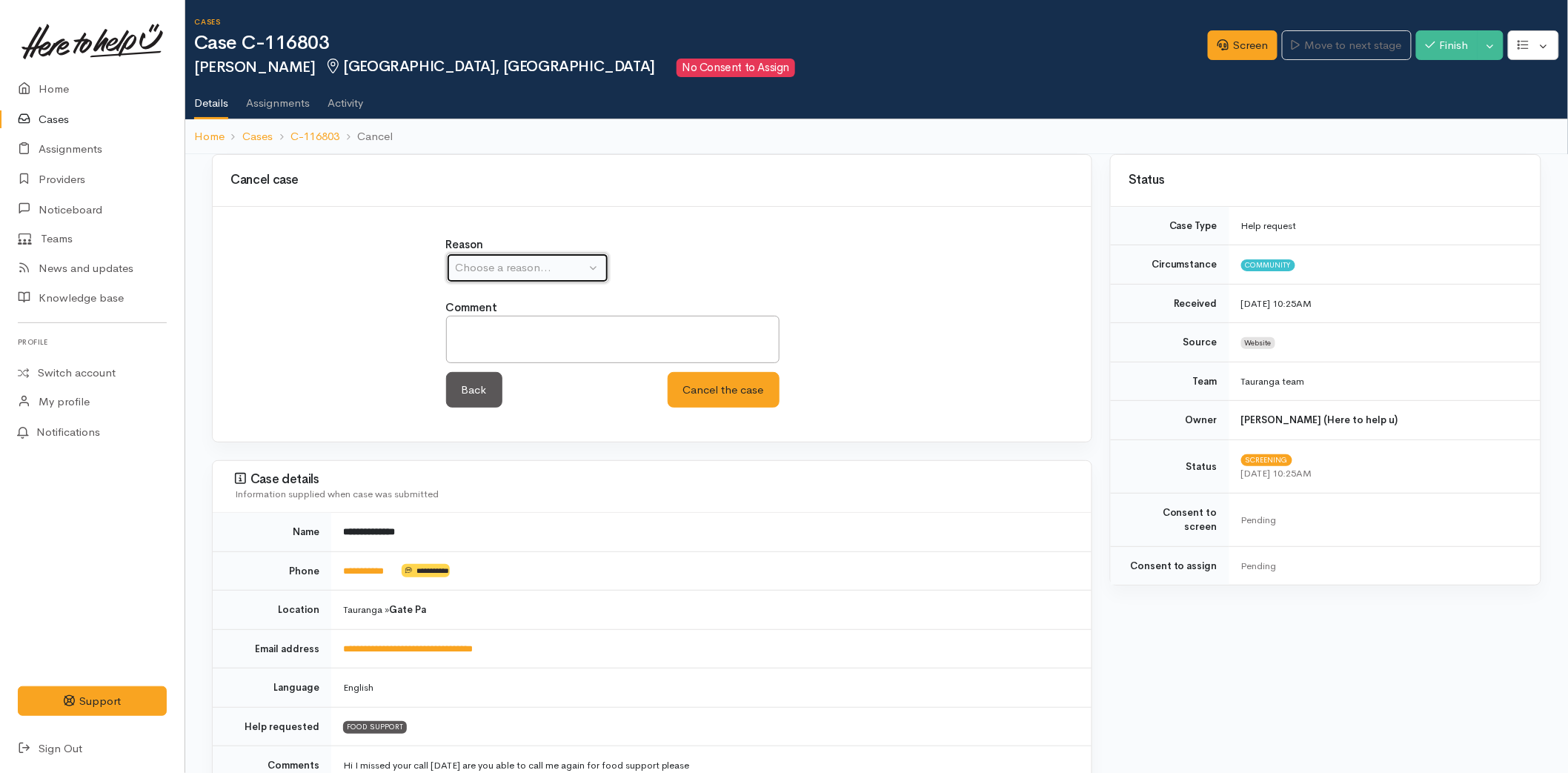
click at [509, 282] on button "Choose a reason..." at bounding box center [527, 268] width 163 height 30
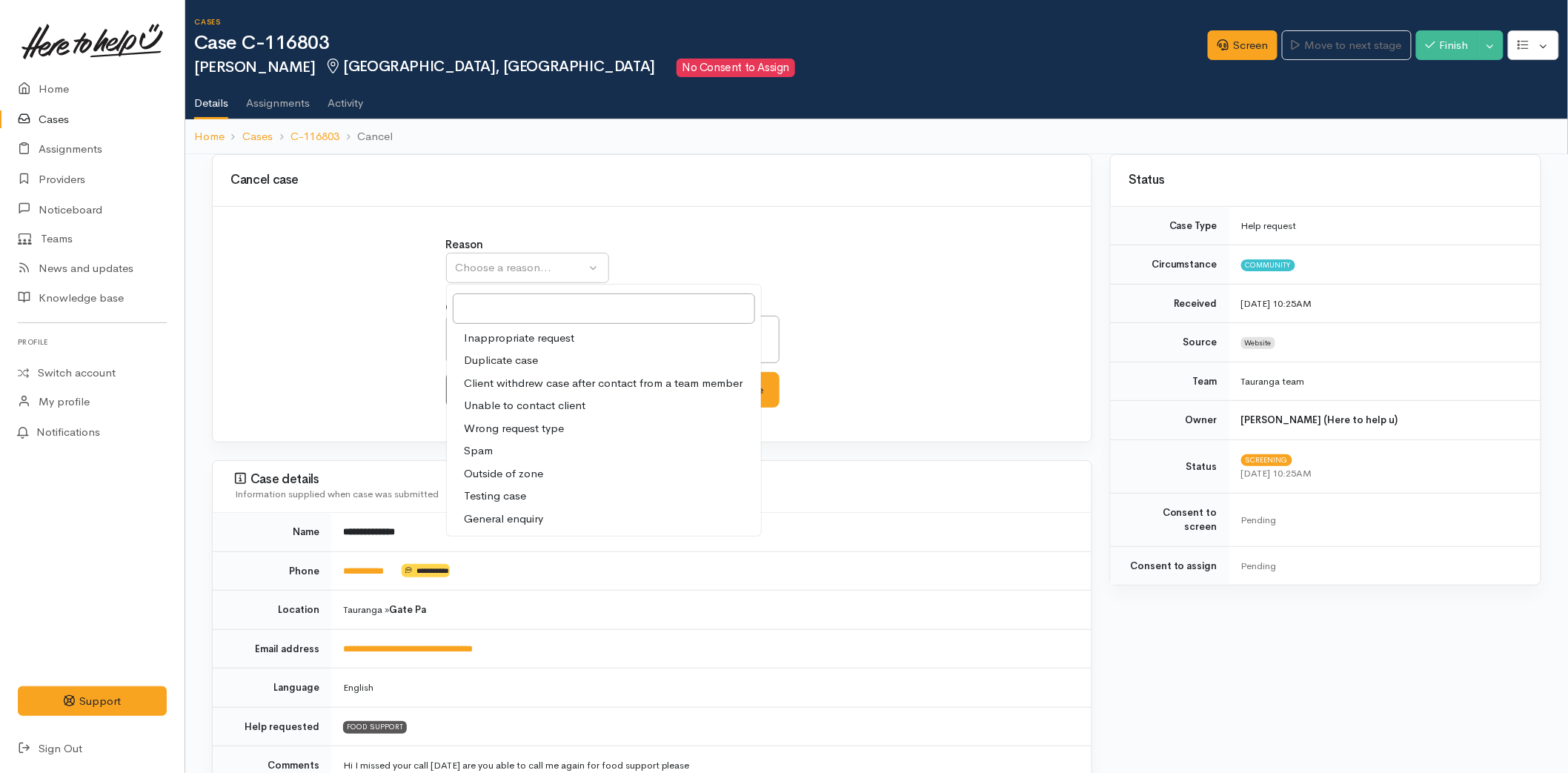
click at [504, 350] on link "Duplicate case" at bounding box center [603, 360] width 314 height 23
select select "2"
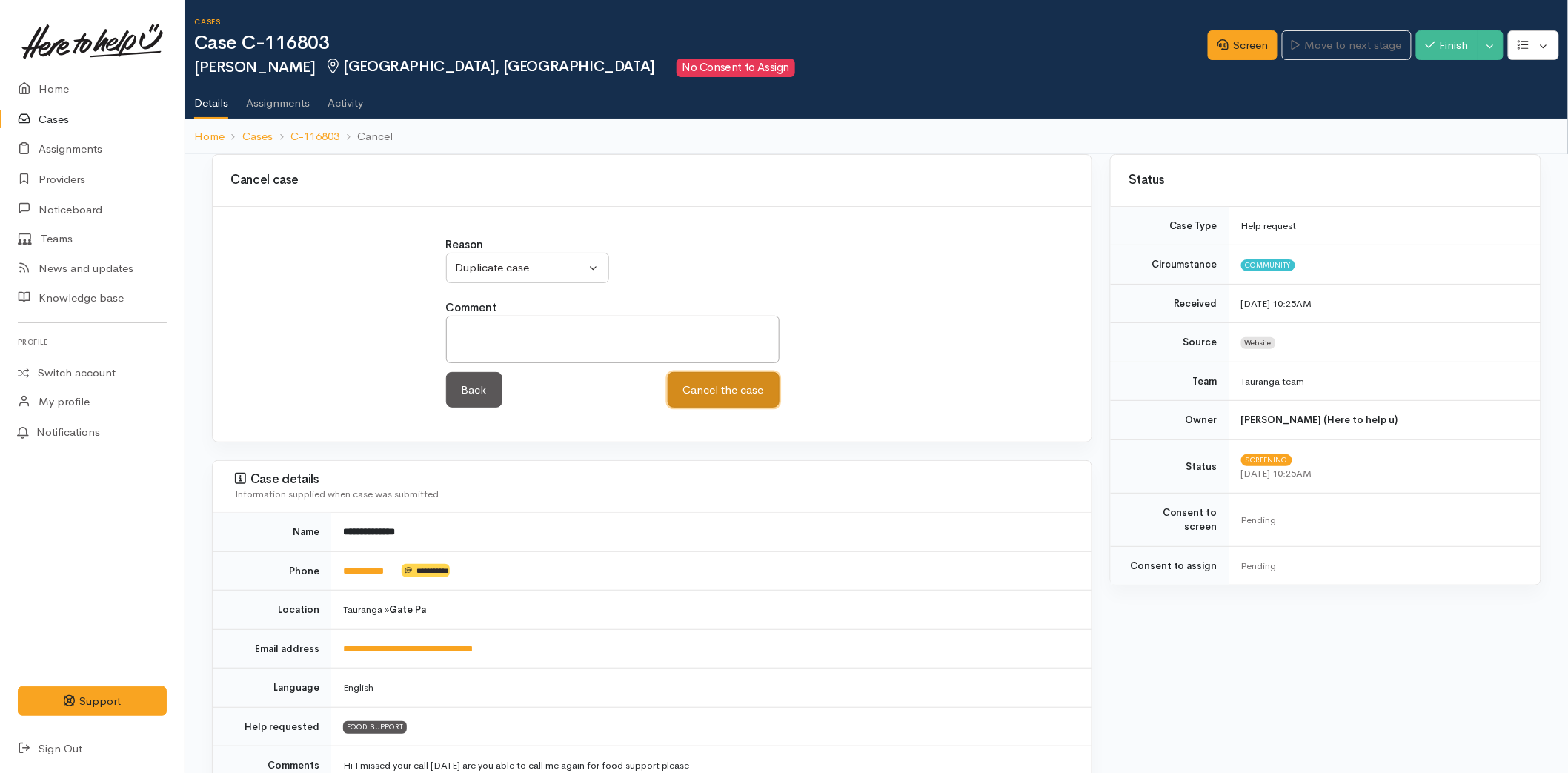
click at [766, 393] on button "Cancel the case" at bounding box center [723, 390] width 111 height 37
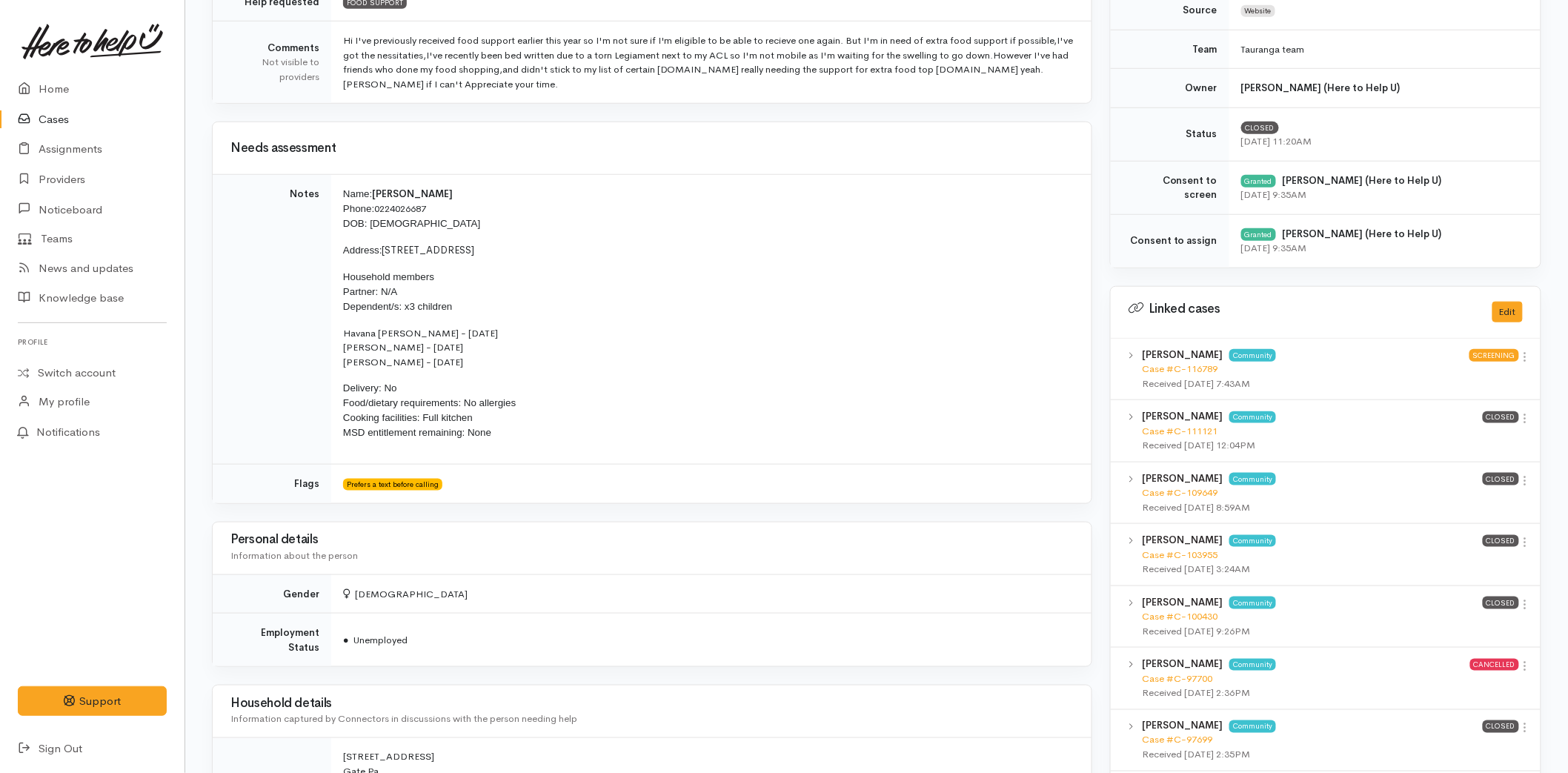
scroll to position [576, 0]
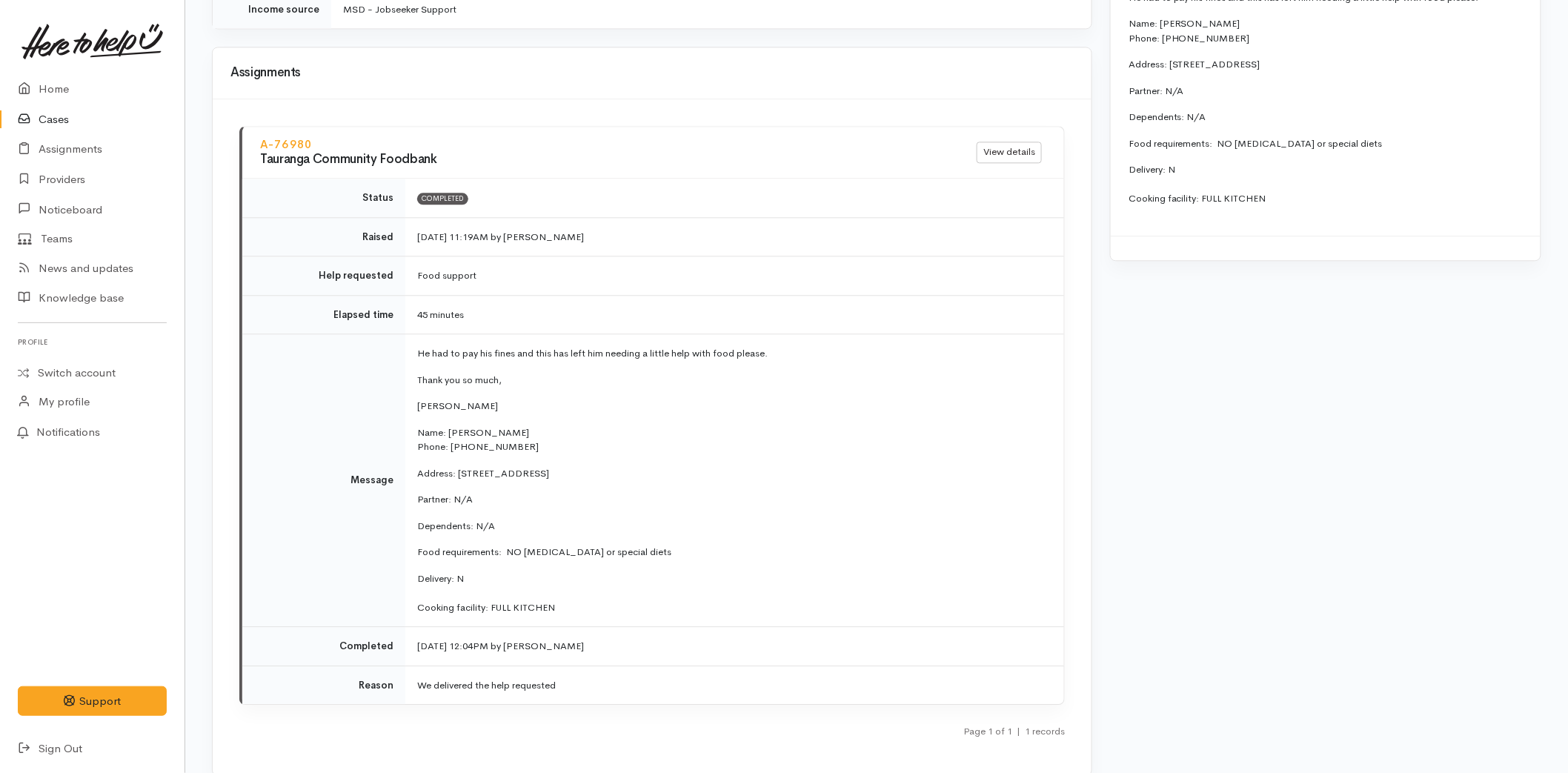
scroll to position [1384, 0]
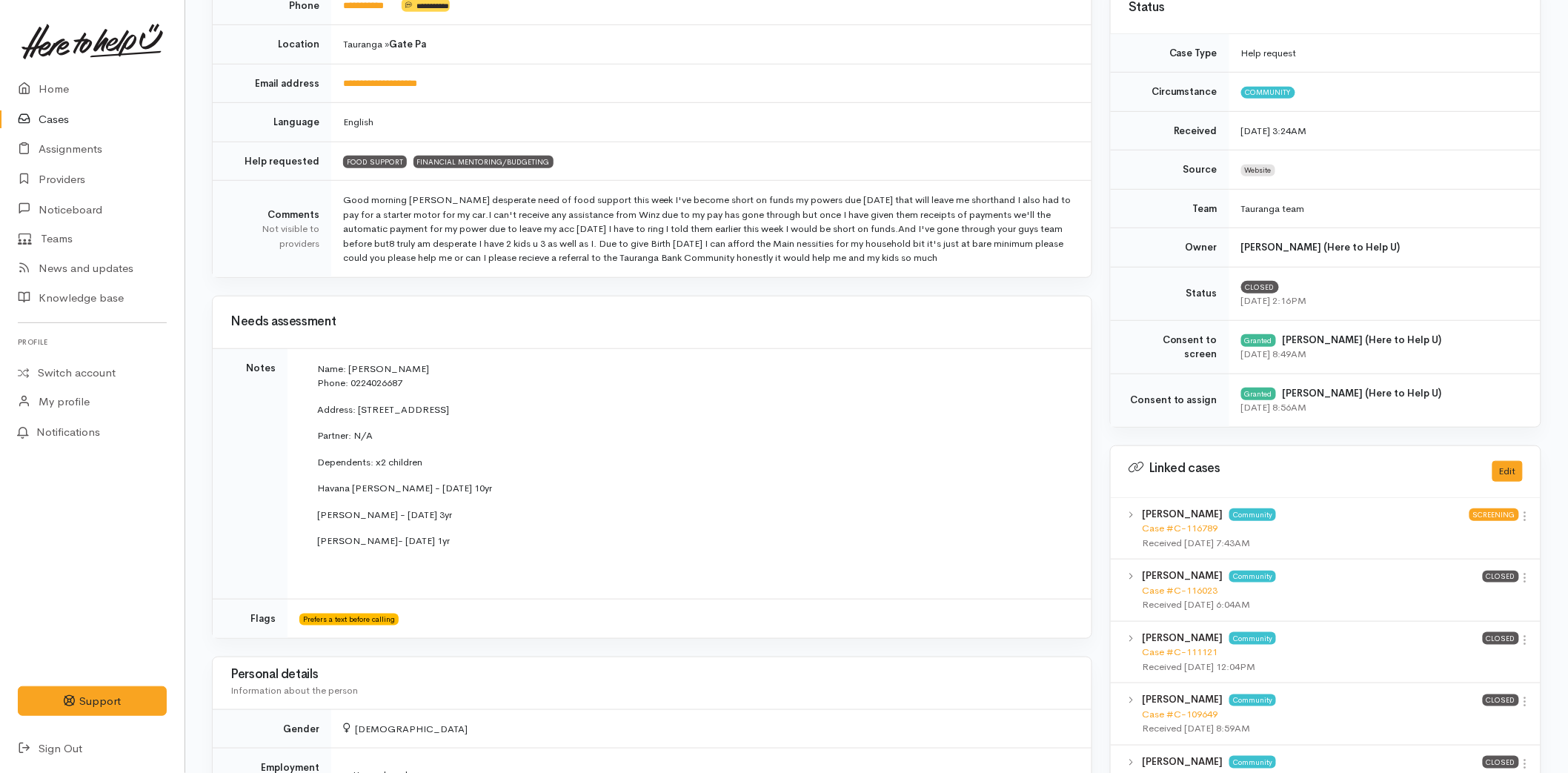
scroll to position [329, 0]
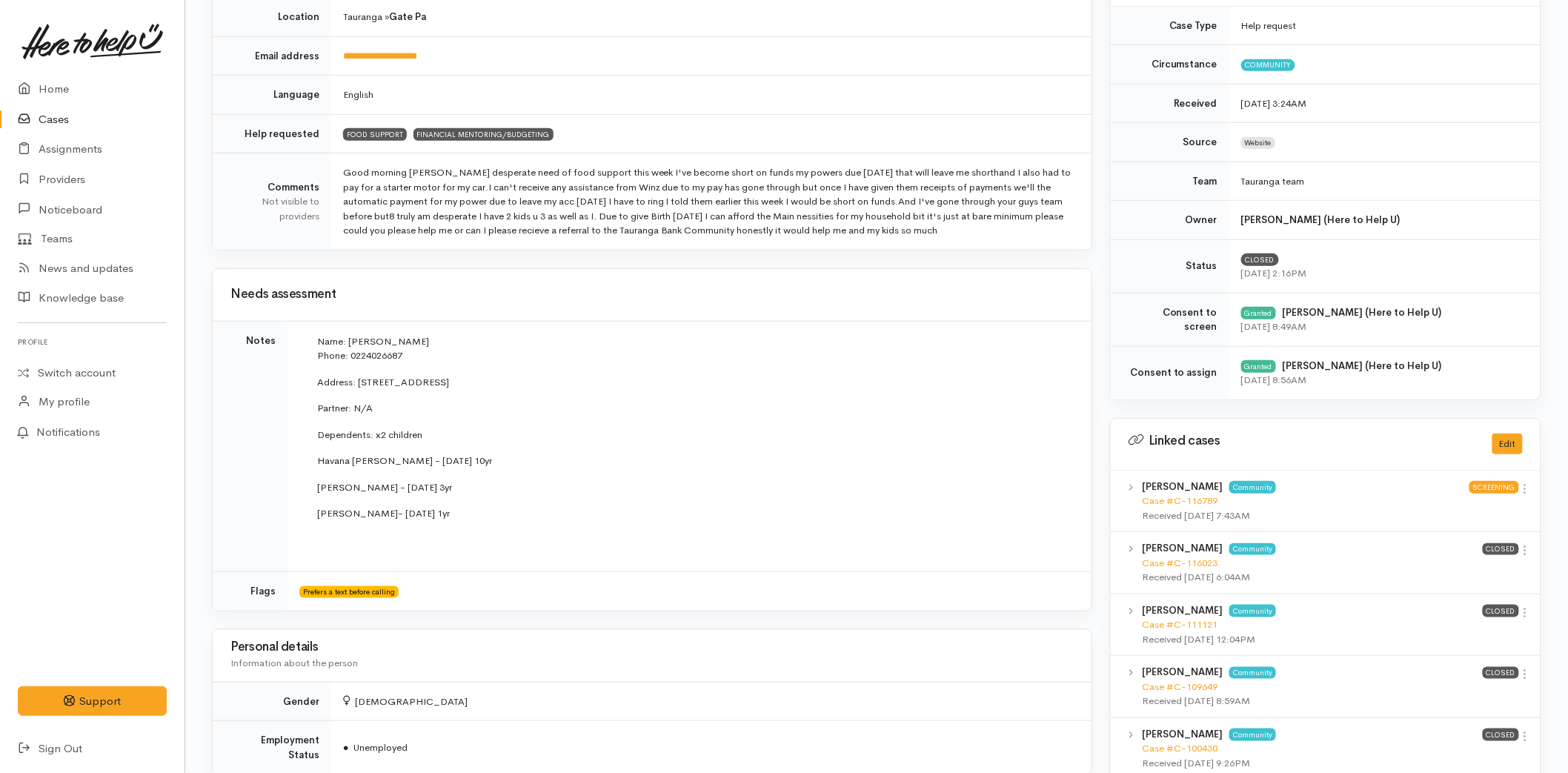
drag, startPoint x: 490, startPoint y: 517, endPoint x: 313, endPoint y: 448, distance: 190.0
click at [313, 448] on td "Name: Marita Mikaere Phone: ­­­­ 0224026687 Address: 10A Peri Street, Gate Pa P…" at bounding box center [686, 447] width 774 height 227
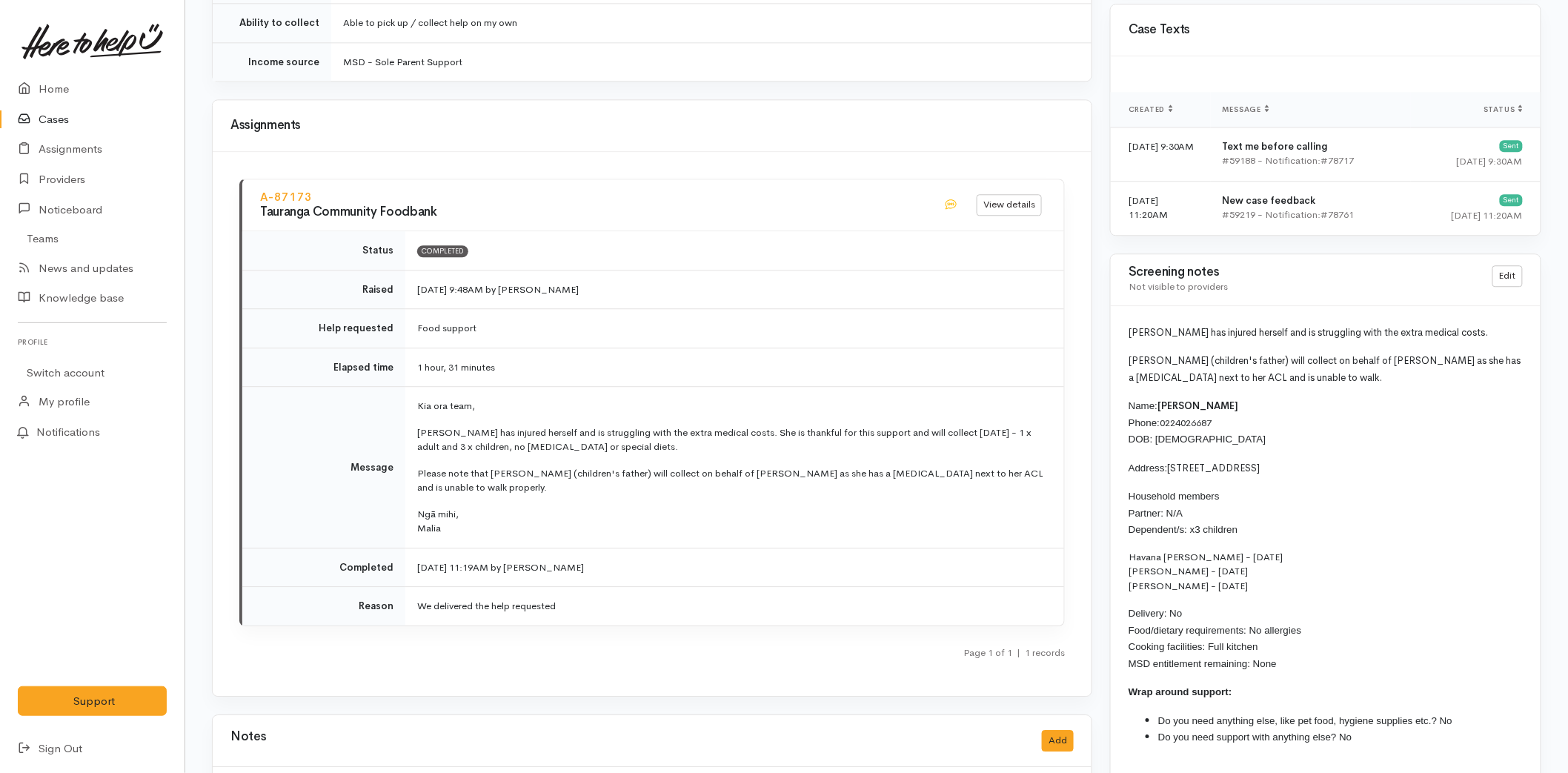
scroll to position [1484, 0]
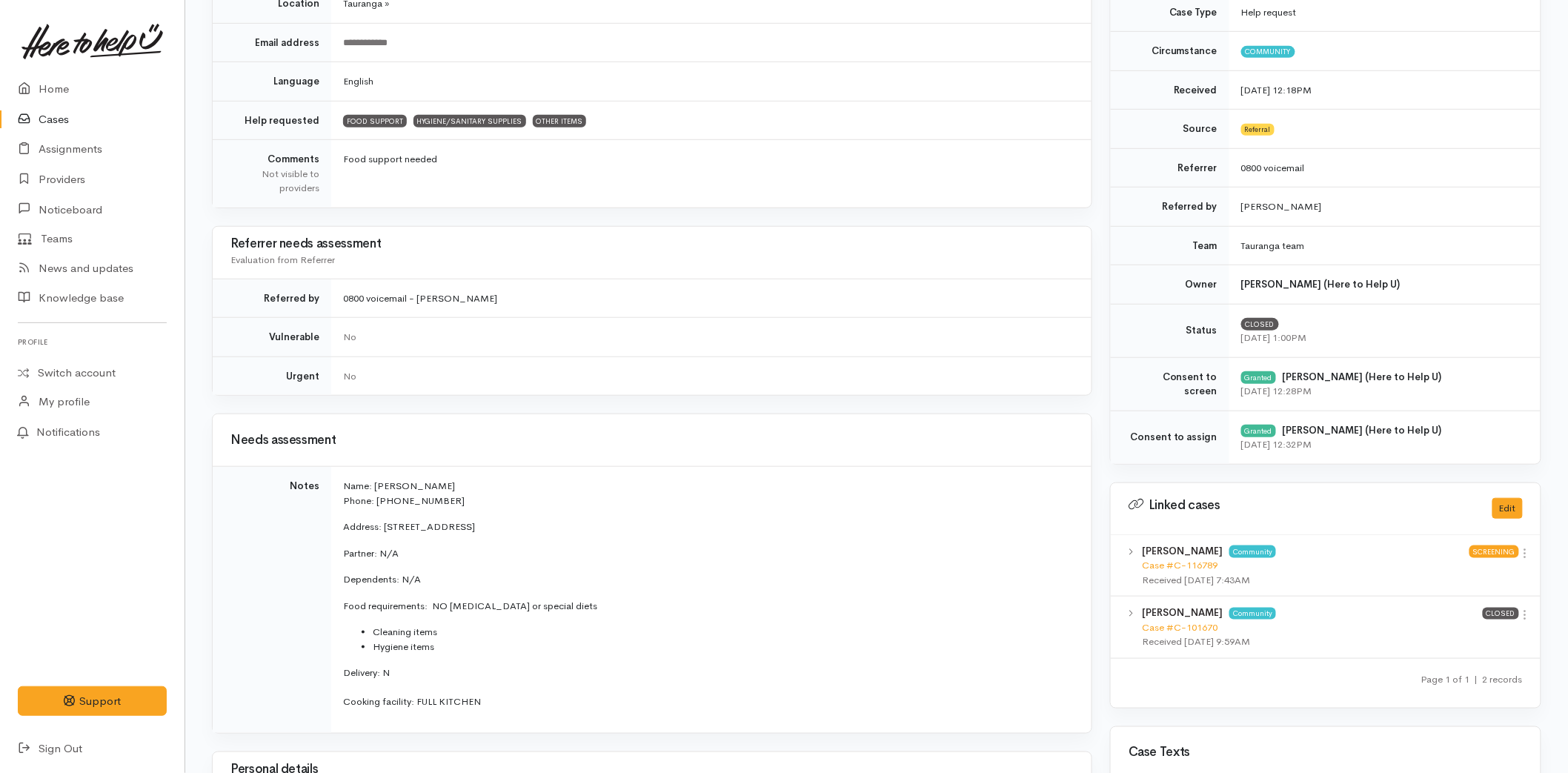
scroll to position [576, 0]
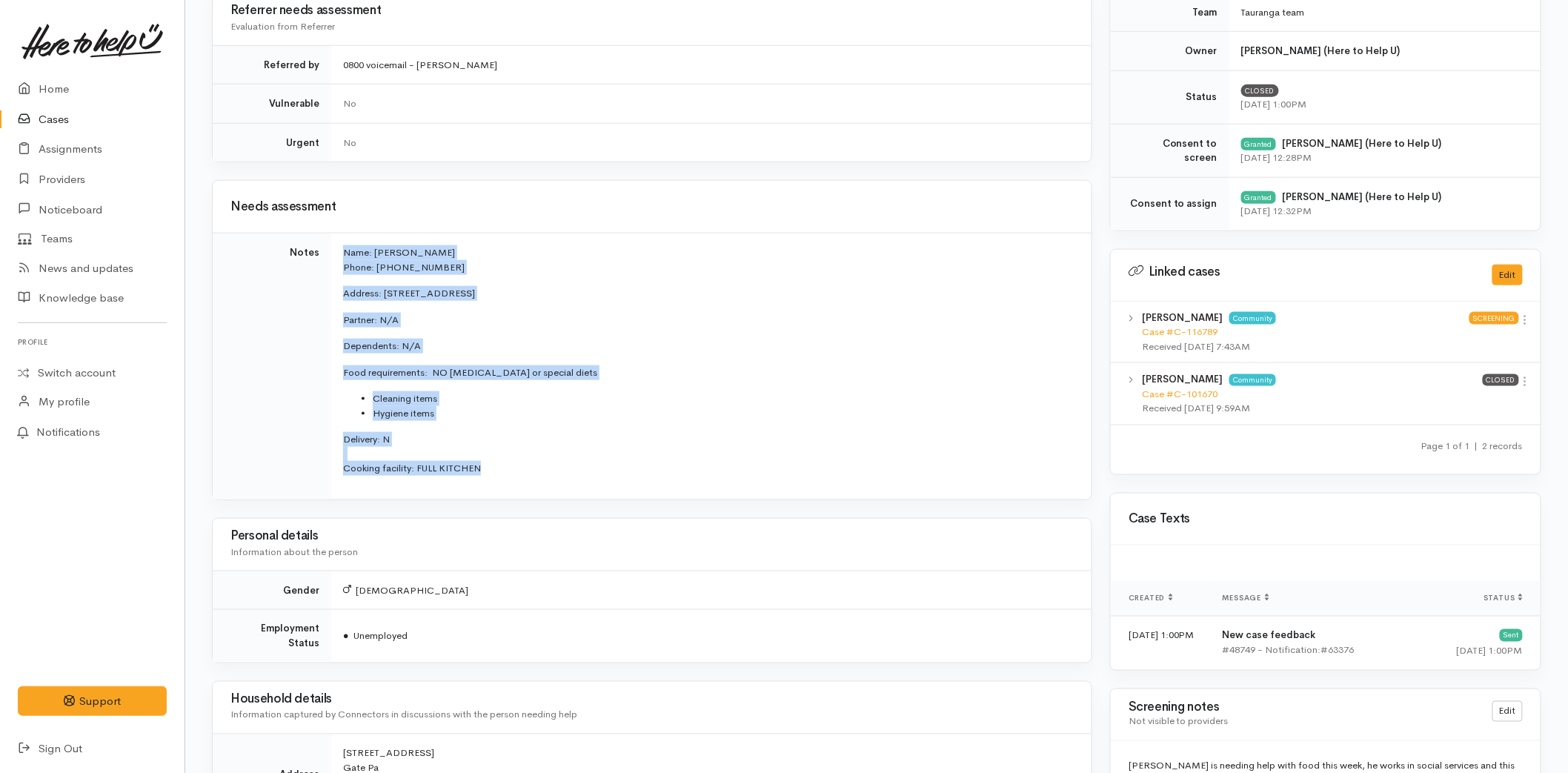
drag, startPoint x: 494, startPoint y: 473, endPoint x: 324, endPoint y: 255, distance: 276.4
click at [324, 255] on tr "Notes Name: [PERSON_NAME] Phone: 0224026687 Address: [STREET_ADDRESS] Partner: …" at bounding box center [652, 366] width 879 height 266
copy tr "Name: [PERSON_NAME] Phone: 0224026687 Address: [STREET_ADDRESS] Partner: N/A De…"
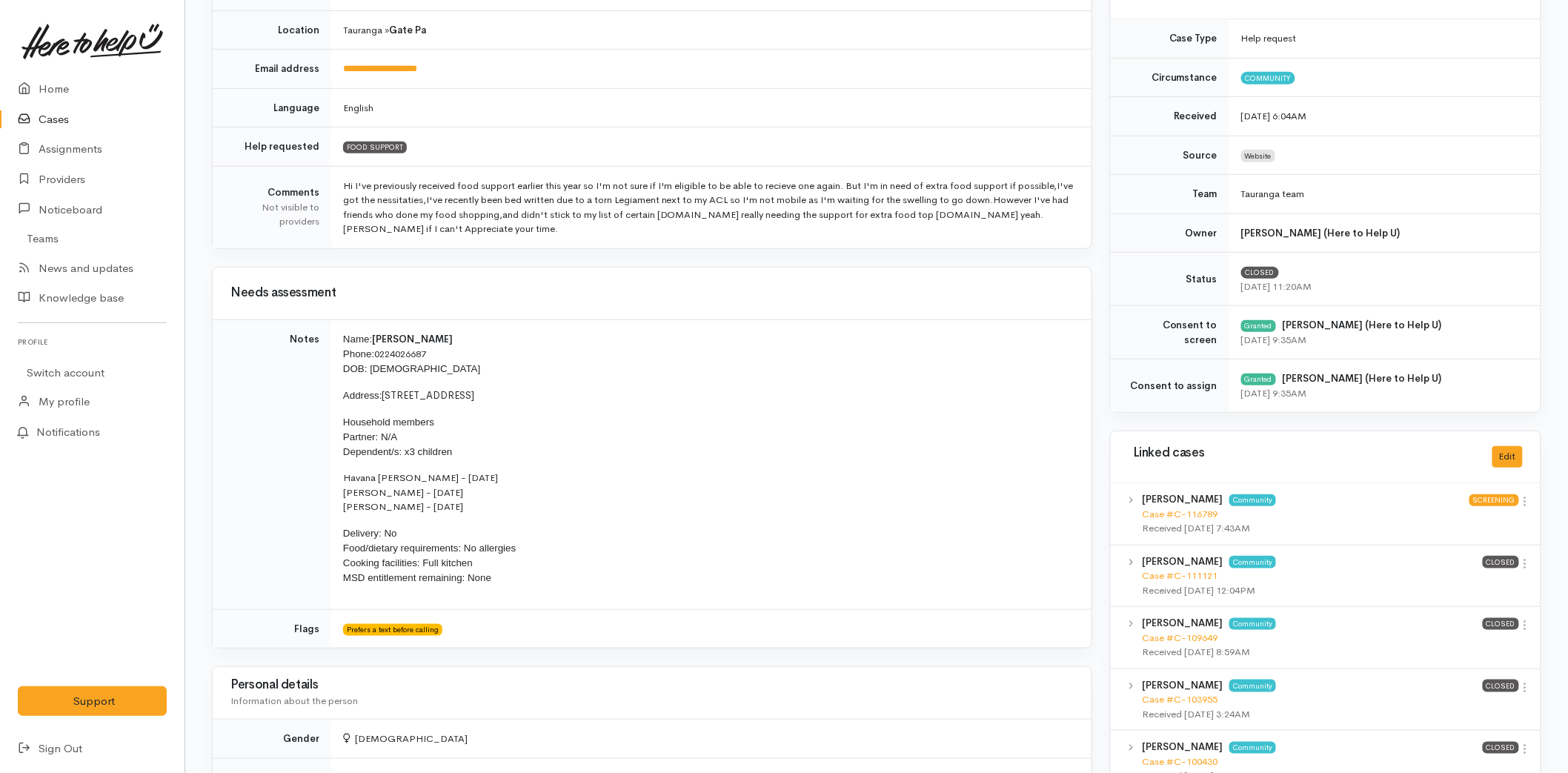
scroll to position [329, 0]
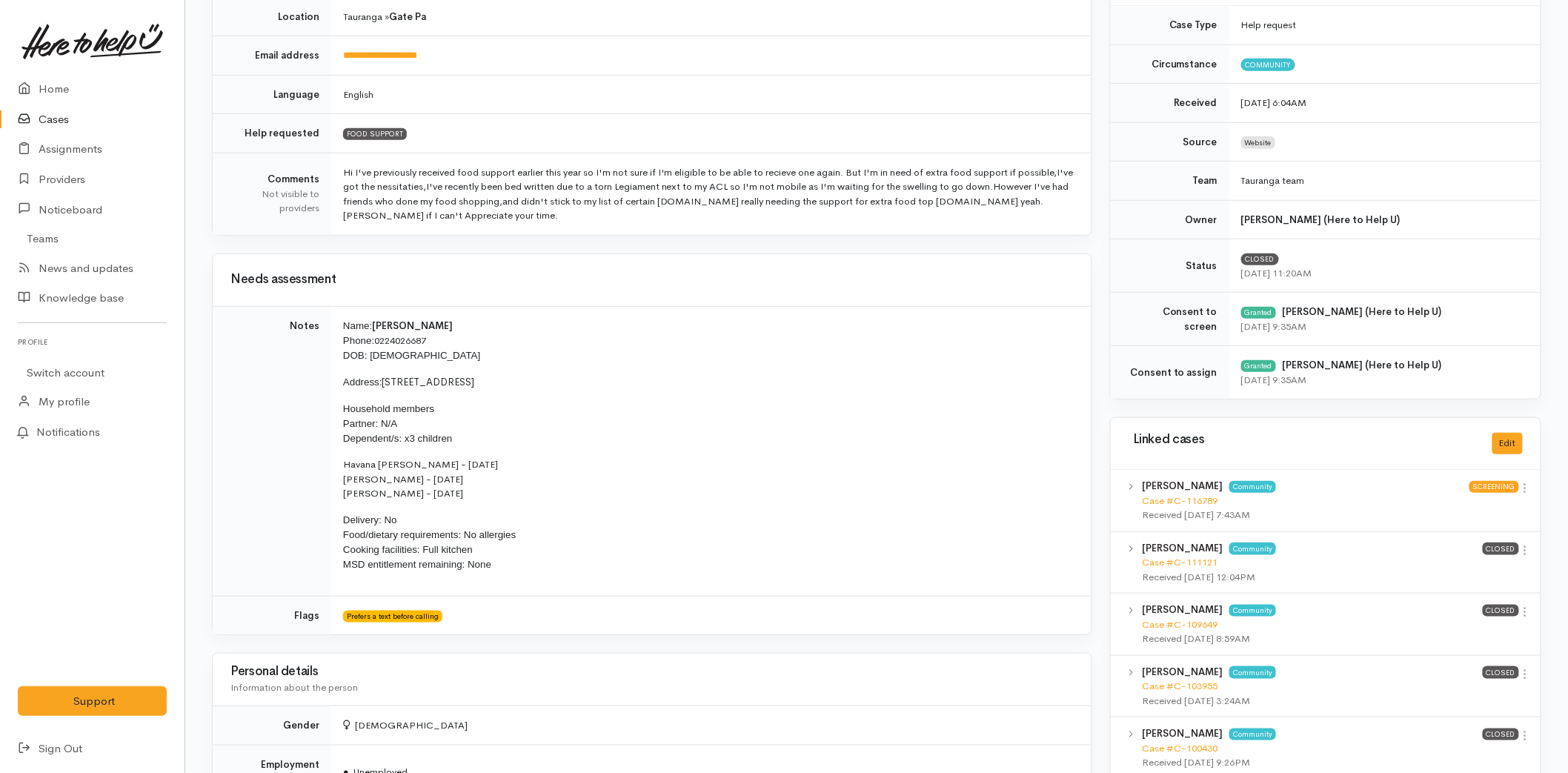
drag, startPoint x: 335, startPoint y: 459, endPoint x: 515, endPoint y: 493, distance: 183.2
click at [515, 493] on td "Name: Marita Mikaere Phone: 0224026687 DOB: 23/10/1992 Address: 10A Peri Street…" at bounding box center [711, 451] width 760 height 290
copy p "Havana Mikaere-Rongo - 24/06/2013 Kaia Mikaere-Farrell - 14/12/2020 Banner Laws…"
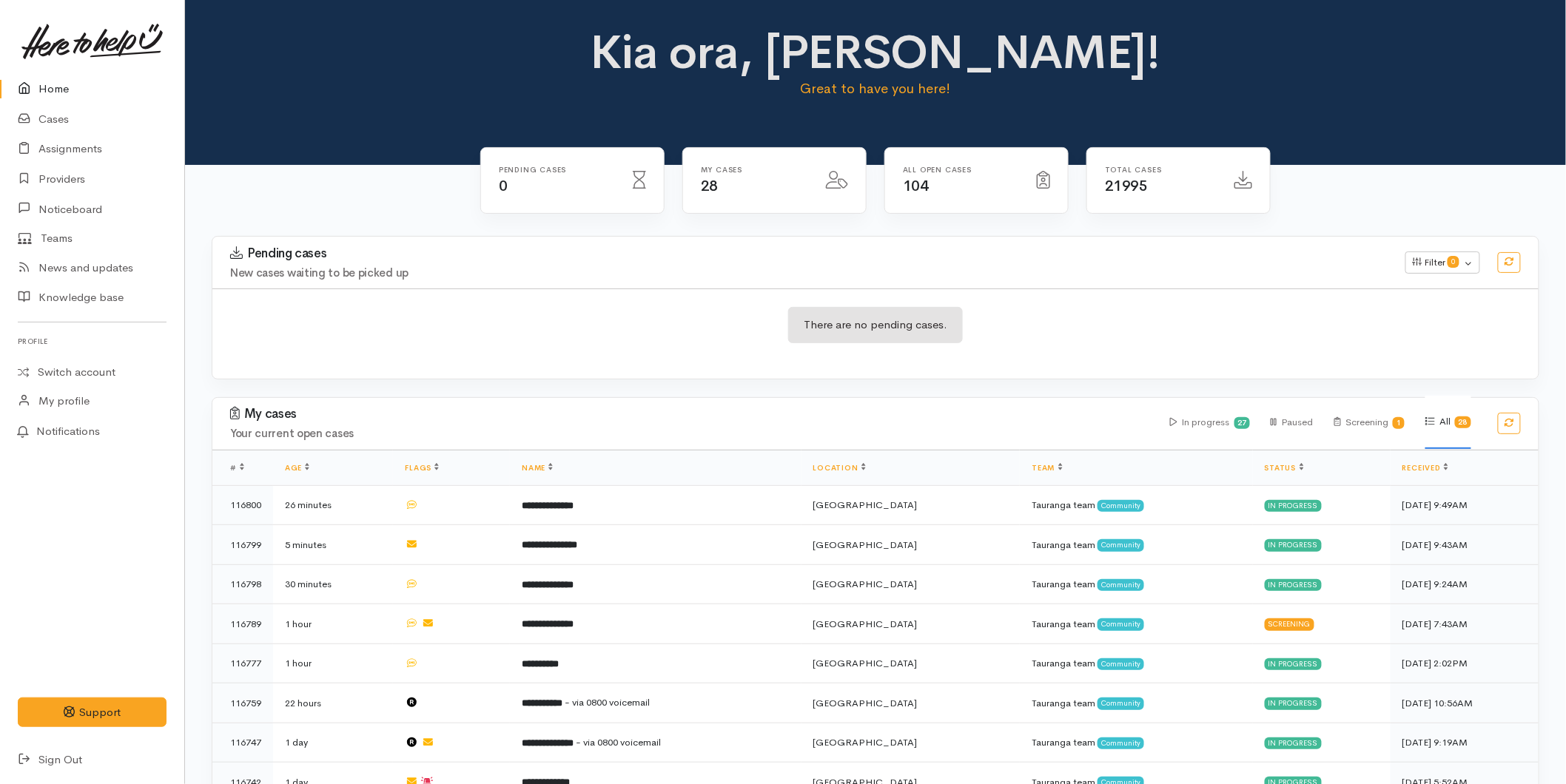
drag, startPoint x: 38, startPoint y: 92, endPoint x: 6, endPoint y: 93, distance: 32.0
click at [38, 92] on link "Home" at bounding box center [92, 89] width 185 height 30
click at [58, 83] on link "Home" at bounding box center [92, 89] width 185 height 30
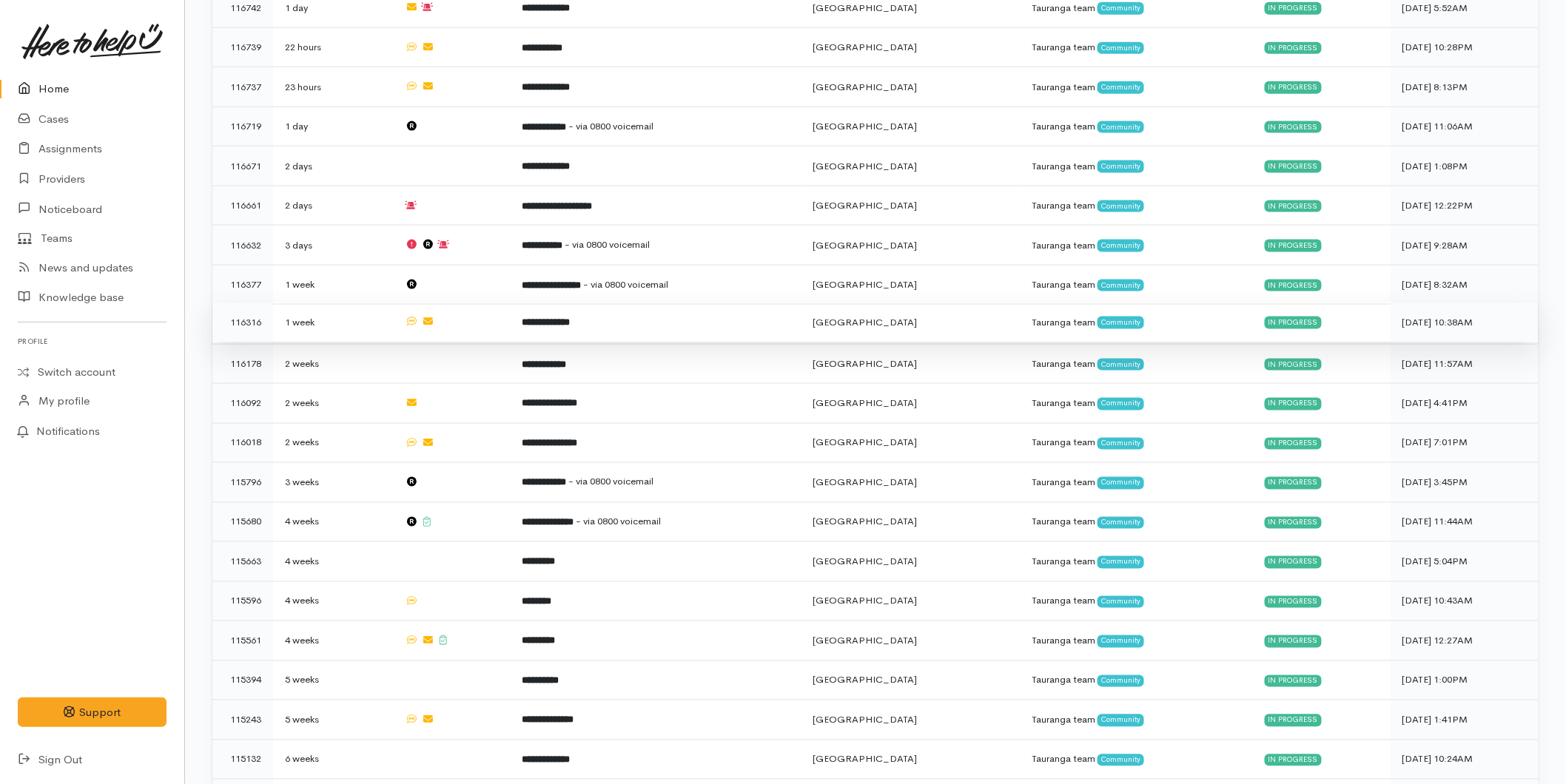
scroll to position [847, 0]
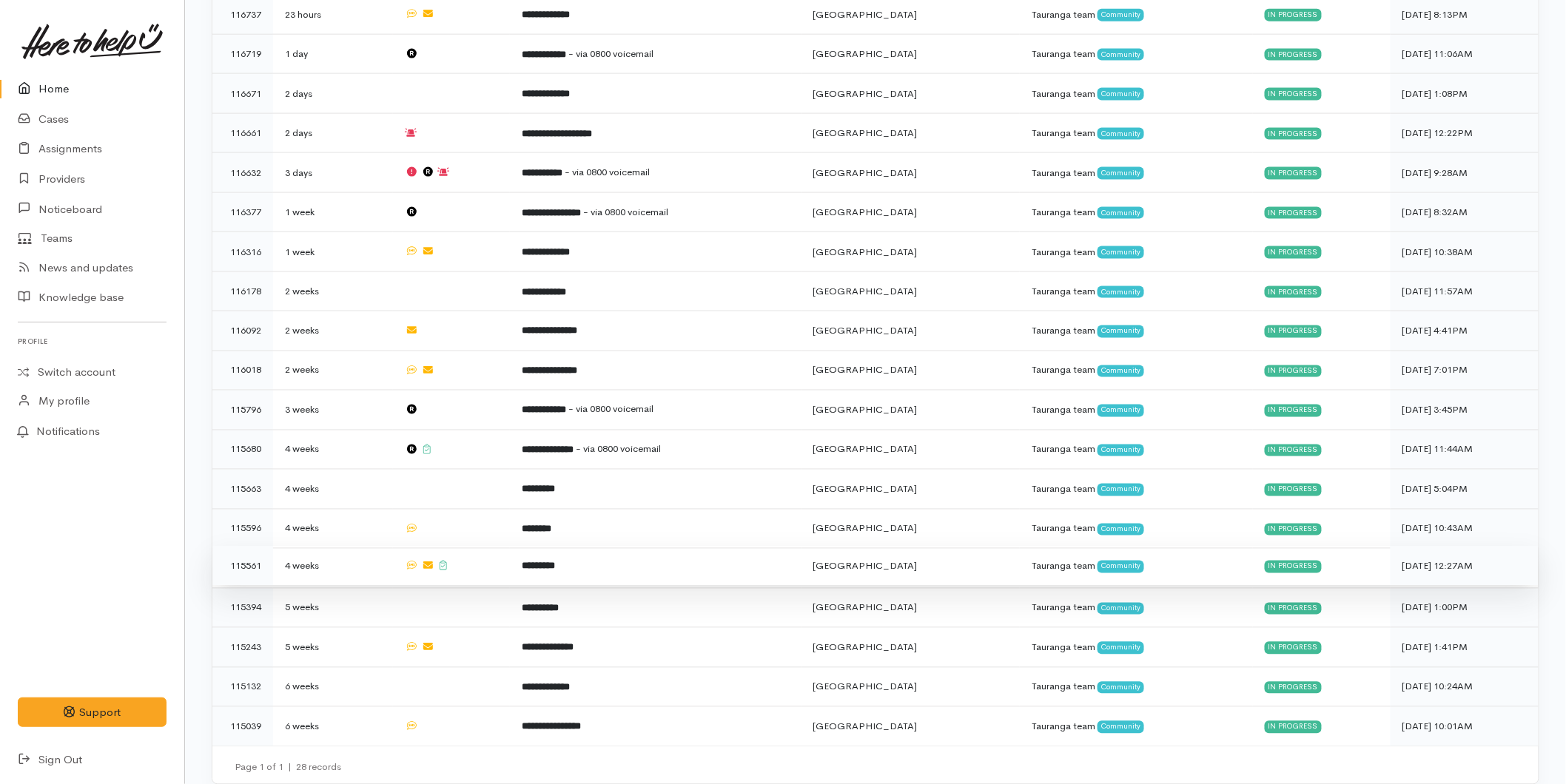
click at [543, 561] on b "*********" at bounding box center [538, 566] width 33 height 9
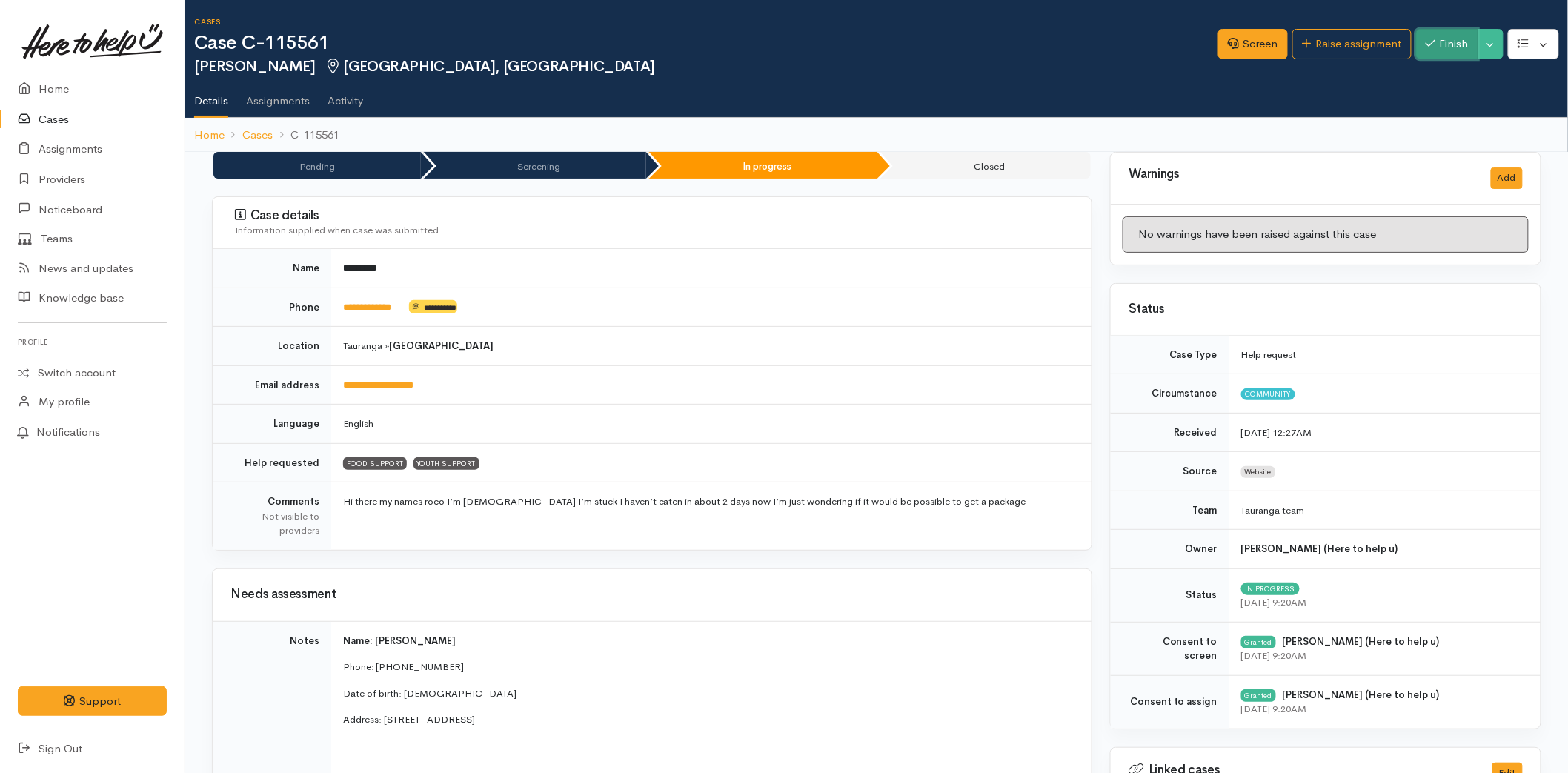
click at [1447, 43] on button "Finish" at bounding box center [1447, 44] width 62 height 30
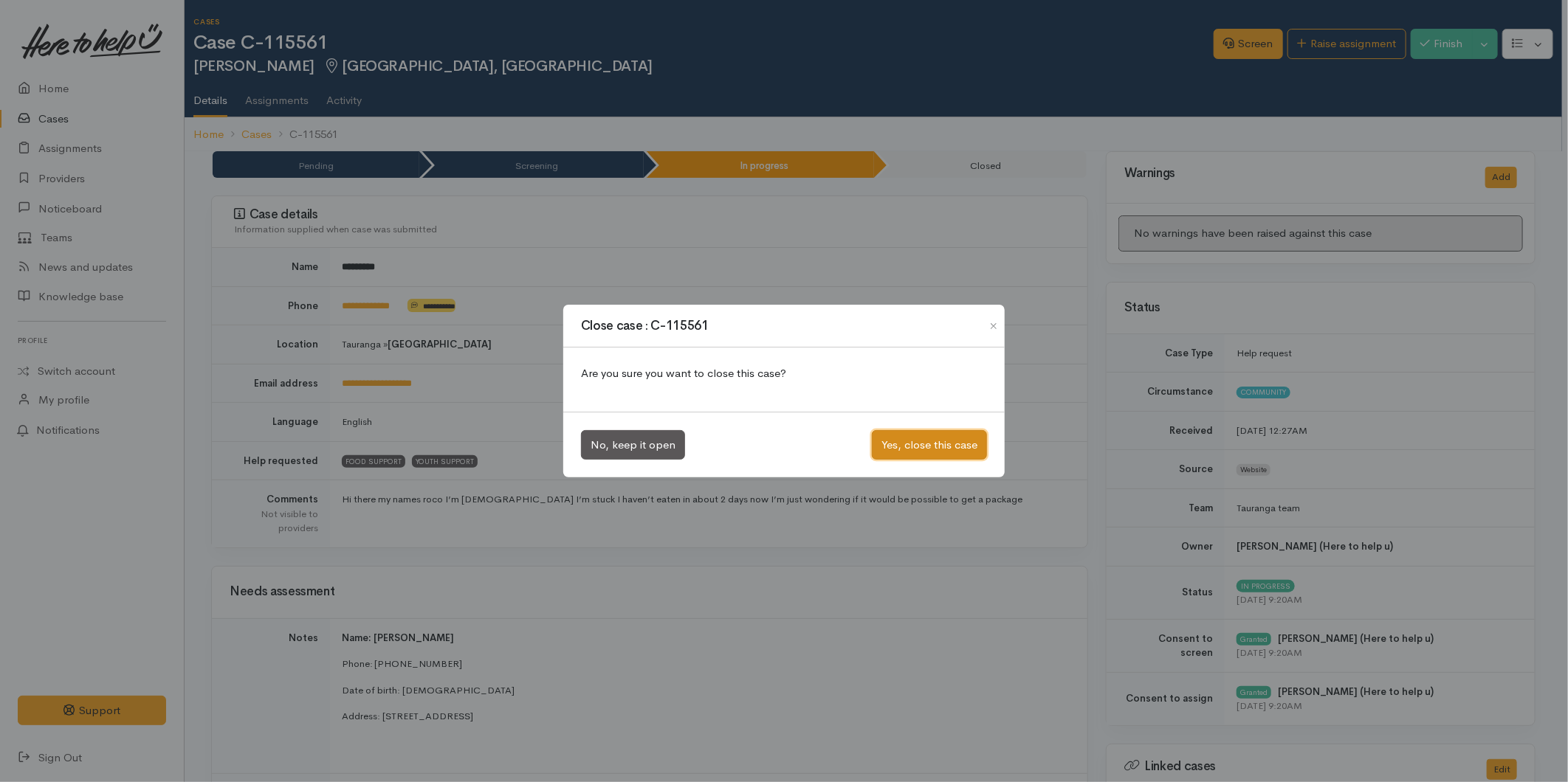
click at [951, 441] on button "Yes, close this case" at bounding box center [929, 445] width 115 height 30
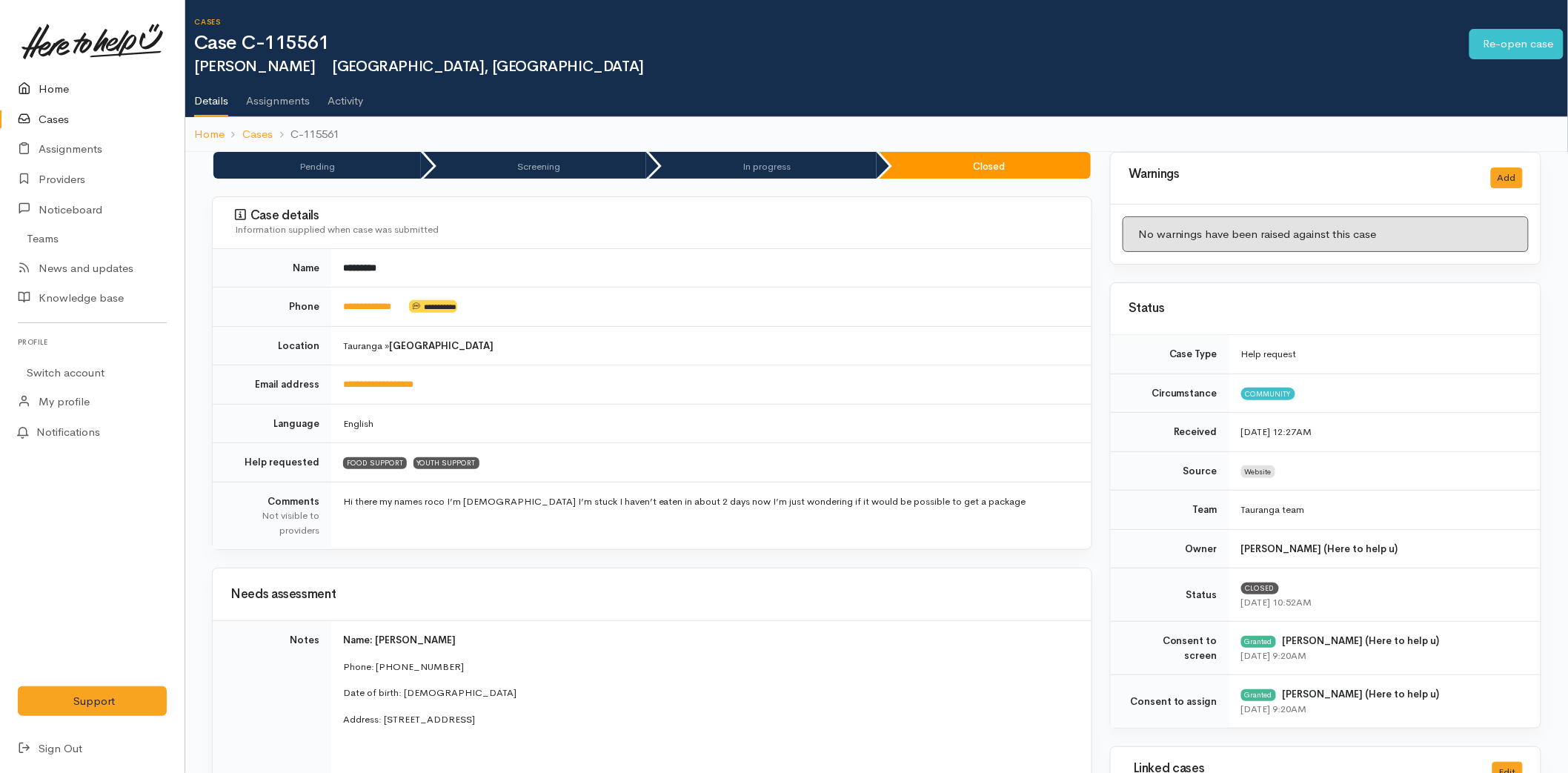
click at [64, 85] on link "Home" at bounding box center [92, 89] width 185 height 30
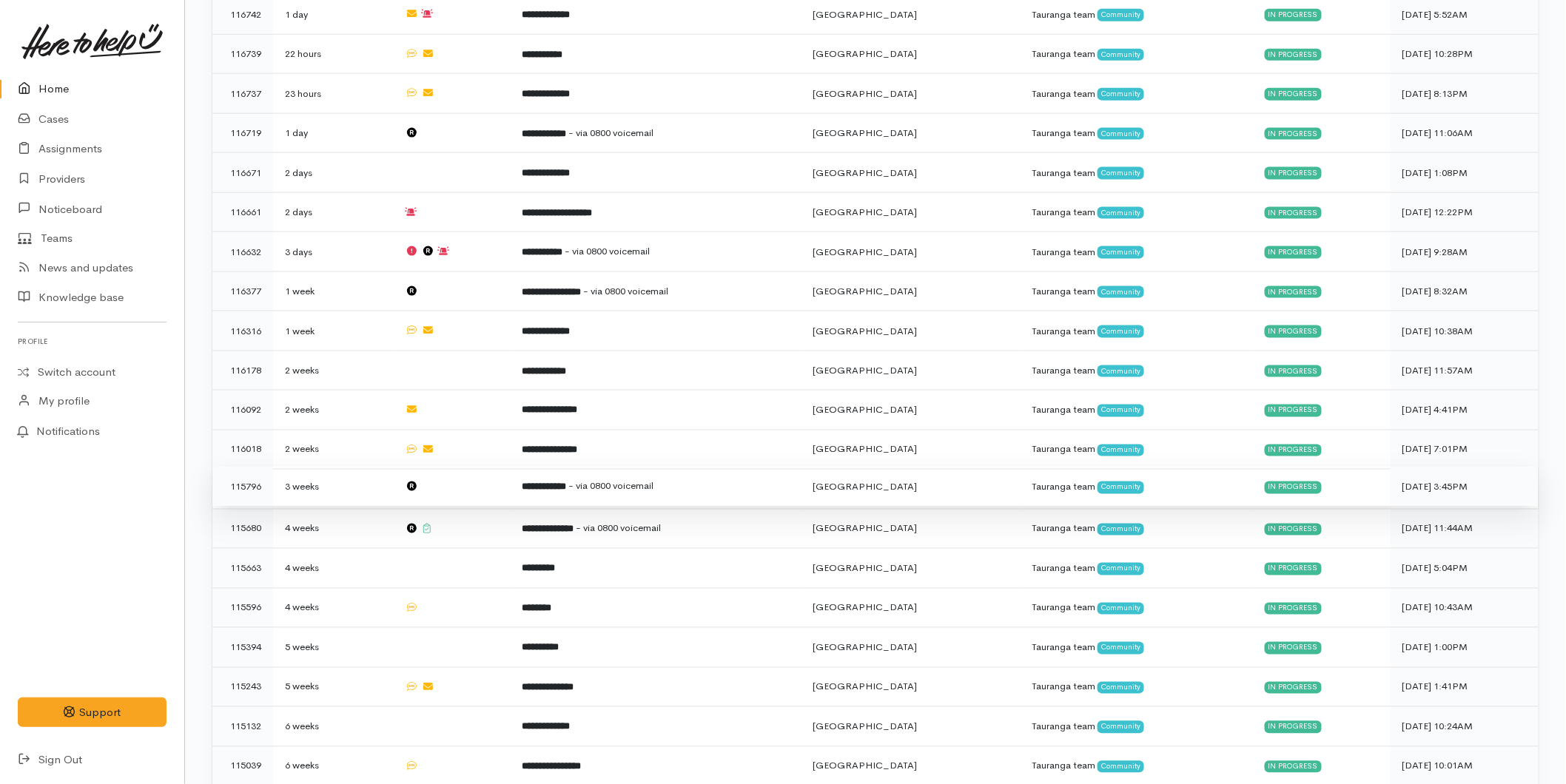
scroll to position [809, 0]
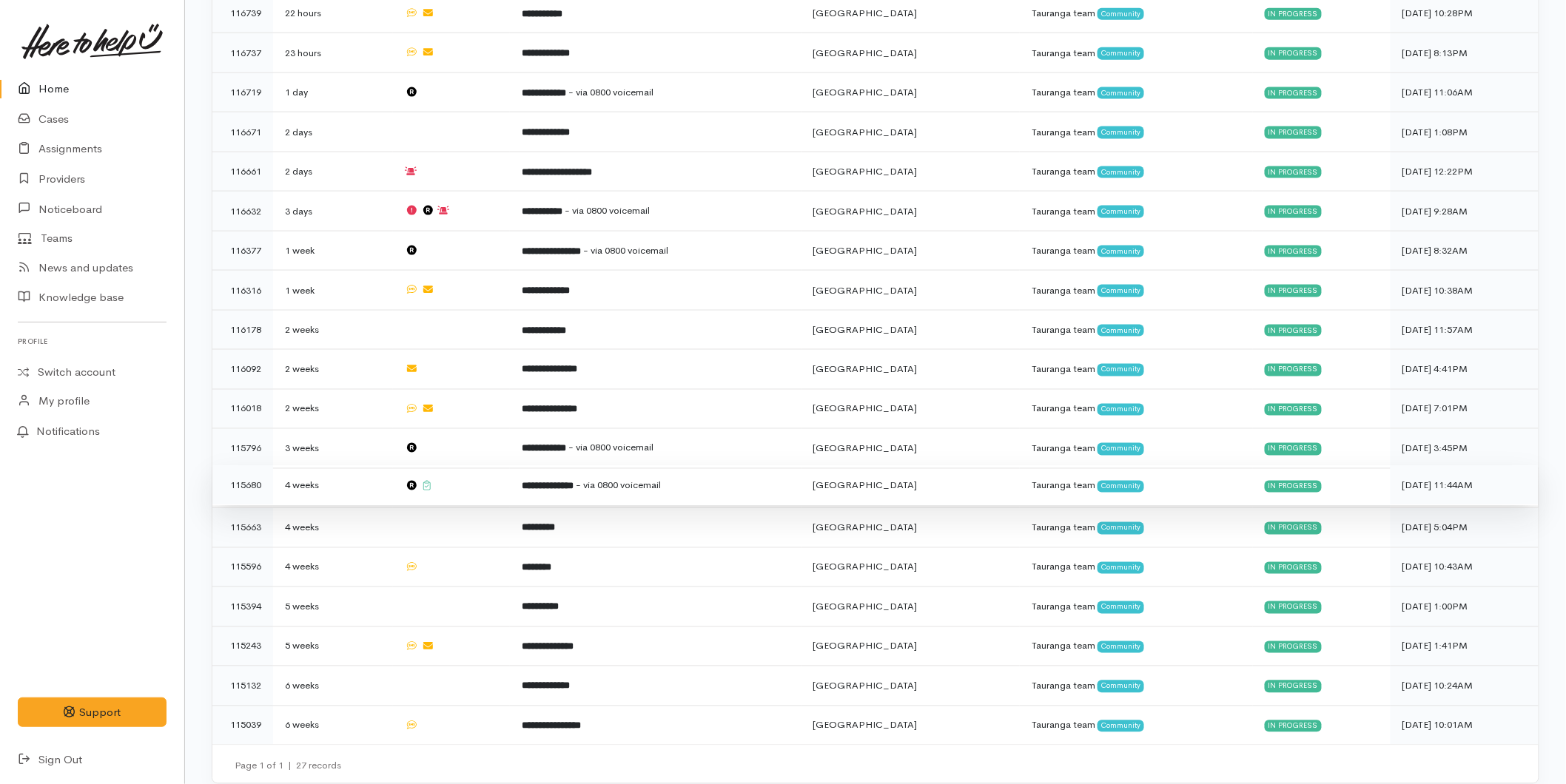
click at [501, 477] on td at bounding box center [452, 486] width 117 height 40
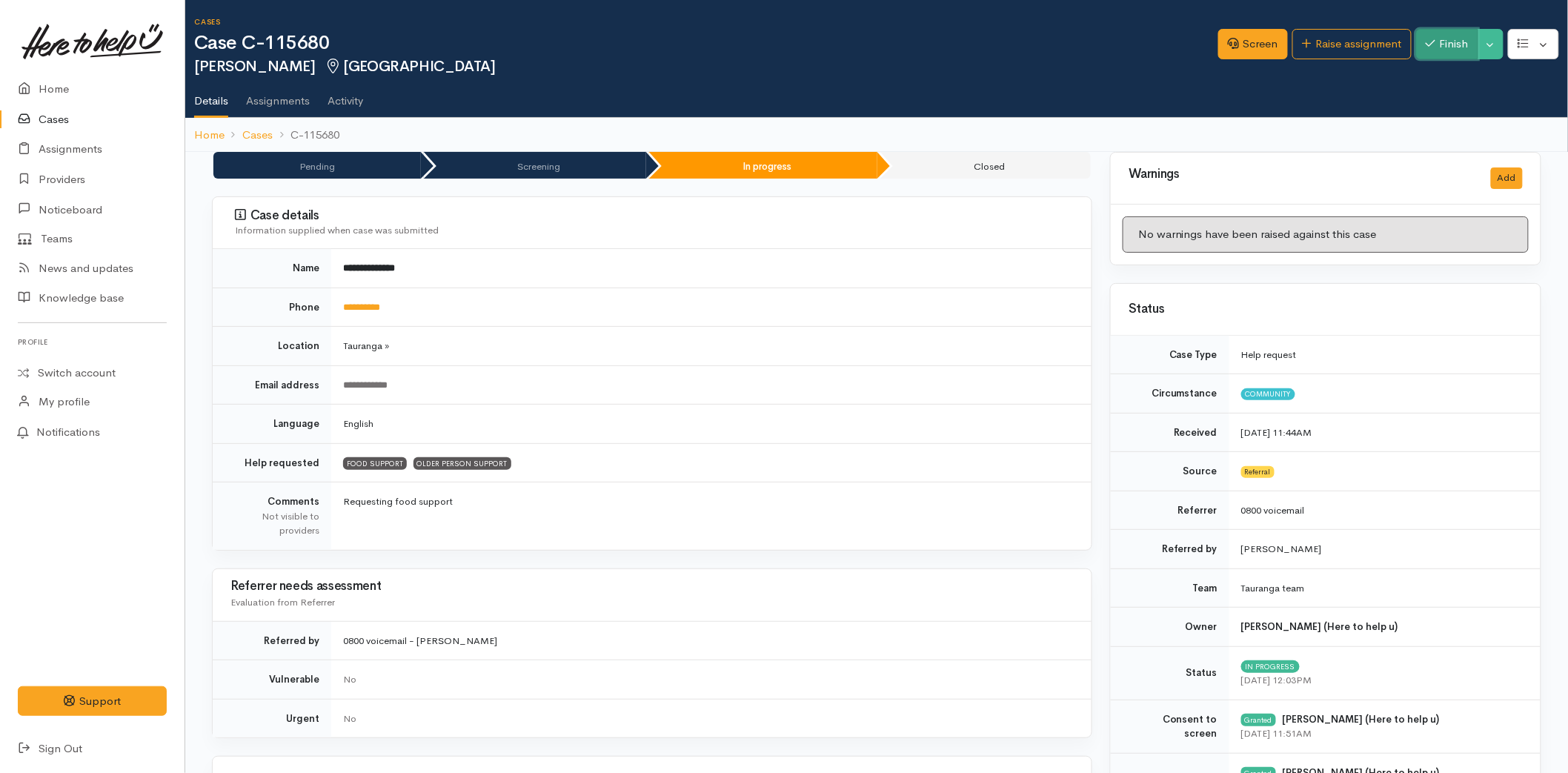
click at [1432, 39] on icon "button" at bounding box center [1430, 43] width 9 height 11
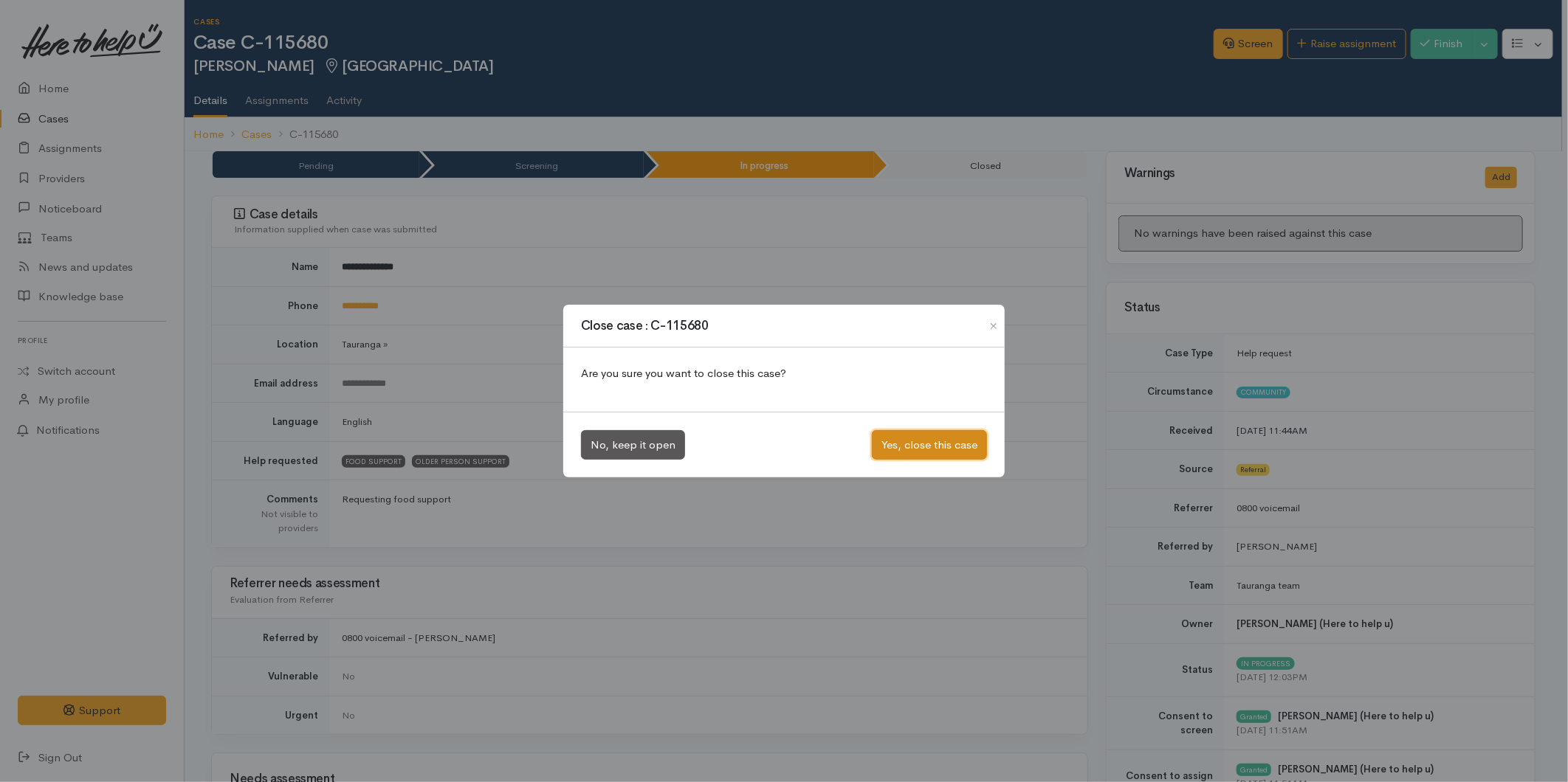
click at [943, 440] on button "Yes, close this case" at bounding box center [929, 445] width 115 height 30
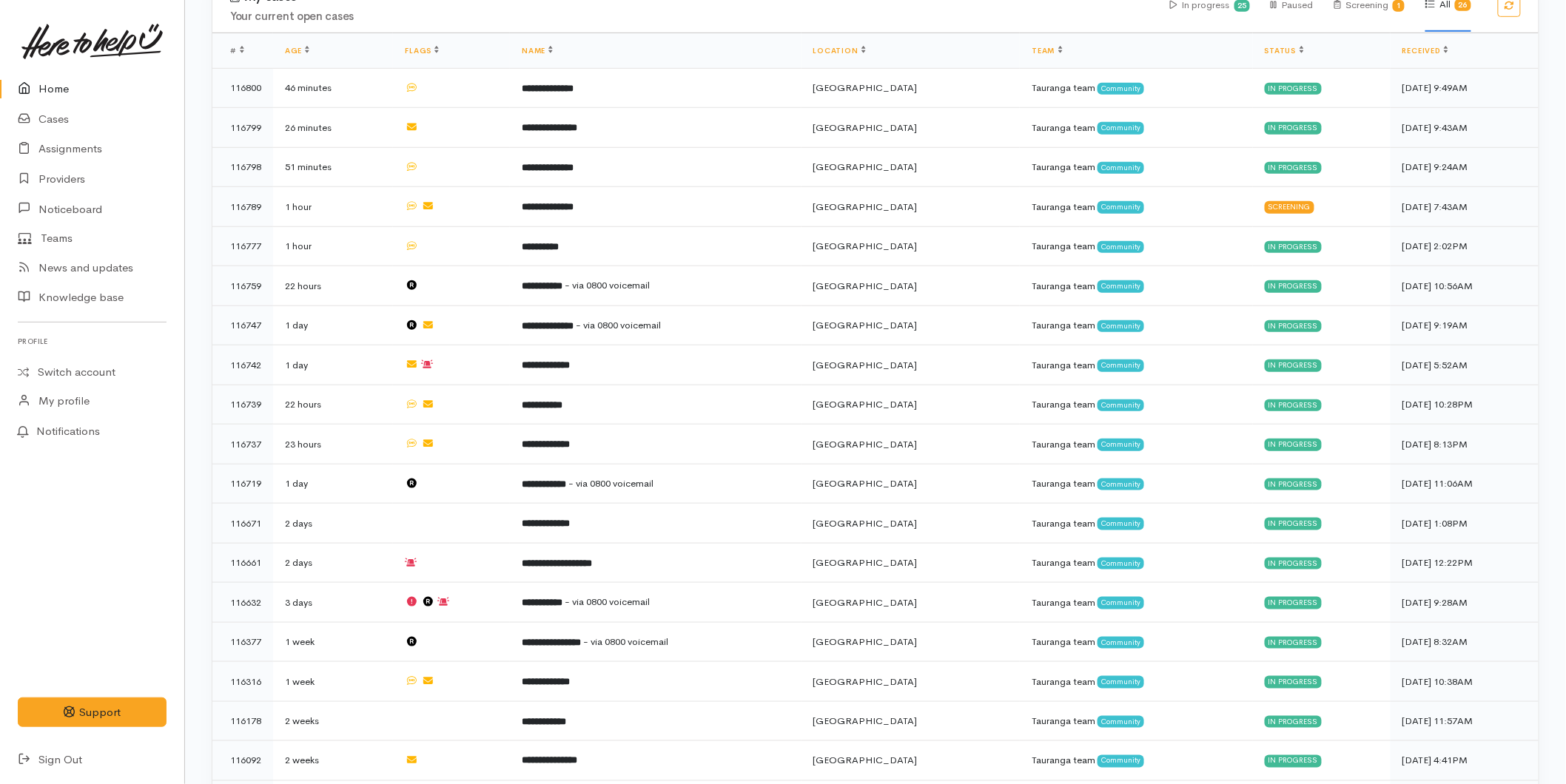
scroll to position [358, 0]
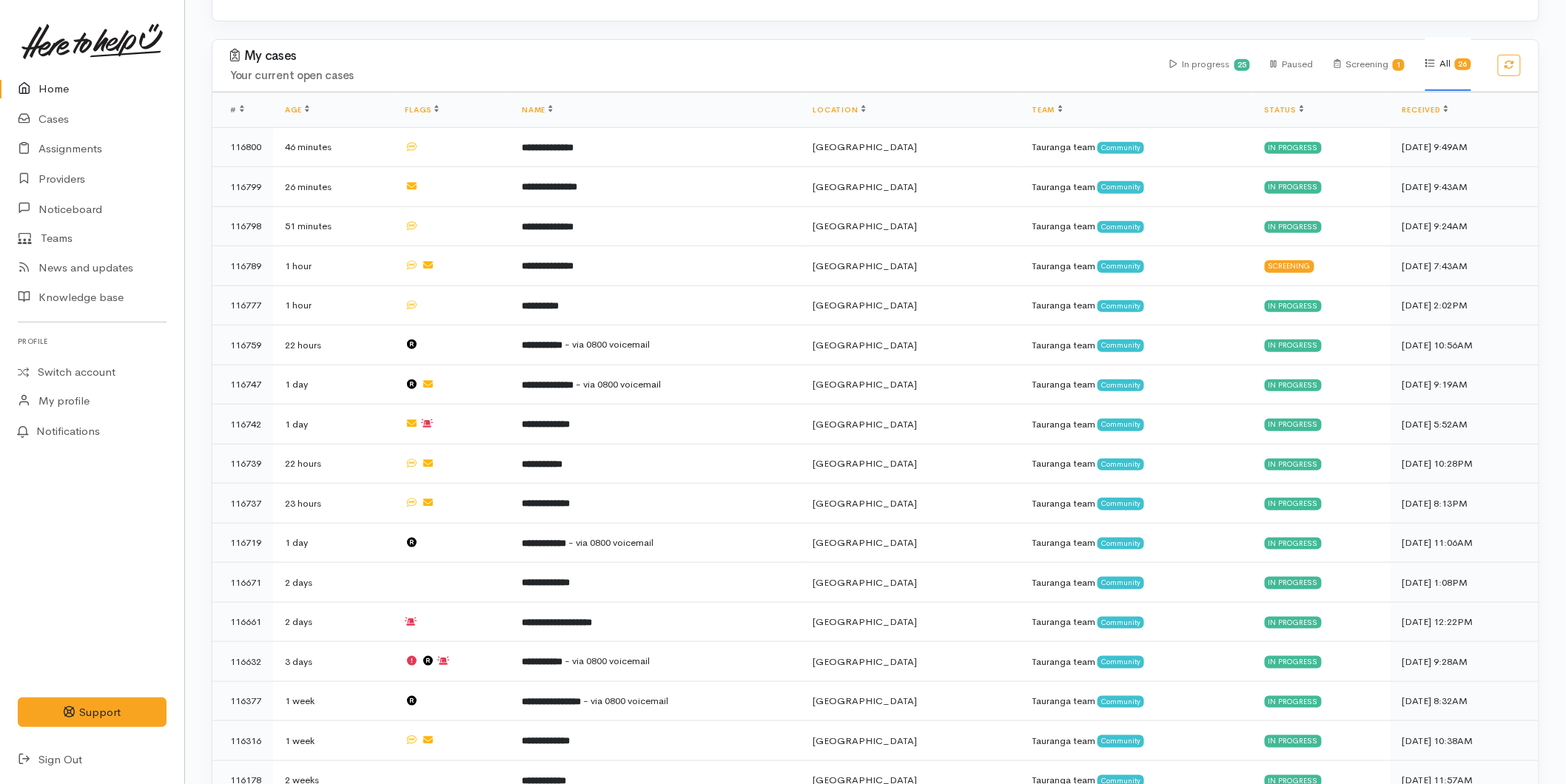
click at [37, 90] on link "Home" at bounding box center [92, 89] width 185 height 30
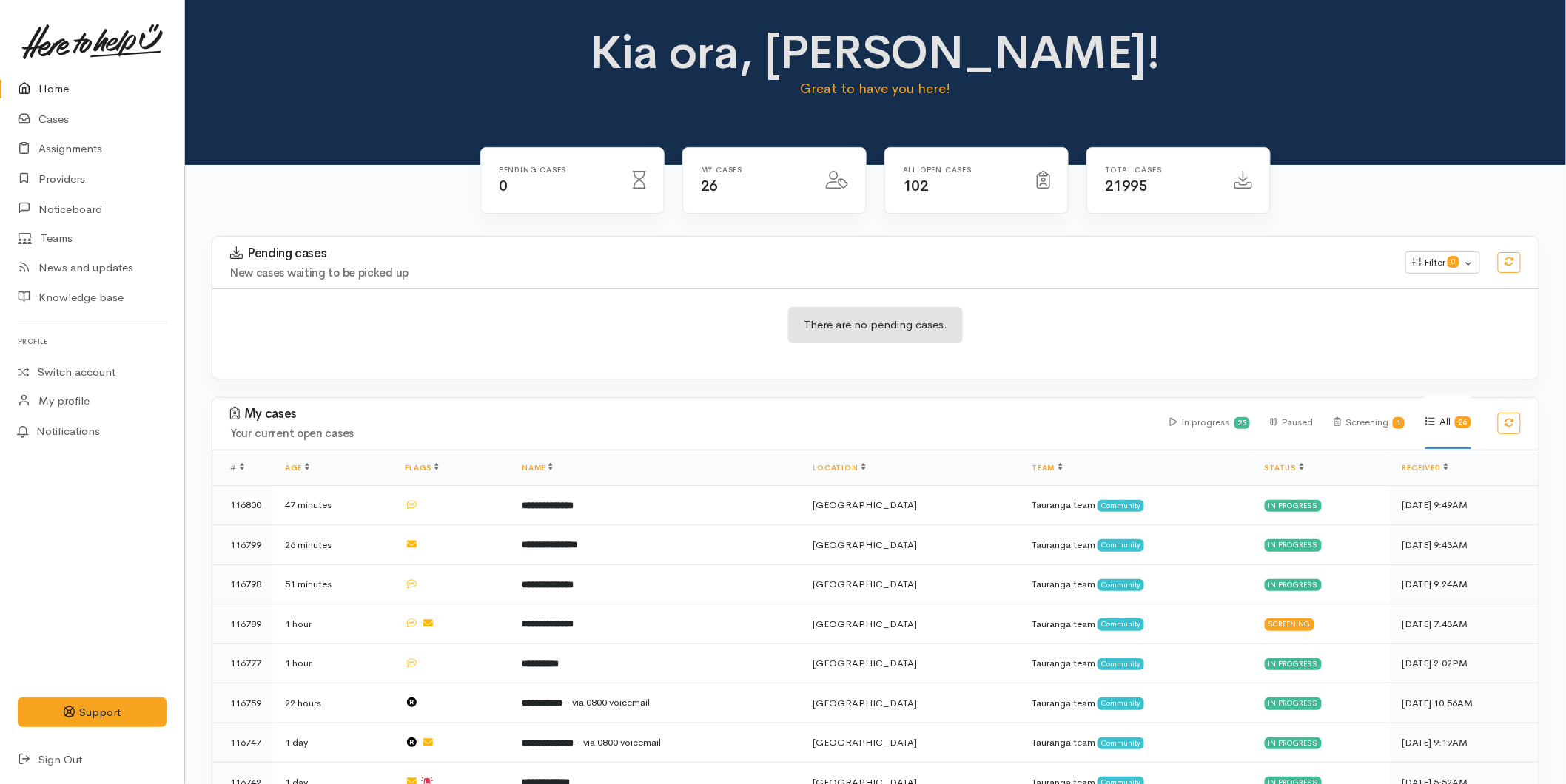
click at [69, 82] on link "Home" at bounding box center [92, 89] width 185 height 30
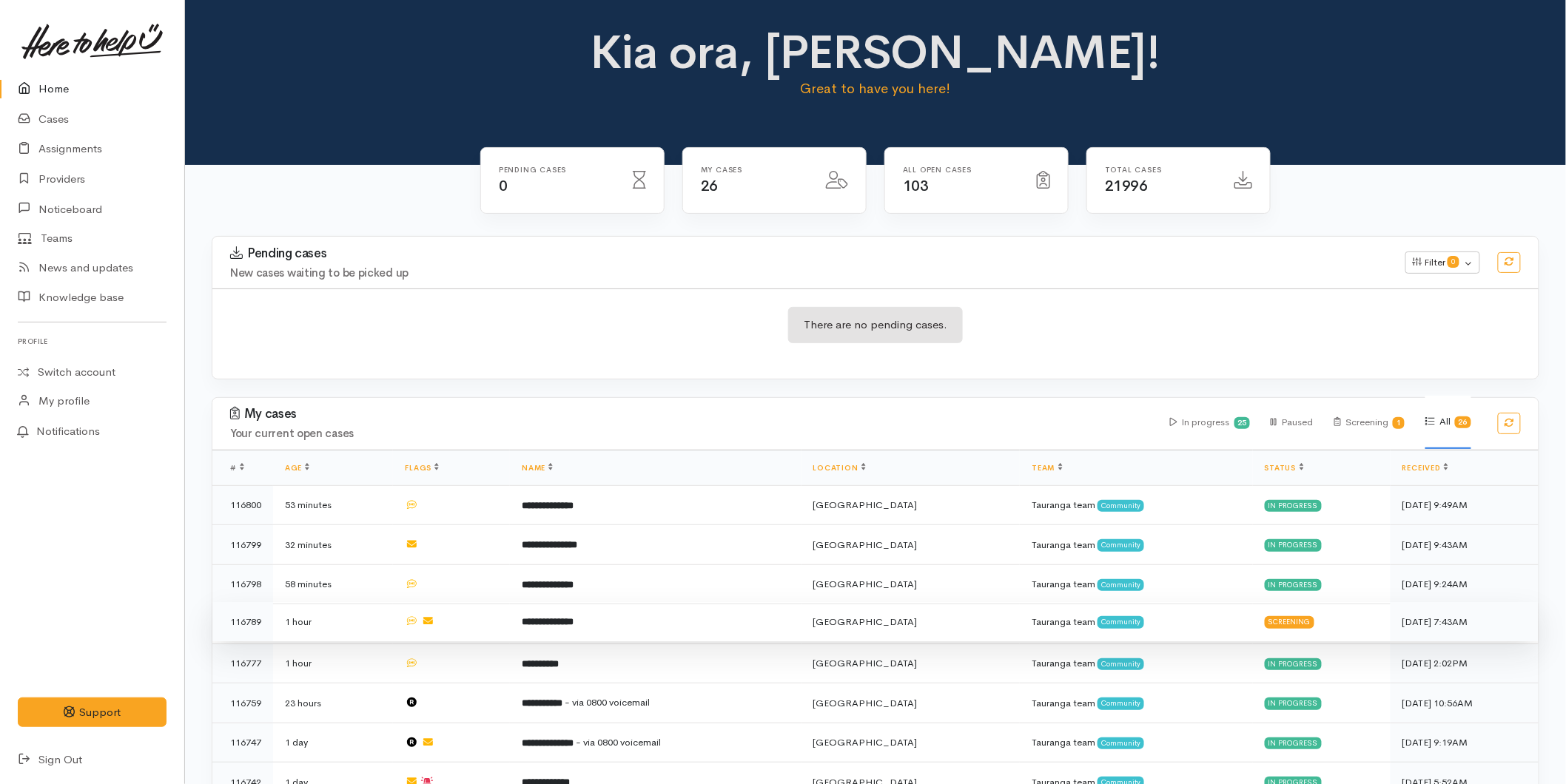
click at [573, 617] on b "**********" at bounding box center [547, 622] width 52 height 9
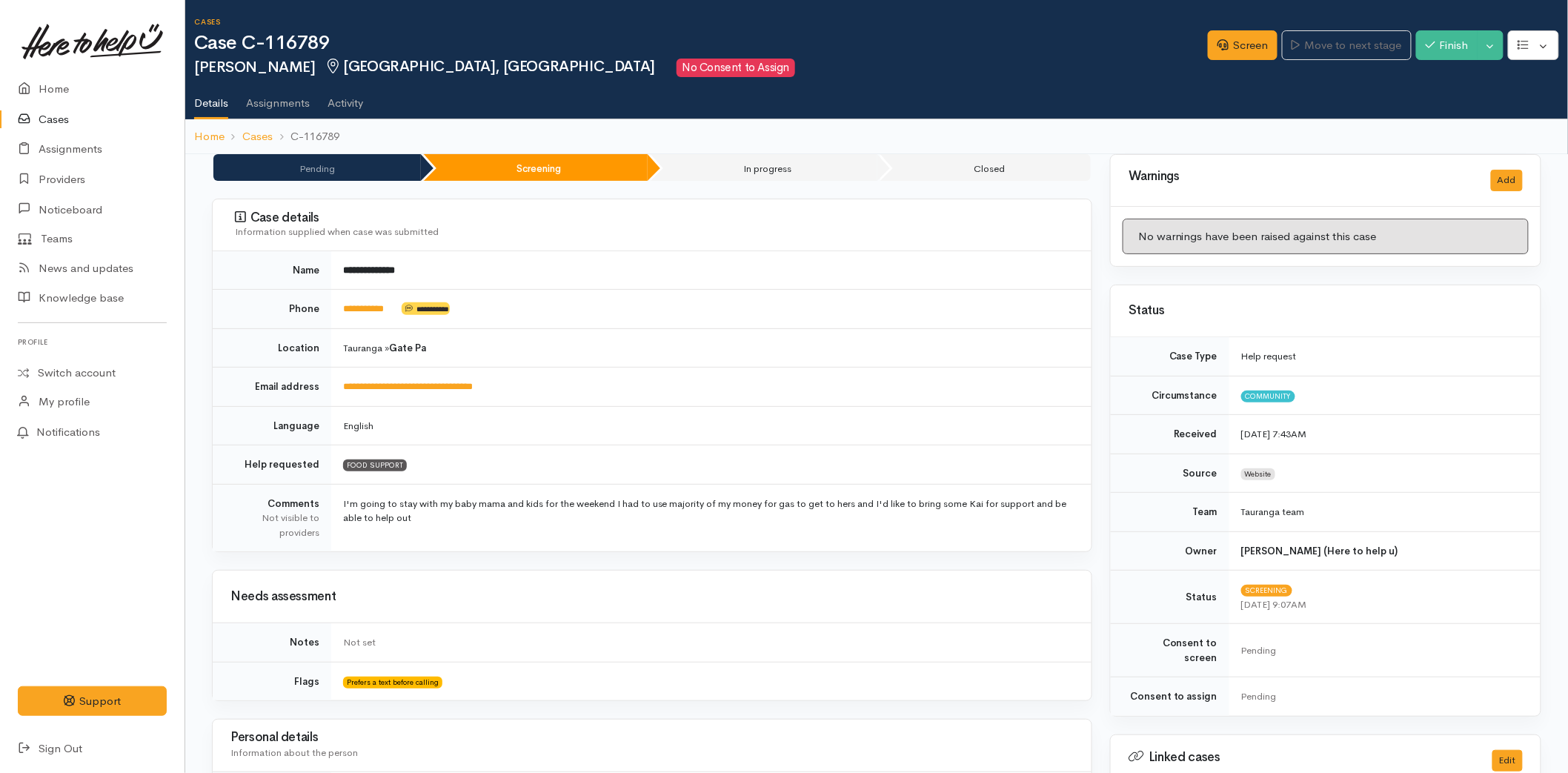
click at [372, 306] on link "**********" at bounding box center [363, 309] width 41 height 9
click at [1248, 44] on link "Screen" at bounding box center [1242, 45] width 69 height 30
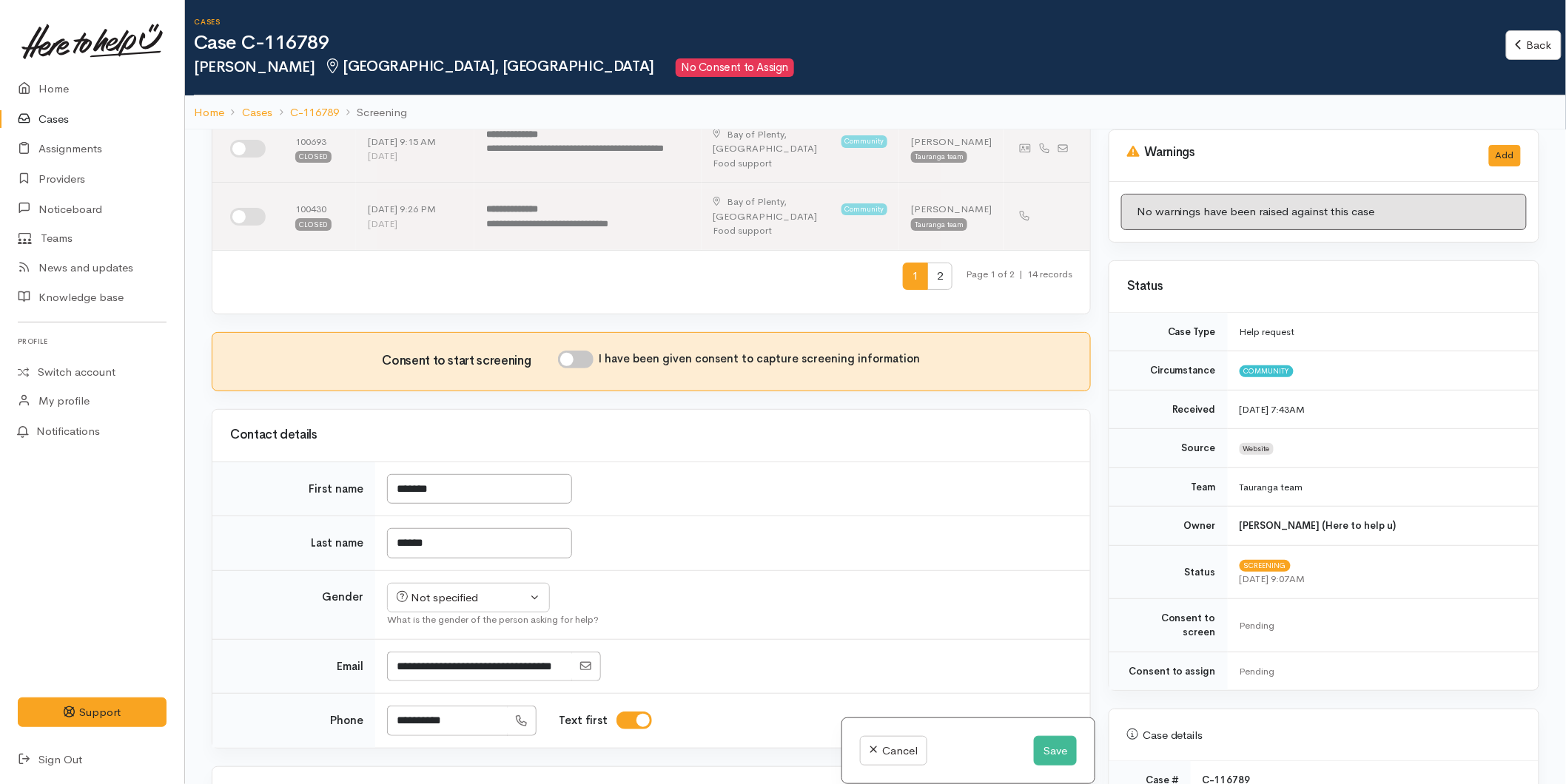
scroll to position [657, 0]
click at [581, 352] on input "I have been given consent to capture screening information" at bounding box center [576, 360] width 36 height 18
checkbox input "true"
click at [455, 594] on button "Not specified" at bounding box center [468, 599] width 163 height 30
click at [438, 648] on span "[DEMOGRAPHIC_DATA]" at bounding box center [481, 656] width 127 height 17
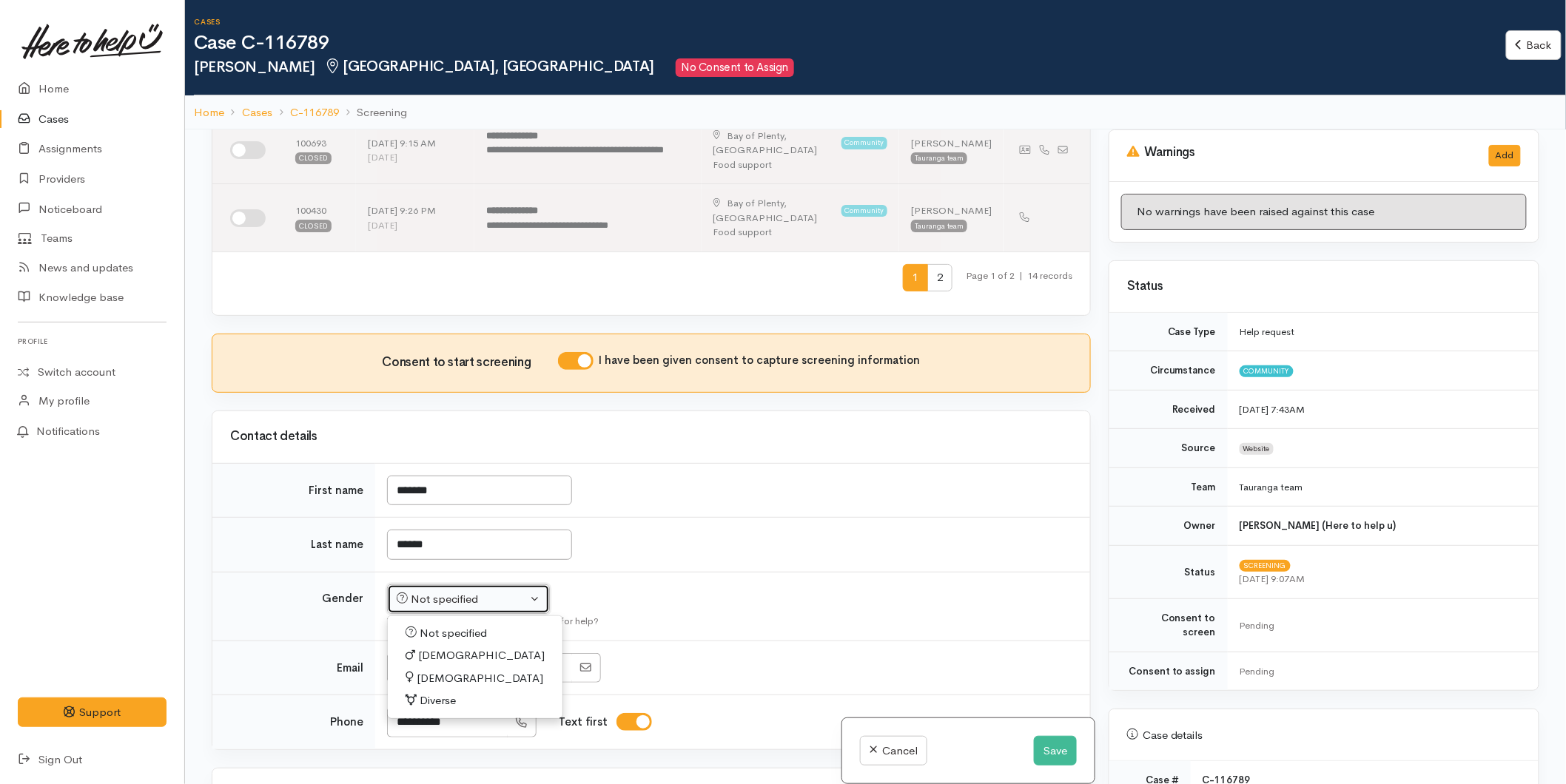
select select "[DEMOGRAPHIC_DATA]"
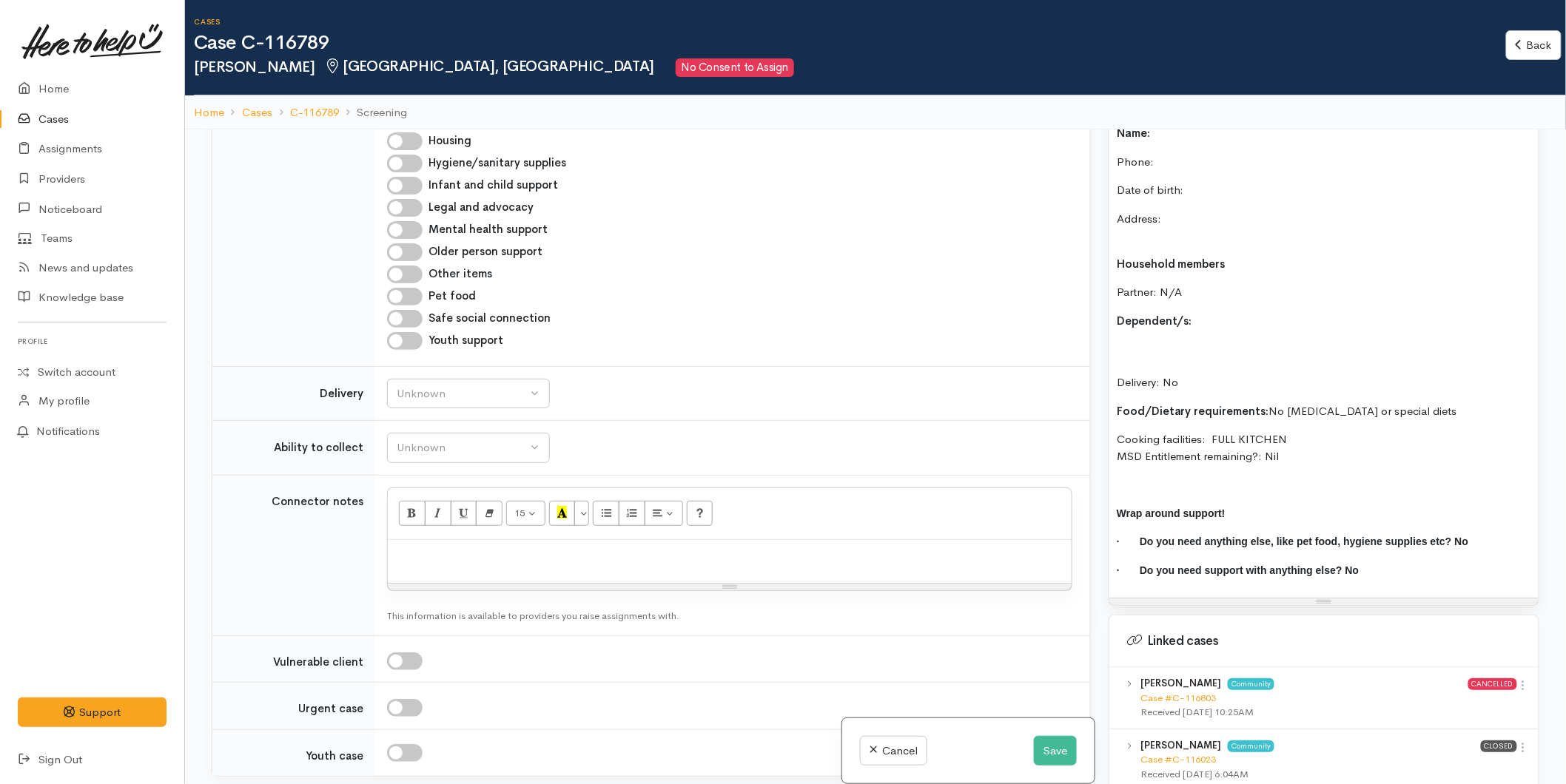
scroll to position [1068, 0]
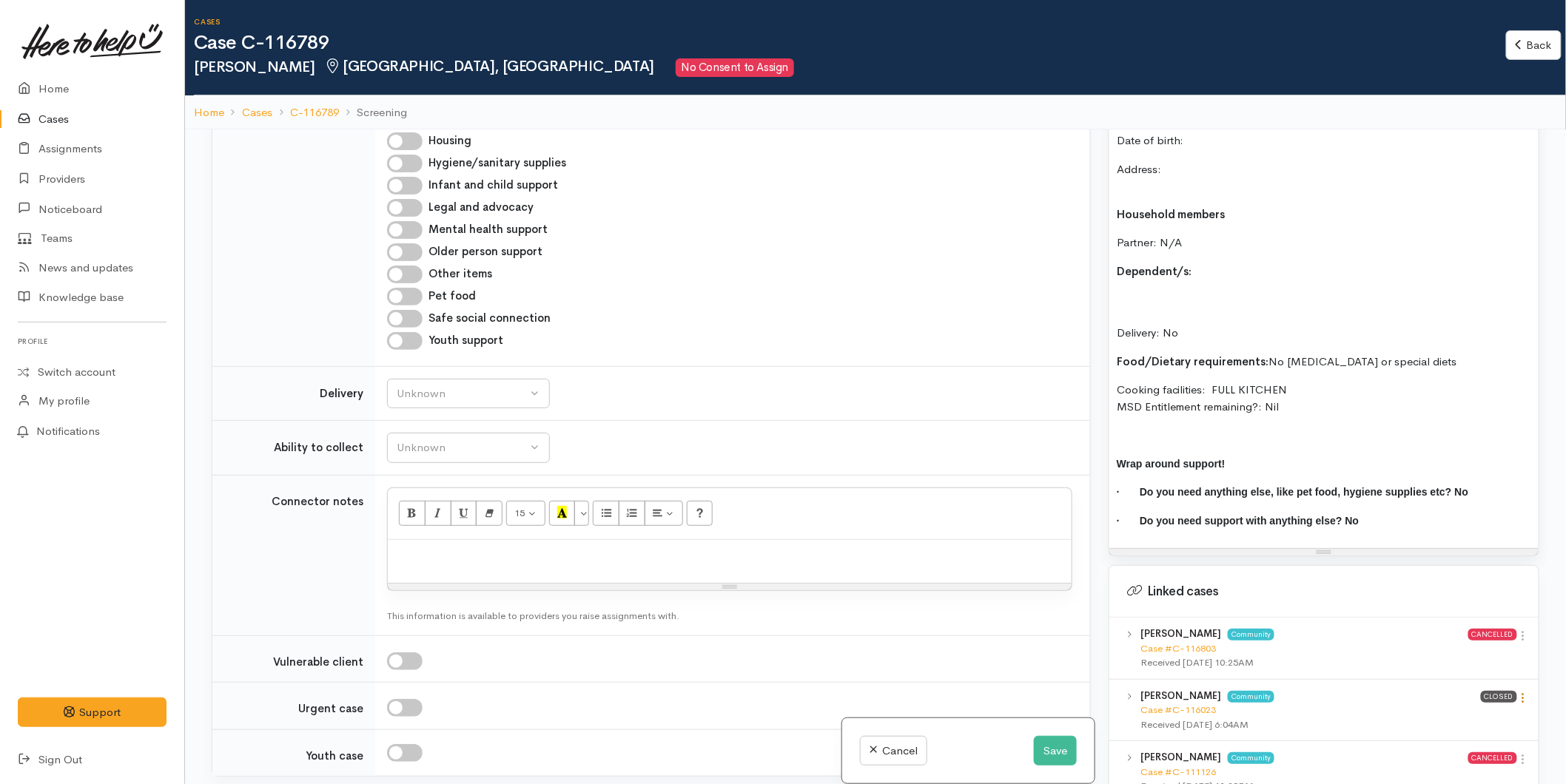
click at [1517, 692] on icon at bounding box center [1523, 698] width 12 height 12
click at [1489, 534] on div "Name: Phone:  Date of birth: Address: Household members Partner: N/A Dependent/…" at bounding box center [1324, 308] width 429 height 480
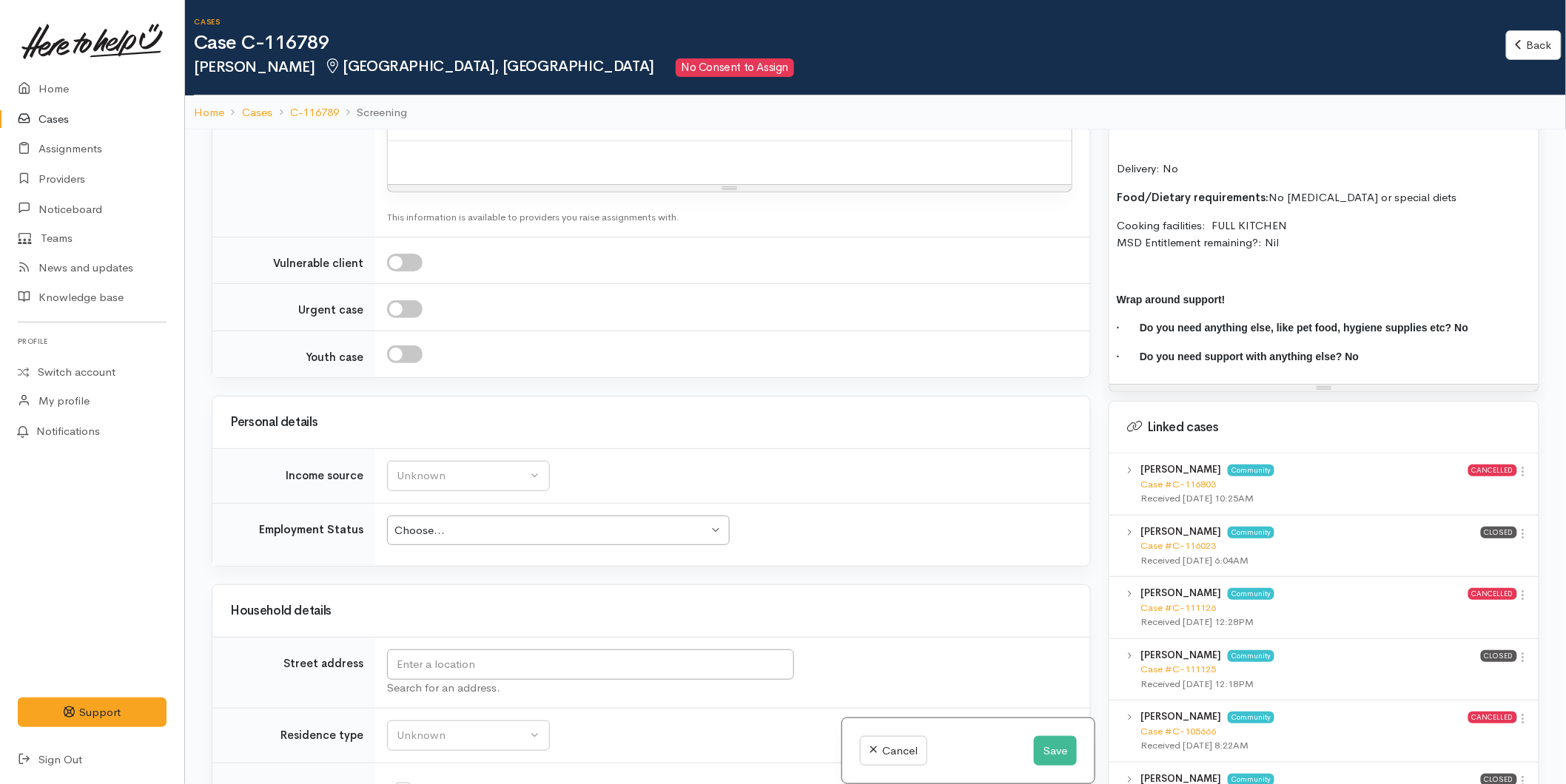
scroll to position [2055, 0]
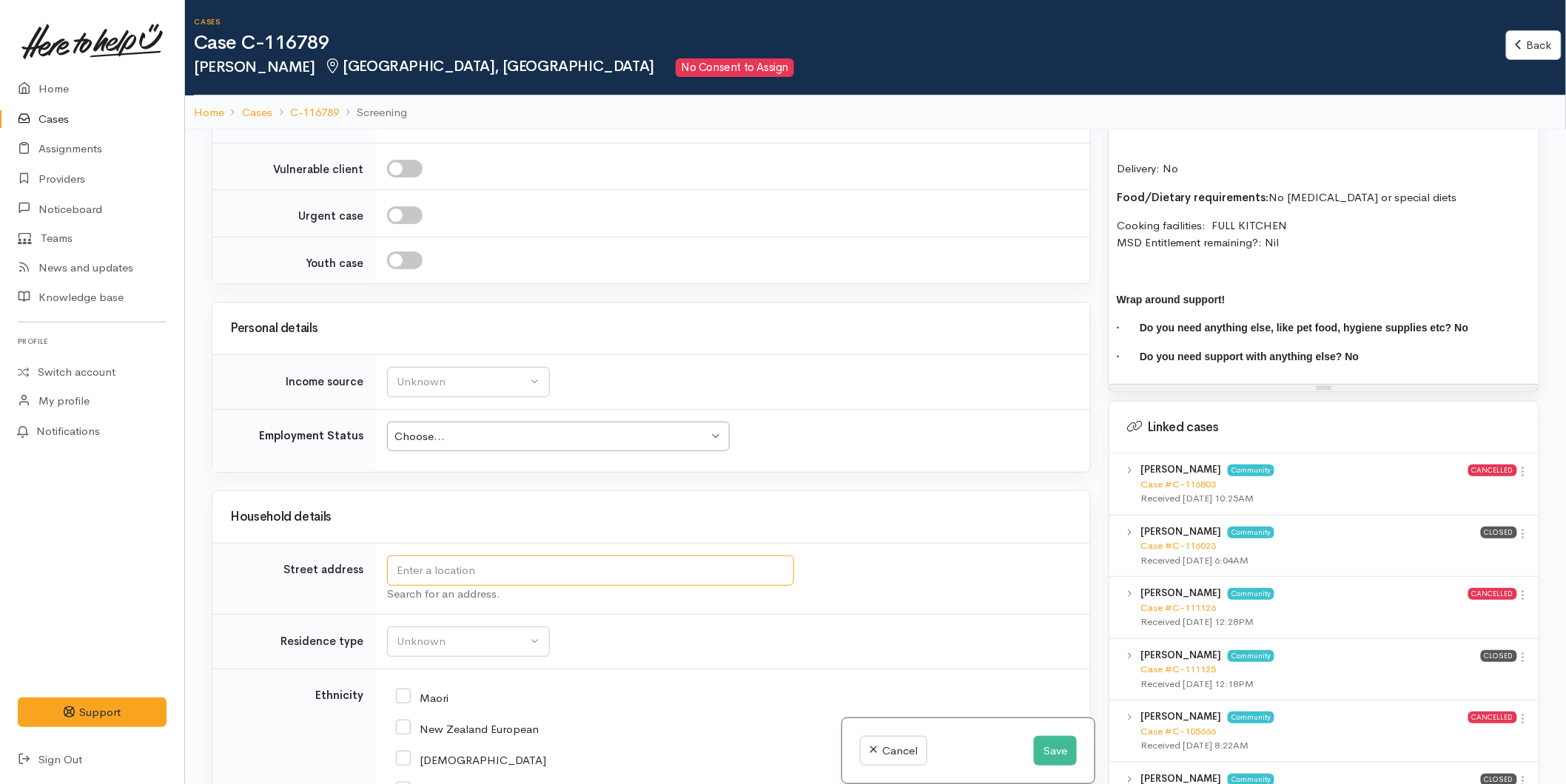
click at [433, 568] on input "text" at bounding box center [590, 571] width 407 height 30
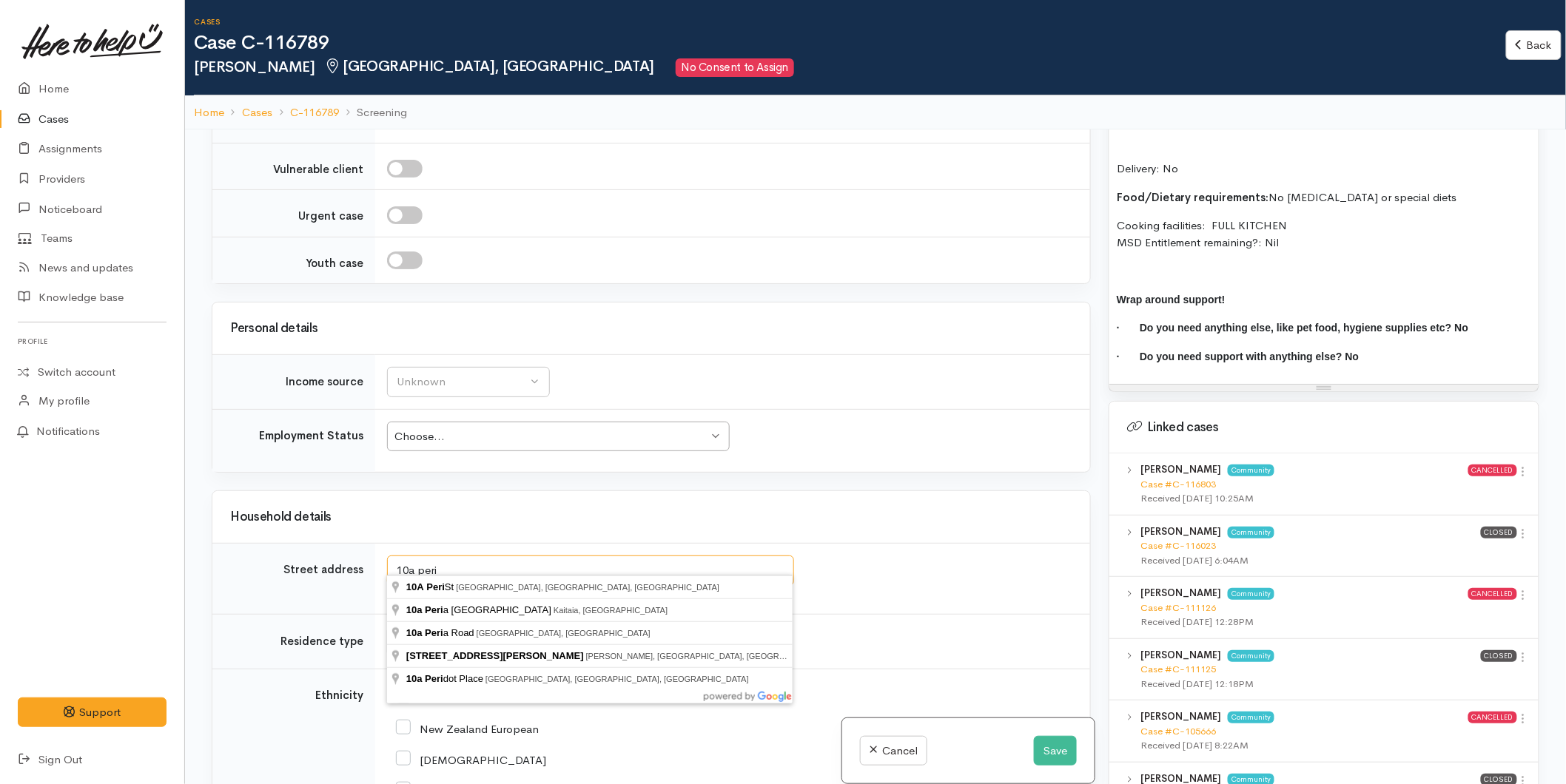
type input "10a peri"
drag, startPoint x: 459, startPoint y: 562, endPoint x: 371, endPoint y: 568, distance: 88.2
click at [371, 568] on tr "Street address 10a peri Search for an address." at bounding box center [651, 578] width 878 height 71
type input "8"
type input "[STREET_ADDRESS]"
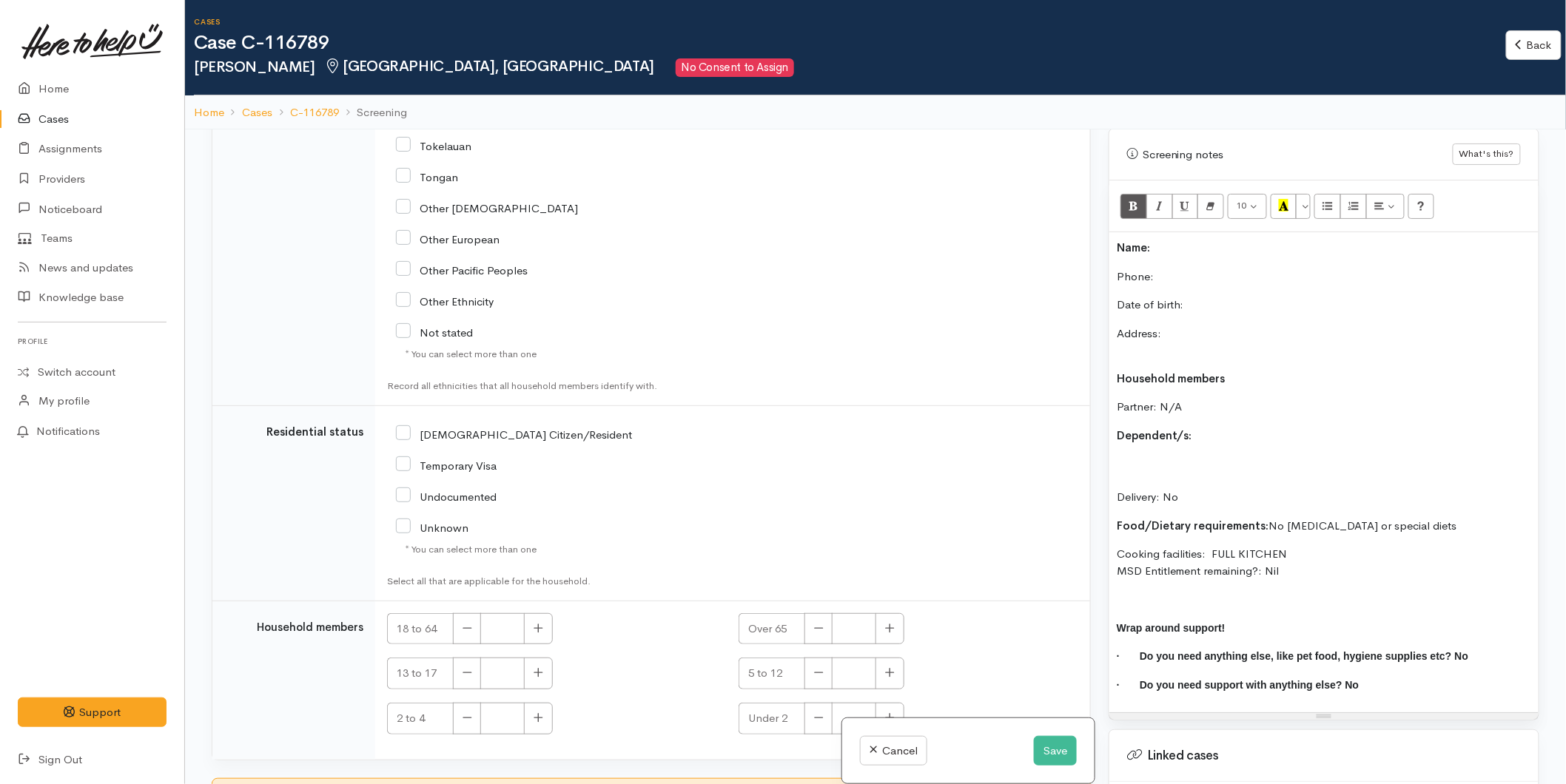
scroll to position [2985, 0]
click at [539, 618] on icon "button" at bounding box center [538, 624] width 9 height 11
type input "1"
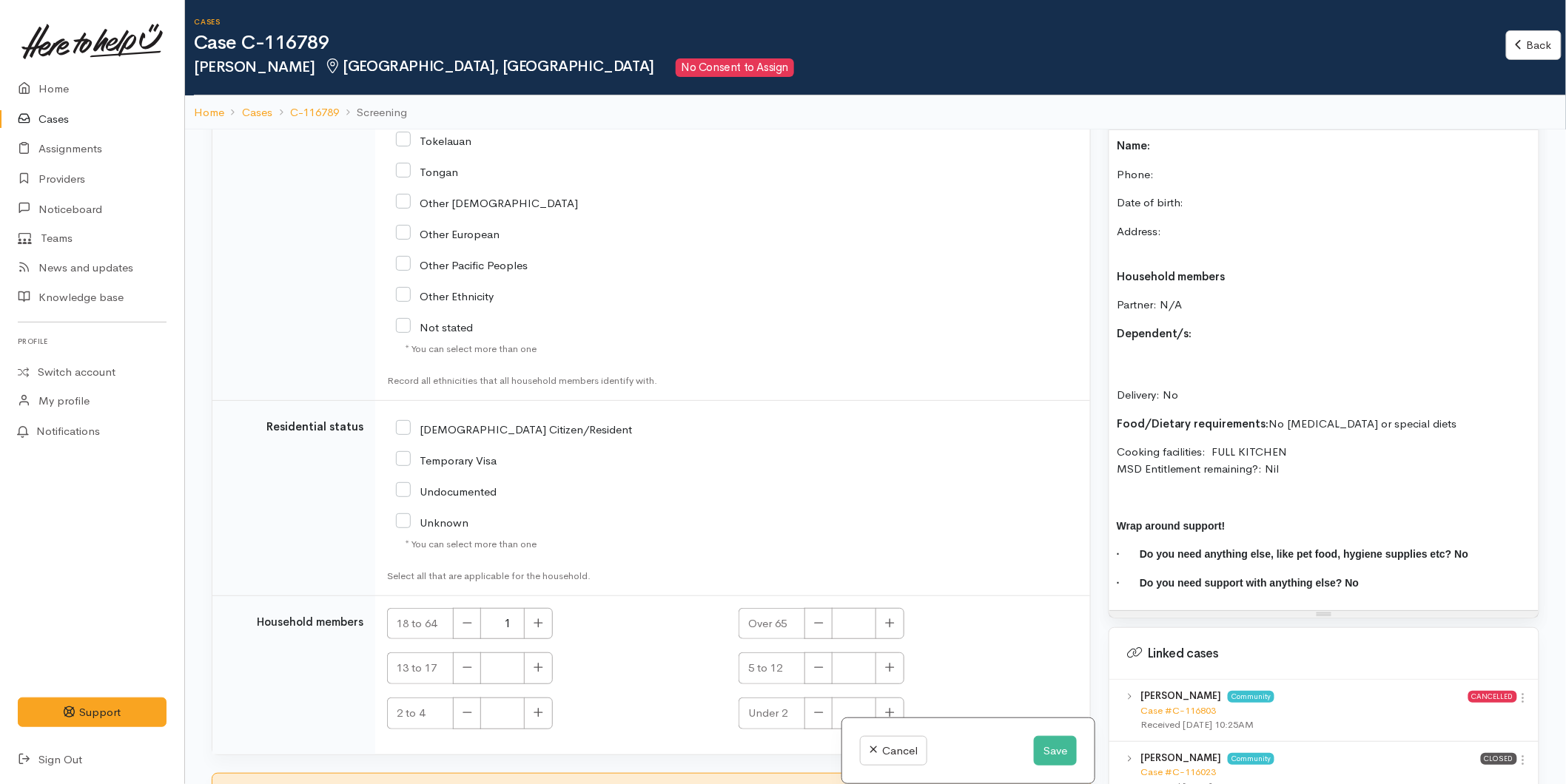
scroll to position [1397, 0]
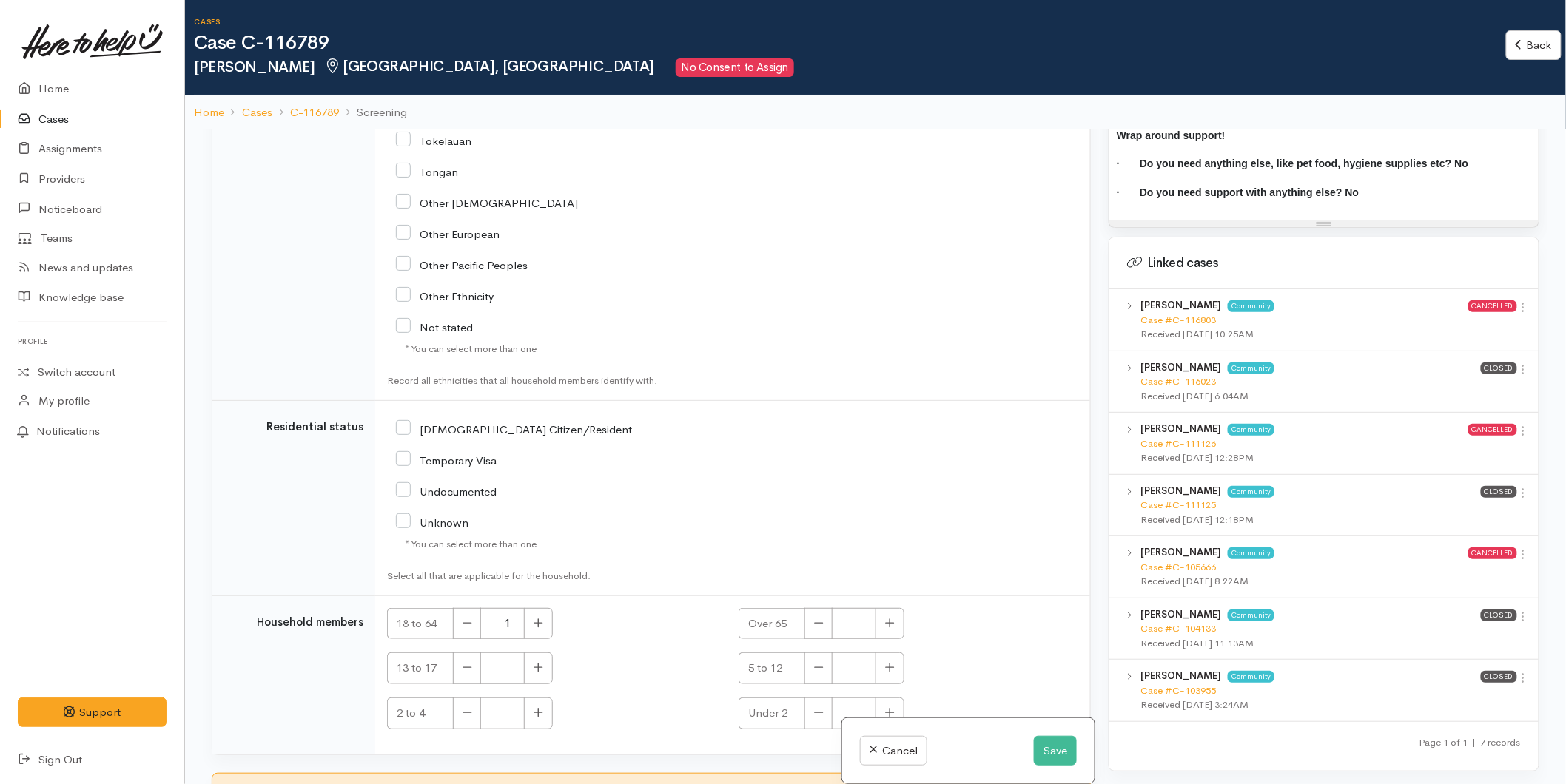
drag, startPoint x: 1513, startPoint y: 358, endPoint x: 1502, endPoint y: 367, distance: 14.2
click at [1517, 364] on icon at bounding box center [1523, 370] width 12 height 12
click at [1483, 387] on link "View case" at bounding box center [1470, 398] width 117 height 23
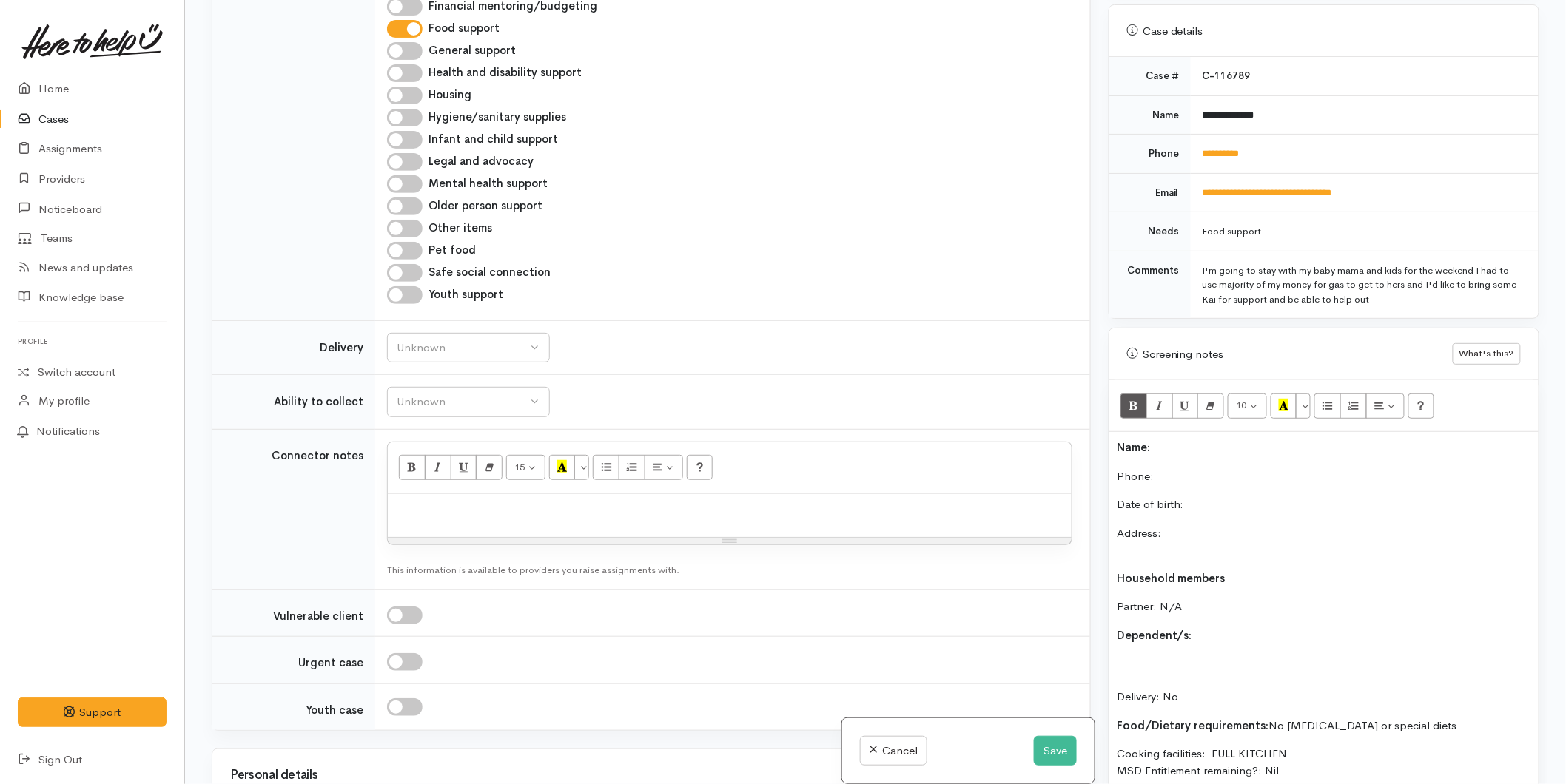
scroll to position [1341, 0]
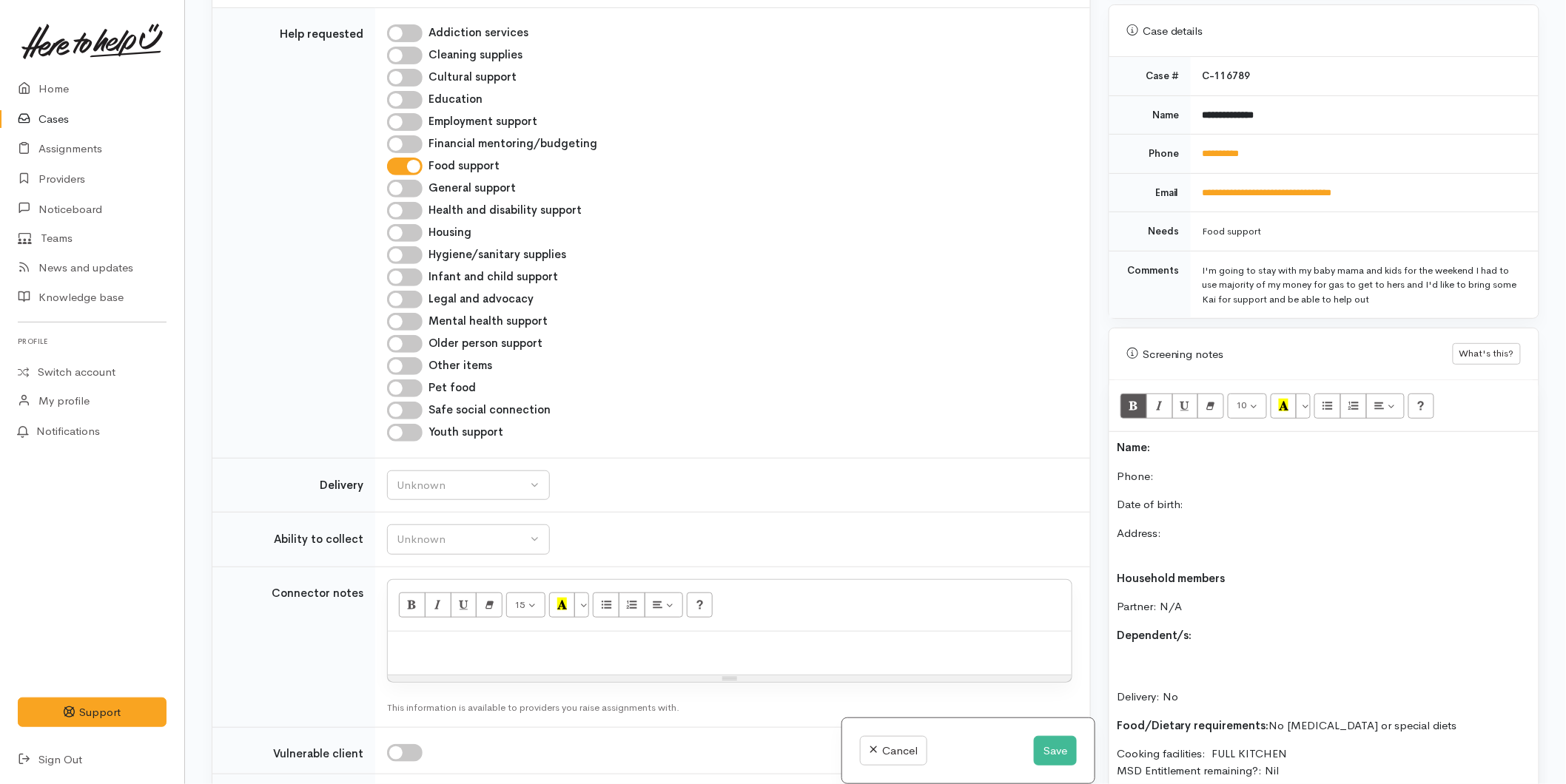
click at [1188, 439] on p "Name:" at bounding box center [1324, 448] width 414 height 17
click at [1201, 469] on p "Phone:" at bounding box center [1324, 477] width 414 height 17
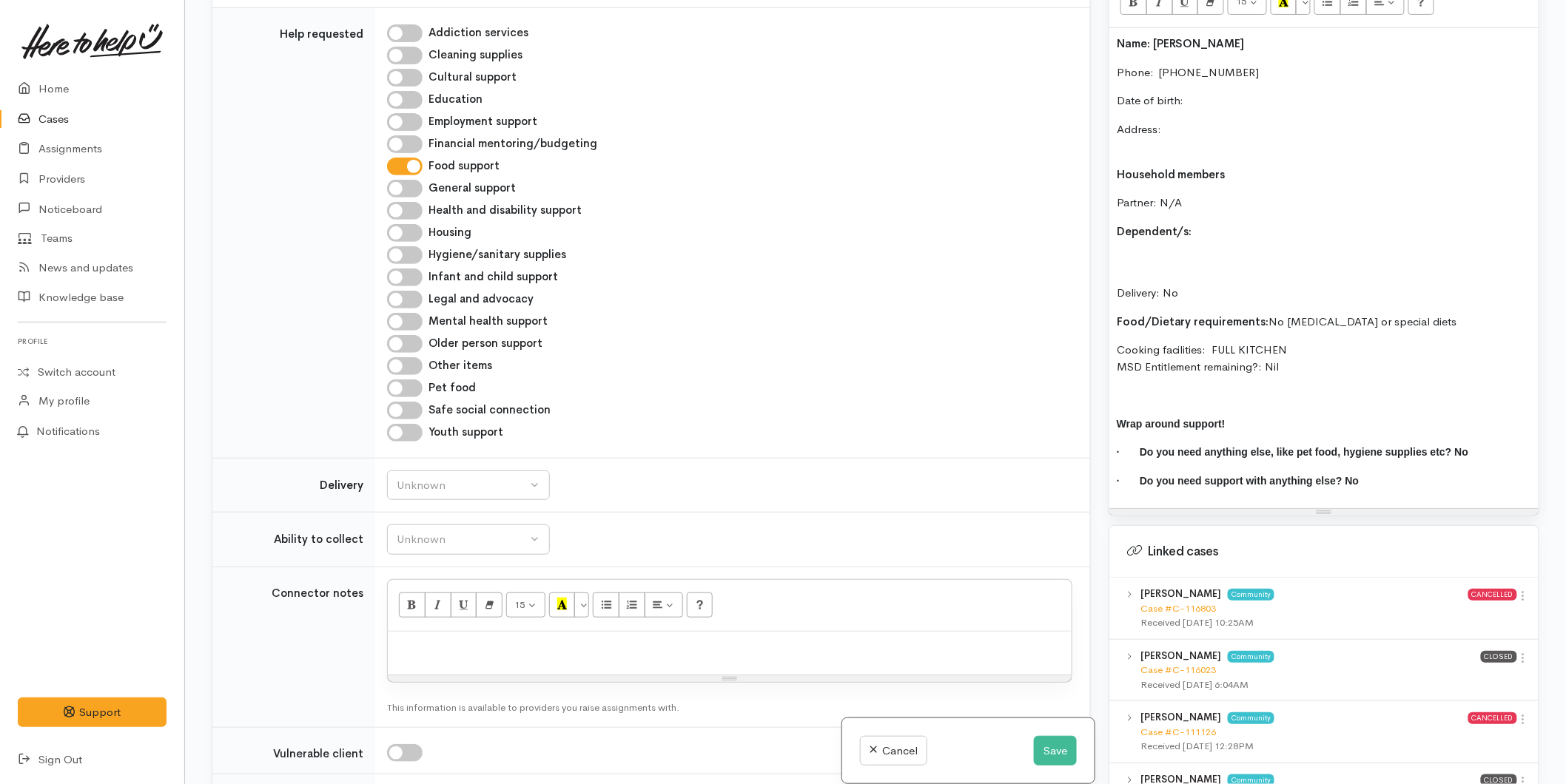
scroll to position [1151, 0]
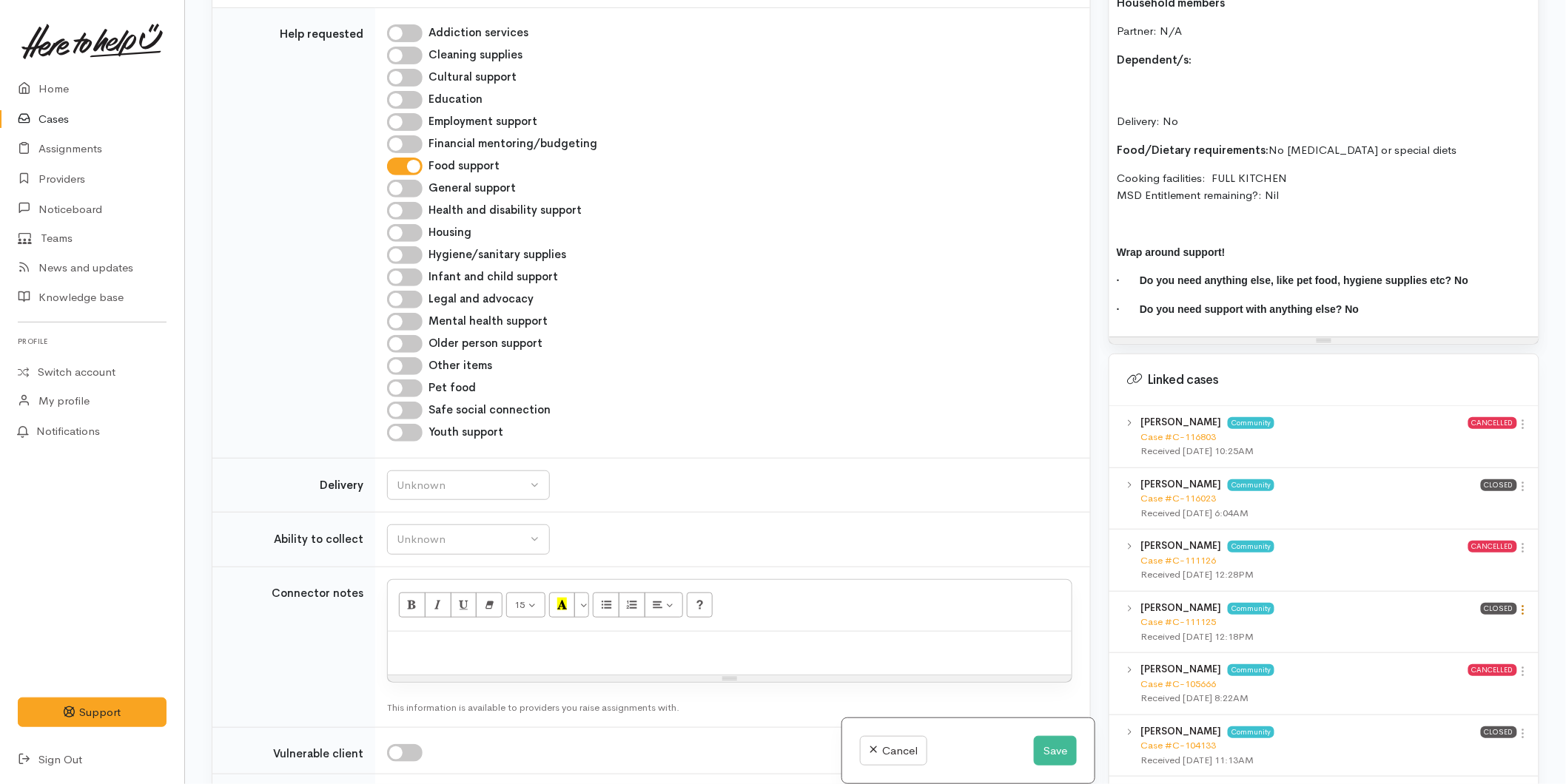
click at [1518, 603] on icon at bounding box center [1523, 610] width 12 height 12
click at [1477, 628] on link "View case" at bounding box center [1470, 638] width 117 height 23
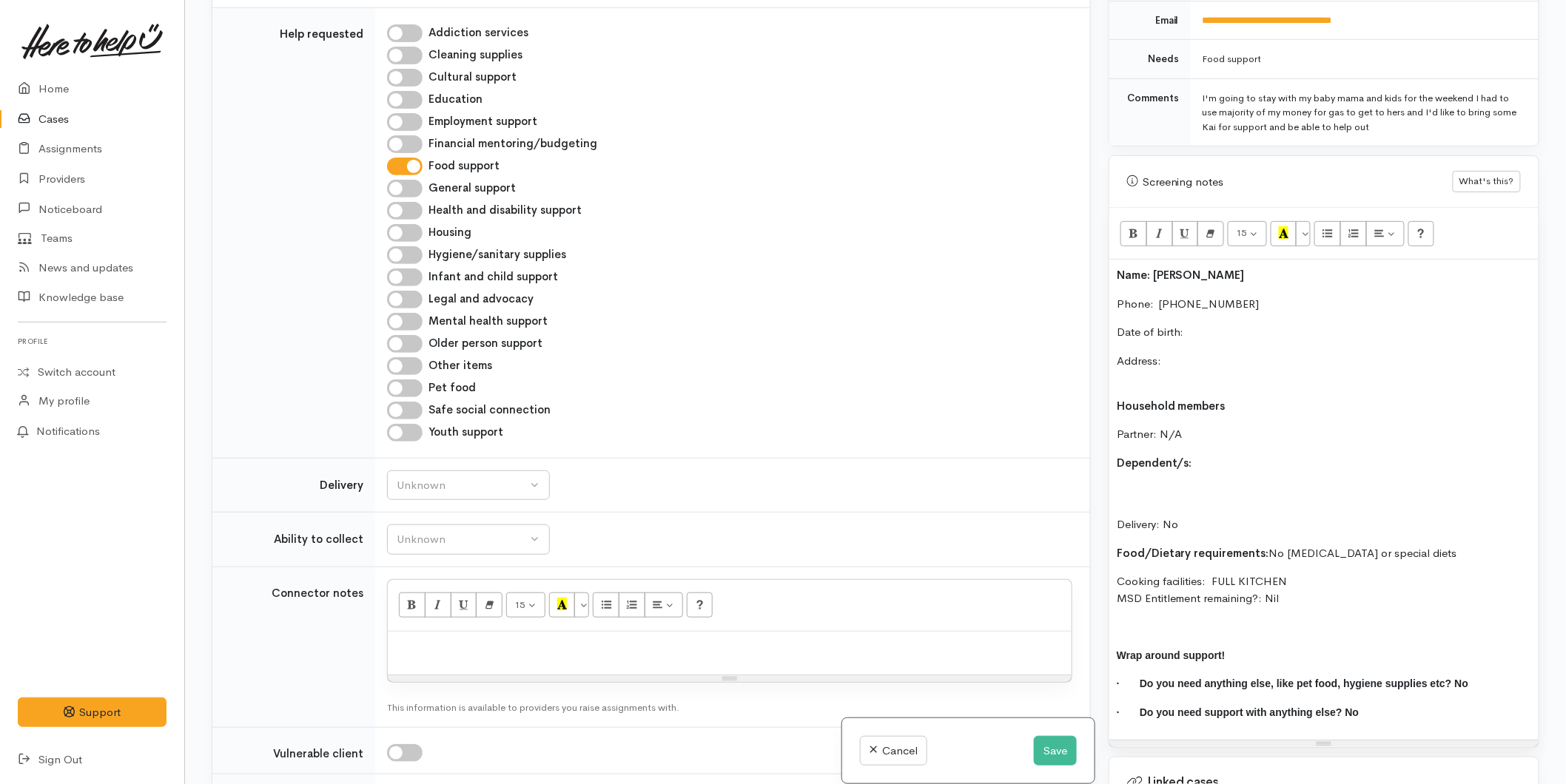
scroll to position [740, 0]
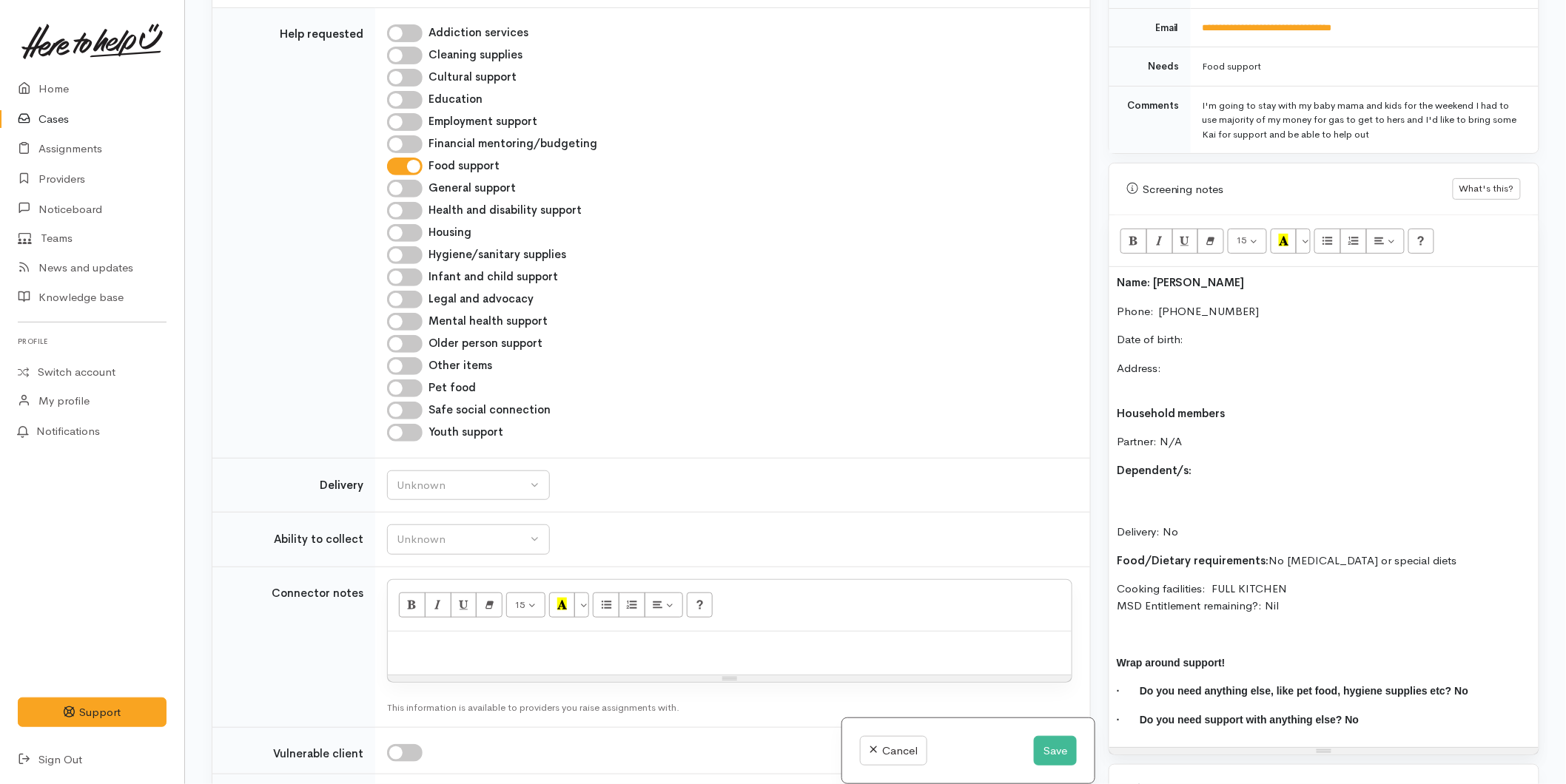
click at [1185, 364] on p "Address:" at bounding box center [1324, 377] width 414 height 33
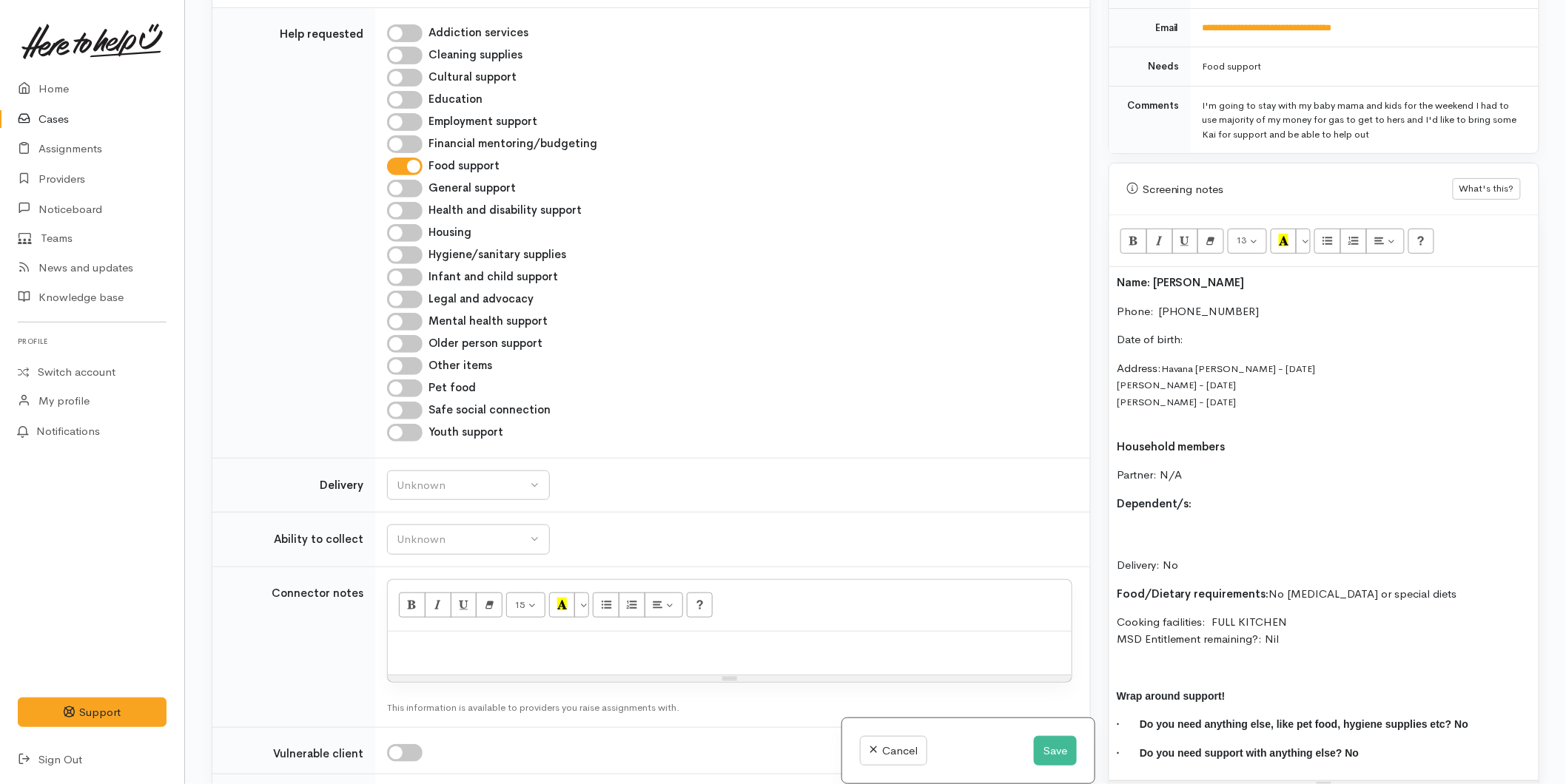
drag, startPoint x: 1203, startPoint y: 374, endPoint x: 1167, endPoint y: 349, distance: 43.8
click at [1167, 360] on p "Address: [GEOGRAPHIC_DATA] [PERSON_NAME] - [DATE] [PERSON_NAME] - [DATE] [PERSO…" at bounding box center [1324, 394] width 414 height 67
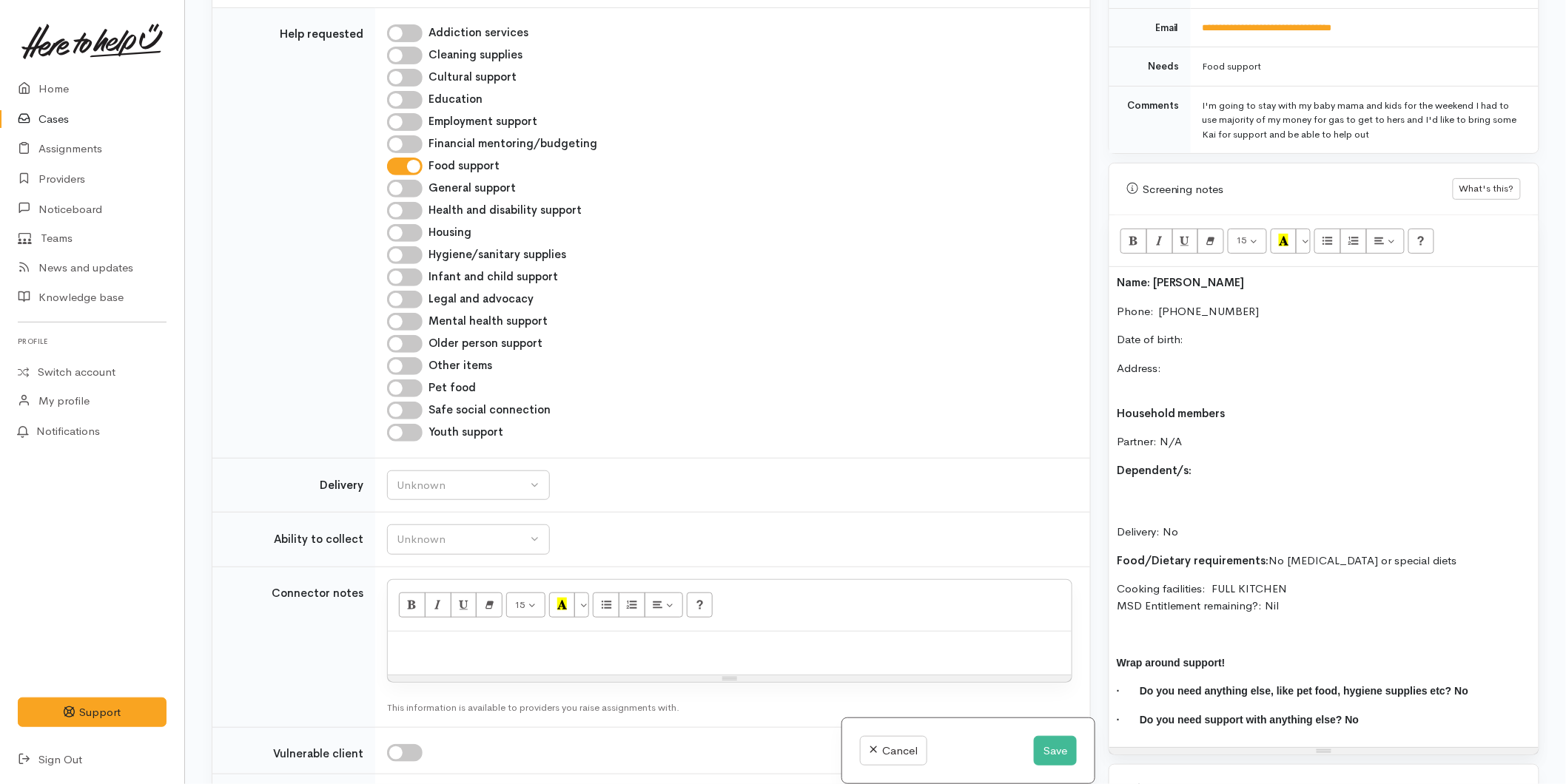
click at [1179, 476] on div "Name: [PERSON_NAME] Phone:  [PHONE_NUMBER] Date of birth: Address: Household me…" at bounding box center [1324, 507] width 429 height 480
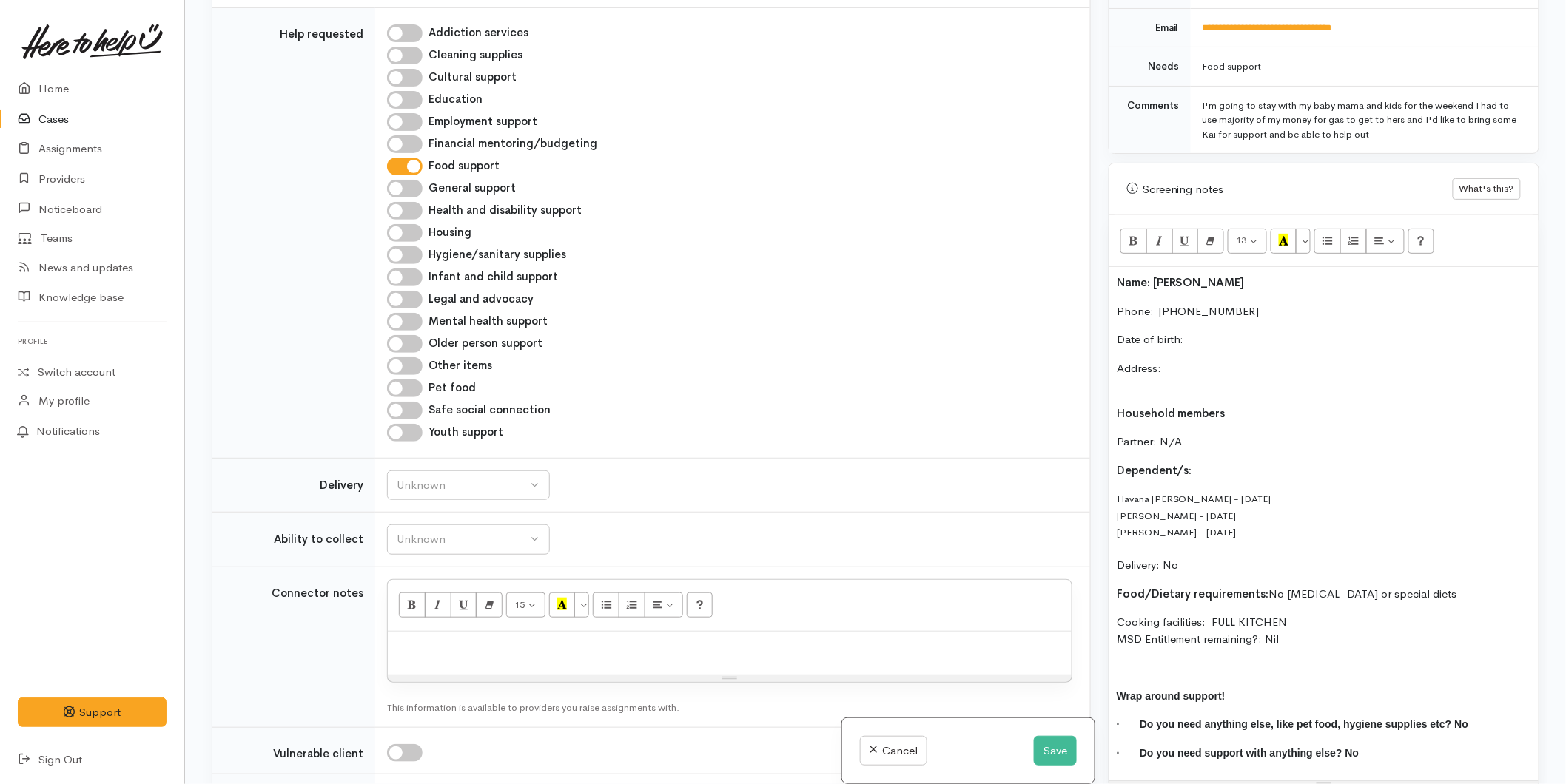
drag, startPoint x: 1258, startPoint y: 516, endPoint x: 1095, endPoint y: 474, distance: 168.3
click at [1095, 474] on div "Related cases There are other cases potentially from the same person, address o…" at bounding box center [875, 392] width 1346 height 784
click at [1303, 229] on button "More Color" at bounding box center [1303, 241] width 15 height 25
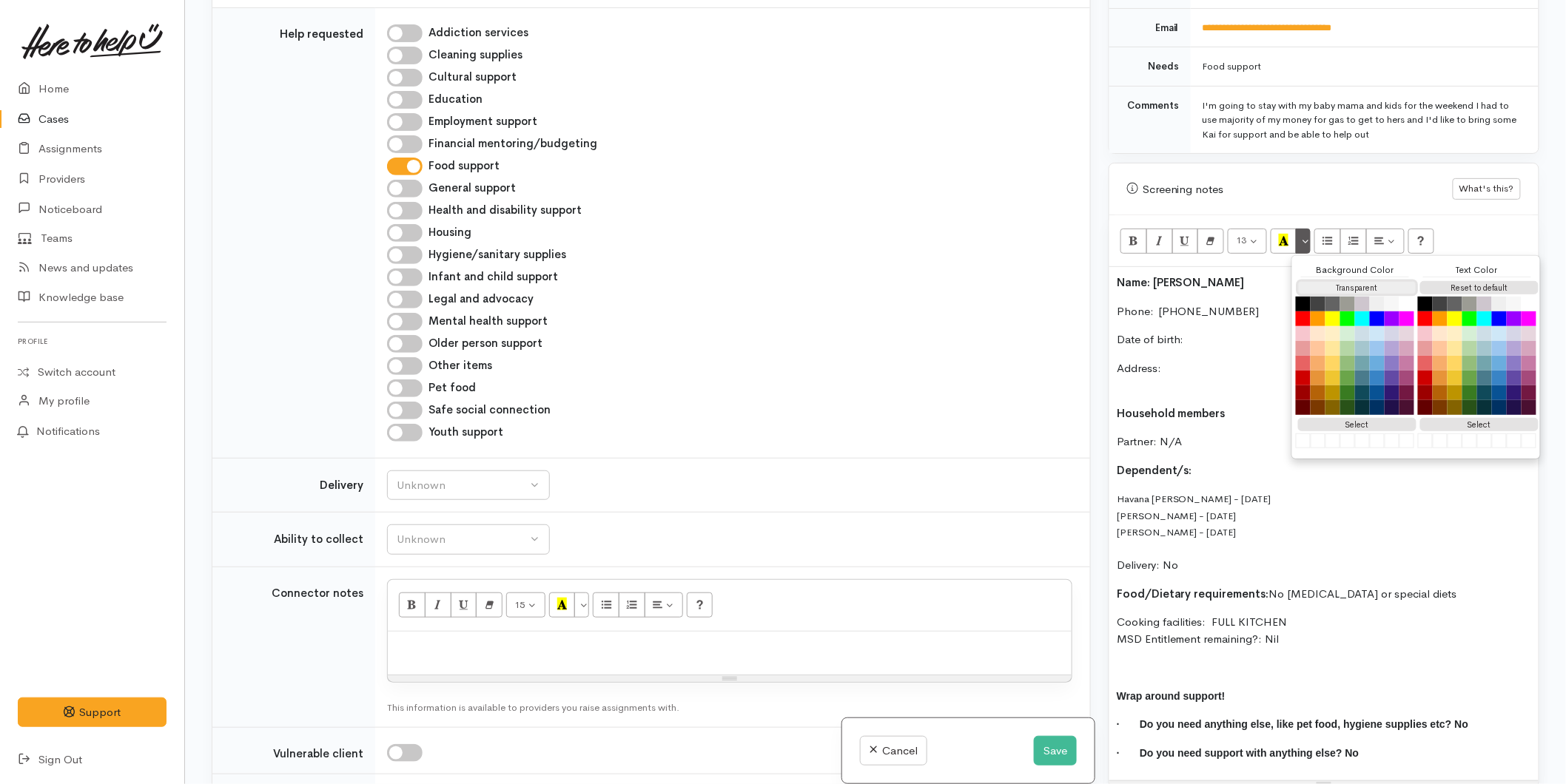
click at [1337, 281] on button "Transparent" at bounding box center [1357, 288] width 118 height 14
click at [1467, 281] on button "Reset to default" at bounding box center [1480, 288] width 118 height 14
click at [1204, 332] on p "Date of birth:" at bounding box center [1324, 340] width 414 height 17
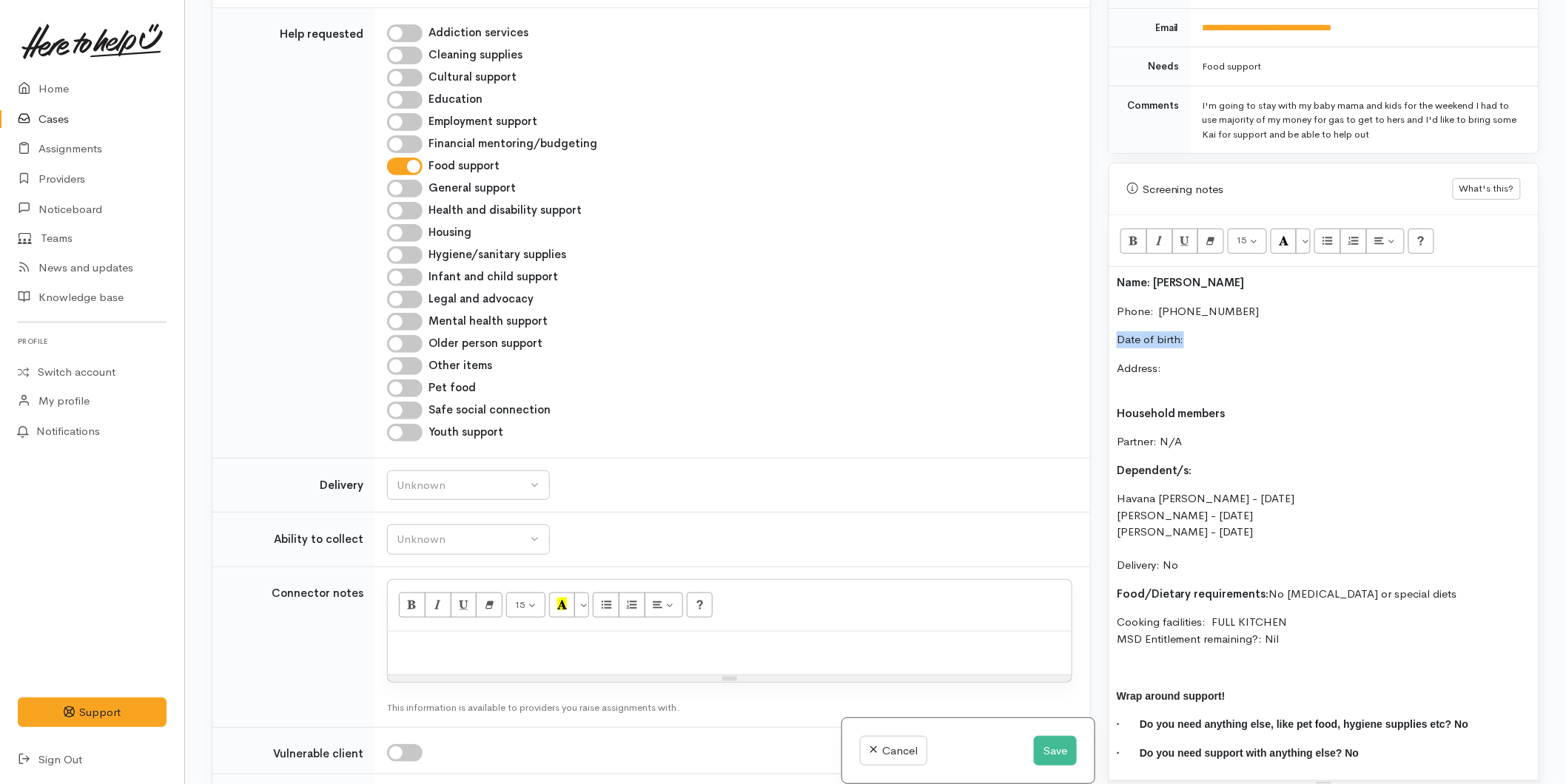
drag, startPoint x: 1216, startPoint y: 320, endPoint x: 1079, endPoint y: 315, distance: 137.1
click at [1079, 315] on div "Related cases There are other cases potentially from the same person, address o…" at bounding box center [875, 392] width 1346 height 784
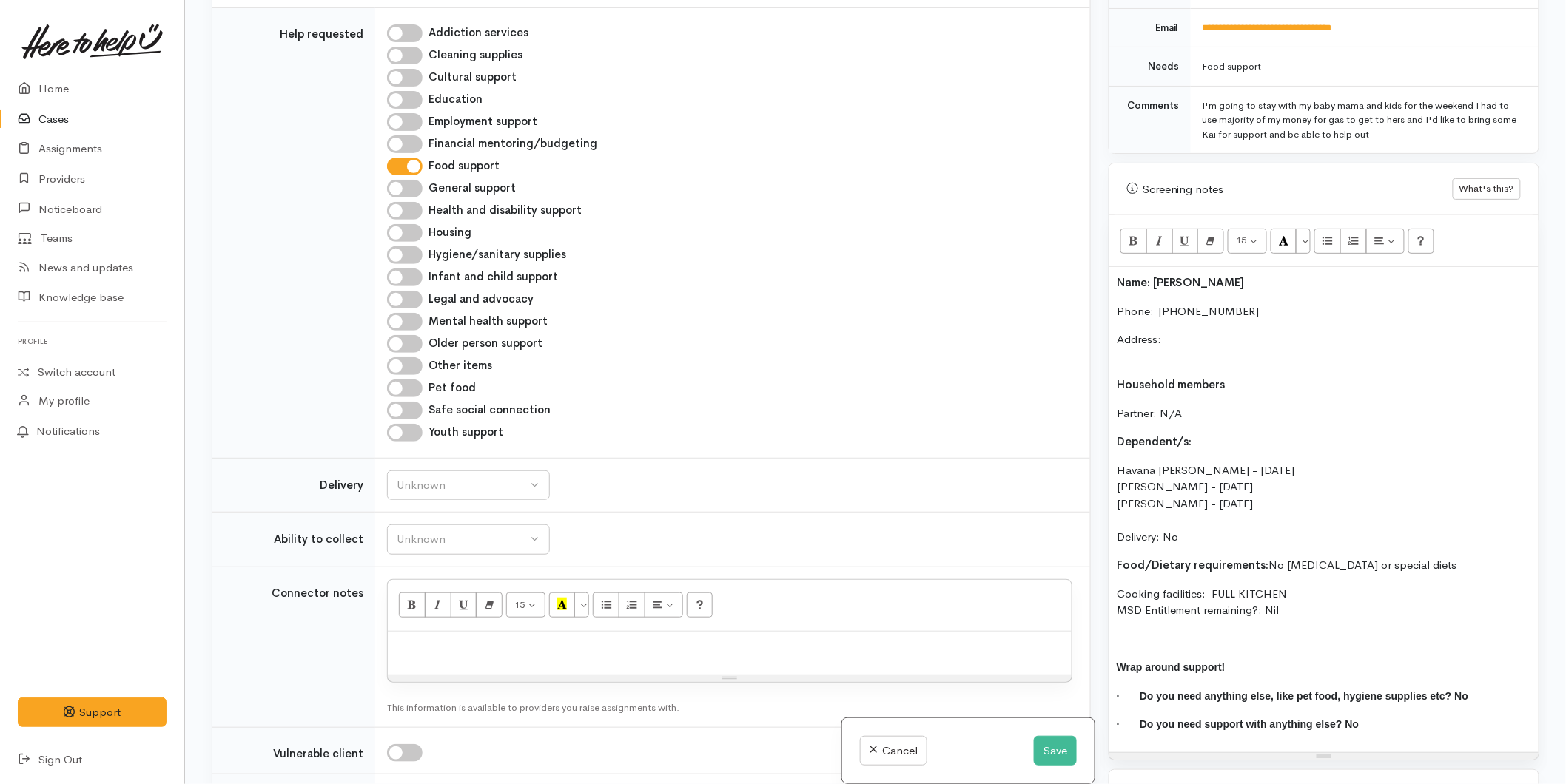
drag, startPoint x: 1180, startPoint y: 336, endPoint x: 1153, endPoint y: 342, distance: 27.7
click at [1180, 336] on p "Address:" at bounding box center [1324, 348] width 414 height 33
click at [1172, 332] on p "Address:" at bounding box center [1324, 348] width 414 height 33
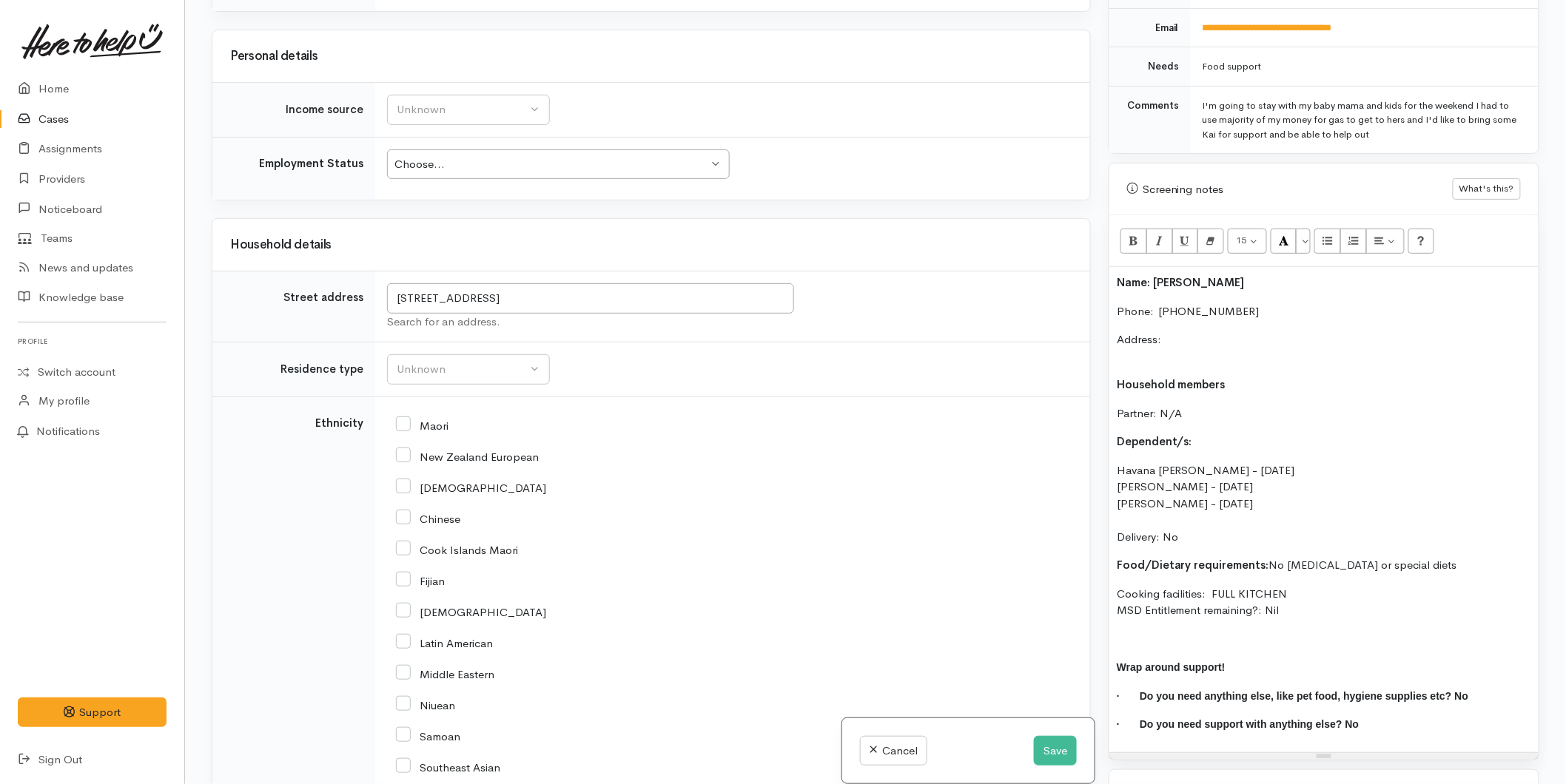
scroll to position [2327, 0]
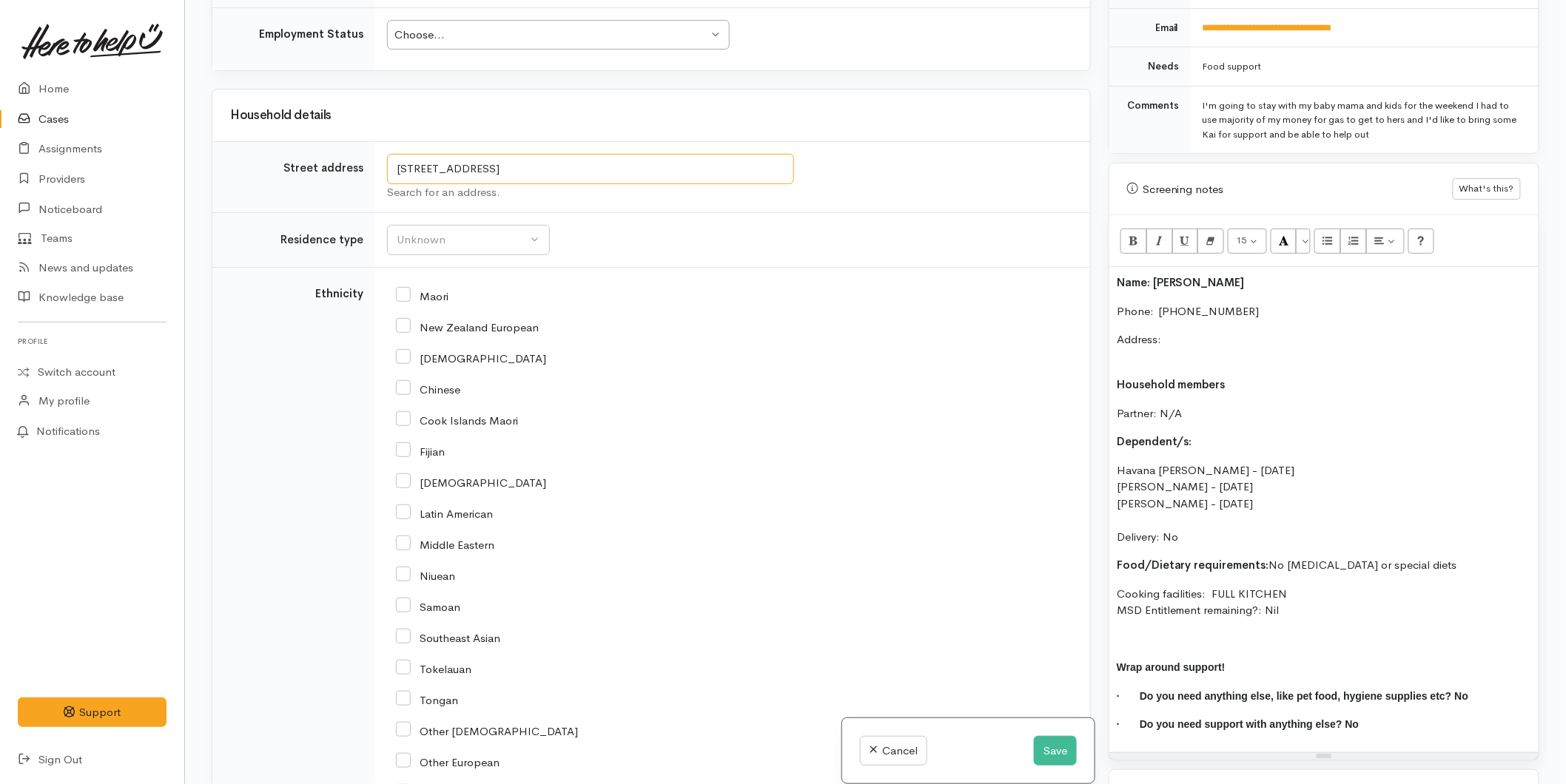
drag, startPoint x: 453, startPoint y: 142, endPoint x: 375, endPoint y: 135, distance: 78.3
click at [375, 142] on td "[STREET_ADDRESS] Search for an address." at bounding box center [733, 177] width 715 height 71
click at [1174, 332] on p "Address:" at bounding box center [1324, 348] width 414 height 33
click at [1181, 348] on p "Address: [STREET_ADDRESS]" at bounding box center [1324, 348] width 414 height 33
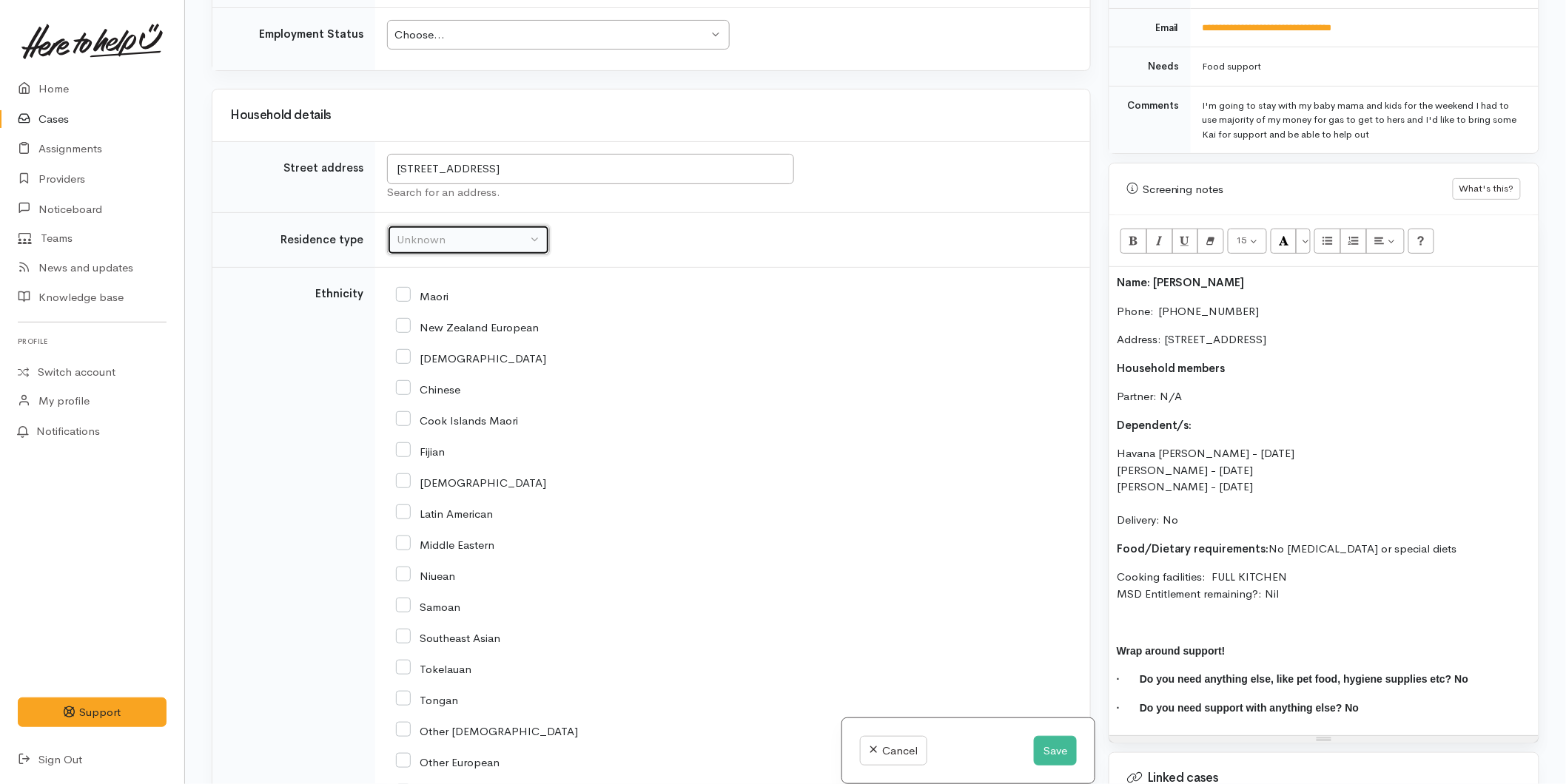
click at [446, 225] on button "Unknown" at bounding box center [468, 240] width 163 height 30
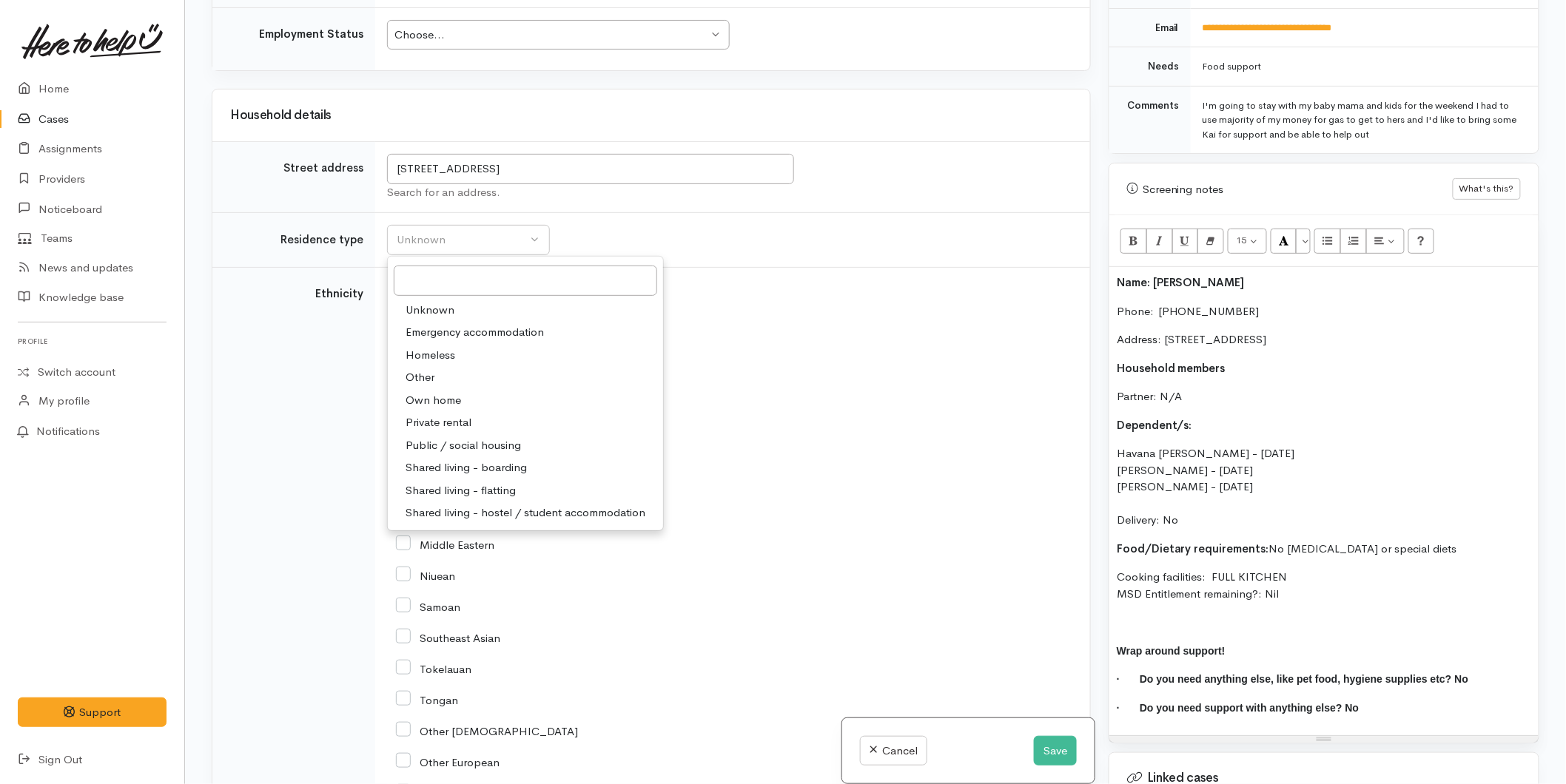
click at [453, 414] on span "Private rental" at bounding box center [438, 423] width 66 height 17
select select "2"
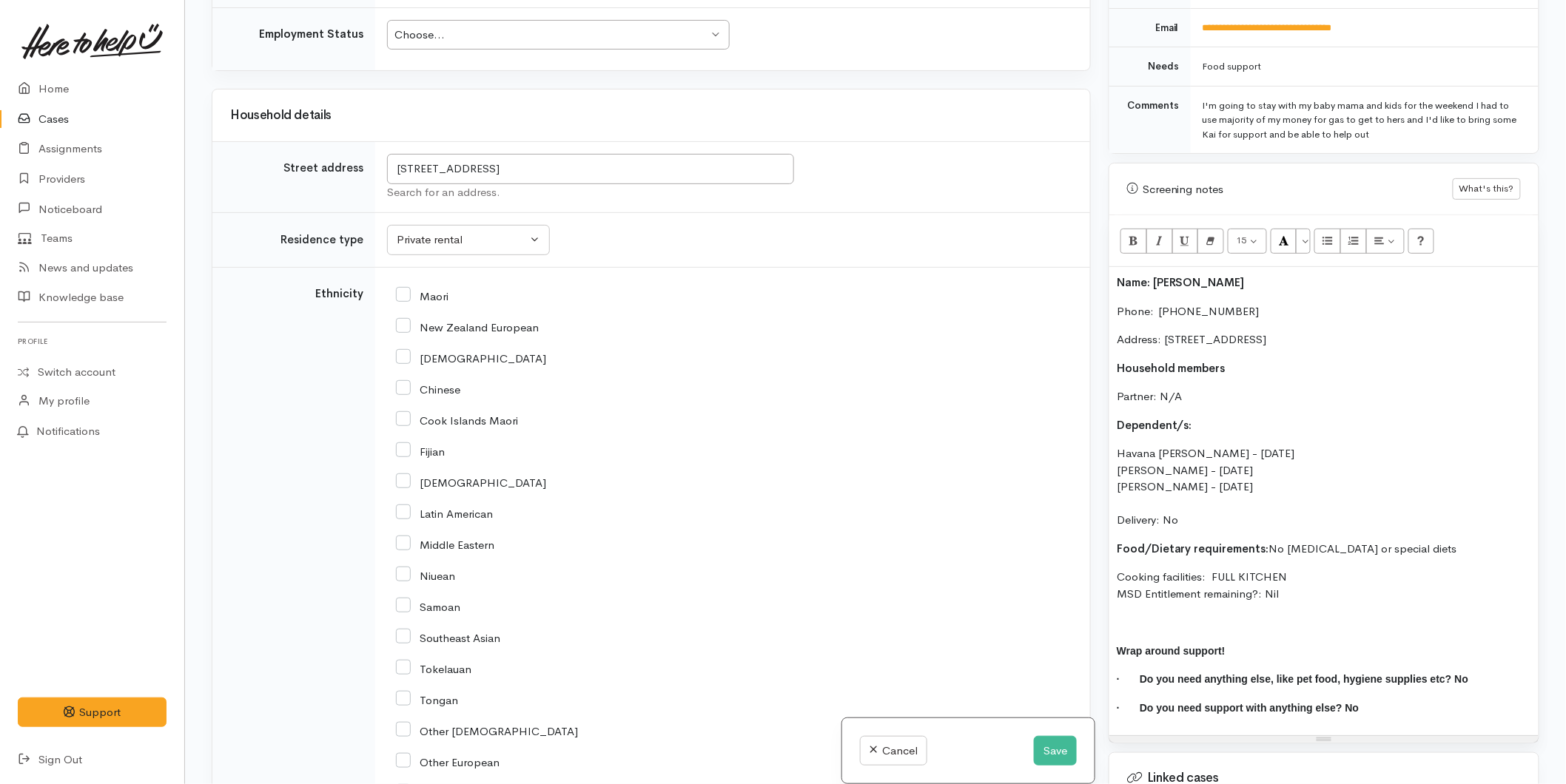
click at [409, 289] on input "Maori" at bounding box center [421, 295] width 52 height 13
checkbox input "true"
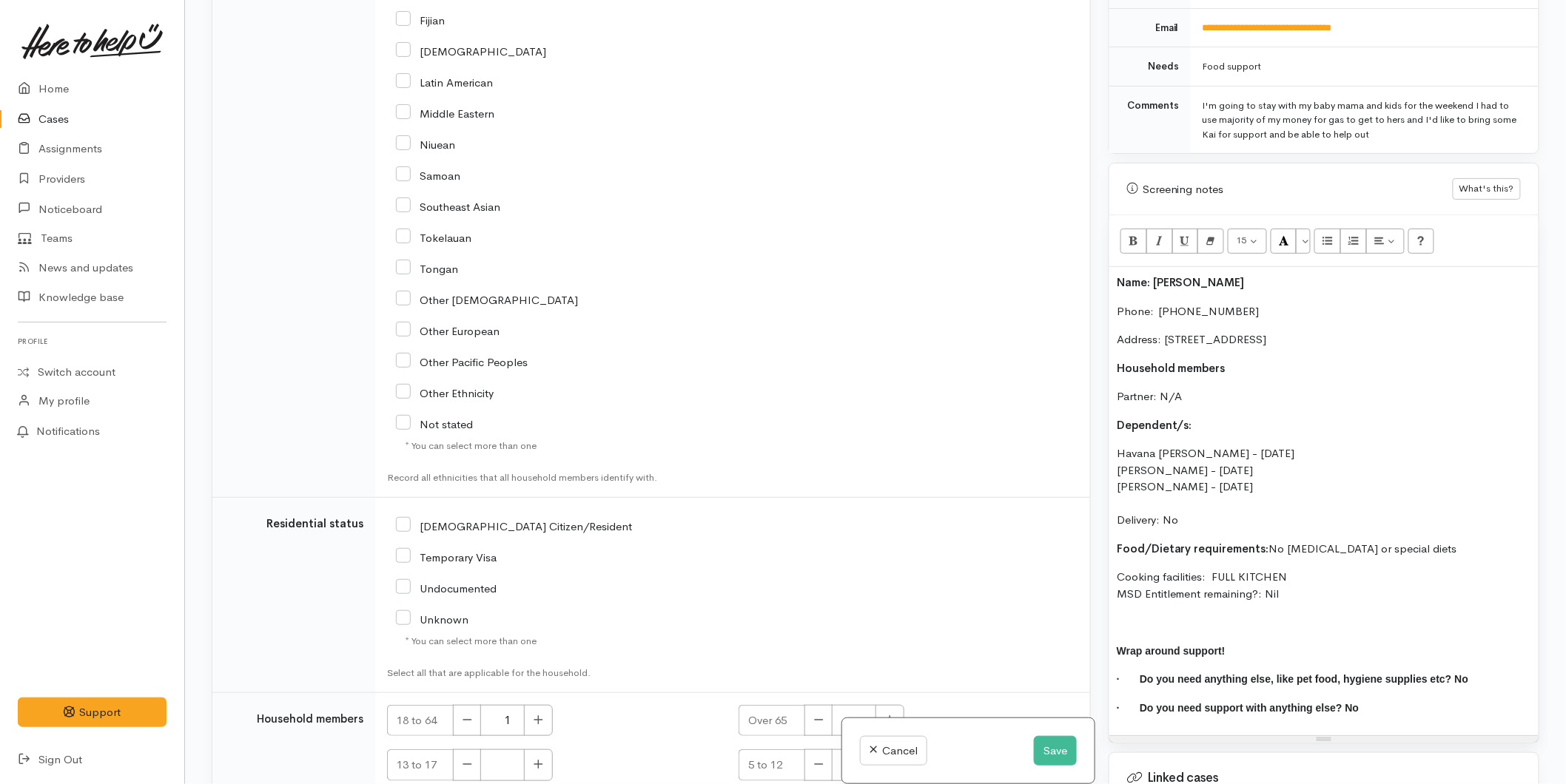
scroll to position [2902, 0]
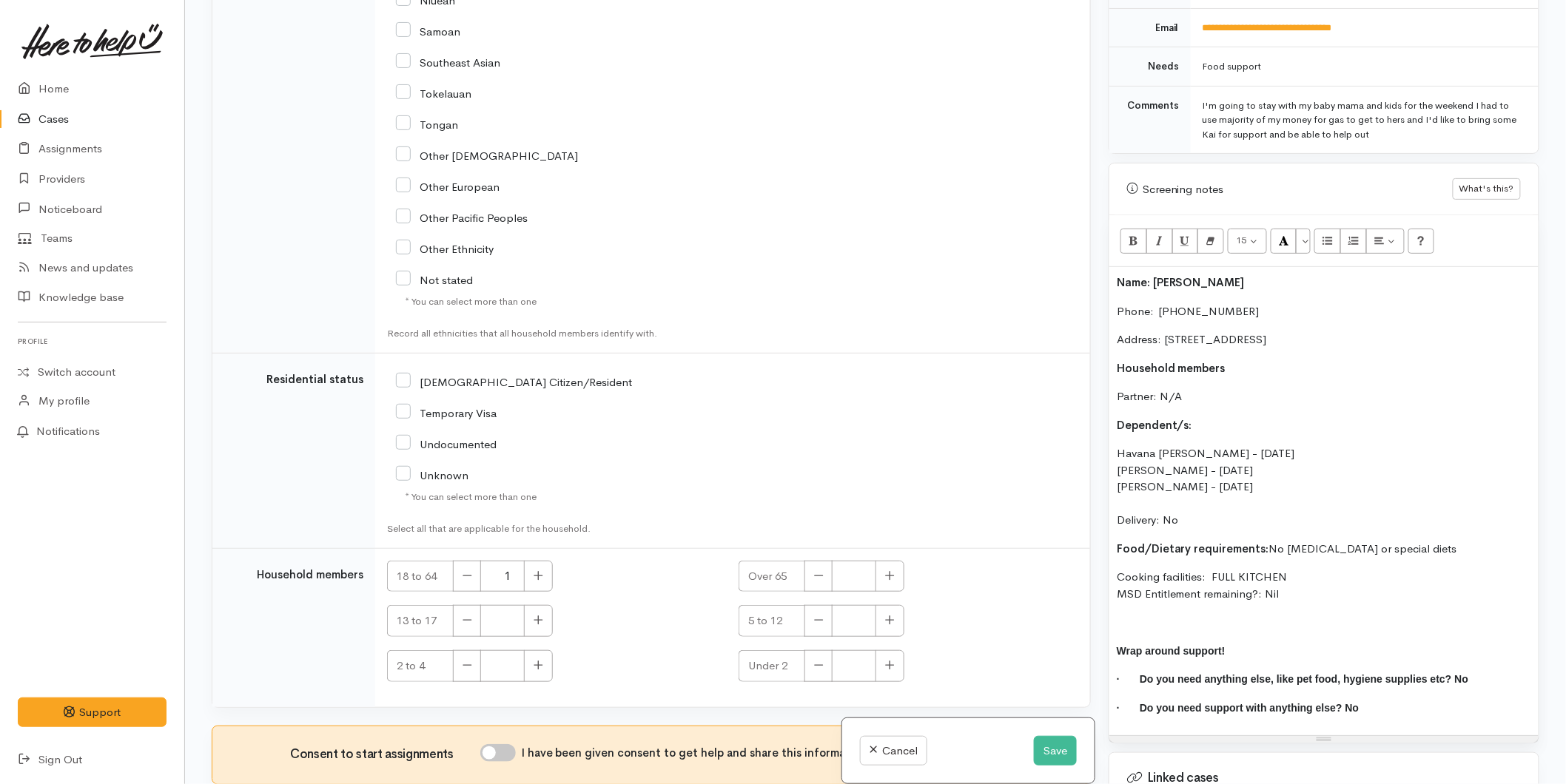
click at [396, 365] on div "[DEMOGRAPHIC_DATA] Citizen/Resident" at bounding box center [615, 381] width 439 height 31
click at [401, 374] on input "[DEMOGRAPHIC_DATA] Citizen/Resident" at bounding box center [513, 381] width 236 height 13
checkbox input "true"
click at [504, 750] on input "I have been given consent to get help and share this information with appropria…" at bounding box center [498, 753] width 36 height 18
checkbox input "true"
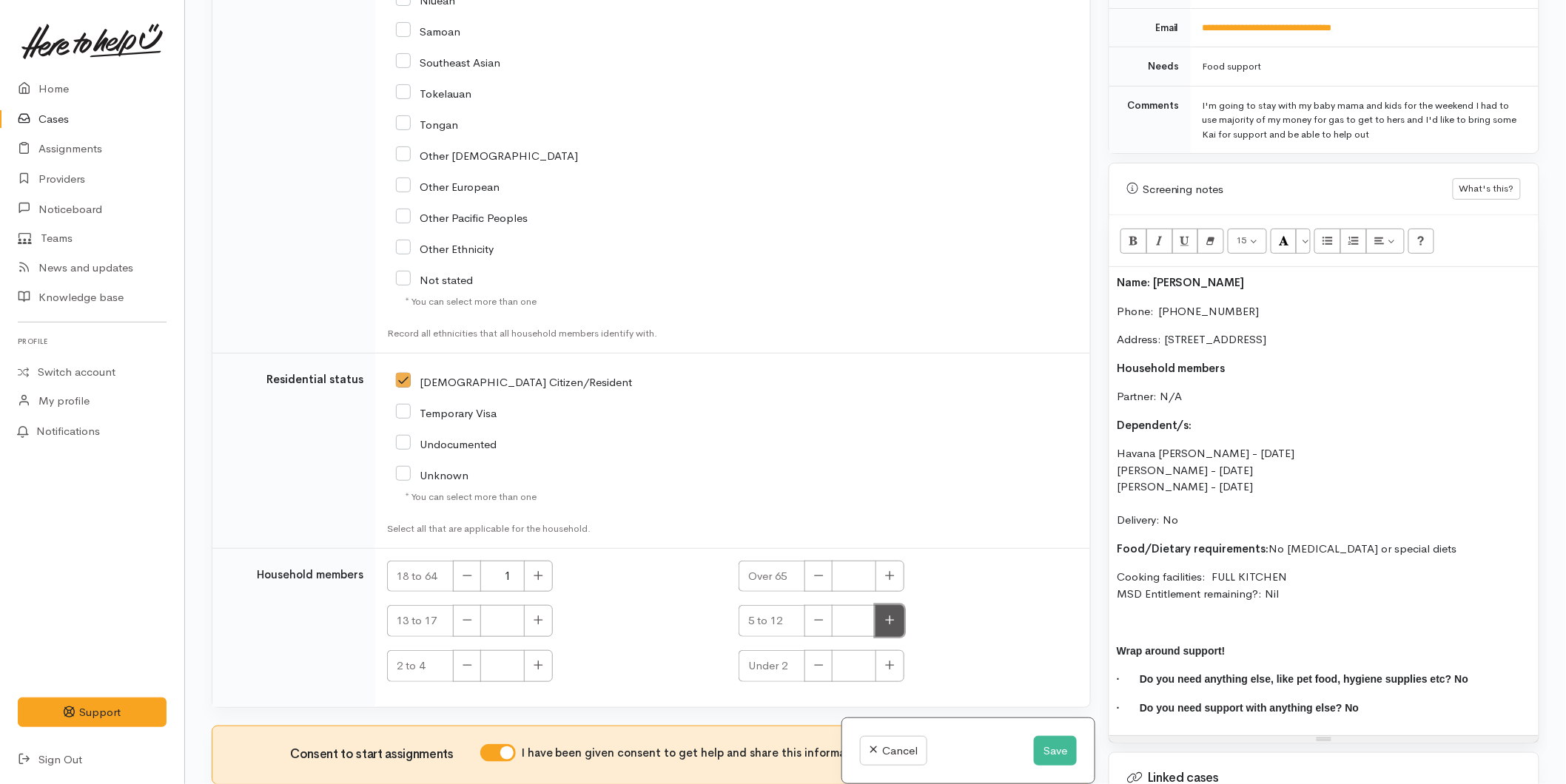
click at [891, 617] on icon "button" at bounding box center [890, 621] width 9 height 9
type input "2"
click at [879, 661] on button "button" at bounding box center [889, 666] width 29 height 32
type input "1"
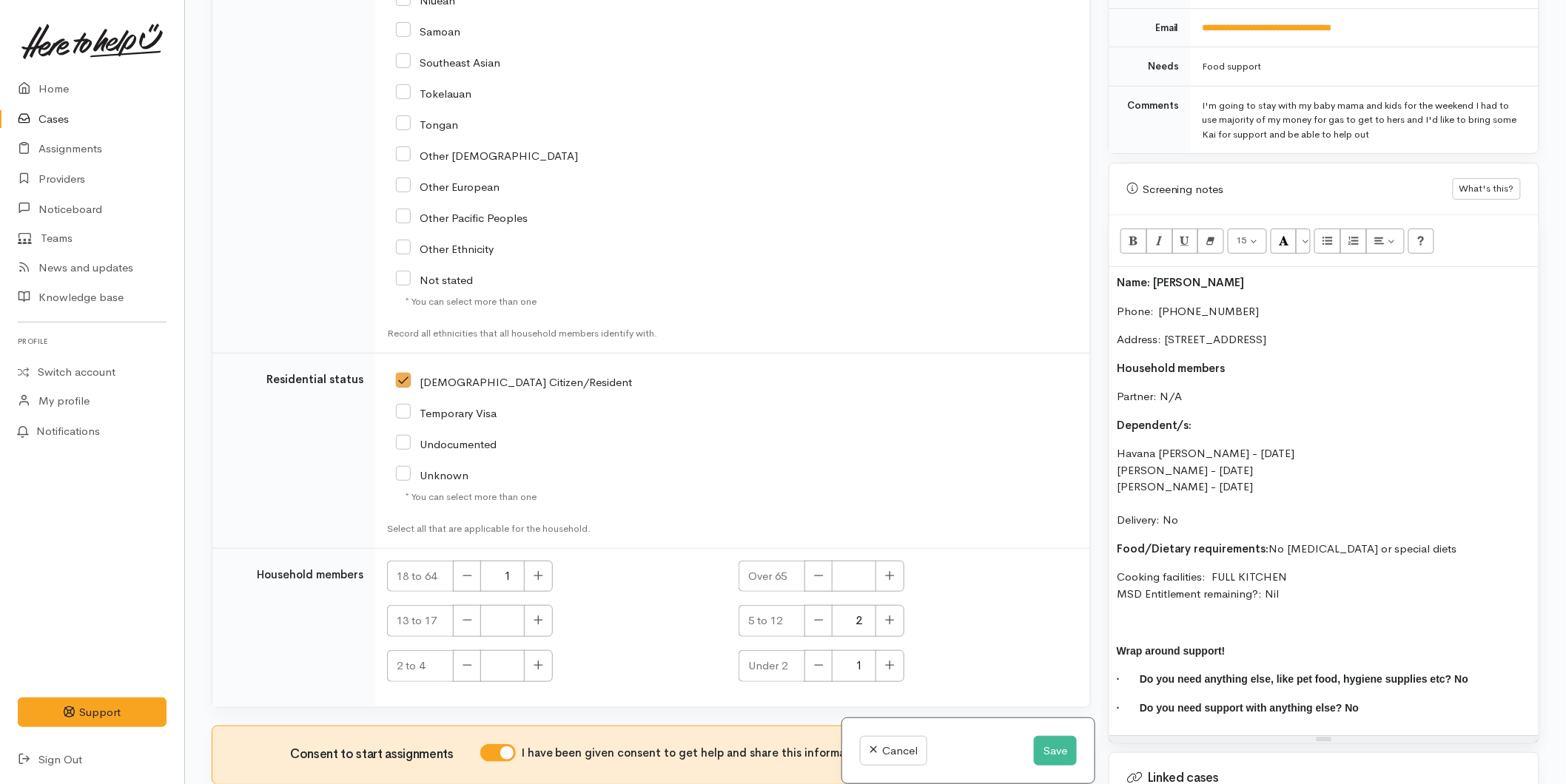
click at [1199, 417] on p "Dependent/s:" at bounding box center [1324, 426] width 414 height 17
click at [1114, 435] on div "Name: [PERSON_NAME] Phone:  0224026687 Address: [STREET_ADDRESS] Household memb…" at bounding box center [1324, 501] width 429 height 469
click at [1114, 461] on div "Name: [PERSON_NAME] Phone:  0224026687 Address: [STREET_ADDRESS] Household memb…" at bounding box center [1324, 501] width 429 height 469
click at [1118, 464] on p "(F) [PERSON_NAME]-Rongo - [DATE] (F) [PERSON_NAME] - [DATE] [PERSON_NAME] - [DA…" at bounding box center [1324, 487] width 414 height 83
click at [1117, 476] on p "(F) [PERSON_NAME]-Rongo - [DATE] (F) [PERSON_NAME] - [DATE] [PERSON_NAME] - [DA…" at bounding box center [1324, 487] width 414 height 83
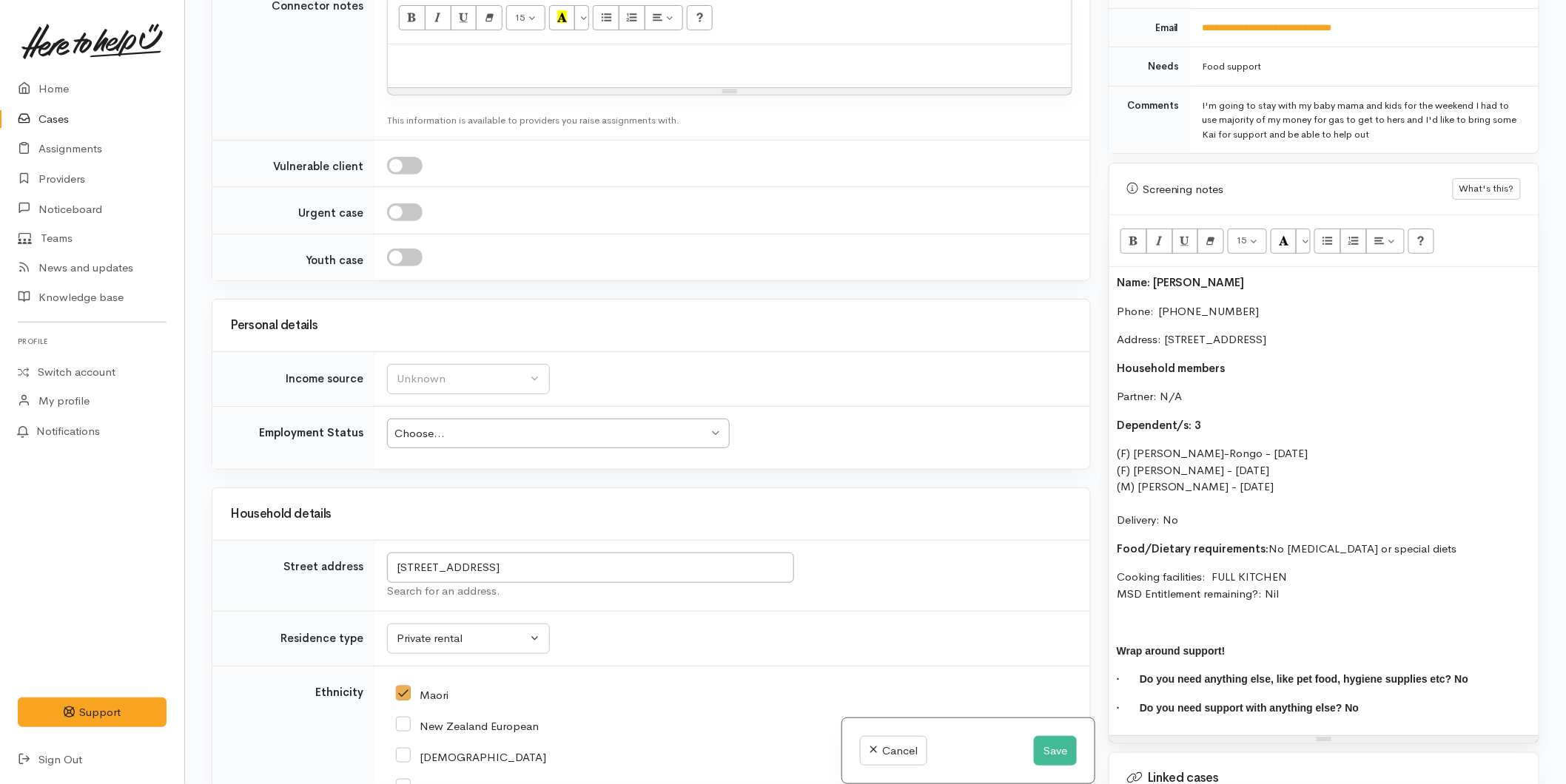
scroll to position [2080, 0]
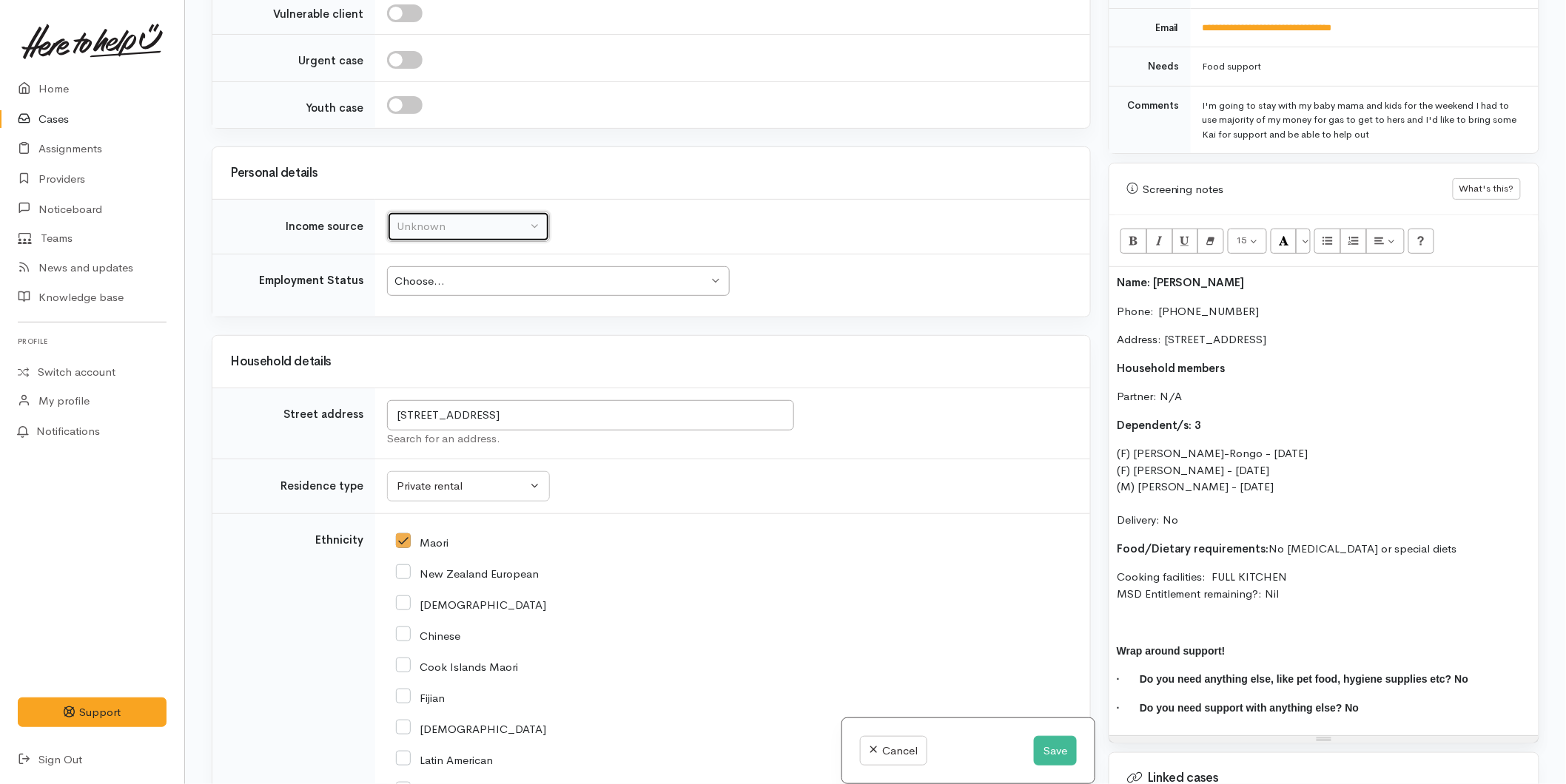
click at [445, 219] on div "Unknown" at bounding box center [461, 227] width 130 height 17
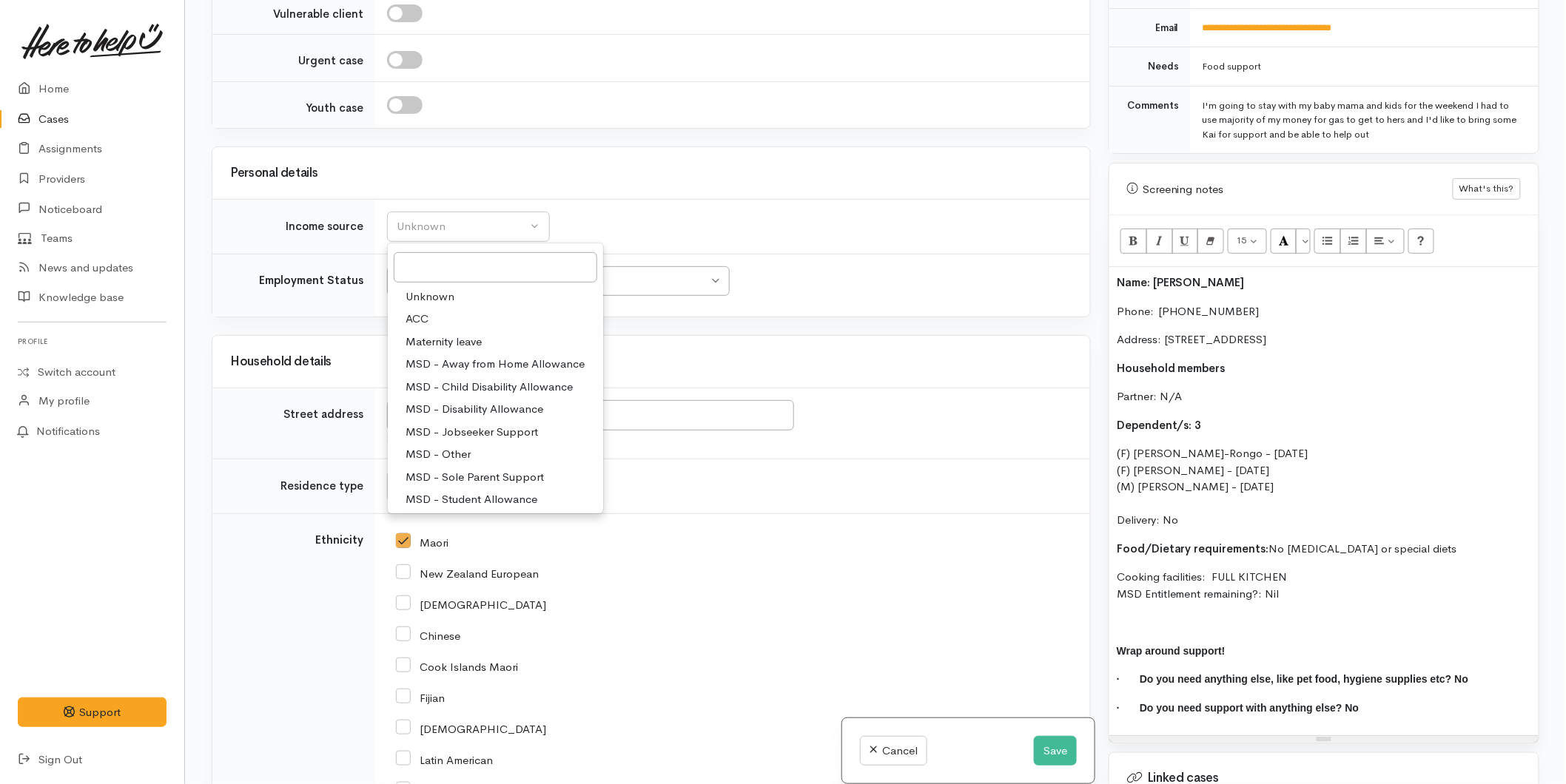
click at [467, 424] on span "MSD - Jobseeker Support" at bounding box center [472, 433] width 132 height 17
select select "4"
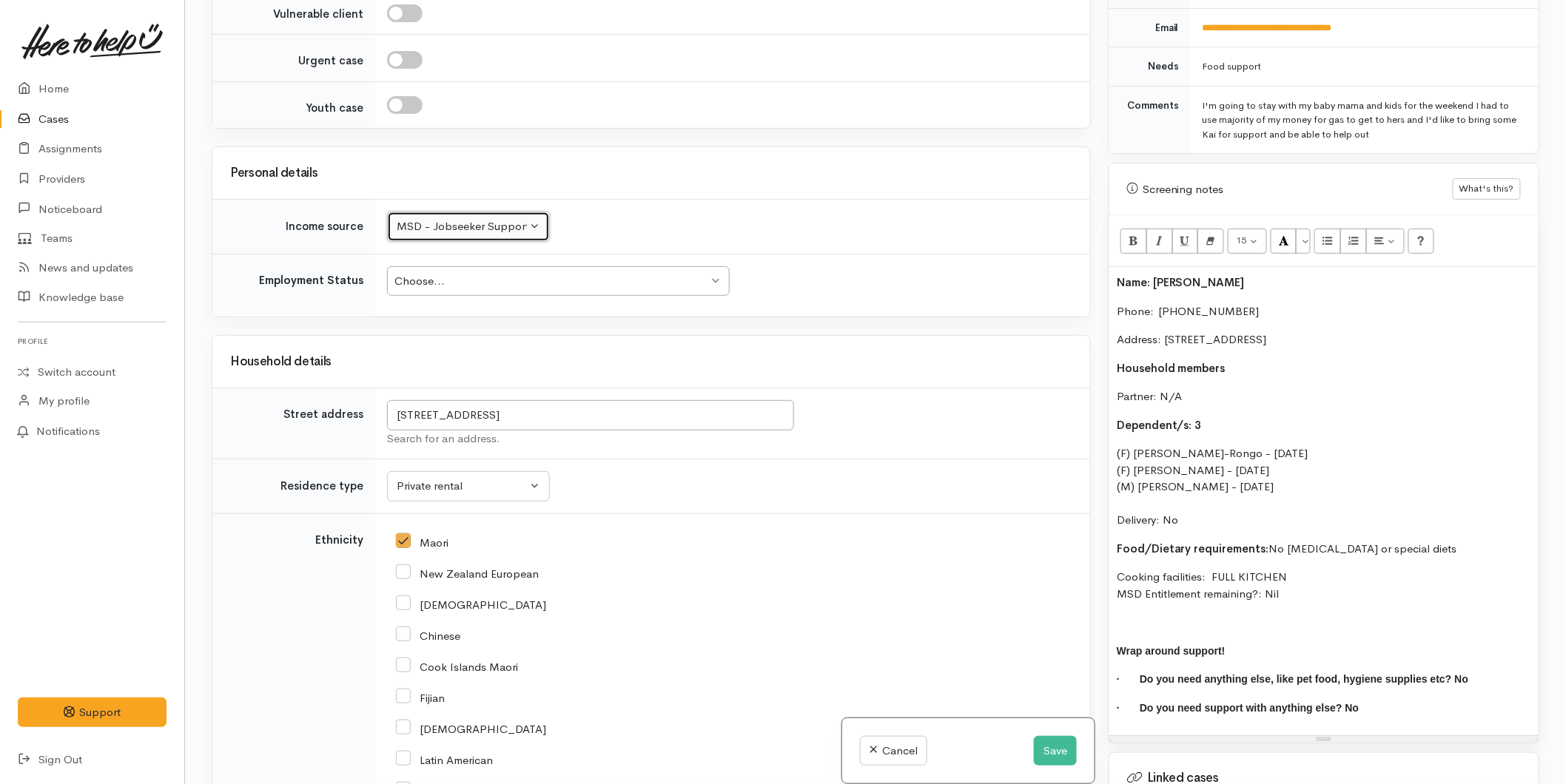
click at [414, 273] on div "Choose..." at bounding box center [551, 282] width 314 height 17
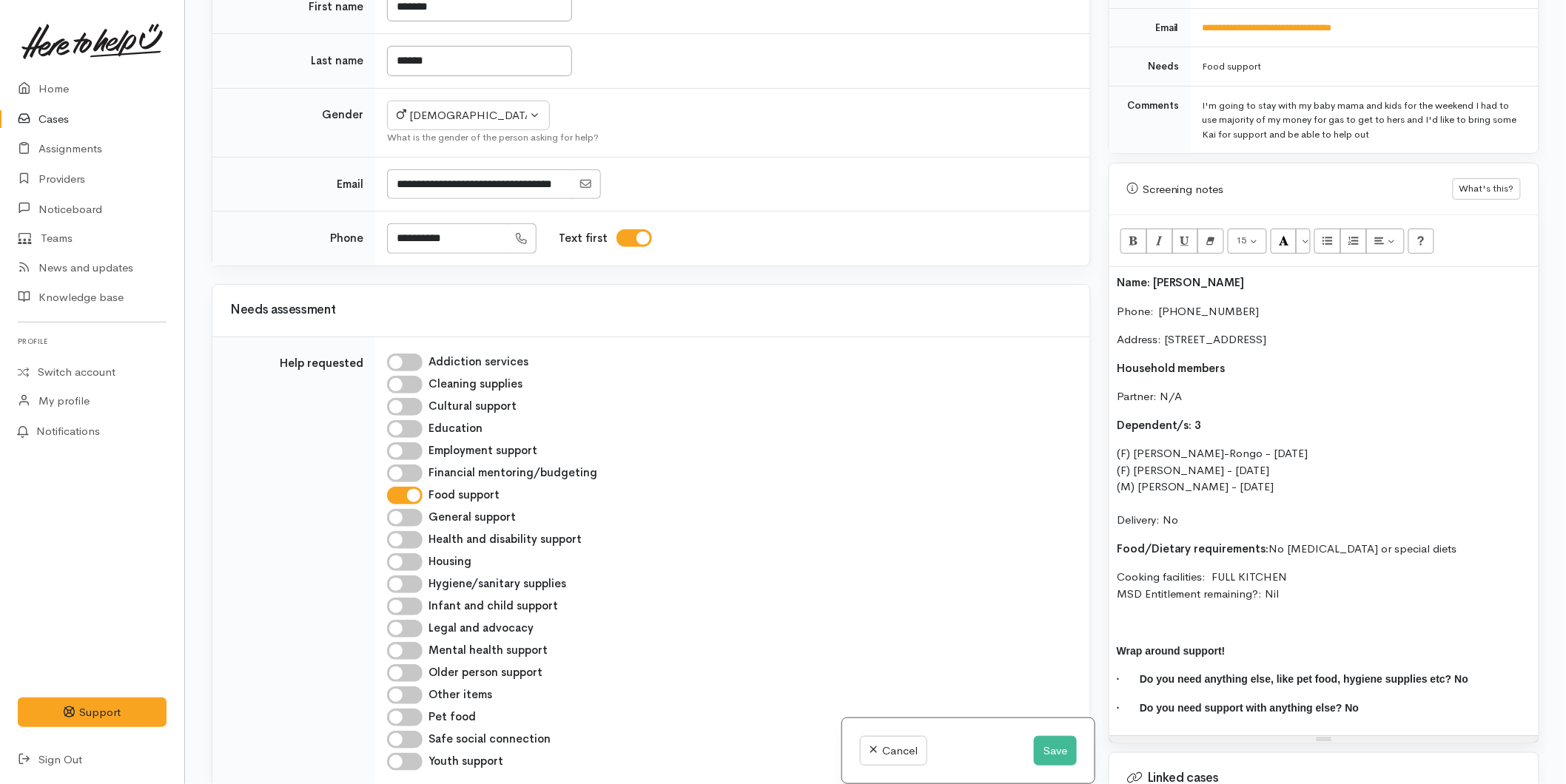
scroll to position [1587, 0]
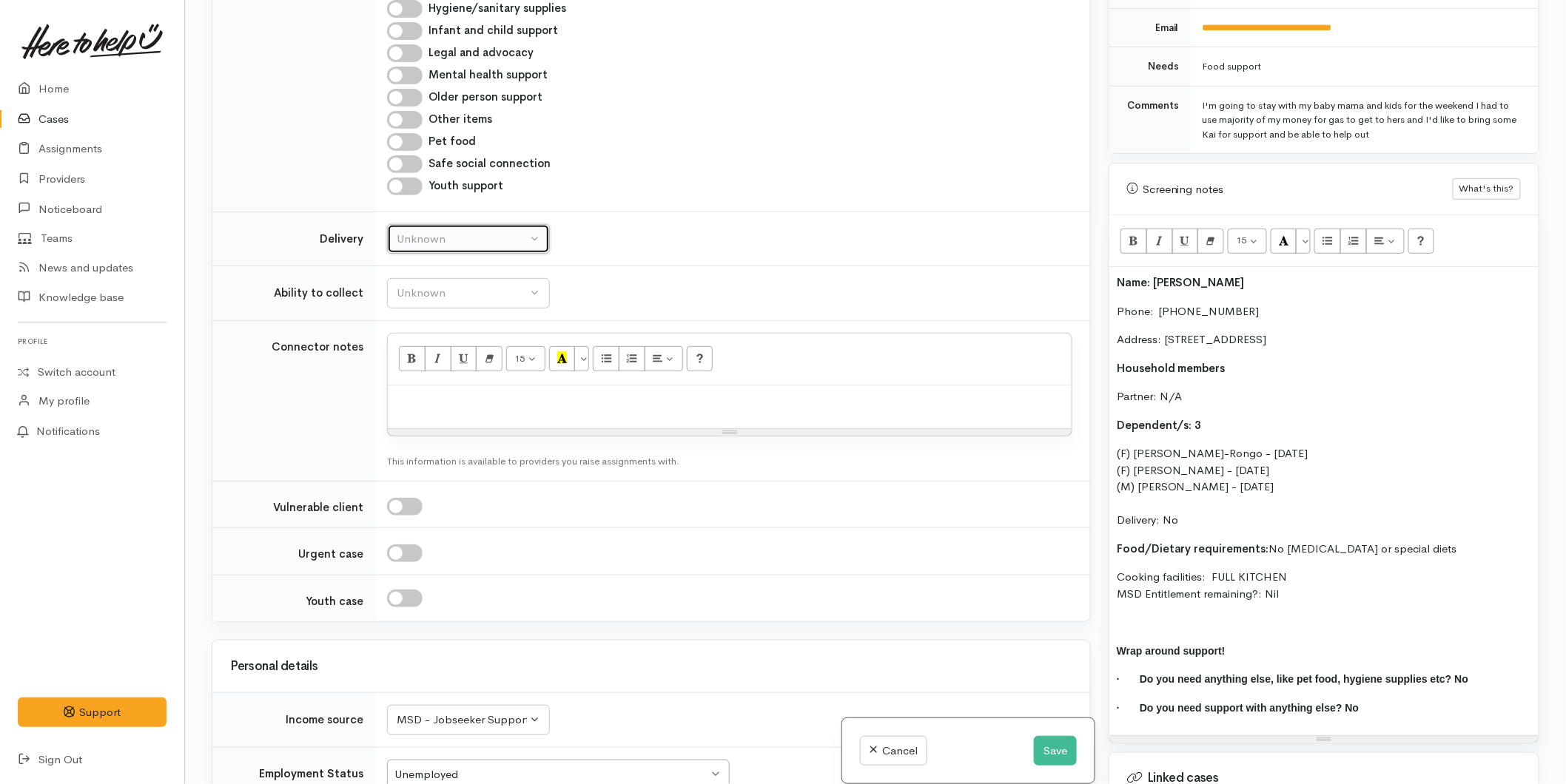
click at [403, 230] on div "Unknown" at bounding box center [461, 239] width 130 height 17
click at [411, 373] on link "No" at bounding box center [468, 376] width 161 height 23
select select "1"
drag, startPoint x: 418, startPoint y: 266, endPoint x: 429, endPoint y: 287, distance: 23.7
click at [419, 278] on button "Unknown" at bounding box center [468, 293] width 163 height 30
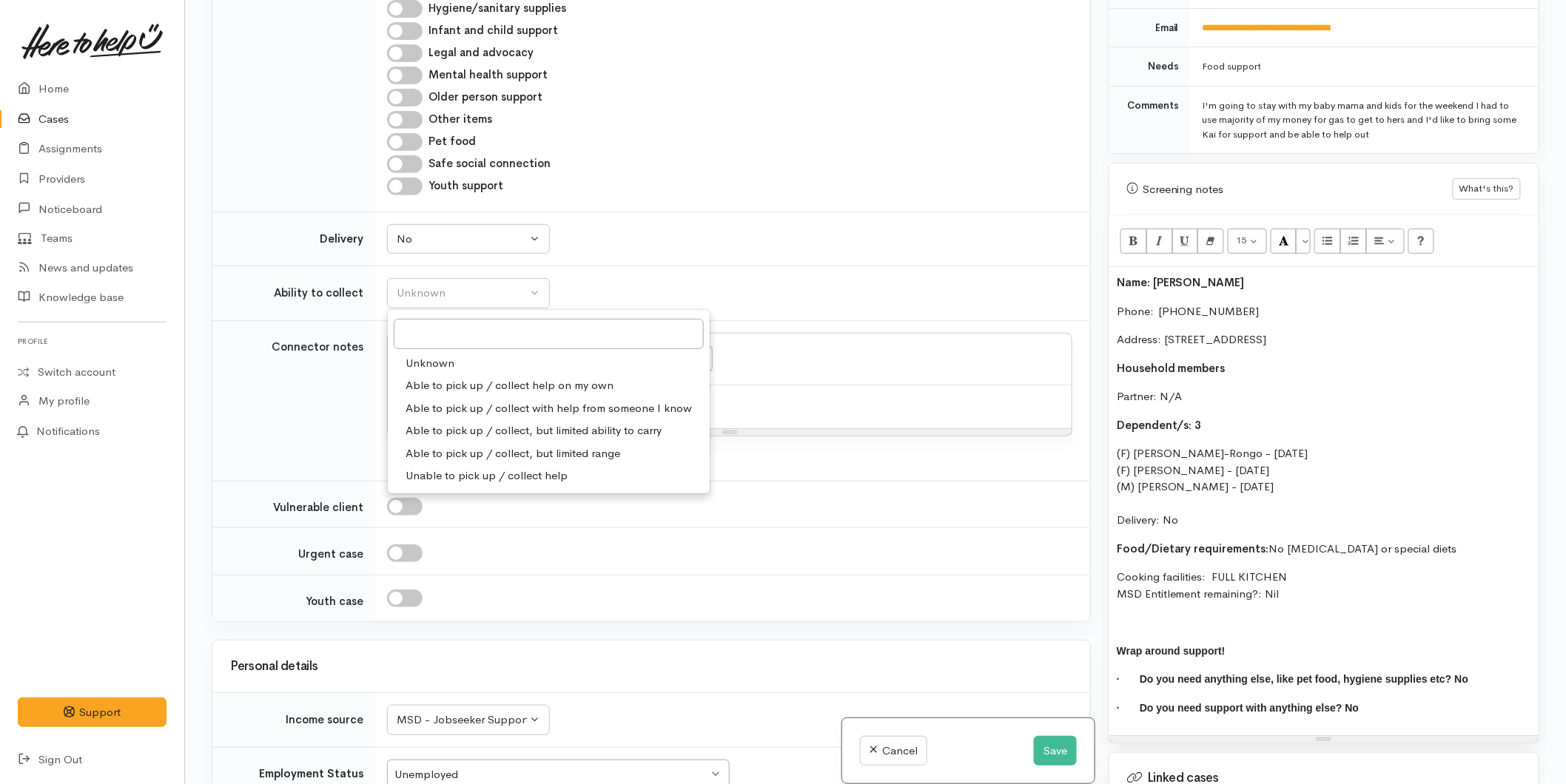
click at [442, 378] on span "Able to pick up / collect help on my own" at bounding box center [509, 386] width 208 height 17
select select "2"
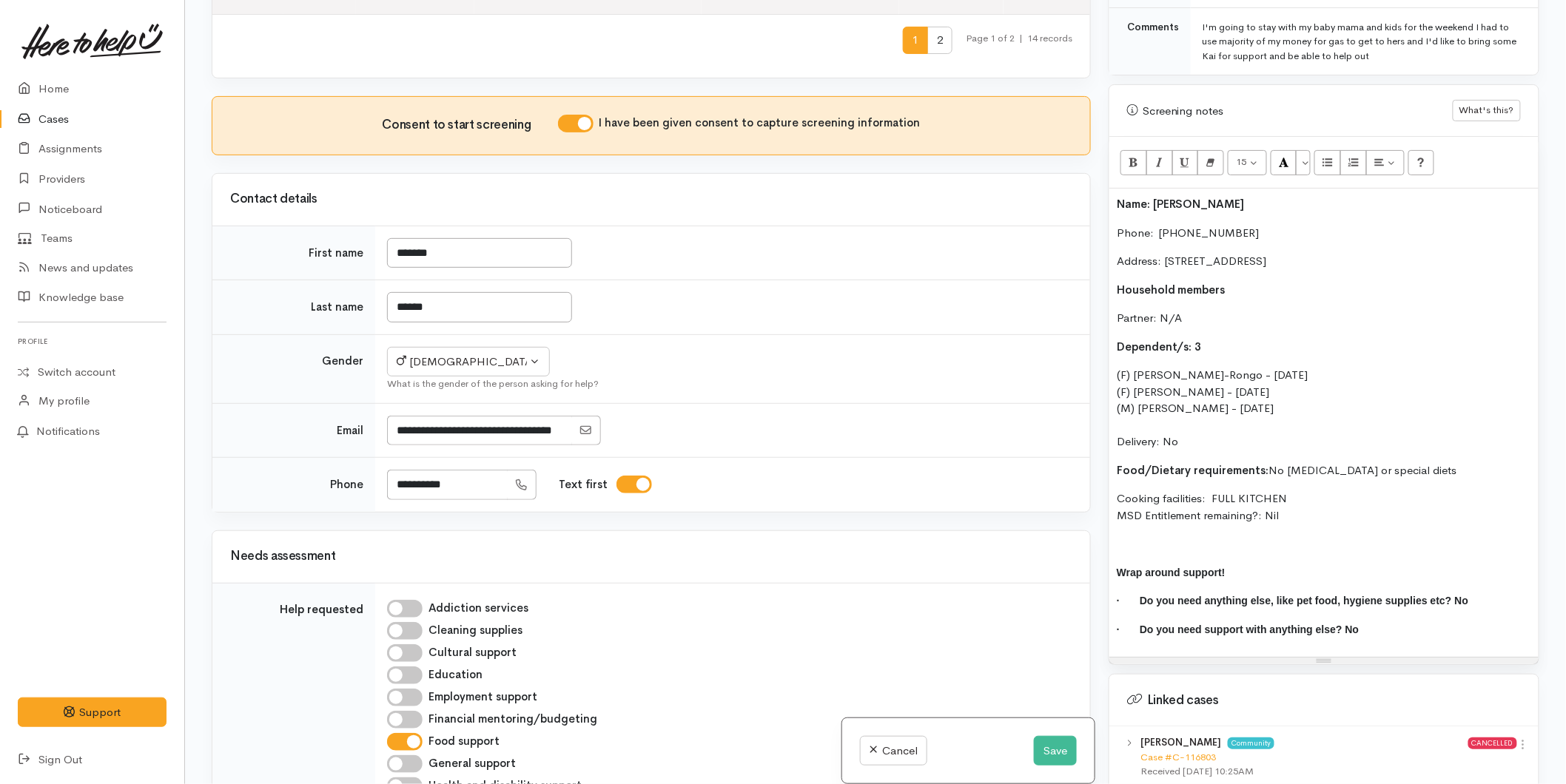
scroll to position [904, 0]
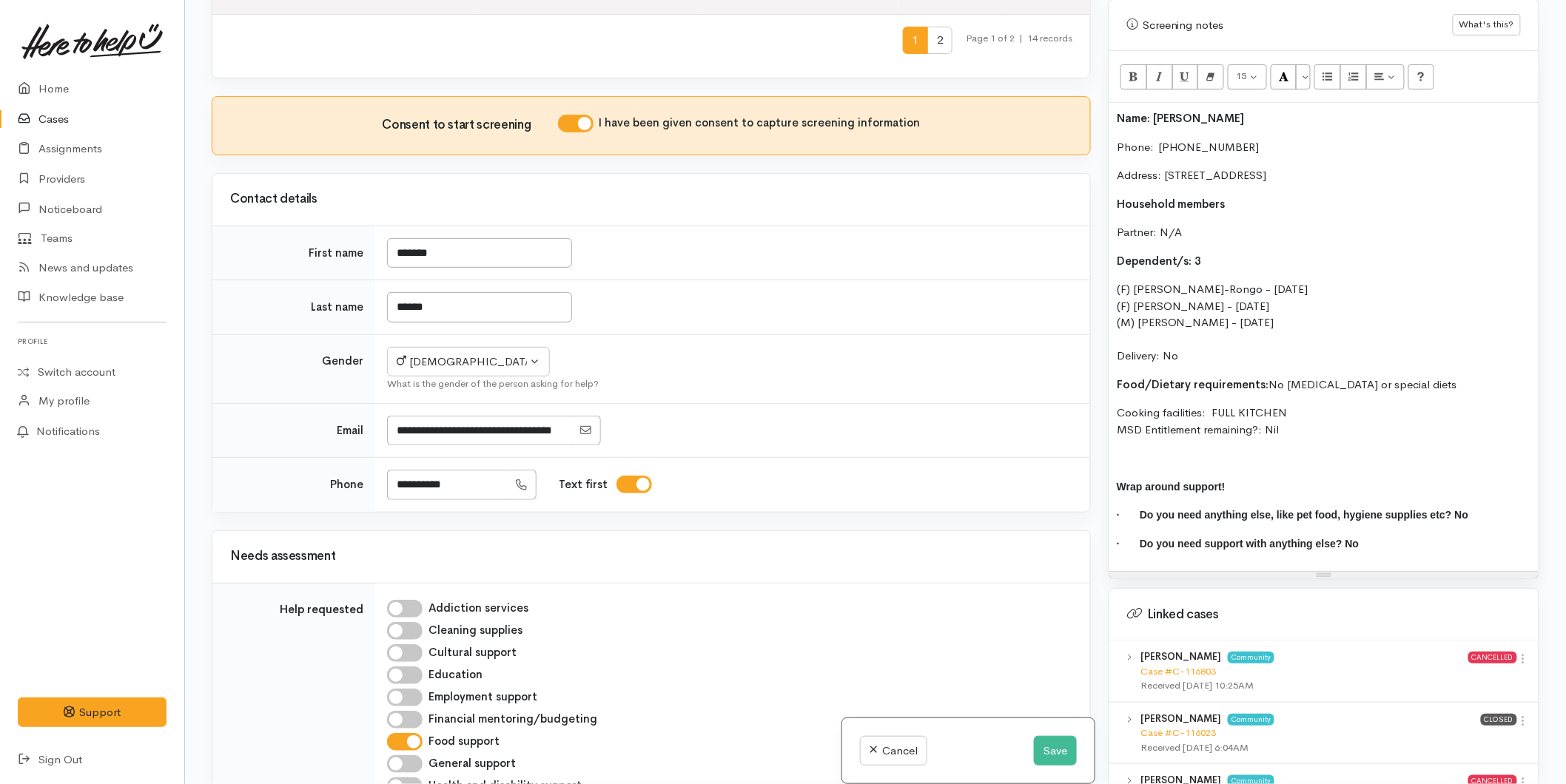
drag, startPoint x: 1252, startPoint y: 419, endPoint x: 1082, endPoint y: 98, distance: 363.2
click at [1082, 98] on div "Related cases There are other cases potentially from the same person, address o…" at bounding box center [875, 392] width 1346 height 784
copy div "Name: [PERSON_NAME] Phone:  0224026687 Address: [STREET_ADDRESS] Household memb…"
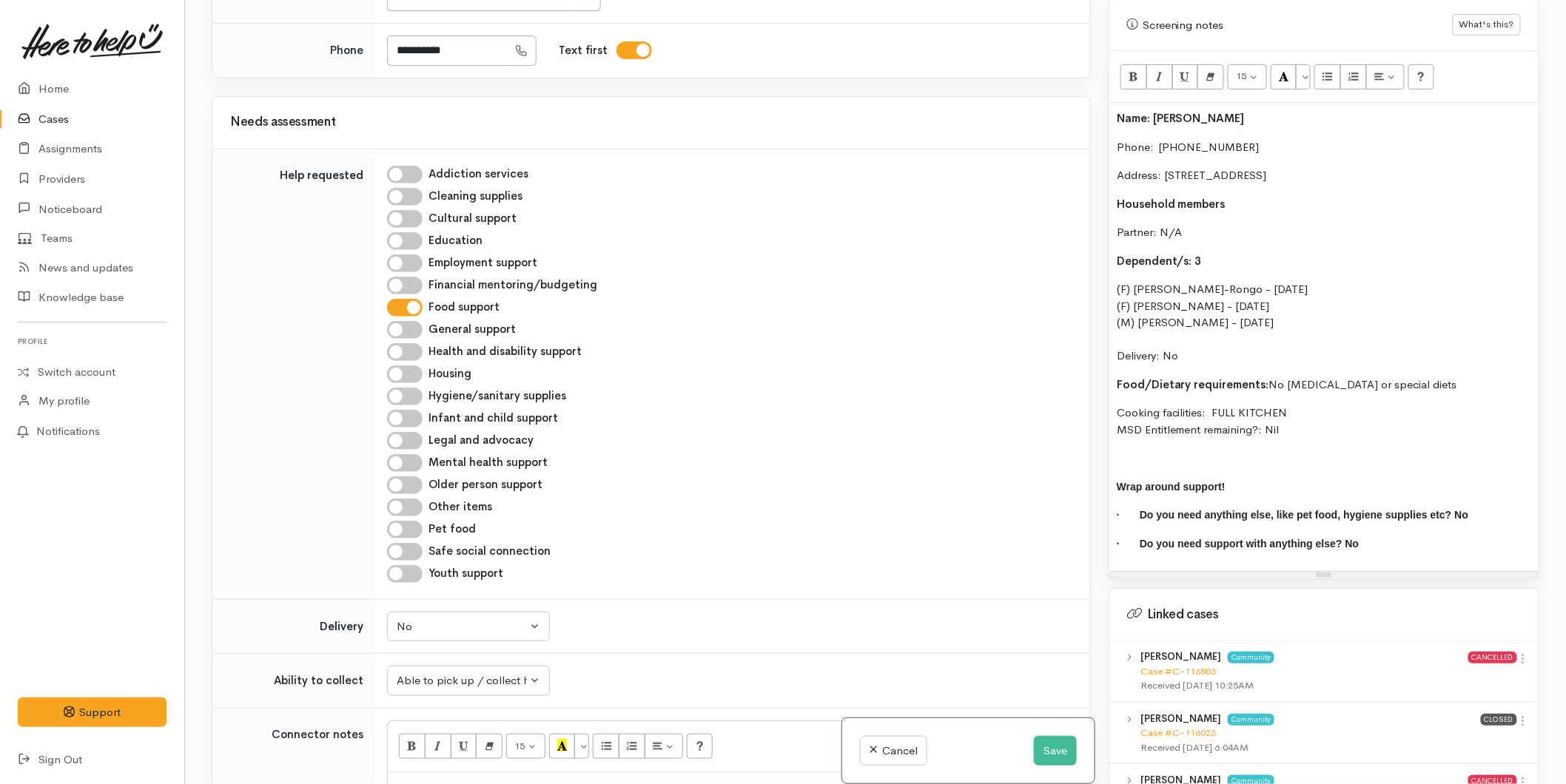
scroll to position [1505, 0]
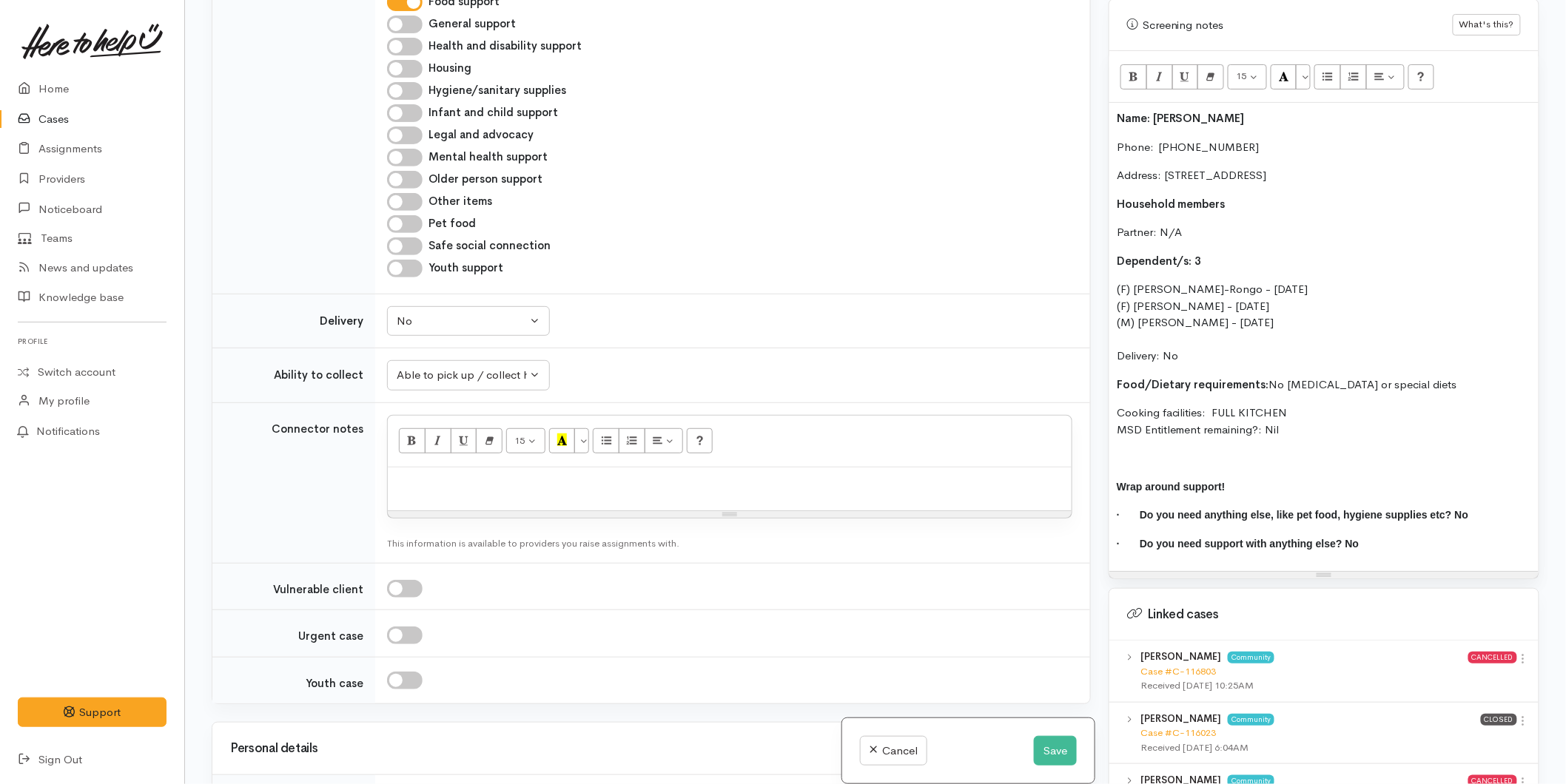
click at [418, 468] on div at bounding box center [730, 490] width 684 height 44
paste div
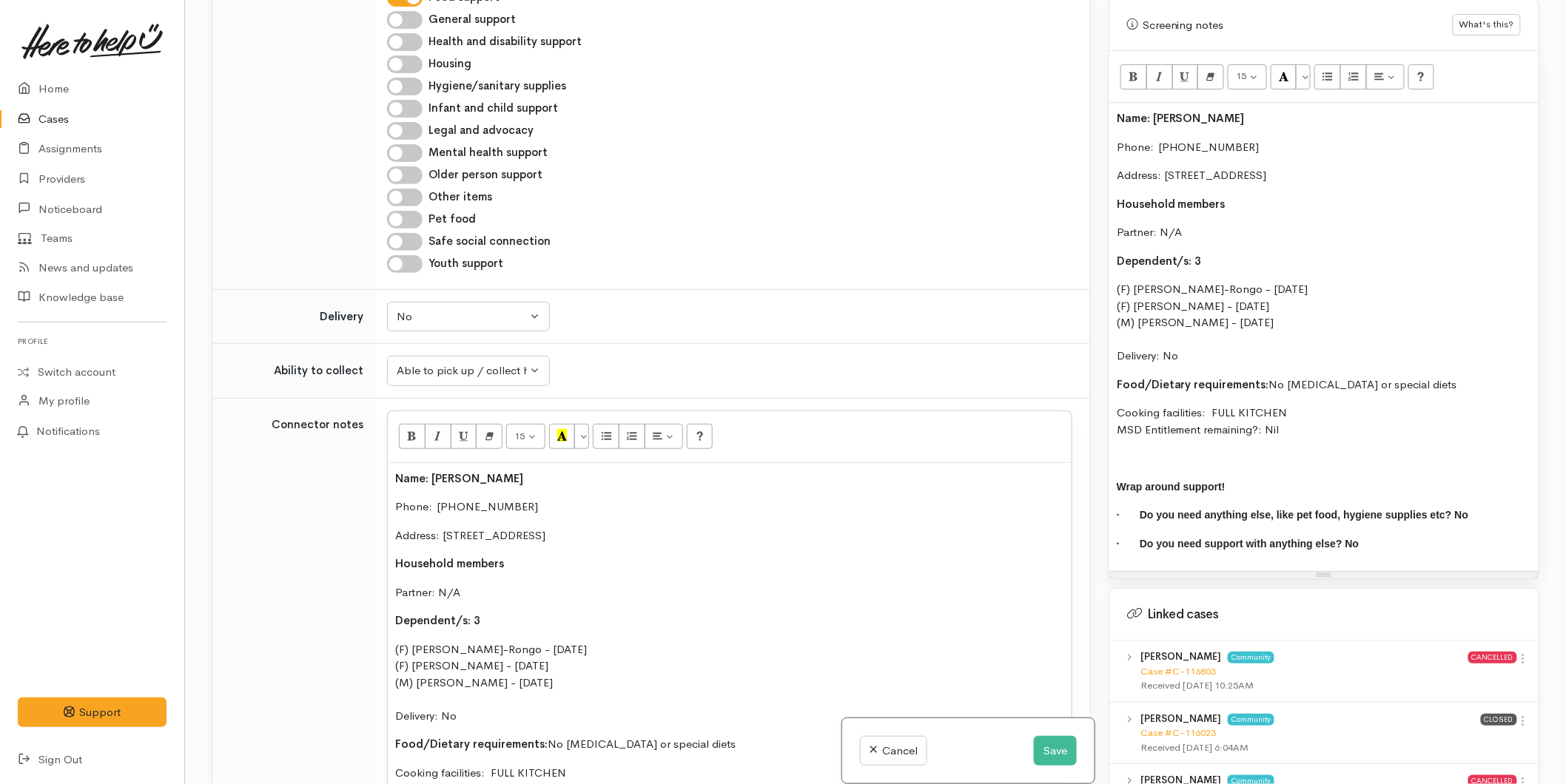
drag, startPoint x: 1110, startPoint y: 107, endPoint x: 1117, endPoint y: 107, distance: 7.0
click at [1110, 107] on div "Name: [PERSON_NAME] Phone:  0224026687 Address: [STREET_ADDRESS] Household memb…" at bounding box center [1324, 337] width 429 height 469
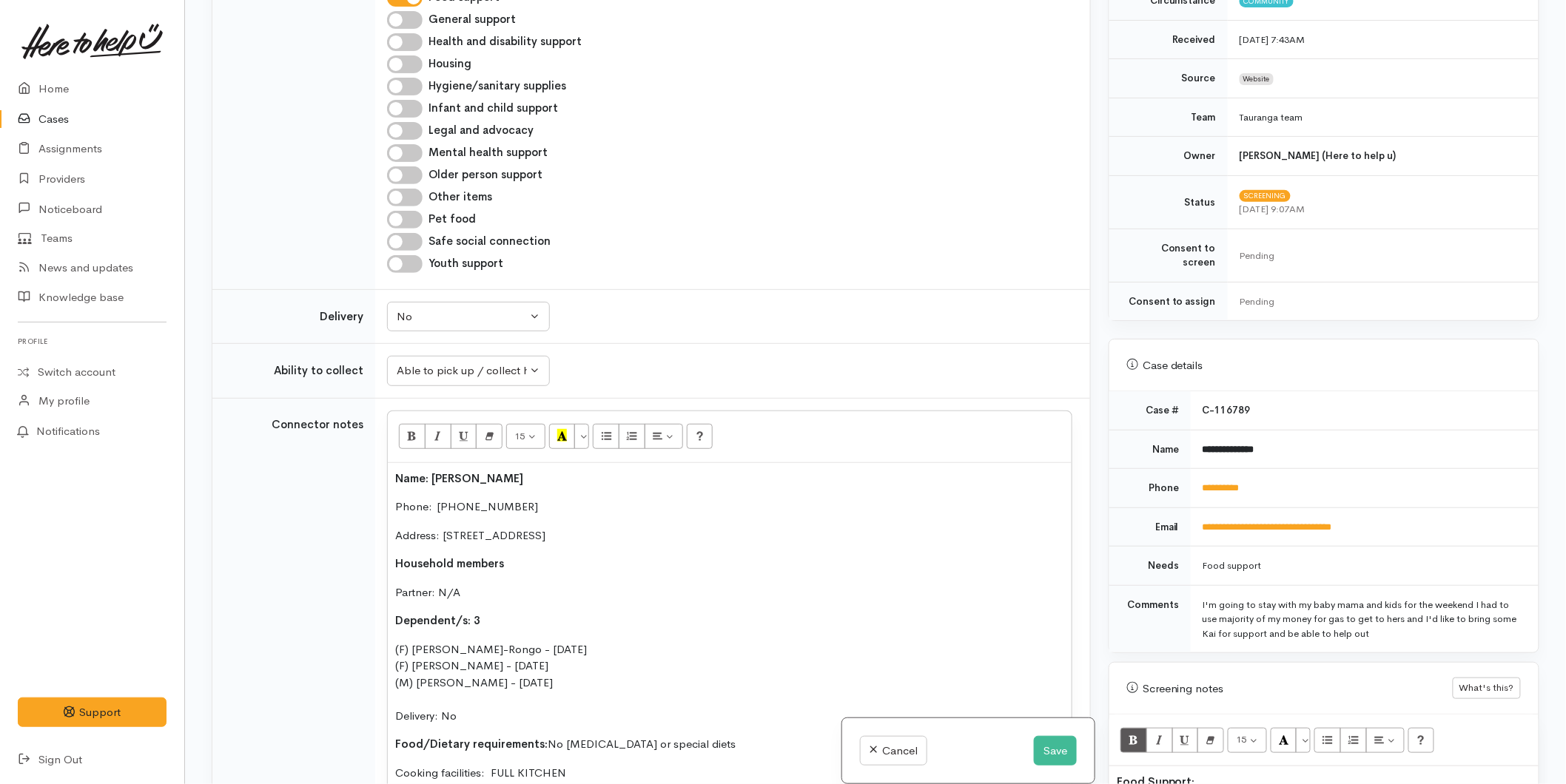
scroll to position [246, 0]
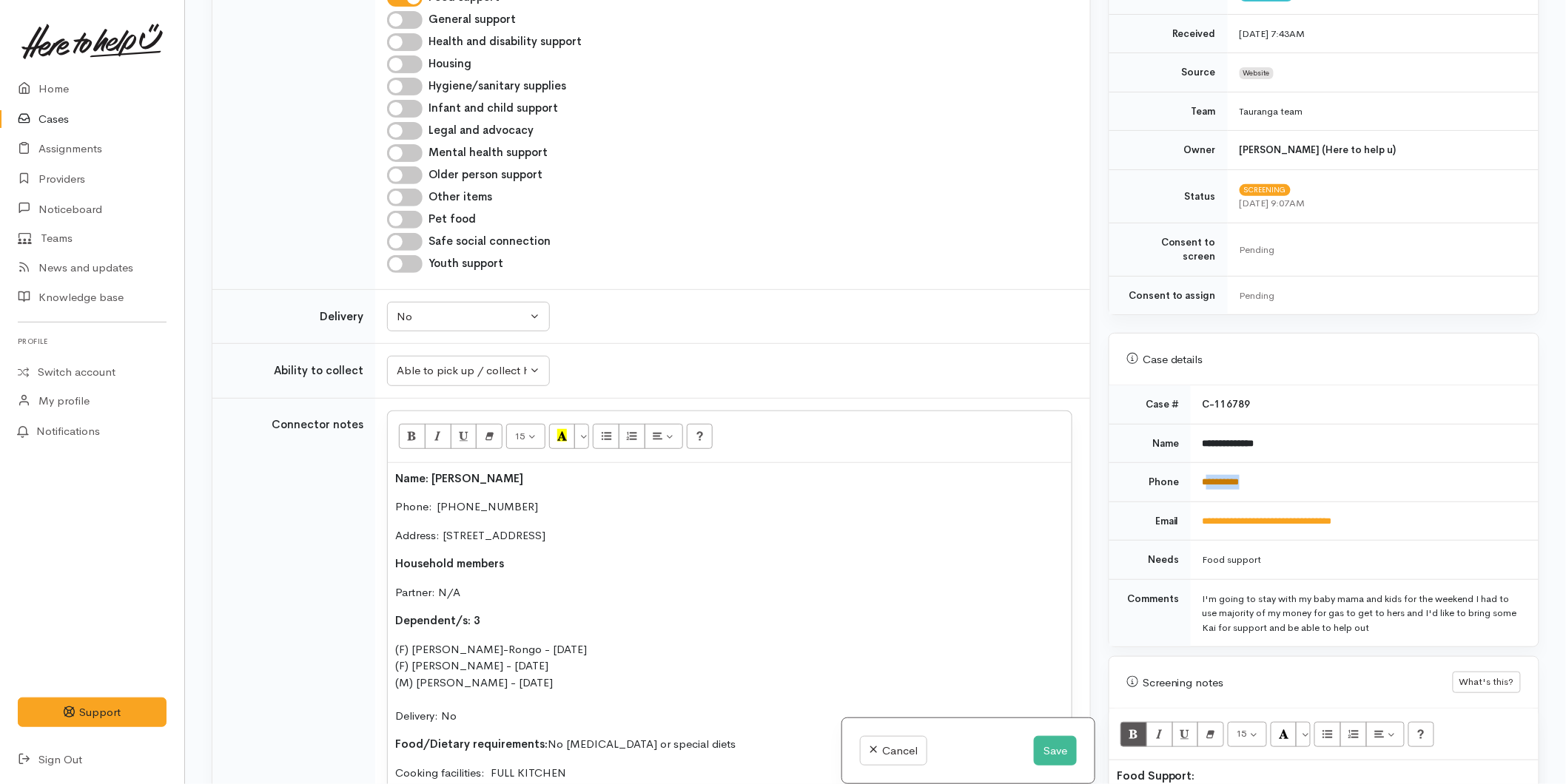
drag, startPoint x: 1258, startPoint y: 469, endPoint x: 1206, endPoint y: 469, distance: 52.0
click at [1206, 469] on td "**********" at bounding box center [1364, 483] width 348 height 39
copy link "*********"
click at [1056, 751] on button "Save" at bounding box center [1055, 751] width 43 height 30
